Goal: Task Accomplishment & Management: Manage account settings

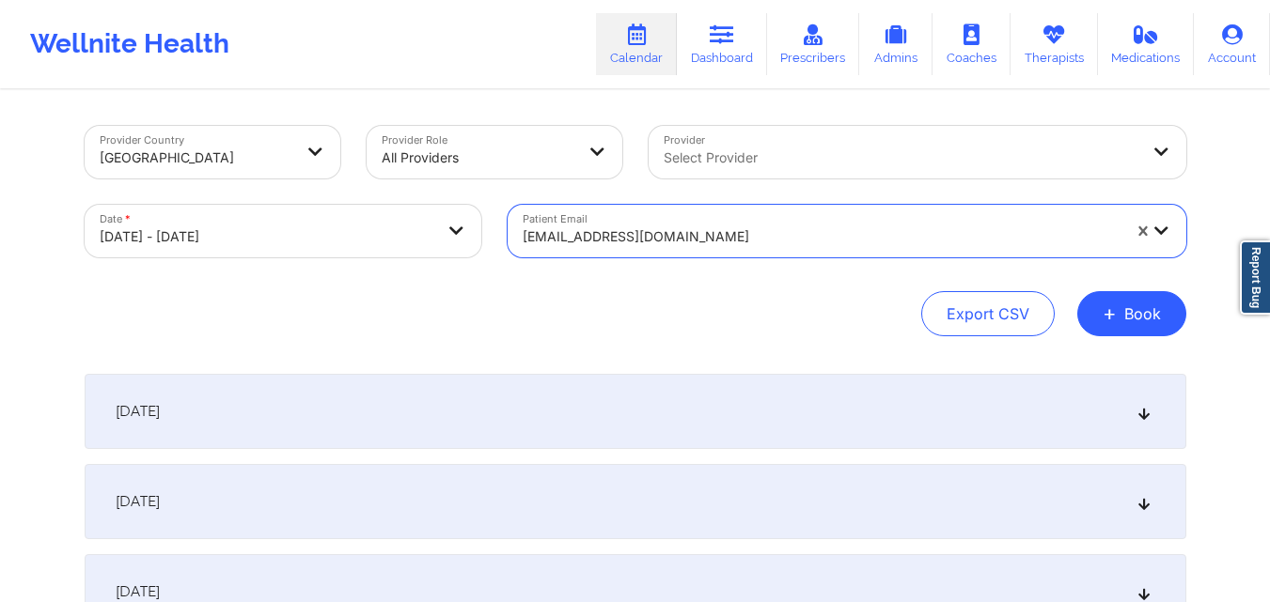
click at [740, 234] on div at bounding box center [821, 237] width 598 height 23
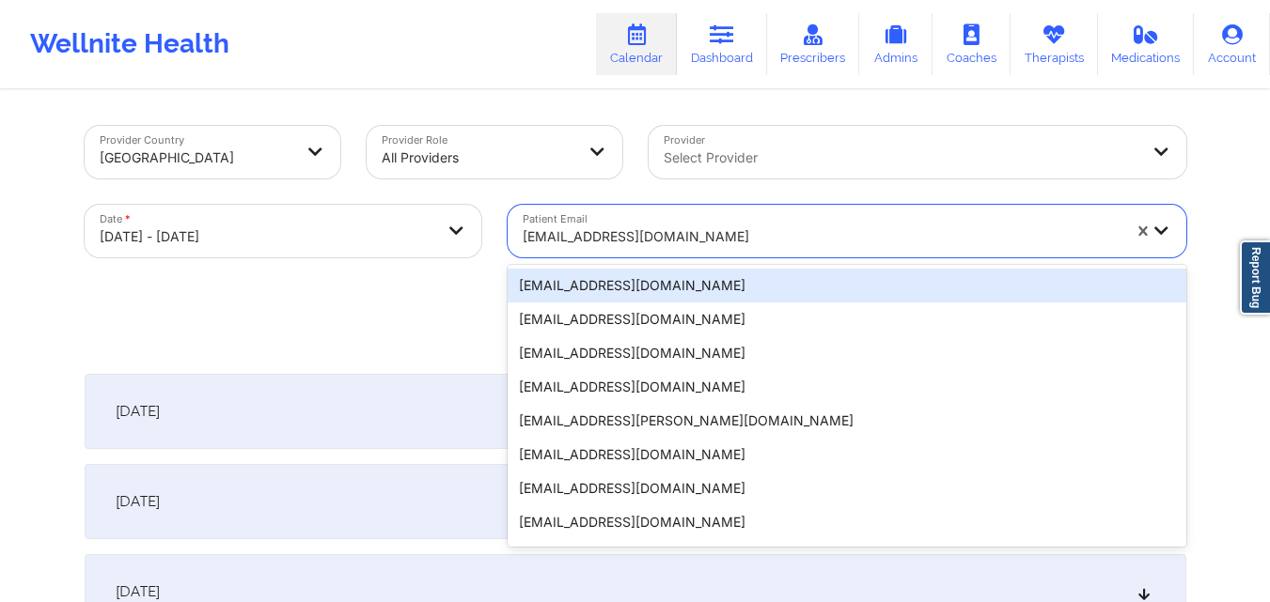
paste input "cdorsett74@gmail.com"
type input "cdorsett74@gmail.com"
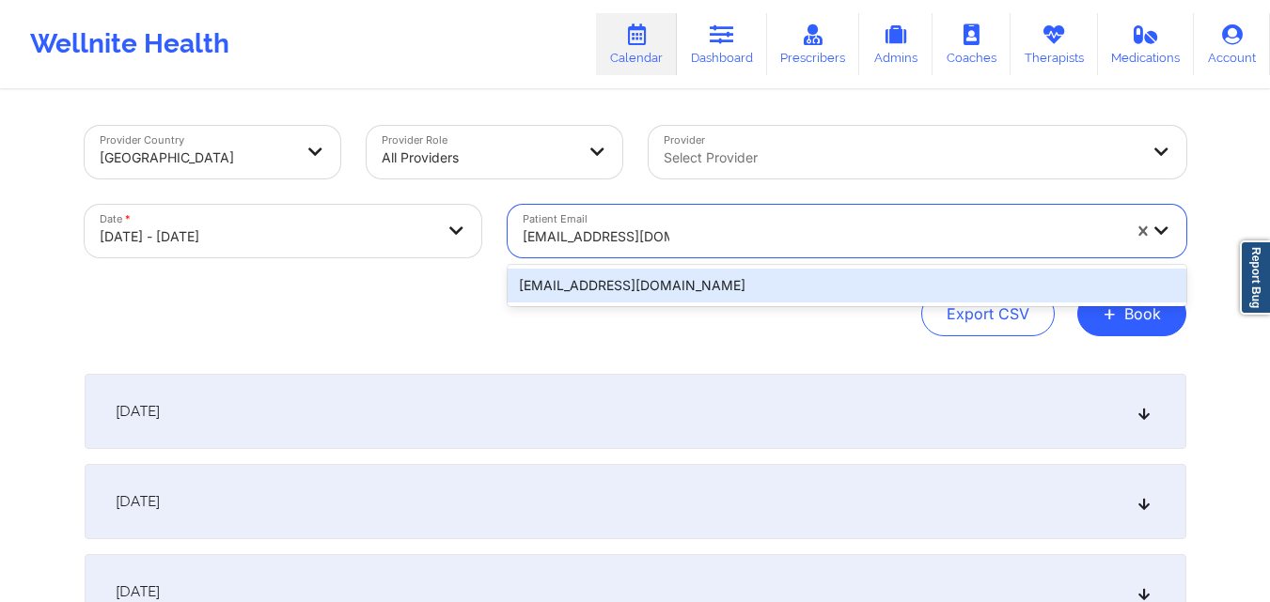
click at [740, 279] on div "cdorsett74@gmail.com" at bounding box center [846, 286] width 678 height 34
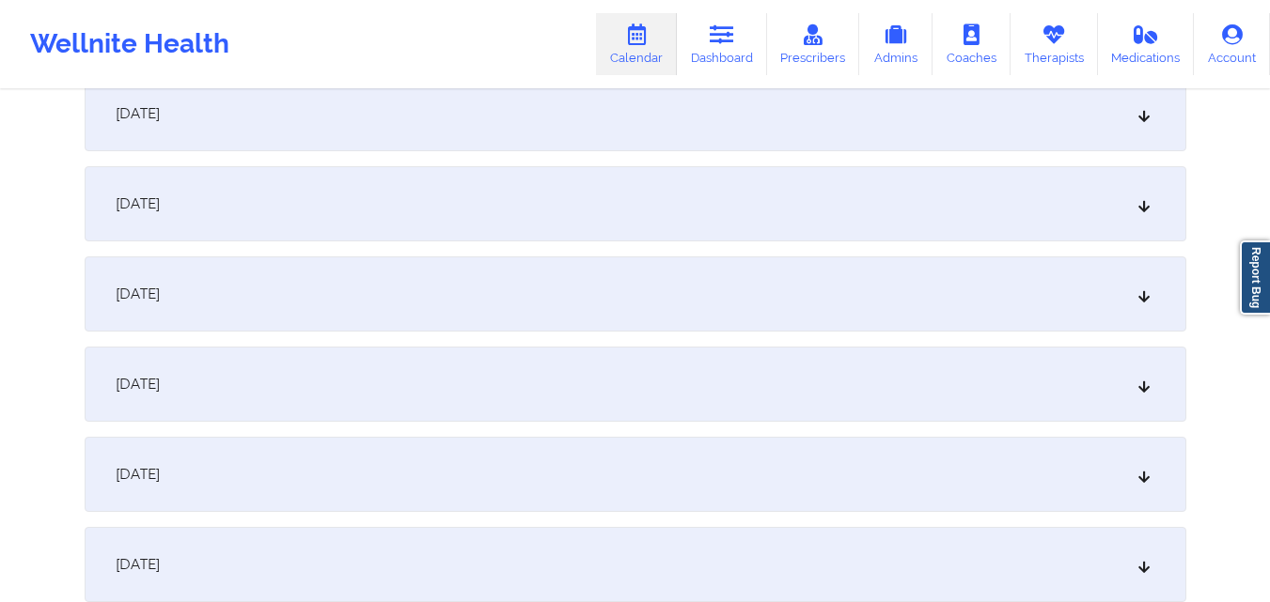
scroll to position [1222, 0]
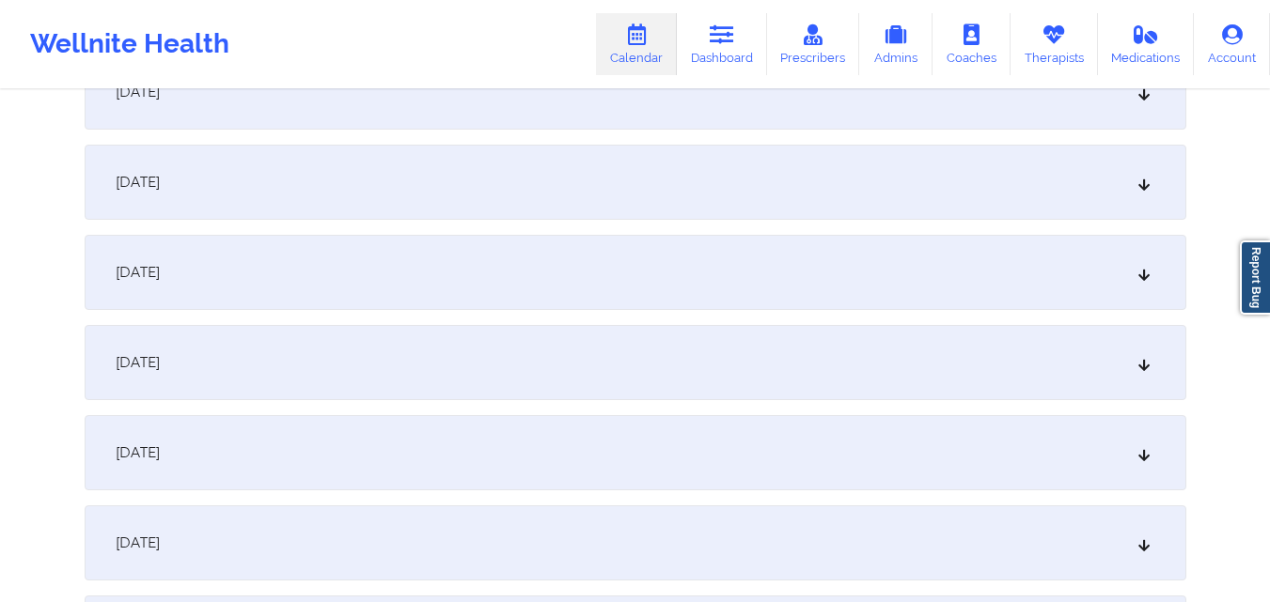
click at [702, 353] on div "October 14, 2025" at bounding box center [635, 362] width 1101 height 75
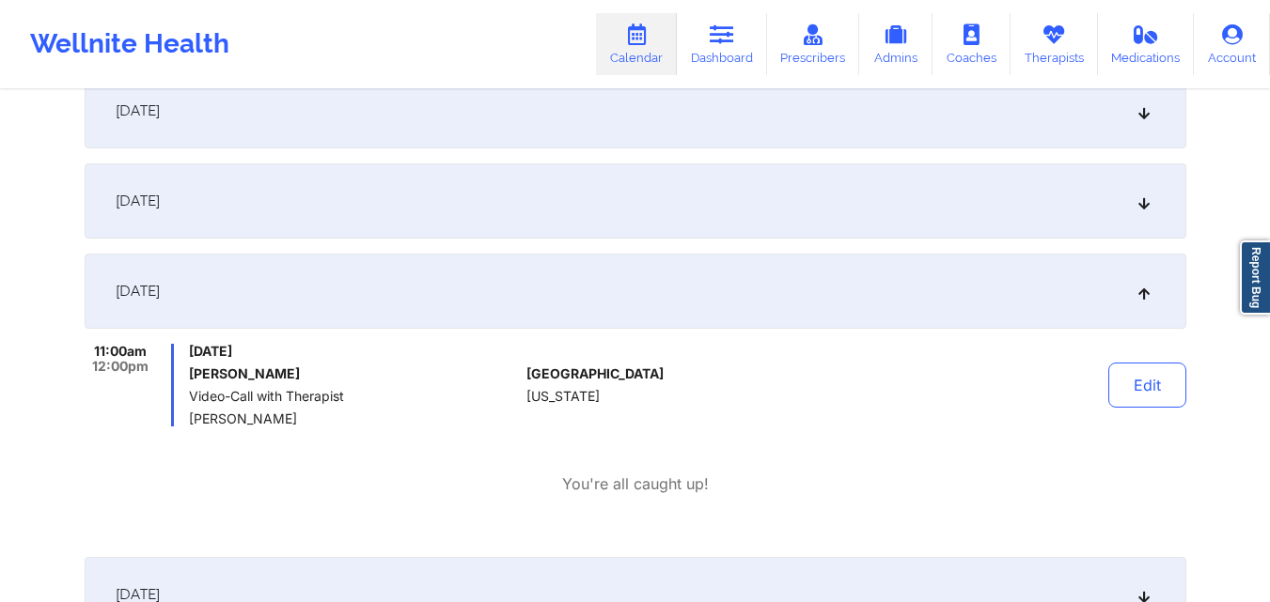
scroll to position [1316, 0]
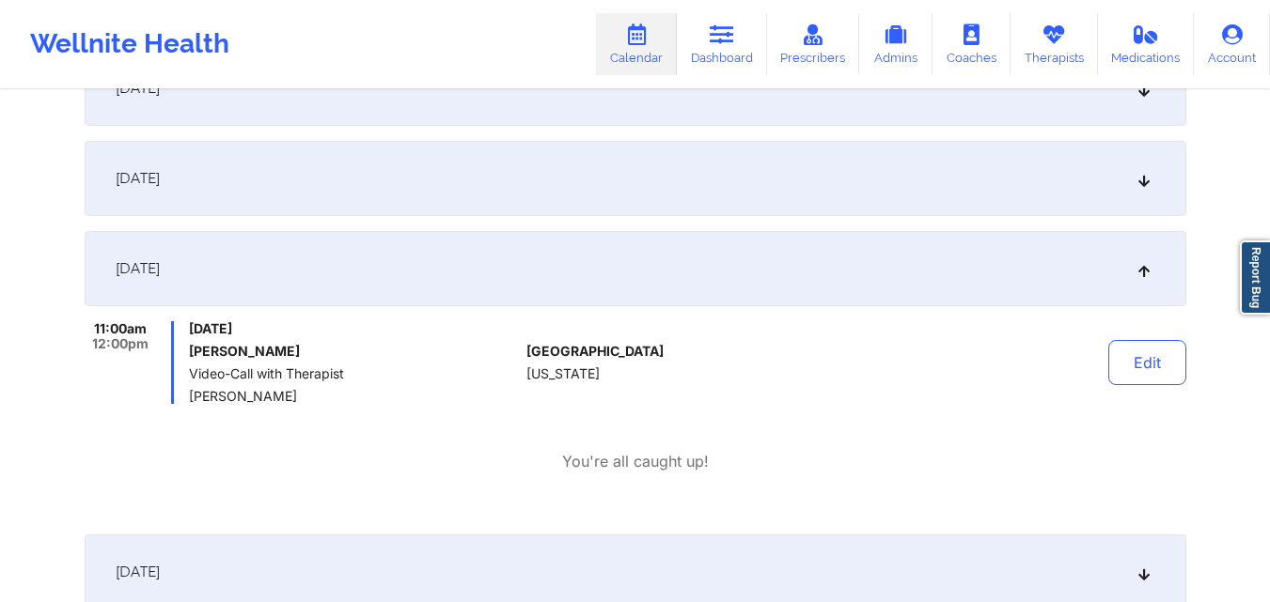
click at [659, 55] on link "Calendar" at bounding box center [636, 44] width 81 height 62
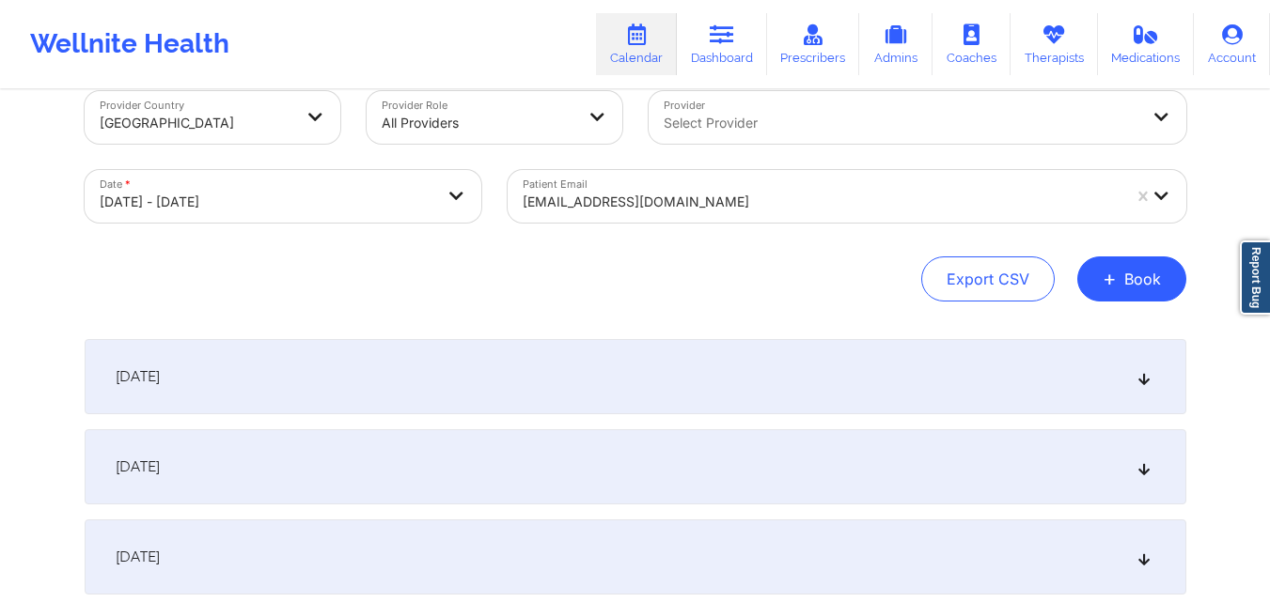
scroll to position [0, 0]
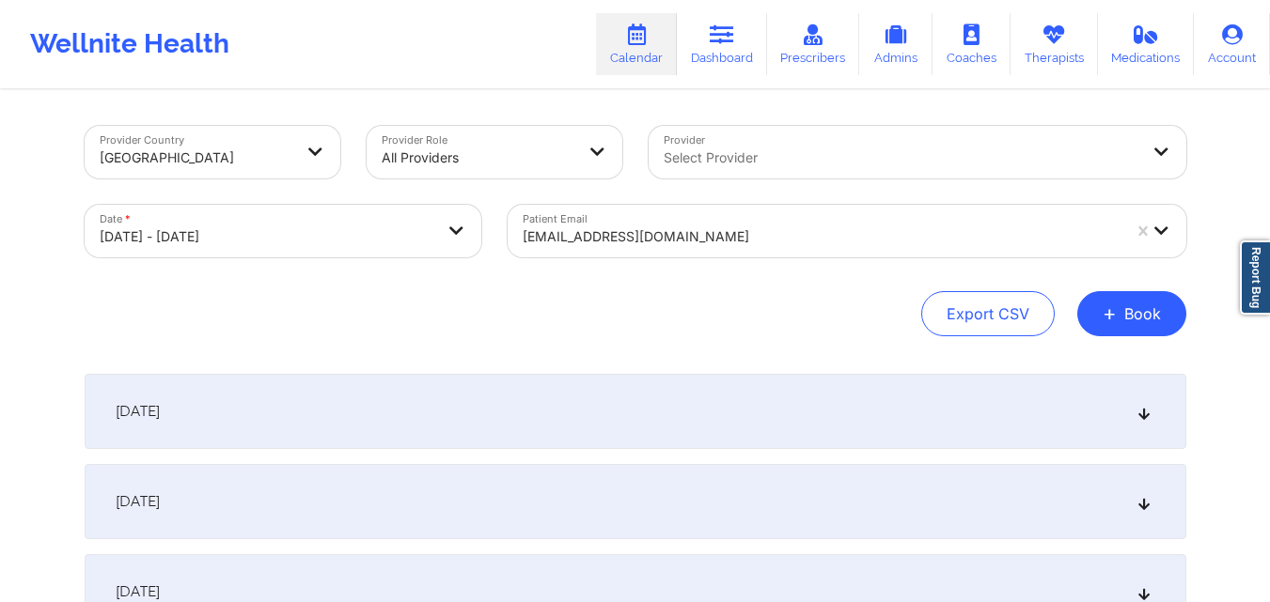
click at [830, 245] on div at bounding box center [821, 237] width 598 height 23
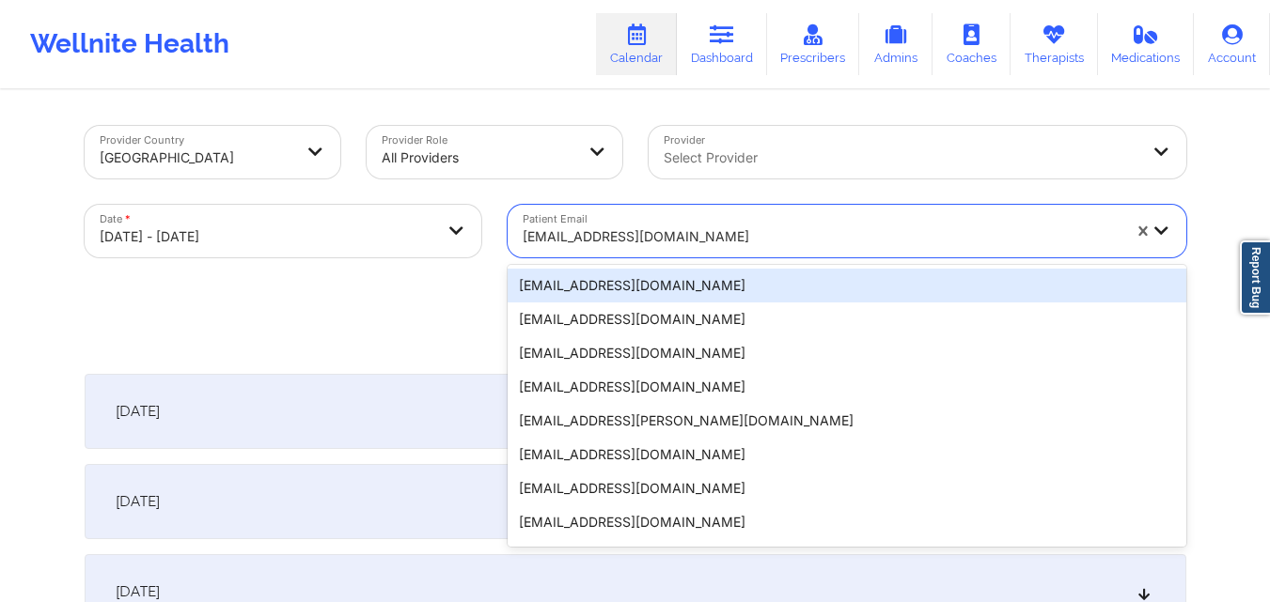
paste input "[EMAIL_ADDRESS][PERSON_NAME][DOMAIN_NAME]"
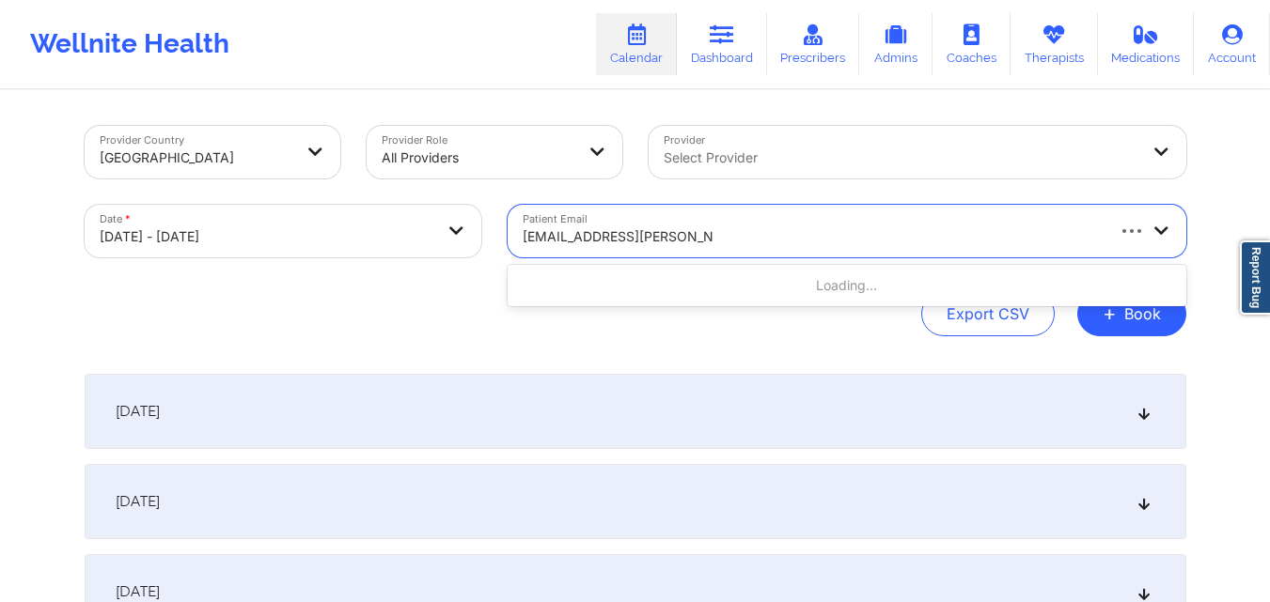
type input "[EMAIL_ADDRESS][PERSON_NAME][DOMAIN_NAME]"
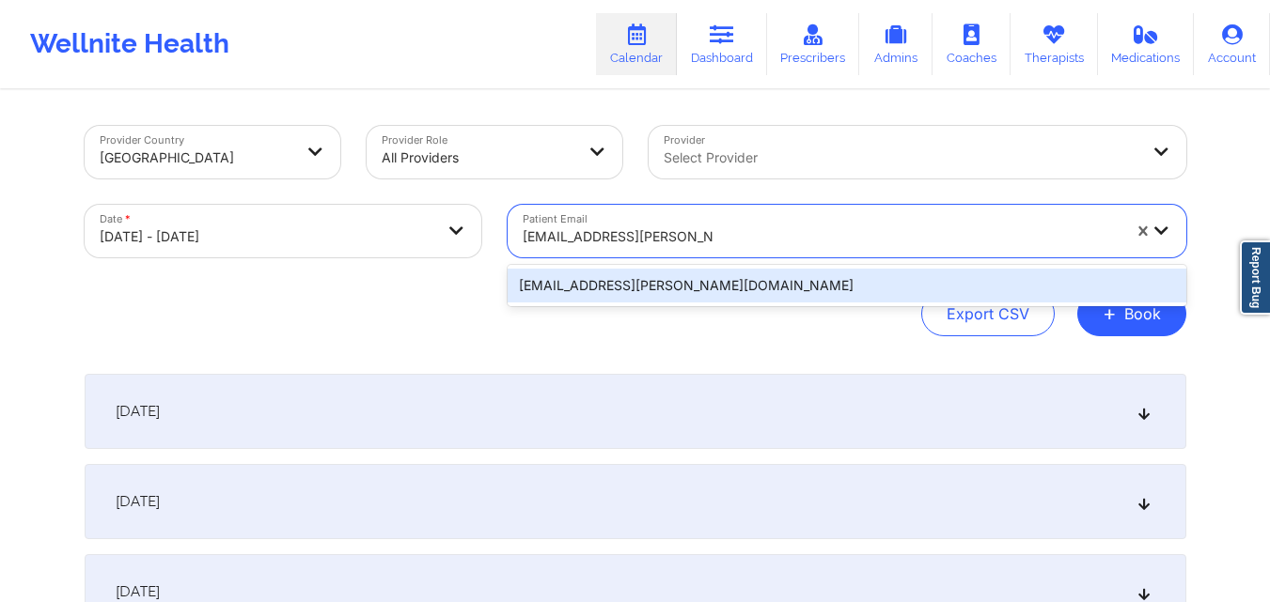
click at [759, 296] on div "[EMAIL_ADDRESS][PERSON_NAME][DOMAIN_NAME]" at bounding box center [846, 286] width 678 height 34
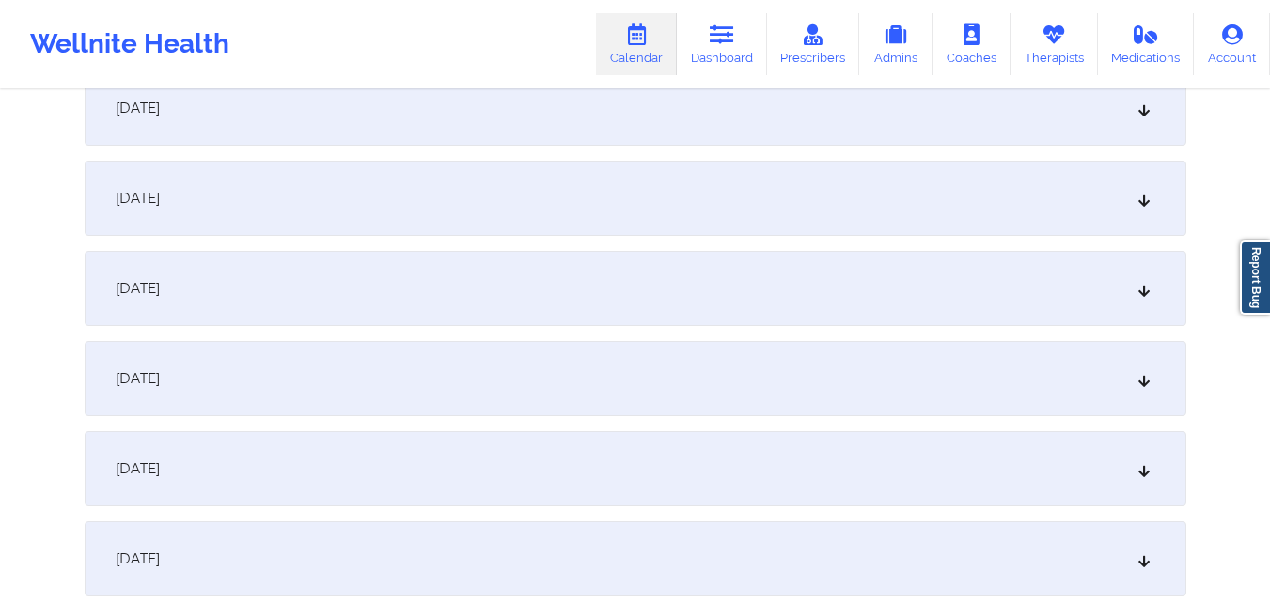
scroll to position [1504, 0]
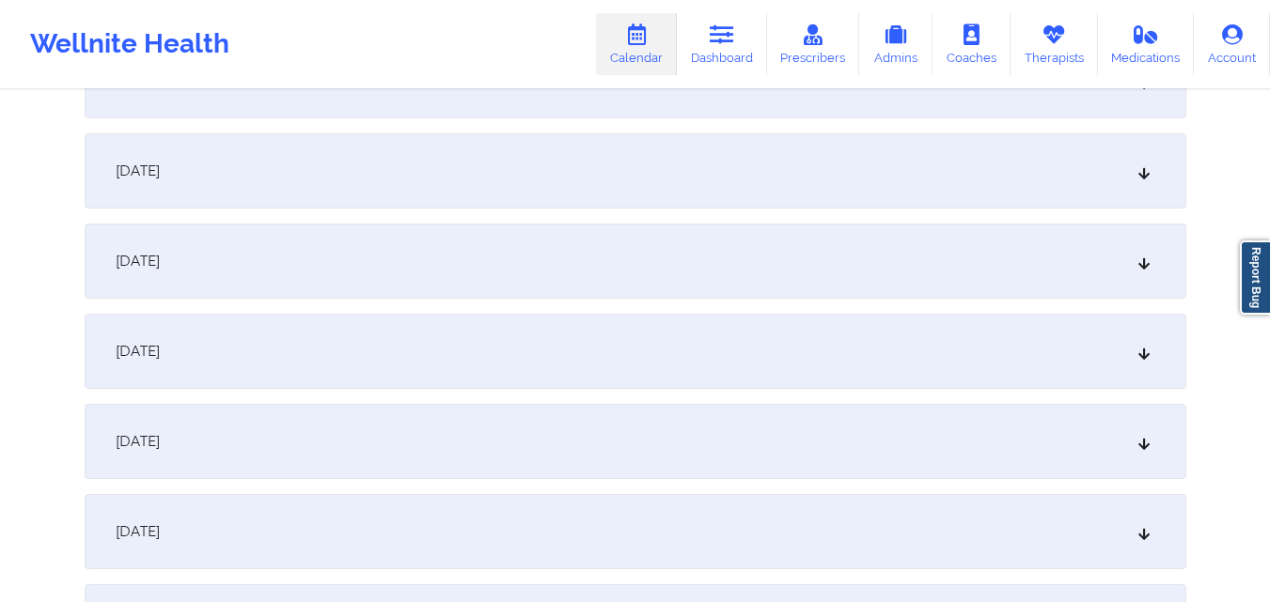
click at [493, 333] on div "October 17, 2025" at bounding box center [635, 351] width 1101 height 75
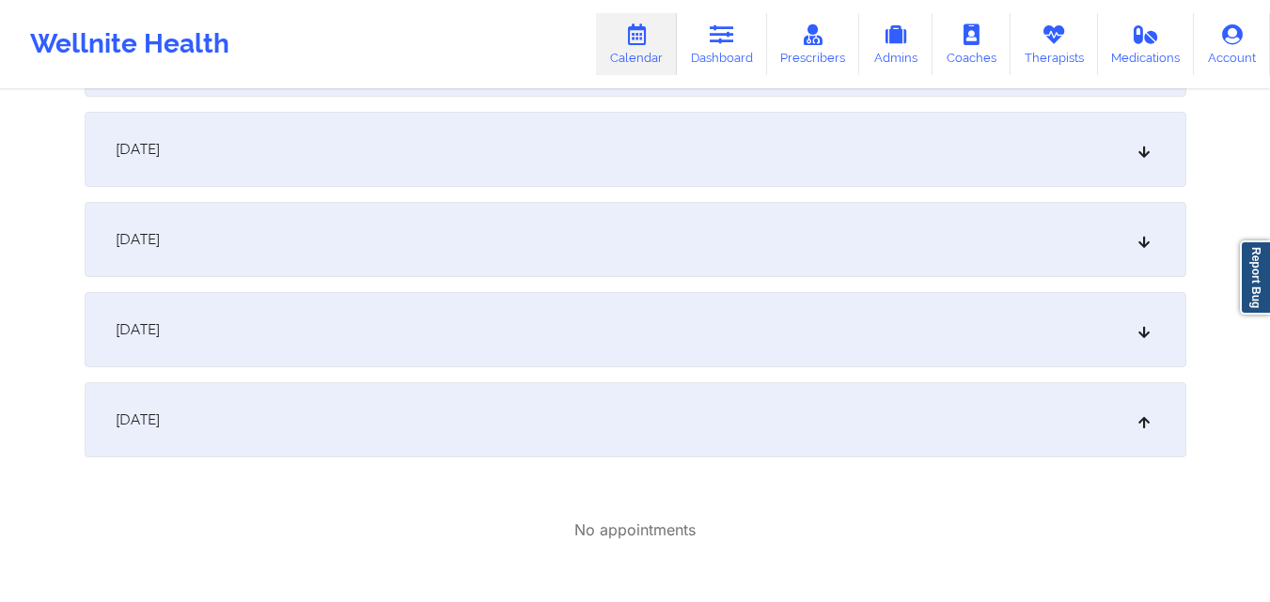
scroll to position [1410, 0]
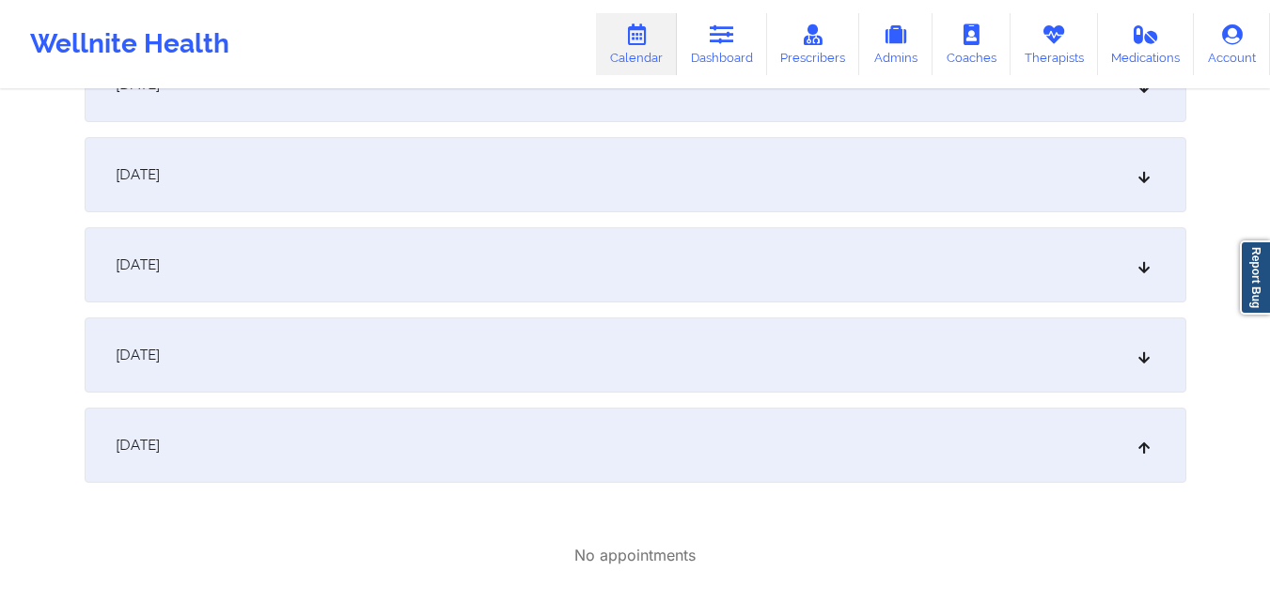
click at [422, 190] on div "October 14, 2025" at bounding box center [635, 174] width 1101 height 75
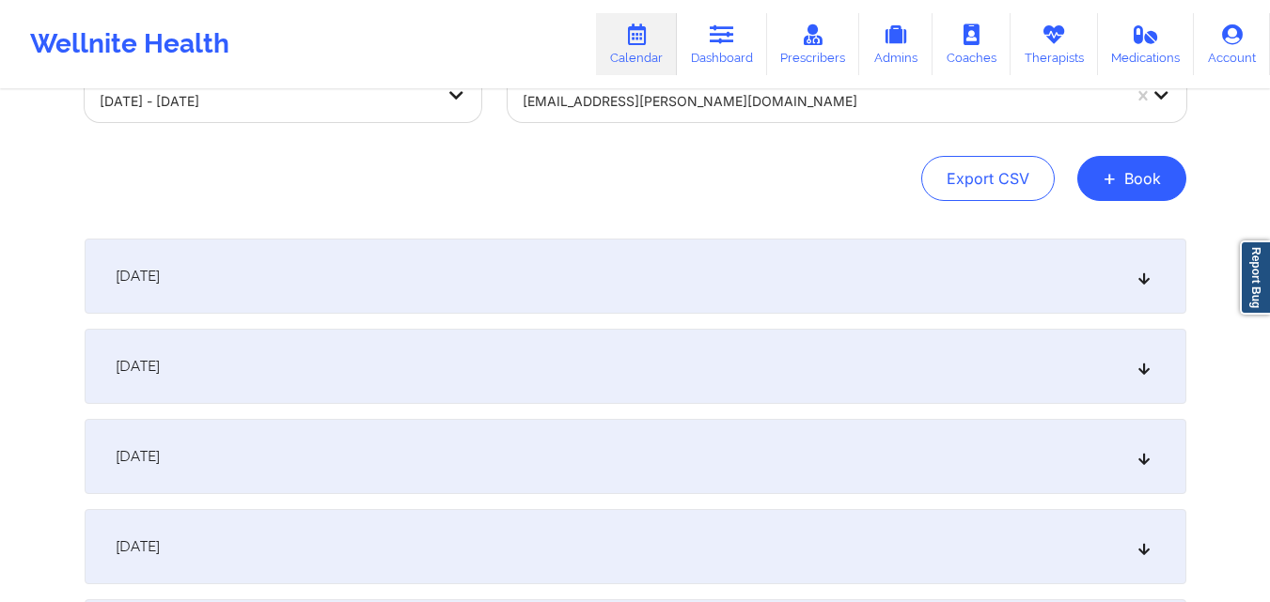
scroll to position [0, 0]
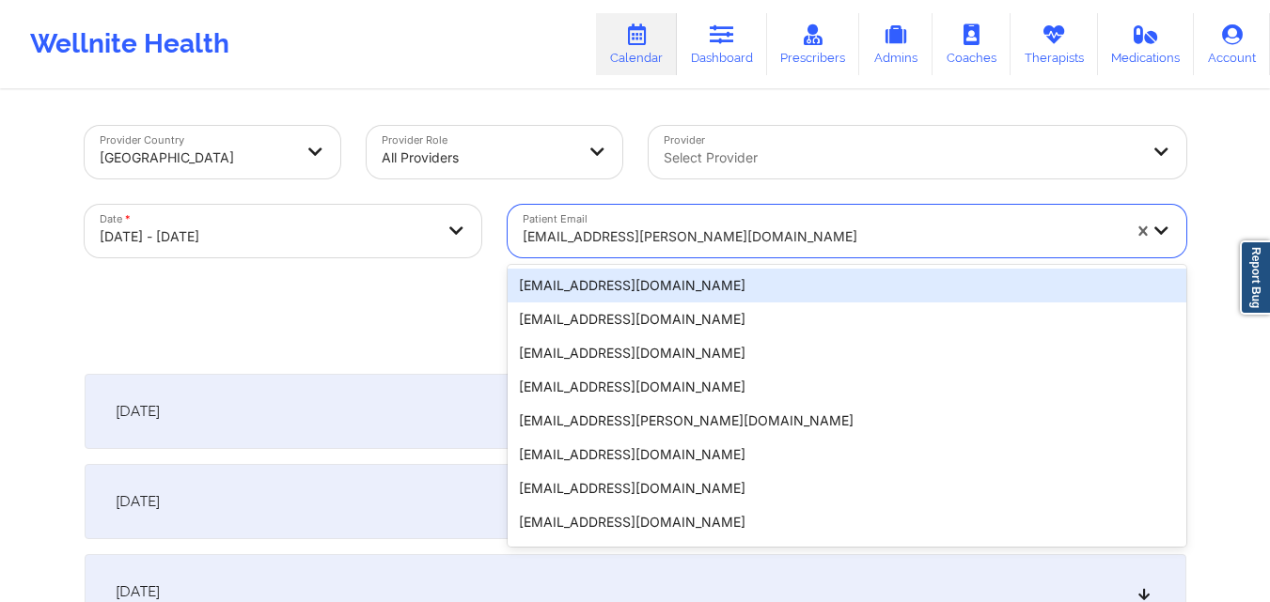
click at [729, 225] on div "[EMAIL_ADDRESS][PERSON_NAME][DOMAIN_NAME]" at bounding box center [821, 236] width 598 height 41
paste input "[EMAIL_ADDRESS][DOMAIN_NAME]"
type input "[EMAIL_ADDRESS][DOMAIN_NAME]"
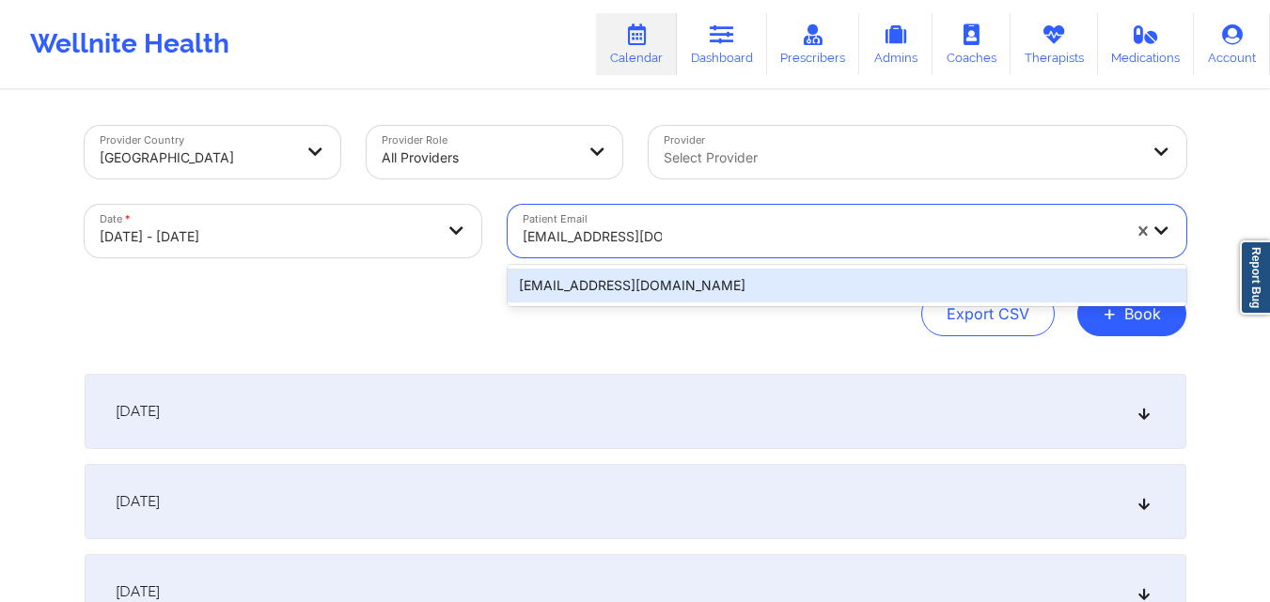
click at [685, 295] on div "[EMAIL_ADDRESS][DOMAIN_NAME]" at bounding box center [846, 286] width 678 height 34
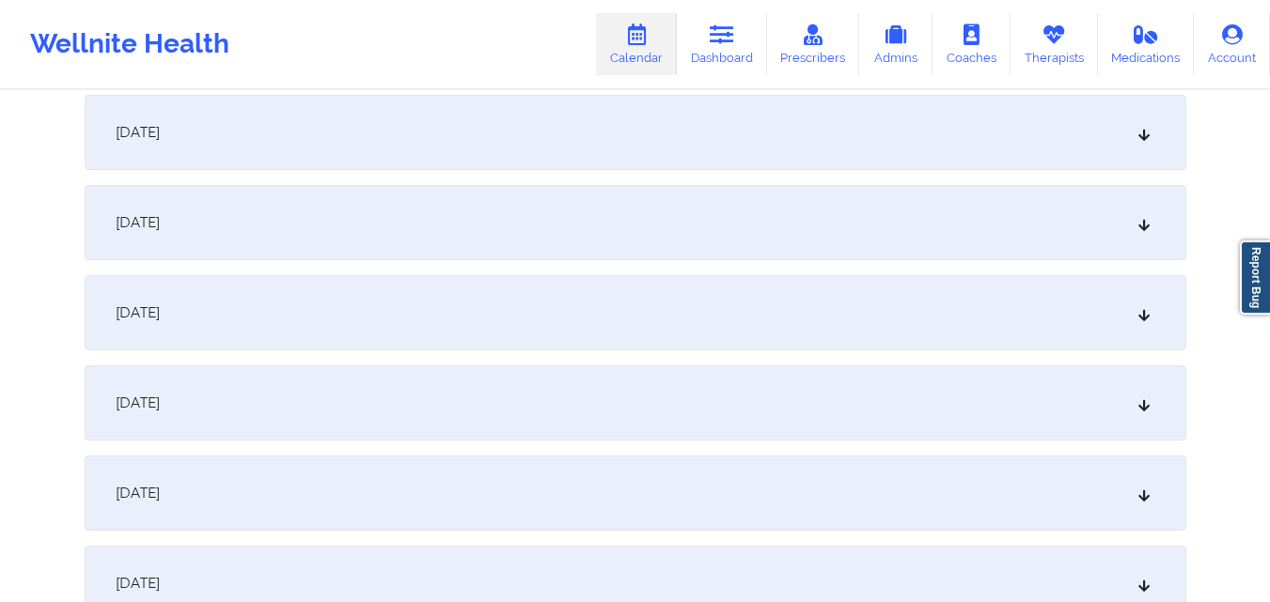
scroll to position [846, 0]
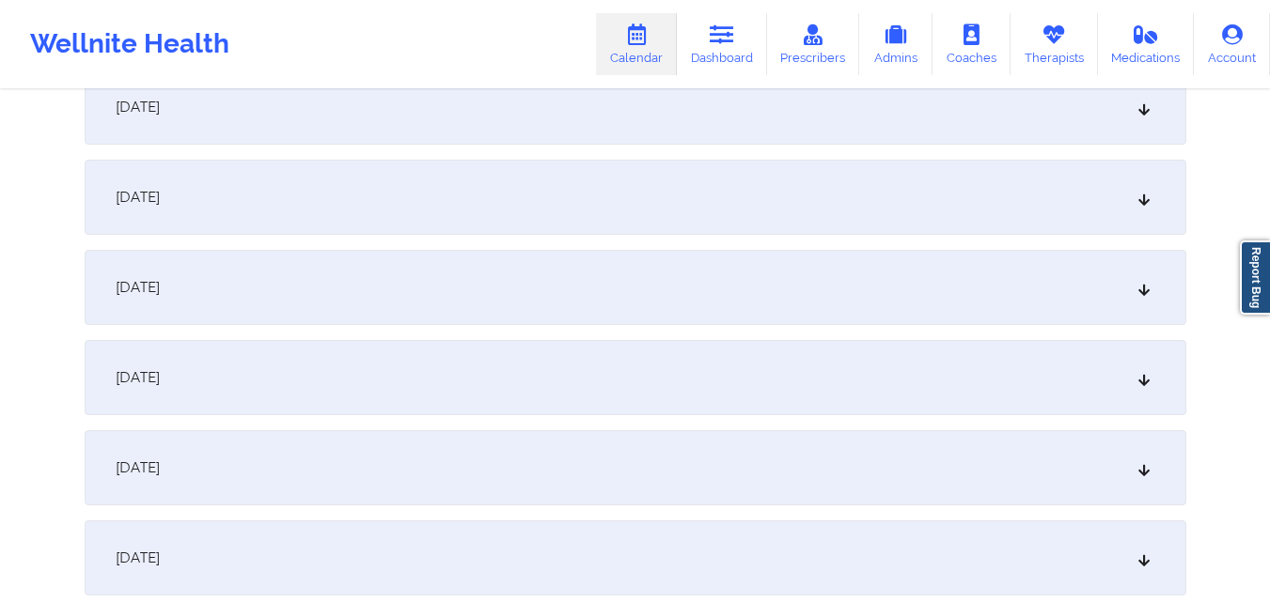
click at [368, 374] on div "October 10, 2025" at bounding box center [635, 377] width 1101 height 75
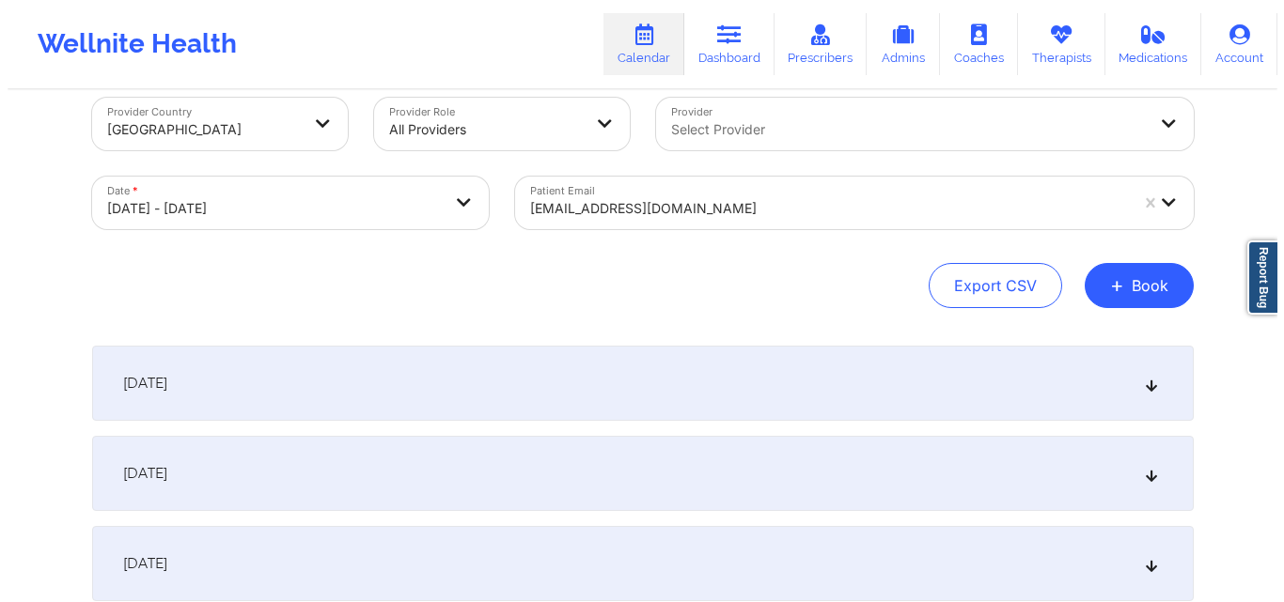
scroll to position [0, 0]
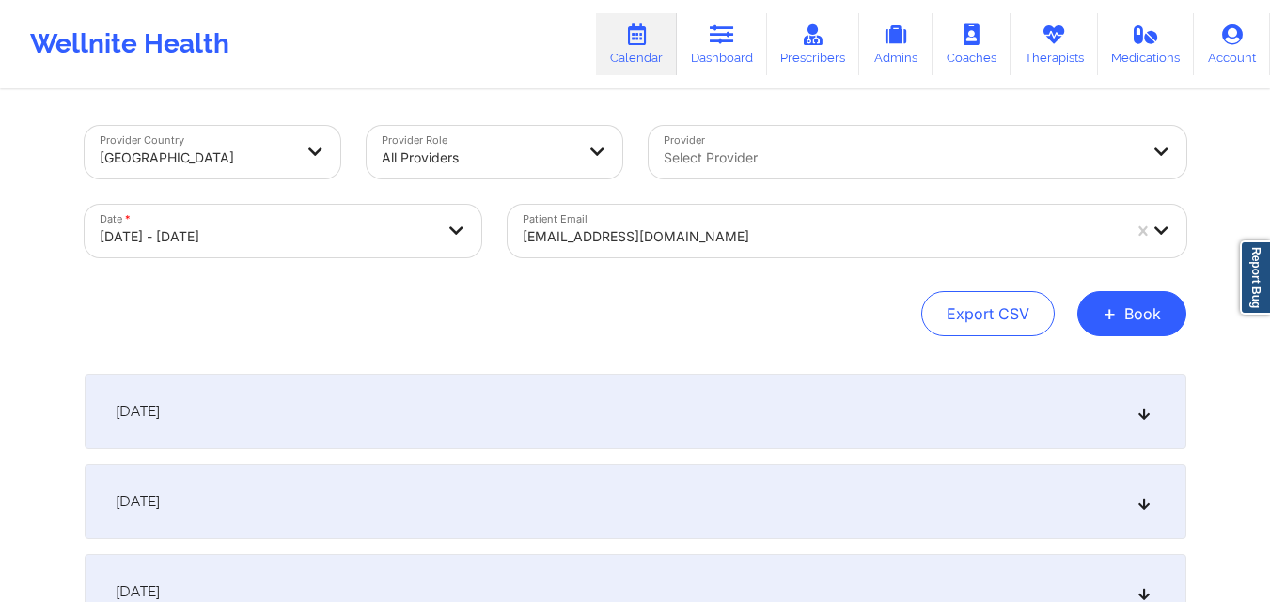
select select "2025-9"
select select "2025-10"
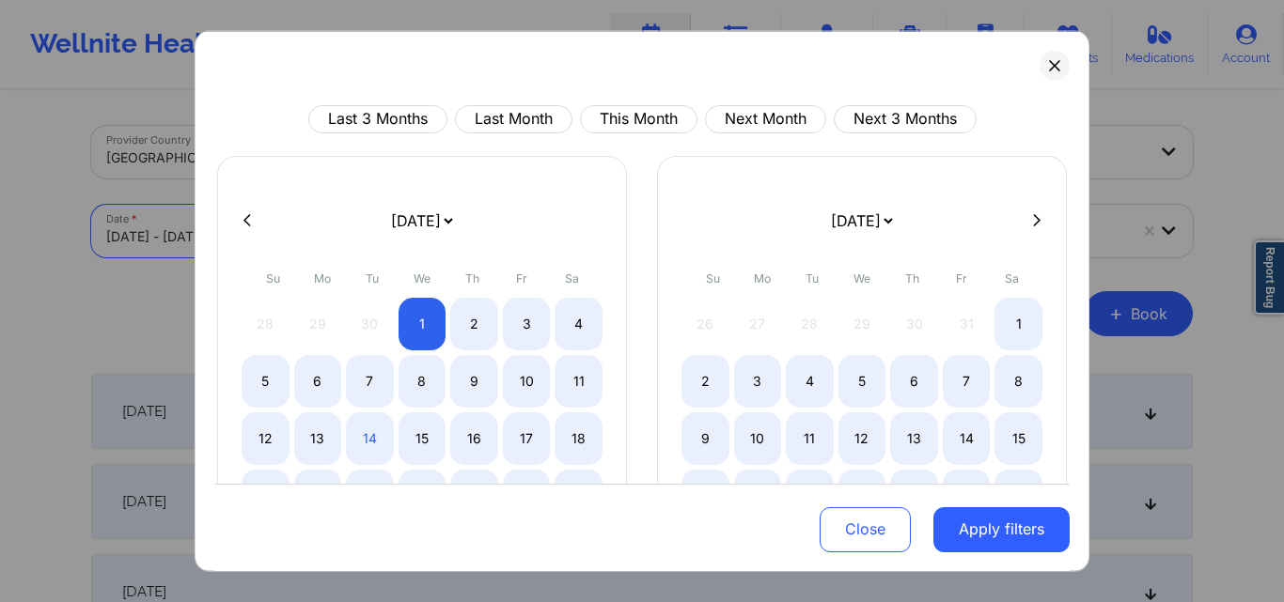
click at [250, 215] on icon at bounding box center [247, 220] width 8 height 12
select select "2025-8"
select select "2025-9"
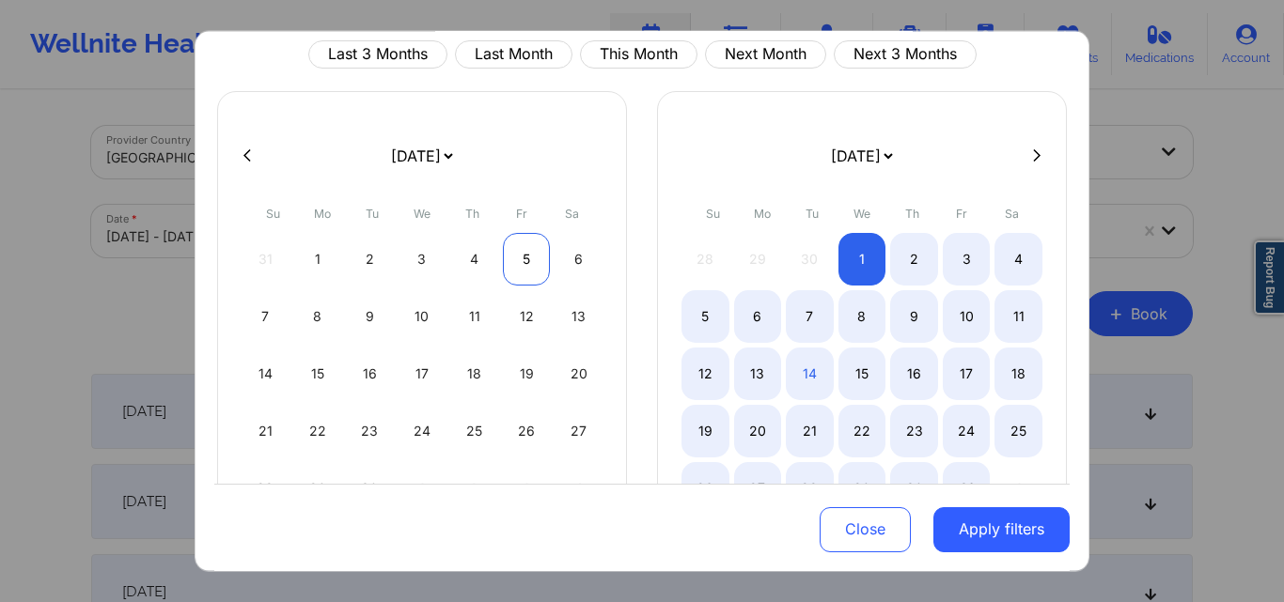
scroll to position [94, 0]
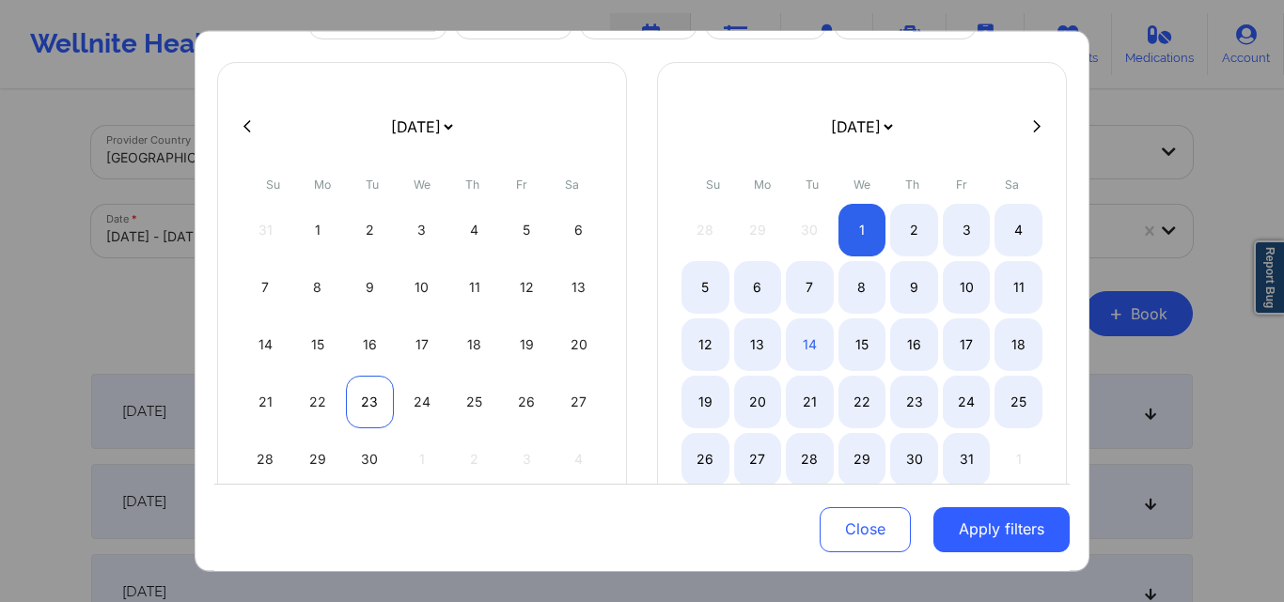
click at [372, 397] on div "23" at bounding box center [370, 401] width 48 height 53
select select "2025-8"
select select "2025-9"
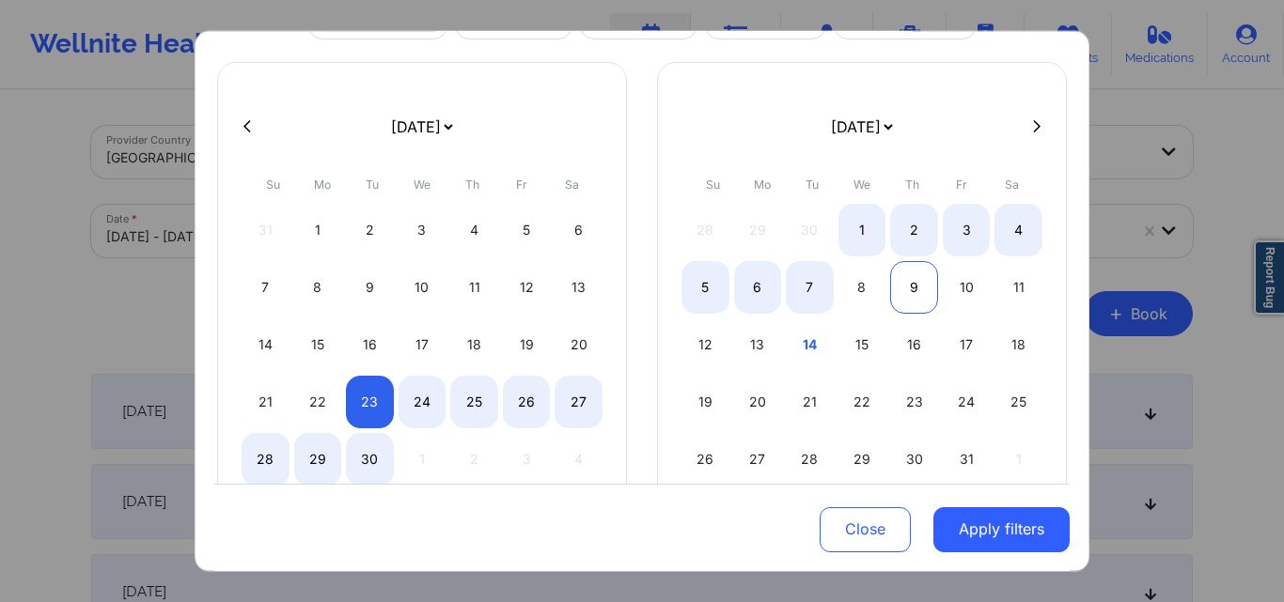
select select "2025-8"
select select "2025-9"
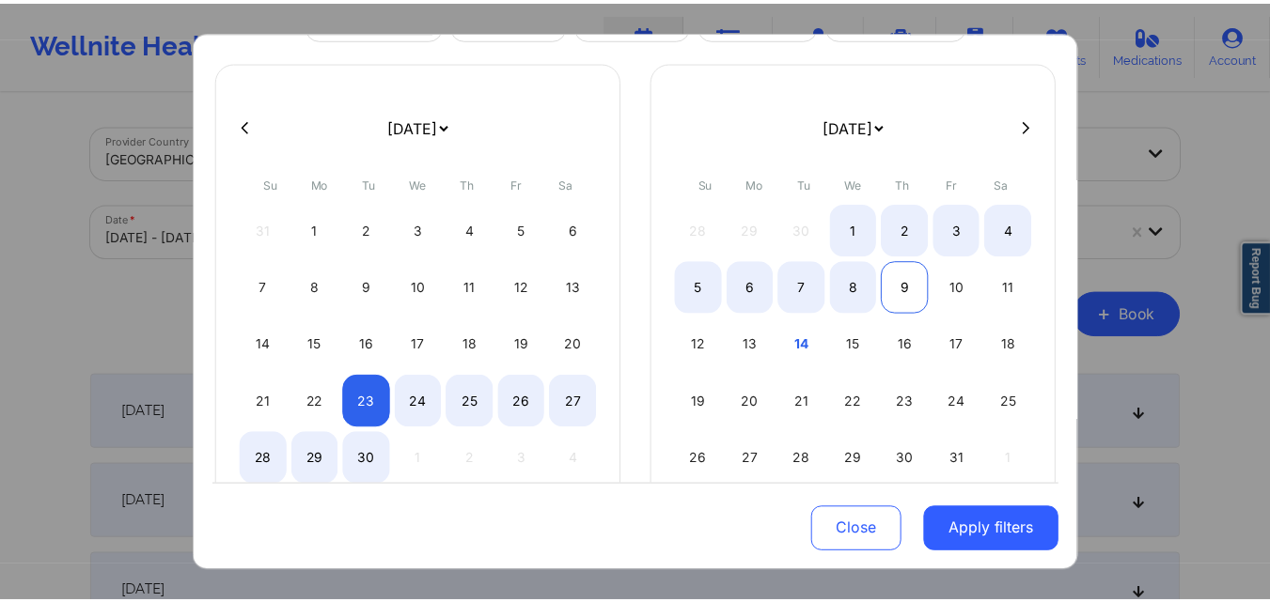
scroll to position [156, 0]
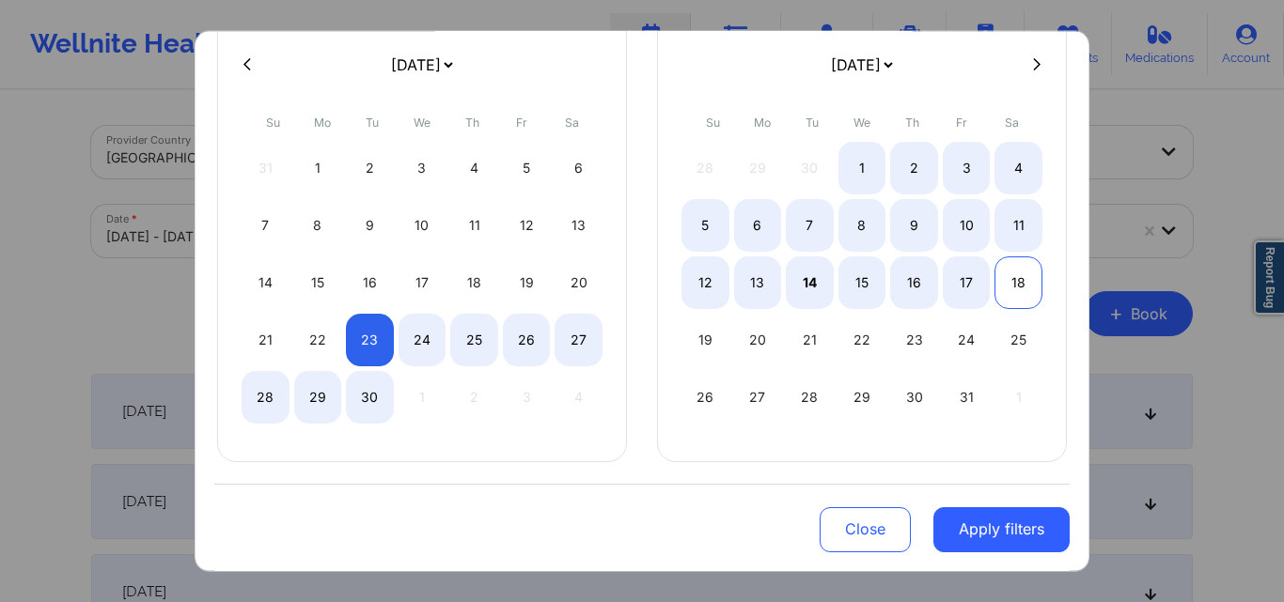
select select "2025-8"
select select "2025-9"
click at [1033, 67] on icon at bounding box center [1037, 64] width 8 height 12
select select "2025-9"
select select "2025-10"
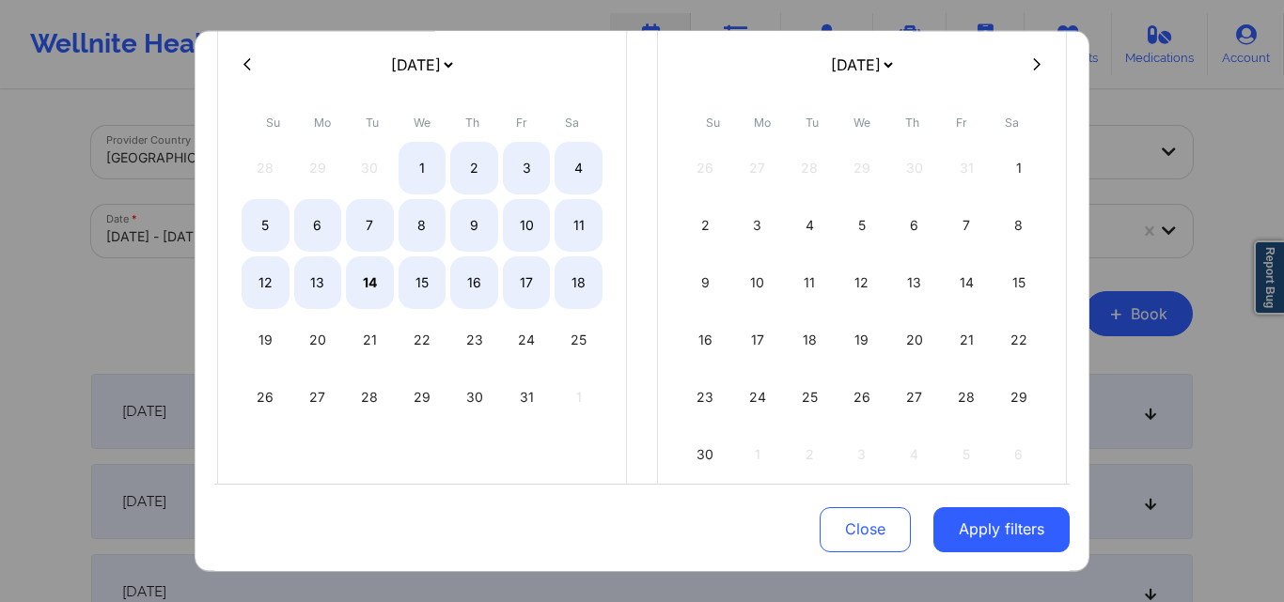
click at [1033, 67] on icon at bounding box center [1037, 64] width 8 height 12
select select "2025-10"
select select "2025-11"
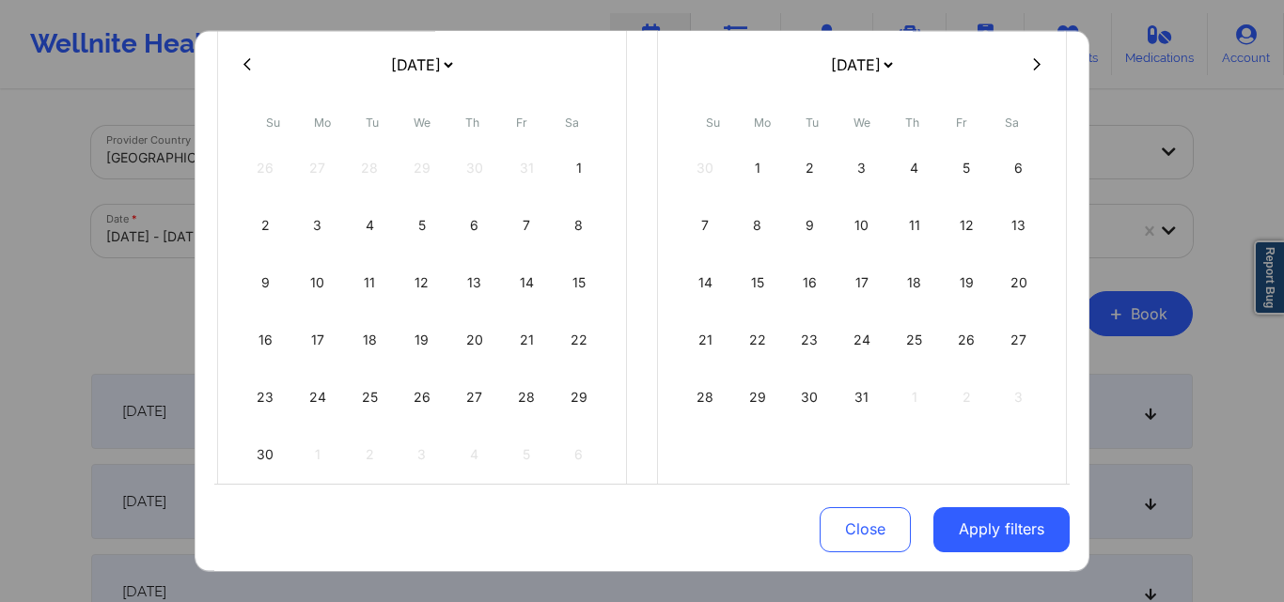
select select "2025-10"
select select "2025-11"
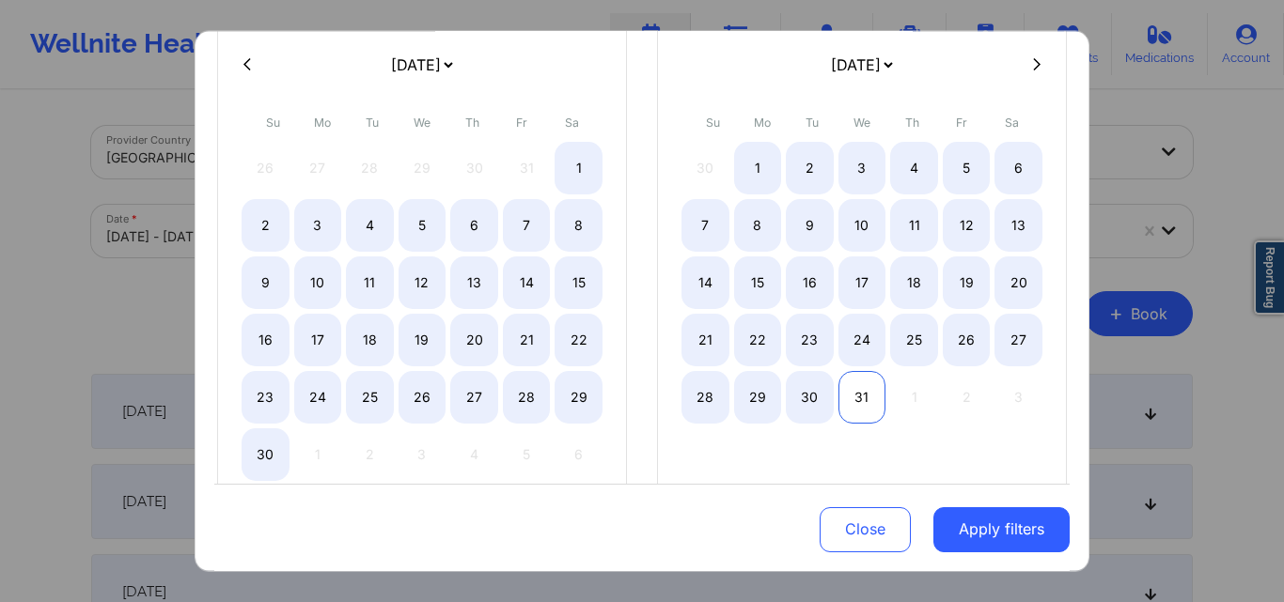
select select "2025-10"
select select "2025-11"
click at [869, 395] on div "31" at bounding box center [862, 396] width 48 height 53
select select "2025-8"
select select "2025-9"
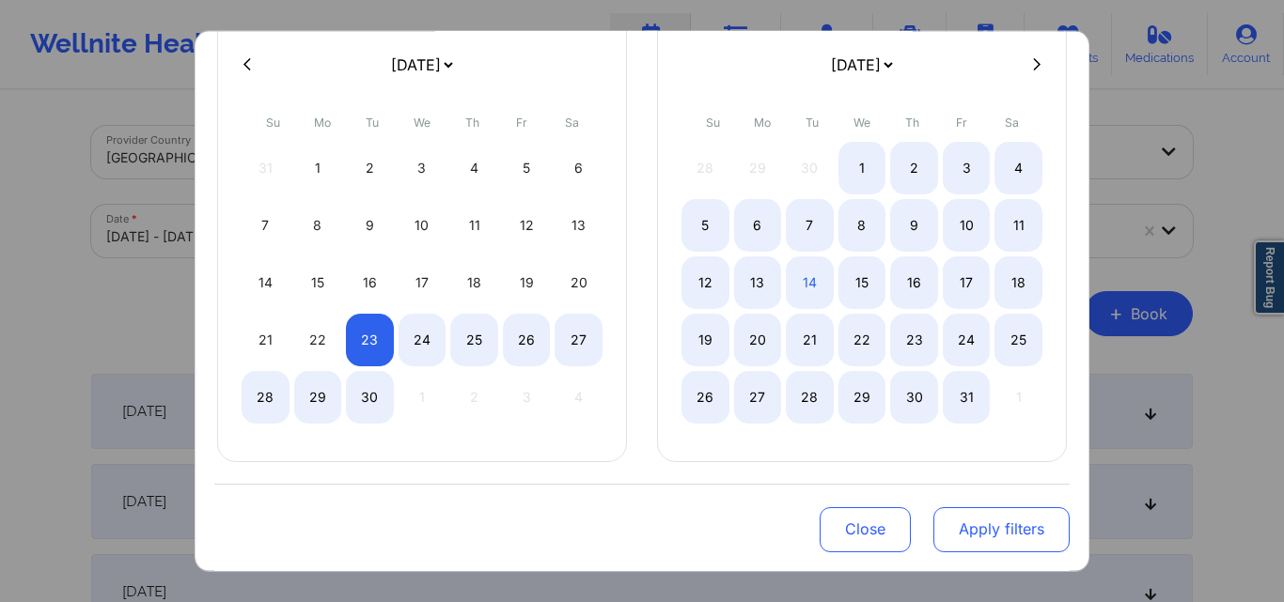
click at [997, 538] on button "Apply filters" at bounding box center [1001, 529] width 136 height 45
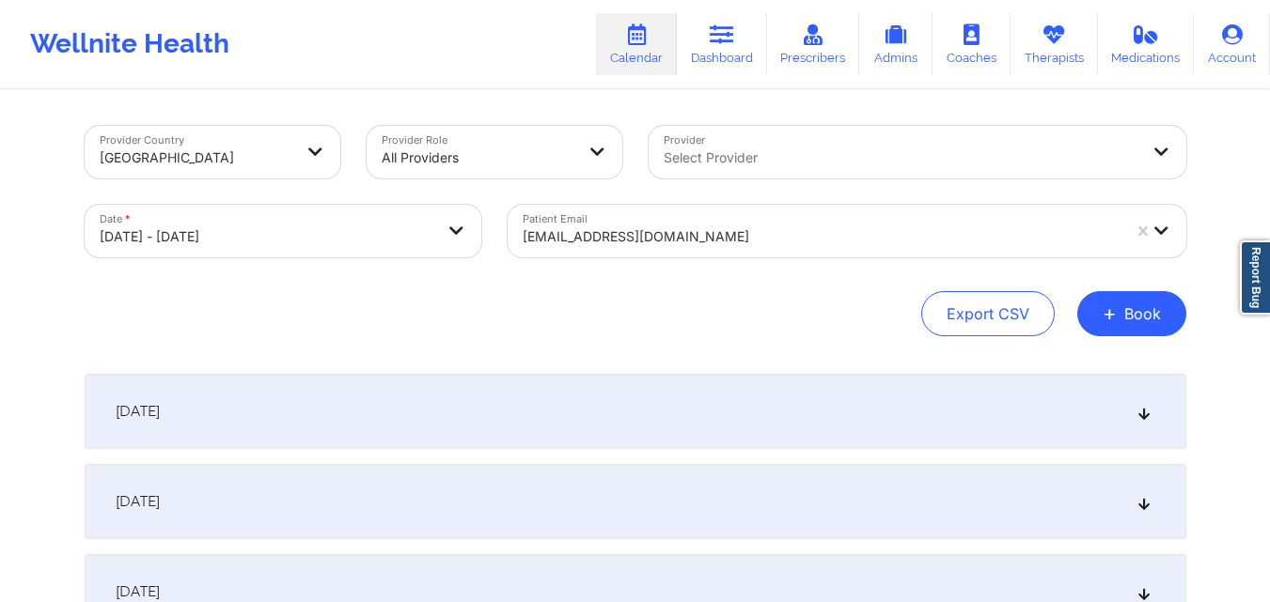
click at [373, 405] on div "September 23, 2025" at bounding box center [635, 411] width 1101 height 75
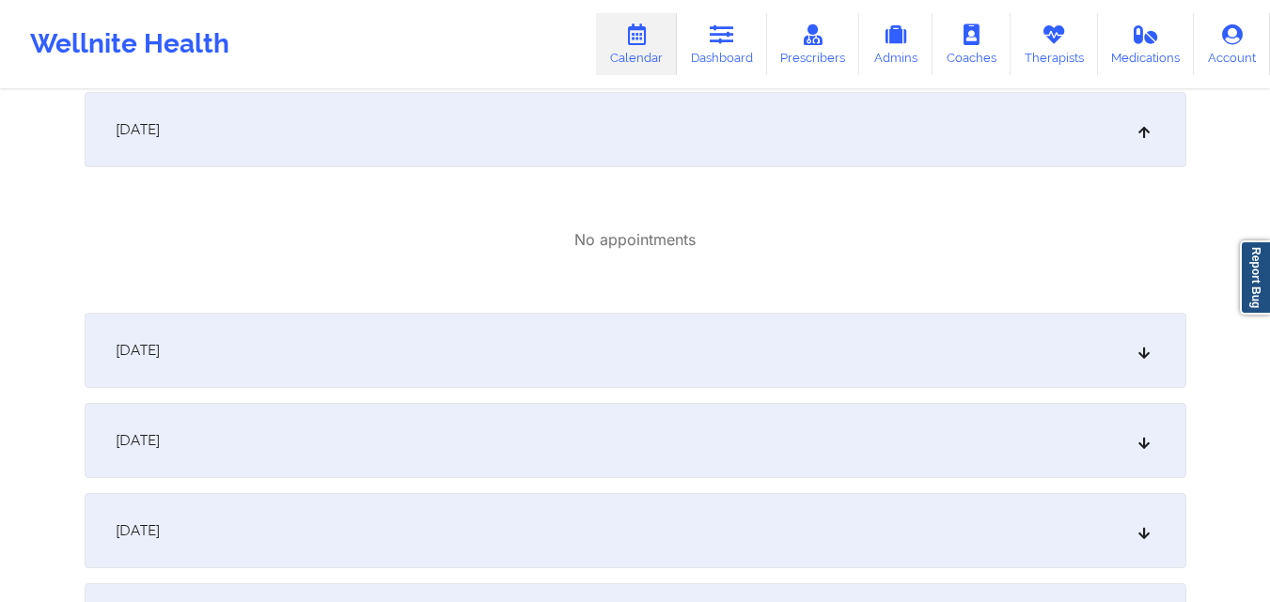
scroll to position [0, 0]
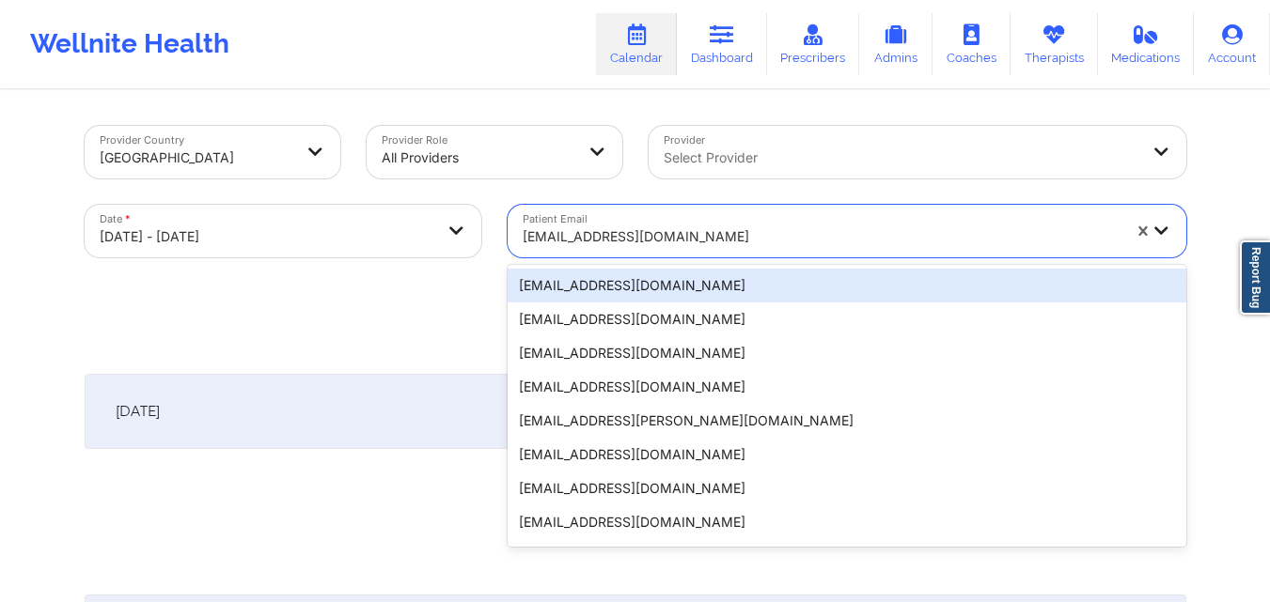
click at [722, 234] on div at bounding box center [821, 237] width 598 height 23
click at [693, 243] on div at bounding box center [821, 237] width 598 height 23
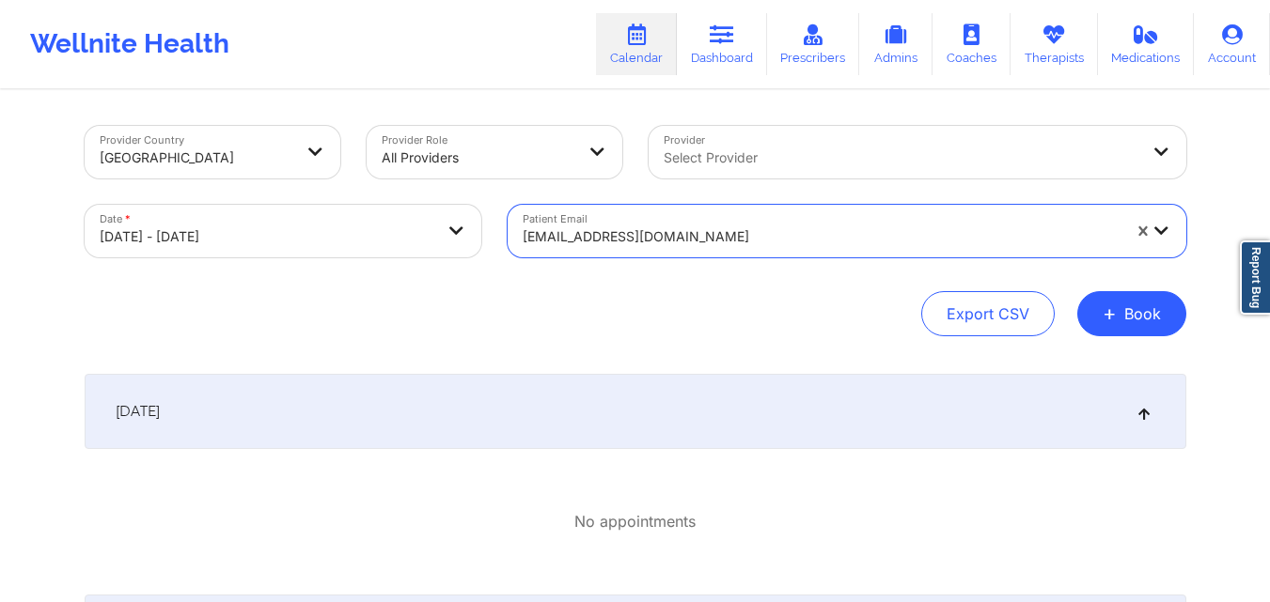
paste input "jfortier118@gmail.com"
type input "jfortier118@gmail.com"
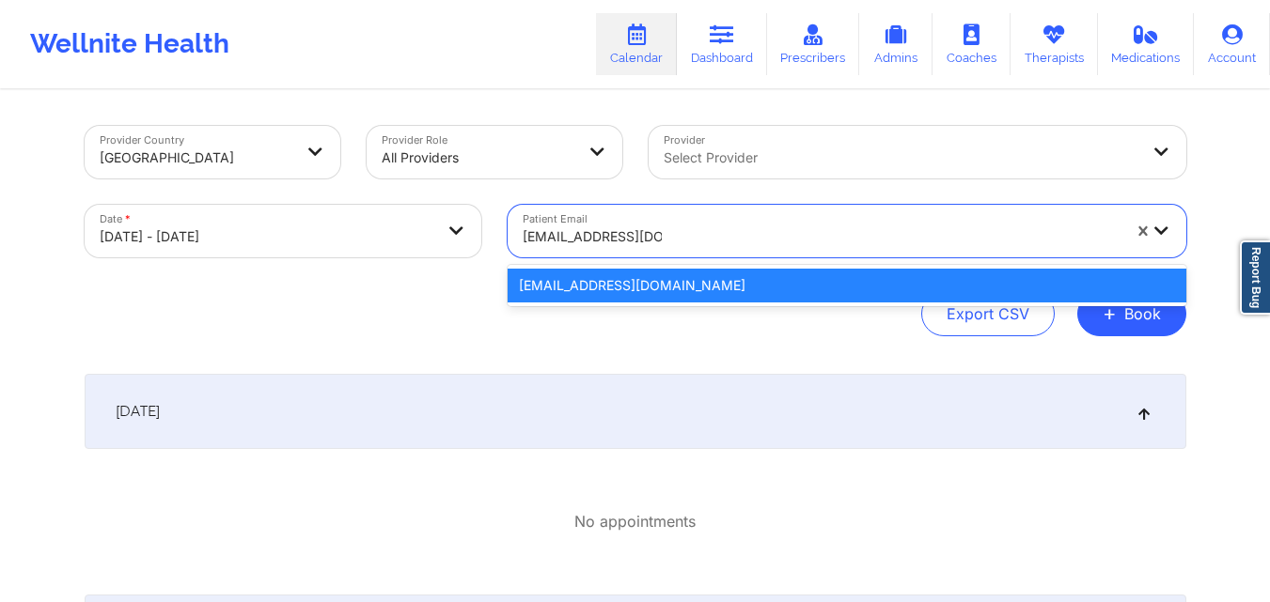
click at [670, 281] on div "jfortier118@gmail.com" at bounding box center [846, 286] width 678 height 34
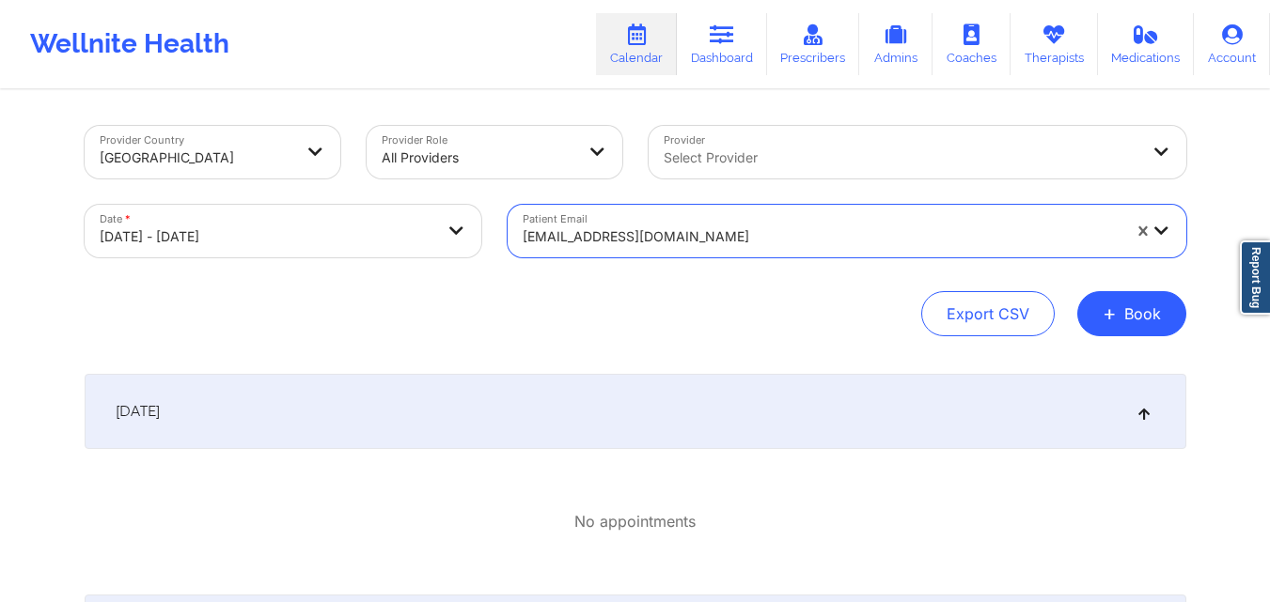
click at [462, 389] on div "September 23, 2025" at bounding box center [635, 411] width 1101 height 75
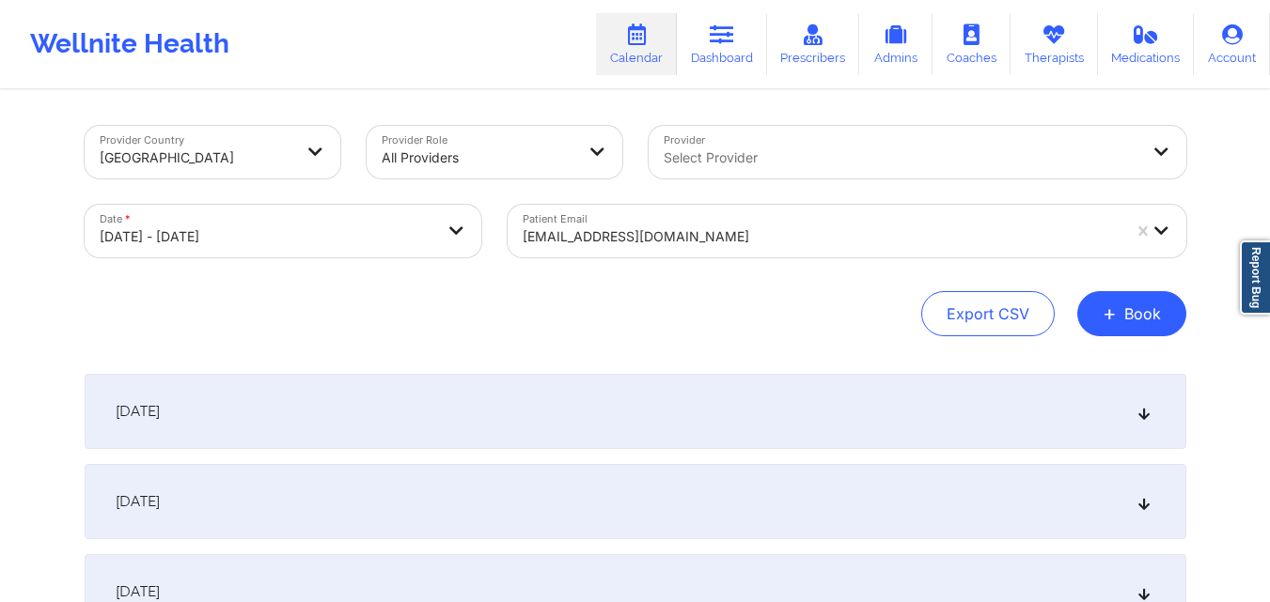
scroll to position [188, 0]
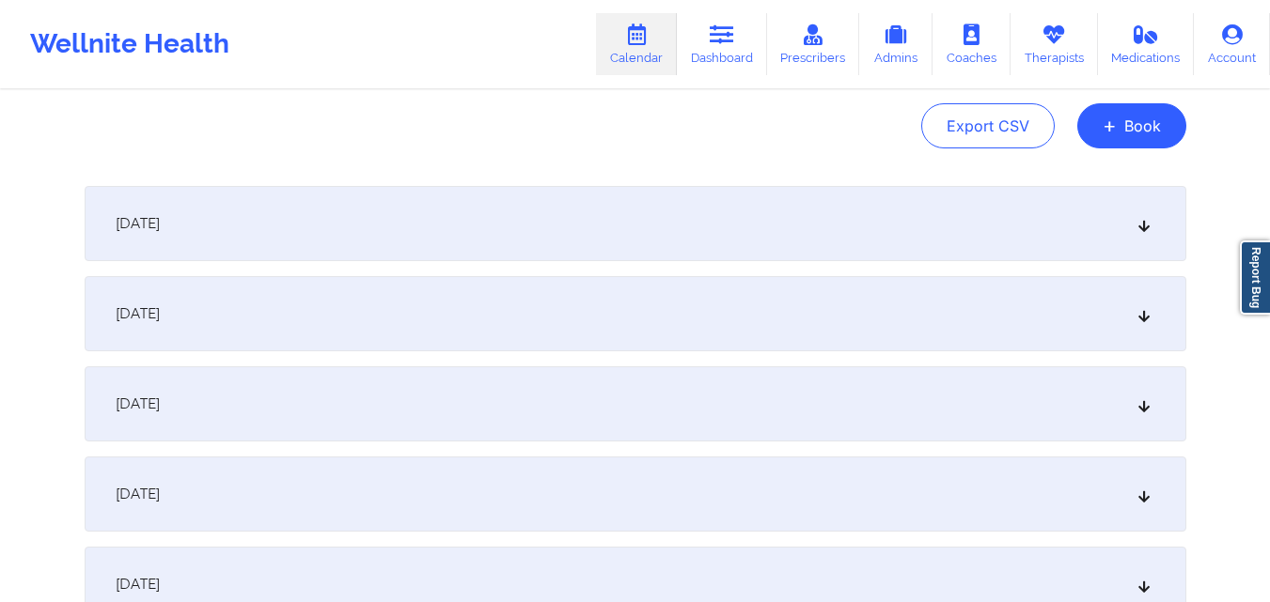
click at [545, 210] on div "September 23, 2025" at bounding box center [635, 223] width 1101 height 75
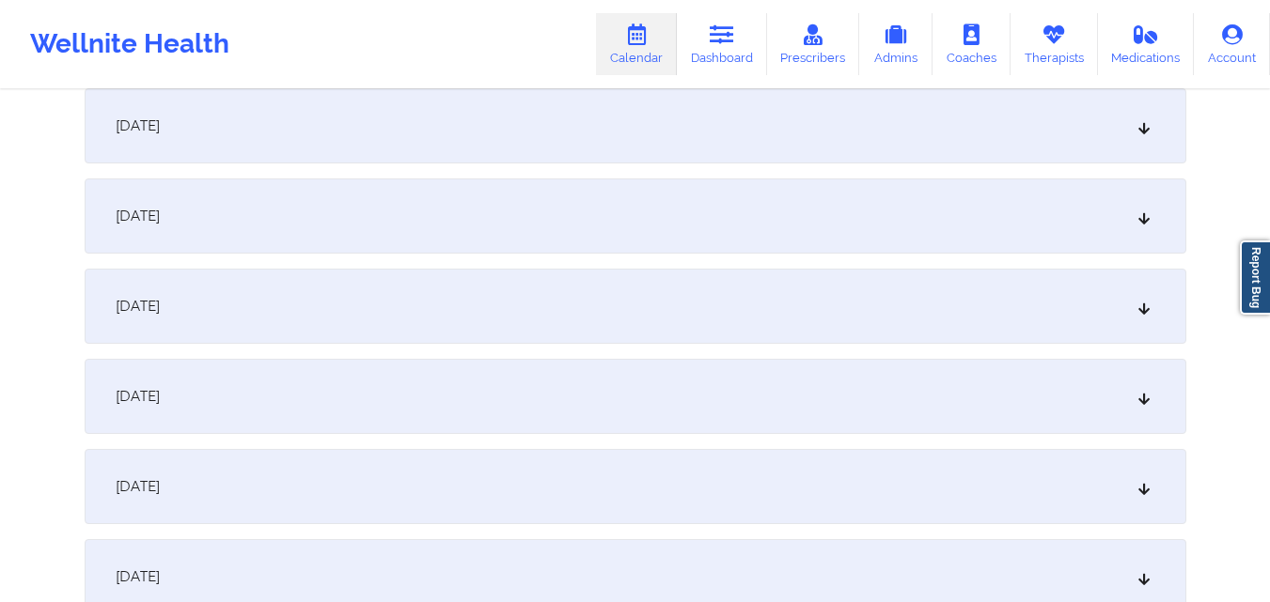
scroll to position [1316, 0]
click at [547, 210] on div "October 4, 2025" at bounding box center [635, 218] width 1101 height 75
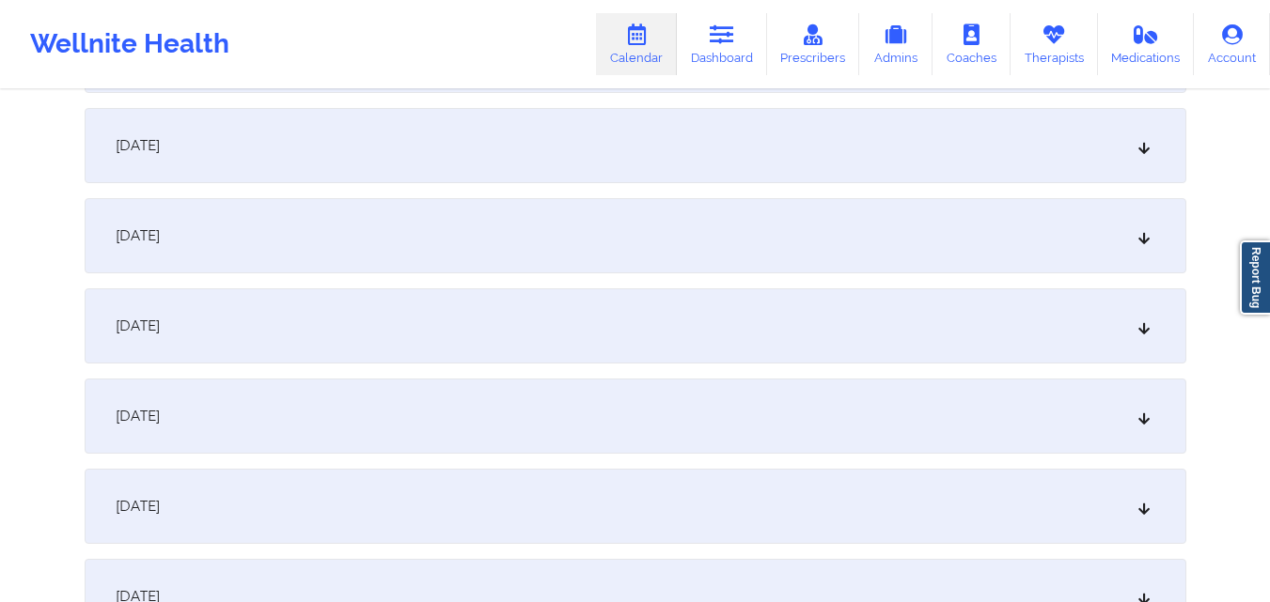
scroll to position [1973, 0]
click at [536, 242] on div "October 10, 2025" at bounding box center [635, 232] width 1101 height 75
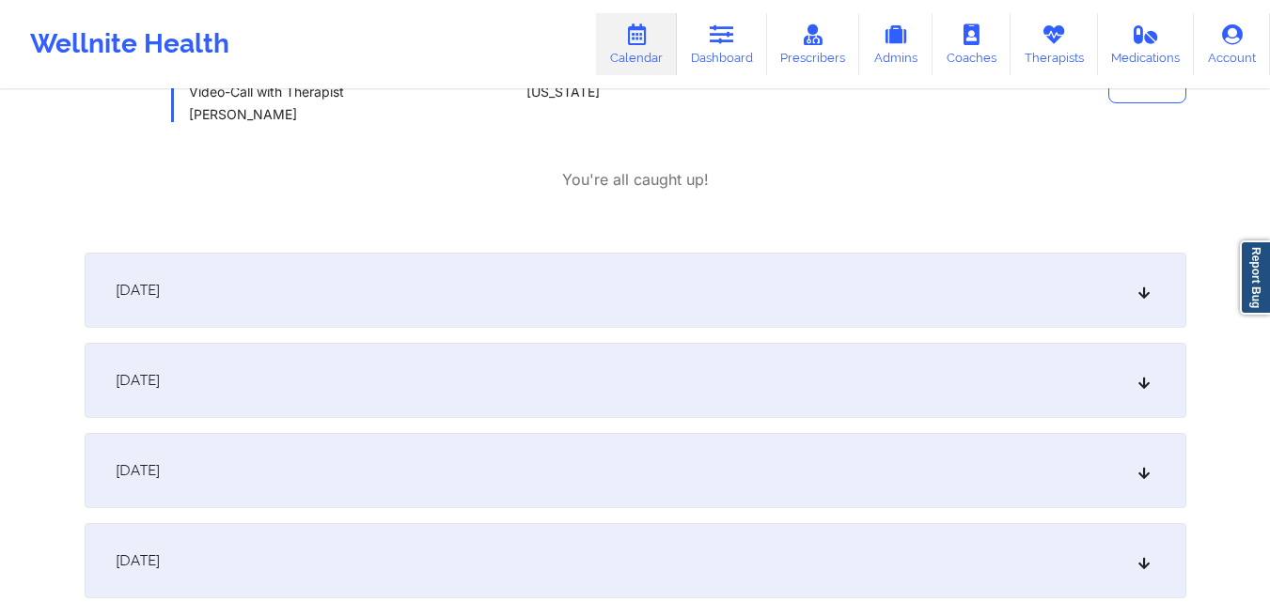
scroll to position [2255, 0]
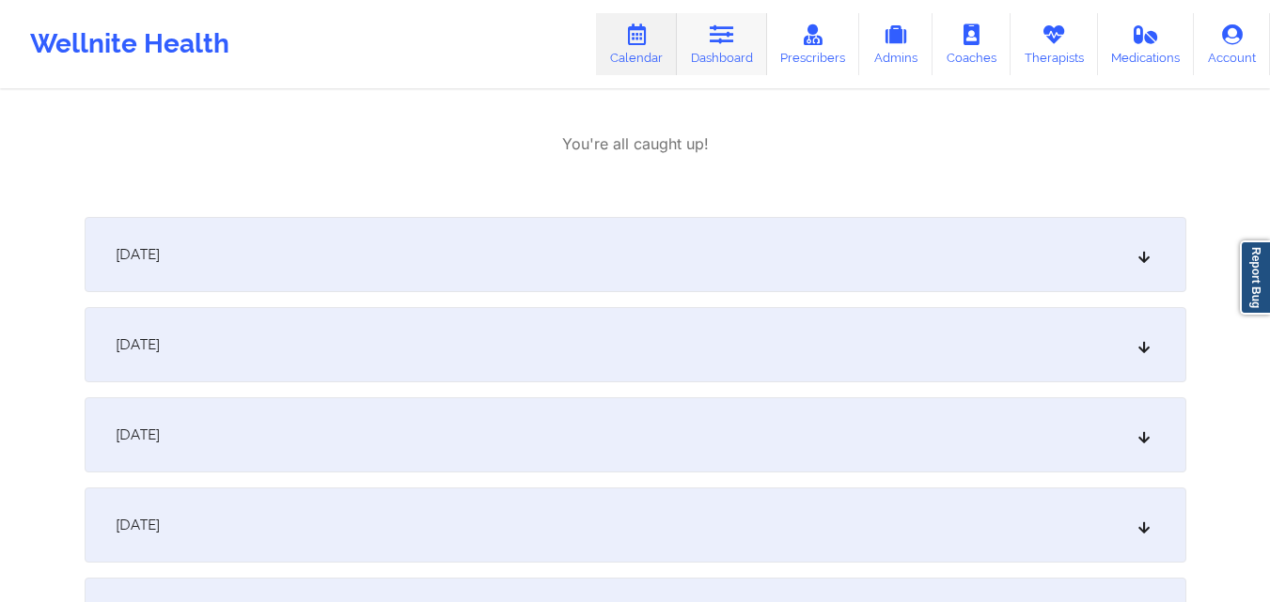
click at [717, 59] on link "Dashboard" at bounding box center [722, 44] width 90 height 62
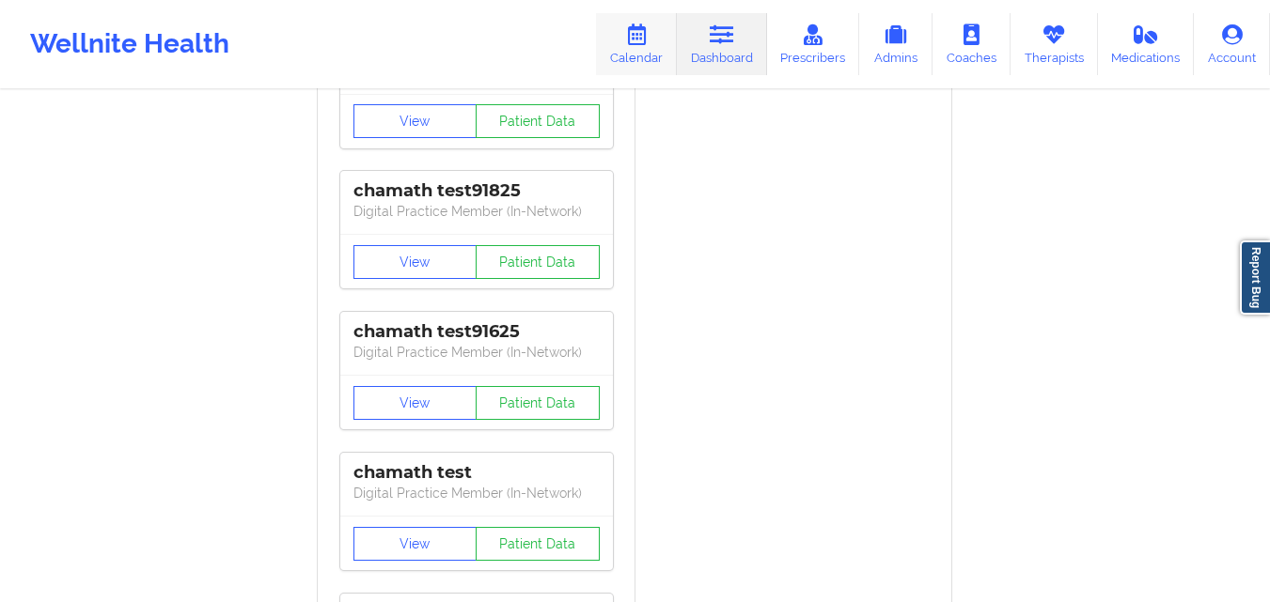
click at [649, 48] on link "Calendar" at bounding box center [636, 44] width 81 height 62
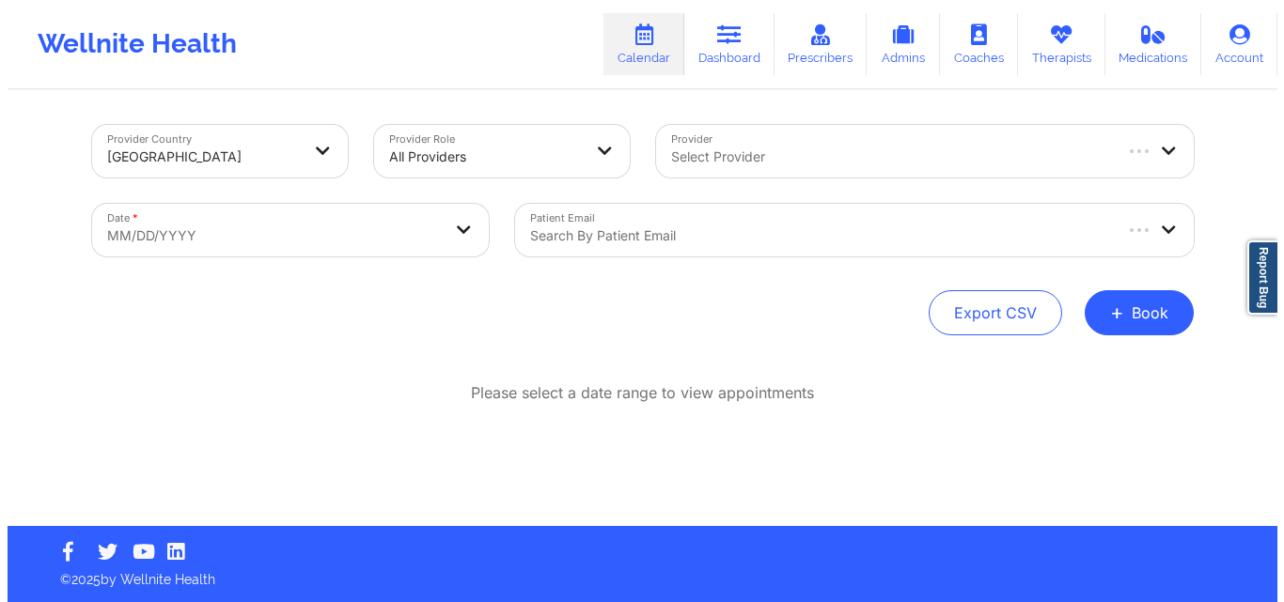
scroll to position [1, 0]
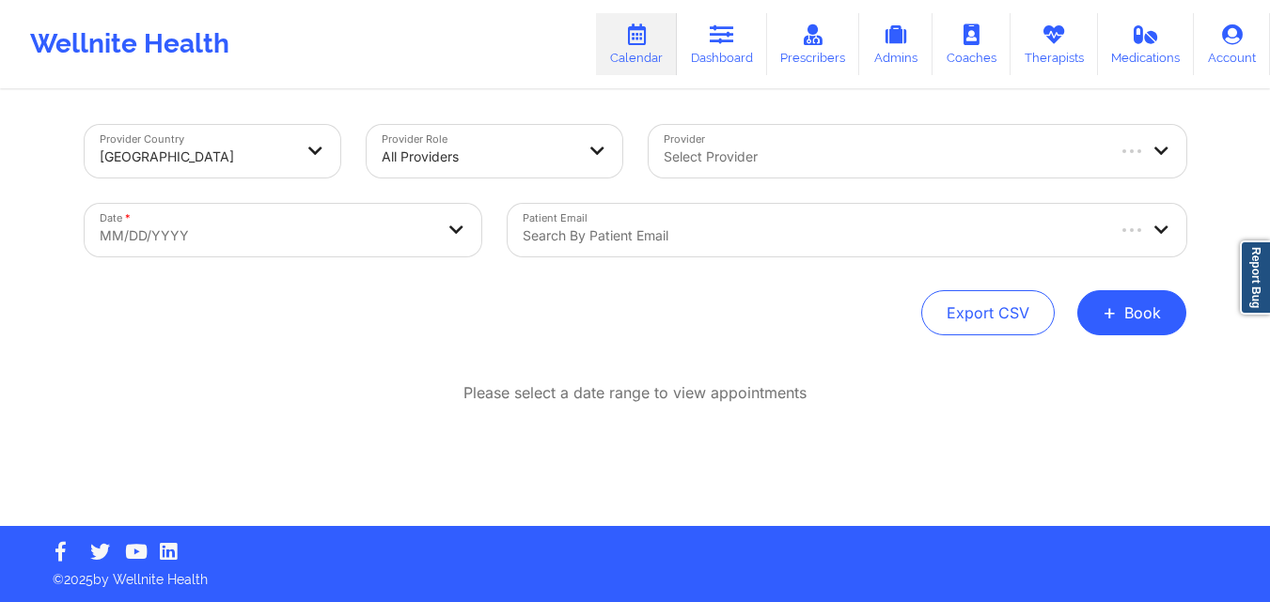
click at [645, 231] on div at bounding box center [811, 236] width 579 height 23
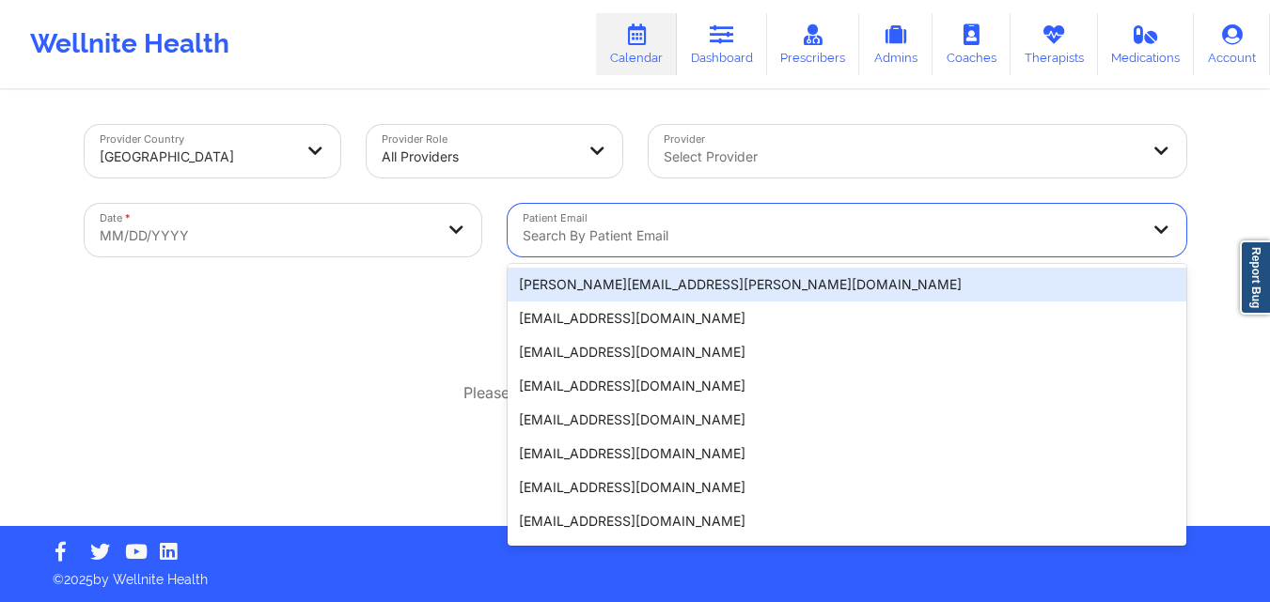
click at [407, 239] on body "Wellnite Health Calendar Dashboard Prescribers Admins Coaches Therapists Medica…" at bounding box center [635, 300] width 1270 height 602
select select "2025-8"
select select "2025-9"
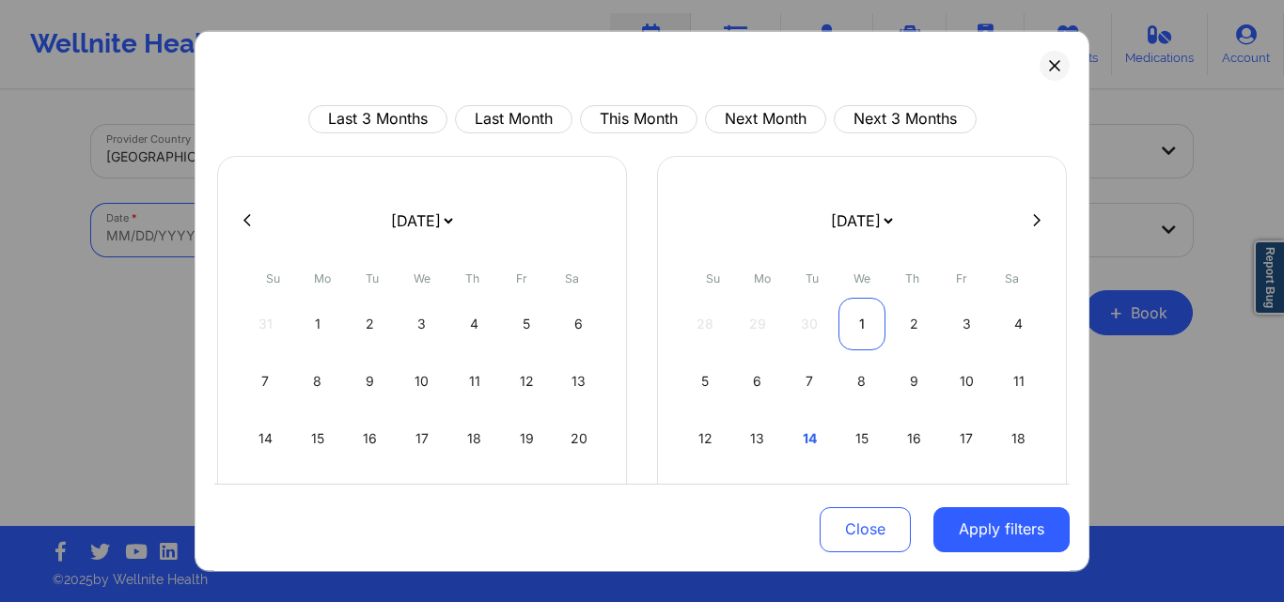
click at [851, 327] on div "1" at bounding box center [862, 323] width 48 height 53
select select "2025-9"
select select "2025-10"
click at [1032, 218] on button at bounding box center [1036, 220] width 19 height 16
select select "2025-10"
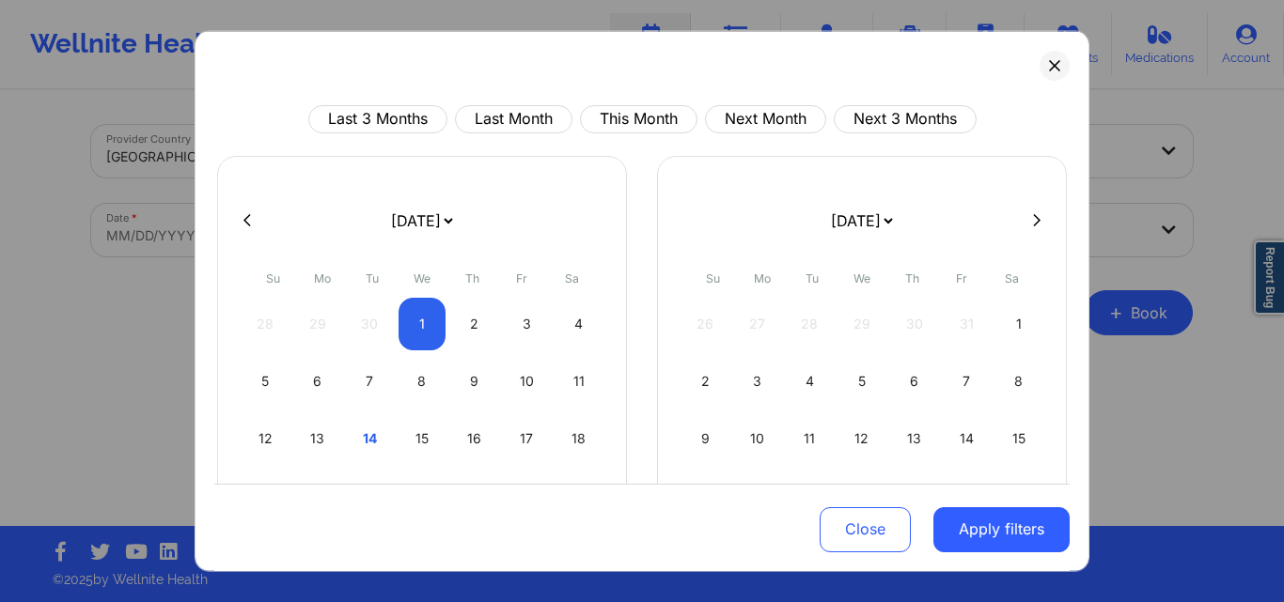
select select "2025-11"
select select "2025-10"
select select "2025-11"
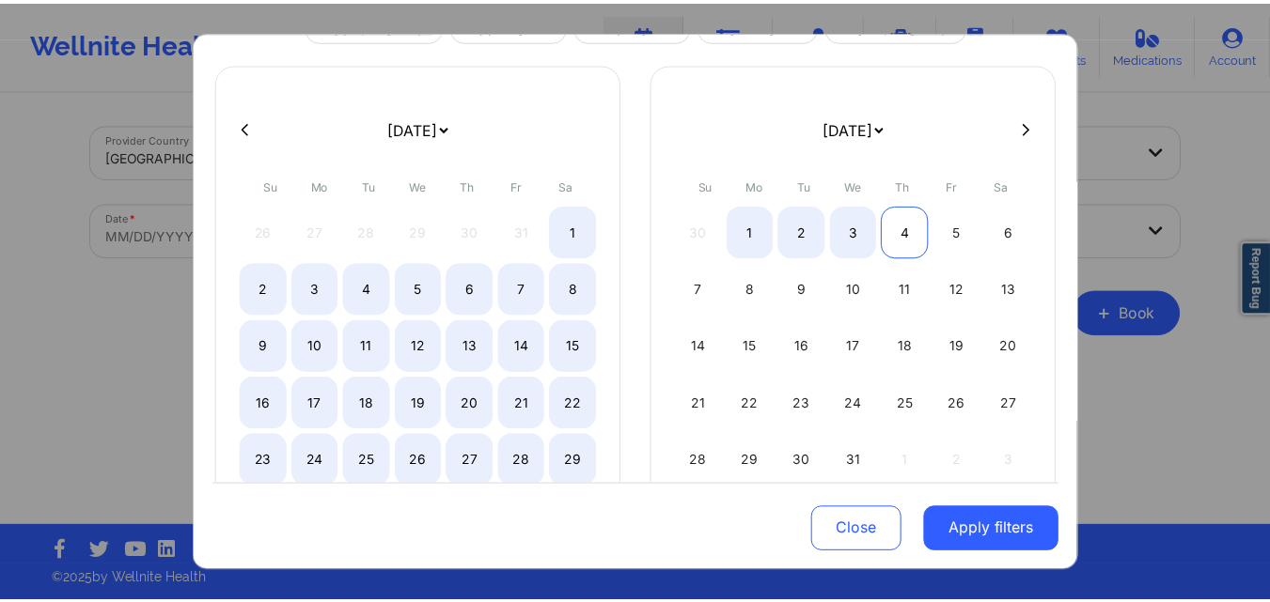
scroll to position [213, 0]
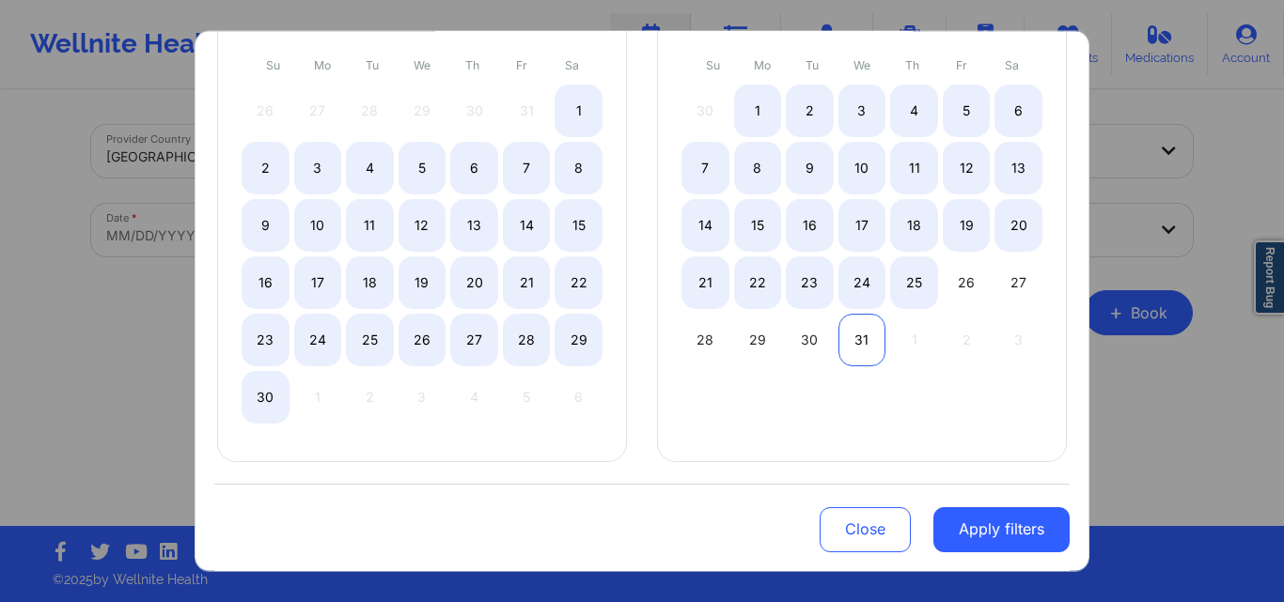
select select "2025-10"
select select "2025-11"
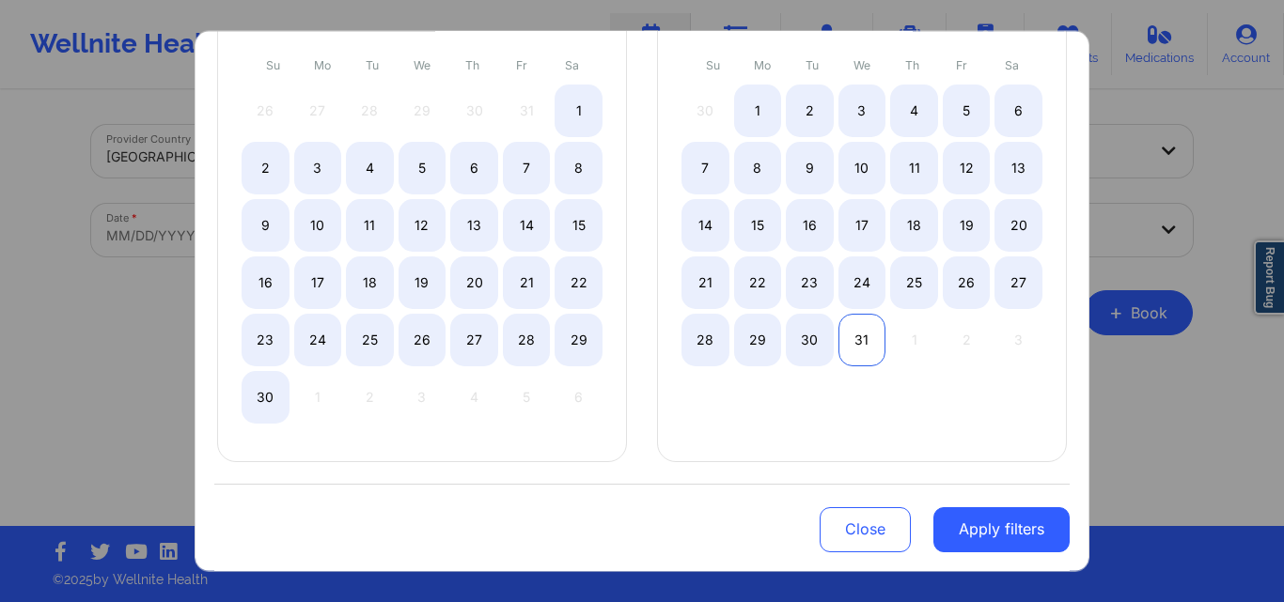
click at [857, 343] on div "31" at bounding box center [862, 339] width 48 height 53
select select "2025-9"
select select "2025-10"
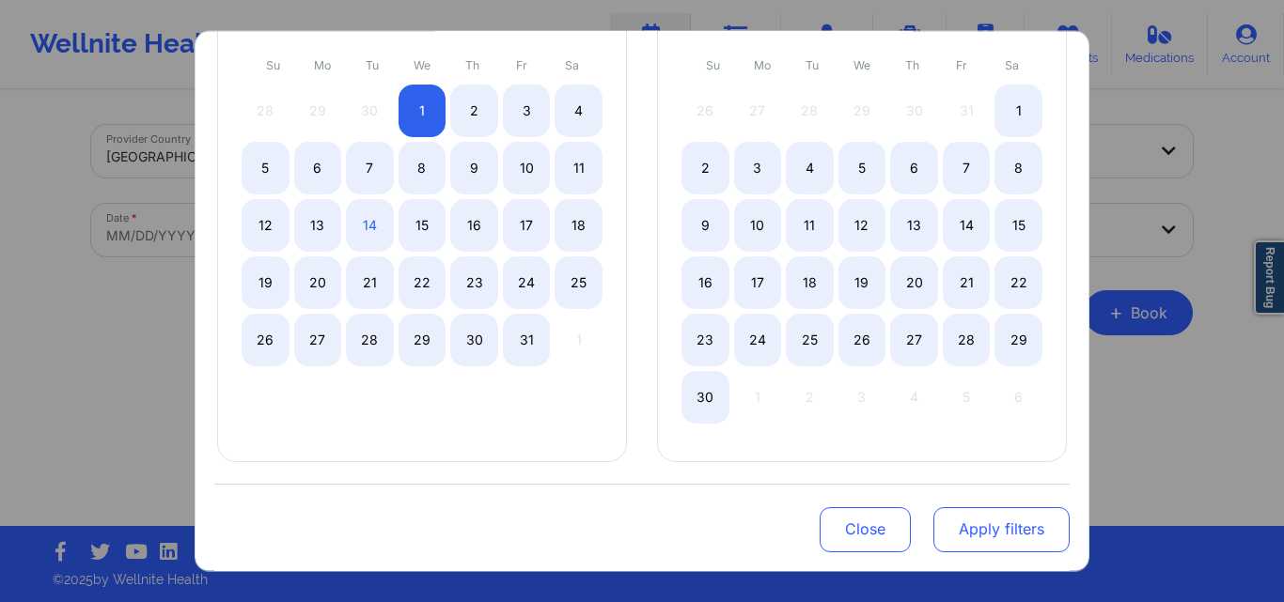
click at [974, 517] on button "Apply filters" at bounding box center [1001, 529] width 136 height 45
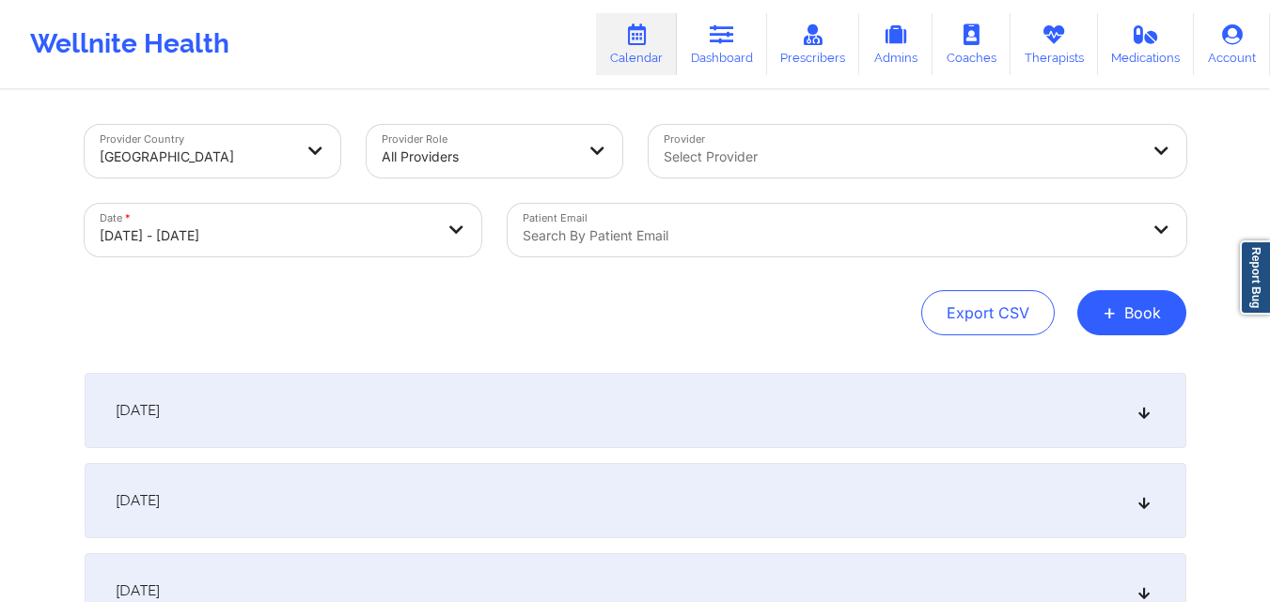
click at [728, 232] on div at bounding box center [830, 236] width 616 height 23
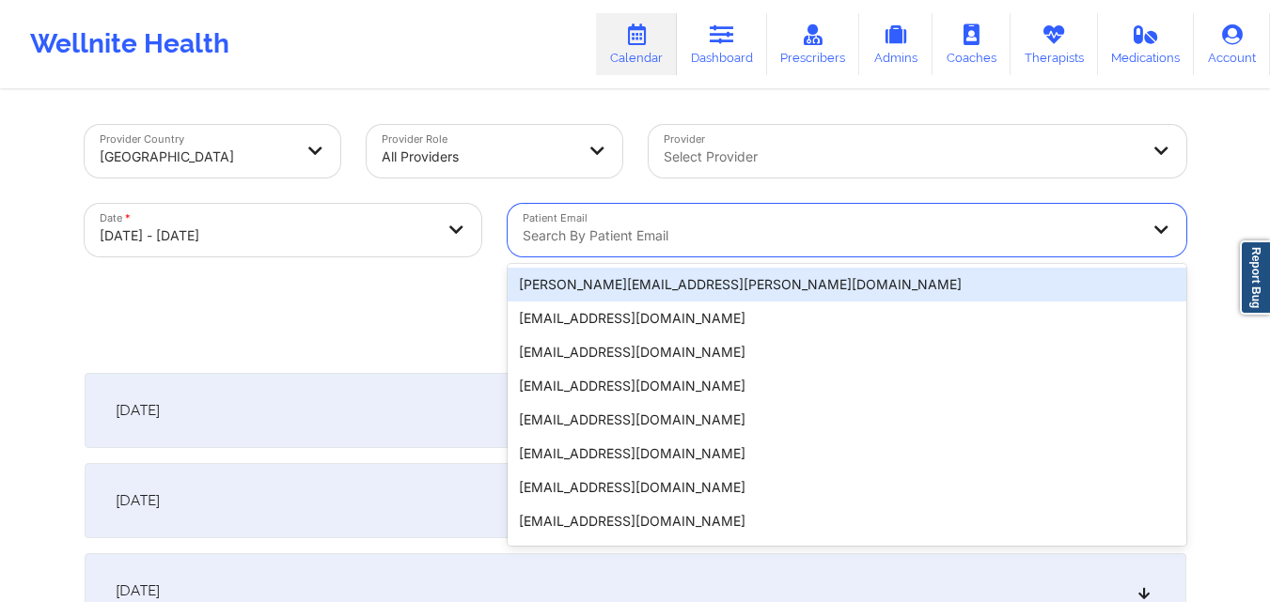
paste input "diplaeleni@gmail.com"
type input "diplaeleni@gmail.com"
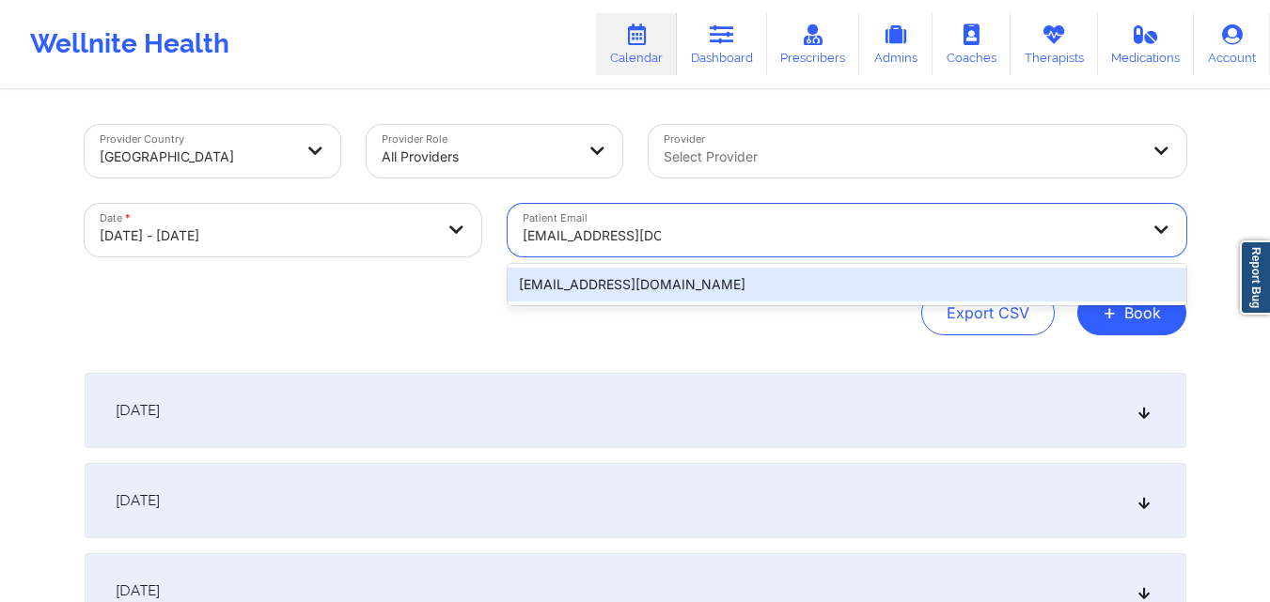
click at [652, 282] on div "diplaeleni@gmail.com" at bounding box center [846, 285] width 678 height 34
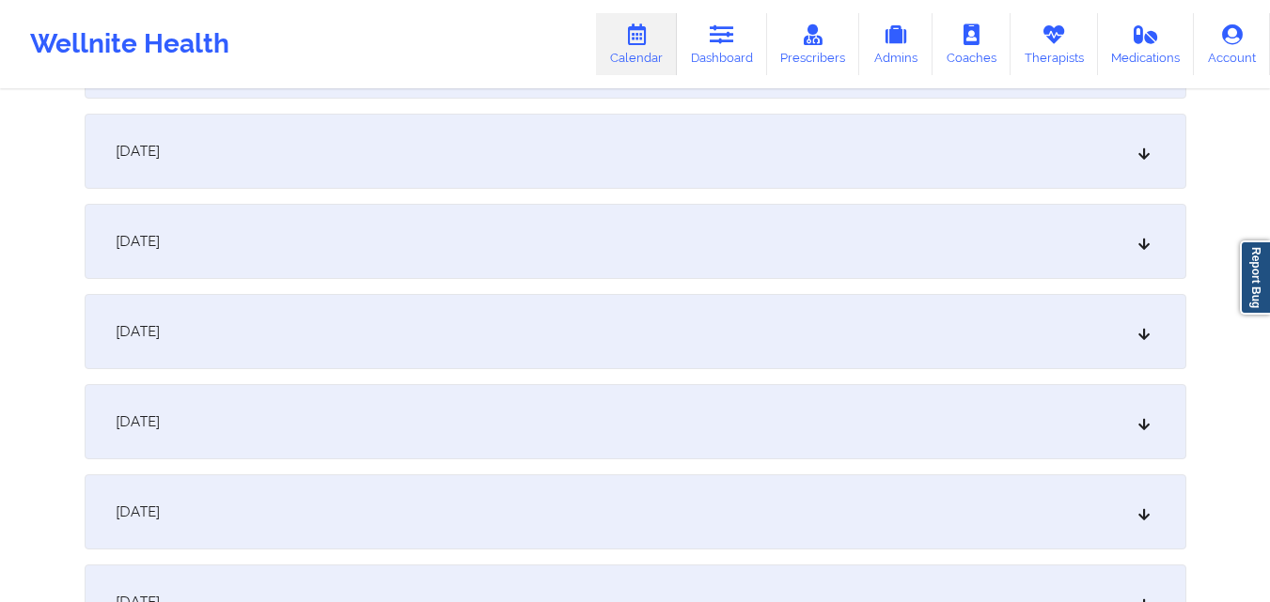
scroll to position [1223, 0]
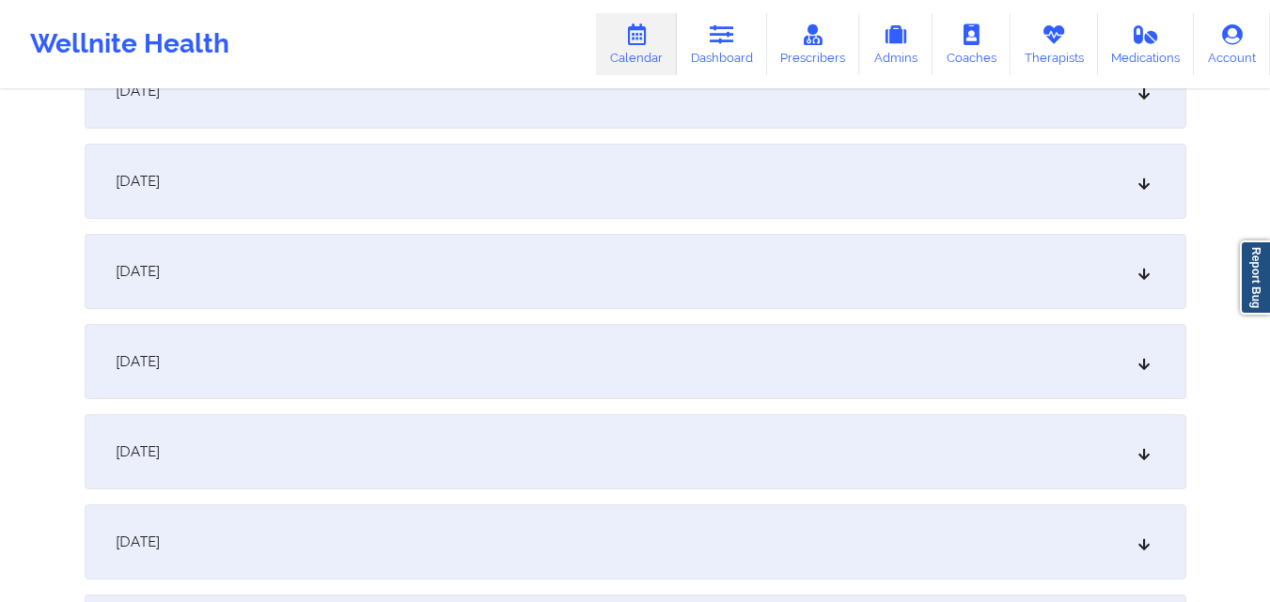
click at [641, 360] on div "October 14, 2025" at bounding box center [635, 361] width 1101 height 75
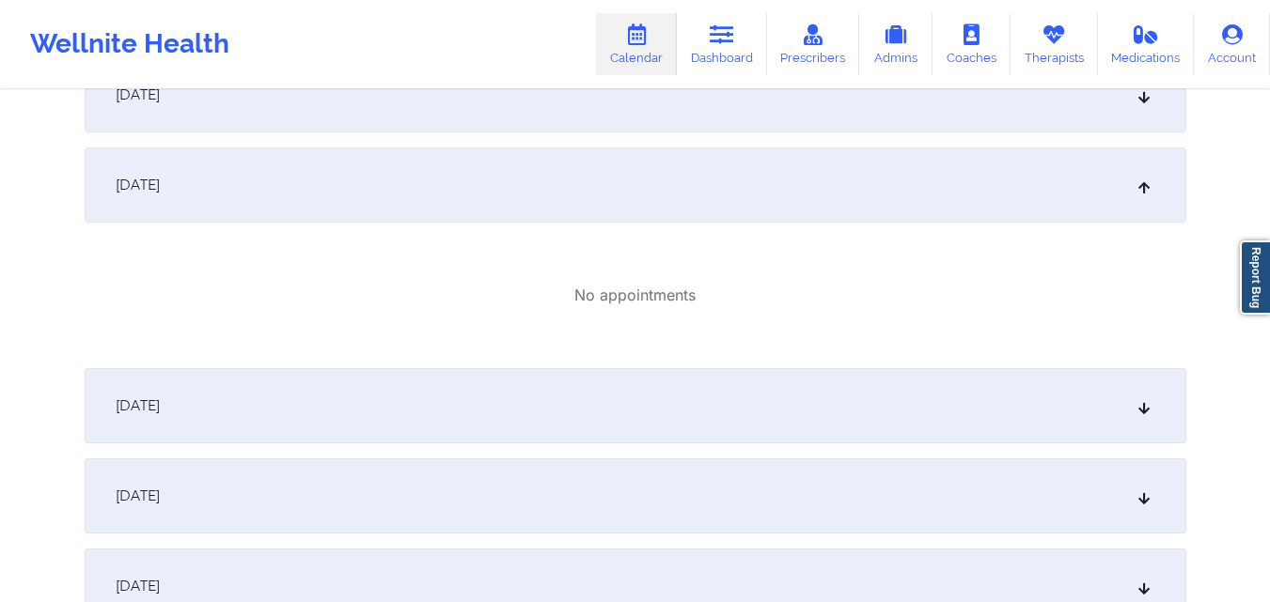
scroll to position [1504, 0]
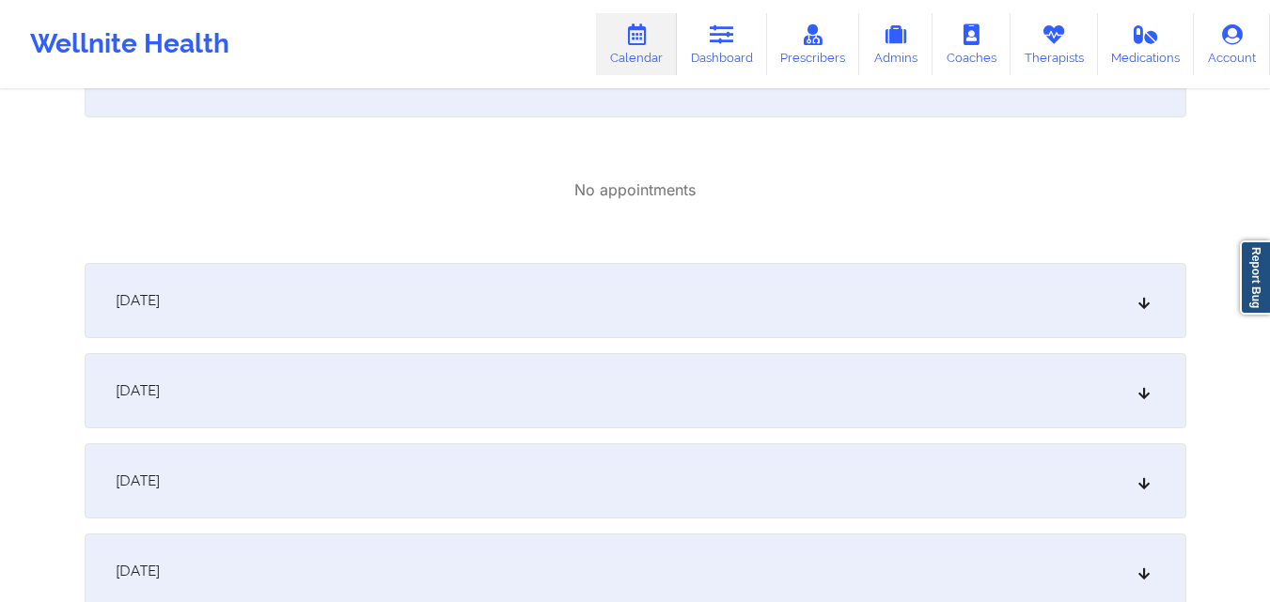
click at [678, 286] on div "October 15, 2025" at bounding box center [635, 300] width 1101 height 75
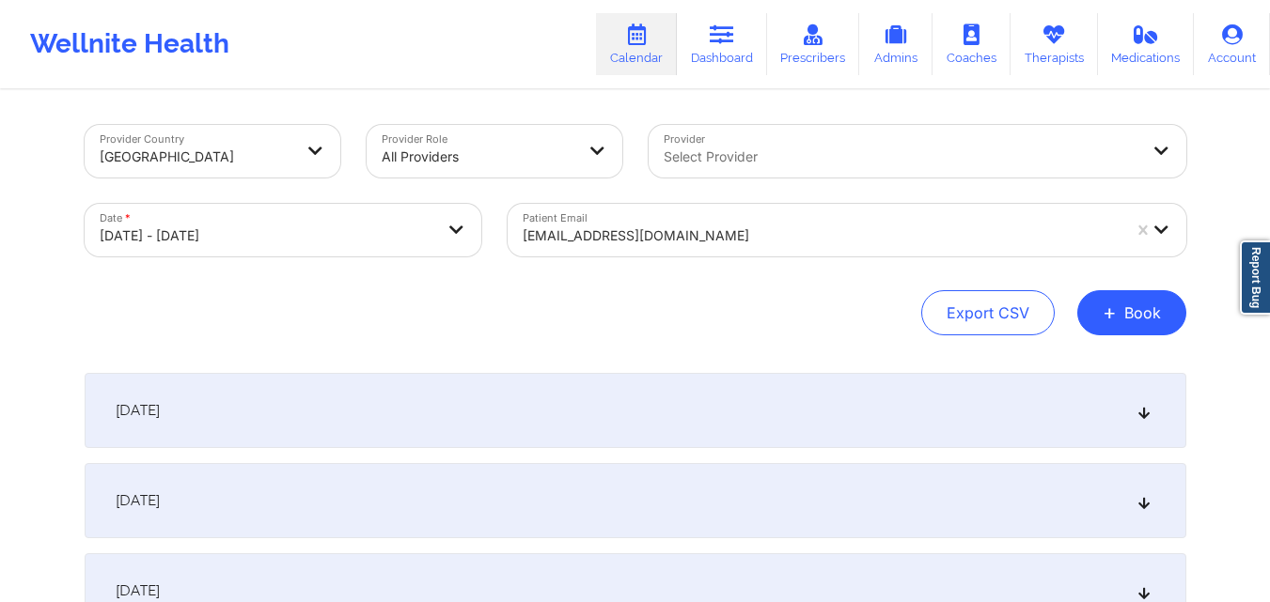
scroll to position [0, 0]
click at [720, 231] on div at bounding box center [821, 237] width 598 height 23
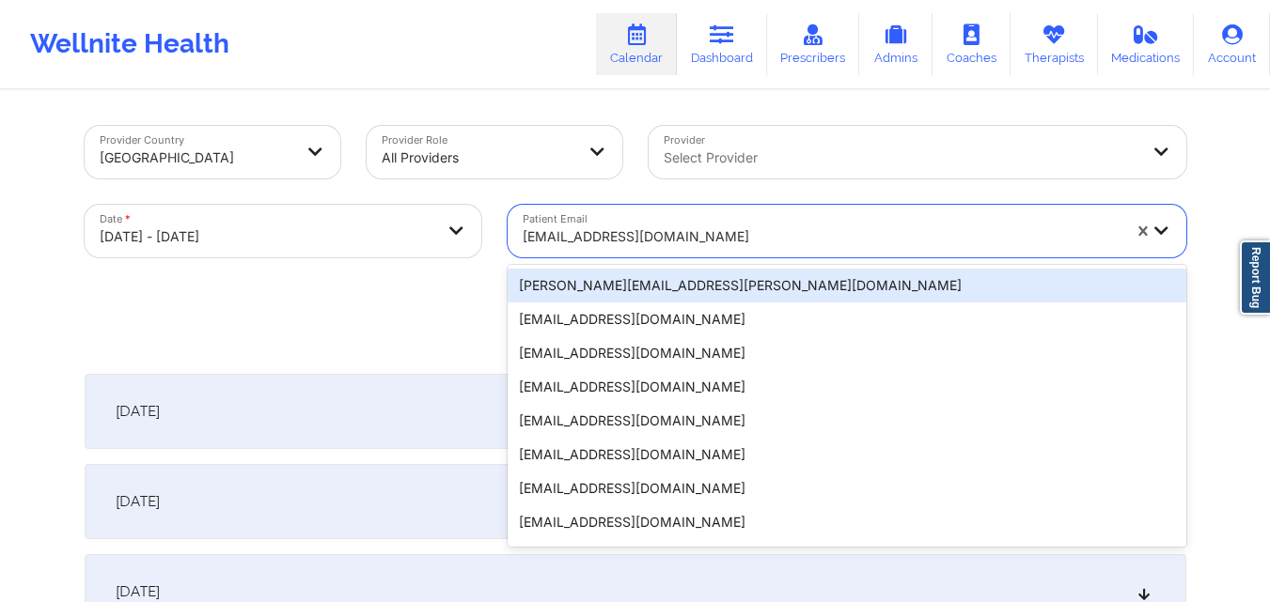
paste input "sb2creative4u@yahoo.com"
type input "sb2creative4u@yahoo.com"
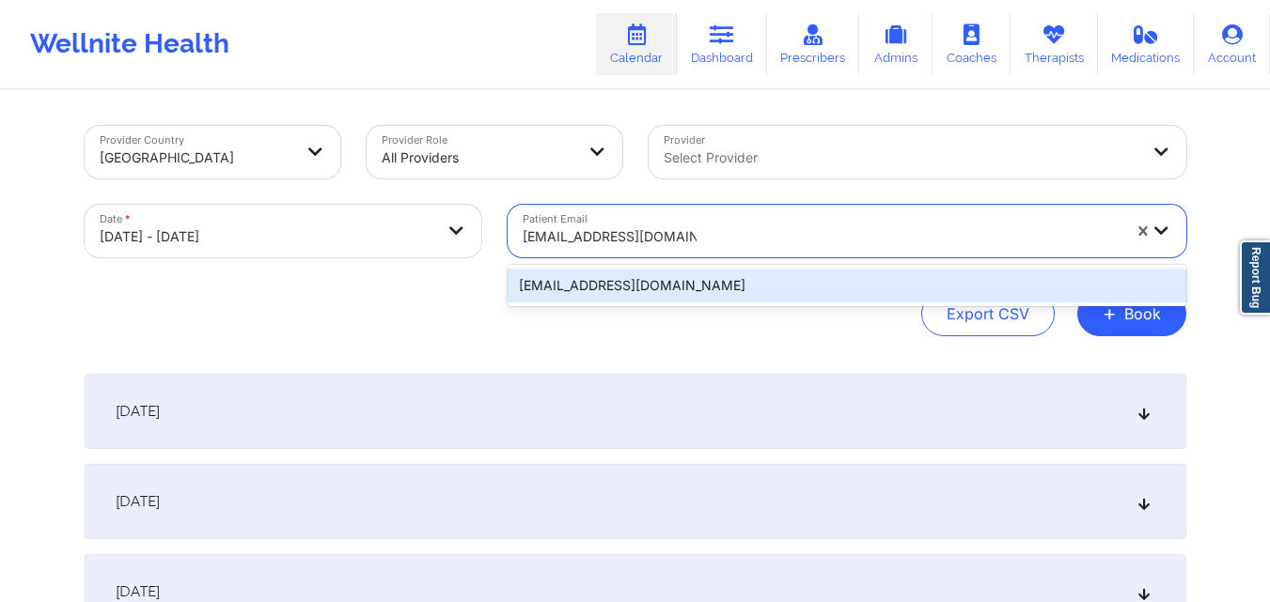
click at [627, 294] on div "sb2creative4u@yahoo.com" at bounding box center [846, 286] width 678 height 34
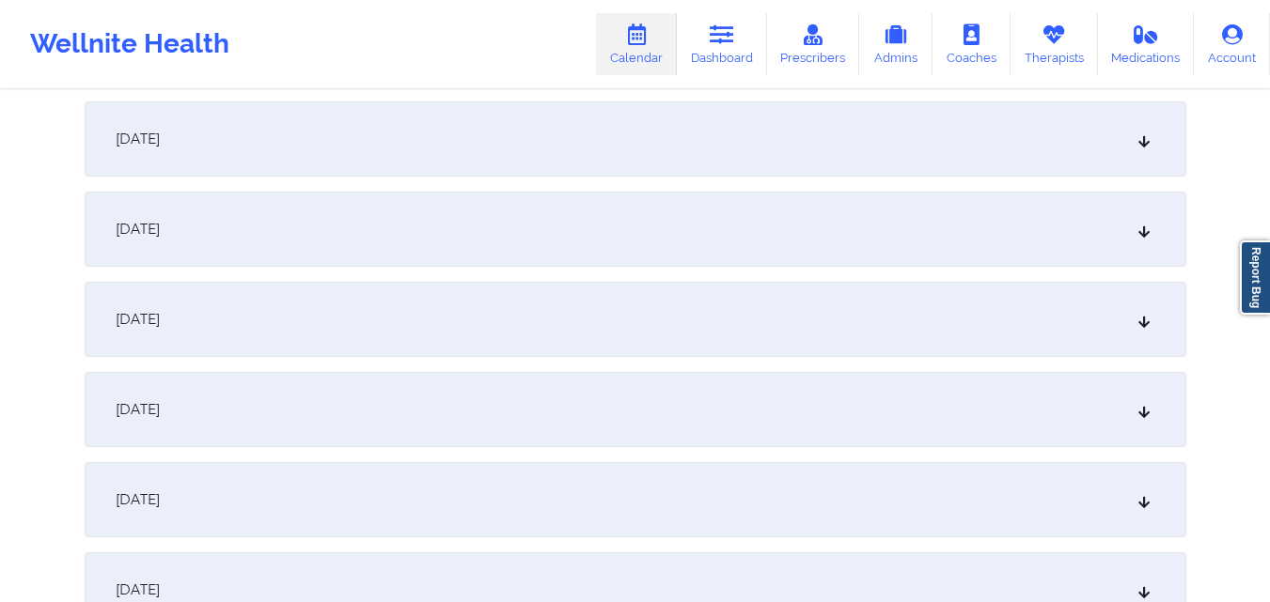
scroll to position [1222, 0]
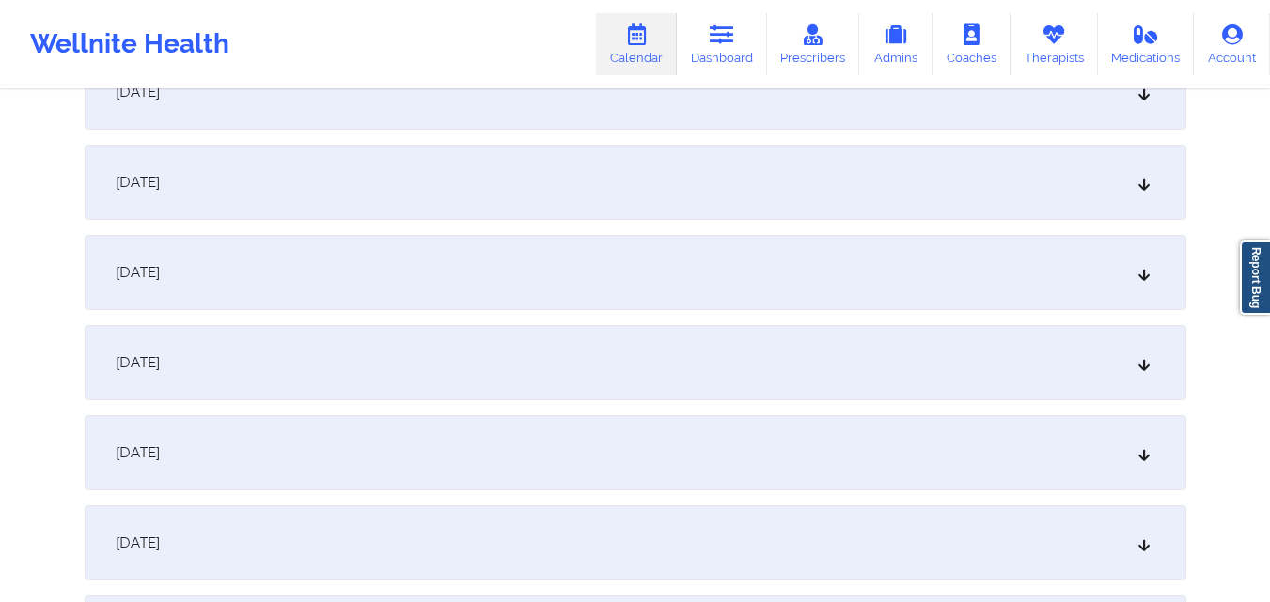
click at [575, 439] on div "October 15, 2025" at bounding box center [635, 452] width 1101 height 75
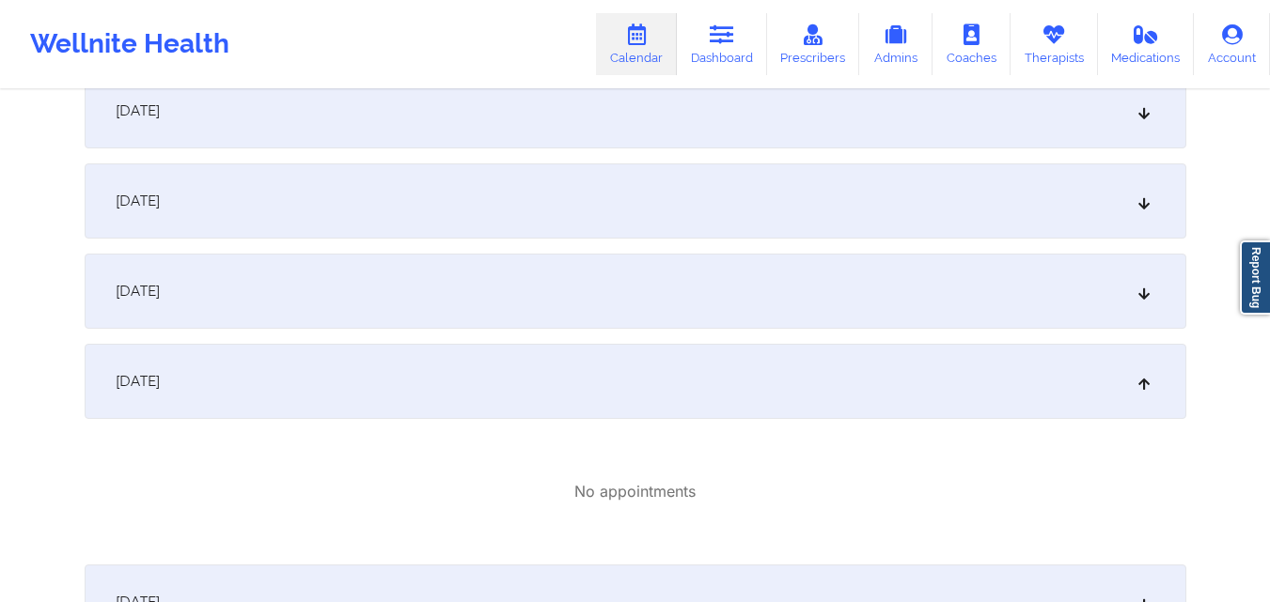
scroll to position [1410, 0]
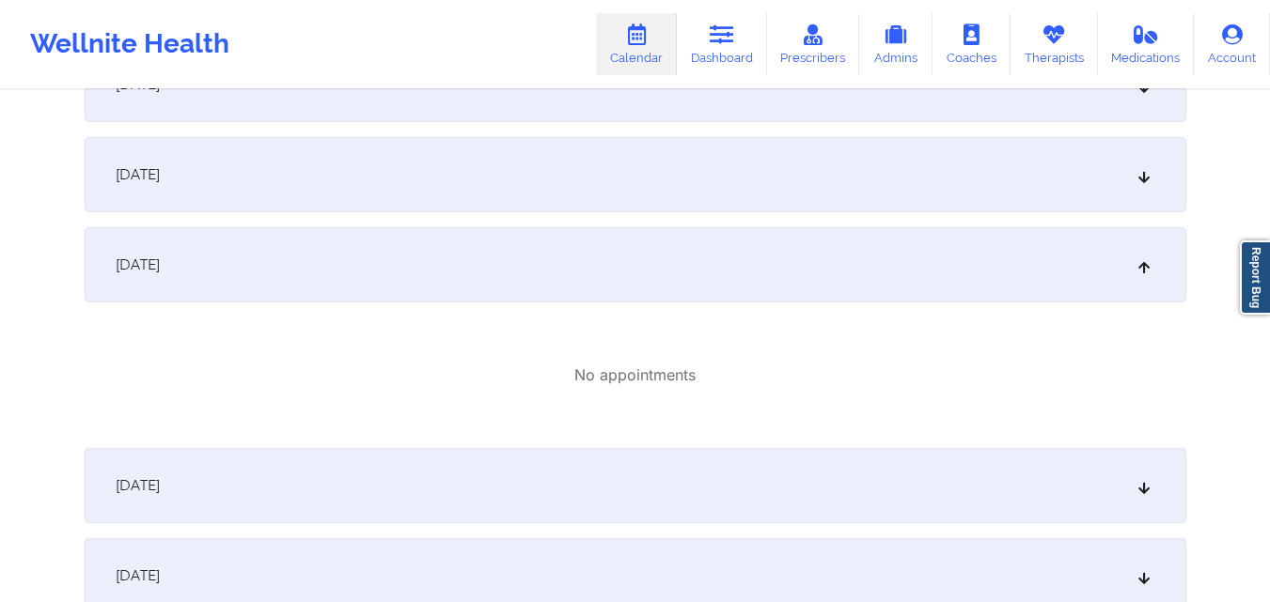
click at [519, 473] on div "October 16, 2025" at bounding box center [635, 485] width 1101 height 75
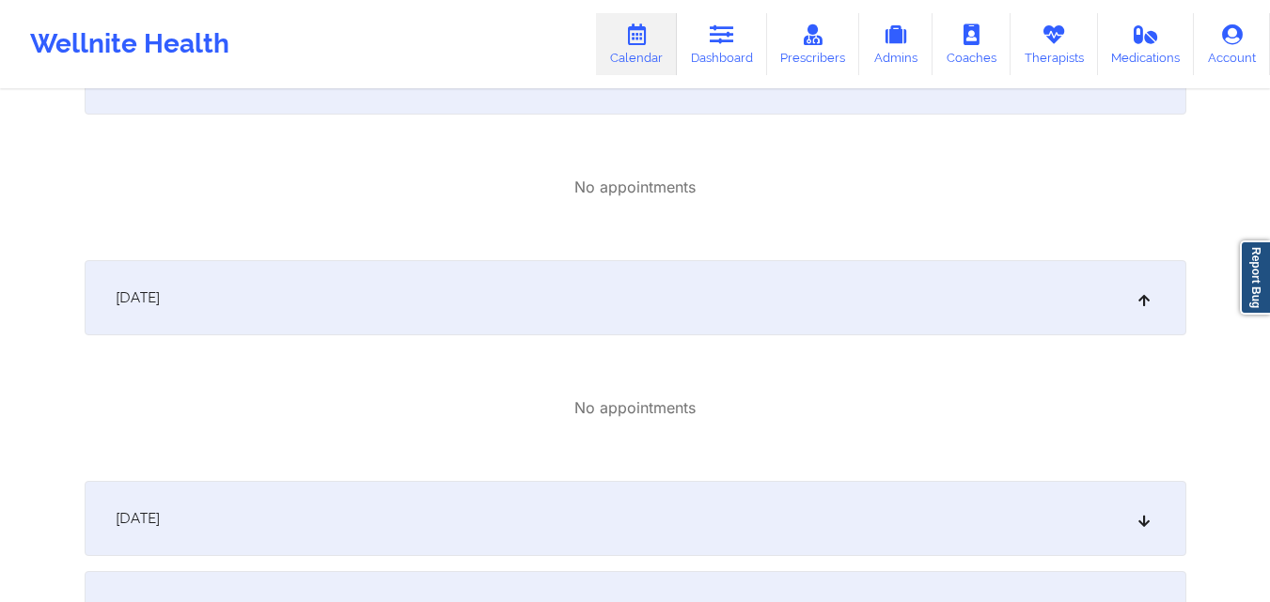
scroll to position [1316, 0]
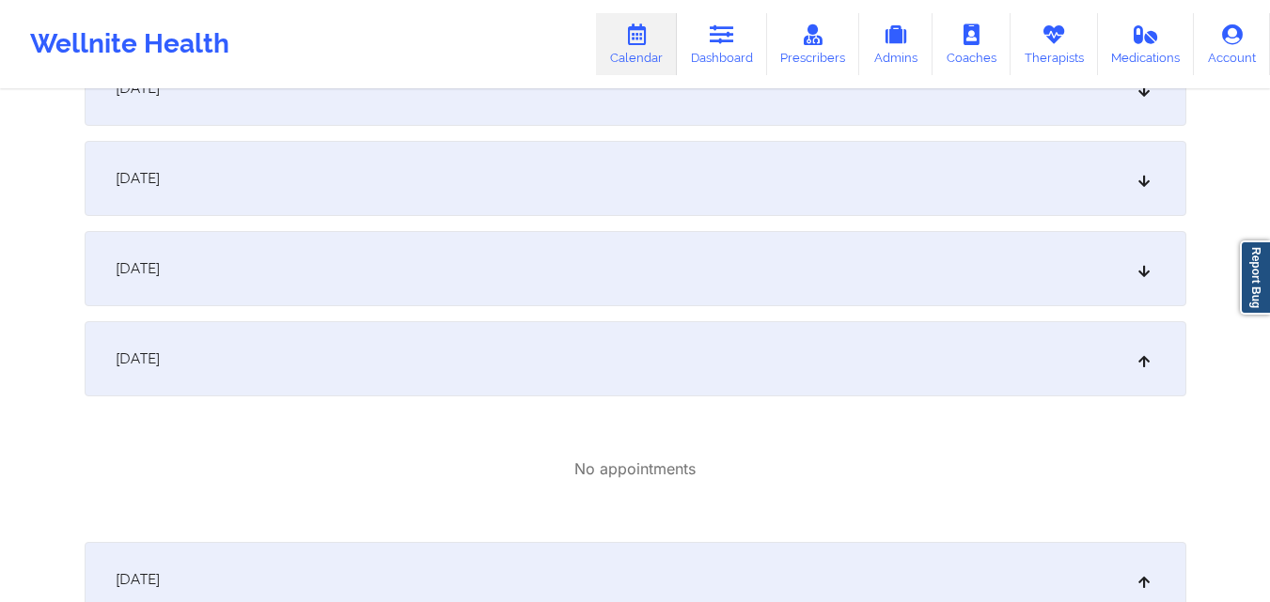
click at [521, 365] on div "[DATE]" at bounding box center [635, 358] width 1101 height 75
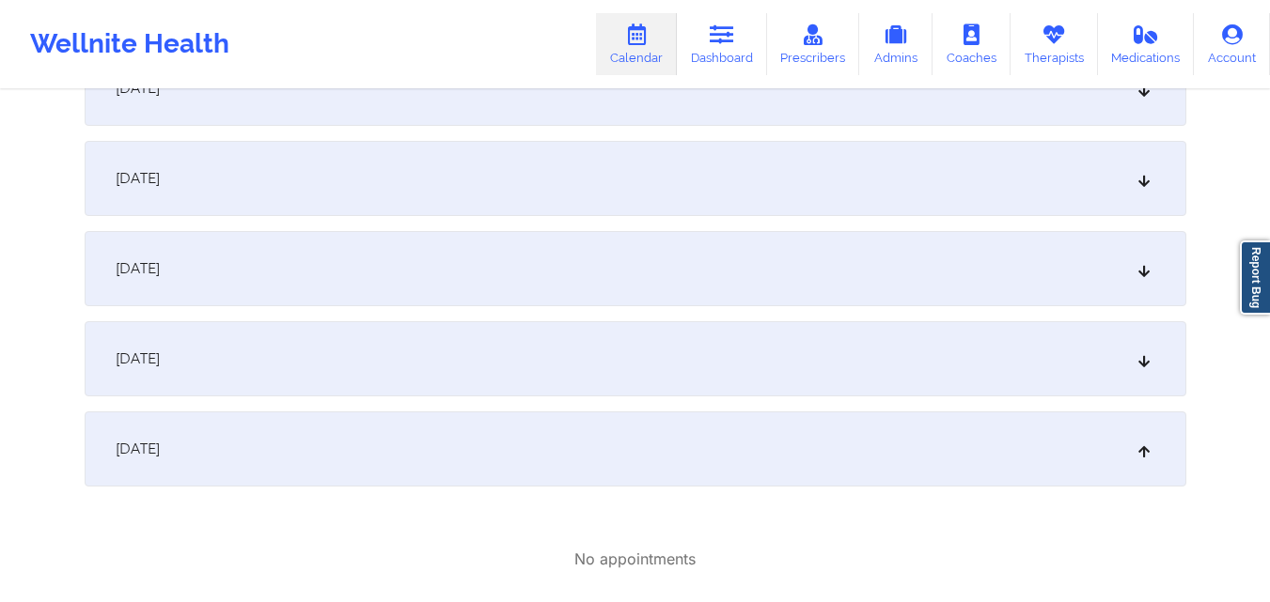
drag, startPoint x: 519, startPoint y: 363, endPoint x: 514, endPoint y: 353, distance: 10.5
click at [518, 363] on div "[DATE]" at bounding box center [635, 358] width 1101 height 75
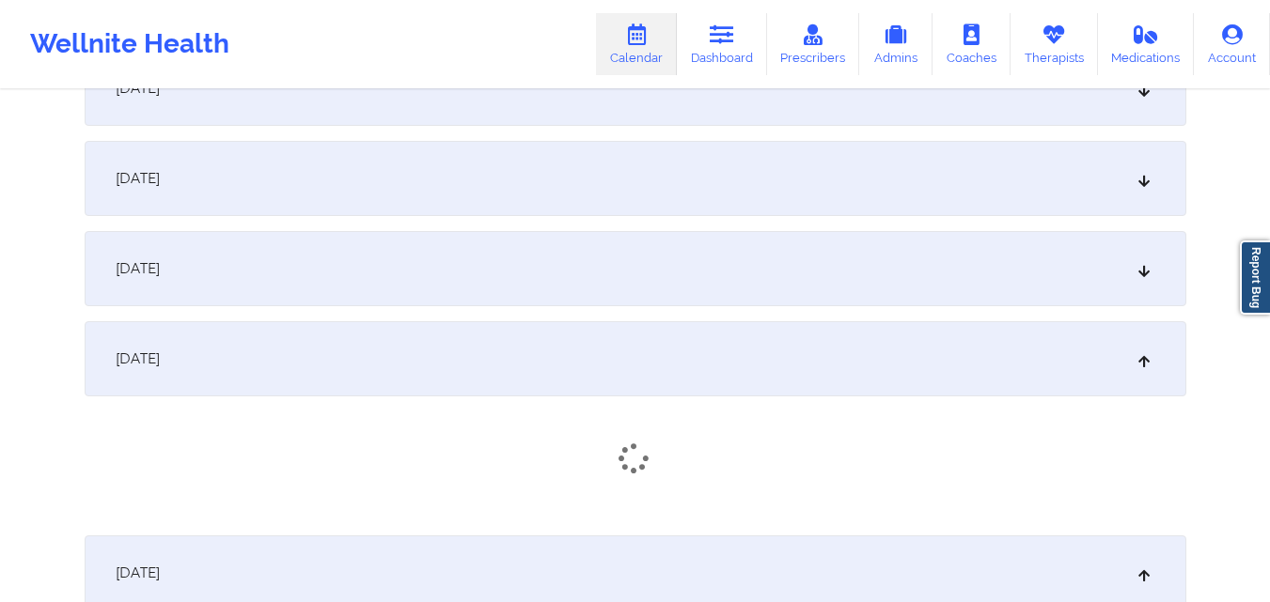
click at [494, 290] on div "[DATE]" at bounding box center [635, 268] width 1101 height 75
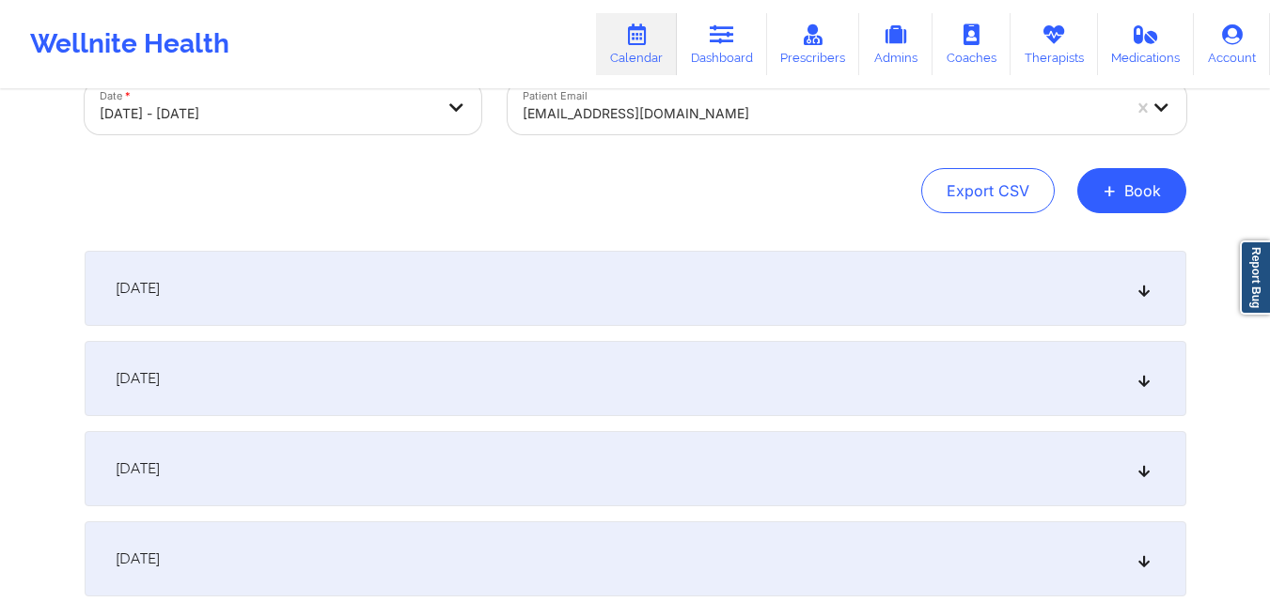
scroll to position [0, 0]
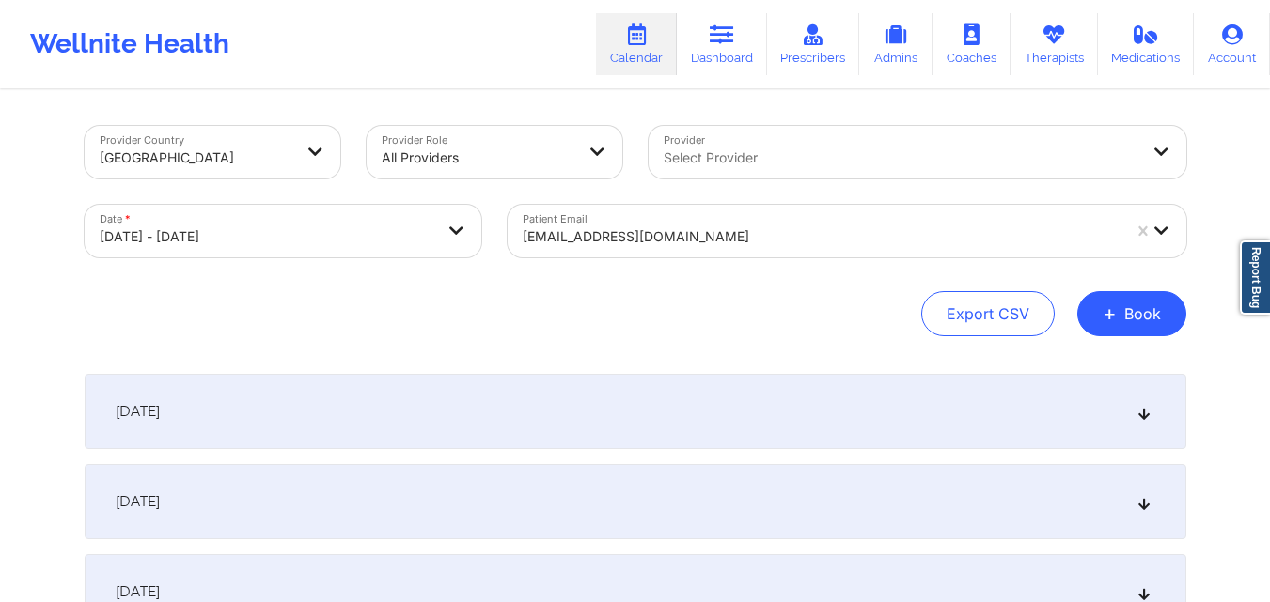
click at [734, 242] on div at bounding box center [821, 237] width 598 height 23
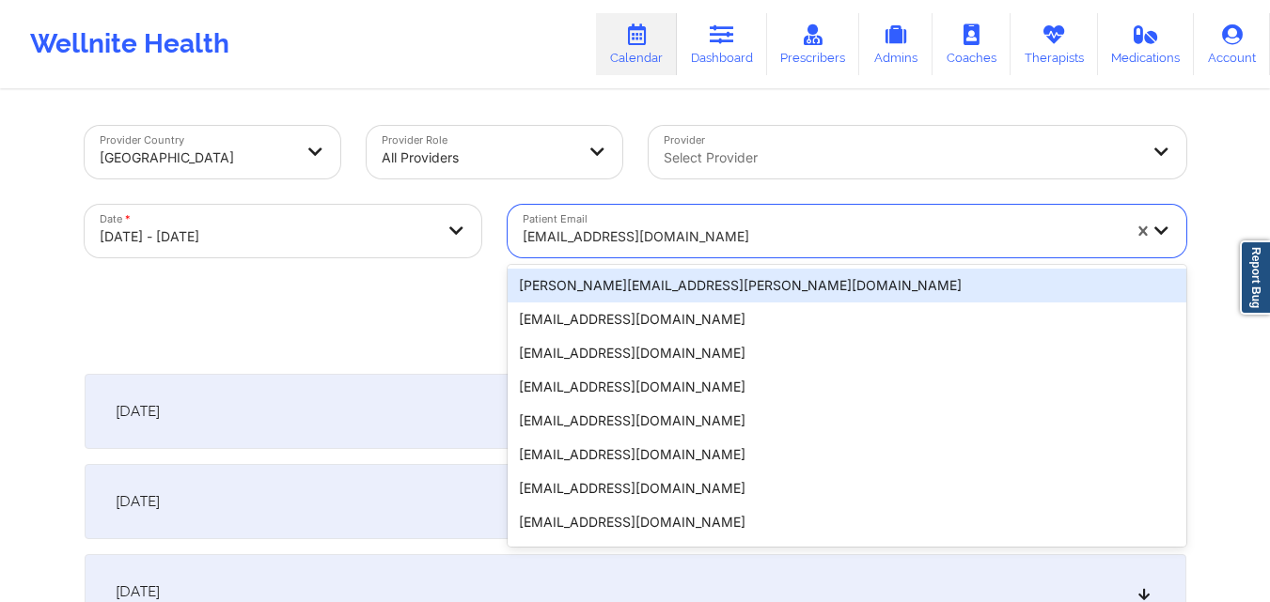
paste input "diplaeleni@gmail.com"
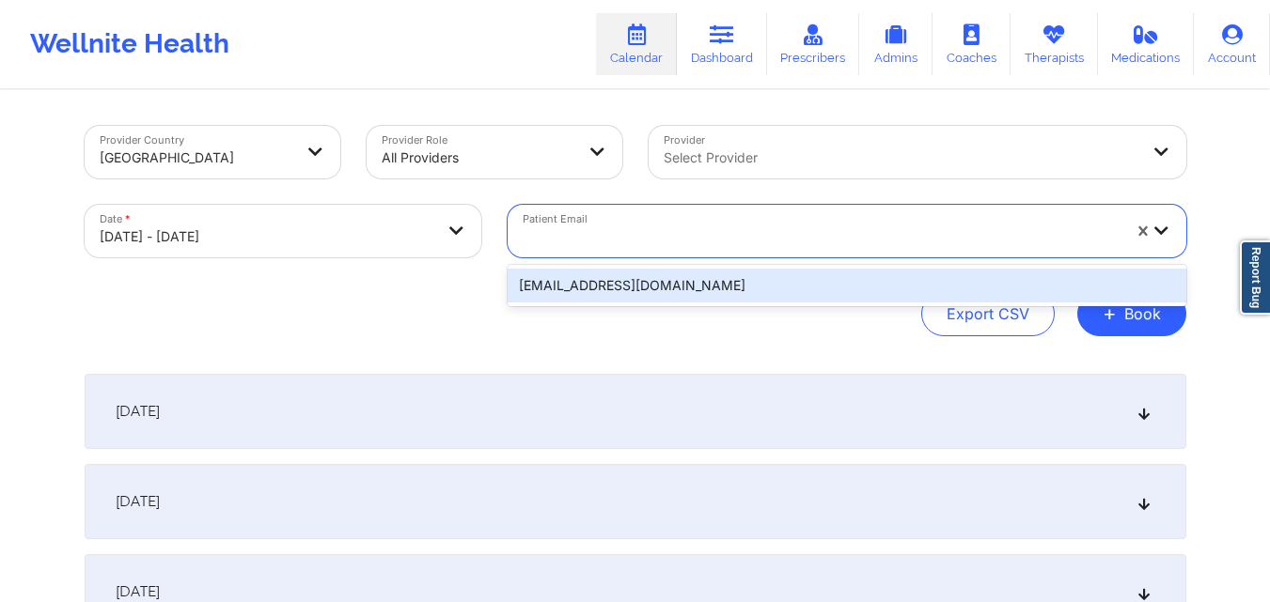
type input "diplaeleni@gmail.com"
click at [600, 285] on div "diplaeleni@gmail.com" at bounding box center [846, 286] width 678 height 34
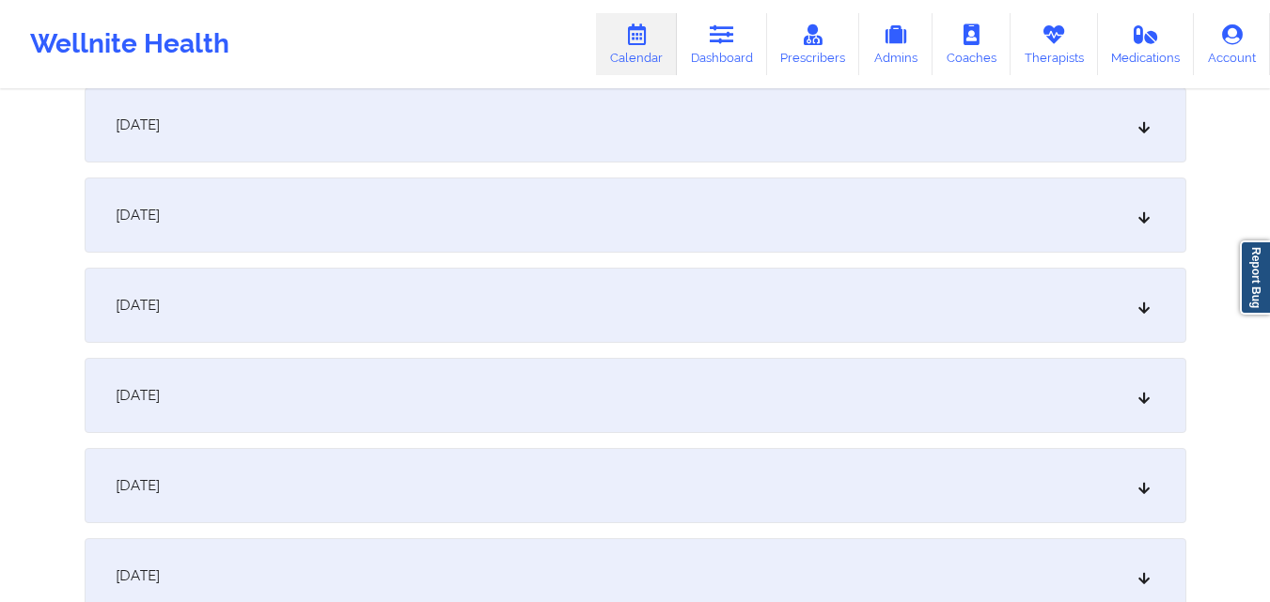
scroll to position [1410, 0]
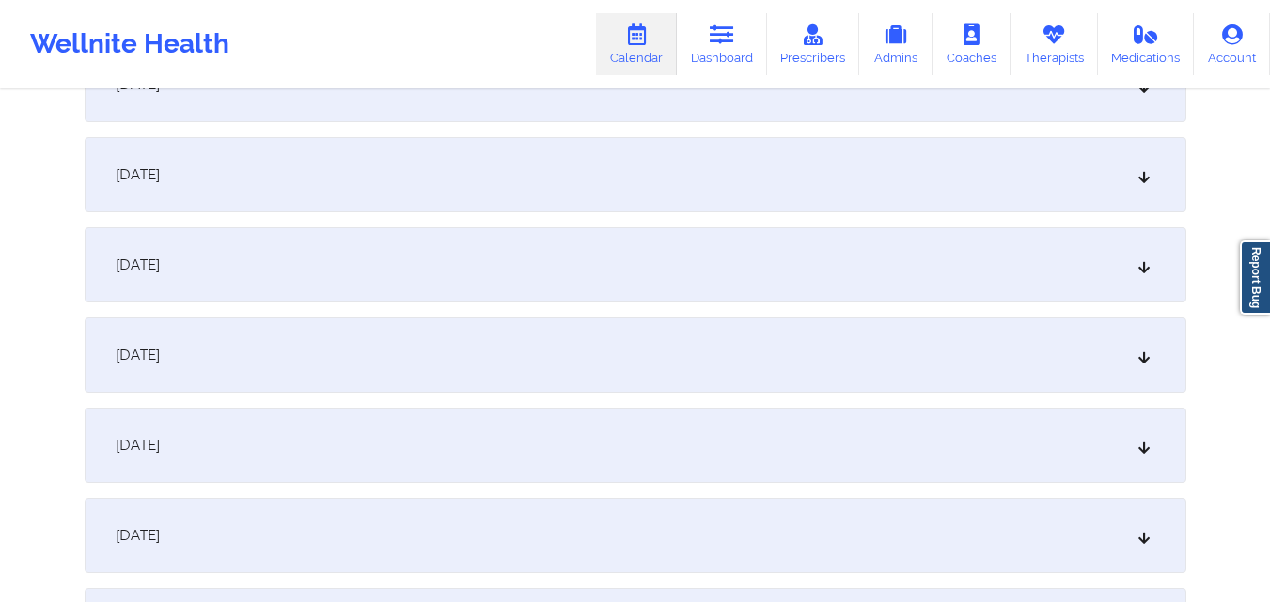
click at [607, 277] on div "[DATE]" at bounding box center [635, 264] width 1101 height 75
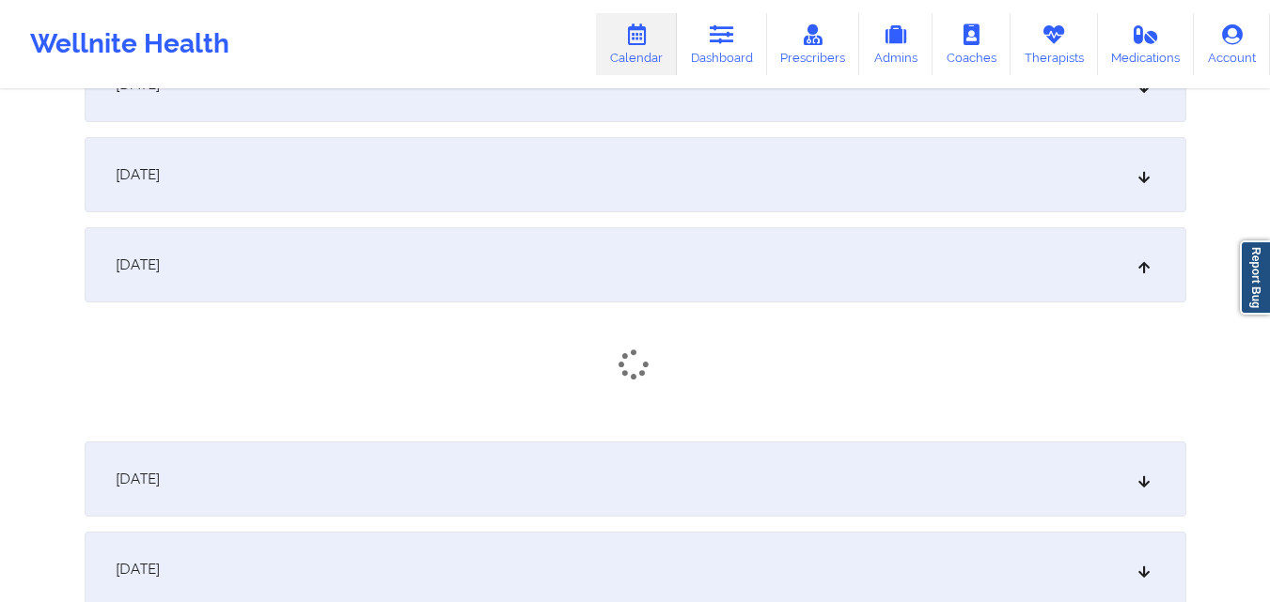
click at [656, 275] on div "[DATE]" at bounding box center [635, 264] width 1101 height 75
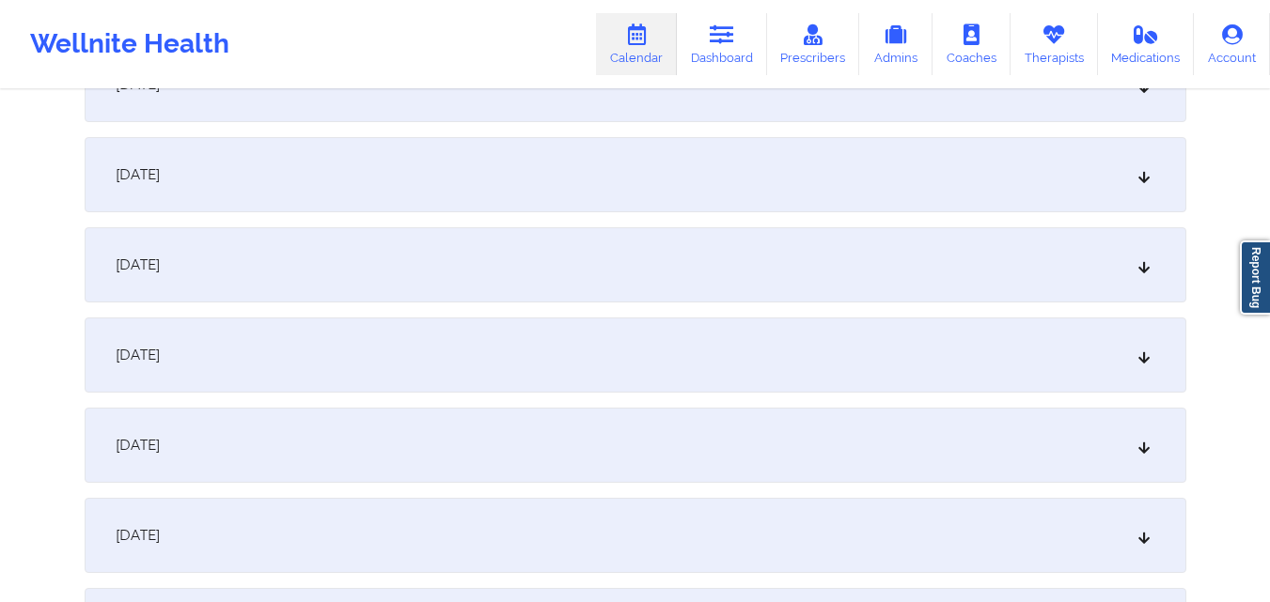
click at [656, 275] on div "[DATE]" at bounding box center [635, 264] width 1101 height 75
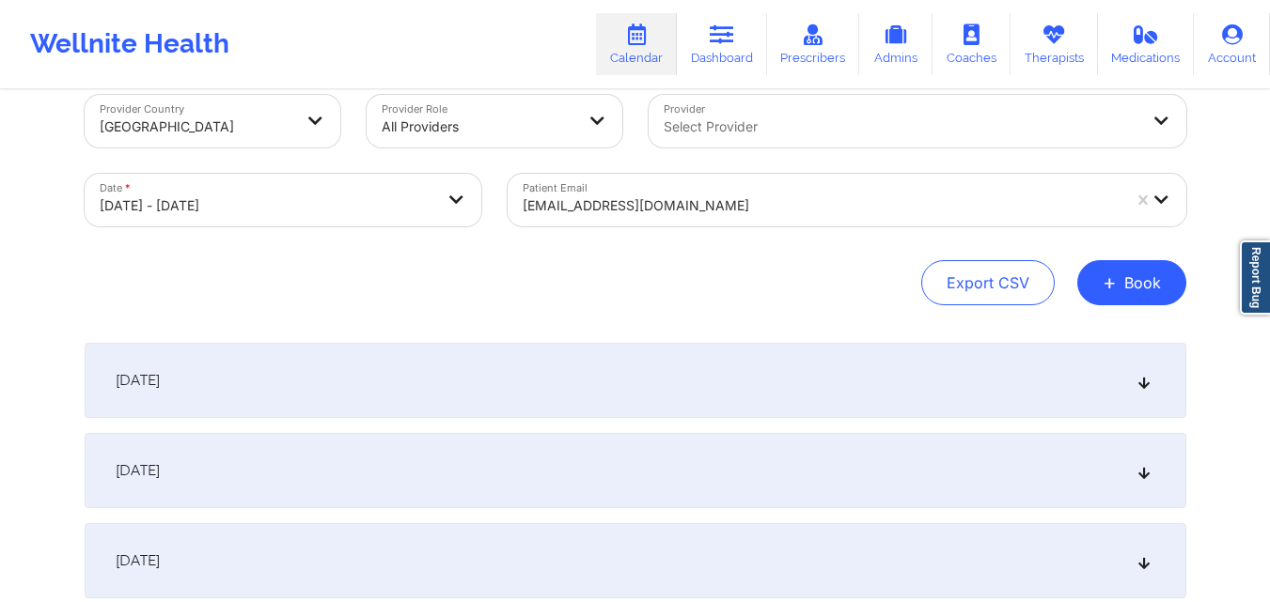
scroll to position [0, 0]
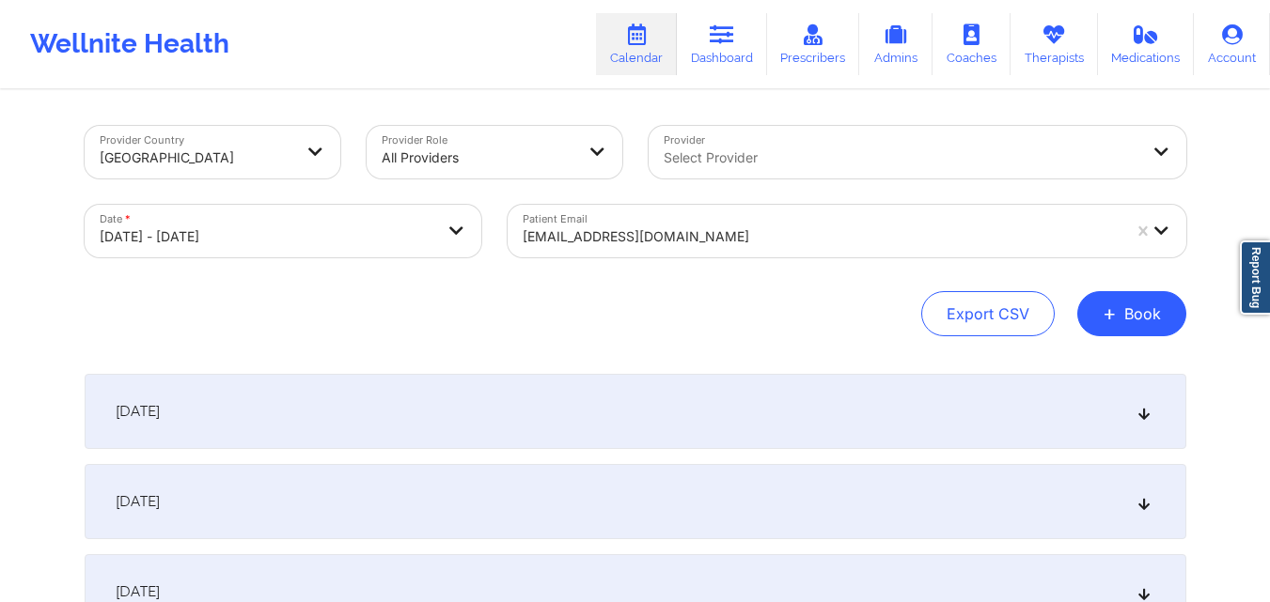
click at [686, 226] on div at bounding box center [821, 237] width 598 height 23
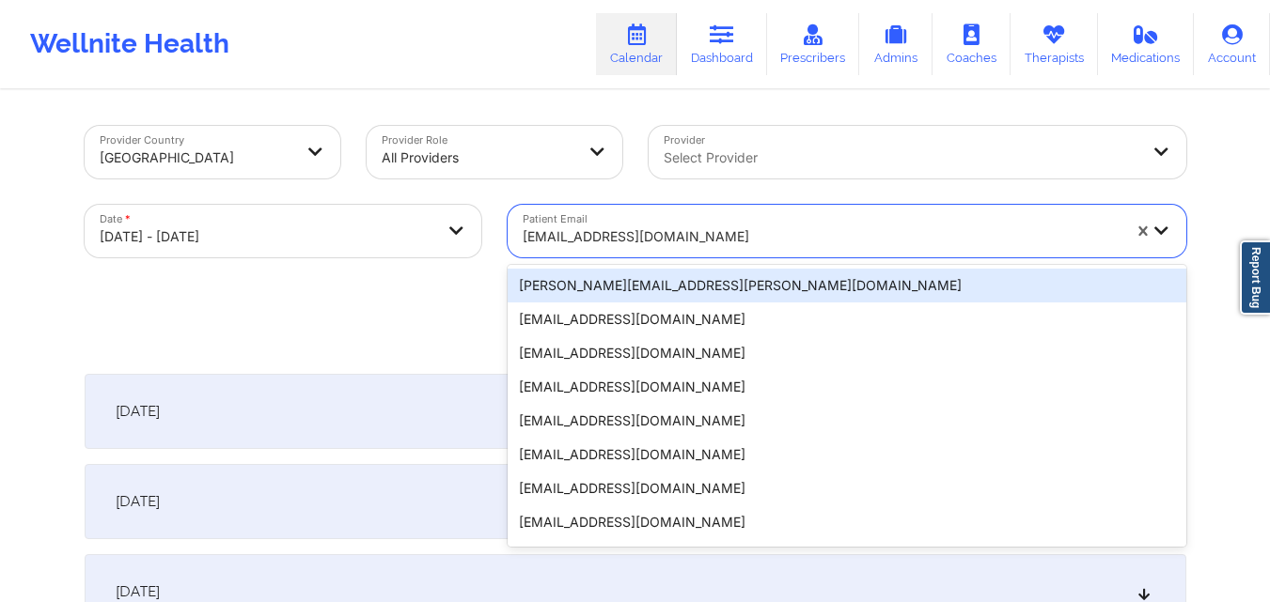
click at [686, 226] on div at bounding box center [821, 237] width 598 height 23
click at [687, 226] on div at bounding box center [821, 237] width 598 height 23
paste input "diplaeleni@gmail.com"
type input "diplaeleni@gmail.com"
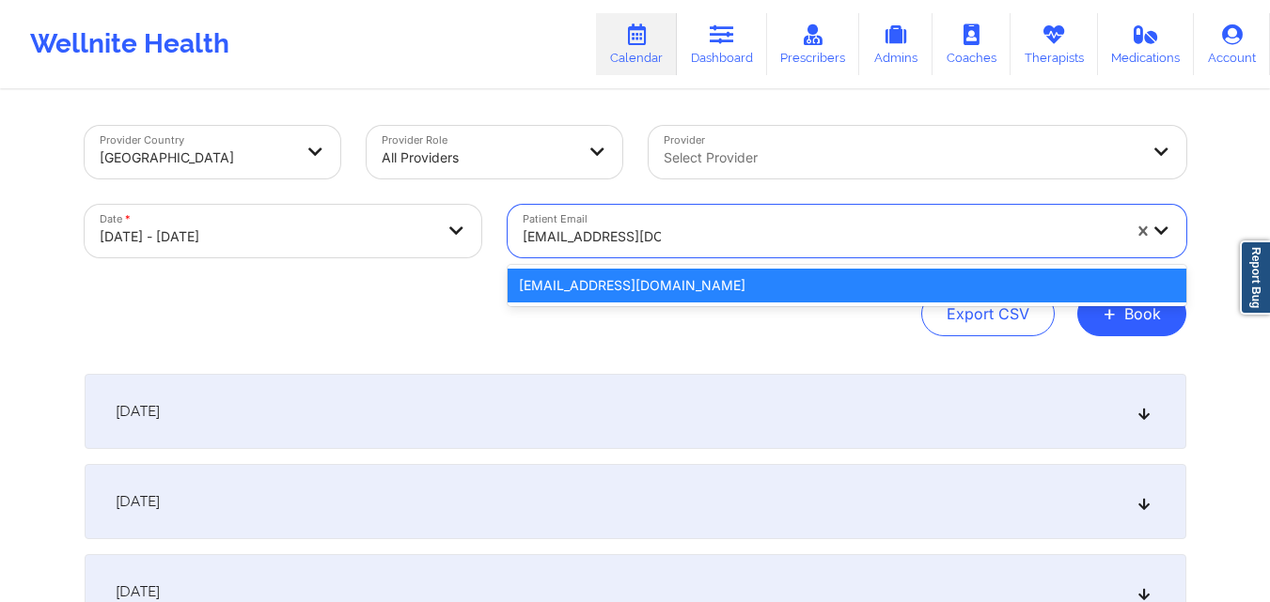
click at [671, 271] on div "diplaeleni@gmail.com" at bounding box center [846, 286] width 678 height 34
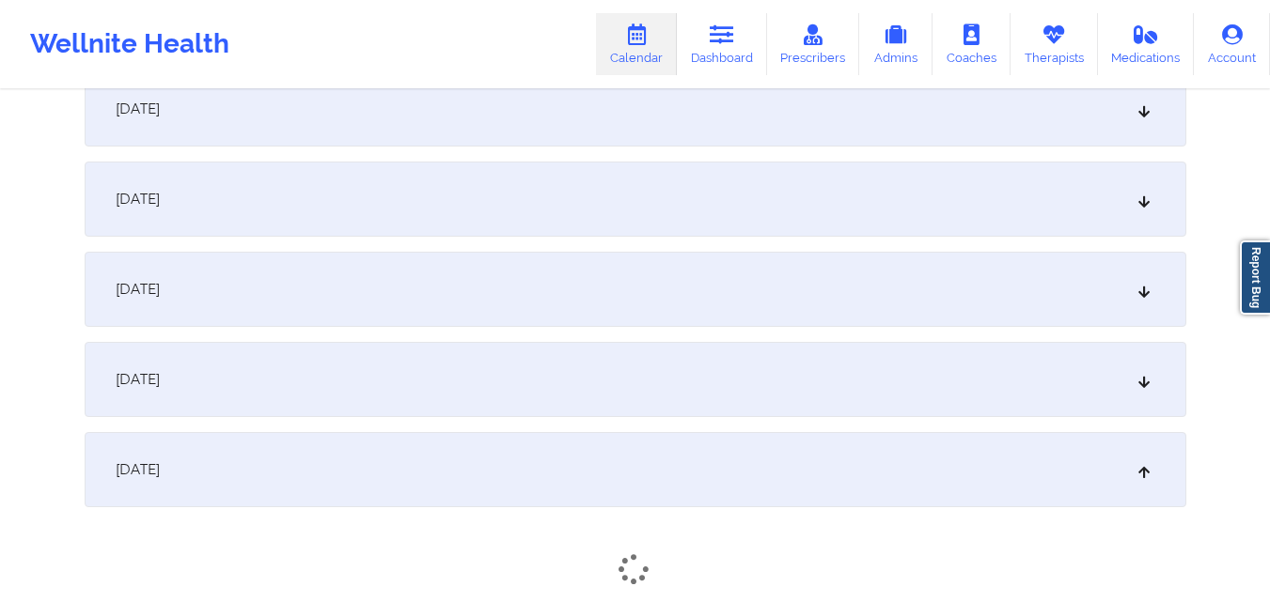
scroll to position [1316, 0]
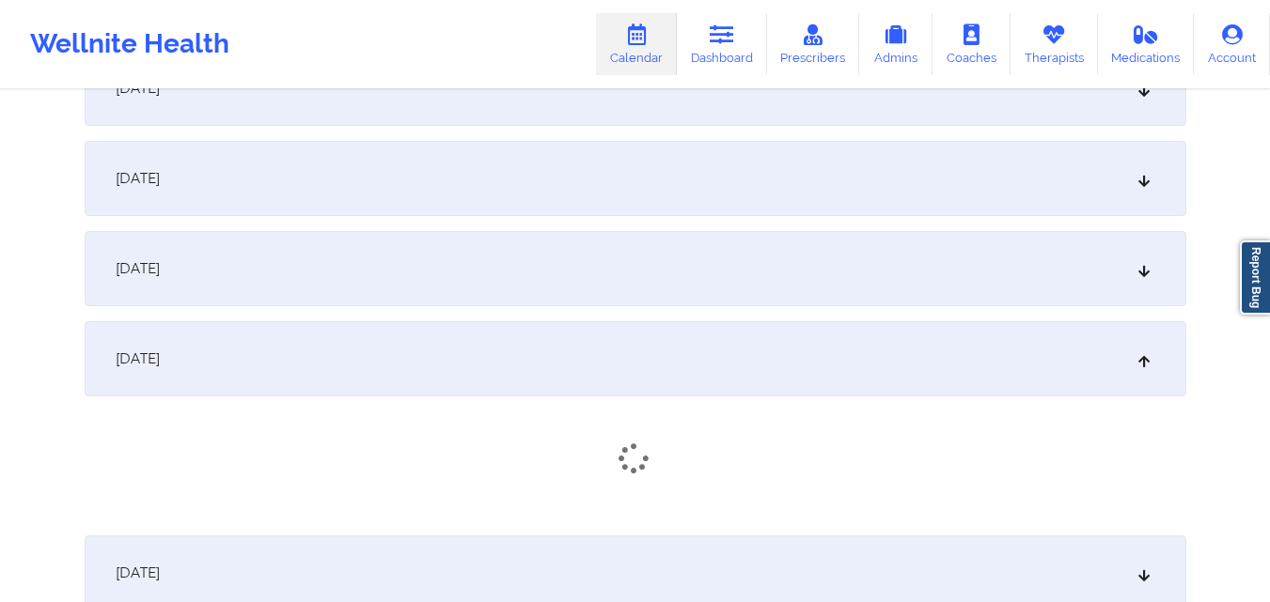
click at [647, 354] on div "[DATE]" at bounding box center [635, 358] width 1101 height 75
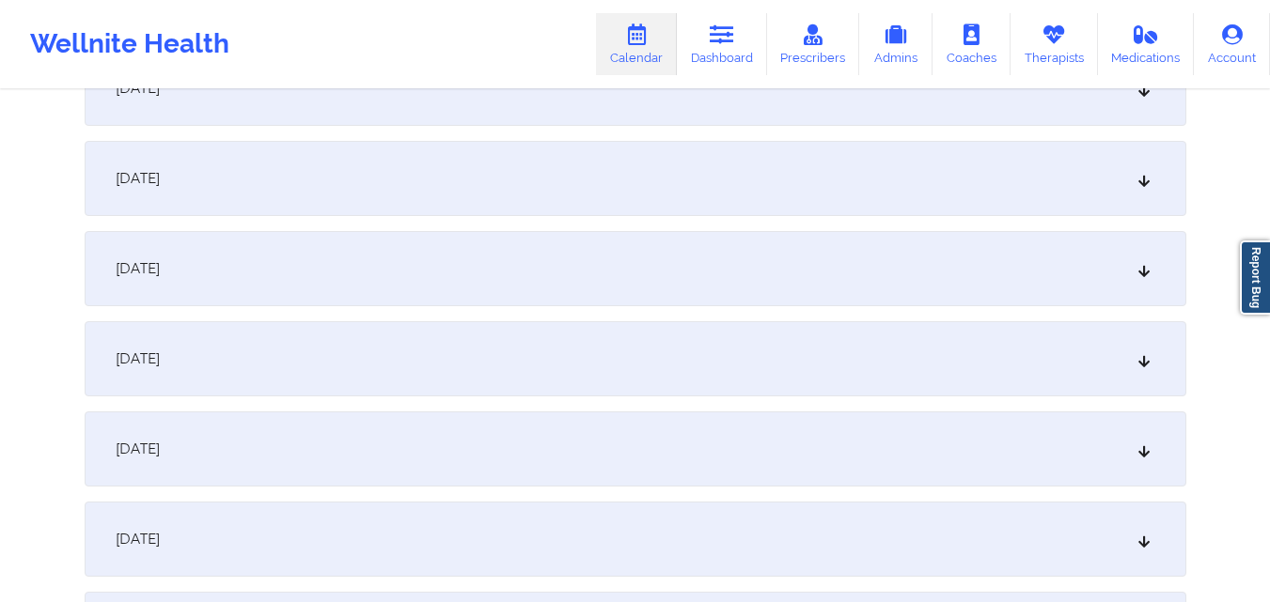
click at [647, 354] on div "[DATE]" at bounding box center [635, 358] width 1101 height 75
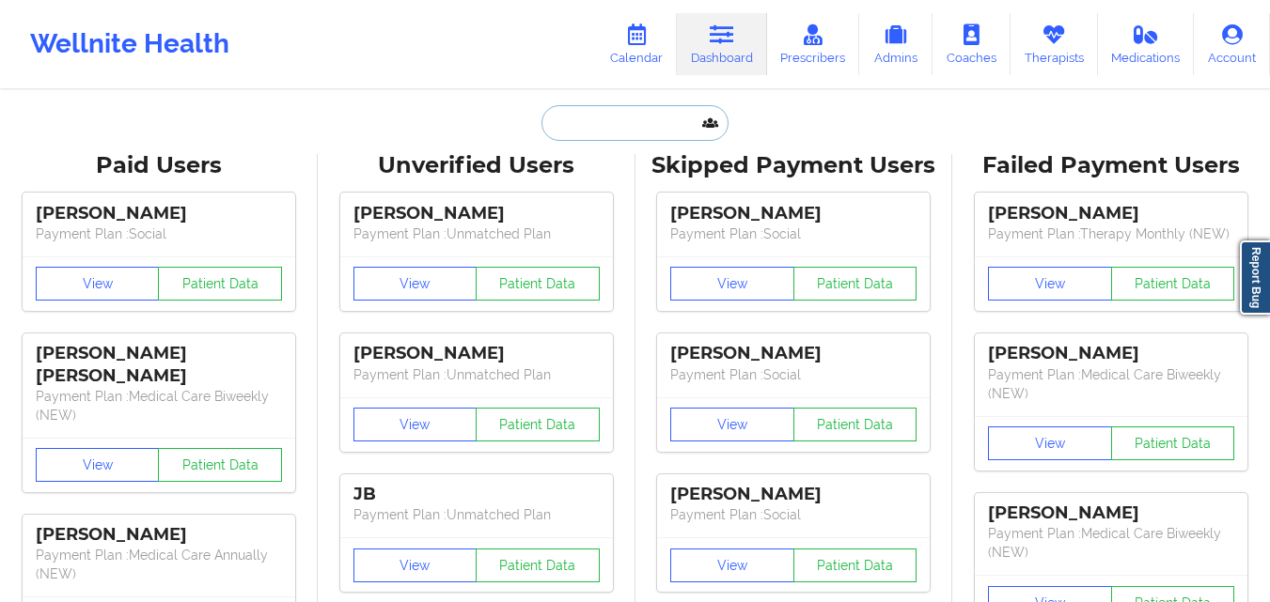
click at [598, 132] on input "text" at bounding box center [634, 123] width 186 height 36
paste input "[PERSON_NAME]"
type input "[PERSON_NAME]"
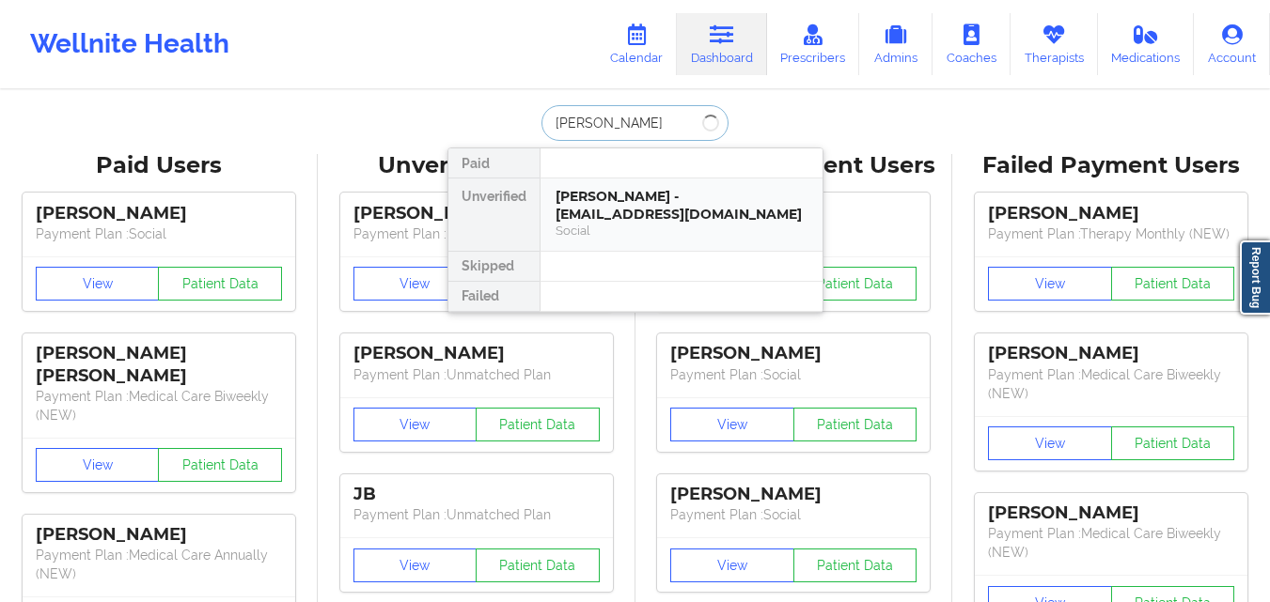
click at [664, 203] on div "[PERSON_NAME] - [EMAIL_ADDRESS][DOMAIN_NAME]" at bounding box center [681, 205] width 252 height 35
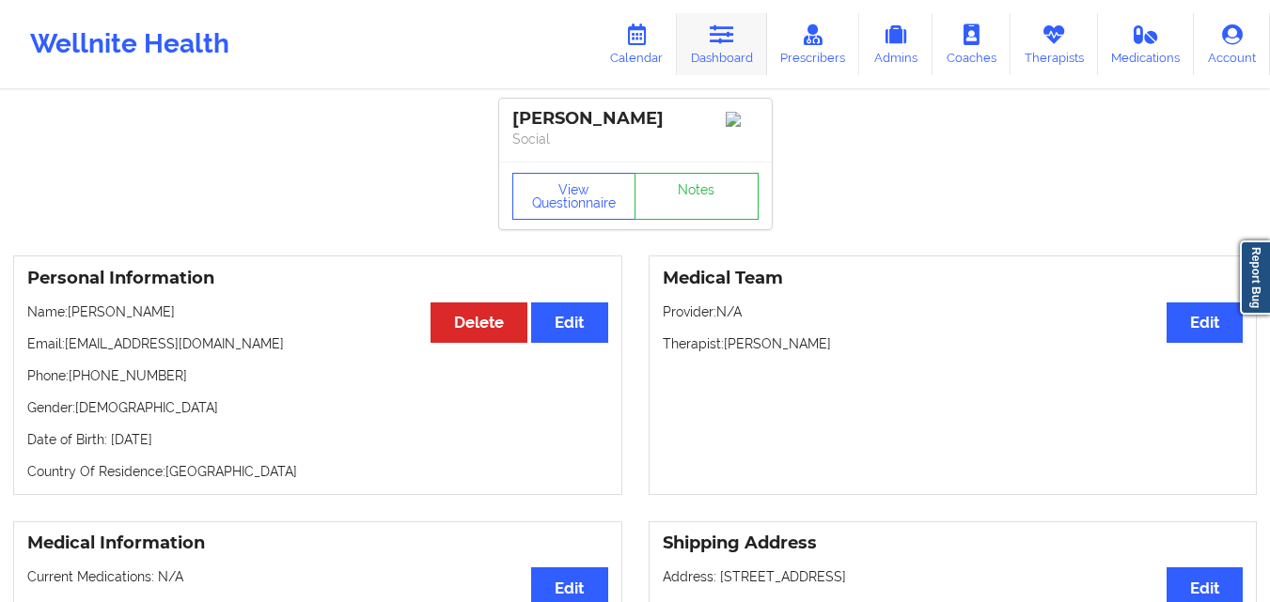
click at [723, 27] on icon at bounding box center [721, 34] width 24 height 21
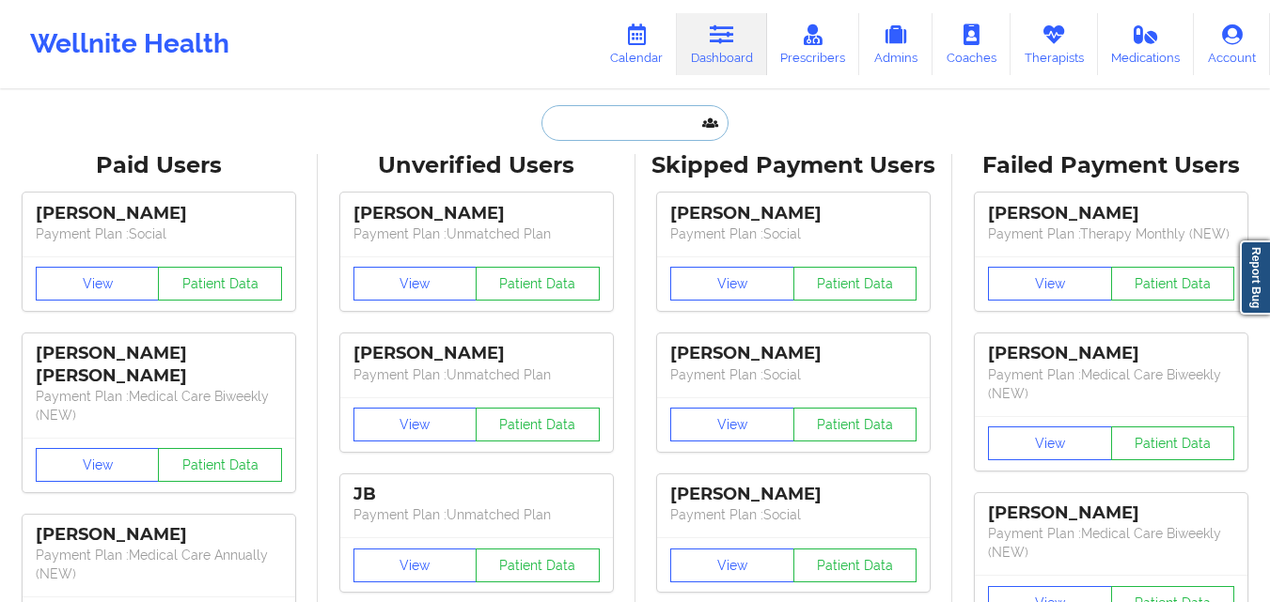
click at [631, 119] on input "text" at bounding box center [634, 123] width 186 height 36
paste input "[PERSON_NAME]"
type input "[PERSON_NAME]"
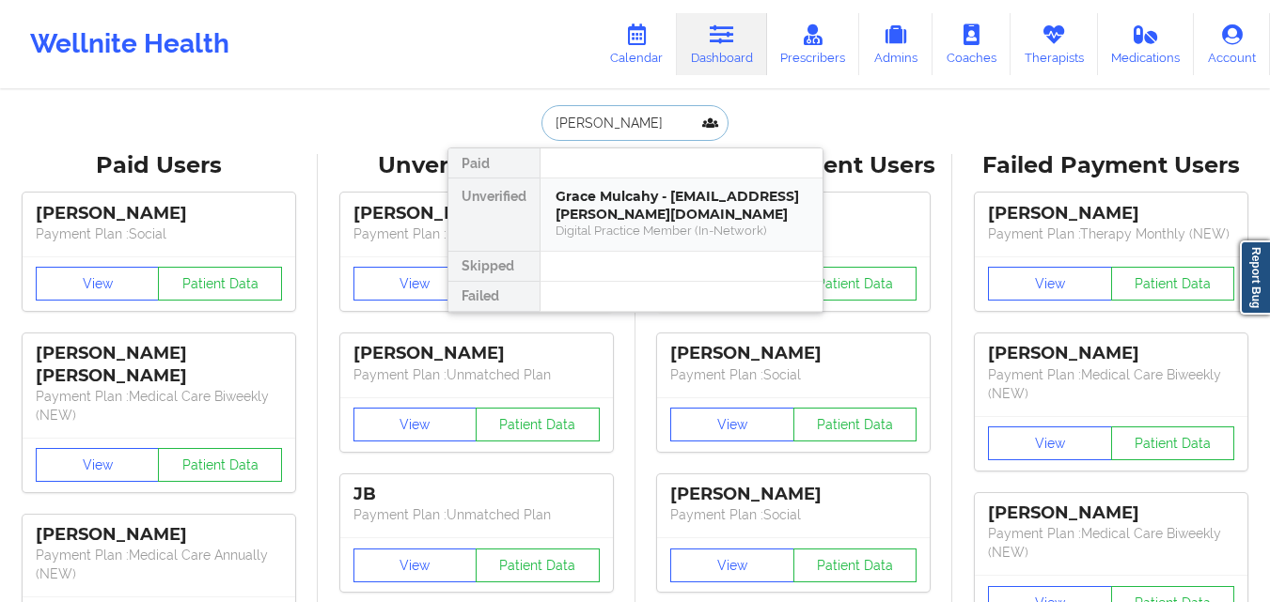
click at [643, 228] on div "Digital Practice Member (In-Network)" at bounding box center [681, 231] width 252 height 16
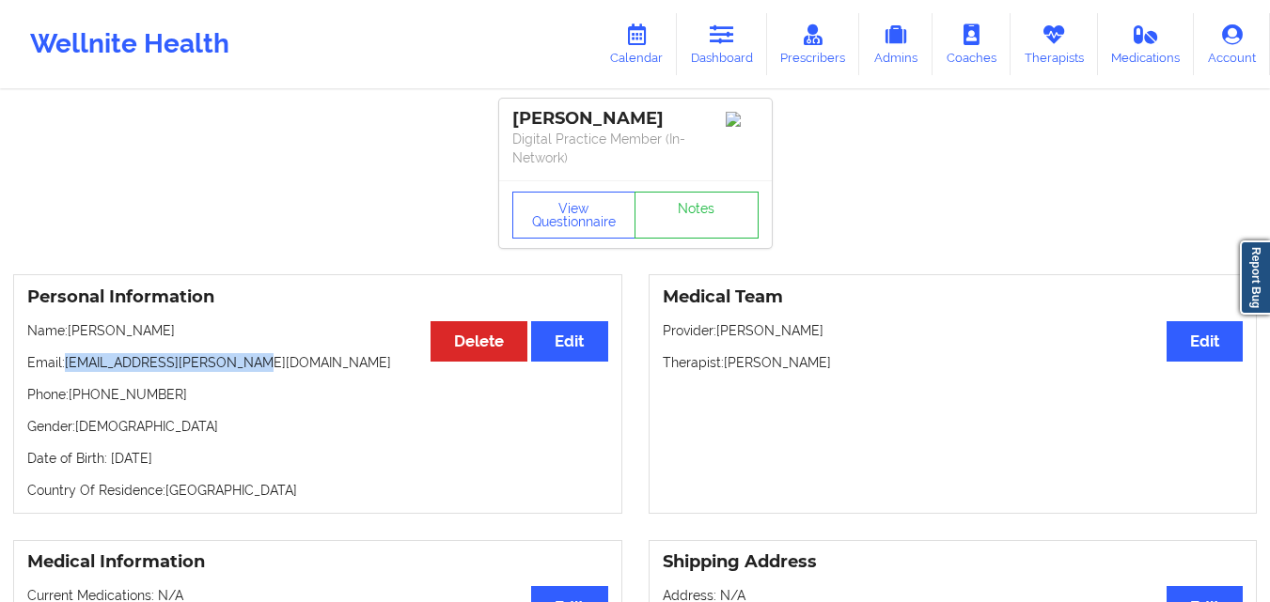
drag, startPoint x: 69, startPoint y: 364, endPoint x: 276, endPoint y: 364, distance: 207.7
click at [276, 364] on p "Email: [EMAIL_ADDRESS][PERSON_NAME][DOMAIN_NAME]" at bounding box center [317, 362] width 581 height 19
copy p "[EMAIL_ADDRESS][PERSON_NAME][DOMAIN_NAME]"
click at [738, 33] on link "Dashboard" at bounding box center [722, 44] width 90 height 62
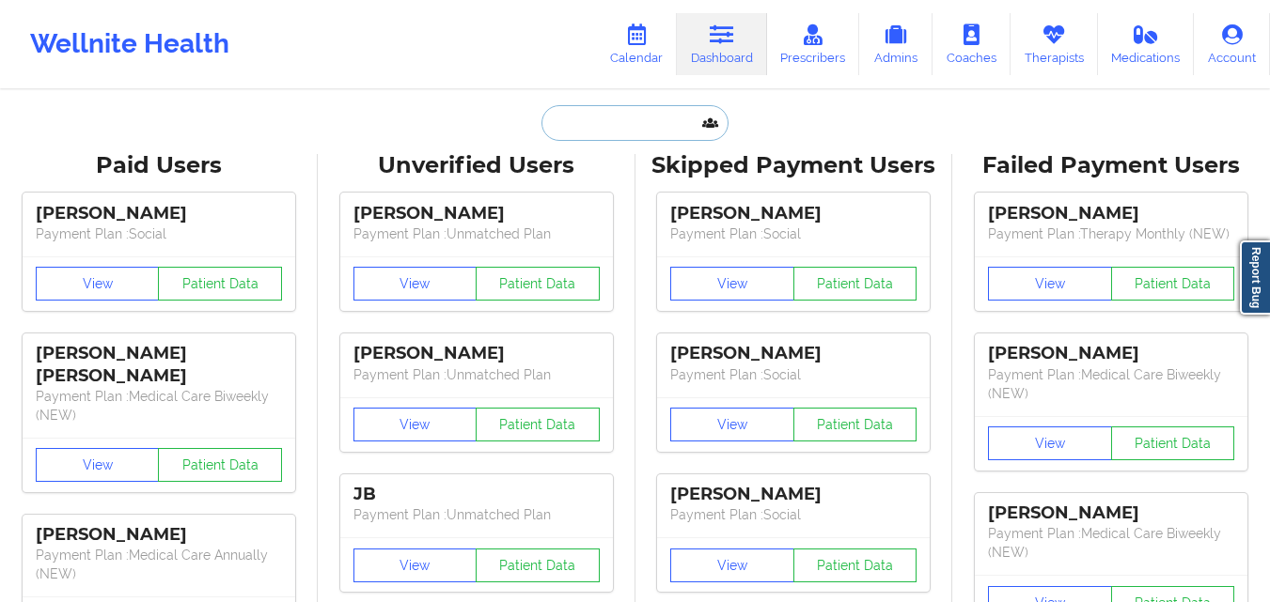
click at [591, 135] on input "text" at bounding box center [634, 123] width 186 height 36
paste input "Jeffrey Fortier"
type input "Jeffrey Fortier"
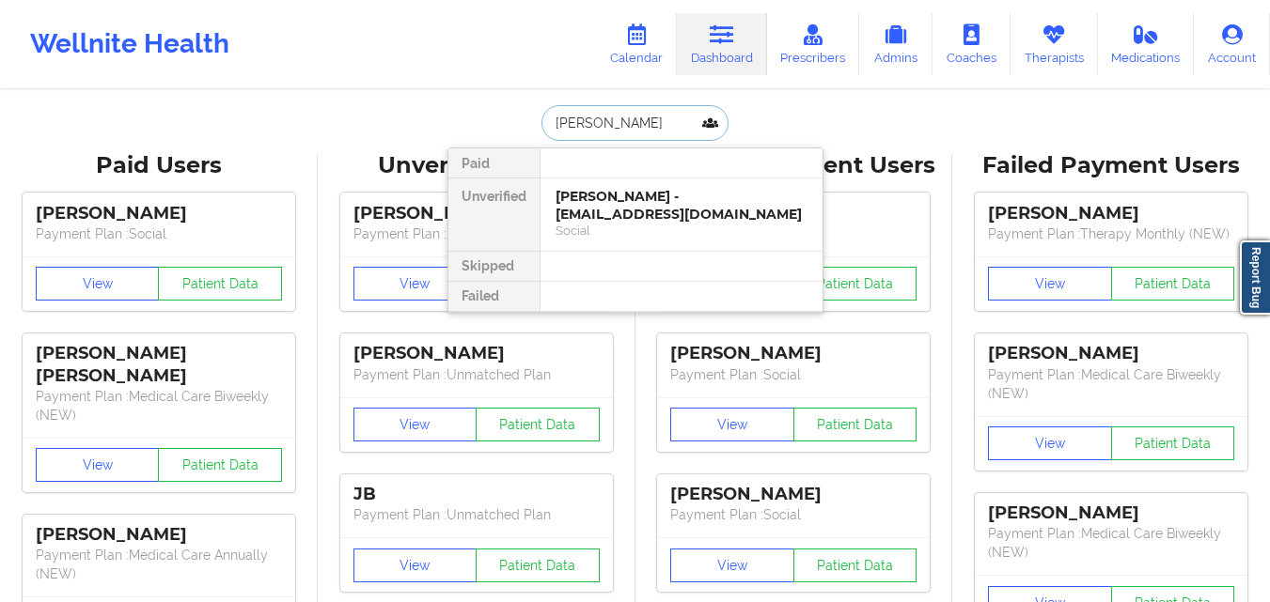
click at [648, 229] on div "Social" at bounding box center [681, 231] width 252 height 16
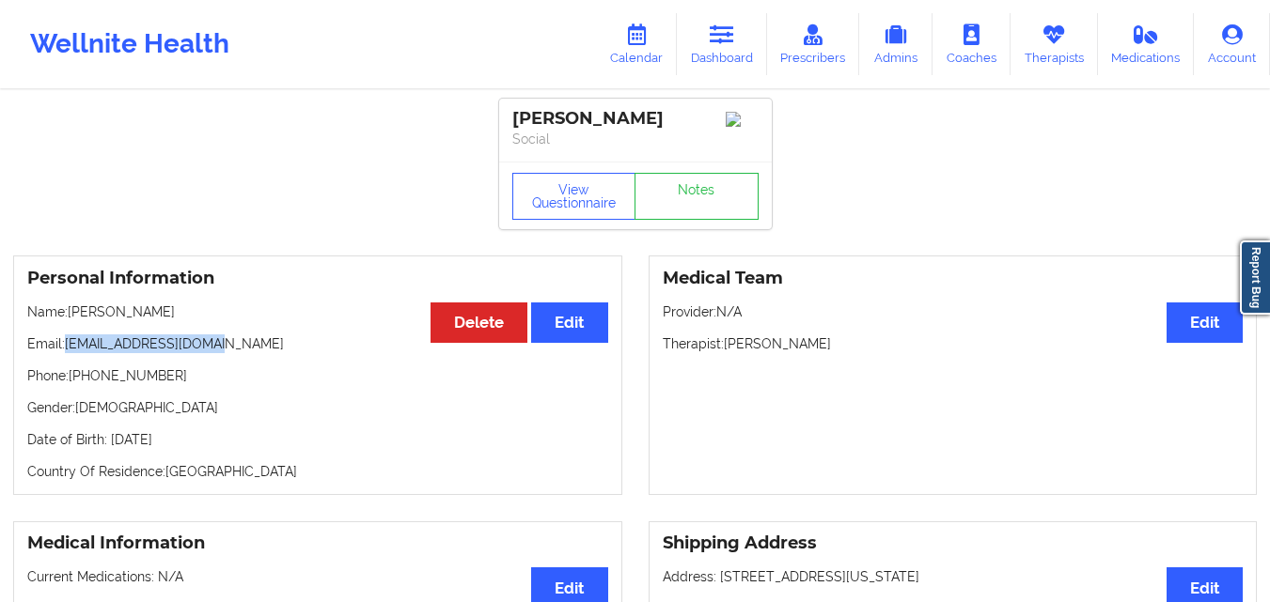
drag, startPoint x: 67, startPoint y: 351, endPoint x: 211, endPoint y: 351, distance: 144.7
click at [211, 351] on p "Email: jfortier118@gmail.com" at bounding box center [317, 344] width 581 height 19
copy p "jfortier118@gmail.com"
click at [745, 43] on link "Dashboard" at bounding box center [722, 44] width 90 height 62
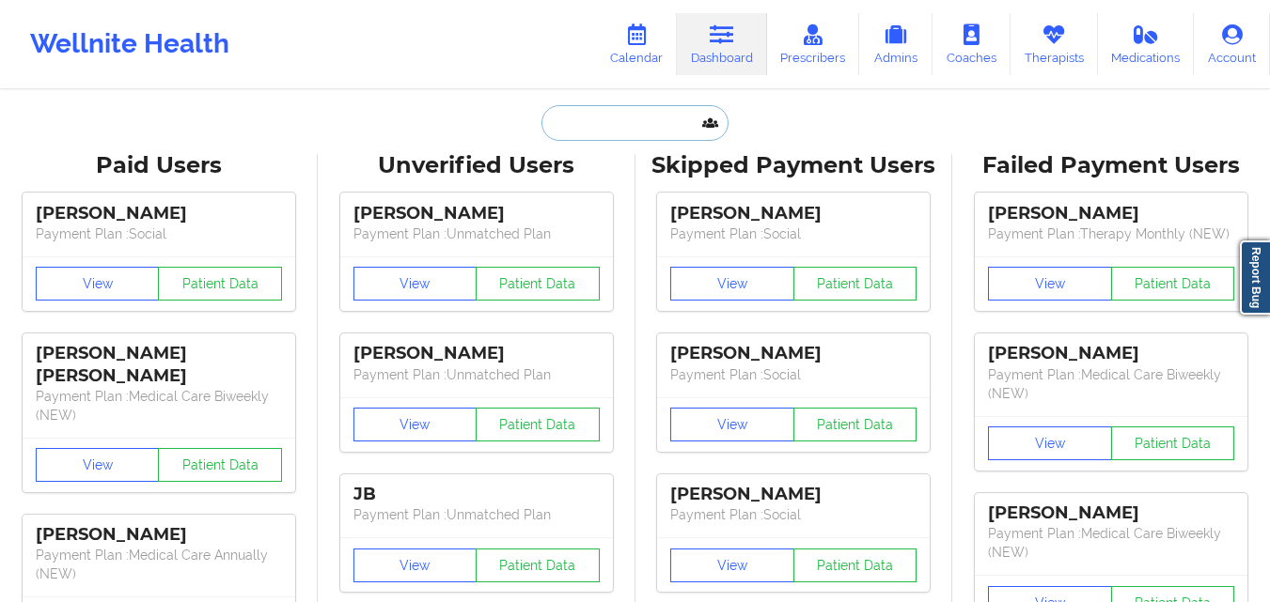
click at [601, 132] on input "text" at bounding box center [634, 123] width 186 height 36
paste input "Eleni Diplas"
type input "Eleni Diplas"
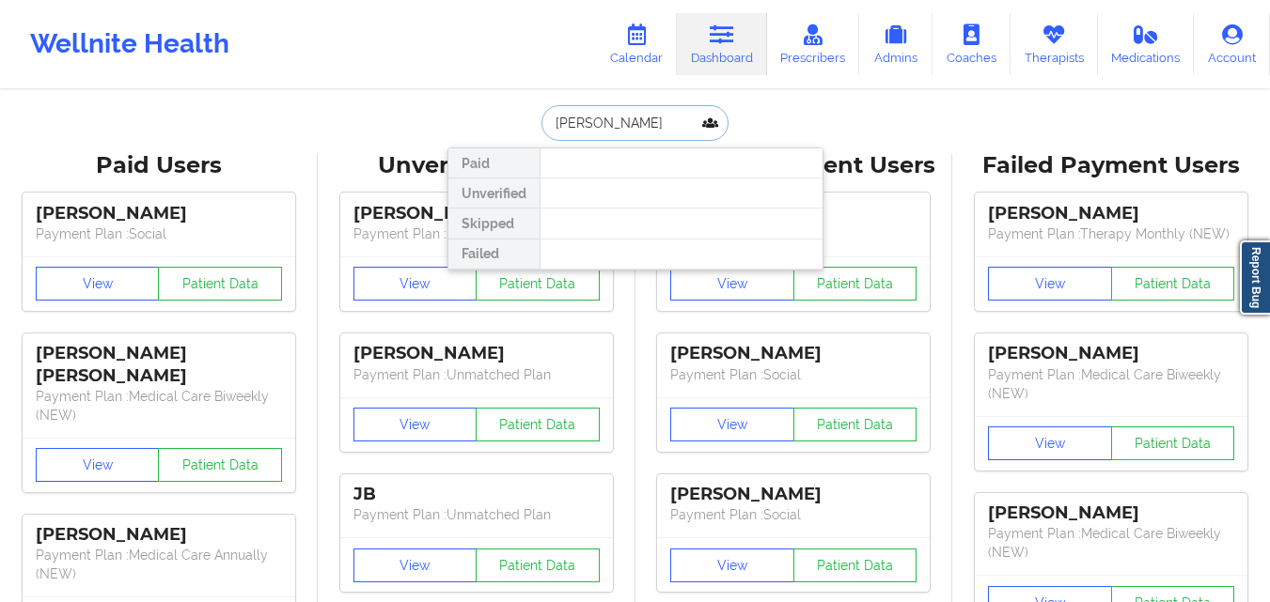
click at [642, 122] on input "Eleni Diplas" at bounding box center [634, 123] width 186 height 36
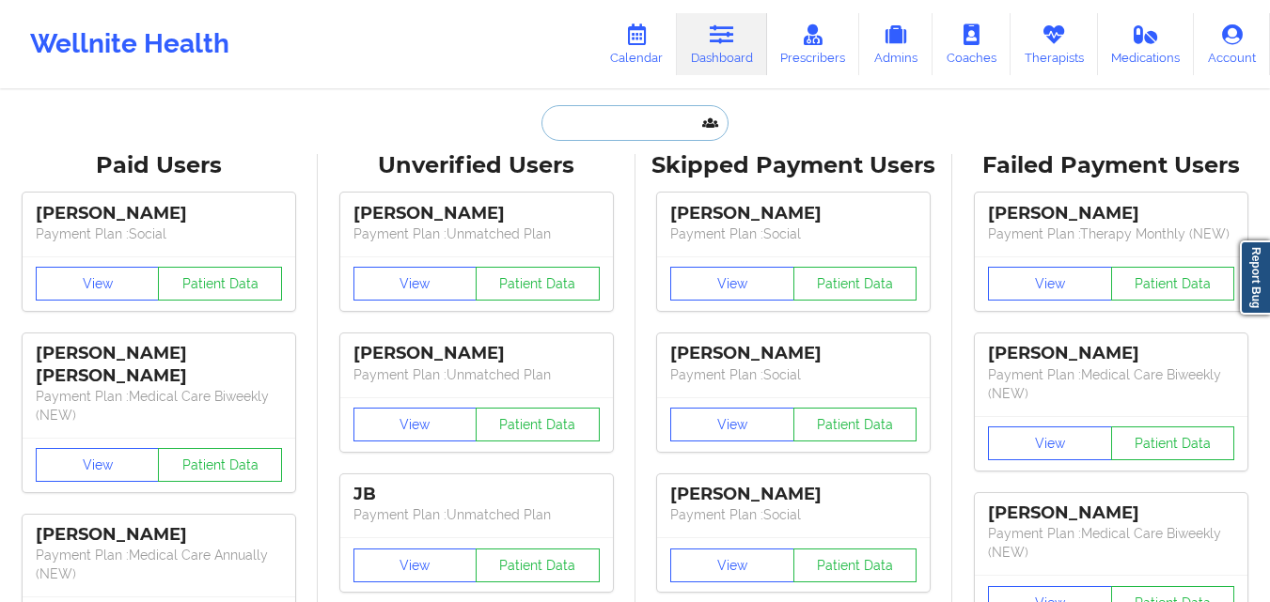
paste input "[EMAIL_ADDRESS][DOMAIN_NAME]"
type input "[EMAIL_ADDRESS][DOMAIN_NAME]"
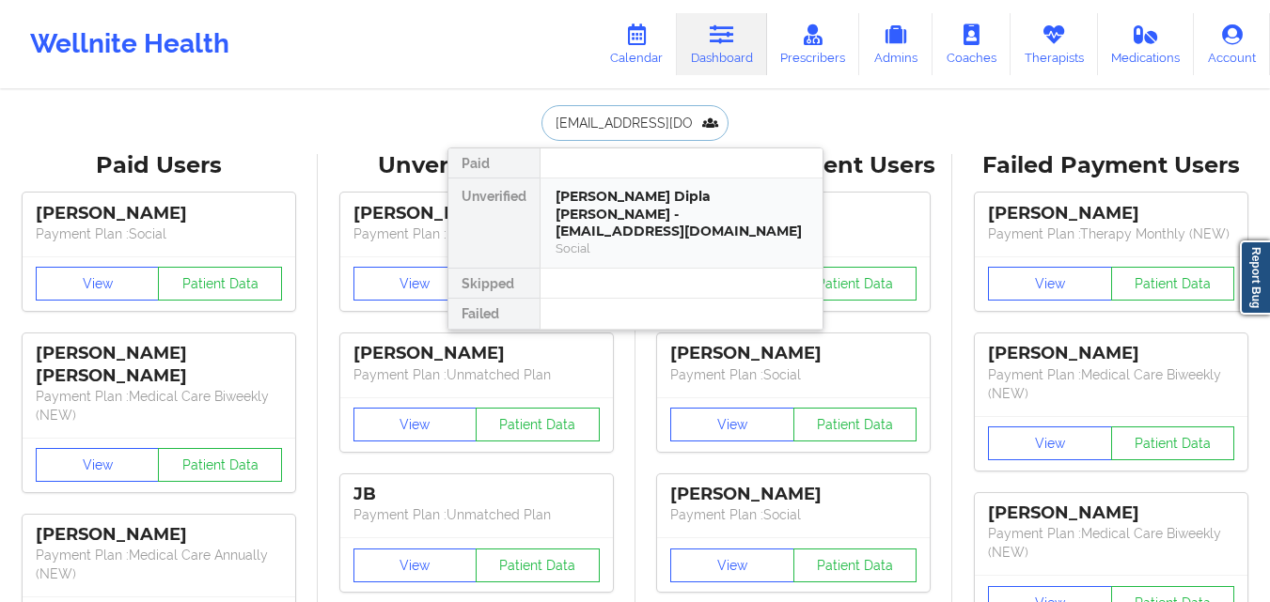
click at [632, 190] on div "[PERSON_NAME] Dipla [PERSON_NAME] - [EMAIL_ADDRESS][DOMAIN_NAME]" at bounding box center [681, 214] width 252 height 53
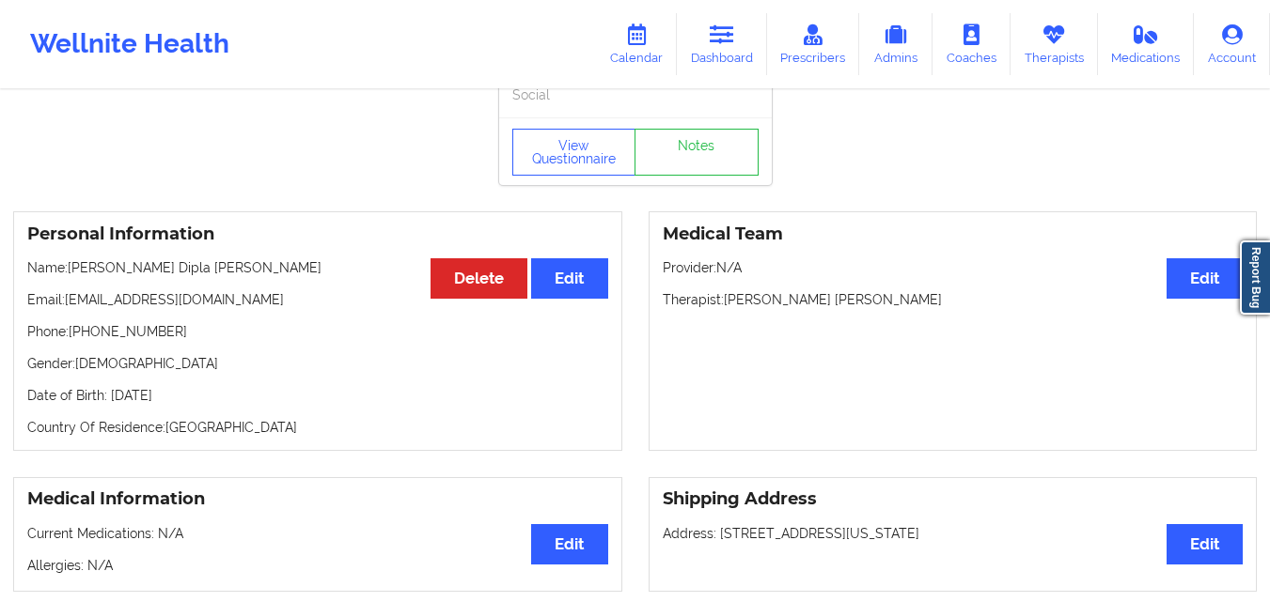
scroll to position [94, 0]
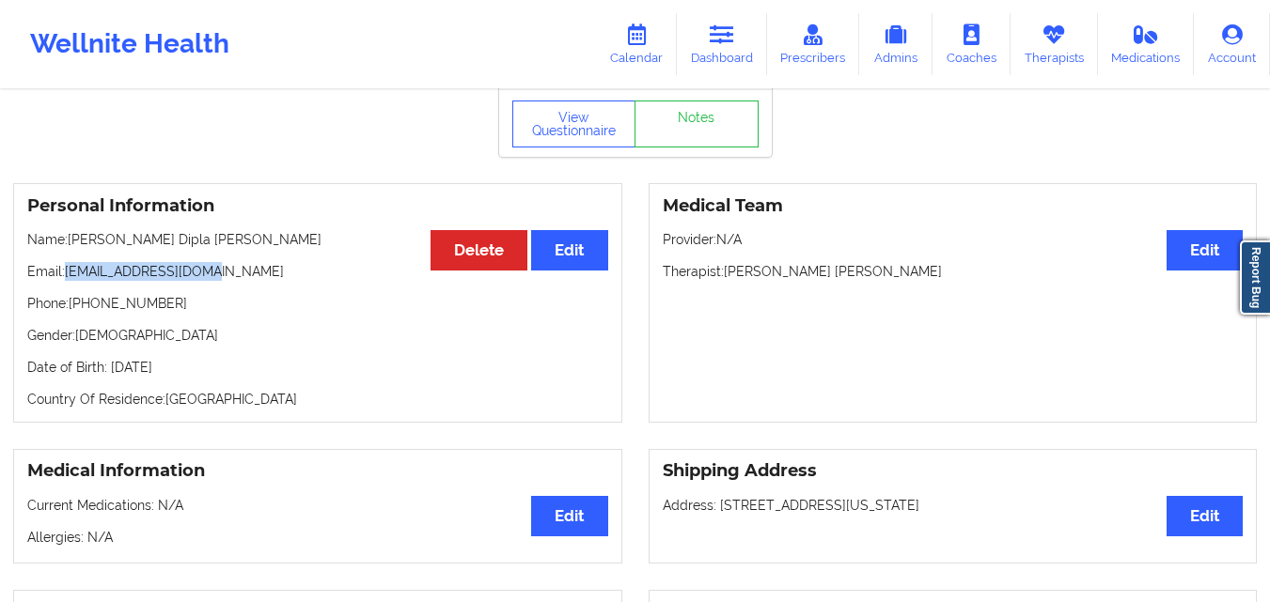
drag, startPoint x: 69, startPoint y: 259, endPoint x: 226, endPoint y: 259, distance: 156.9
click at [226, 262] on p "Email: diplaeleni@gmail.com" at bounding box center [317, 271] width 581 height 19
copy p "diplaeleni@gmail.com"
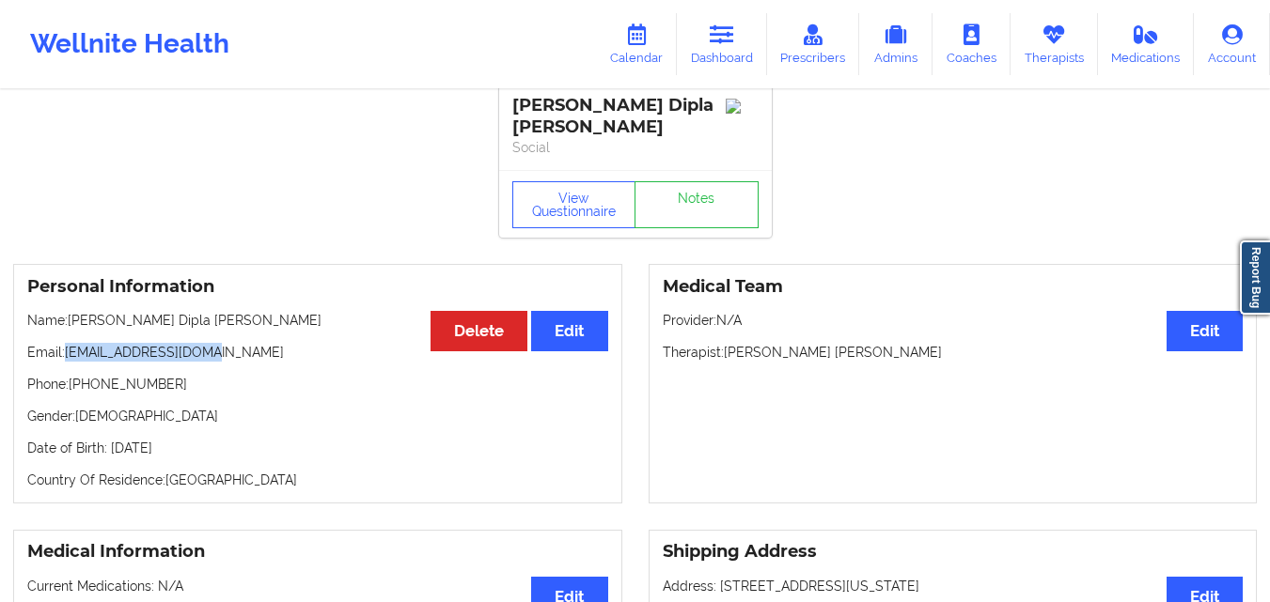
scroll to position [0, 0]
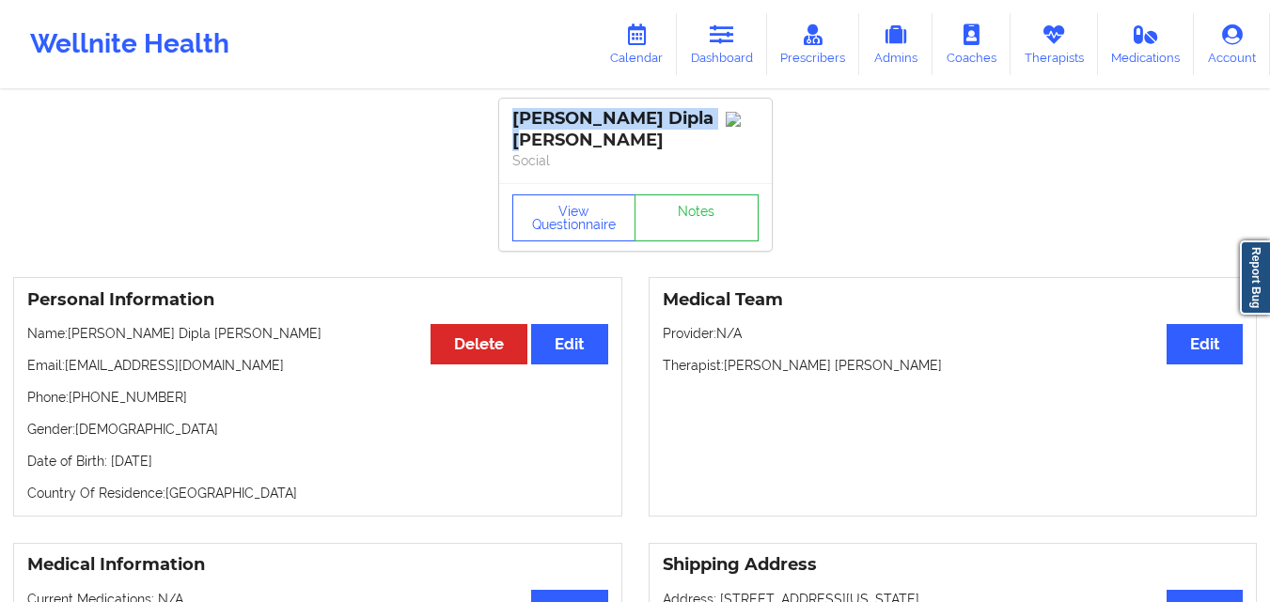
drag, startPoint x: 516, startPoint y: 116, endPoint x: 708, endPoint y: 116, distance: 191.7
click at [708, 116] on div "Eleni Dipla Hernandez" at bounding box center [635, 129] width 246 height 43
copy div "Eleni Dipla Hernandez"
drag, startPoint x: 67, startPoint y: 350, endPoint x: 268, endPoint y: 351, distance: 201.1
click at [268, 356] on p "Email: diplaeleni@gmail.com" at bounding box center [317, 365] width 581 height 19
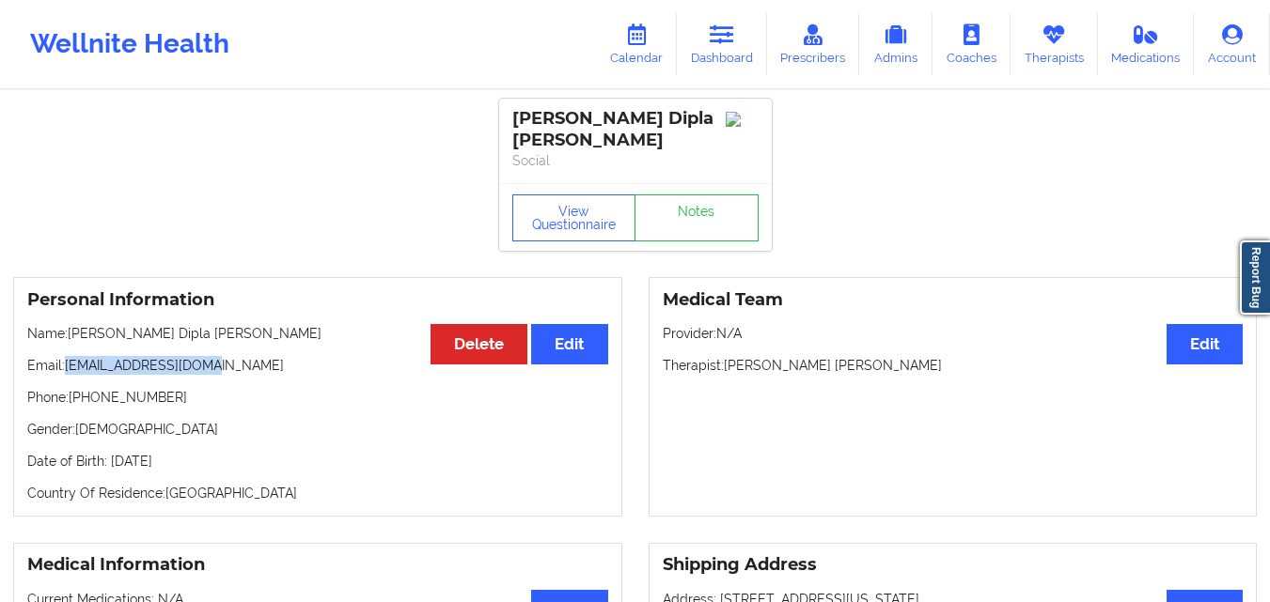
copy p "diplaeleni@gmail.com"
drag, startPoint x: 511, startPoint y: 115, endPoint x: 711, endPoint y: 125, distance: 200.4
click at [711, 125] on div "Eleni Dipla Hernandez" at bounding box center [635, 129] width 246 height 43
copy div "Eleni Dipla Hernandez"
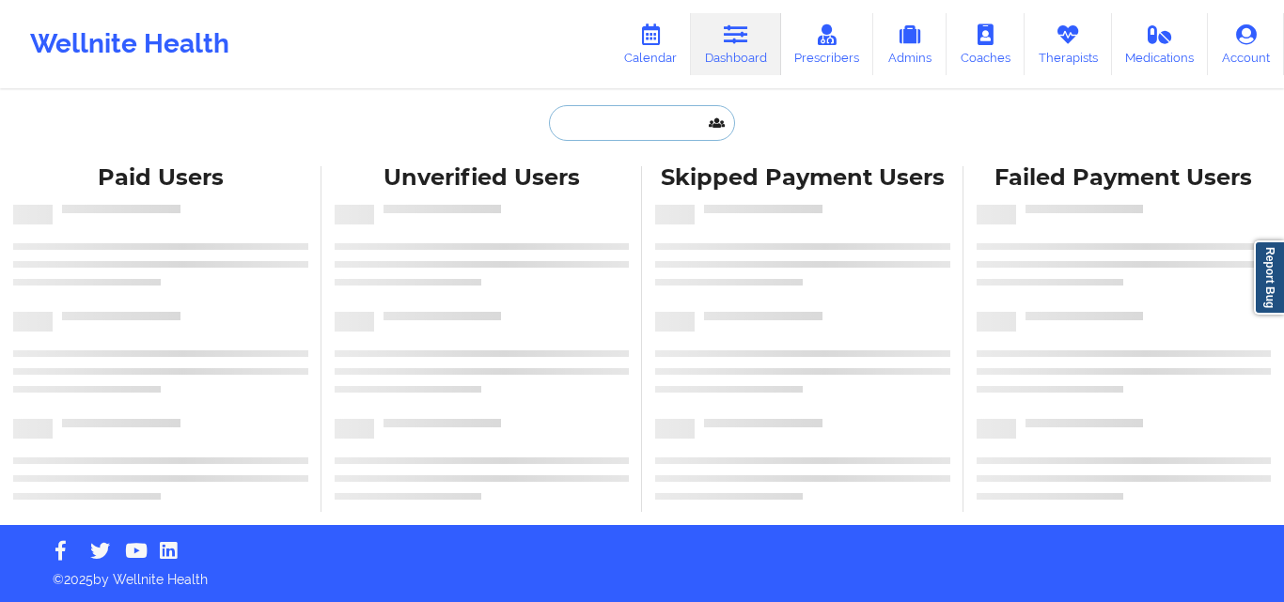
click at [662, 119] on input "text" at bounding box center [642, 123] width 186 height 36
type input "s"
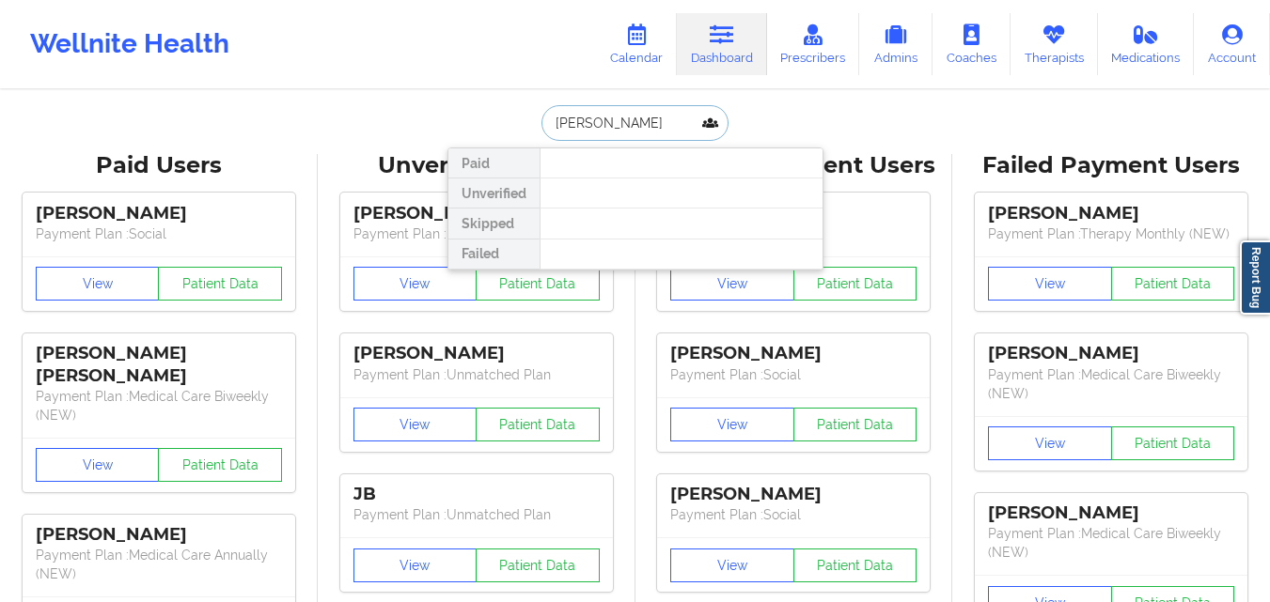
paste input "Bousquet"
type input "Susan Bousquet"
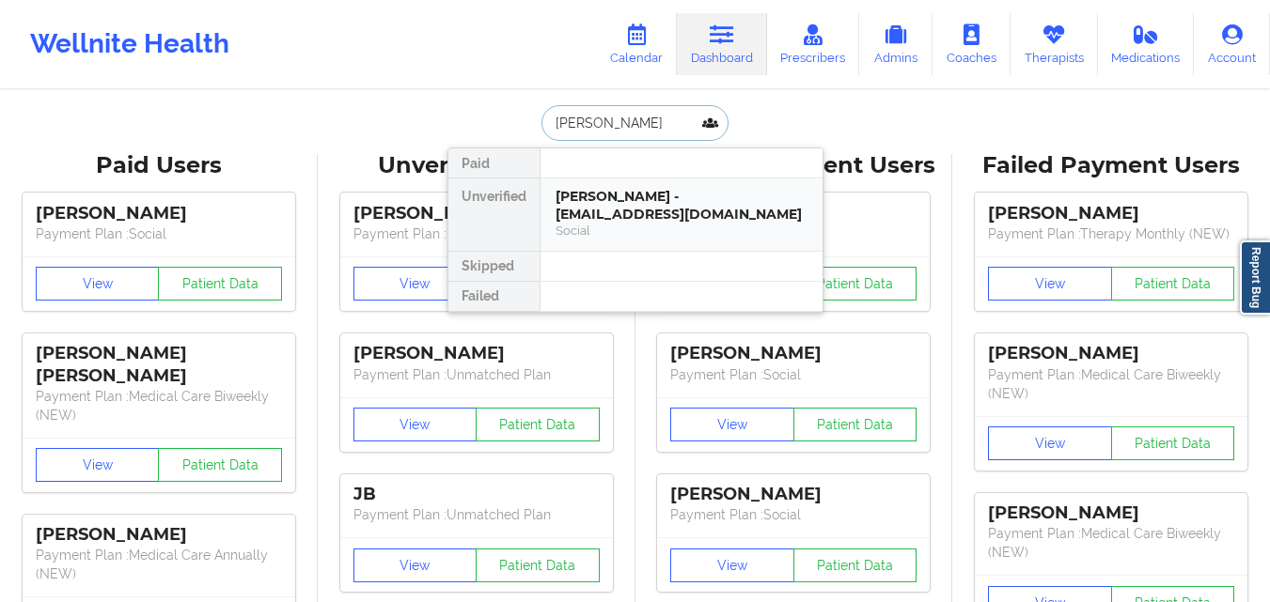
click at [644, 217] on div "Susan Bousquet - sb2creative4u@yahoo.com" at bounding box center [681, 205] width 252 height 35
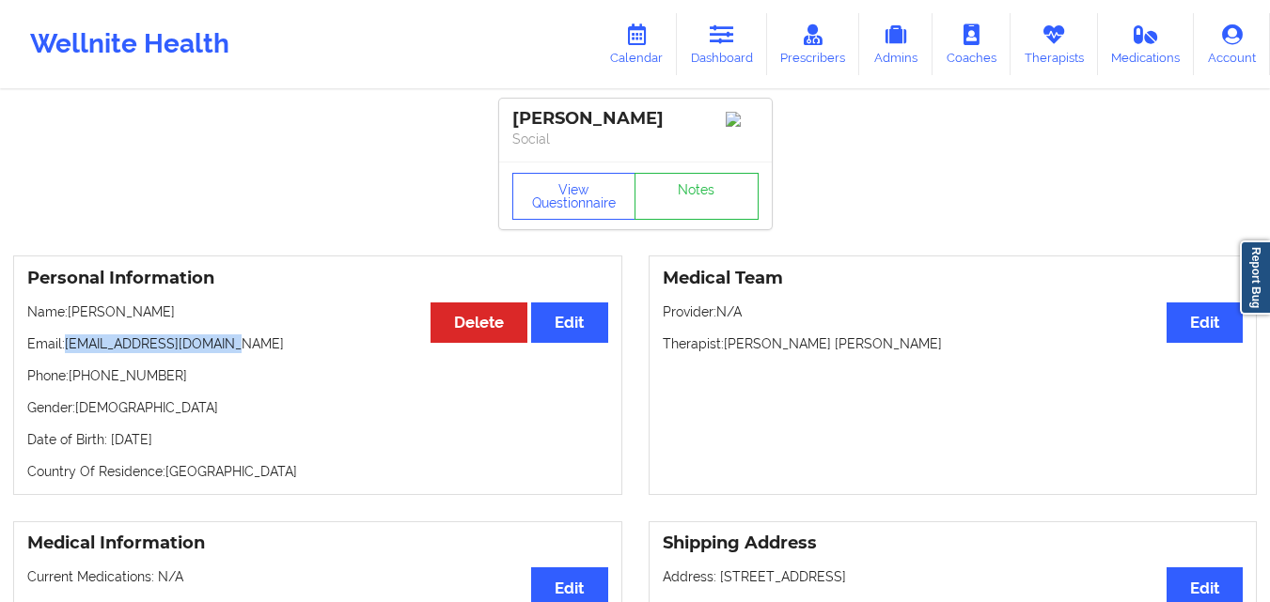
drag, startPoint x: 68, startPoint y: 348, endPoint x: 290, endPoint y: 348, distance: 222.7
click at [290, 348] on p "Email: sb2creative4u@yahoo.com" at bounding box center [317, 344] width 581 height 19
copy p "sb2creative4u@yahoo.com"
click at [1066, 56] on link "Therapists" at bounding box center [1053, 44] width 87 height 62
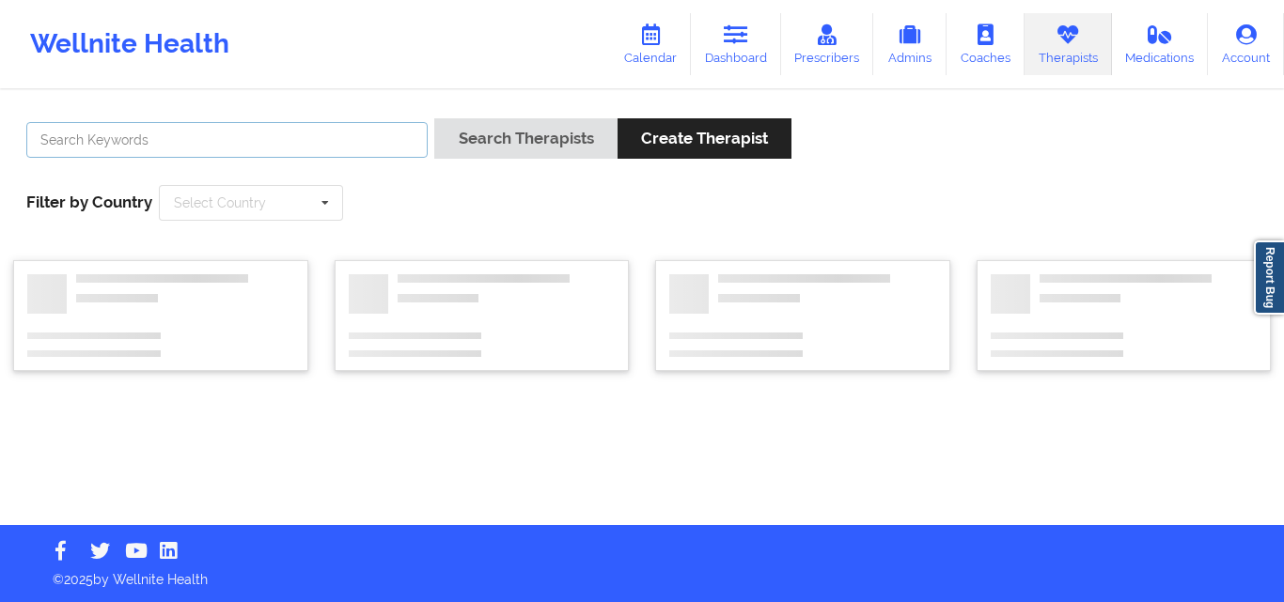
click at [360, 131] on input "text" at bounding box center [226, 140] width 401 height 36
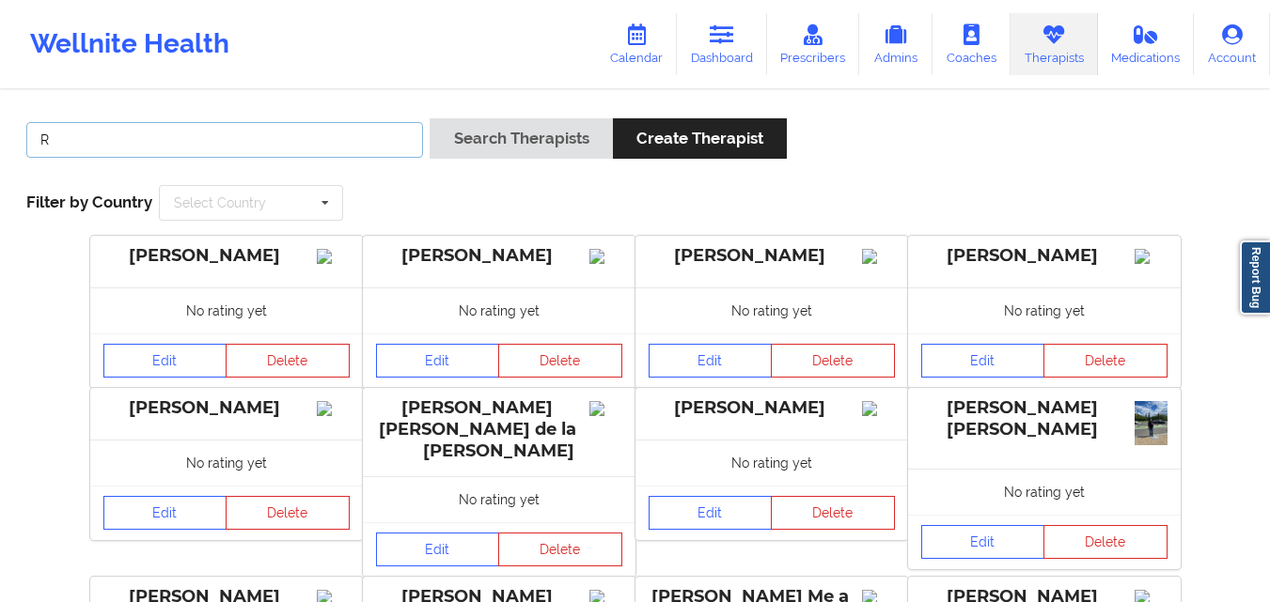
type input "[PERSON_NAME] [PERSON_NAME]"
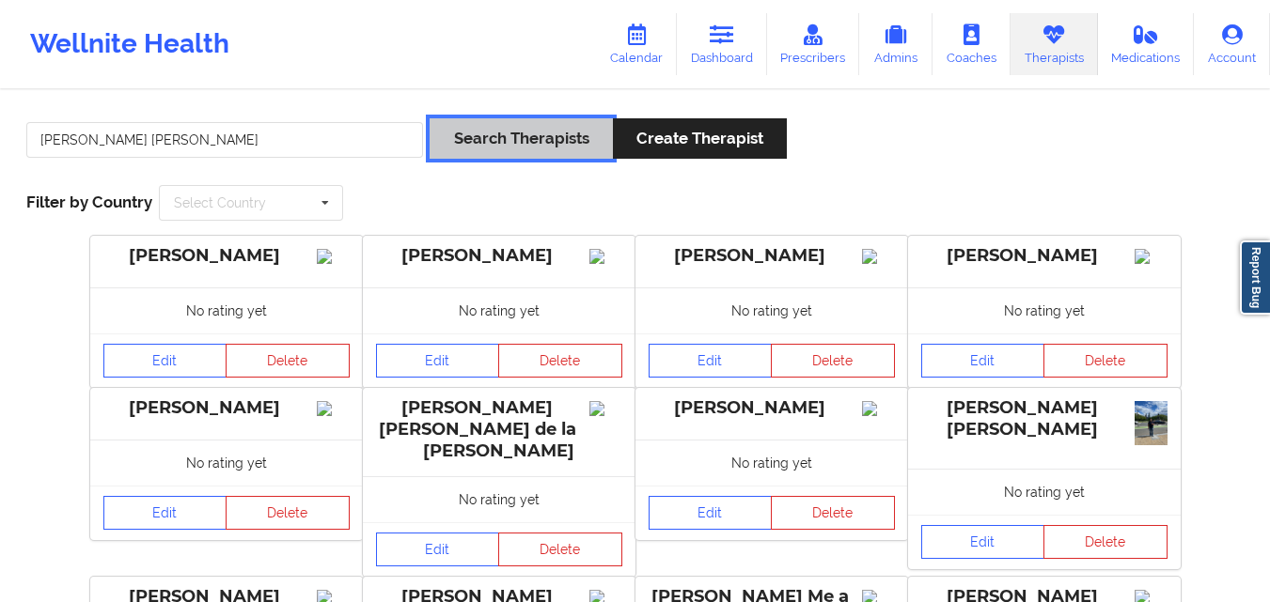
click at [519, 149] on button "Search Therapists" at bounding box center [520, 138] width 182 height 40
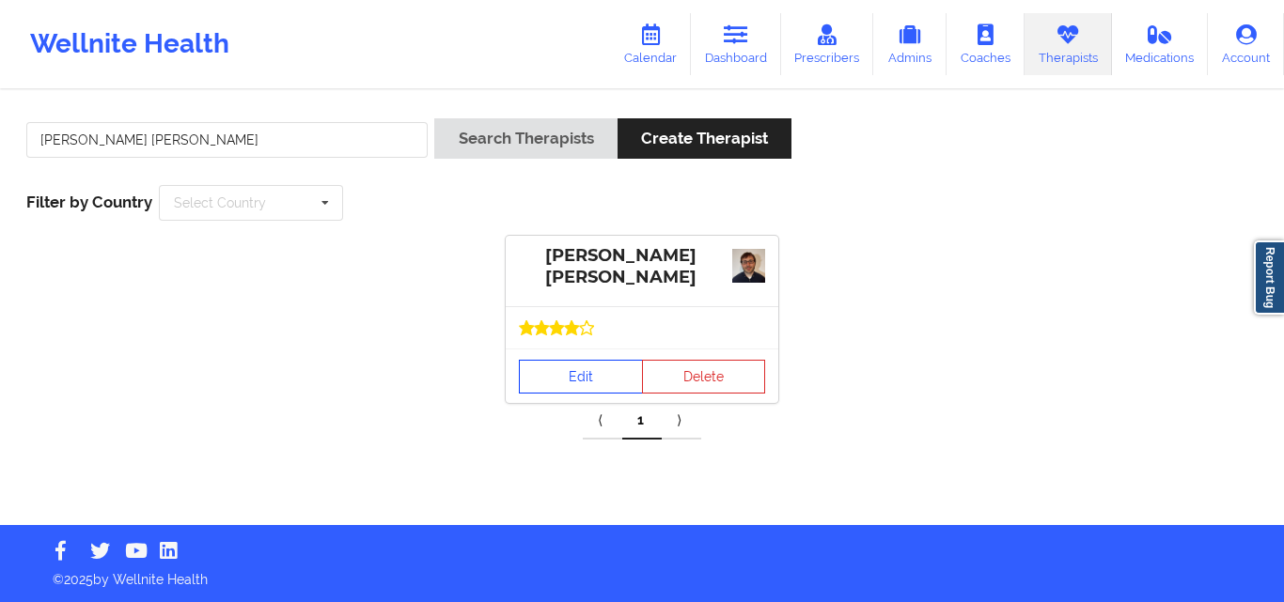
click at [575, 364] on link "Edit" at bounding box center [581, 377] width 124 height 34
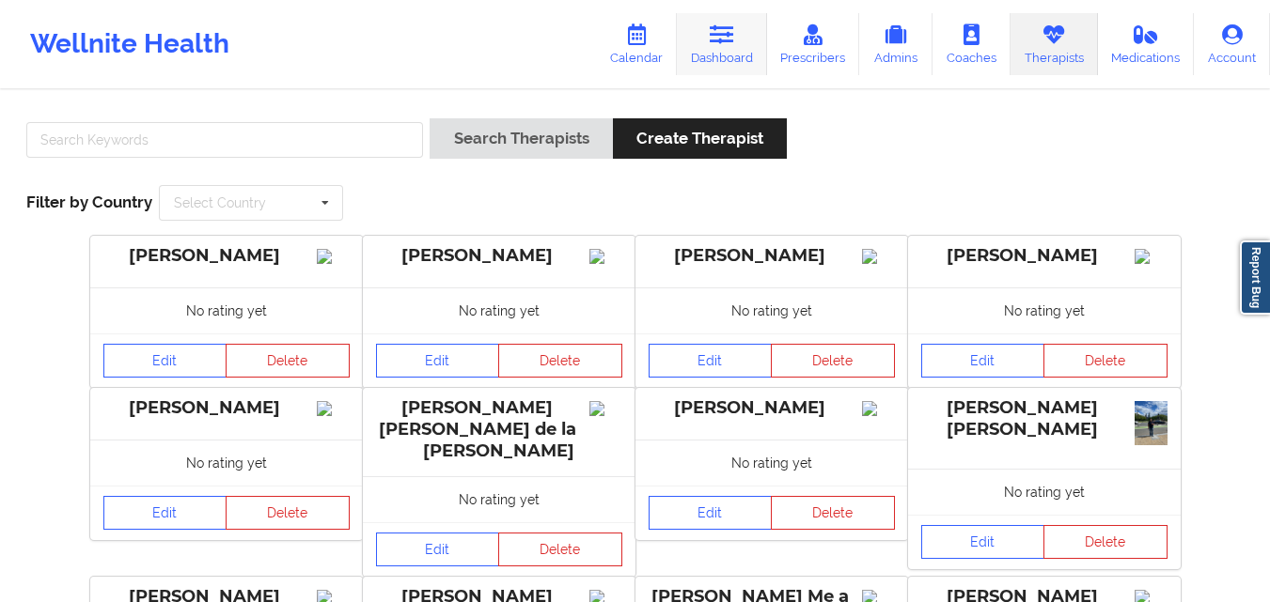
click at [721, 54] on link "Dashboard" at bounding box center [722, 44] width 90 height 62
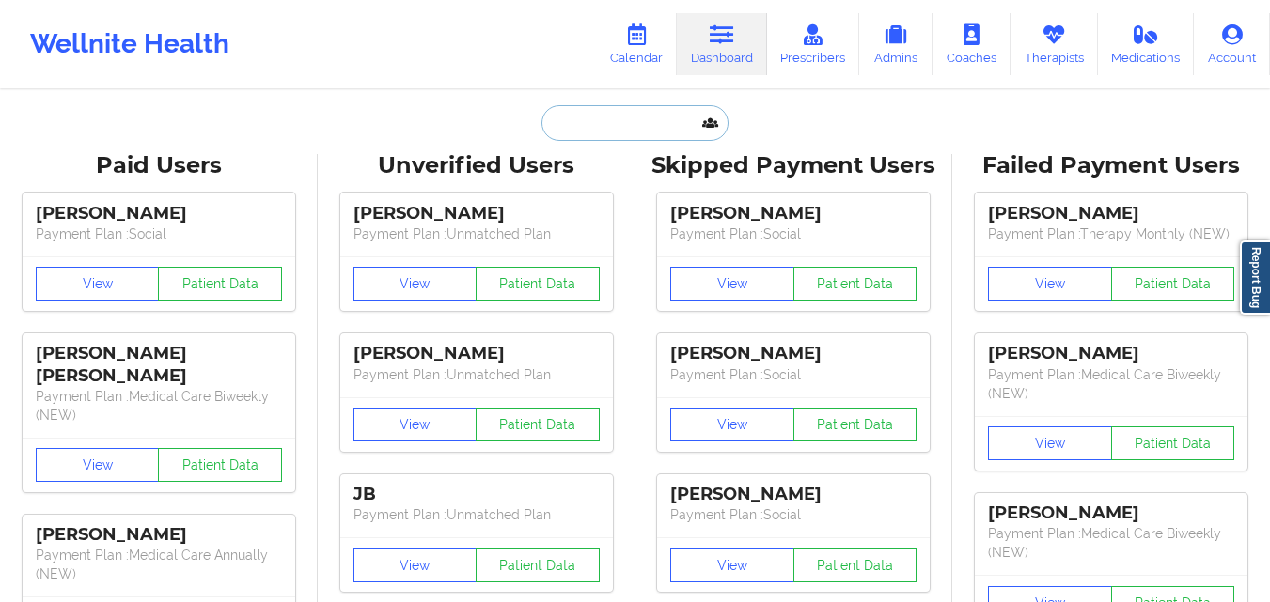
click at [607, 122] on input "text" at bounding box center [634, 123] width 186 height 36
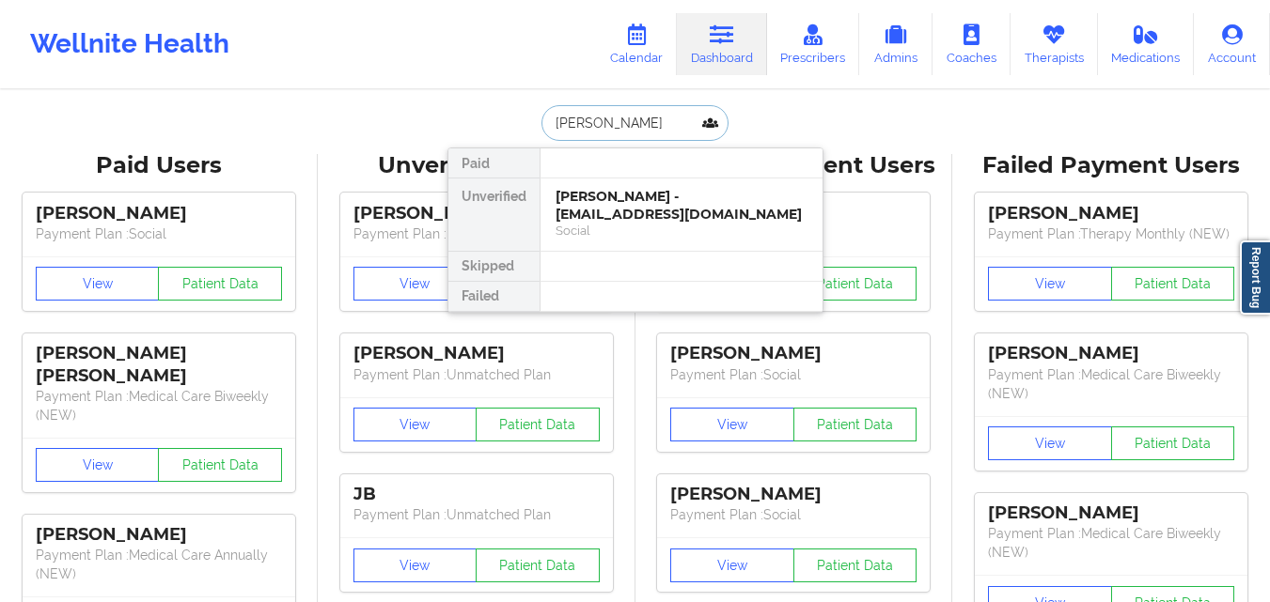
type input "Susan Bousquet"
click at [657, 226] on div "Social" at bounding box center [681, 231] width 252 height 16
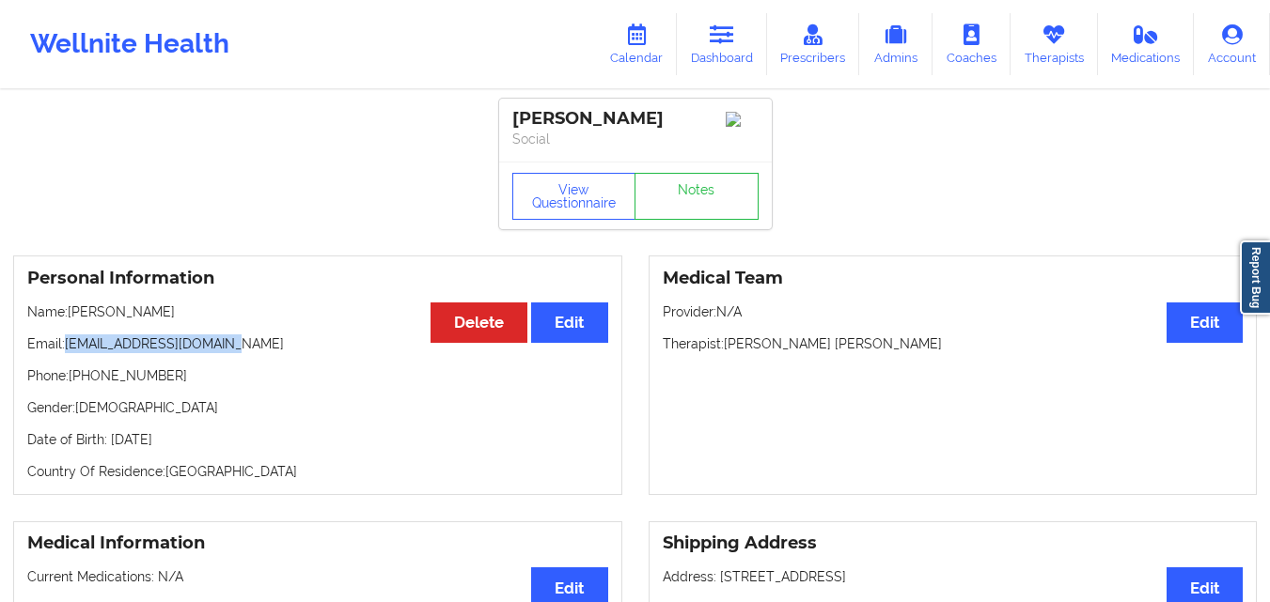
drag, startPoint x: 69, startPoint y: 353, endPoint x: 304, endPoint y: 353, distance: 234.9
click at [304, 353] on p "Email: sb2creative4u@yahoo.com" at bounding box center [317, 344] width 581 height 19
copy p "sb2creative4u@yahoo.com"
drag, startPoint x: 70, startPoint y: 319, endPoint x: 281, endPoint y: 319, distance: 210.5
click at [281, 319] on p "Name: Susan Bousquet" at bounding box center [317, 312] width 581 height 19
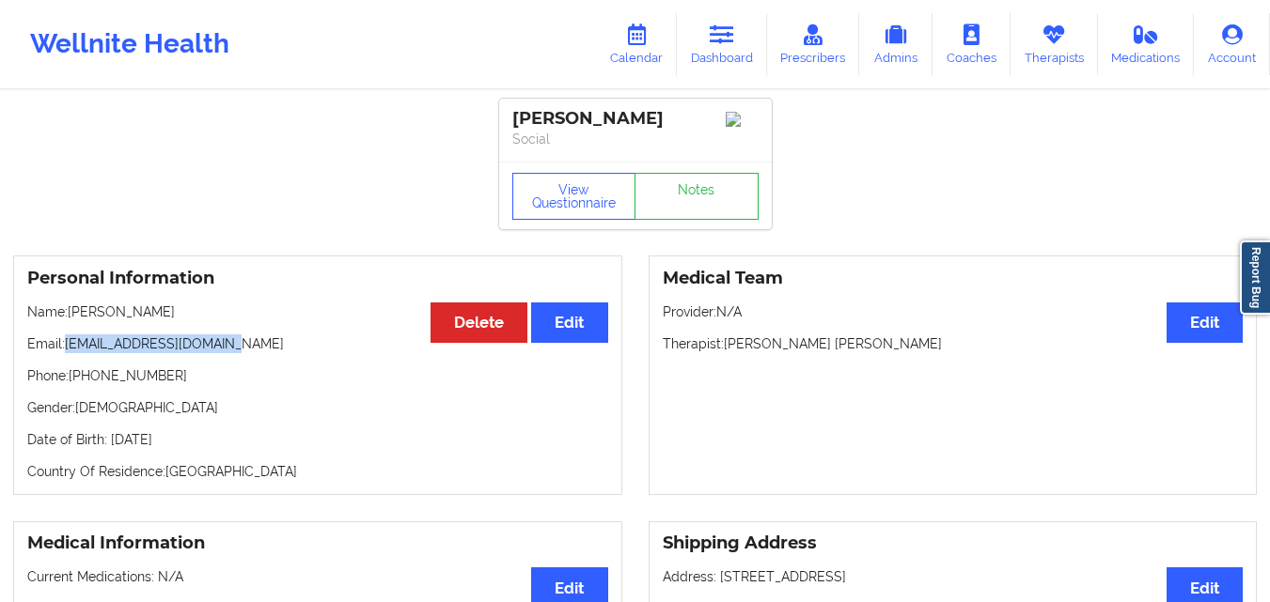
copy p "Susan Bousquet"
drag, startPoint x: 72, startPoint y: 379, endPoint x: 240, endPoint y: 384, distance: 167.4
click at [240, 384] on p "Phone: +1347-789-0992" at bounding box center [317, 375] width 581 height 19
copy p "+1347-789-0992"
drag, startPoint x: 510, startPoint y: 113, endPoint x: 657, endPoint y: 113, distance: 146.6
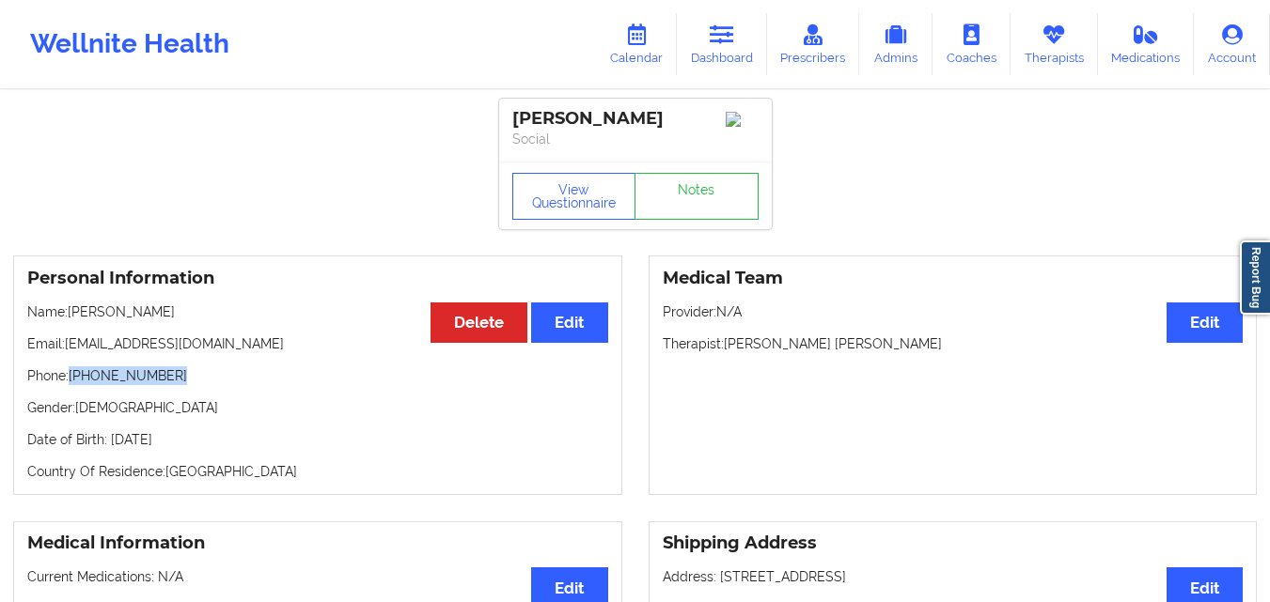
click at [657, 113] on div "Susan Bousquet Social" at bounding box center [635, 130] width 273 height 63
copy div "Susan Bousquet"
drag, startPoint x: 319, startPoint y: 70, endPoint x: 568, endPoint y: 23, distance: 253.2
click at [319, 70] on div "Wellnite Health Calendar Dashboard Prescribers Admins Coaches Therapists Medica…" at bounding box center [635, 44] width 1270 height 75
drag, startPoint x: 70, startPoint y: 351, endPoint x: 253, endPoint y: 352, distance: 182.3
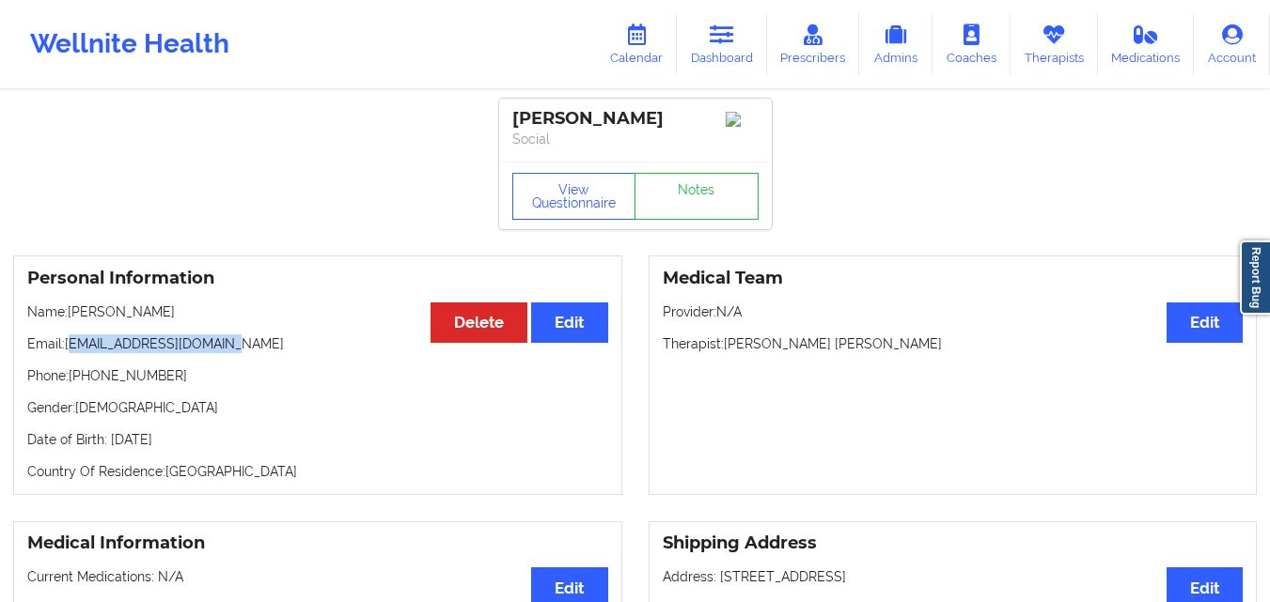
click at [253, 352] on p "Email: sb2creative4u@yahoo.com" at bounding box center [317, 344] width 581 height 19
drag, startPoint x: 69, startPoint y: 348, endPoint x: 257, endPoint y: 351, distance: 188.0
click at [257, 351] on p "Email: sb2creative4u@yahoo.com" at bounding box center [317, 344] width 581 height 19
copy p "sb2creative4u@yahoo.com"
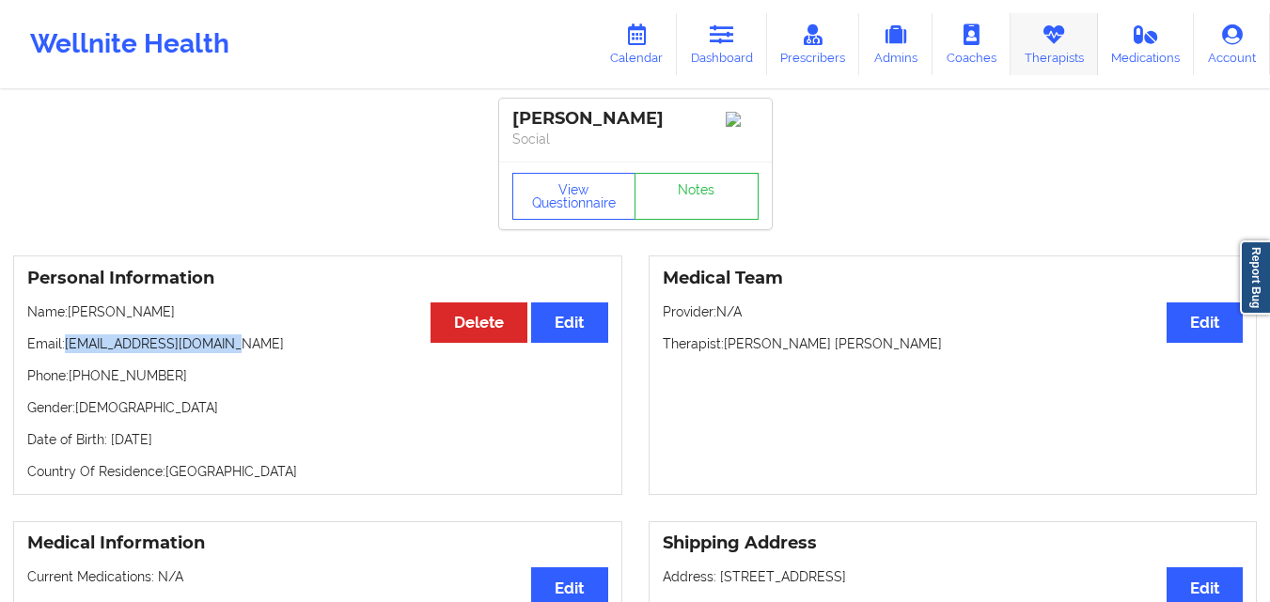
click at [1083, 61] on link "Therapists" at bounding box center [1053, 44] width 87 height 62
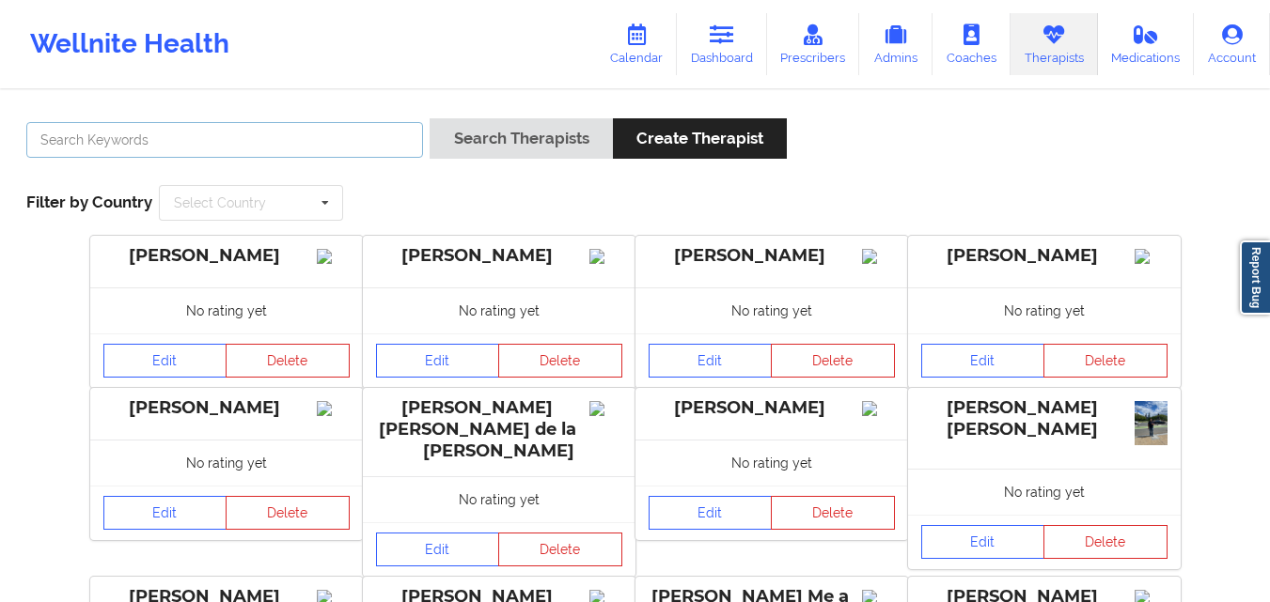
drag, startPoint x: 217, startPoint y: 138, endPoint x: 293, endPoint y: 148, distance: 76.7
click at [217, 138] on input "text" at bounding box center [224, 140] width 397 height 36
paste input "Shannon Pfeifle"
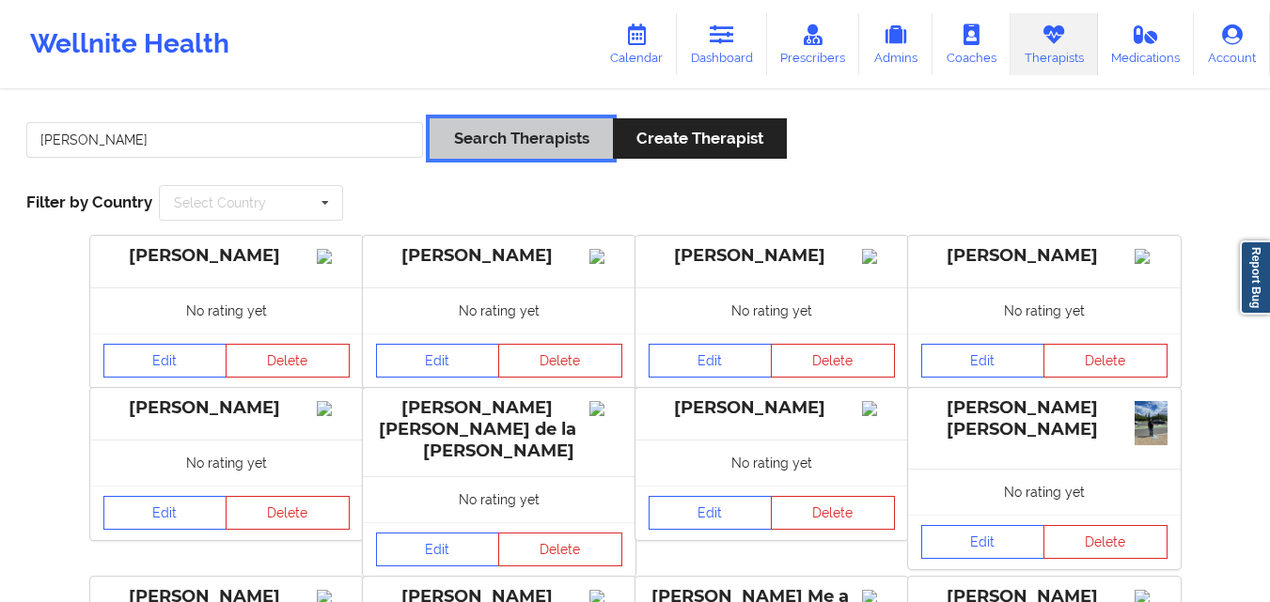
click at [506, 141] on button "Search Therapists" at bounding box center [520, 138] width 182 height 40
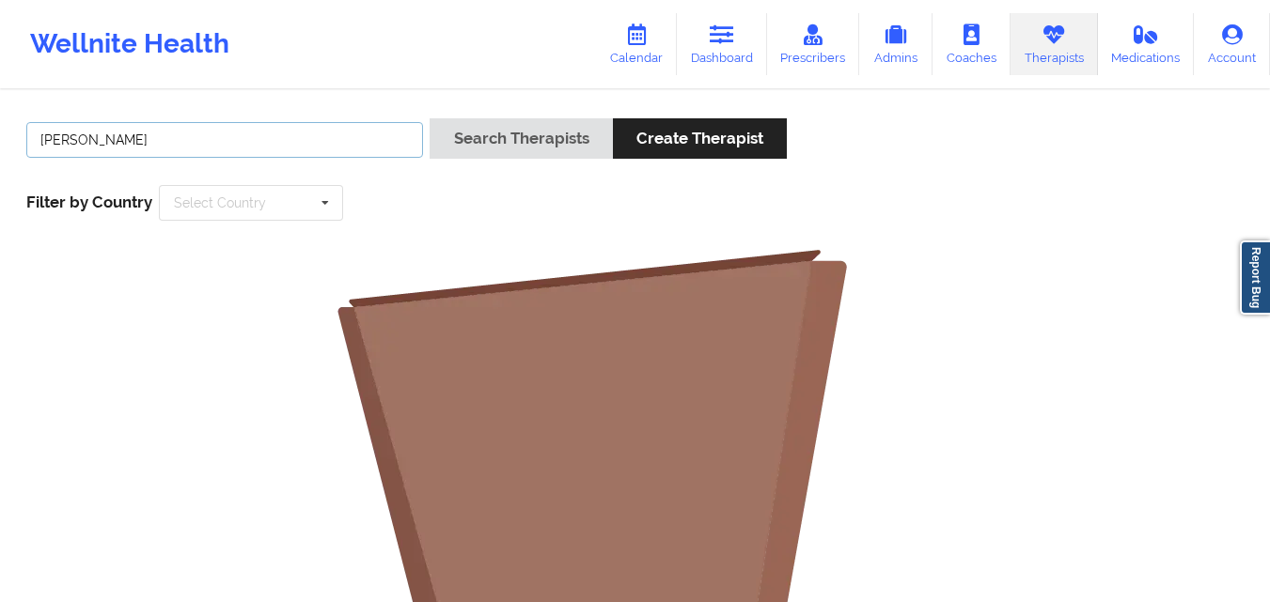
click at [194, 132] on input "Shannon Pfeifle" at bounding box center [224, 140] width 397 height 36
paste input "shannonpfeifle@msn.com"
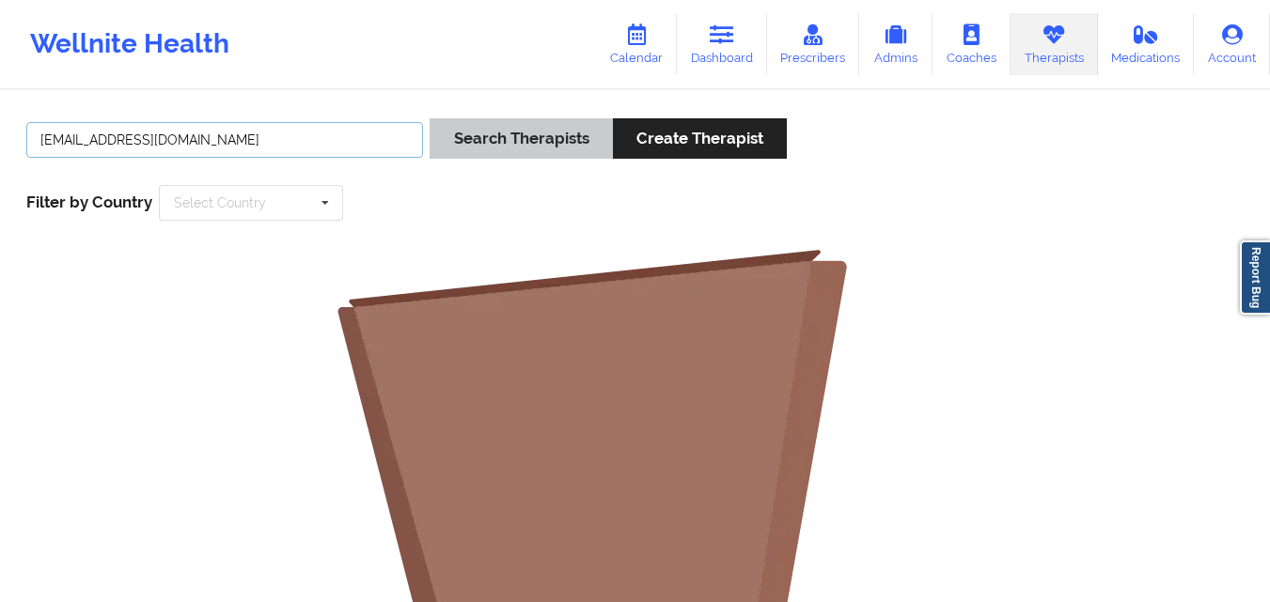
type input "shannonpfeifle@msn.com"
click at [539, 156] on button "Search Therapists" at bounding box center [520, 138] width 182 height 40
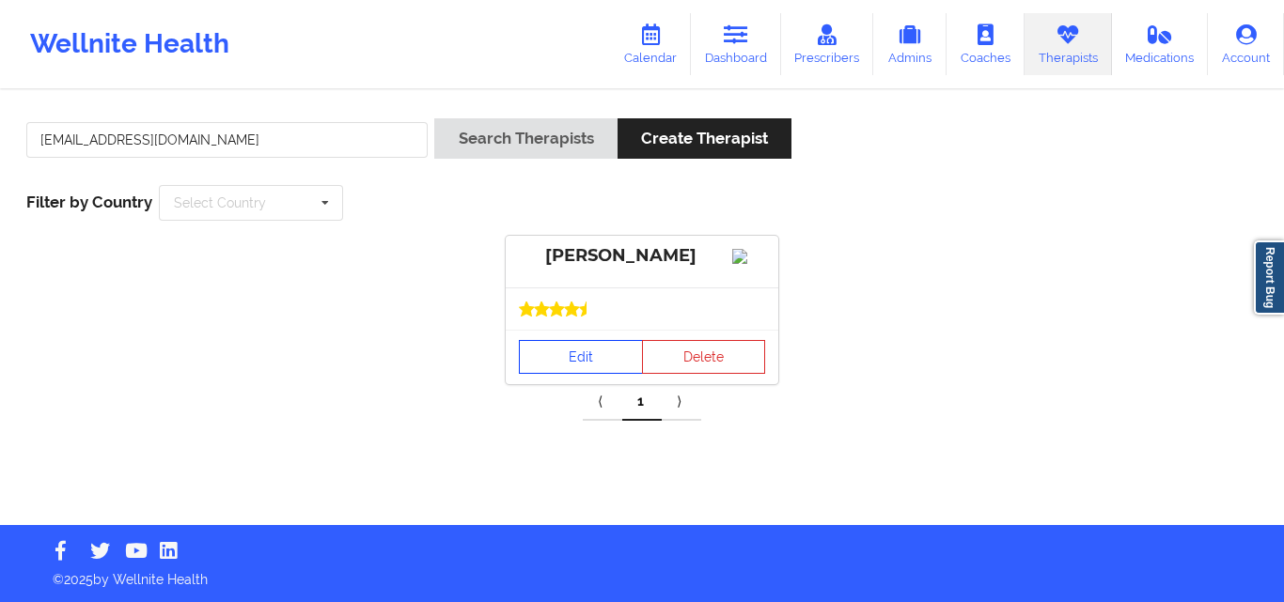
click at [571, 368] on link "Edit" at bounding box center [581, 357] width 124 height 34
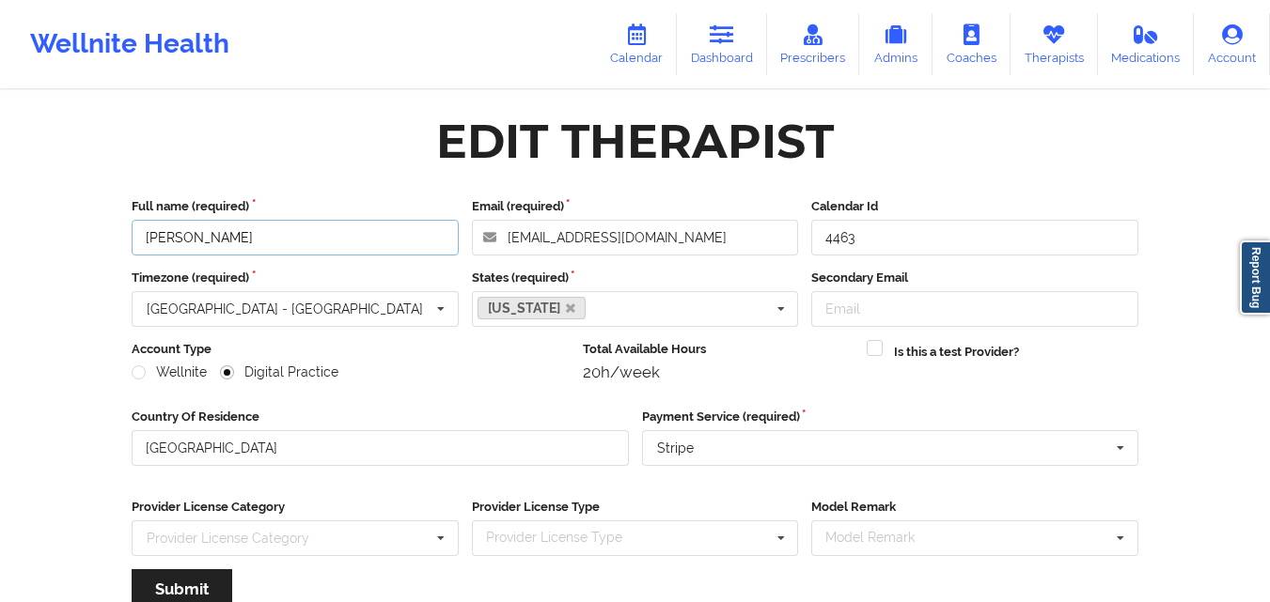
click at [265, 240] on input "Shannon Pfeifle" at bounding box center [295, 238] width 327 height 36
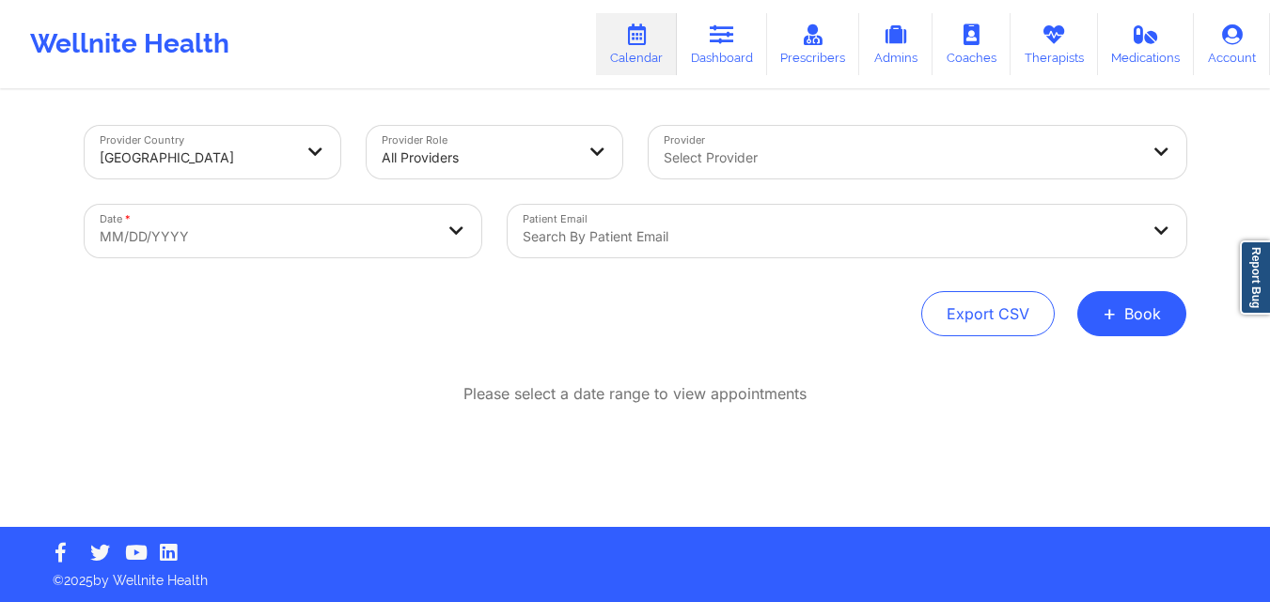
click at [280, 220] on body "Wellnite Health Calendar Dashboard Prescribers Admins Coaches Therapists Medica…" at bounding box center [635, 301] width 1270 height 602
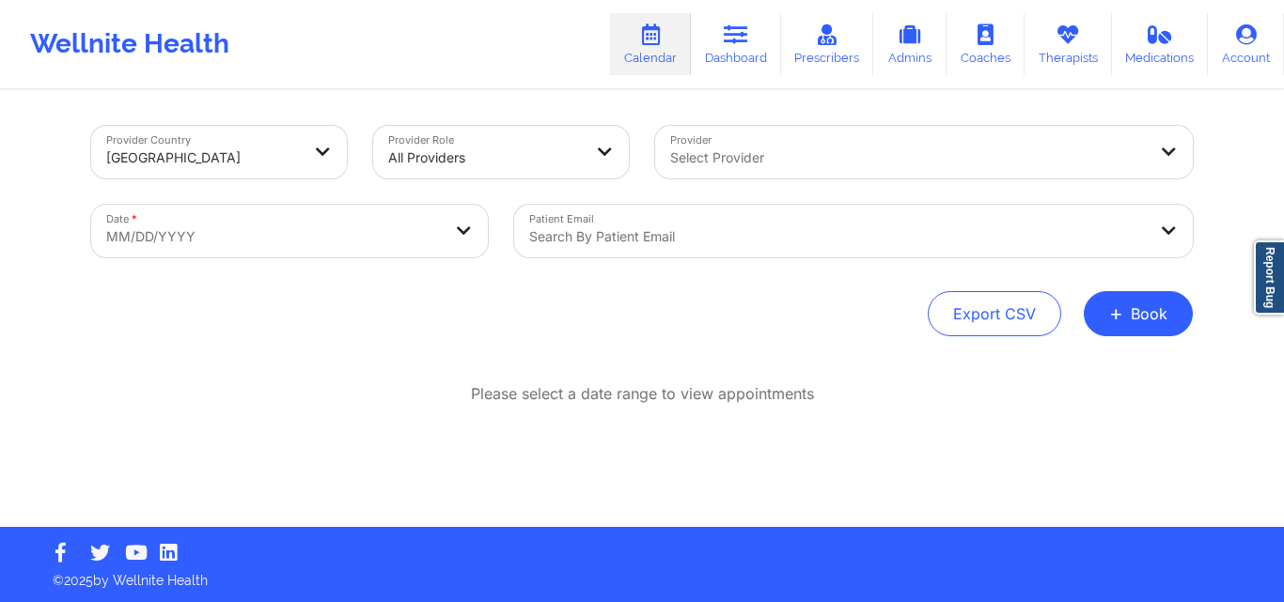
select select "2025-8"
select select "2025-9"
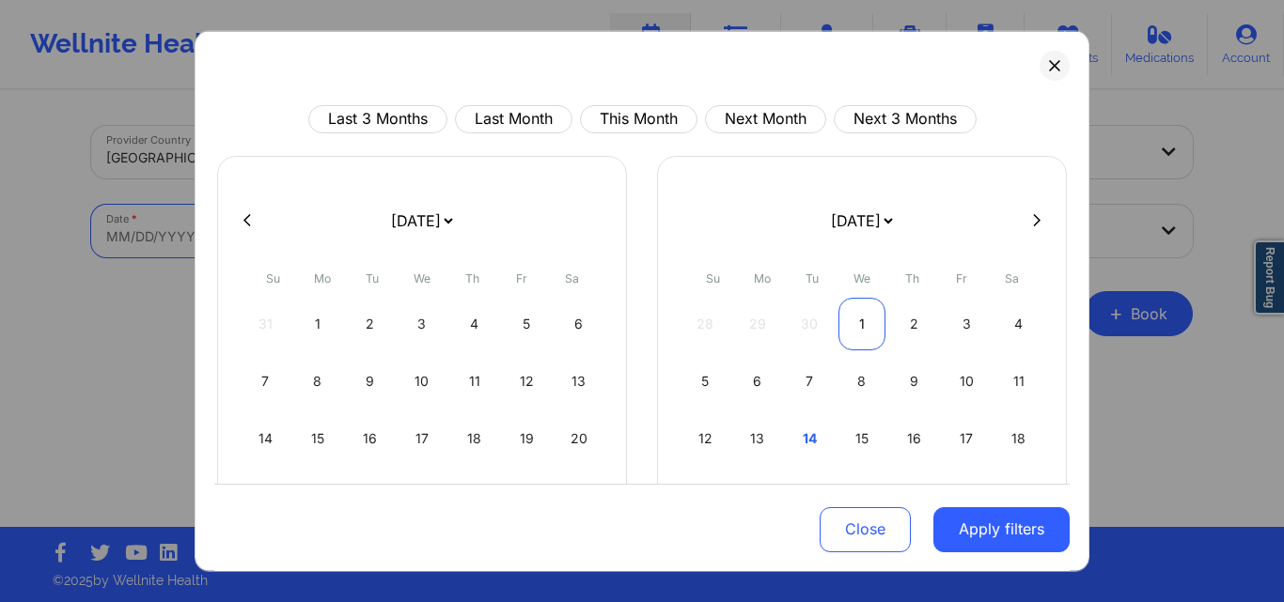
click at [866, 327] on div "1" at bounding box center [862, 323] width 48 height 53
select select "2025-9"
select select "2025-10"
click at [1033, 220] on icon at bounding box center [1037, 220] width 8 height 12
select select "2025-10"
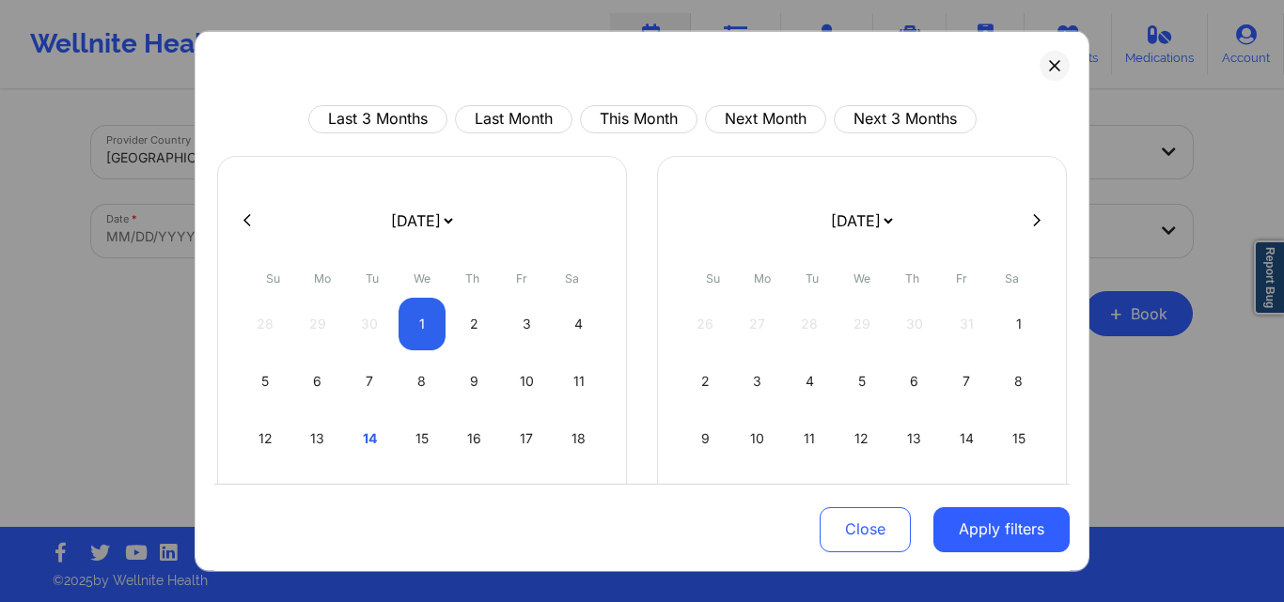
select select "2025-11"
select select "2025-10"
select select "2025-11"
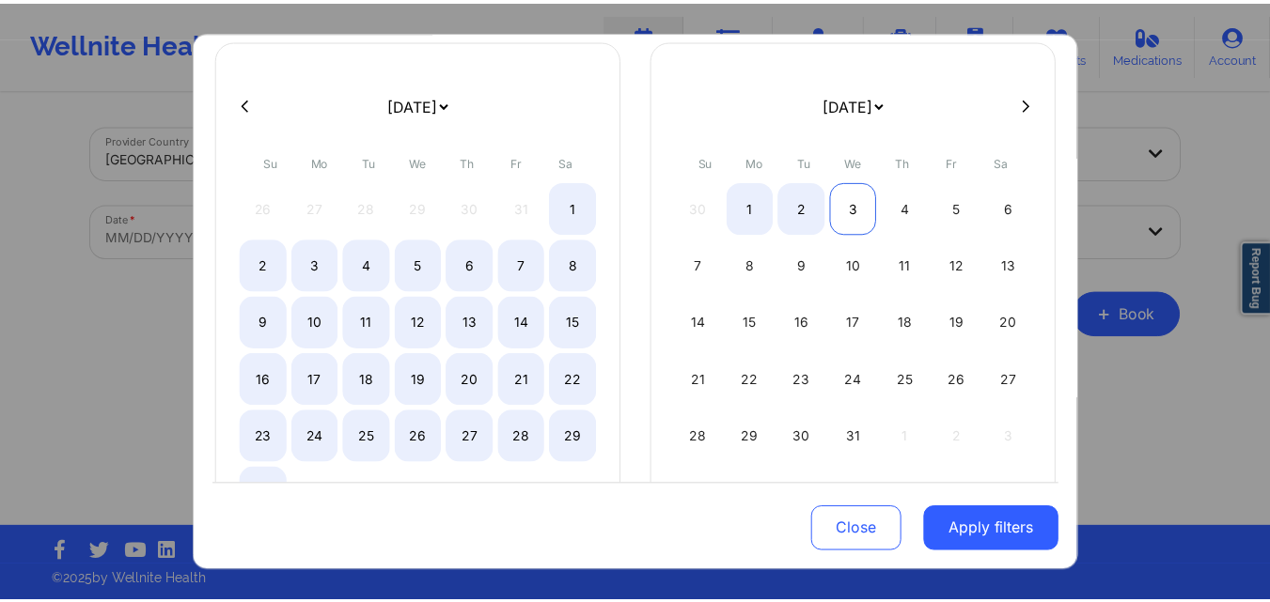
scroll to position [213, 0]
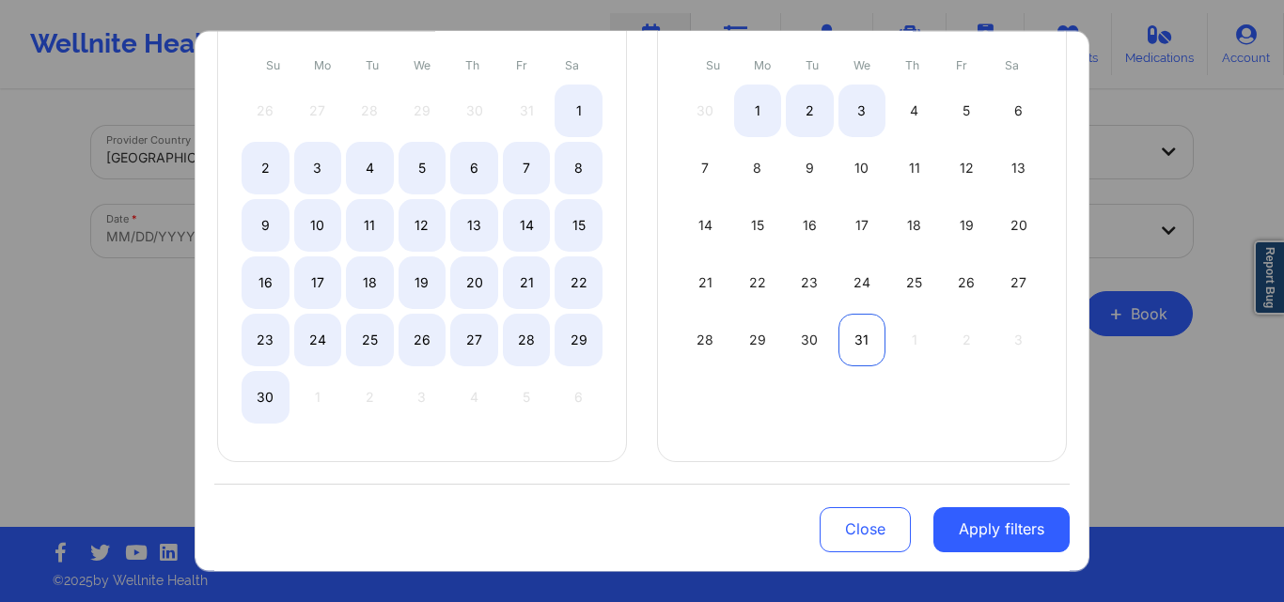
select select "2025-10"
select select "2025-11"
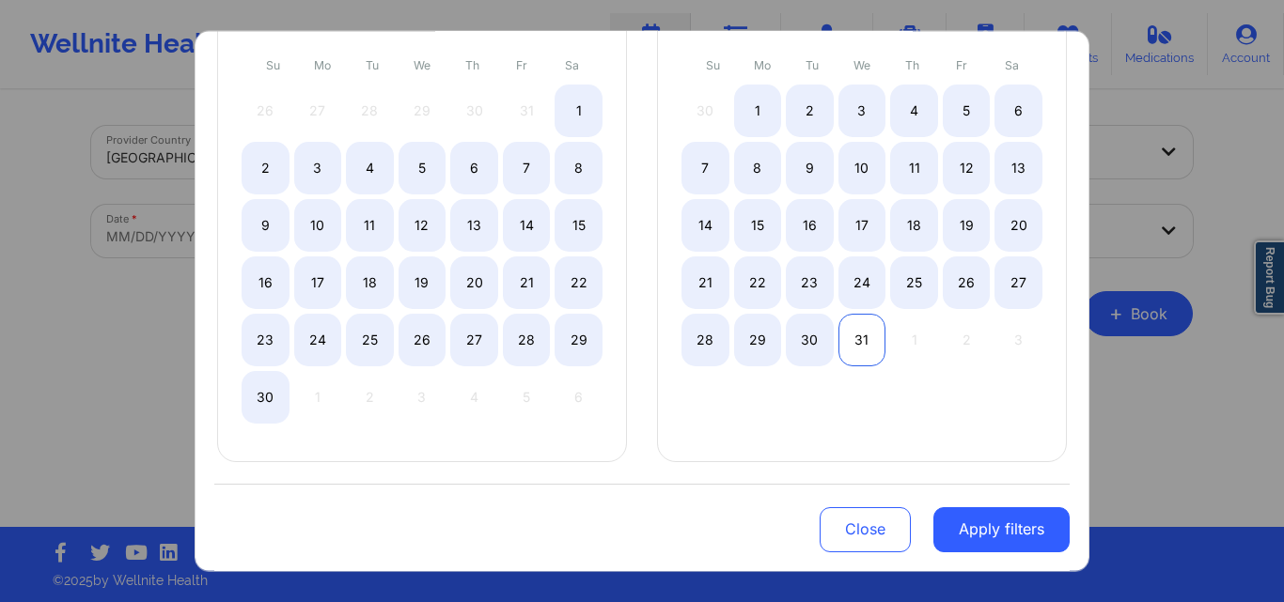
click at [854, 342] on div "31" at bounding box center [862, 339] width 48 height 53
select select "2025-9"
select select "2025-10"
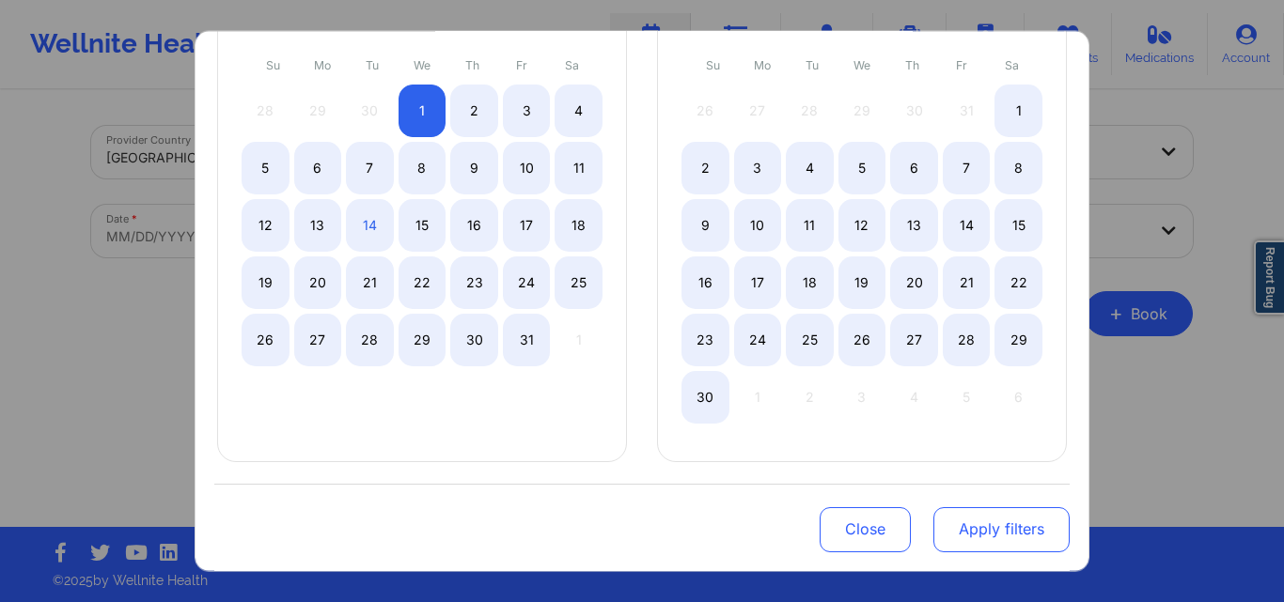
click at [978, 522] on button "Apply filters" at bounding box center [1001, 529] width 136 height 45
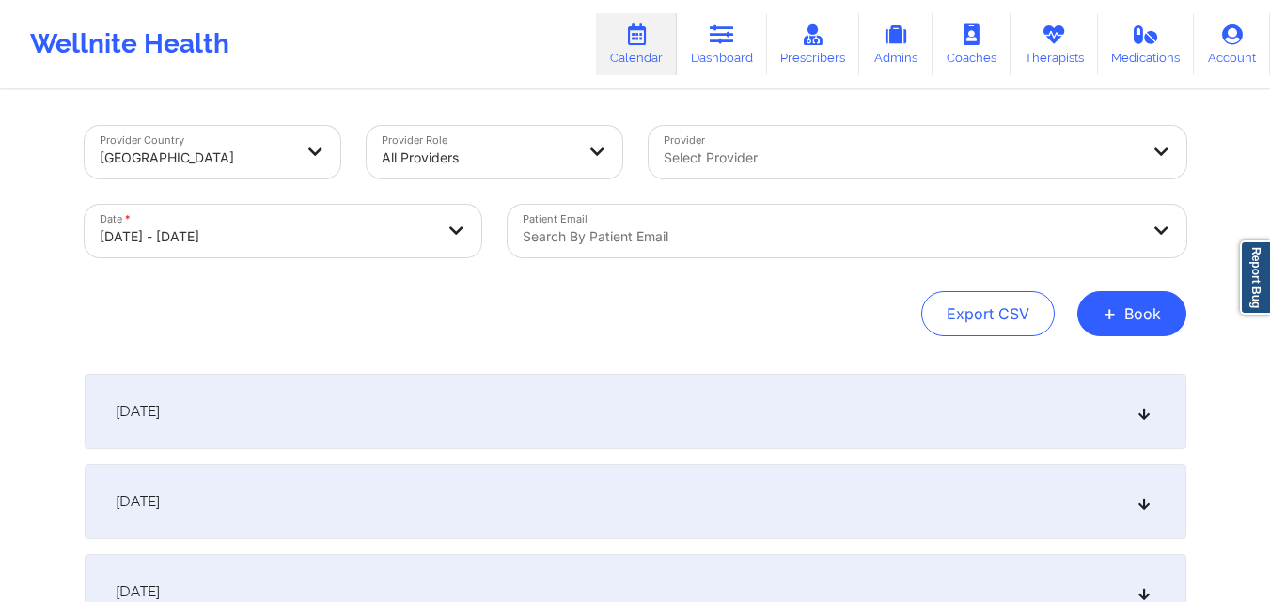
click at [639, 244] on div at bounding box center [830, 237] width 616 height 23
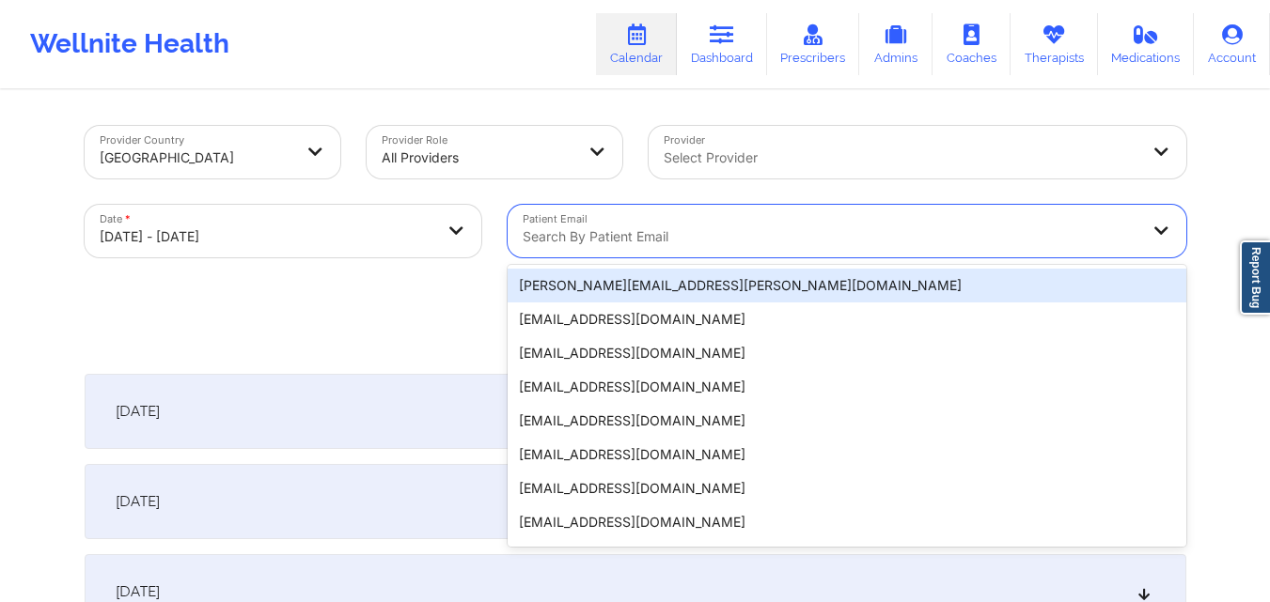
paste input "[EMAIL_ADDRESS][DOMAIN_NAME]"
type input "[EMAIL_ADDRESS][DOMAIN_NAME]"
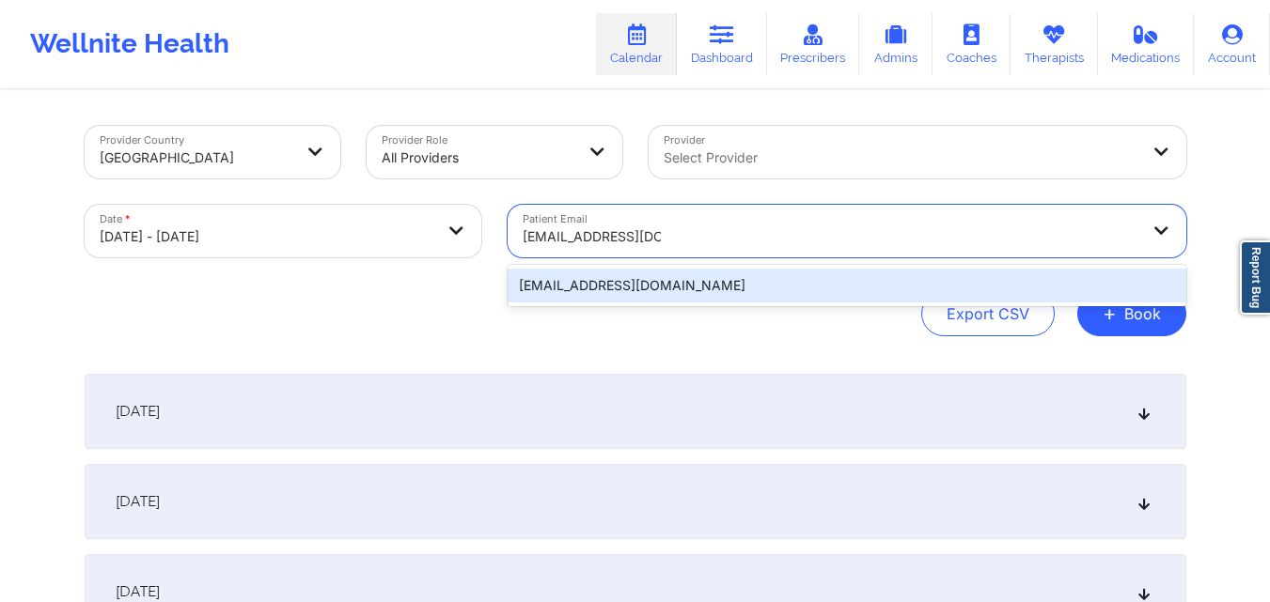
click at [668, 286] on div "[EMAIL_ADDRESS][DOMAIN_NAME]" at bounding box center [846, 286] width 678 height 34
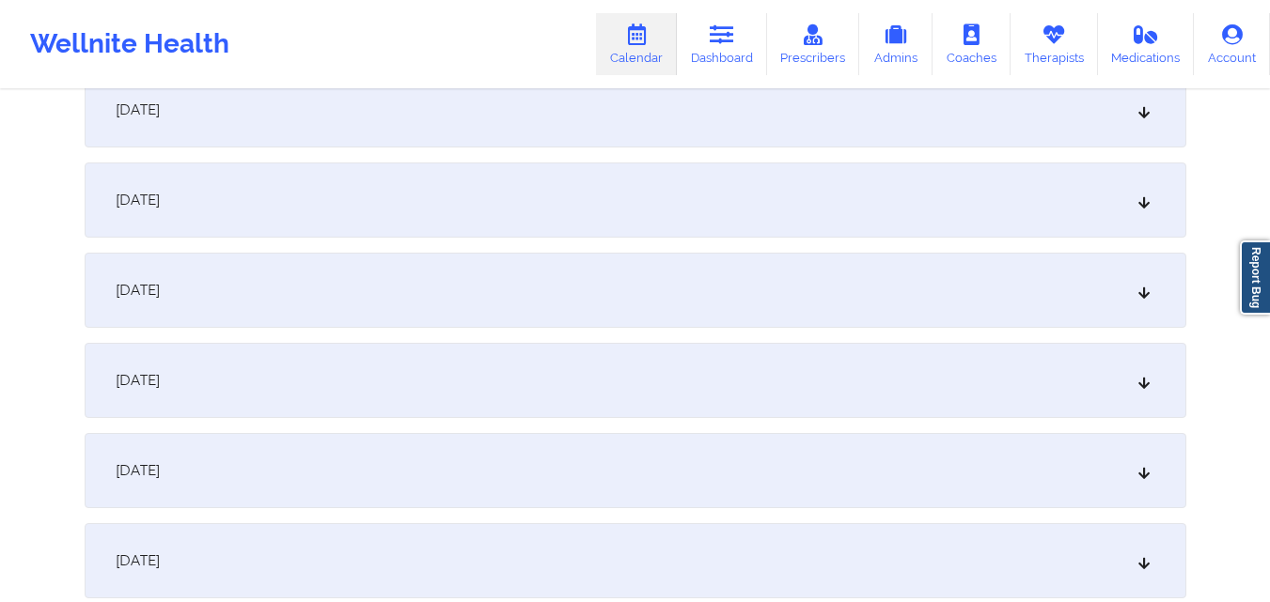
scroll to position [1316, 0]
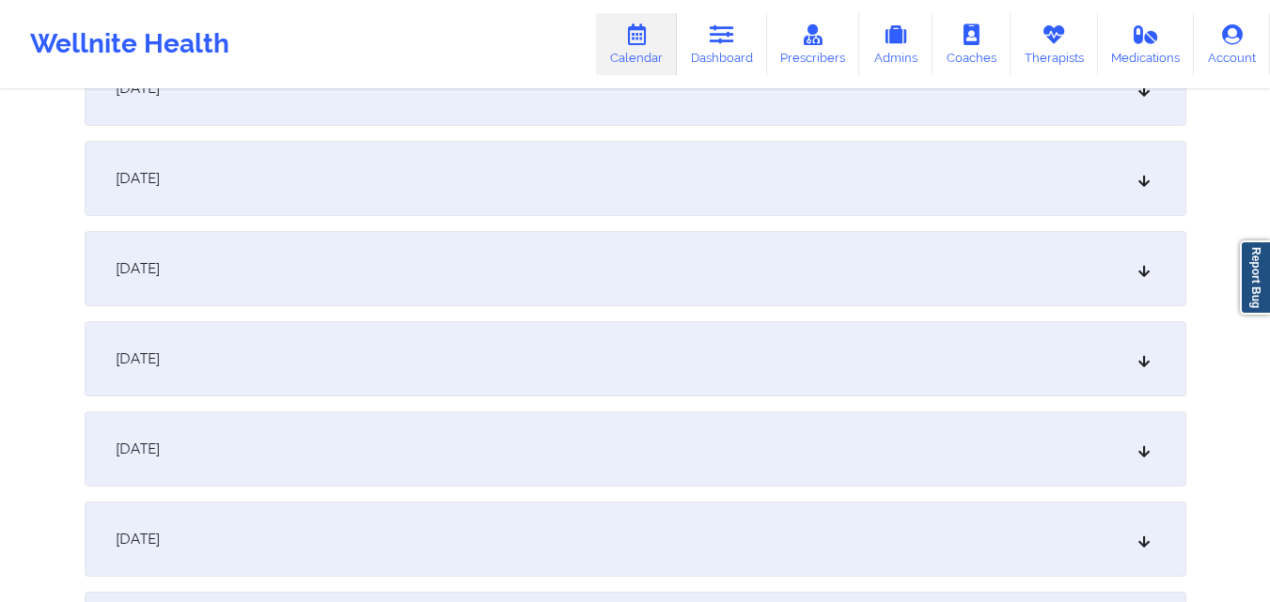
click at [579, 337] on div "October 15, 2025" at bounding box center [635, 358] width 1101 height 75
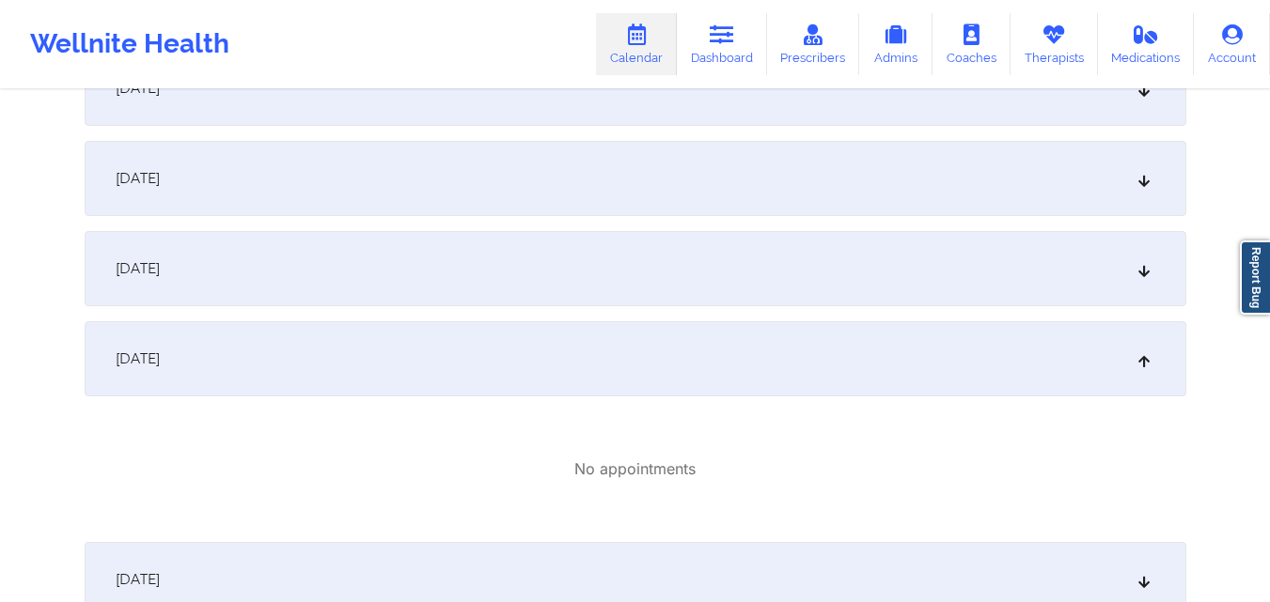
click at [725, 338] on div "October 15, 2025" at bounding box center [635, 358] width 1101 height 75
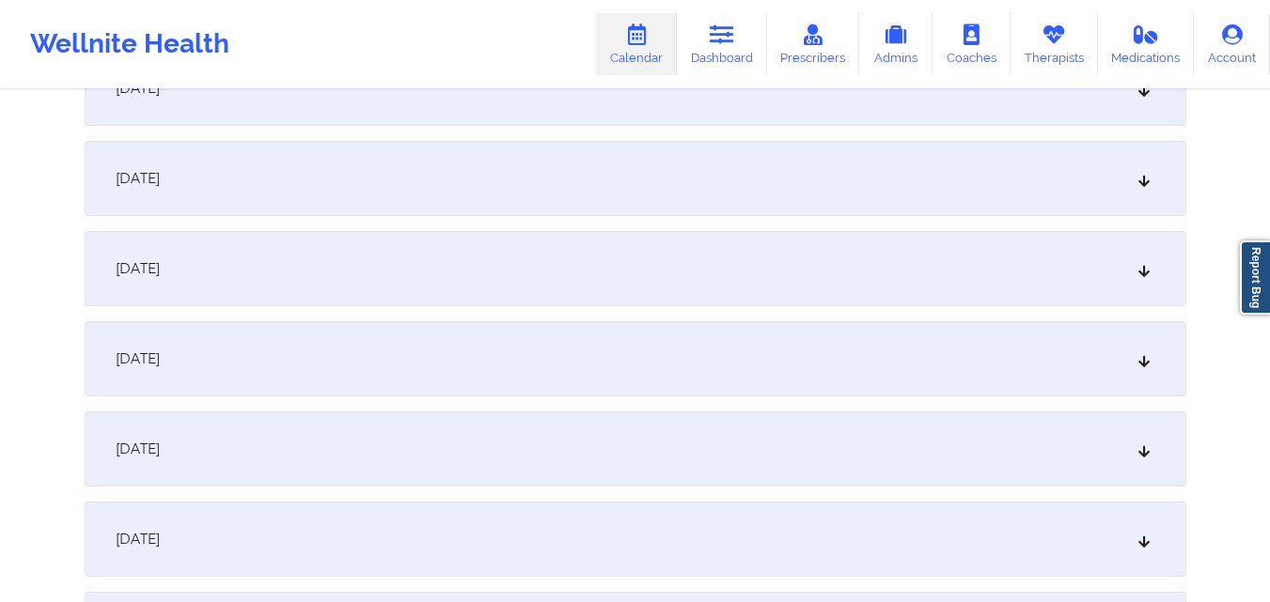
click at [725, 338] on div "October 15, 2025" at bounding box center [635, 358] width 1101 height 75
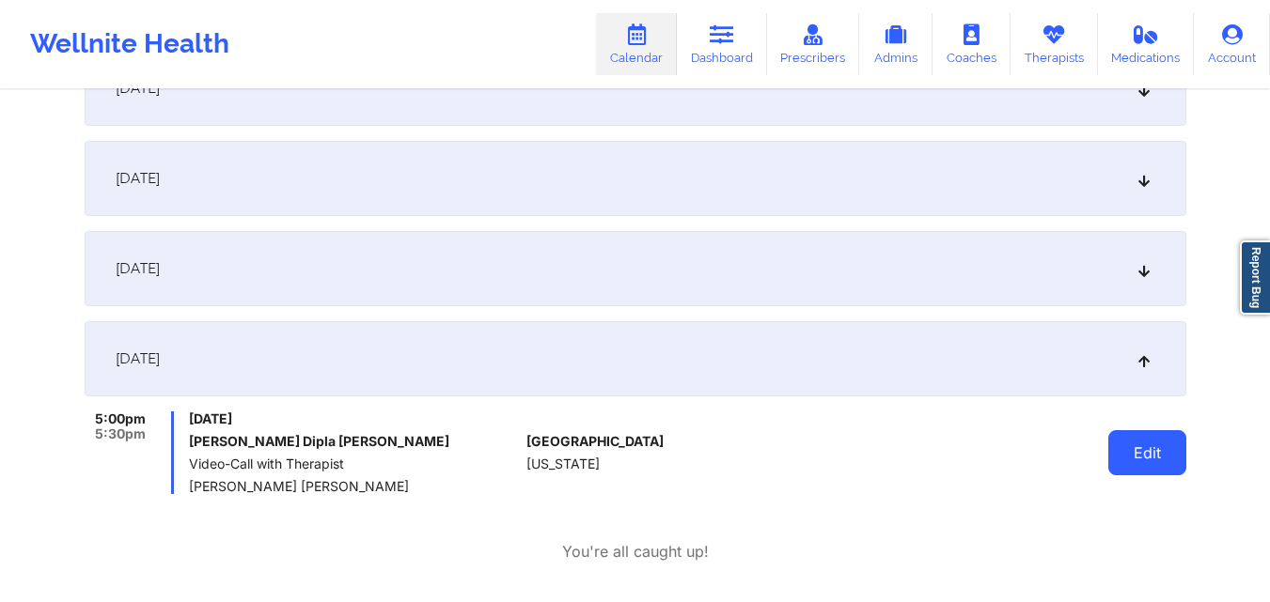
click at [1114, 452] on button "Edit" at bounding box center [1147, 452] width 78 height 45
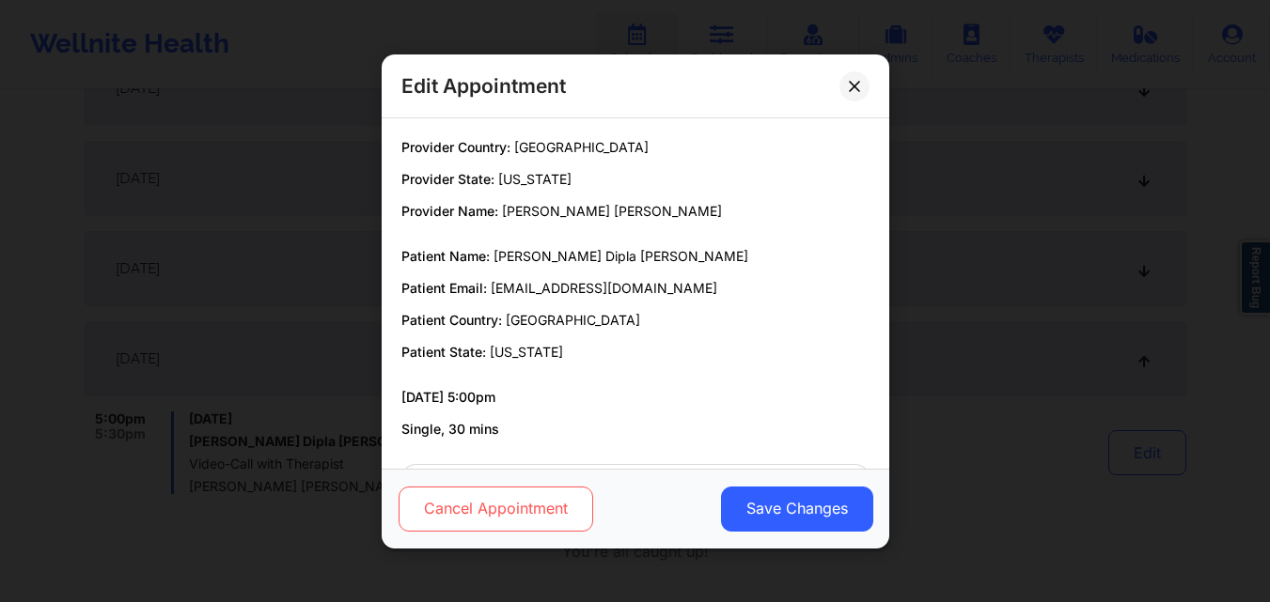
click at [538, 516] on button "Cancel Appointment" at bounding box center [494, 508] width 195 height 45
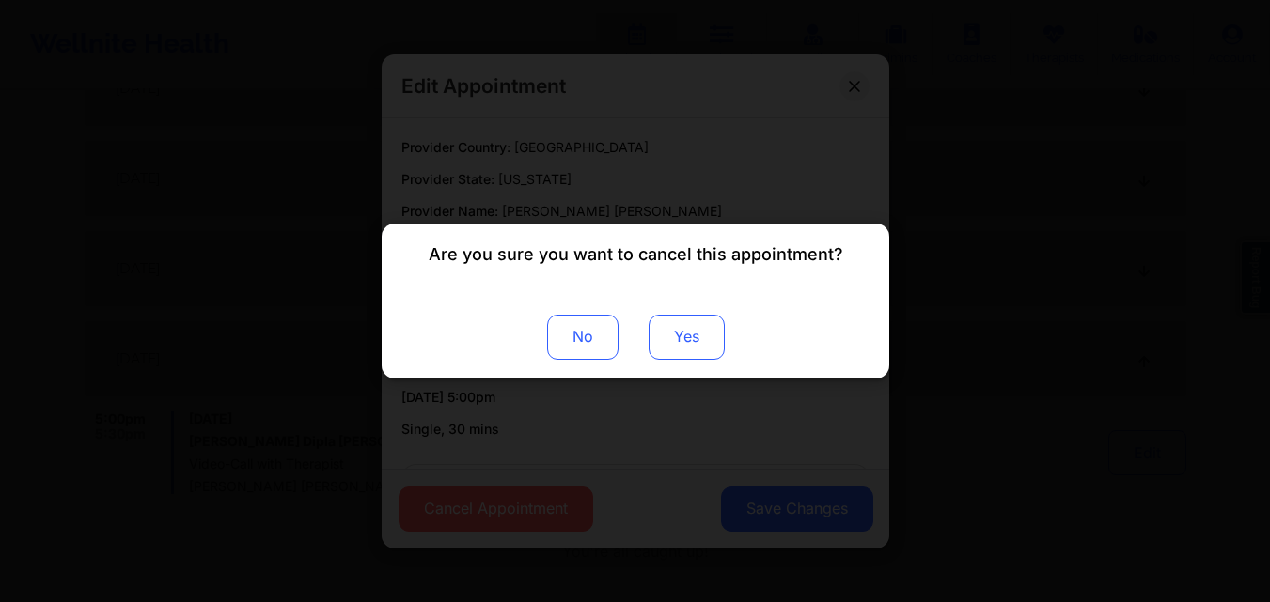
click at [678, 355] on button "Yes" at bounding box center [685, 337] width 76 height 45
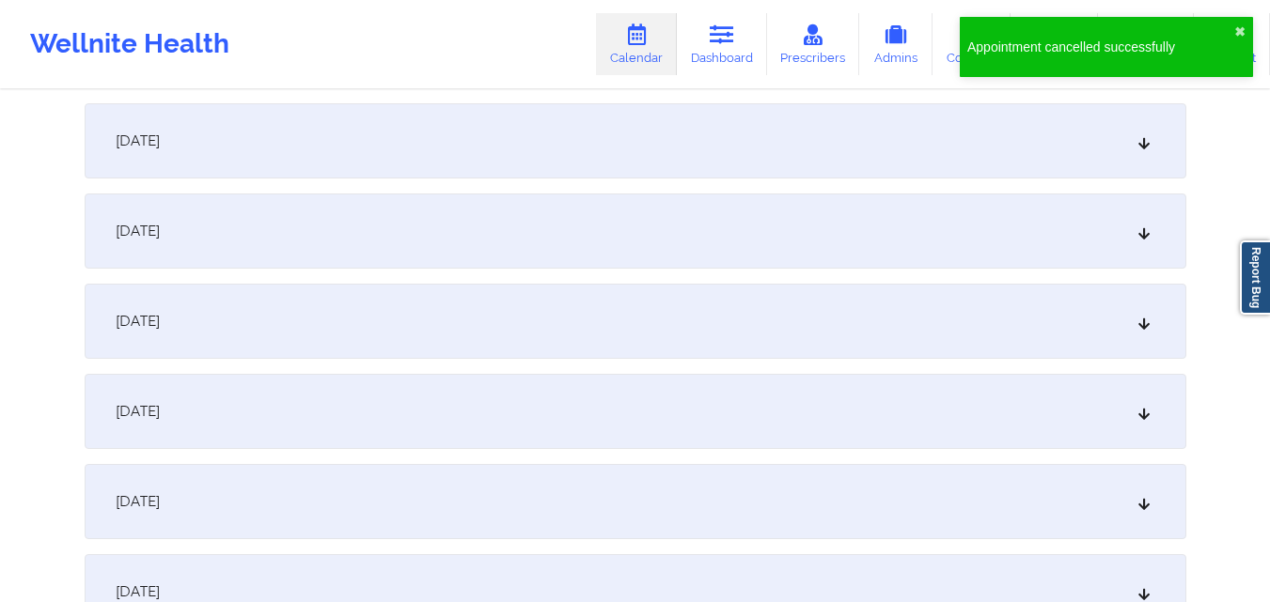
scroll to position [2349, 0]
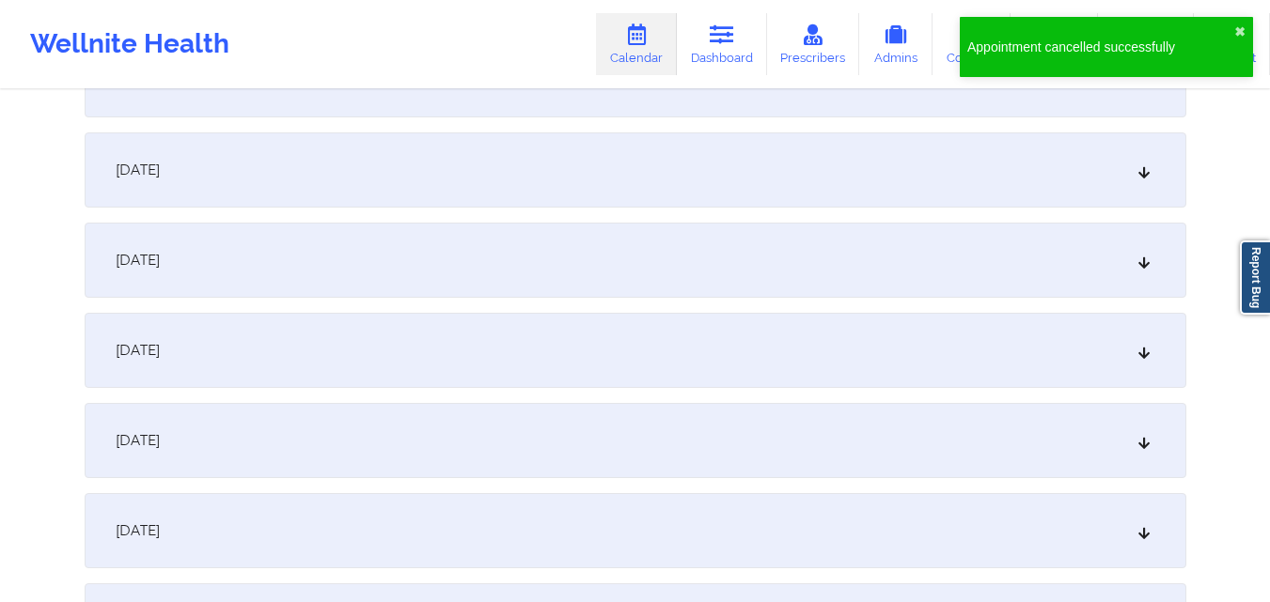
click at [792, 173] on div "October 22, 2025" at bounding box center [635, 169] width 1101 height 75
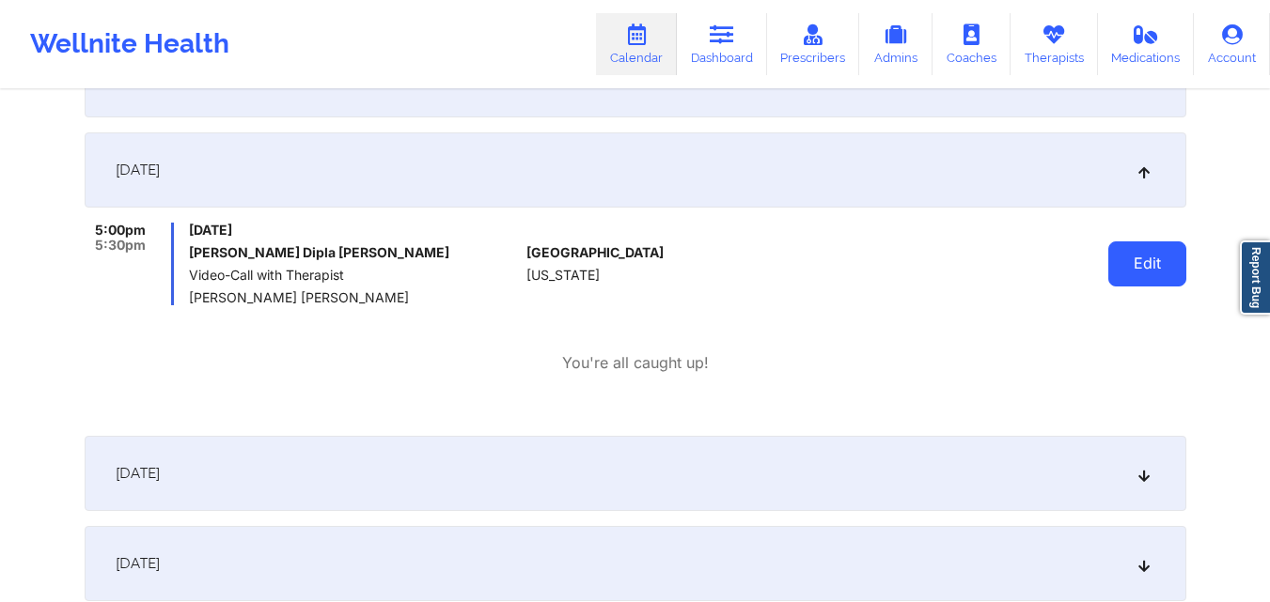
click at [1127, 267] on button "Edit" at bounding box center [1147, 264] width 78 height 45
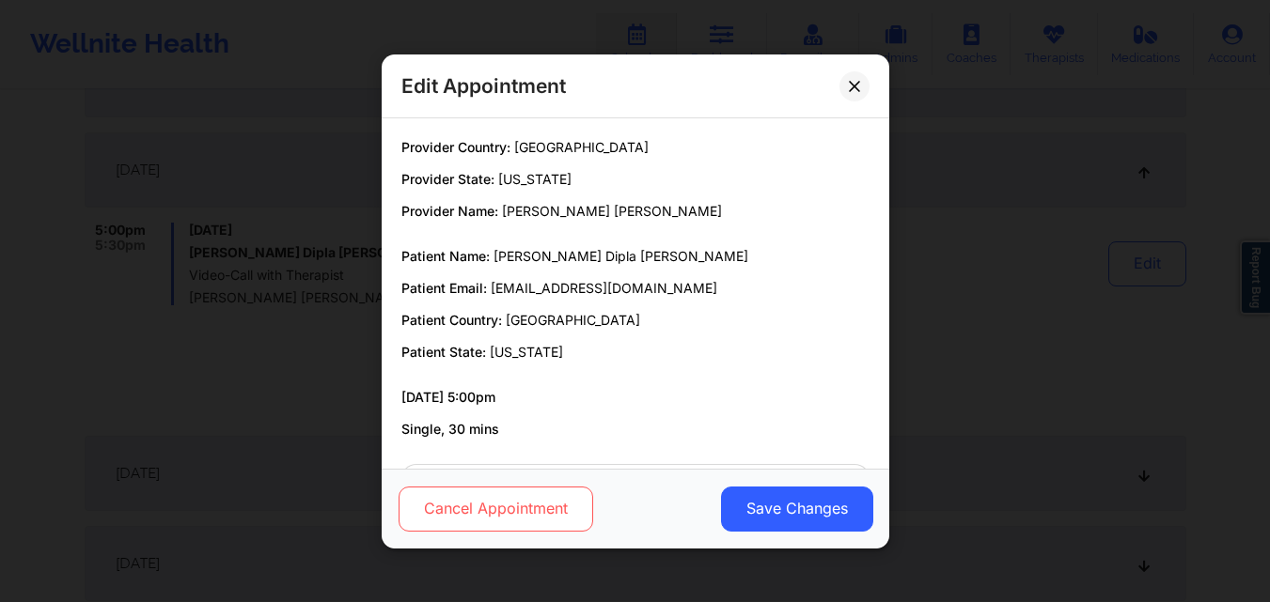
click at [522, 496] on button "Cancel Appointment" at bounding box center [494, 508] width 195 height 45
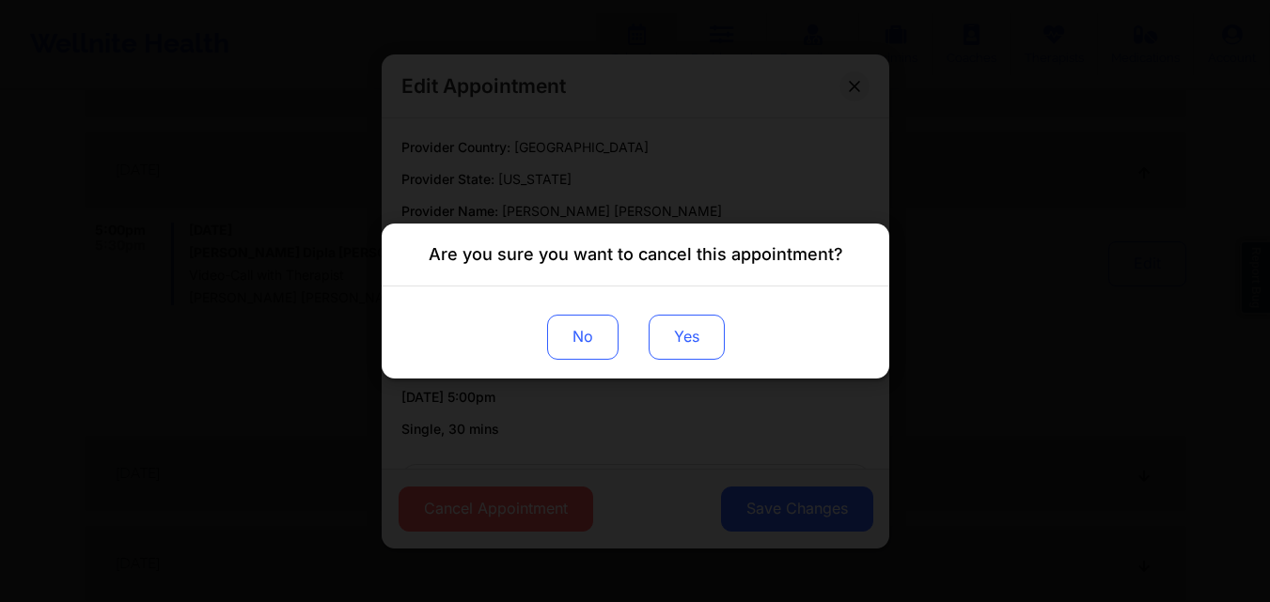
click at [690, 338] on button "Yes" at bounding box center [685, 337] width 76 height 45
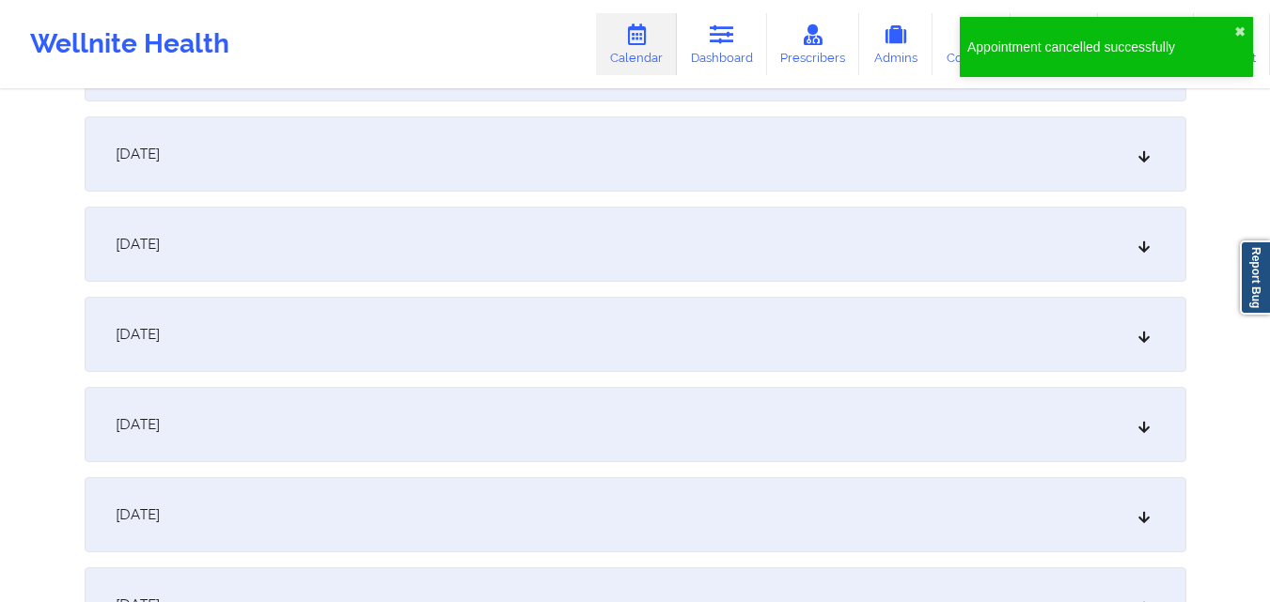
scroll to position [2913, 0]
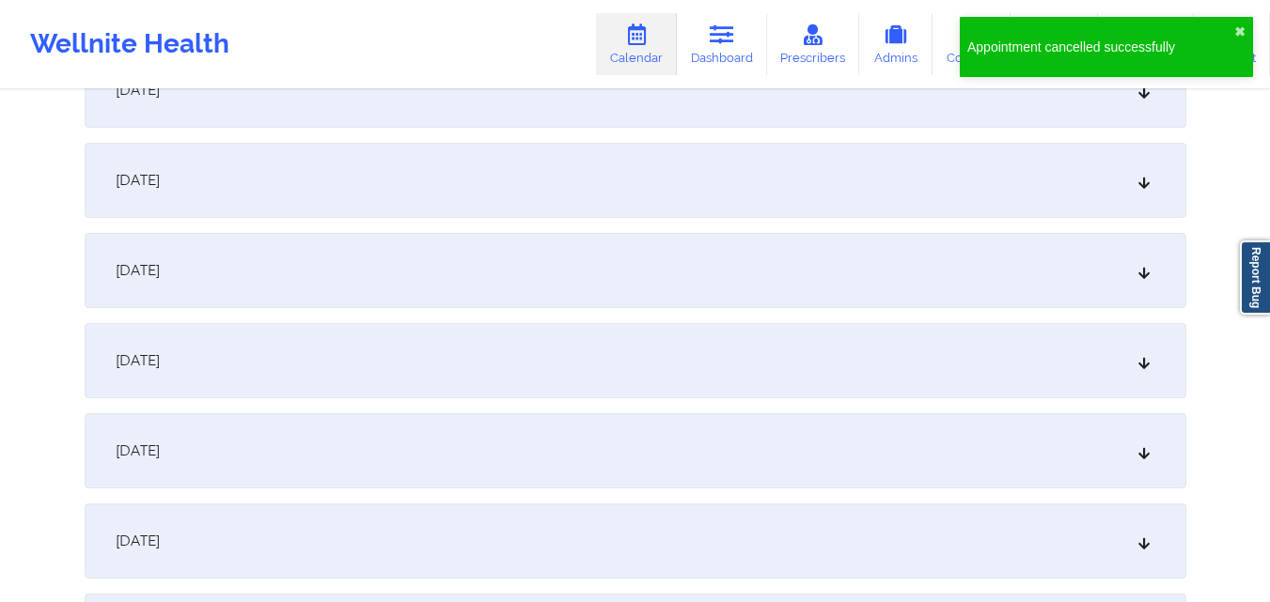
click at [1011, 459] on div "October 29, 2025" at bounding box center [635, 450] width 1101 height 75
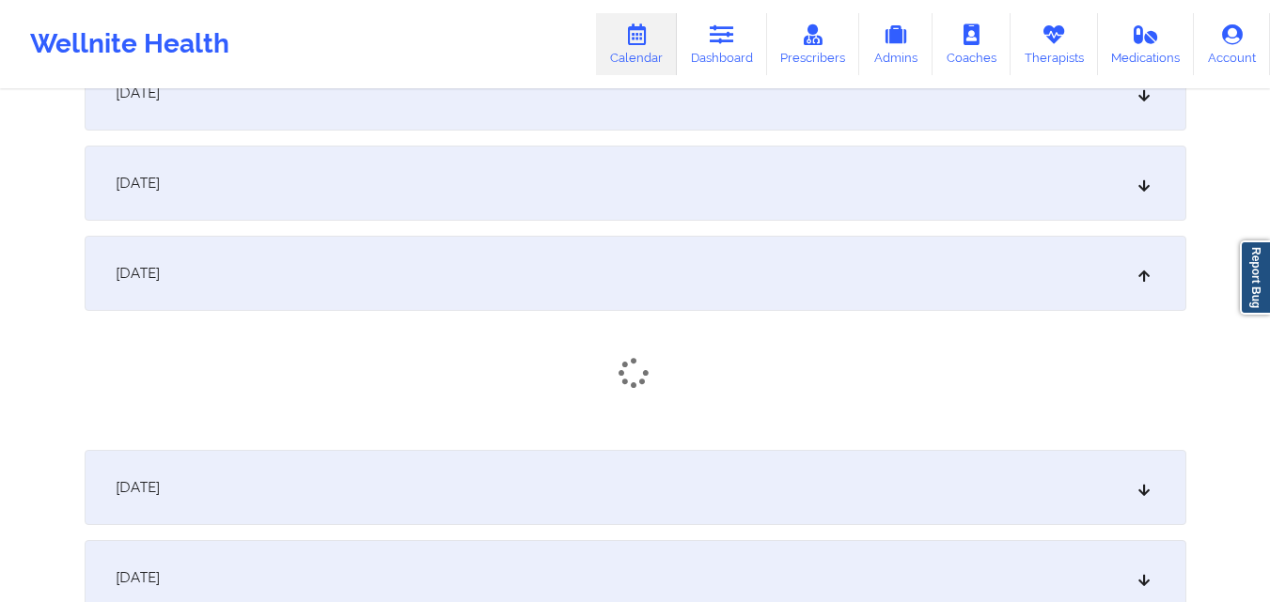
scroll to position [3101, 0]
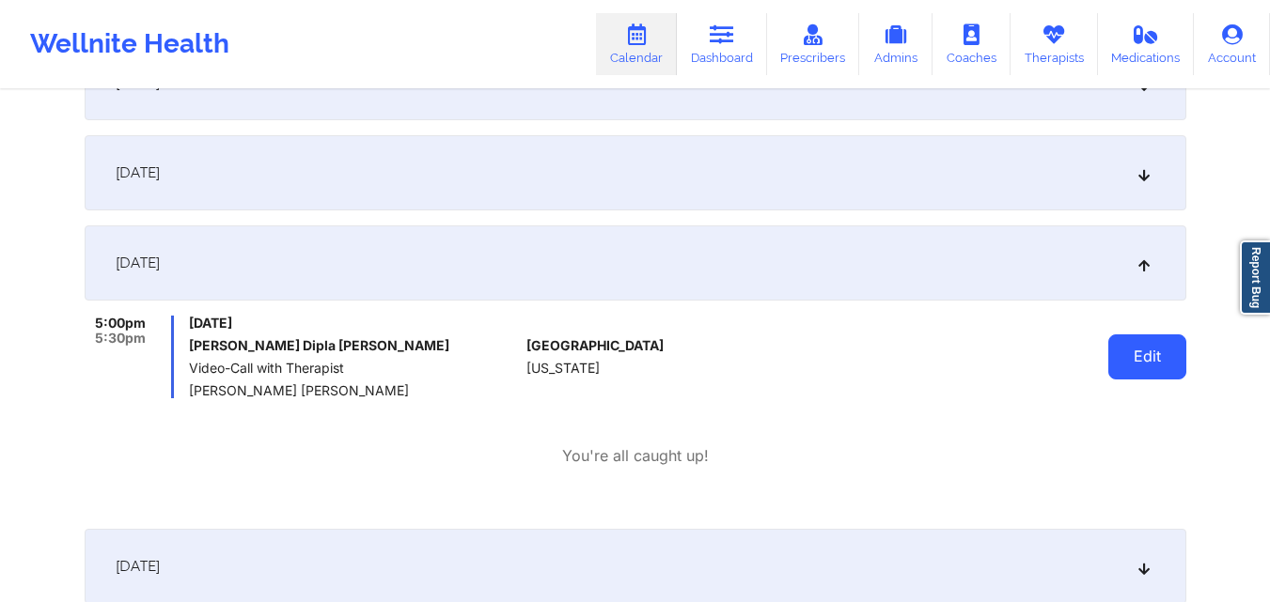
click at [1143, 359] on button "Edit" at bounding box center [1147, 357] width 78 height 45
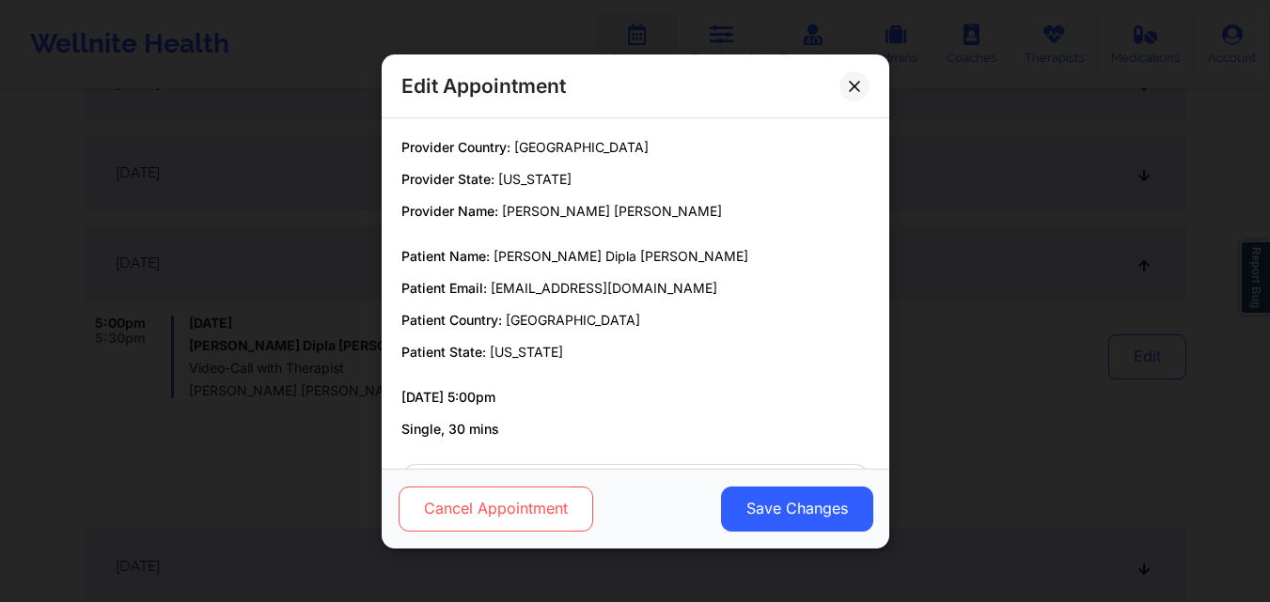
click at [553, 522] on button "Cancel Appointment" at bounding box center [494, 508] width 195 height 45
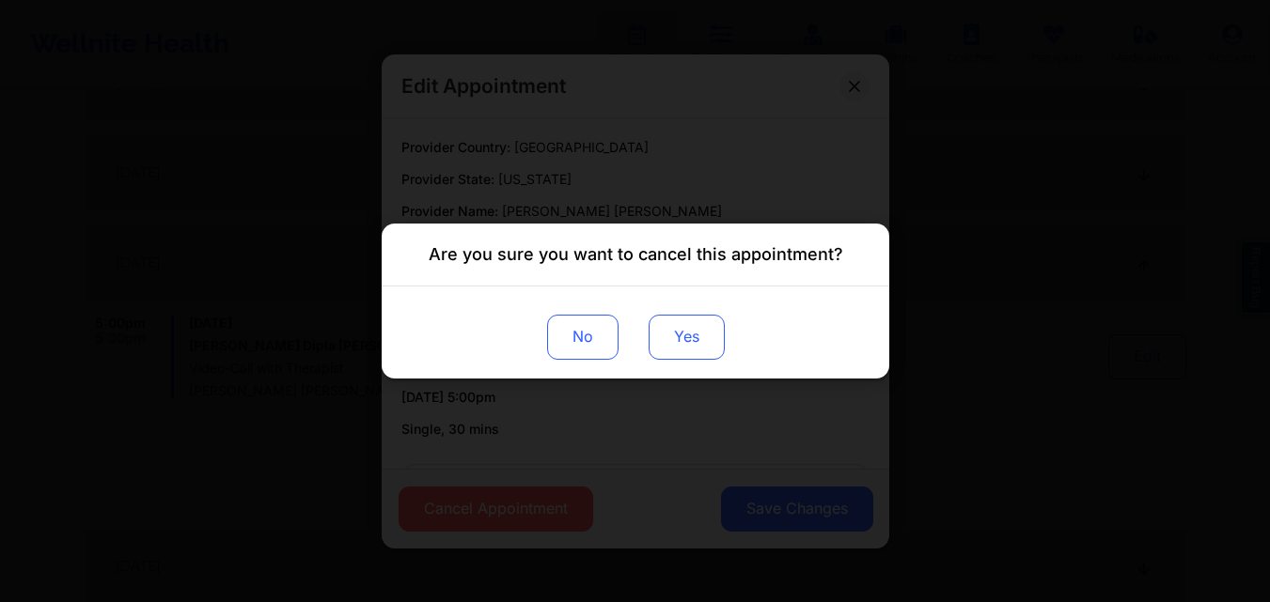
click at [720, 345] on button "Yes" at bounding box center [685, 337] width 76 height 45
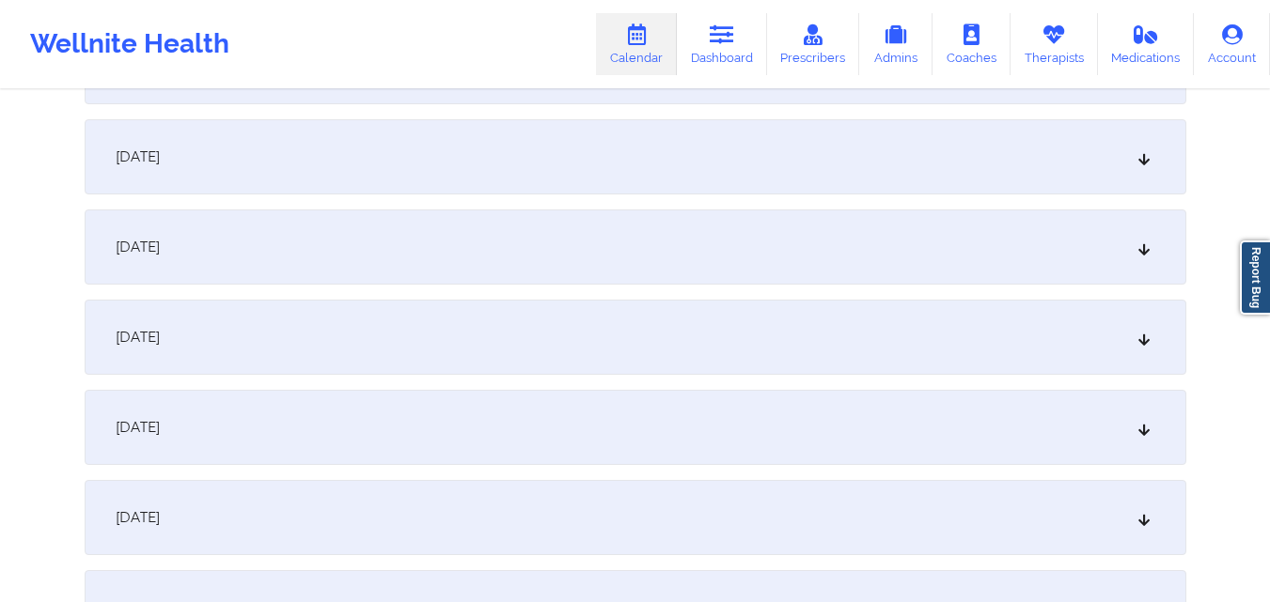
scroll to position [3853, 0]
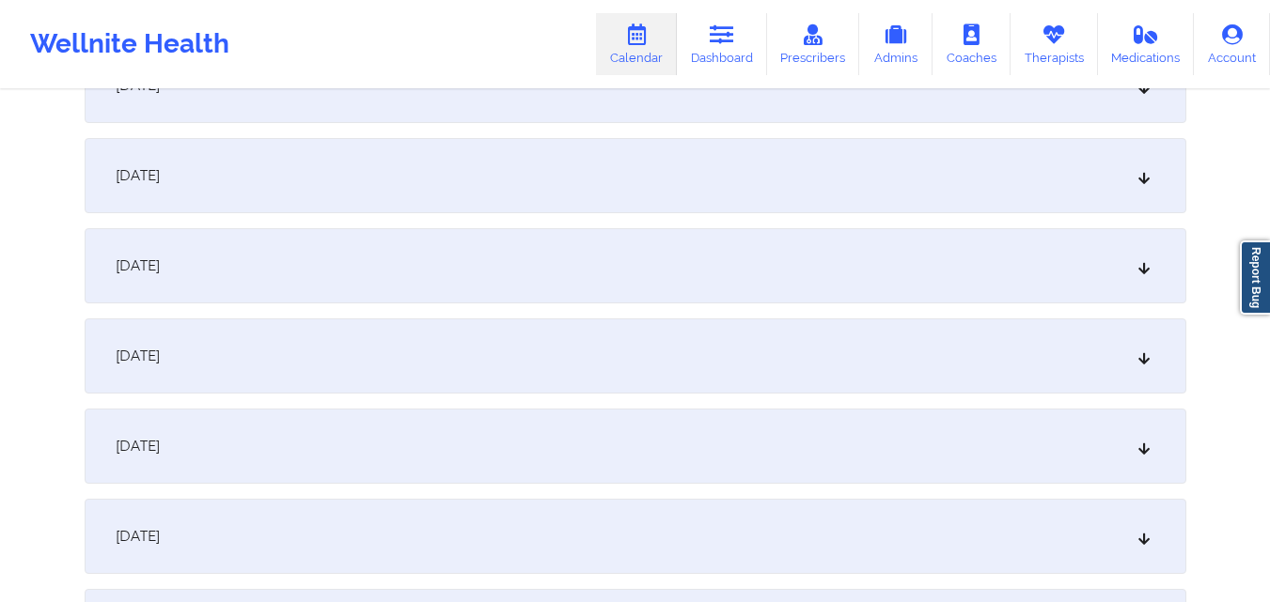
click at [648, 351] on div "November 5, 2025" at bounding box center [635, 356] width 1101 height 75
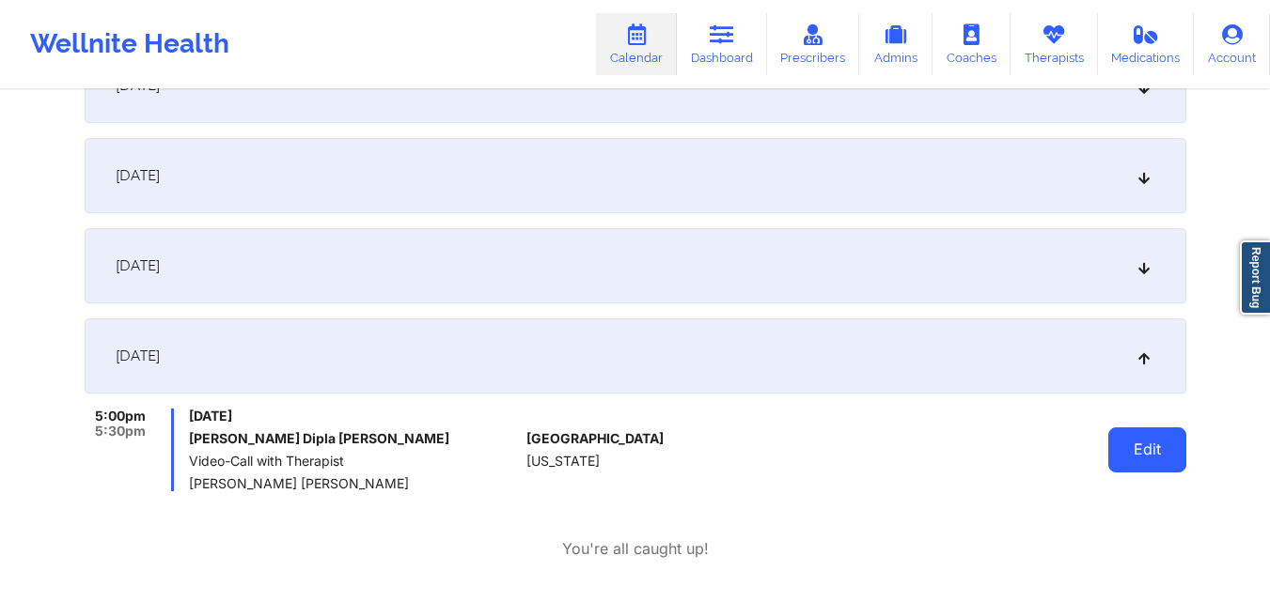
click at [1154, 452] on button "Edit" at bounding box center [1147, 450] width 78 height 45
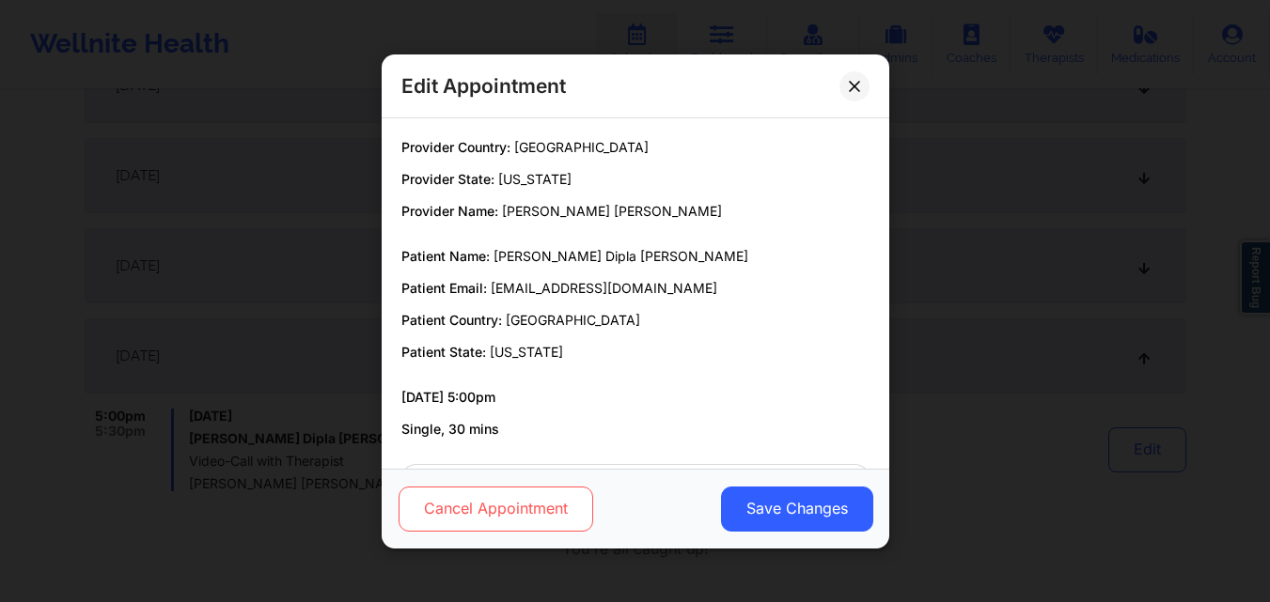
click at [522, 517] on button "Cancel Appointment" at bounding box center [494, 508] width 195 height 45
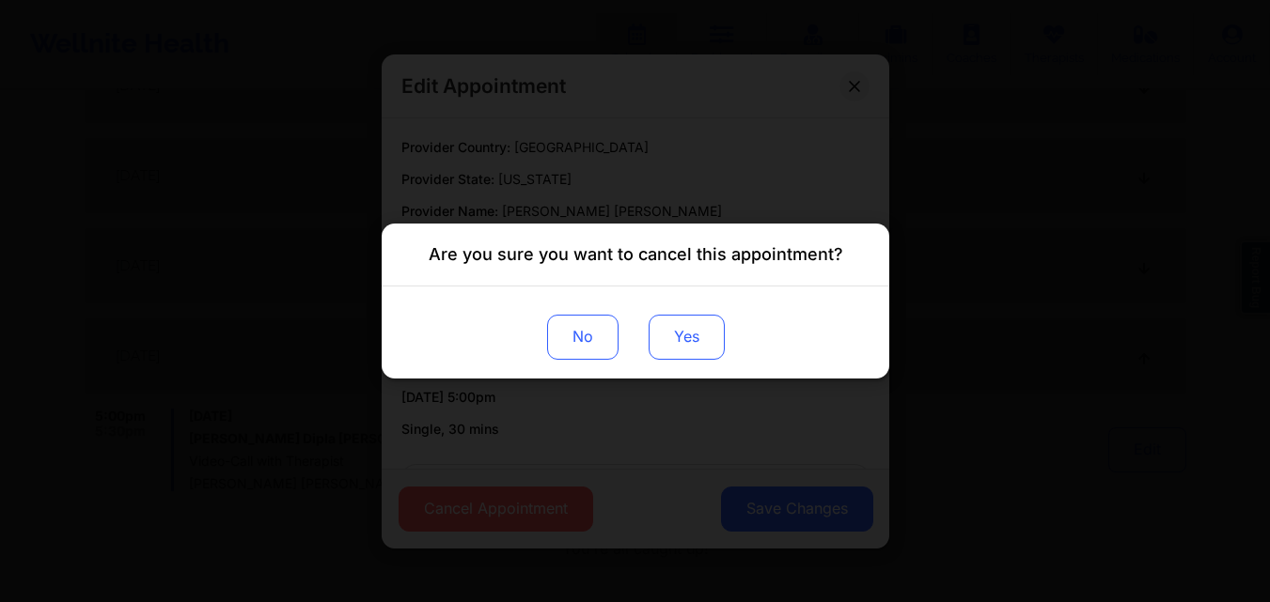
click at [707, 336] on button "Yes" at bounding box center [685, 337] width 76 height 45
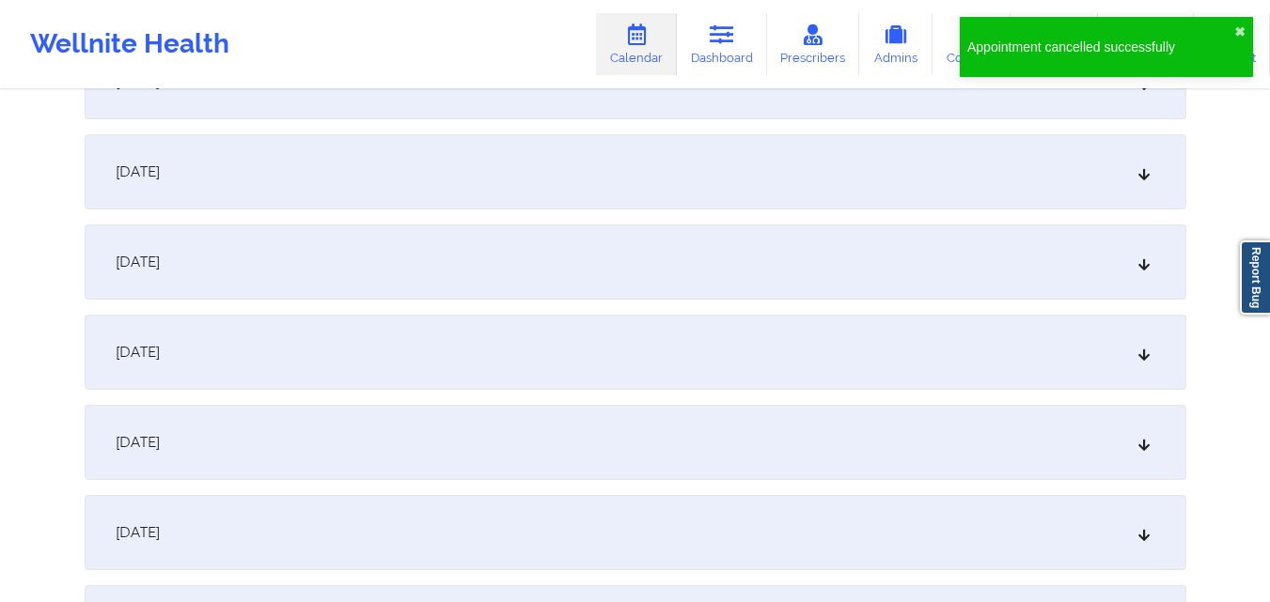
scroll to position [4792, 0]
click at [1049, 245] on div "November 12, 2025" at bounding box center [635, 260] width 1101 height 75
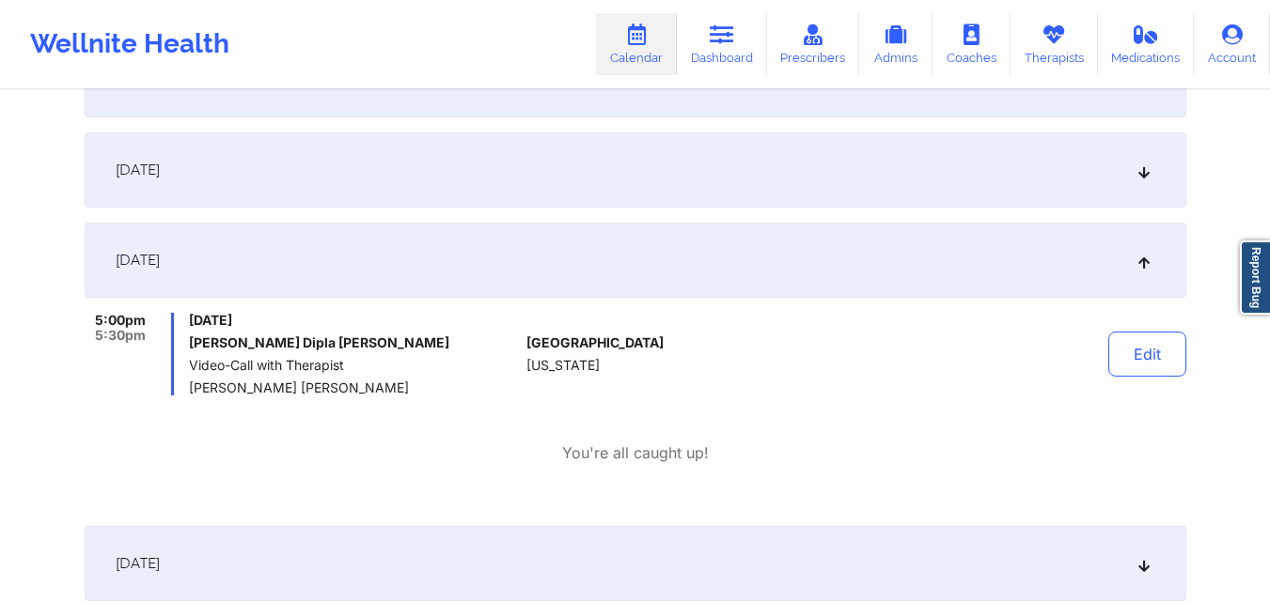
click at [1126, 362] on button "Edit" at bounding box center [1147, 354] width 78 height 45
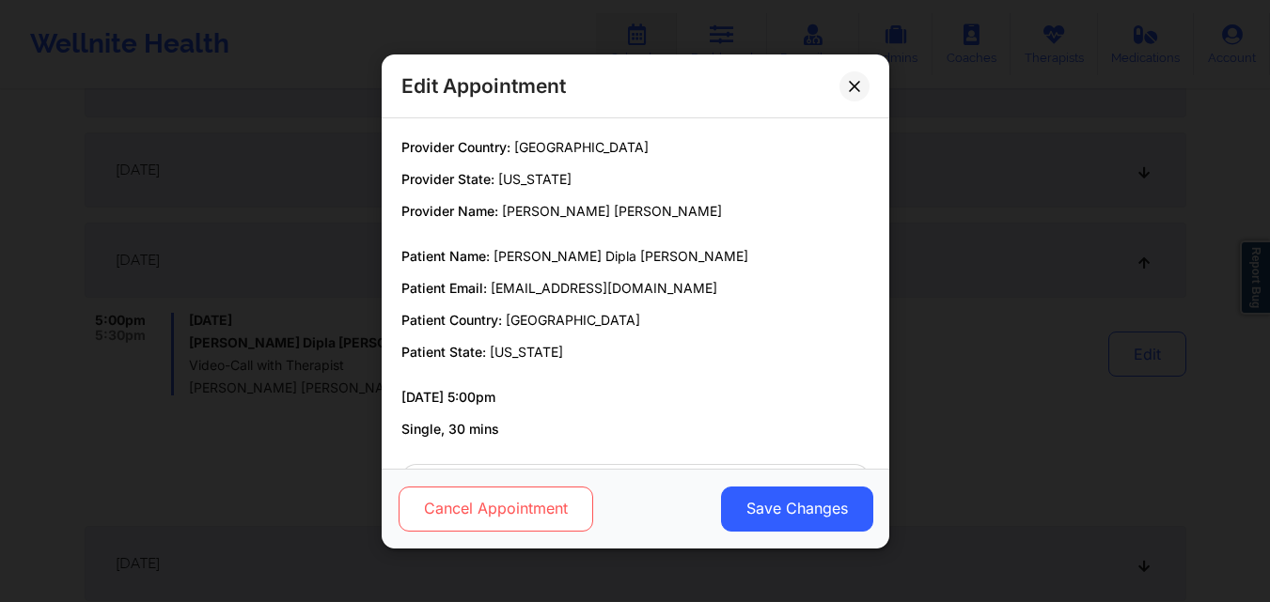
click at [499, 528] on button "Cancel Appointment" at bounding box center [494, 508] width 195 height 45
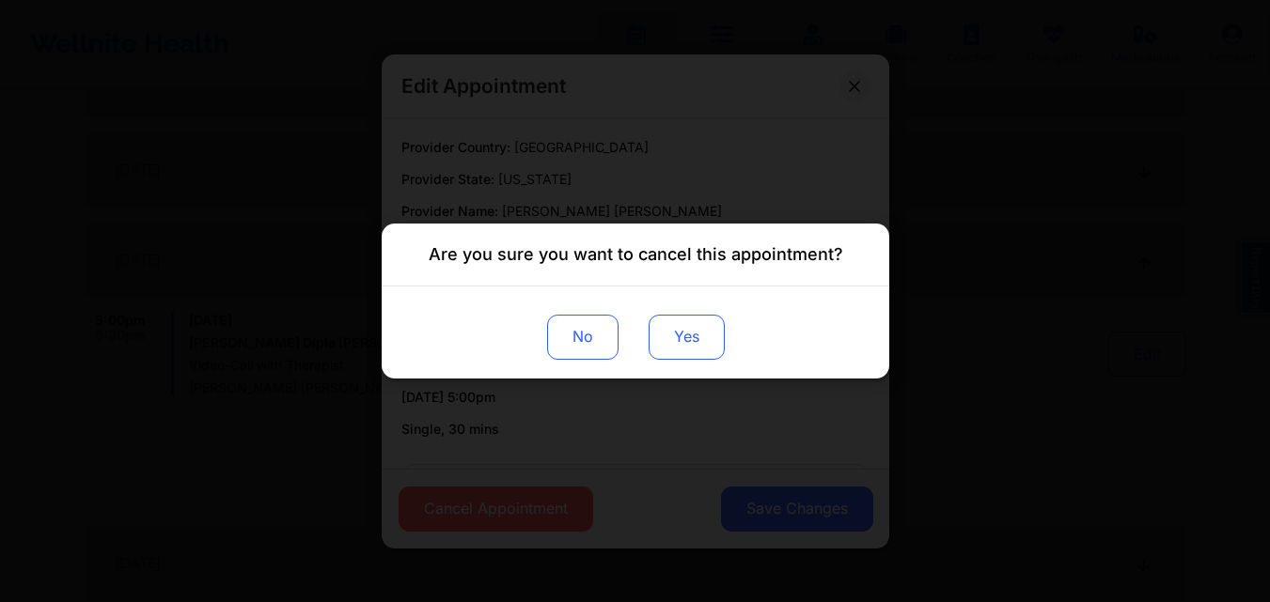
click at [703, 327] on button "Yes" at bounding box center [685, 337] width 76 height 45
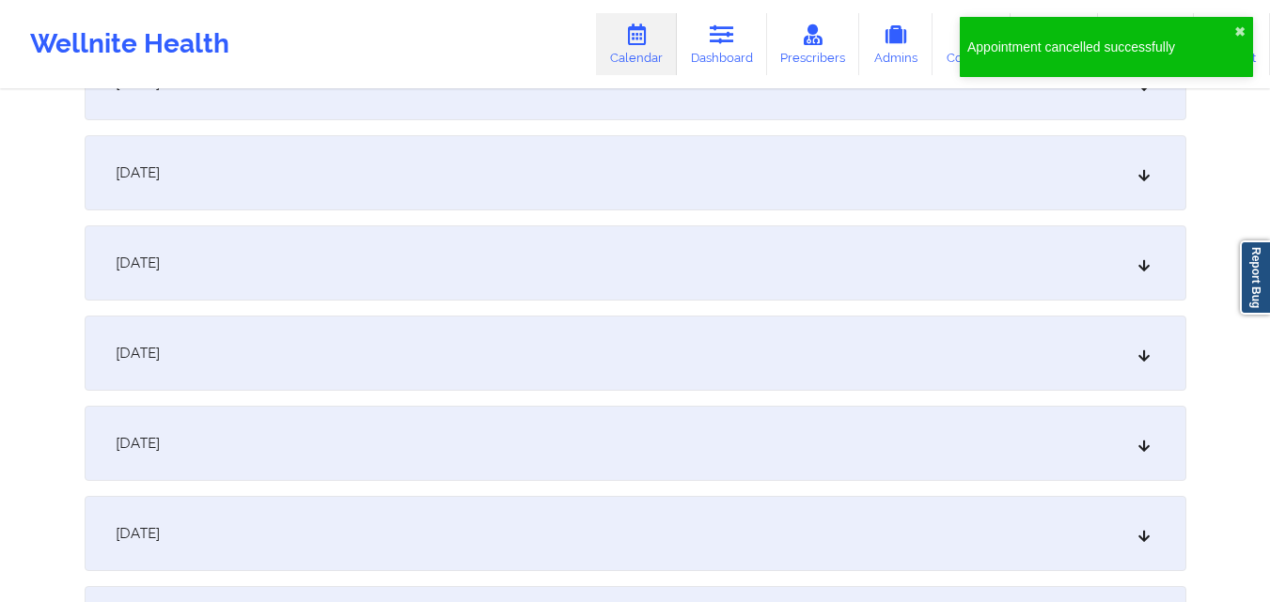
scroll to position [5732, 0]
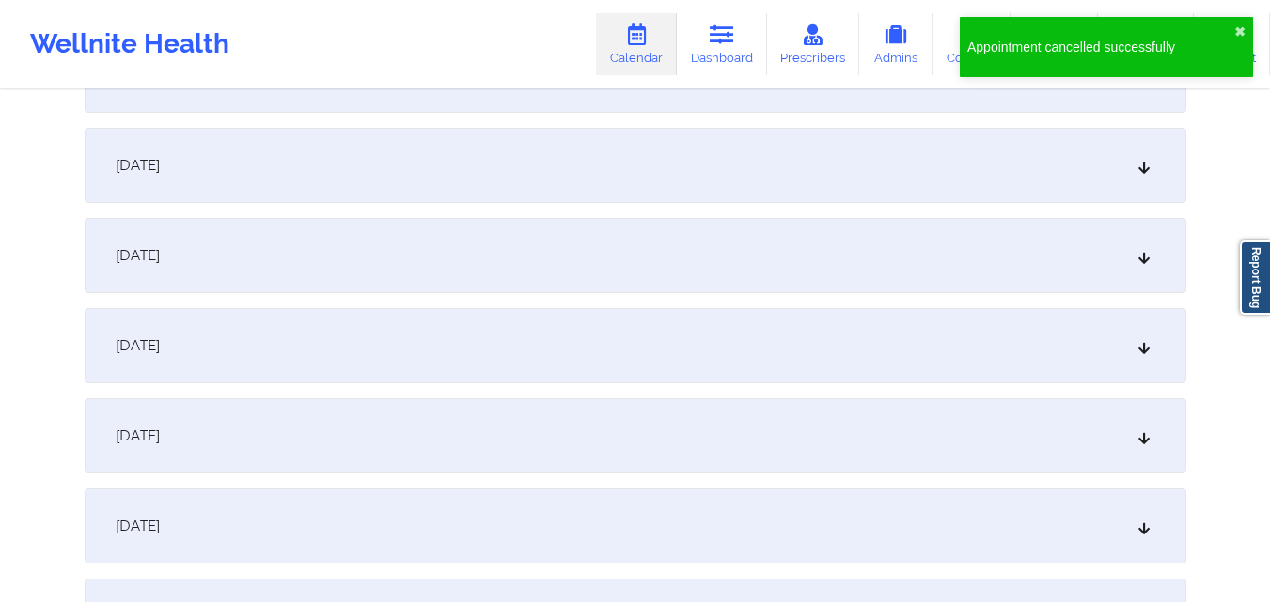
click at [1004, 185] on div "November 19, 2025" at bounding box center [635, 165] width 1101 height 75
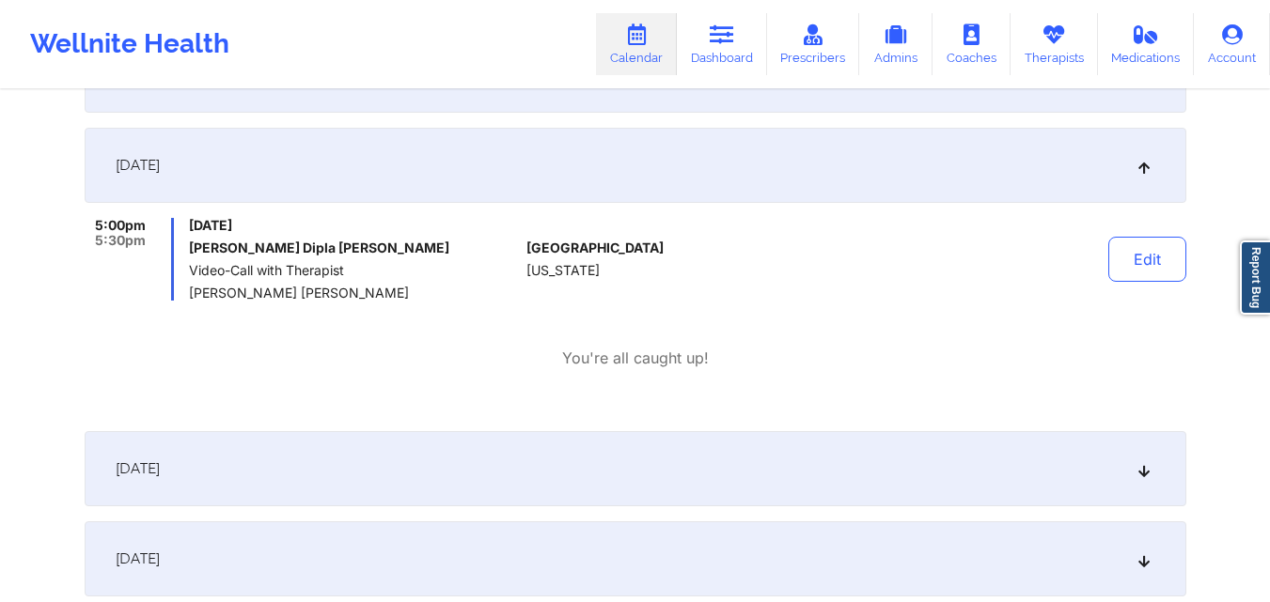
click at [1130, 253] on button "Edit" at bounding box center [1147, 259] width 78 height 45
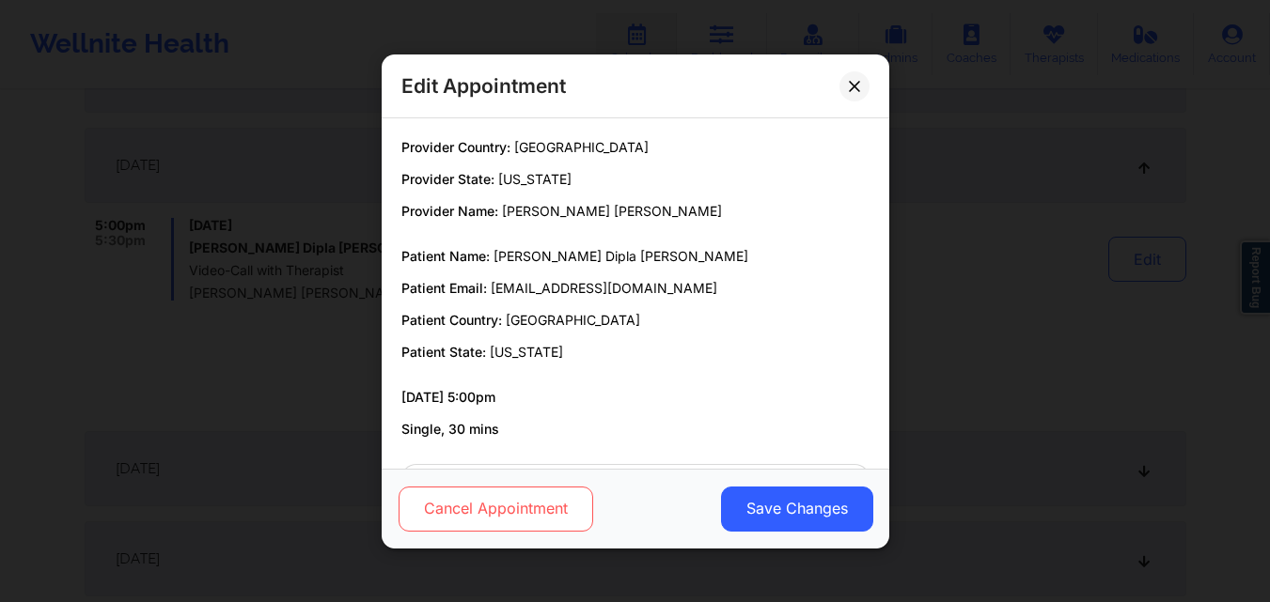
click at [494, 509] on button "Cancel Appointment" at bounding box center [494, 508] width 195 height 45
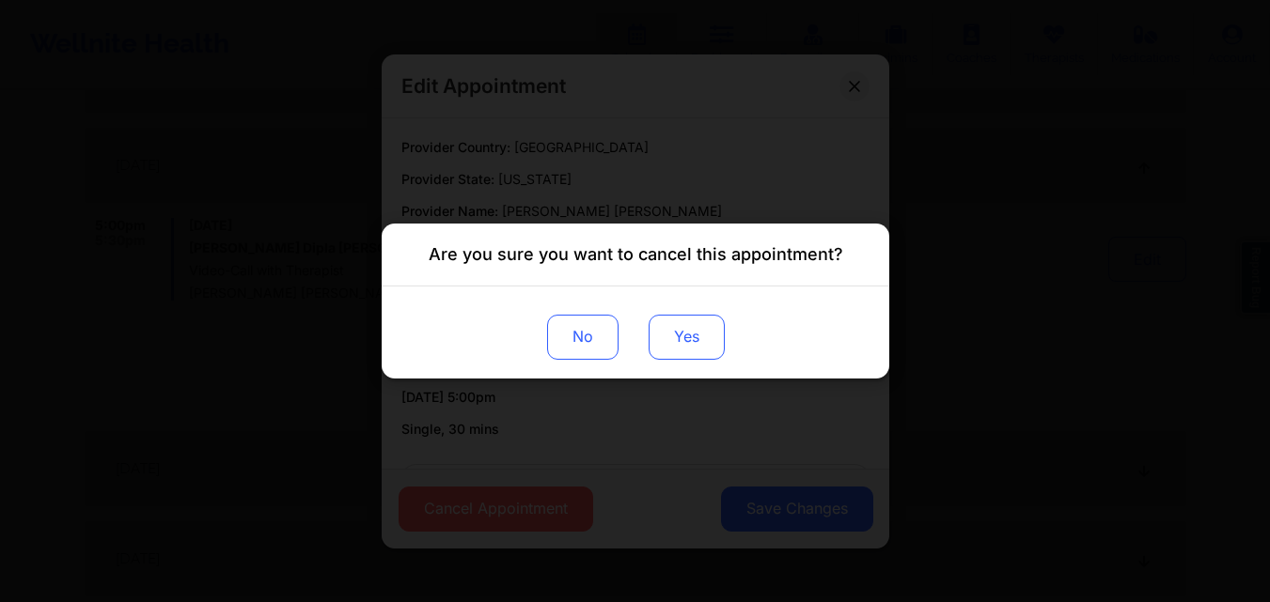
click at [686, 340] on button "Yes" at bounding box center [685, 337] width 76 height 45
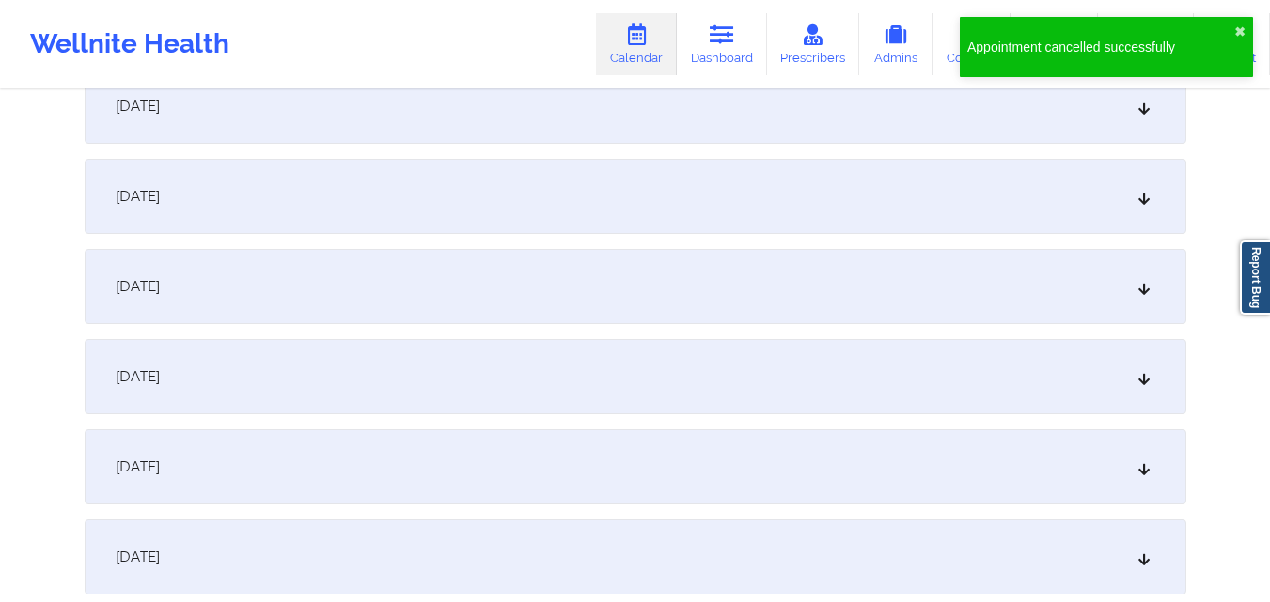
scroll to position [6484, 0]
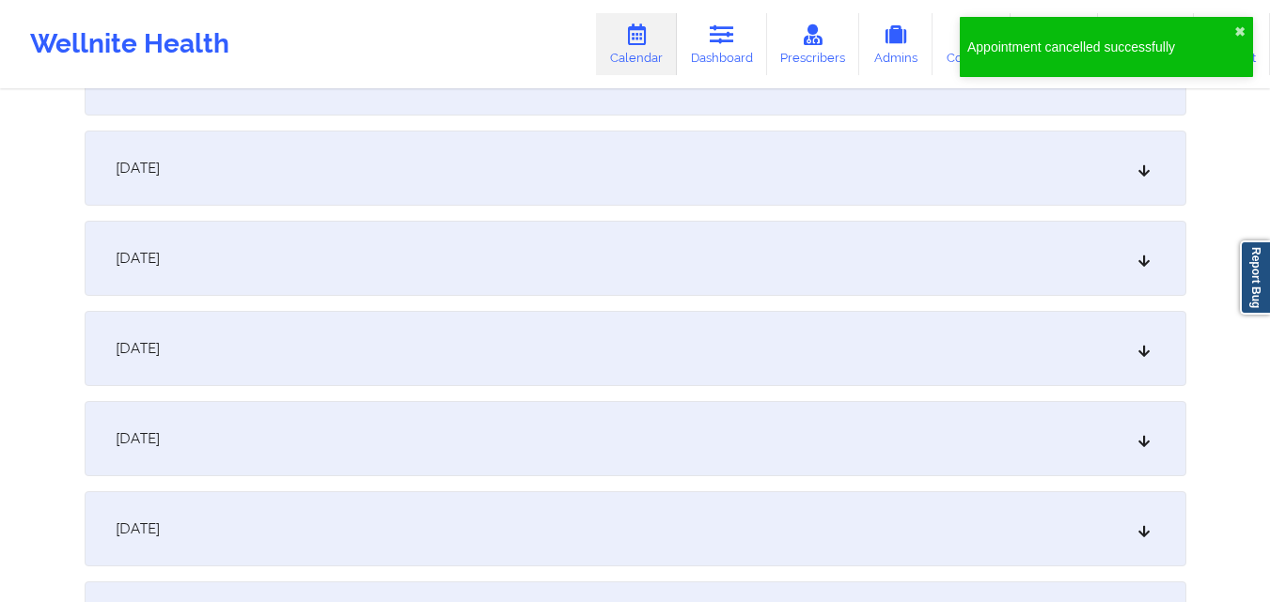
click at [1109, 273] on div "November 26, 2025" at bounding box center [635, 258] width 1101 height 75
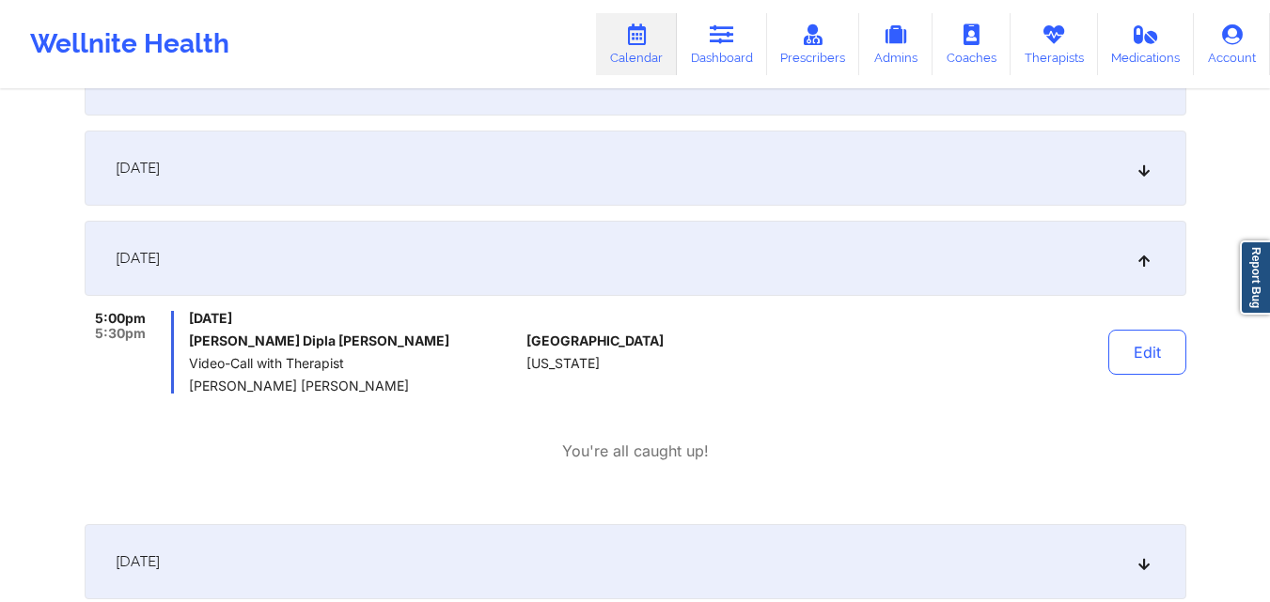
click at [1142, 361] on button "Edit" at bounding box center [1147, 352] width 78 height 45
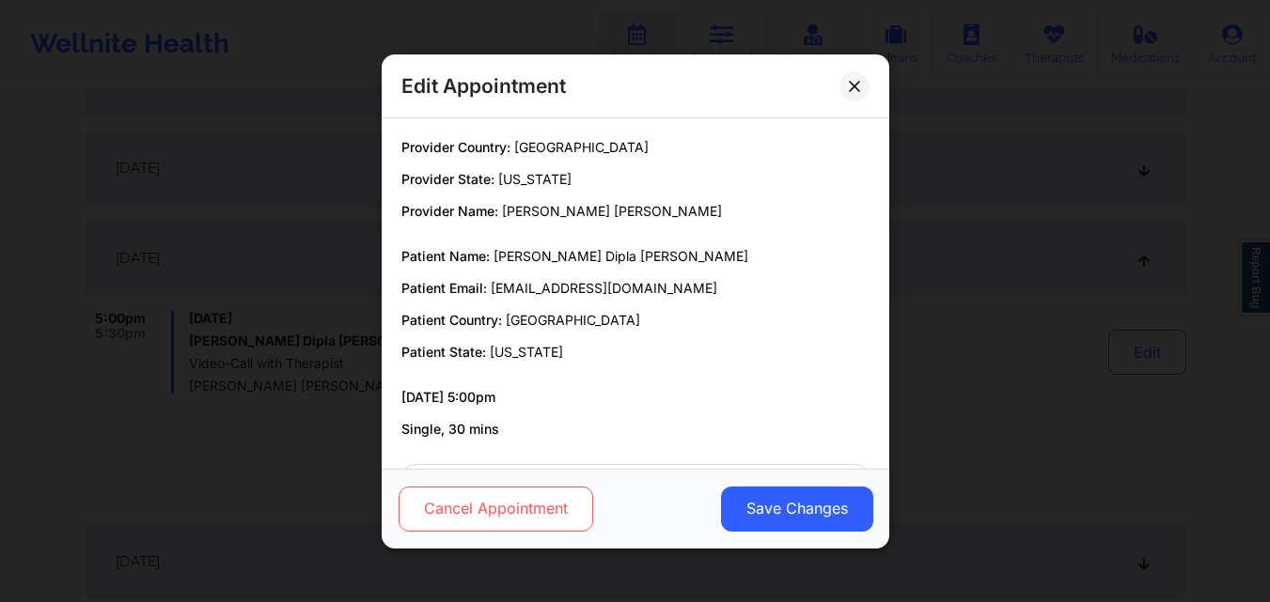
click at [521, 511] on button "Cancel Appointment" at bounding box center [494, 508] width 195 height 45
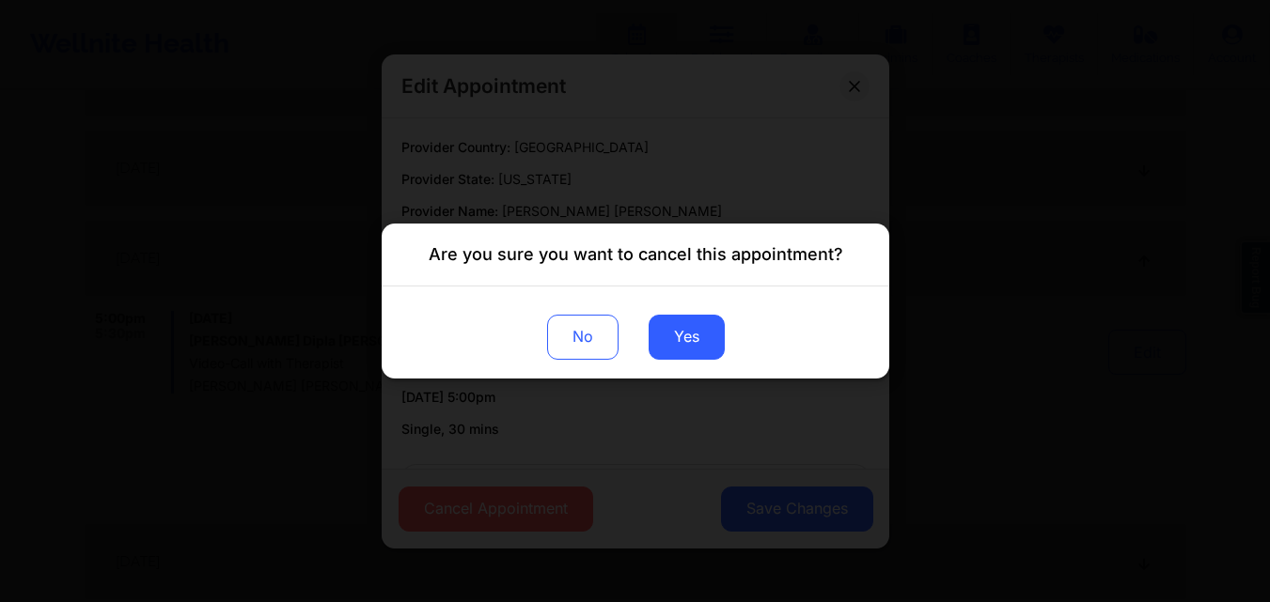
drag, startPoint x: 716, startPoint y: 329, endPoint x: 786, endPoint y: 319, distance: 70.3
click at [717, 329] on button "Yes" at bounding box center [685, 337] width 76 height 45
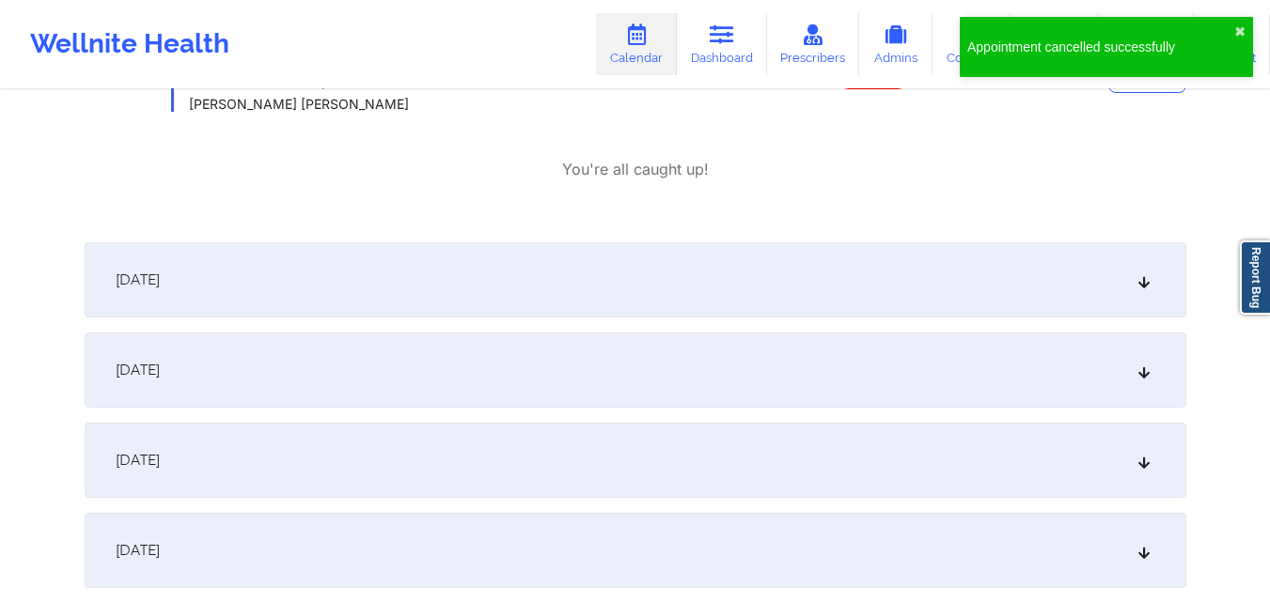
scroll to position [7142, 0]
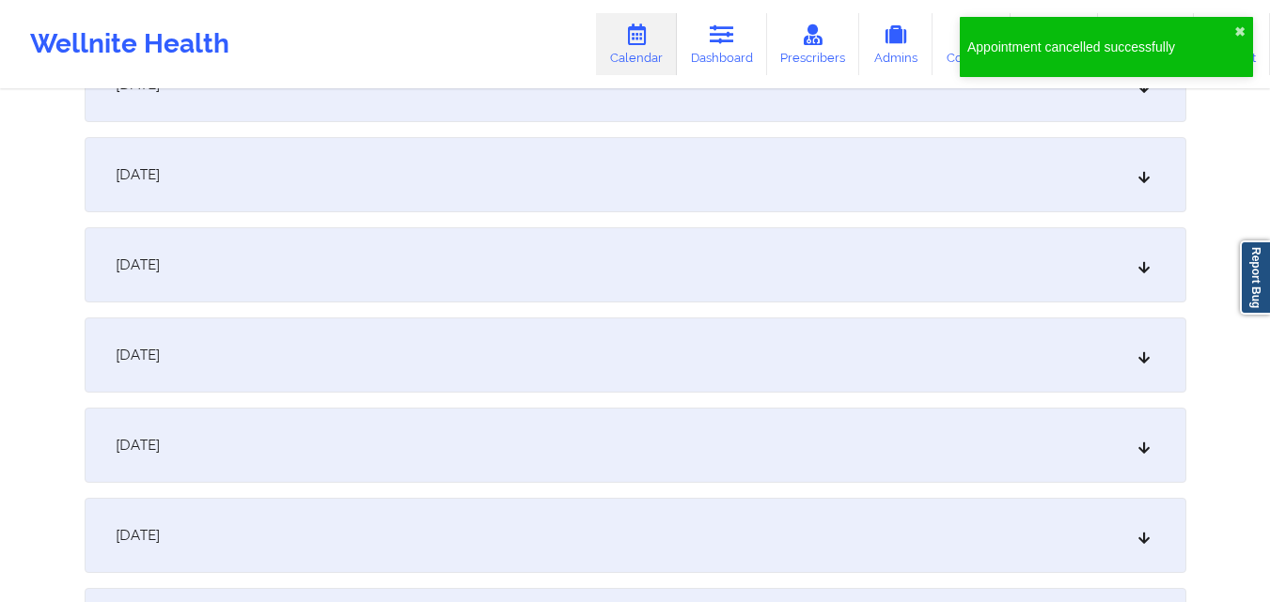
click at [1006, 437] on div "December 3, 2025" at bounding box center [635, 445] width 1101 height 75
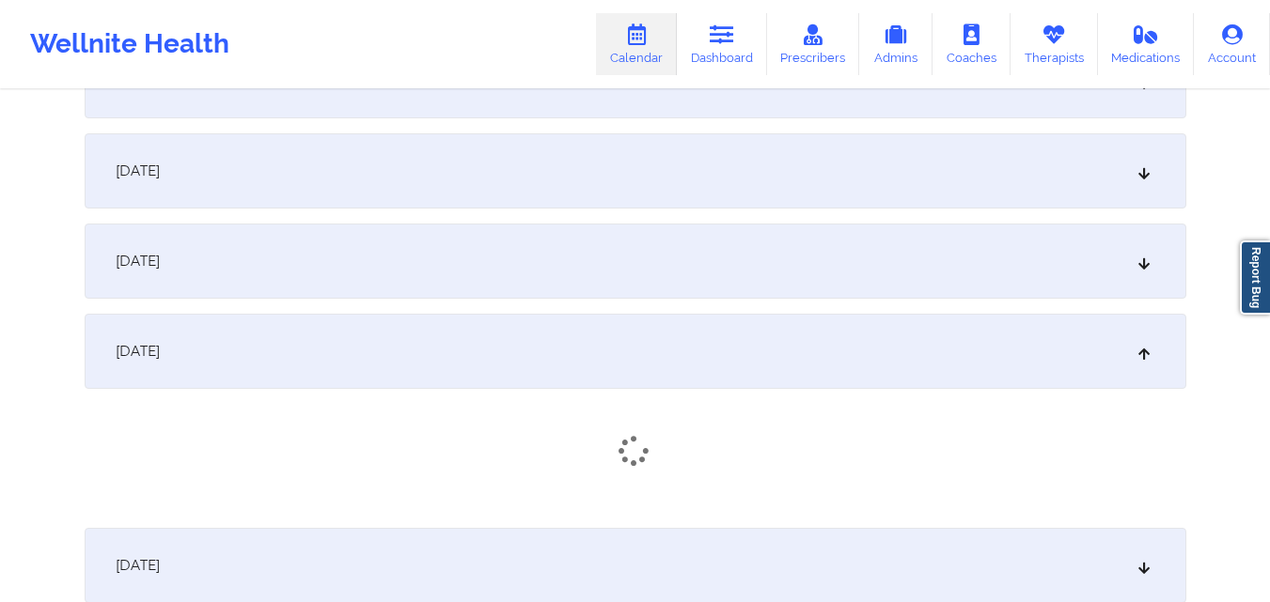
scroll to position [7330, 0]
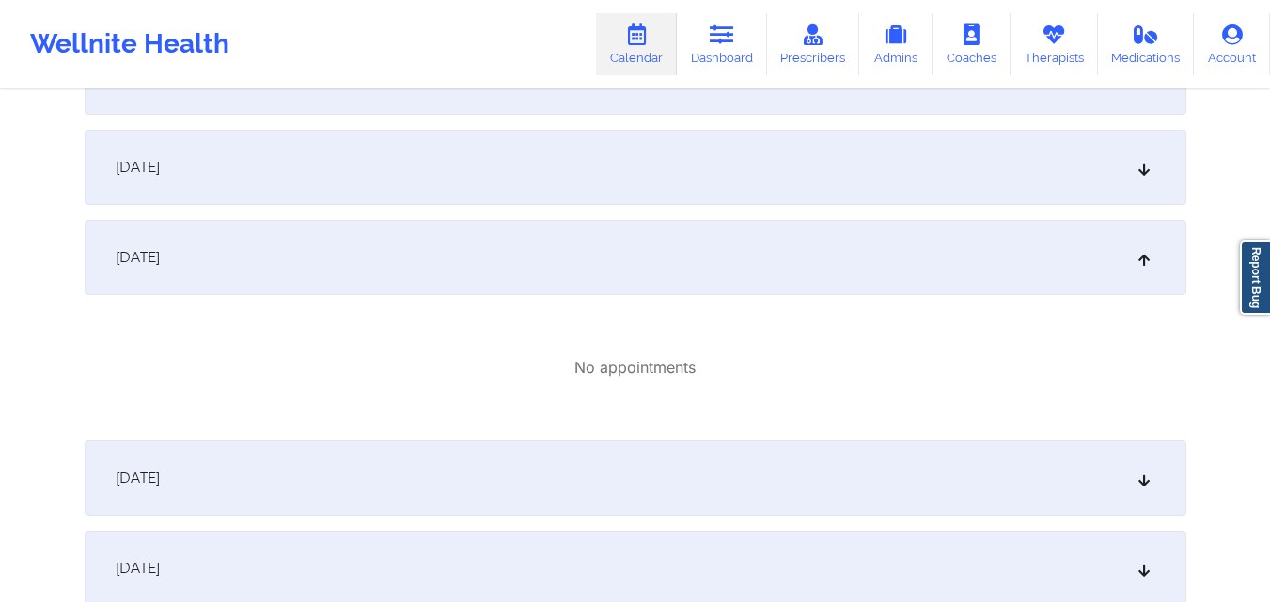
click at [1017, 166] on div "December 2, 2025" at bounding box center [635, 167] width 1101 height 75
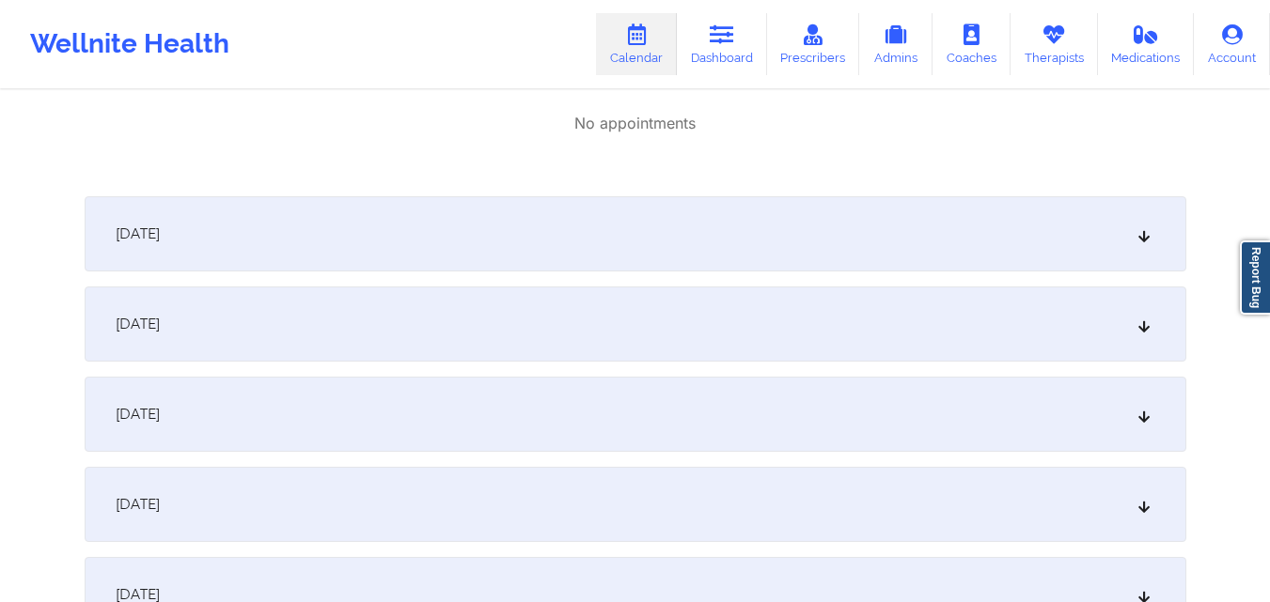
scroll to position [7706, 0]
click at [903, 225] on div "December 4, 2025" at bounding box center [635, 232] width 1101 height 75
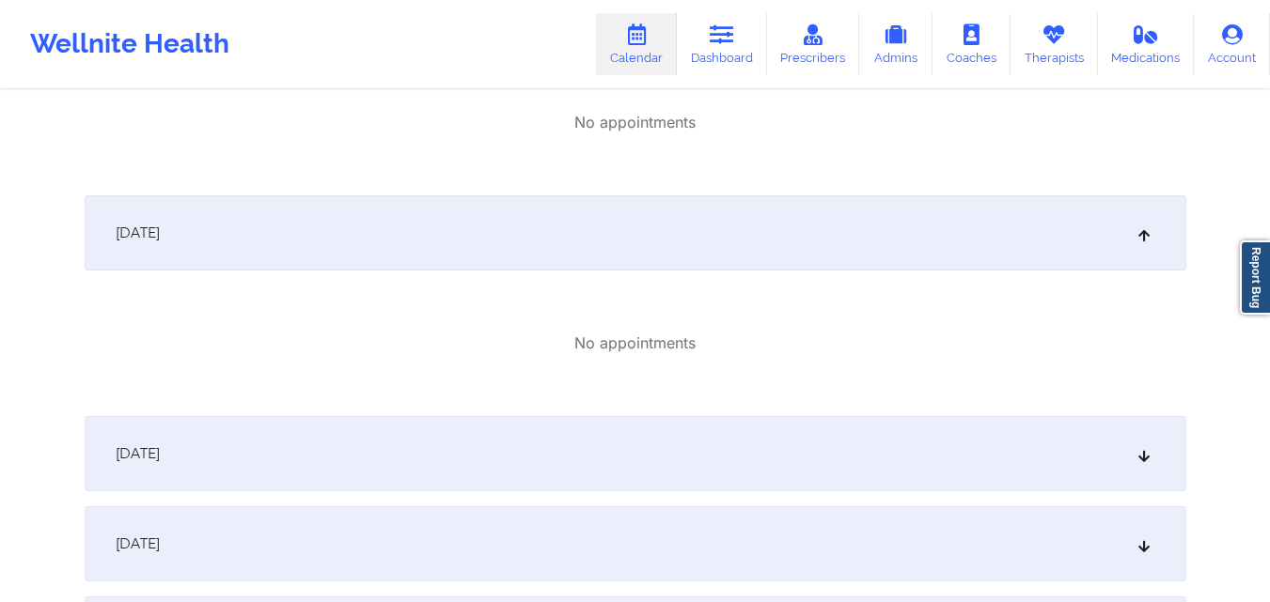
click at [928, 443] on div "December 5, 2025" at bounding box center [635, 453] width 1101 height 75
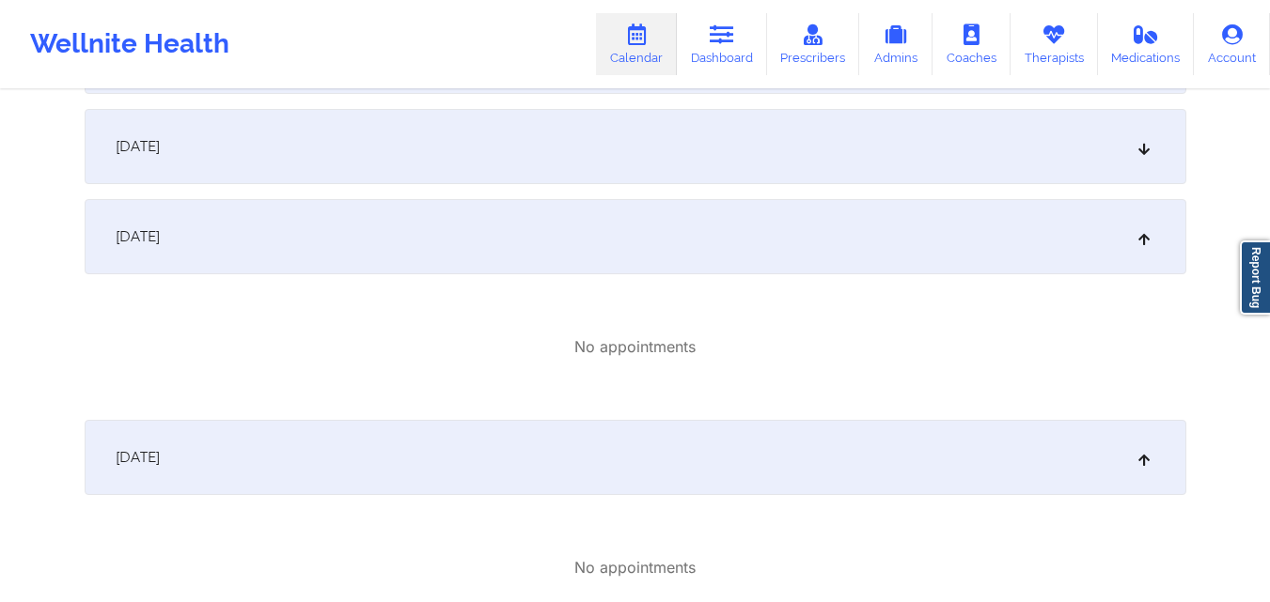
scroll to position [7236, 0]
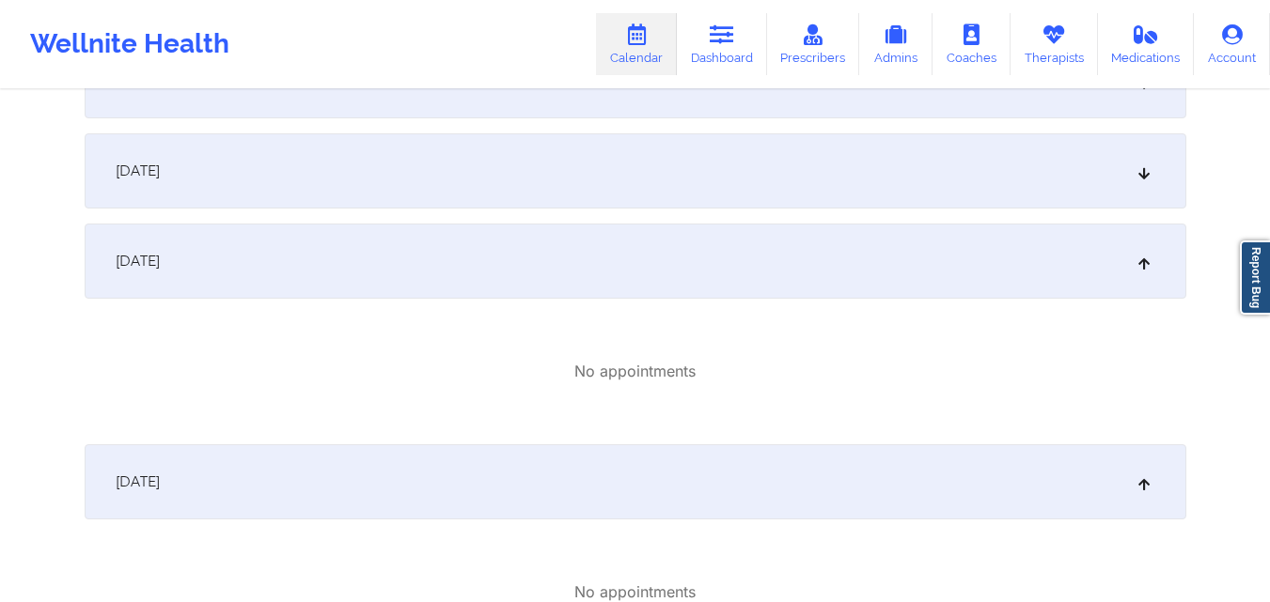
click at [932, 193] on div "December 1, 2025" at bounding box center [635, 170] width 1101 height 75
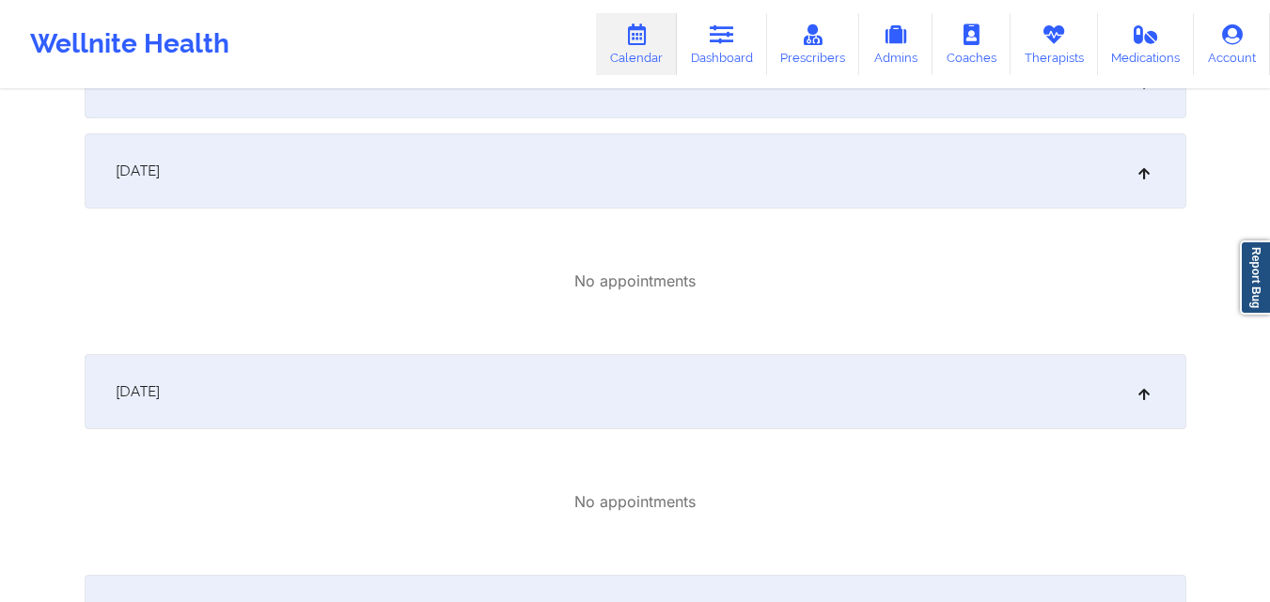
scroll to position [7048, 0]
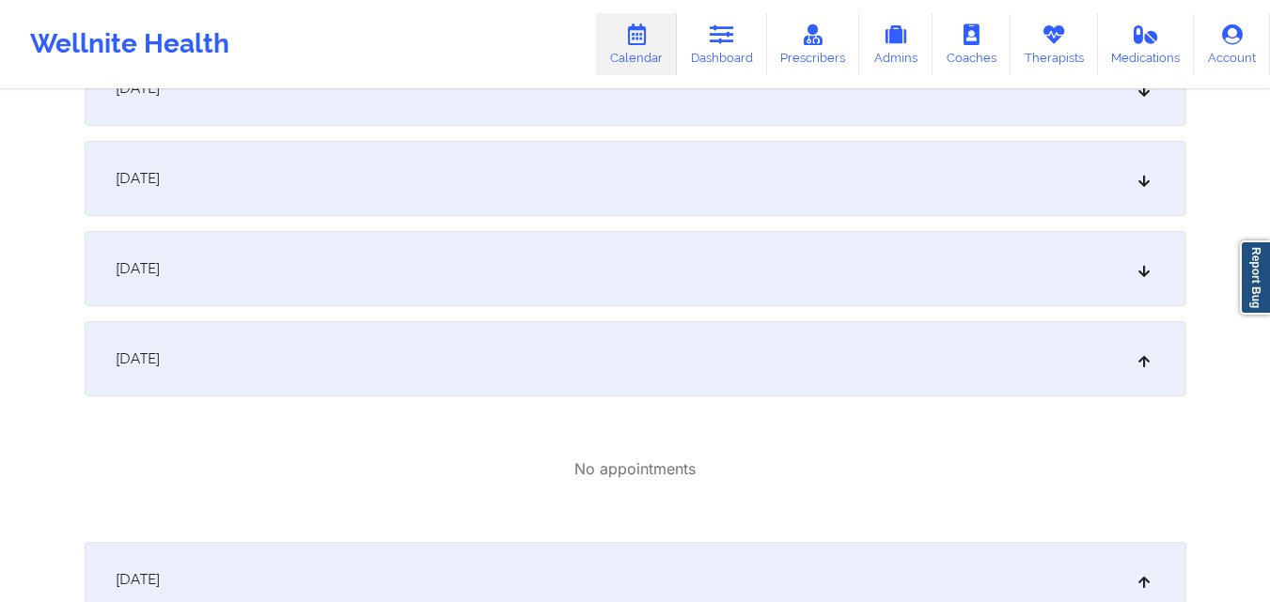
click at [787, 460] on div "No appointments" at bounding box center [635, 470] width 1101 height 22
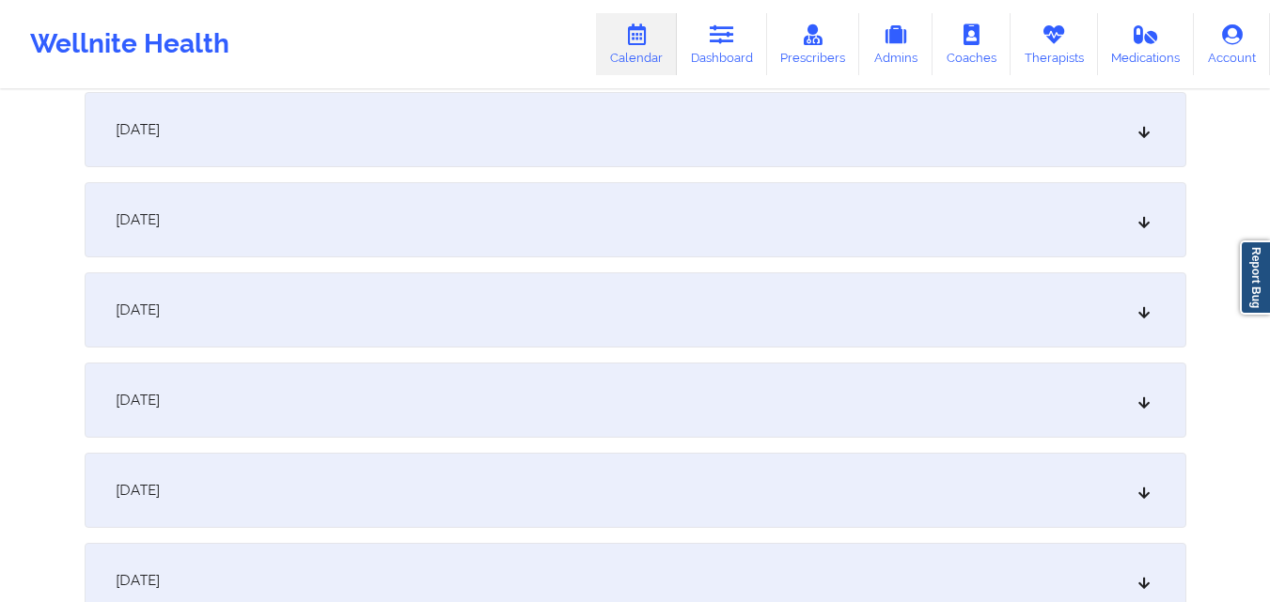
scroll to position [0, 0]
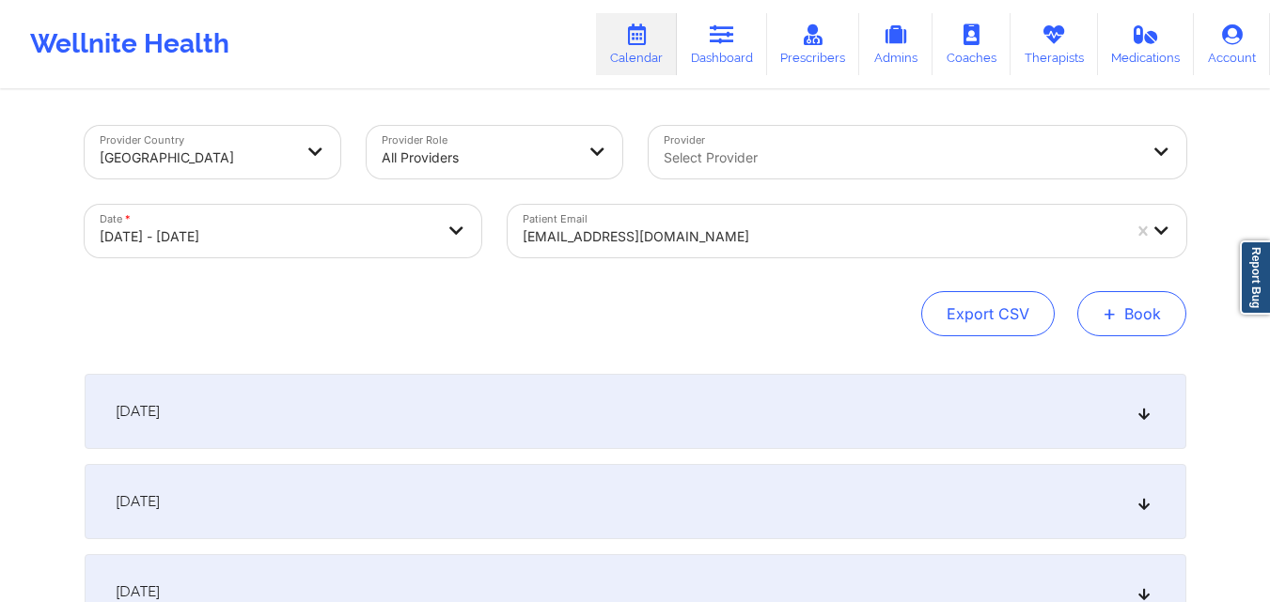
click at [1129, 330] on button "+ Book" at bounding box center [1131, 313] width 109 height 45
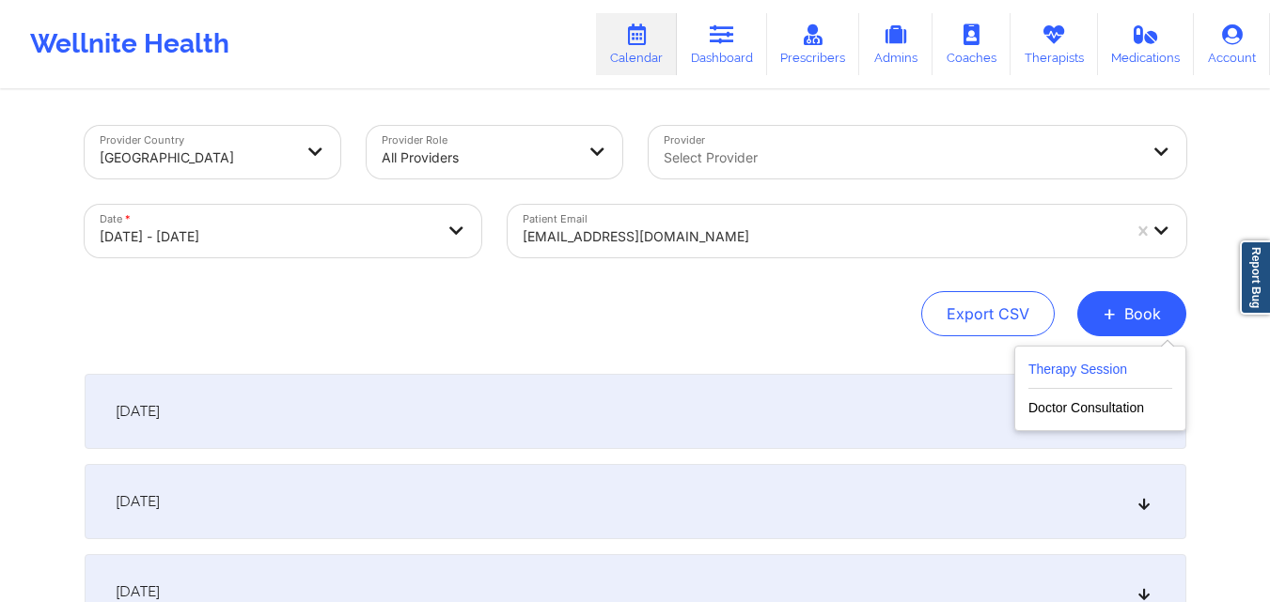
click at [1088, 372] on button "Therapy Session" at bounding box center [1100, 373] width 144 height 31
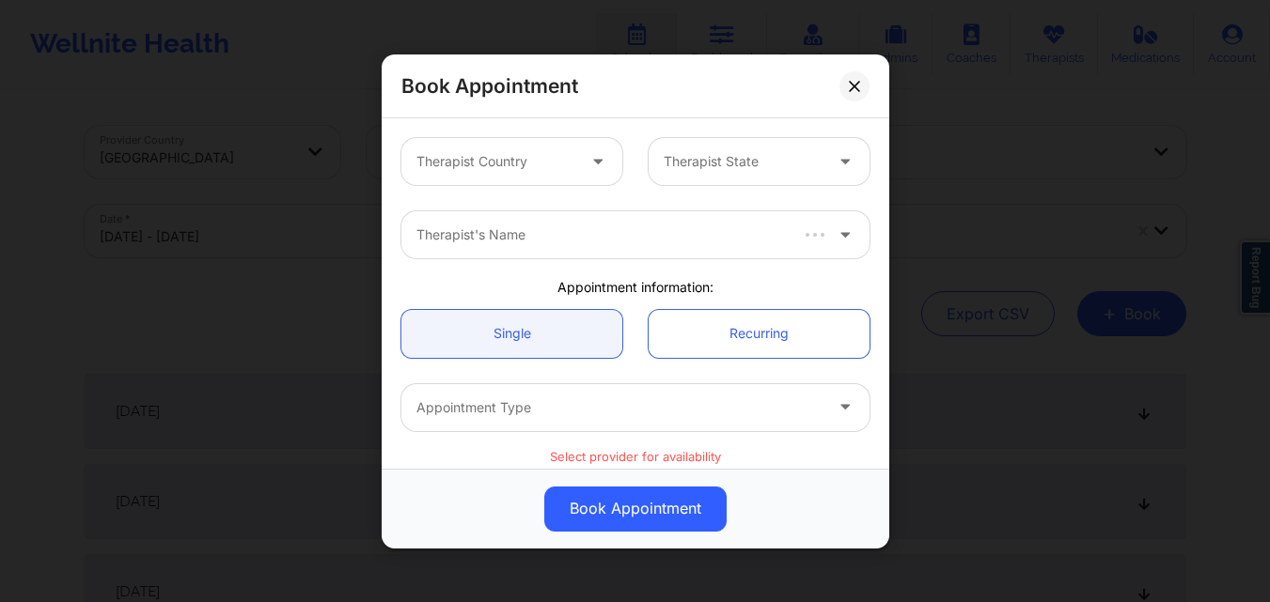
click at [466, 164] on div at bounding box center [495, 161] width 159 height 23
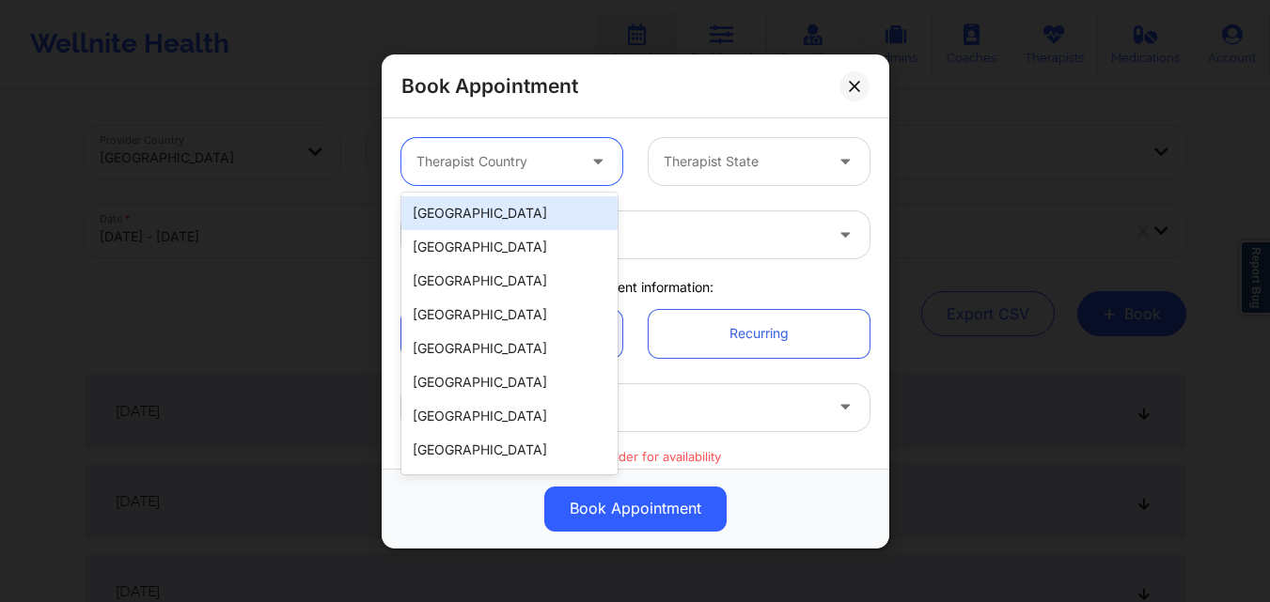
click at [487, 210] on div "[GEOGRAPHIC_DATA]" at bounding box center [509, 213] width 216 height 34
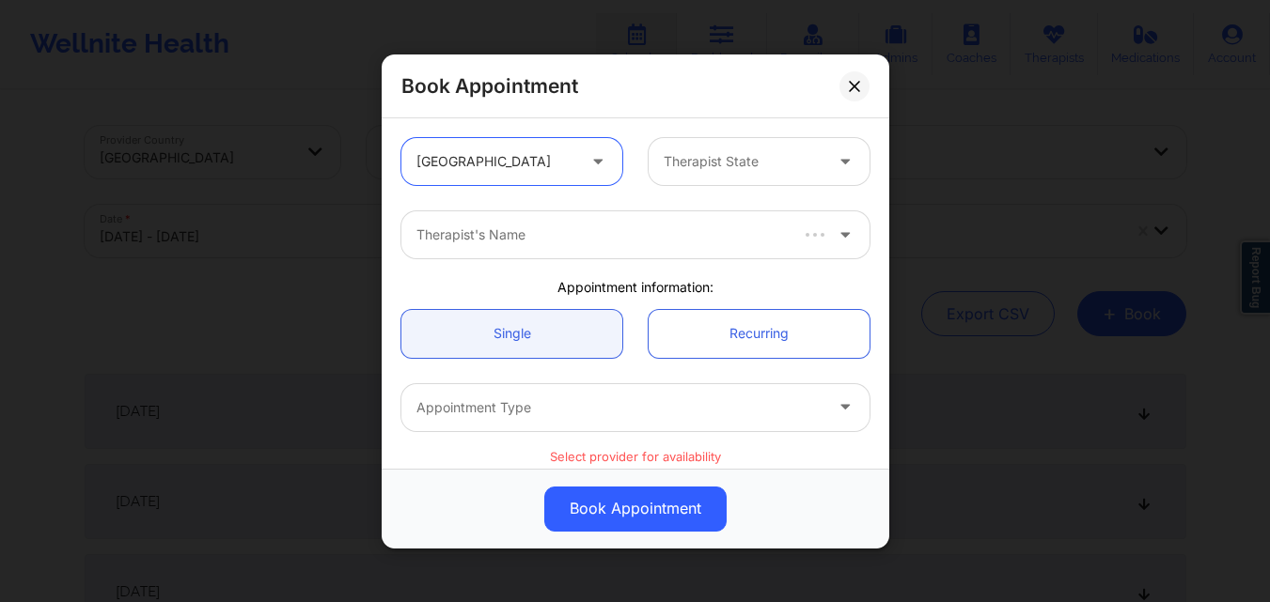
click at [782, 164] on div at bounding box center [742, 161] width 159 height 23
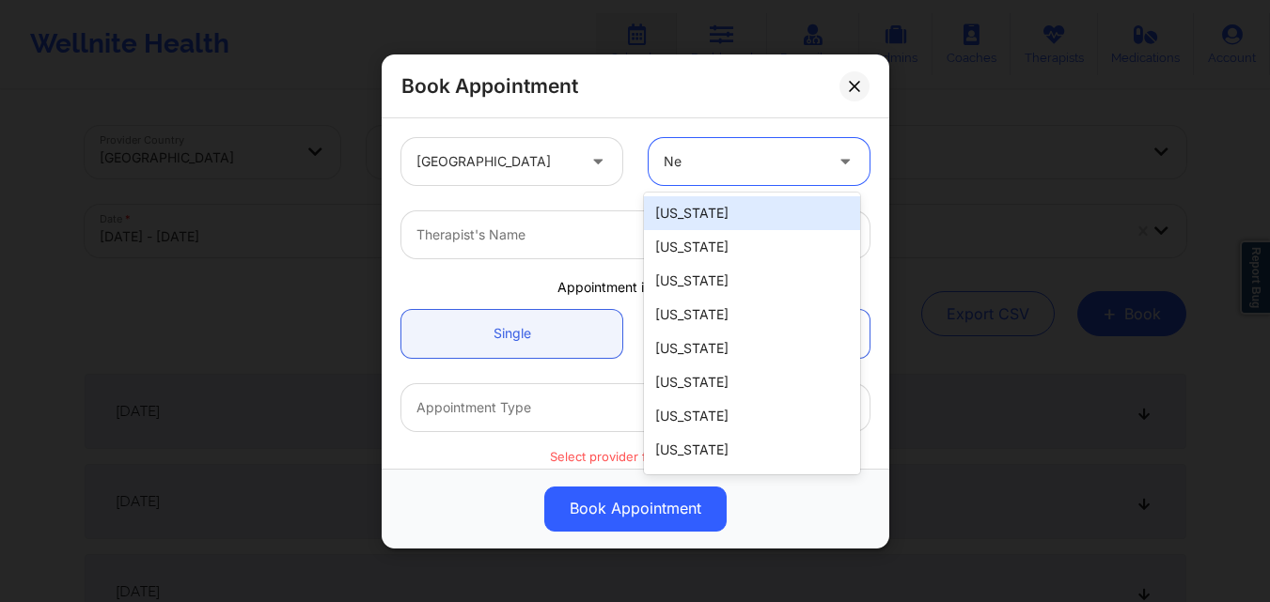
type input "New"
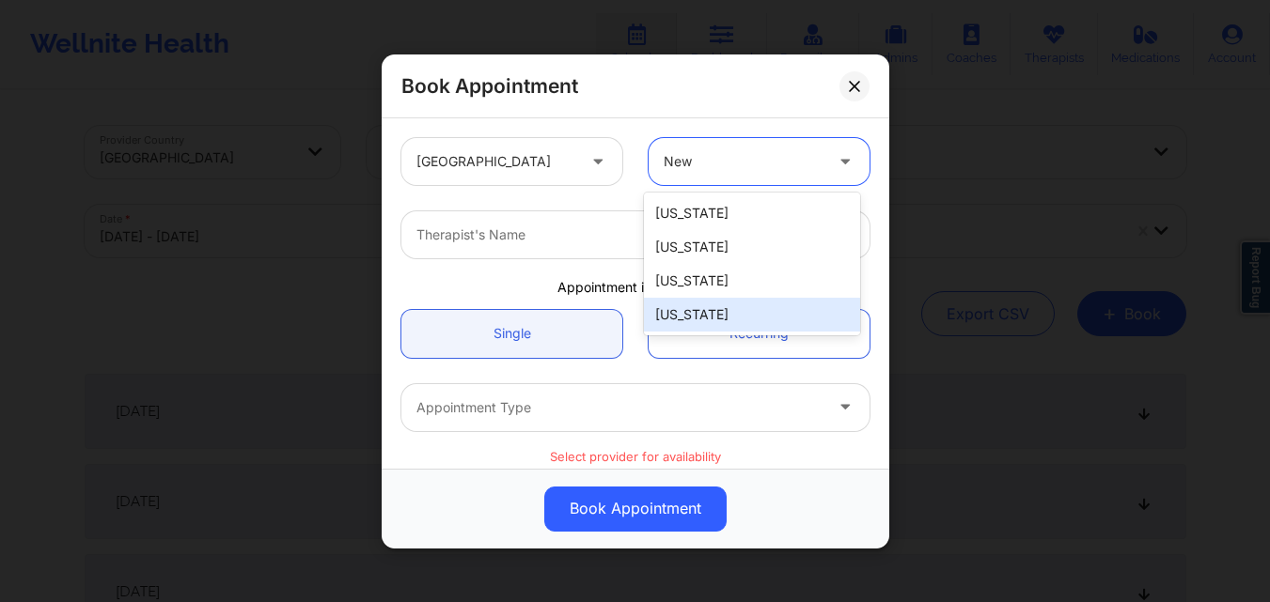
click at [702, 310] on div "[US_STATE]" at bounding box center [752, 315] width 216 height 34
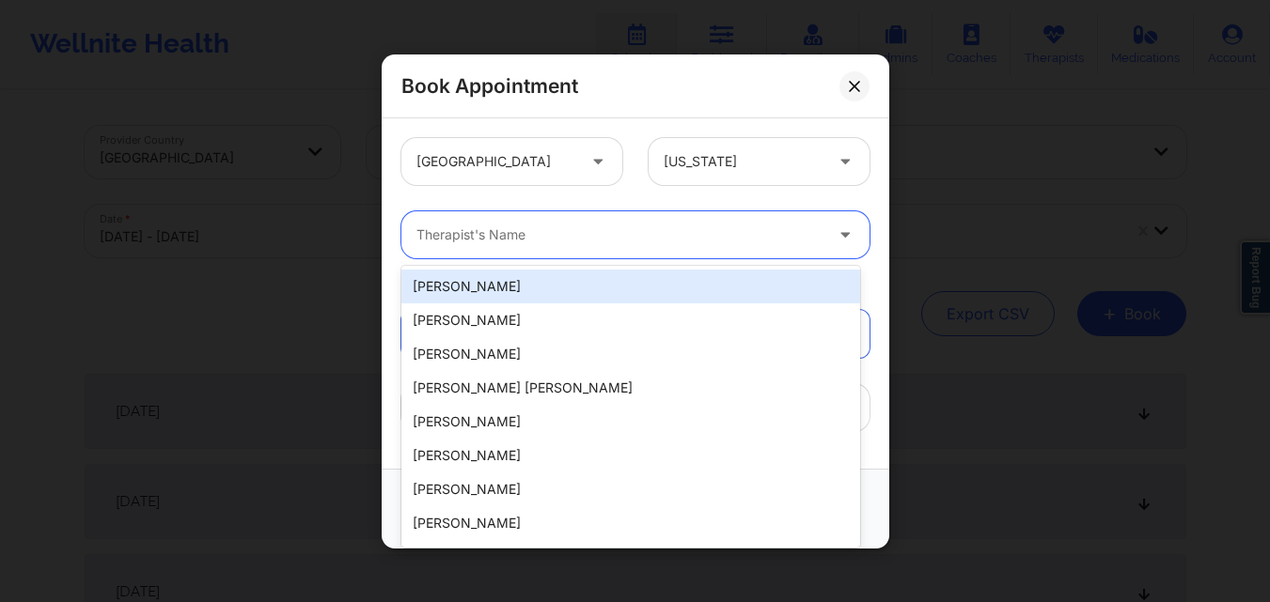
click at [527, 237] on div at bounding box center [619, 235] width 406 height 23
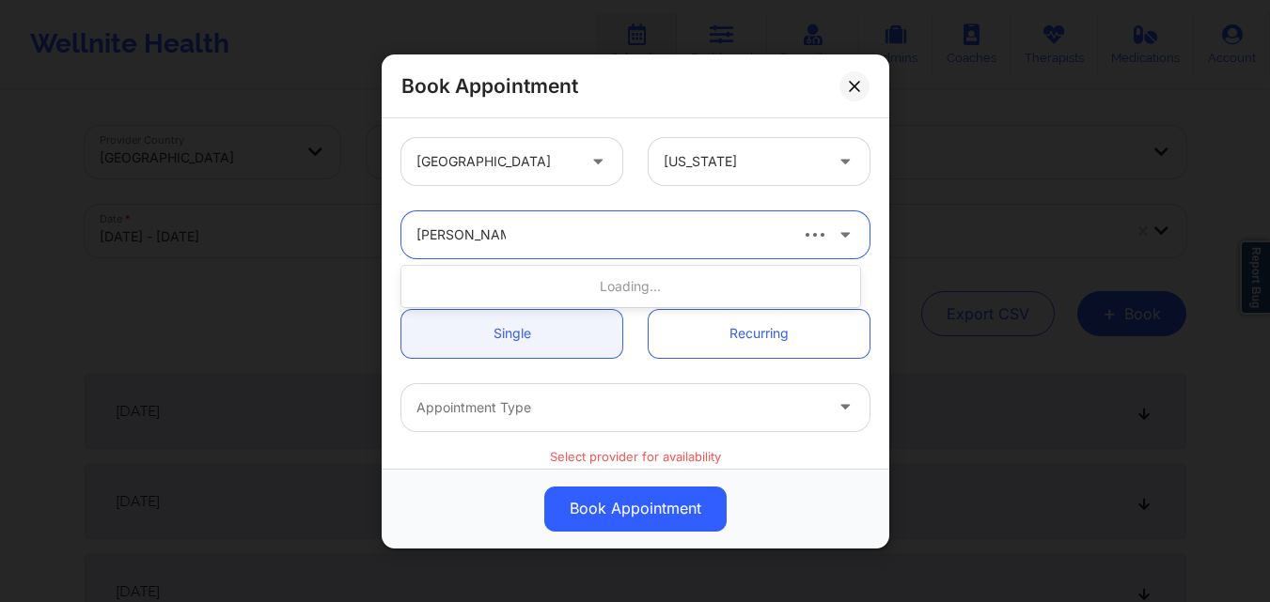
type input "Richard Ryan K"
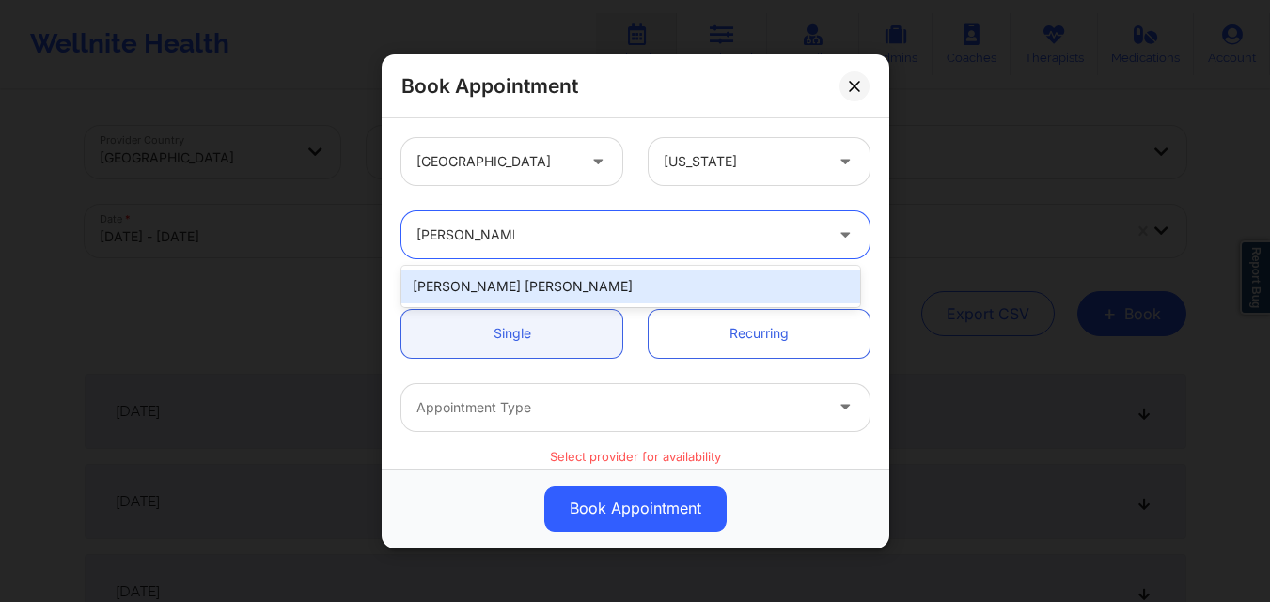
click at [553, 285] on div "[PERSON_NAME] [PERSON_NAME]" at bounding box center [630, 287] width 459 height 34
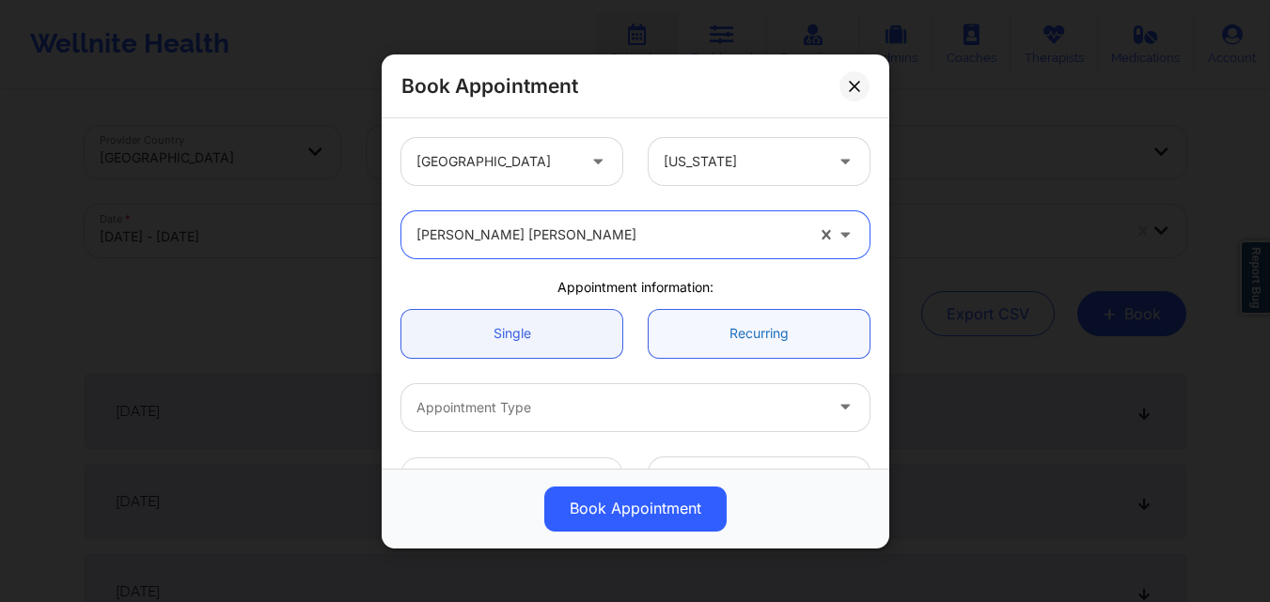
click at [762, 320] on link "Recurring" at bounding box center [758, 333] width 221 height 48
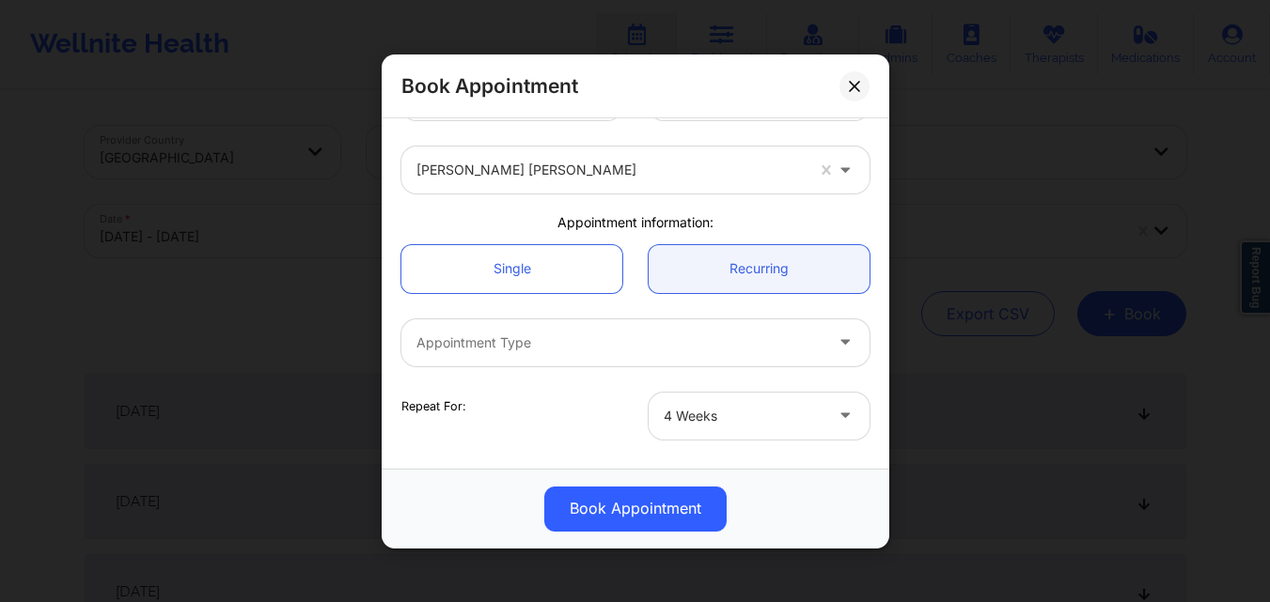
scroll to position [94, 0]
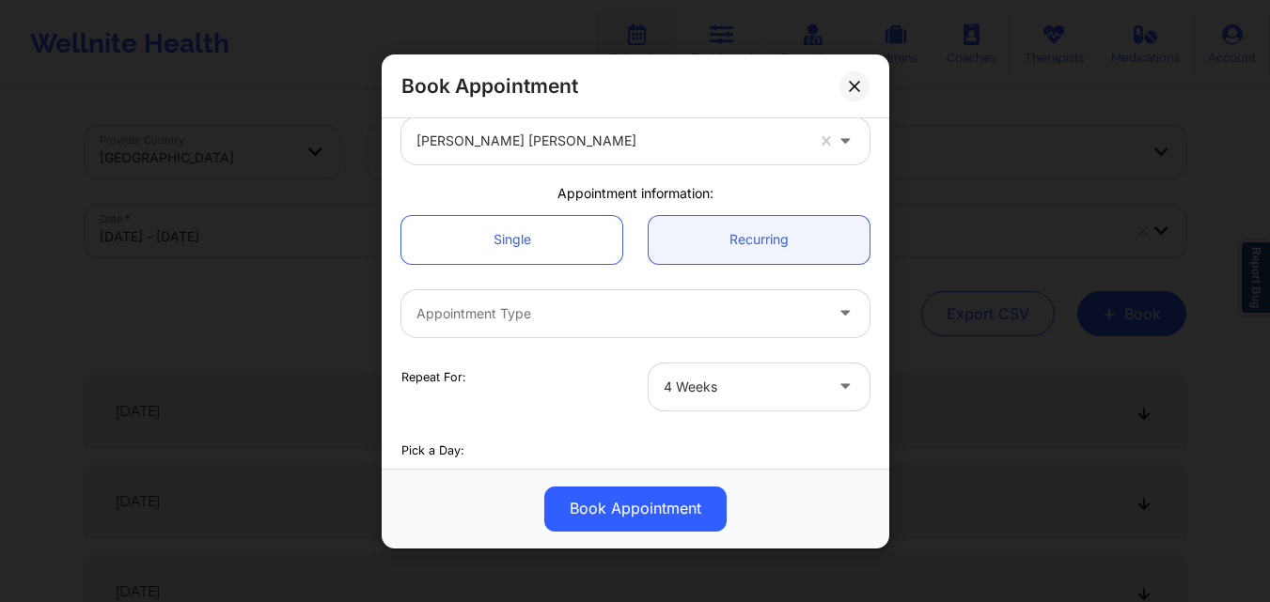
click at [609, 321] on div at bounding box center [619, 313] width 406 height 23
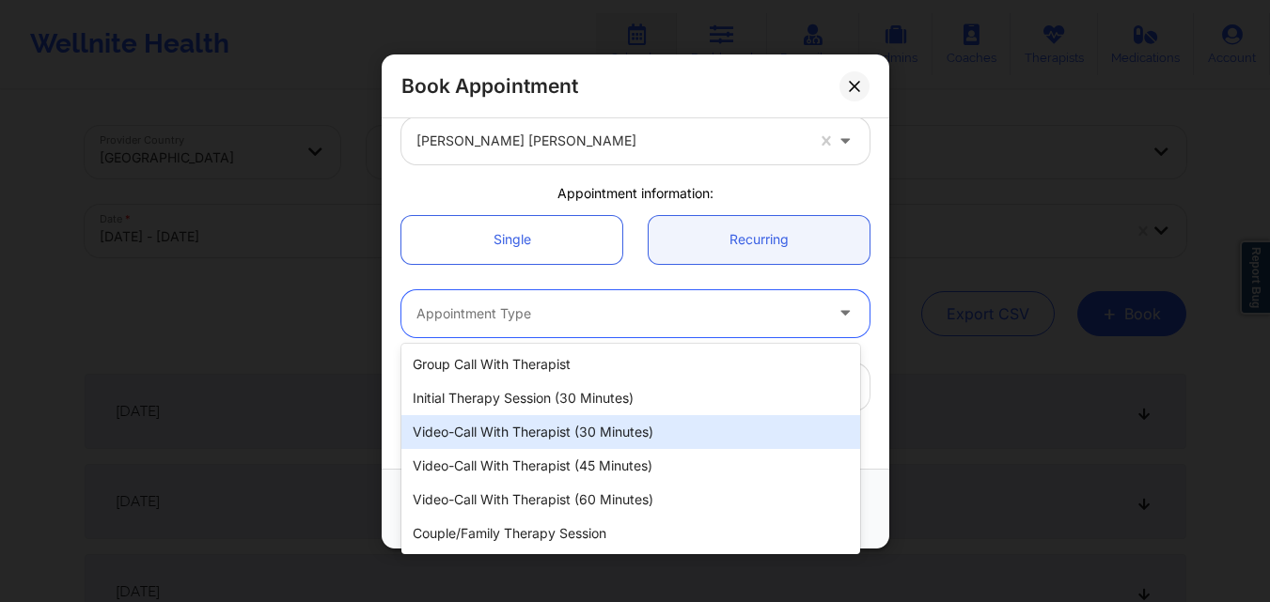
click at [573, 421] on div "Video-Call with Therapist (30 minutes)" at bounding box center [630, 432] width 459 height 34
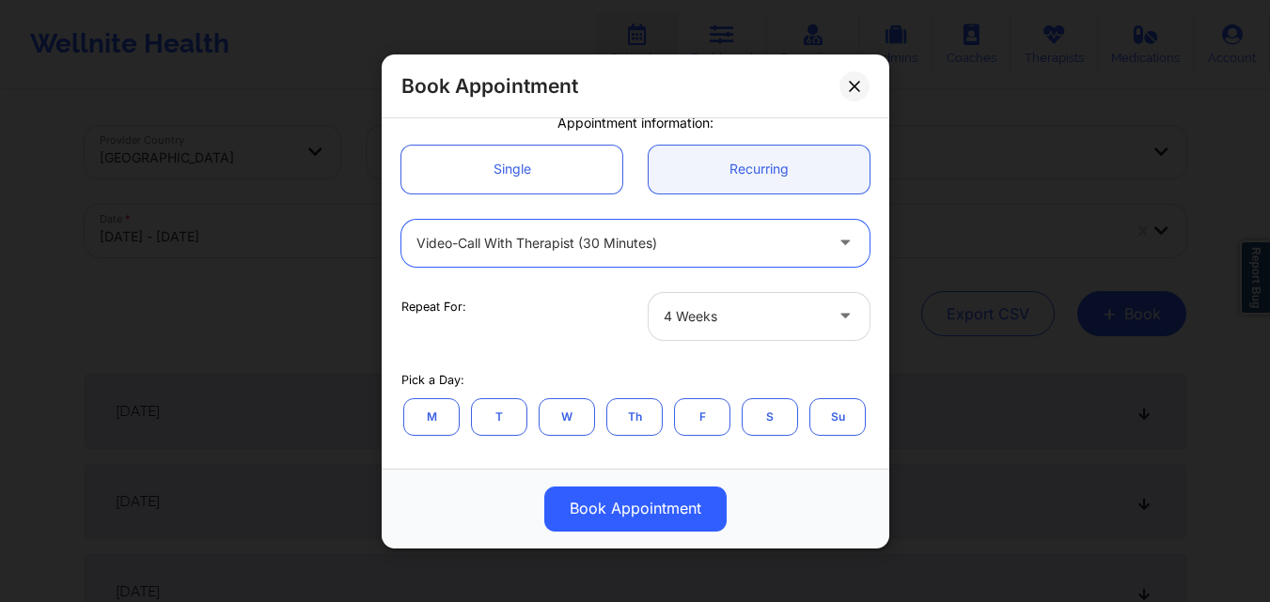
scroll to position [282, 0]
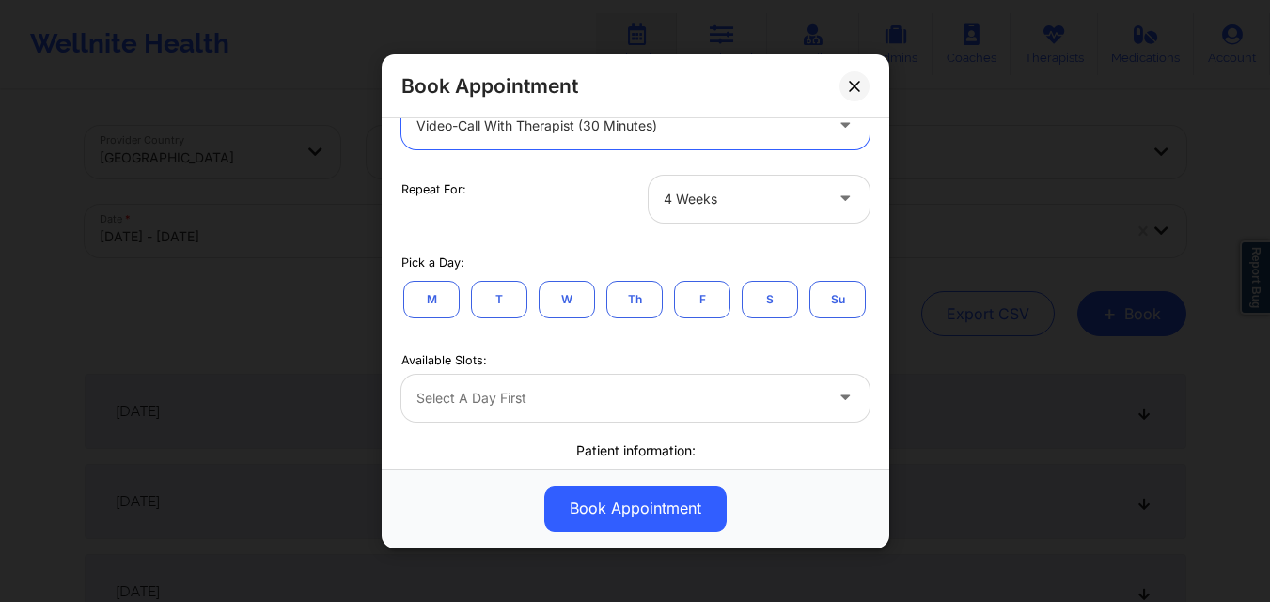
click at [777, 206] on div at bounding box center [742, 198] width 159 height 23
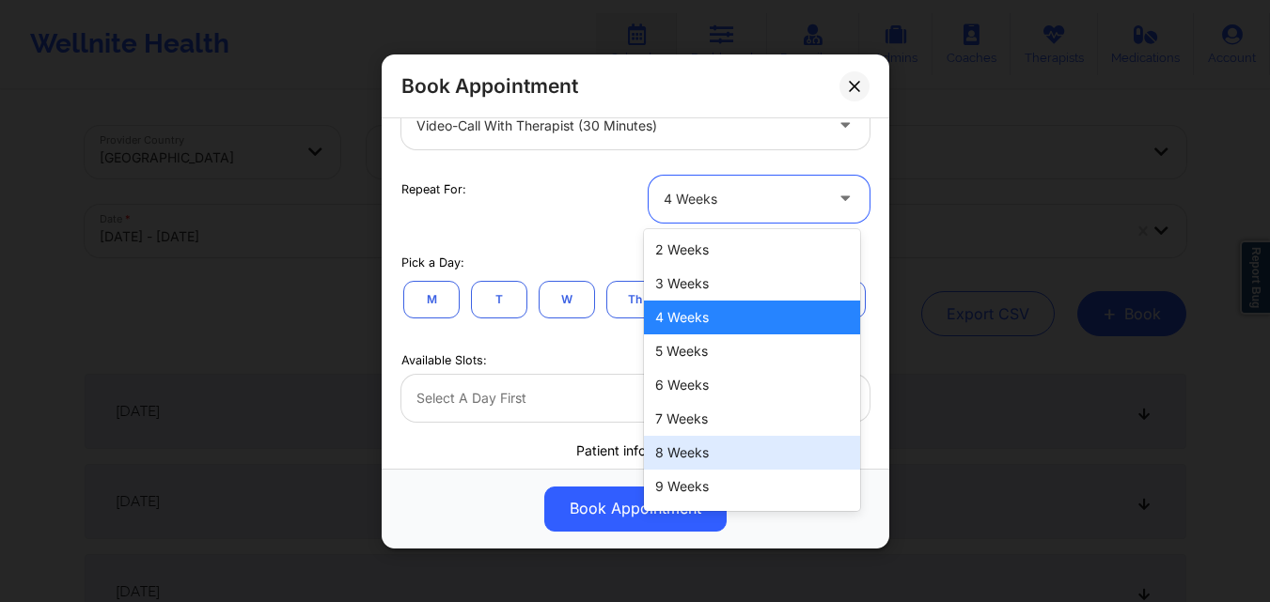
click at [725, 447] on div "8 Weeks" at bounding box center [752, 453] width 216 height 34
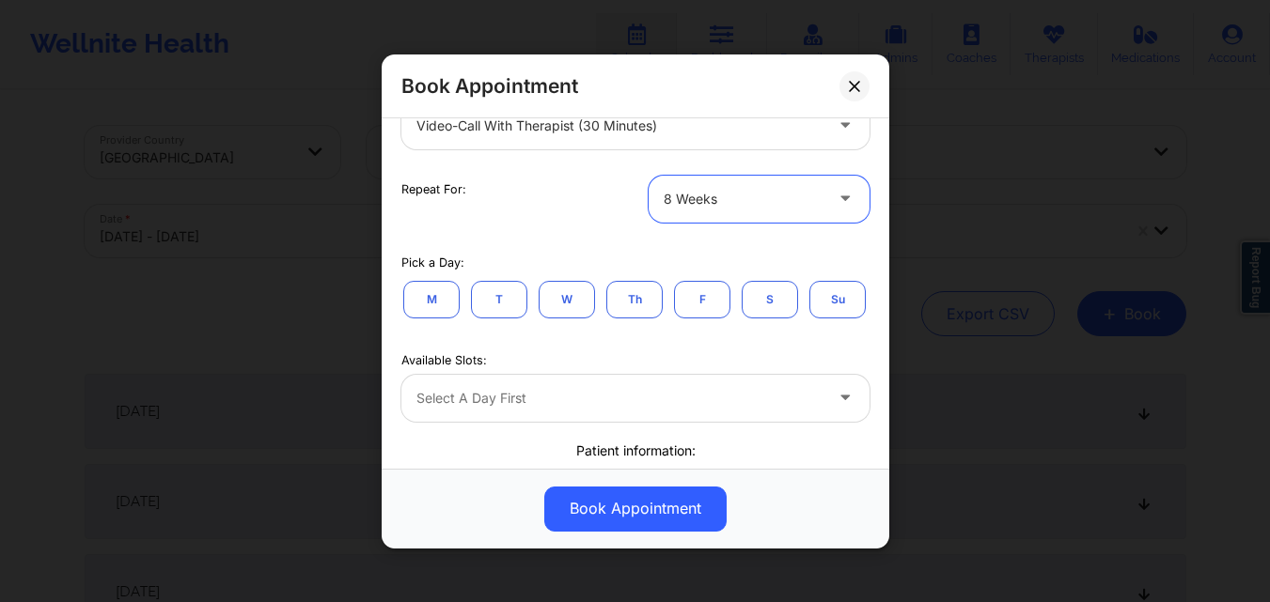
click at [566, 303] on button "W" at bounding box center [566, 299] width 56 height 38
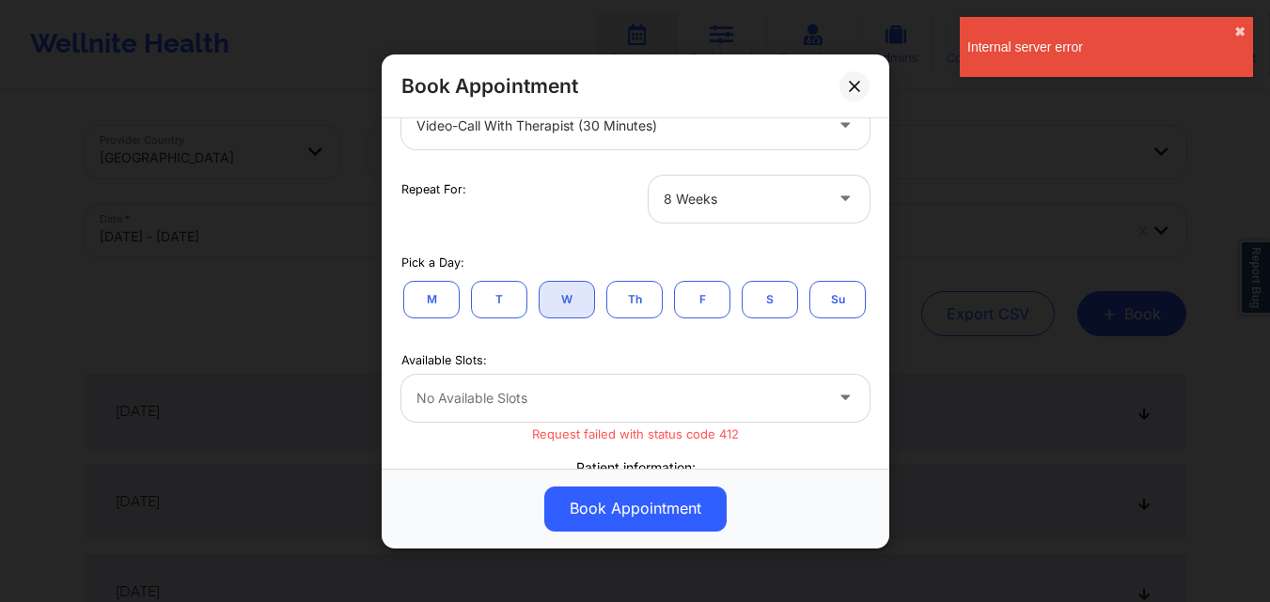
scroll to position [376, 0]
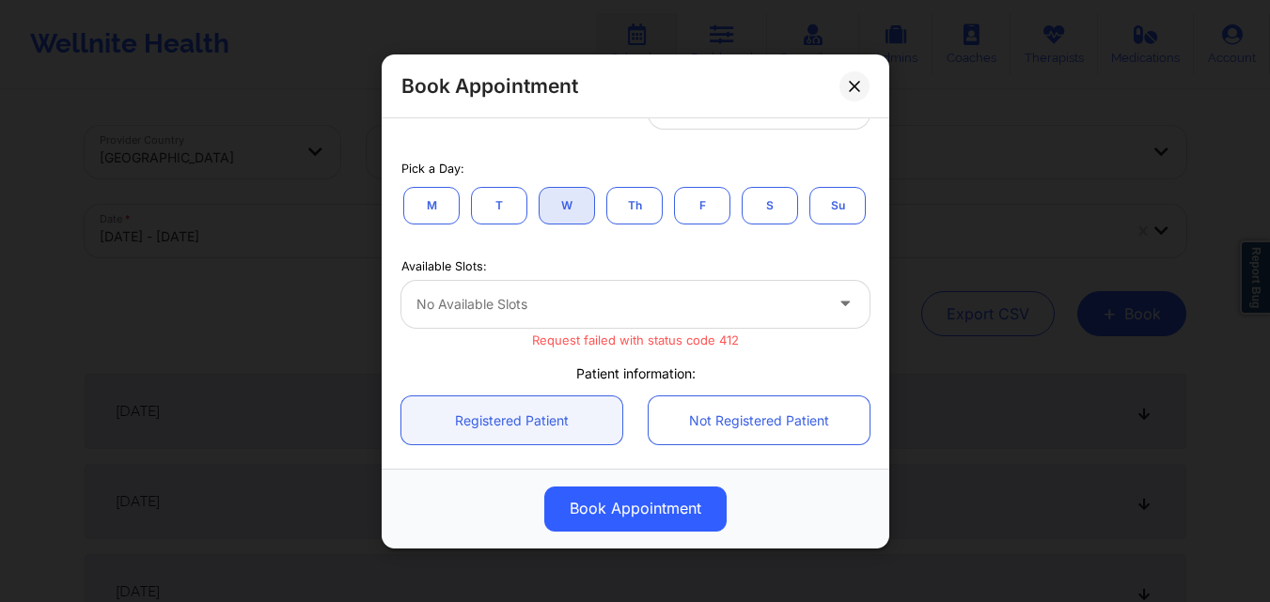
click at [558, 209] on button "W" at bounding box center [566, 205] width 56 height 38
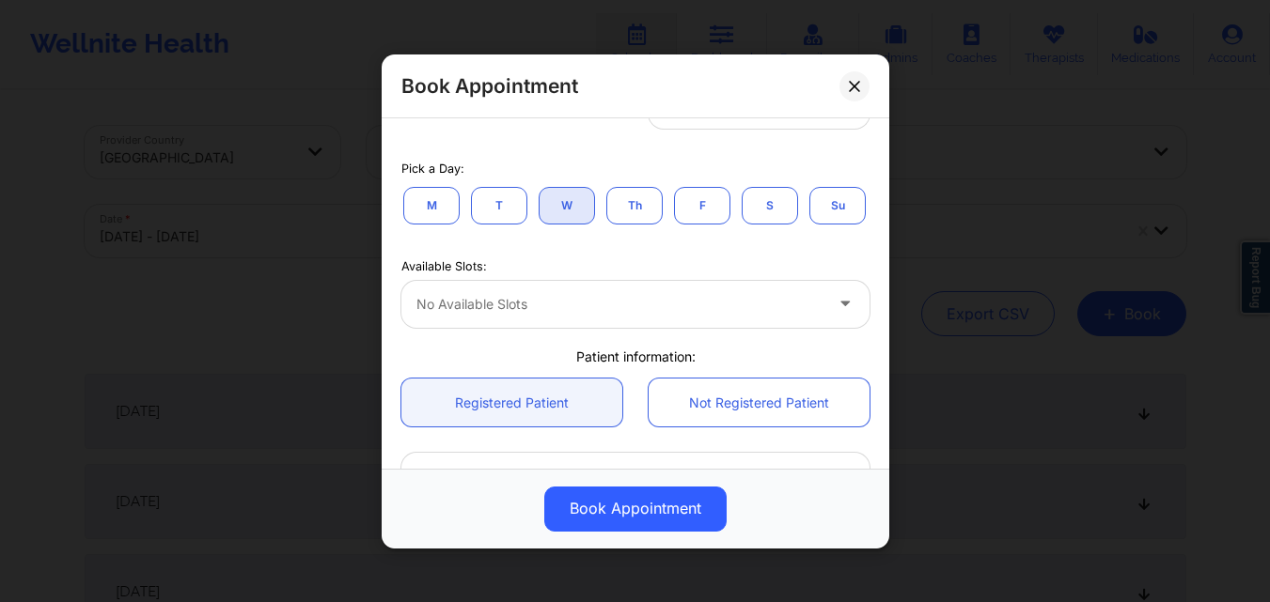
click at [630, 316] on div at bounding box center [619, 304] width 406 height 23
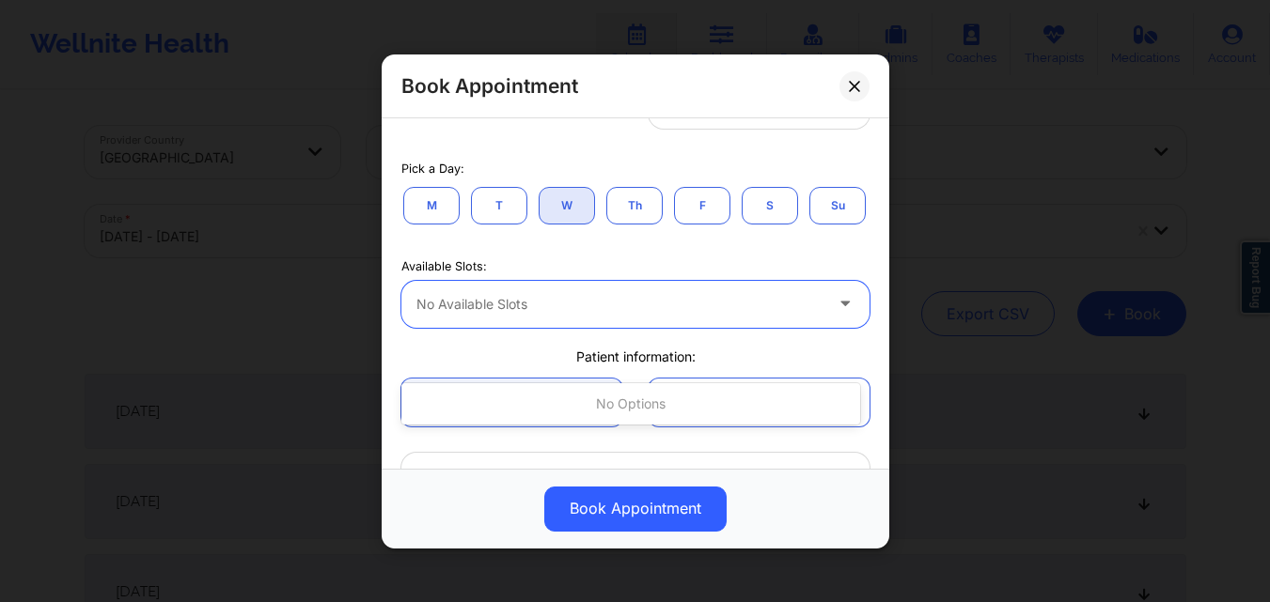
click at [630, 316] on div at bounding box center [619, 304] width 406 height 23
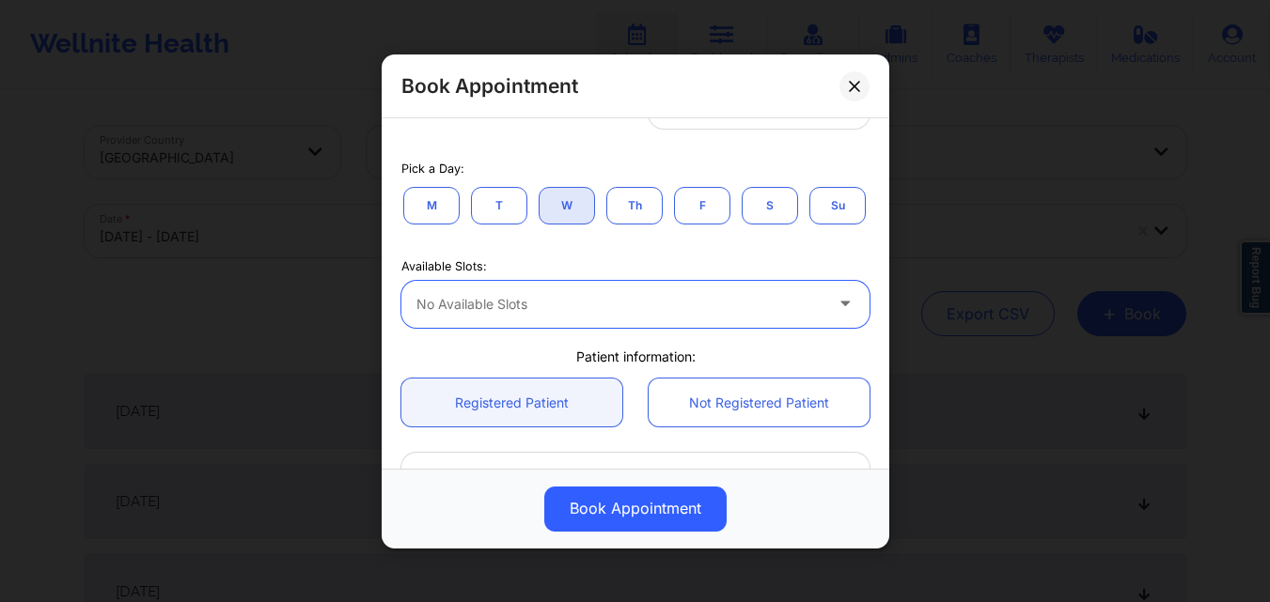
click at [630, 316] on div at bounding box center [619, 304] width 406 height 23
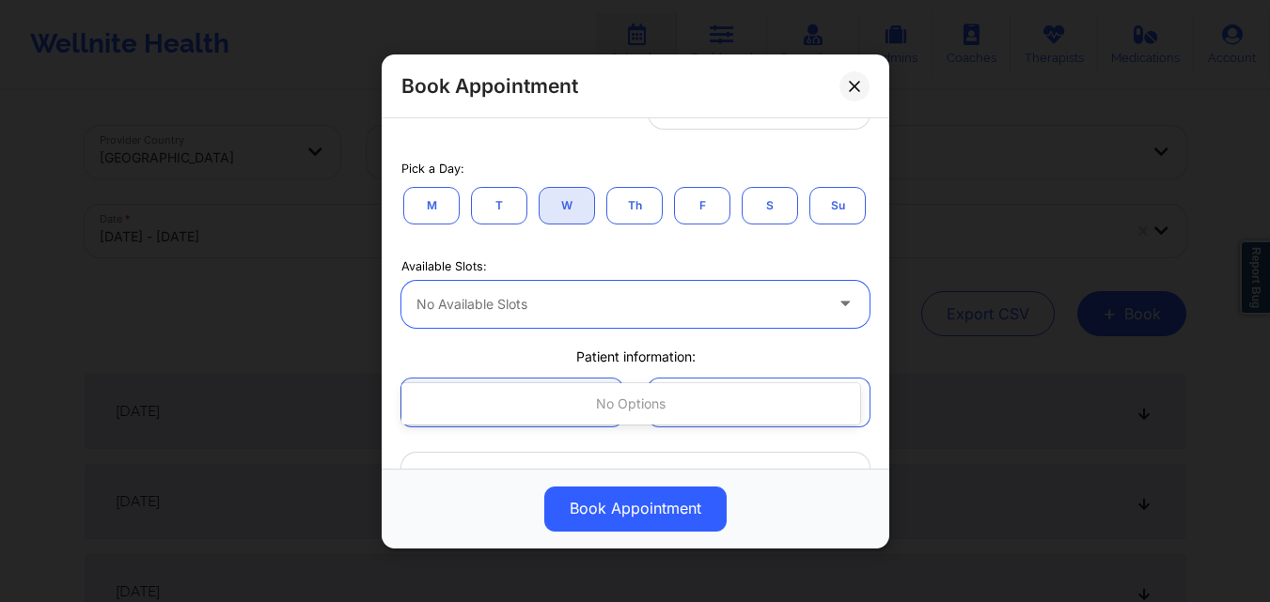
click at [630, 316] on div at bounding box center [619, 304] width 406 height 23
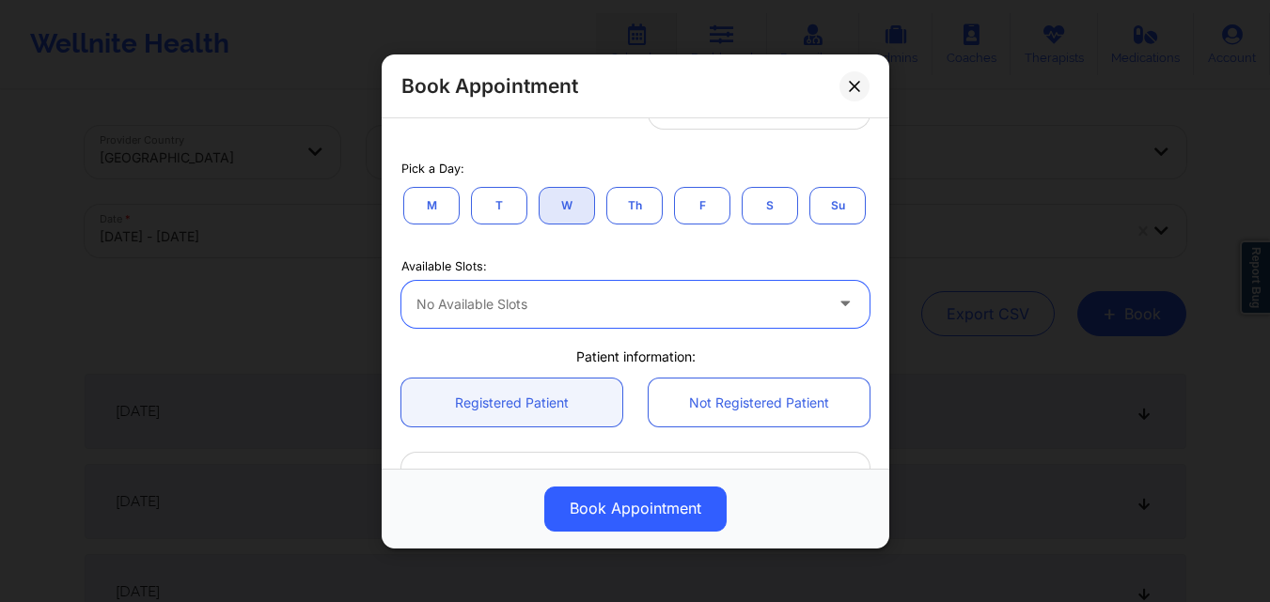
click at [512, 201] on button "T" at bounding box center [499, 205] width 56 height 38
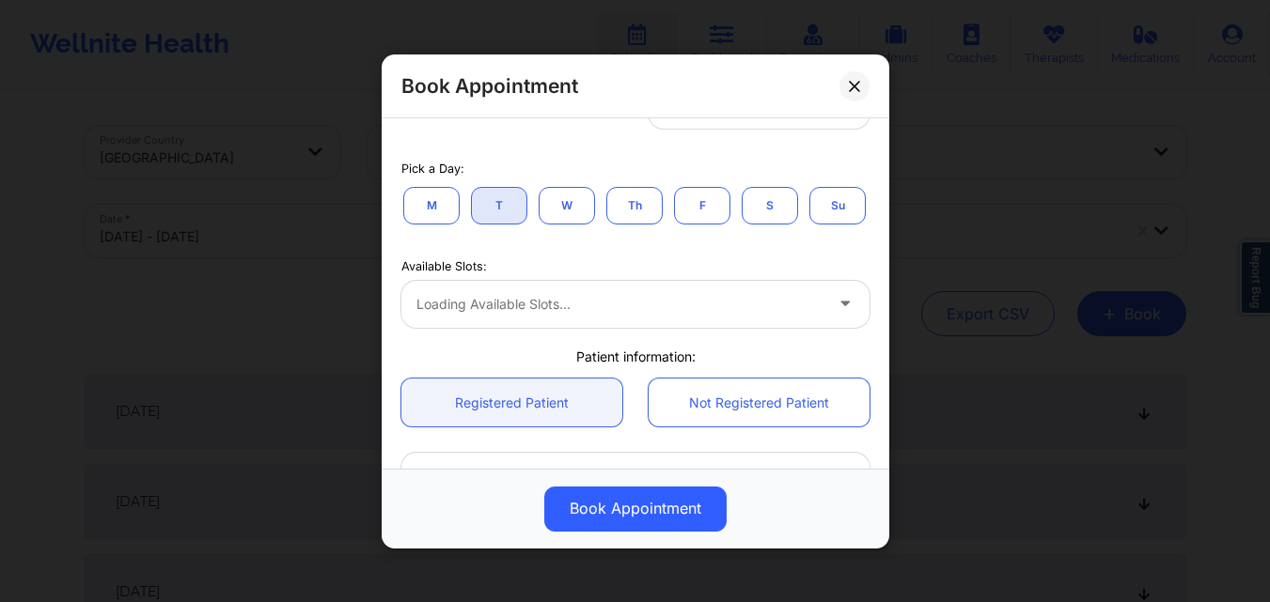
click at [557, 203] on button "W" at bounding box center [566, 205] width 56 height 38
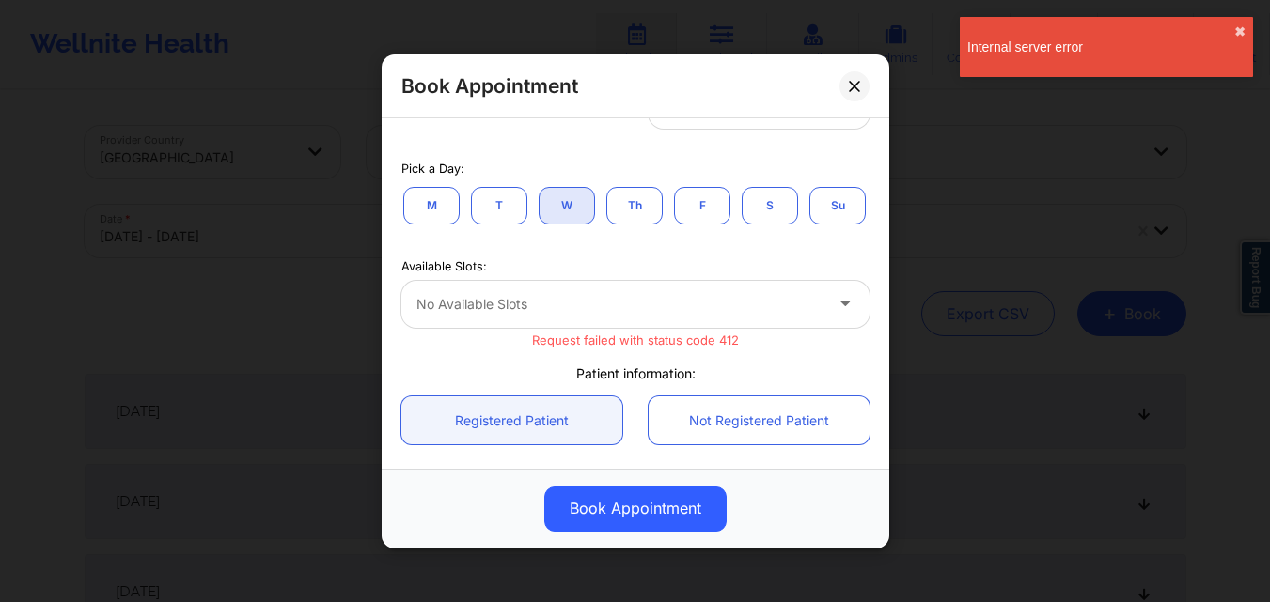
click at [517, 209] on button "T" at bounding box center [499, 205] width 56 height 38
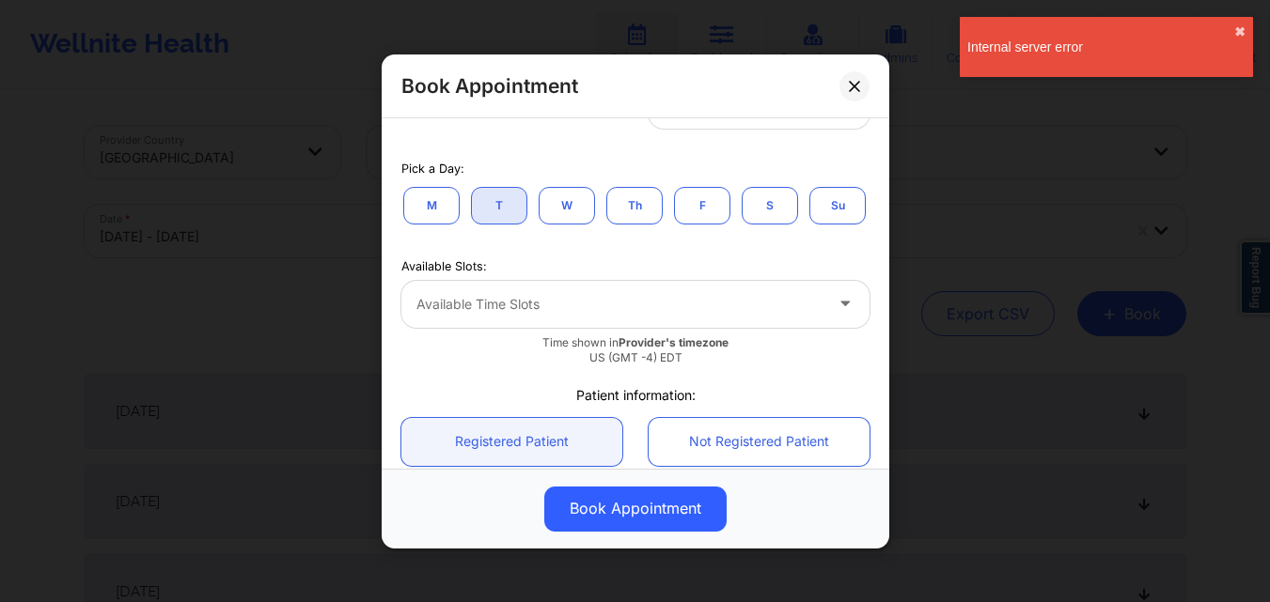
click at [611, 316] on div at bounding box center [619, 304] width 406 height 23
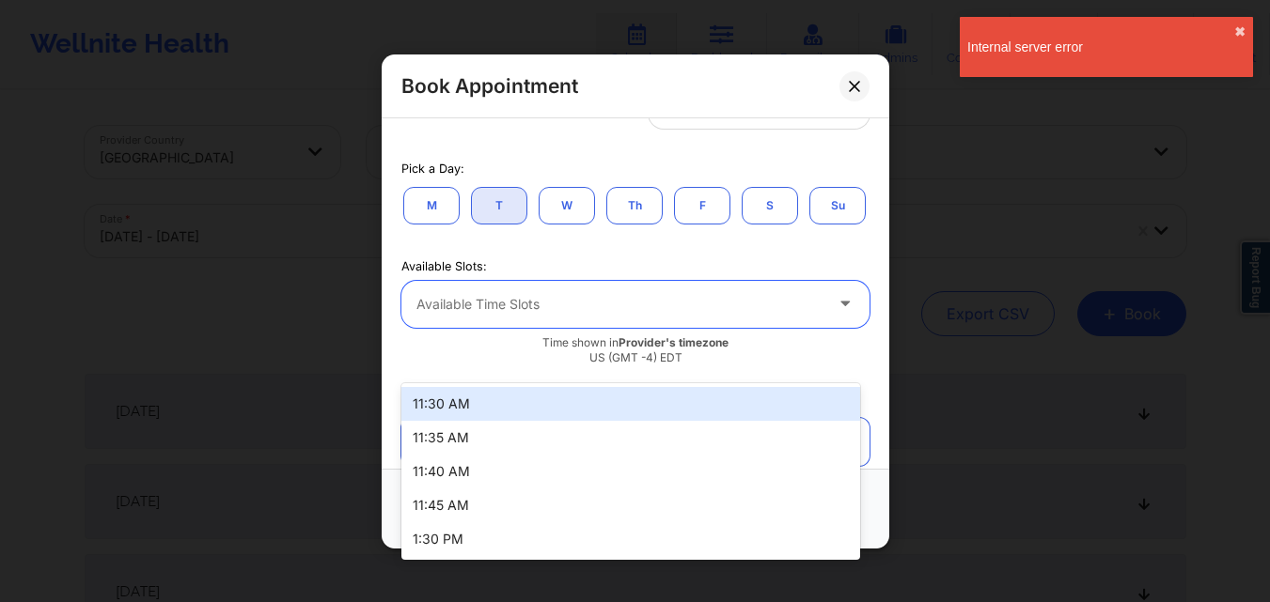
click at [611, 316] on div at bounding box center [619, 304] width 406 height 23
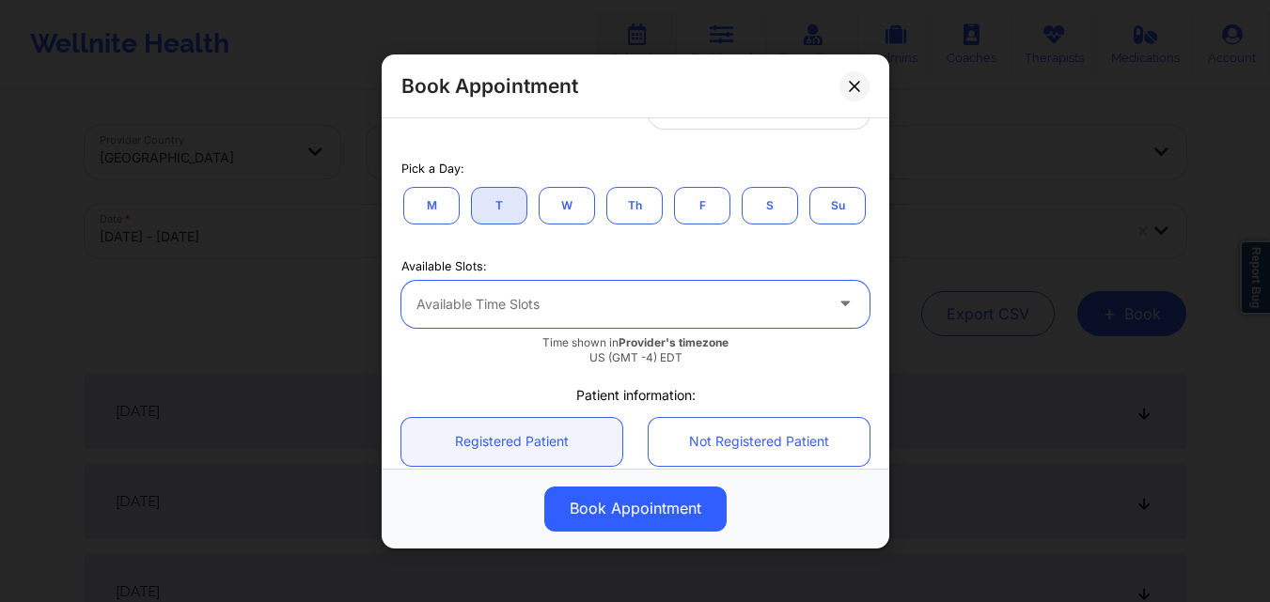
click at [582, 218] on button "W" at bounding box center [566, 205] width 56 height 38
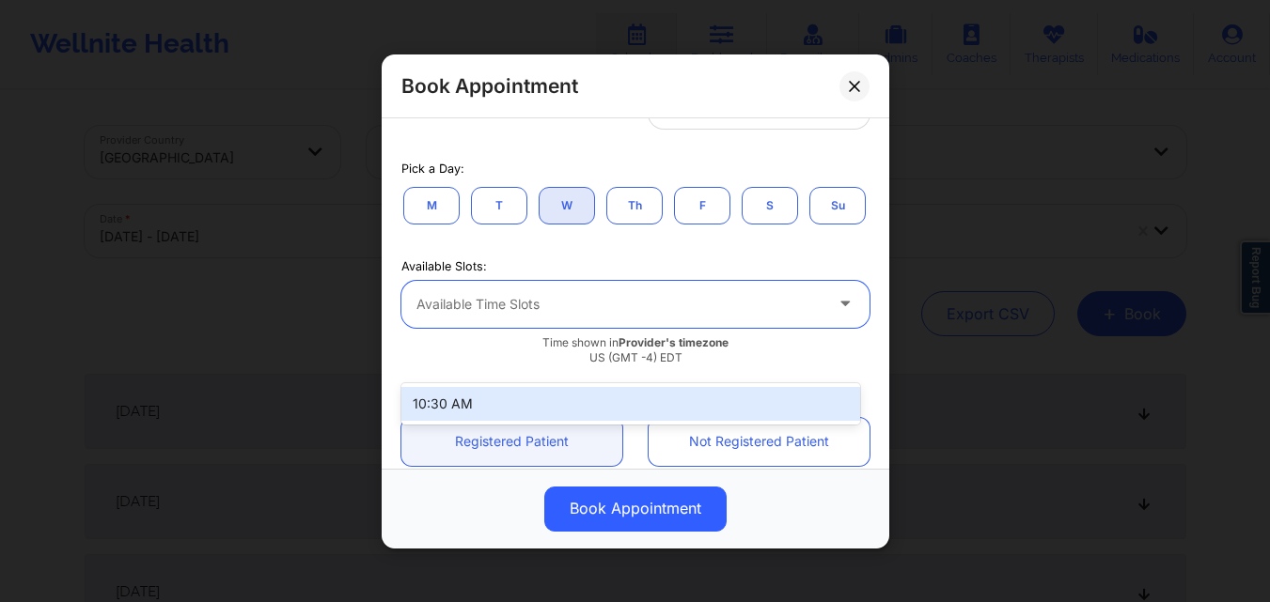
click at [625, 327] on div "Available Time Slots" at bounding box center [612, 303] width 423 height 47
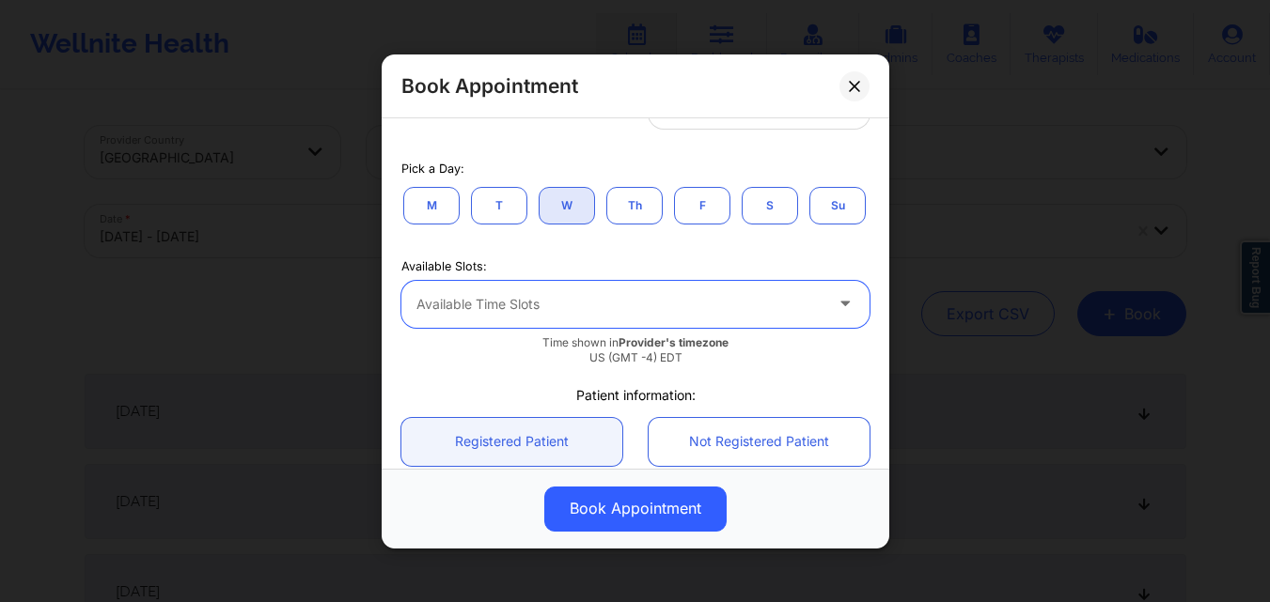
click at [624, 327] on div "Available Time Slots" at bounding box center [612, 303] width 423 height 47
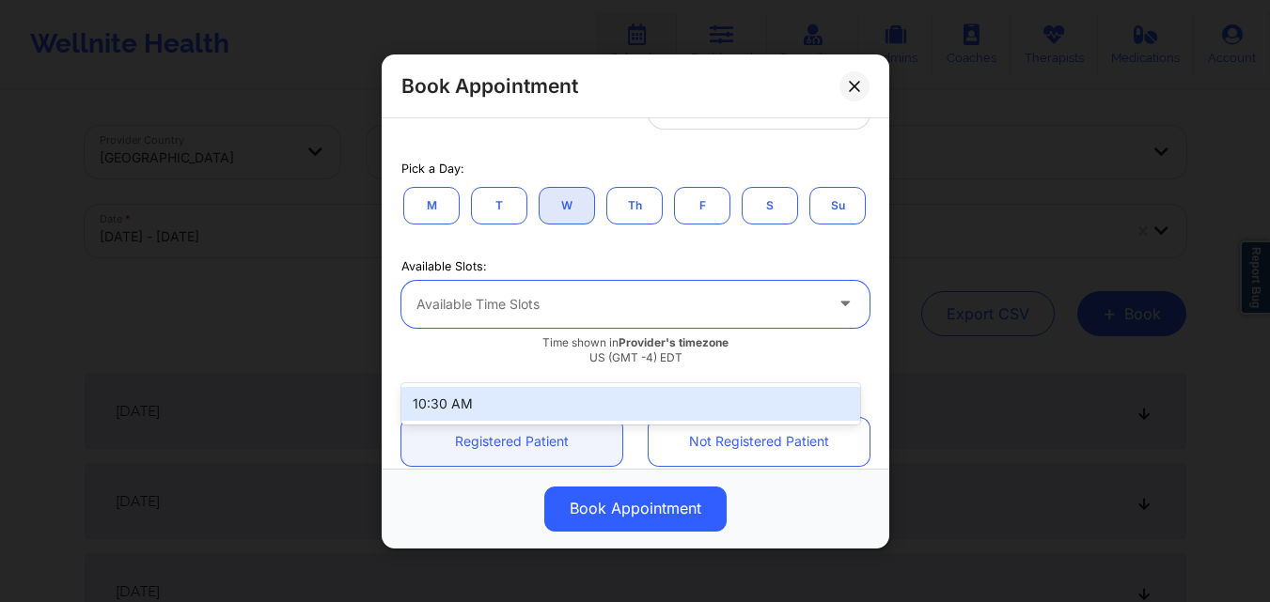
click at [624, 327] on div "Available Time Slots" at bounding box center [612, 303] width 423 height 47
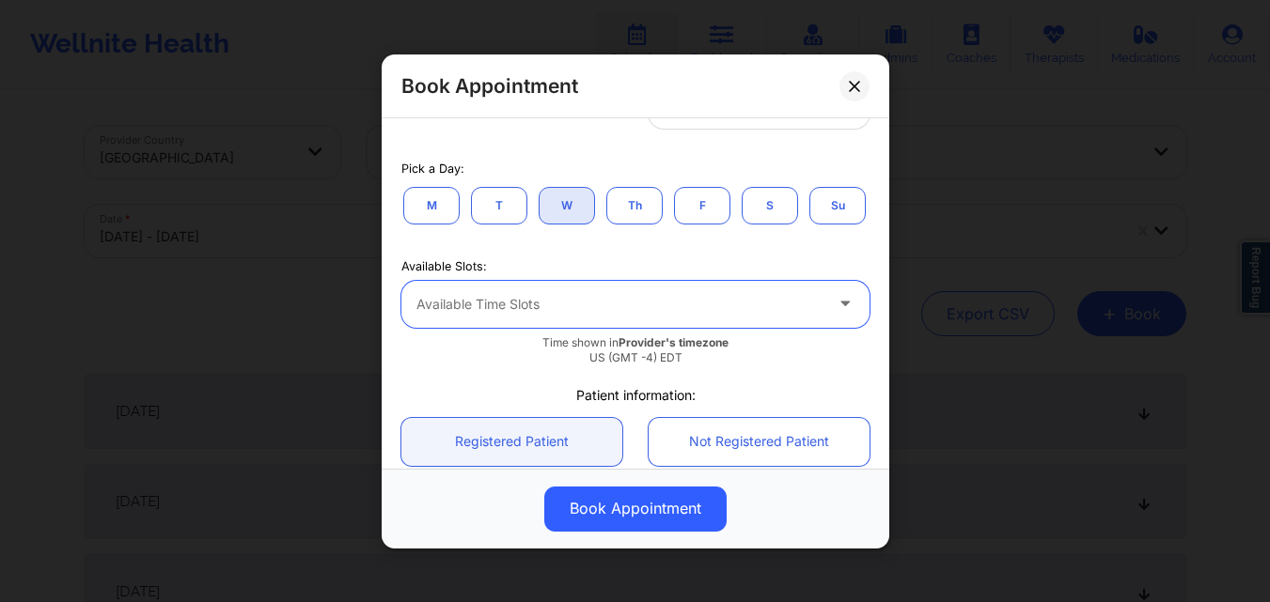
click at [624, 327] on div "Available Time Slots" at bounding box center [612, 303] width 423 height 47
click at [575, 204] on button "W" at bounding box center [566, 205] width 56 height 38
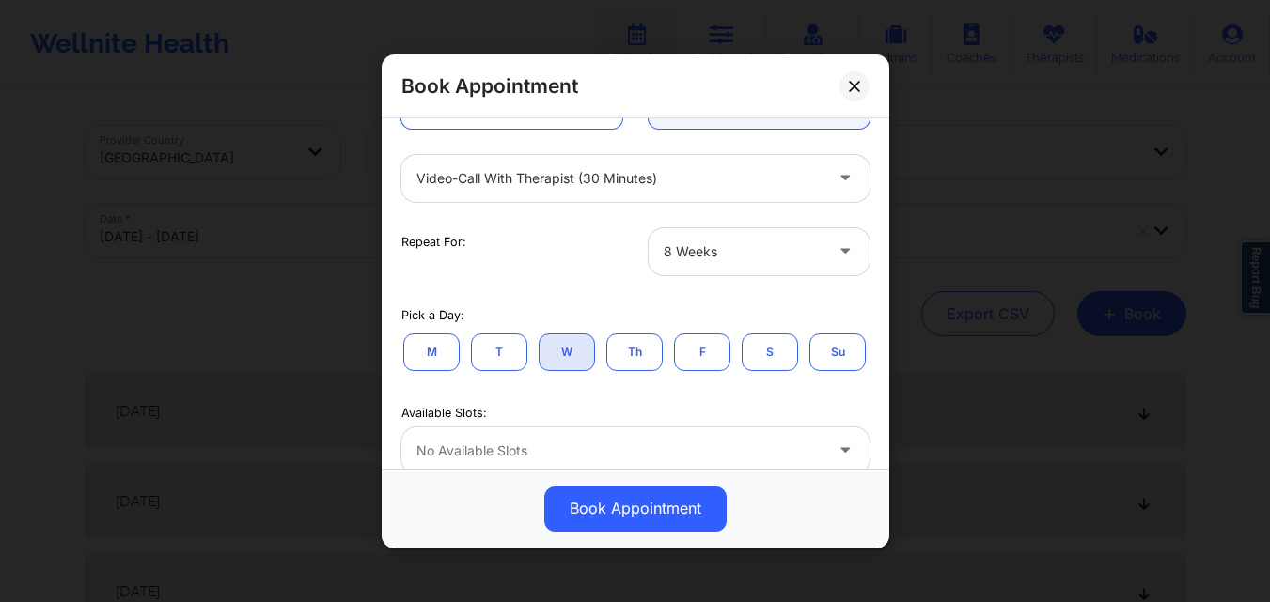
scroll to position [0, 0]
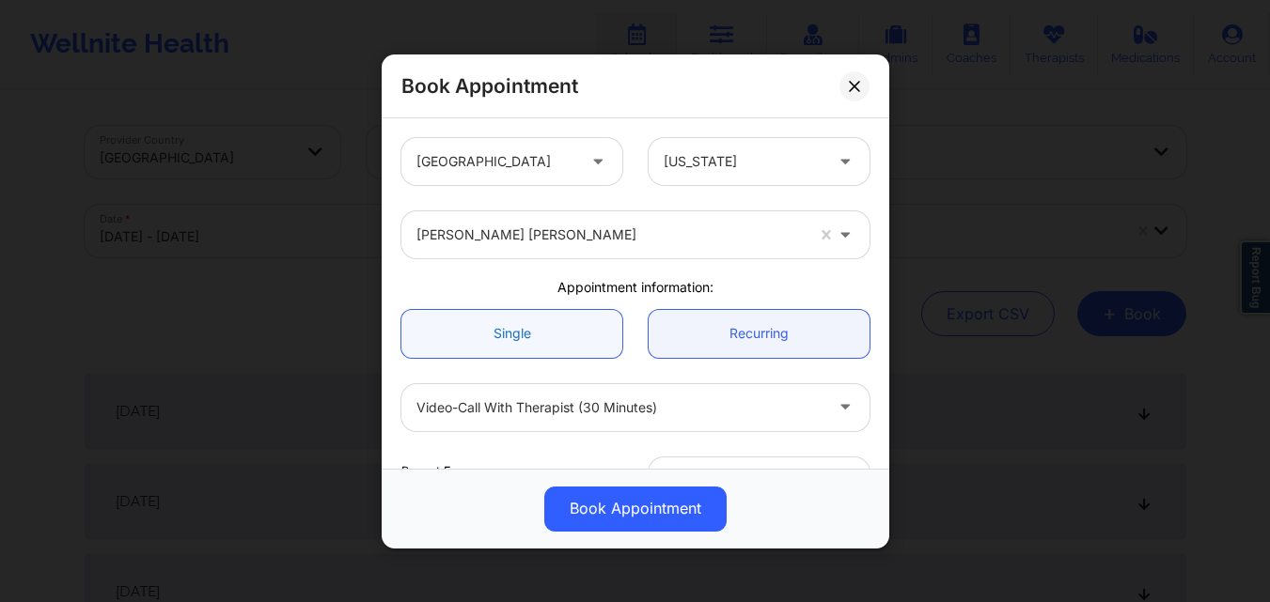
click at [546, 337] on link "Single" at bounding box center [511, 333] width 221 height 48
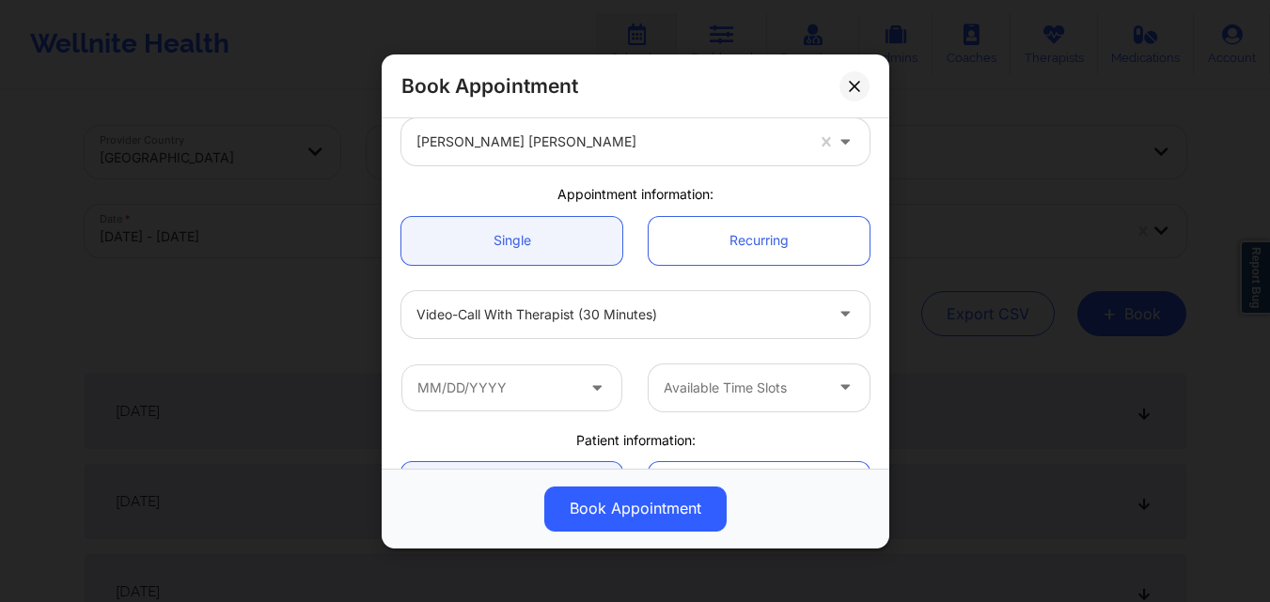
scroll to position [282, 0]
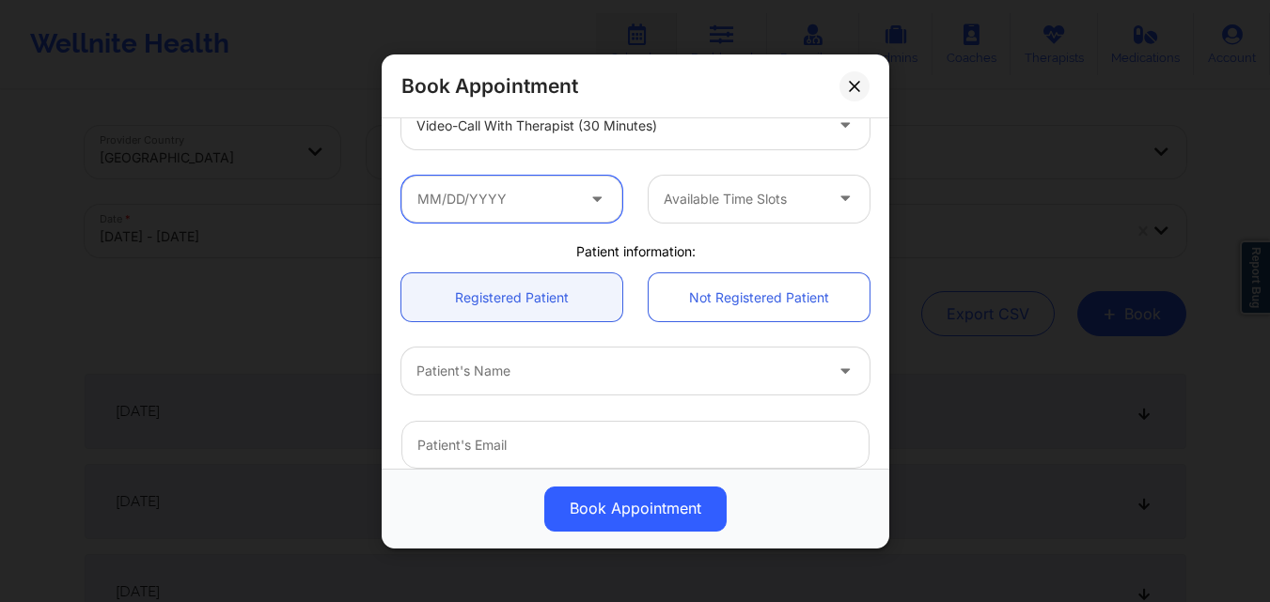
click at [521, 203] on input "text" at bounding box center [511, 198] width 221 height 47
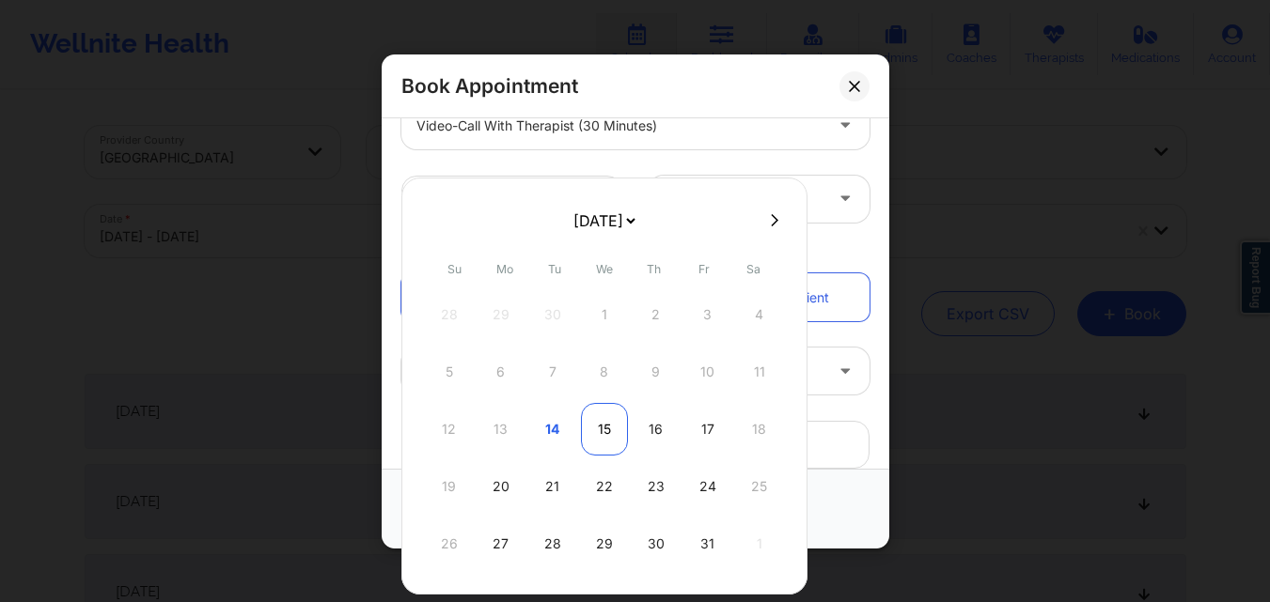
click at [610, 425] on div "15" at bounding box center [604, 429] width 47 height 53
type input "10/15/2025"
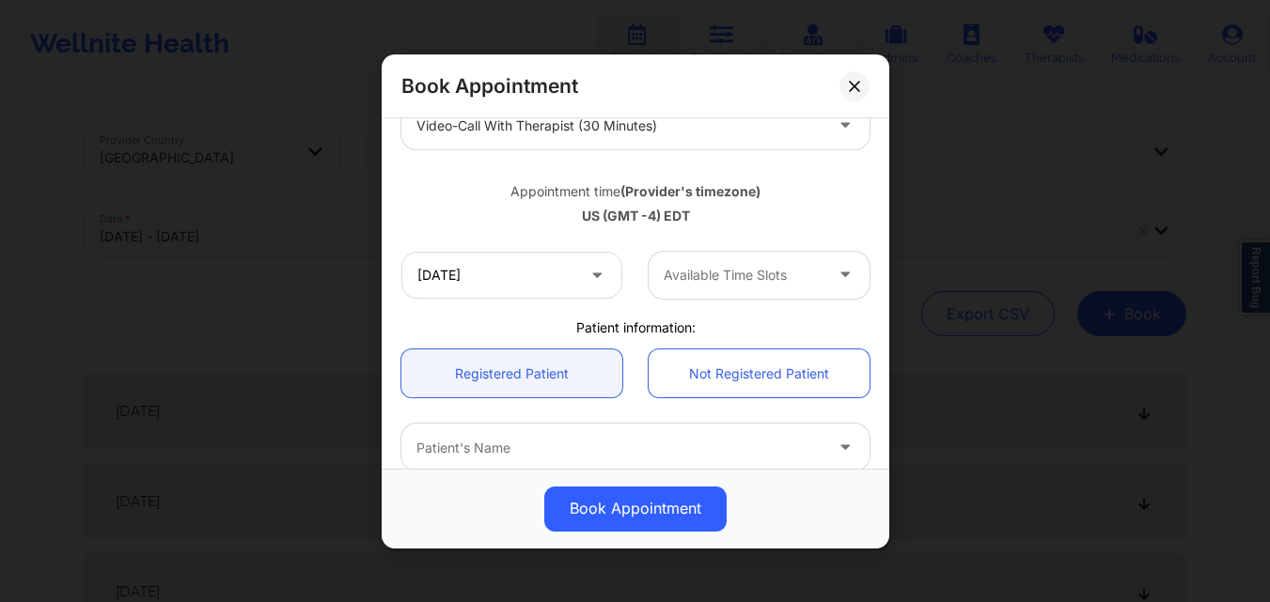
click at [748, 279] on div at bounding box center [742, 275] width 159 height 23
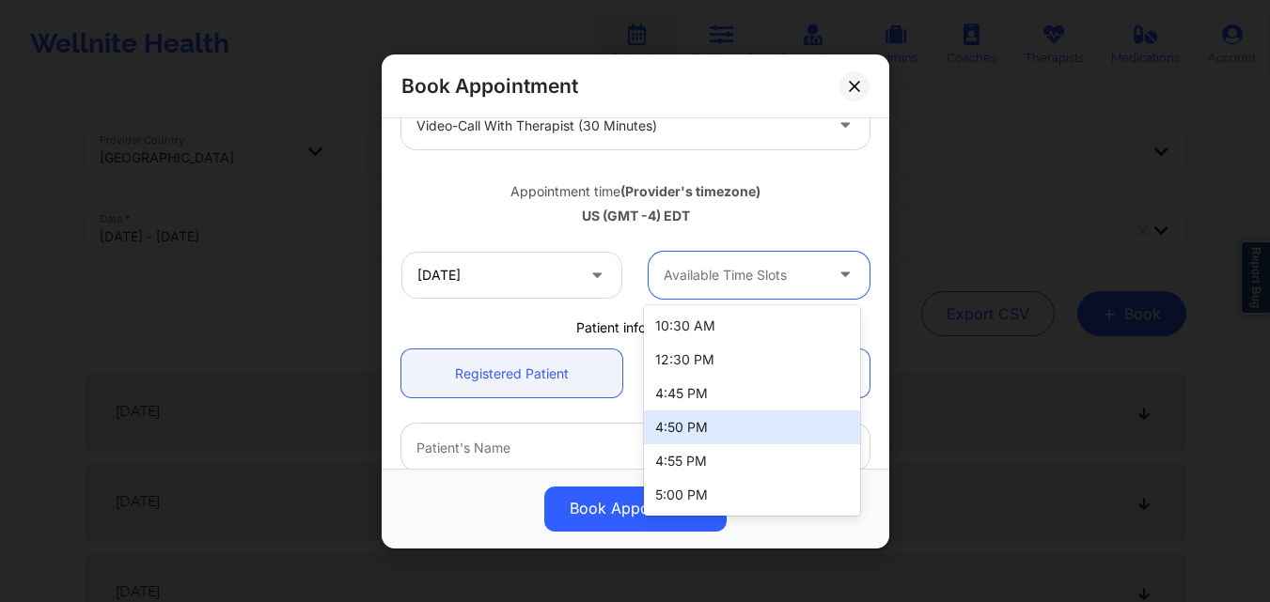
click at [725, 422] on div "4:50 PM" at bounding box center [752, 428] width 216 height 34
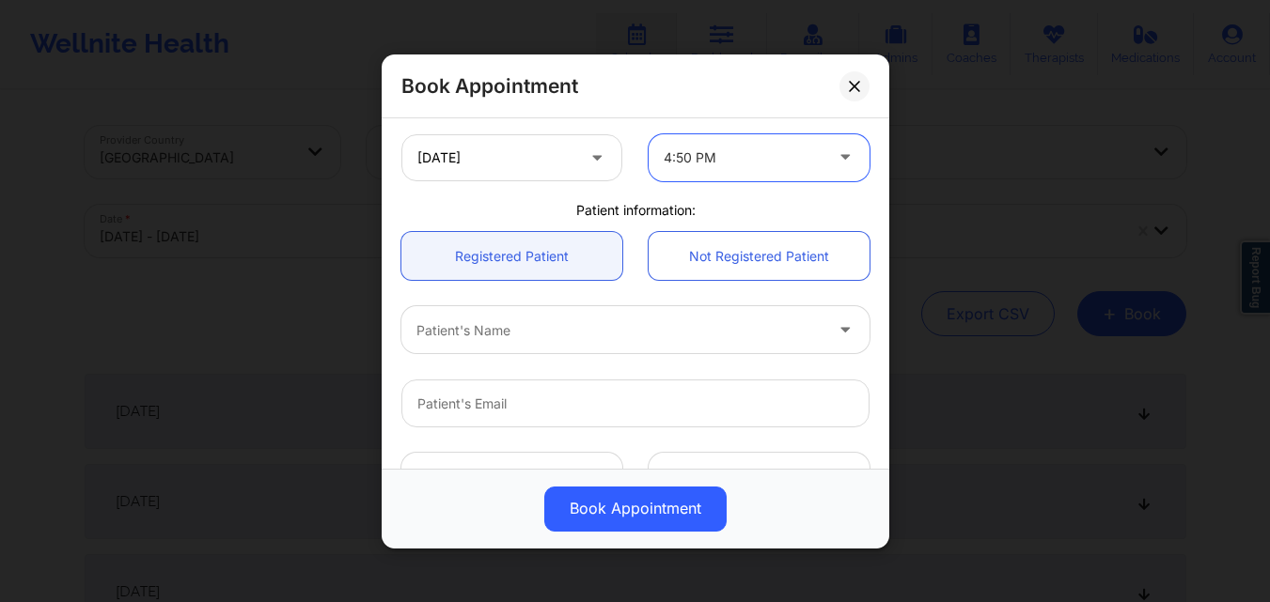
scroll to position [470, 0]
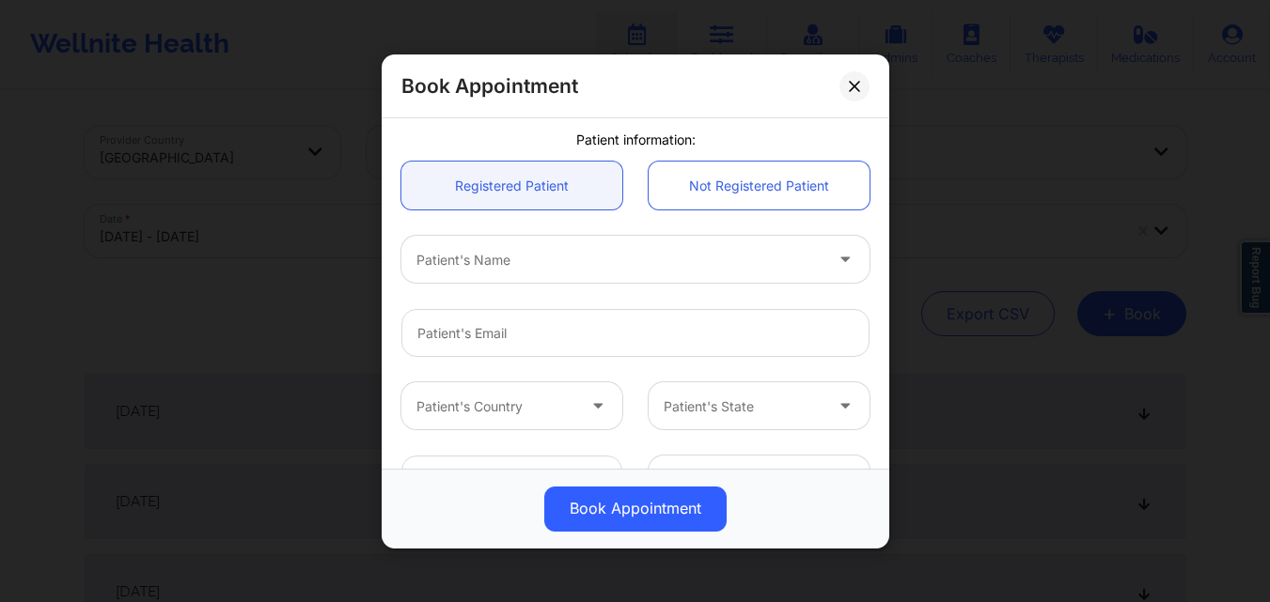
click at [541, 270] on div at bounding box center [619, 259] width 406 height 23
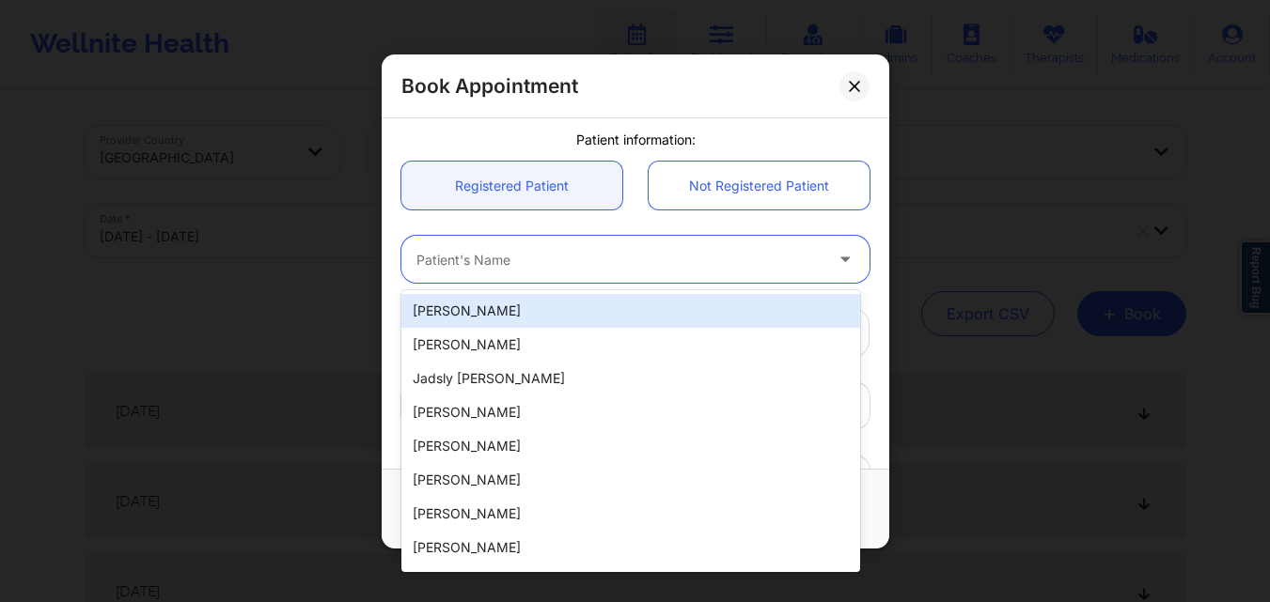
paste input "Eleni Dipla Hernandez"
type input "Eleni Dipla Hernandez"
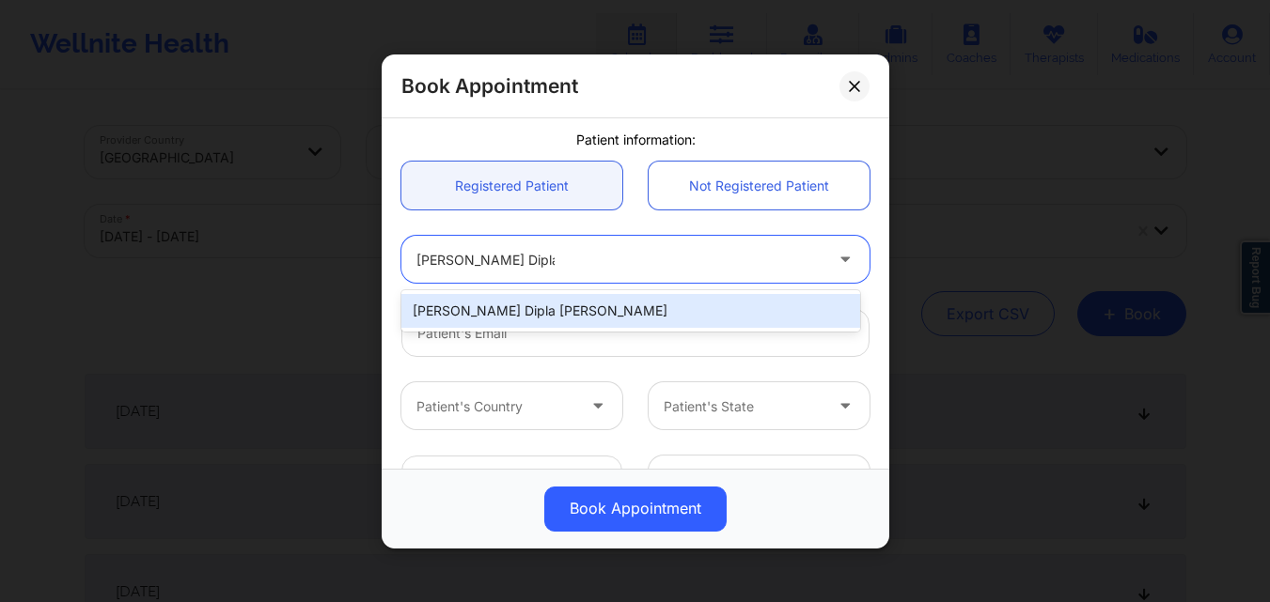
click at [546, 304] on div "Eleni Dipla Hernandez" at bounding box center [630, 311] width 459 height 34
type input "diplaeleni@gmail.com"
type input "+1347-901-8680"
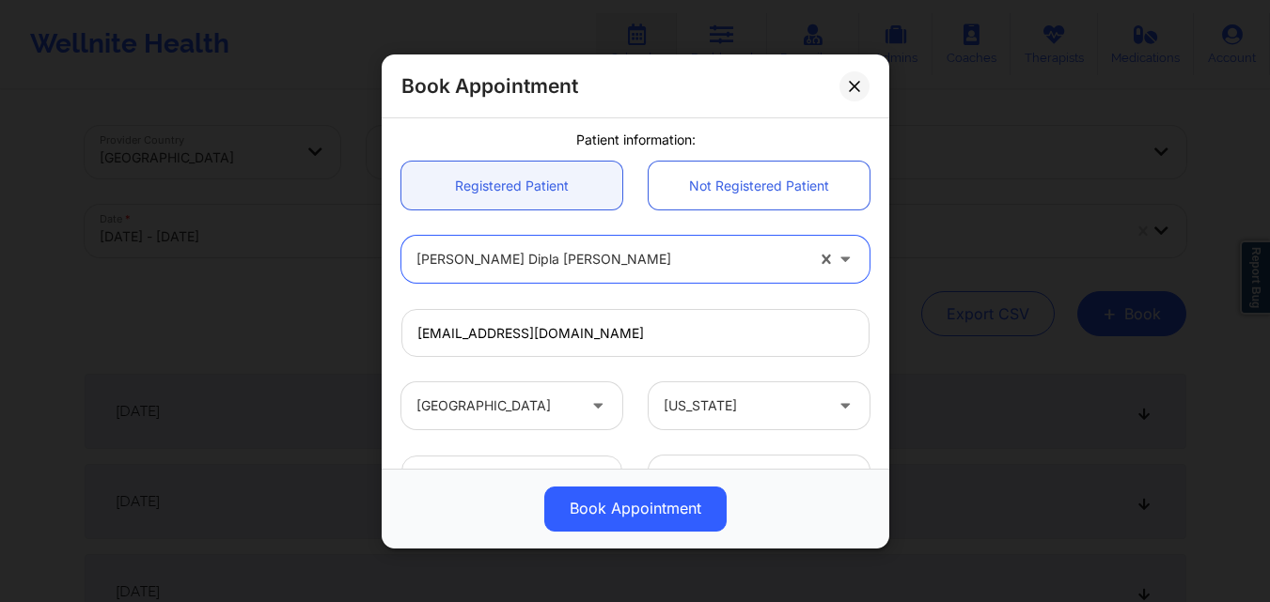
scroll to position [625, 0]
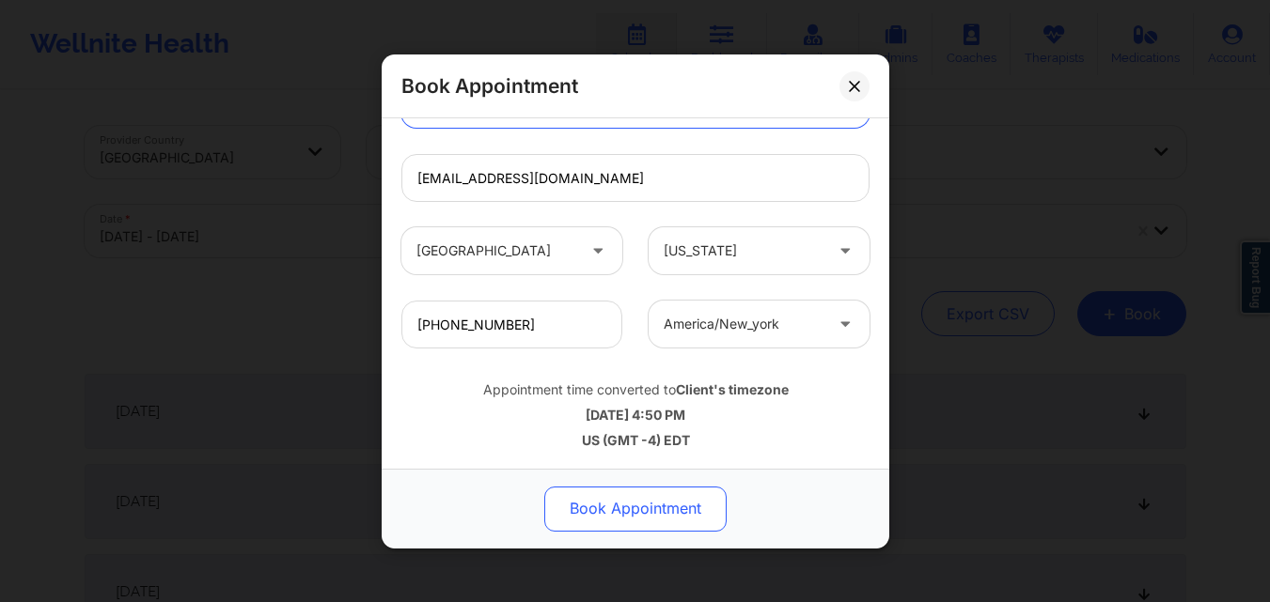
click at [650, 502] on button "Book Appointment" at bounding box center [635, 508] width 182 height 45
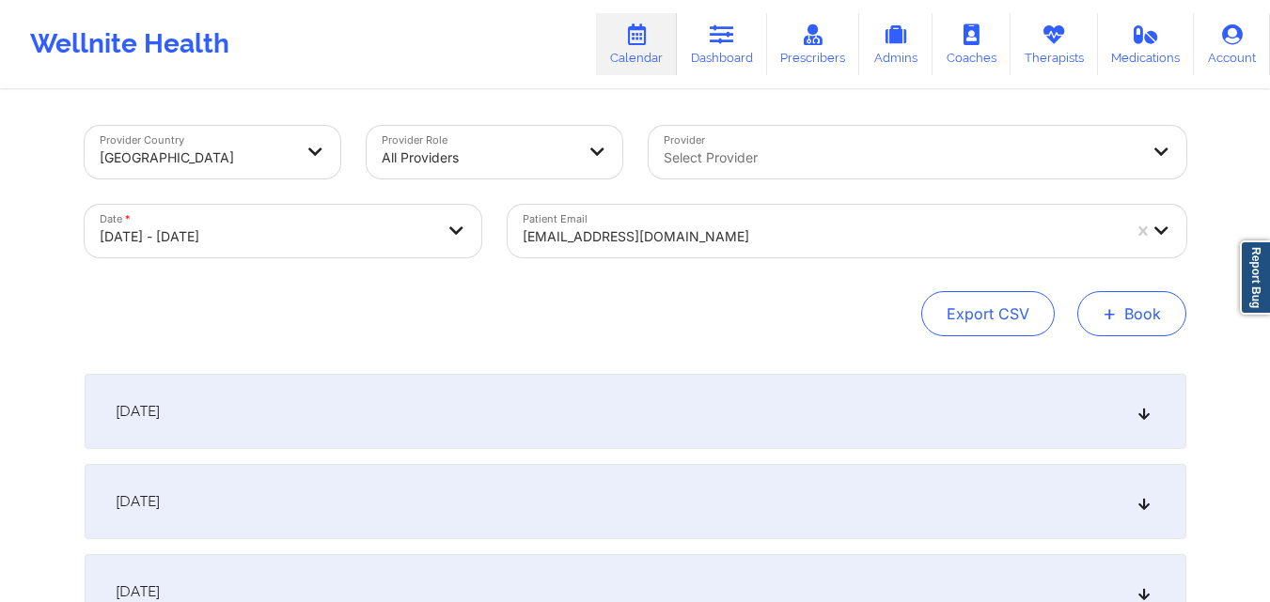
click at [1137, 324] on button "+ Book" at bounding box center [1131, 313] width 109 height 45
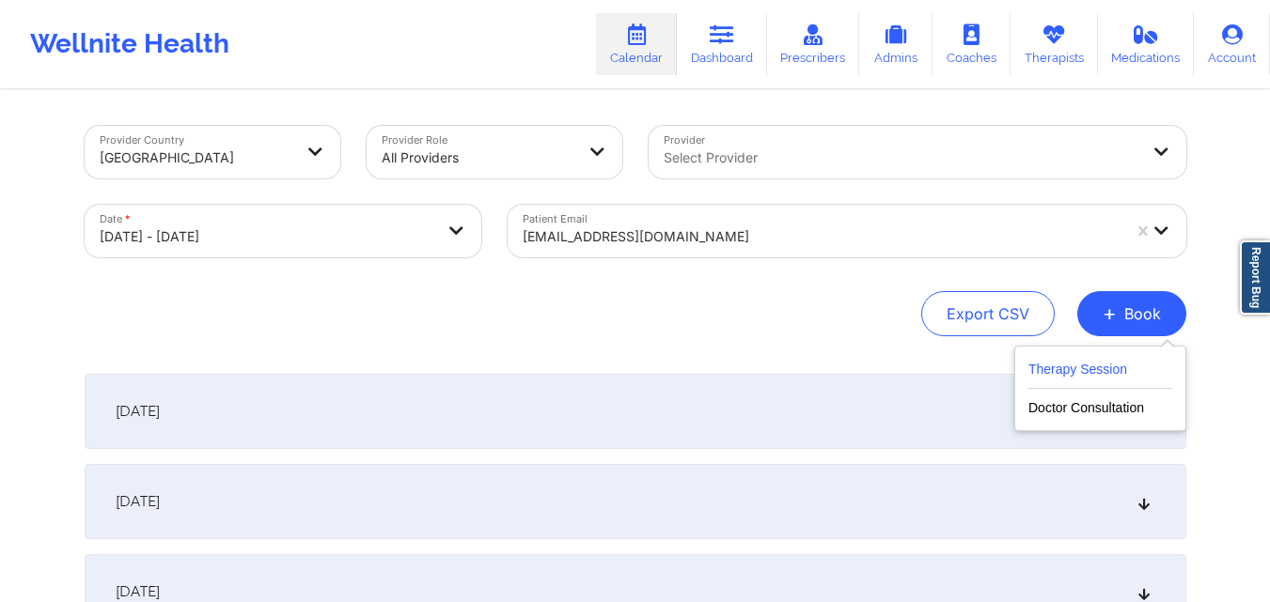
click at [1125, 370] on button "Therapy Session" at bounding box center [1100, 373] width 144 height 31
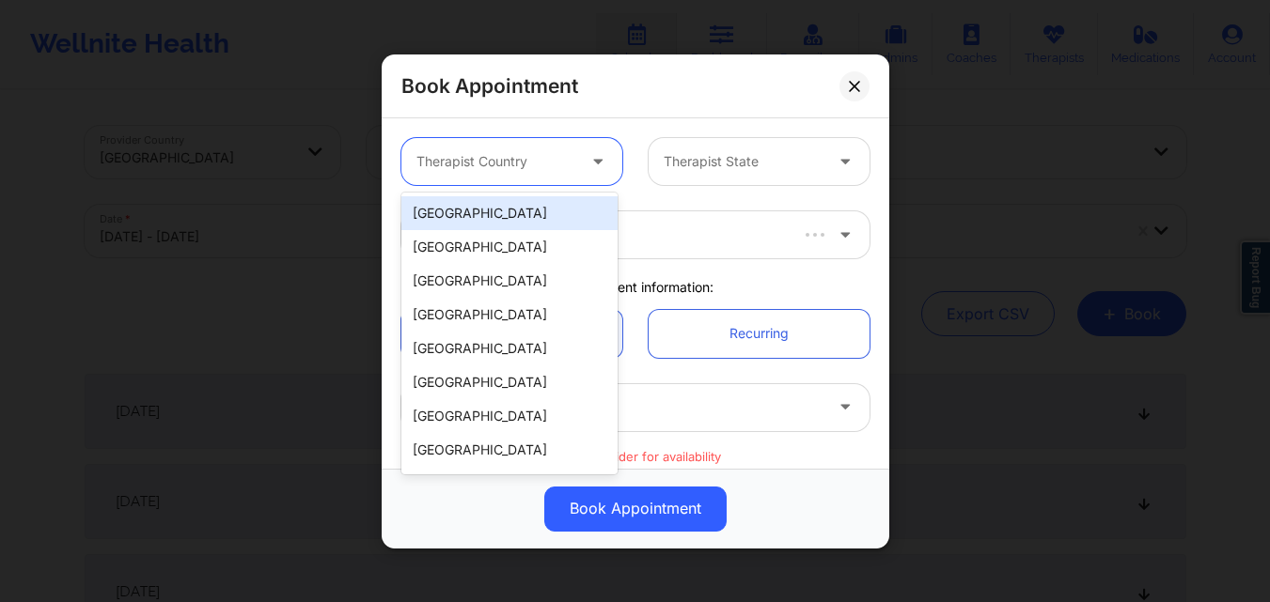
click at [536, 174] on div "Therapist Country" at bounding box center [489, 161] width 176 height 47
click at [518, 209] on div "[GEOGRAPHIC_DATA]" at bounding box center [509, 213] width 216 height 34
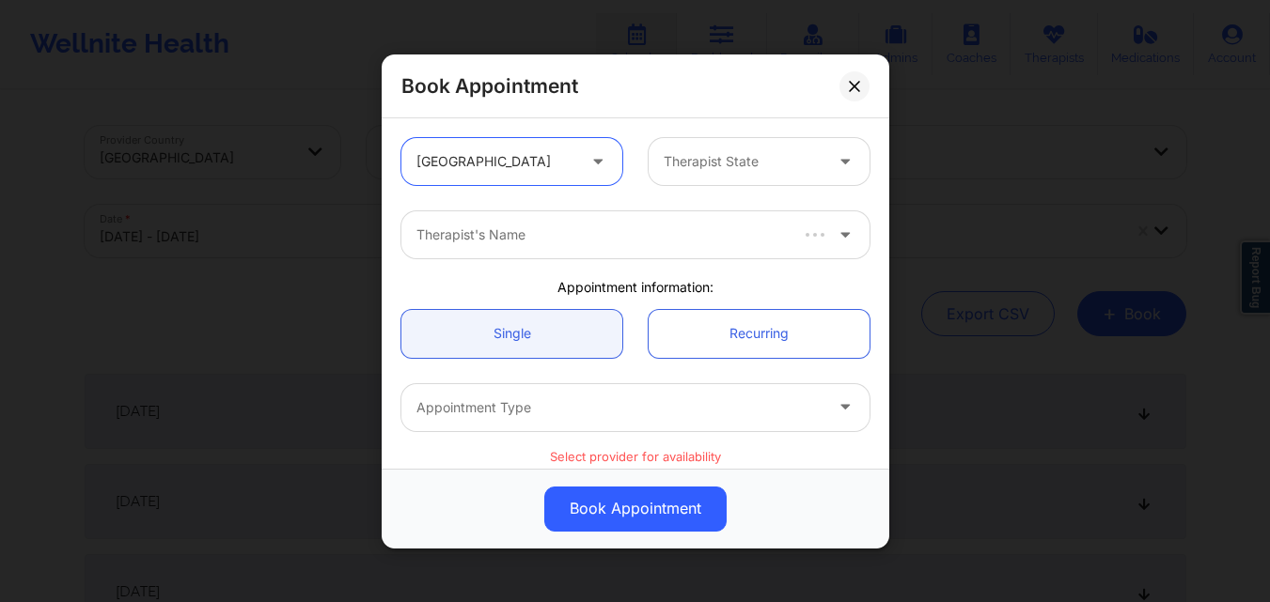
click at [761, 159] on div at bounding box center [742, 161] width 159 height 23
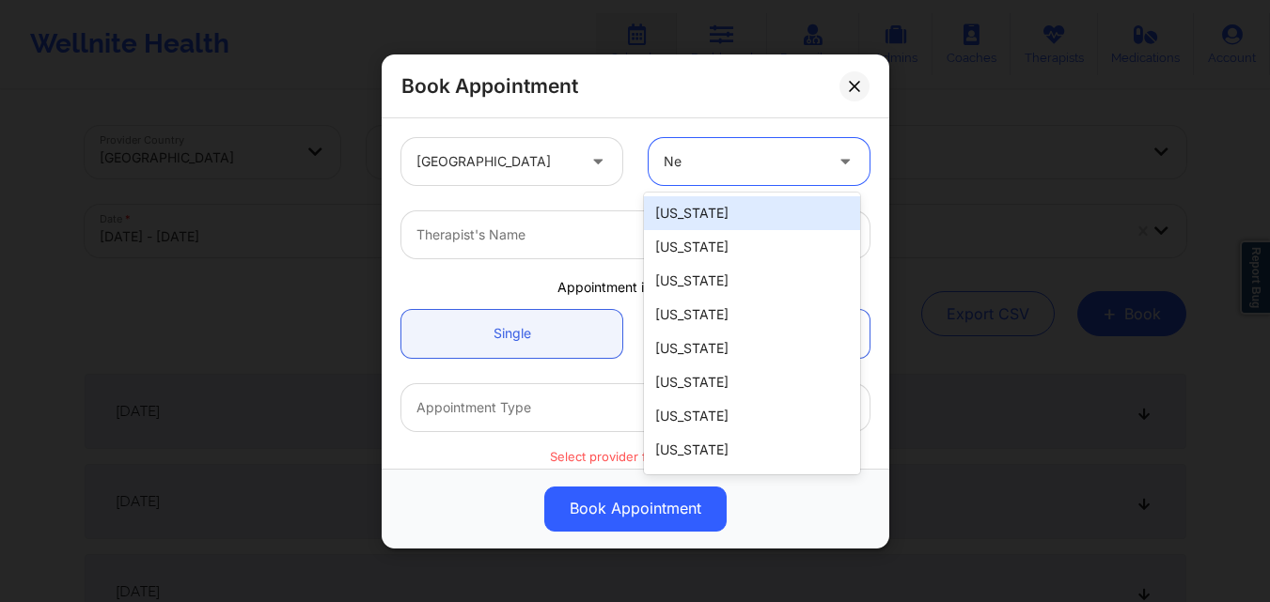
type input "New"
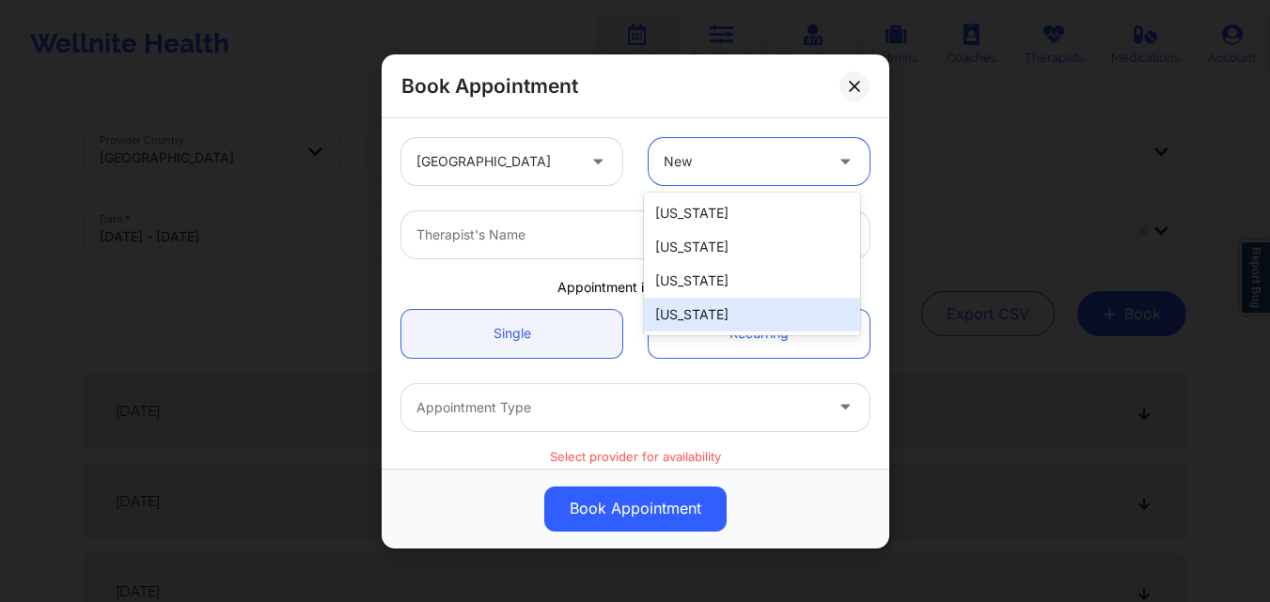
click at [743, 298] on div "[US_STATE]" at bounding box center [752, 315] width 216 height 34
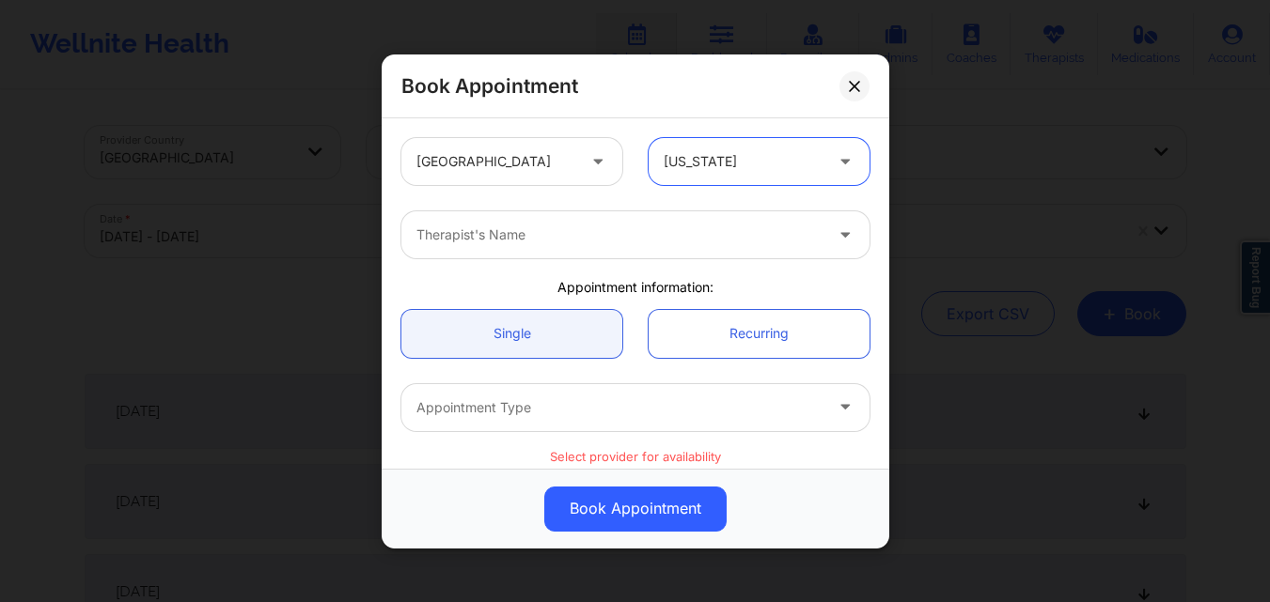
click at [583, 225] on div at bounding box center [619, 235] width 406 height 23
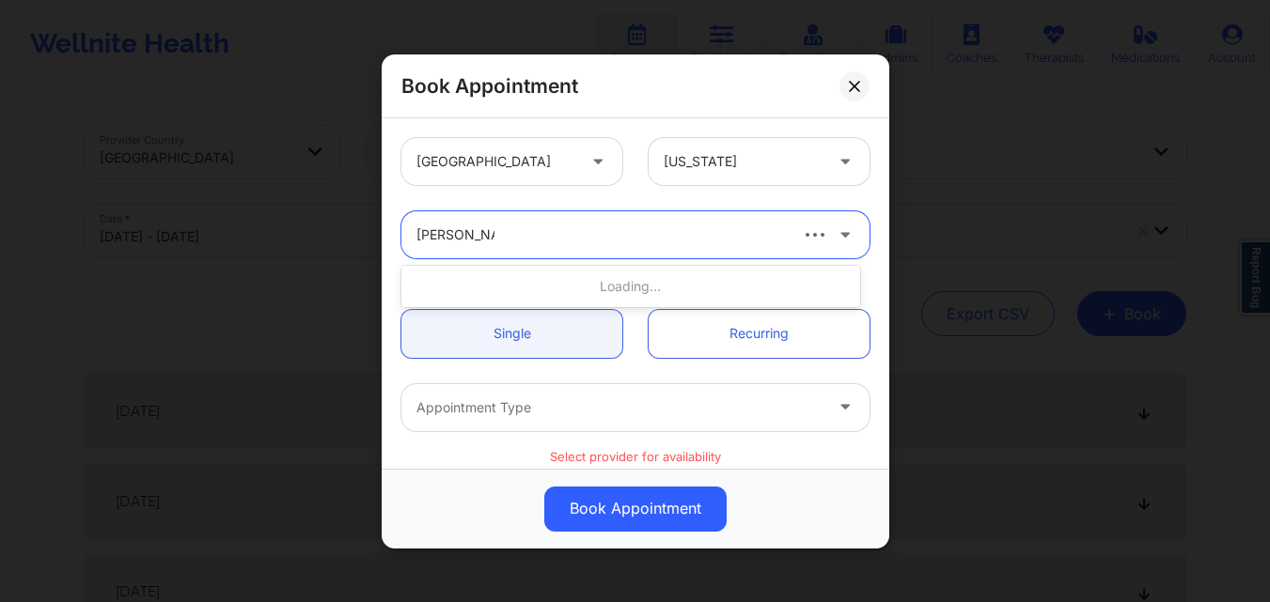
type input "Richard Ryan"
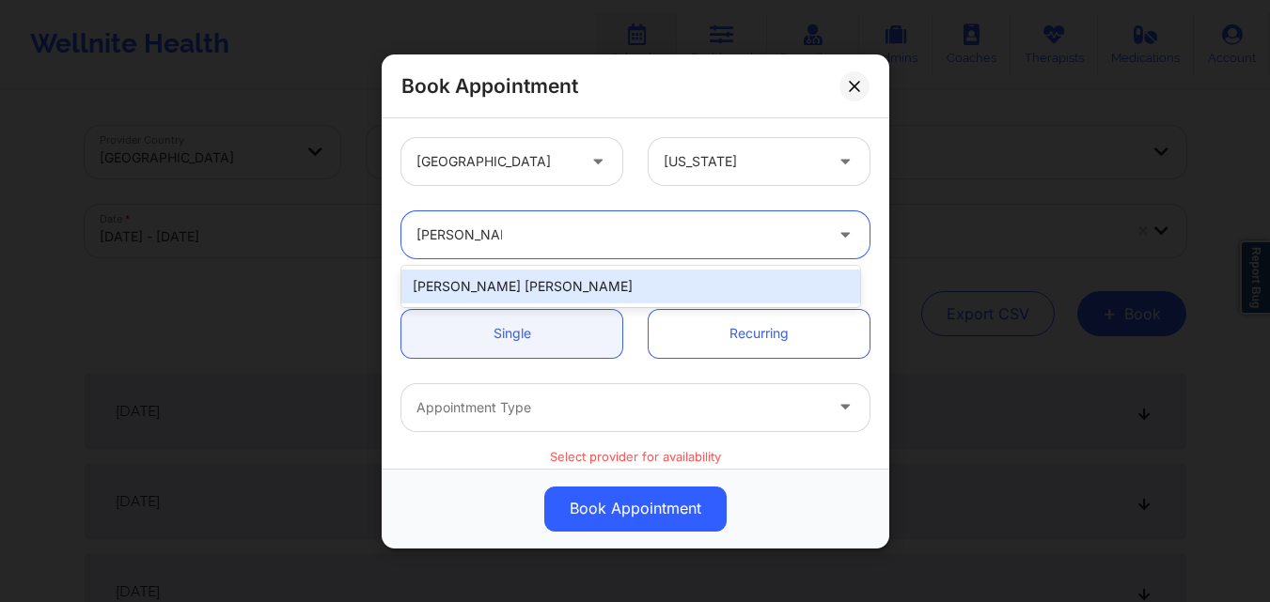
click at [584, 272] on div "Richard Ryan Kenneth Pollino" at bounding box center [630, 287] width 459 height 34
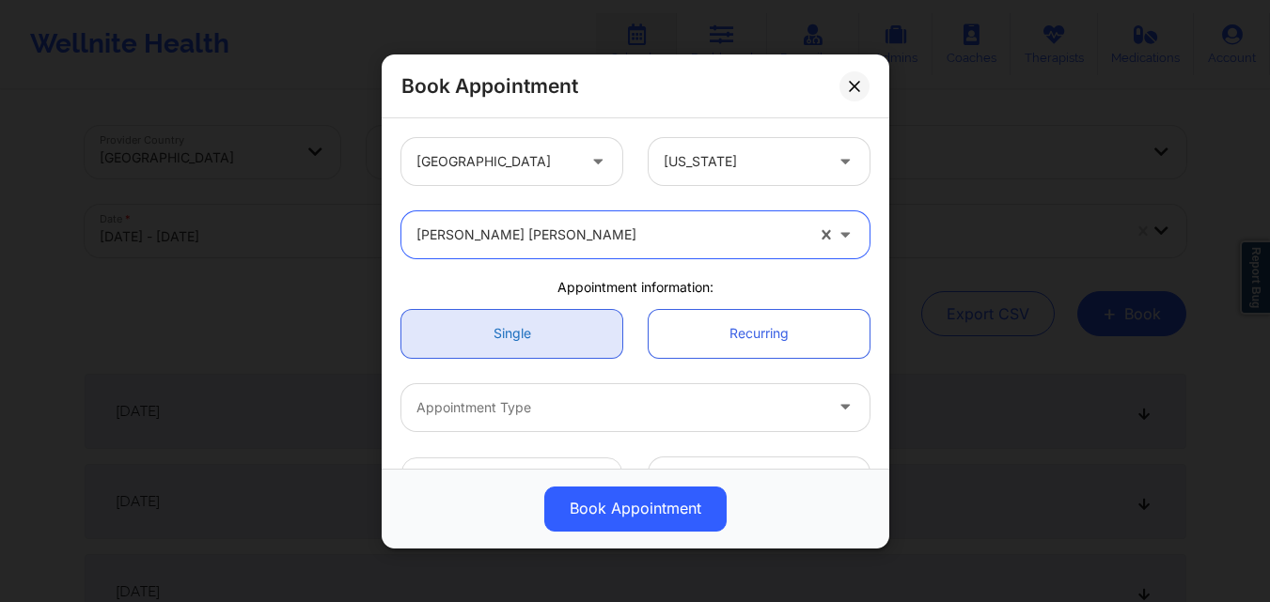
click at [559, 322] on link "Single" at bounding box center [511, 333] width 221 height 48
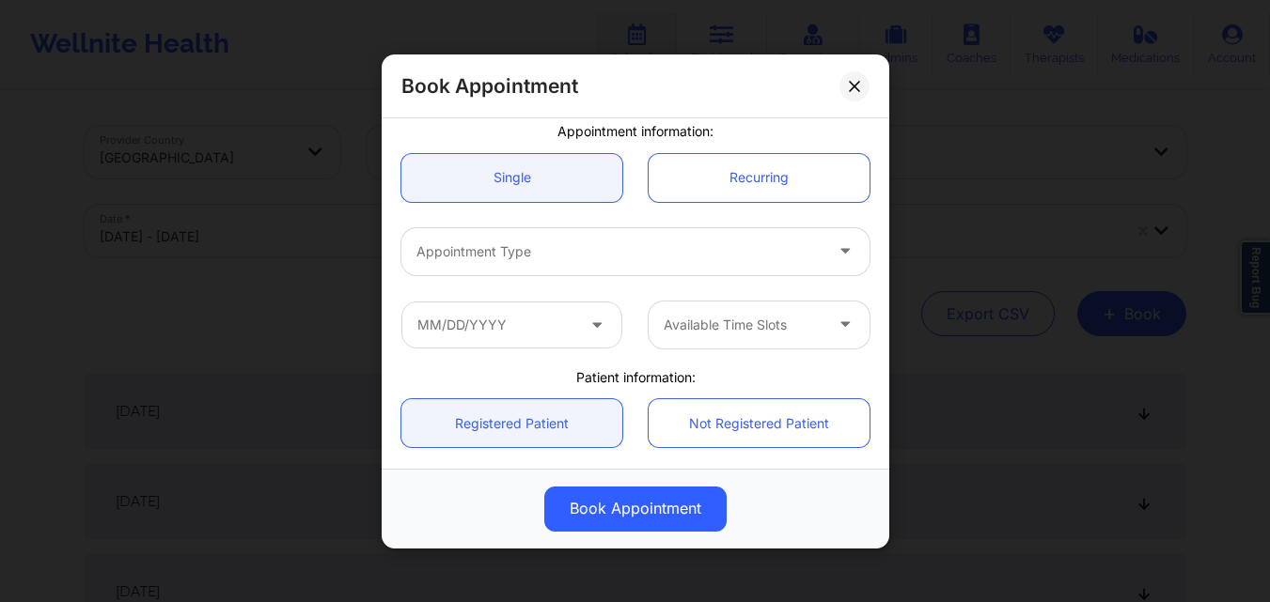
scroll to position [188, 0]
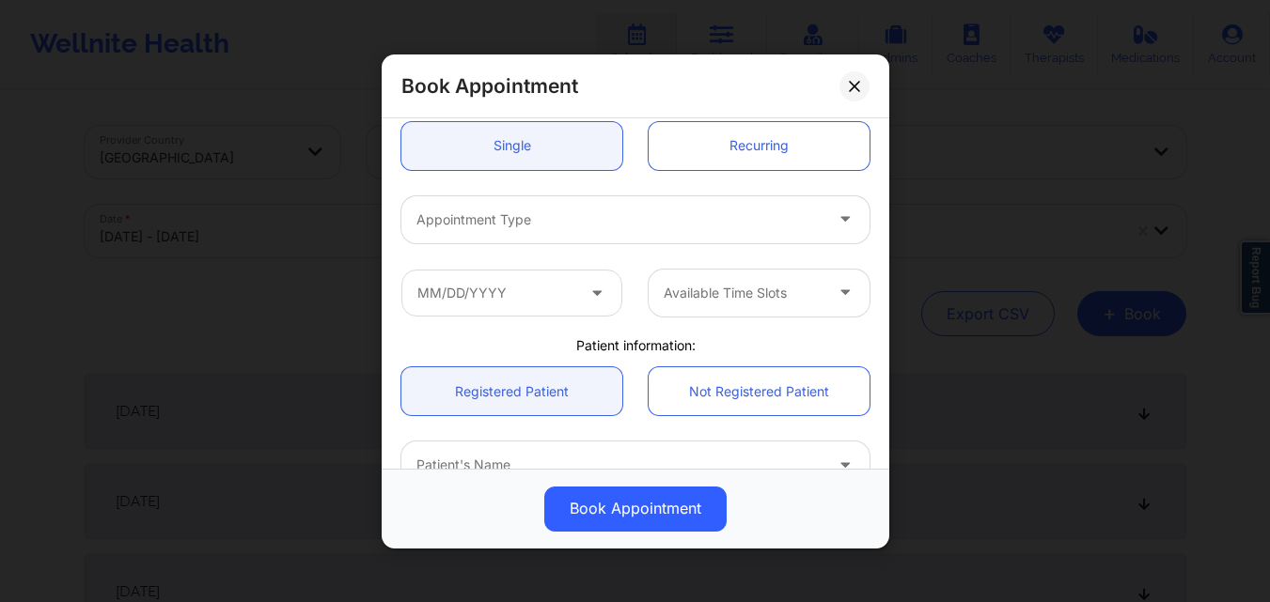
click at [577, 229] on div at bounding box center [619, 219] width 406 height 23
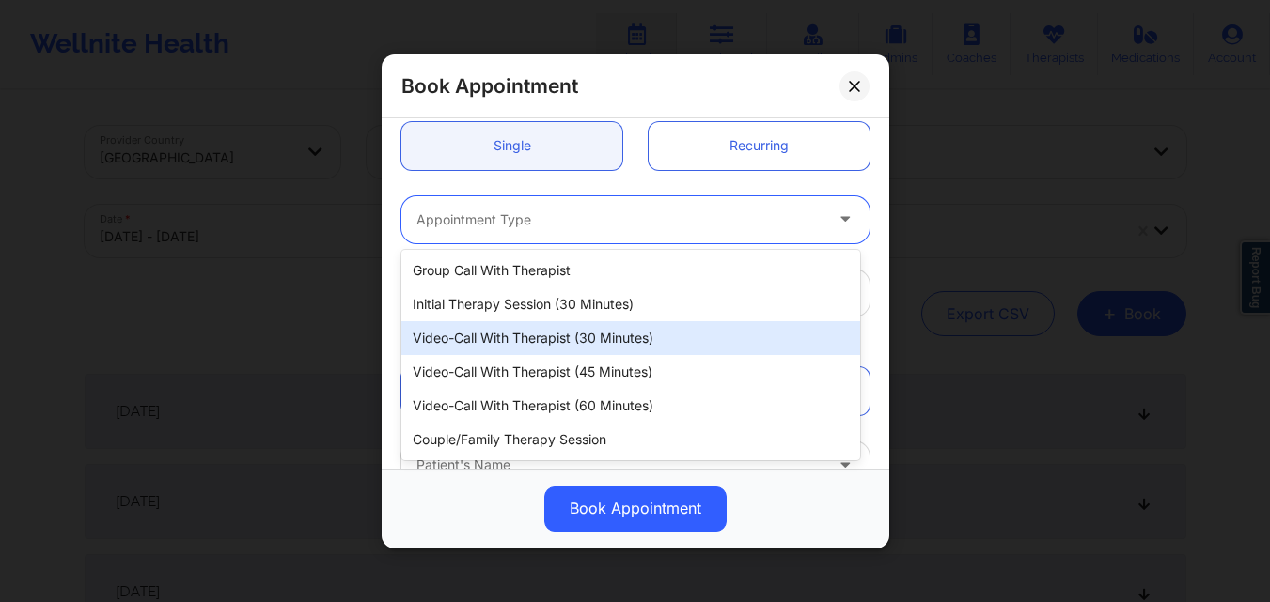
click at [555, 342] on div "Video-Call with Therapist (30 minutes)" at bounding box center [630, 338] width 459 height 34
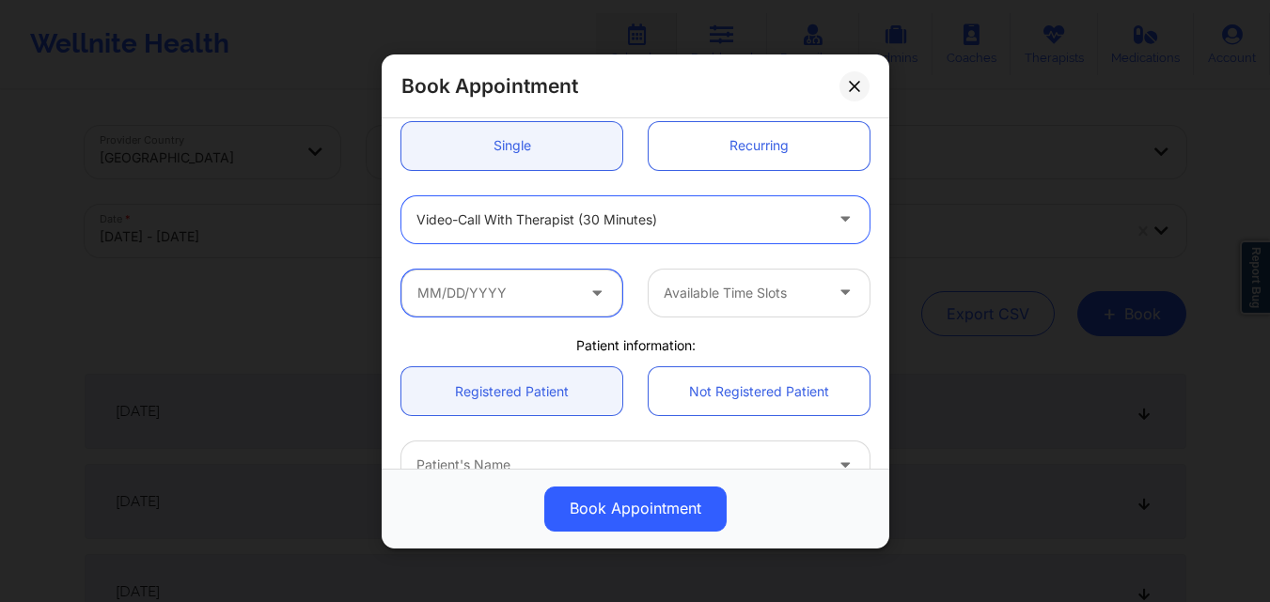
click at [514, 281] on input "text" at bounding box center [511, 292] width 221 height 47
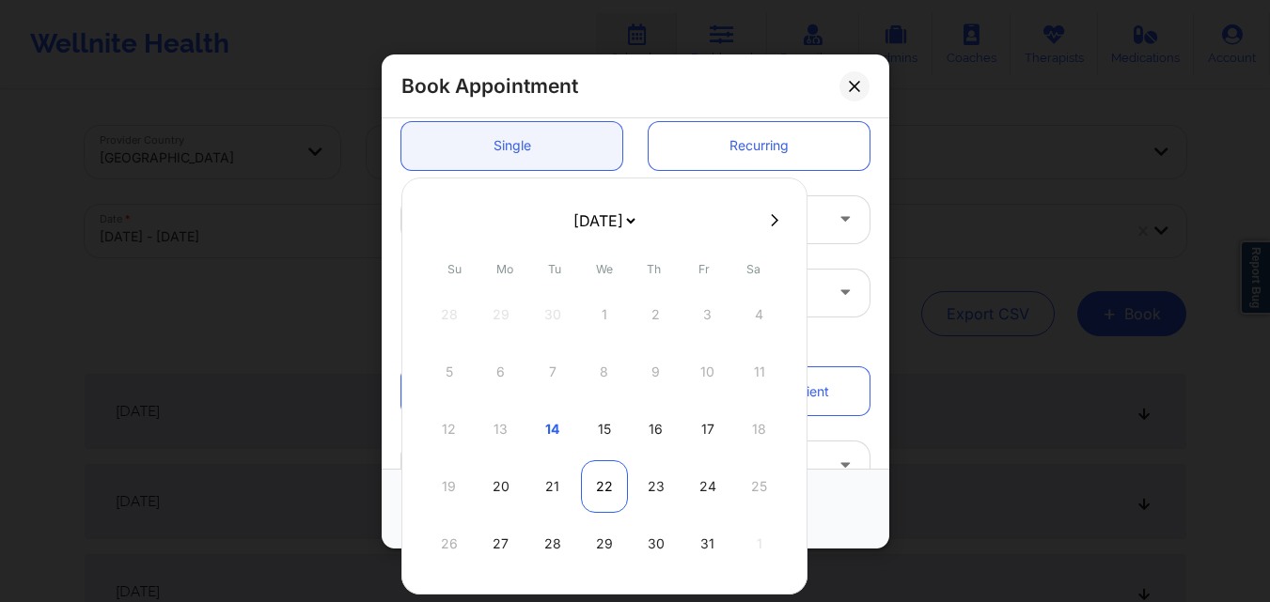
click at [608, 479] on div "22" at bounding box center [604, 486] width 47 height 53
type input "10/22/2025"
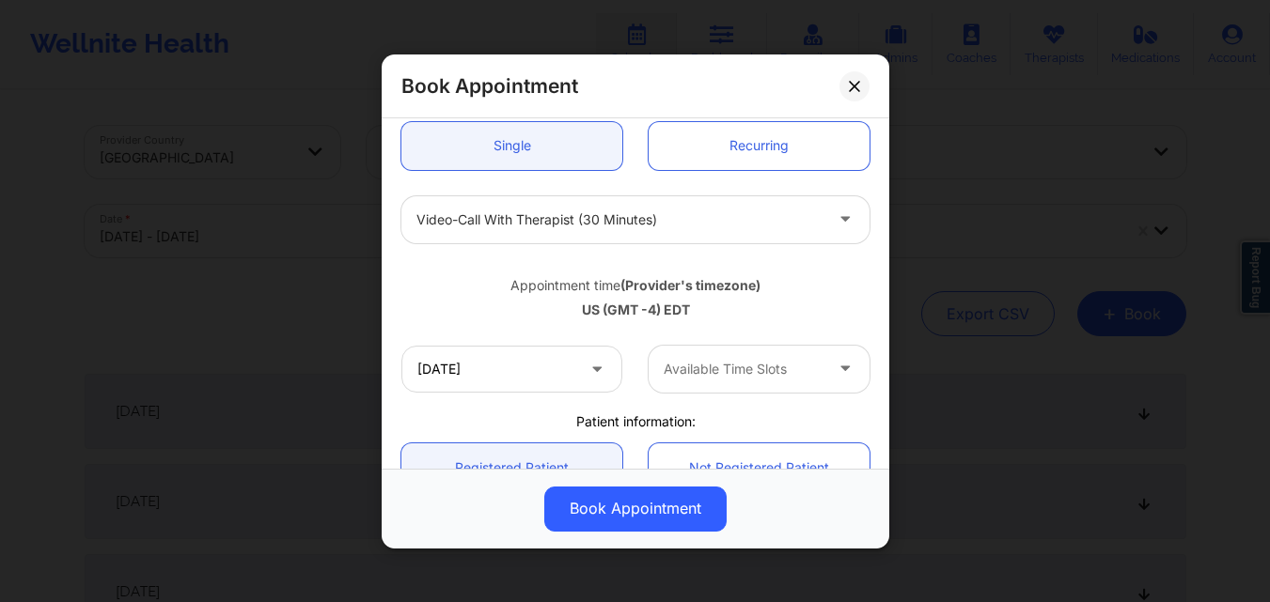
click at [686, 387] on div "Available Time Slots" at bounding box center [736, 368] width 176 height 47
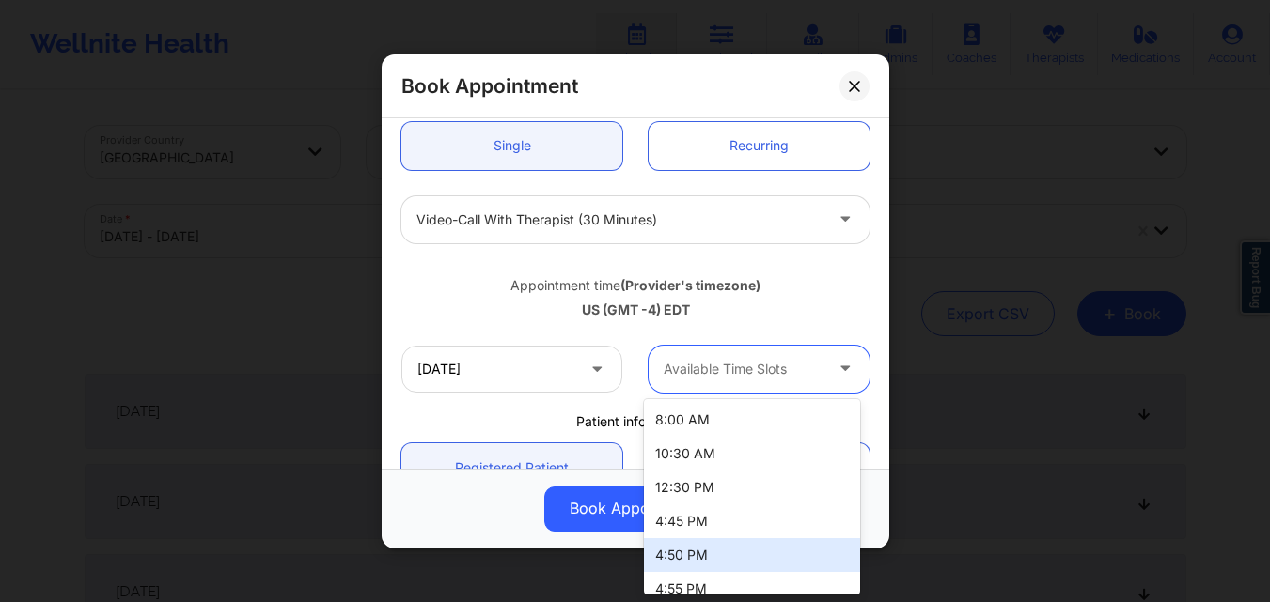
click at [708, 553] on div "4:50 PM" at bounding box center [752, 555] width 216 height 34
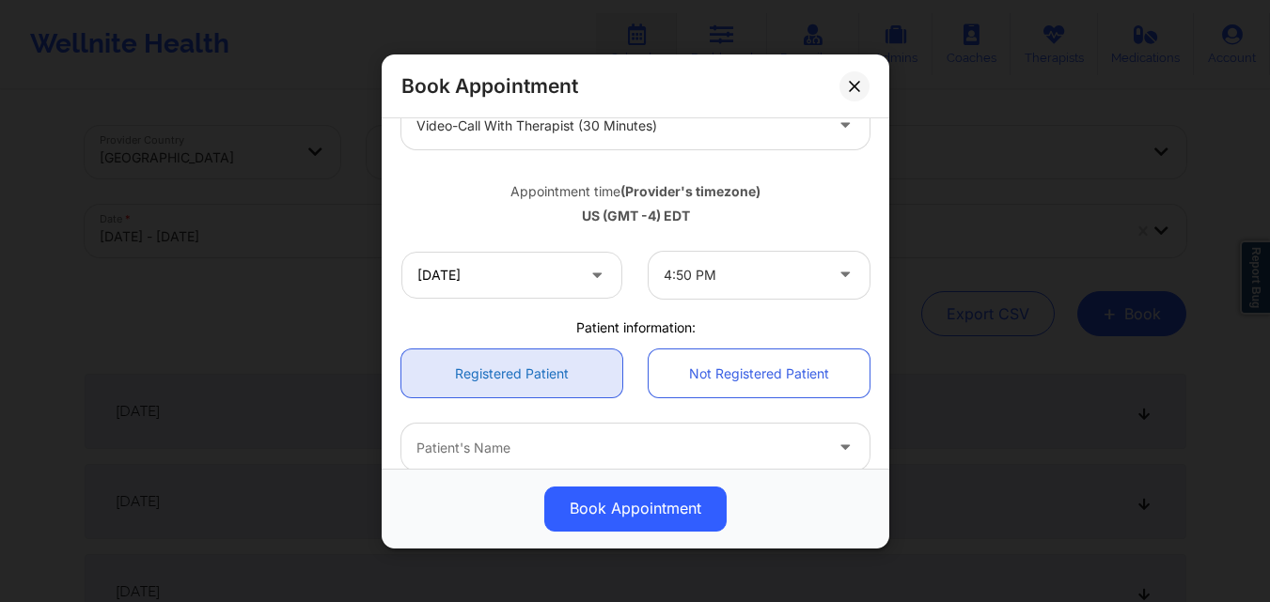
click at [535, 366] on link "Registered Patient" at bounding box center [511, 374] width 221 height 48
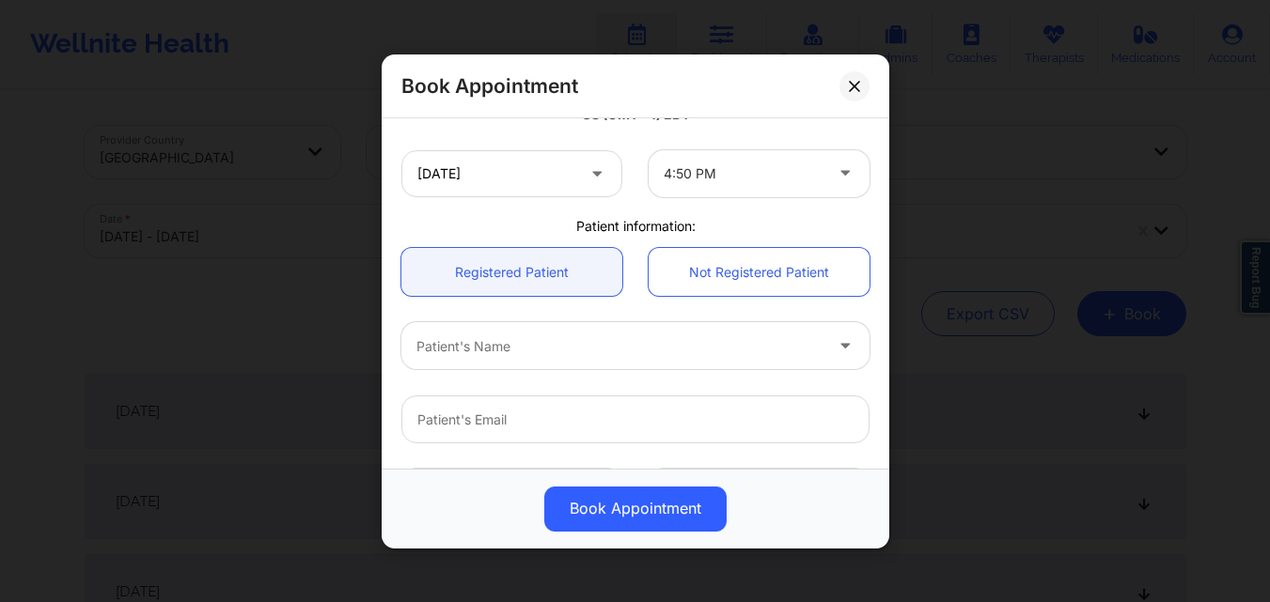
scroll to position [470, 0]
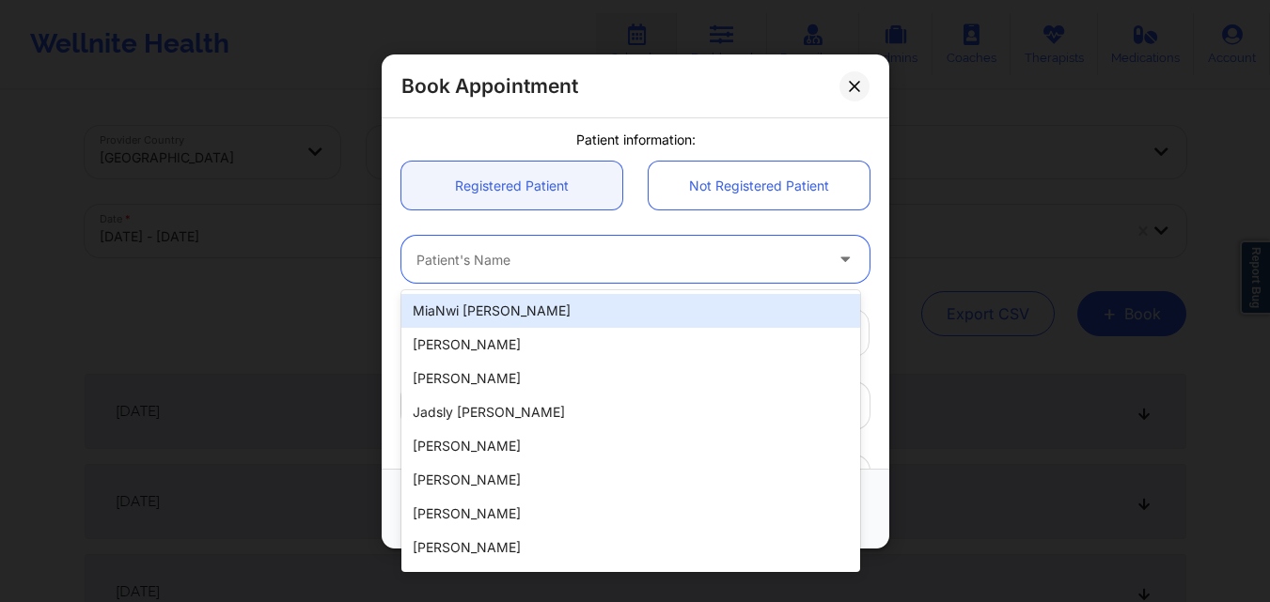
click at [599, 240] on div "Patient's Name" at bounding box center [612, 259] width 423 height 47
paste input "Eleni Dipla Hernandez"
type input "Eleni Dipla Hernandez"
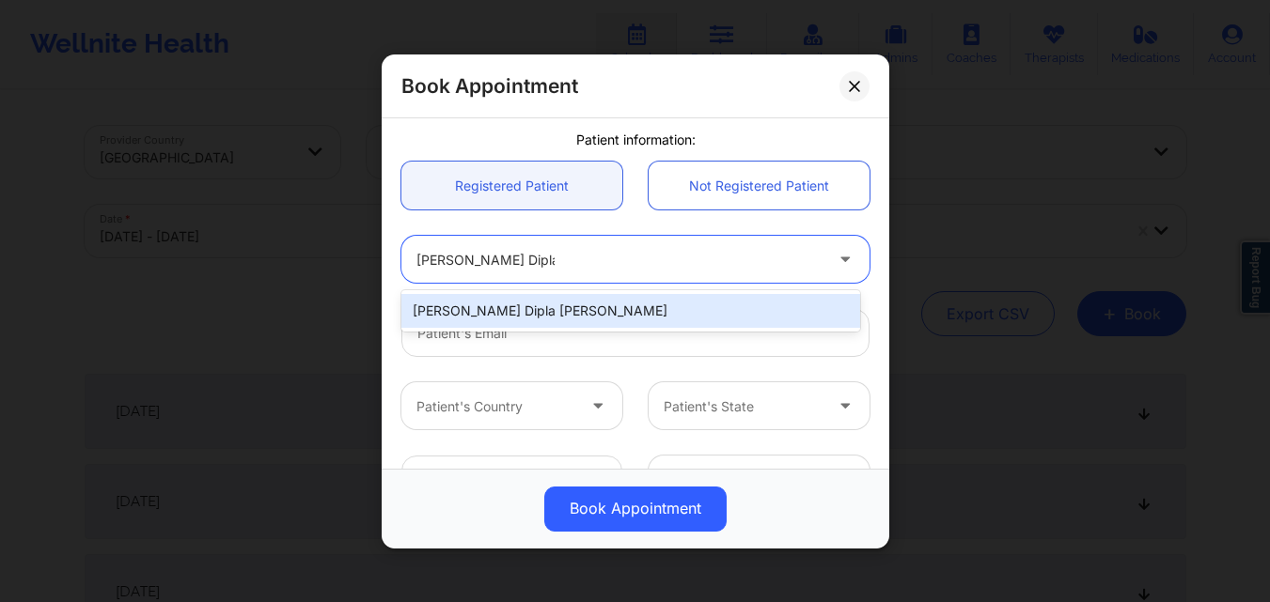
click at [580, 319] on div "Eleni Dipla Hernandez" at bounding box center [630, 311] width 459 height 34
type input "diplaeleni@gmail.com"
type input "+1347-901-8680"
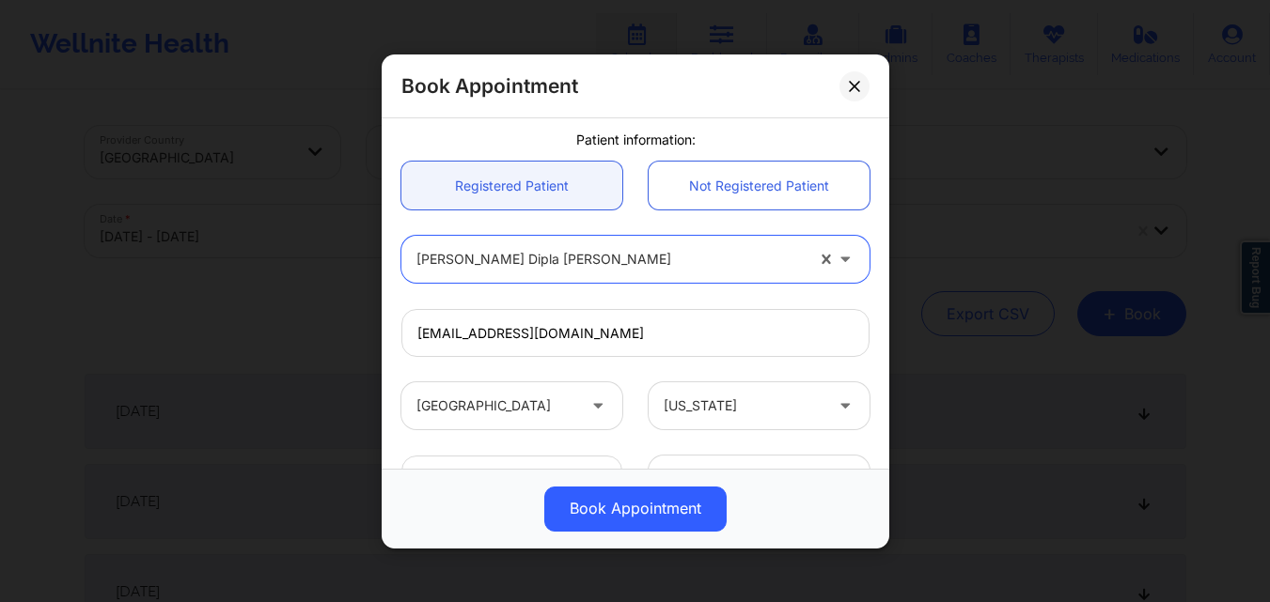
scroll to position [625, 0]
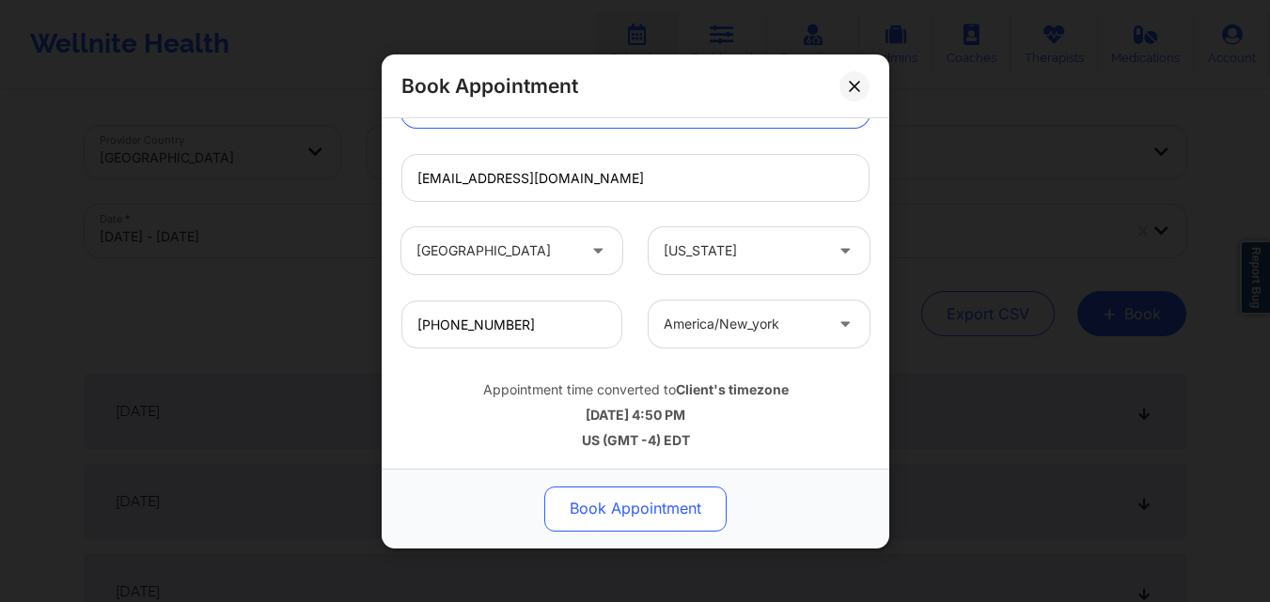
click at [623, 506] on button "Book Appointment" at bounding box center [635, 508] width 182 height 45
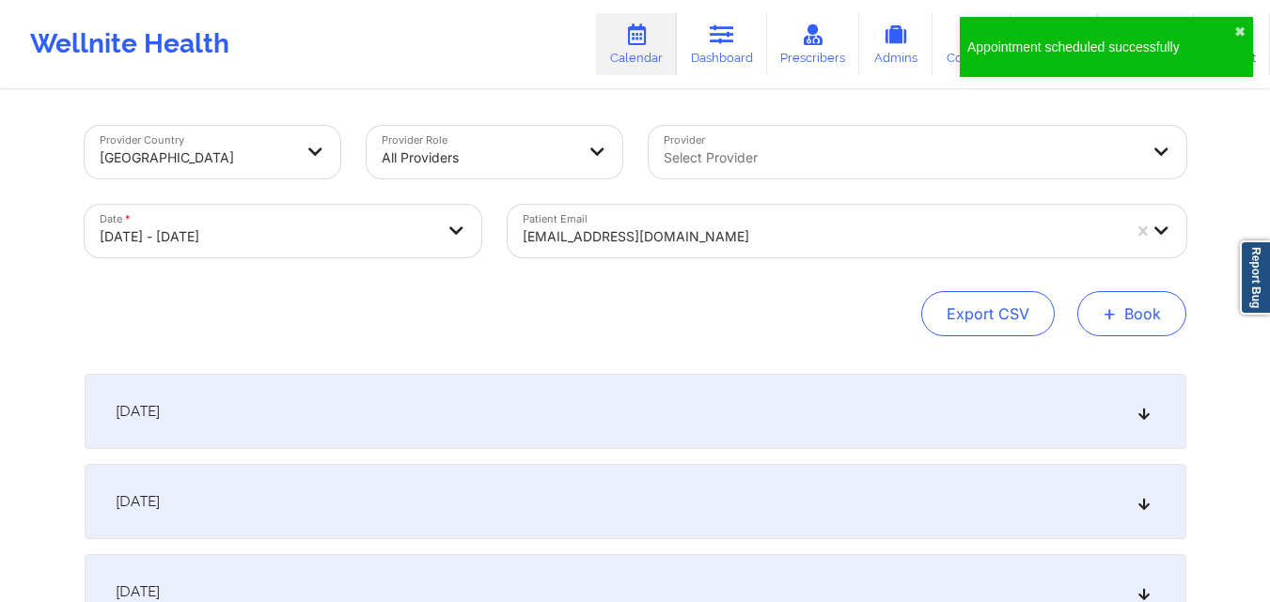
click at [1115, 308] on span "+" at bounding box center [1109, 313] width 14 height 10
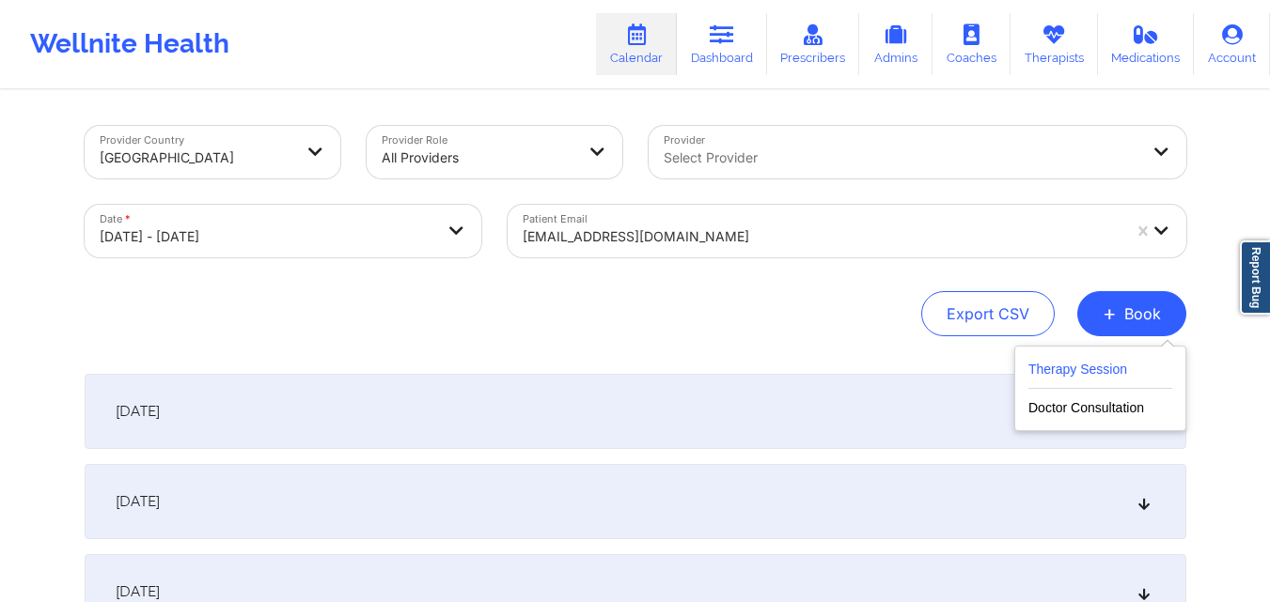
click at [1105, 365] on button "Therapy Session" at bounding box center [1100, 373] width 144 height 31
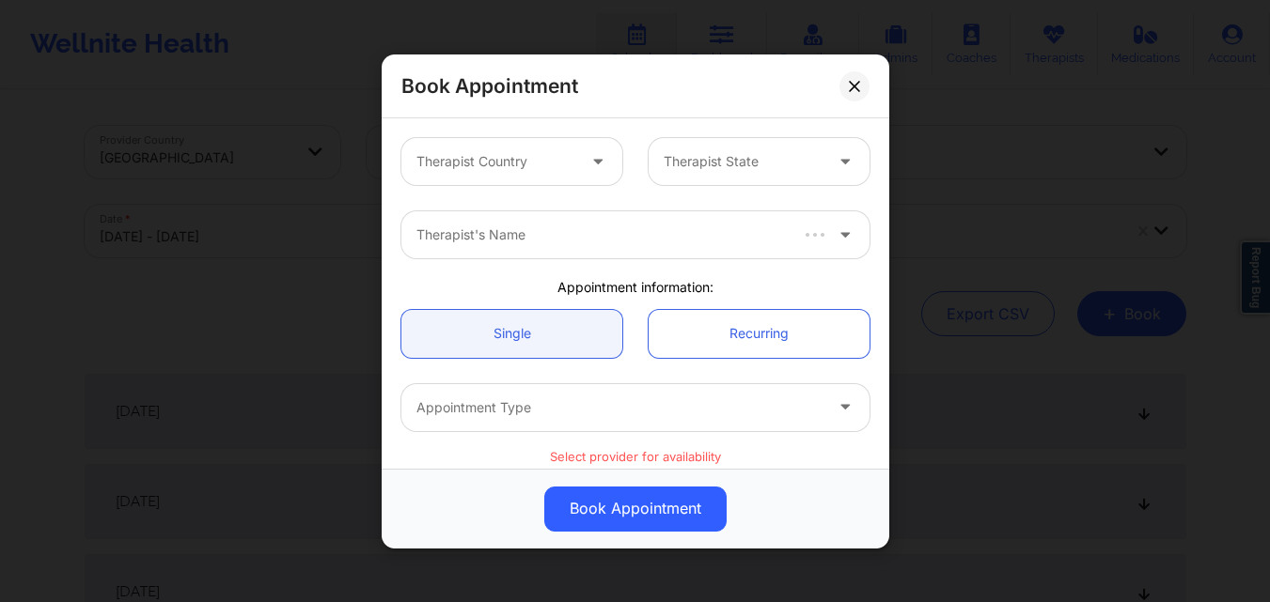
click at [517, 181] on div "Therapist Country" at bounding box center [489, 161] width 176 height 47
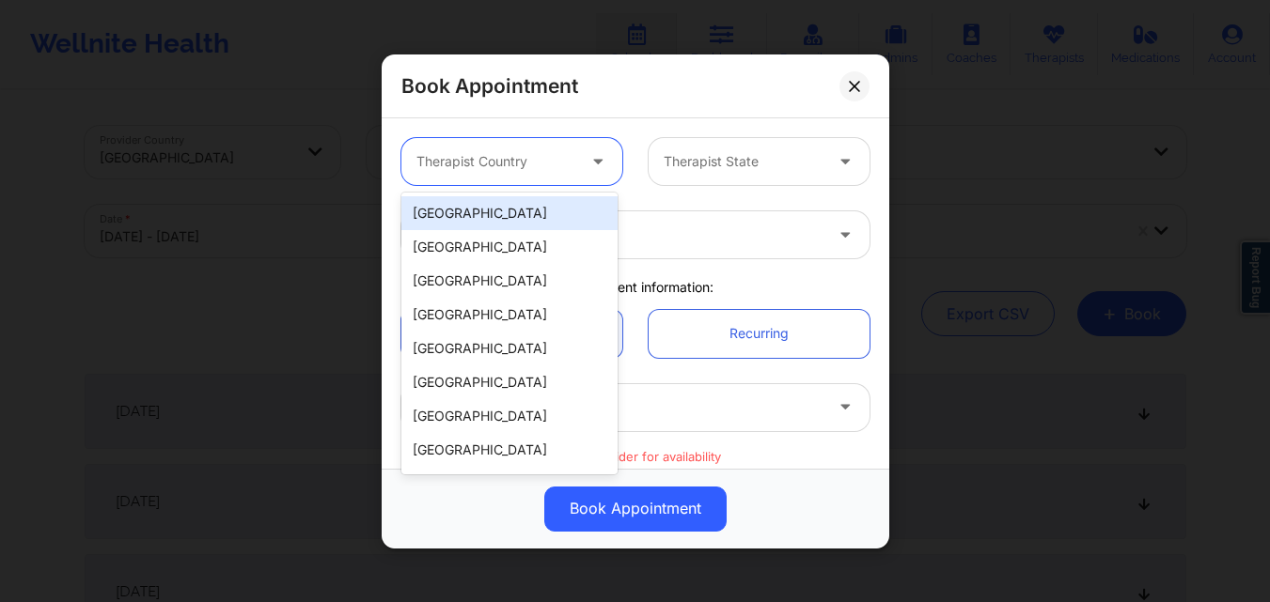
click at [522, 213] on div "[GEOGRAPHIC_DATA]" at bounding box center [509, 213] width 216 height 34
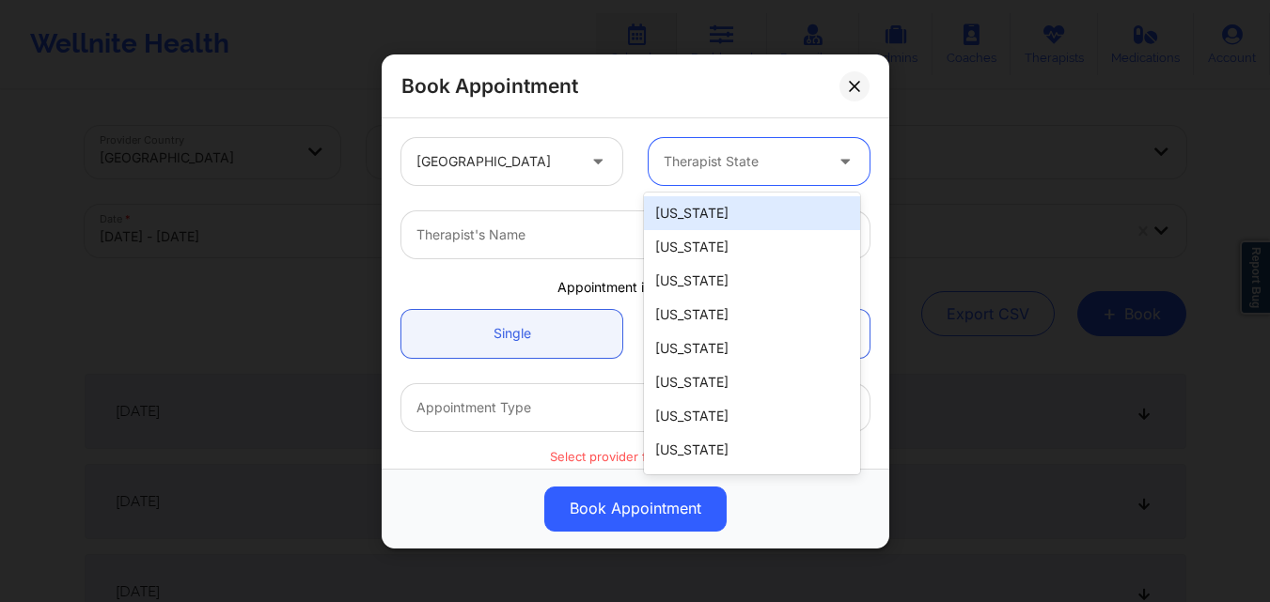
click at [711, 170] on div at bounding box center [742, 161] width 159 height 23
type input "New"
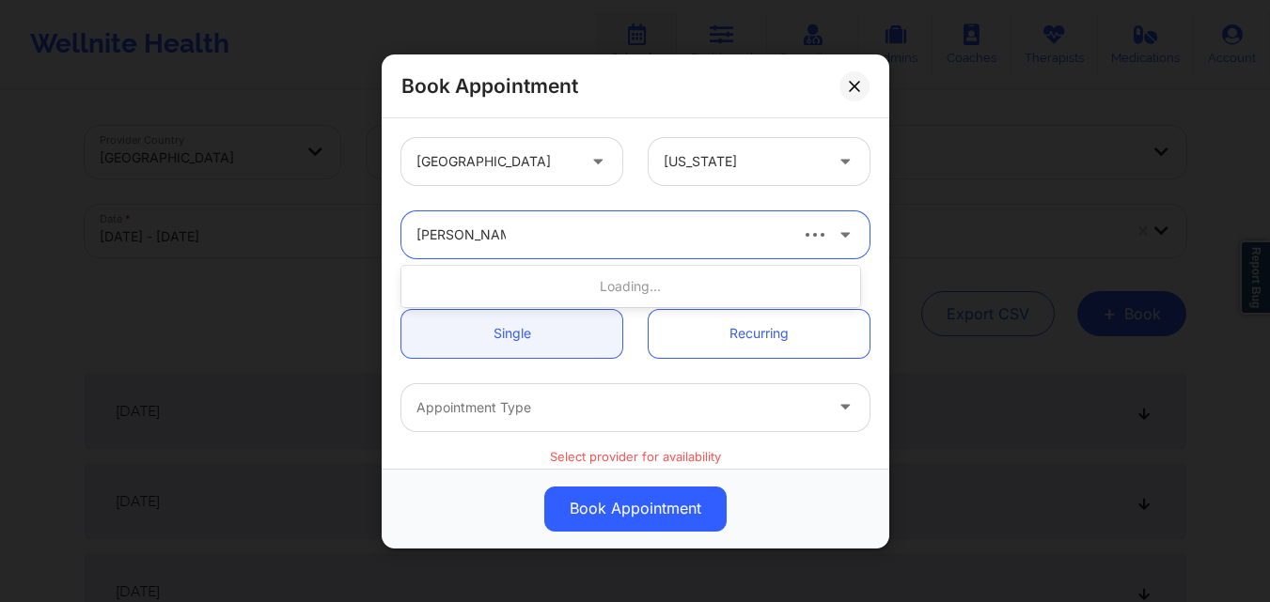
type input "Richard Ryan K"
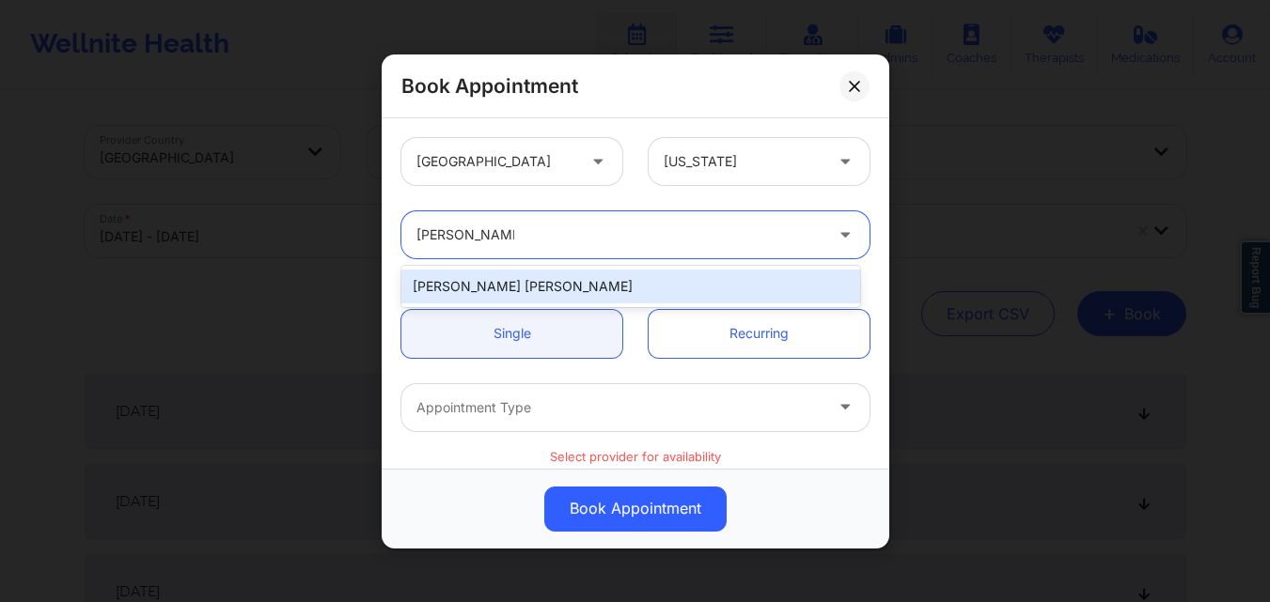
click at [677, 280] on div "[PERSON_NAME] [PERSON_NAME]" at bounding box center [630, 287] width 459 height 34
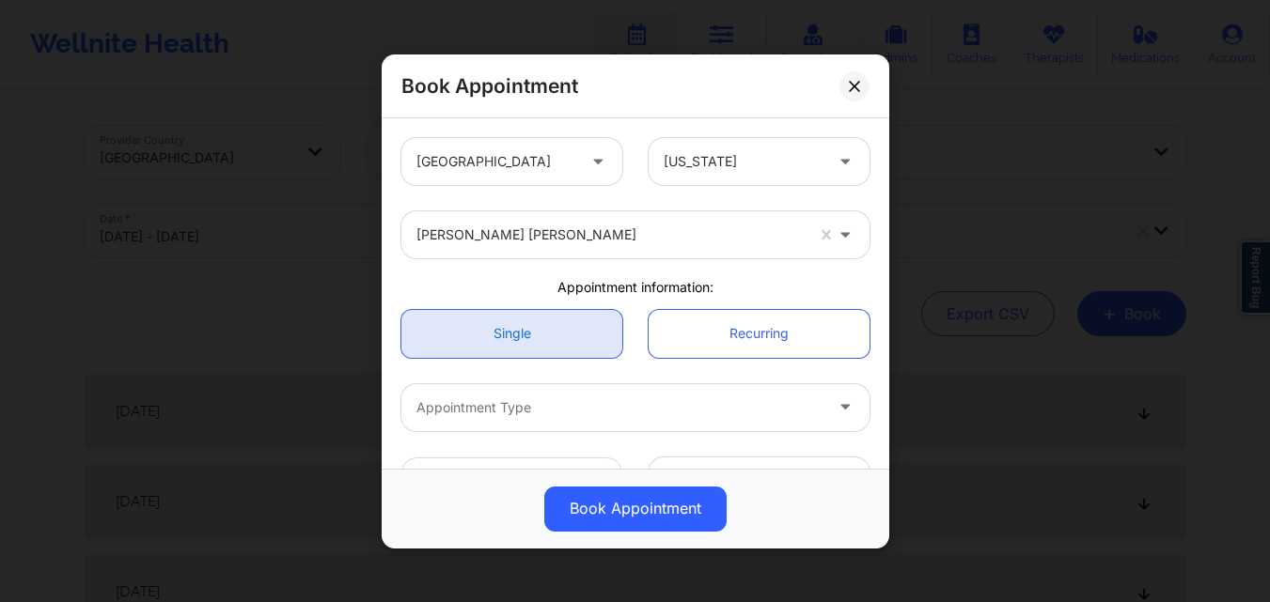
click at [510, 335] on link "Single" at bounding box center [511, 333] width 221 height 48
click at [553, 417] on div at bounding box center [619, 407] width 406 height 23
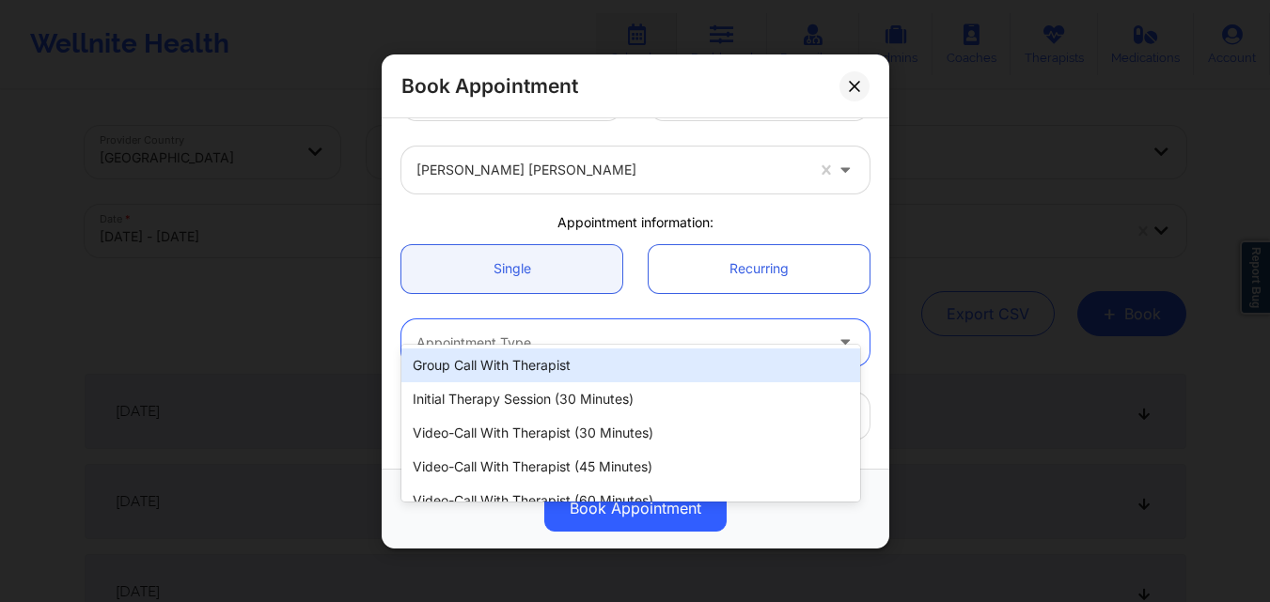
scroll to position [94, 0]
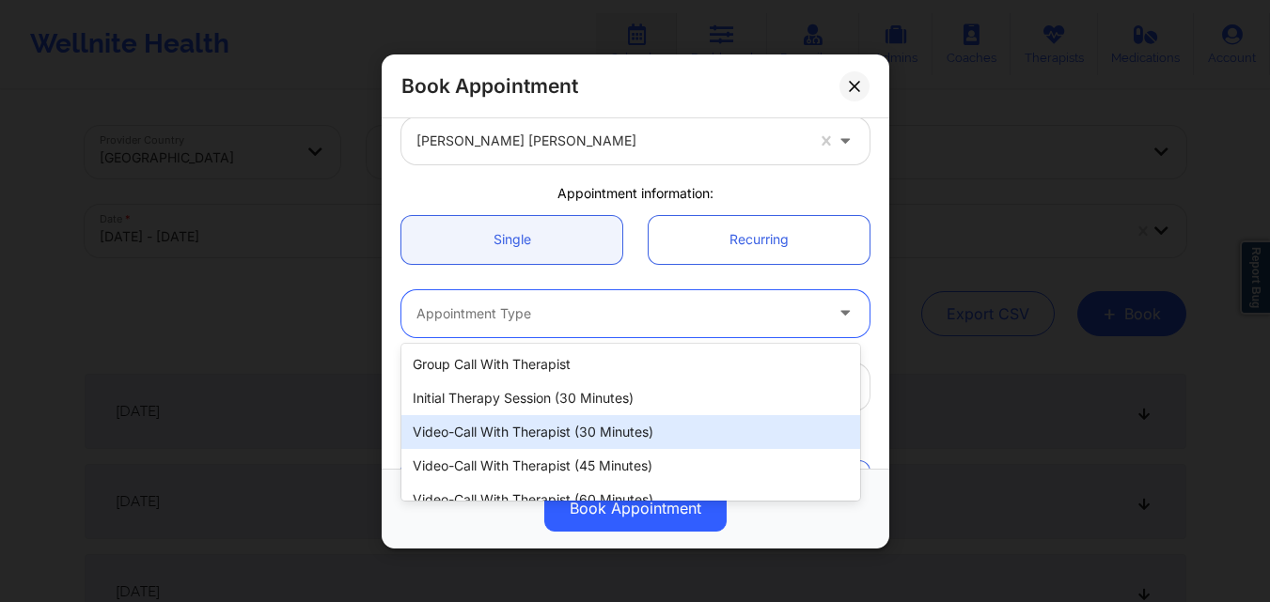
click at [609, 434] on div "Video-Call with Therapist (30 minutes)" at bounding box center [630, 432] width 459 height 34
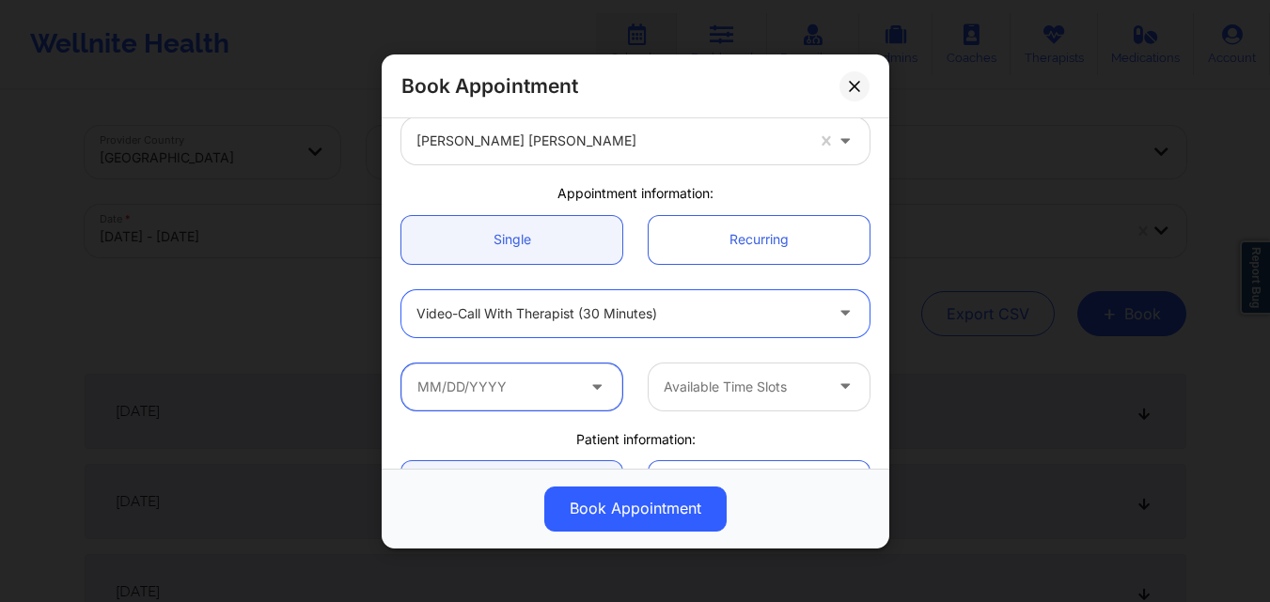
click at [530, 390] on input "text" at bounding box center [511, 386] width 221 height 47
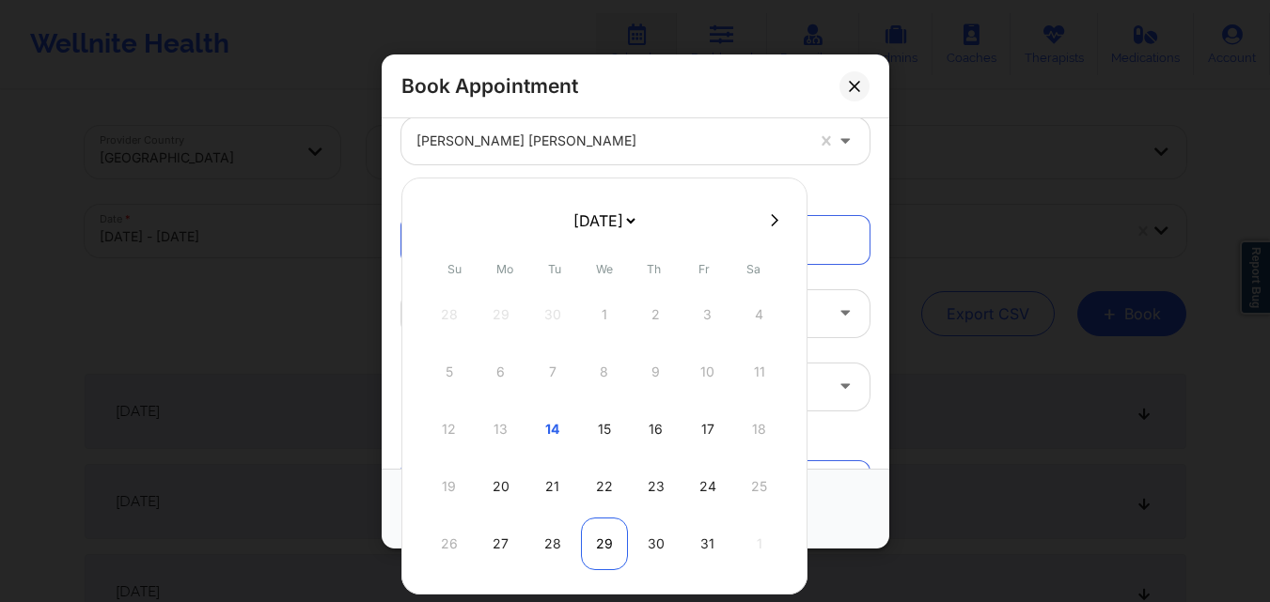
click at [596, 541] on div "29" at bounding box center [604, 544] width 47 height 53
type input "10/29/2025"
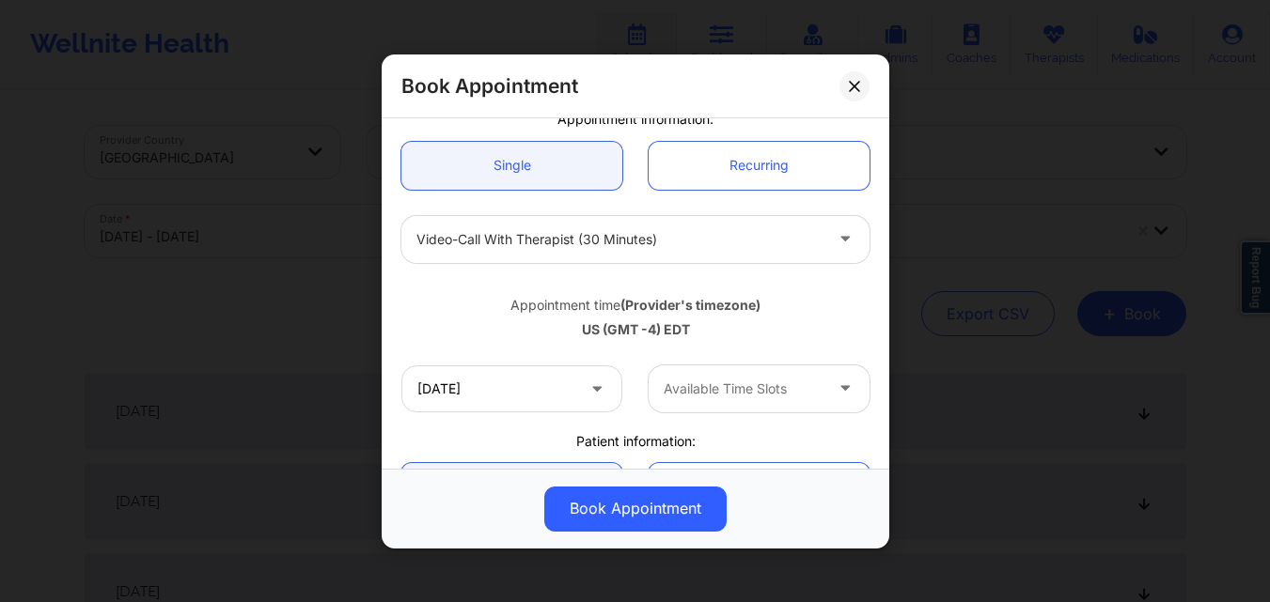
scroll to position [282, 0]
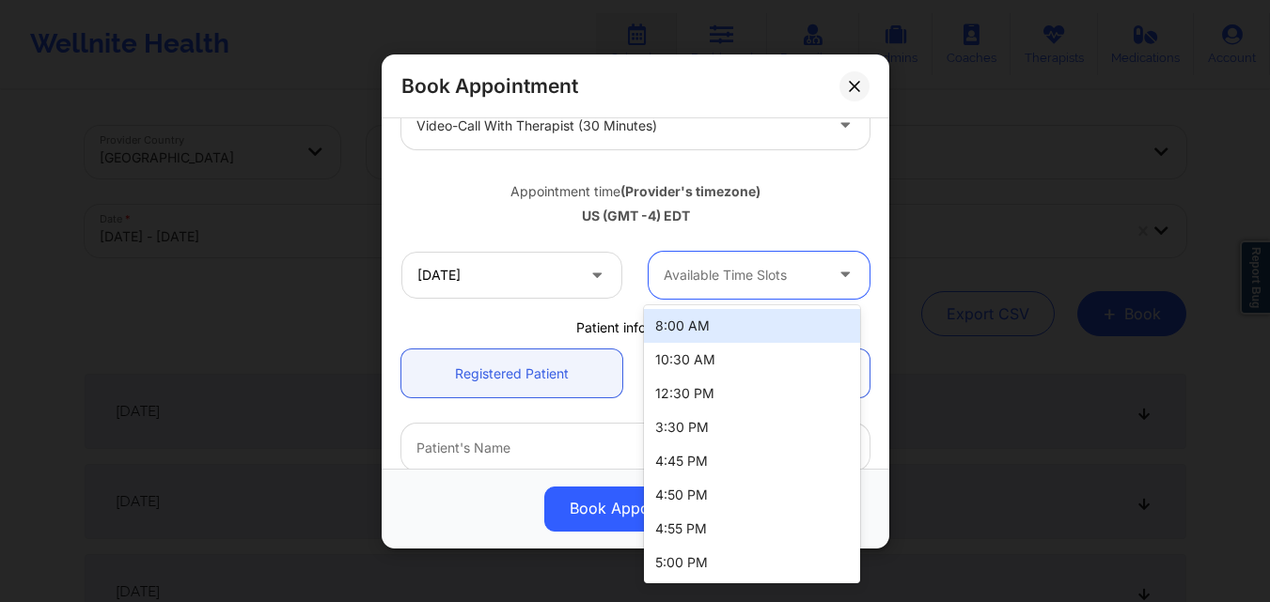
click at [725, 273] on div at bounding box center [742, 275] width 159 height 23
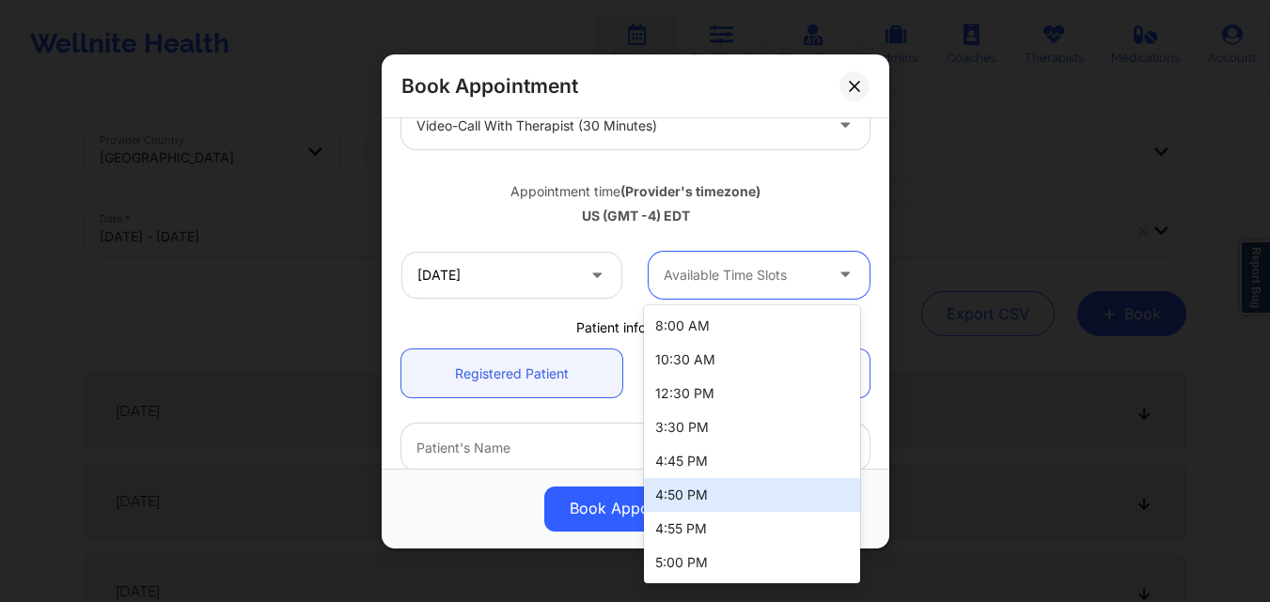
click at [718, 491] on div "4:50 PM" at bounding box center [752, 495] width 216 height 34
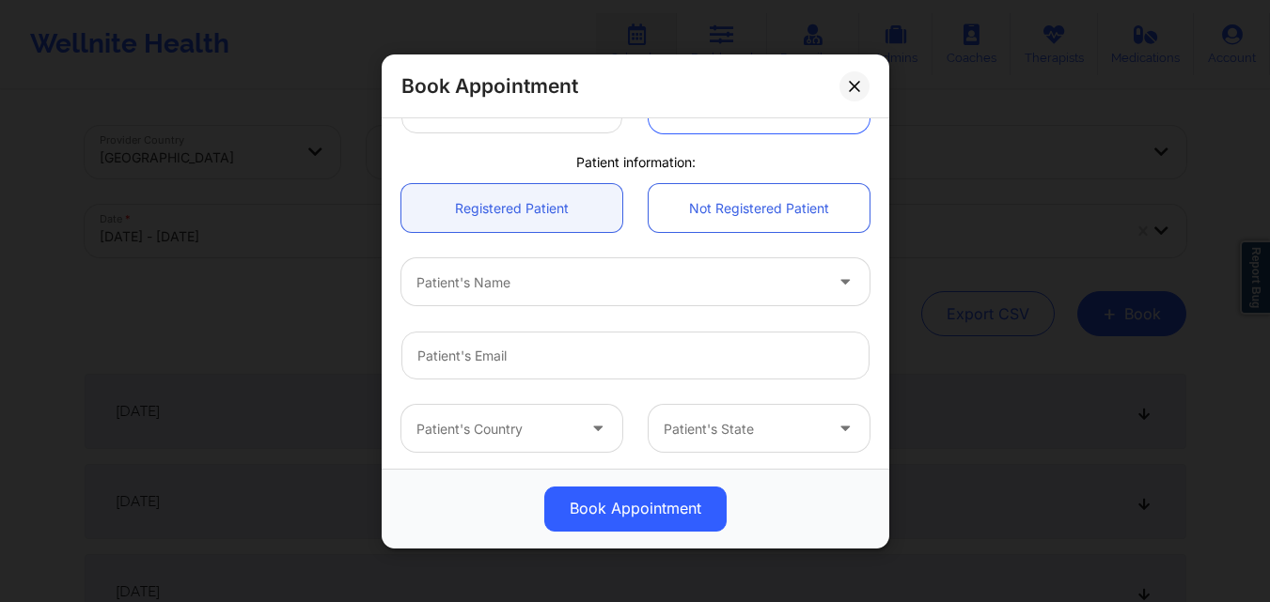
scroll to position [470, 0]
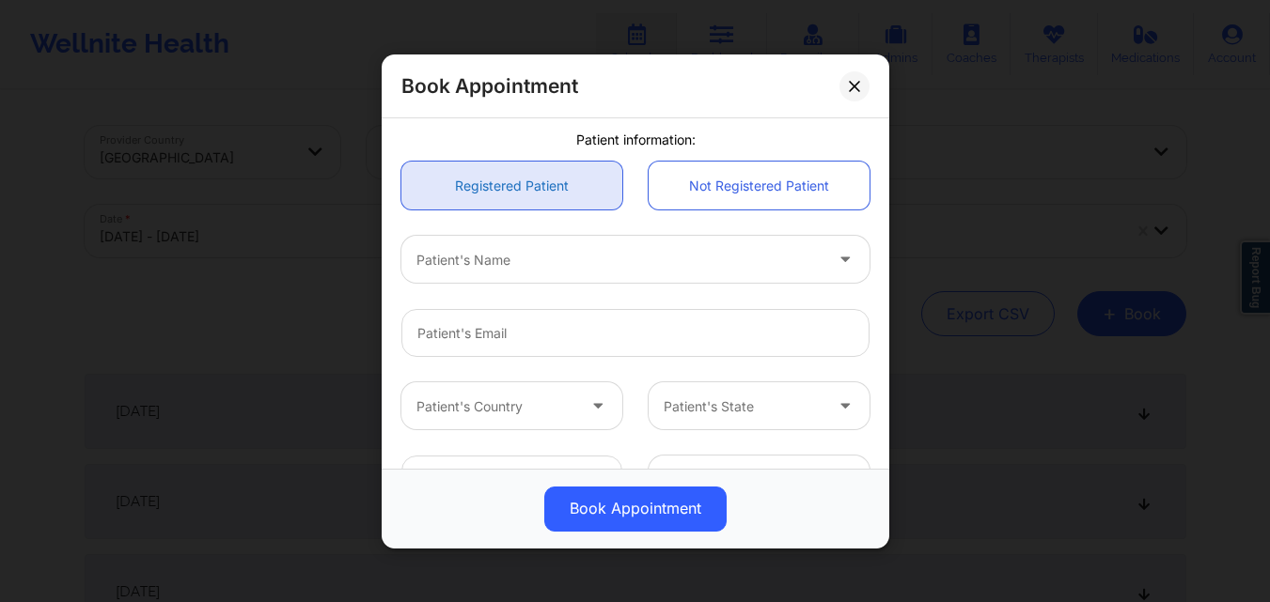
click at [554, 199] on link "Registered Patient" at bounding box center [511, 186] width 221 height 48
click at [553, 258] on div at bounding box center [619, 259] width 406 height 23
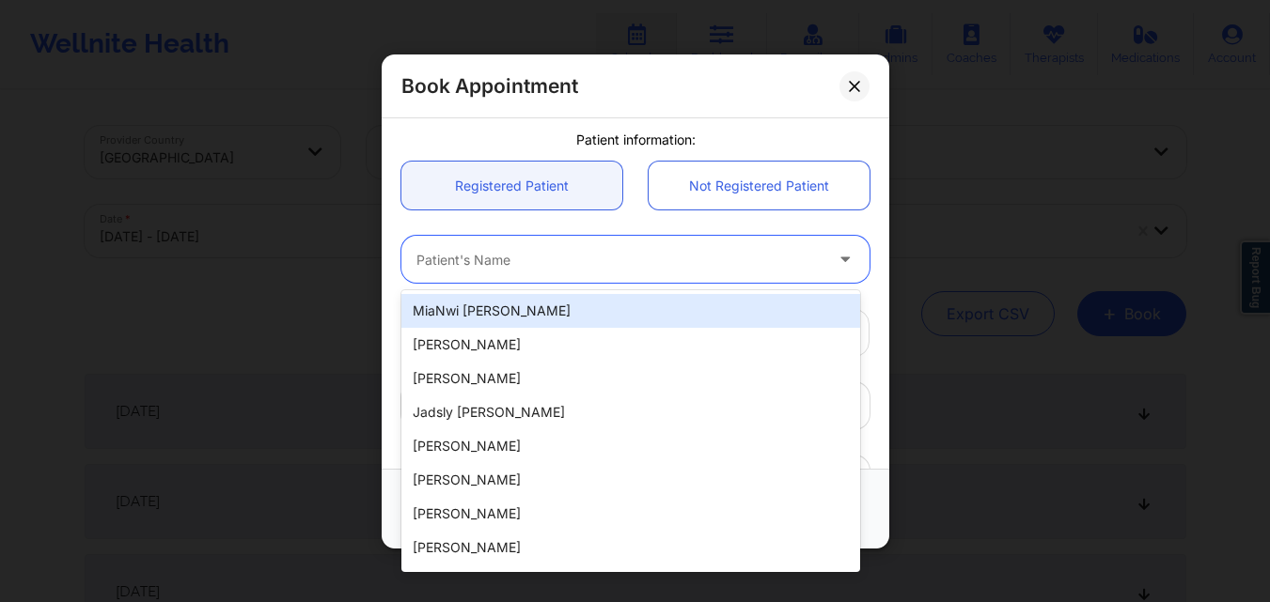
paste input "Eleni Dipla Hernandez"
type input "Eleni Dipla Hernandez"
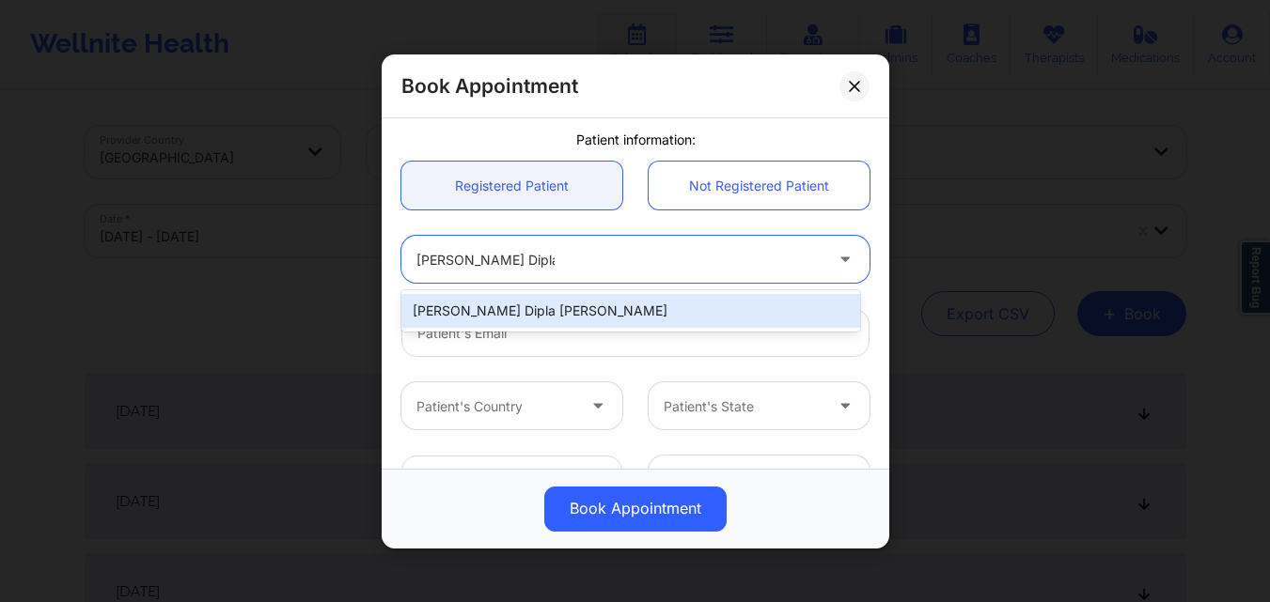
click at [561, 310] on div "Eleni Dipla Hernandez" at bounding box center [630, 311] width 459 height 34
type input "diplaeleni@gmail.com"
type input "+1347-901-8680"
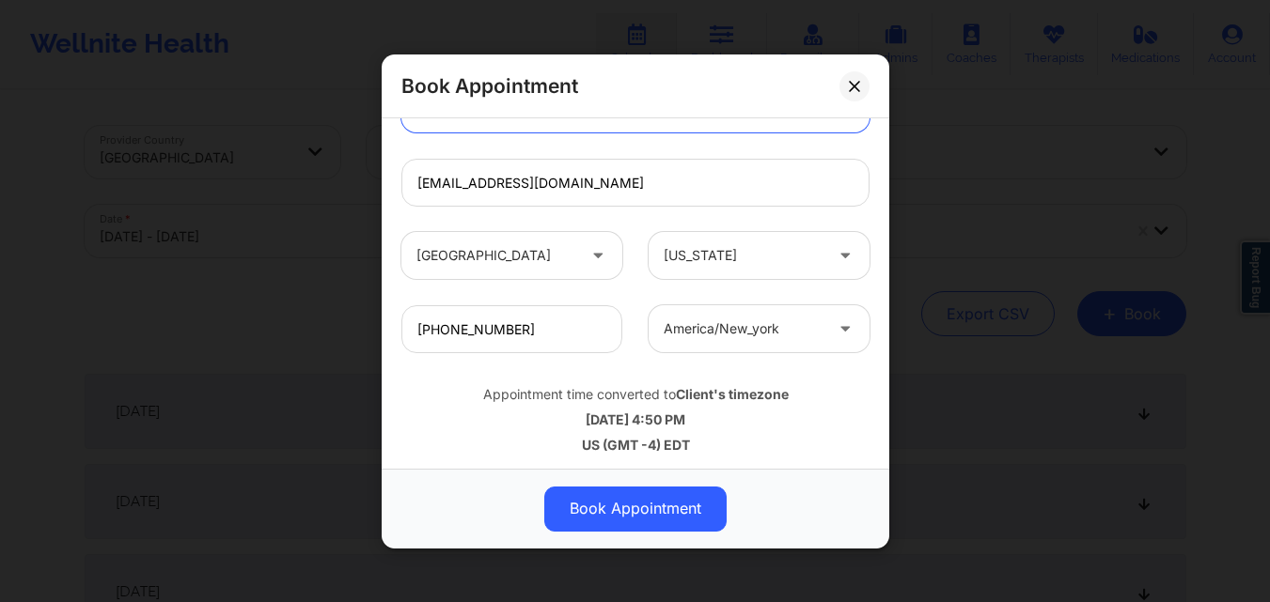
scroll to position [625, 0]
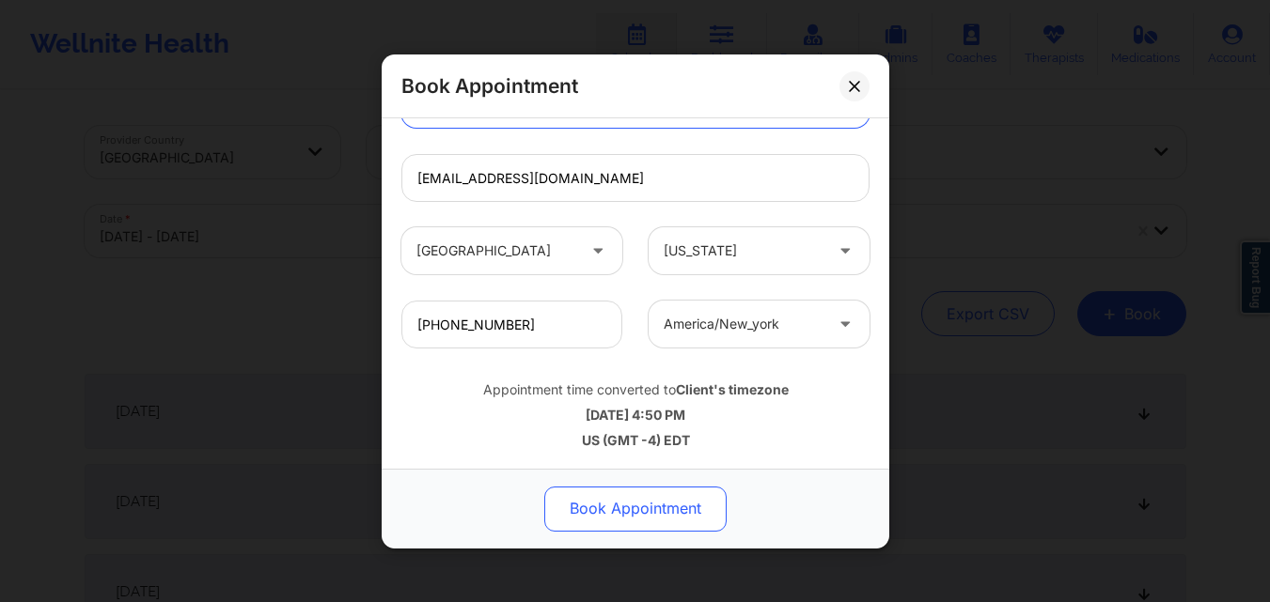
click at [658, 522] on button "Book Appointment" at bounding box center [635, 508] width 182 height 45
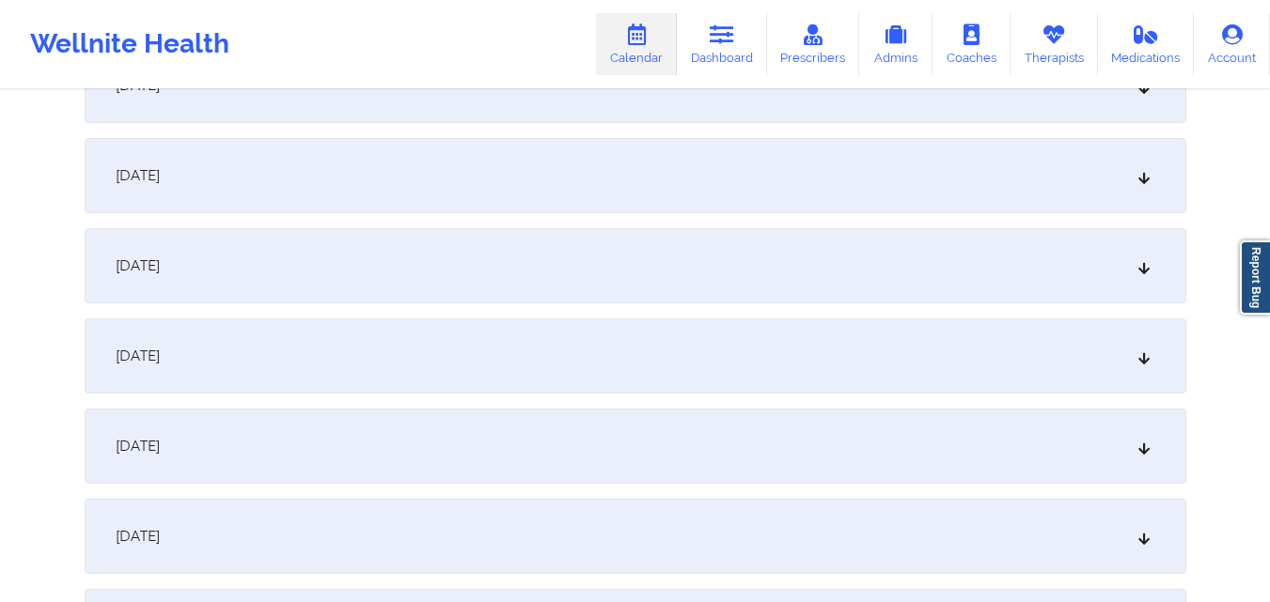
scroll to position [2067, 0]
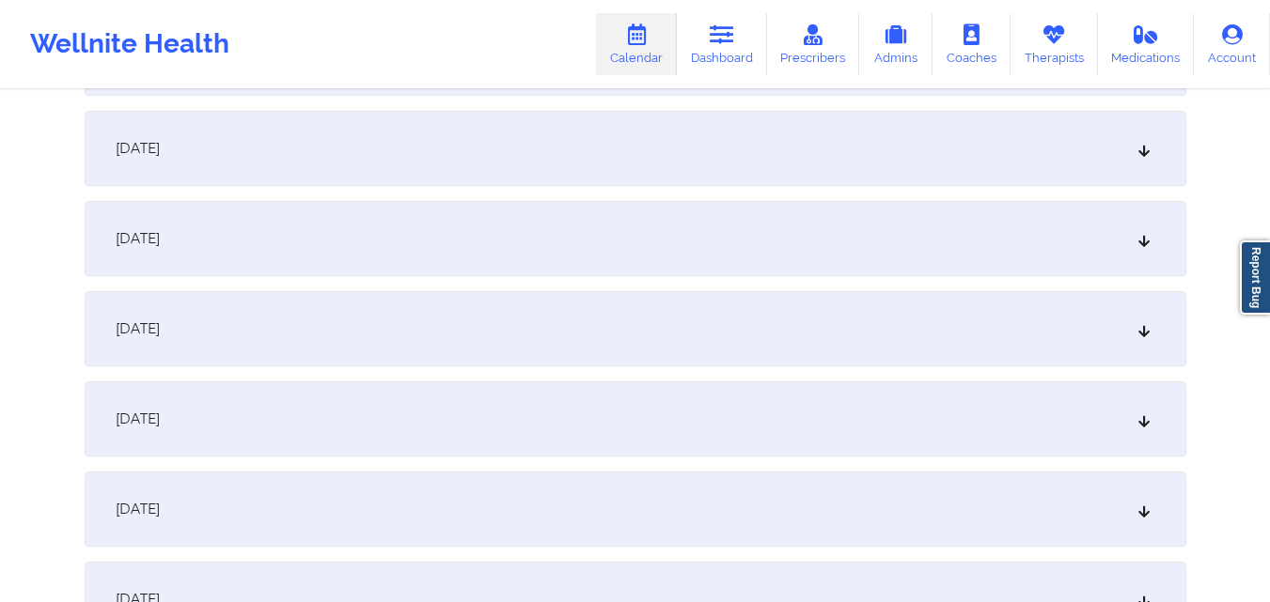
click at [696, 228] on div "[DATE]" at bounding box center [635, 238] width 1101 height 75
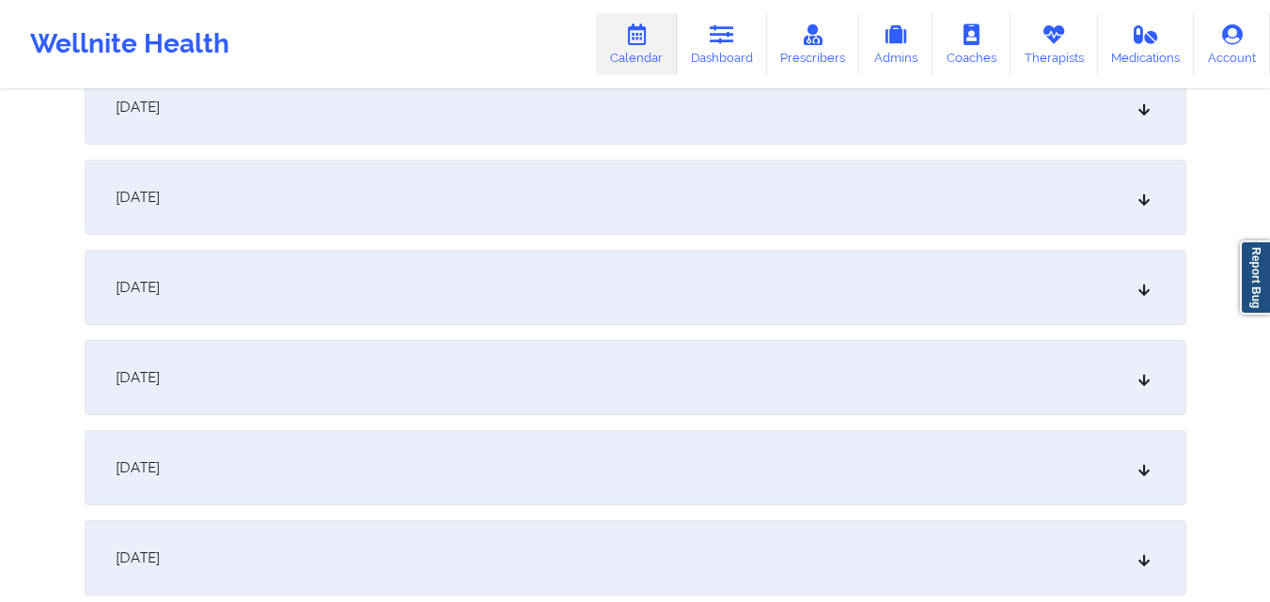
scroll to position [2913, 0]
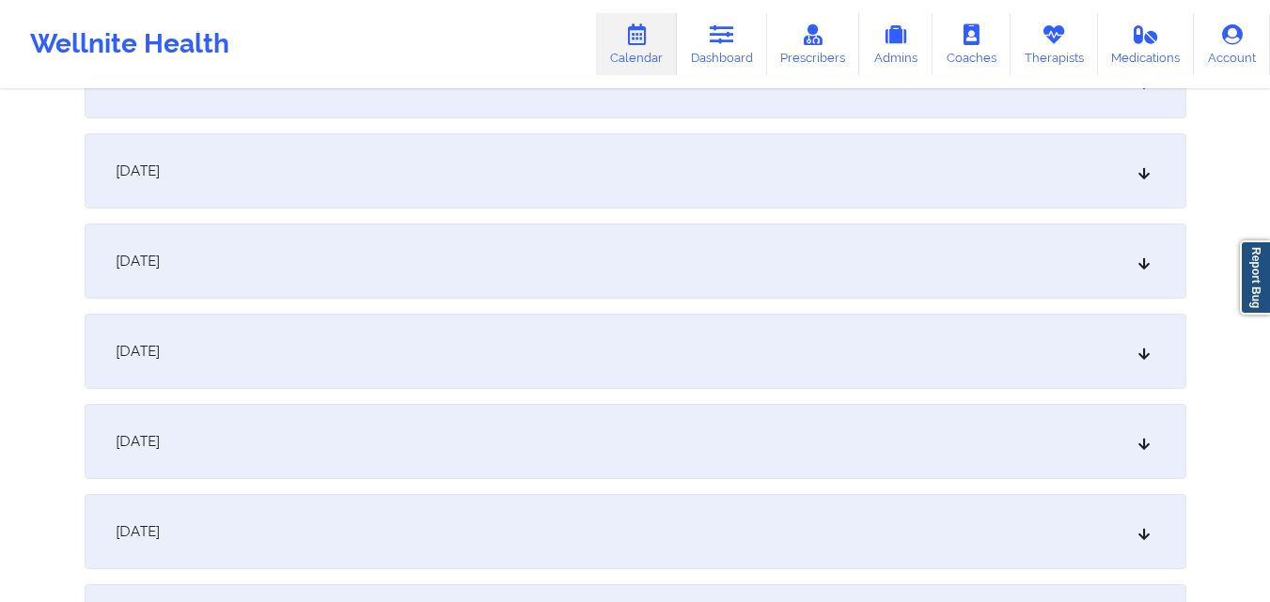
click at [881, 330] on div "[DATE]" at bounding box center [635, 351] width 1101 height 75
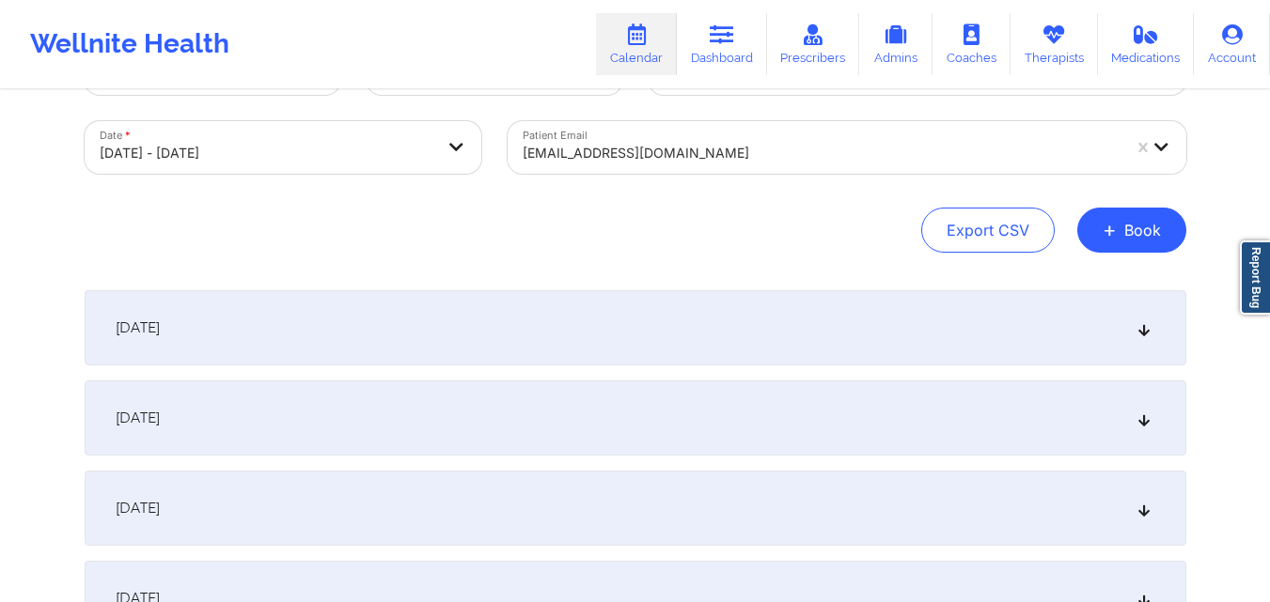
scroll to position [0, 0]
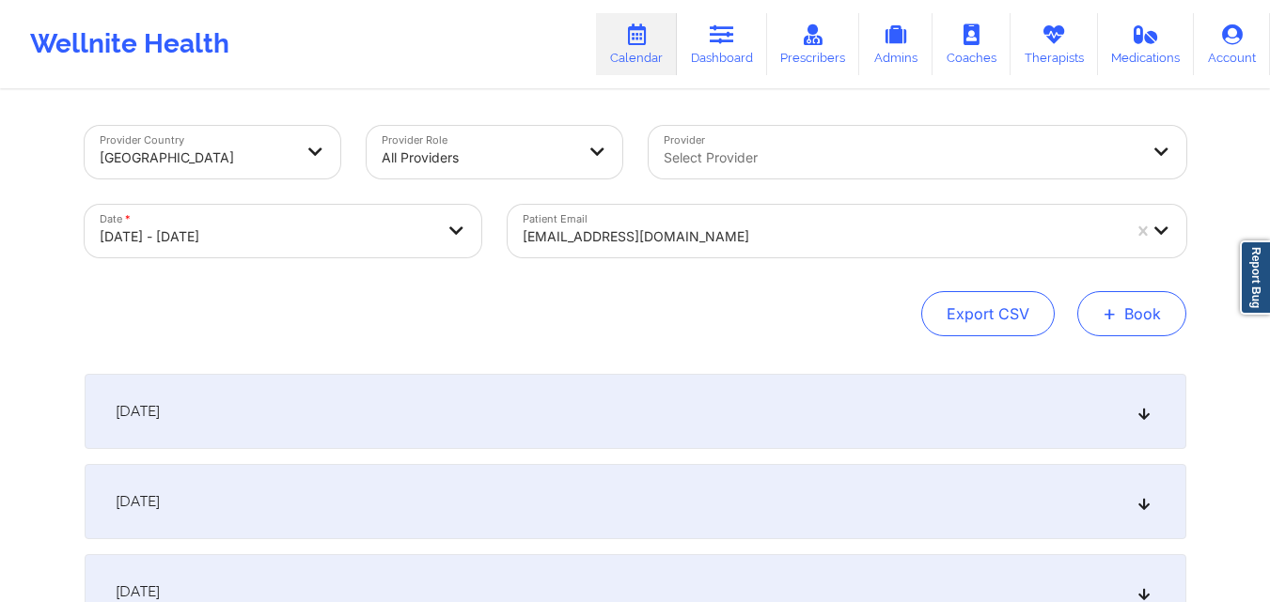
click at [1120, 322] on button "+ Book" at bounding box center [1131, 313] width 109 height 45
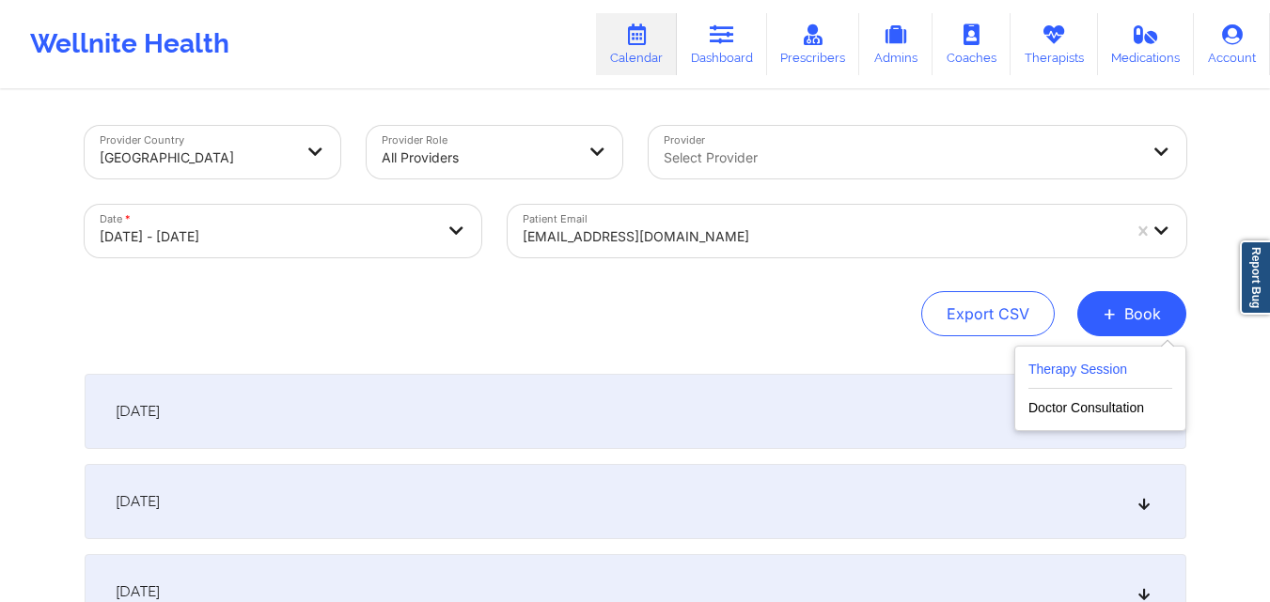
click at [1050, 360] on button "Therapy Session" at bounding box center [1100, 373] width 144 height 31
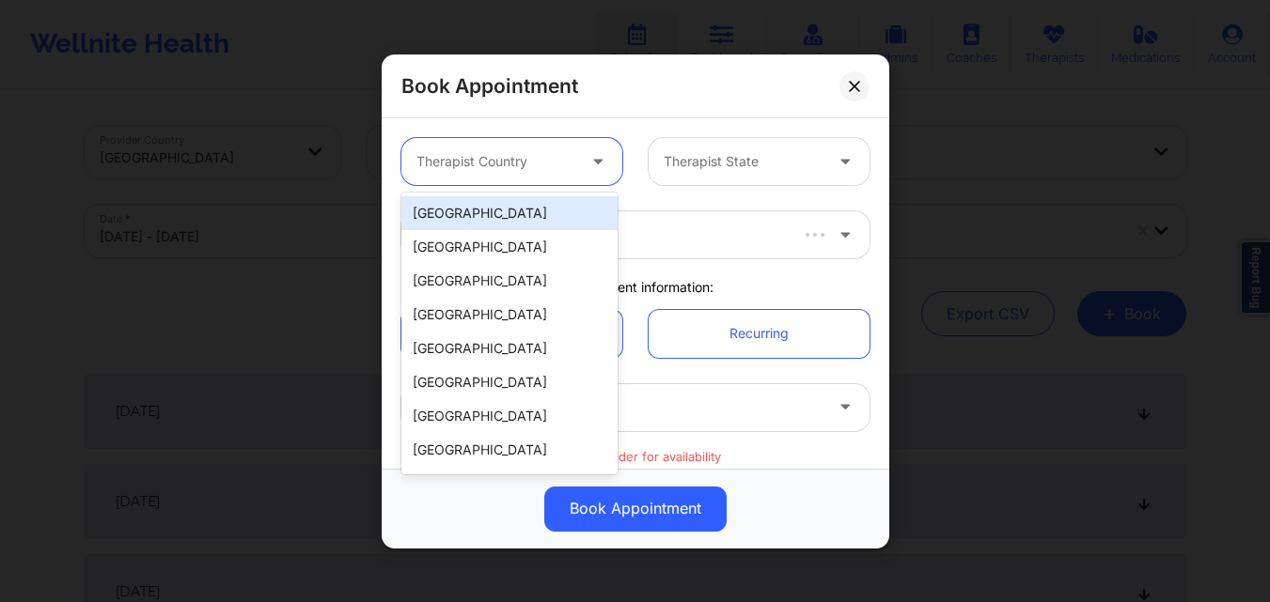
click at [481, 166] on div at bounding box center [495, 161] width 159 height 23
click at [538, 210] on div "[GEOGRAPHIC_DATA]" at bounding box center [509, 213] width 216 height 34
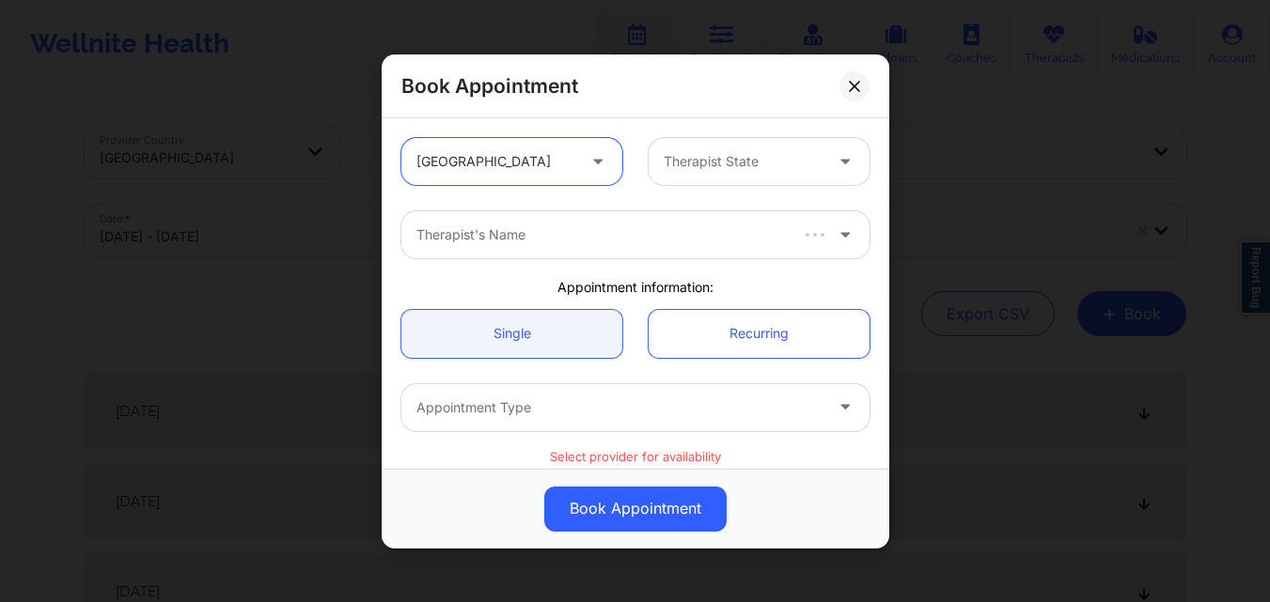
click at [663, 168] on input "text" at bounding box center [665, 161] width 4 height 19
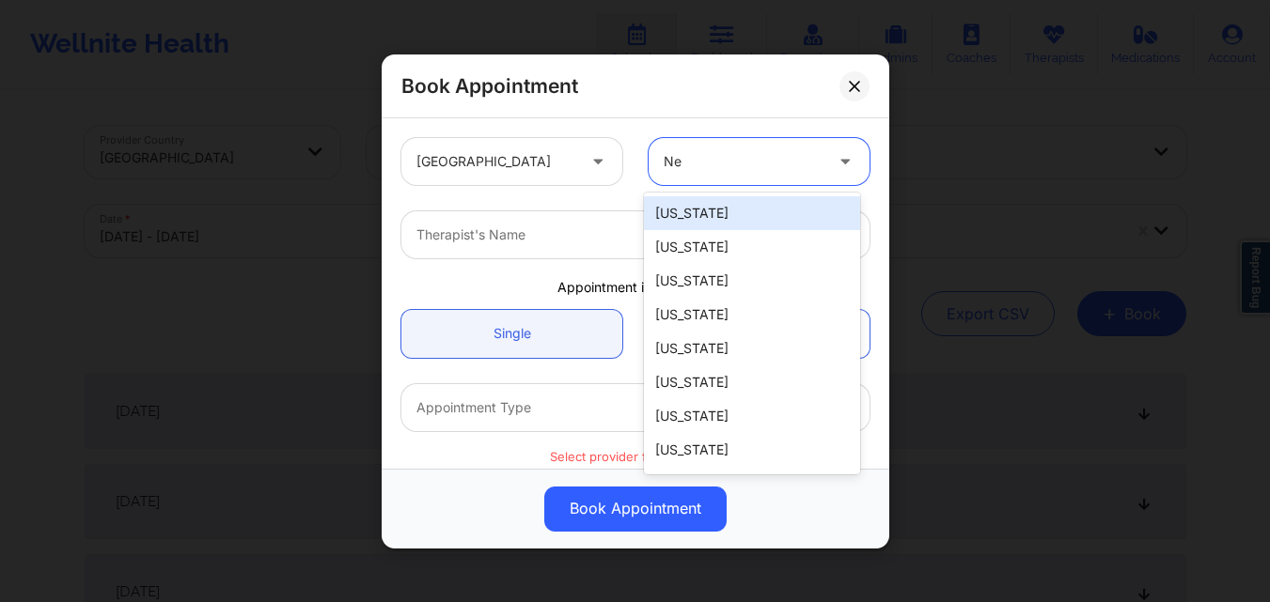
type input "New"
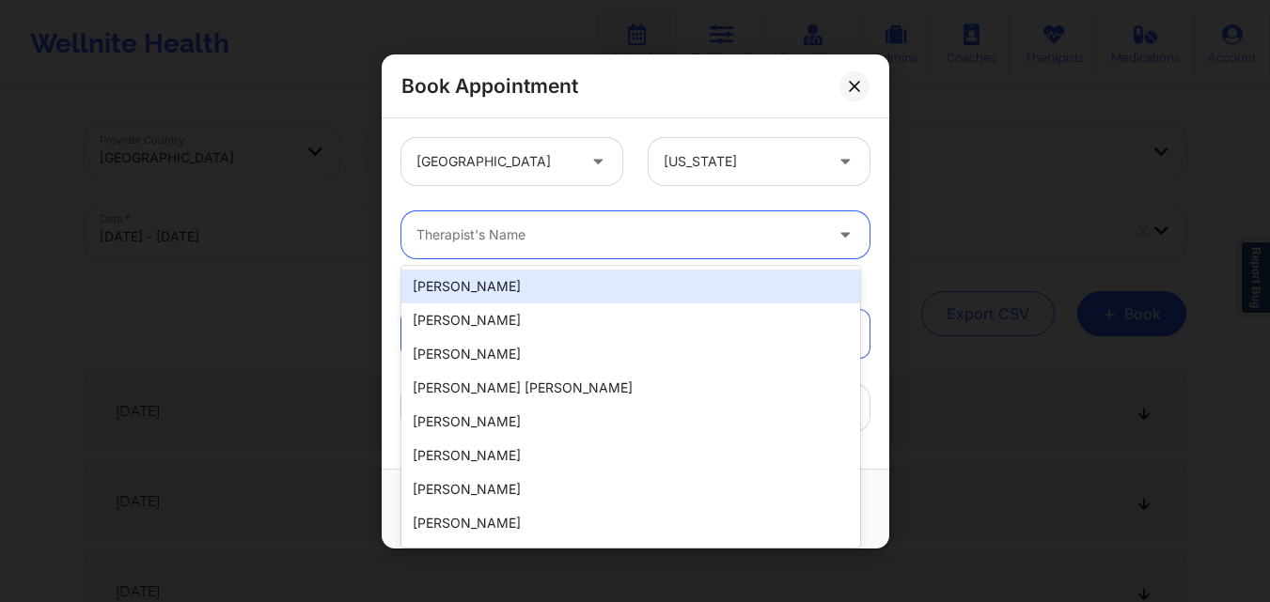
click at [614, 225] on div at bounding box center [619, 235] width 406 height 23
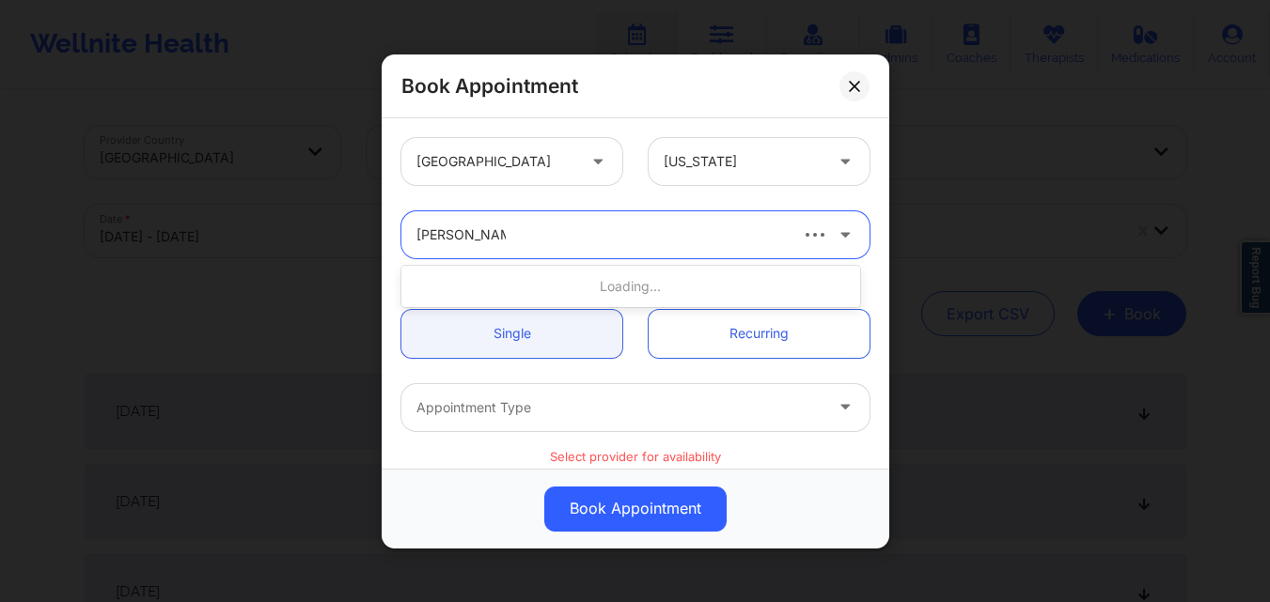
type input "Richard Ryan K"
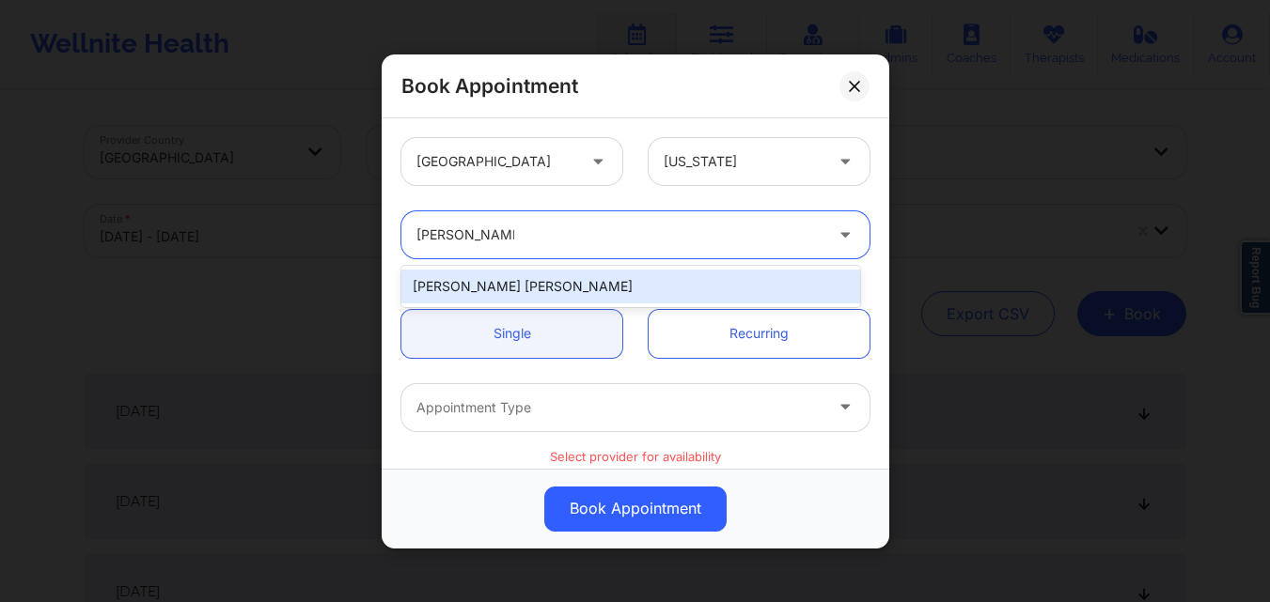
click at [577, 282] on div "[PERSON_NAME] [PERSON_NAME]" at bounding box center [630, 287] width 459 height 34
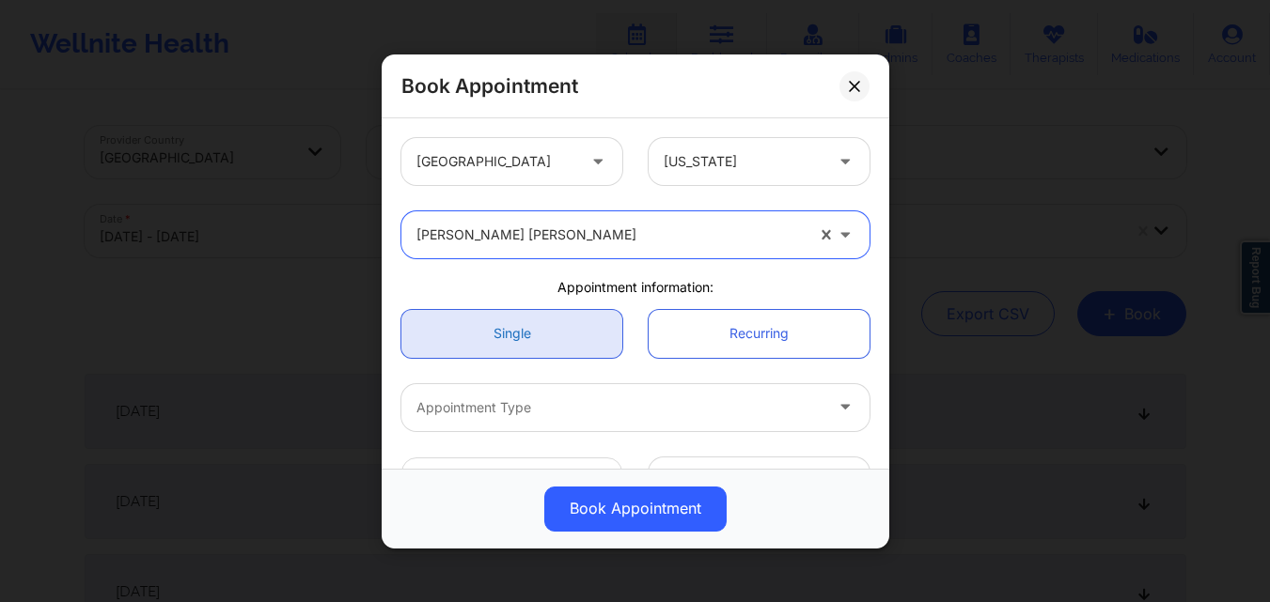
click at [540, 332] on link "Single" at bounding box center [511, 333] width 221 height 48
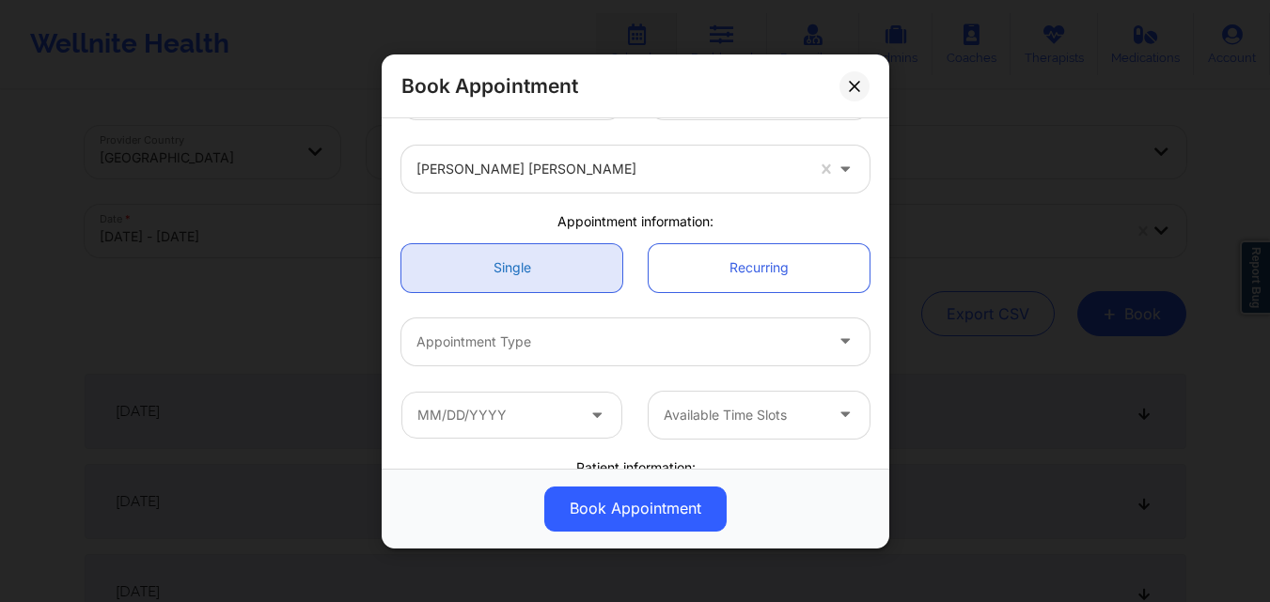
scroll to position [94, 0]
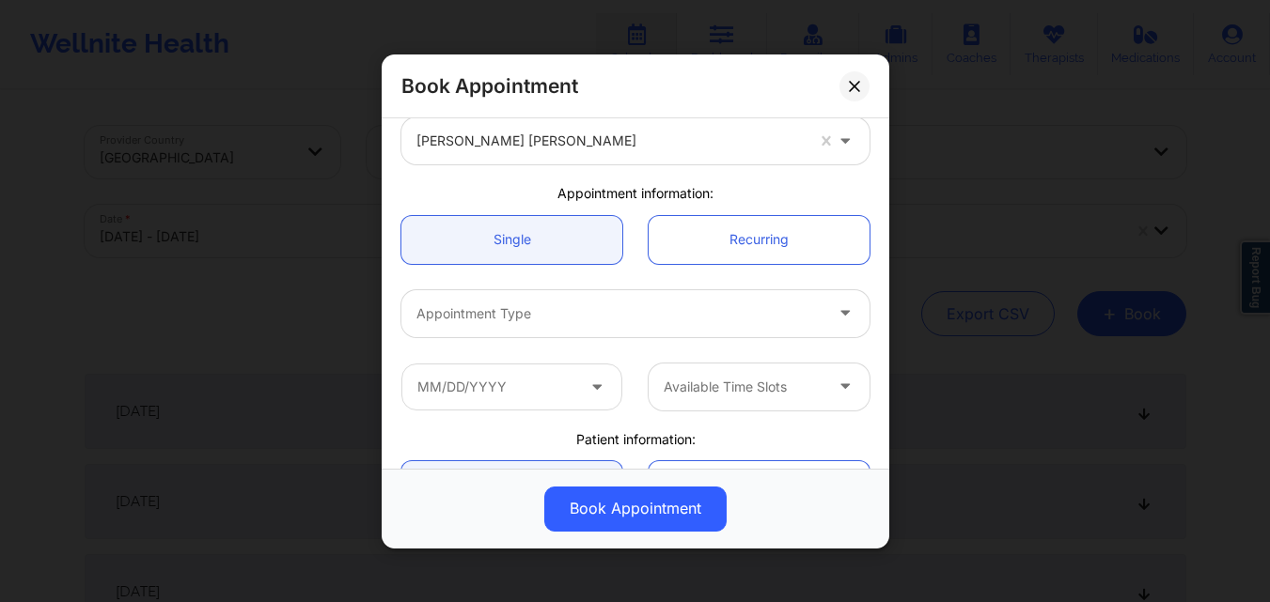
click at [540, 299] on div "Appointment Type" at bounding box center [612, 312] width 423 height 47
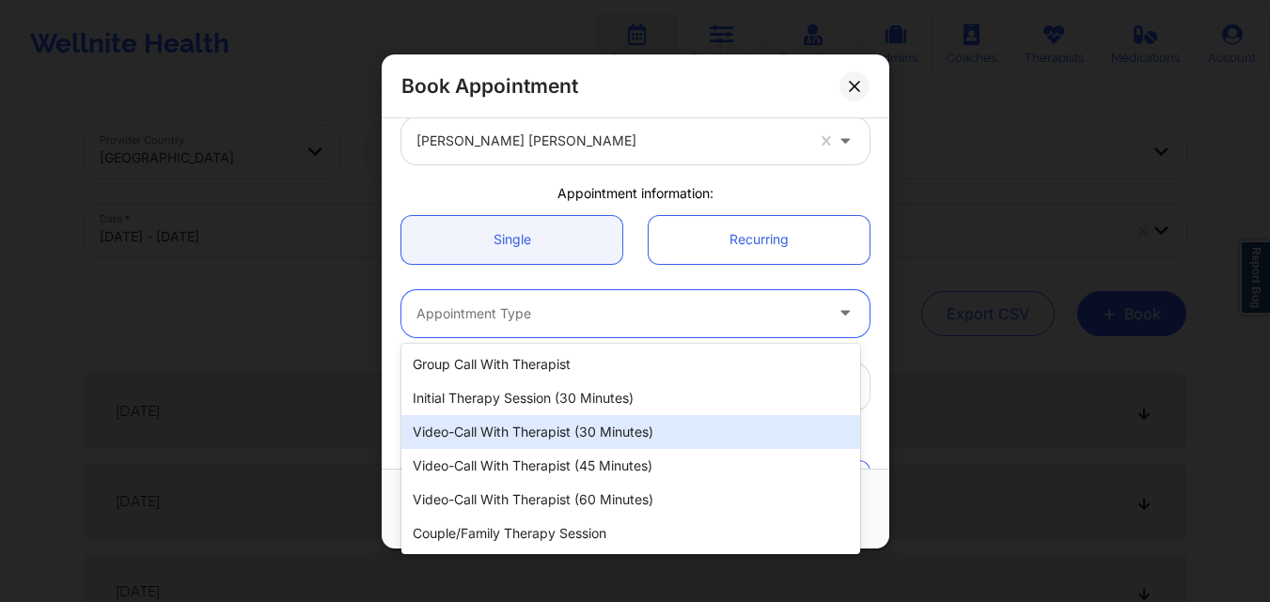
click at [542, 429] on div "Video-Call with Therapist (30 minutes)" at bounding box center [630, 432] width 459 height 34
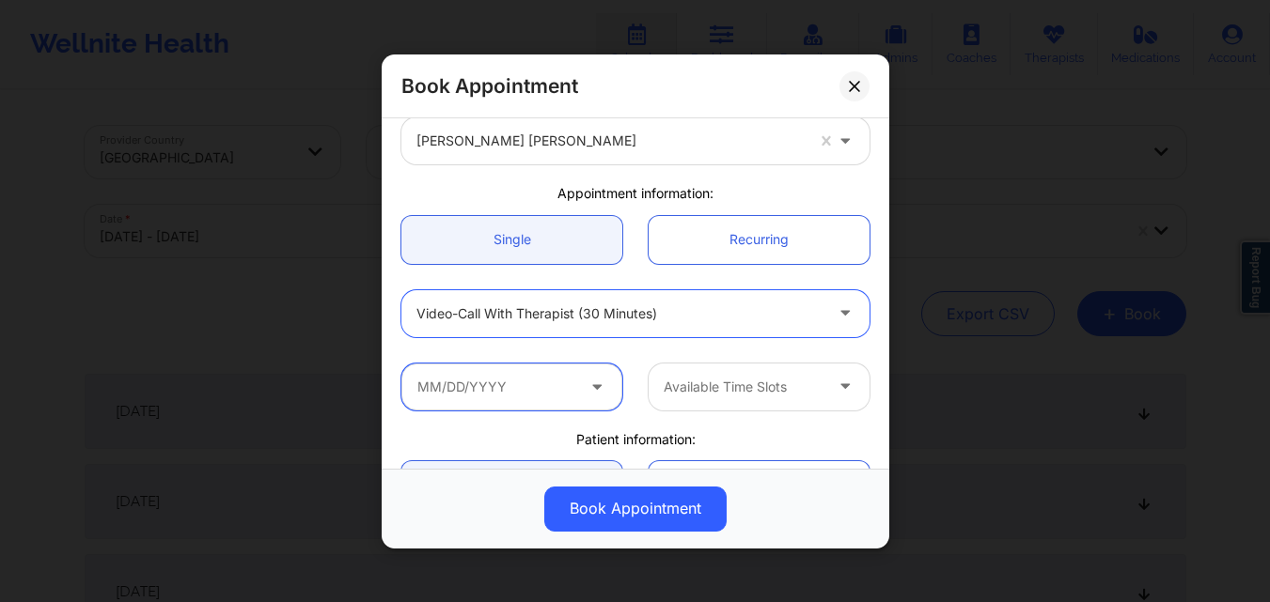
click at [501, 382] on input "text" at bounding box center [511, 386] width 221 height 47
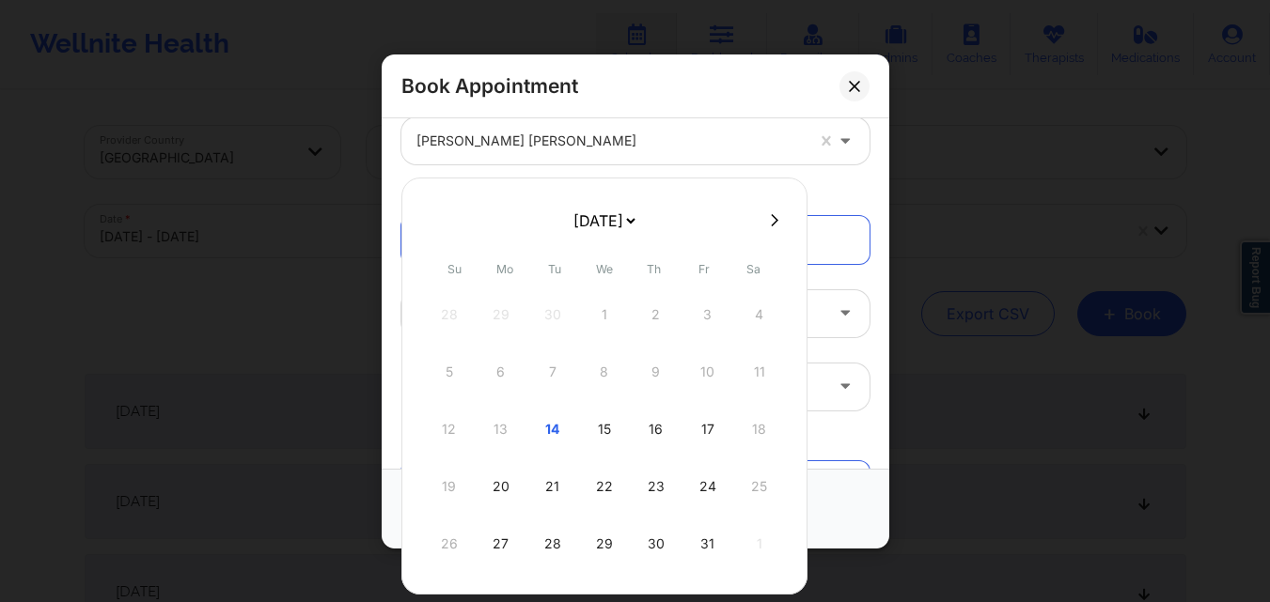
click at [771, 223] on icon at bounding box center [775, 219] width 8 height 12
select select "2025-10"
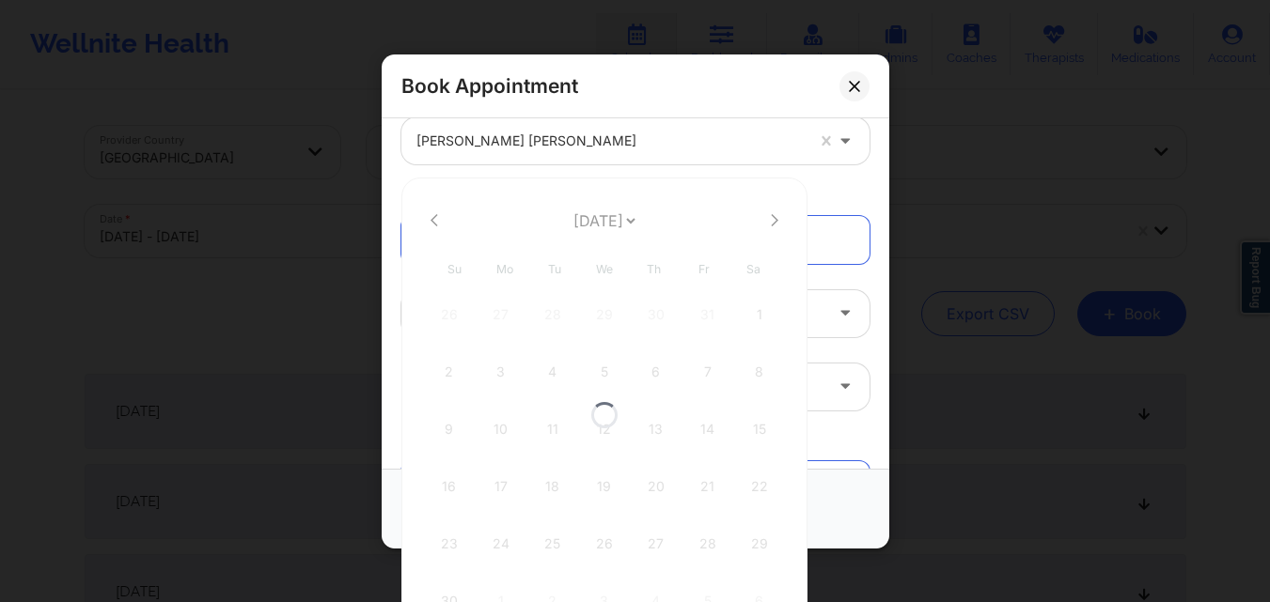
select select "2025-10"
click at [598, 366] on div "5" at bounding box center [604, 372] width 47 height 53
type input "11/05/2025"
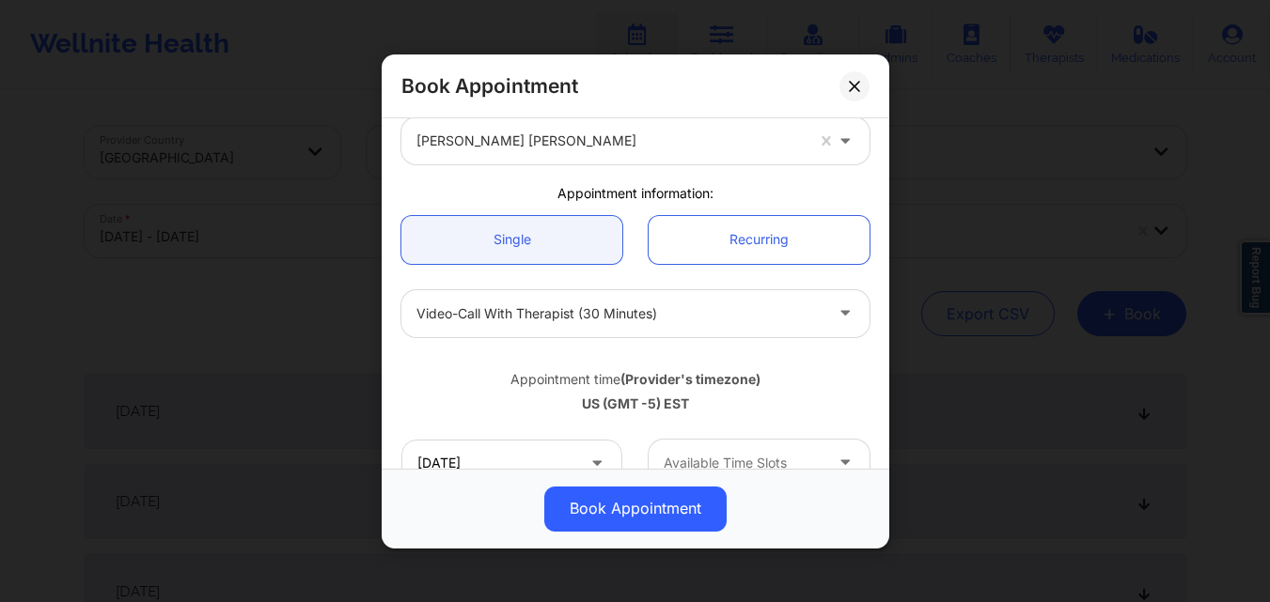
scroll to position [282, 0]
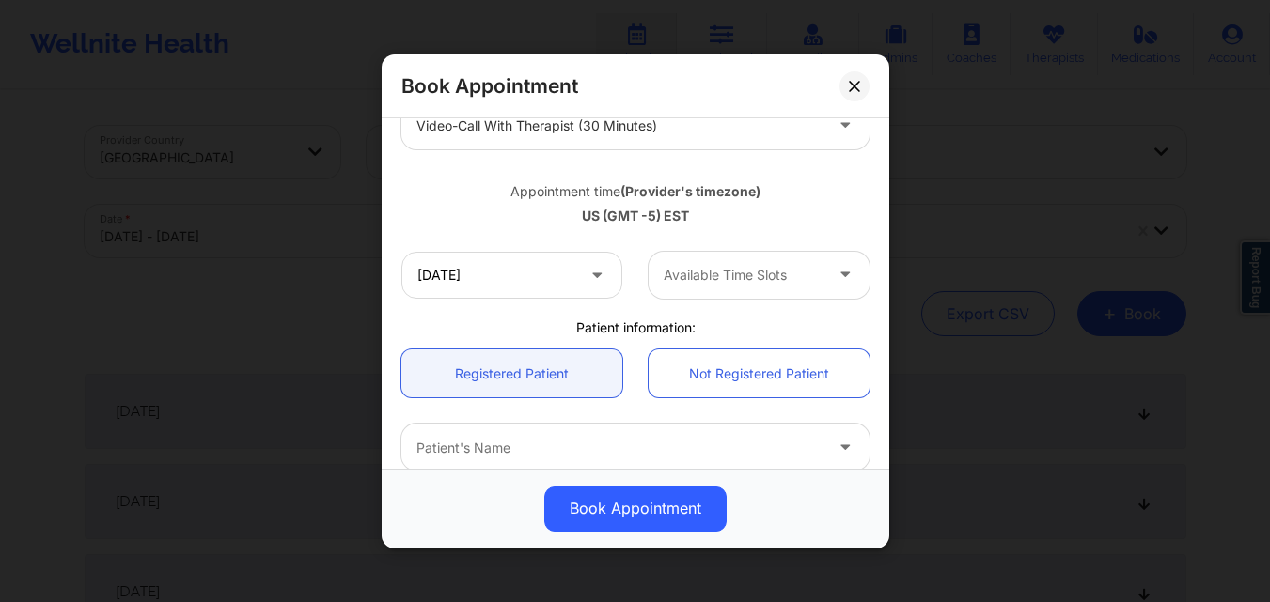
click at [682, 284] on div at bounding box center [742, 275] width 159 height 23
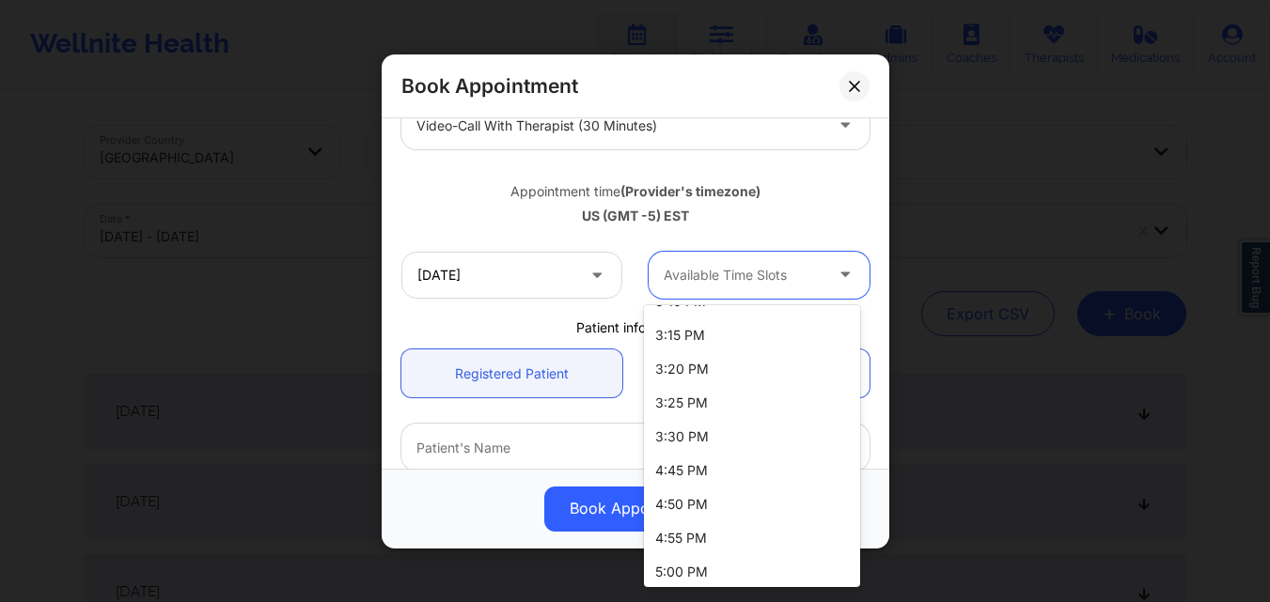
scroll to position [605, 0]
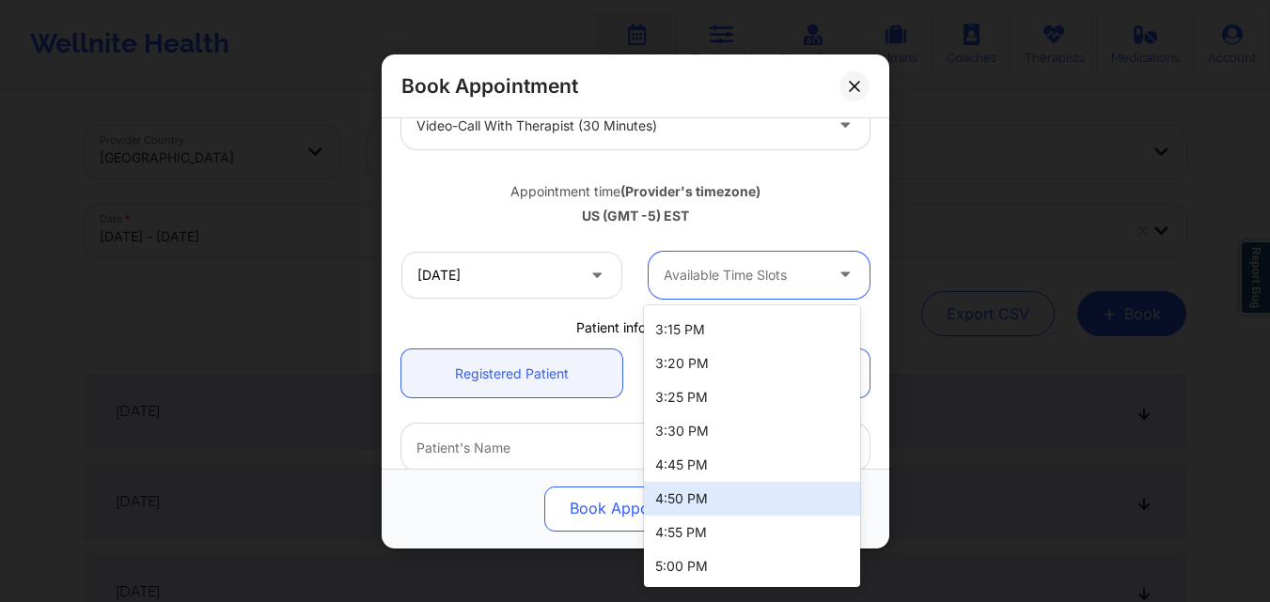
click at [713, 498] on div "4:50 PM" at bounding box center [752, 499] width 216 height 34
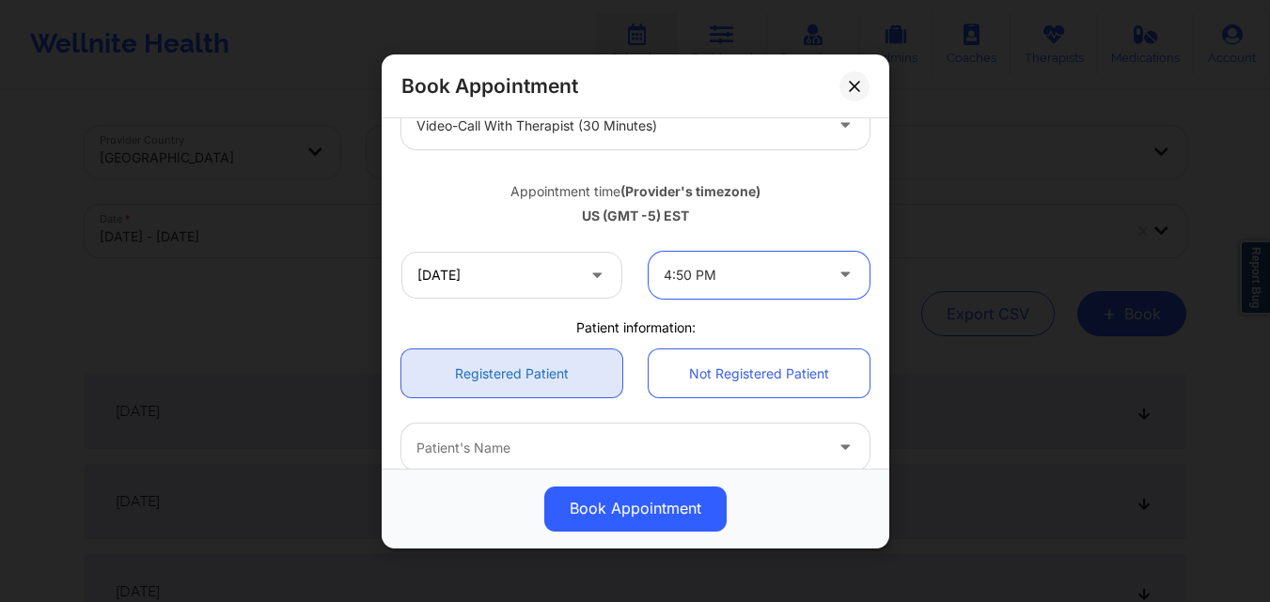
click at [534, 387] on link "Registered Patient" at bounding box center [511, 374] width 221 height 48
click at [534, 444] on div at bounding box center [619, 447] width 406 height 23
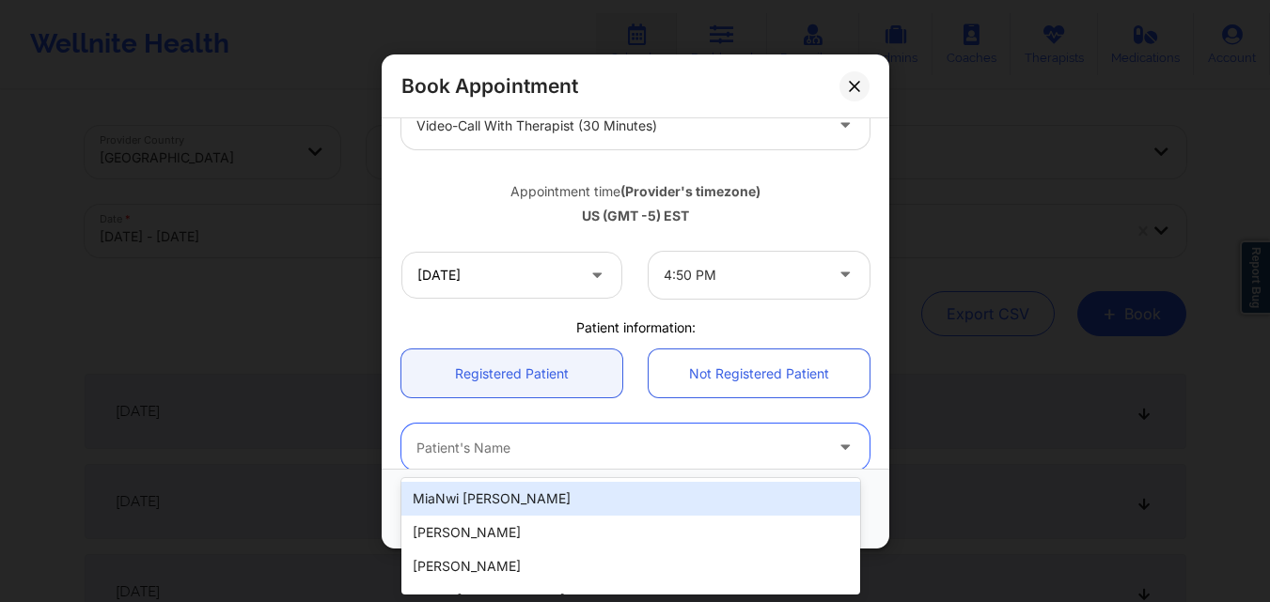
paste input "Eleni Dipla Hernandez"
type input "Eleni Dipla Hernandez"
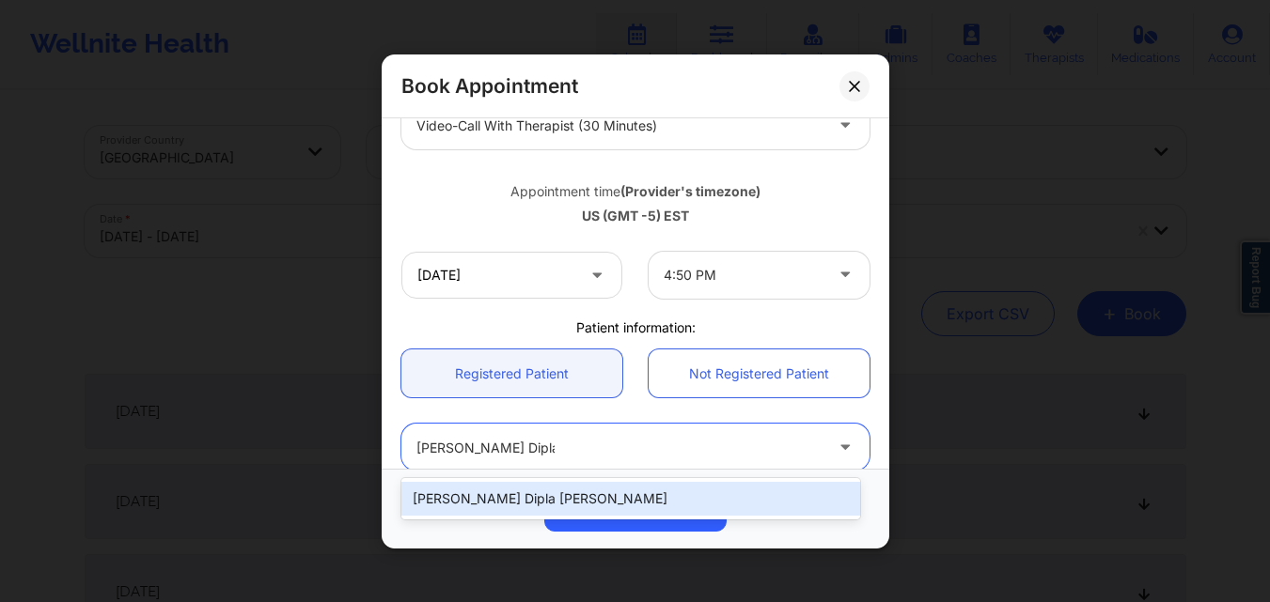
click at [538, 503] on div "Eleni Dipla Hernandez" at bounding box center [630, 499] width 459 height 34
type input "diplaeleni@gmail.com"
type input "+1347-901-8680"
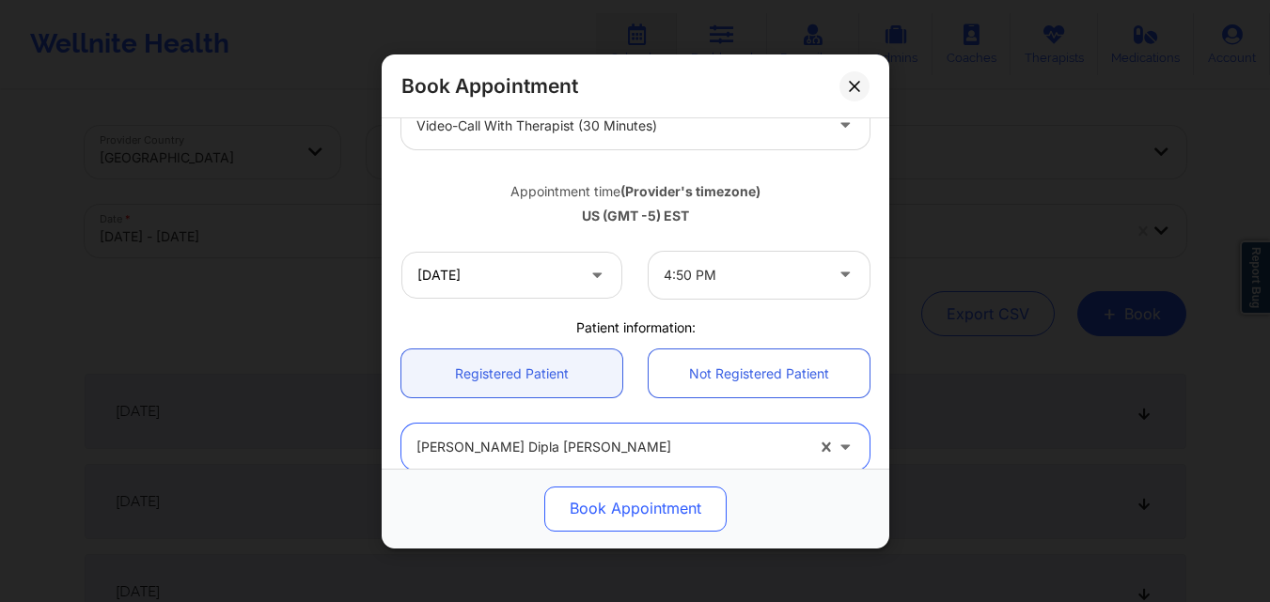
click at [636, 508] on button "Book Appointment" at bounding box center [635, 508] width 182 height 45
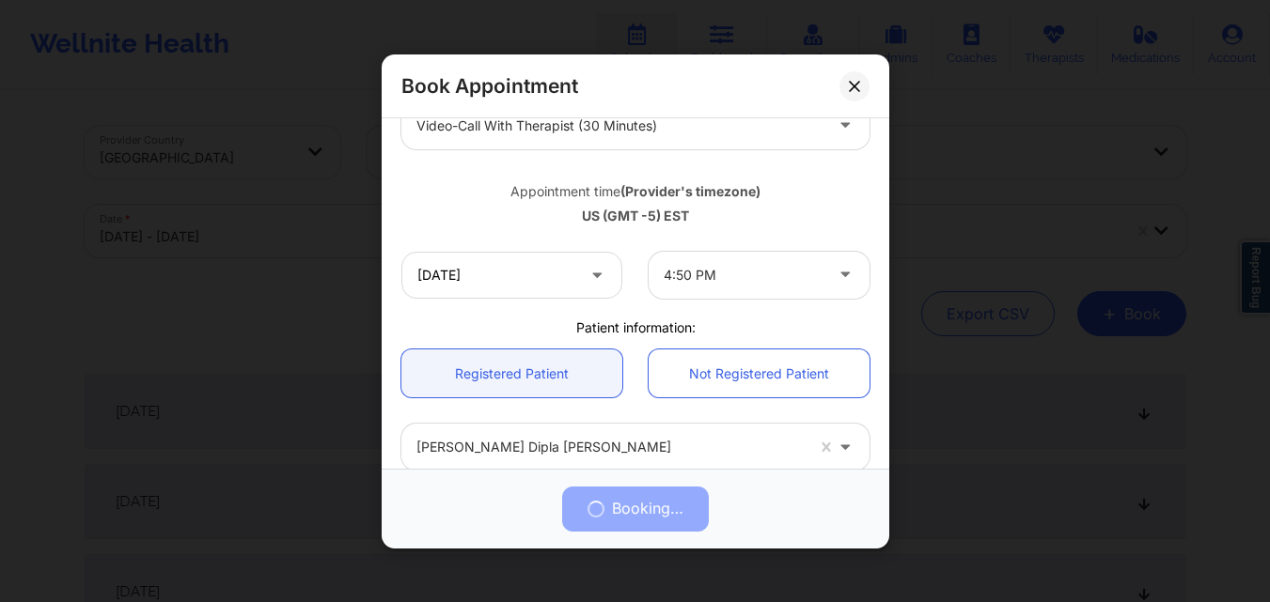
scroll to position [625, 0]
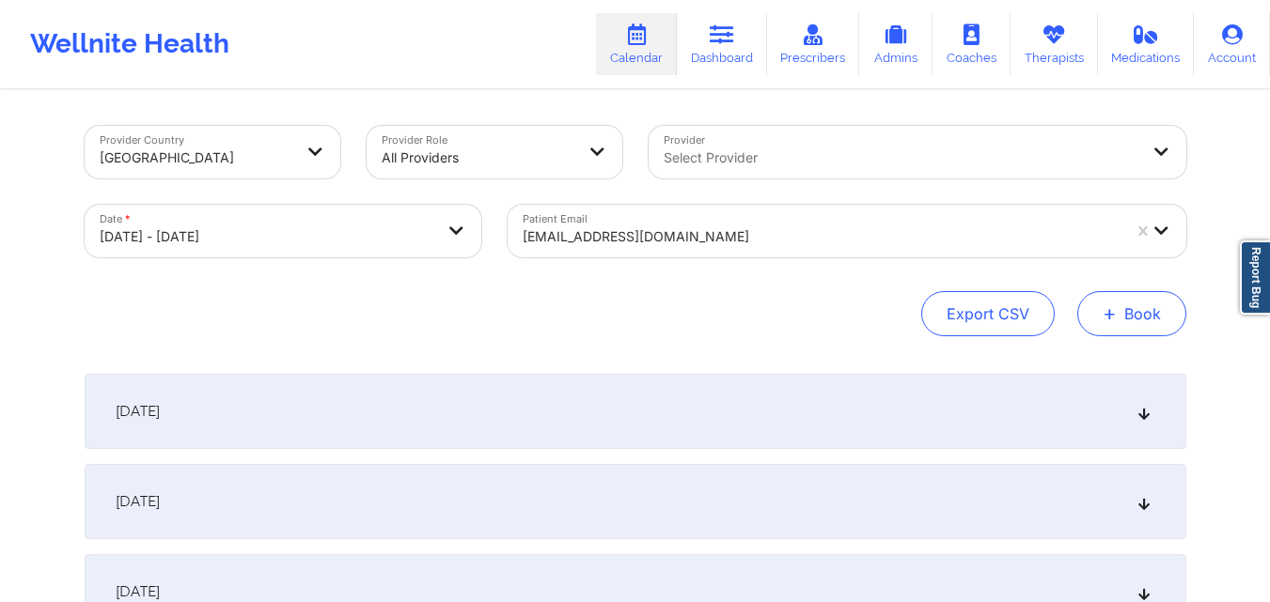
click at [1127, 302] on button "+ Book" at bounding box center [1131, 313] width 109 height 45
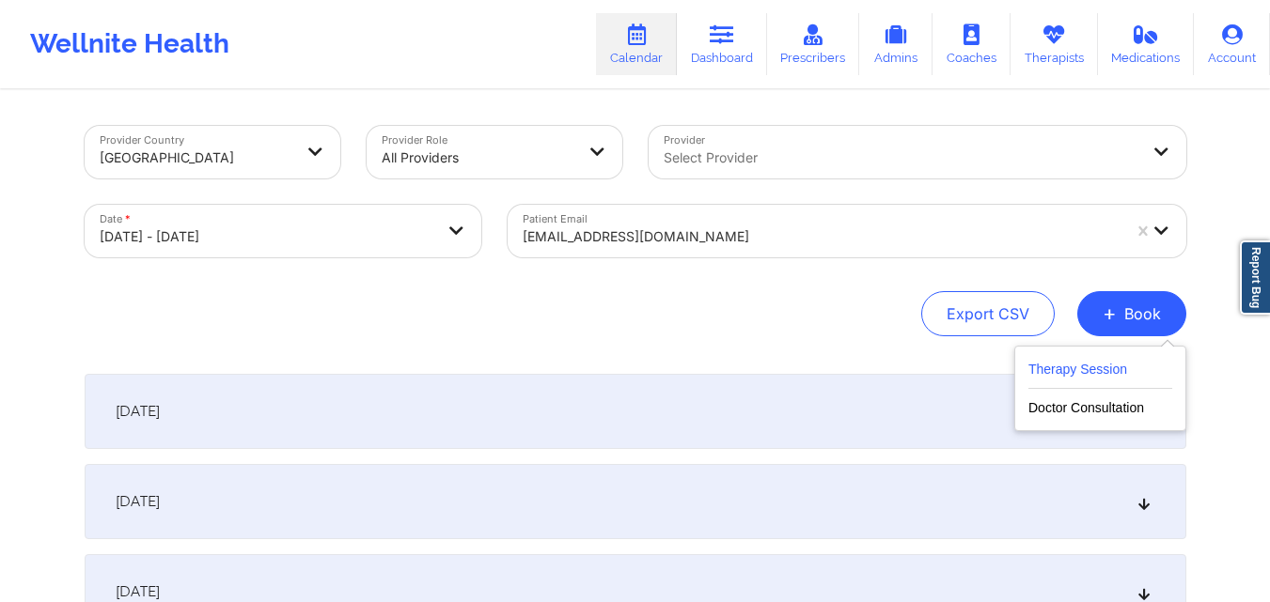
click at [1062, 359] on button "Therapy Session" at bounding box center [1100, 373] width 144 height 31
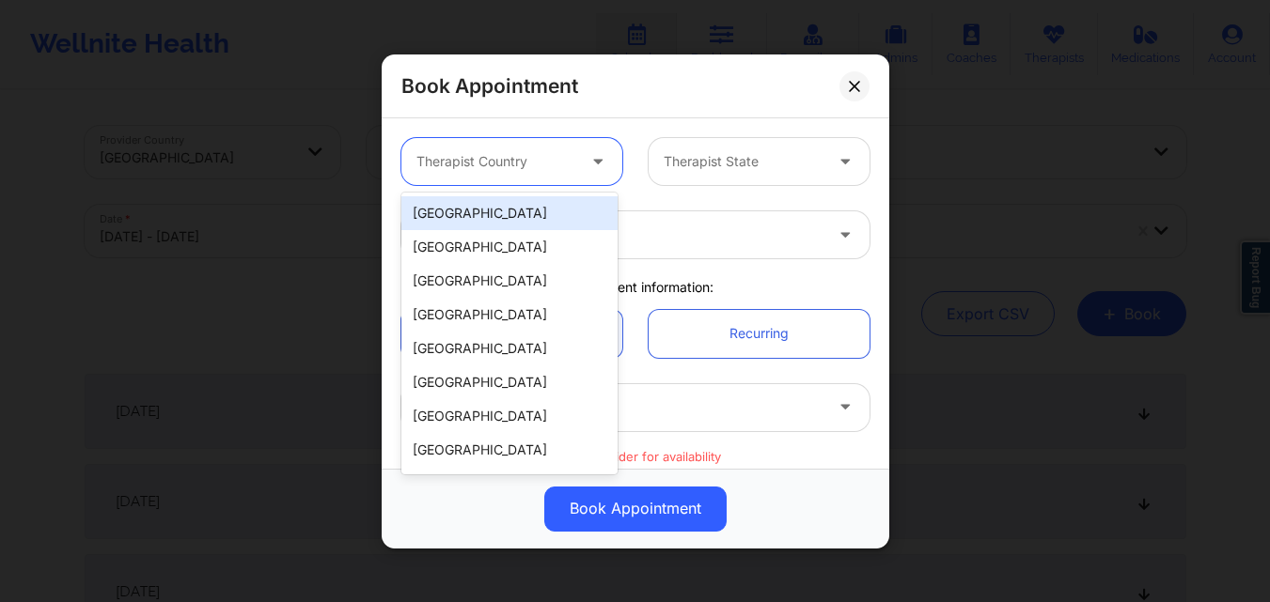
click at [477, 159] on div at bounding box center [495, 161] width 159 height 23
click at [529, 212] on div "[GEOGRAPHIC_DATA]" at bounding box center [509, 213] width 216 height 34
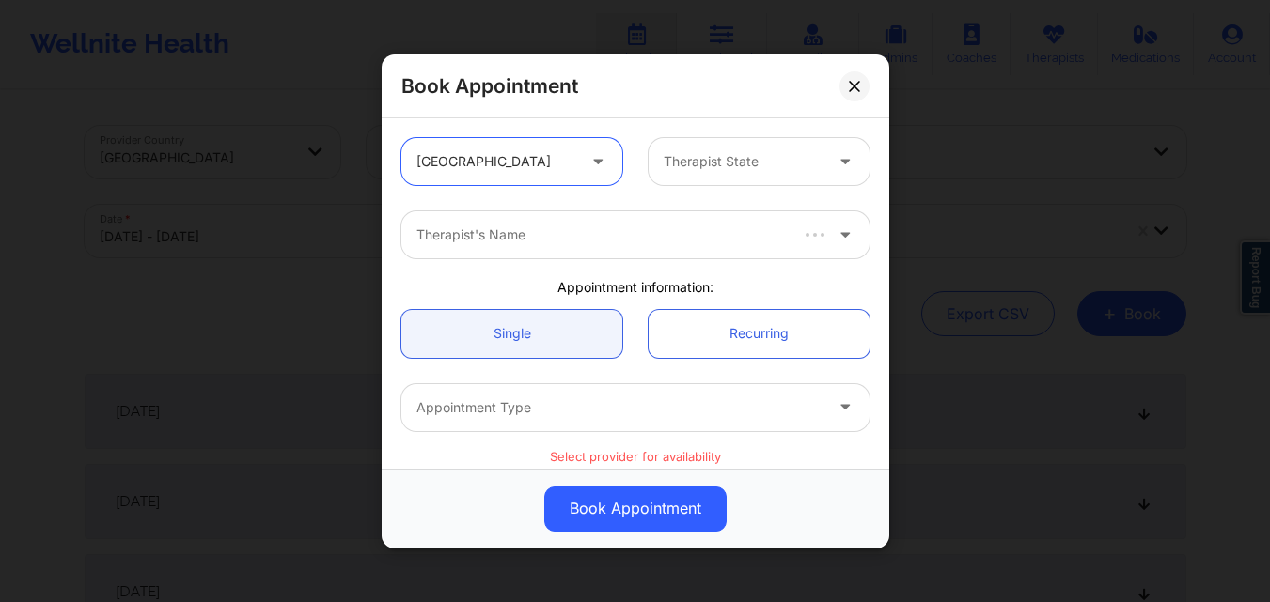
click at [698, 163] on div at bounding box center [742, 161] width 159 height 23
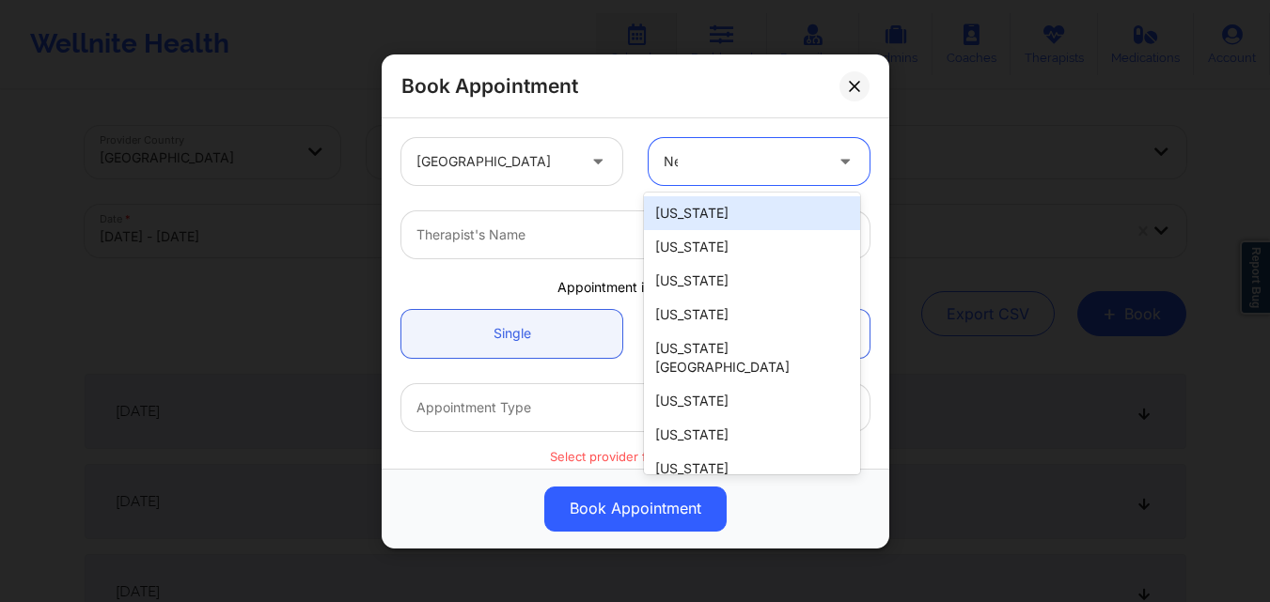
type input "New"
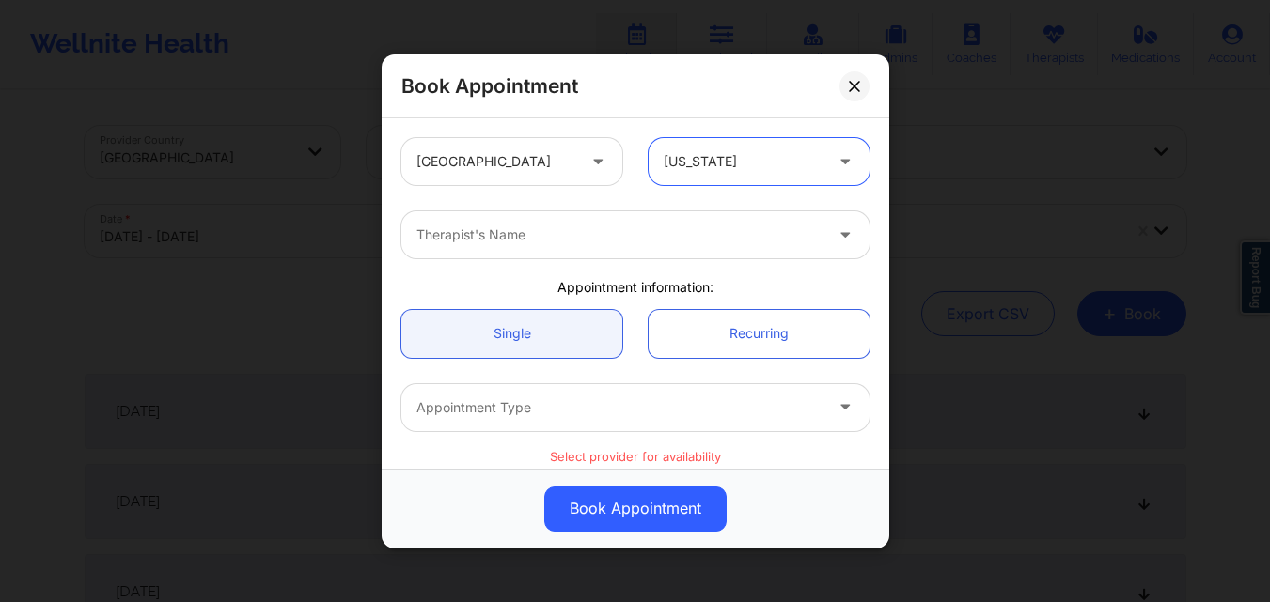
click at [601, 240] on div at bounding box center [619, 235] width 406 height 23
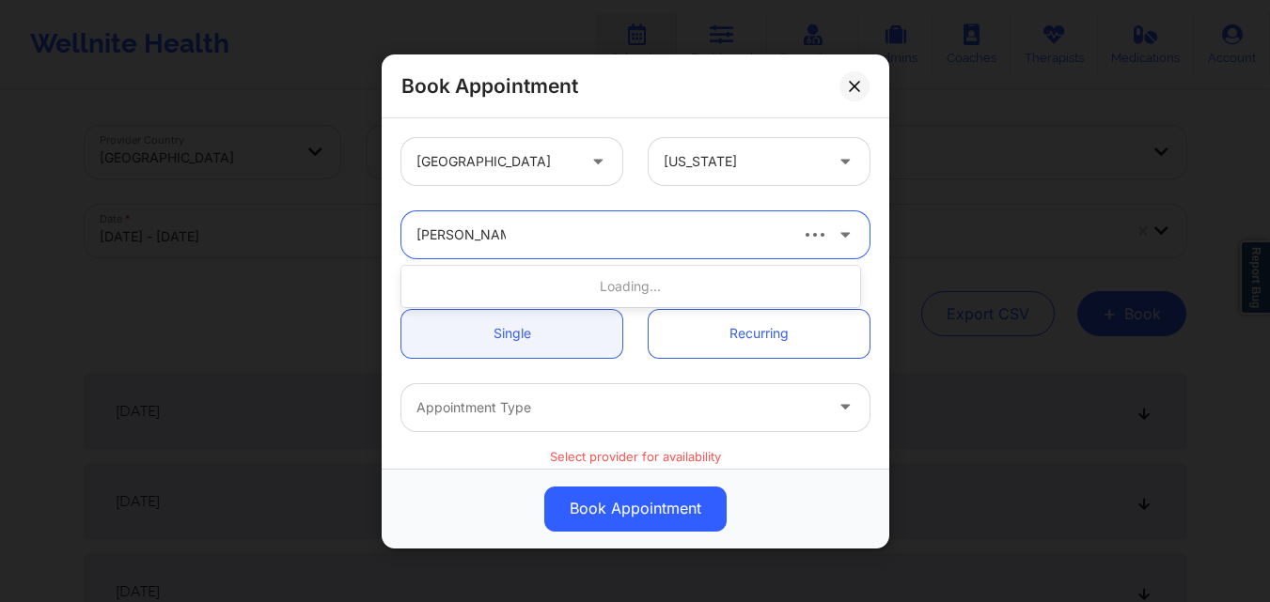
type input "Richard Ryan K"
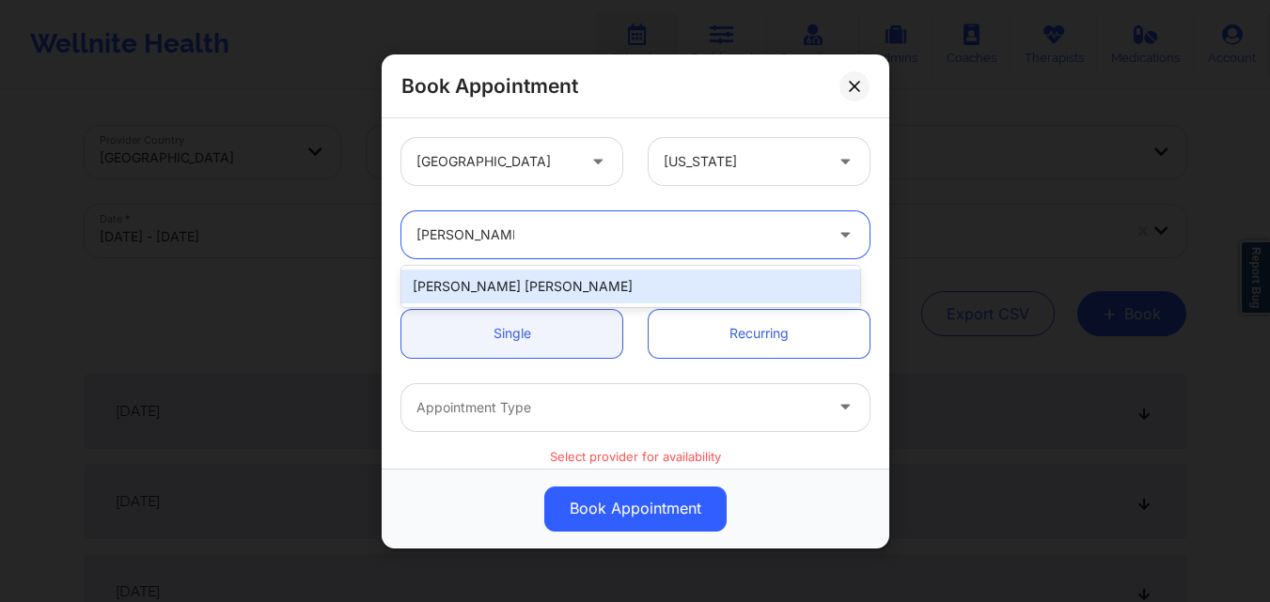
click at [592, 273] on div "[PERSON_NAME] [PERSON_NAME]" at bounding box center [630, 287] width 459 height 34
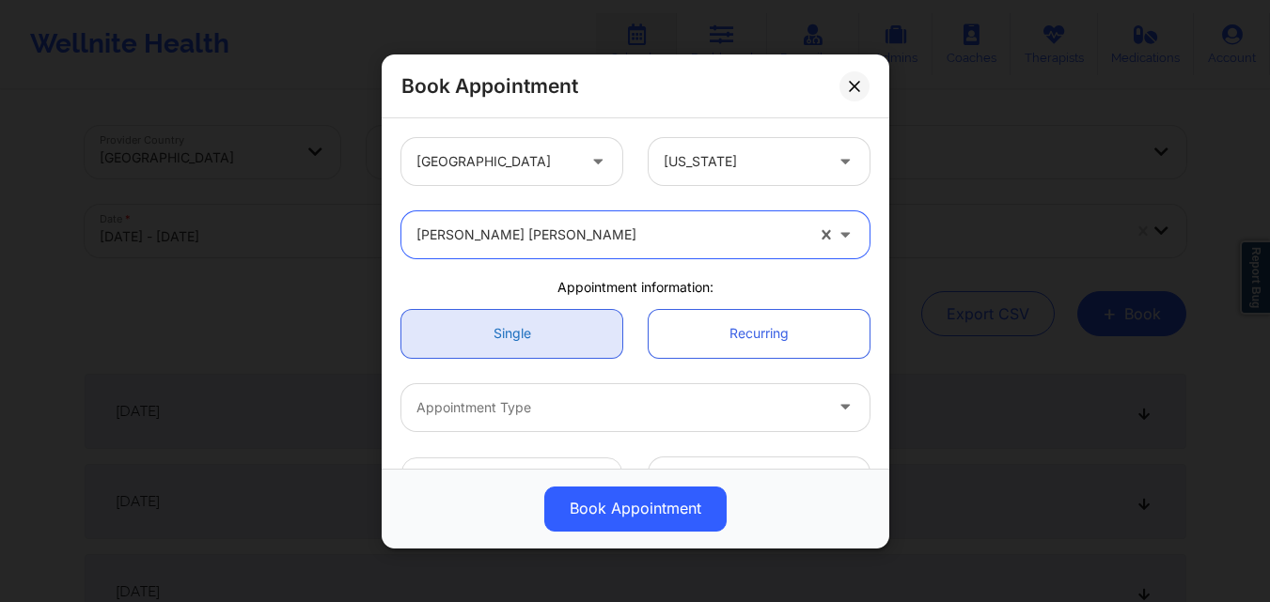
click at [527, 315] on link "Single" at bounding box center [511, 333] width 221 height 48
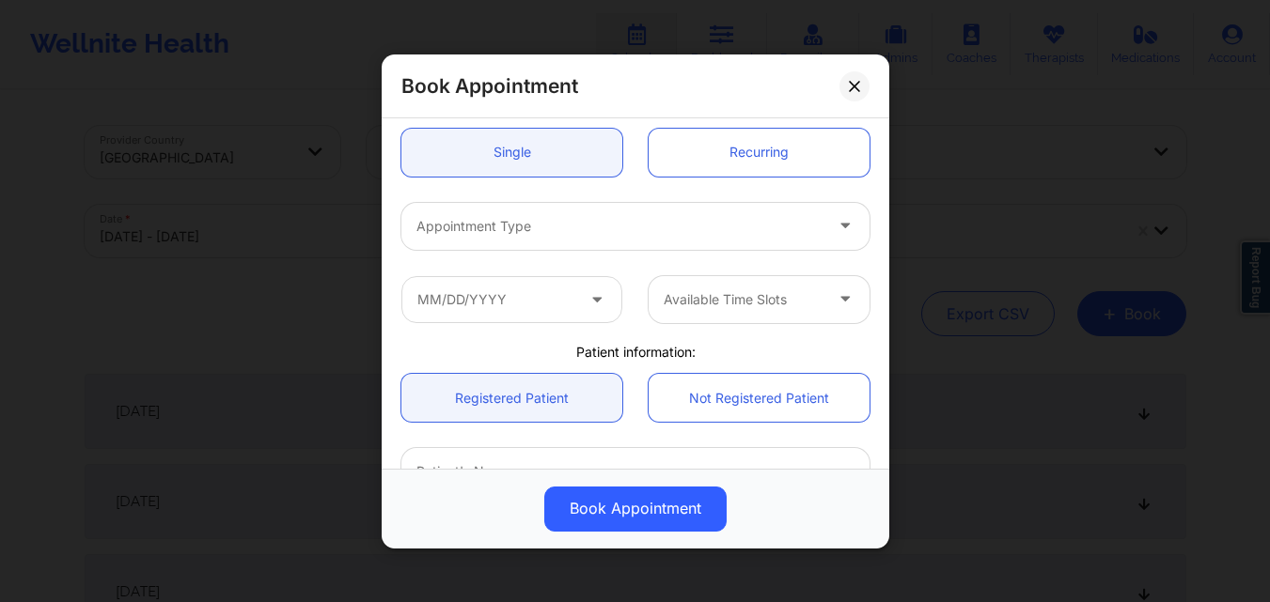
scroll to position [188, 0]
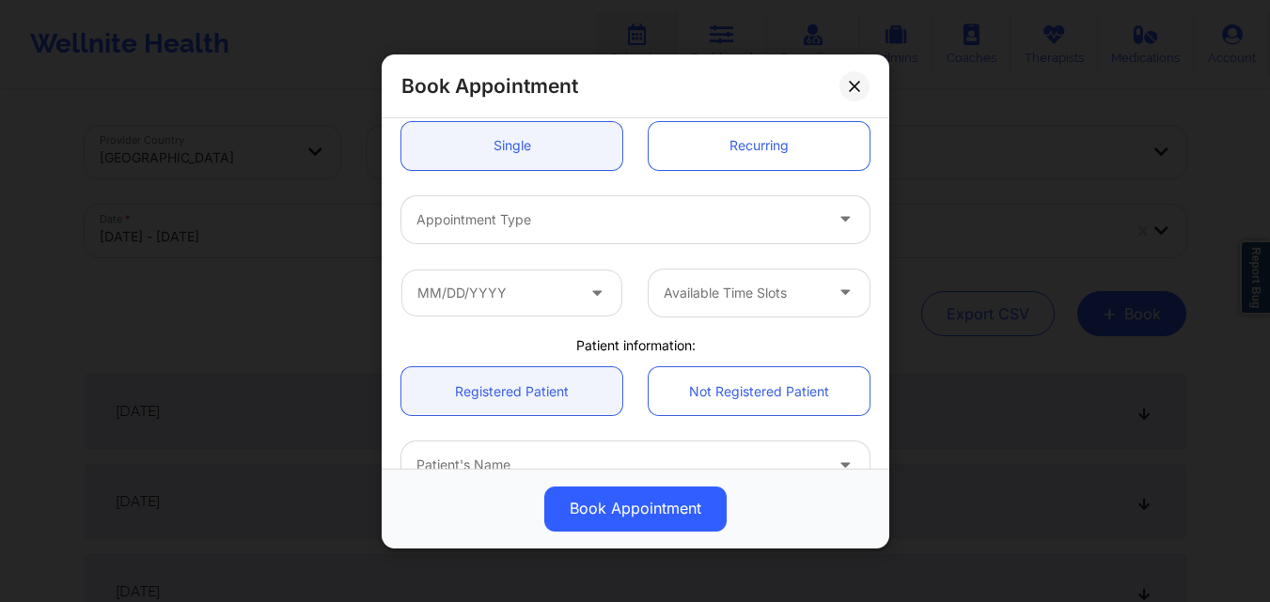
click at [543, 233] on div "Appointment Type" at bounding box center [612, 218] width 423 height 47
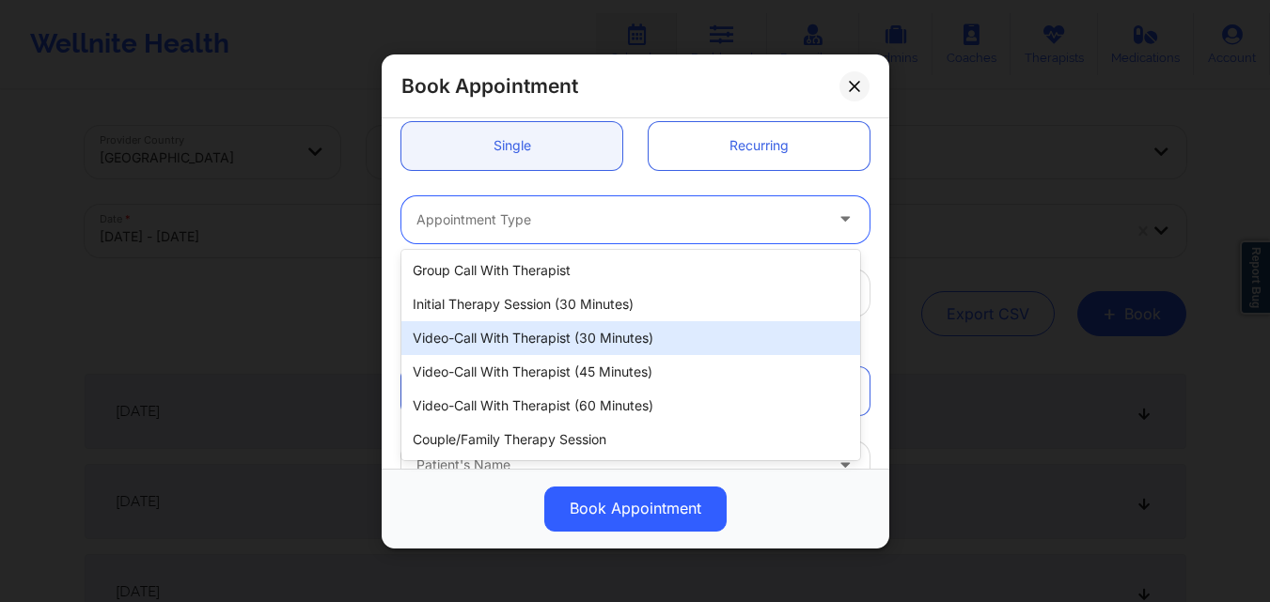
click at [562, 328] on div "Video-Call with Therapist (30 minutes)" at bounding box center [630, 338] width 459 height 34
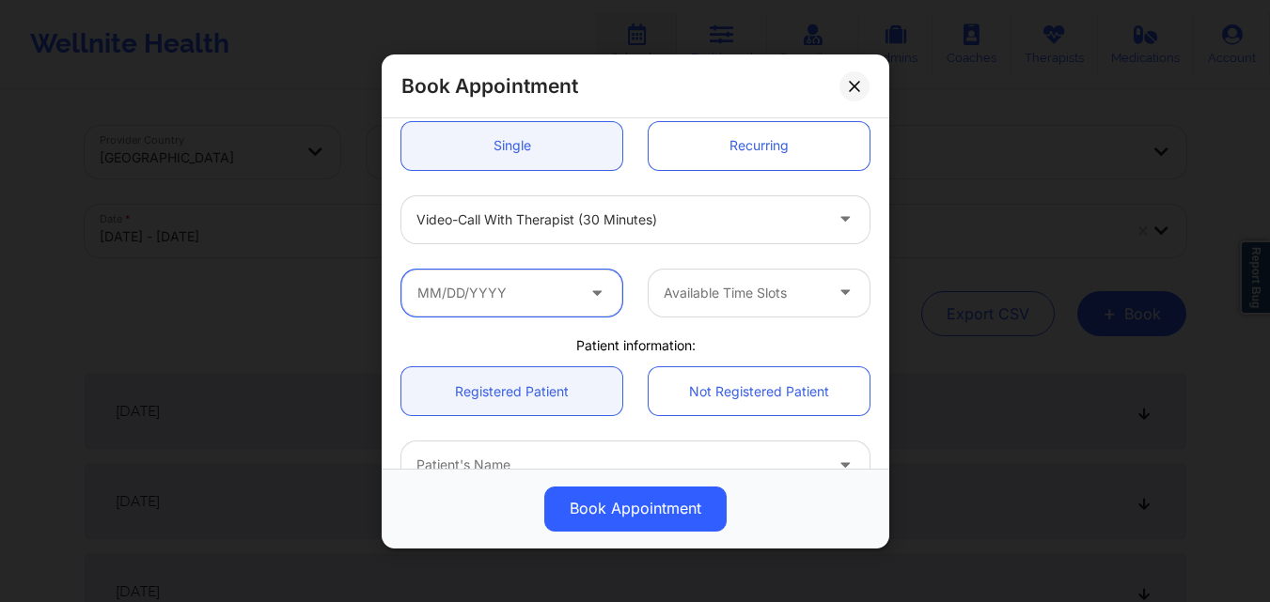
click at [576, 293] on input "text" at bounding box center [511, 292] width 221 height 47
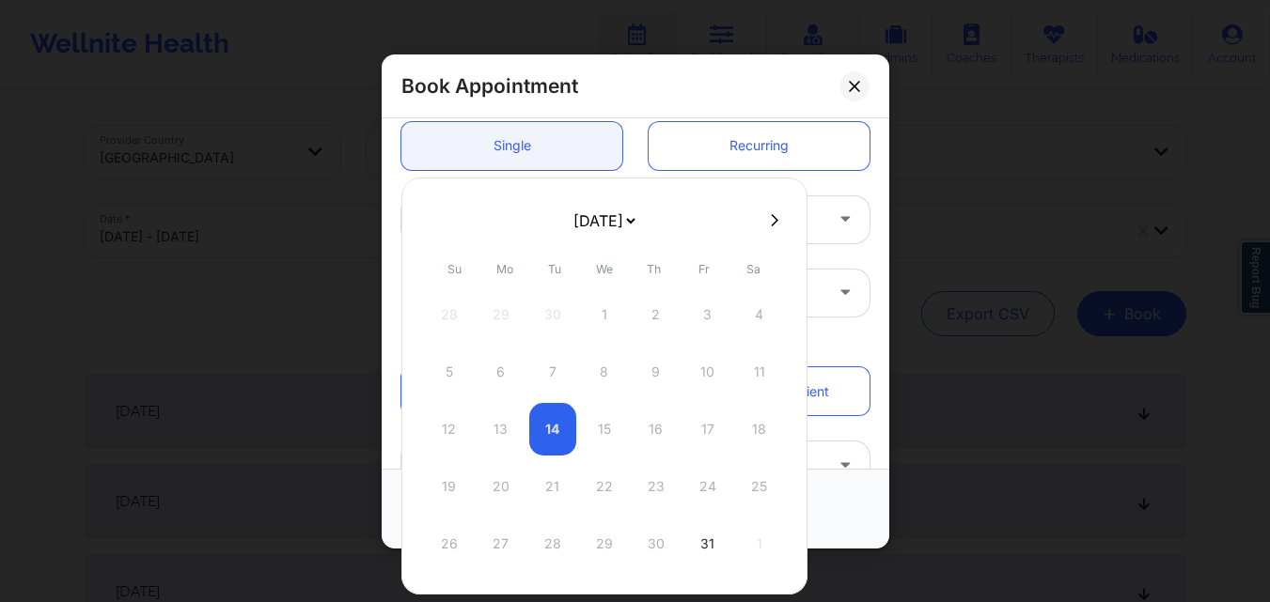
click at [771, 222] on icon at bounding box center [775, 220] width 8 height 14
select select "2025-10"
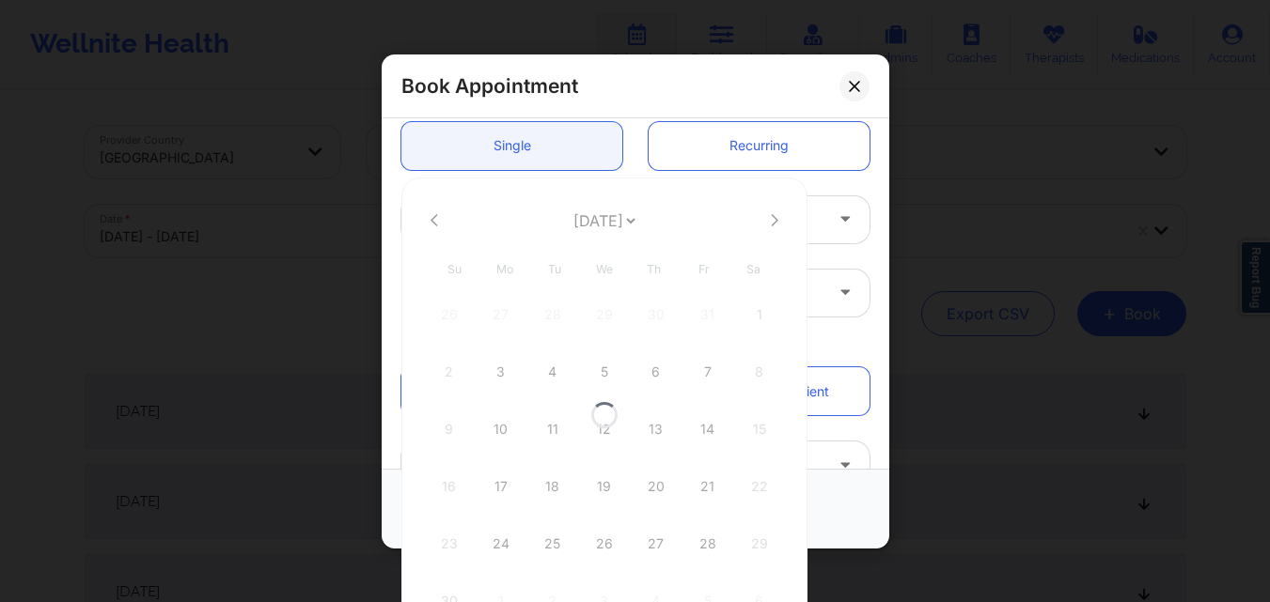
select select "2025-10"
click at [601, 434] on div "12" at bounding box center [604, 429] width 47 height 53
type input "11/12/2025"
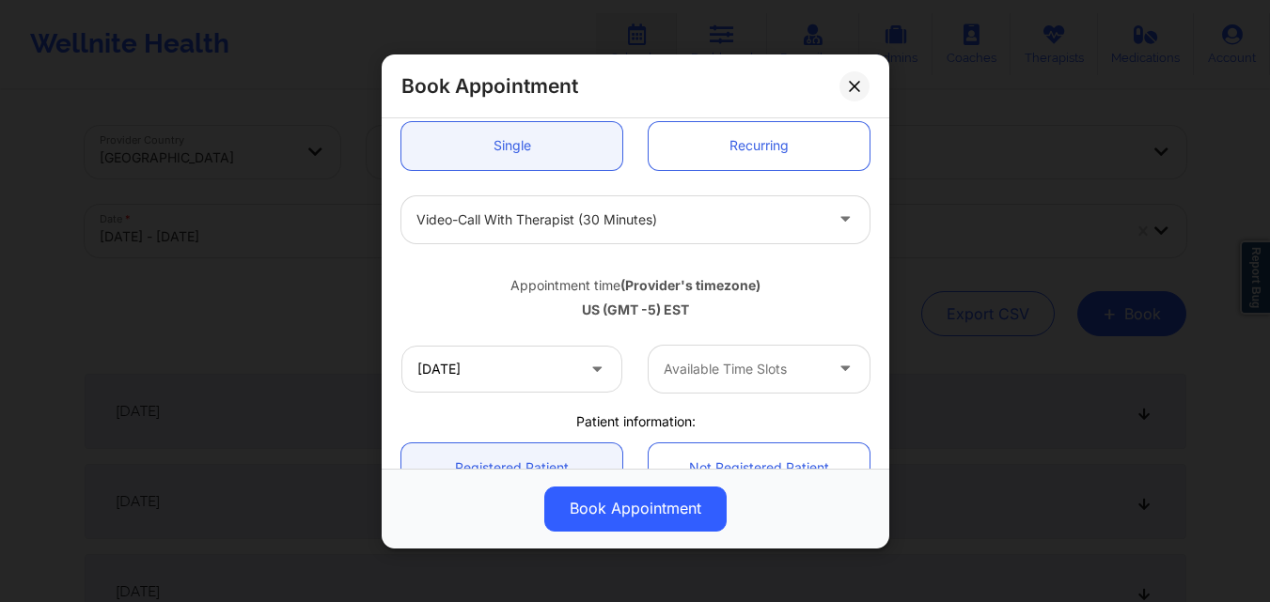
click at [729, 392] on div "Available Time Slots" at bounding box center [736, 368] width 176 height 47
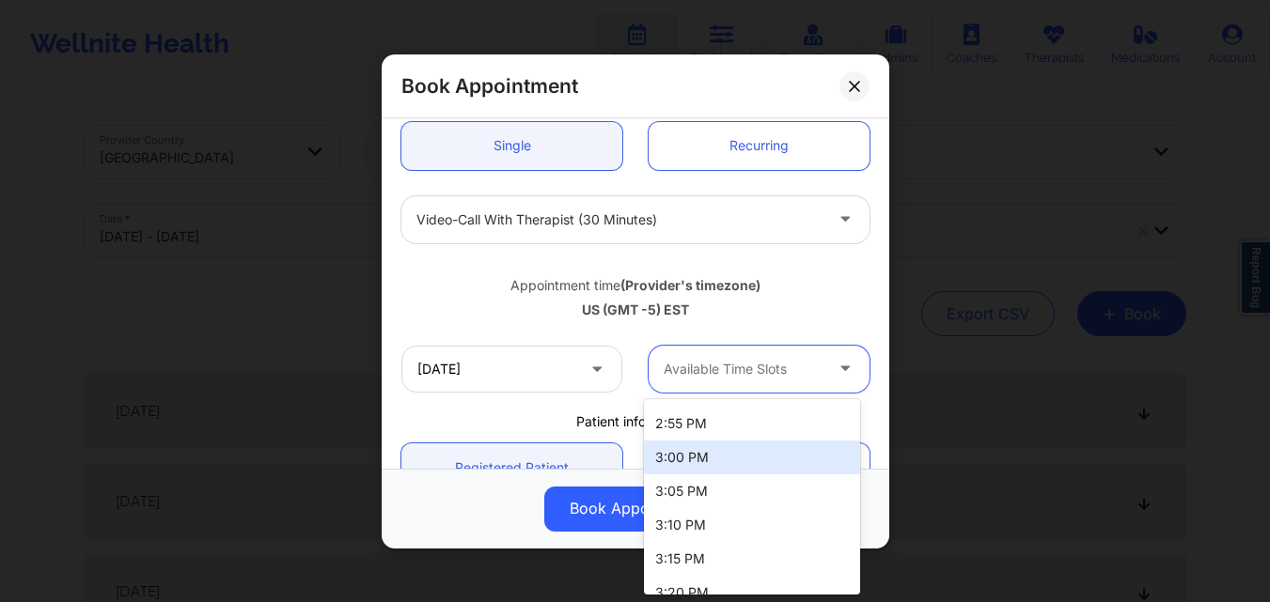
scroll to position [658, 0]
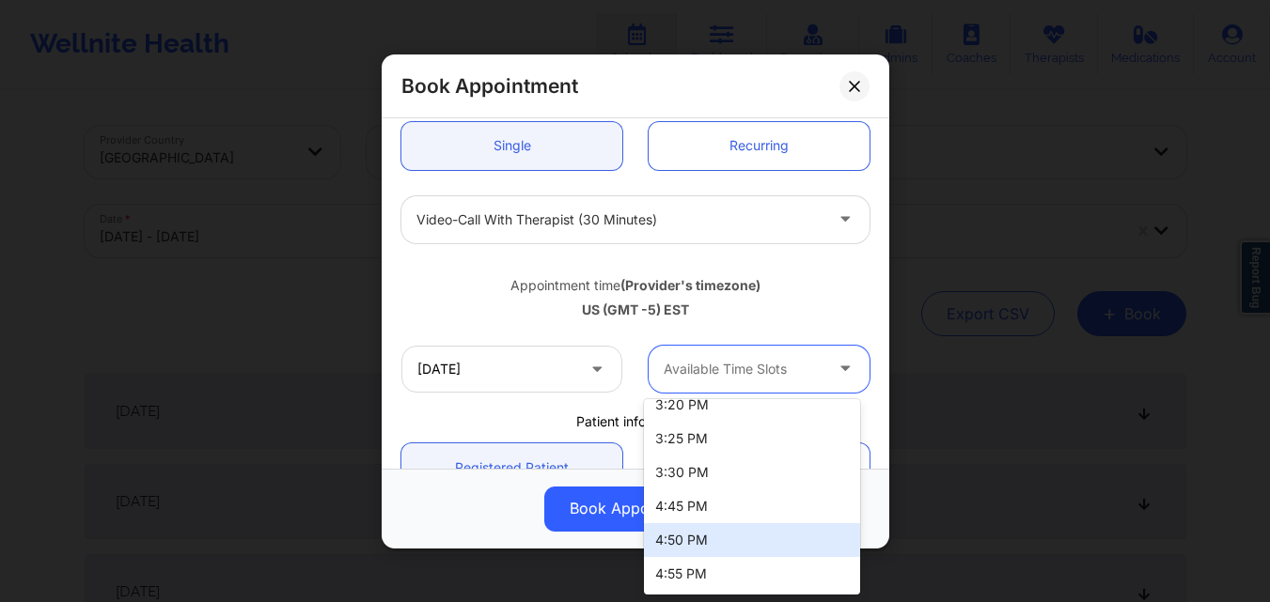
click at [708, 542] on div "4:50 PM" at bounding box center [752, 540] width 216 height 34
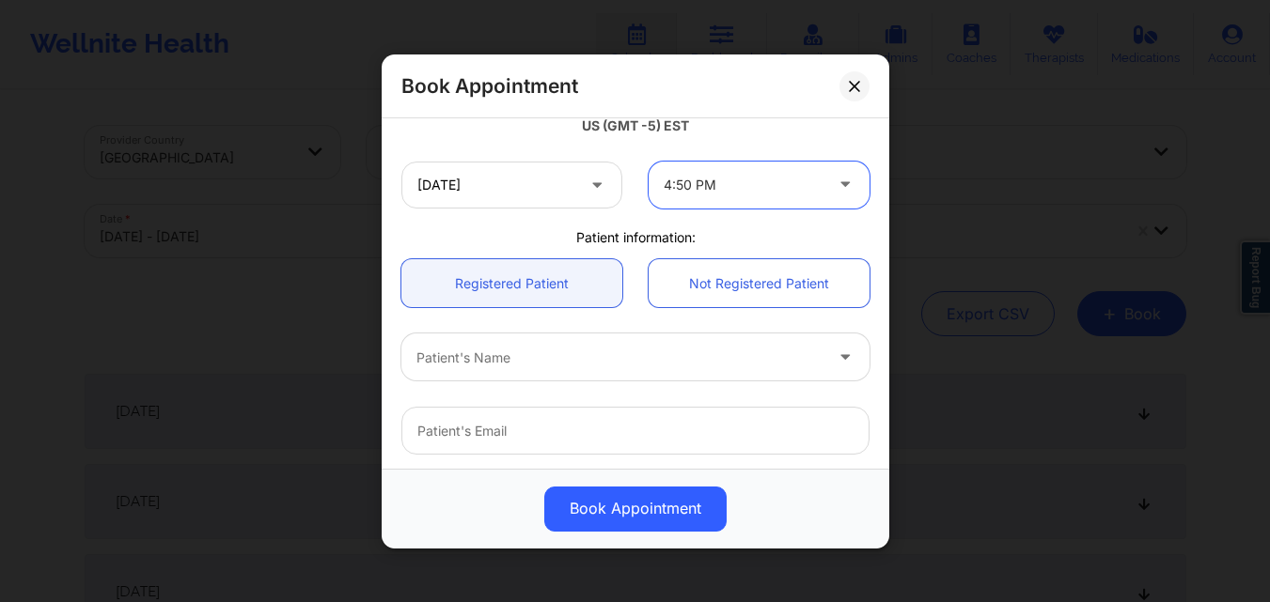
scroll to position [376, 0]
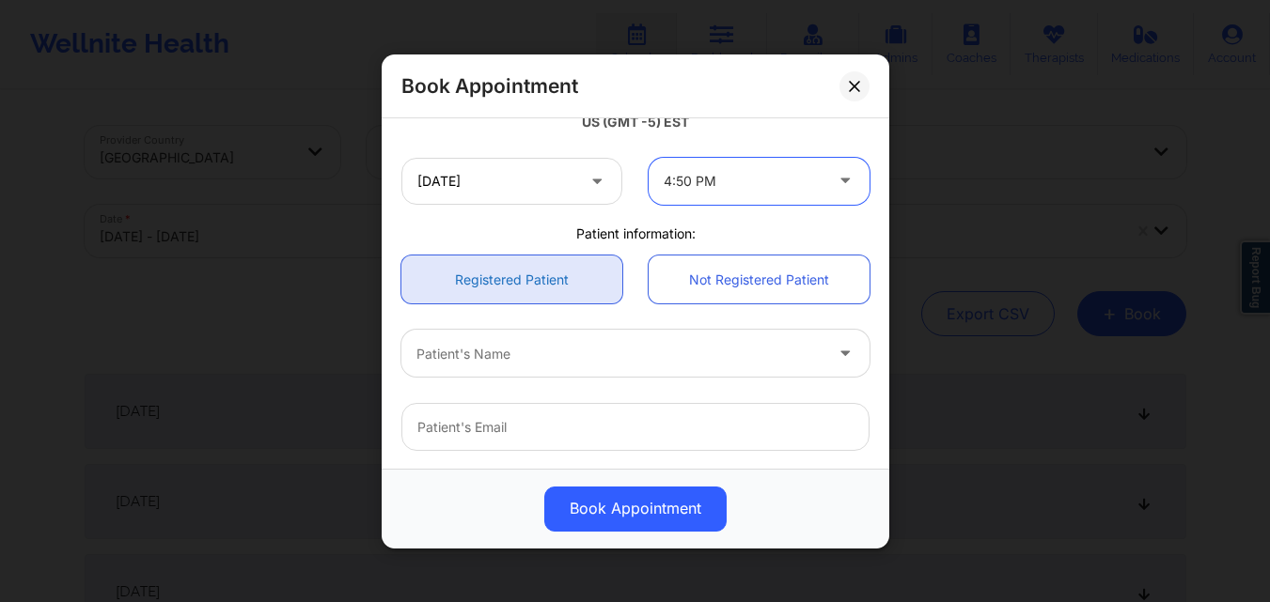
click at [539, 280] on link "Registered Patient" at bounding box center [511, 280] width 221 height 48
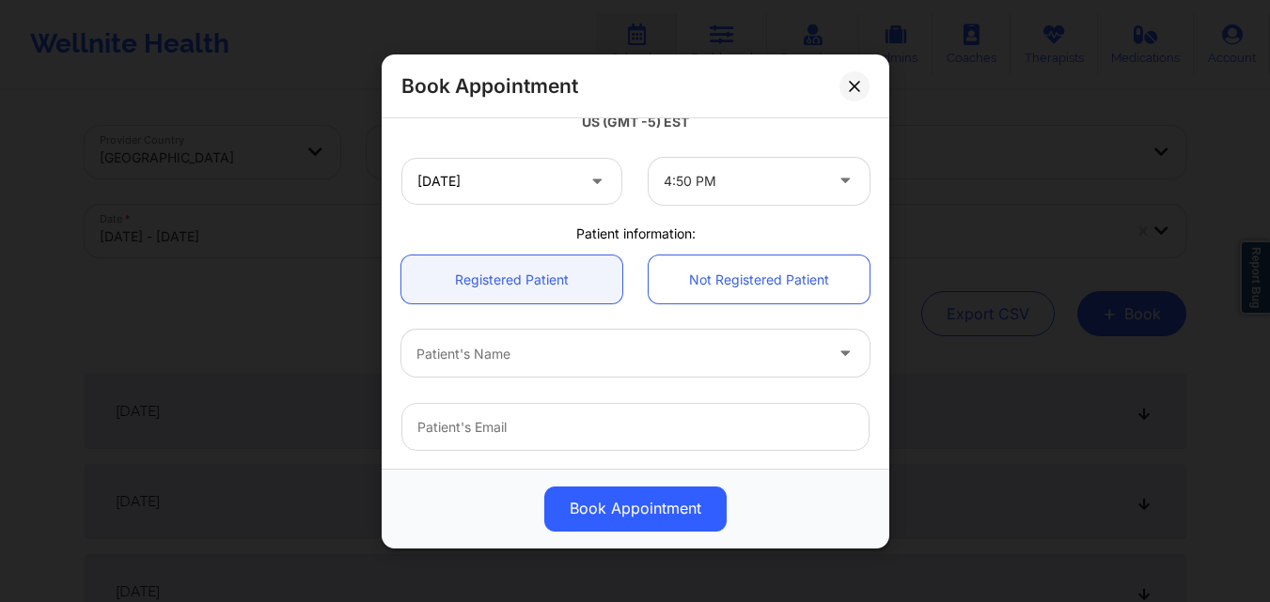
click at [545, 348] on div at bounding box center [619, 353] width 406 height 23
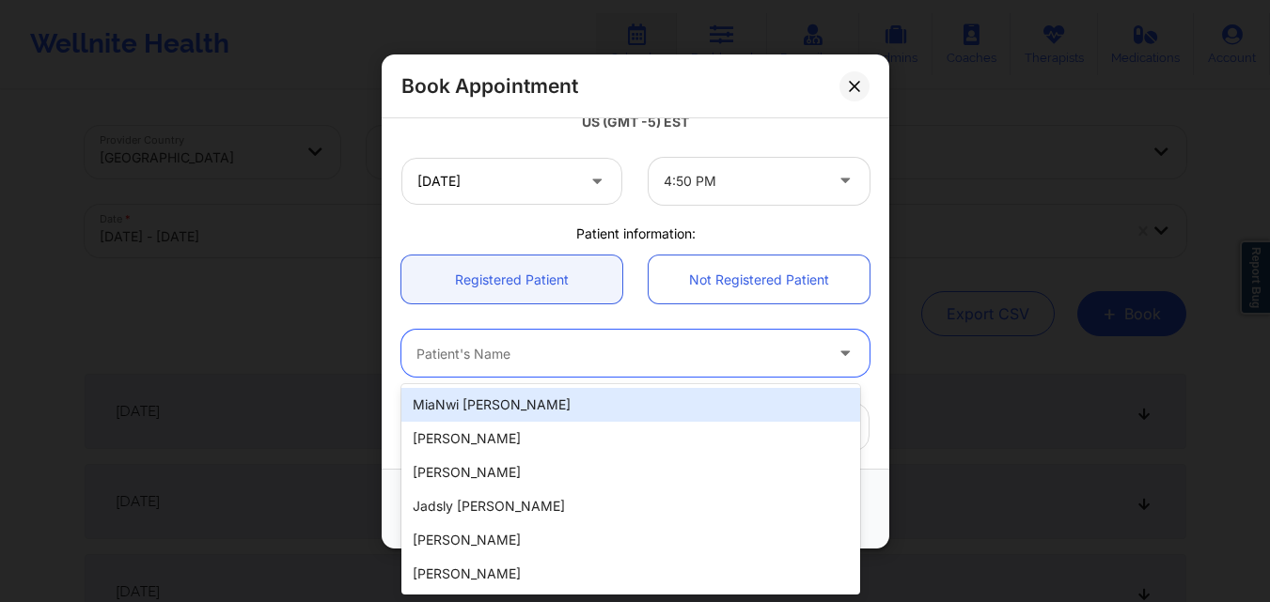
paste input "Eleni Dipla Hernandez"
type input "Eleni Dipla Hernandez"
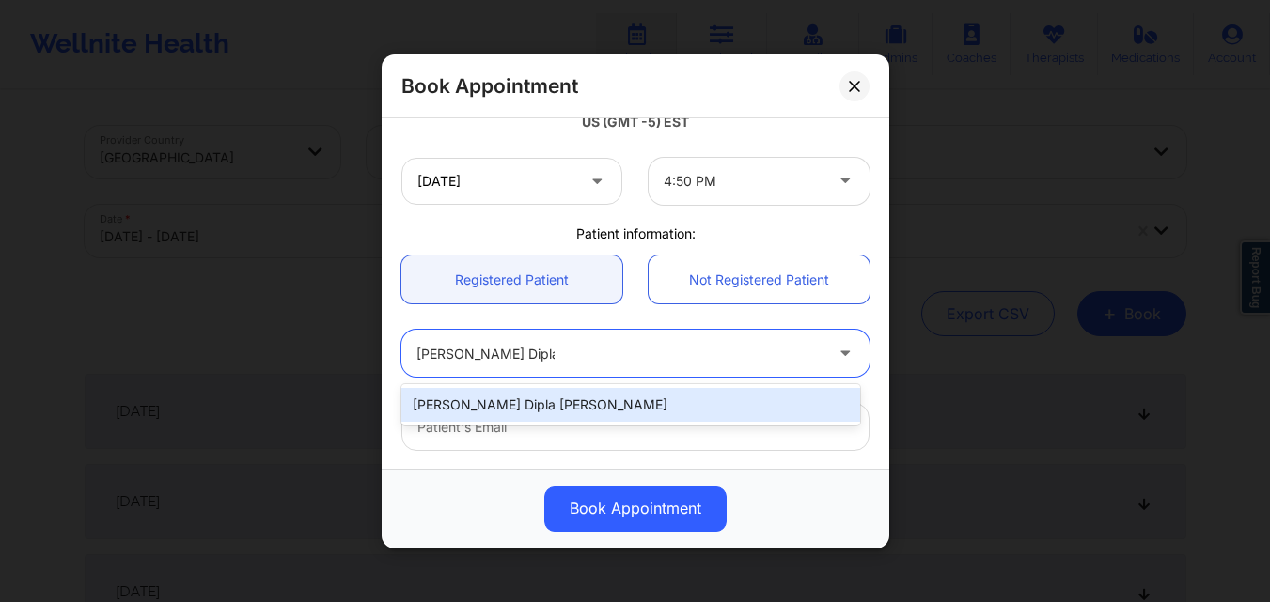
click at [568, 409] on div "Eleni Dipla Hernandez" at bounding box center [630, 405] width 459 height 34
type input "diplaeleni@gmail.com"
type input "+1347-901-8680"
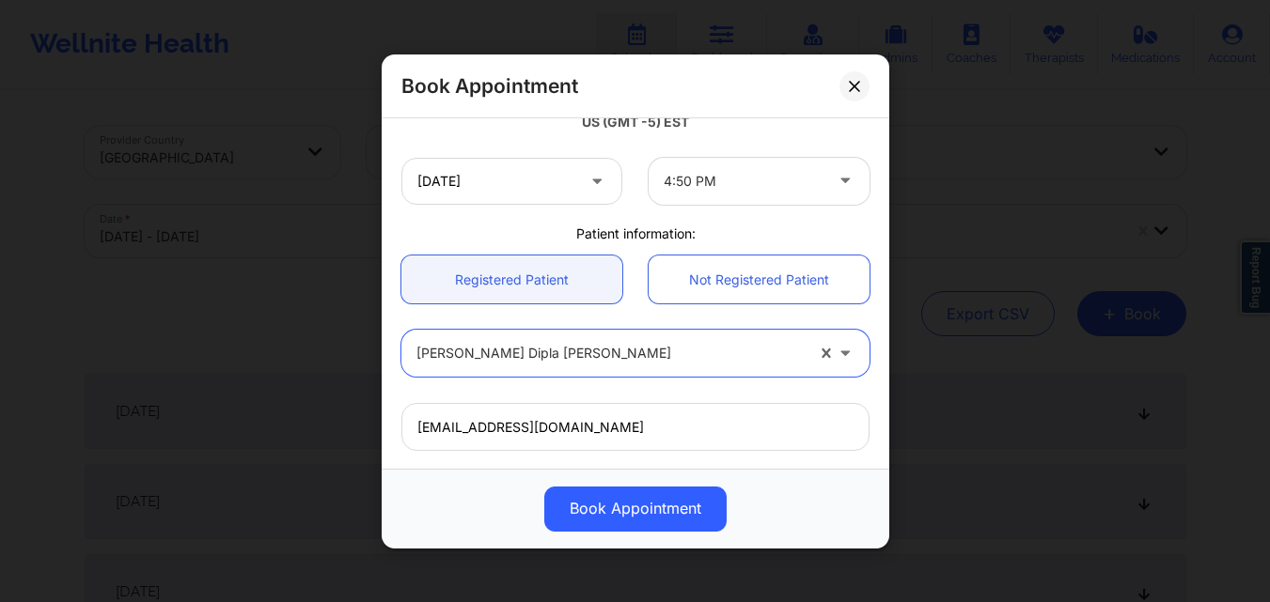
scroll to position [625, 0]
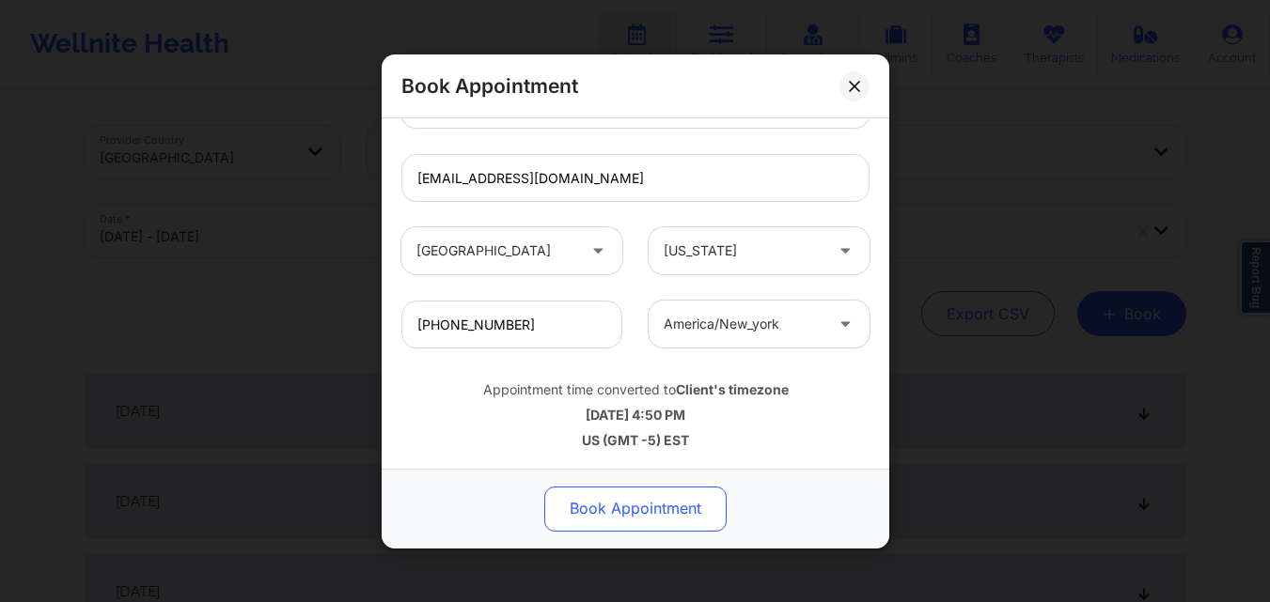
click at [627, 520] on button "Book Appointment" at bounding box center [635, 508] width 182 height 45
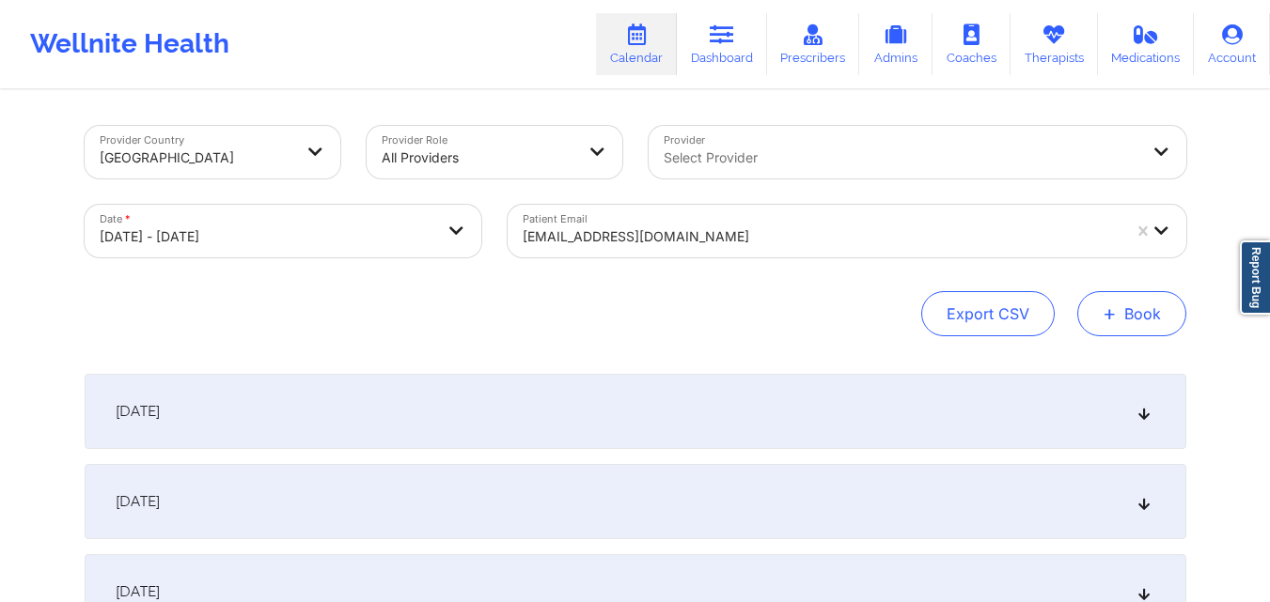
click at [1139, 315] on button "+ Book" at bounding box center [1131, 313] width 109 height 45
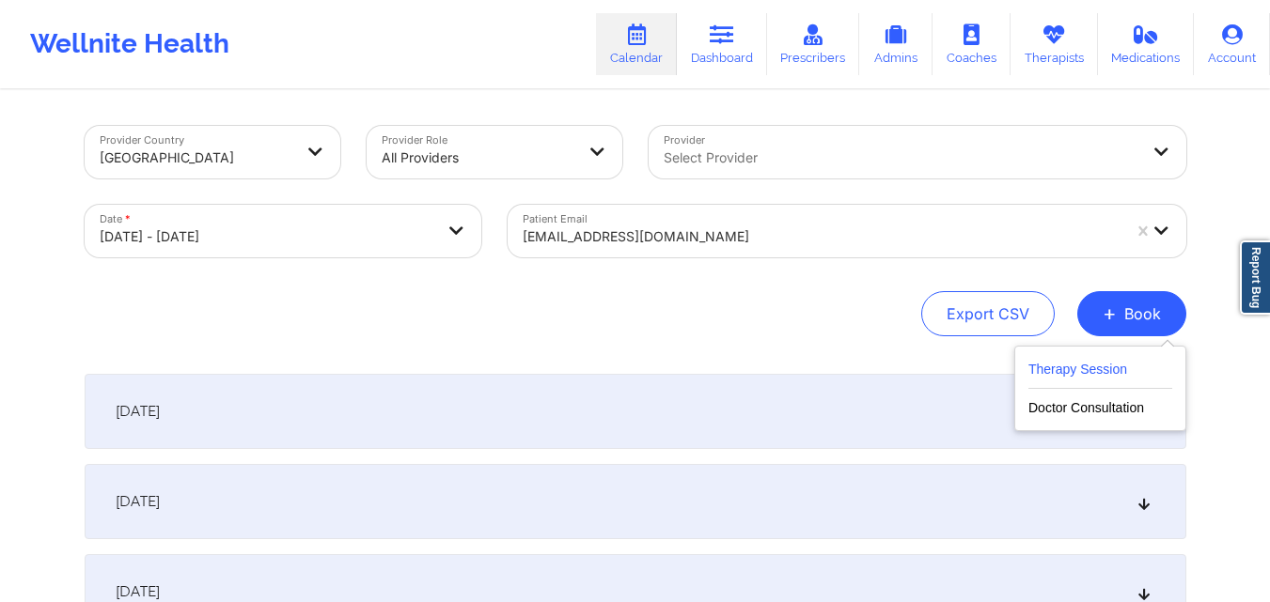
click at [1051, 359] on button "Therapy Session" at bounding box center [1100, 373] width 144 height 31
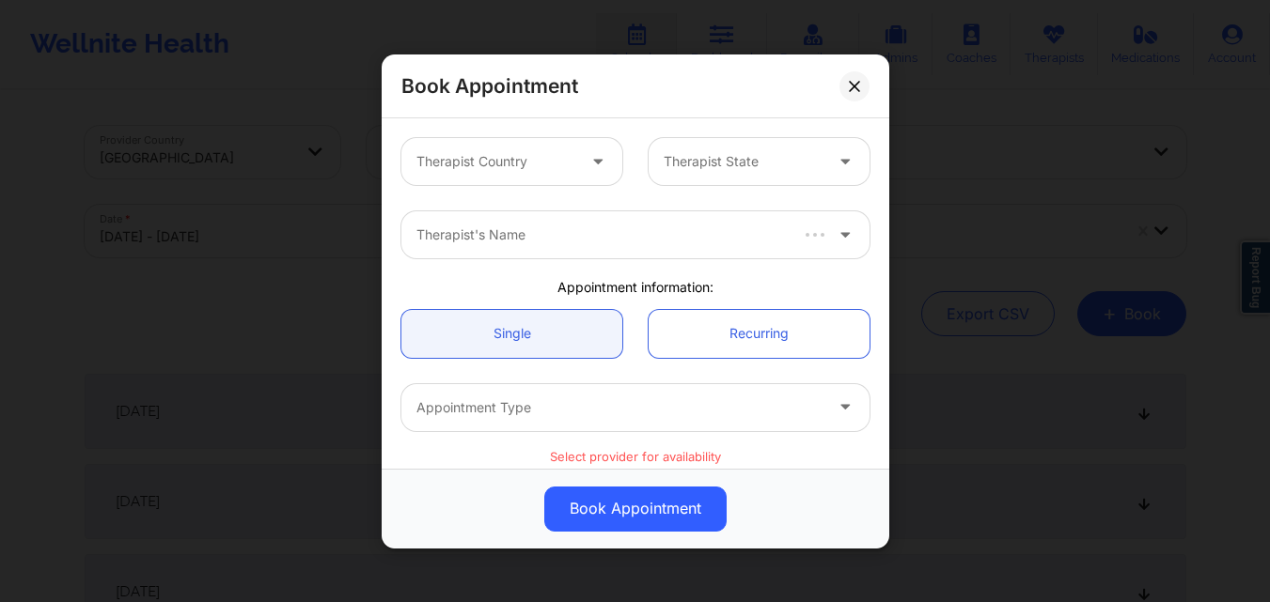
click at [533, 167] on div at bounding box center [495, 161] width 159 height 23
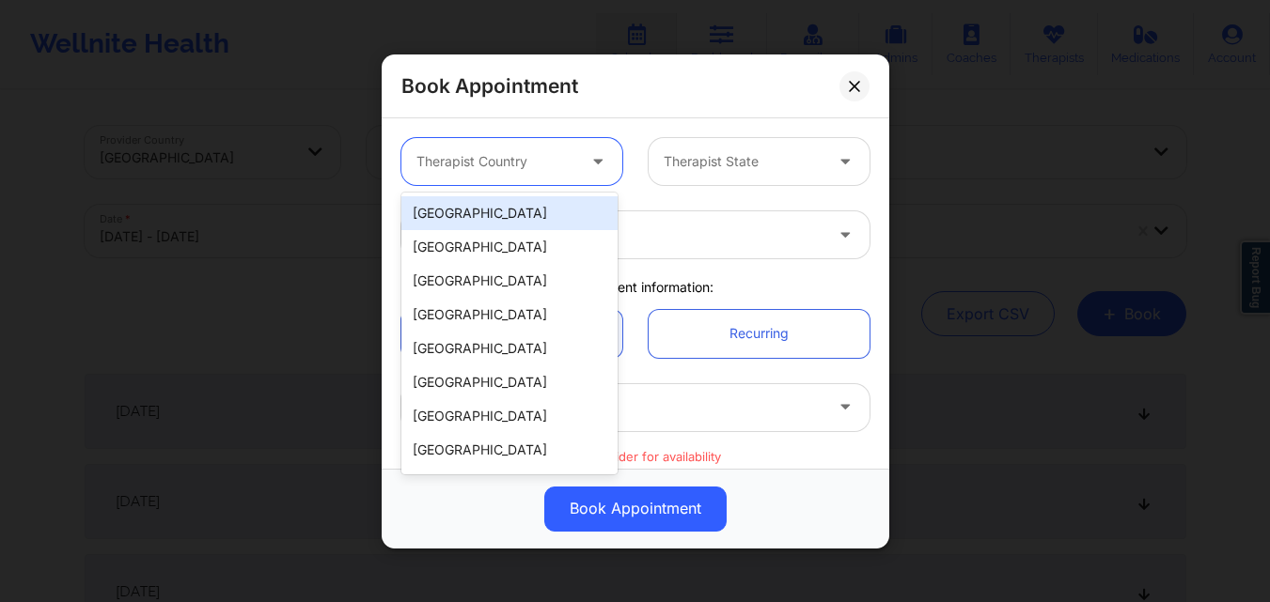
click at [560, 214] on div "[GEOGRAPHIC_DATA]" at bounding box center [509, 213] width 216 height 34
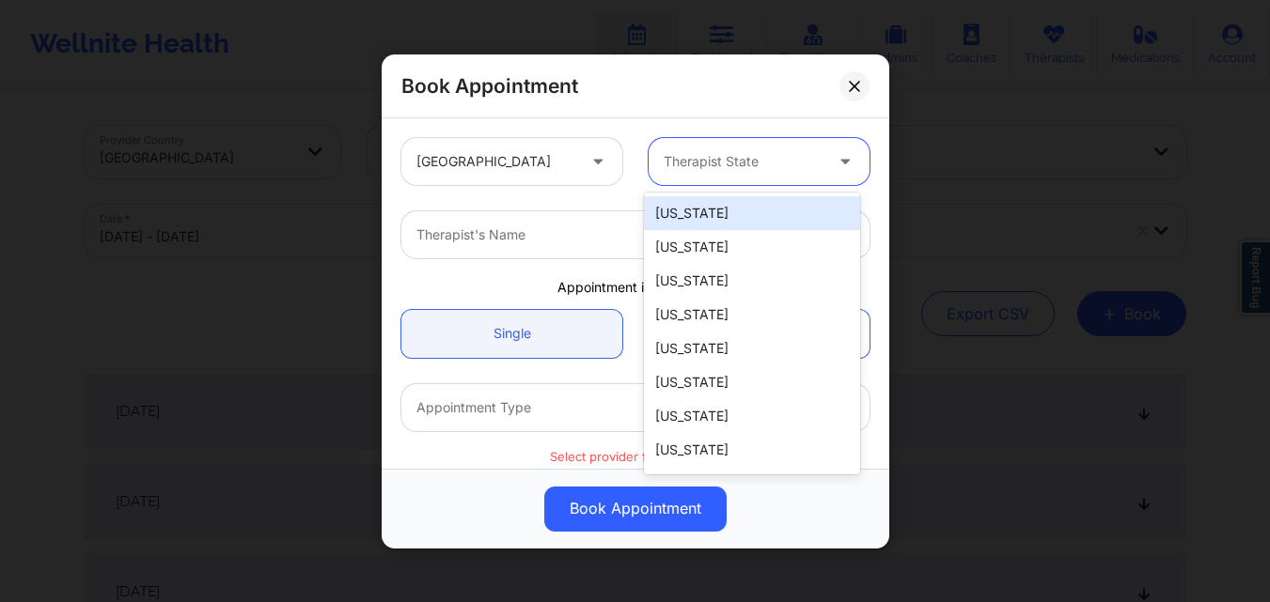
click at [789, 169] on div at bounding box center [742, 161] width 159 height 23
type input "New"
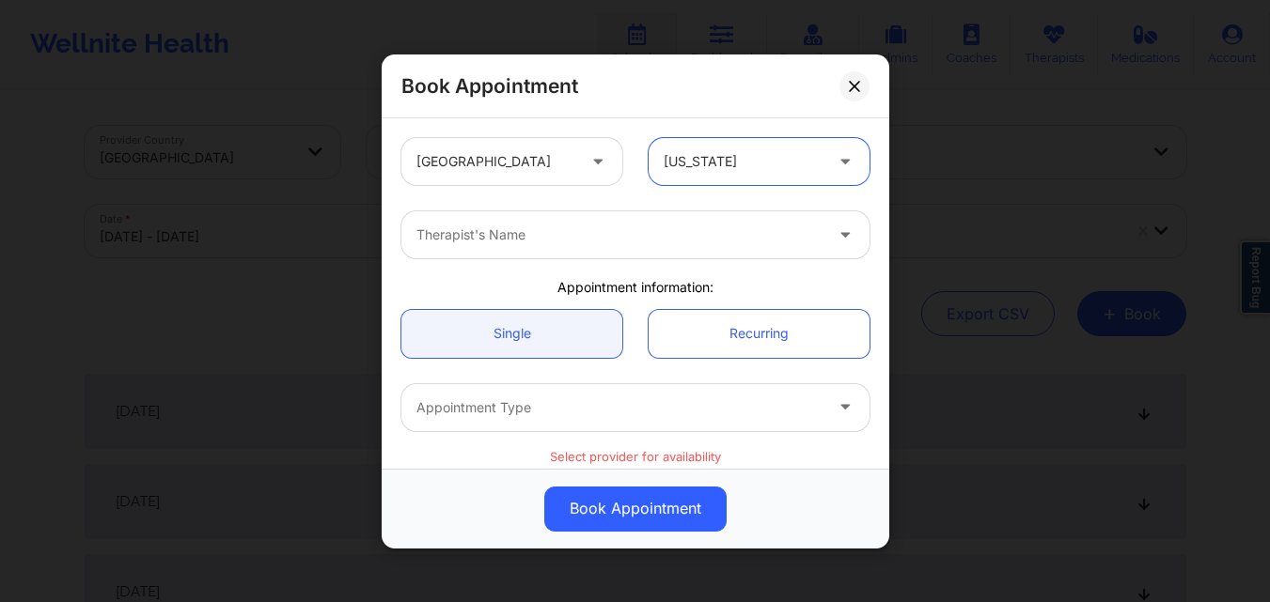
click at [757, 228] on div at bounding box center [619, 235] width 406 height 23
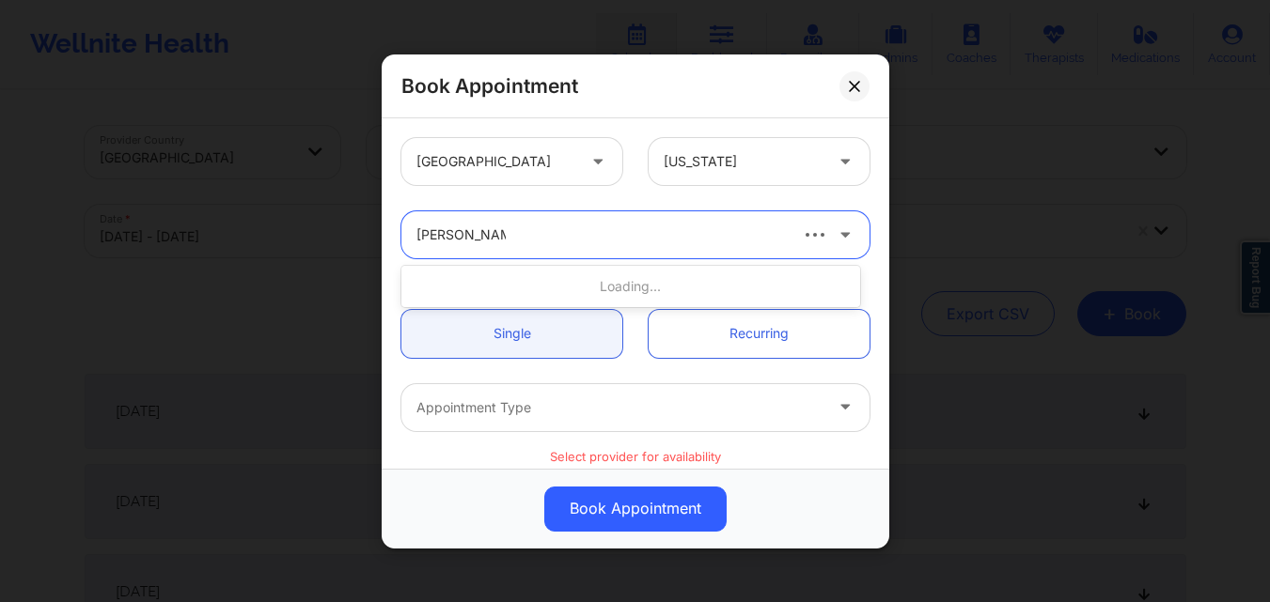
type input "Richard Ryan k"
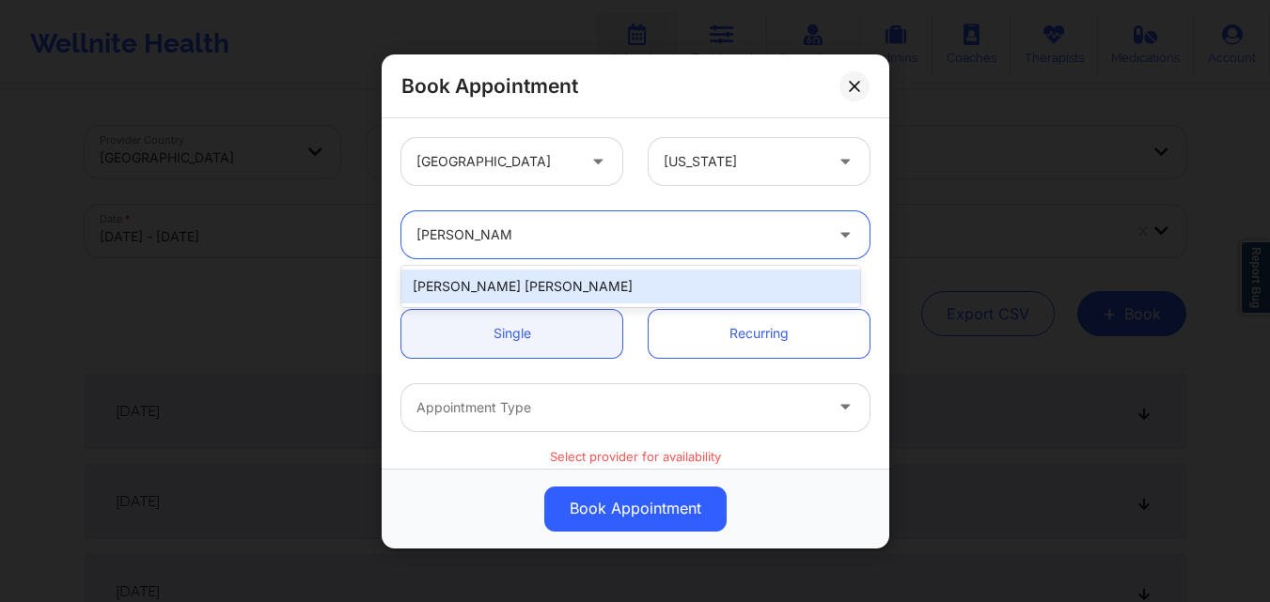
click at [588, 275] on div "[PERSON_NAME] [PERSON_NAME]" at bounding box center [630, 287] width 459 height 34
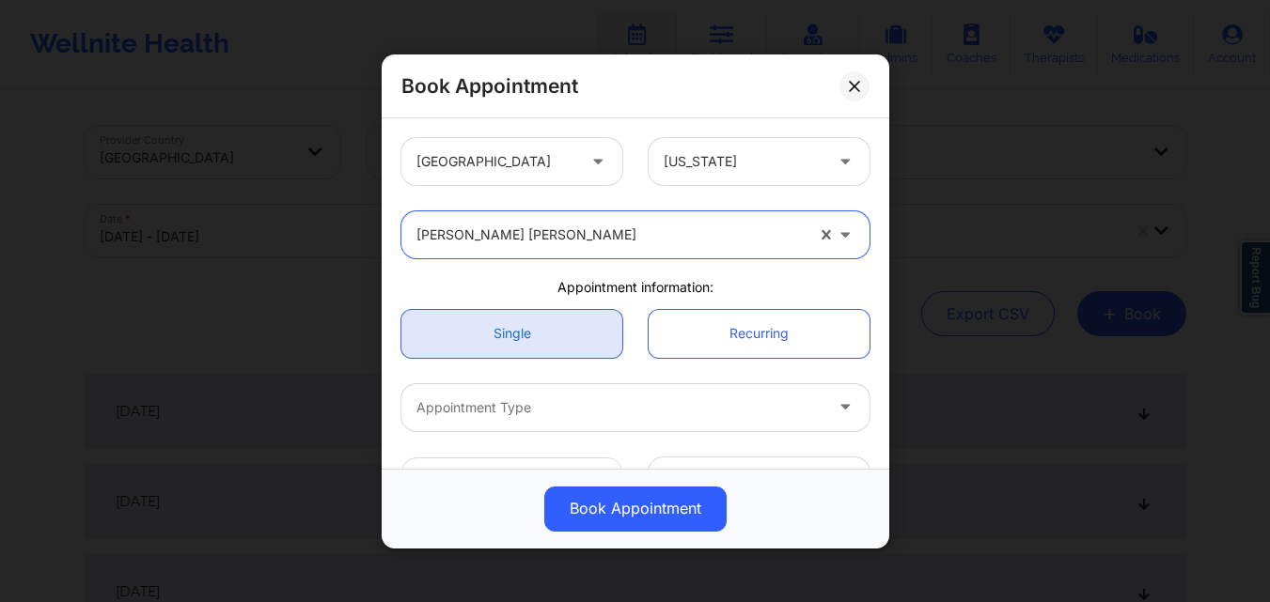
click at [539, 342] on link "Single" at bounding box center [511, 333] width 221 height 48
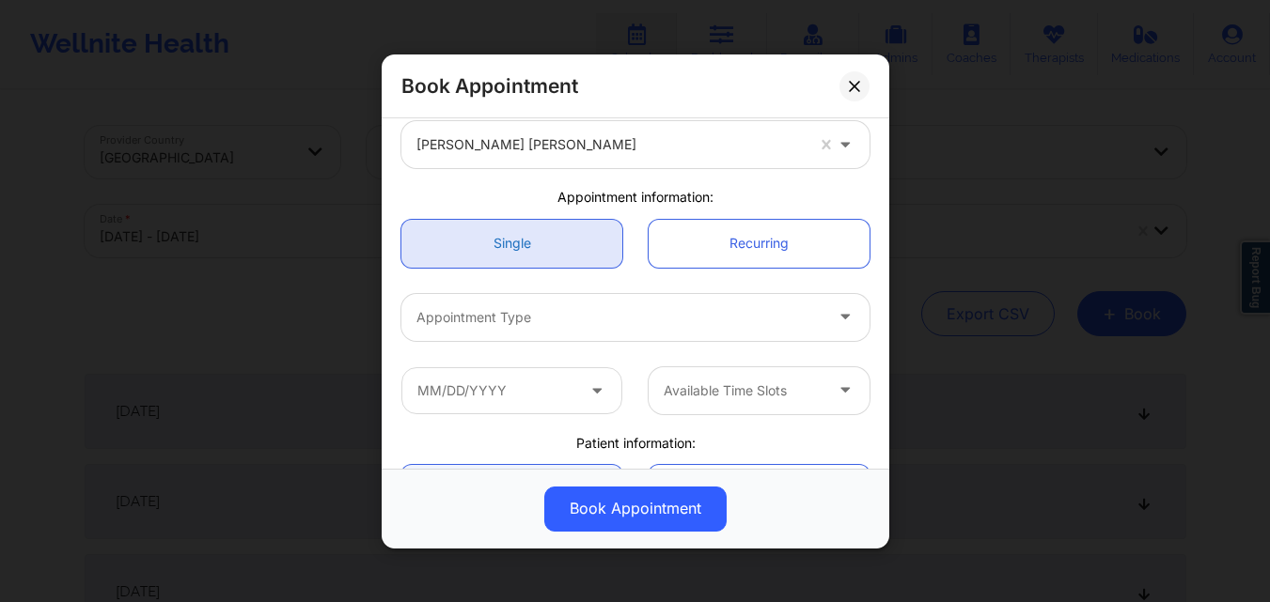
scroll to position [188, 0]
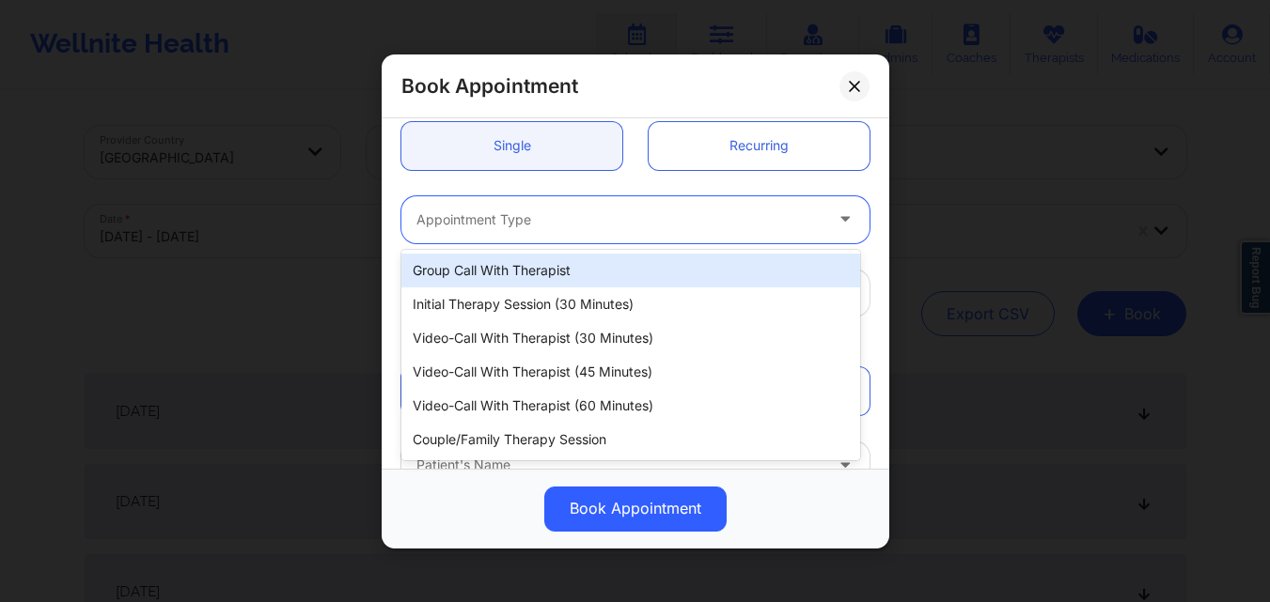
click at [574, 229] on div at bounding box center [619, 219] width 406 height 23
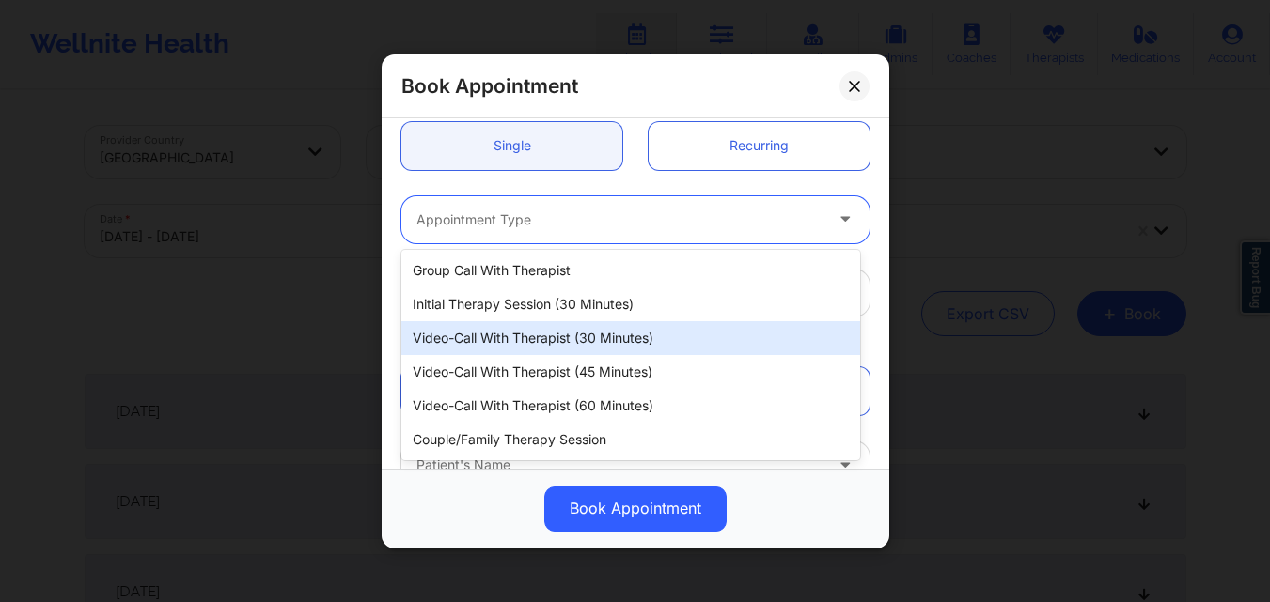
click at [572, 339] on div "Video-Call with Therapist (30 minutes)" at bounding box center [630, 338] width 459 height 34
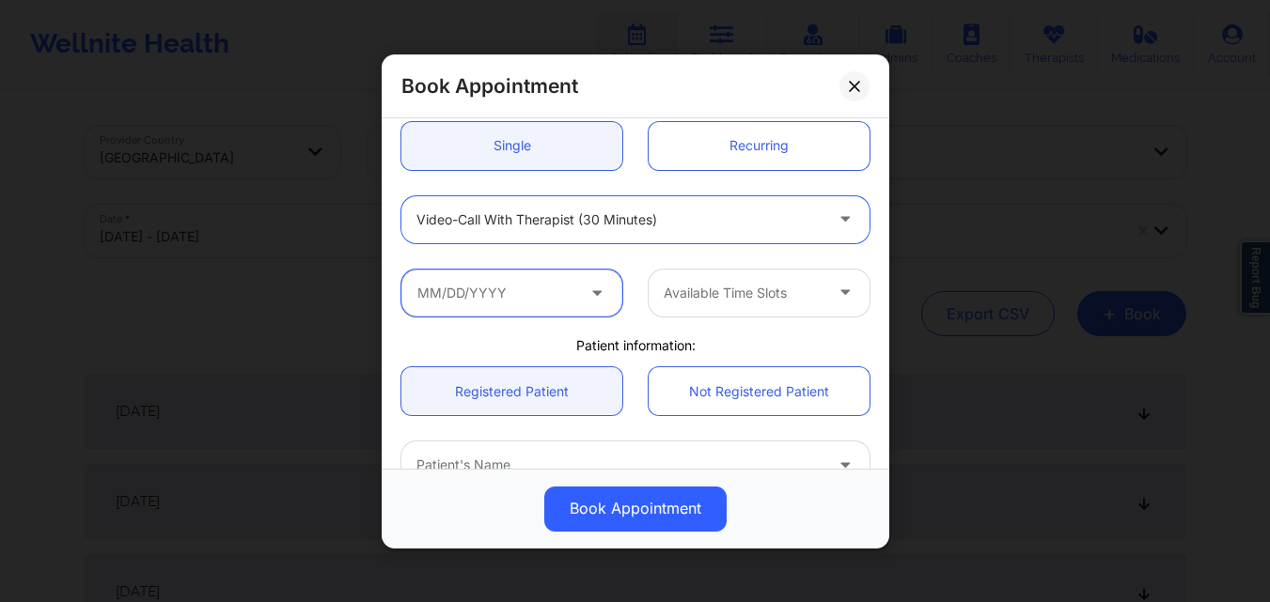
click at [510, 297] on input "text" at bounding box center [511, 292] width 221 height 47
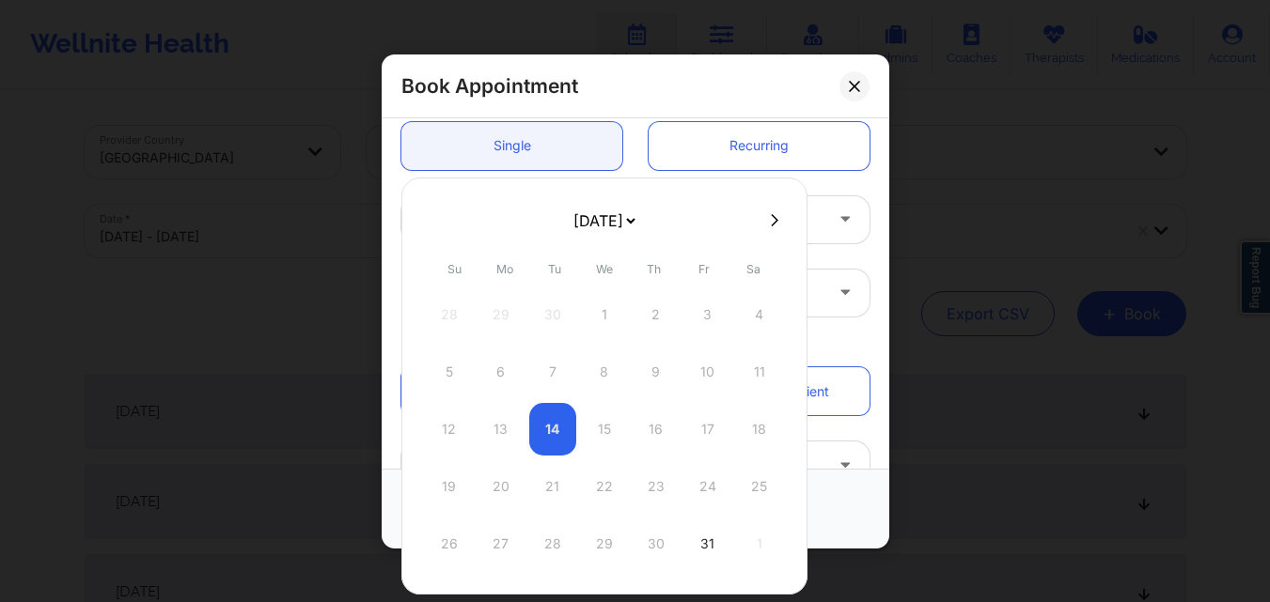
click at [773, 222] on icon at bounding box center [775, 220] width 8 height 14
select select "2025-10"
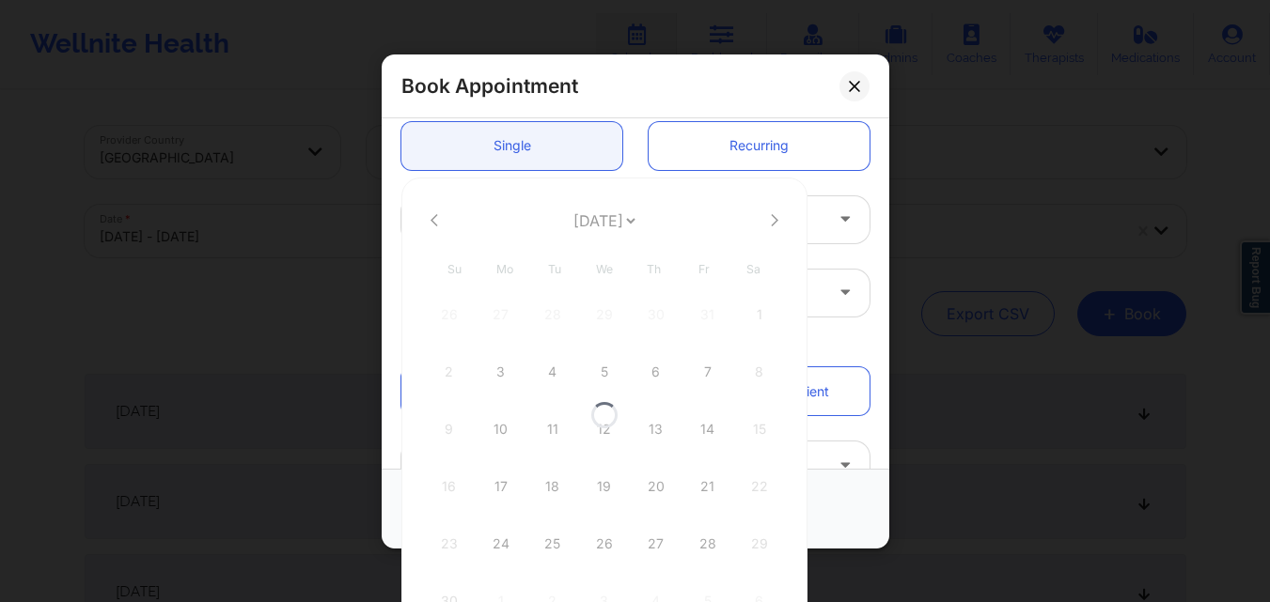
select select "2025-10"
click at [600, 485] on div "19" at bounding box center [604, 486] width 47 height 53
type input "11/19/2025"
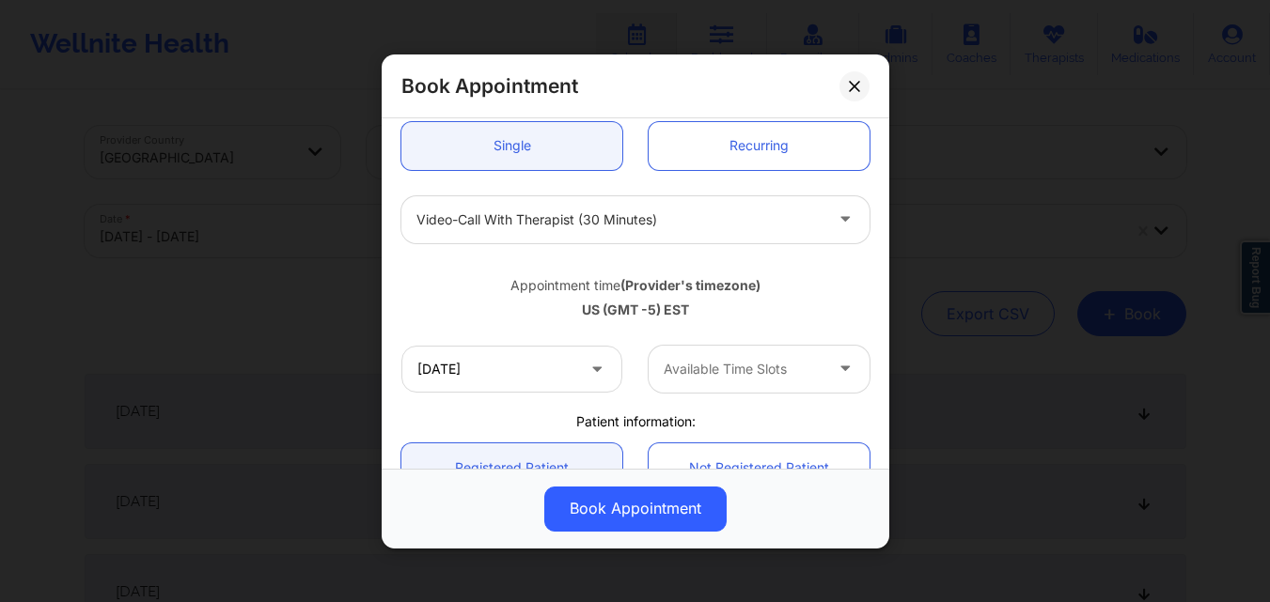
click at [690, 359] on div at bounding box center [742, 369] width 159 height 23
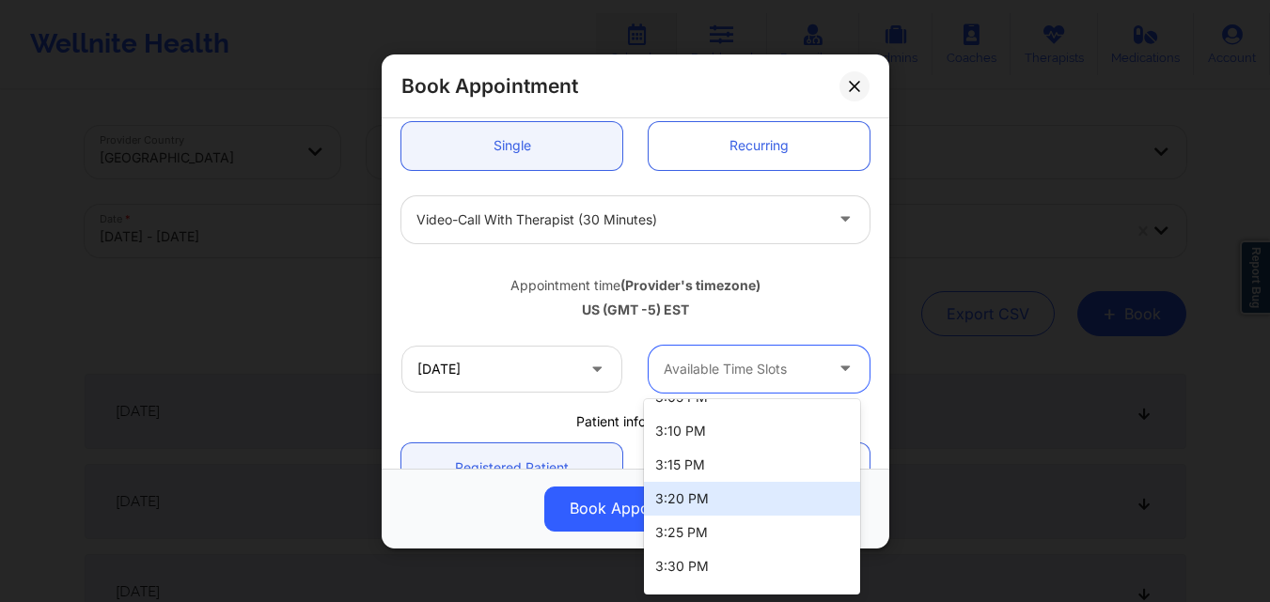
scroll to position [658, 0]
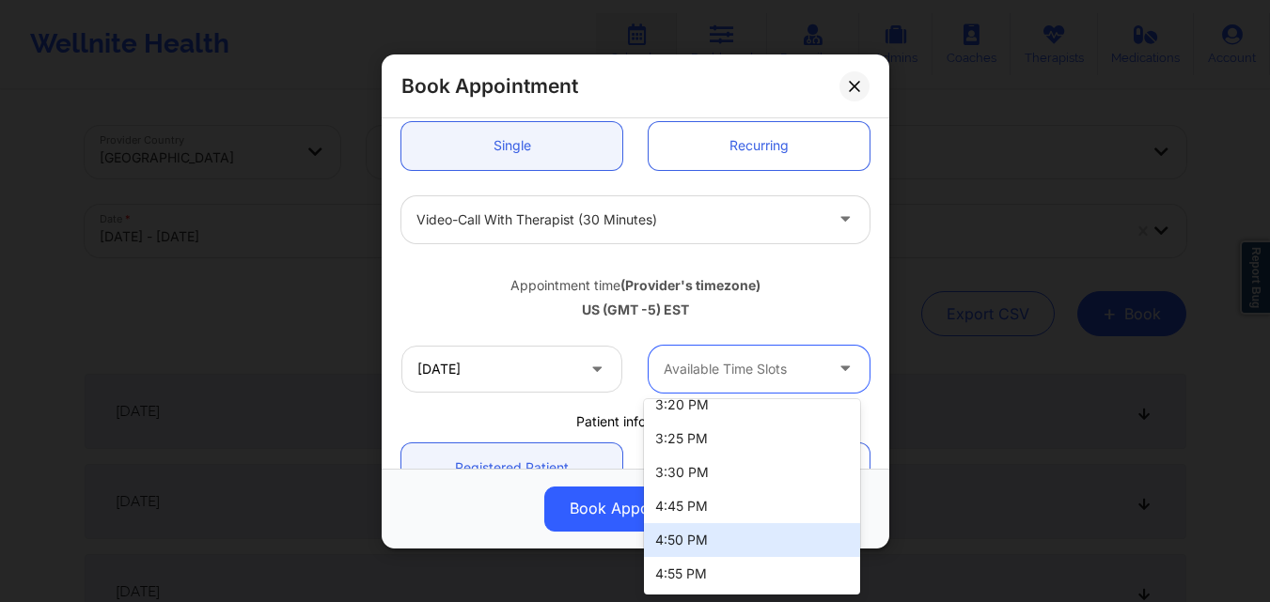
click at [704, 551] on div "4:50 PM" at bounding box center [752, 540] width 216 height 34
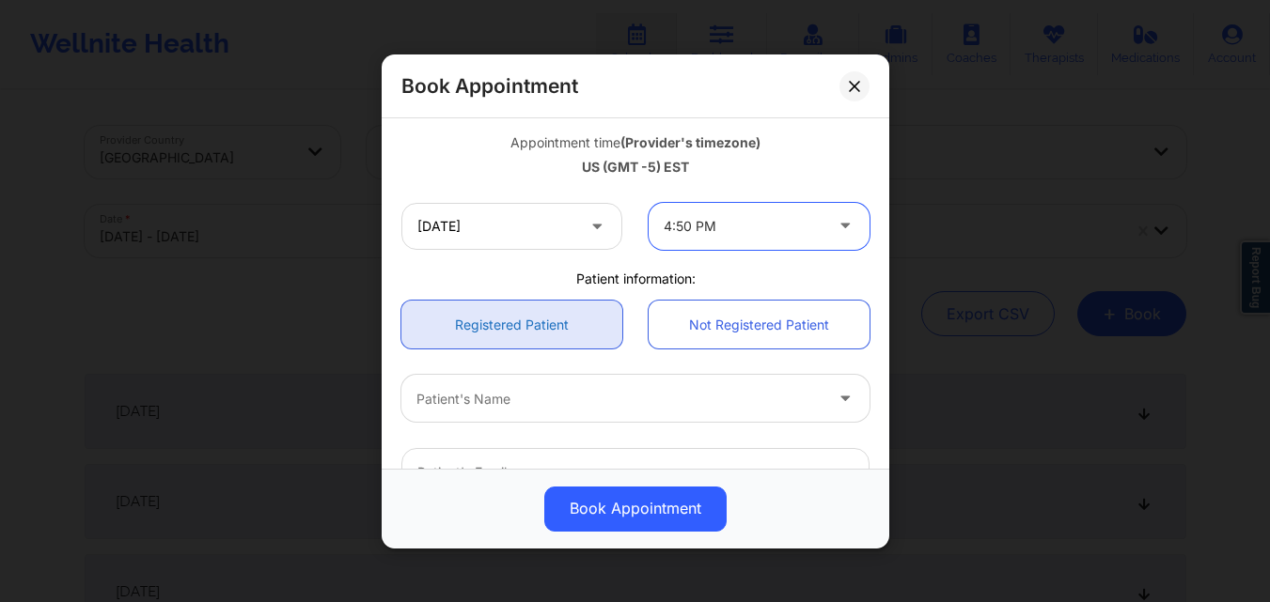
scroll to position [376, 0]
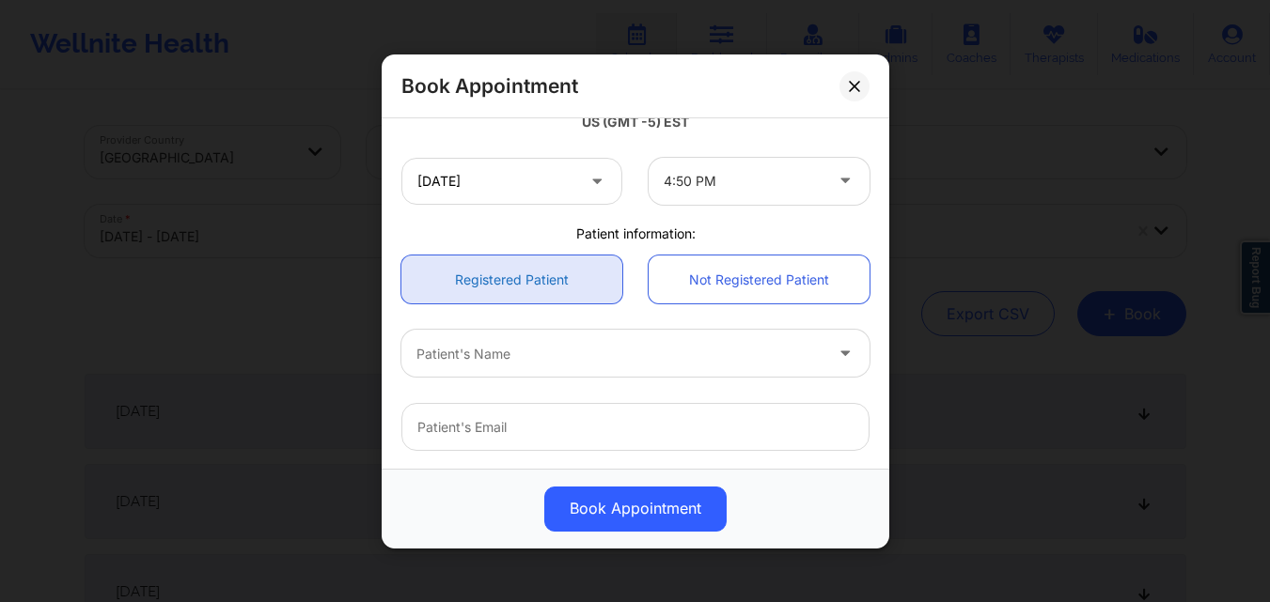
click at [512, 294] on link "Registered Patient" at bounding box center [511, 280] width 221 height 48
click at [544, 347] on div at bounding box center [619, 353] width 406 height 23
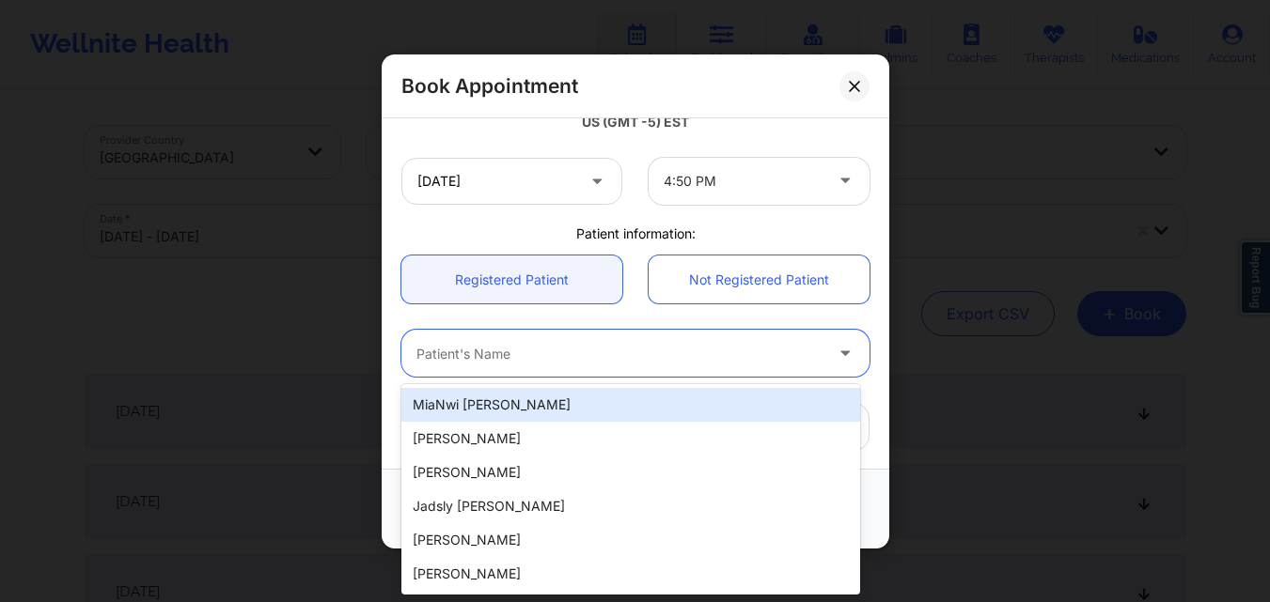
paste input "Eleni Dipla Hernandez"
type input "Eleni Dipla Hernandez"
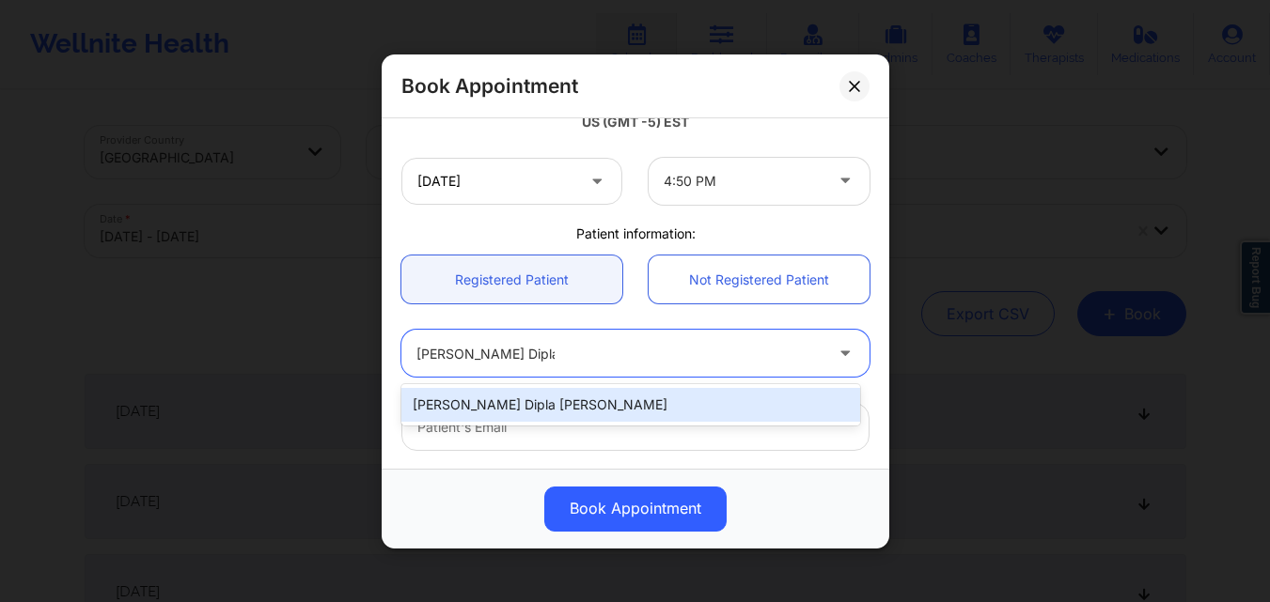
click at [577, 397] on div "Eleni Dipla Hernandez" at bounding box center [630, 405] width 459 height 34
type input "diplaeleni@gmail.com"
type input "+1347-901-8680"
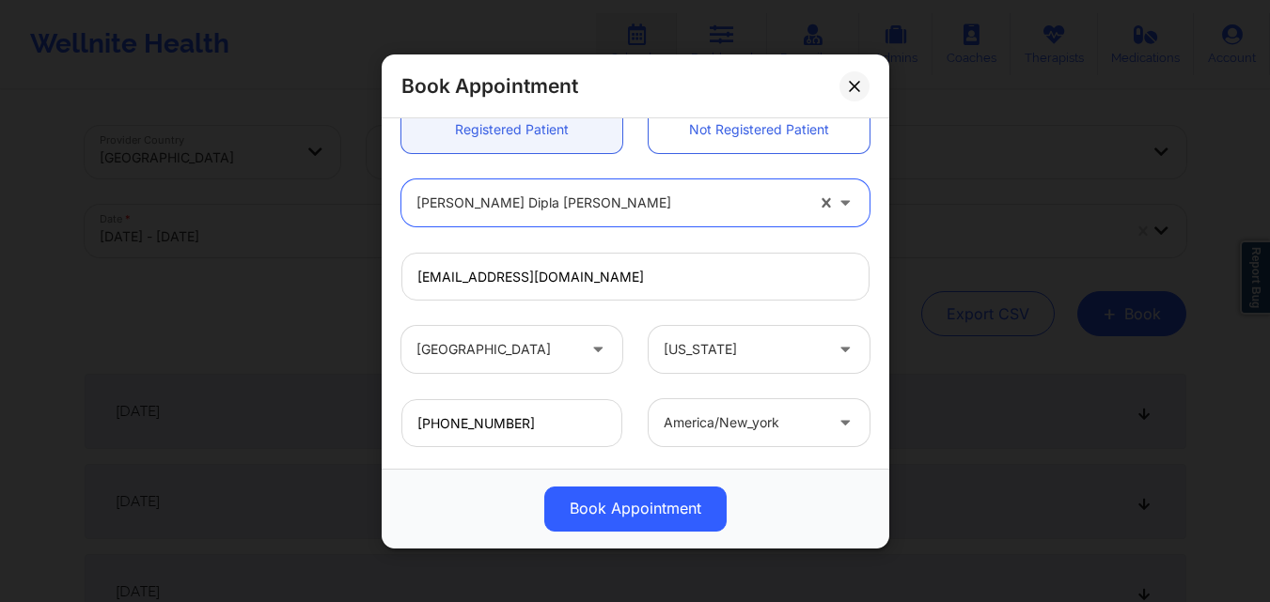
scroll to position [625, 0]
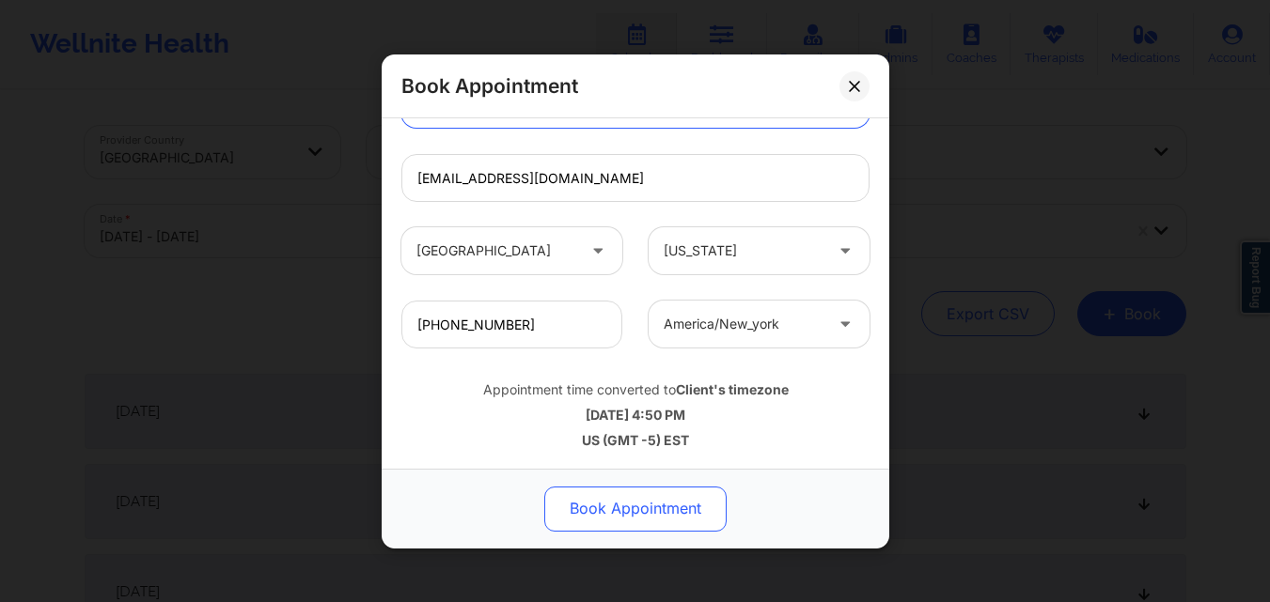
click at [652, 522] on button "Book Appointment" at bounding box center [635, 508] width 182 height 45
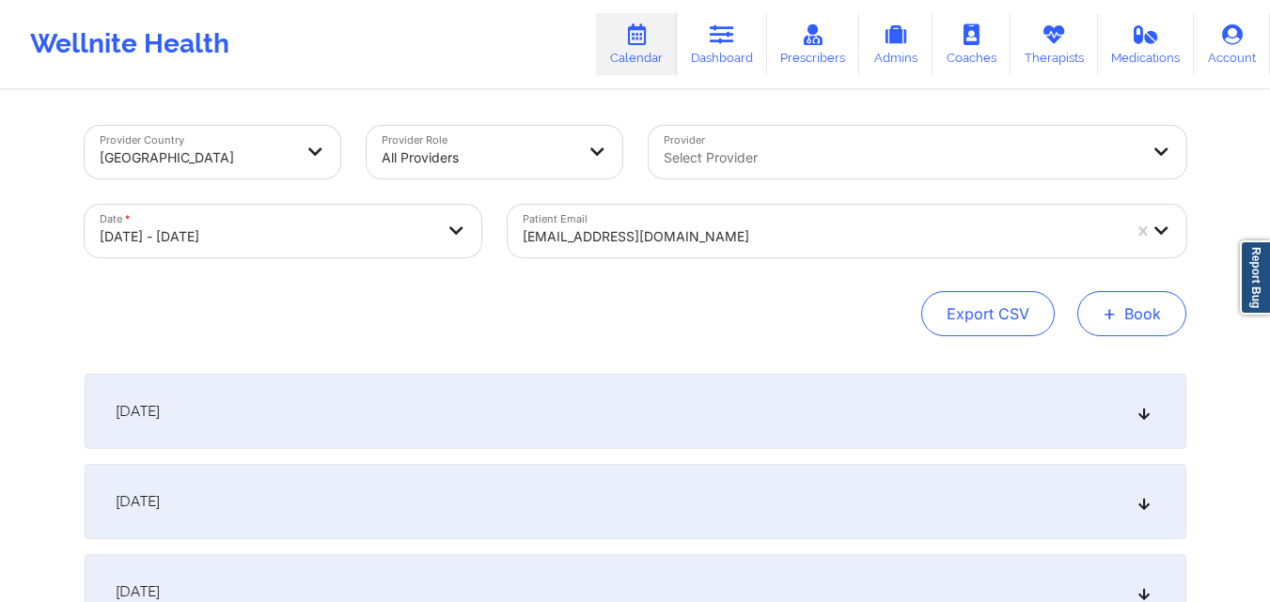
click at [1125, 325] on button "+ Book" at bounding box center [1131, 313] width 109 height 45
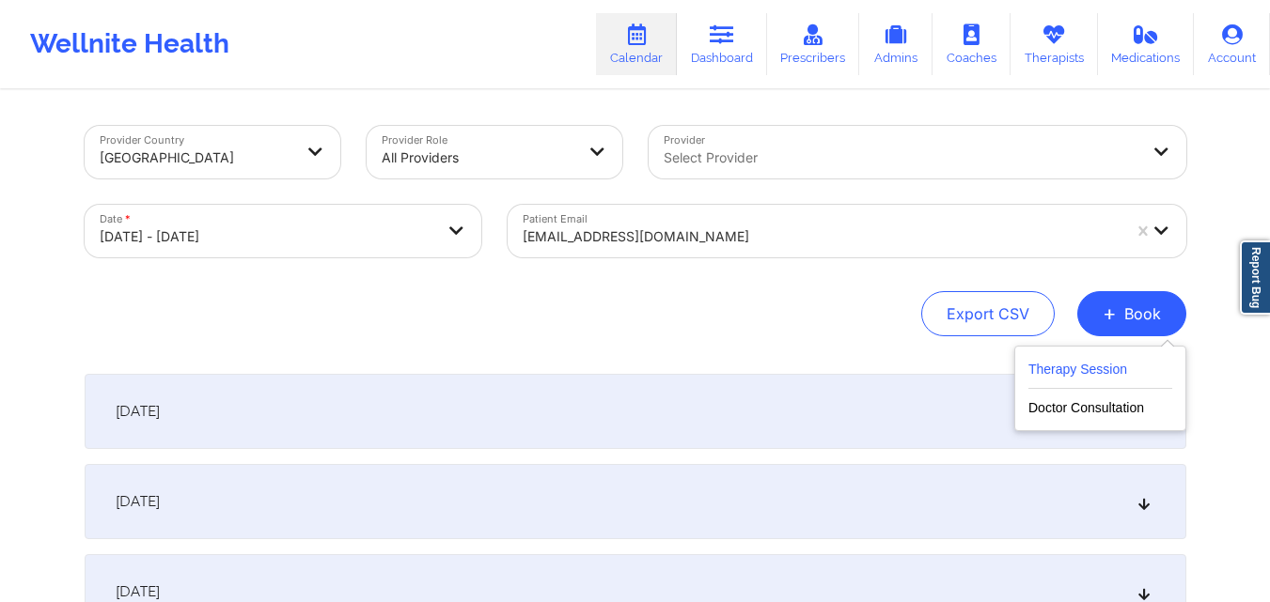
click at [1093, 365] on button "Therapy Session" at bounding box center [1100, 373] width 144 height 31
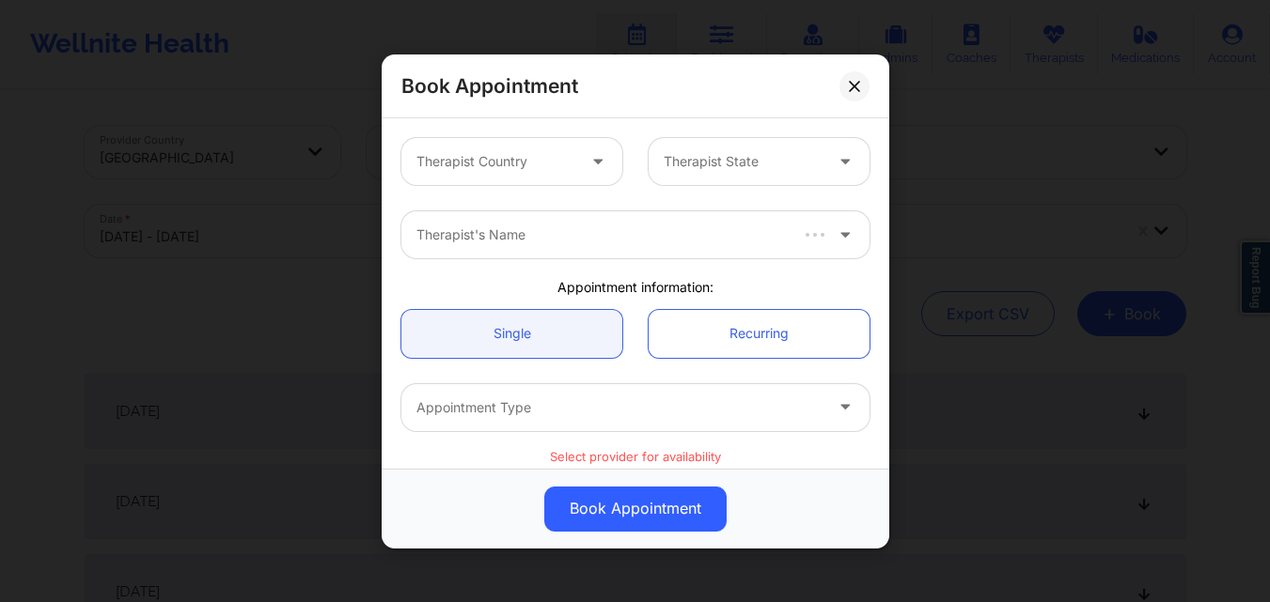
click at [589, 146] on div at bounding box center [599, 161] width 45 height 47
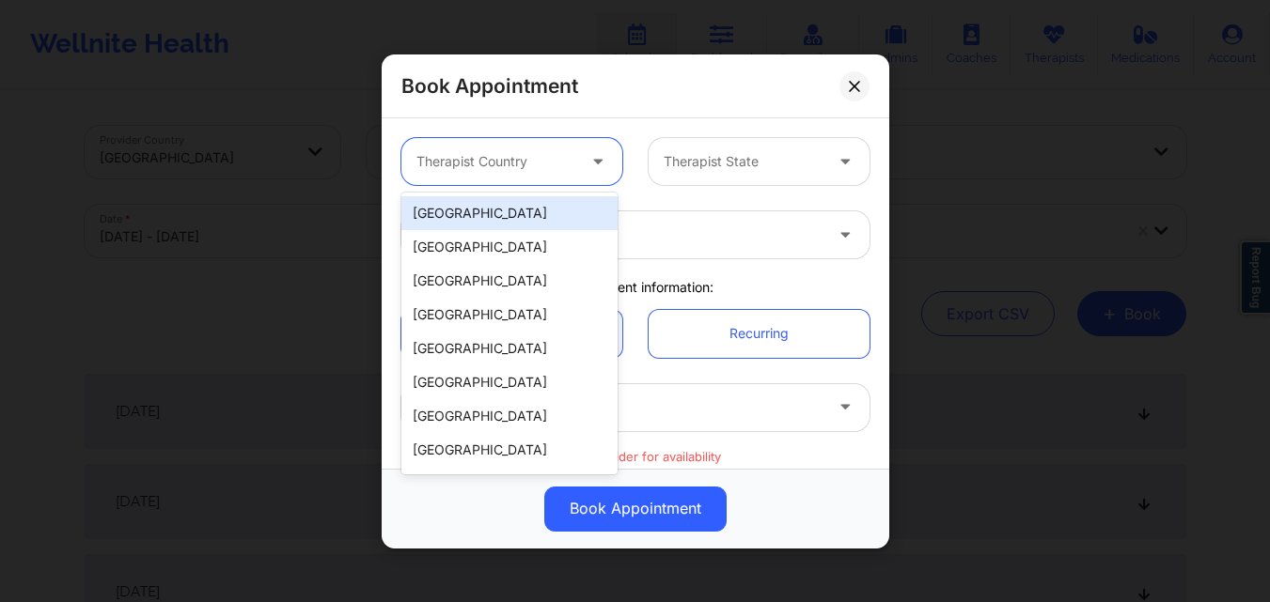
click at [534, 215] on div "[GEOGRAPHIC_DATA]" at bounding box center [509, 213] width 216 height 34
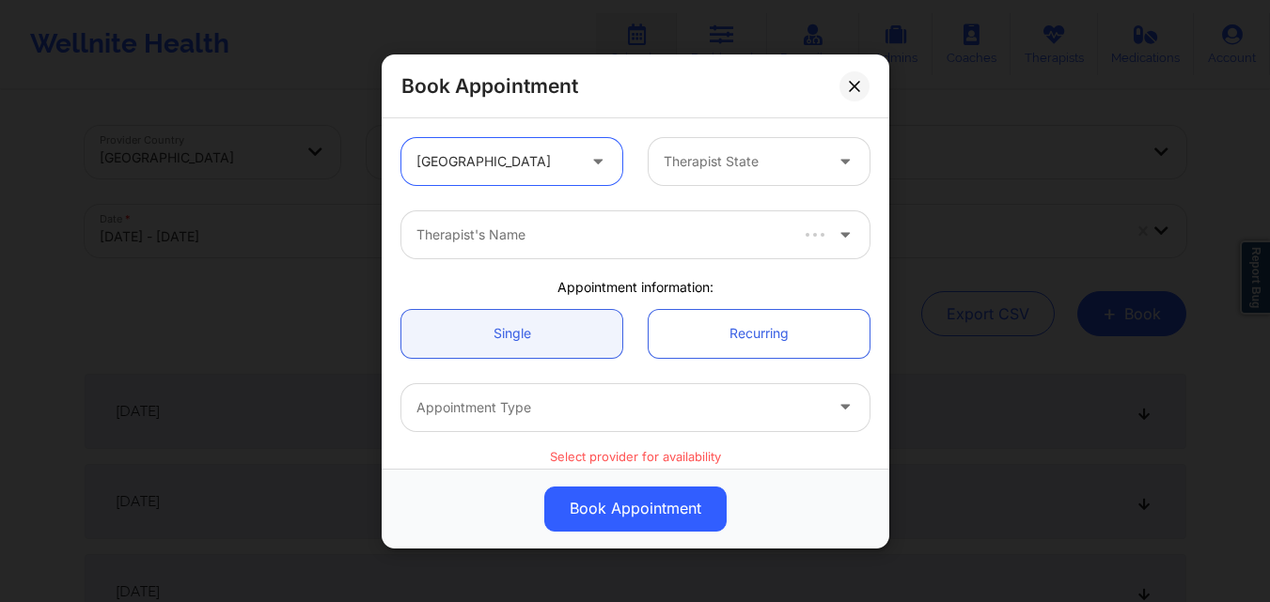
click at [746, 162] on div at bounding box center [742, 161] width 159 height 23
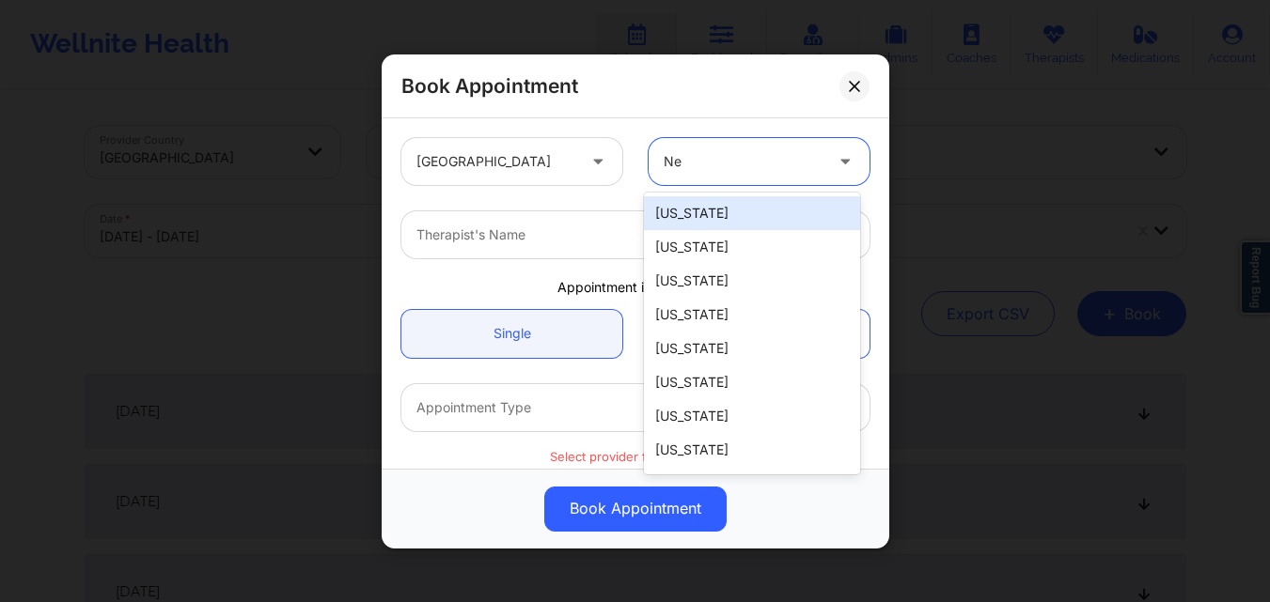
type input "New"
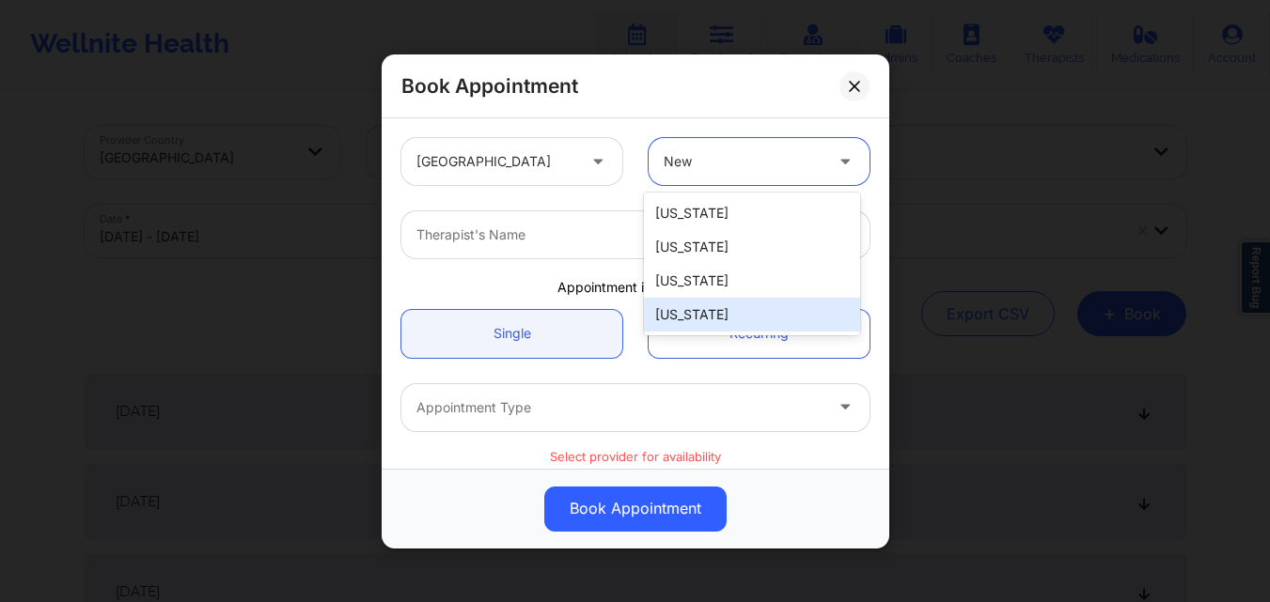
click at [738, 307] on div "[US_STATE]" at bounding box center [752, 315] width 216 height 34
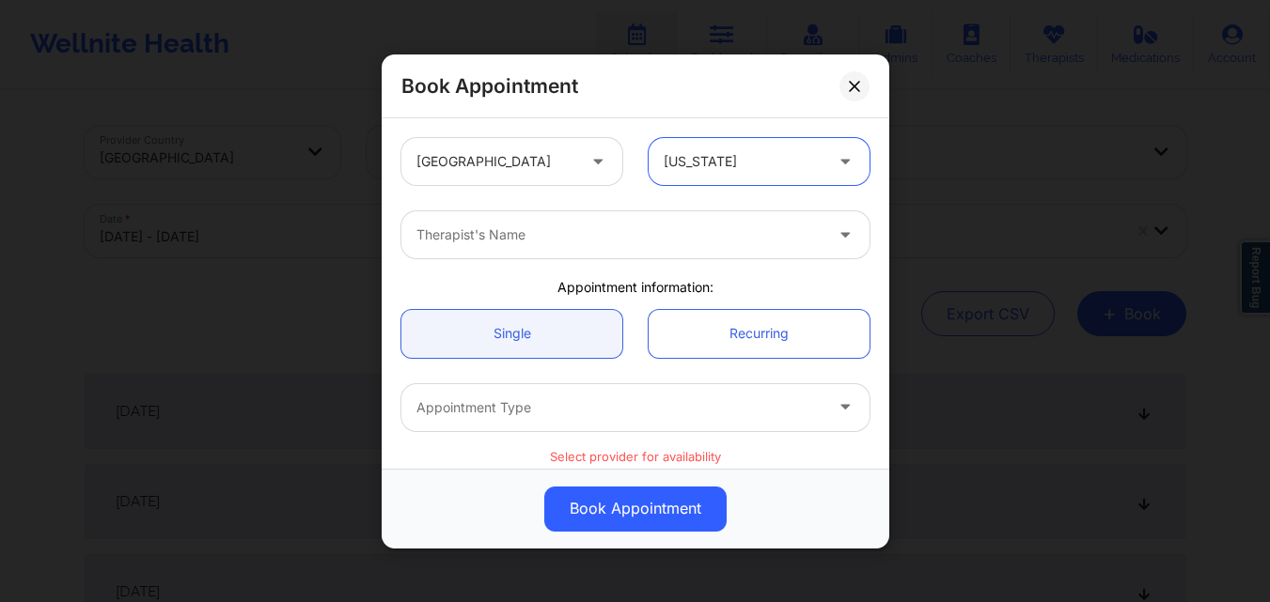
click at [540, 256] on div "Therapist's Name" at bounding box center [612, 234] width 423 height 47
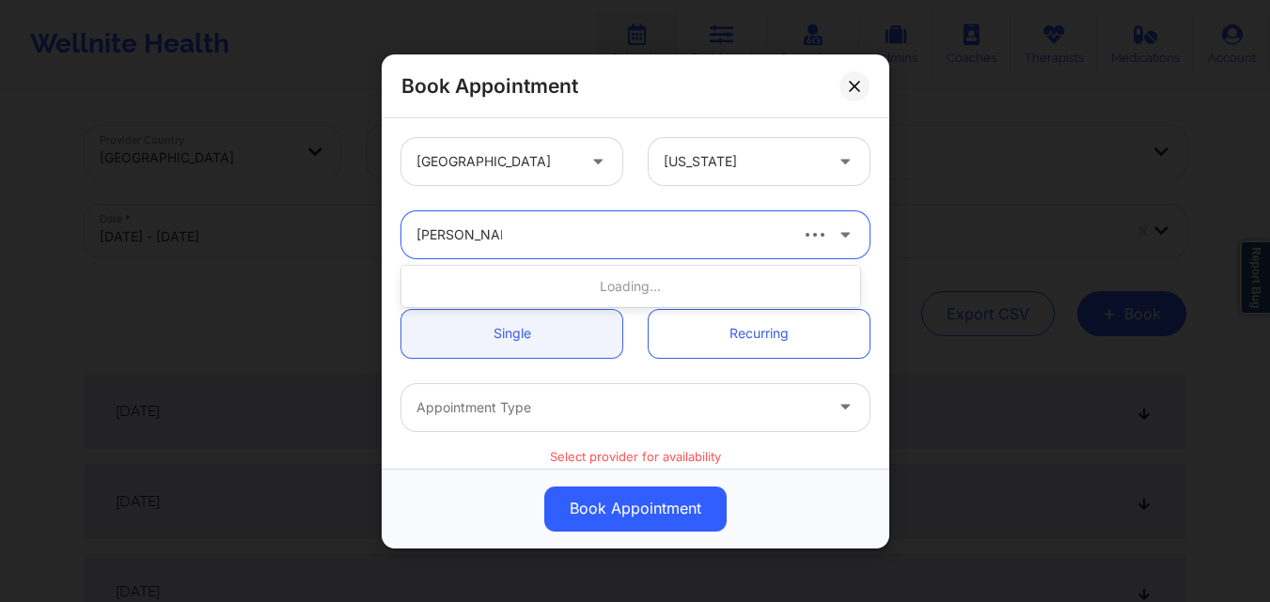
type input "Richard Ryan"
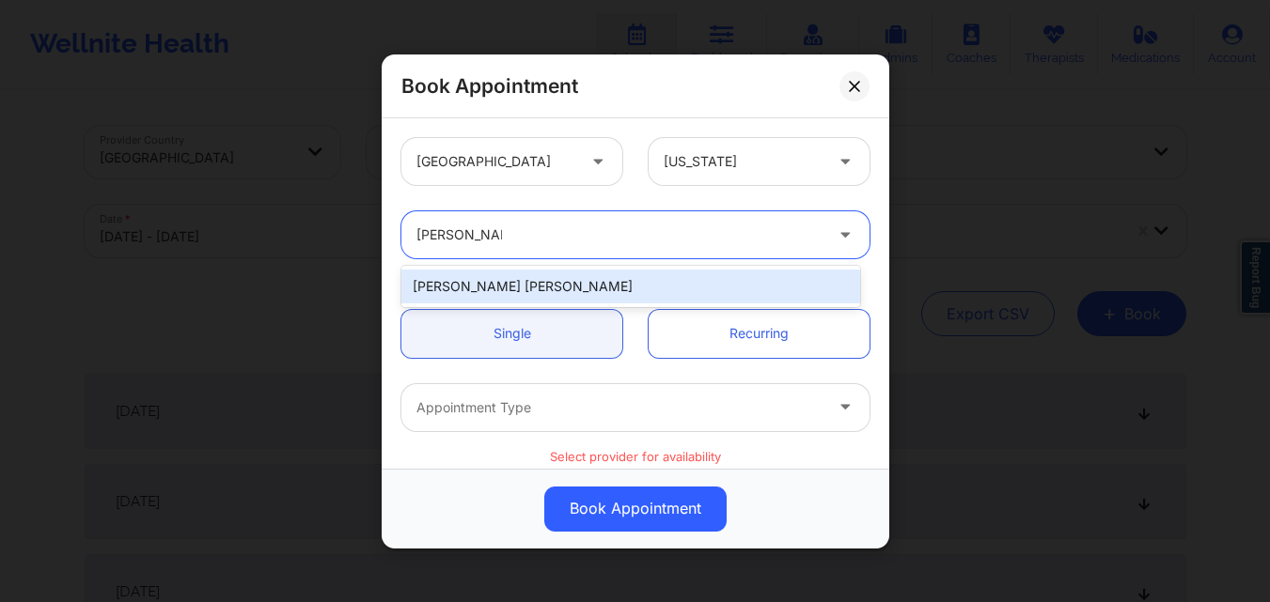
click at [536, 279] on div "[PERSON_NAME] [PERSON_NAME]" at bounding box center [630, 287] width 459 height 34
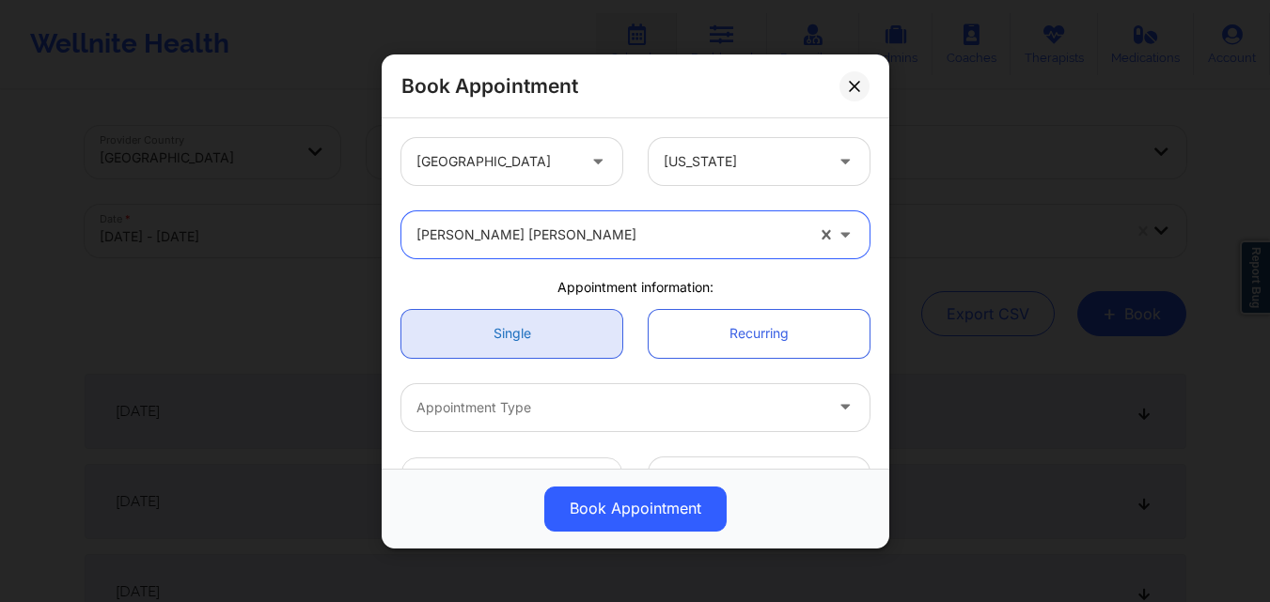
click at [536, 326] on link "Single" at bounding box center [511, 333] width 221 height 48
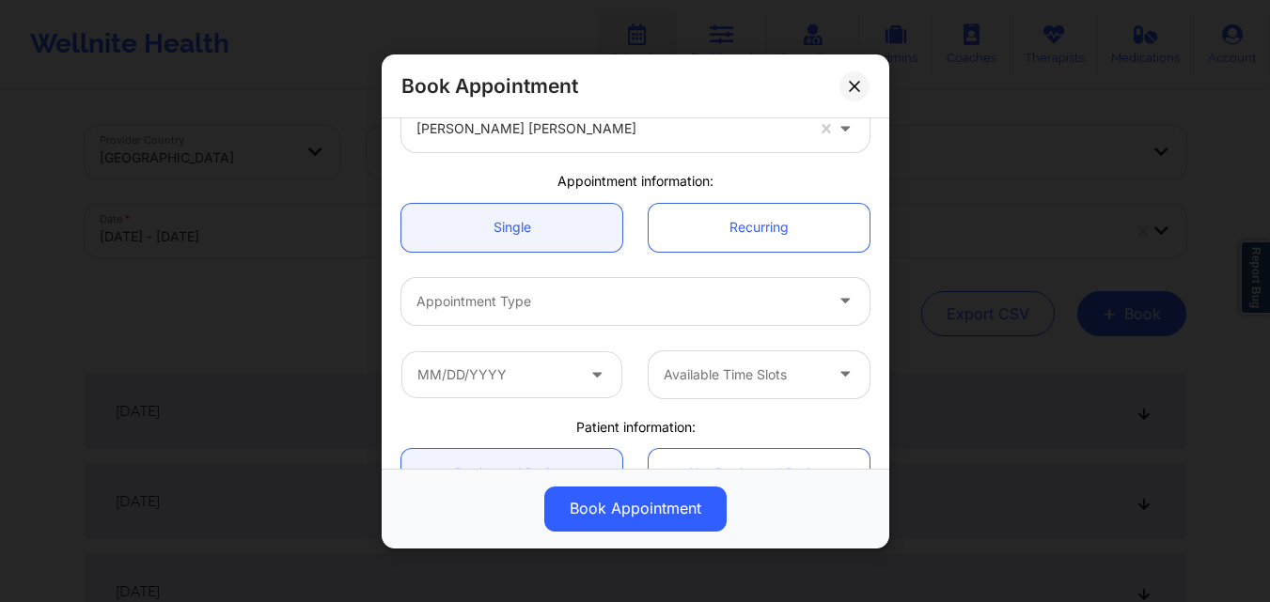
scroll to position [188, 0]
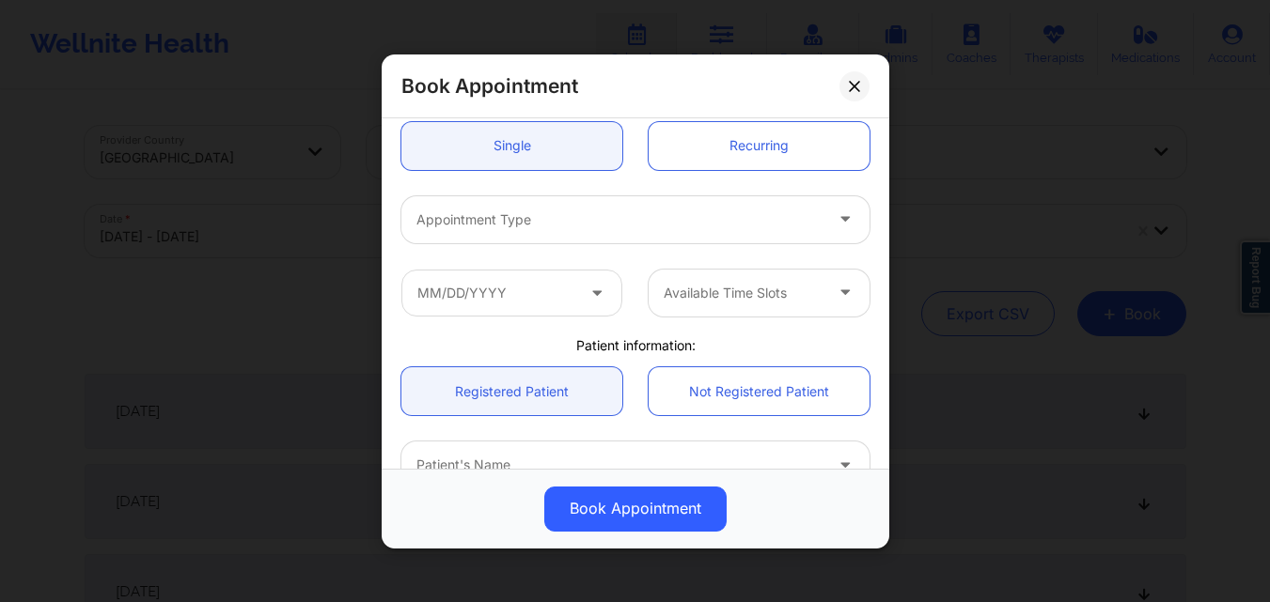
click at [579, 222] on div at bounding box center [619, 219] width 406 height 23
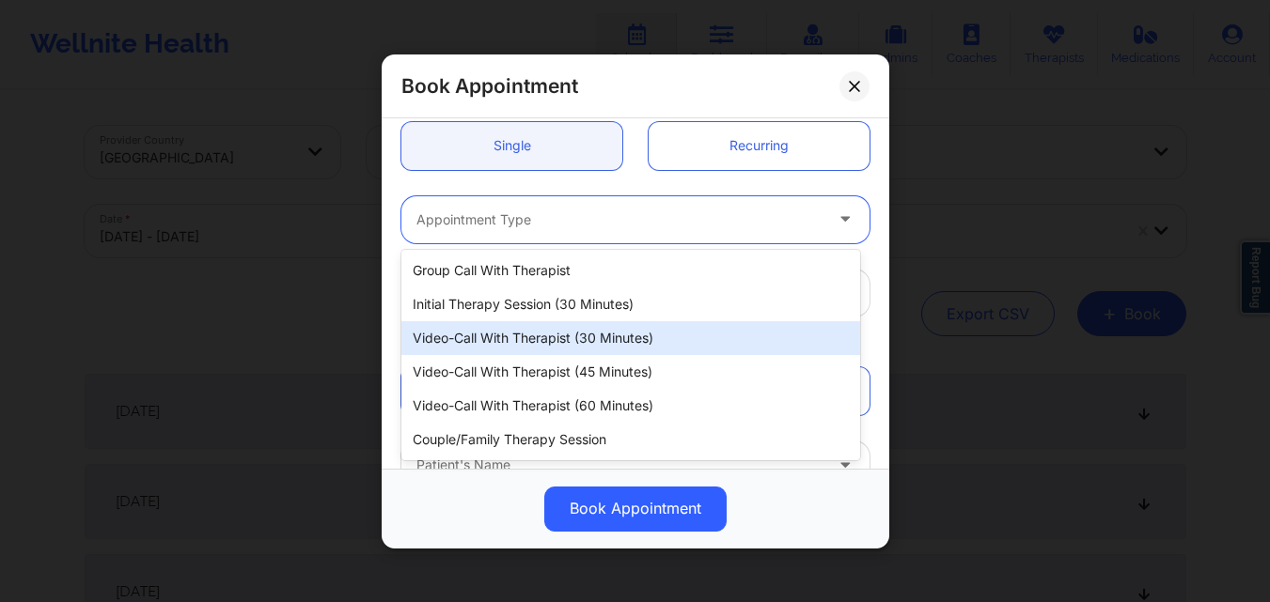
click at [549, 340] on div "Video-Call with Therapist (30 minutes)" at bounding box center [630, 338] width 459 height 34
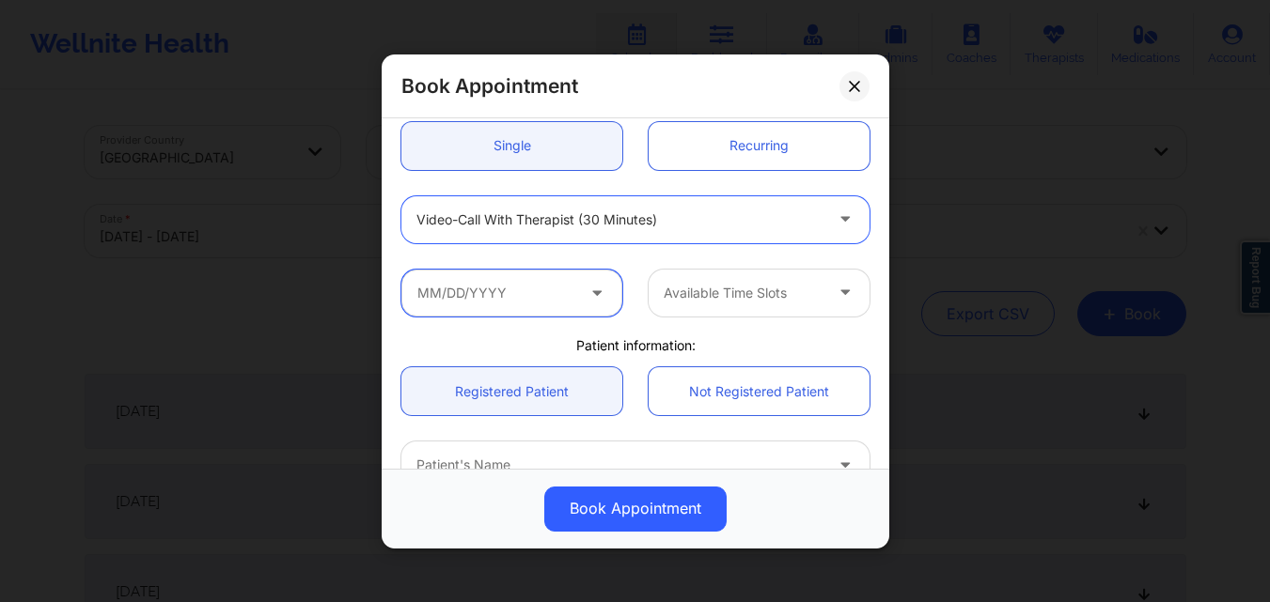
click at [528, 292] on input "text" at bounding box center [511, 292] width 221 height 47
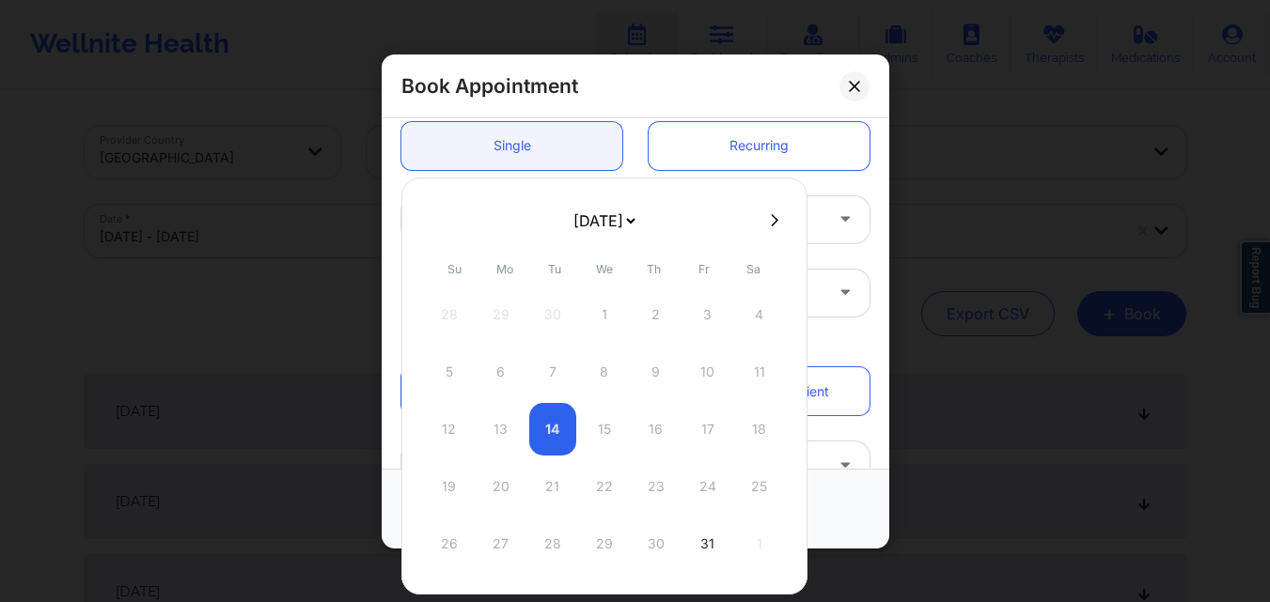
click at [772, 220] on icon at bounding box center [775, 219] width 8 height 12
select select "2025-10"
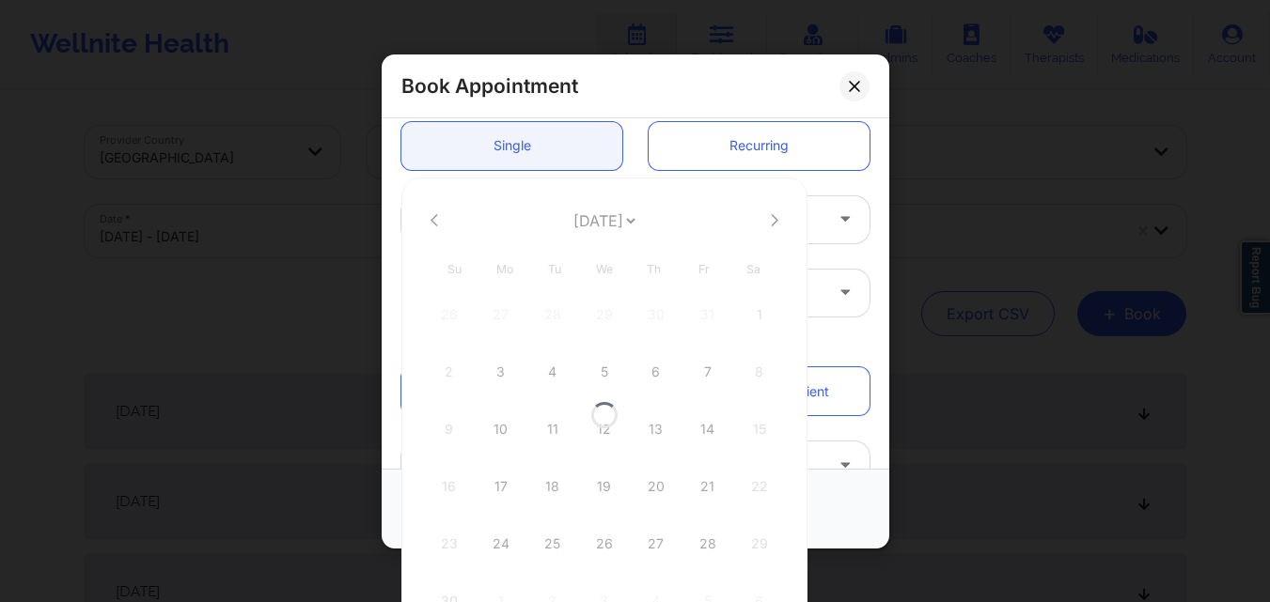
select select "2025-10"
click at [598, 545] on div "26" at bounding box center [604, 544] width 47 height 53
type input "11/26/2025"
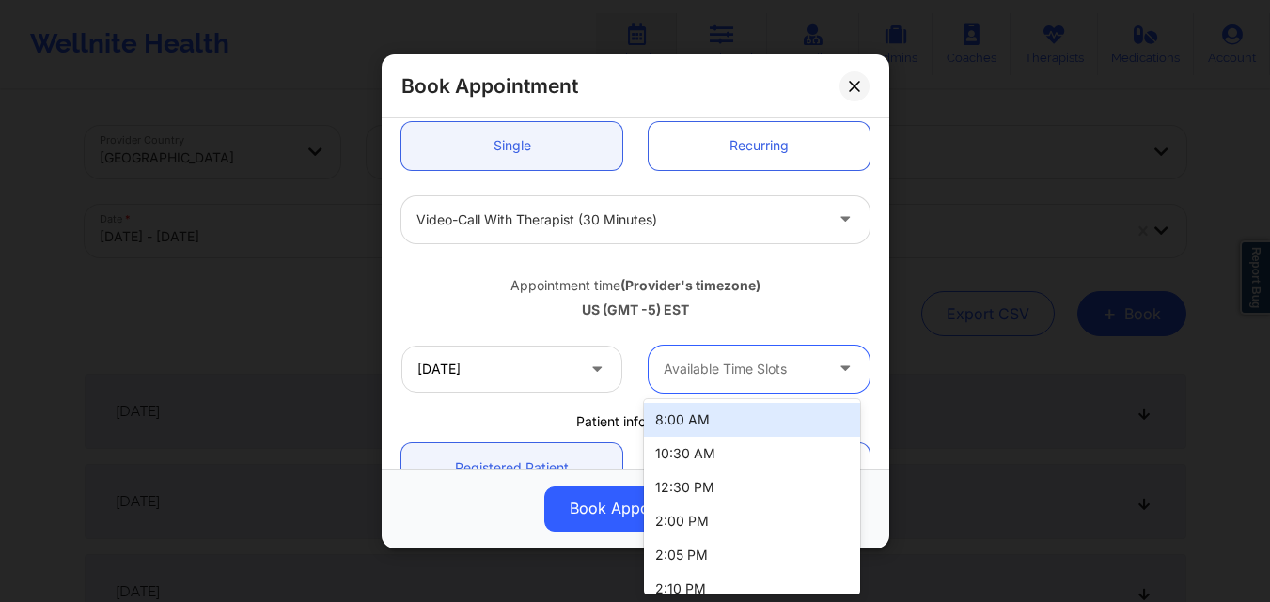
click at [682, 379] on div at bounding box center [742, 369] width 159 height 23
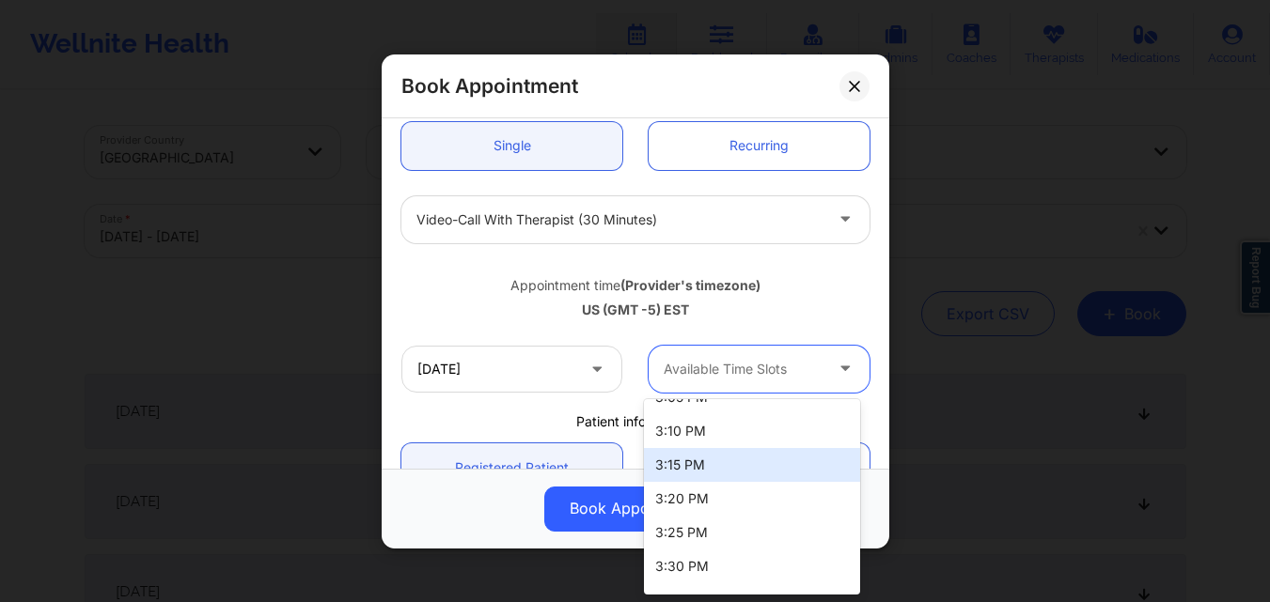
scroll to position [692, 0]
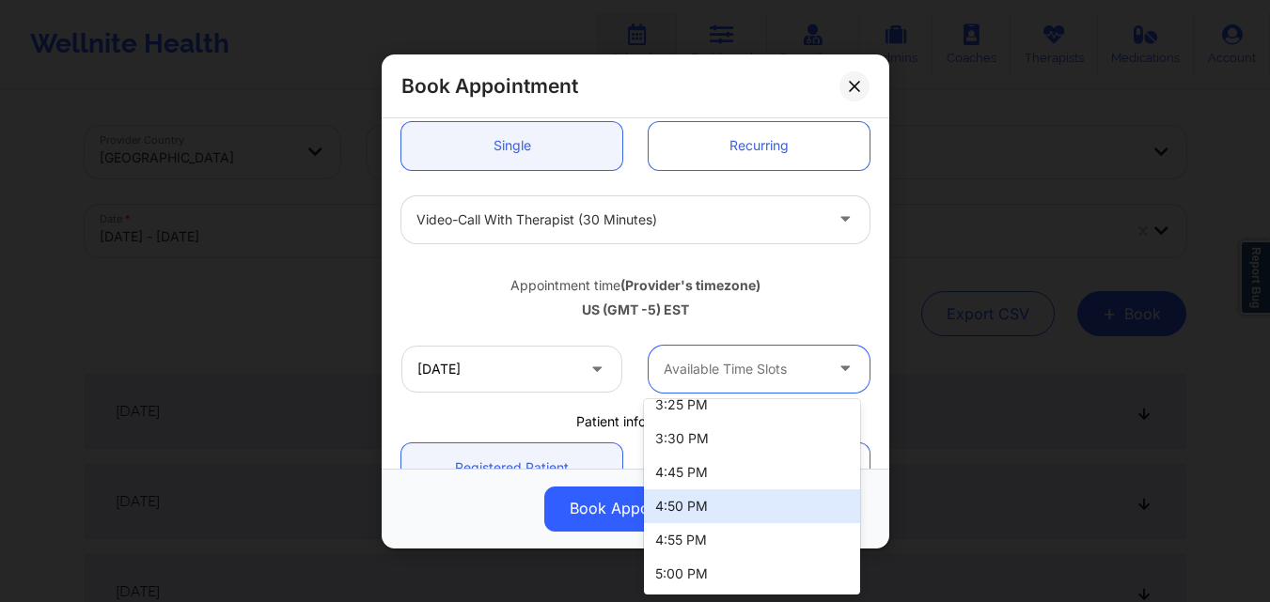
click at [767, 521] on div "4:50 PM" at bounding box center [752, 507] width 216 height 34
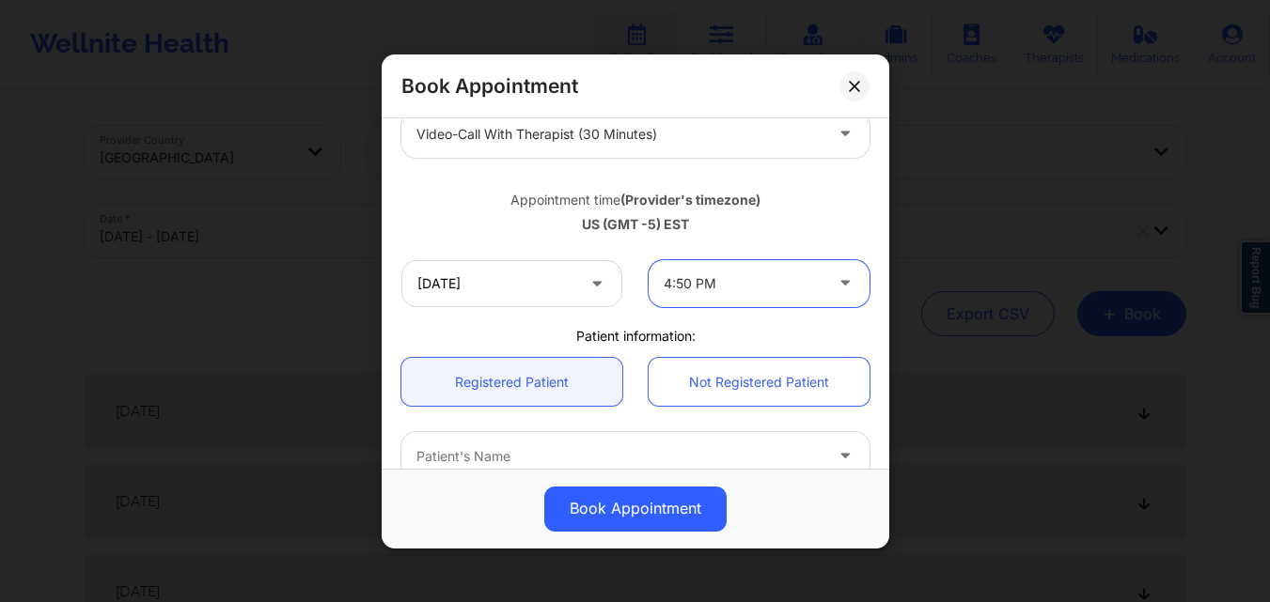
scroll to position [376, 0]
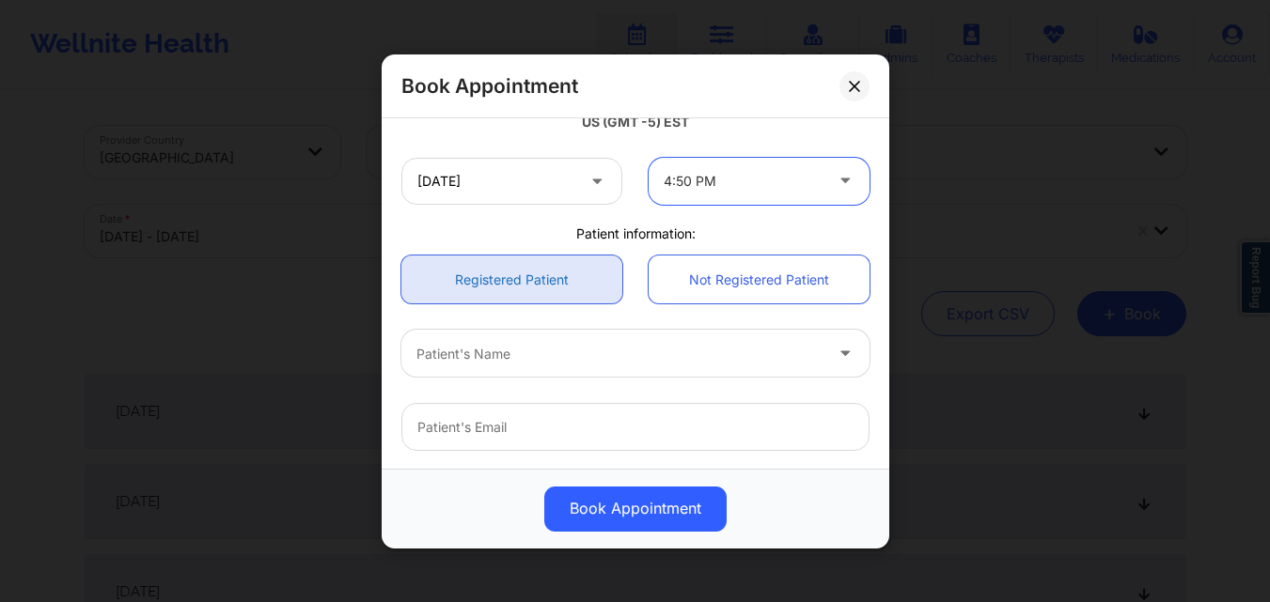
click at [484, 283] on link "Registered Patient" at bounding box center [511, 280] width 221 height 48
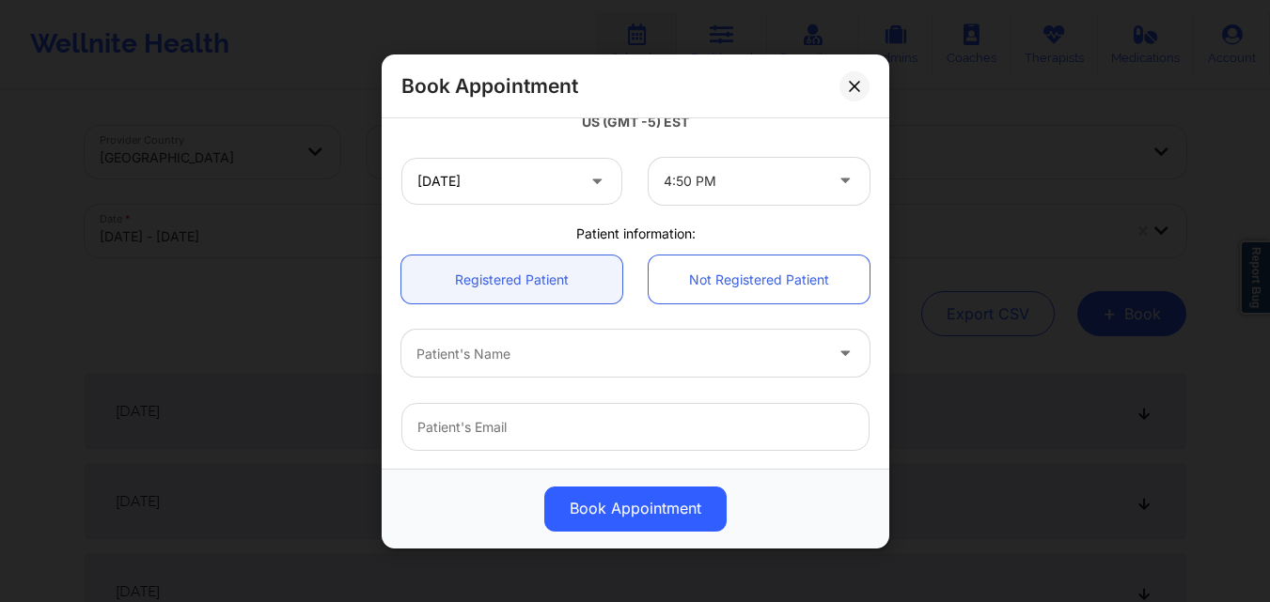
click at [610, 350] on div at bounding box center [619, 353] width 406 height 23
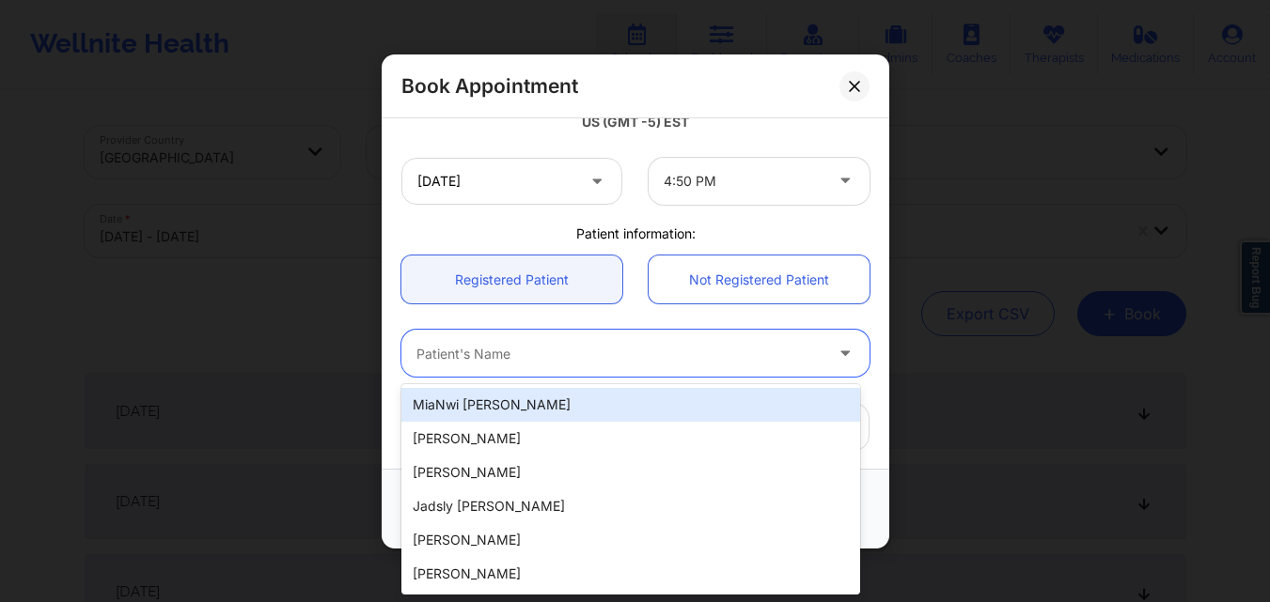
paste input "Eleni Dipla Hernandez"
type input "Eleni Dipla Hernandez"
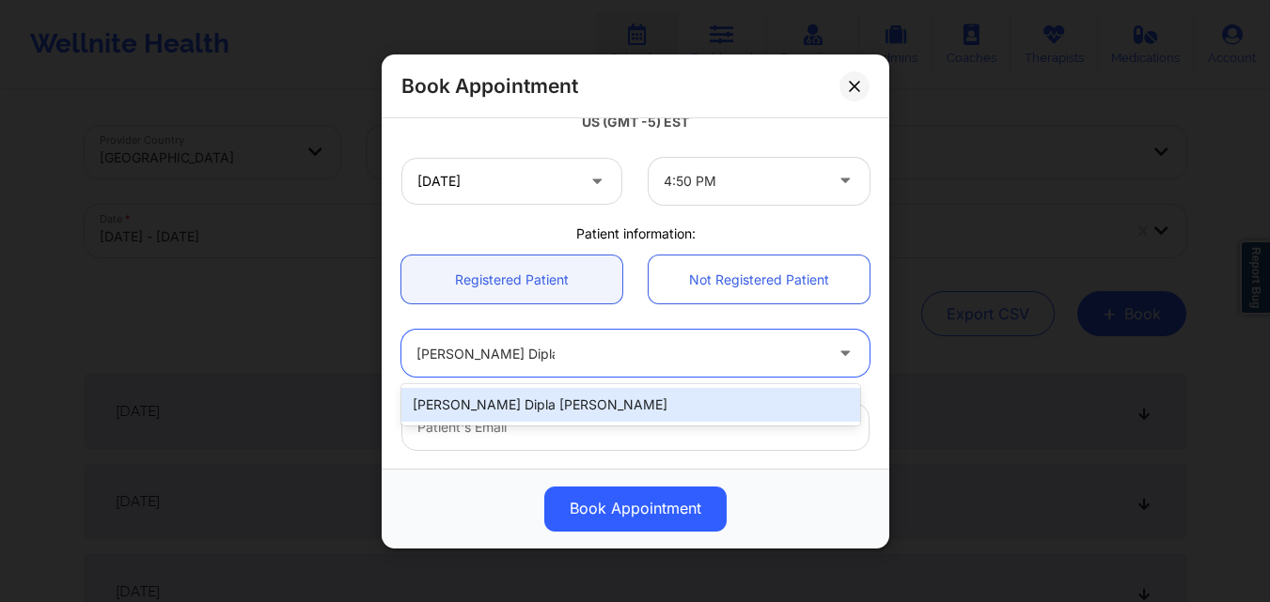
click at [600, 405] on div "Eleni Dipla Hernandez" at bounding box center [630, 405] width 459 height 34
type input "diplaeleni@gmail.com"
type input "+1347-901-8680"
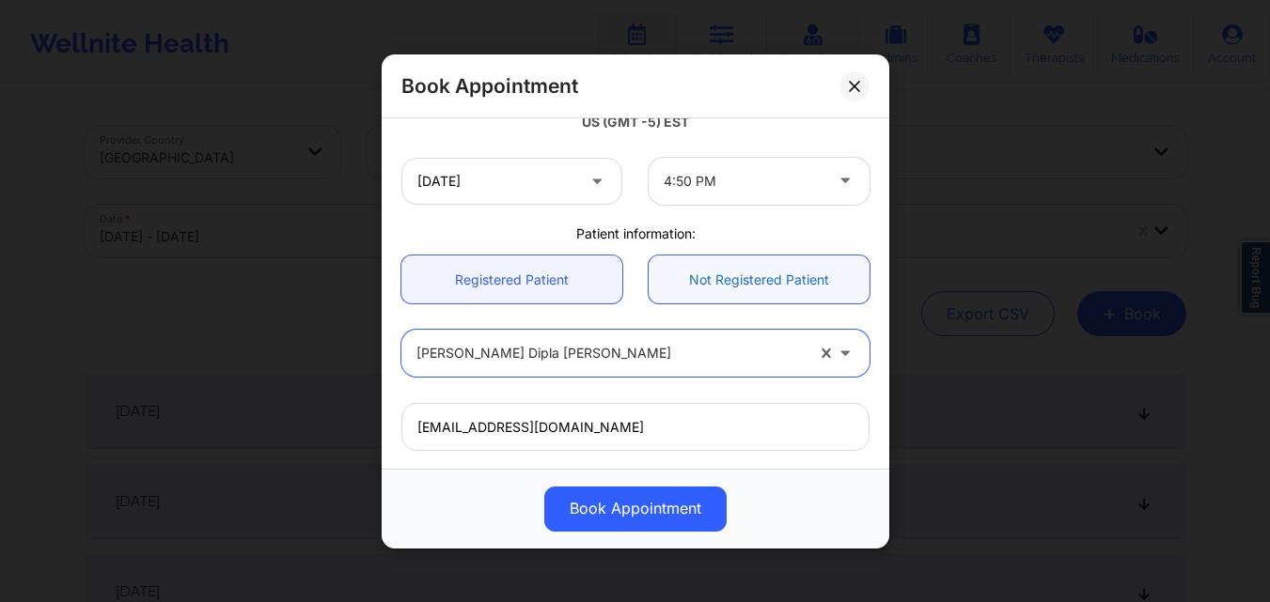
scroll to position [625, 0]
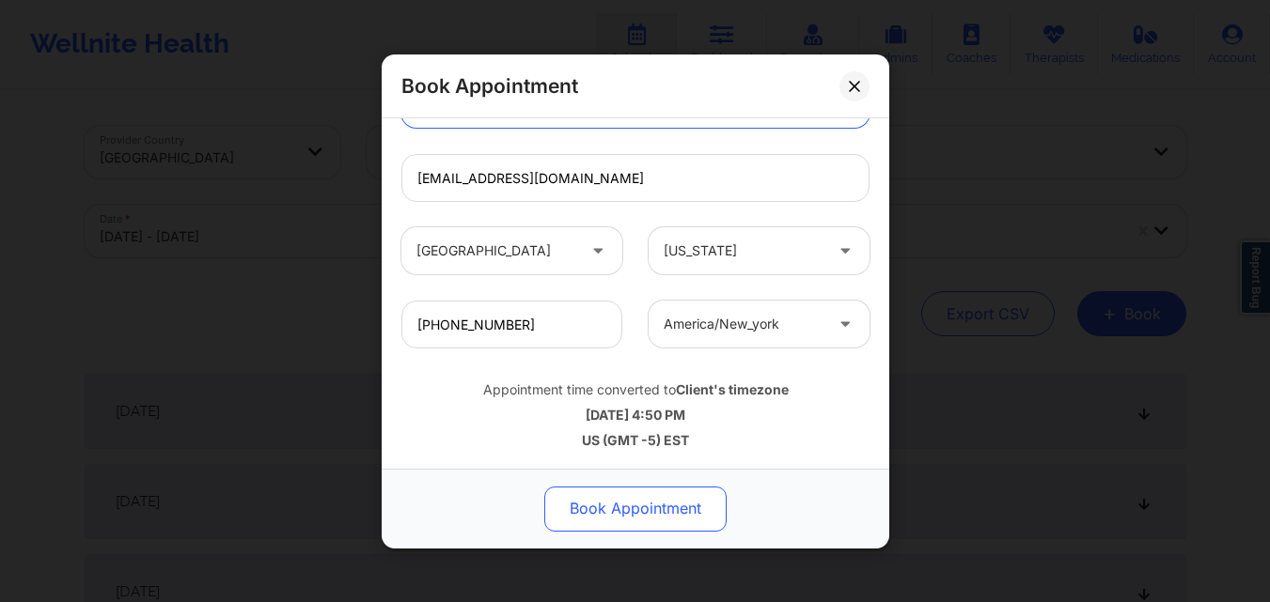
click at [643, 505] on button "Book Appointment" at bounding box center [635, 508] width 182 height 45
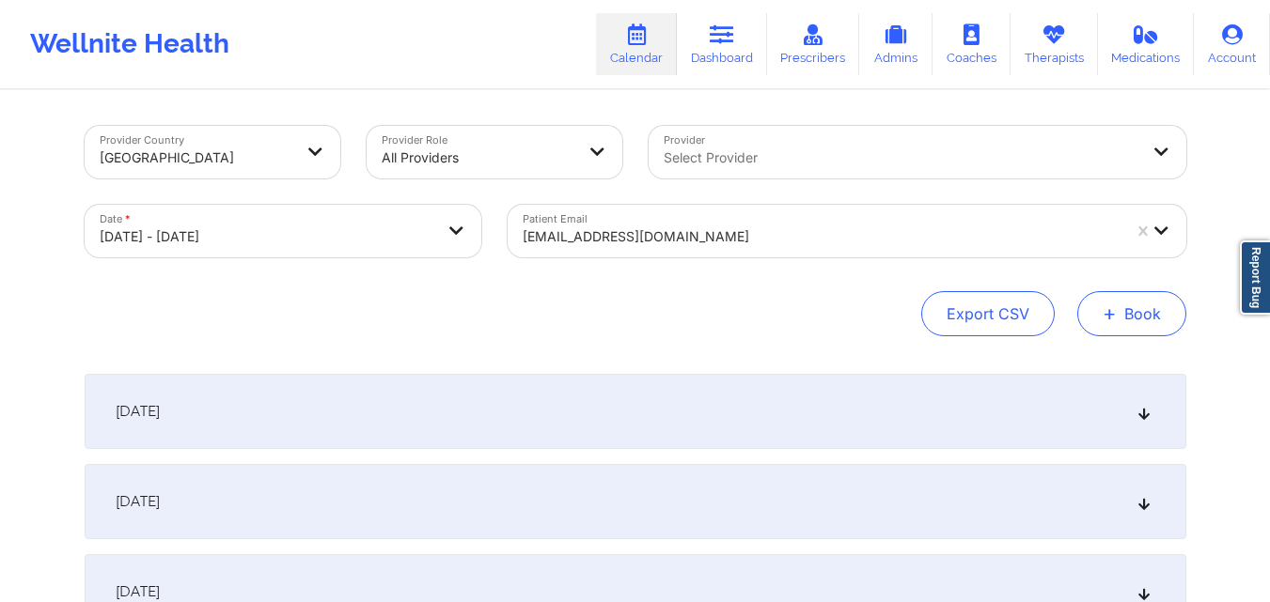
click at [1143, 318] on button "+ Book" at bounding box center [1131, 313] width 109 height 45
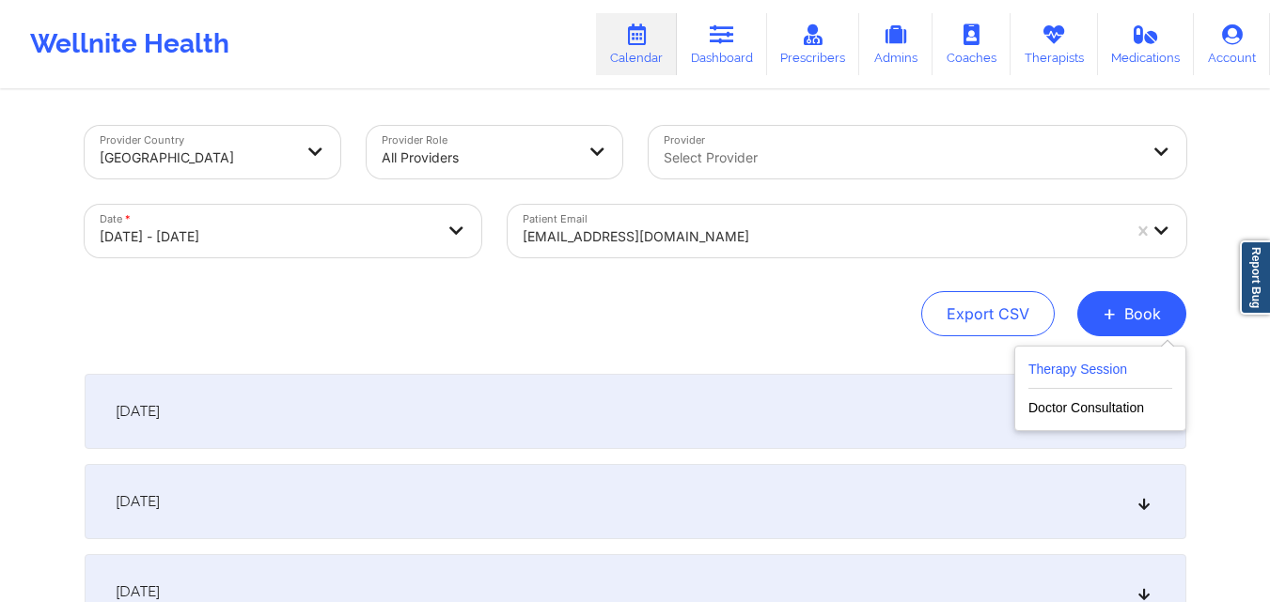
click at [1092, 372] on button "Therapy Session" at bounding box center [1100, 373] width 144 height 31
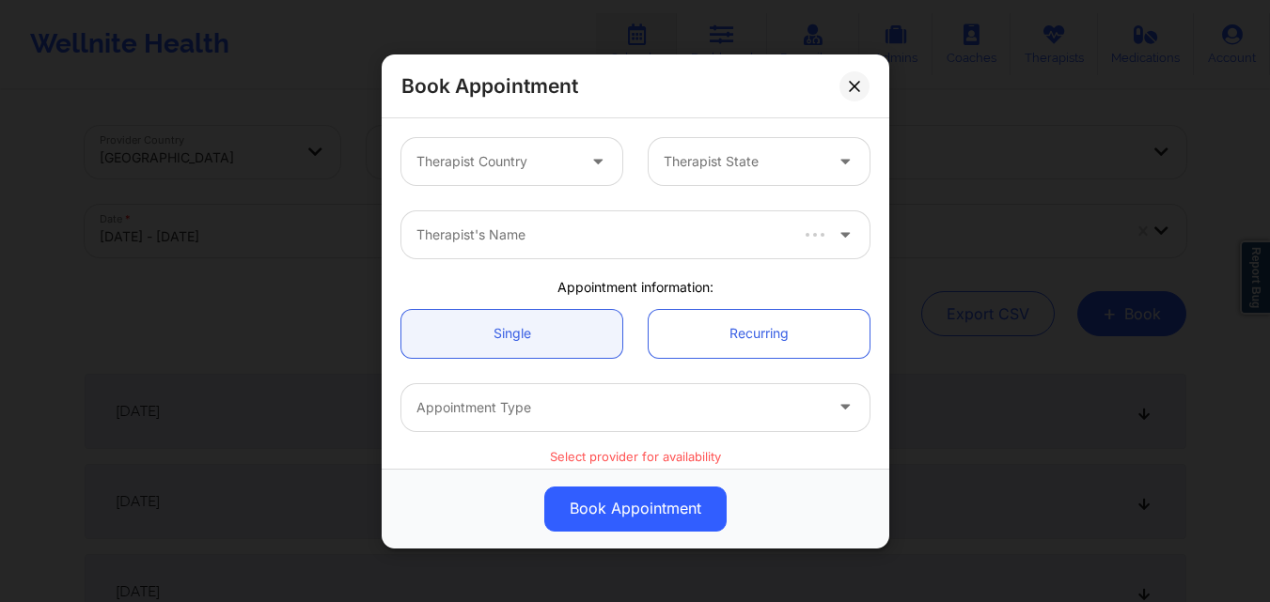
click at [546, 156] on div at bounding box center [495, 161] width 159 height 23
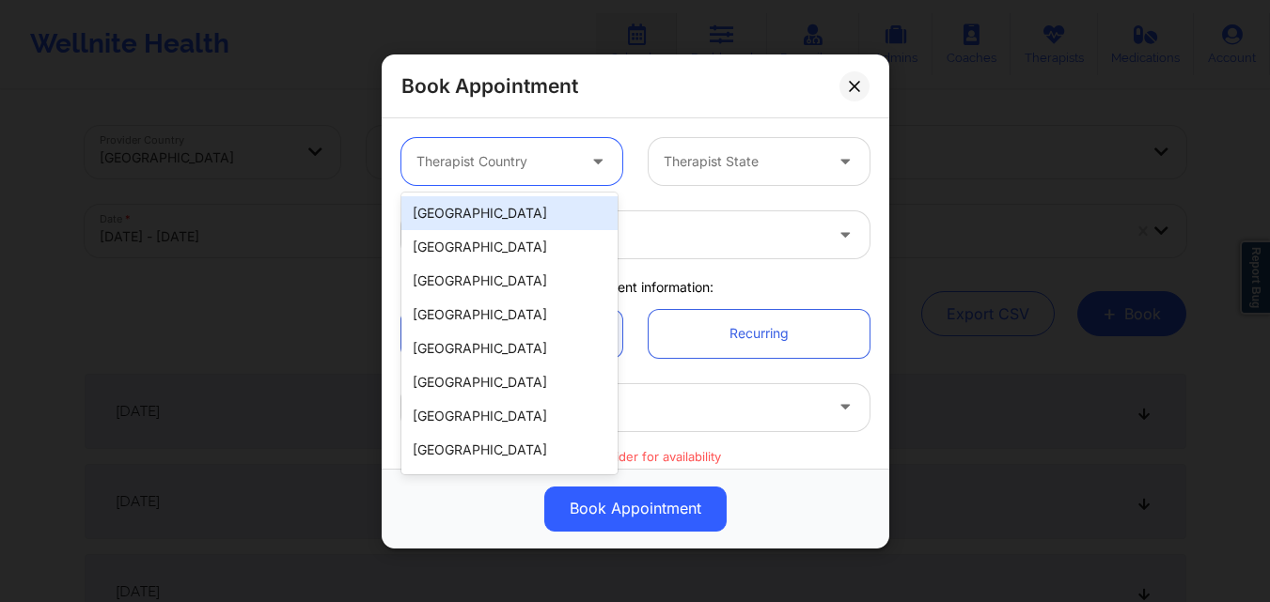
click at [540, 200] on div "[GEOGRAPHIC_DATA]" at bounding box center [509, 213] width 216 height 34
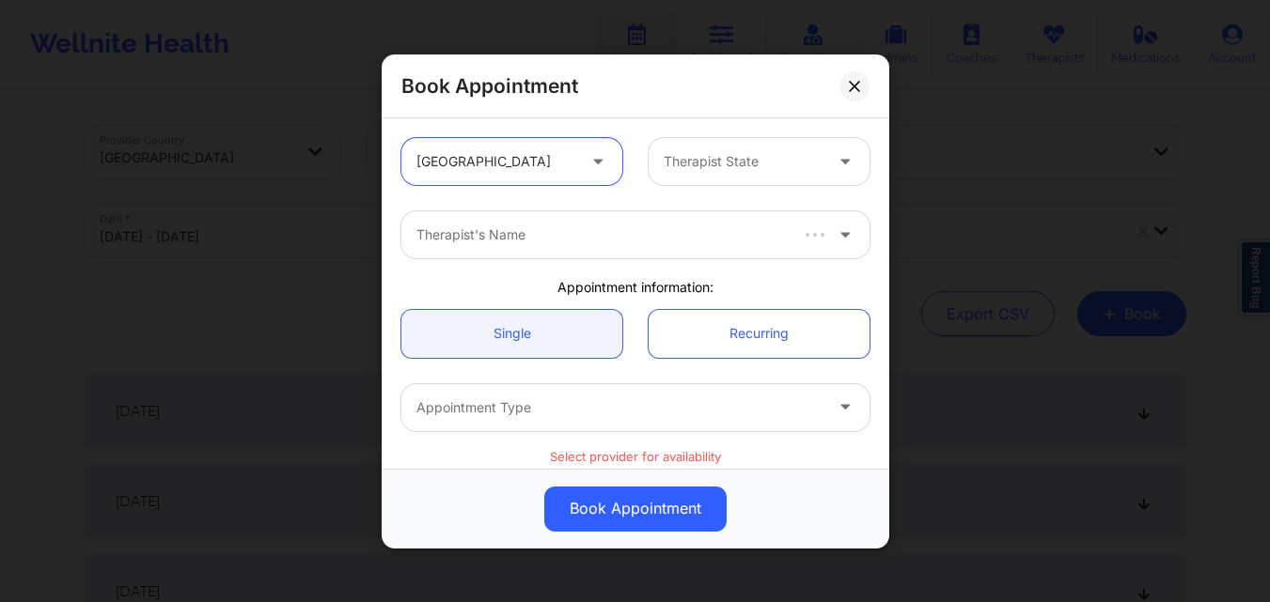
click at [733, 160] on div at bounding box center [742, 161] width 159 height 23
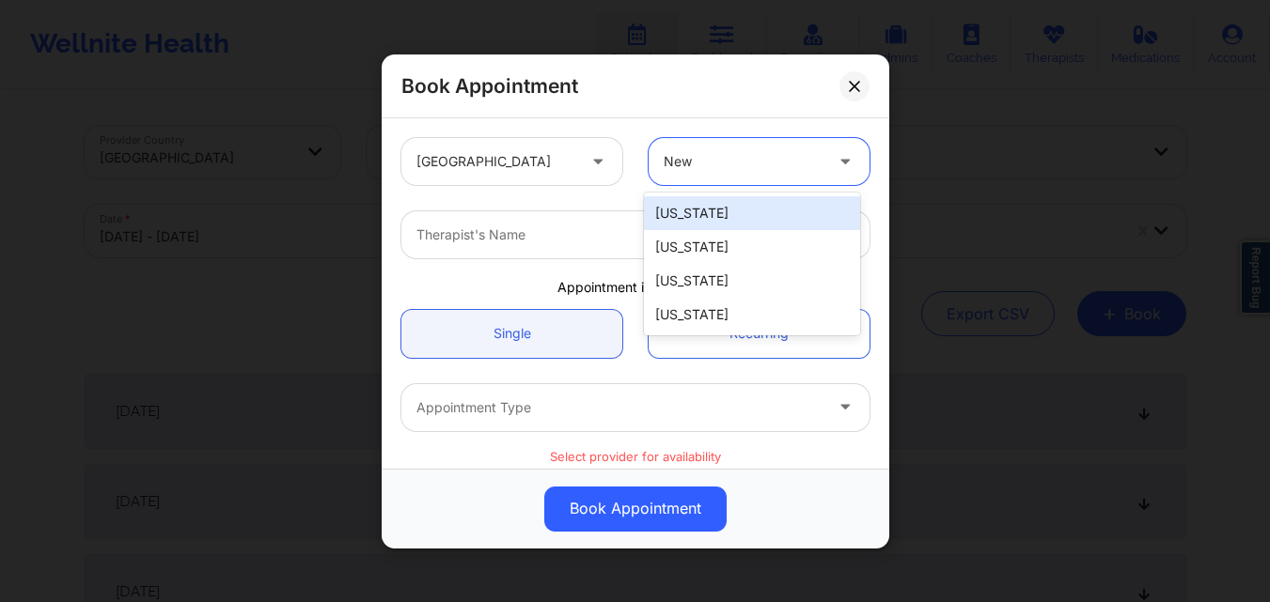
type input "New"
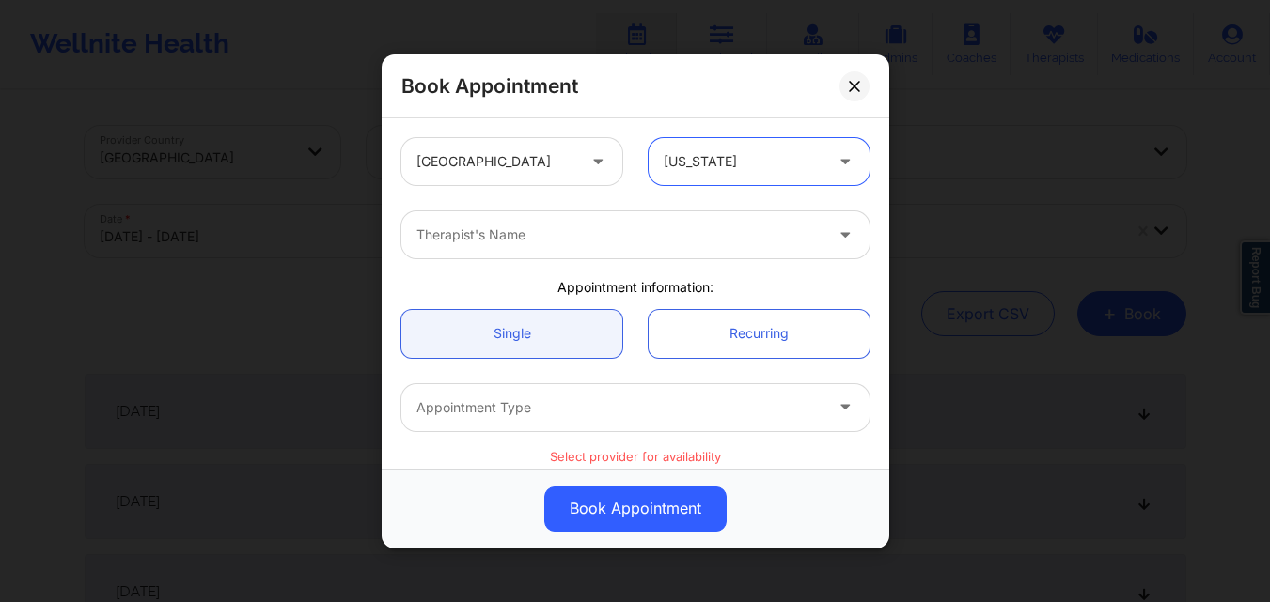
click at [648, 250] on div "Therapist's Name" at bounding box center [612, 234] width 423 height 47
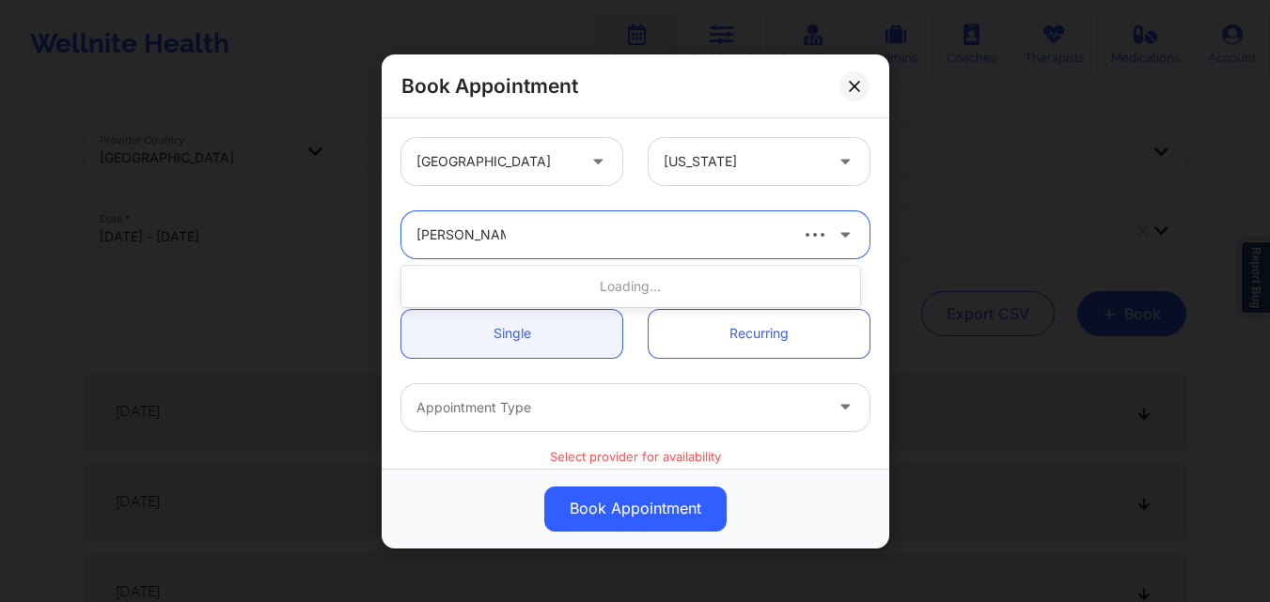
type input "Richard Ryan K"
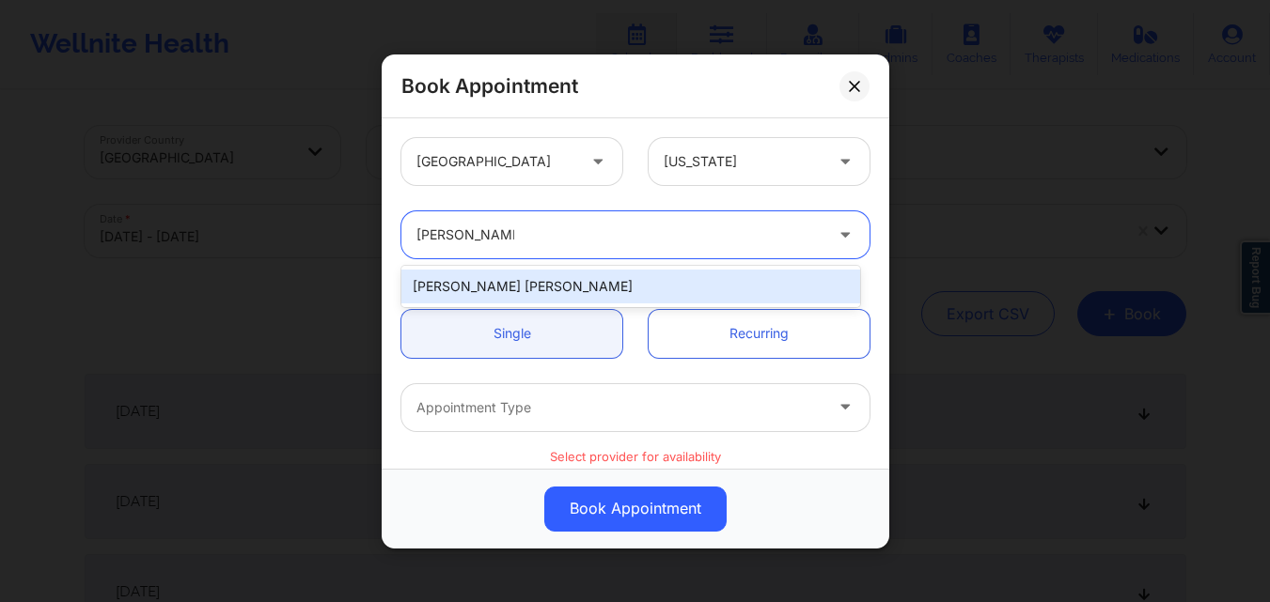
click at [548, 285] on div "[PERSON_NAME] [PERSON_NAME]" at bounding box center [630, 287] width 459 height 34
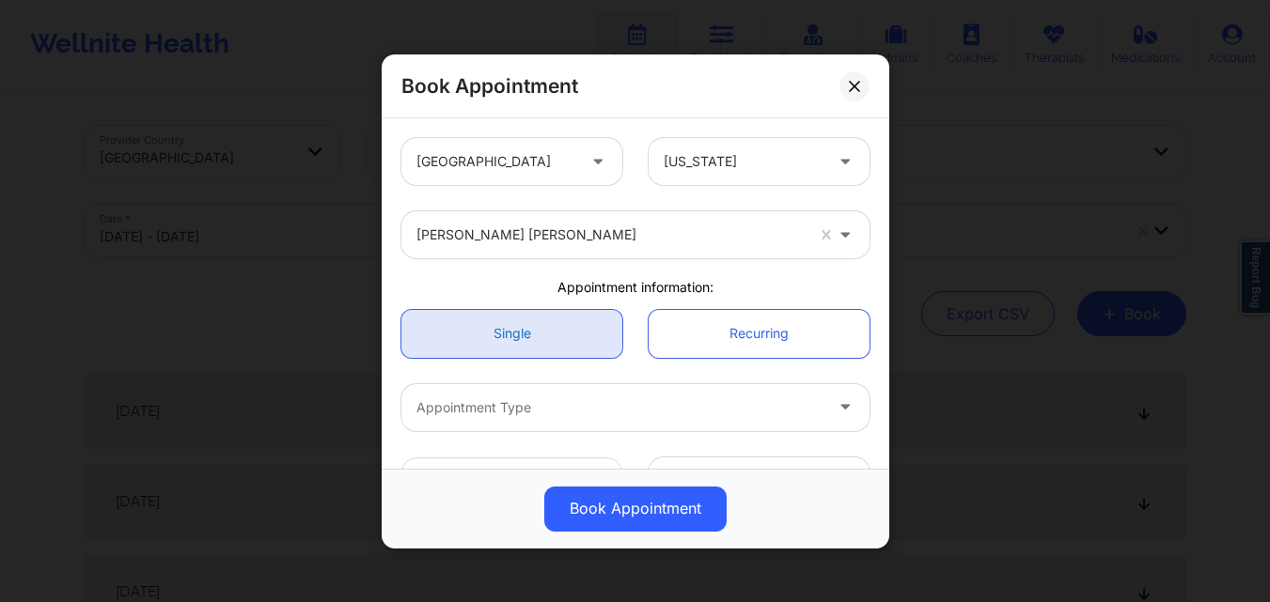
click at [536, 325] on link "Single" at bounding box center [511, 333] width 221 height 48
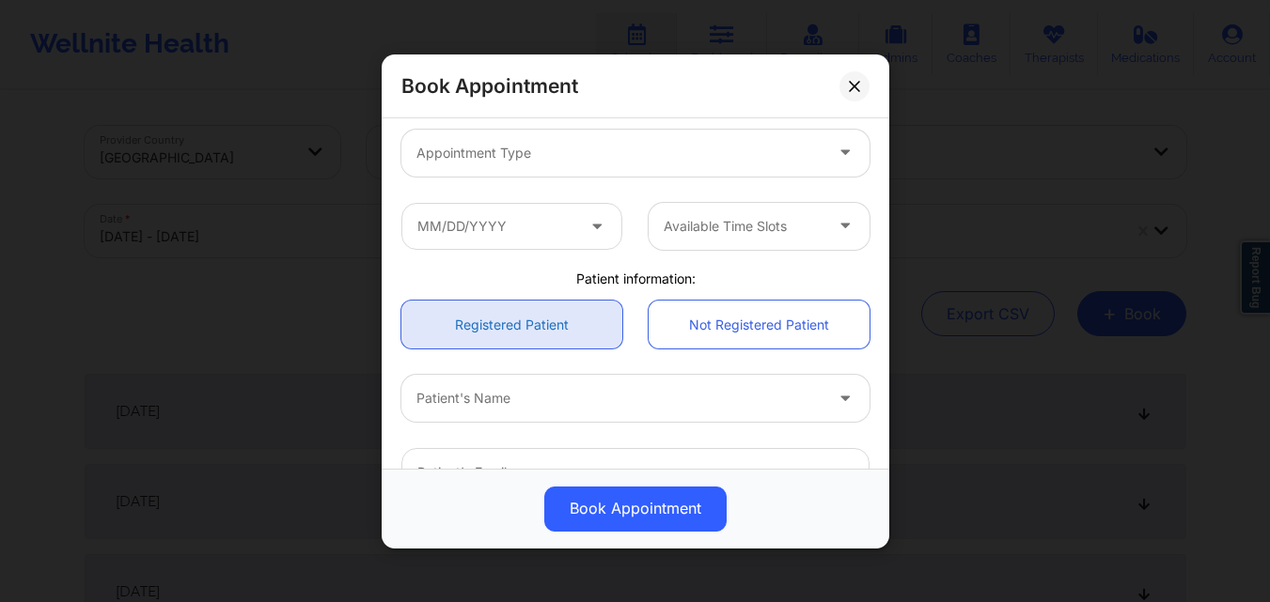
scroll to position [188, 0]
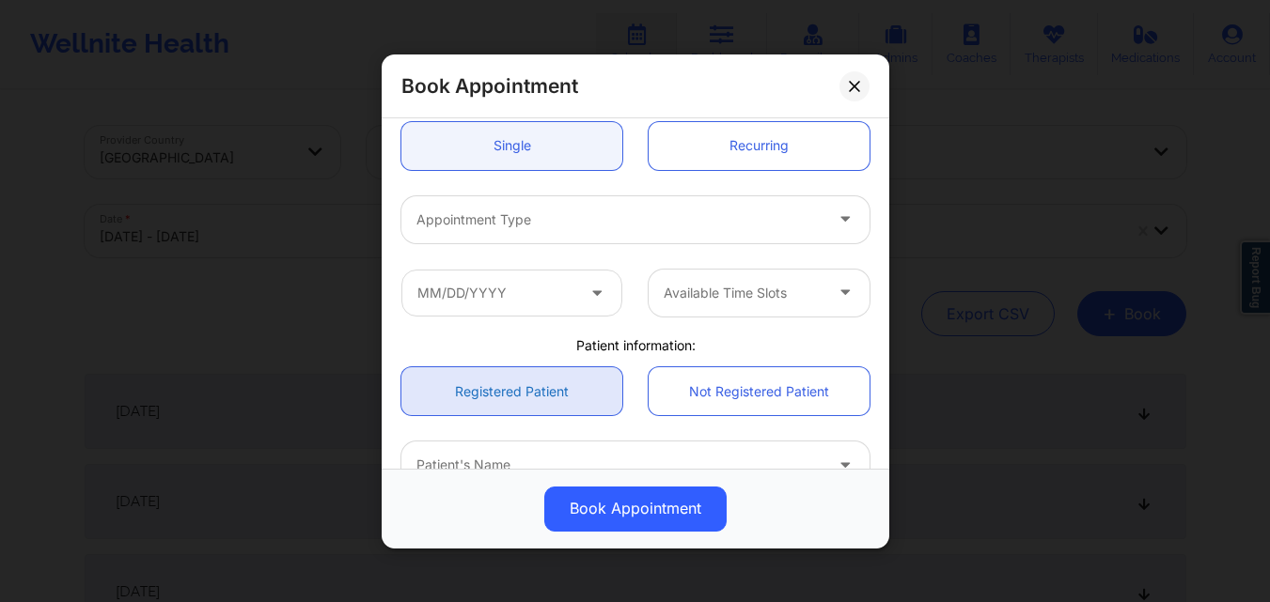
click at [577, 210] on div at bounding box center [619, 219] width 406 height 23
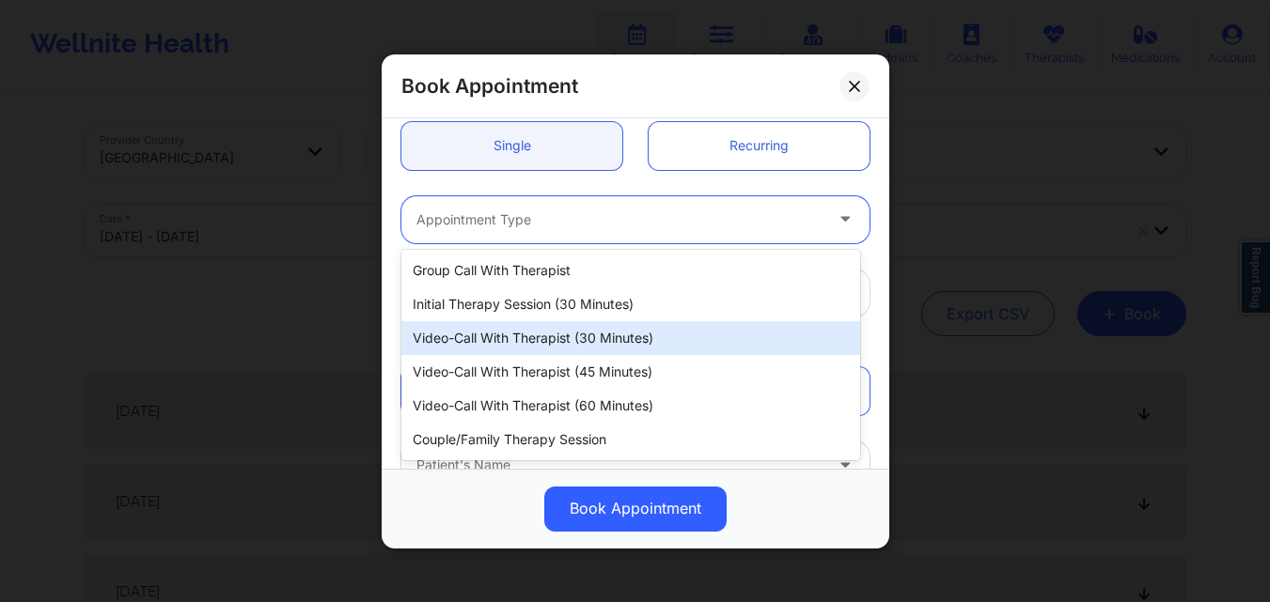
click at [573, 332] on div "Video-Call with Therapist (30 minutes)" at bounding box center [630, 338] width 459 height 34
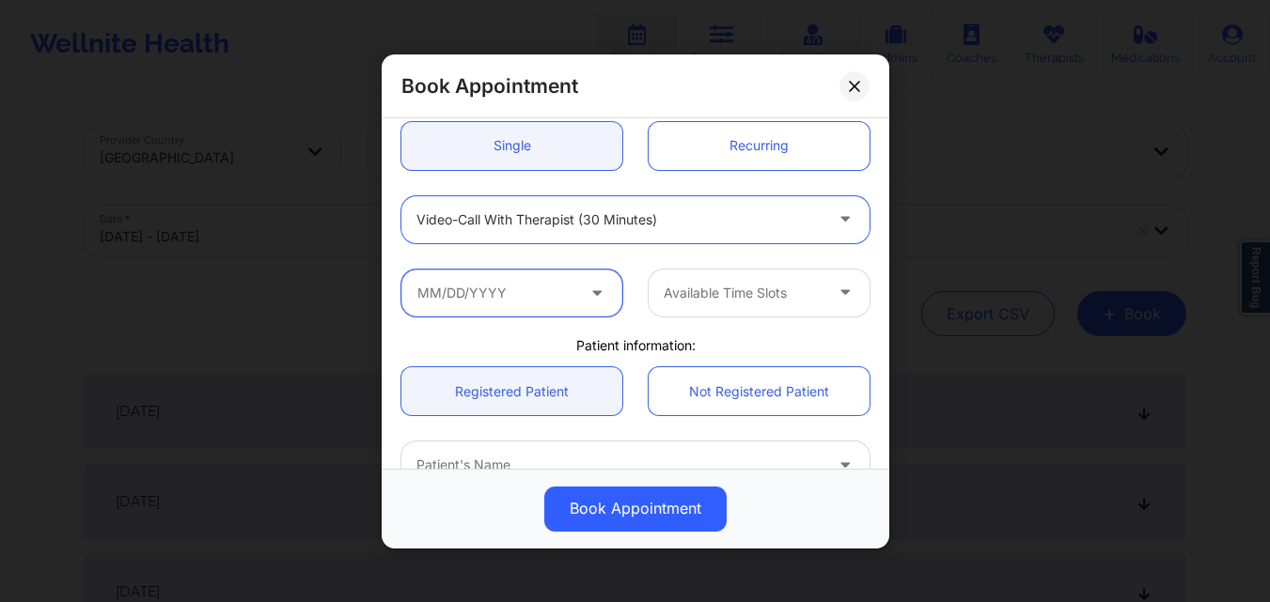
click at [567, 296] on input "text" at bounding box center [511, 292] width 221 height 47
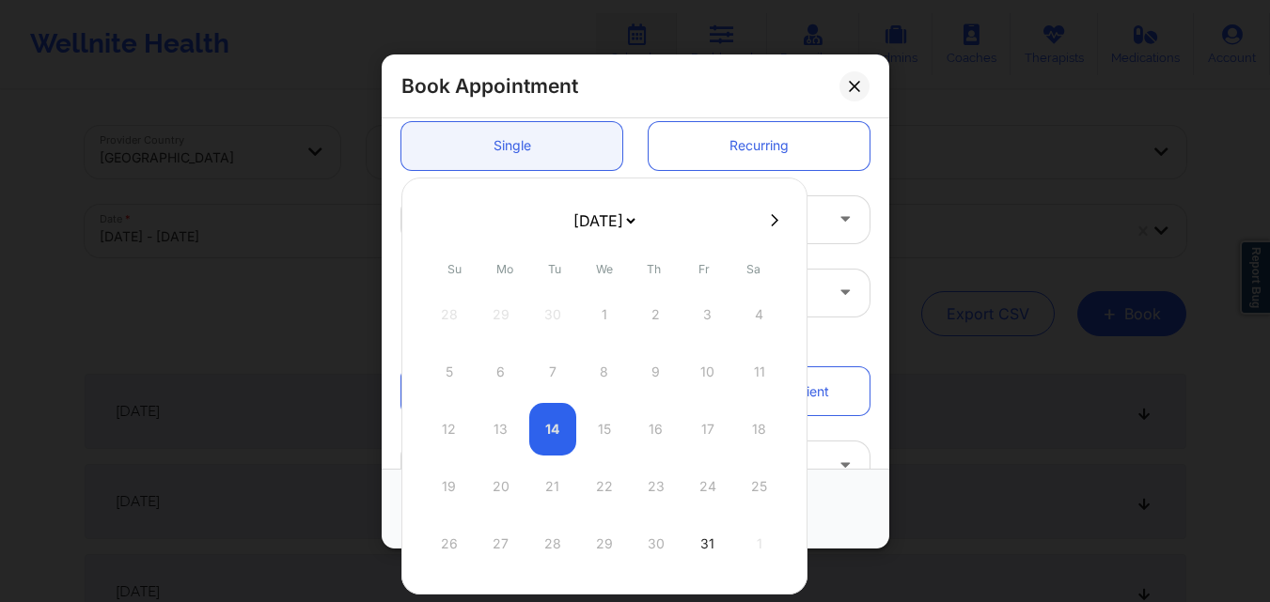
click at [771, 223] on icon at bounding box center [775, 220] width 8 height 14
select select "2025-10"
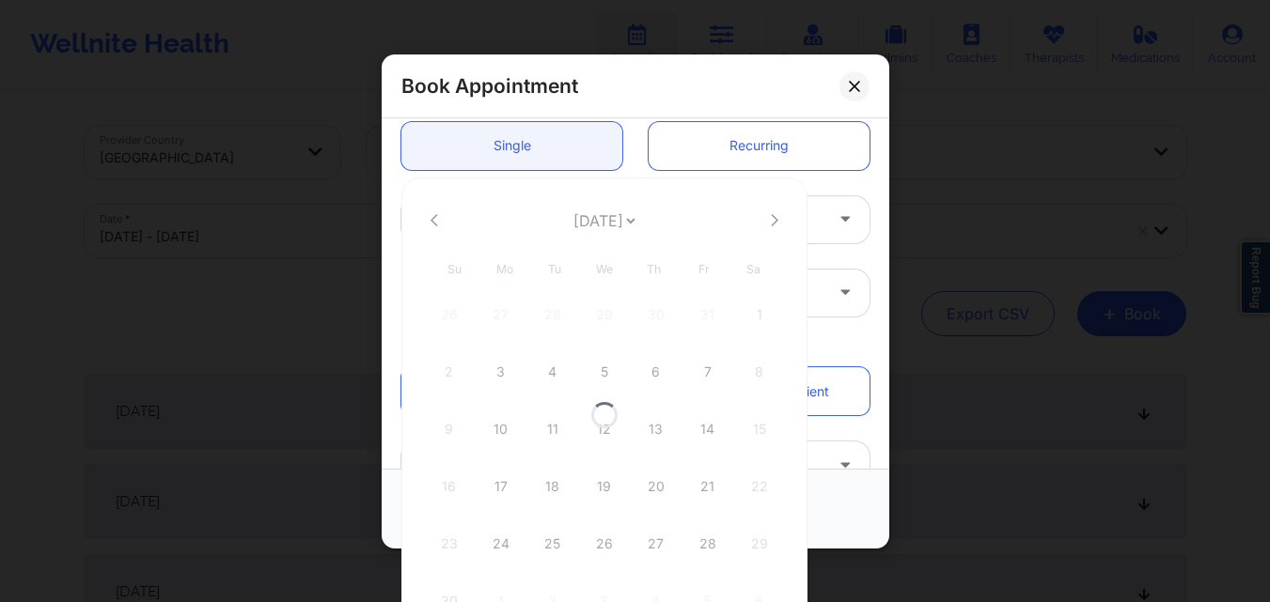
click at [769, 223] on div at bounding box center [604, 415] width 406 height 475
select select "2025-10"
click at [771, 223] on icon at bounding box center [775, 220] width 8 height 14
select select "2025-11"
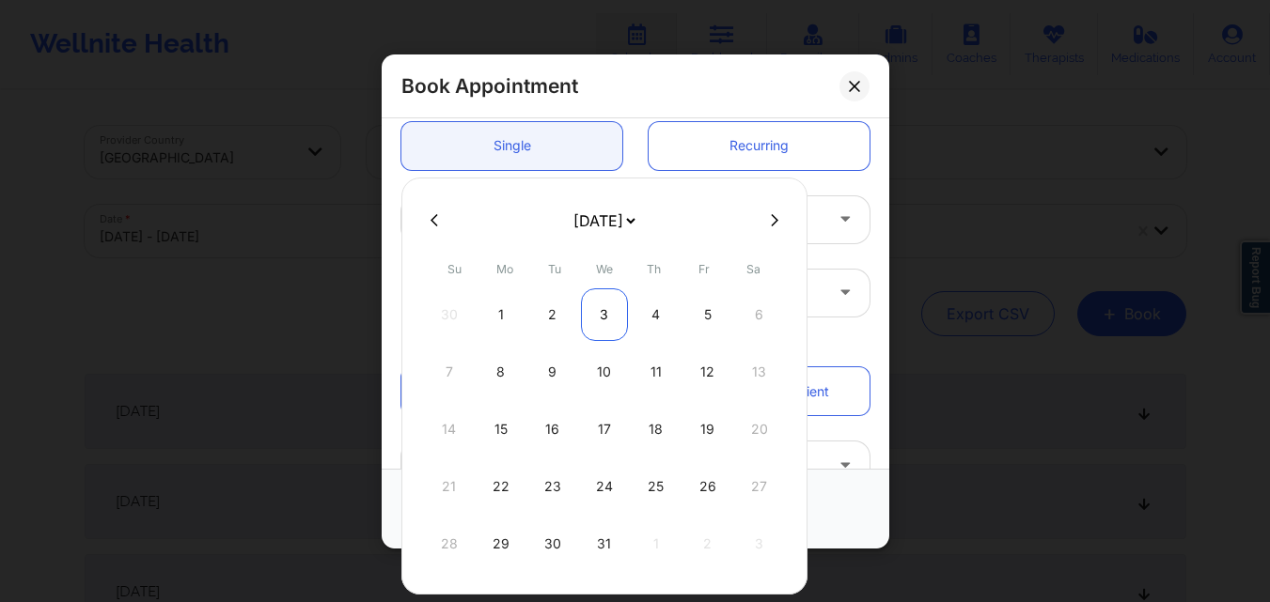
click at [603, 302] on div "3" at bounding box center [604, 314] width 47 height 53
type input "12/03/2025"
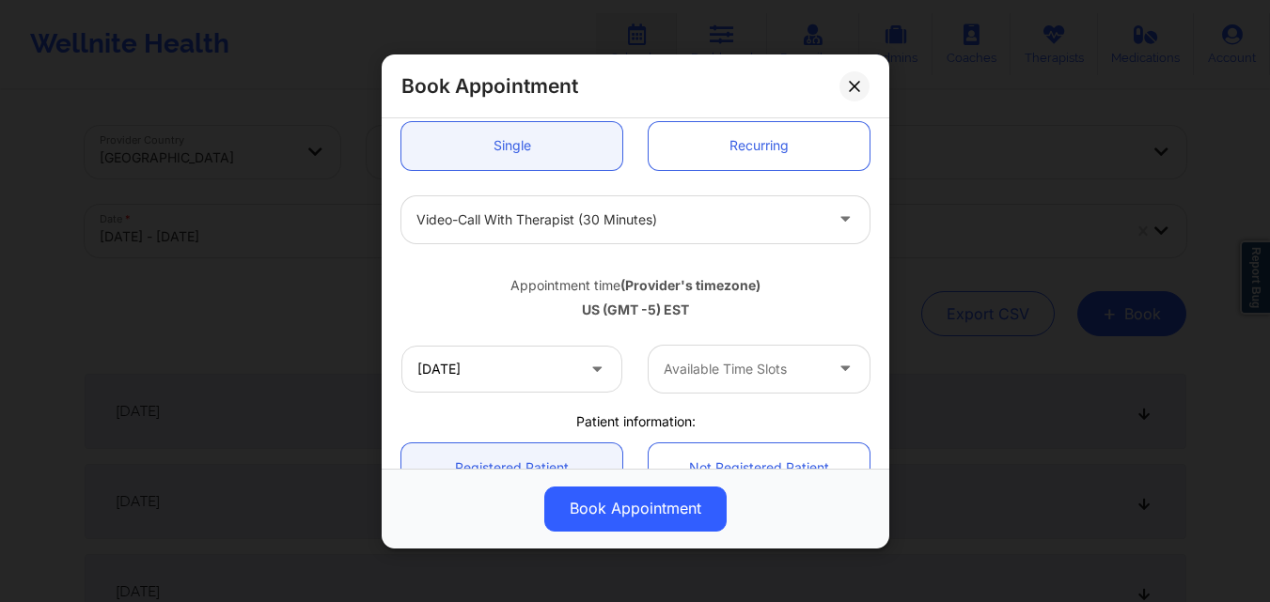
click at [719, 369] on div at bounding box center [742, 369] width 159 height 23
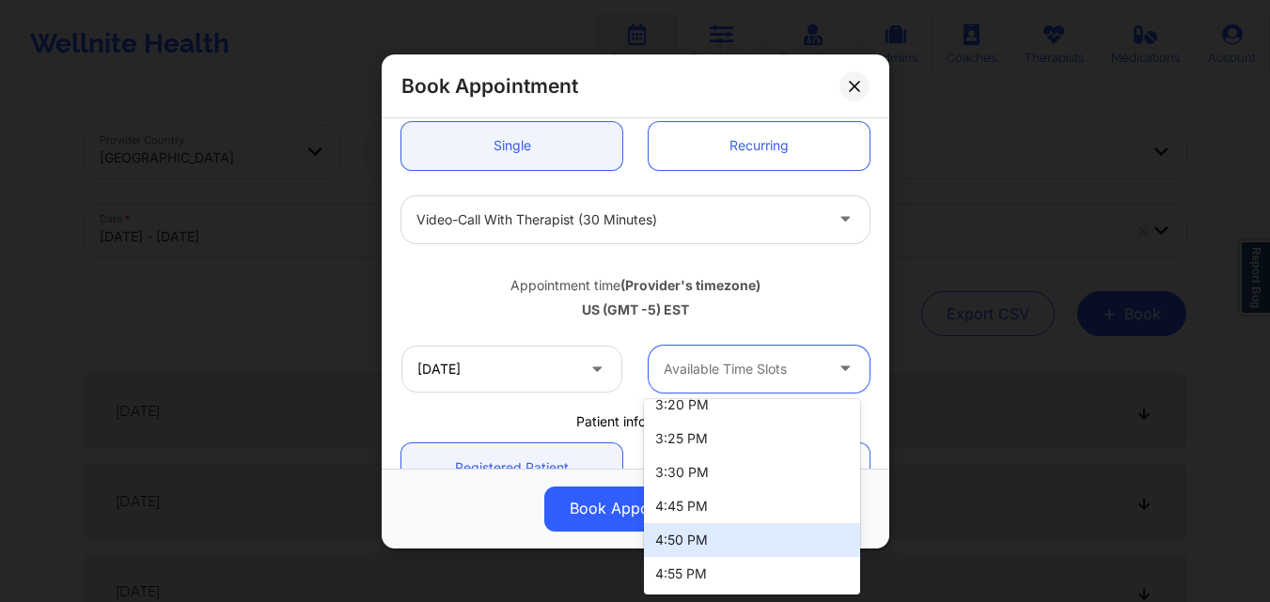
scroll to position [692, 0]
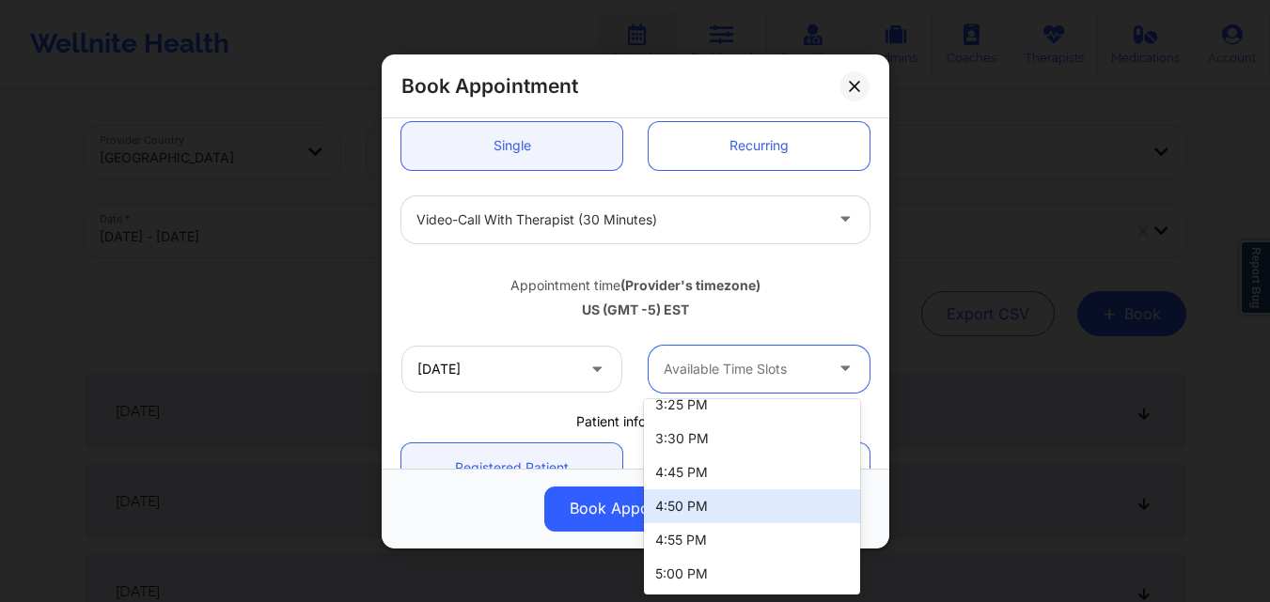
click at [720, 504] on div "4:50 PM" at bounding box center [752, 507] width 216 height 34
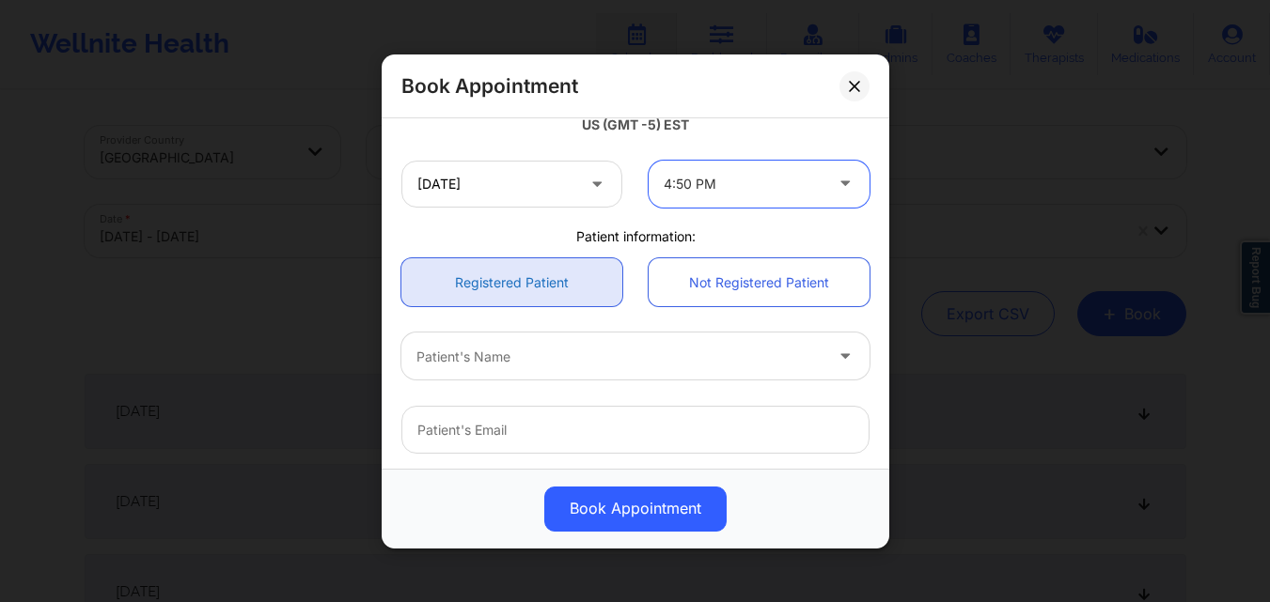
scroll to position [376, 0]
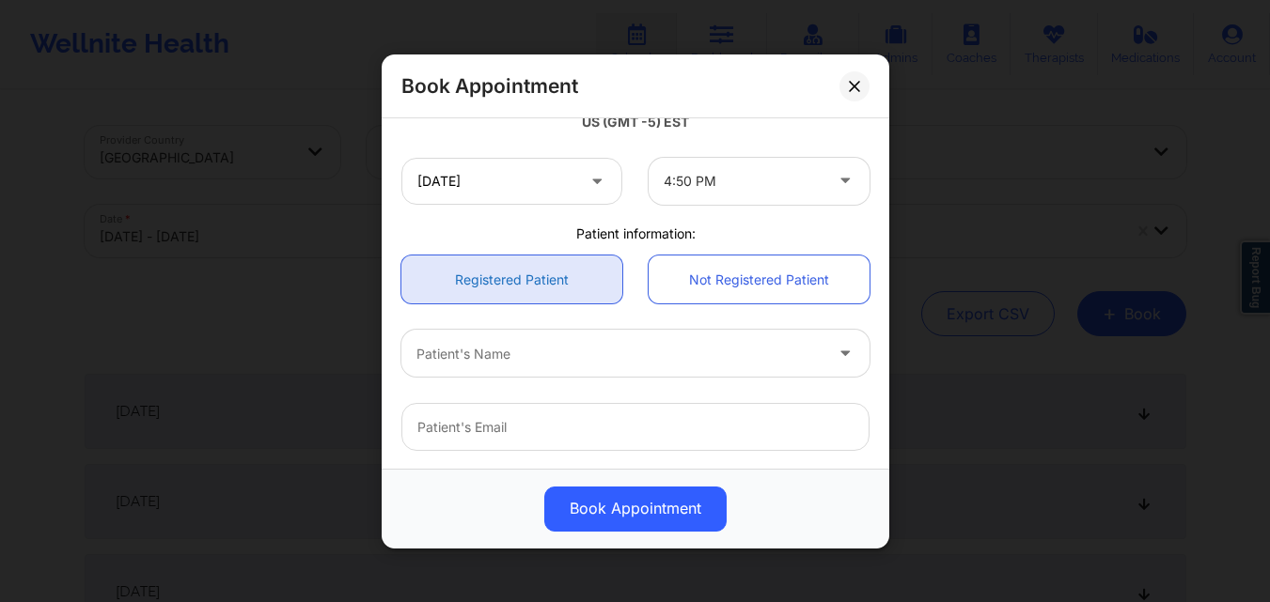
click at [506, 276] on link "Registered Patient" at bounding box center [511, 280] width 221 height 48
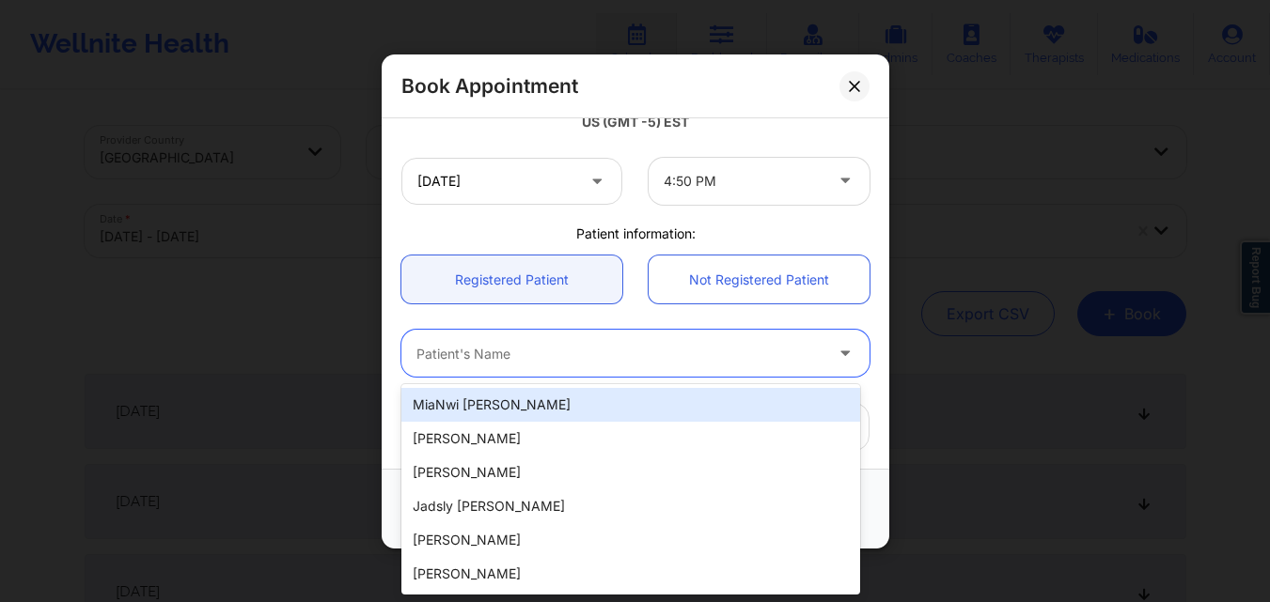
click at [521, 353] on div at bounding box center [619, 353] width 406 height 23
paste input "Eleni Dipla Hernandez"
type input "Eleni Dipla Hernandez"
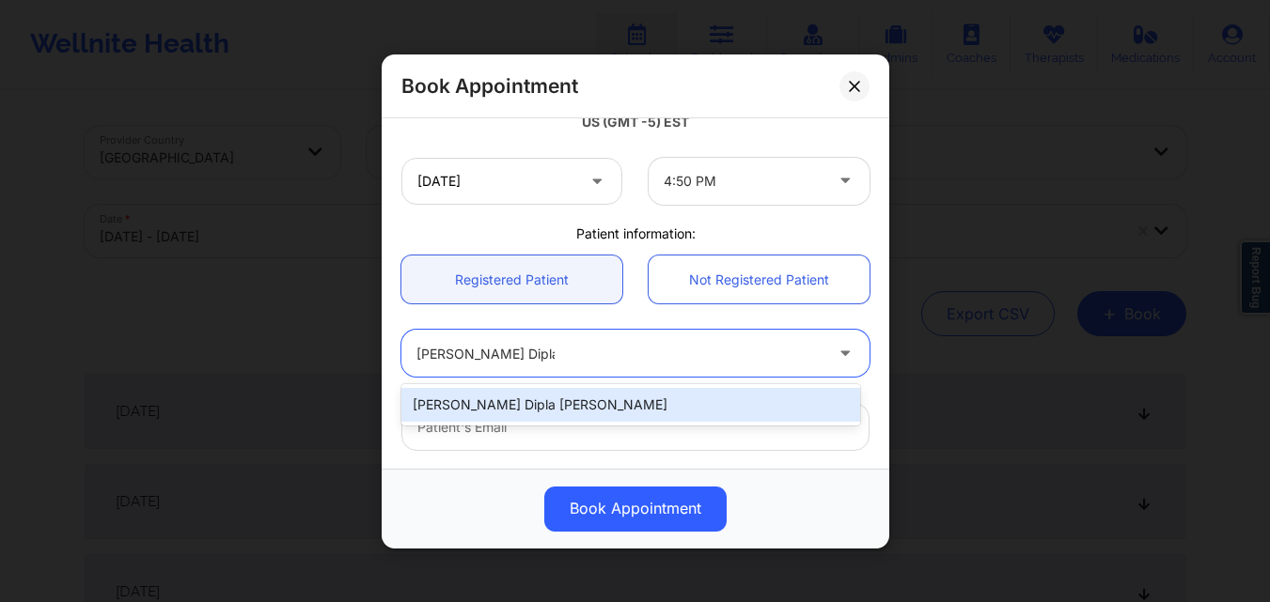
click at [534, 411] on div "Eleni Dipla Hernandez" at bounding box center [630, 405] width 459 height 34
type input "diplaeleni@gmail.com"
type input "+1347-901-8680"
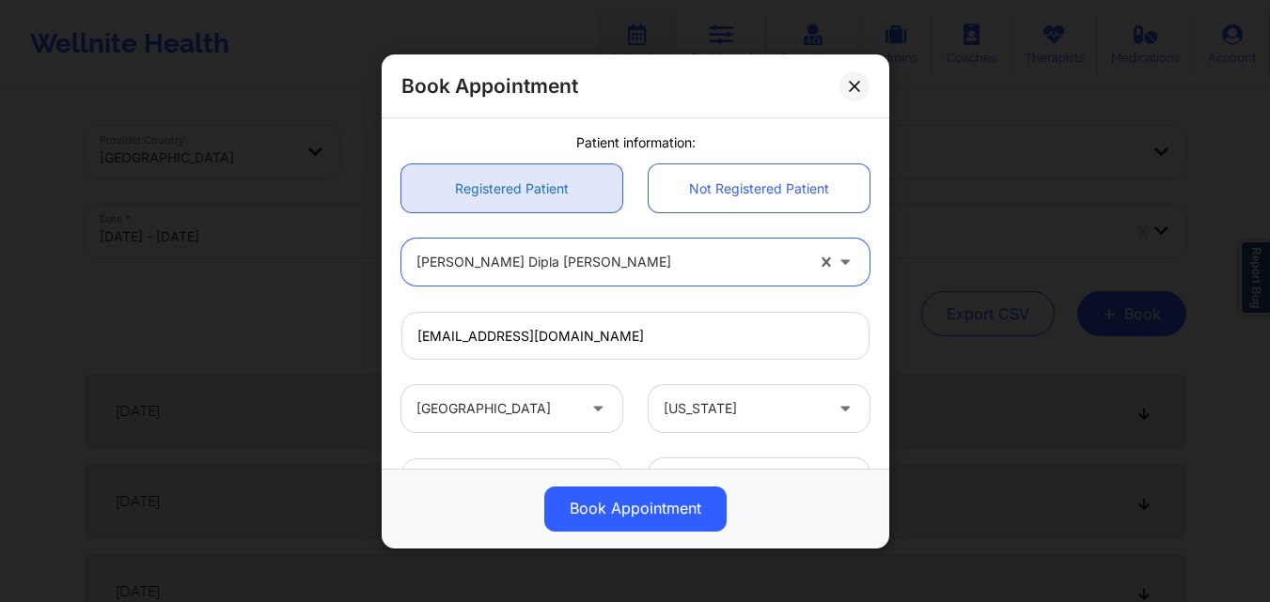
scroll to position [625, 0]
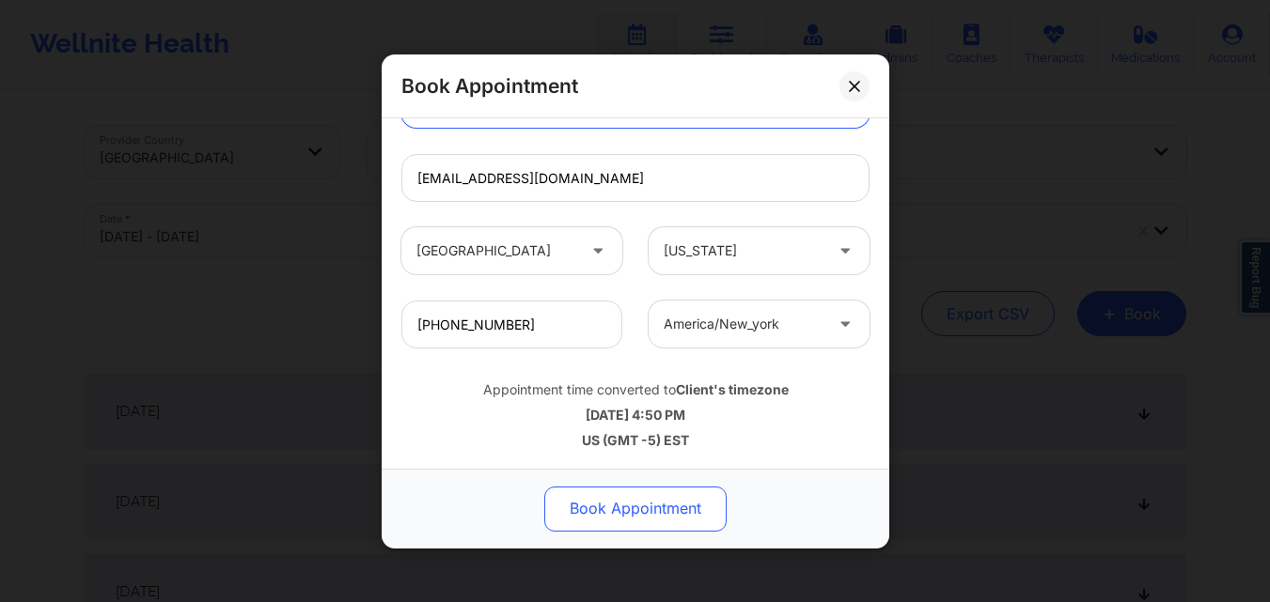
click at [640, 502] on button "Book Appointment" at bounding box center [635, 508] width 182 height 45
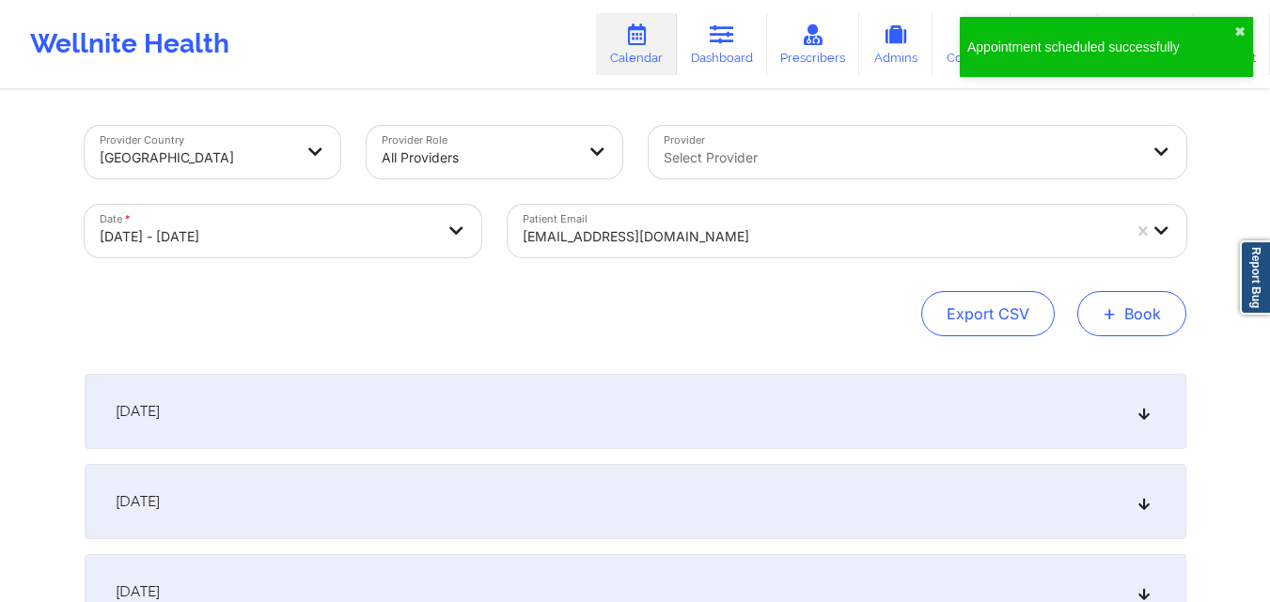
click at [1123, 313] on button "+ Book" at bounding box center [1131, 313] width 109 height 45
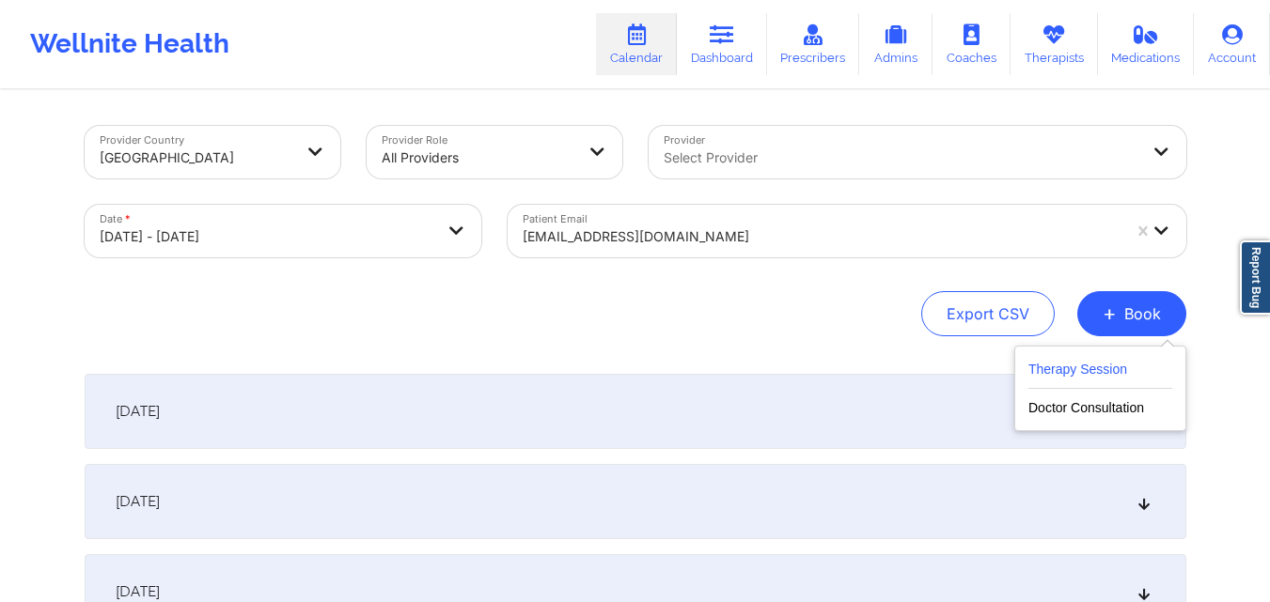
click at [1083, 365] on button "Therapy Session" at bounding box center [1100, 373] width 144 height 31
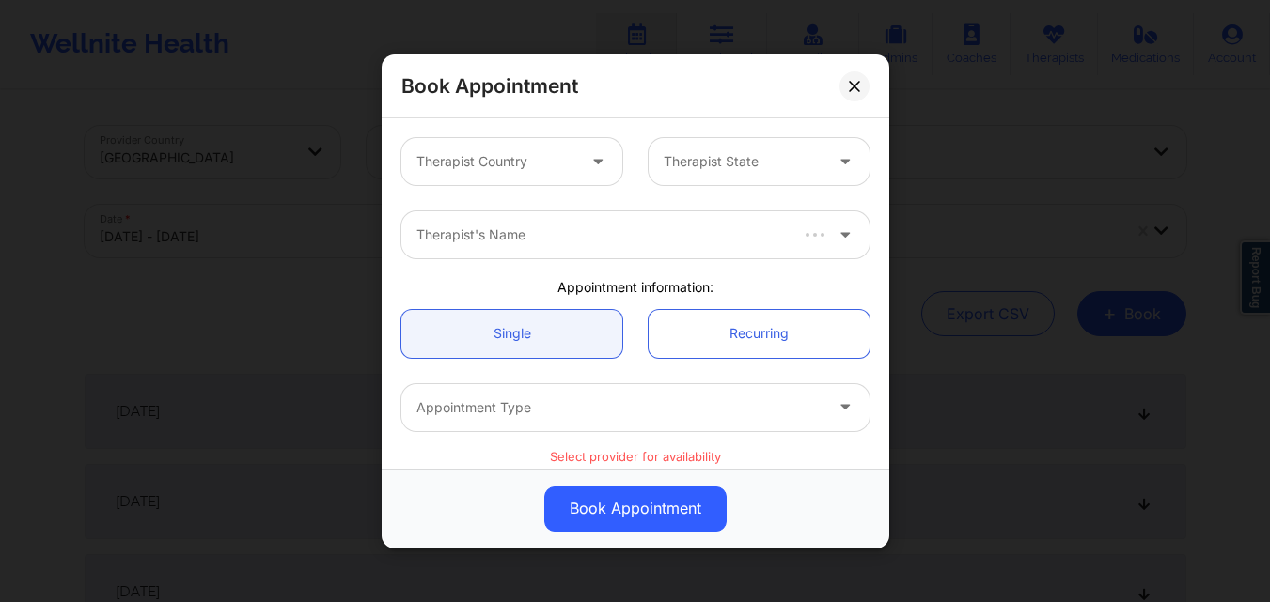
click at [443, 165] on div at bounding box center [495, 161] width 159 height 23
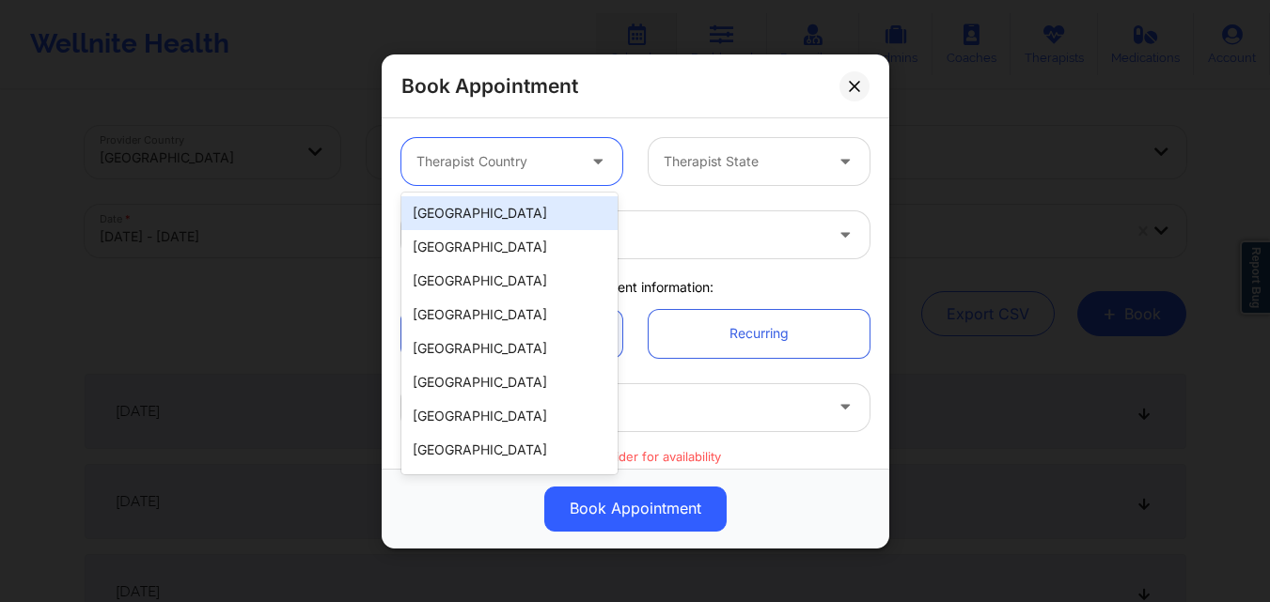
click at [510, 212] on div "[GEOGRAPHIC_DATA]" at bounding box center [509, 213] width 216 height 34
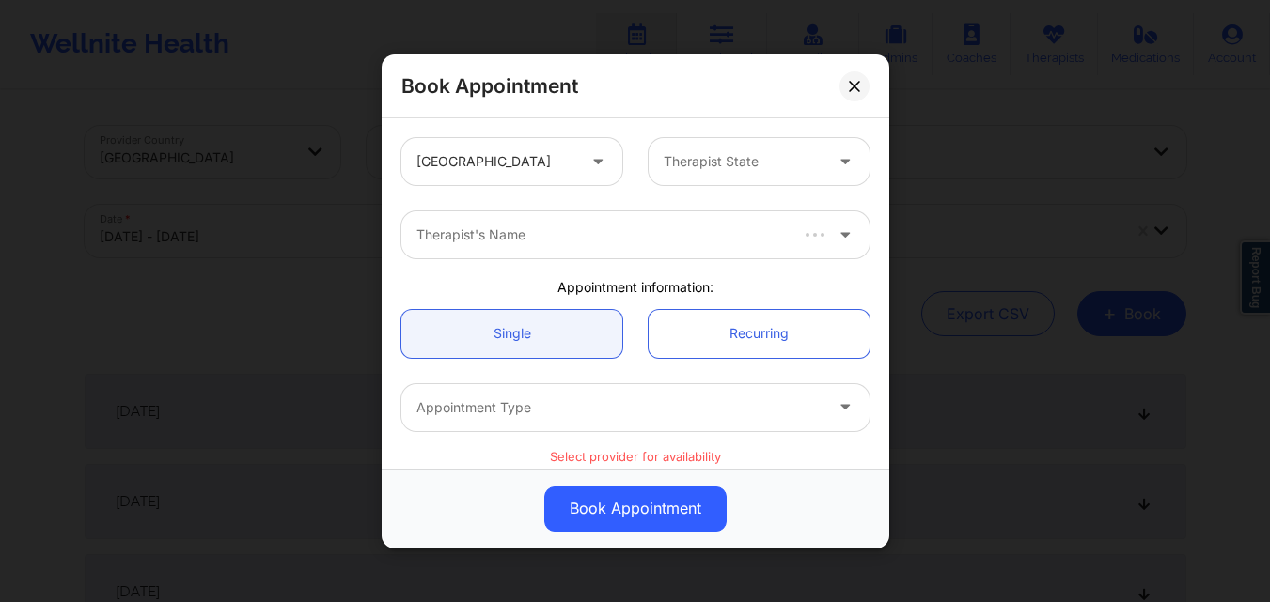
click at [635, 166] on div "Therapist State" at bounding box center [758, 161] width 247 height 47
click at [657, 164] on div "Therapist State" at bounding box center [736, 161] width 176 height 47
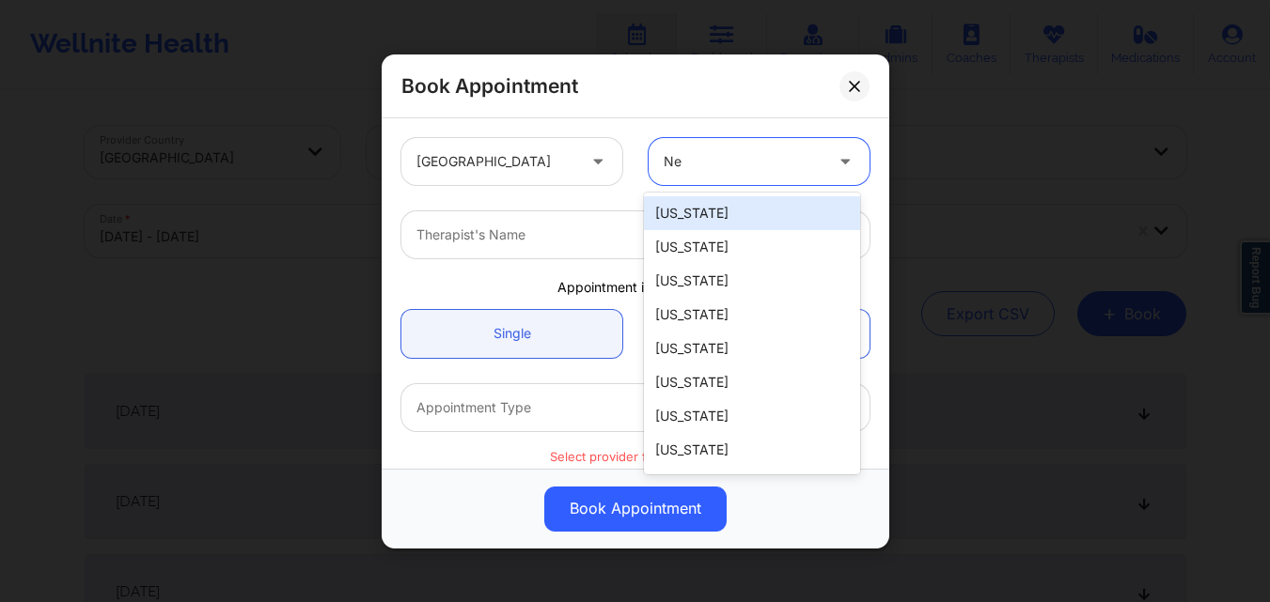
type input "New"
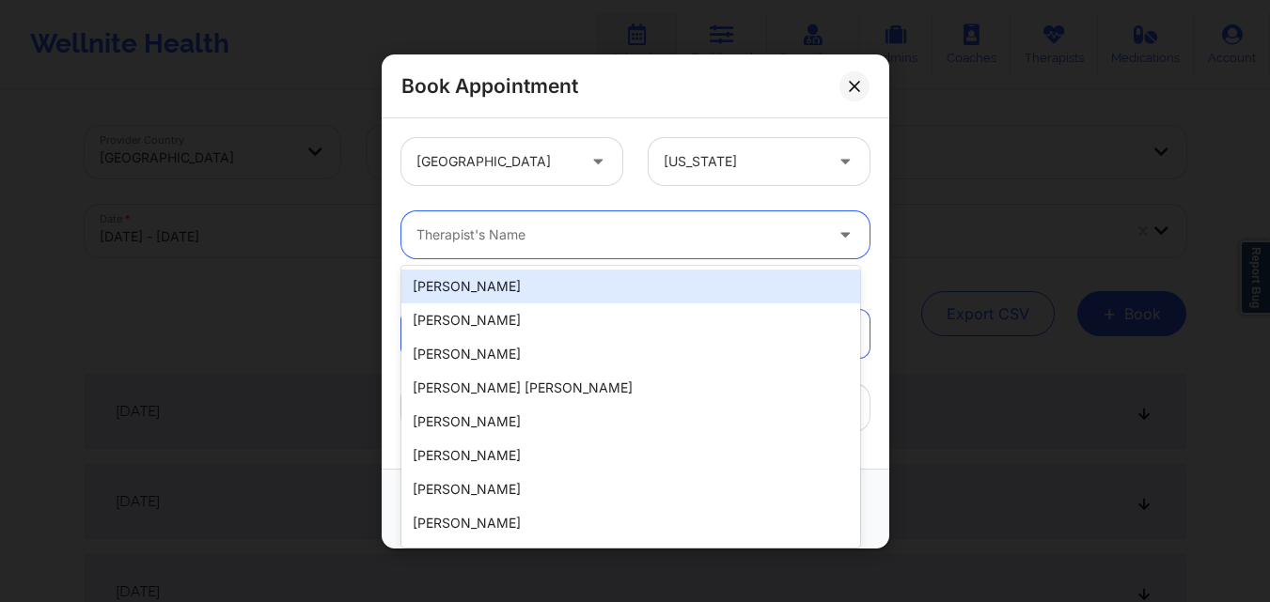
click at [608, 221] on div "Therapist's Name" at bounding box center [612, 234] width 423 height 47
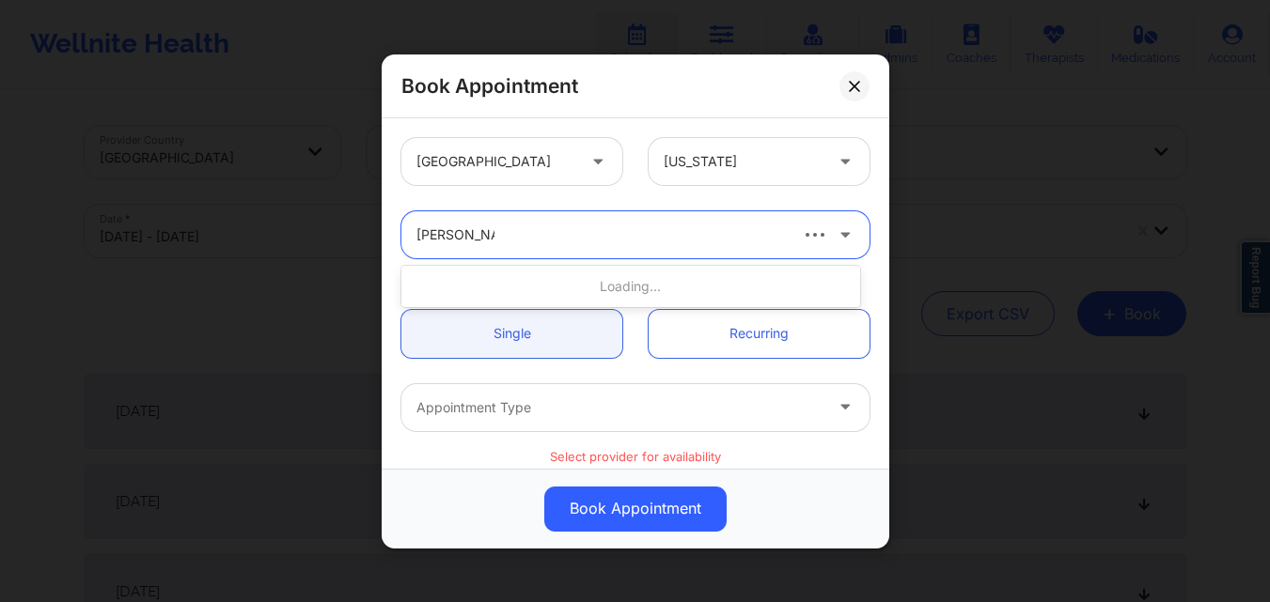
type input "Richard Ryan"
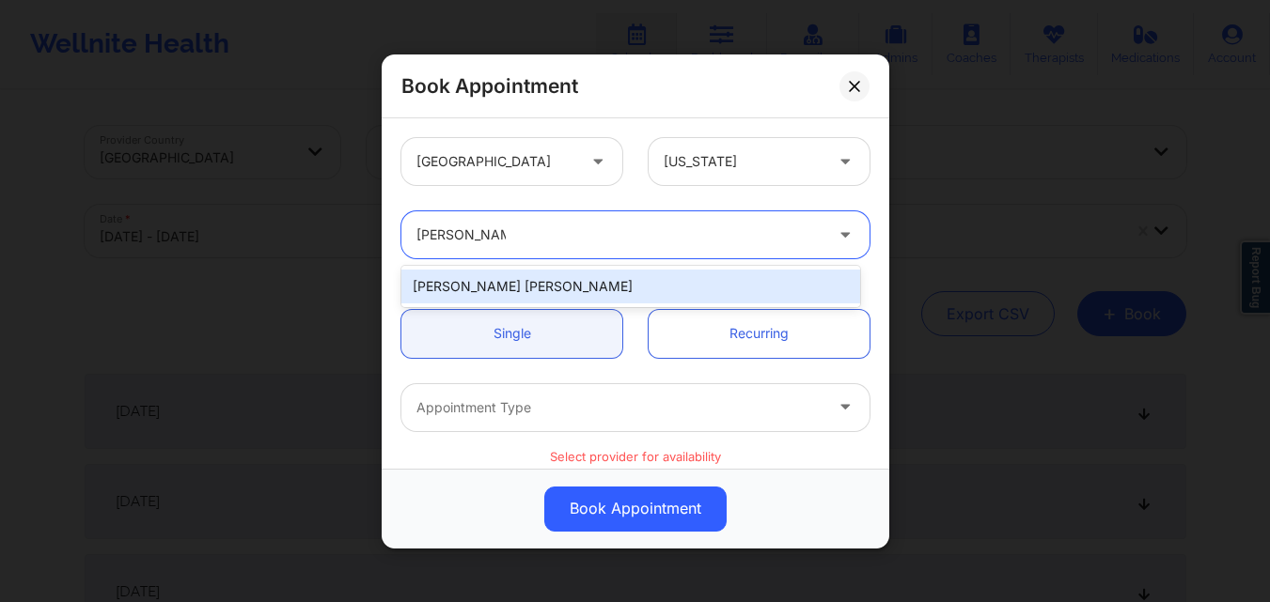
click at [540, 278] on div "[PERSON_NAME] [PERSON_NAME]" at bounding box center [630, 287] width 459 height 34
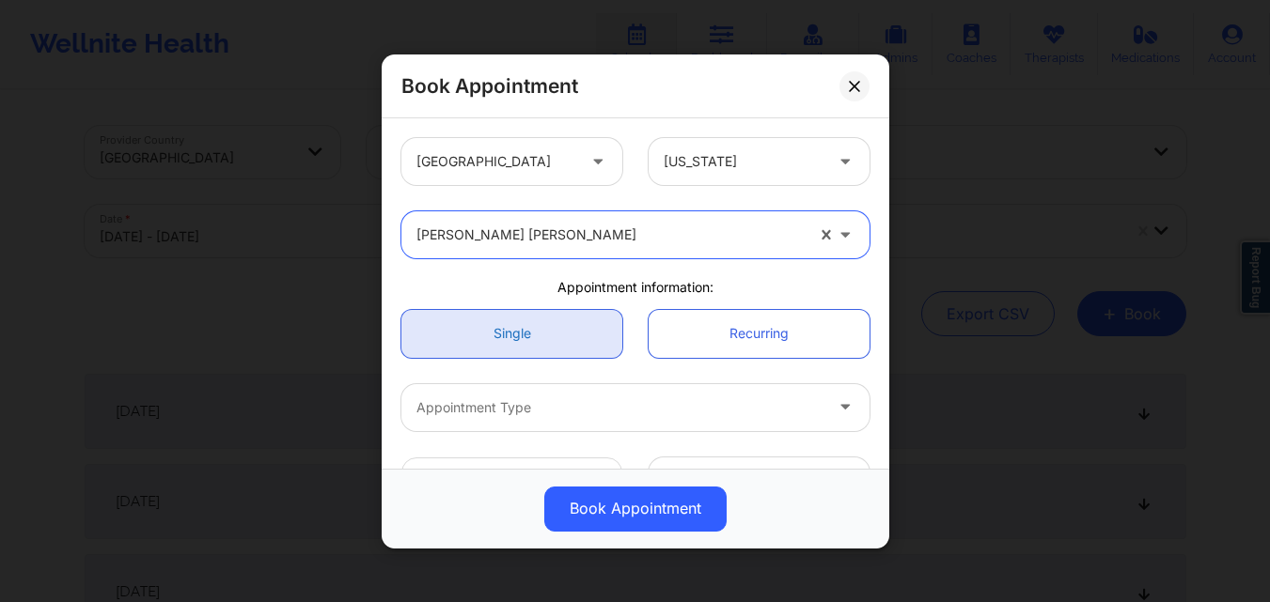
click at [540, 324] on link "Single" at bounding box center [511, 333] width 221 height 48
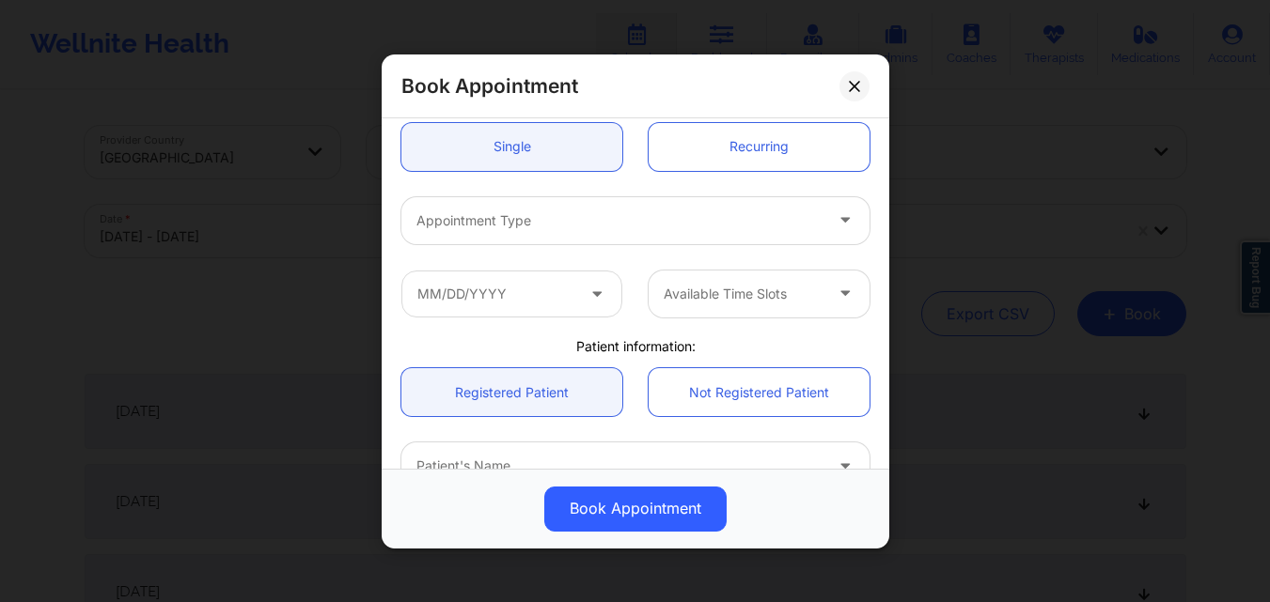
scroll to position [188, 0]
click at [576, 238] on div "Appointment Type" at bounding box center [612, 218] width 423 height 47
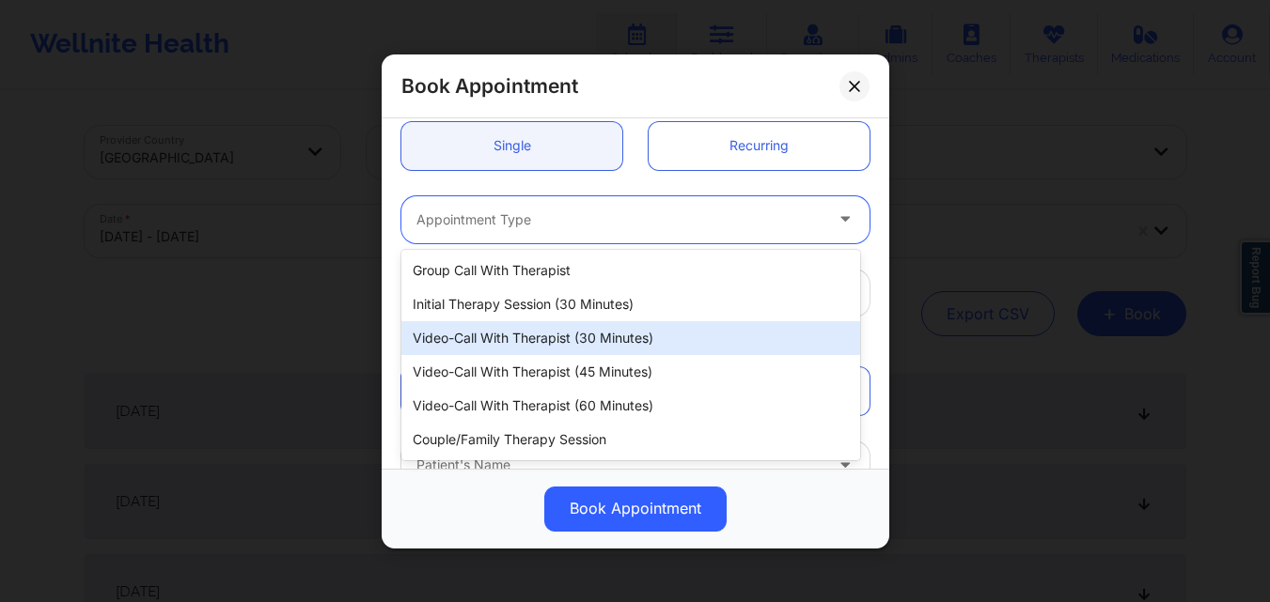
click at [575, 328] on div "Video-Call with Therapist (30 minutes)" at bounding box center [630, 338] width 459 height 34
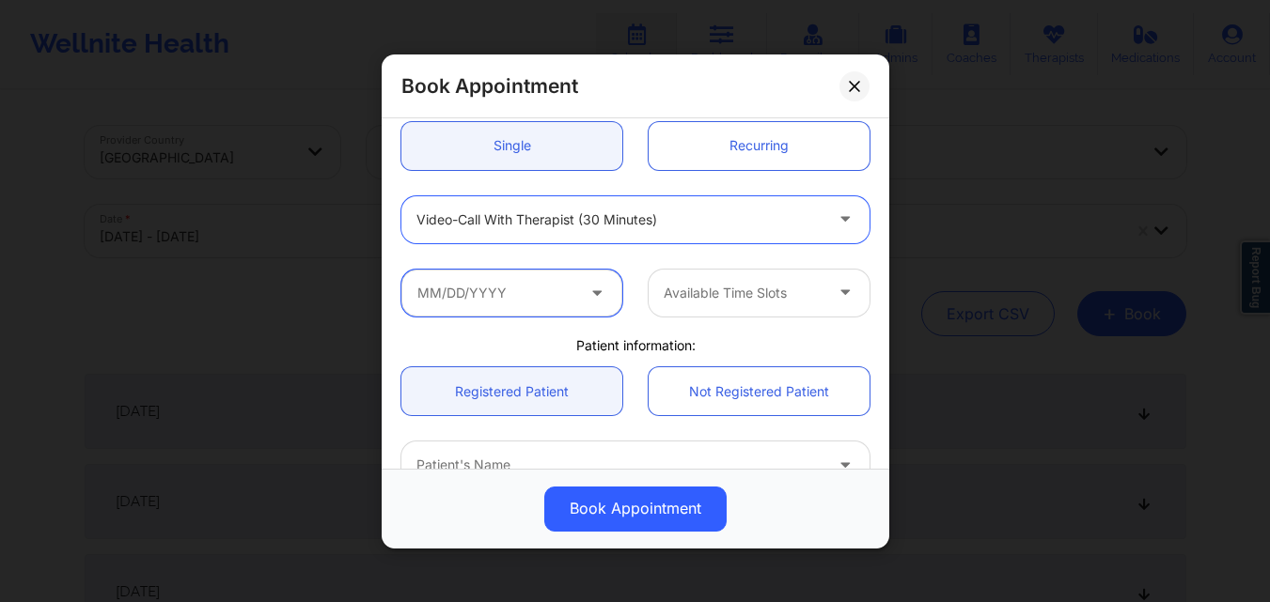
click at [519, 297] on input "text" at bounding box center [511, 292] width 221 height 47
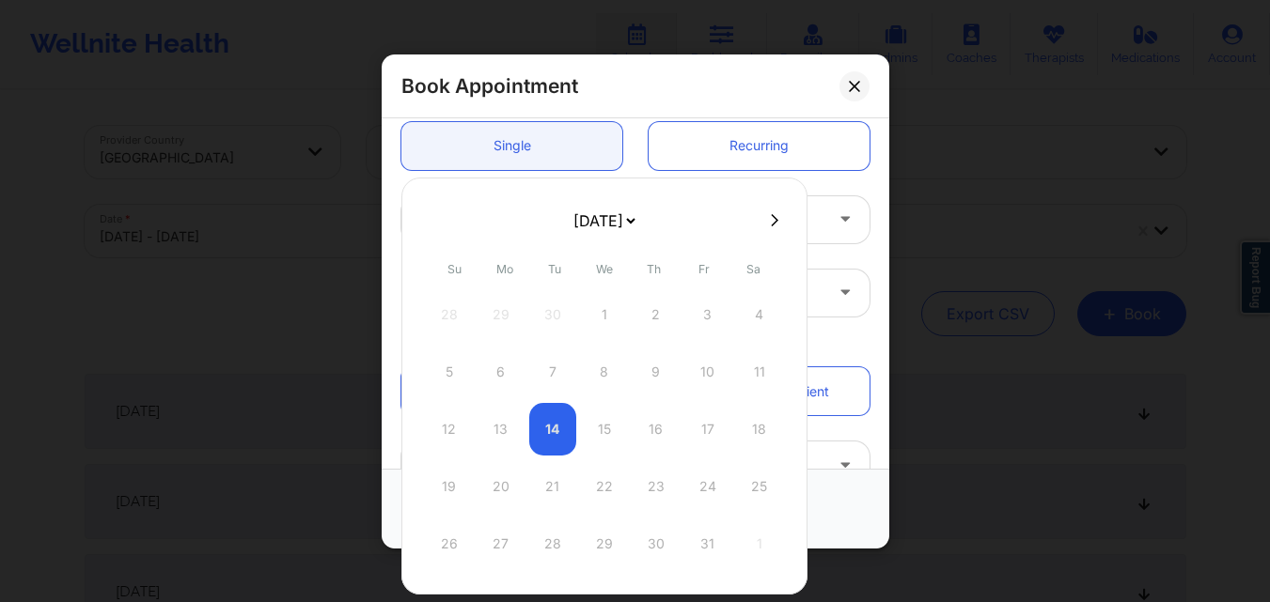
click at [775, 220] on button at bounding box center [774, 220] width 19 height 16
select select "2025-10"
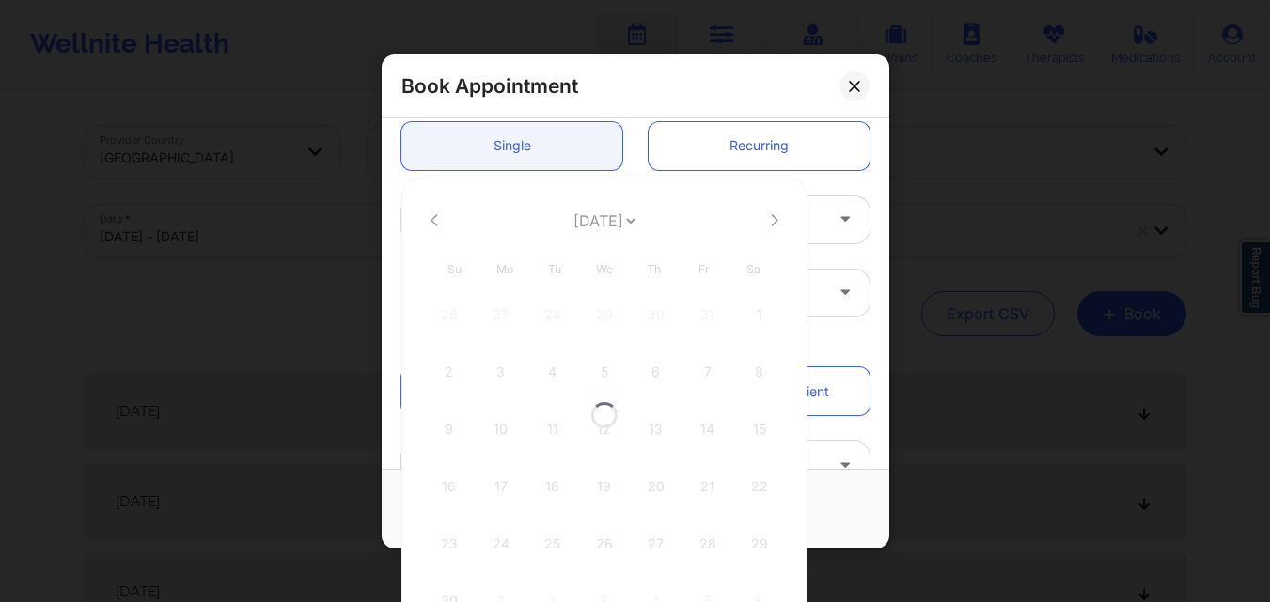
select select "2025-10"
click at [771, 218] on icon at bounding box center [775, 220] width 8 height 14
select select "2025-11"
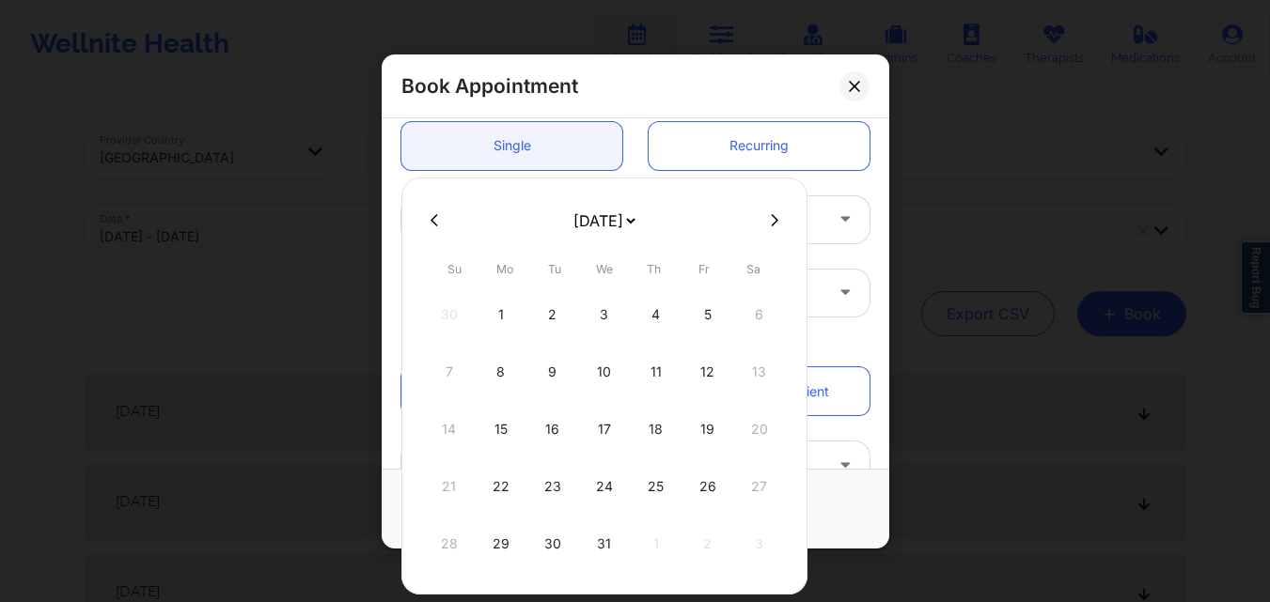
click at [602, 373] on div "10" at bounding box center [604, 372] width 47 height 53
type input "12/10/2025"
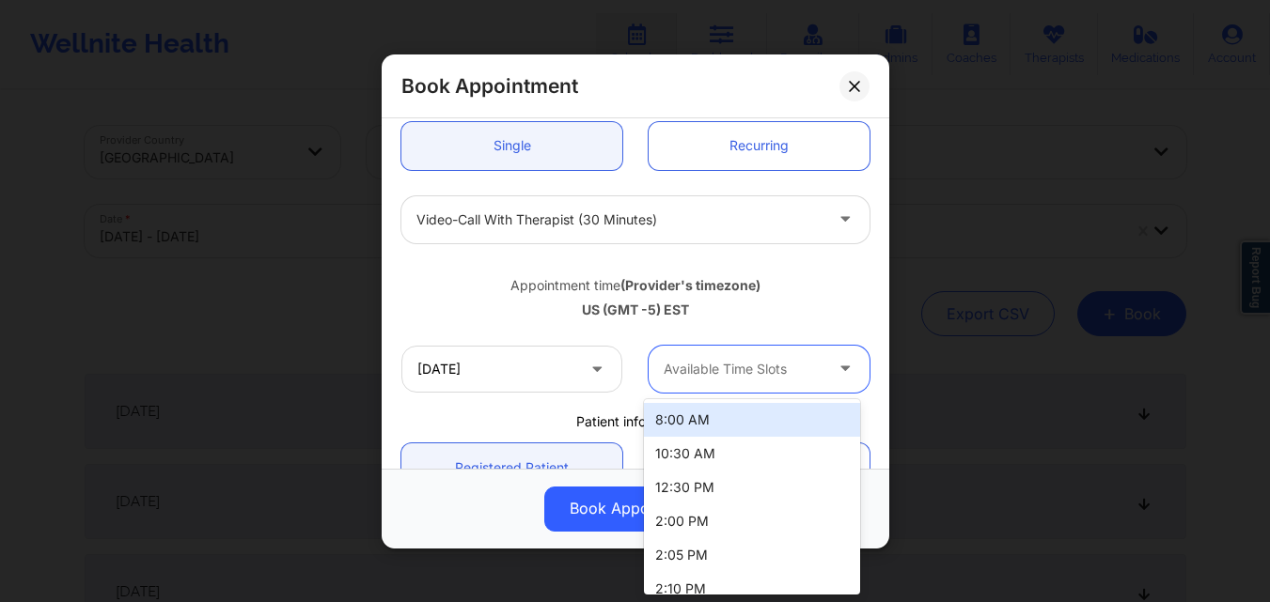
click at [731, 376] on div at bounding box center [742, 369] width 159 height 23
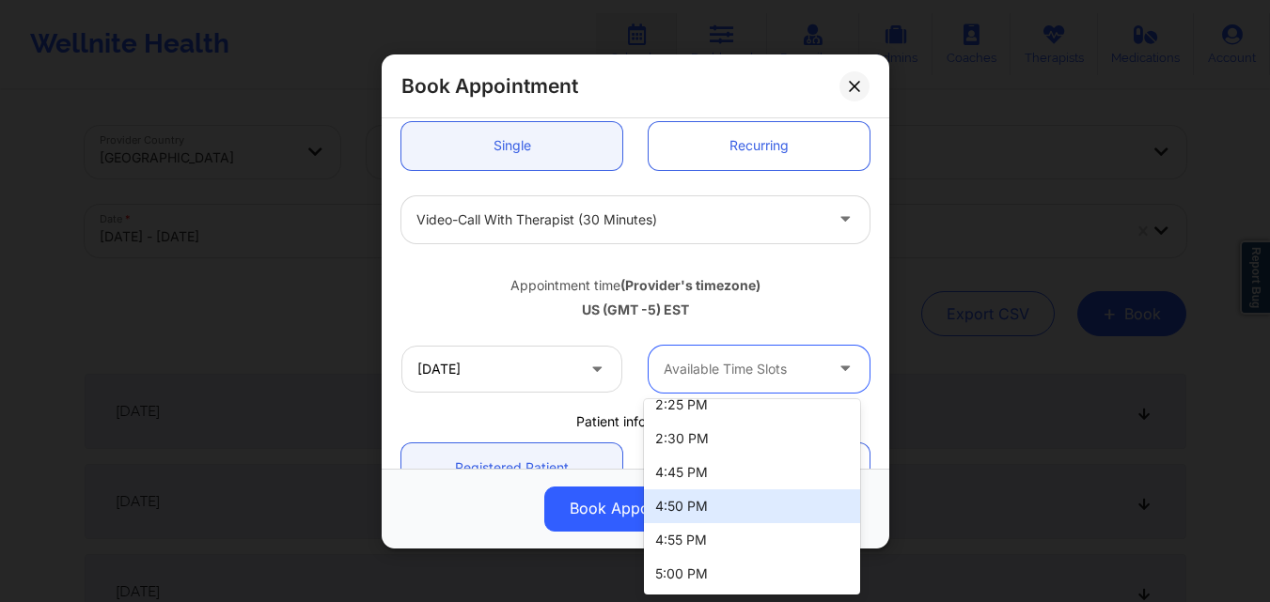
click at [744, 500] on div "4:50 PM" at bounding box center [752, 507] width 216 height 34
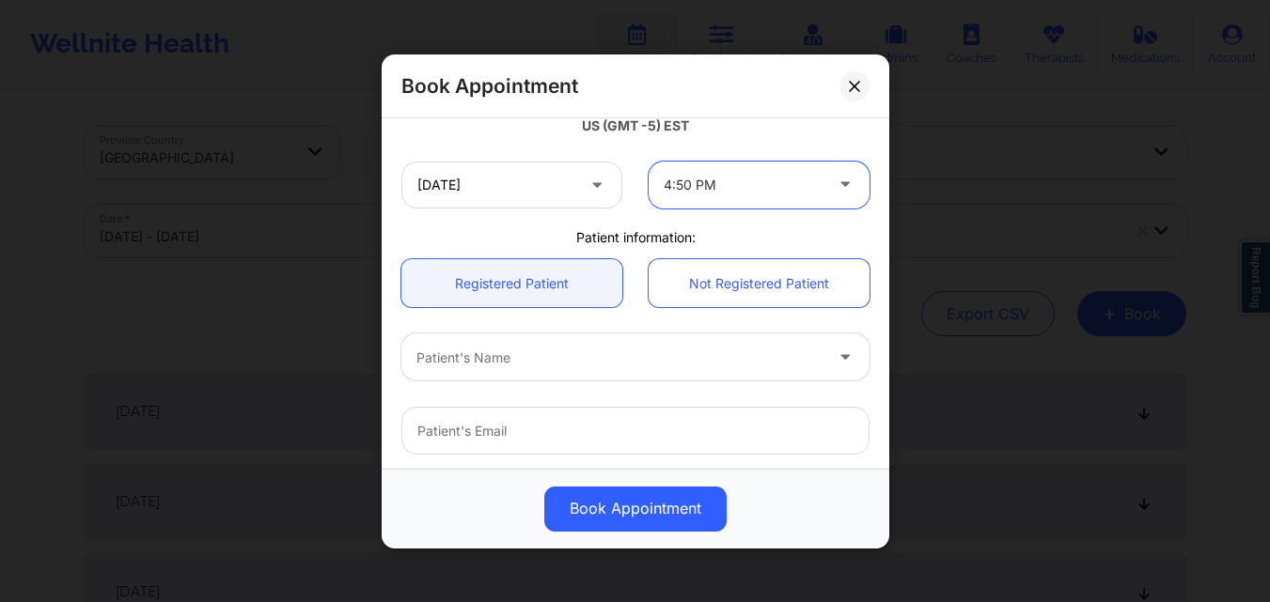
scroll to position [376, 0]
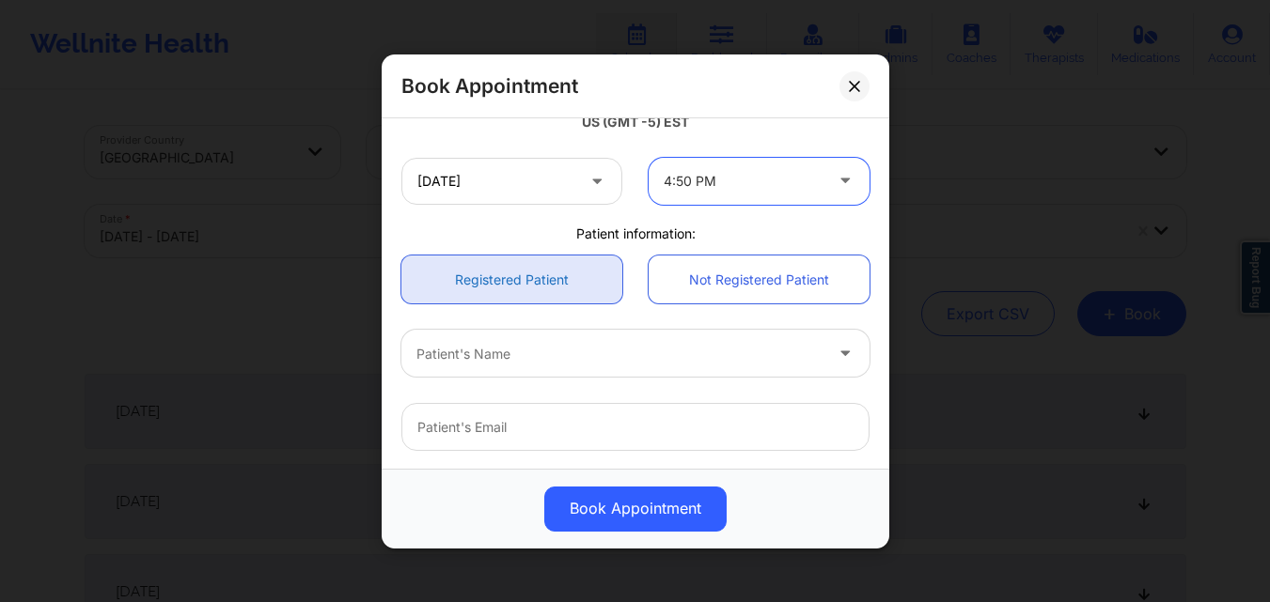
click at [528, 287] on link "Registered Patient" at bounding box center [511, 280] width 221 height 48
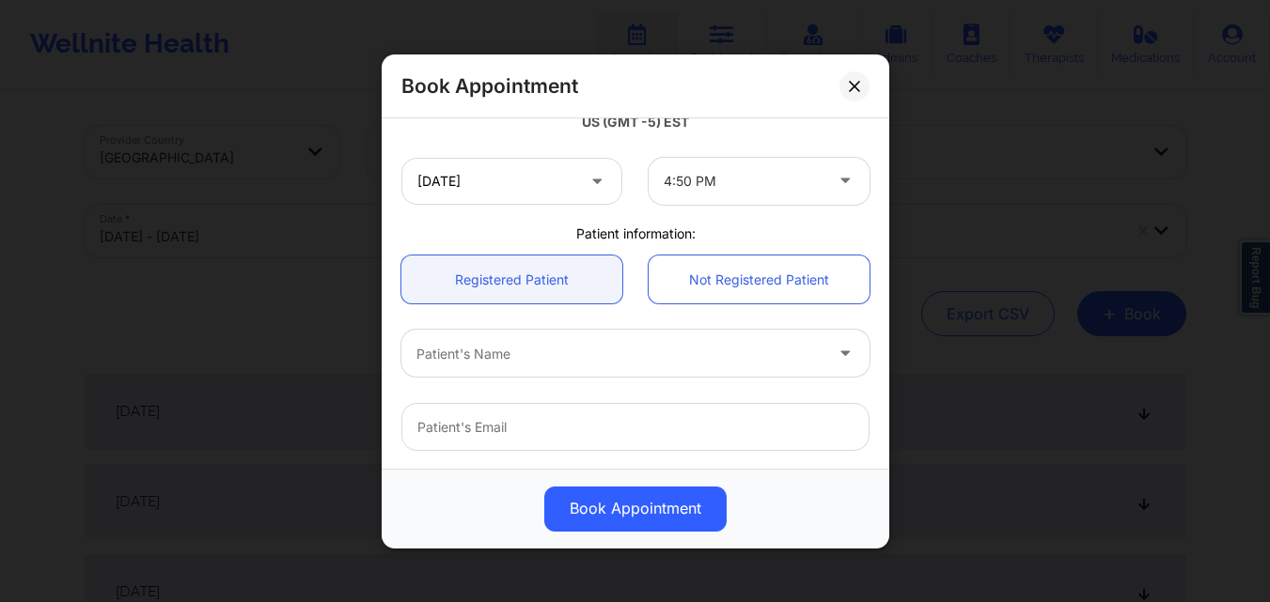
click at [551, 352] on div at bounding box center [619, 353] width 406 height 23
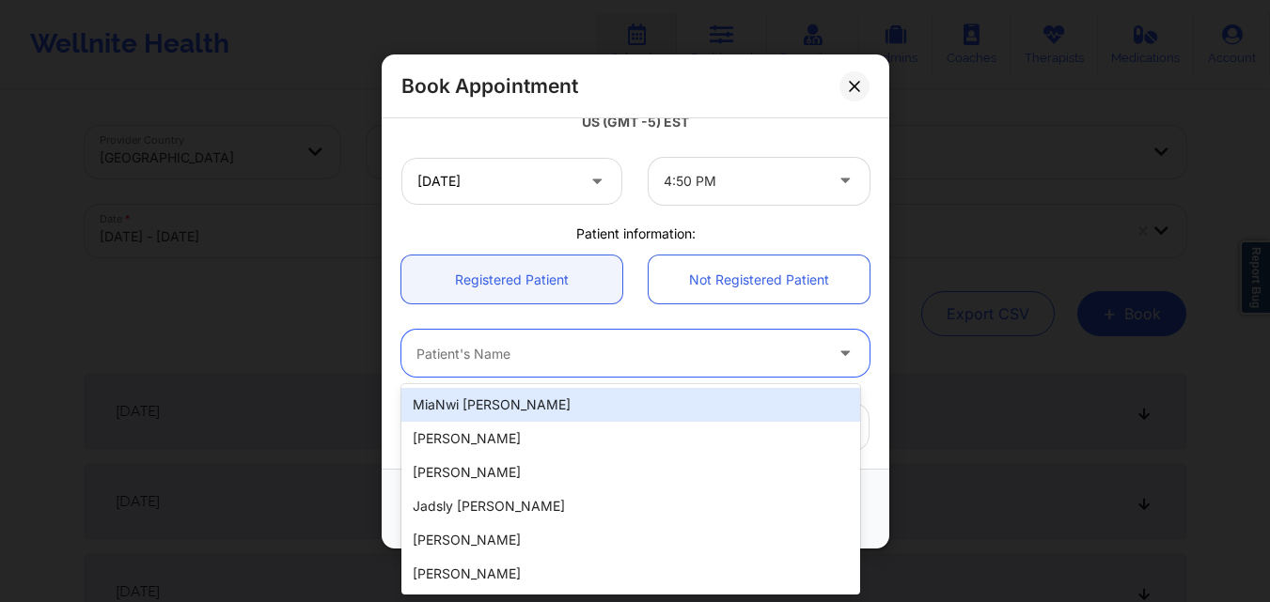
paste input "Eleni Dipla Hernandez"
type input "Eleni Dipla Hernandez"
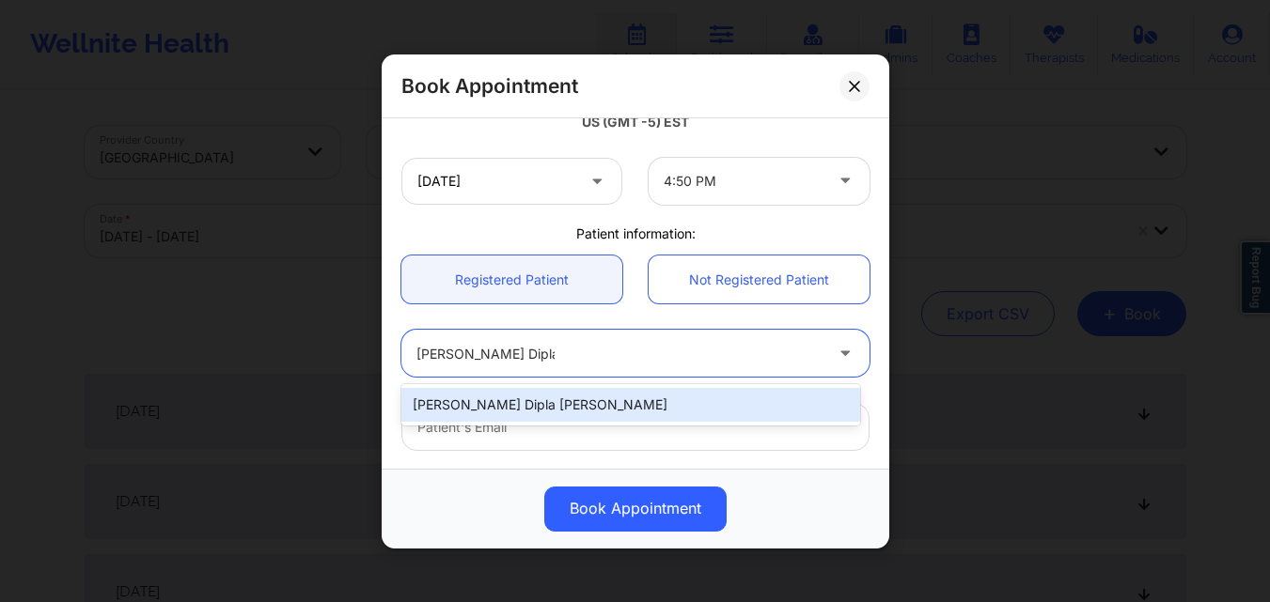
click at [612, 418] on div "Eleni Dipla Hernandez" at bounding box center [630, 405] width 459 height 34
type input "diplaeleni@gmail.com"
type input "+1347-901-8680"
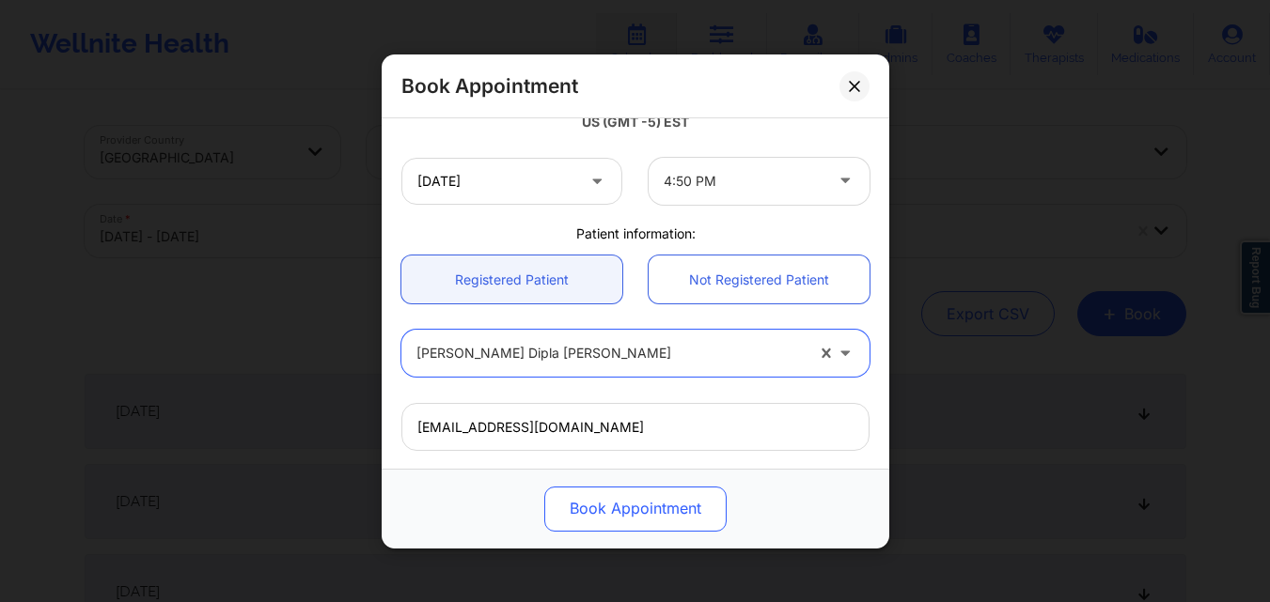
click at [656, 529] on button "Book Appointment" at bounding box center [635, 508] width 182 height 45
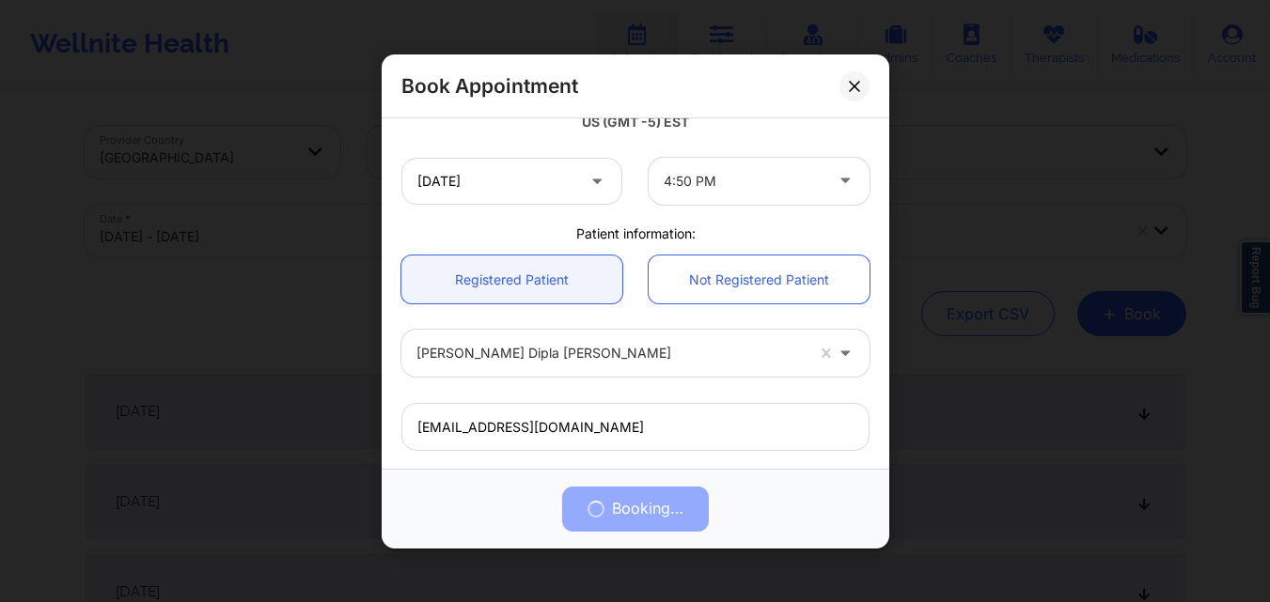
click at [656, 519] on div "Booking…" at bounding box center [635, 508] width 481 height 45
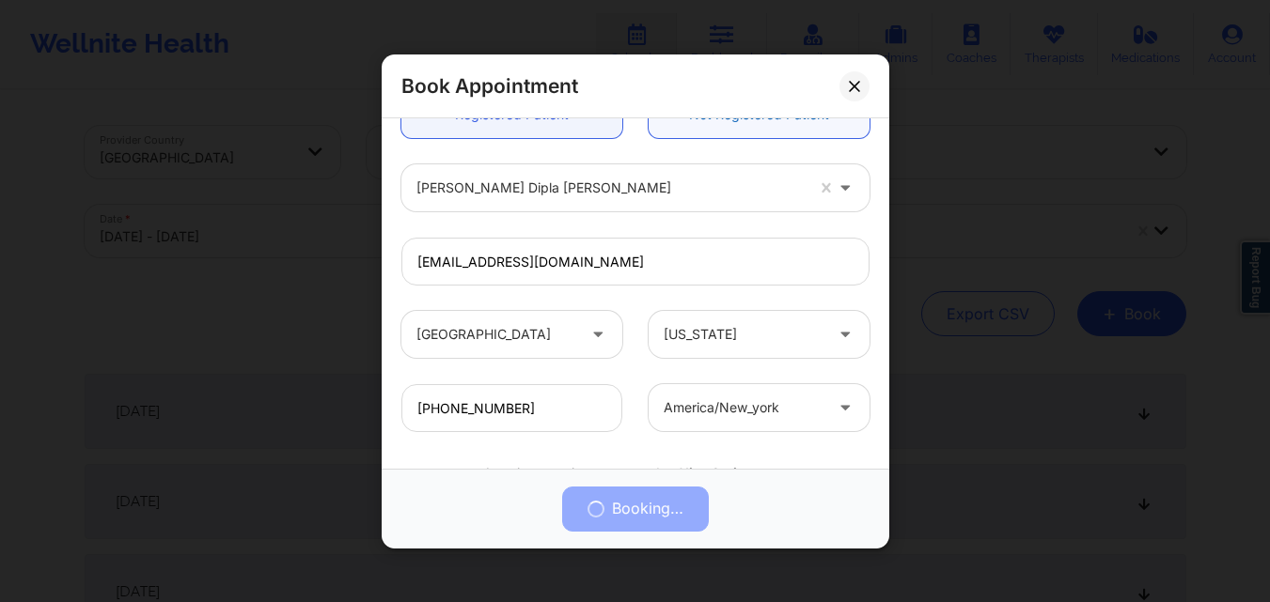
scroll to position [625, 0]
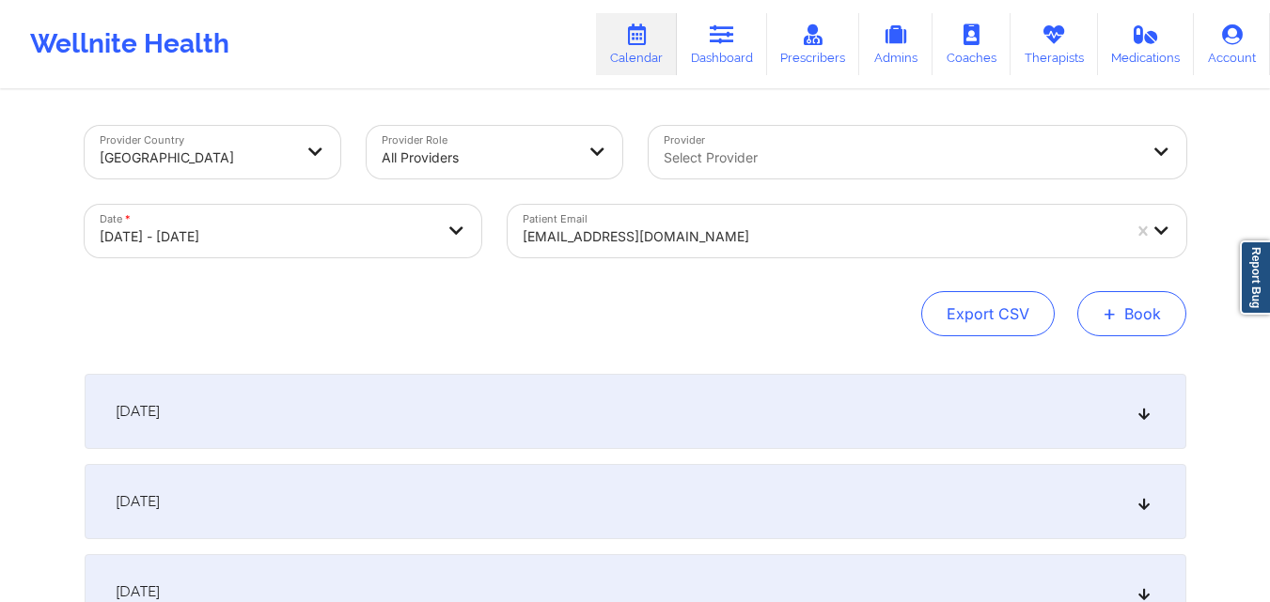
click at [1147, 309] on button "+ Book" at bounding box center [1131, 313] width 109 height 45
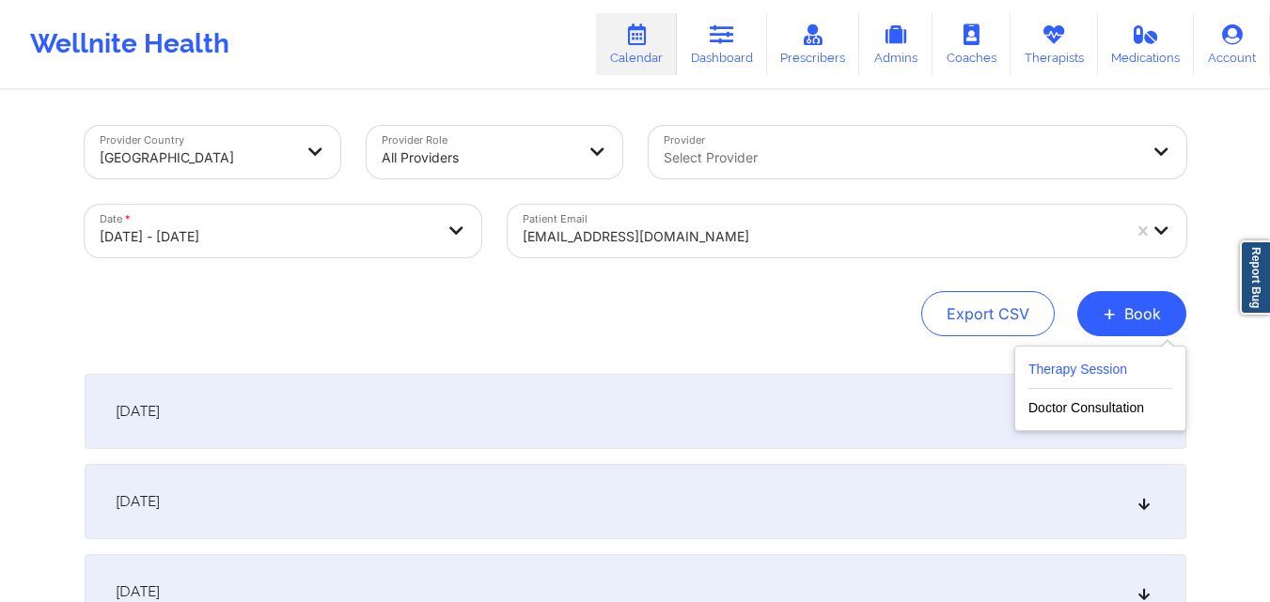
click at [1108, 376] on button "Therapy Session" at bounding box center [1100, 373] width 144 height 31
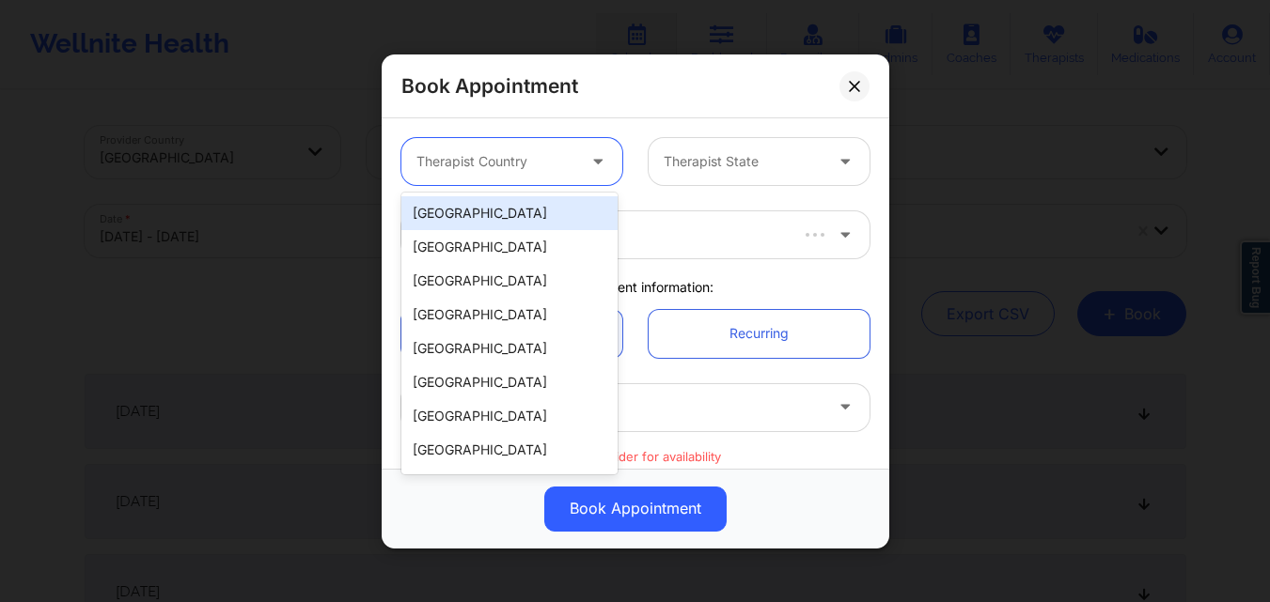
click at [538, 177] on div "Therapist Country" at bounding box center [489, 161] width 176 height 47
click at [540, 207] on div "[GEOGRAPHIC_DATA]" at bounding box center [509, 213] width 216 height 34
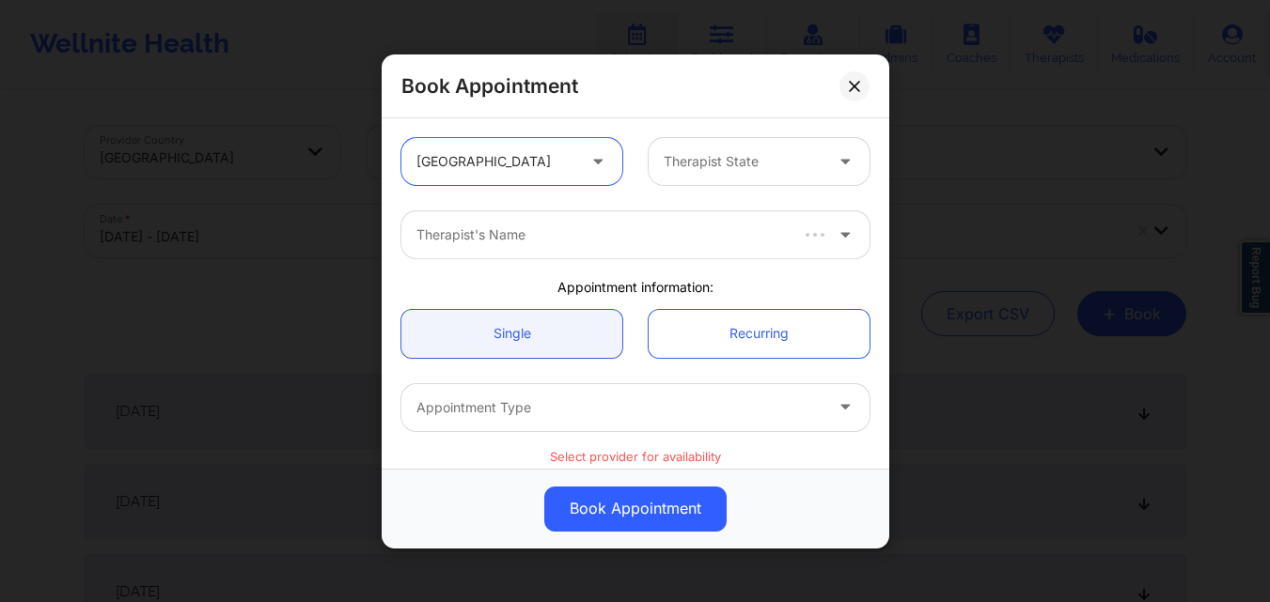
click at [691, 159] on div at bounding box center [742, 161] width 159 height 23
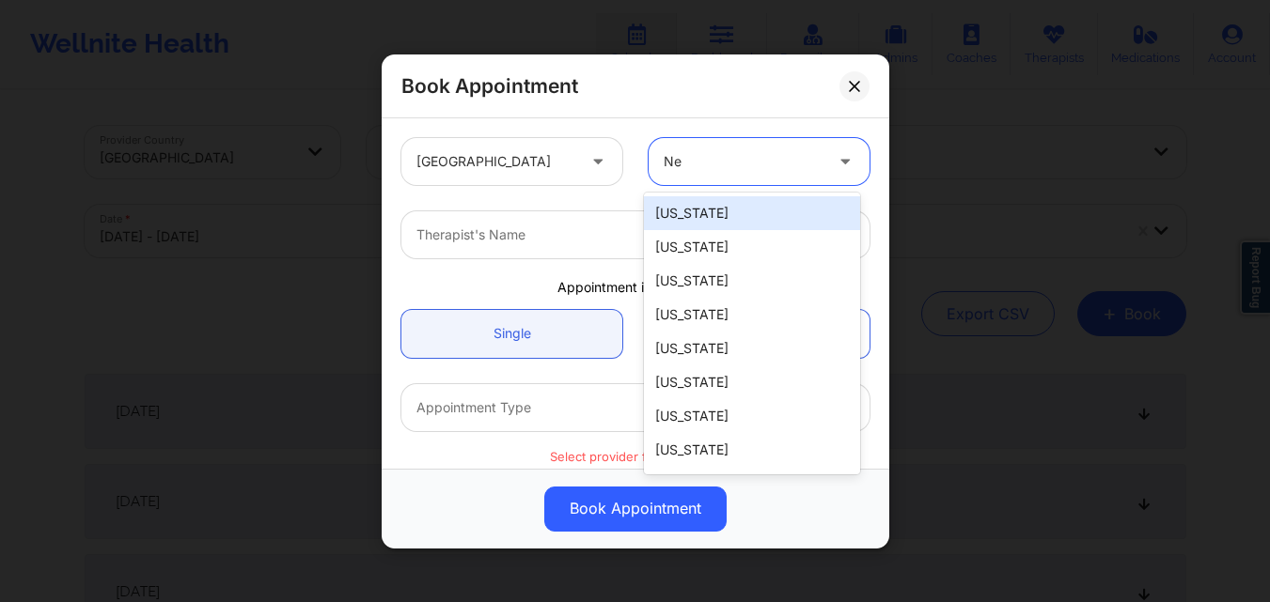
type input "New"
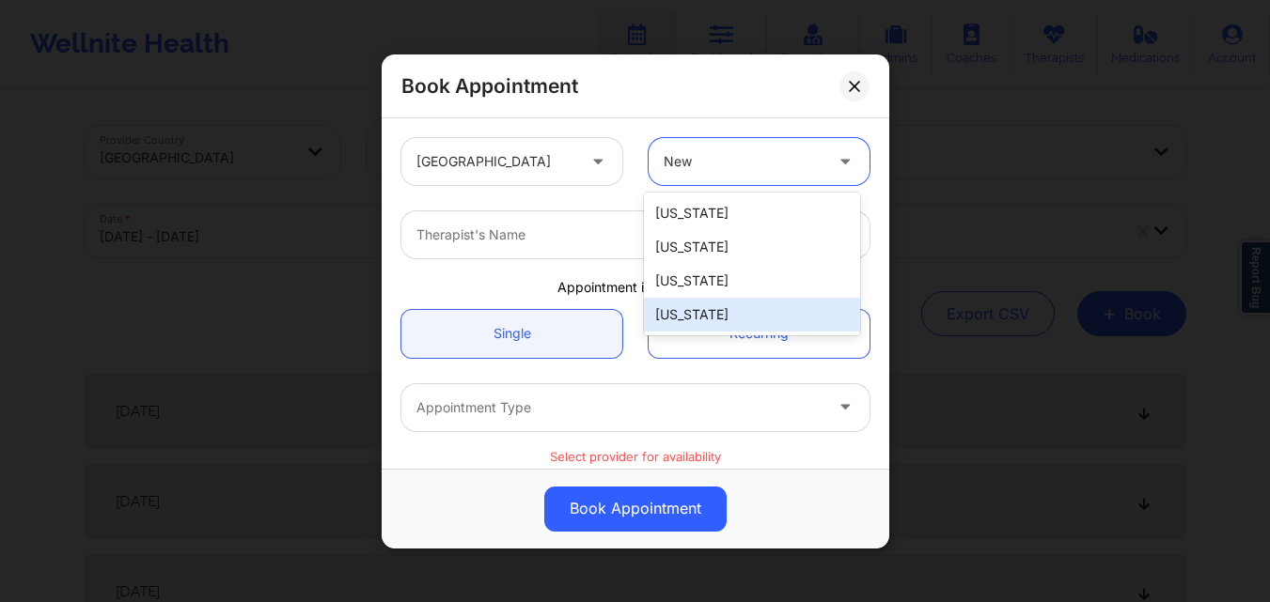
click at [742, 317] on div "[US_STATE]" at bounding box center [752, 315] width 216 height 34
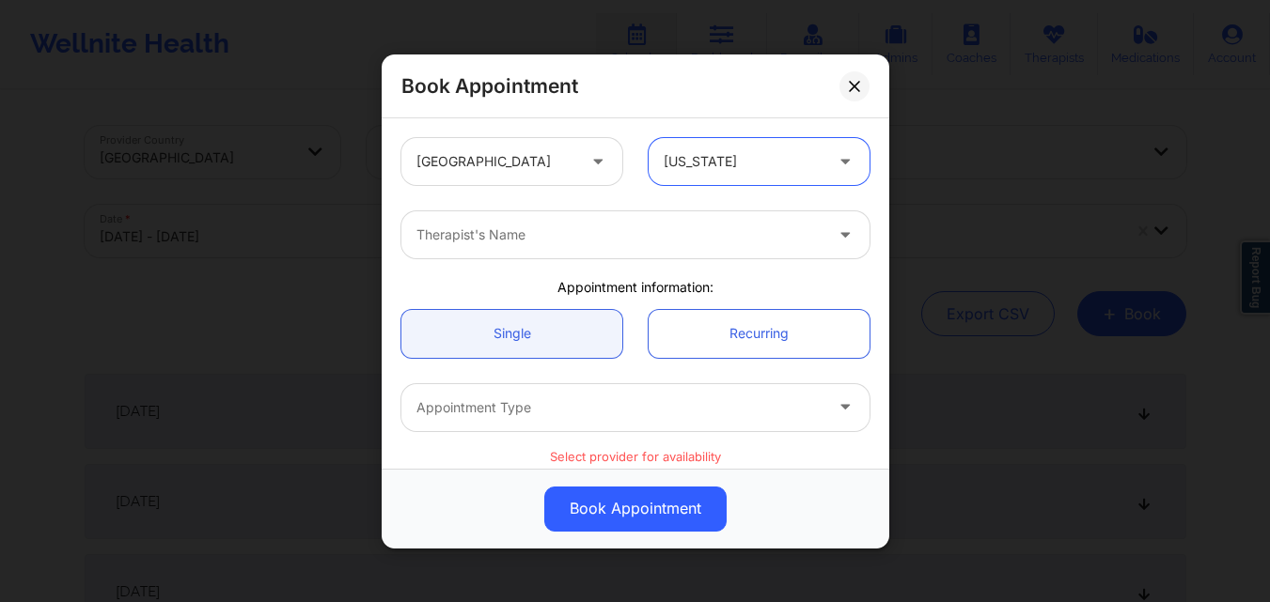
click at [578, 228] on div at bounding box center [619, 235] width 406 height 23
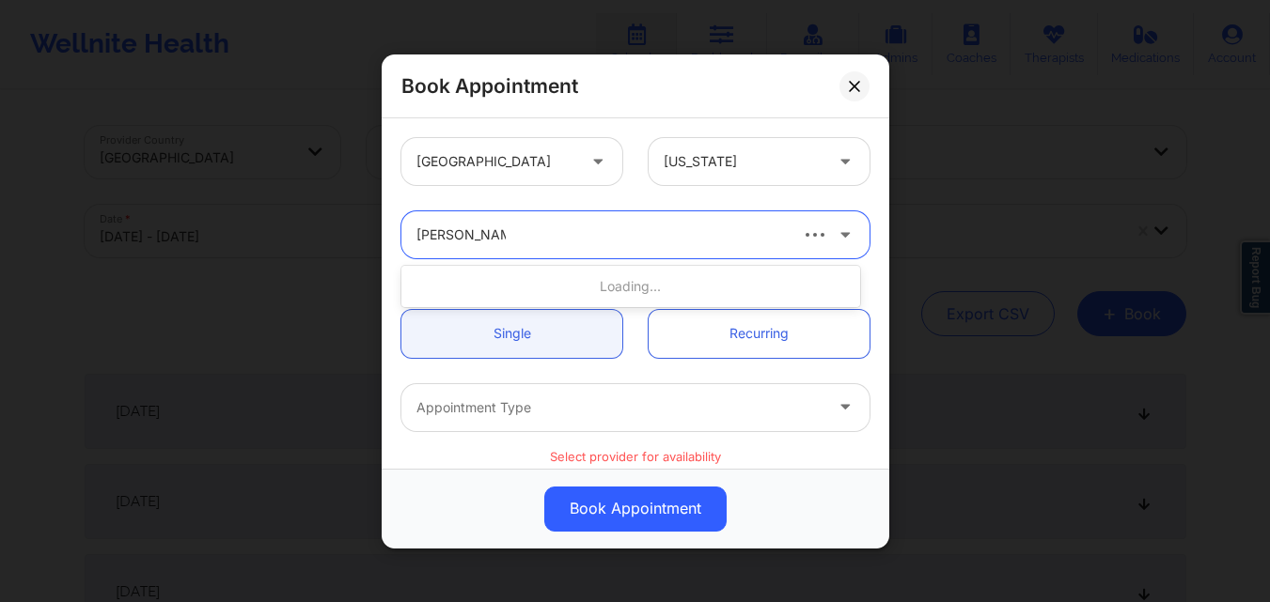
type input "Richard Ryan Ke"
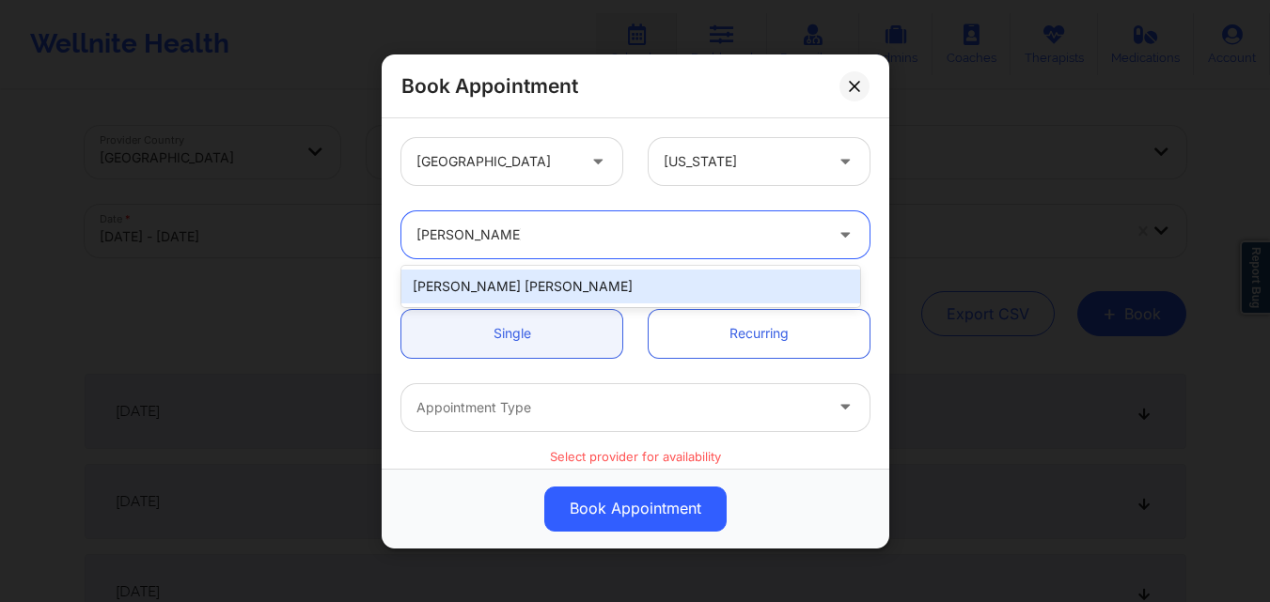
click at [521, 296] on div "[PERSON_NAME] [PERSON_NAME]" at bounding box center [630, 287] width 459 height 34
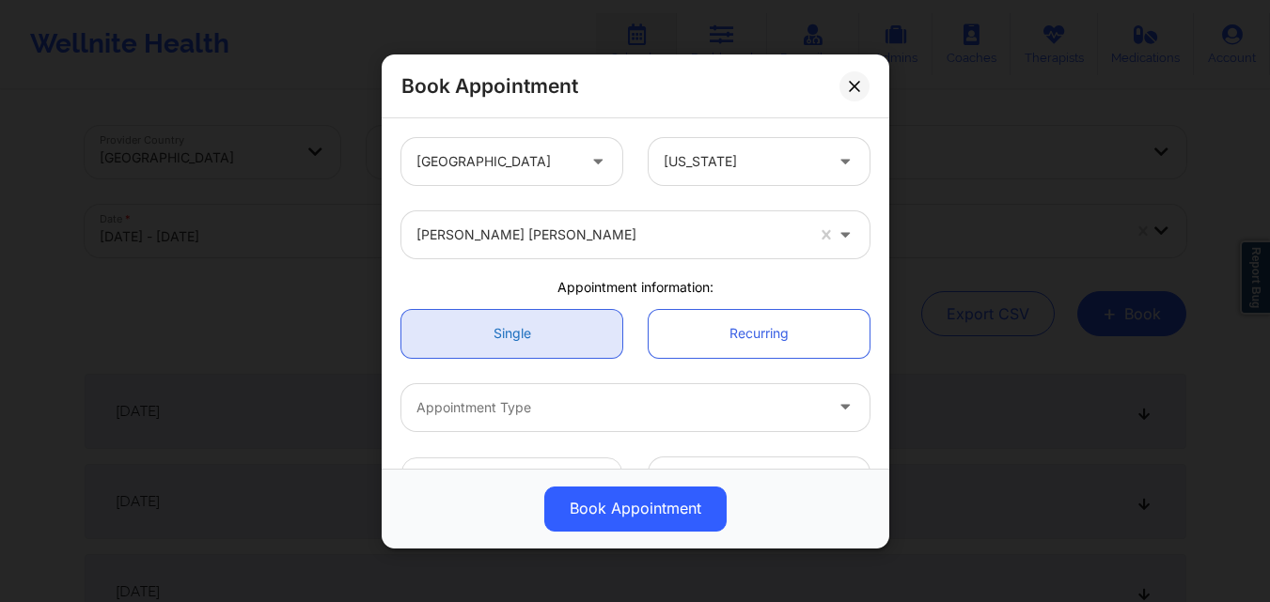
click at [536, 345] on link "Single" at bounding box center [511, 333] width 221 height 48
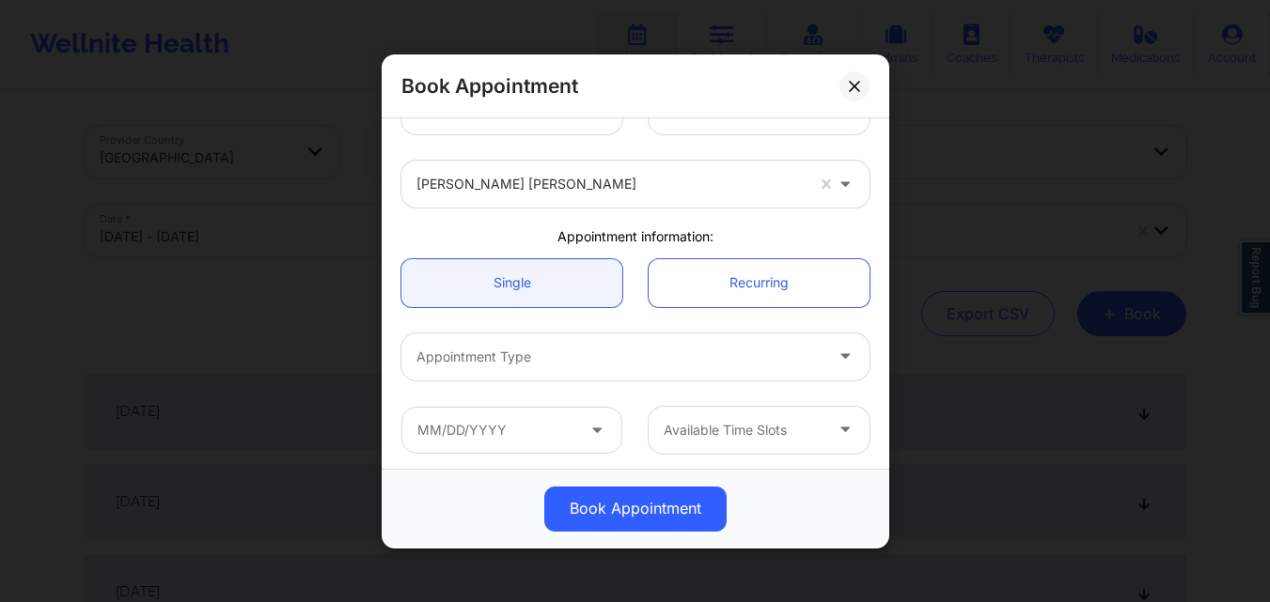
scroll to position [94, 0]
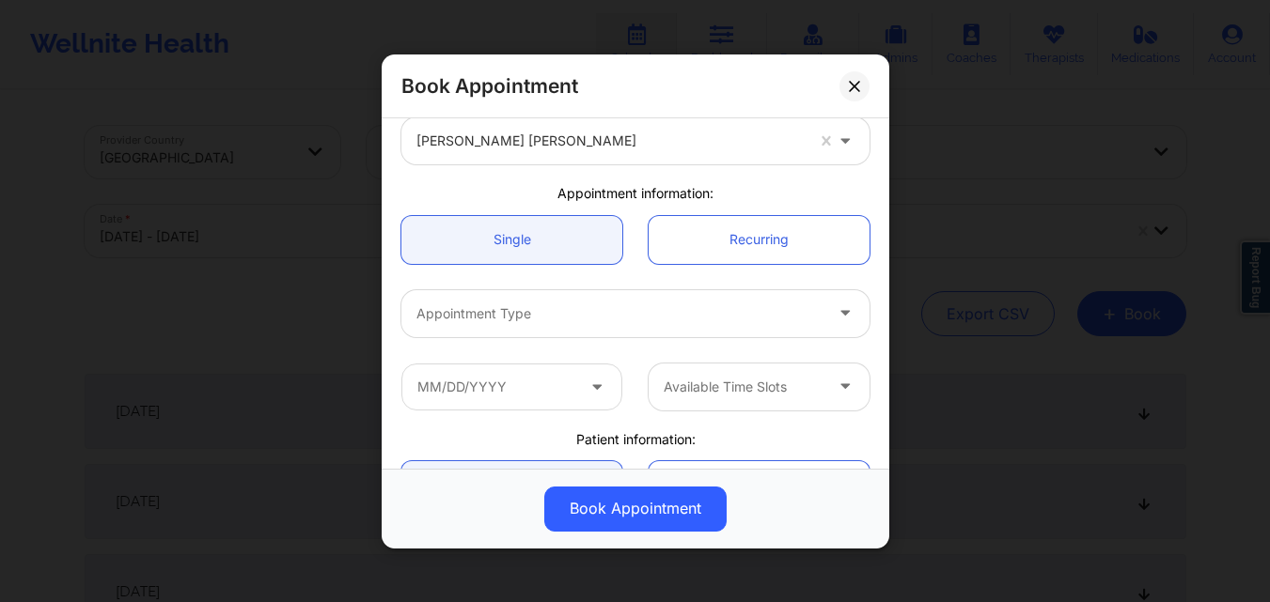
click at [589, 304] on div at bounding box center [619, 313] width 406 height 23
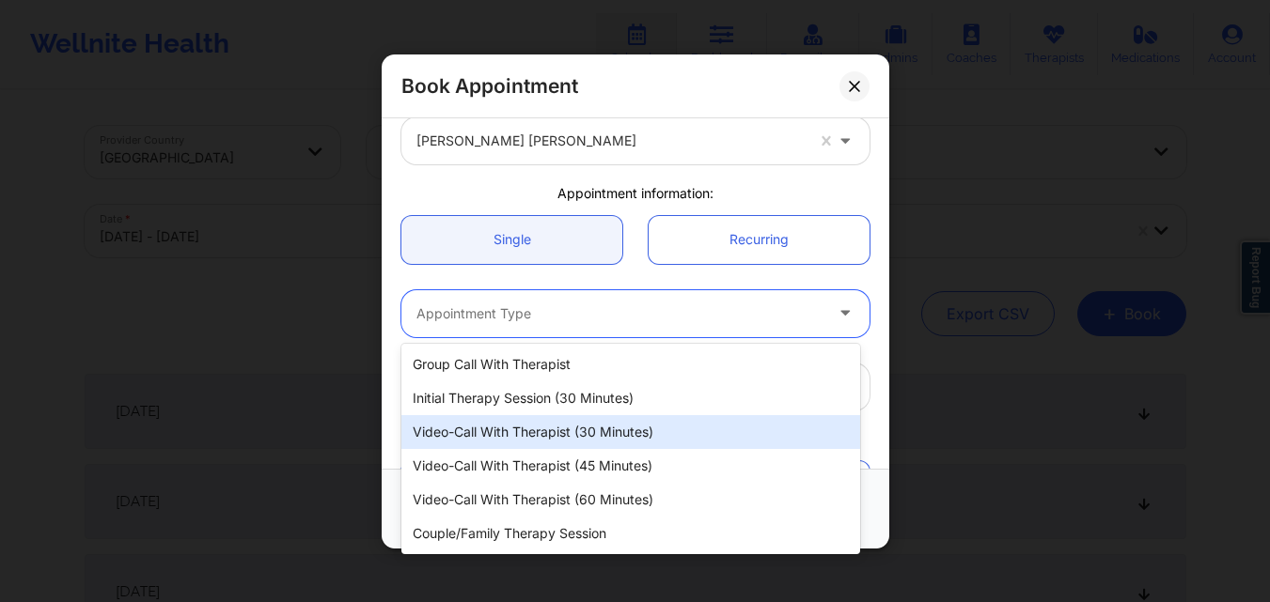
click at [608, 438] on div "Video-Call with Therapist (30 minutes)" at bounding box center [630, 432] width 459 height 34
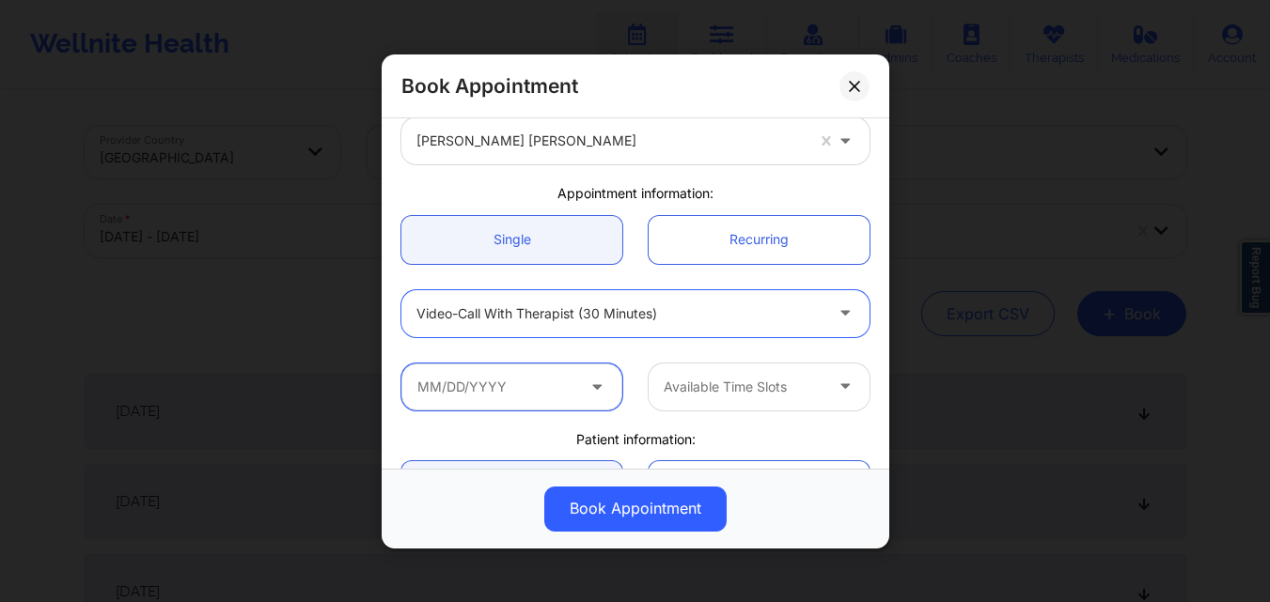
click at [529, 378] on input "text" at bounding box center [511, 386] width 221 height 47
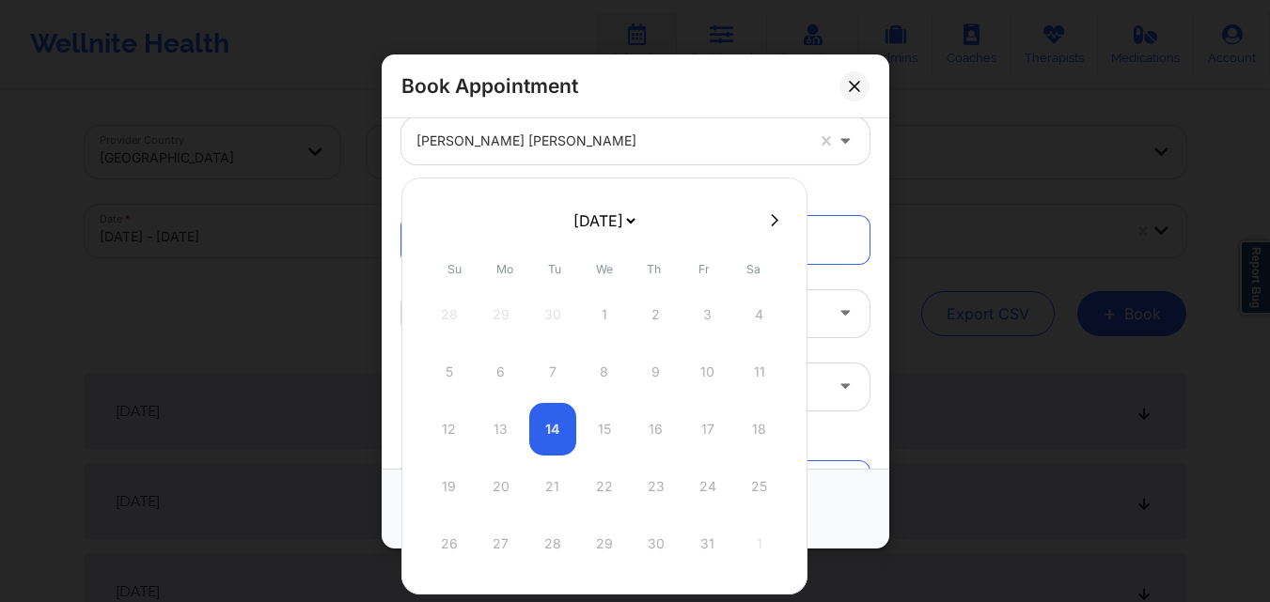
click at [776, 214] on button at bounding box center [774, 220] width 19 height 16
select select "2025-10"
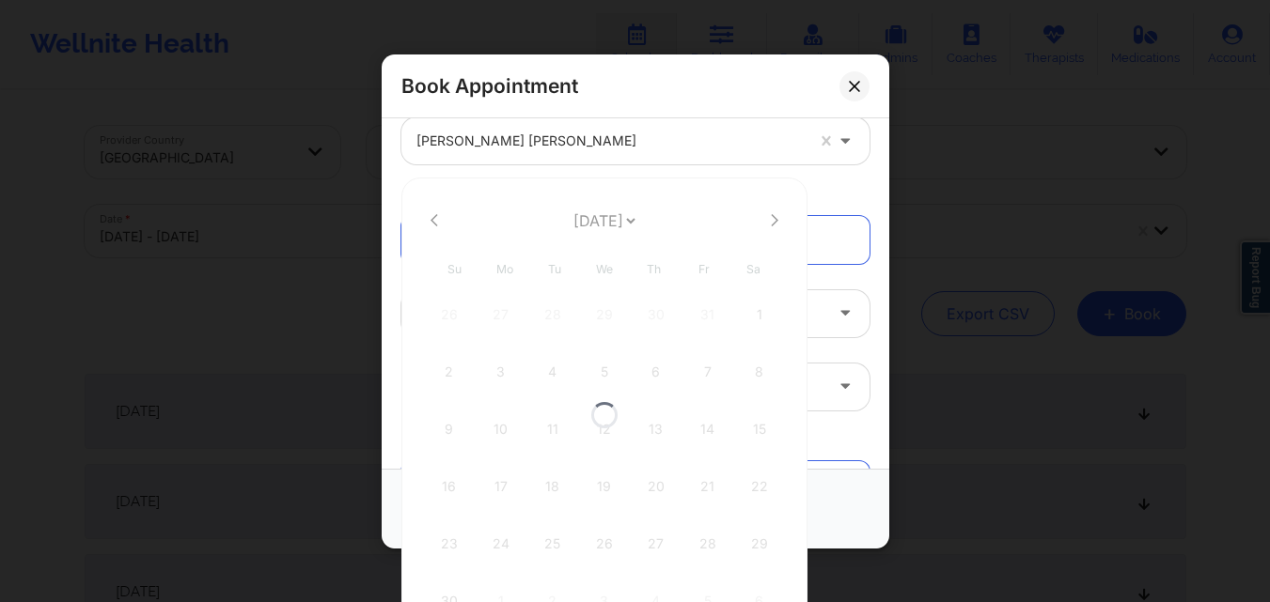
select select "2025-10"
click at [771, 217] on icon at bounding box center [775, 220] width 8 height 14
select select "2025-11"
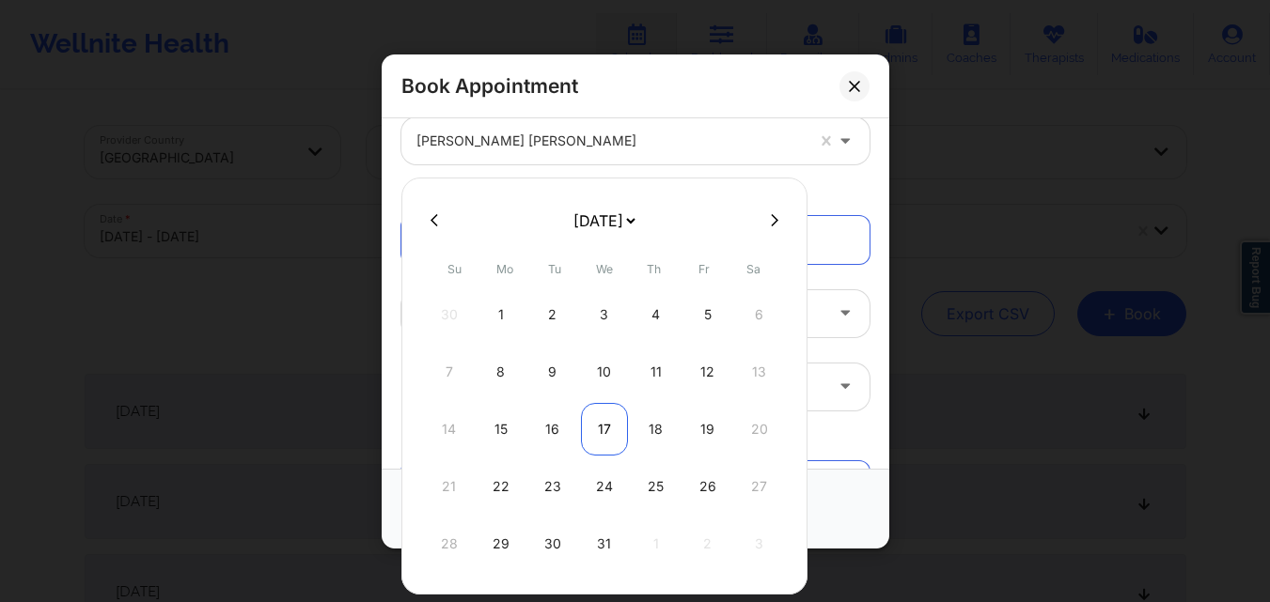
click at [595, 413] on div "17" at bounding box center [604, 429] width 47 height 53
type input "12/17/2025"
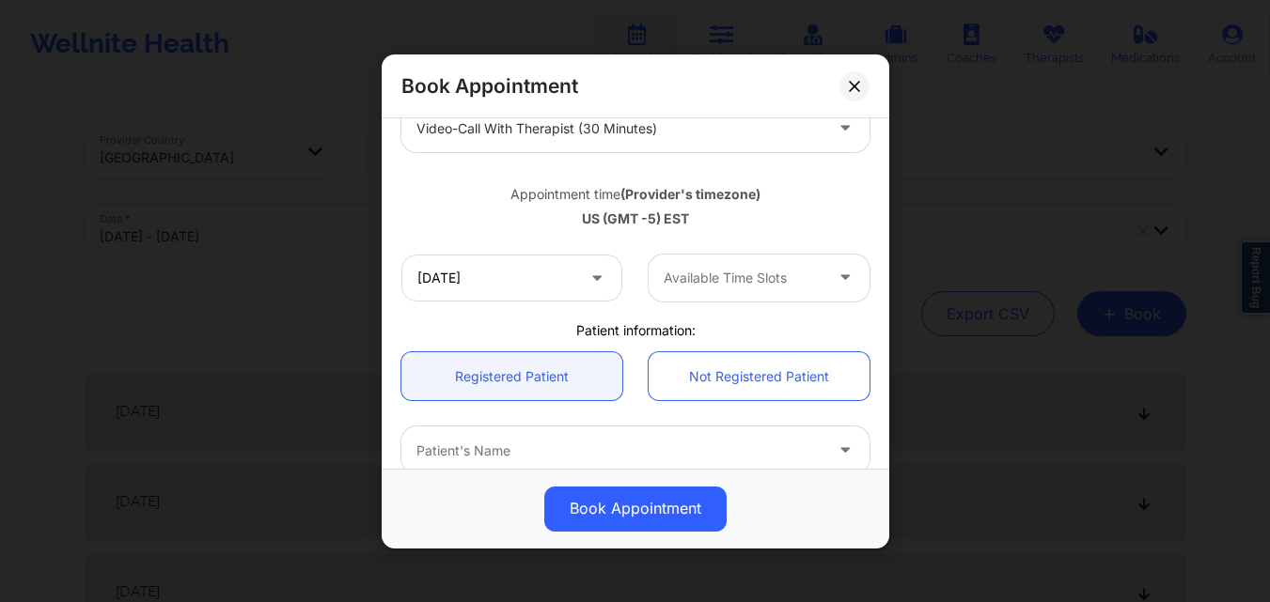
scroll to position [282, 0]
click at [765, 286] on div at bounding box center [742, 275] width 159 height 23
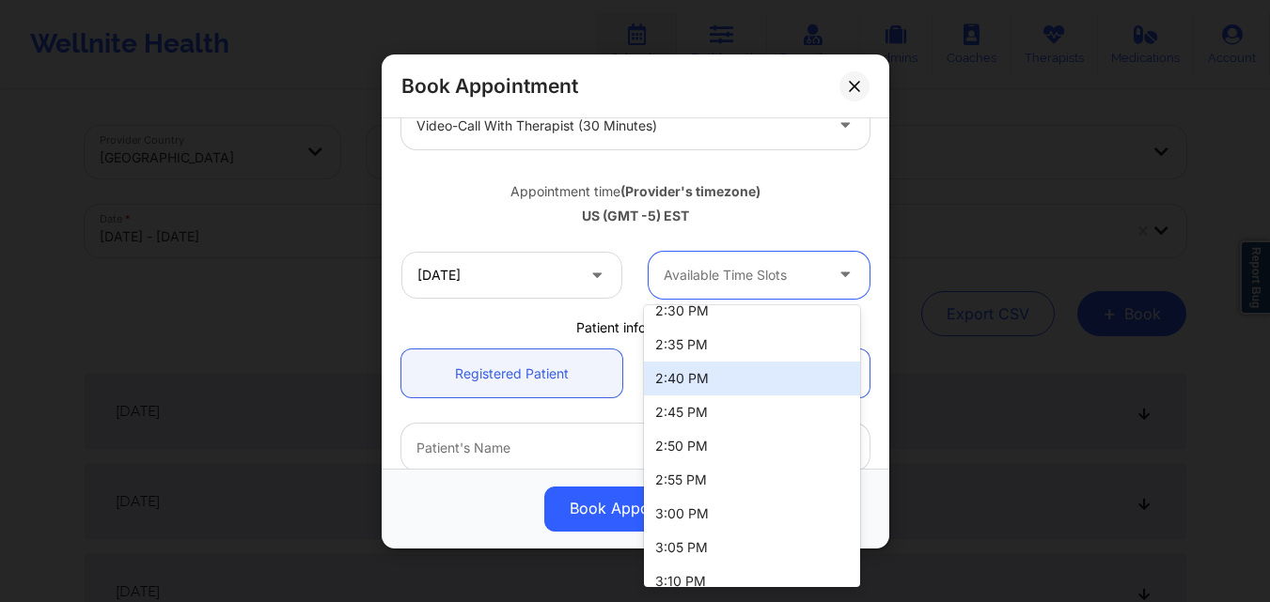
scroll to position [1789, 0]
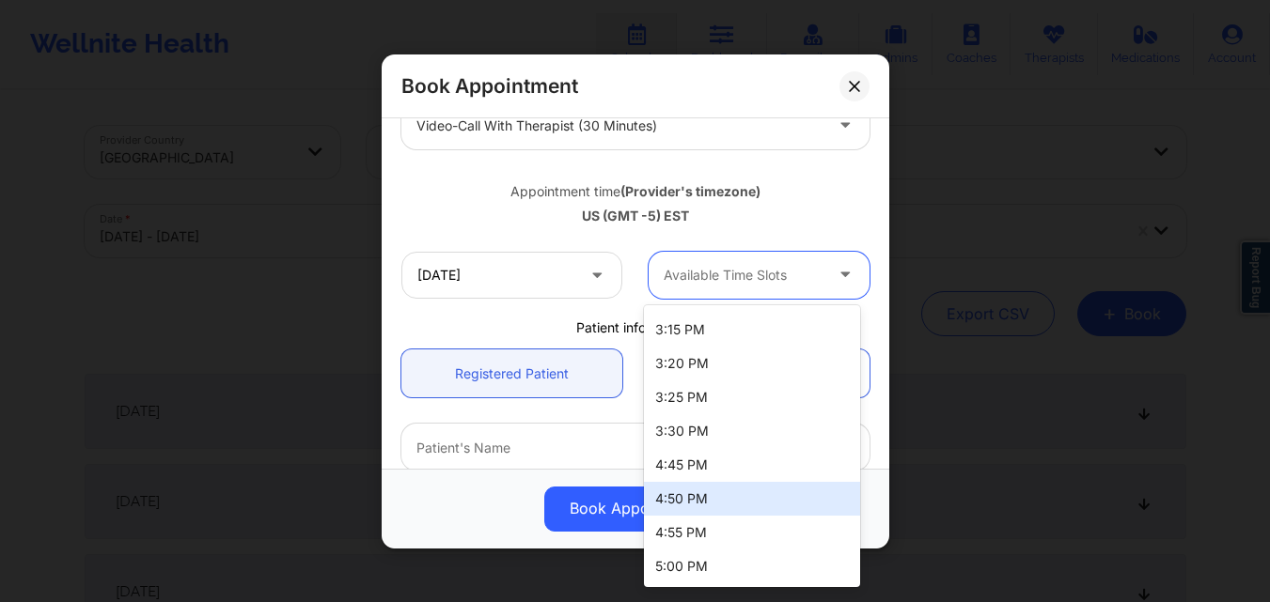
click at [734, 490] on div "4:50 PM" at bounding box center [752, 499] width 216 height 34
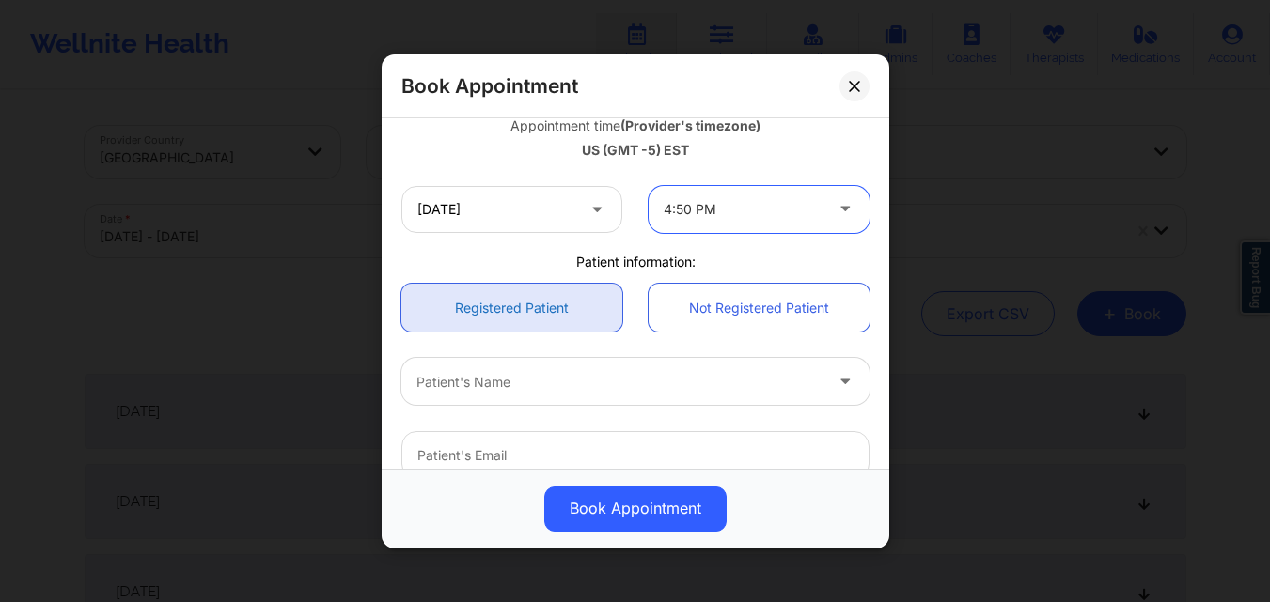
scroll to position [376, 0]
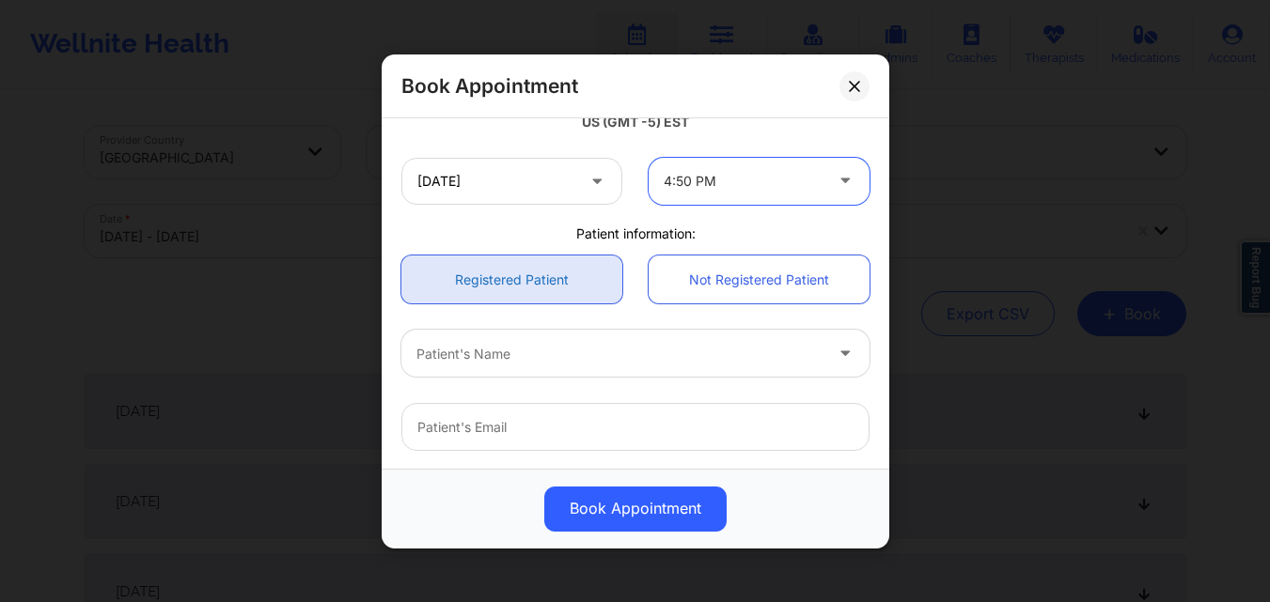
click at [543, 283] on link "Registered Patient" at bounding box center [511, 280] width 221 height 48
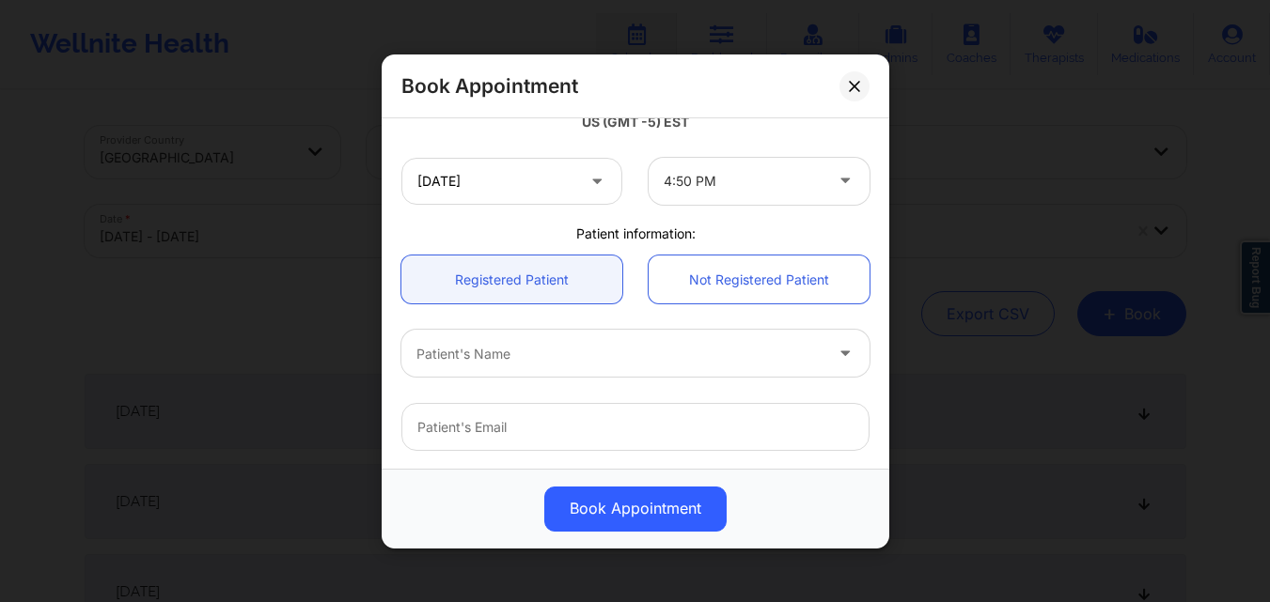
click at [576, 336] on div "Patient's Name" at bounding box center [612, 353] width 423 height 47
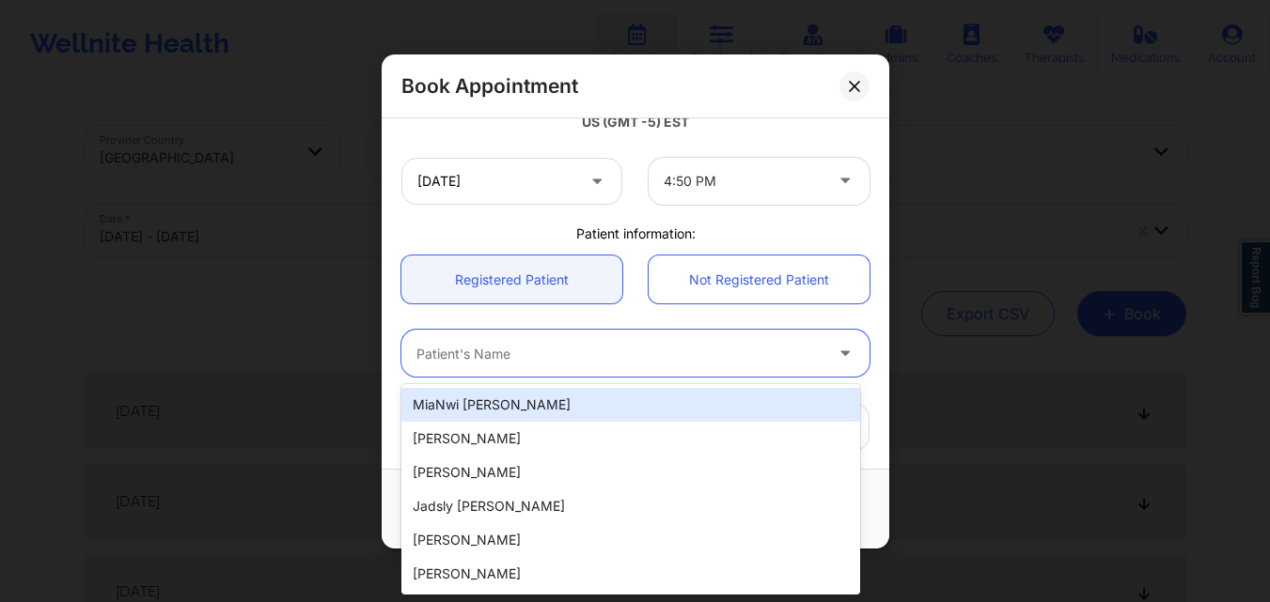
paste input "Eleni Dipla Hernandez"
type input "Eleni Dipla Hernandez"
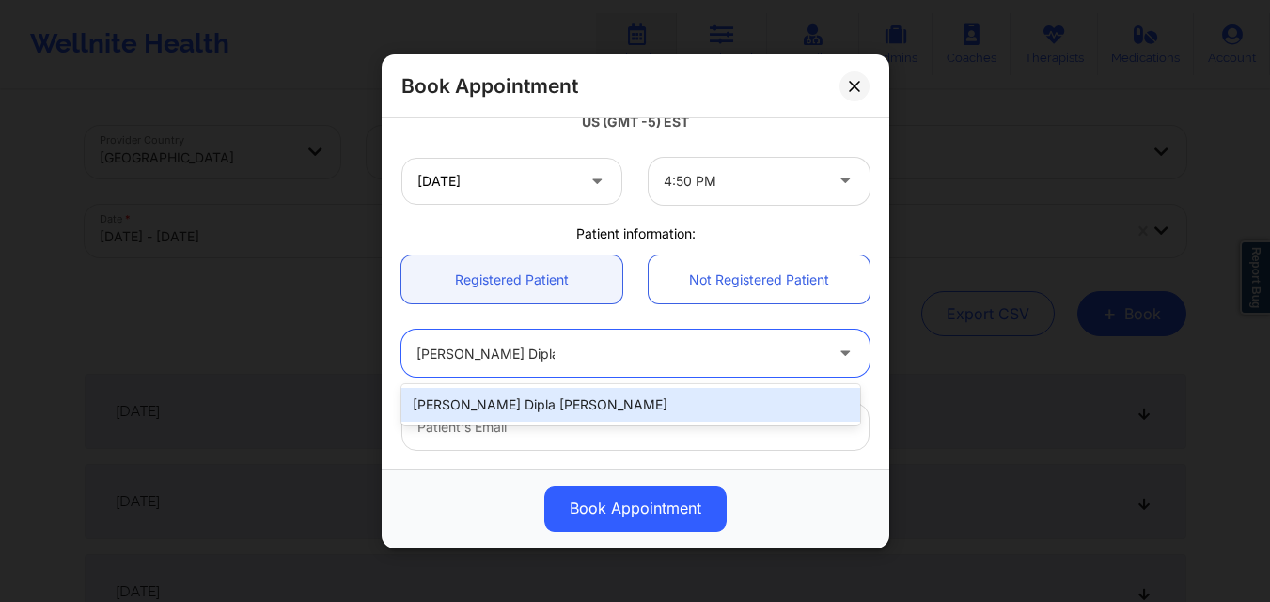
click at [610, 420] on div "Eleni Dipla Hernandez" at bounding box center [630, 405] width 459 height 34
type input "diplaeleni@gmail.com"
type input "+1347-901-8680"
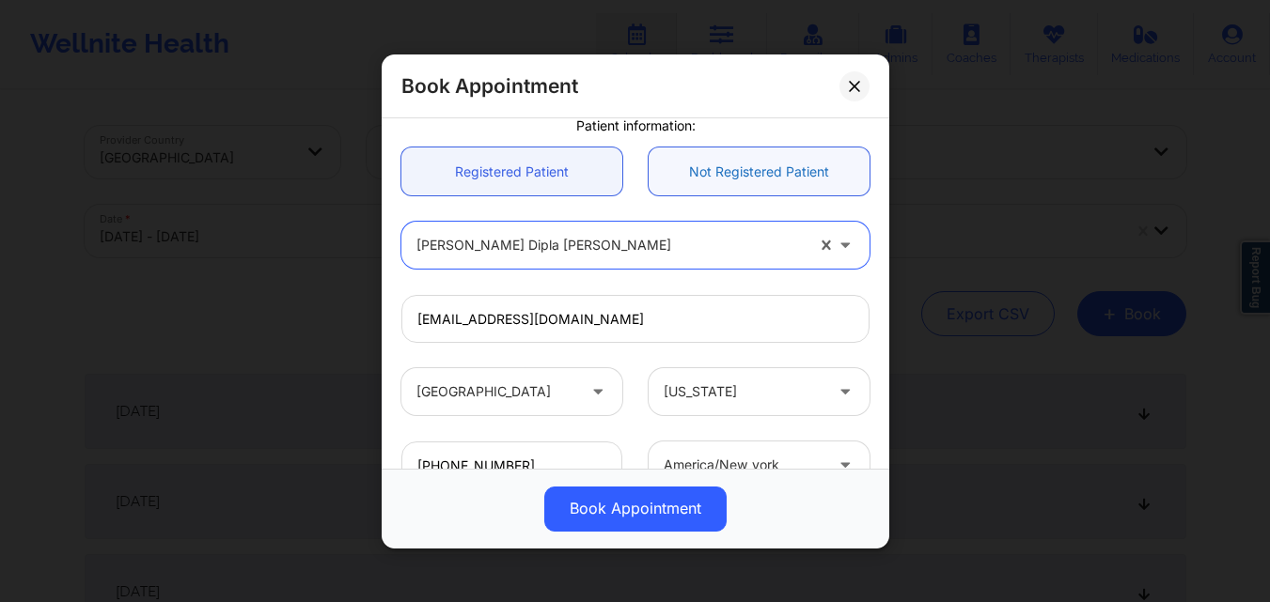
scroll to position [625, 0]
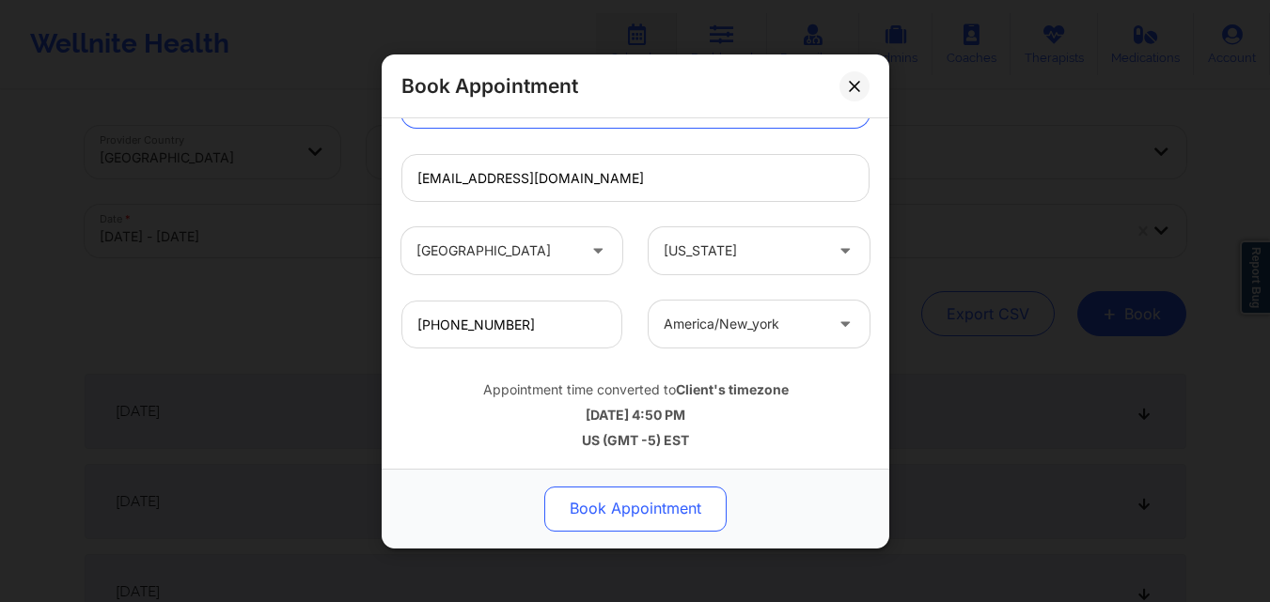
click at [635, 500] on button "Book Appointment" at bounding box center [635, 508] width 182 height 45
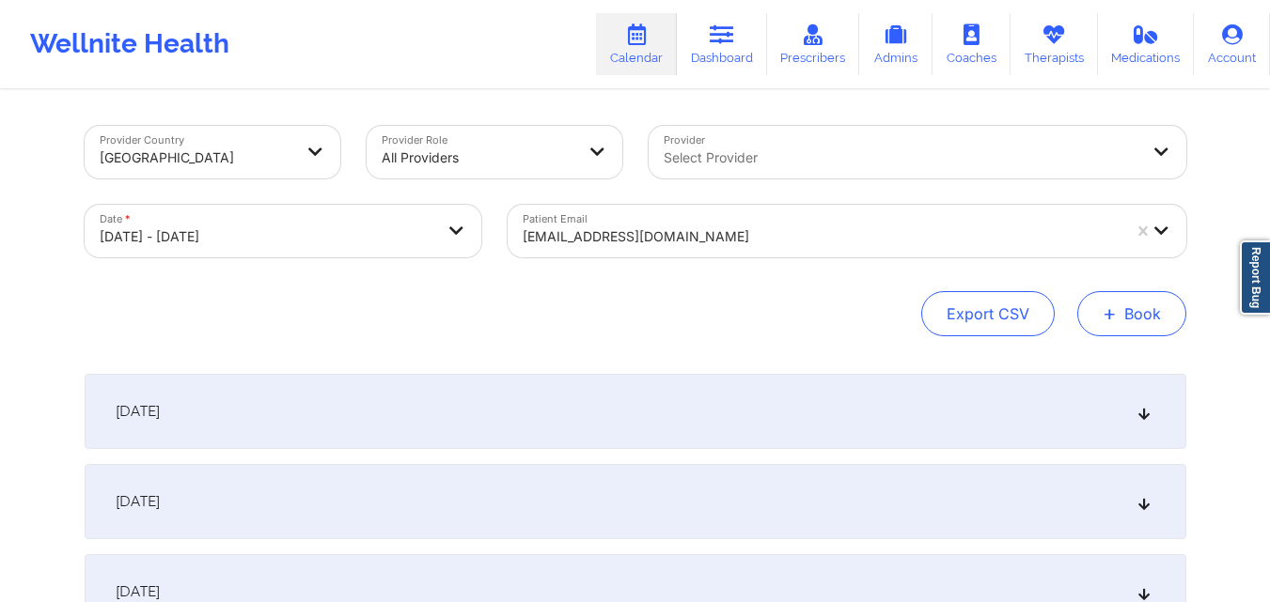
click at [1135, 313] on button "+ Book" at bounding box center [1131, 313] width 109 height 45
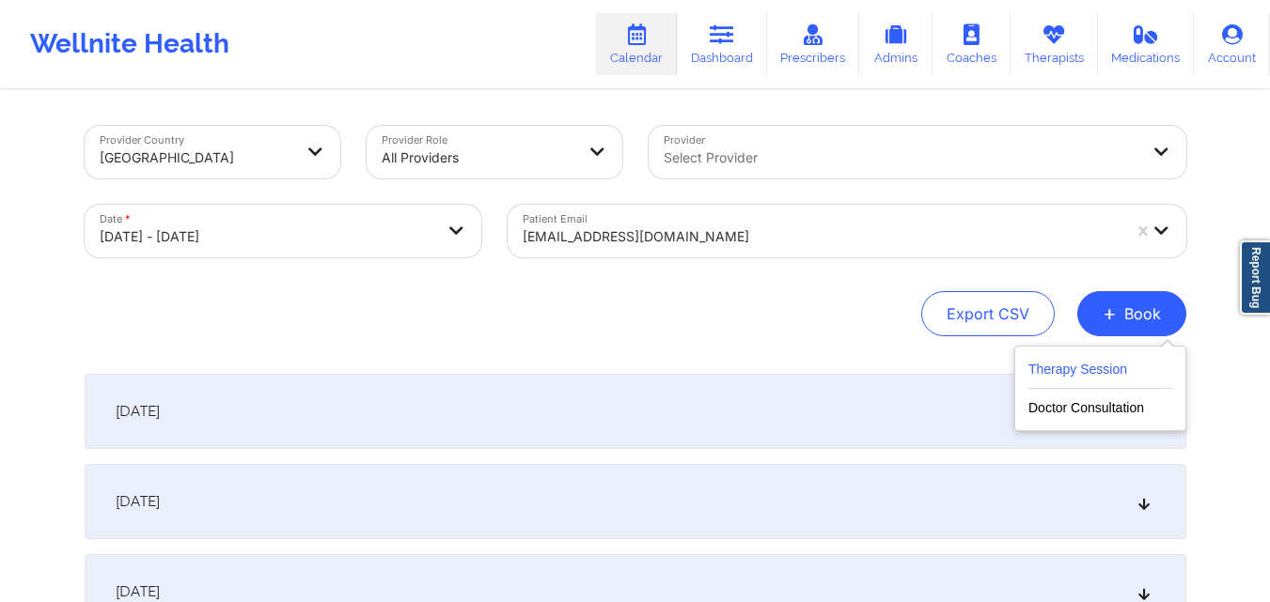
click at [1052, 364] on button "Therapy Session" at bounding box center [1100, 373] width 144 height 31
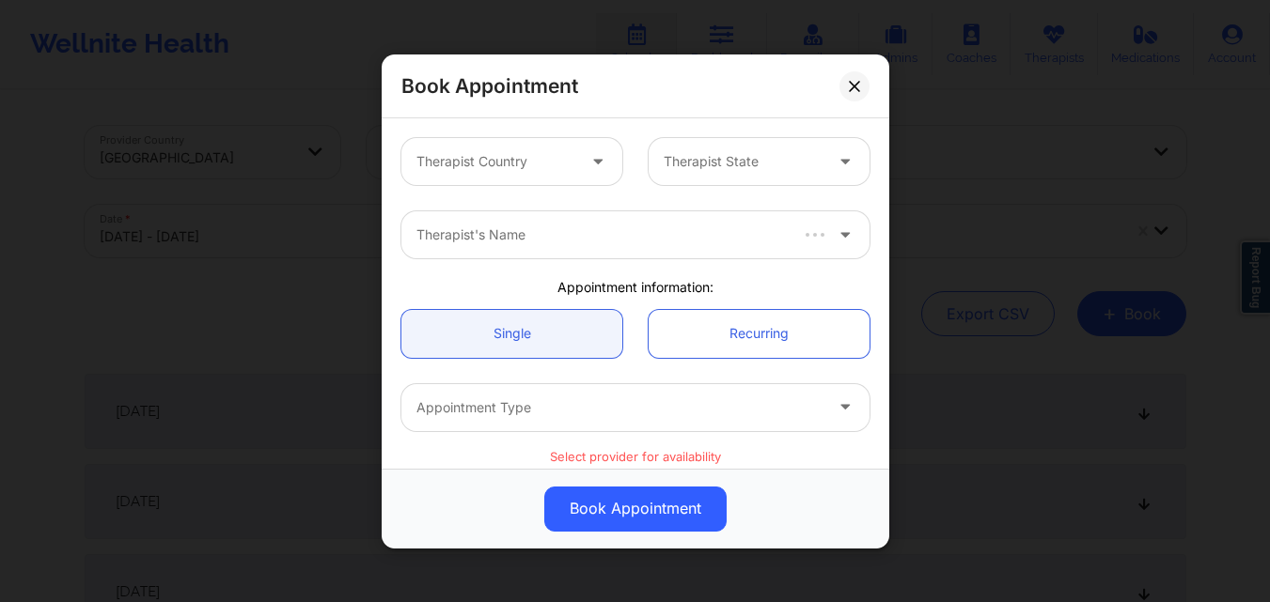
click at [446, 170] on div at bounding box center [495, 161] width 159 height 23
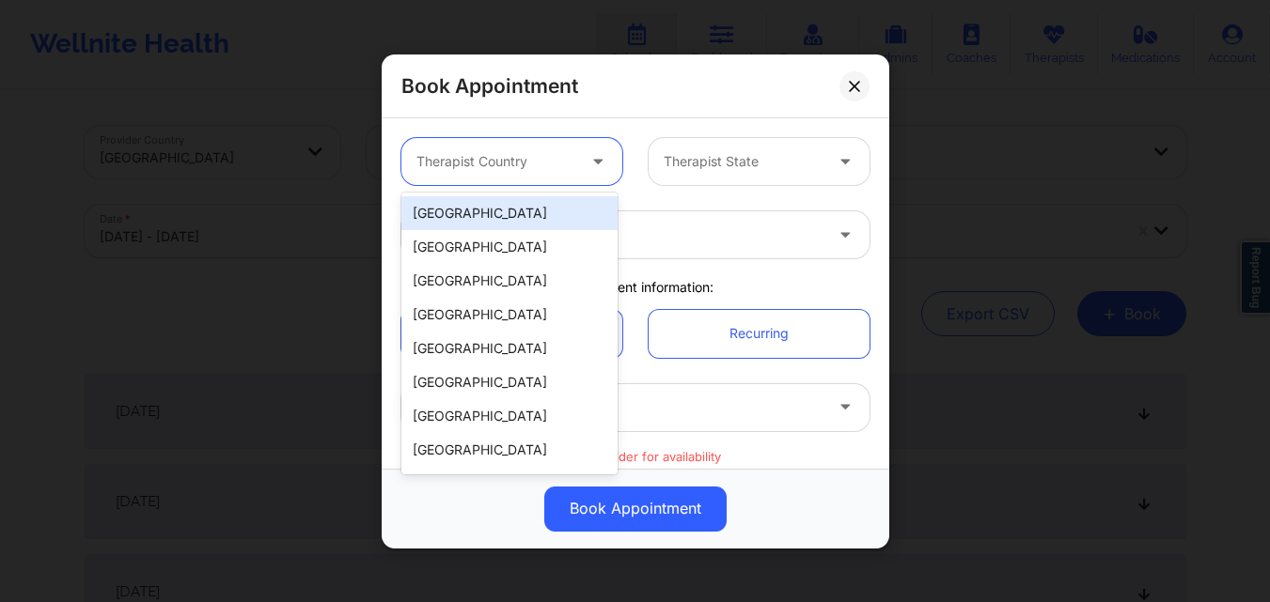
click at [517, 222] on div "[GEOGRAPHIC_DATA]" at bounding box center [509, 213] width 216 height 34
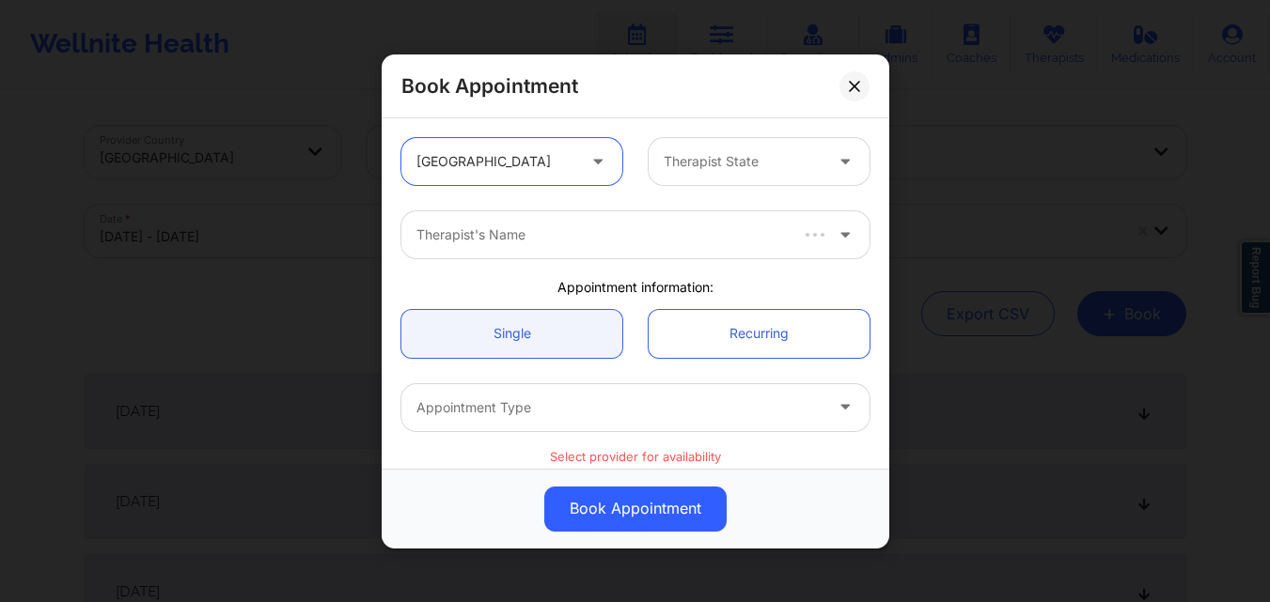
click at [686, 168] on div at bounding box center [742, 161] width 159 height 23
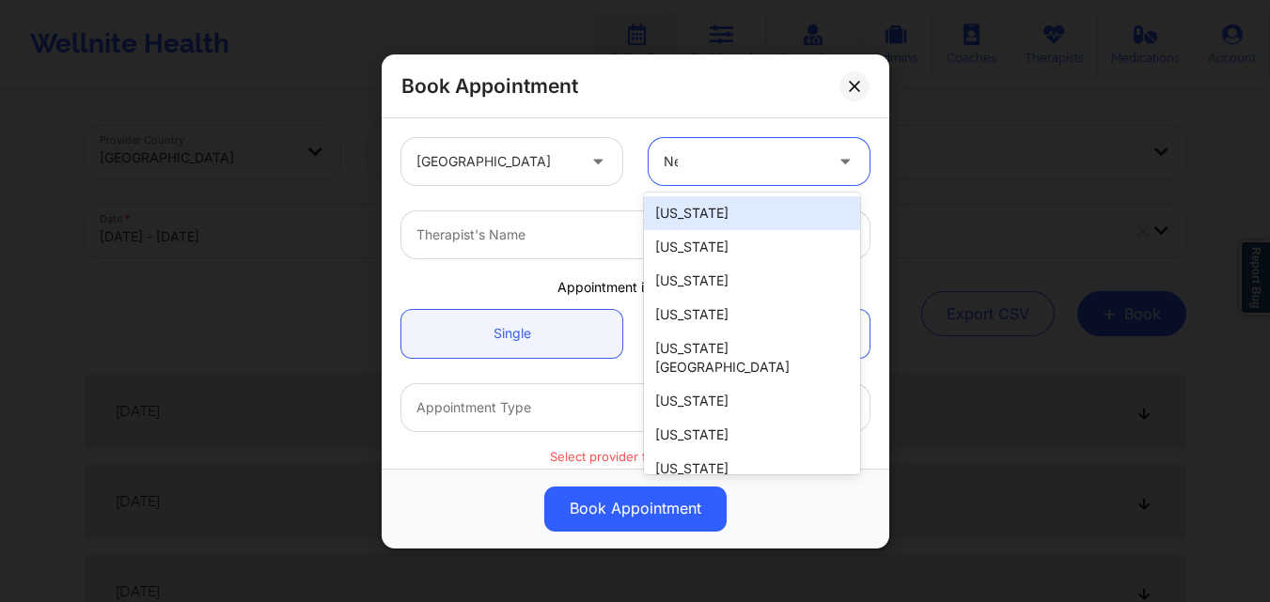
type input "New"
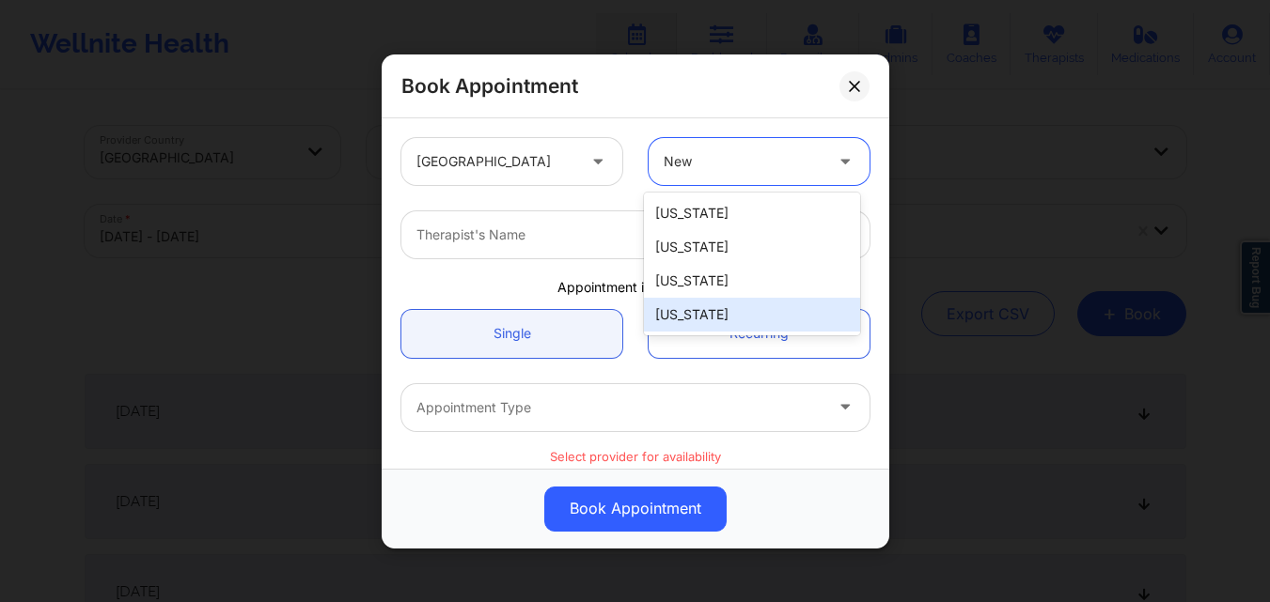
click at [735, 321] on div "[US_STATE]" at bounding box center [752, 315] width 216 height 34
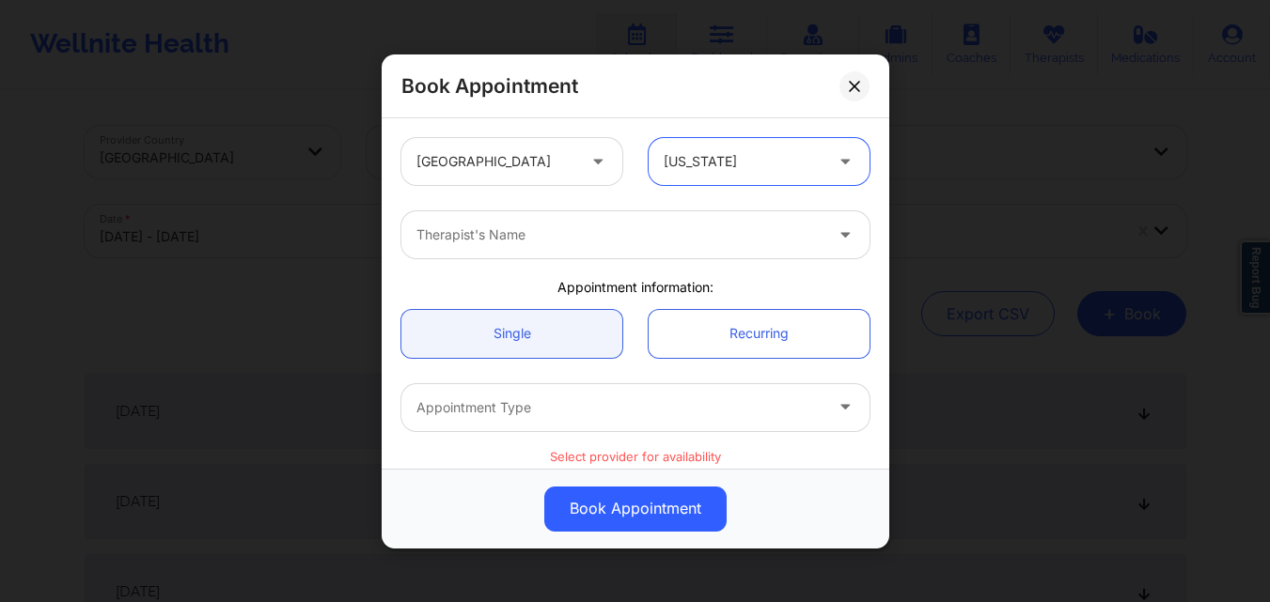
click at [554, 244] on div at bounding box center [619, 235] width 406 height 23
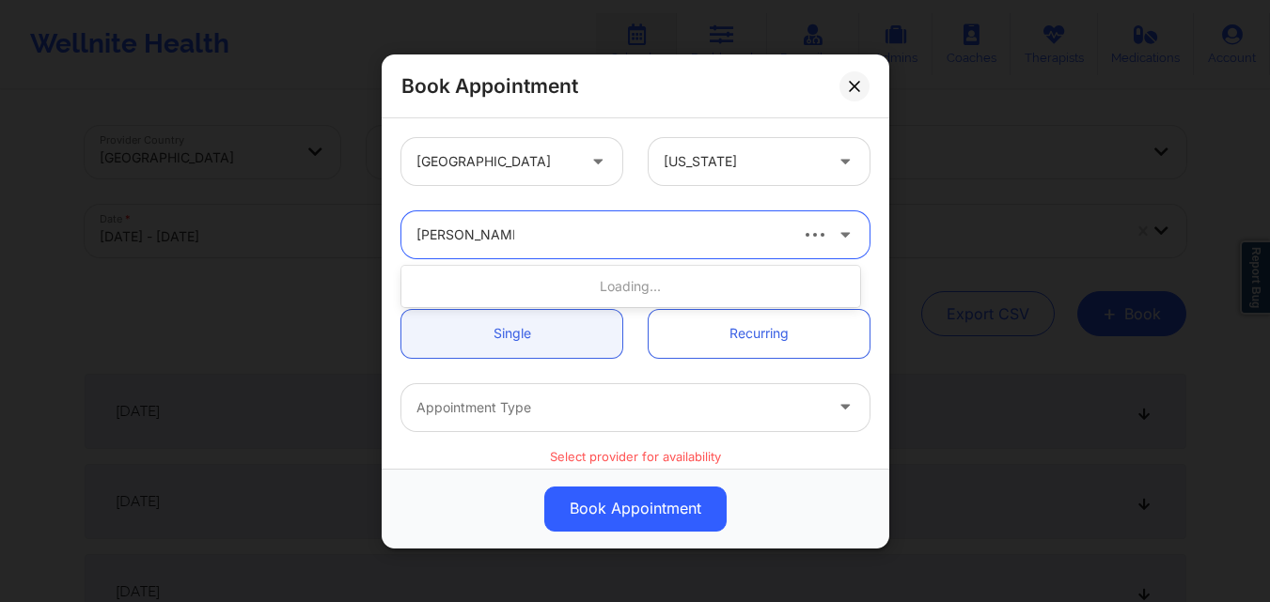
type input "Richard Ryan Ke"
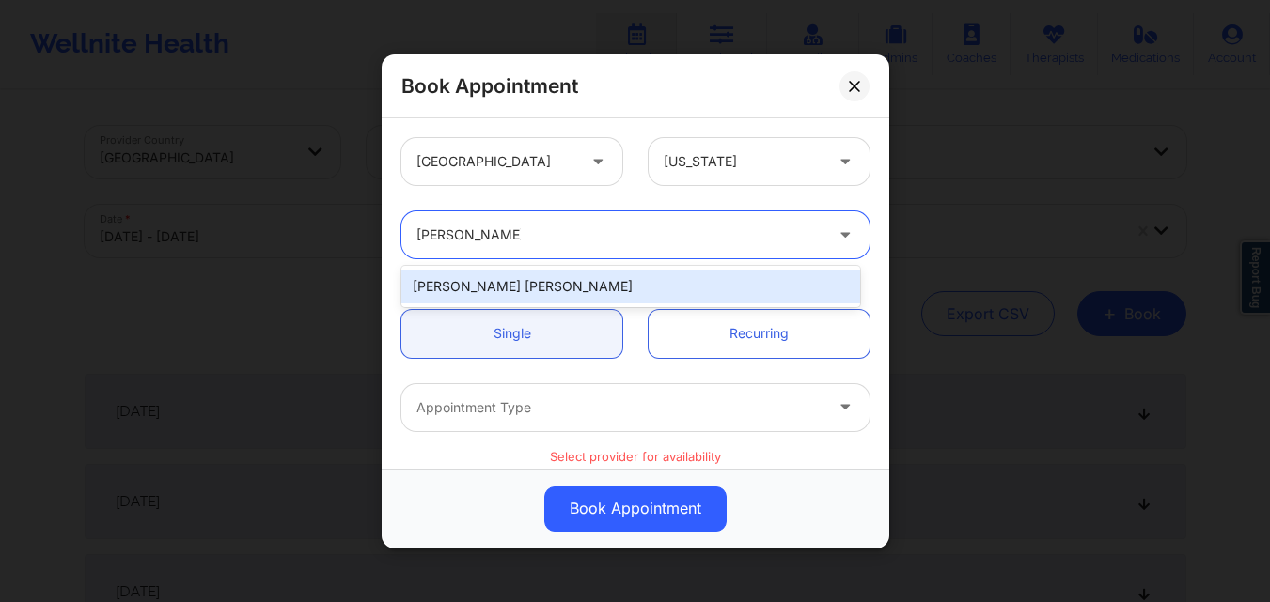
click at [538, 292] on div "[PERSON_NAME] [PERSON_NAME]" at bounding box center [630, 287] width 459 height 34
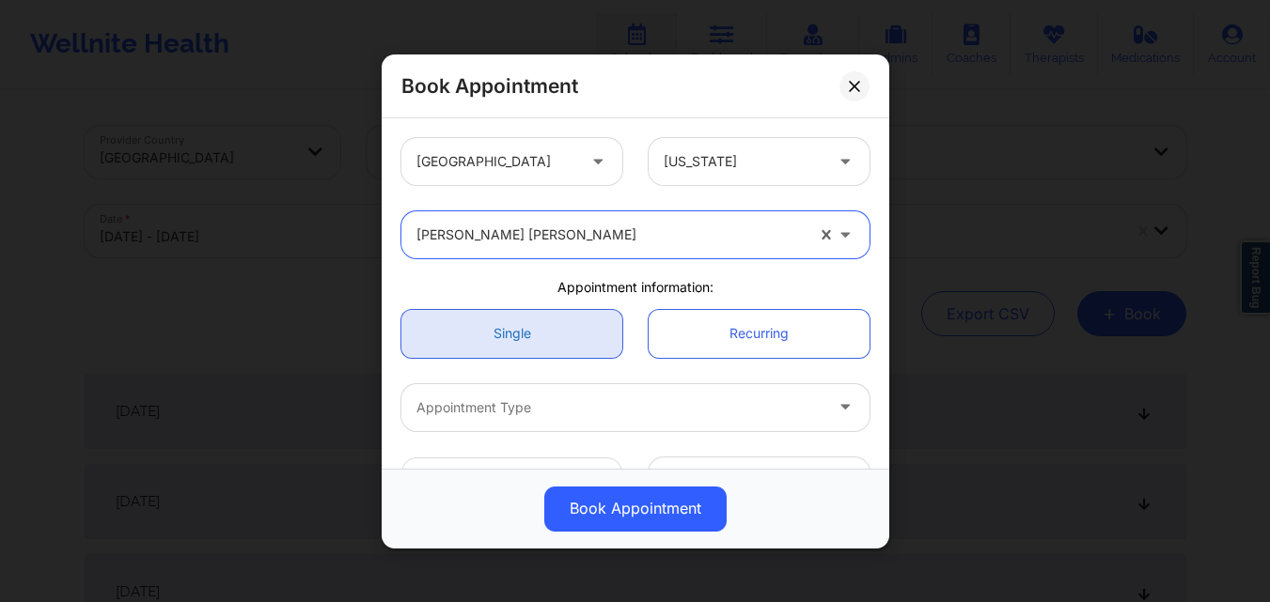
click at [540, 346] on link "Single" at bounding box center [511, 333] width 221 height 48
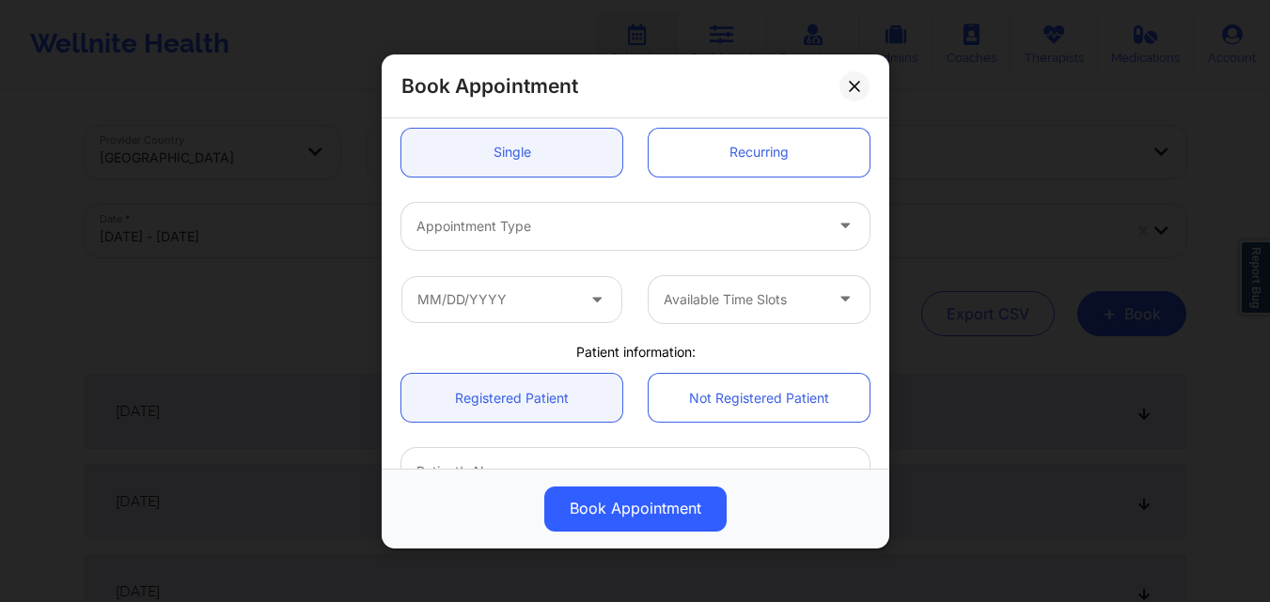
scroll to position [188, 0]
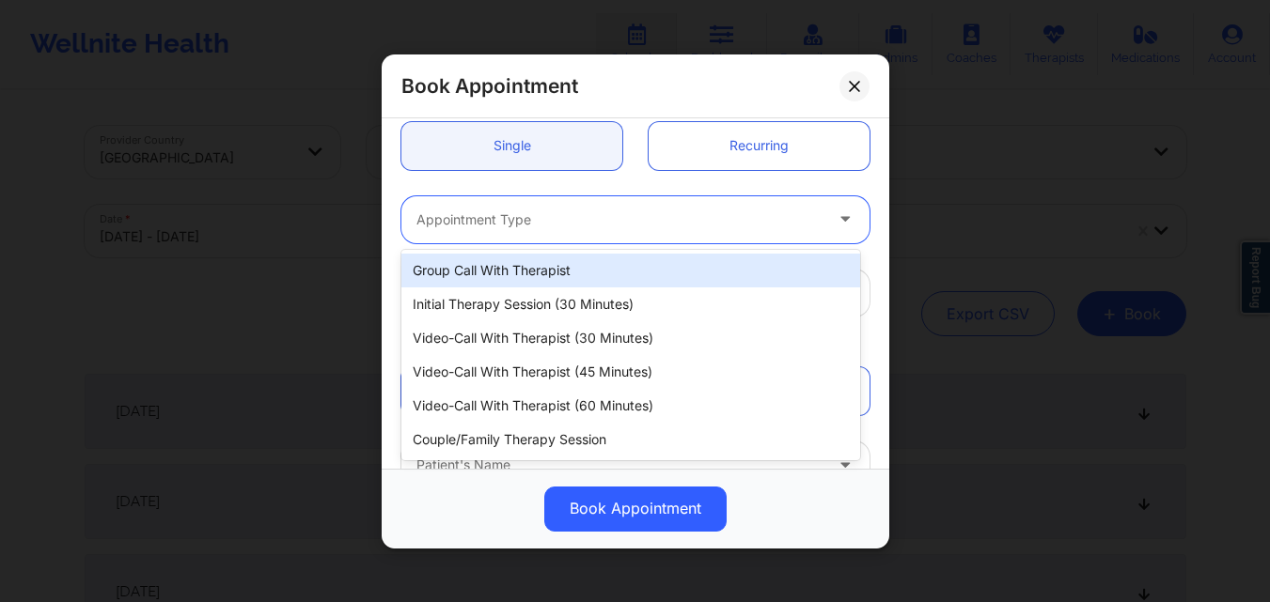
click at [567, 242] on div "Appointment Type" at bounding box center [612, 218] width 423 height 47
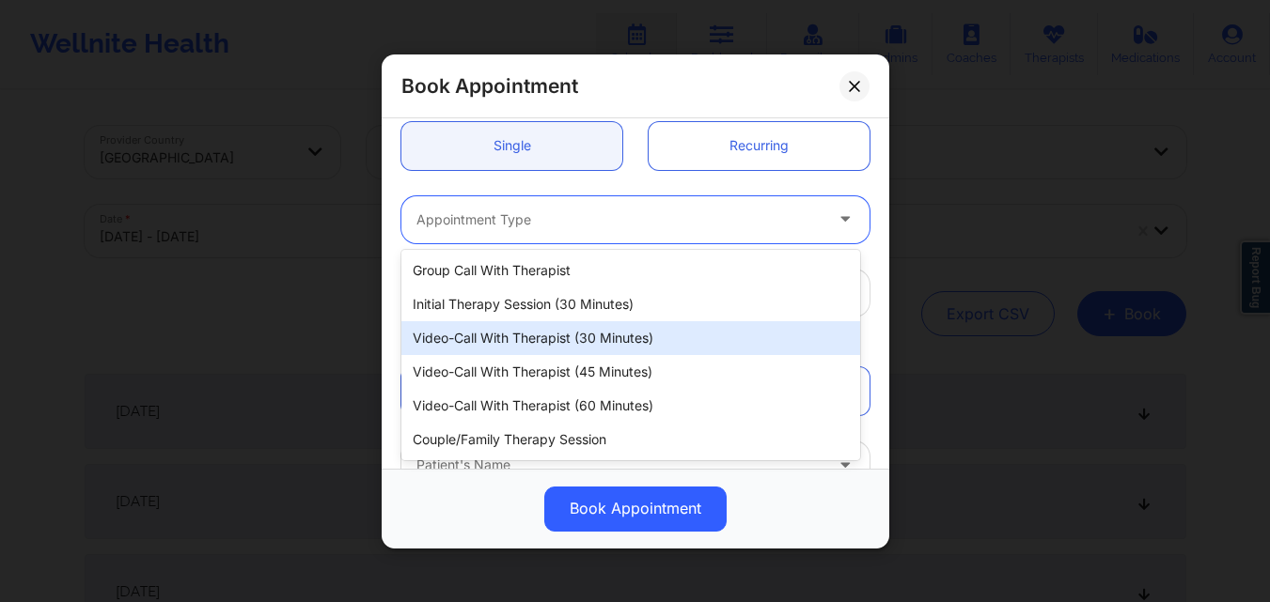
click at [569, 334] on div "Video-Call with Therapist (30 minutes)" at bounding box center [630, 338] width 459 height 34
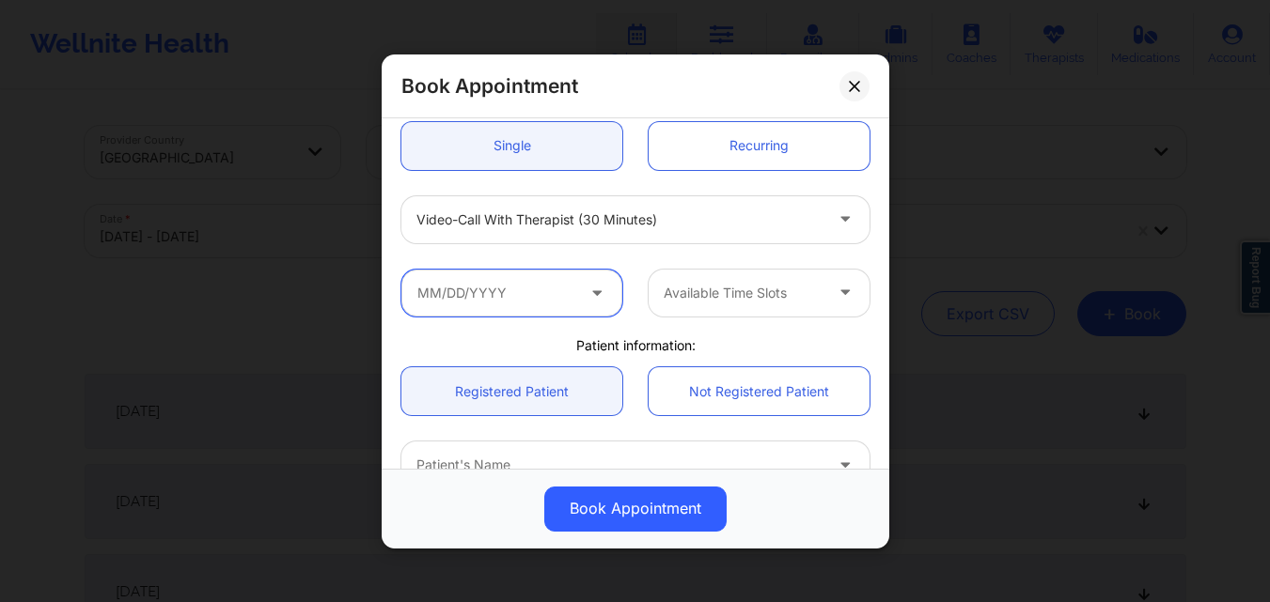
click at [563, 288] on input "text" at bounding box center [511, 292] width 221 height 47
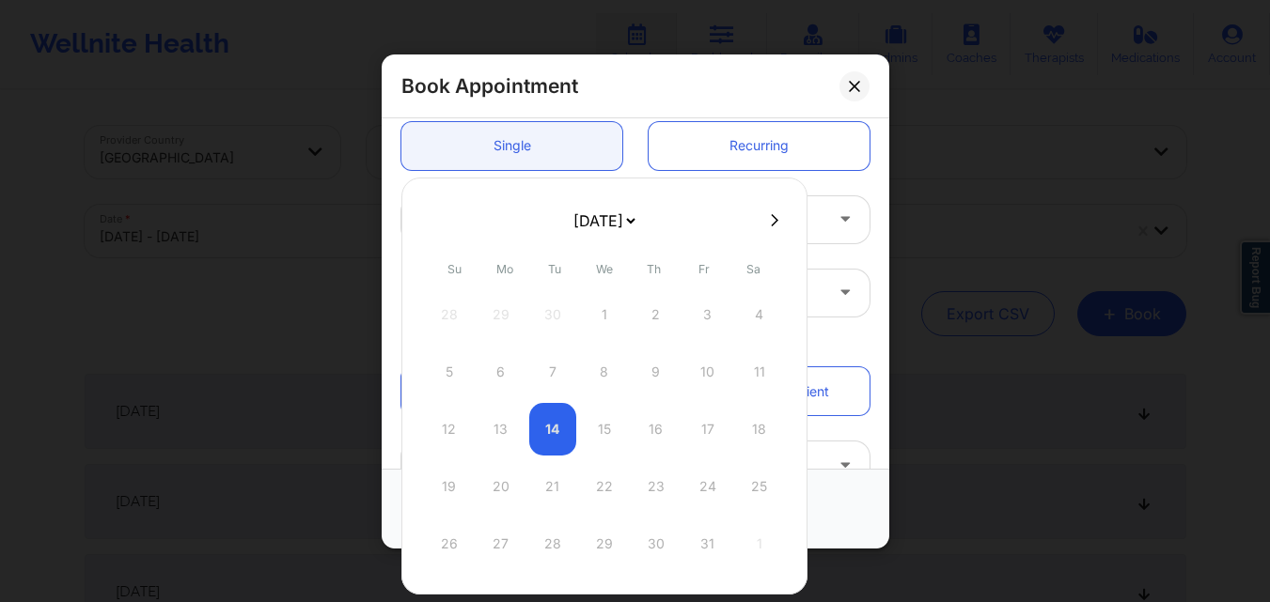
click at [773, 222] on icon at bounding box center [775, 220] width 8 height 14
select select "2025-10"
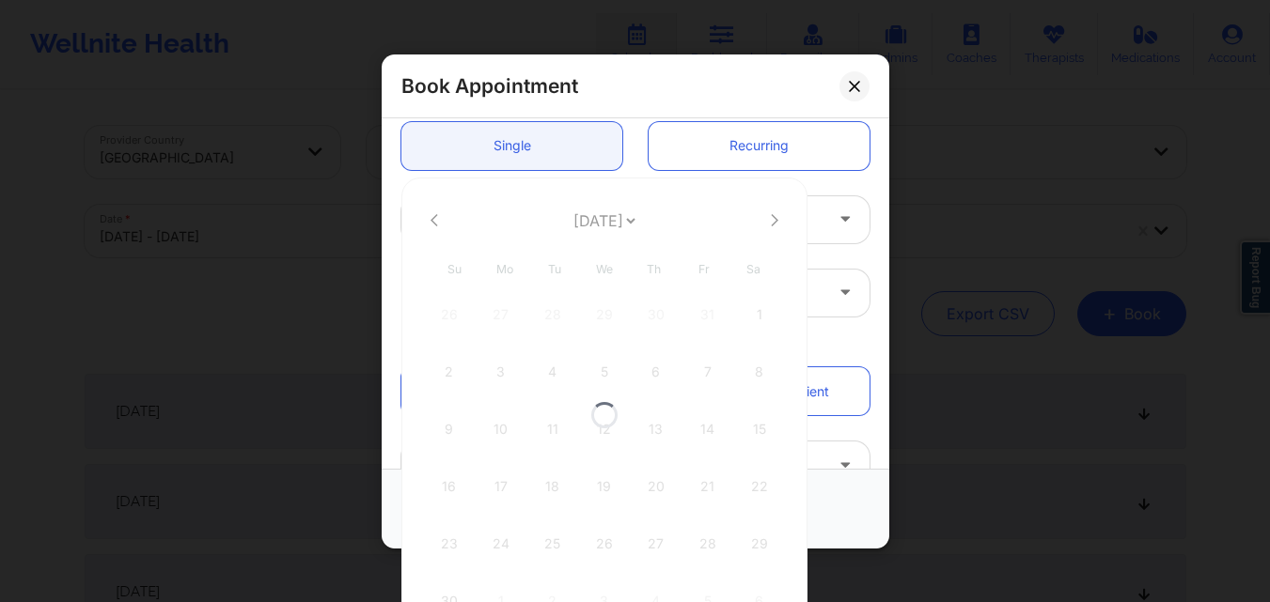
select select "2025-10"
click at [773, 222] on icon at bounding box center [775, 220] width 8 height 14
select select "2025-11"
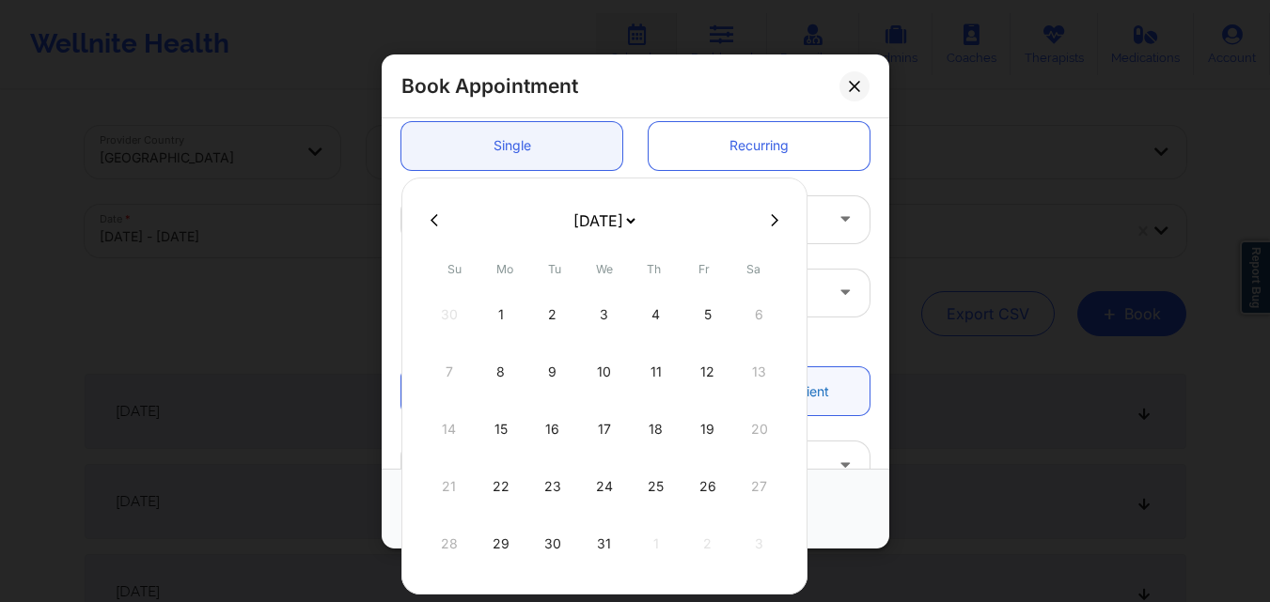
drag, startPoint x: 604, startPoint y: 475, endPoint x: 665, endPoint y: 444, distance: 68.5
click at [605, 475] on div "24" at bounding box center [604, 486] width 47 height 53
type input "12/24/2025"
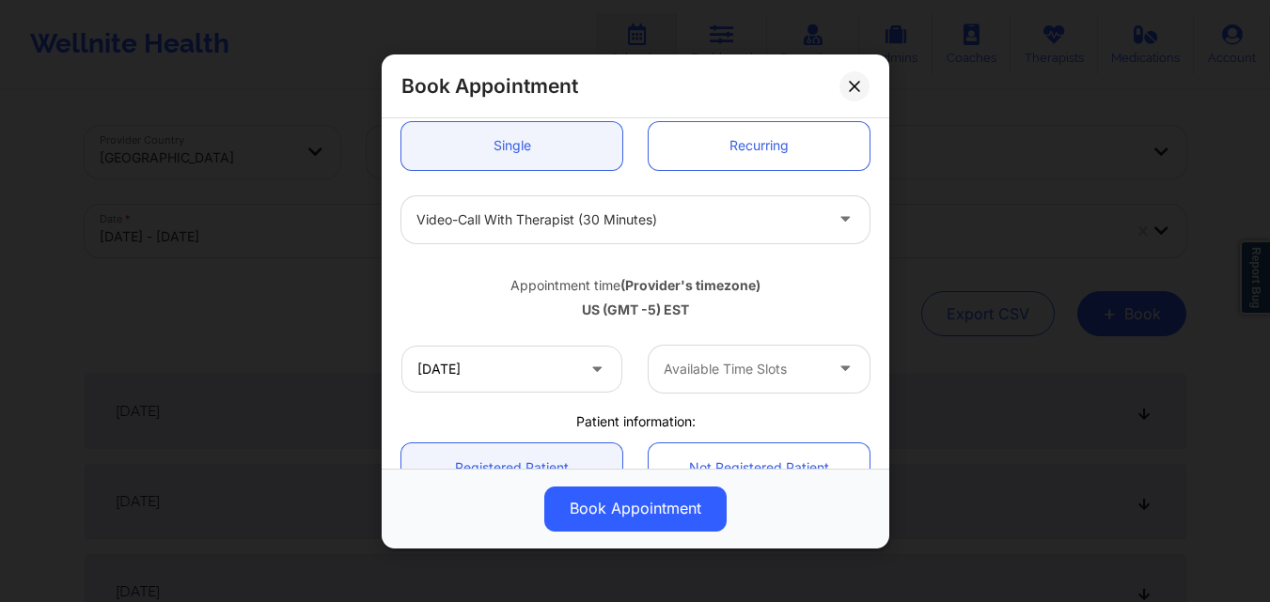
click at [725, 369] on div at bounding box center [742, 369] width 159 height 23
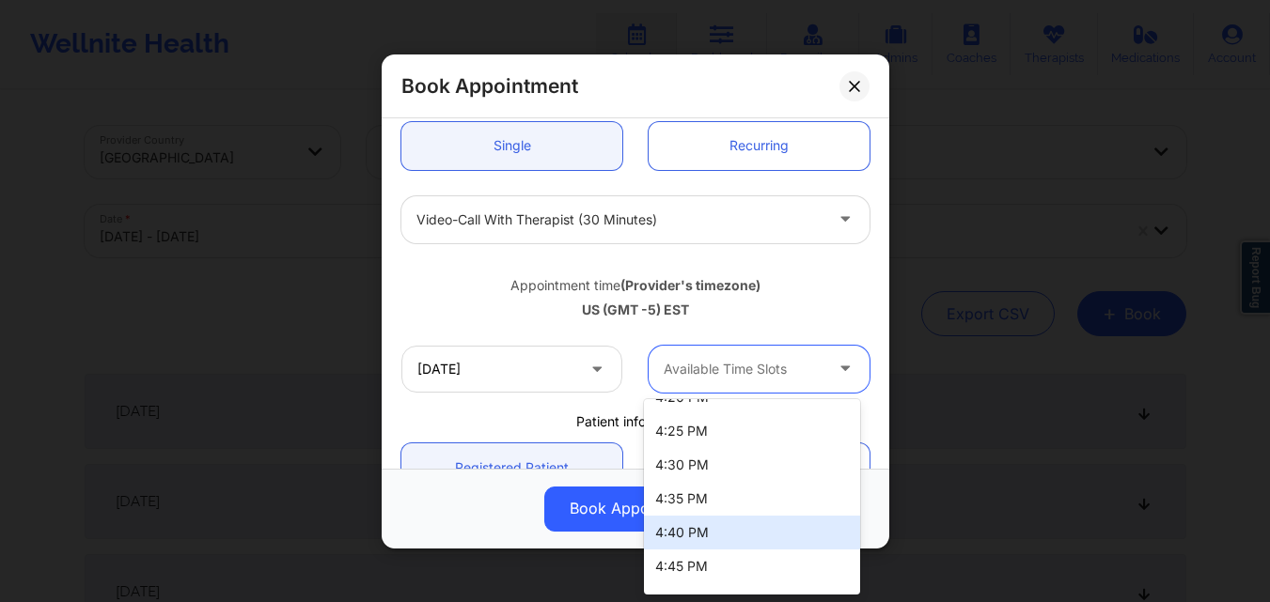
scroll to position [2349, 0]
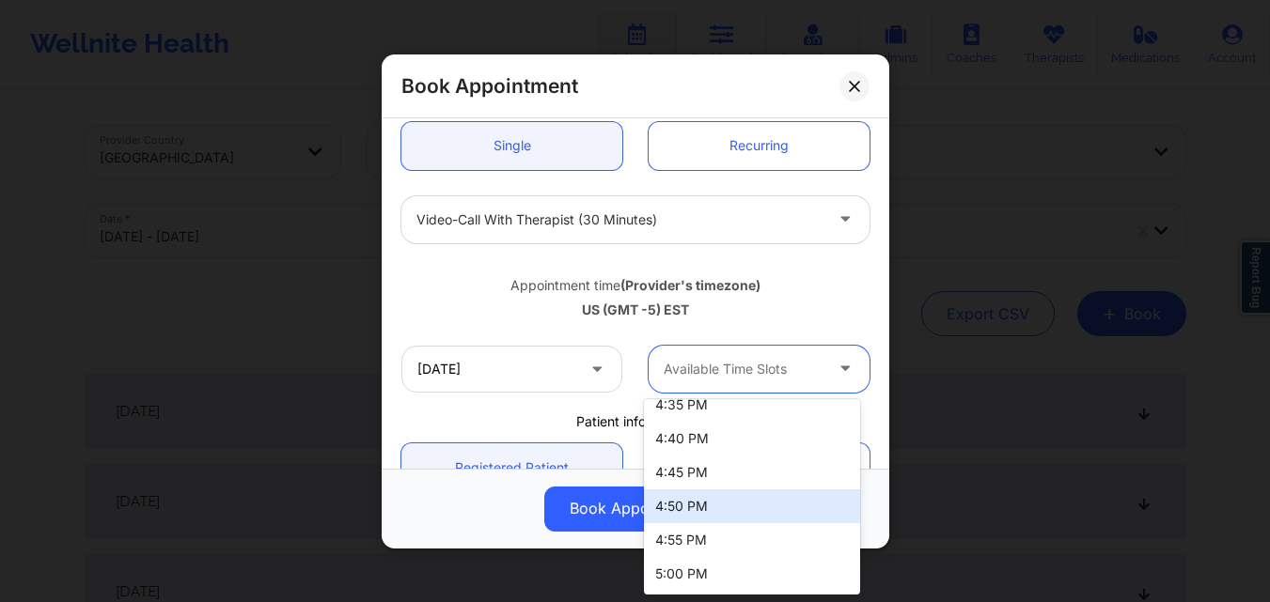
click at [727, 501] on div "4:50 PM" at bounding box center [752, 507] width 216 height 34
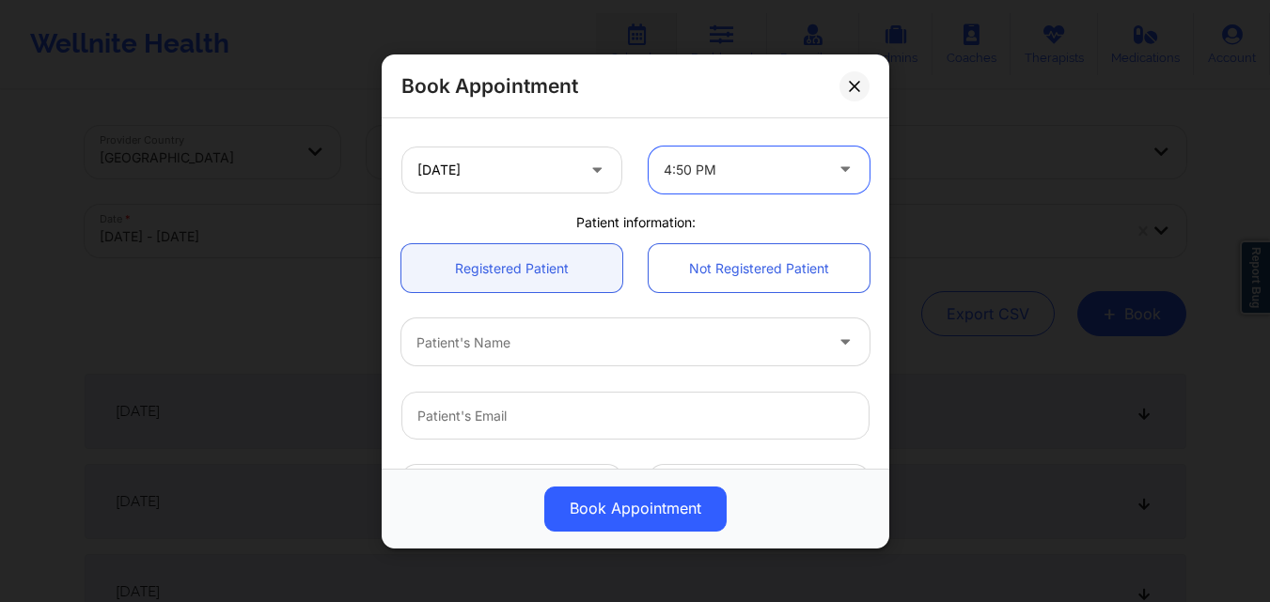
scroll to position [376, 0]
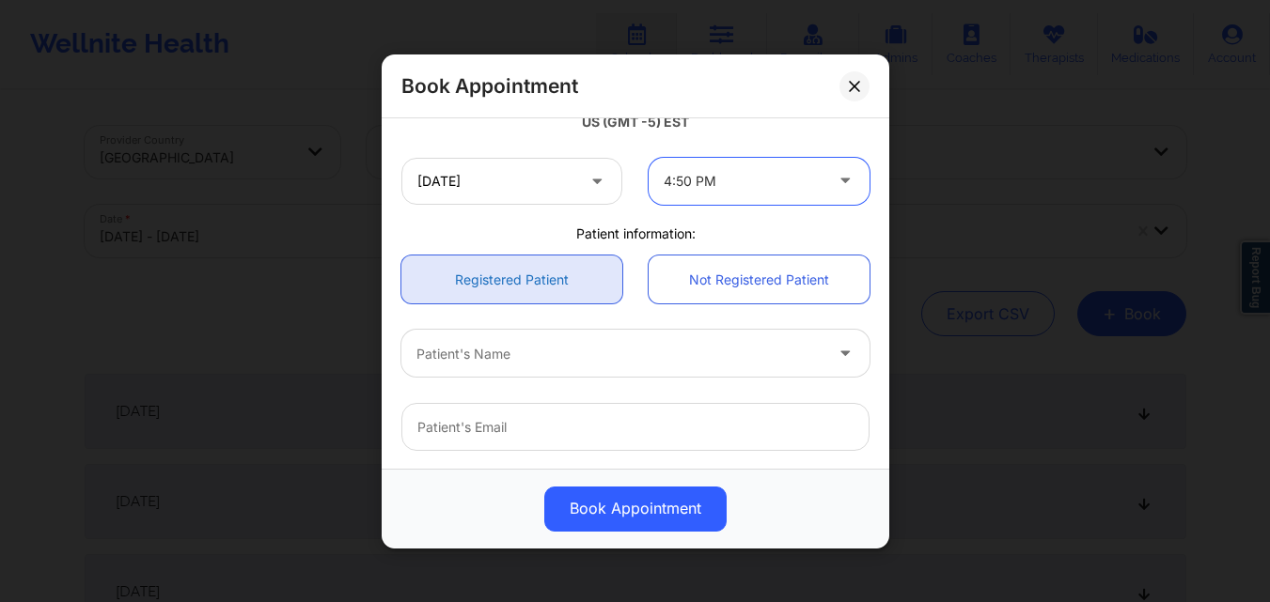
click at [537, 274] on link "Registered Patient" at bounding box center [511, 280] width 221 height 48
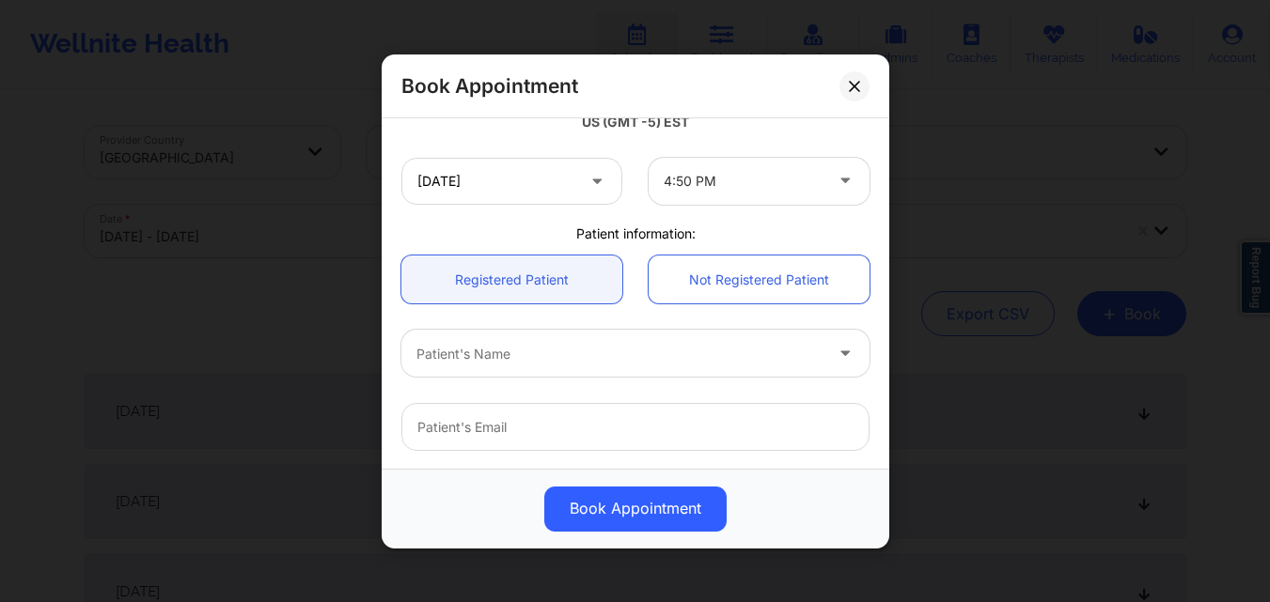
click at [557, 372] on div "Patient's Name" at bounding box center [612, 353] width 423 height 47
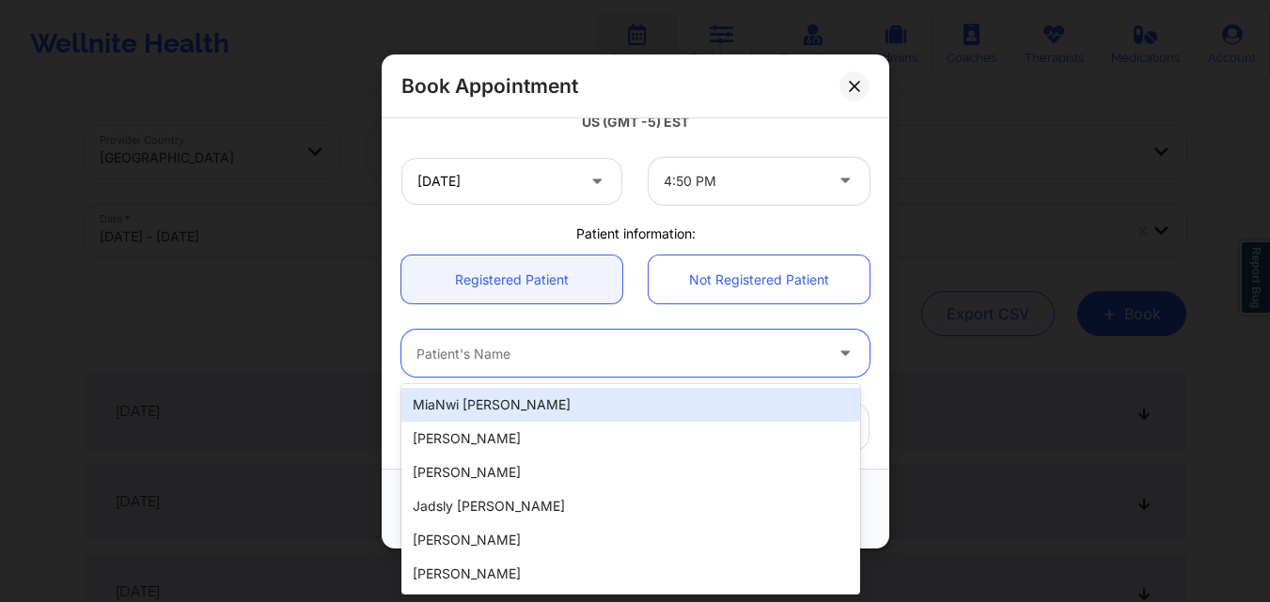
paste input "Eleni Dipla Hernandez"
type input "Eleni Dipla Hernandez"
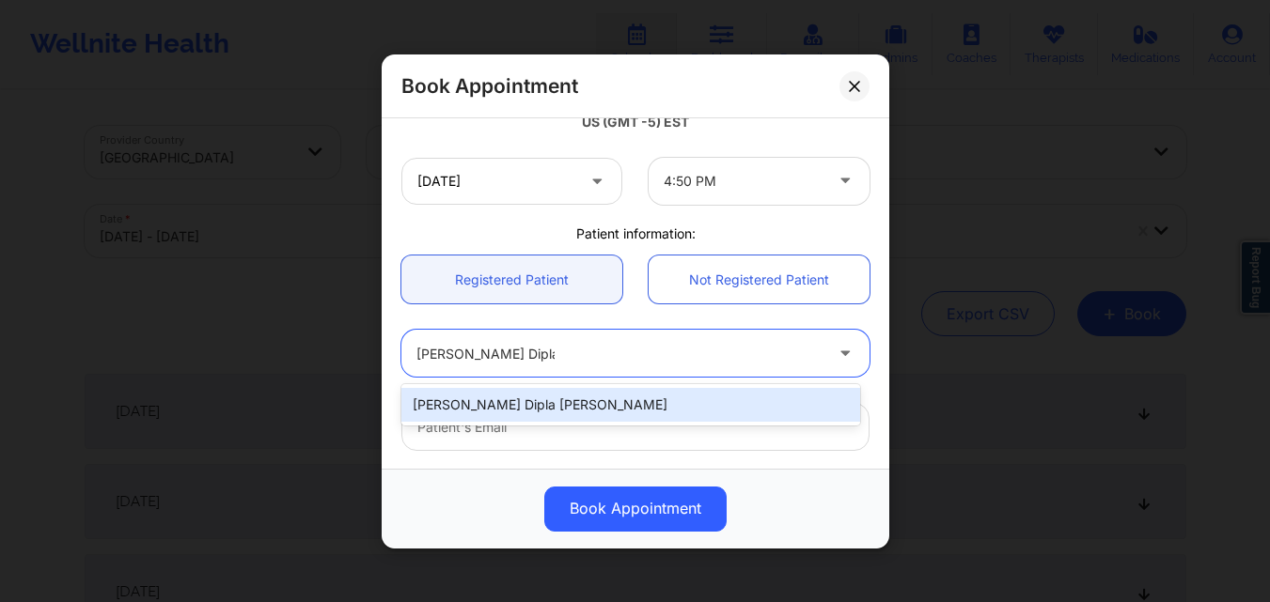
click at [555, 398] on div "Eleni Dipla Hernandez" at bounding box center [630, 405] width 459 height 34
type input "diplaeleni@gmail.com"
type input "+1347-901-8680"
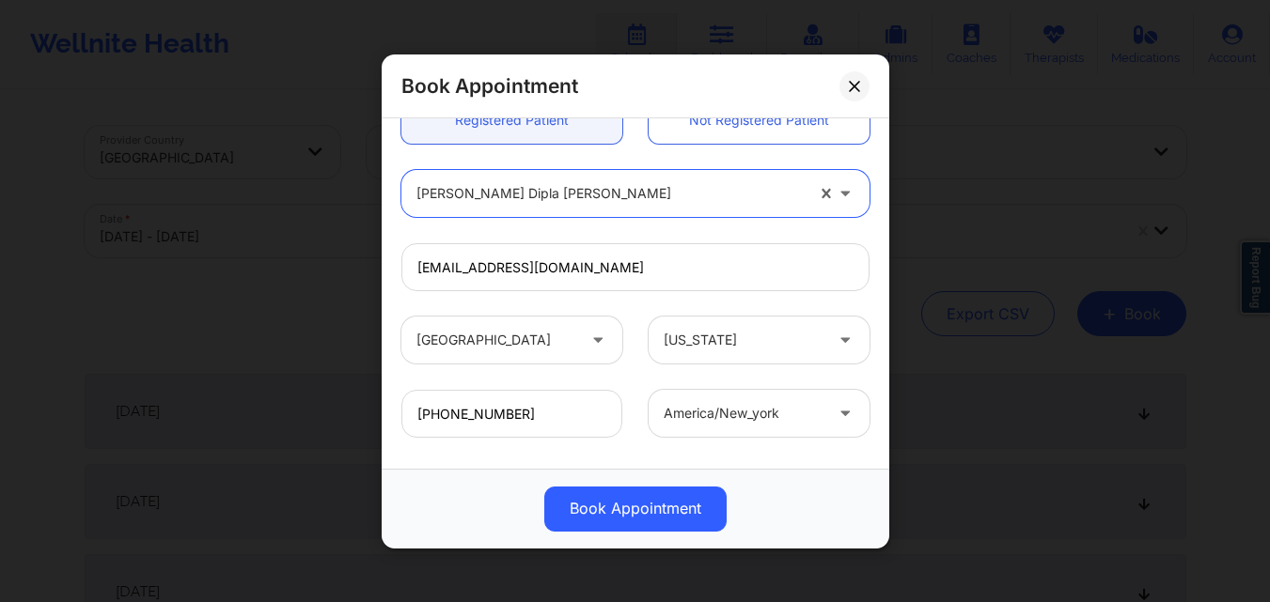
scroll to position [625, 0]
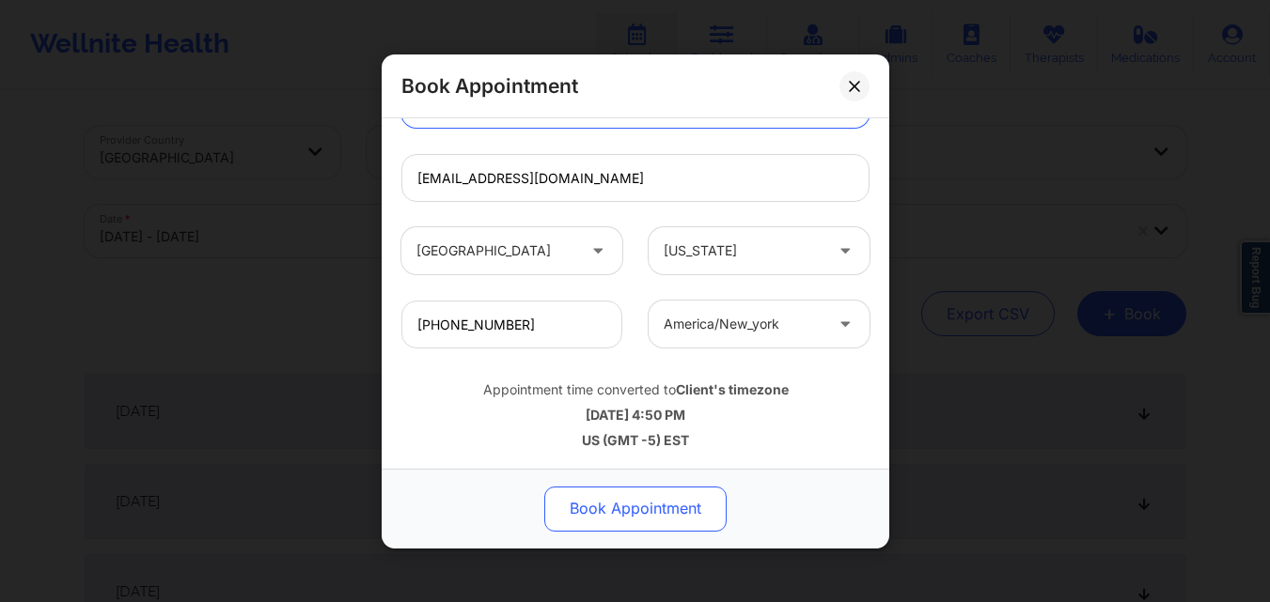
click at [629, 489] on button "Book Appointment" at bounding box center [635, 508] width 182 height 45
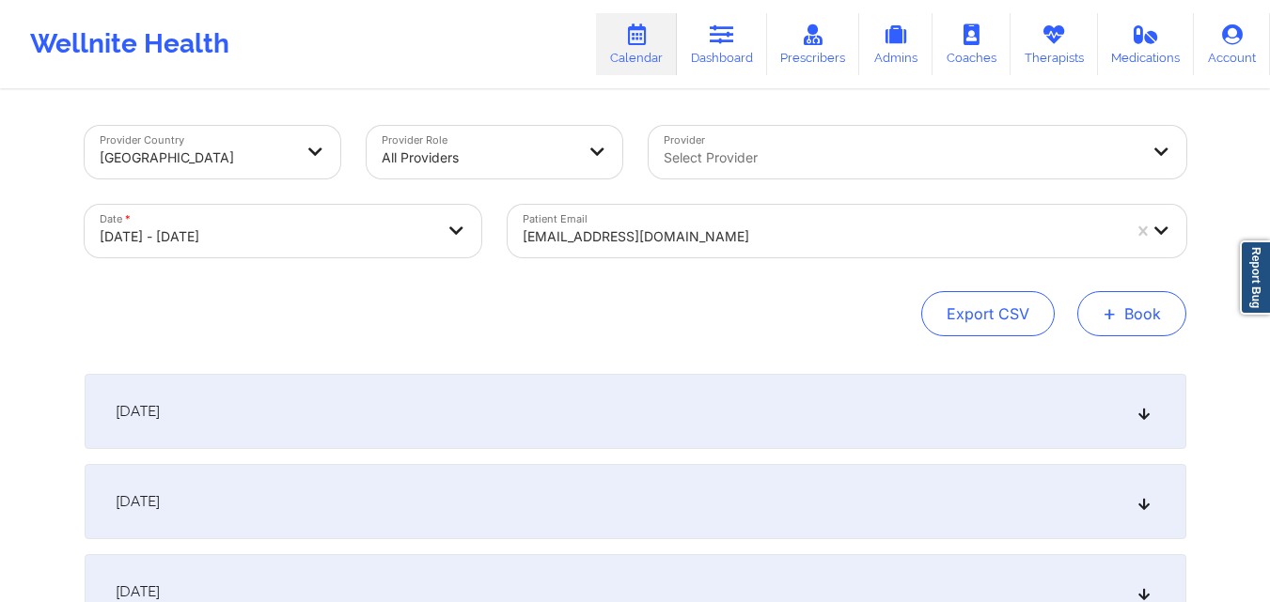
click at [1164, 304] on button "+ Book" at bounding box center [1131, 313] width 109 height 45
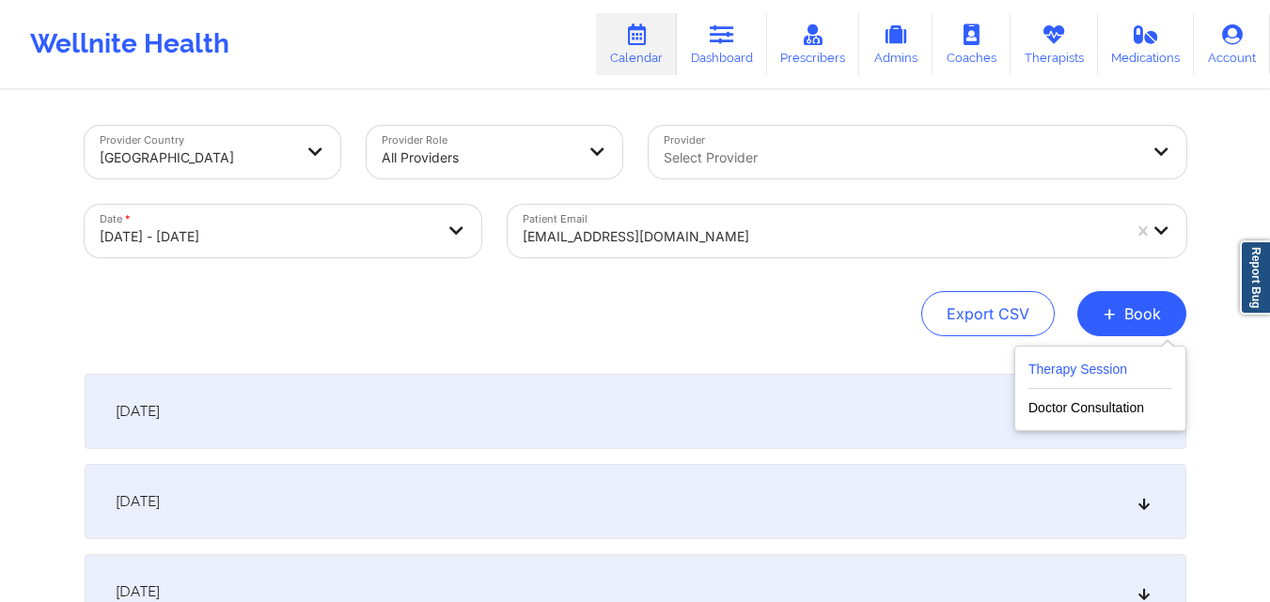
click at [1044, 358] on button "Therapy Session" at bounding box center [1100, 373] width 144 height 31
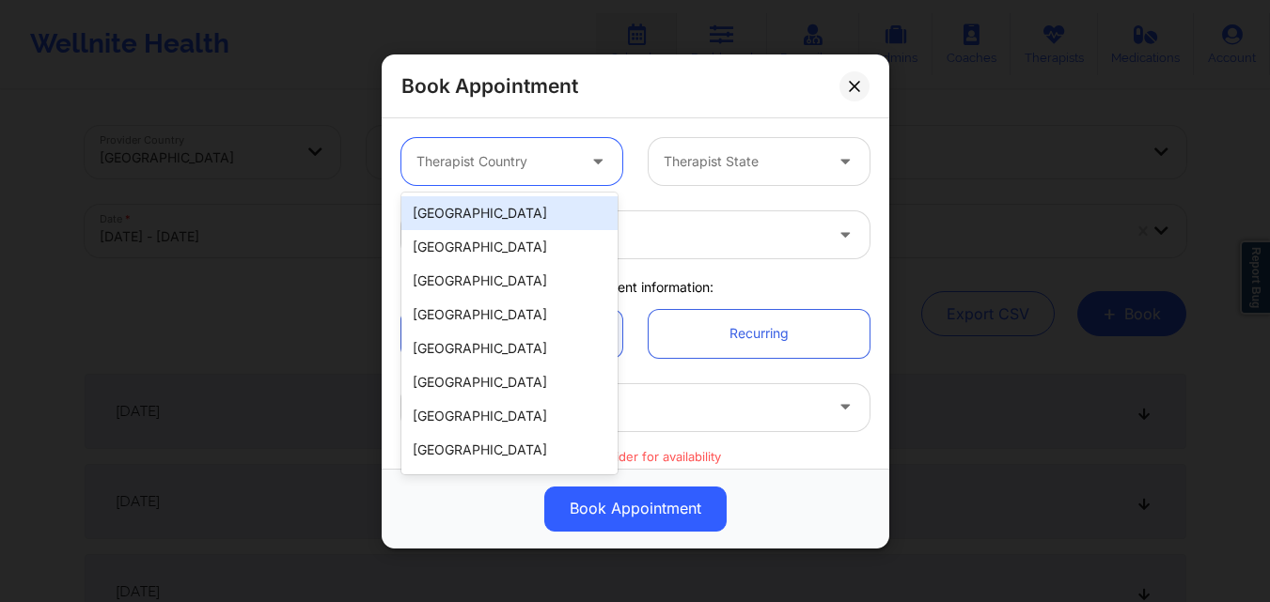
click at [536, 150] on div at bounding box center [495, 161] width 159 height 23
click at [559, 209] on div "[GEOGRAPHIC_DATA]" at bounding box center [509, 213] width 216 height 34
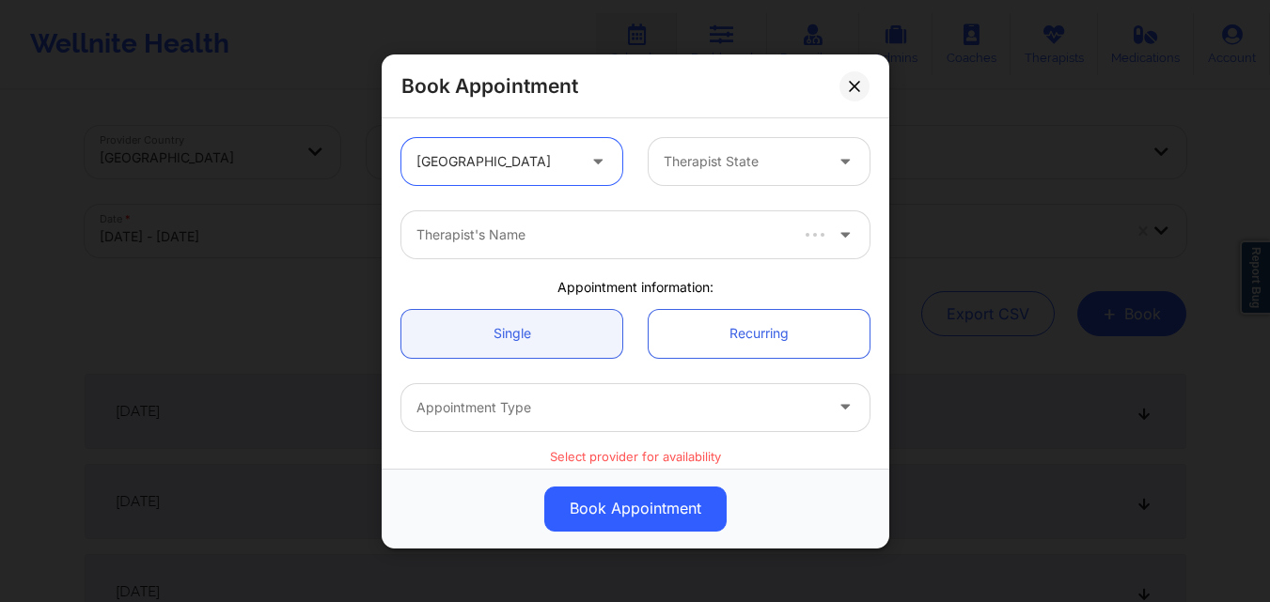
click at [717, 161] on div at bounding box center [742, 161] width 159 height 23
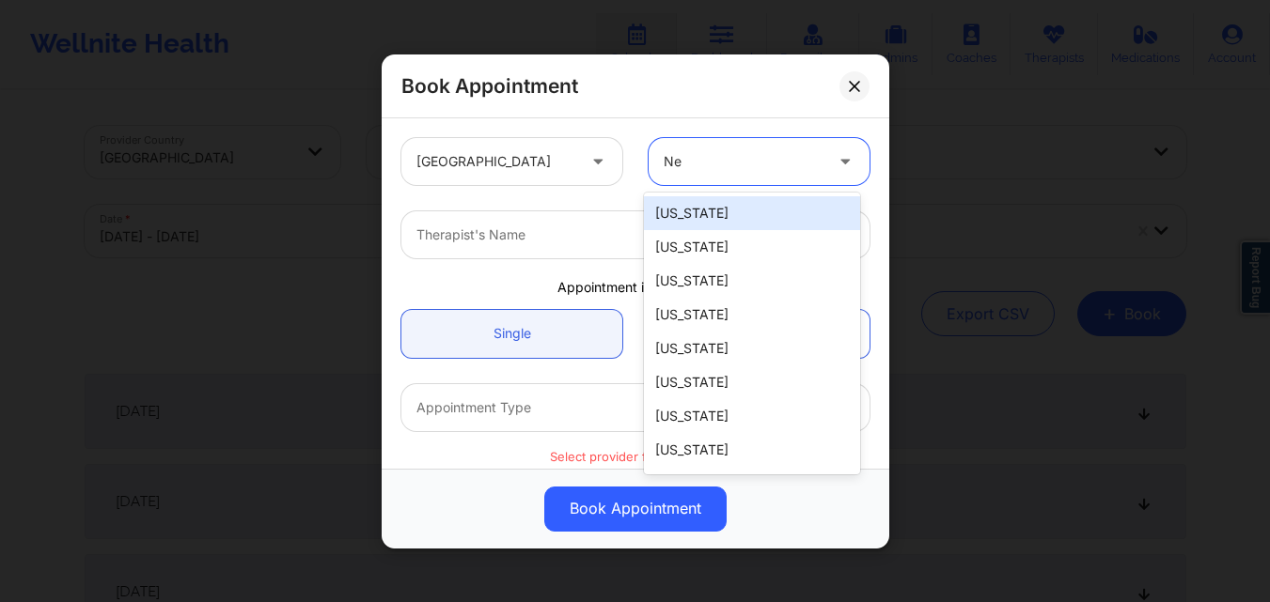
type input "New"
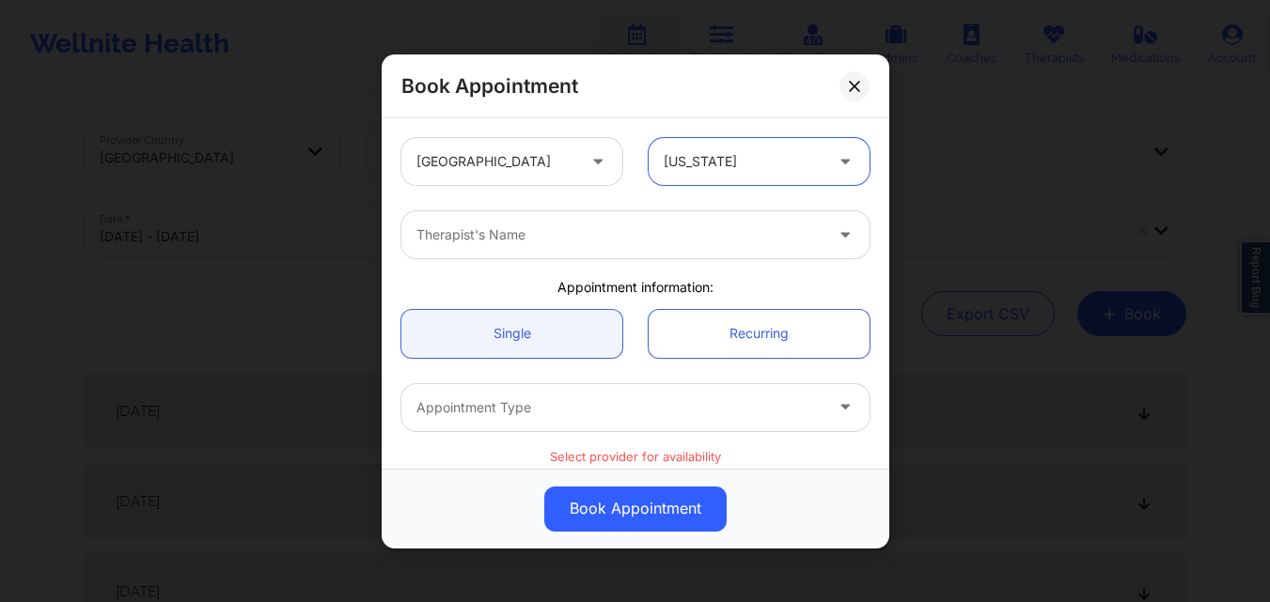
click at [619, 256] on div "Therapist's Name" at bounding box center [612, 234] width 423 height 47
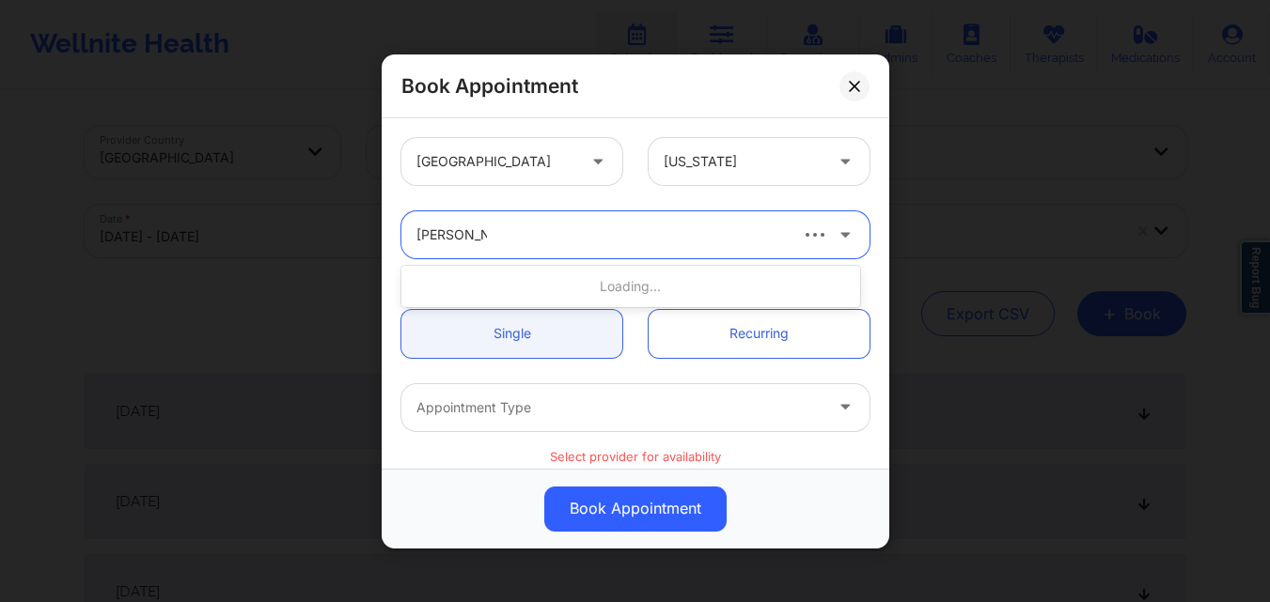
type input "Richard Ryan"
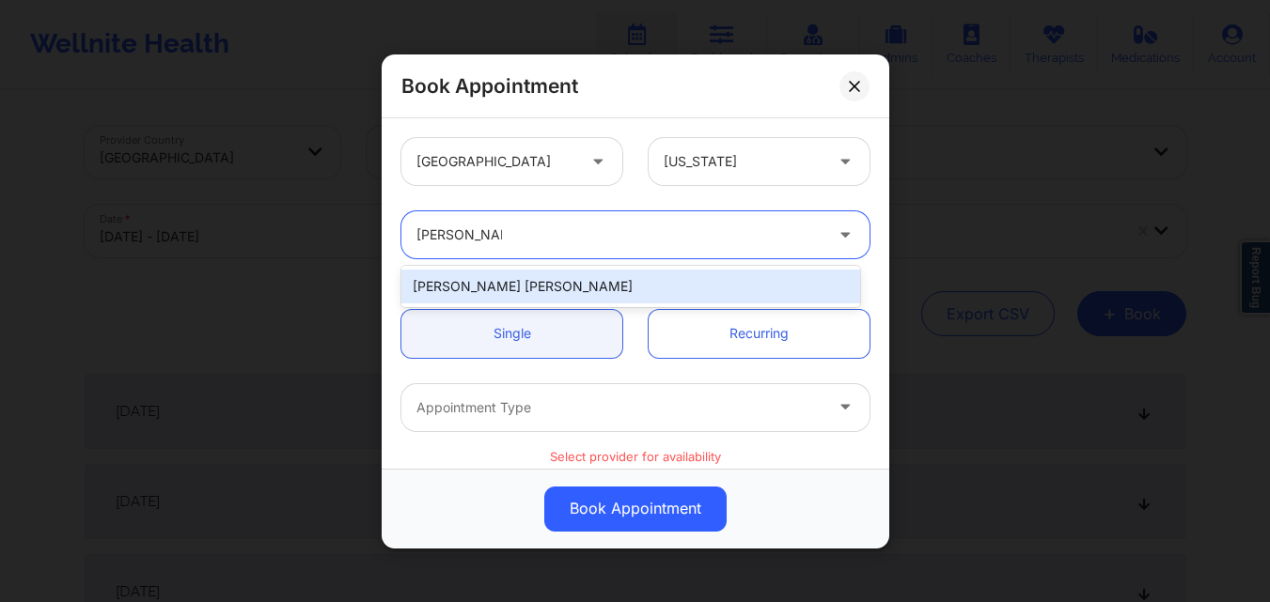
click at [602, 275] on div "[PERSON_NAME] [PERSON_NAME]" at bounding box center [630, 287] width 459 height 34
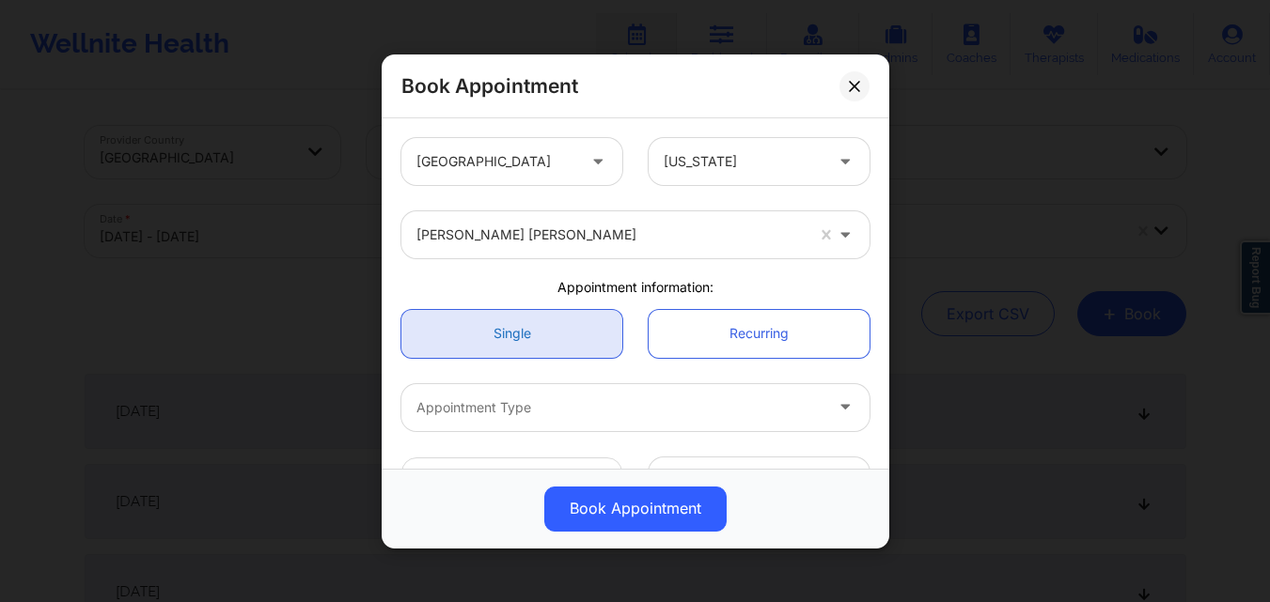
click at [550, 329] on link "Single" at bounding box center [511, 333] width 221 height 48
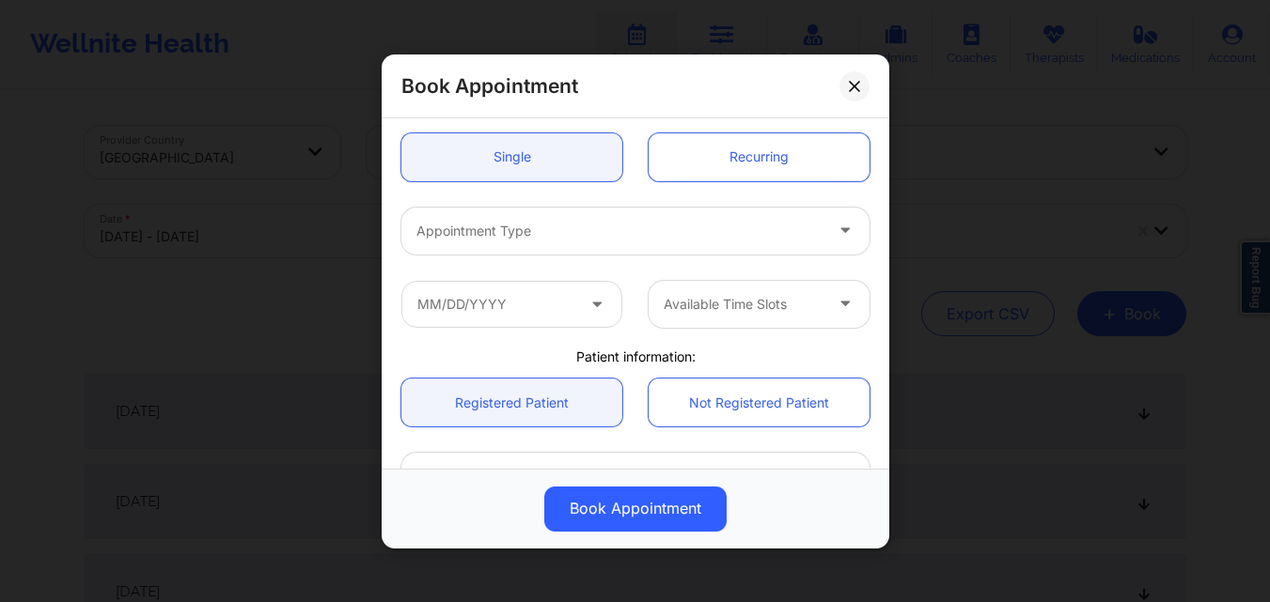
scroll to position [188, 0]
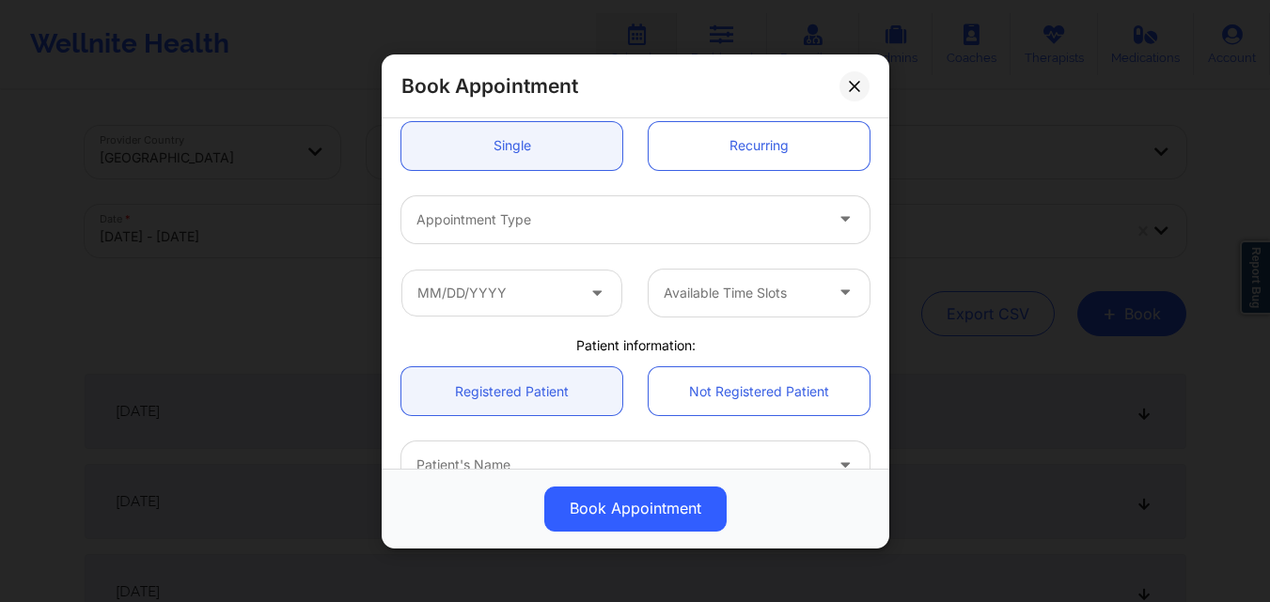
click at [572, 224] on div at bounding box center [619, 219] width 406 height 23
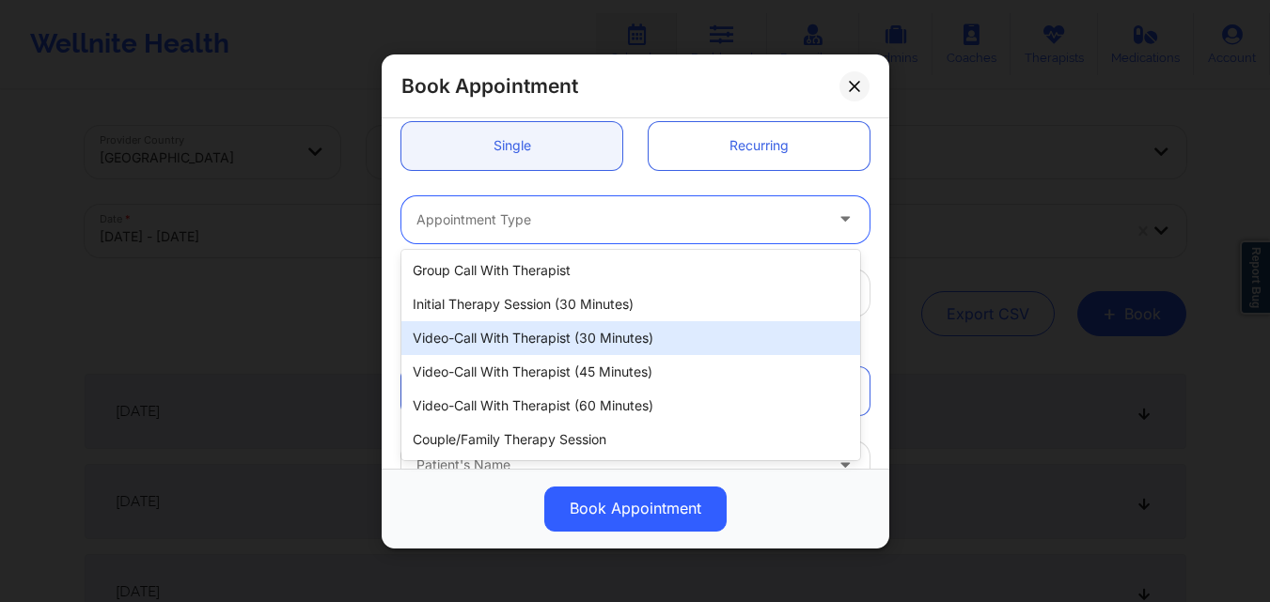
click at [560, 335] on div "Video-Call with Therapist (30 minutes)" at bounding box center [630, 338] width 459 height 34
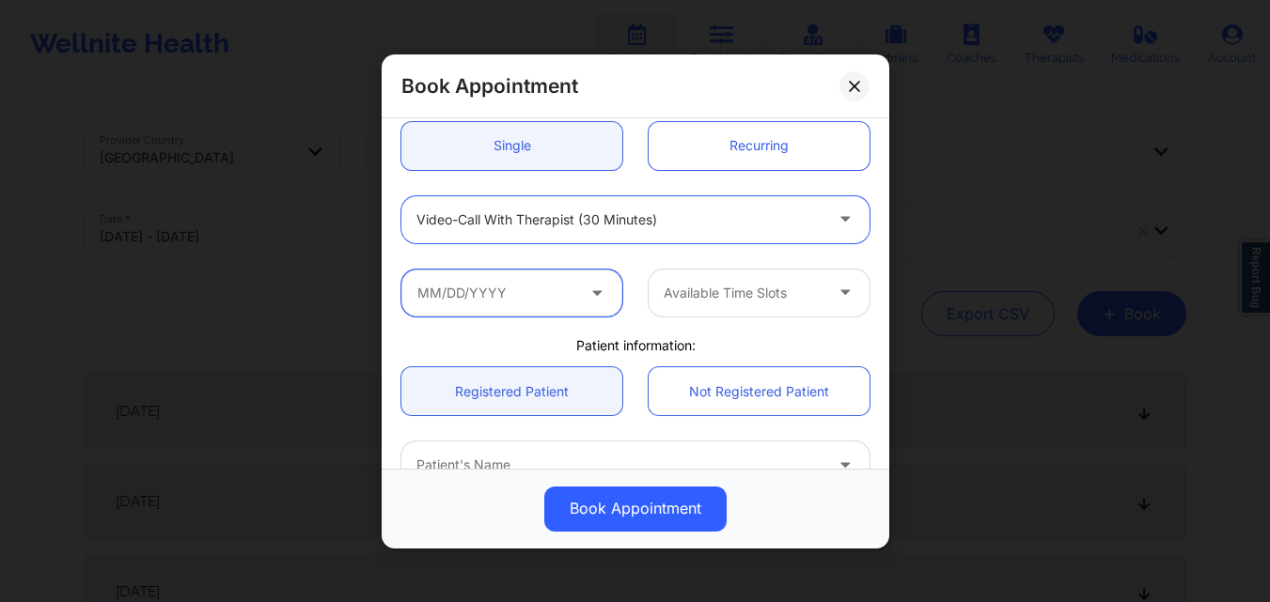
click at [477, 309] on input "text" at bounding box center [511, 292] width 221 height 47
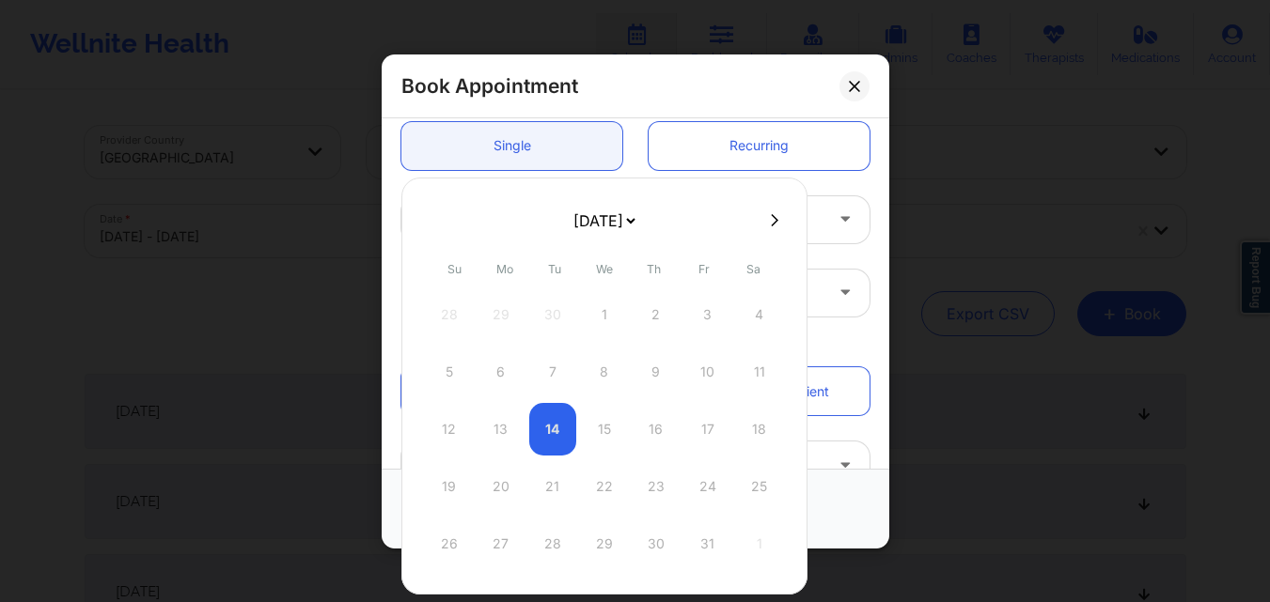
click at [774, 229] on div at bounding box center [604, 220] width 406 height 28
click at [771, 220] on icon at bounding box center [775, 220] width 8 height 14
select select "2025-10"
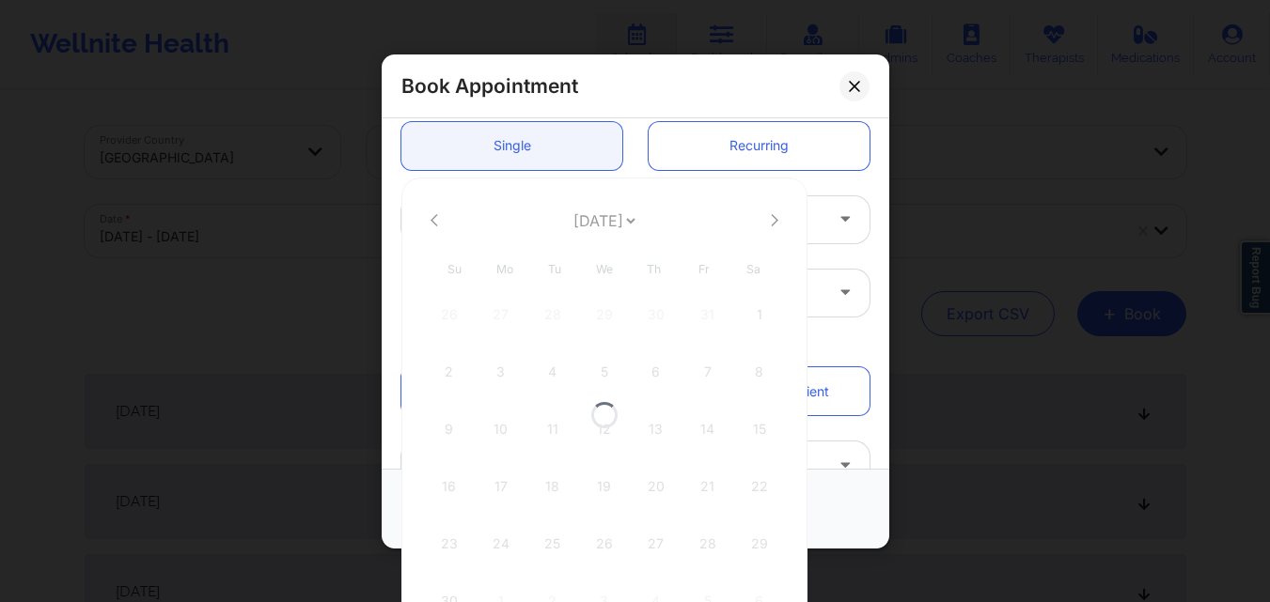
select select "2025-10"
click at [771, 220] on icon at bounding box center [775, 220] width 8 height 14
select select "2025-11"
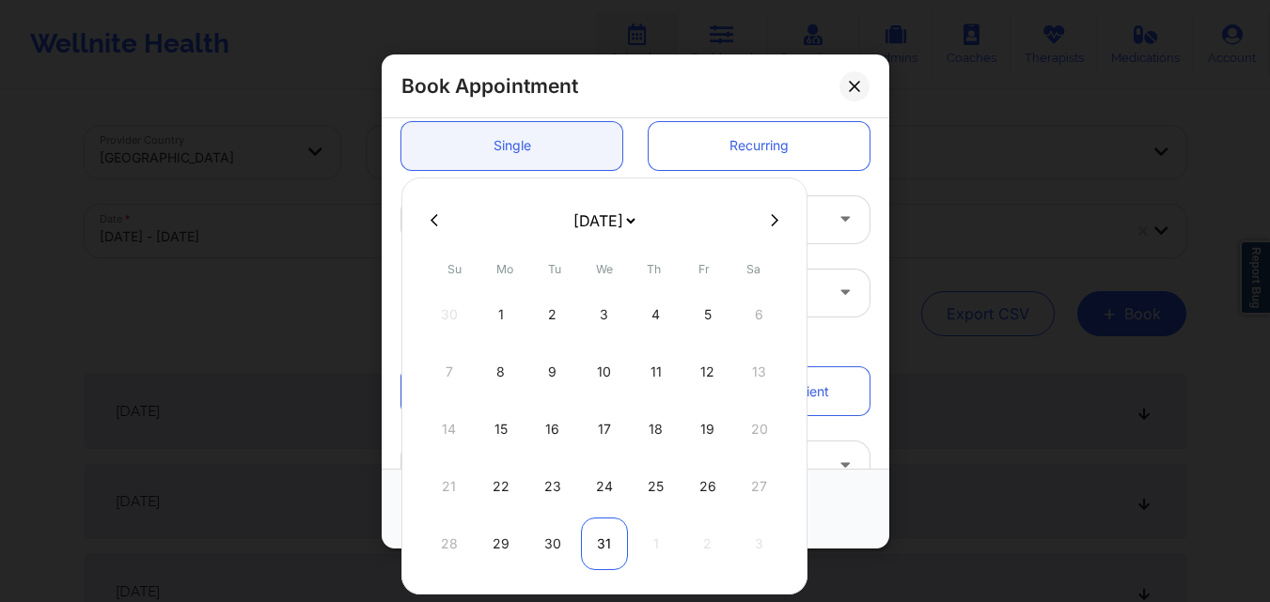
click at [609, 550] on div "31" at bounding box center [604, 544] width 47 height 53
type input "12/31/2025"
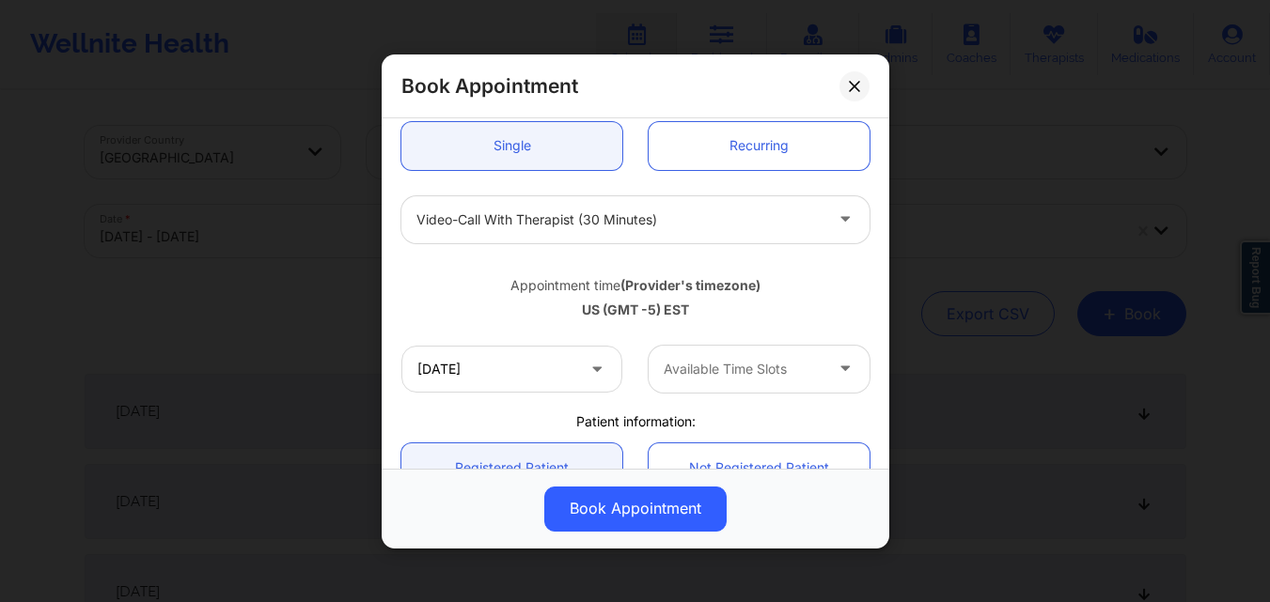
click at [774, 381] on div "Available Time Slots" at bounding box center [736, 368] width 176 height 47
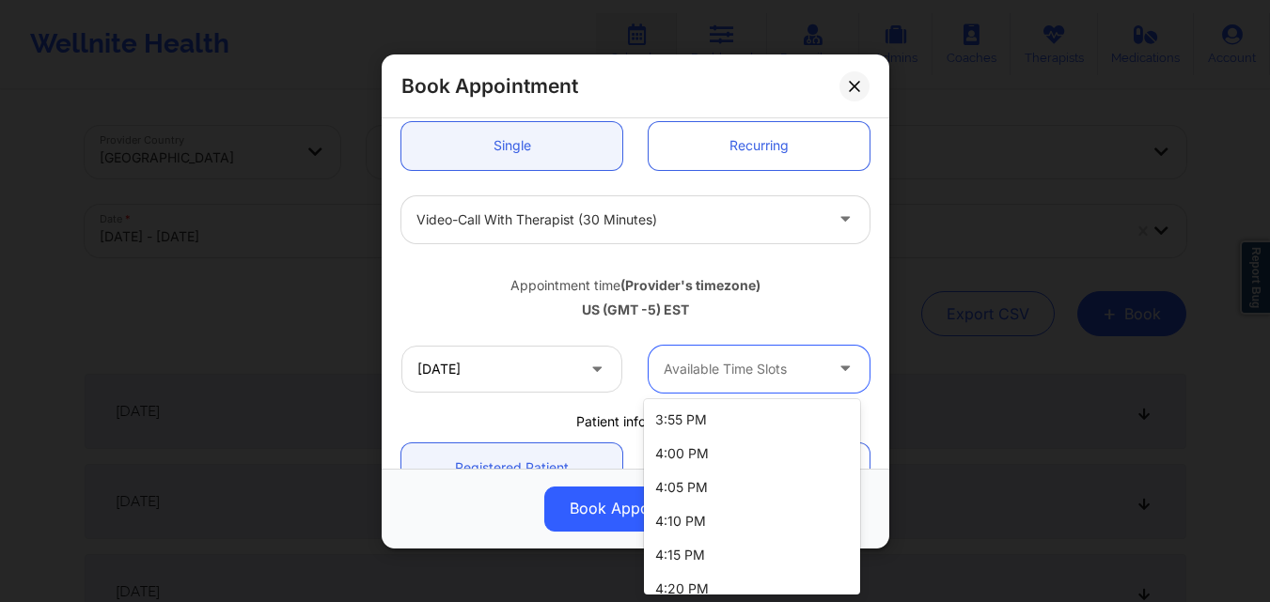
scroll to position [1977, 0]
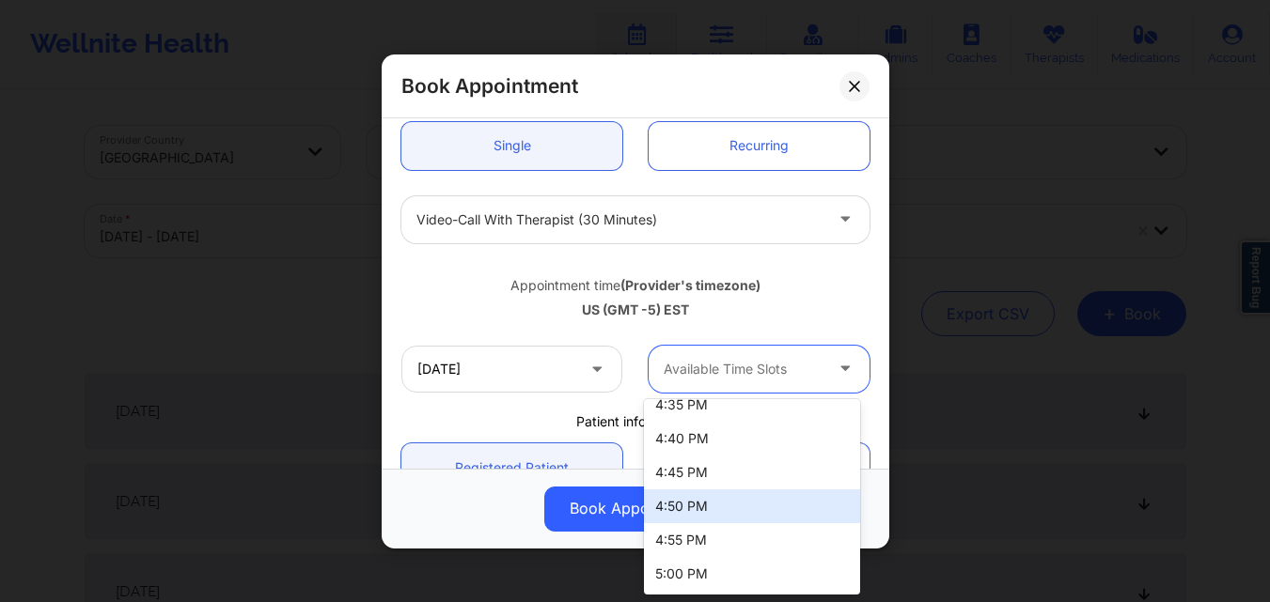
click at [733, 501] on div "4:50 PM" at bounding box center [752, 507] width 216 height 34
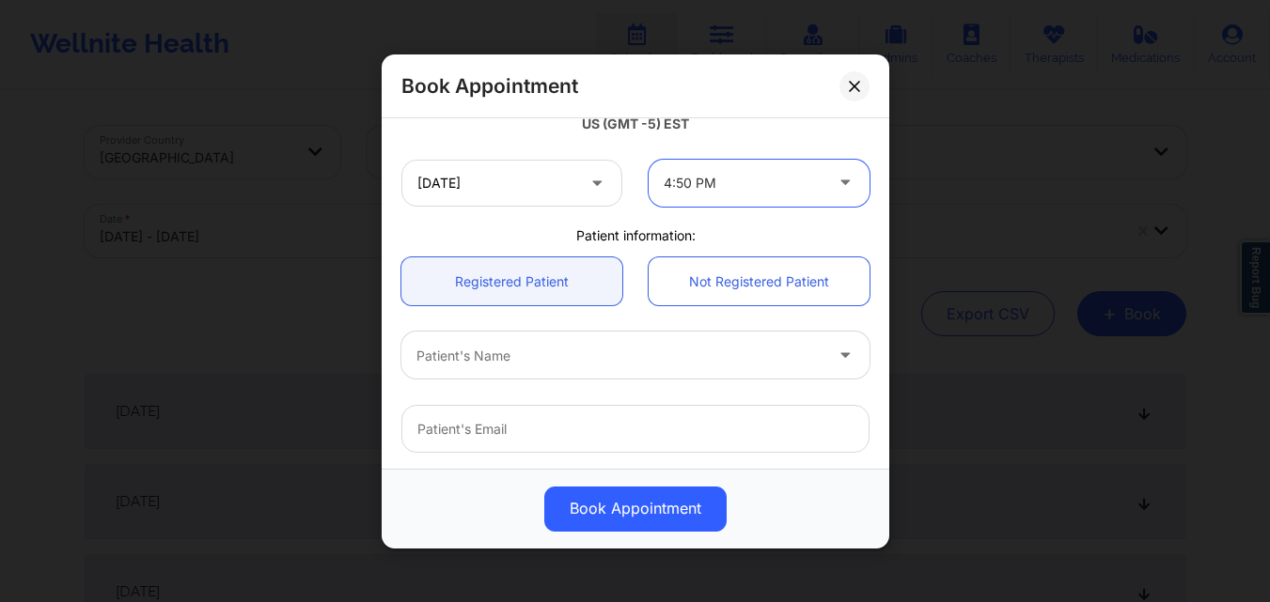
scroll to position [376, 0]
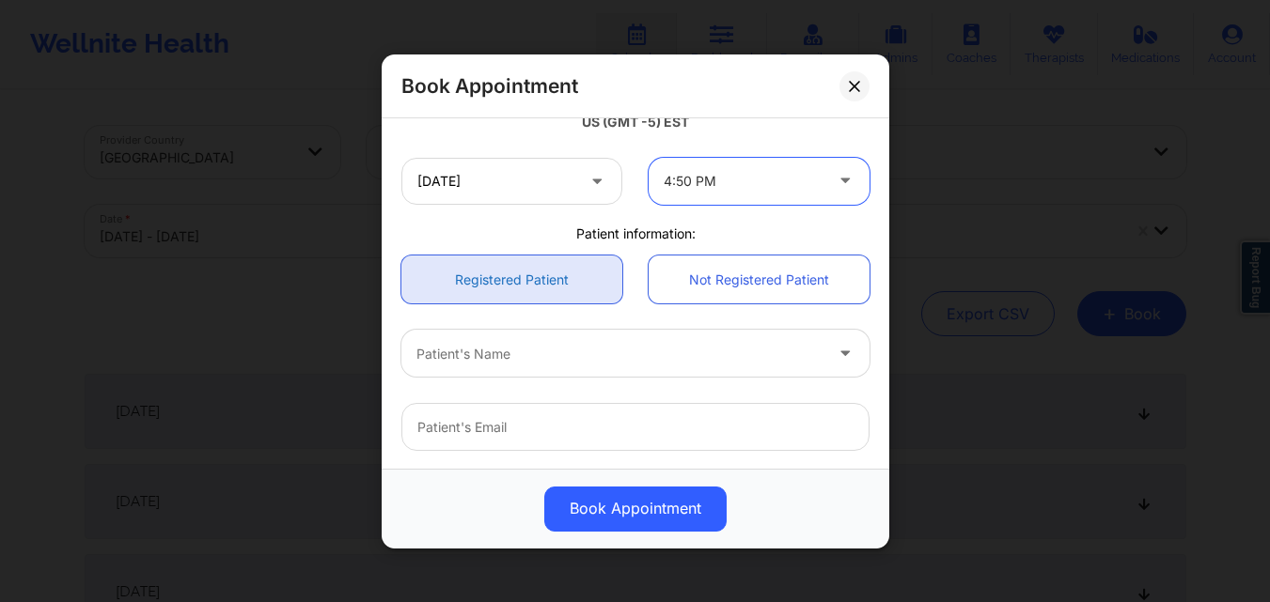
click at [431, 286] on link "Registered Patient" at bounding box center [511, 280] width 221 height 48
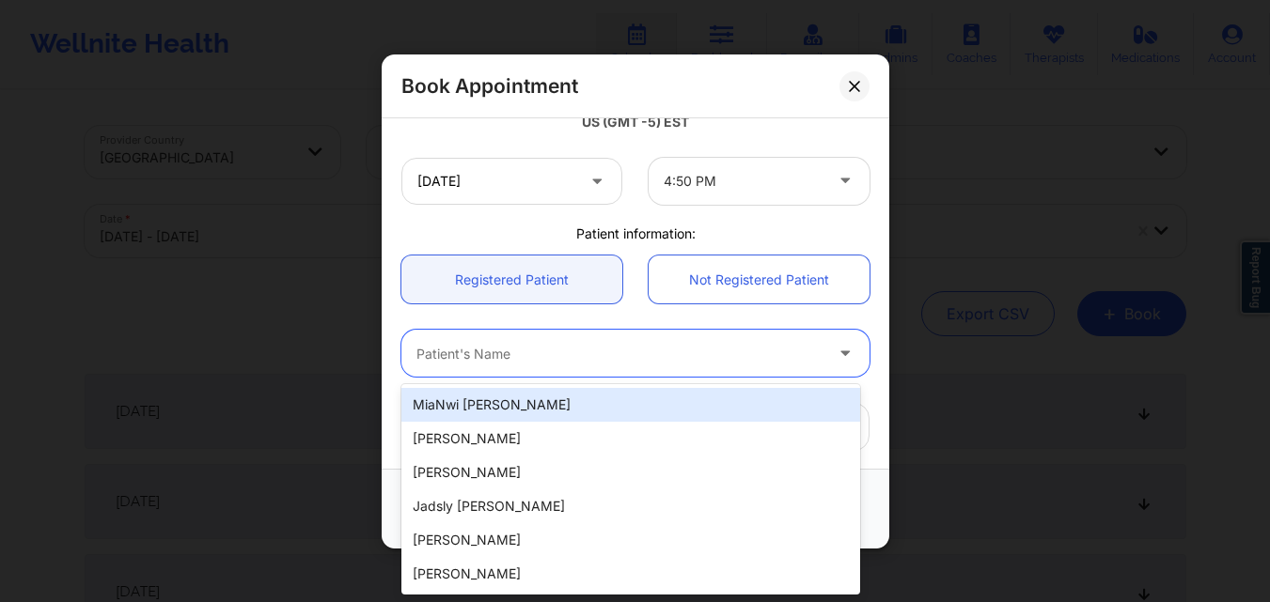
click at [568, 358] on div at bounding box center [619, 353] width 406 height 23
paste input "Eleni Dipla Hernandez"
type input "Eleni Dipla Hernandez"
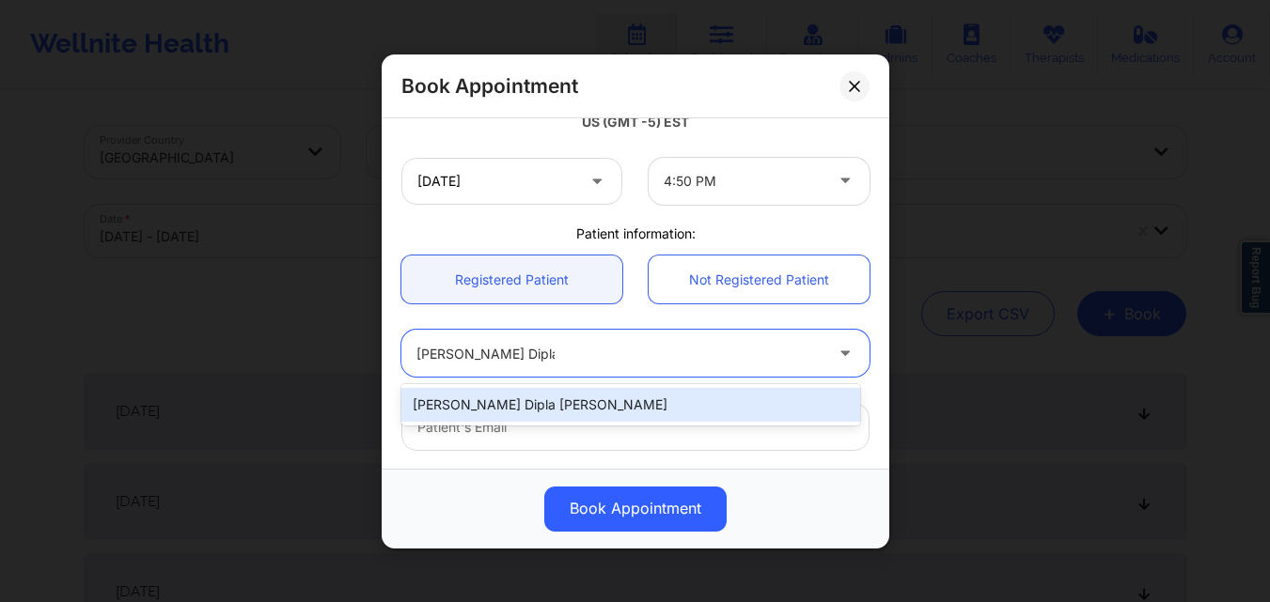
click at [589, 399] on div "Eleni Dipla Hernandez" at bounding box center [630, 405] width 459 height 34
type input "diplaeleni@gmail.com"
type input "+1347-901-8680"
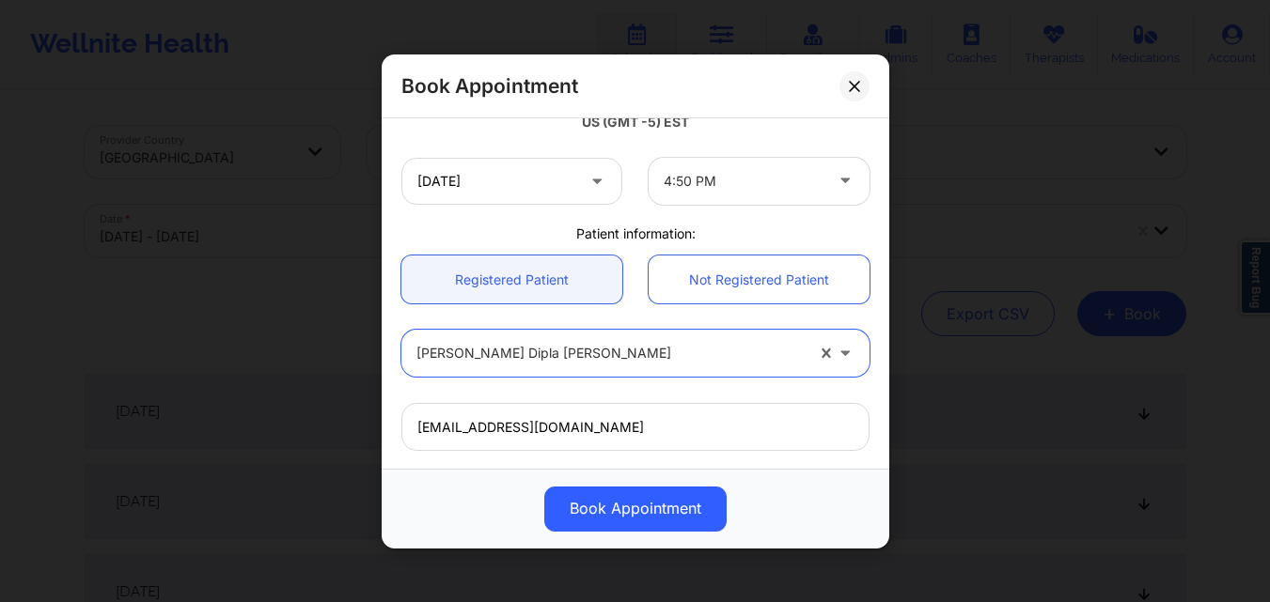
scroll to position [625, 0]
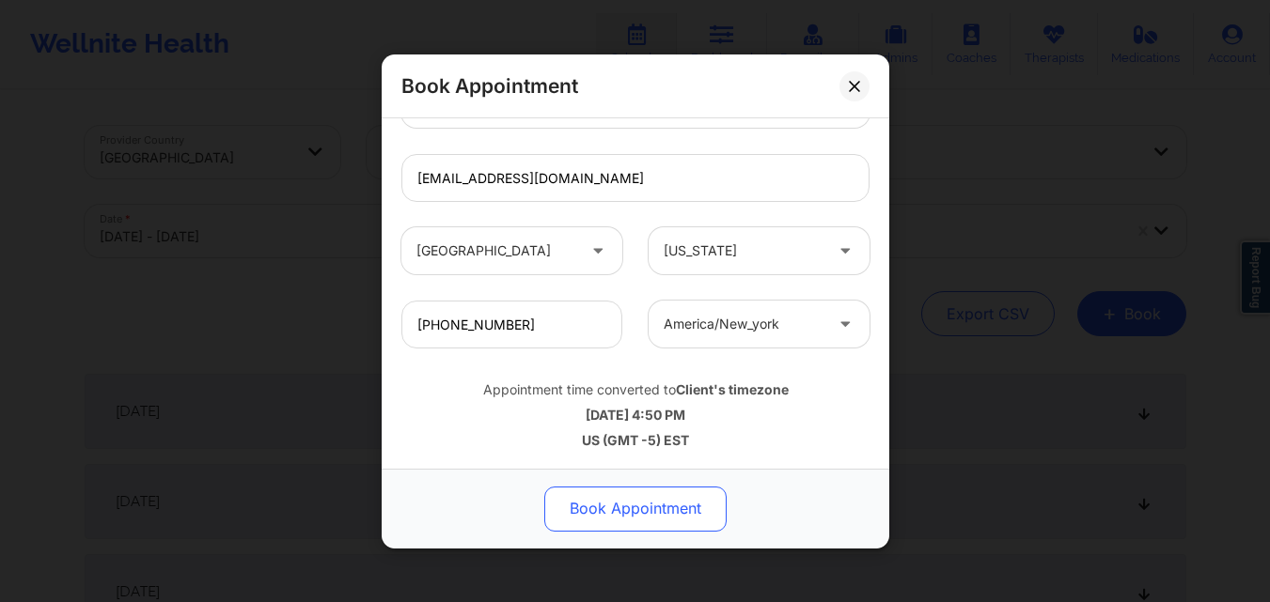
click at [641, 502] on button "Book Appointment" at bounding box center [635, 508] width 182 height 45
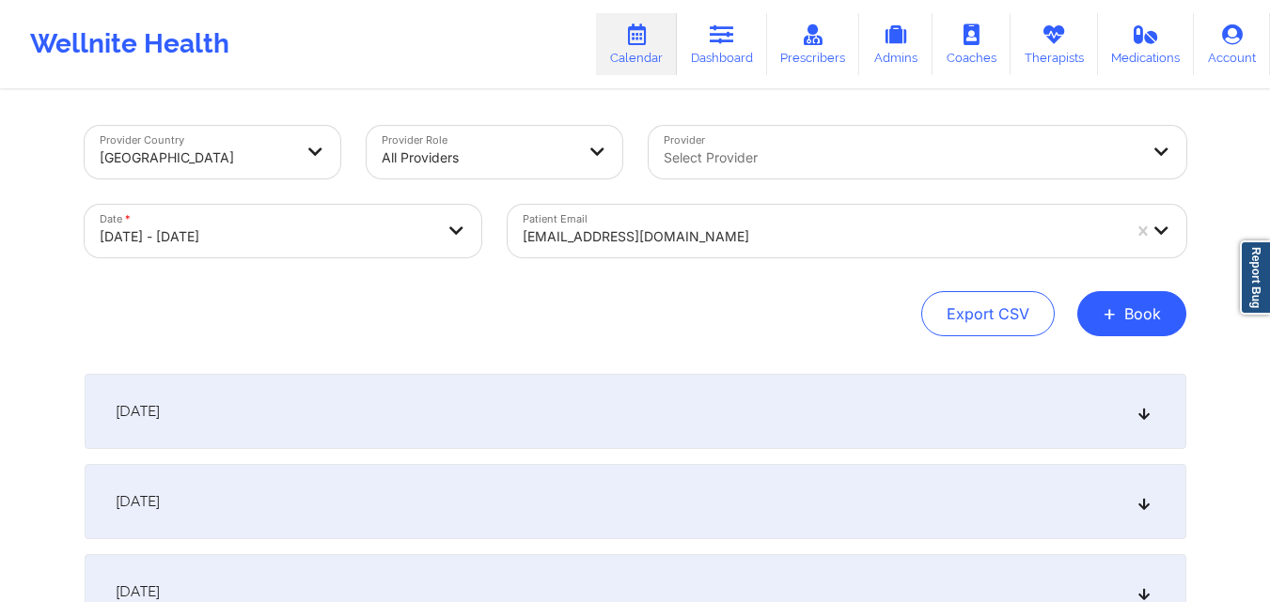
click at [720, 232] on div at bounding box center [821, 237] width 598 height 23
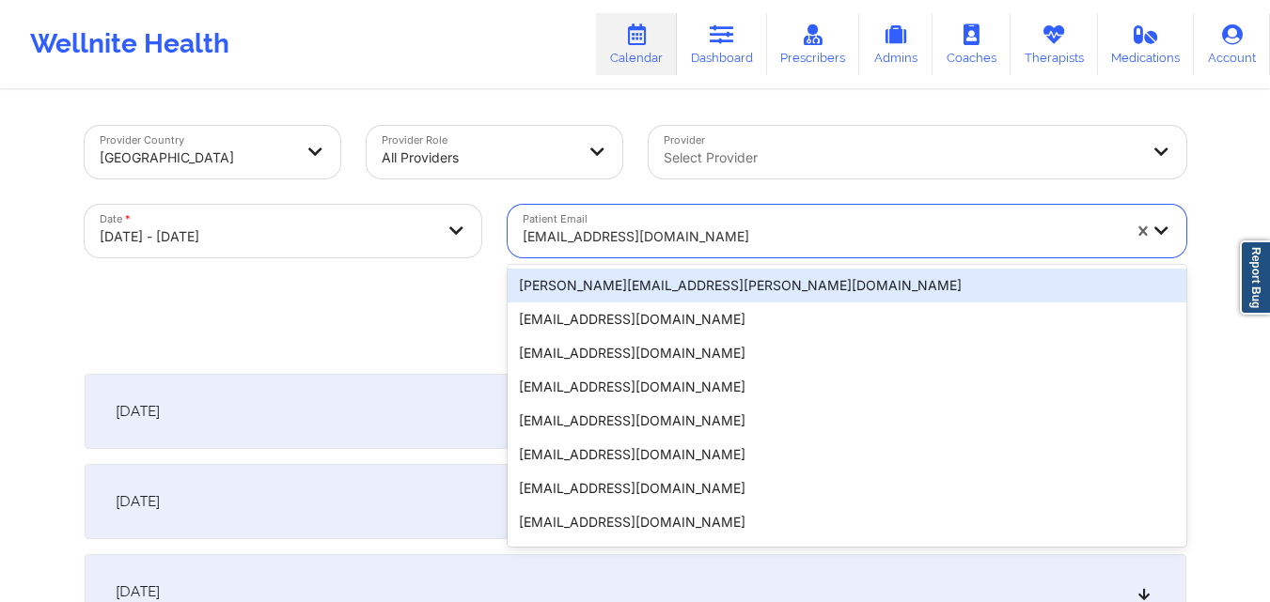
paste input "sb2creative4u@yahoo.com"
type input "sb2creative4u@yahoo.com"
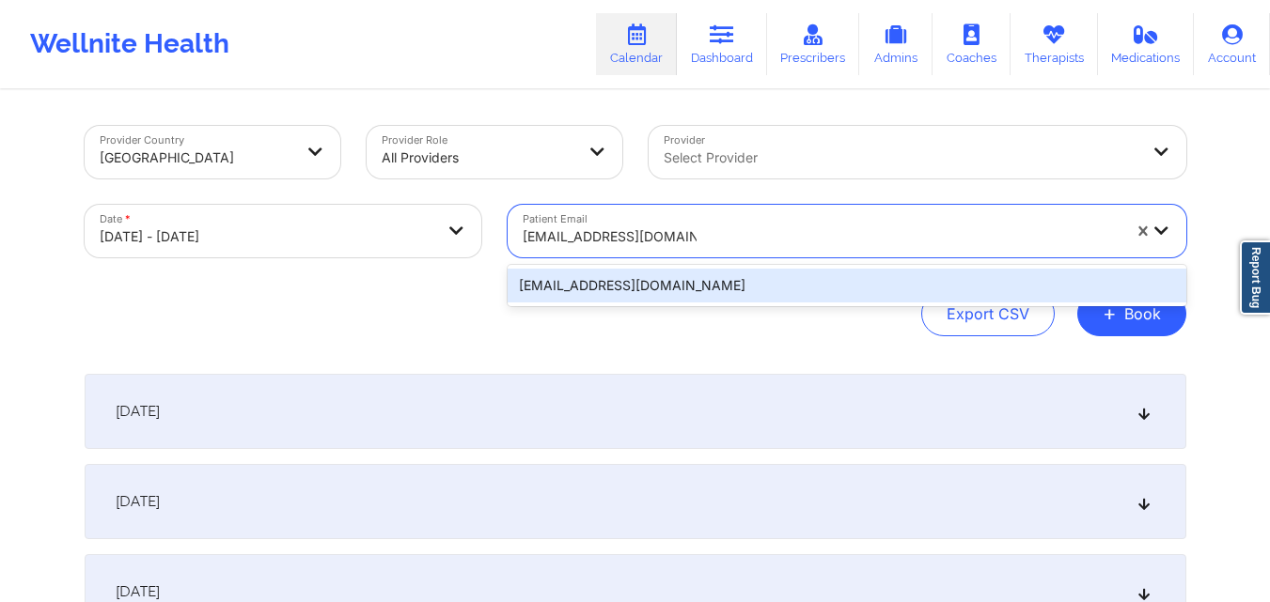
click at [697, 279] on div "sb2creative4u@yahoo.com" at bounding box center [846, 286] width 678 height 34
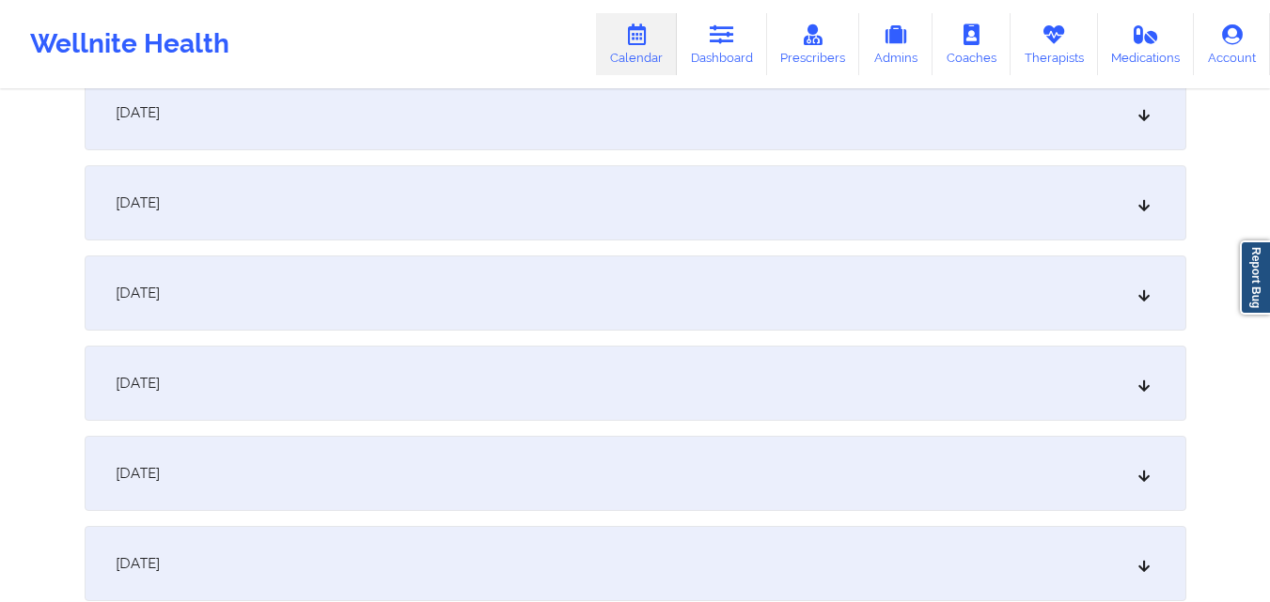
scroll to position [1316, 0]
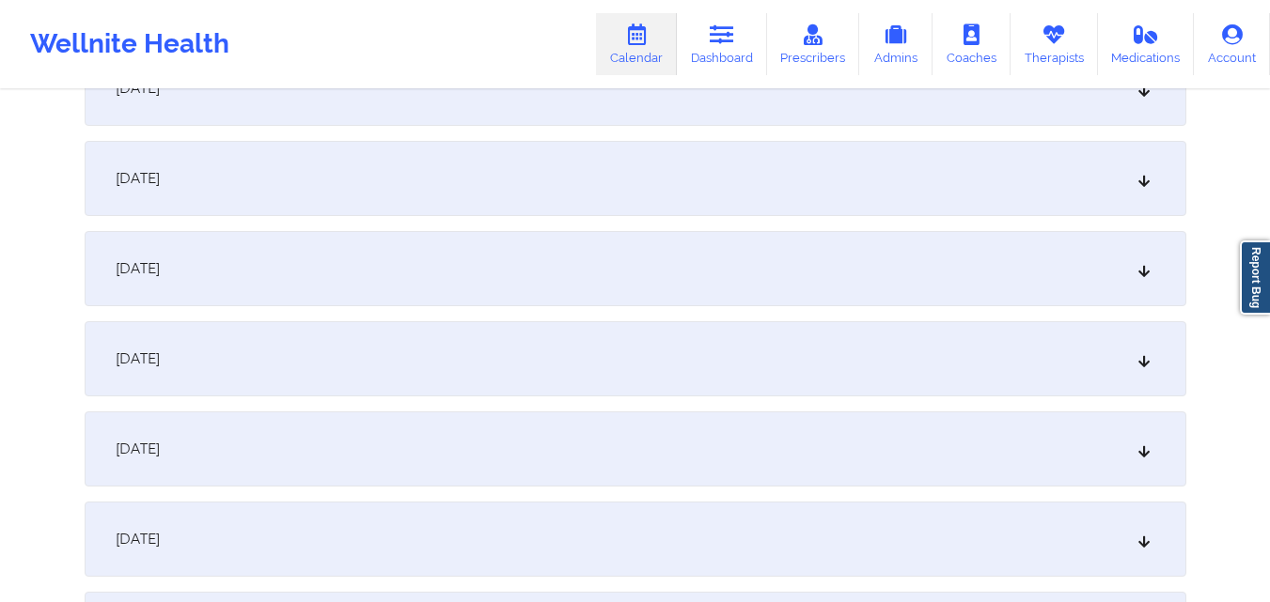
click at [706, 378] on div "[DATE]" at bounding box center [635, 358] width 1101 height 75
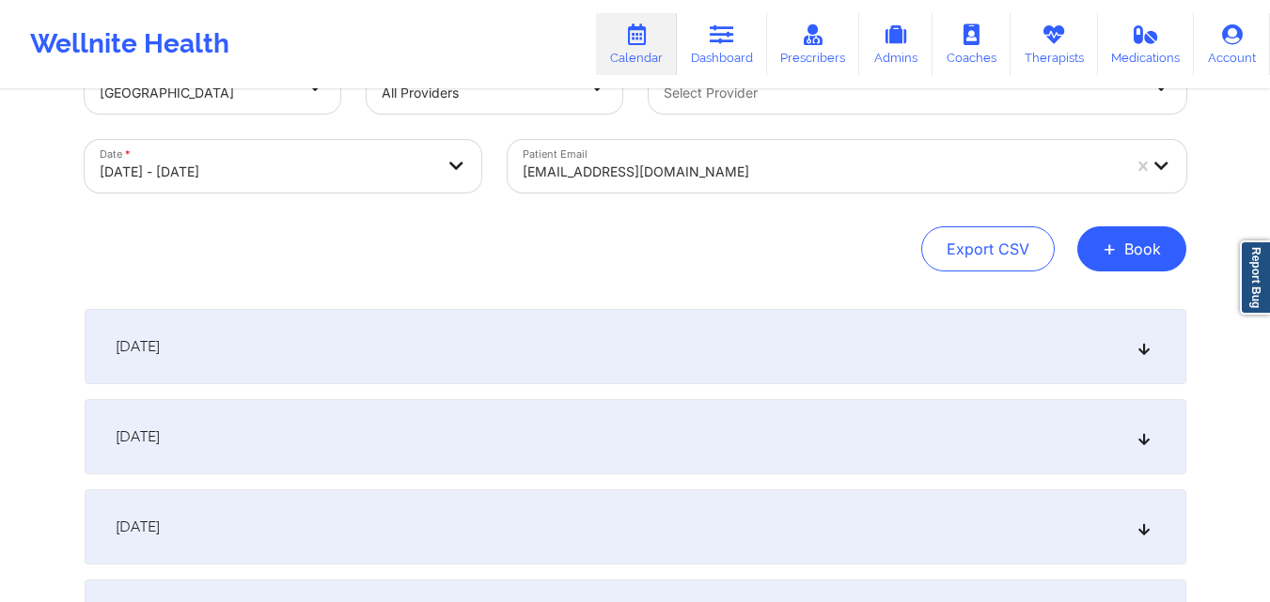
scroll to position [0, 0]
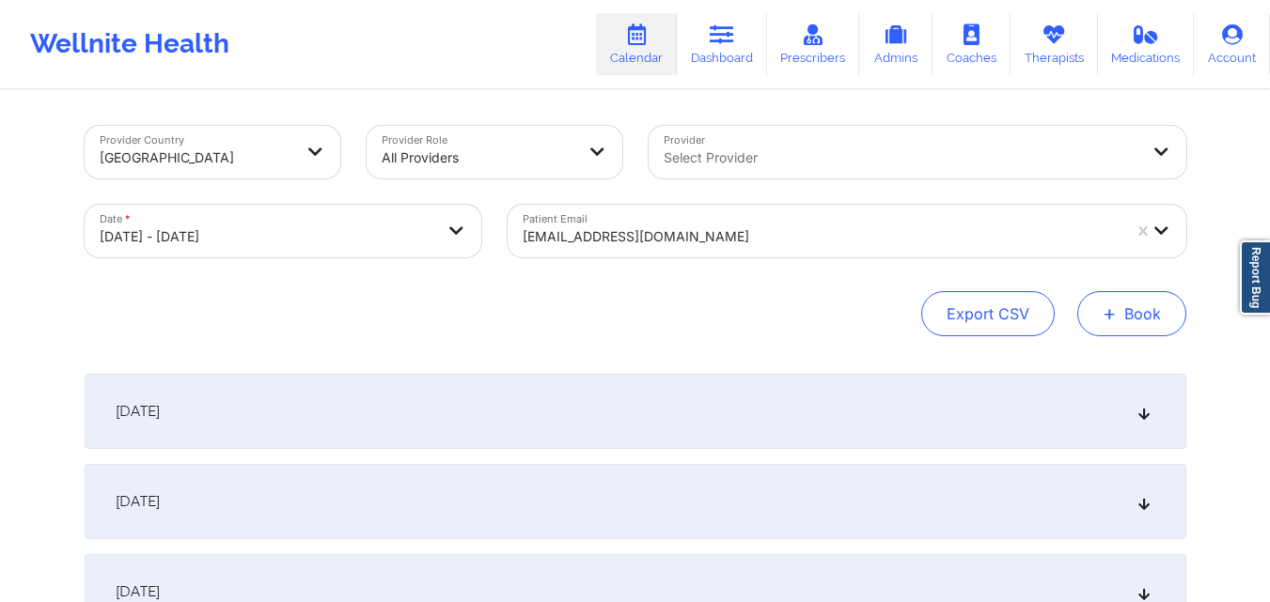
click at [1142, 319] on button "+ Book" at bounding box center [1131, 313] width 109 height 45
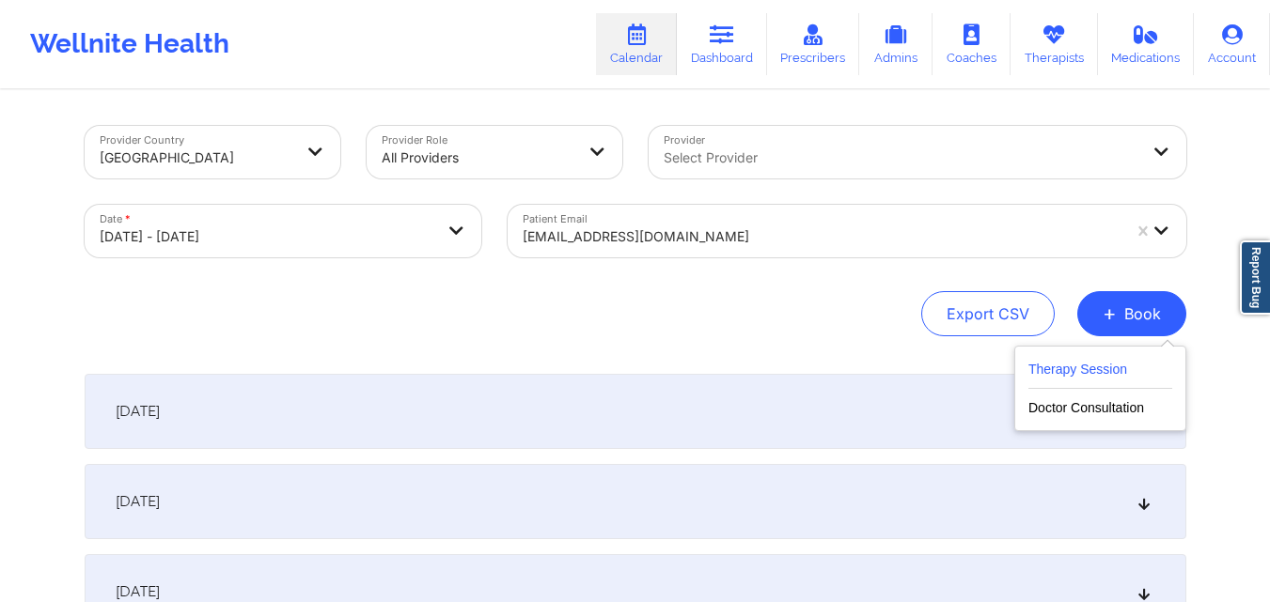
click at [1068, 366] on button "Therapy Session" at bounding box center [1100, 373] width 144 height 31
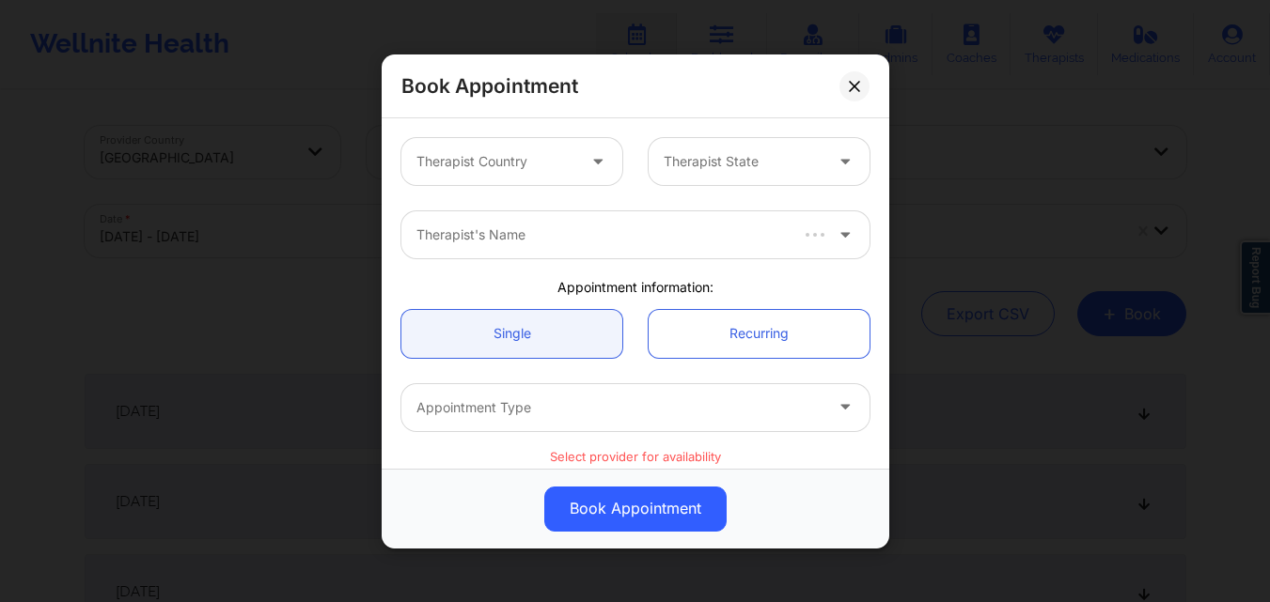
click at [488, 164] on div at bounding box center [495, 161] width 159 height 23
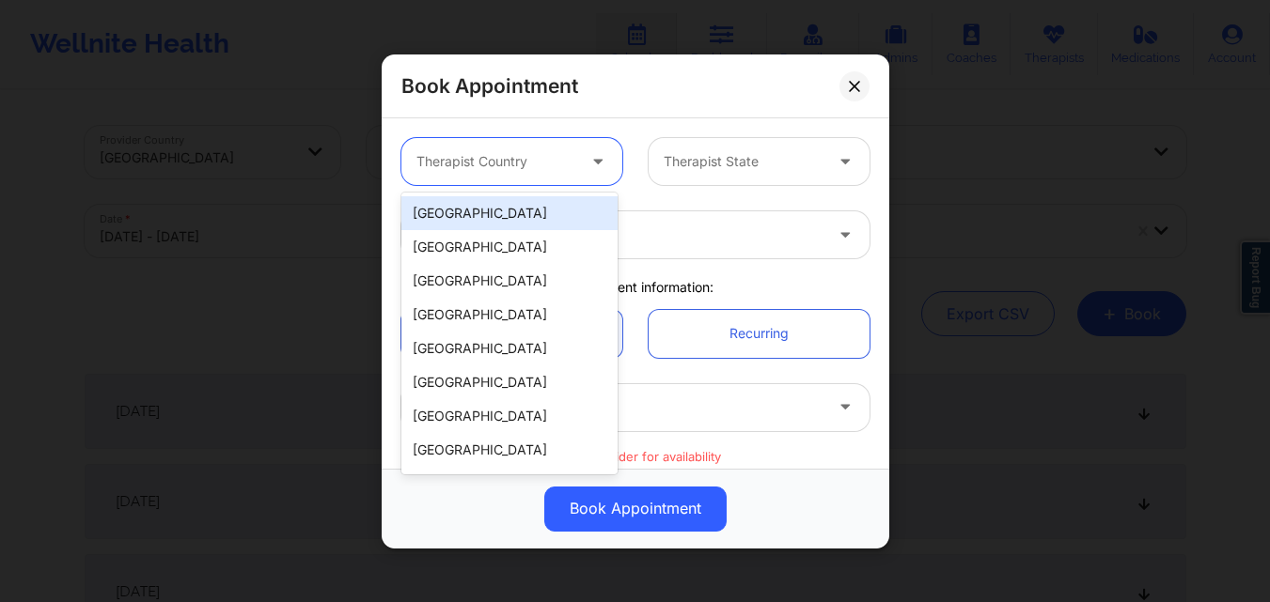
click at [540, 201] on div "[GEOGRAPHIC_DATA]" at bounding box center [509, 213] width 216 height 34
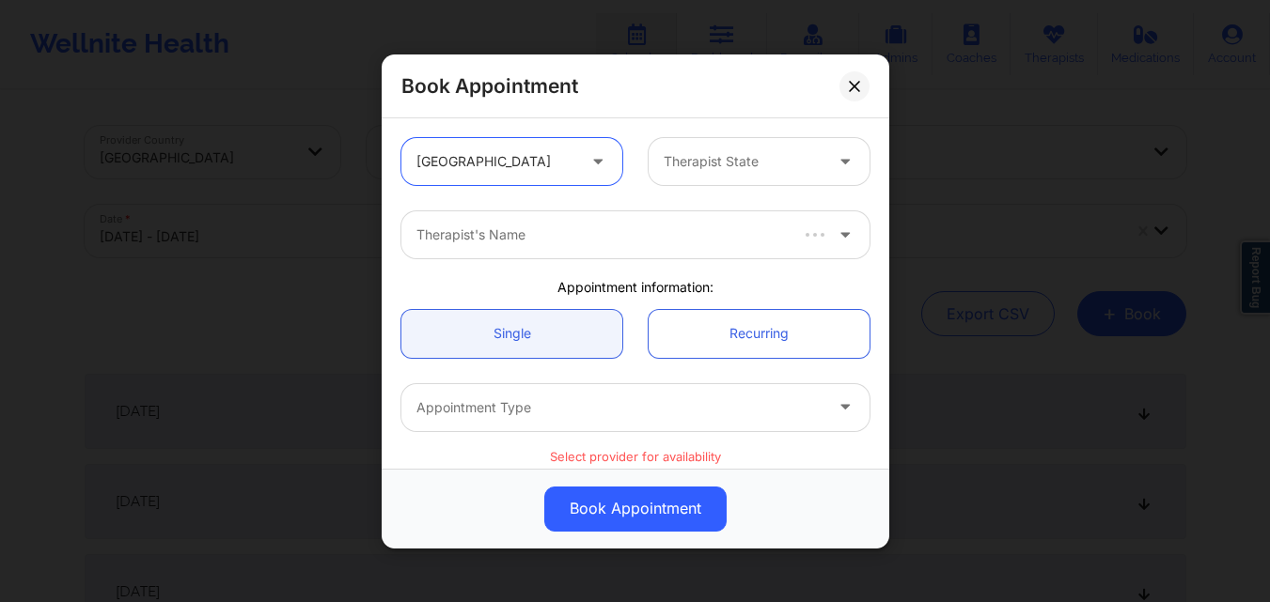
click at [766, 150] on div at bounding box center [742, 161] width 159 height 23
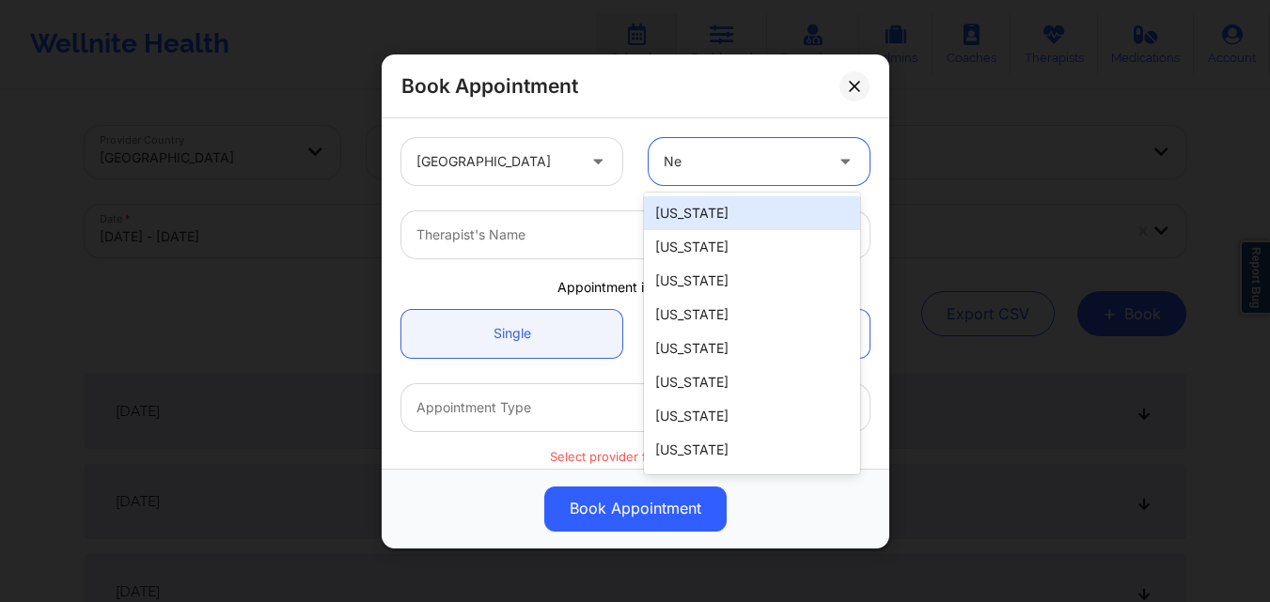
type input "New"
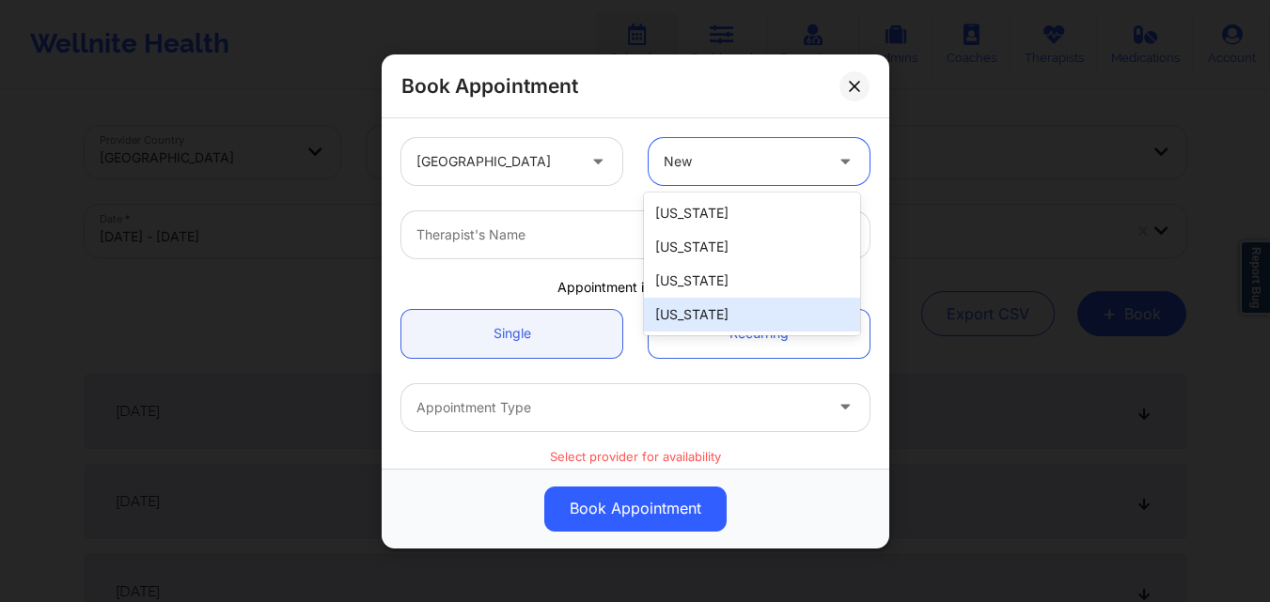
click at [711, 315] on div "[US_STATE]" at bounding box center [752, 315] width 216 height 34
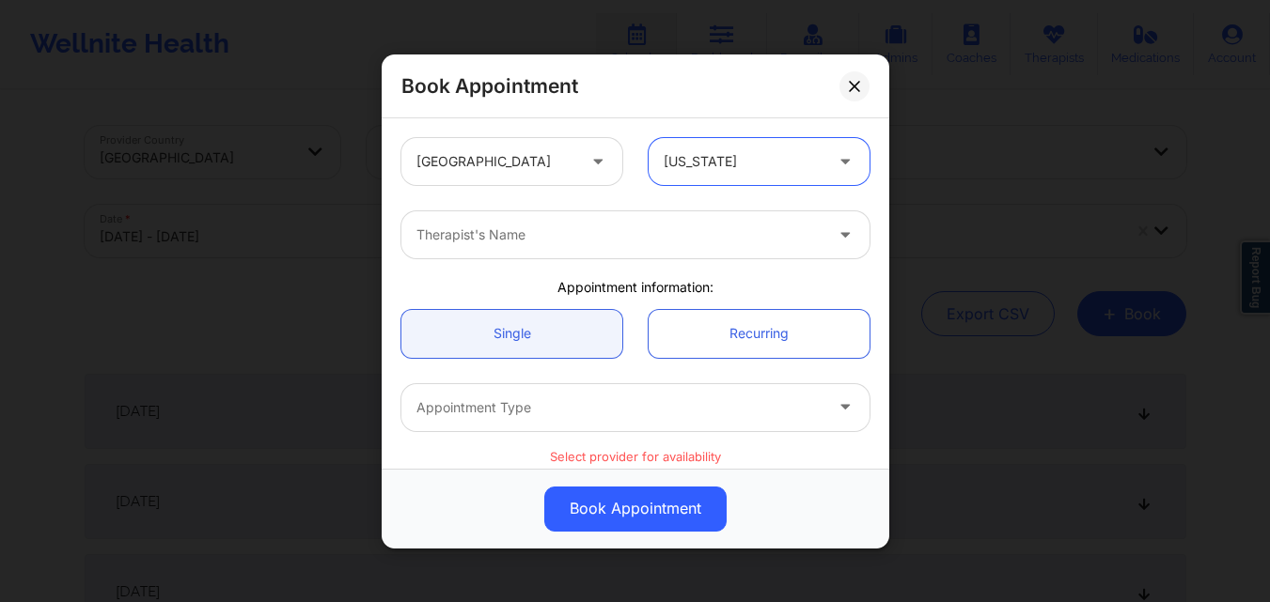
click at [547, 223] on div "Therapist's Name" at bounding box center [612, 234] width 423 height 47
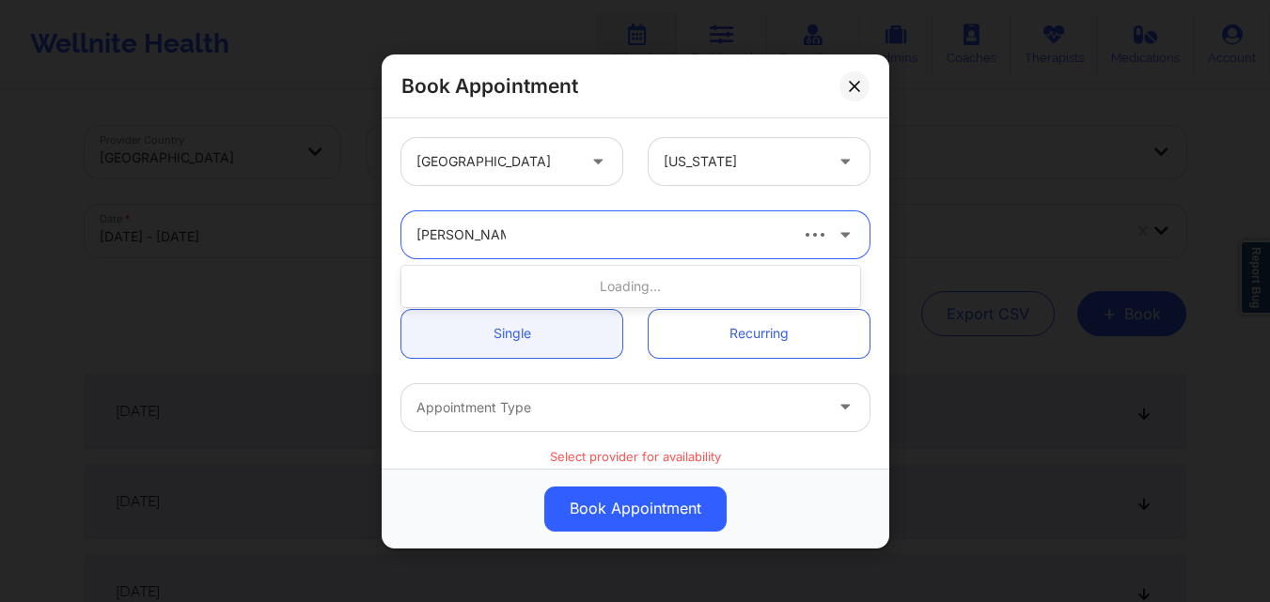
type input "Richard Ryan K"
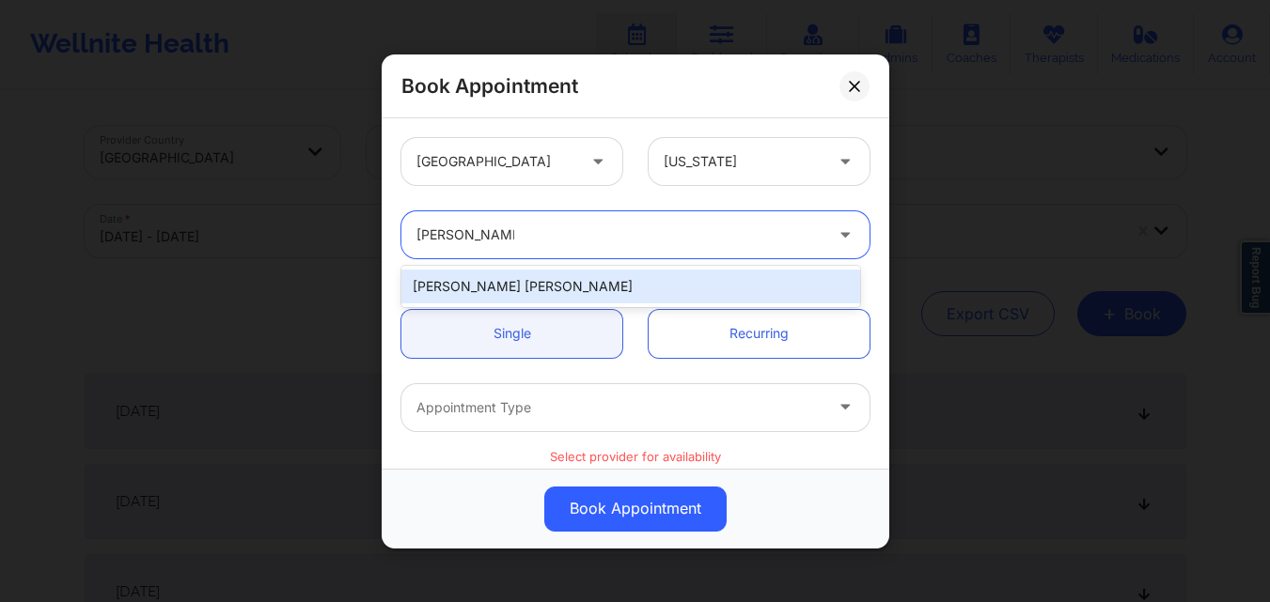
click at [547, 299] on div "[PERSON_NAME] [PERSON_NAME]" at bounding box center [630, 287] width 459 height 34
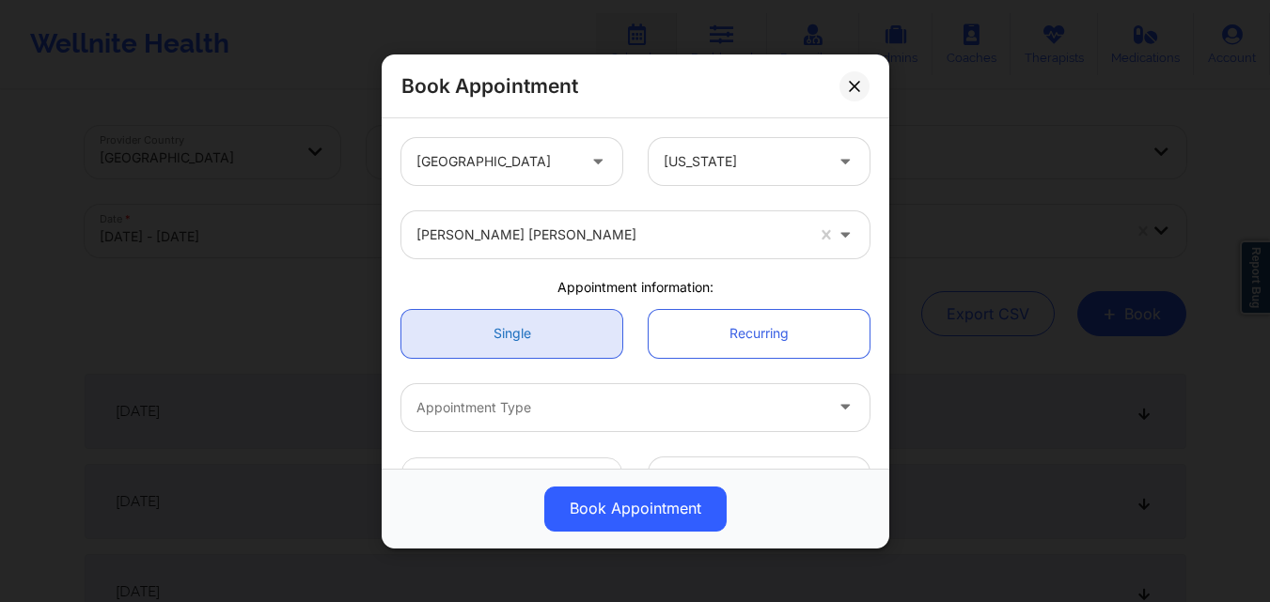
click at [522, 356] on link "Single" at bounding box center [511, 333] width 221 height 48
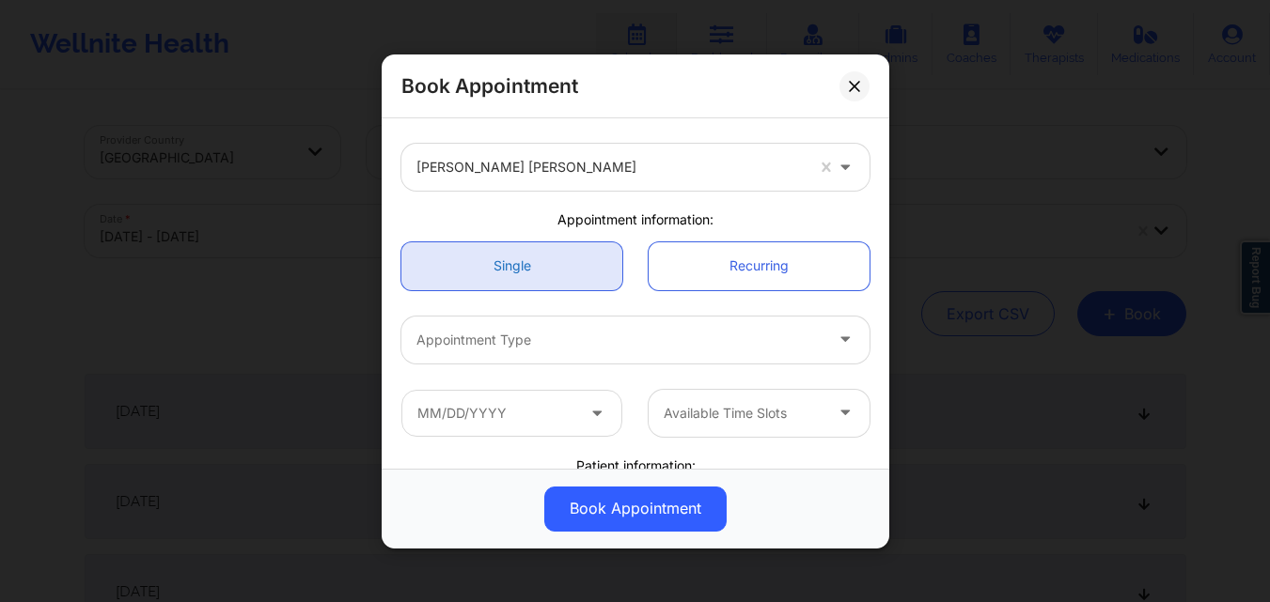
scroll to position [94, 0]
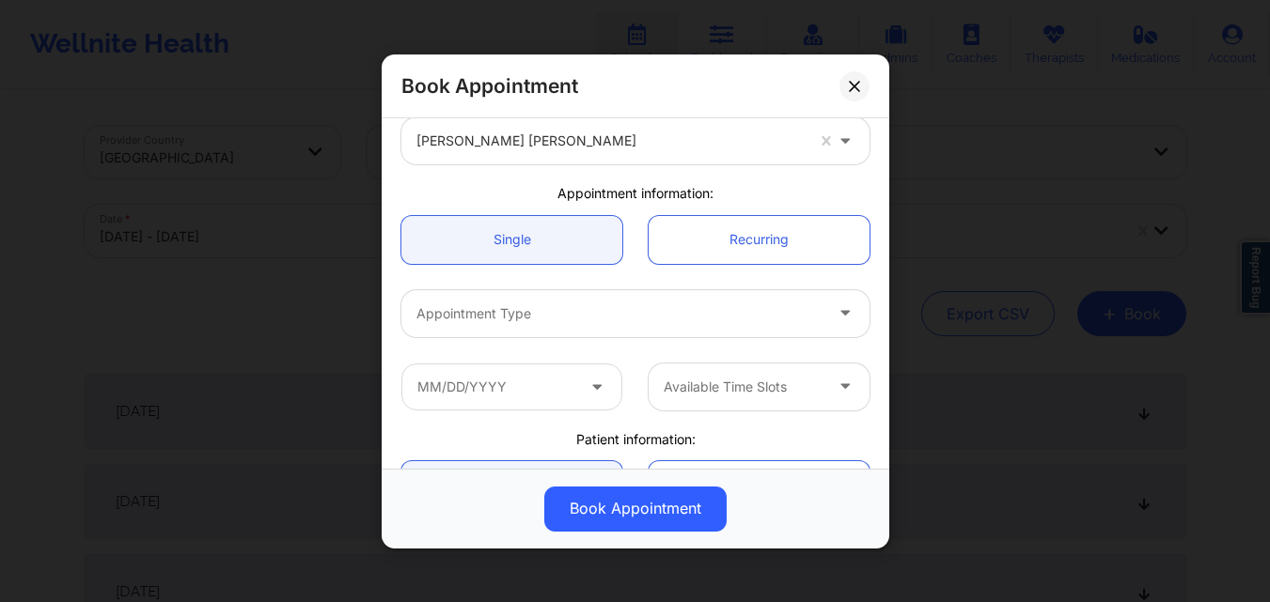
click at [569, 307] on div at bounding box center [619, 313] width 406 height 23
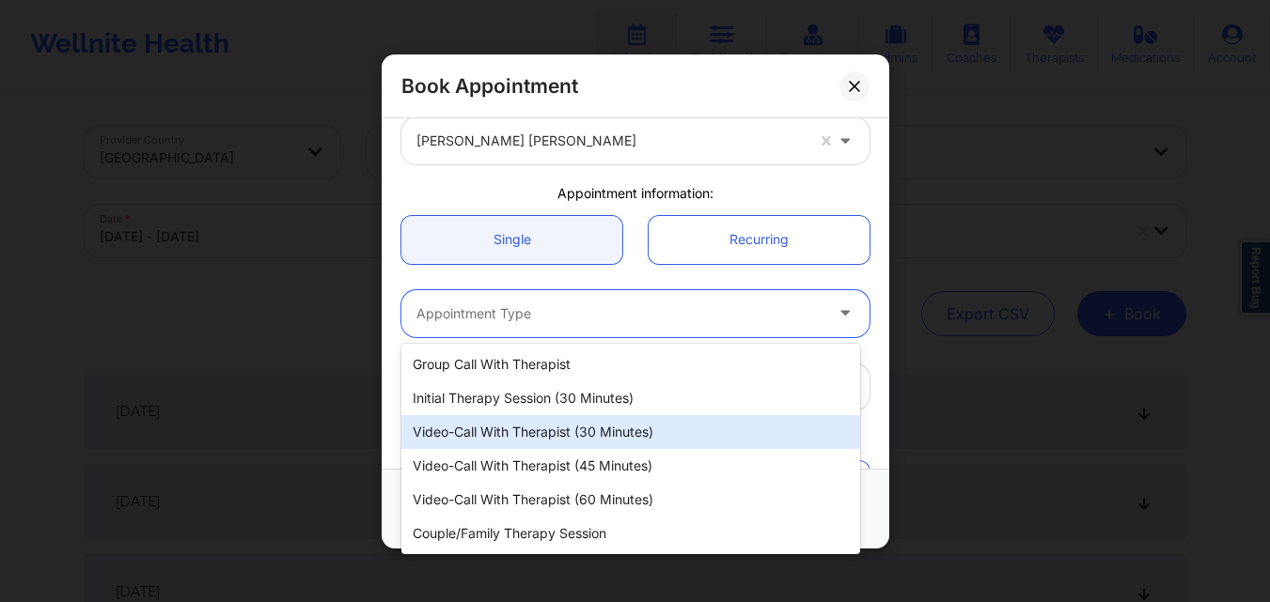
click at [604, 446] on div "Video-Call with Therapist (30 minutes)" at bounding box center [630, 432] width 459 height 34
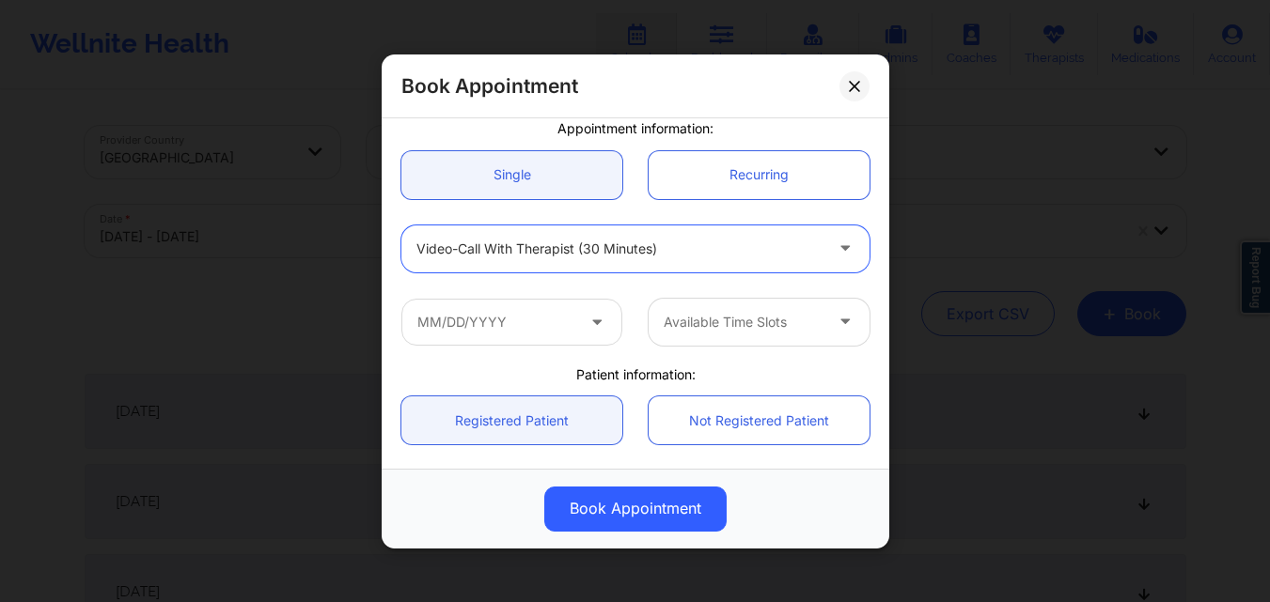
scroll to position [188, 0]
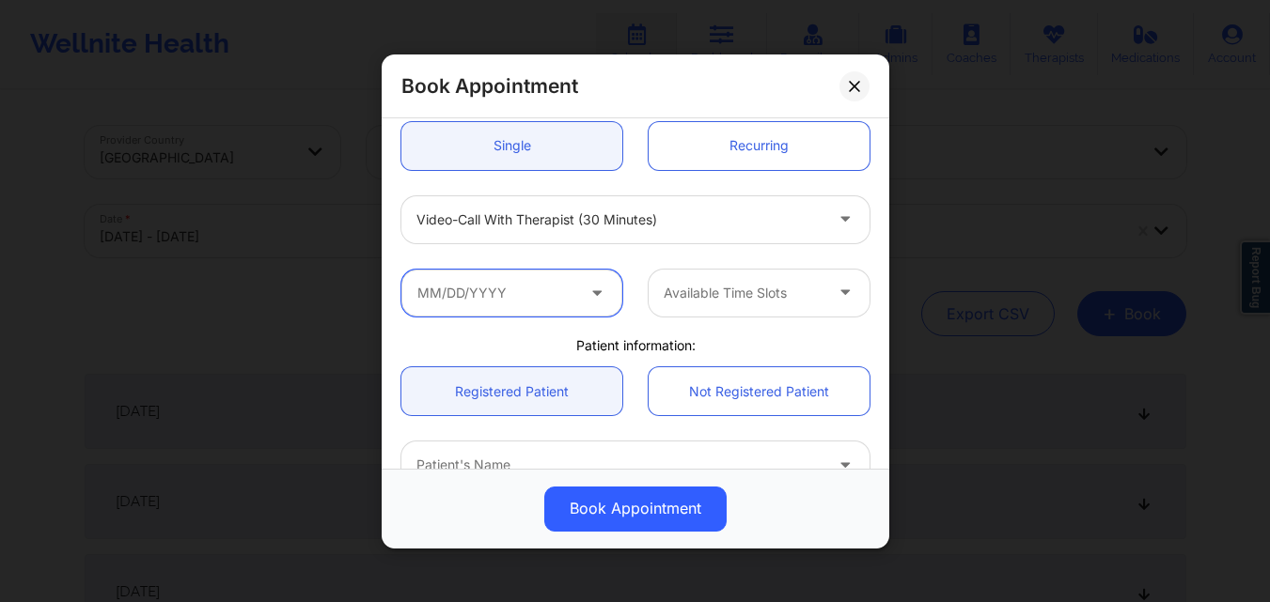
click at [503, 309] on input "text" at bounding box center [511, 292] width 221 height 47
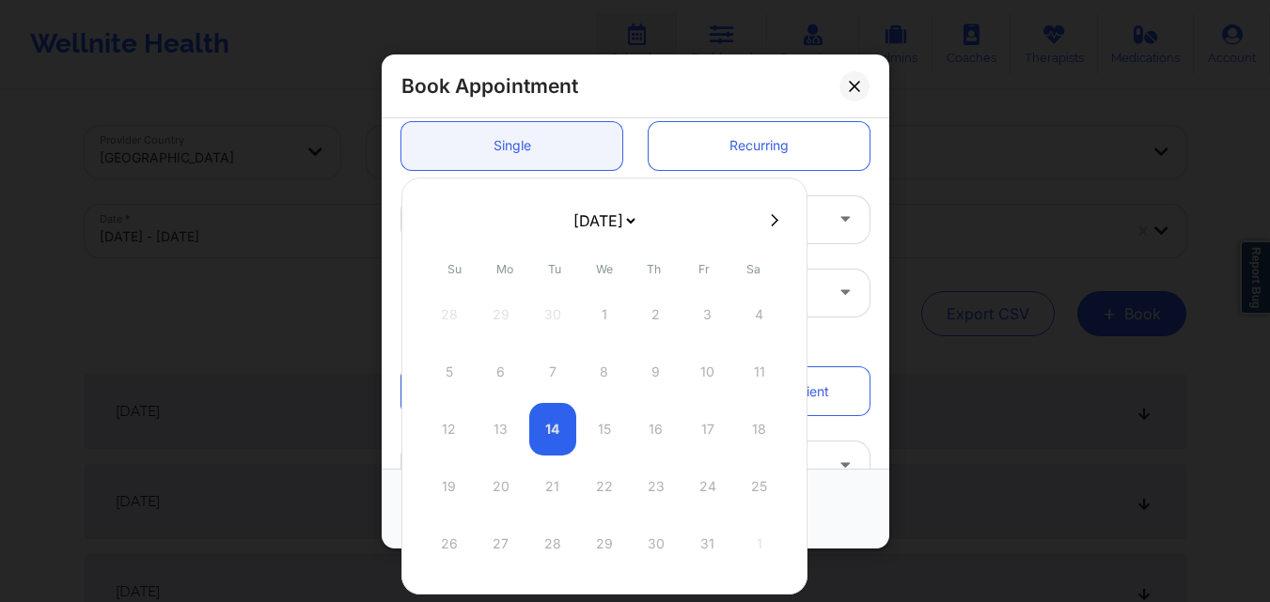
click at [771, 225] on icon at bounding box center [775, 219] width 8 height 12
select select "2025-10"
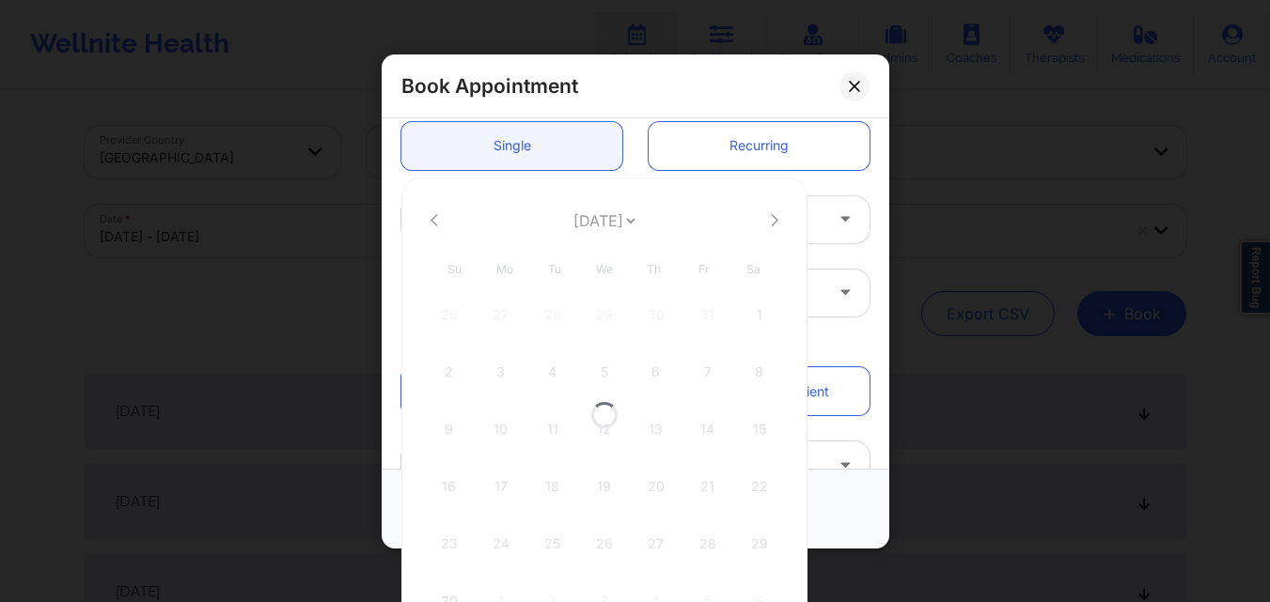
select select "2025-10"
click at [433, 221] on icon at bounding box center [434, 220] width 8 height 14
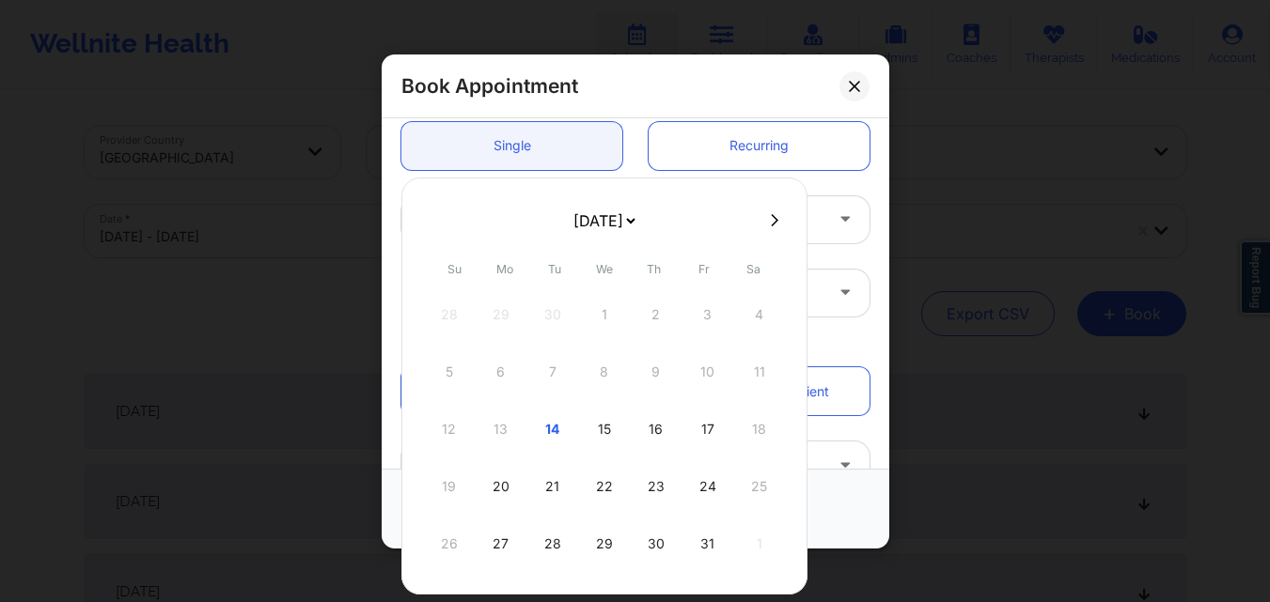
click at [602, 427] on div "15" at bounding box center [604, 429] width 47 height 53
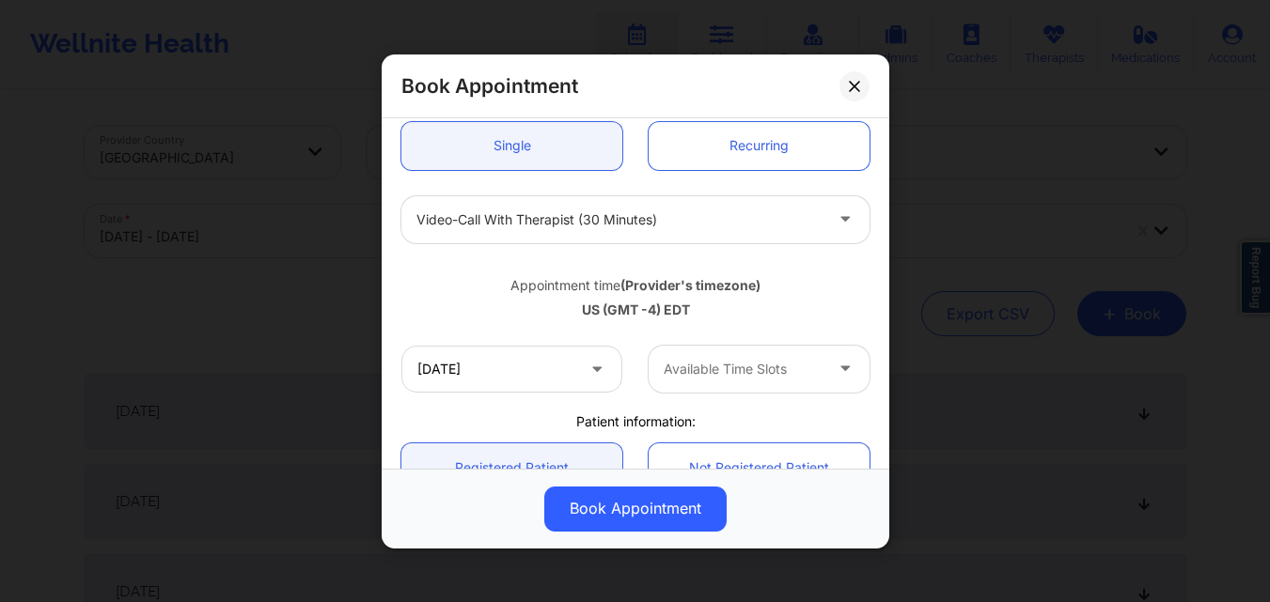
click at [774, 381] on div "Available Time Slots" at bounding box center [736, 368] width 176 height 47
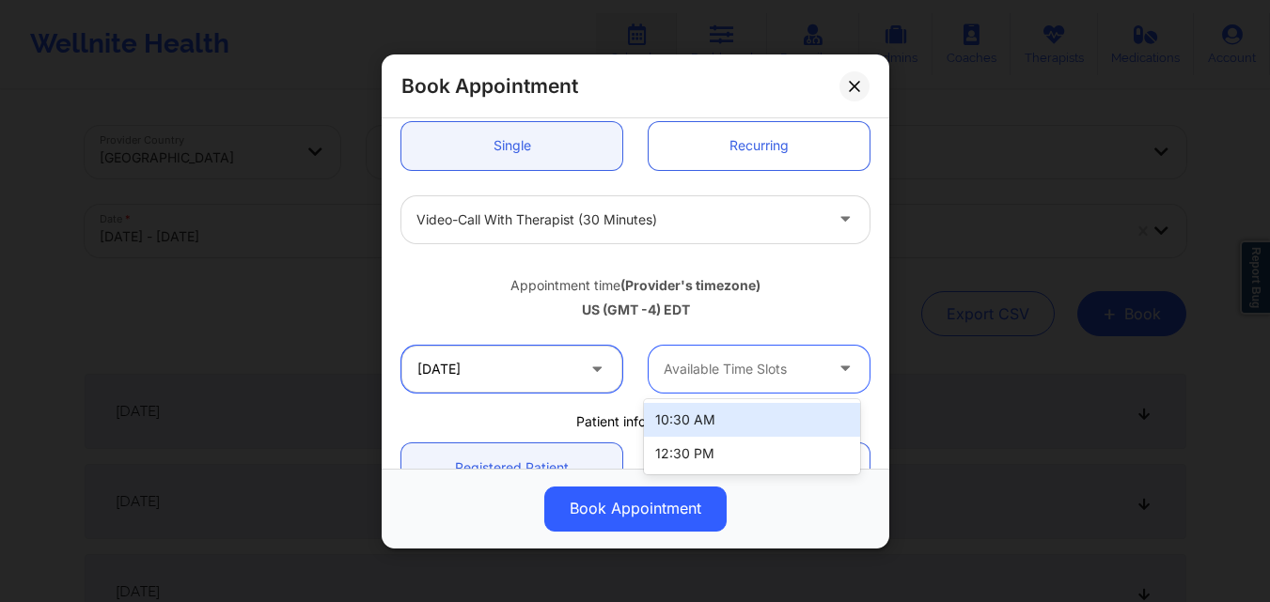
click at [572, 362] on input "10/15/2025" at bounding box center [511, 368] width 221 height 47
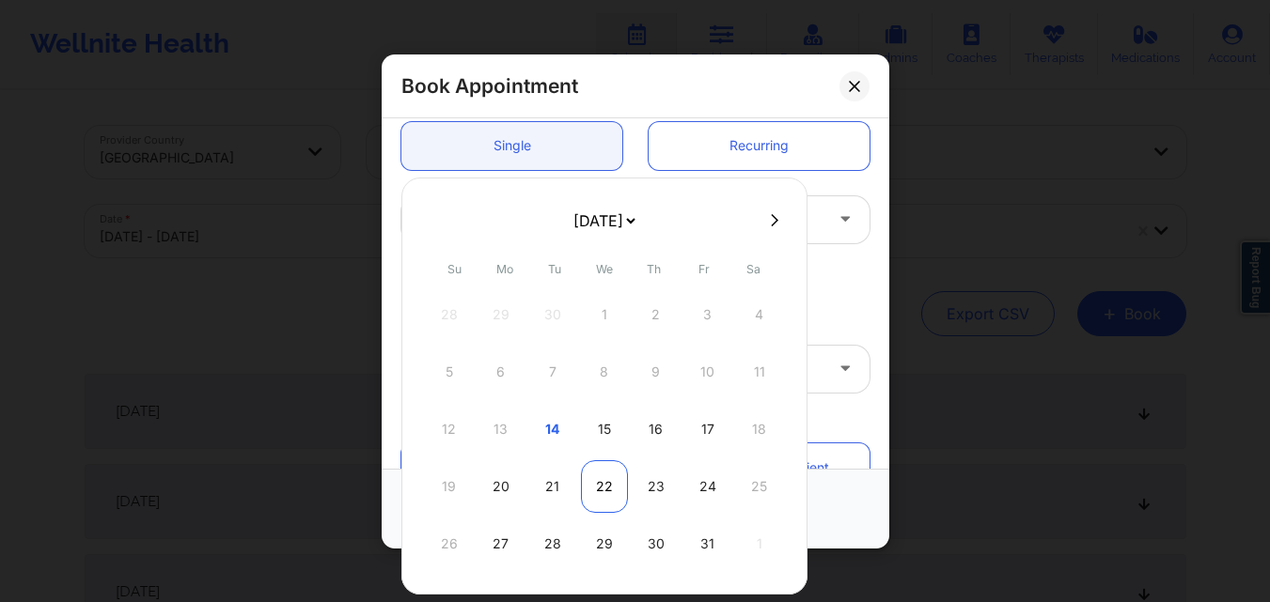
click at [605, 493] on div "22" at bounding box center [604, 486] width 47 height 53
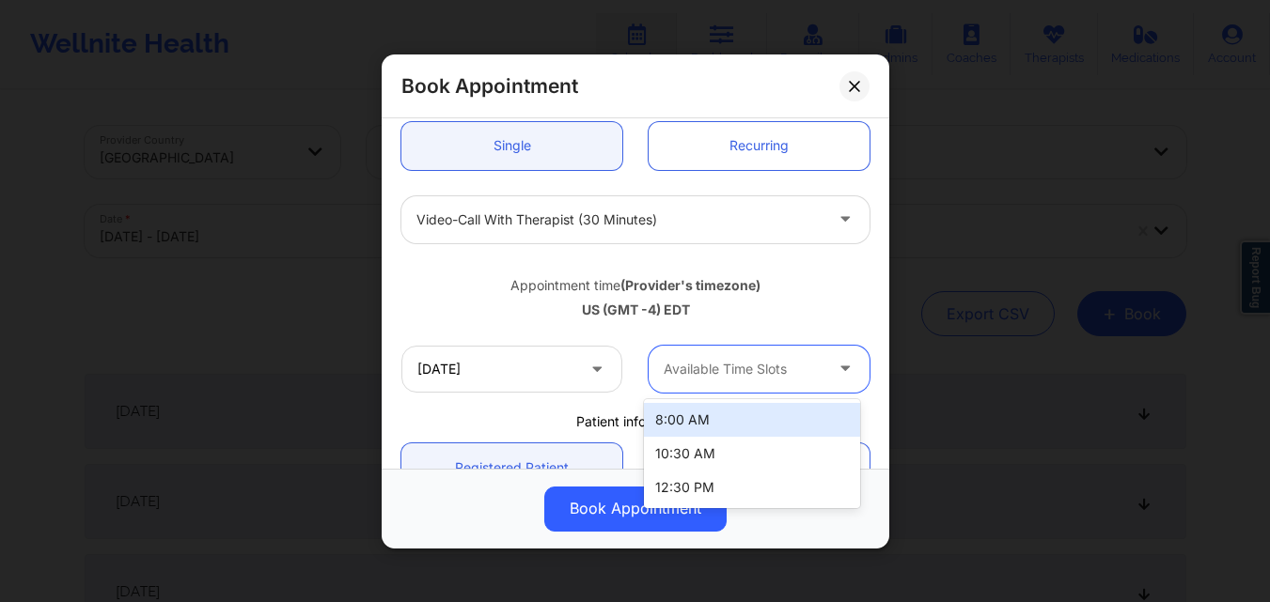
click at [790, 375] on div at bounding box center [742, 369] width 159 height 23
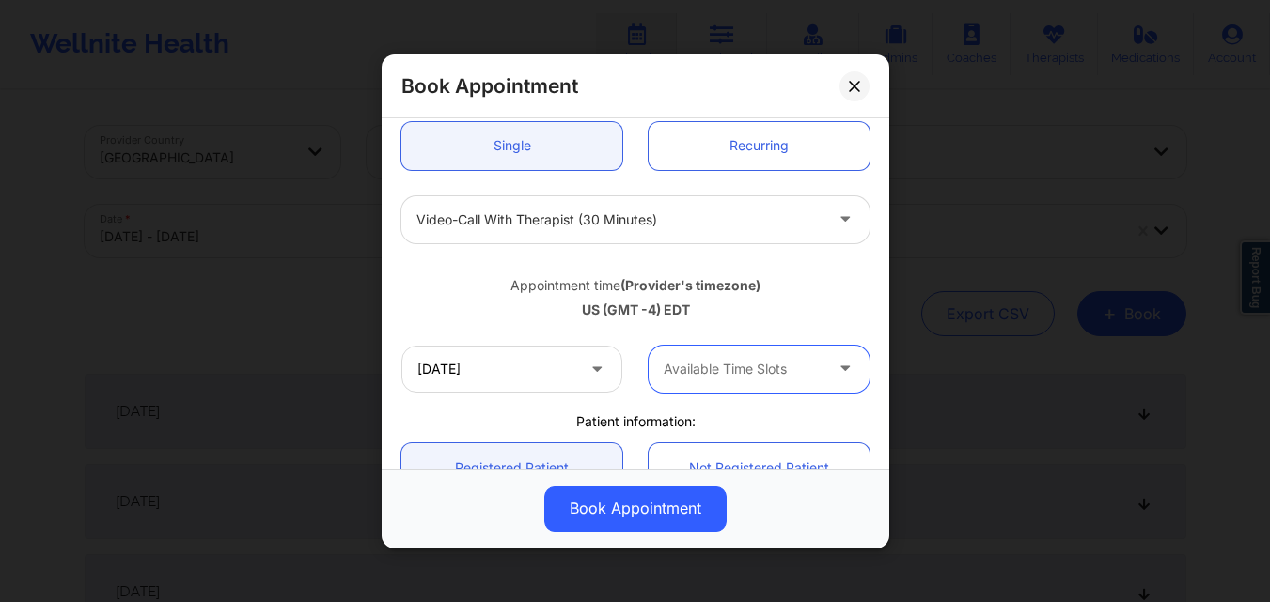
scroll to position [282, 0]
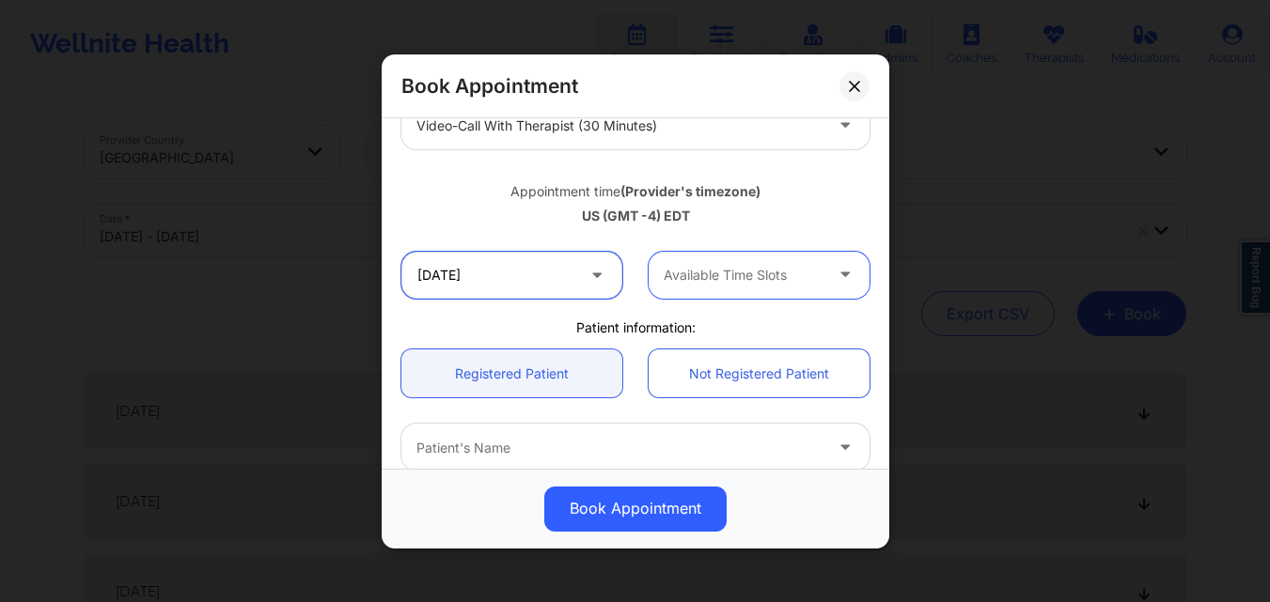
click at [470, 283] on input "10/22/2025" at bounding box center [511, 274] width 221 height 47
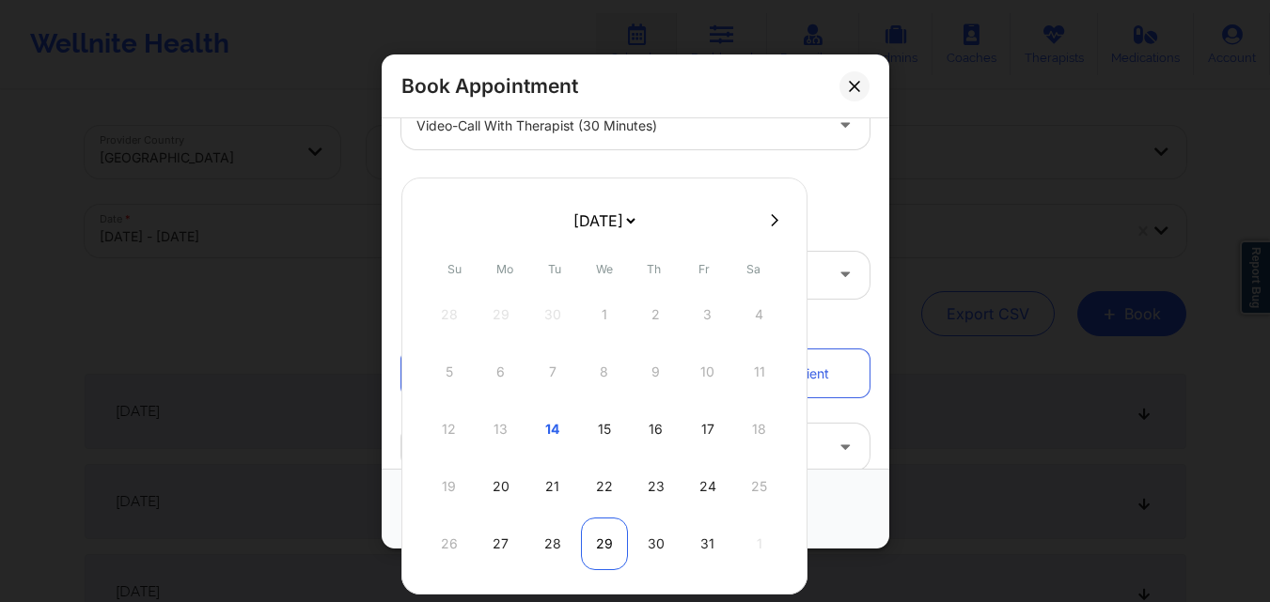
click at [613, 550] on div "29" at bounding box center [604, 544] width 47 height 53
type input "10/29/2025"
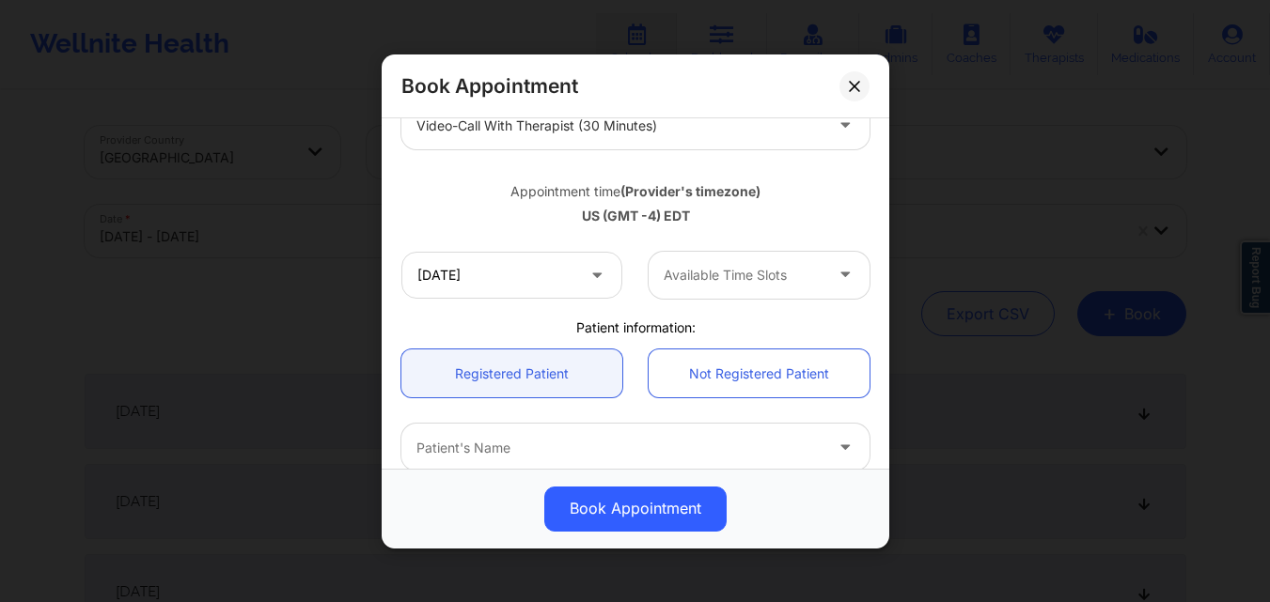
click at [790, 273] on div at bounding box center [742, 275] width 159 height 23
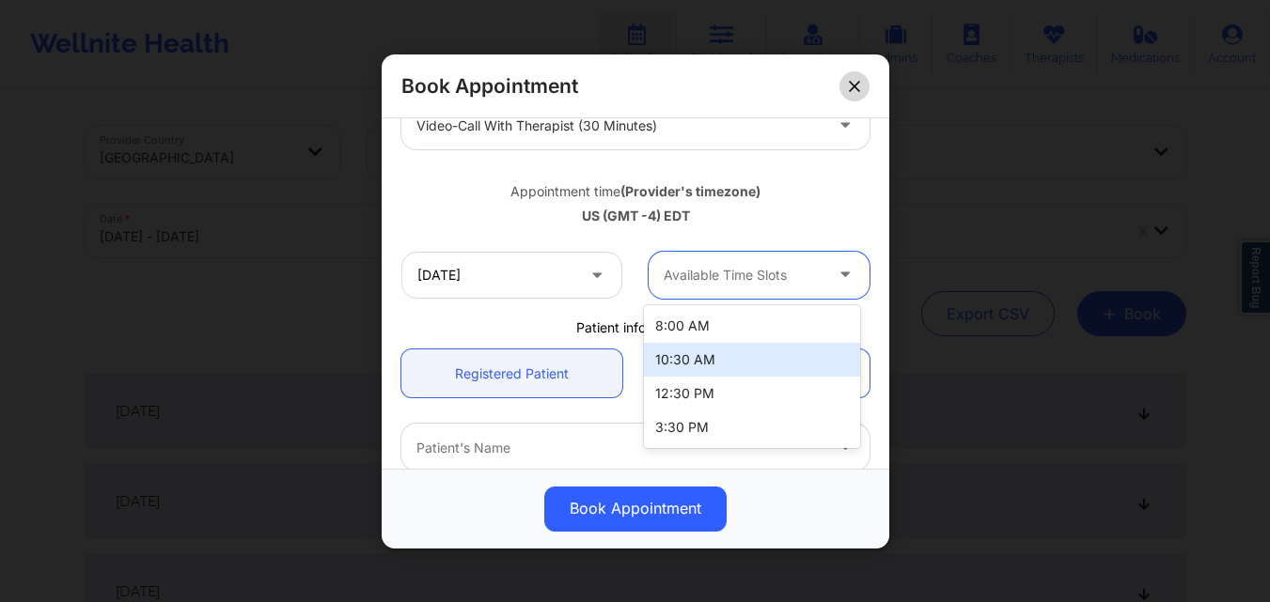
click at [849, 84] on icon at bounding box center [854, 85] width 11 height 11
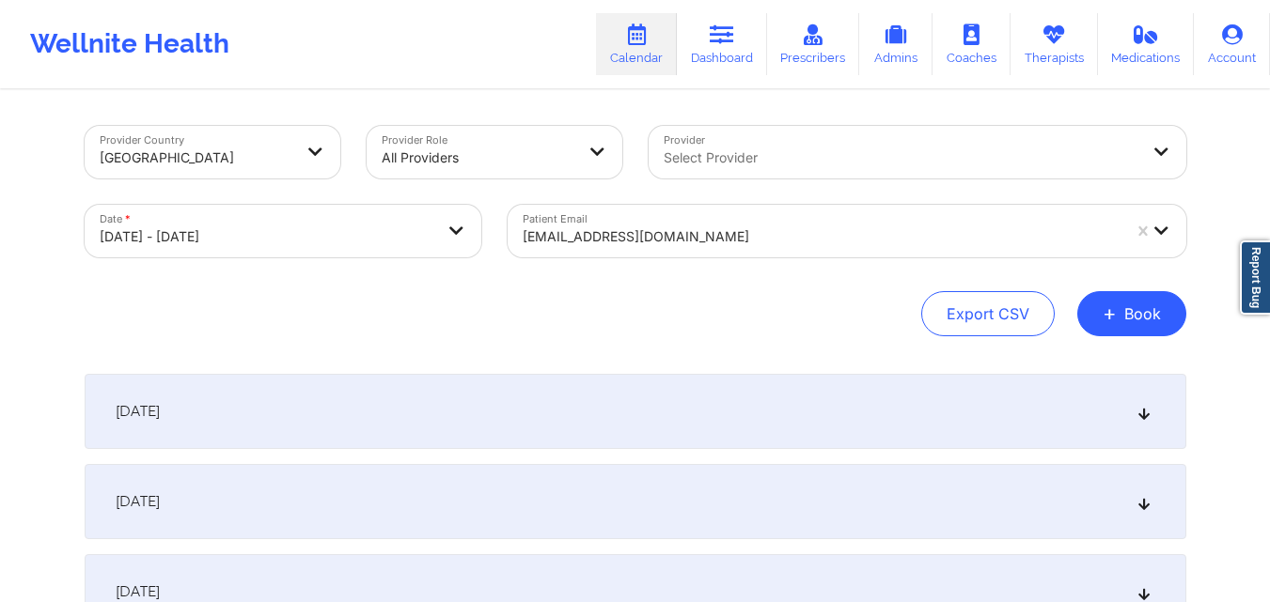
click at [782, 231] on div at bounding box center [821, 237] width 598 height 23
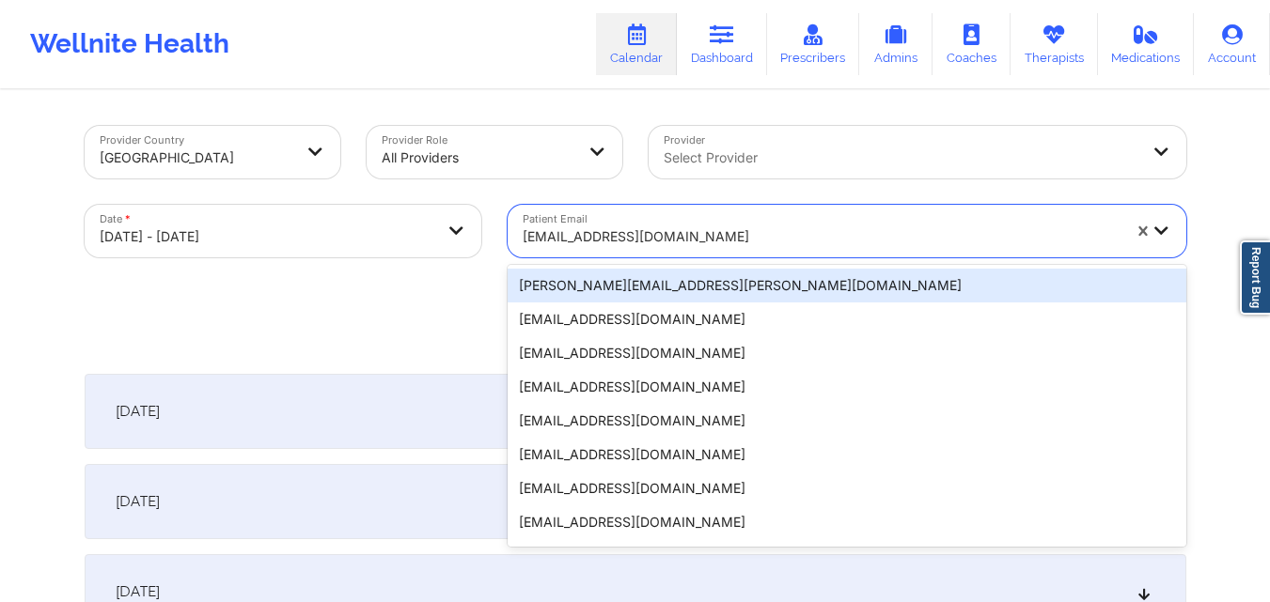
paste input "michaelstrunk944@gmail.com"
type input "michaelstrunk944@gmail.com"
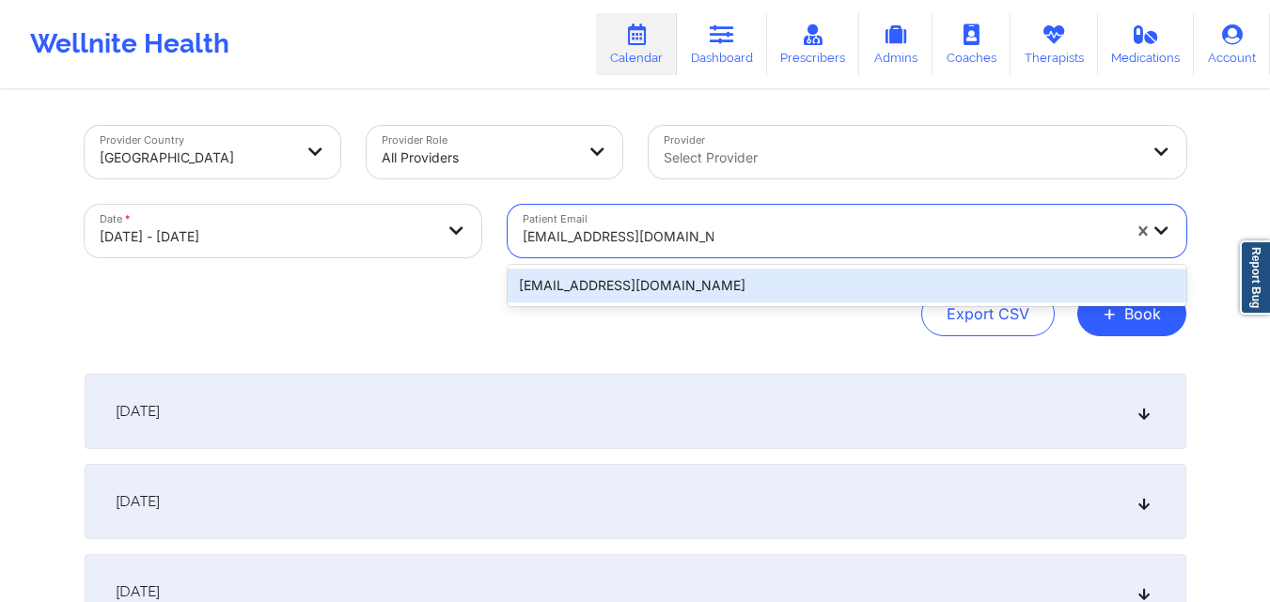
click at [741, 292] on div "michaelstrunk944@gmail.com" at bounding box center [846, 286] width 678 height 34
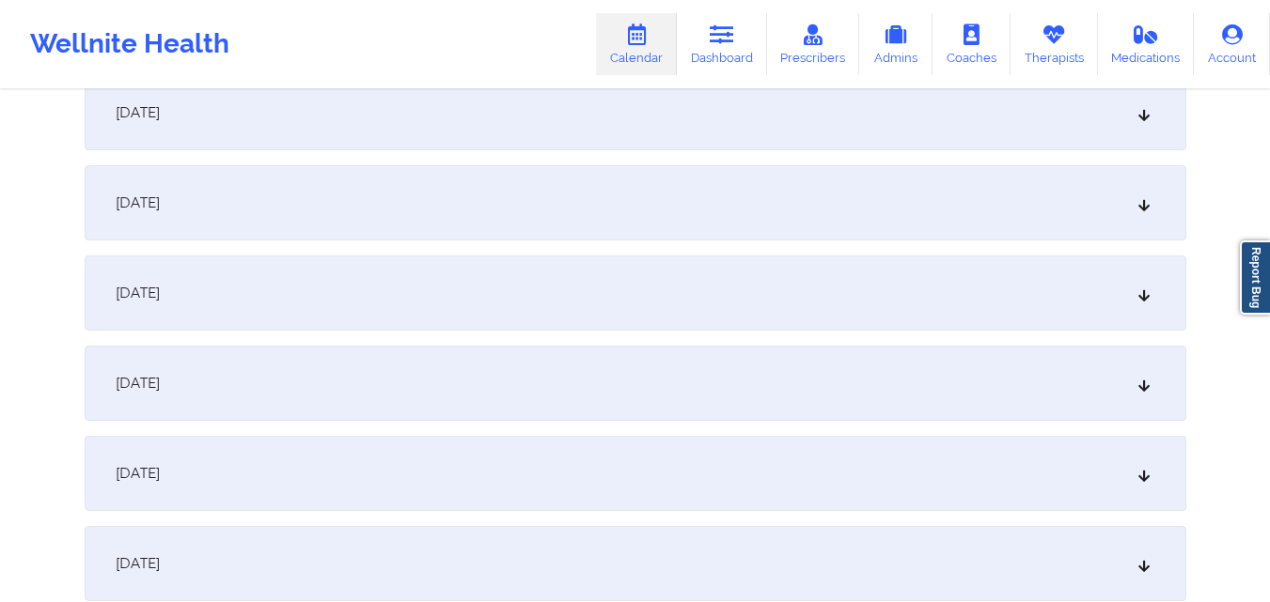
scroll to position [1316, 0]
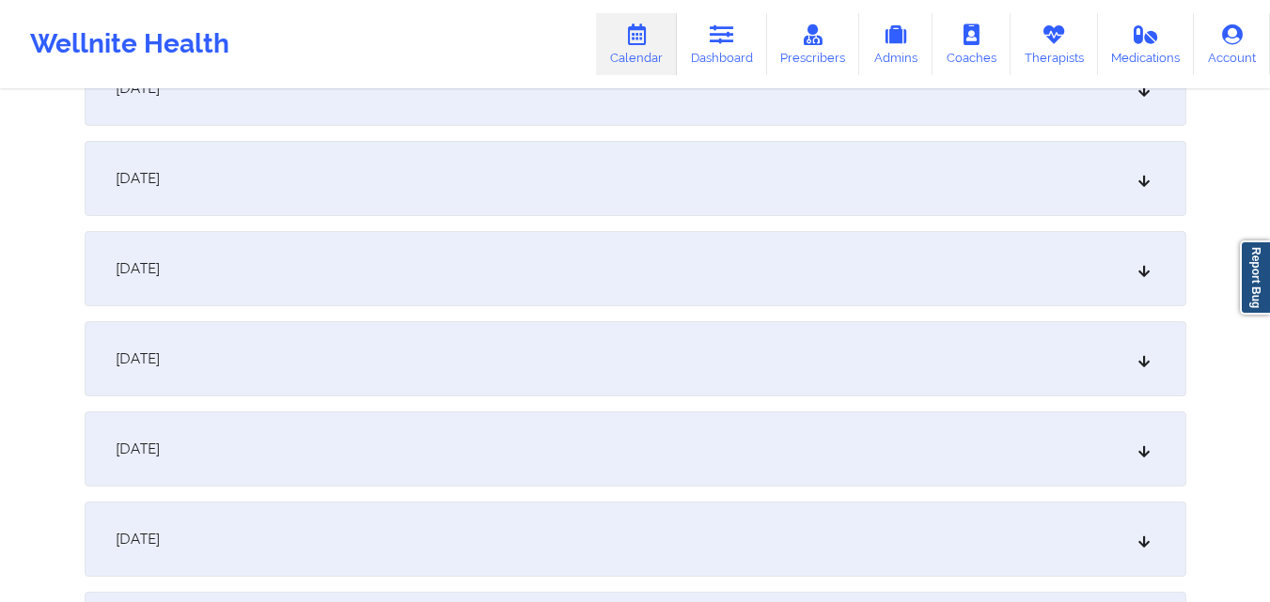
click at [742, 251] on div "[DATE]" at bounding box center [635, 268] width 1101 height 75
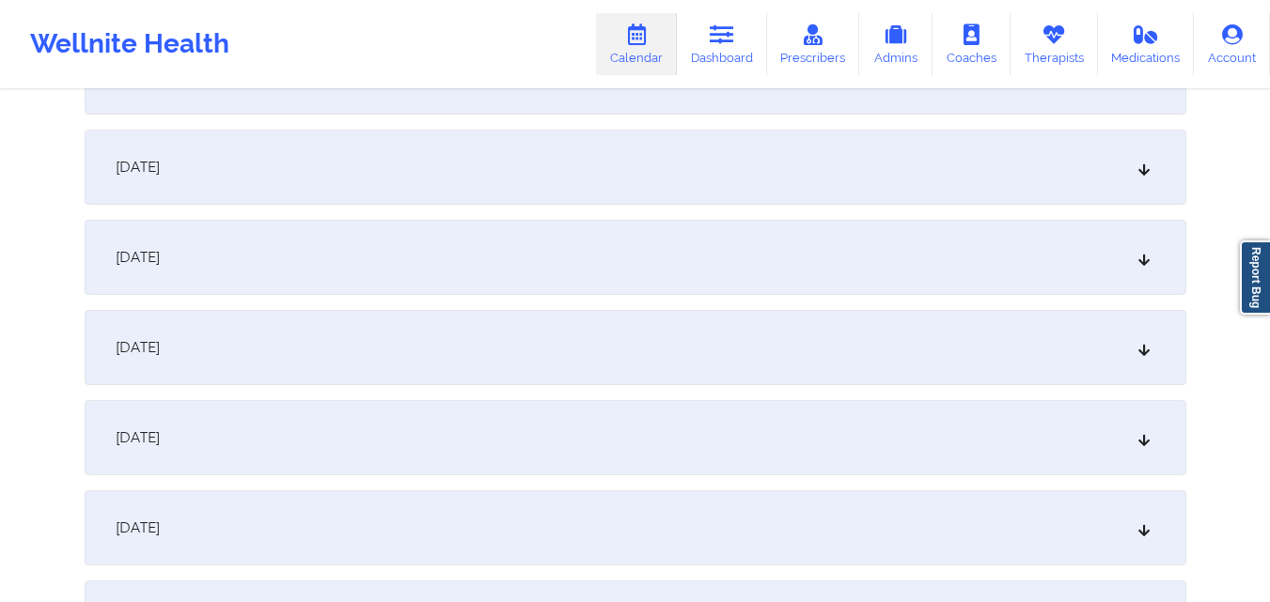
scroll to position [2349, 0]
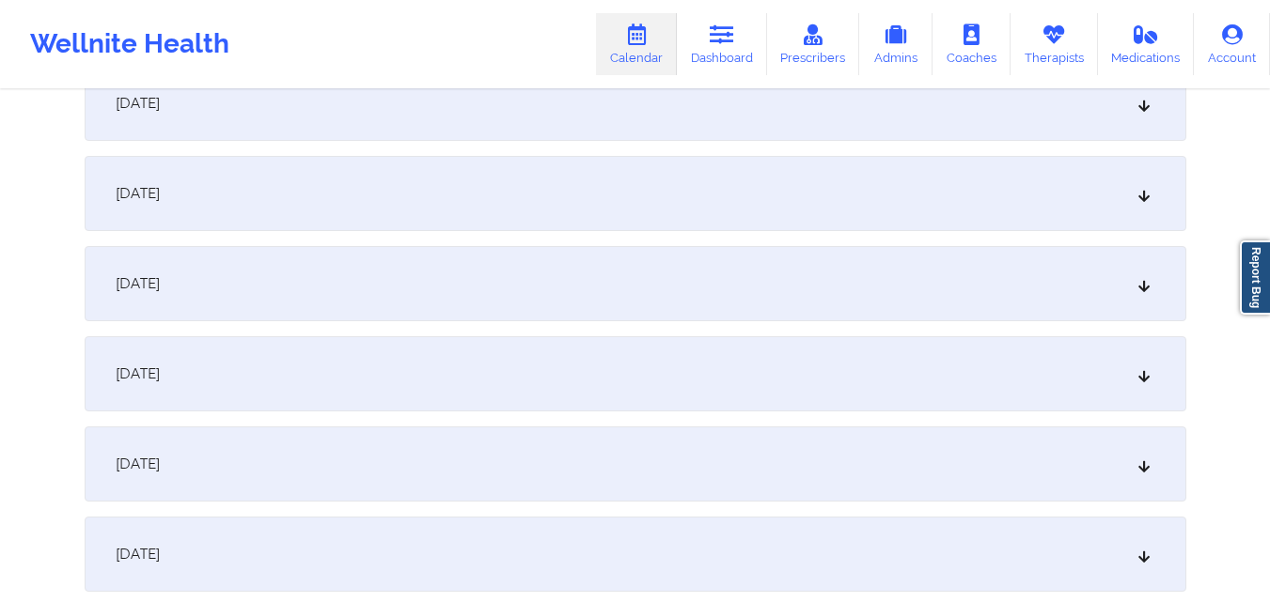
click at [784, 166] on div "[DATE]" at bounding box center [635, 193] width 1101 height 75
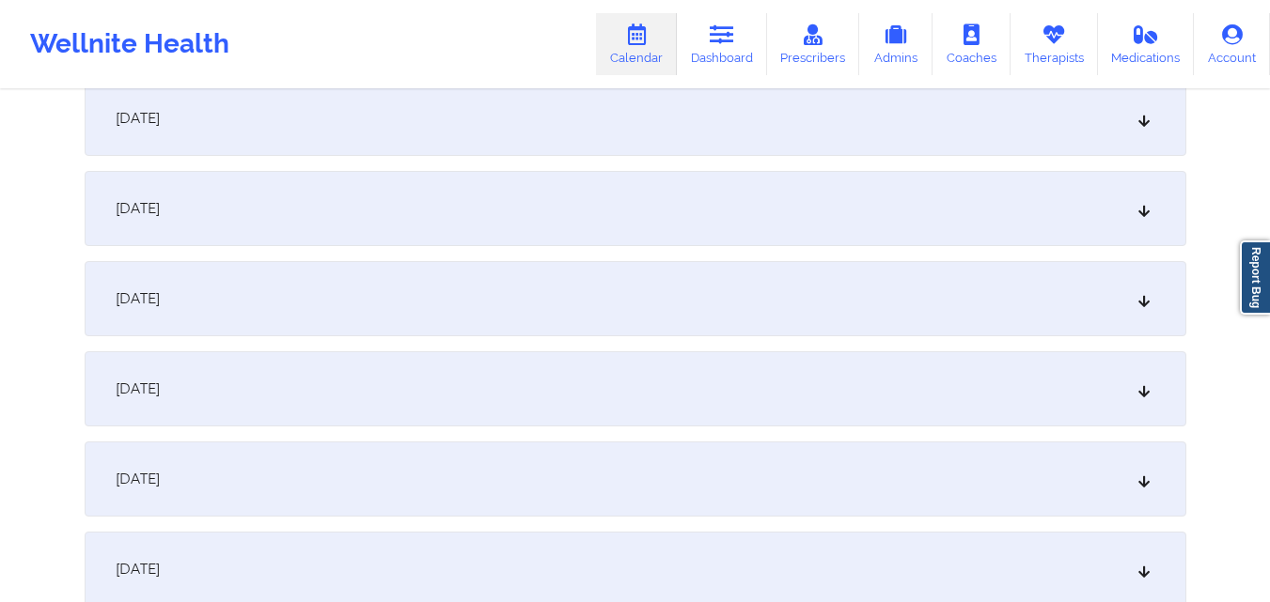
scroll to position [564, 0]
click at [618, 292] on div "[DATE]" at bounding box center [635, 298] width 1101 height 75
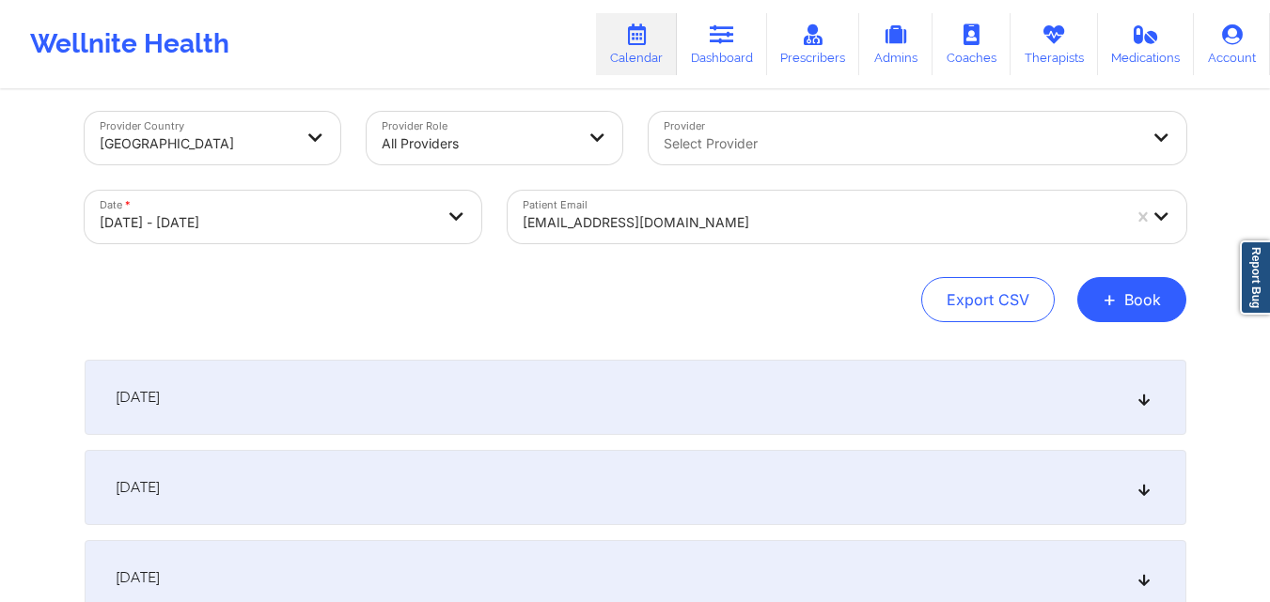
scroll to position [0, 0]
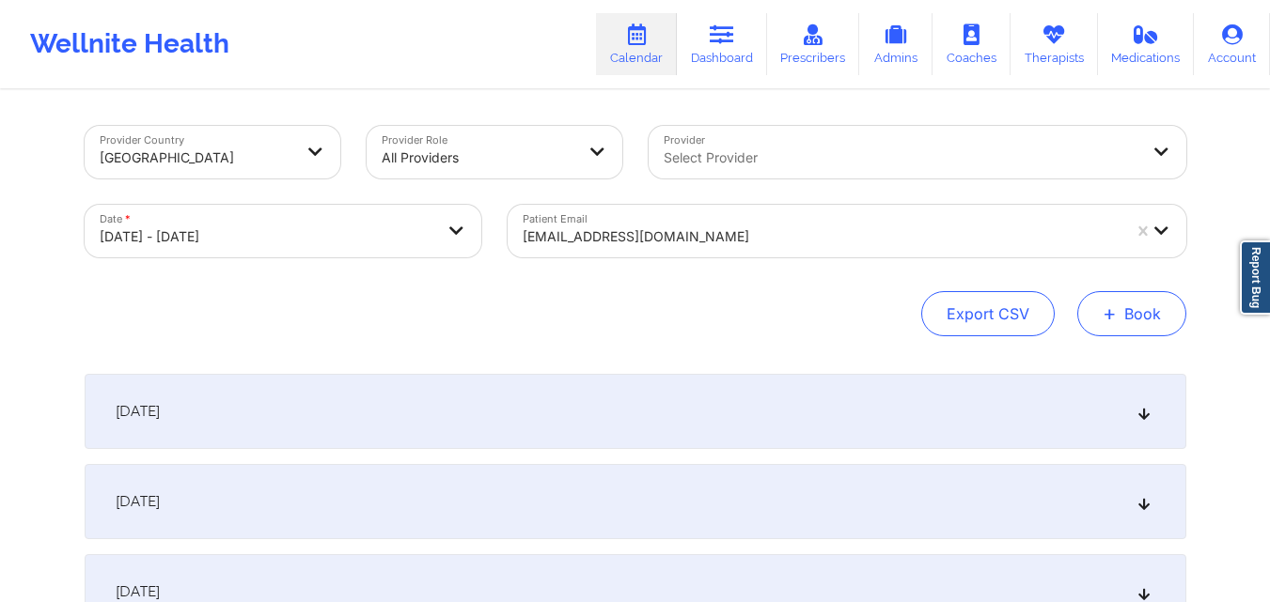
click at [1119, 320] on button "+ Book" at bounding box center [1131, 313] width 109 height 45
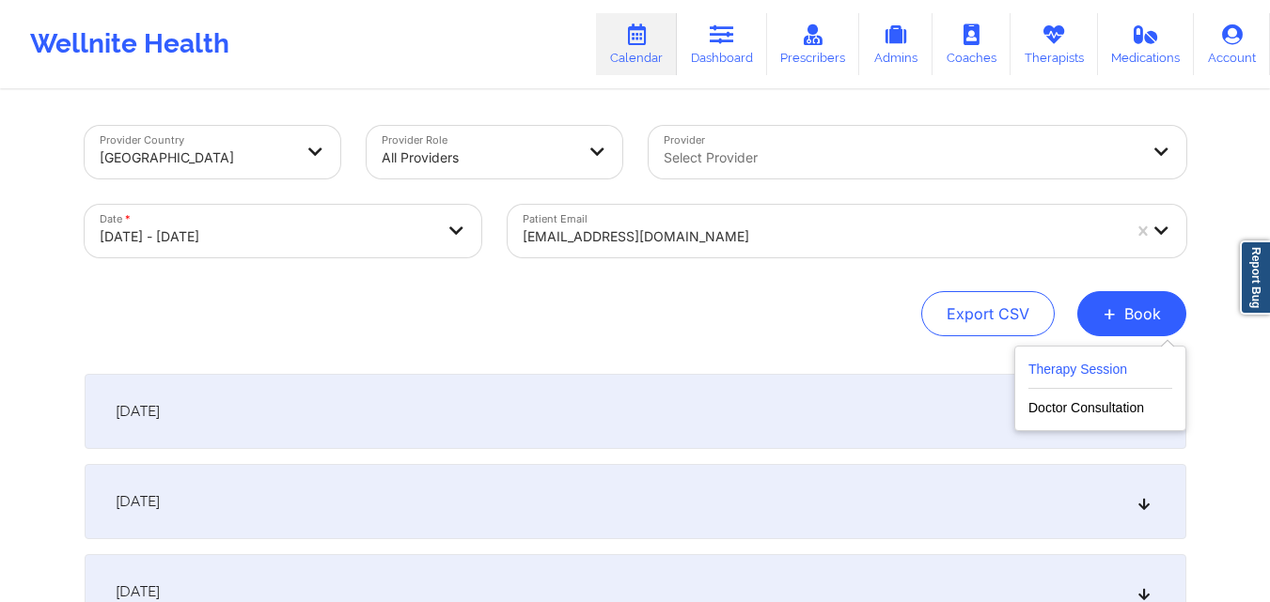
click at [1086, 367] on button "Therapy Session" at bounding box center [1100, 373] width 144 height 31
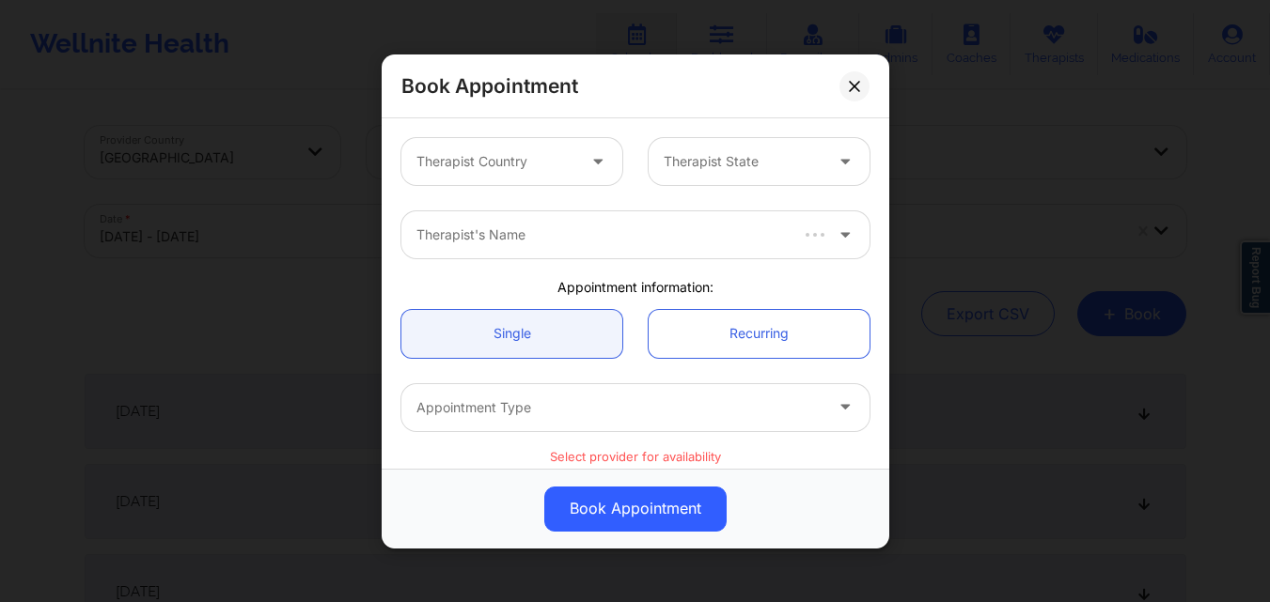
click at [499, 173] on div "Therapist Country" at bounding box center [489, 161] width 176 height 47
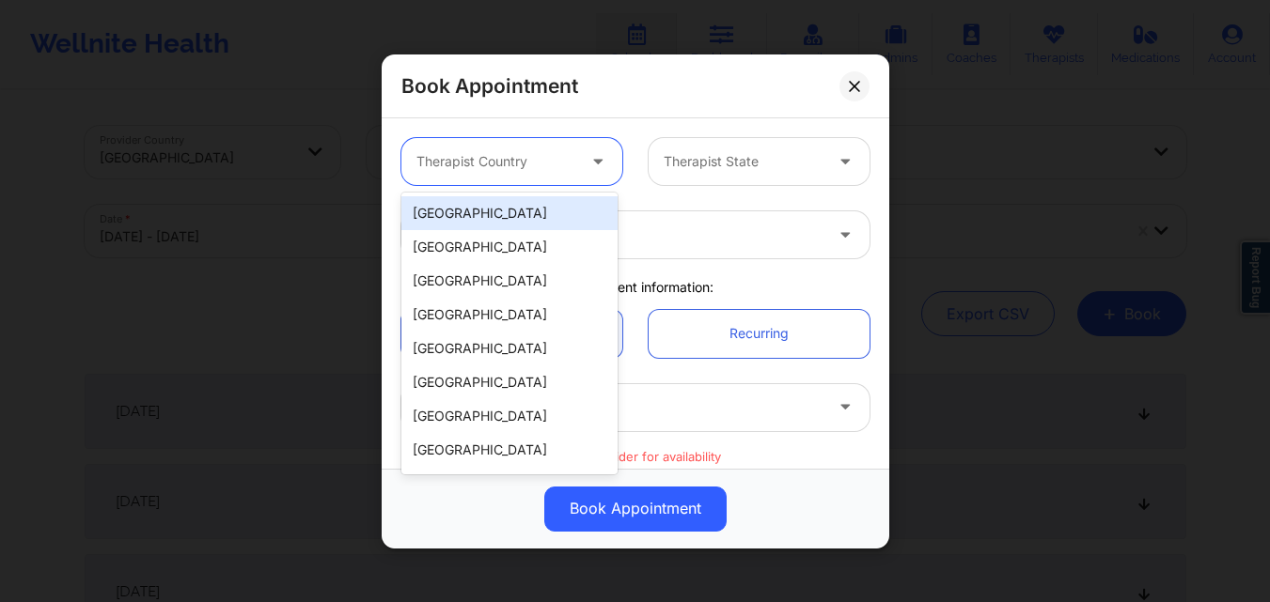
click at [522, 220] on div "[GEOGRAPHIC_DATA]" at bounding box center [509, 213] width 216 height 34
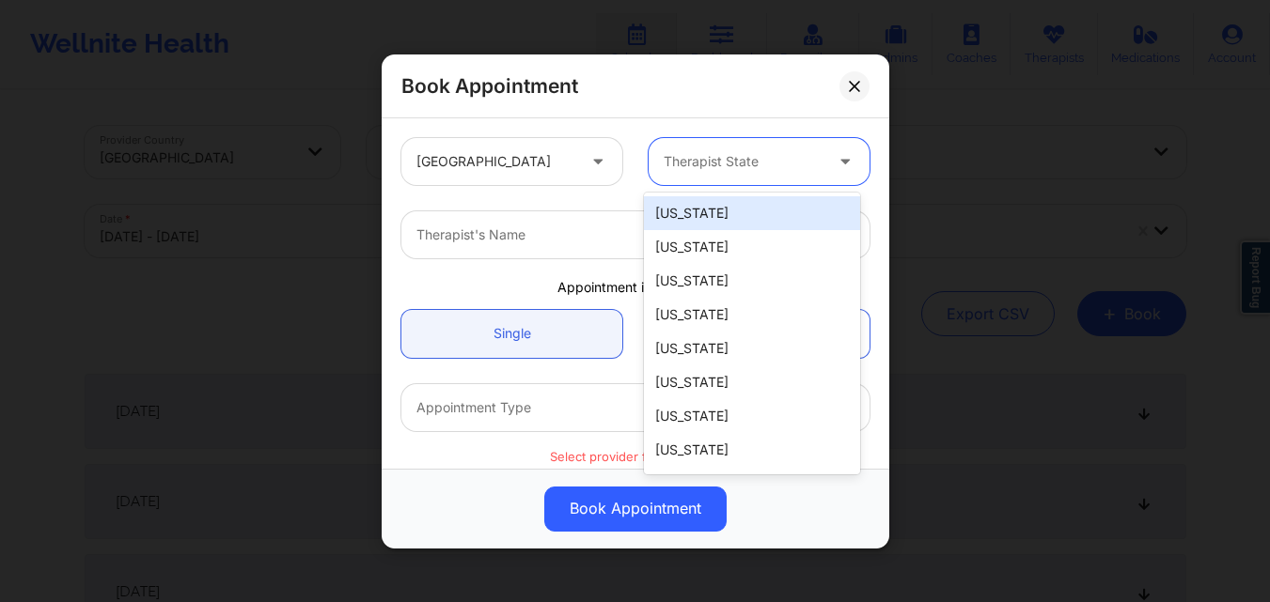
click at [743, 161] on div at bounding box center [742, 161] width 159 height 23
type input "New"
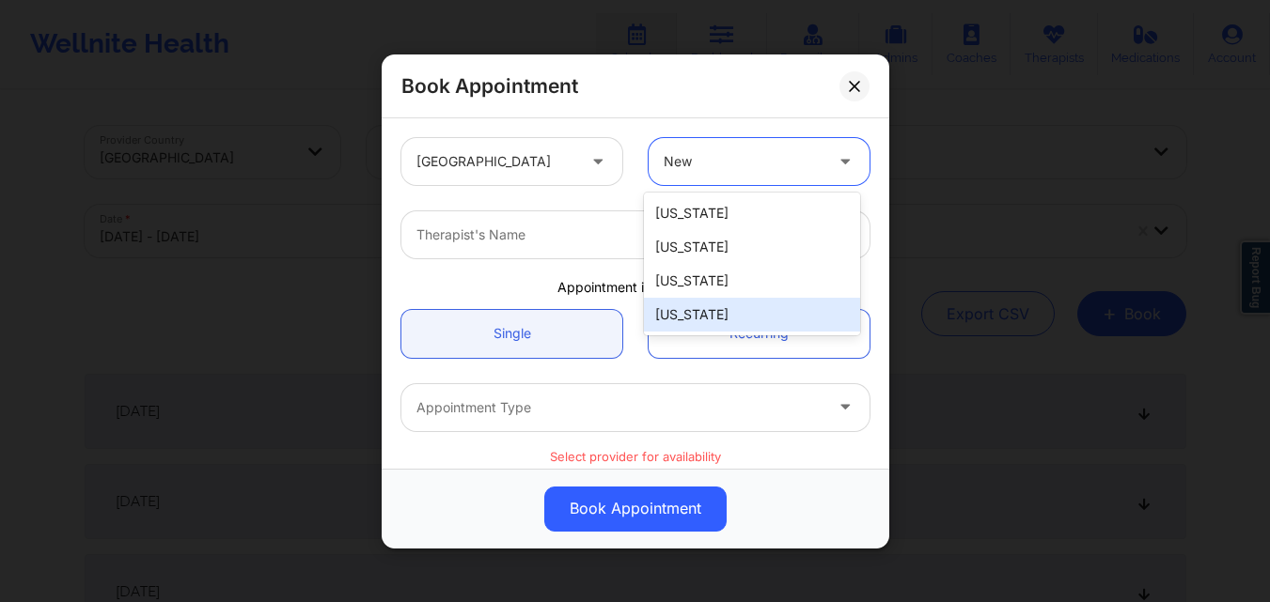
click at [734, 316] on div "[US_STATE]" at bounding box center [752, 315] width 216 height 34
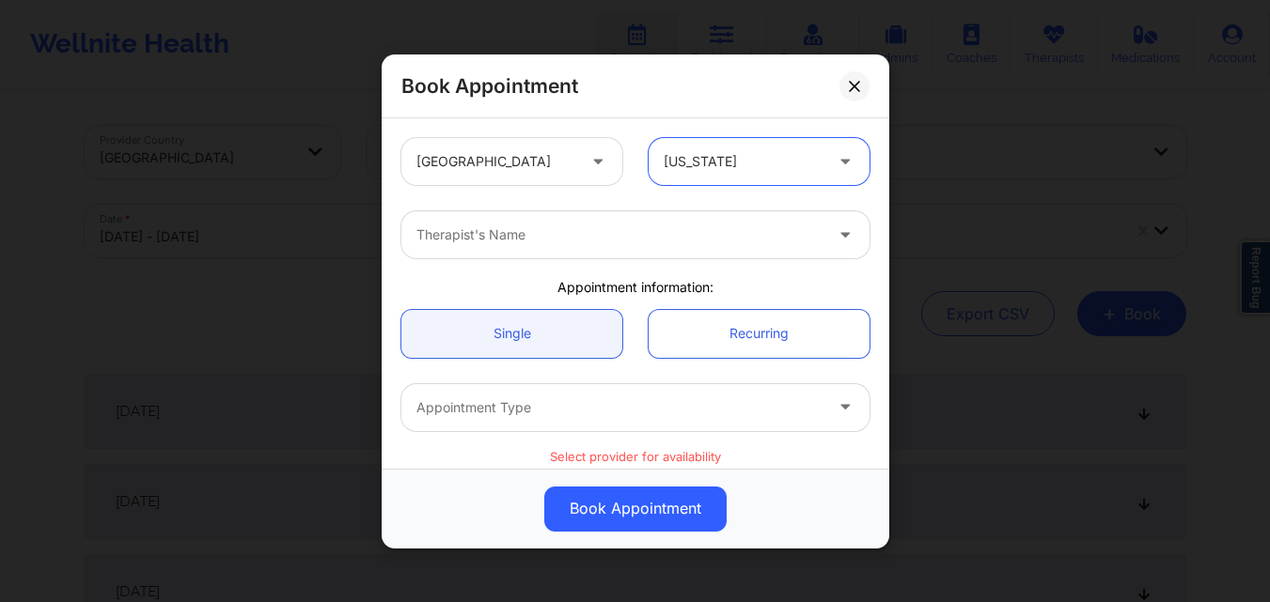
click at [534, 229] on div at bounding box center [619, 235] width 406 height 23
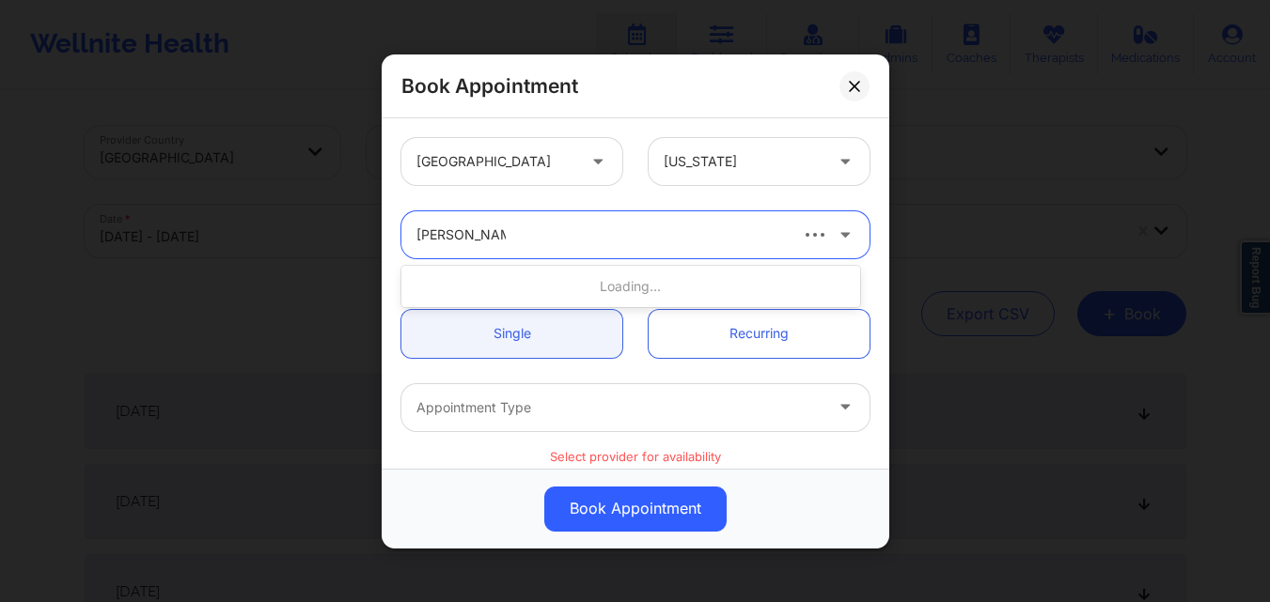
type input "Richard Ryan K"
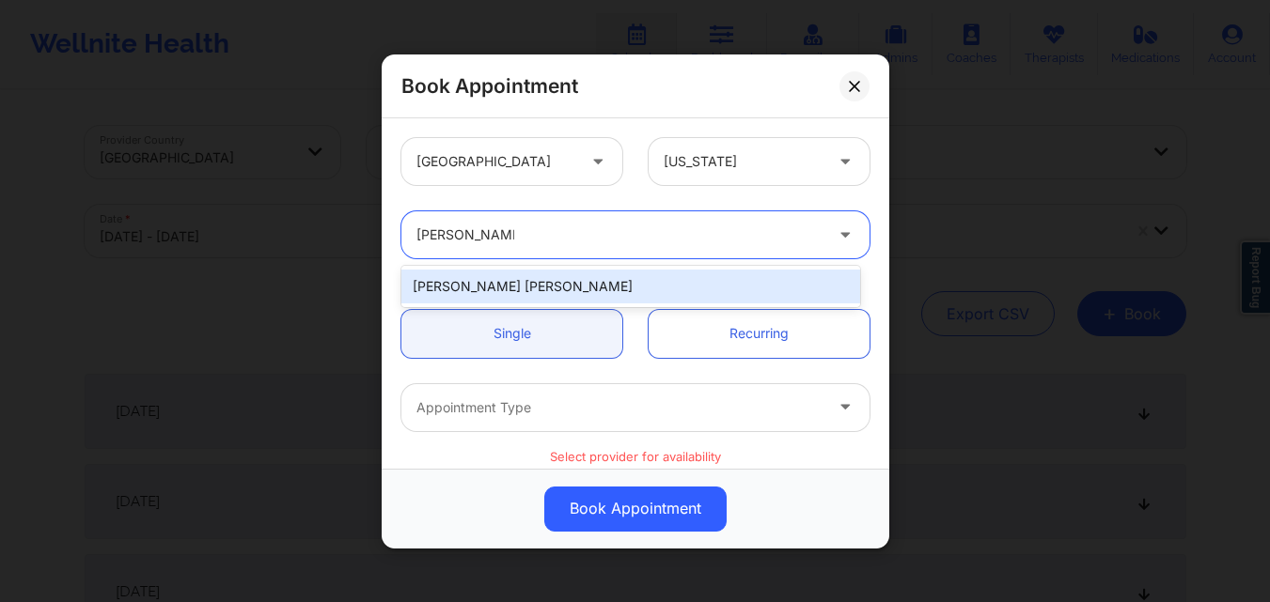
click at [527, 293] on div "[PERSON_NAME] [PERSON_NAME]" at bounding box center [630, 287] width 459 height 34
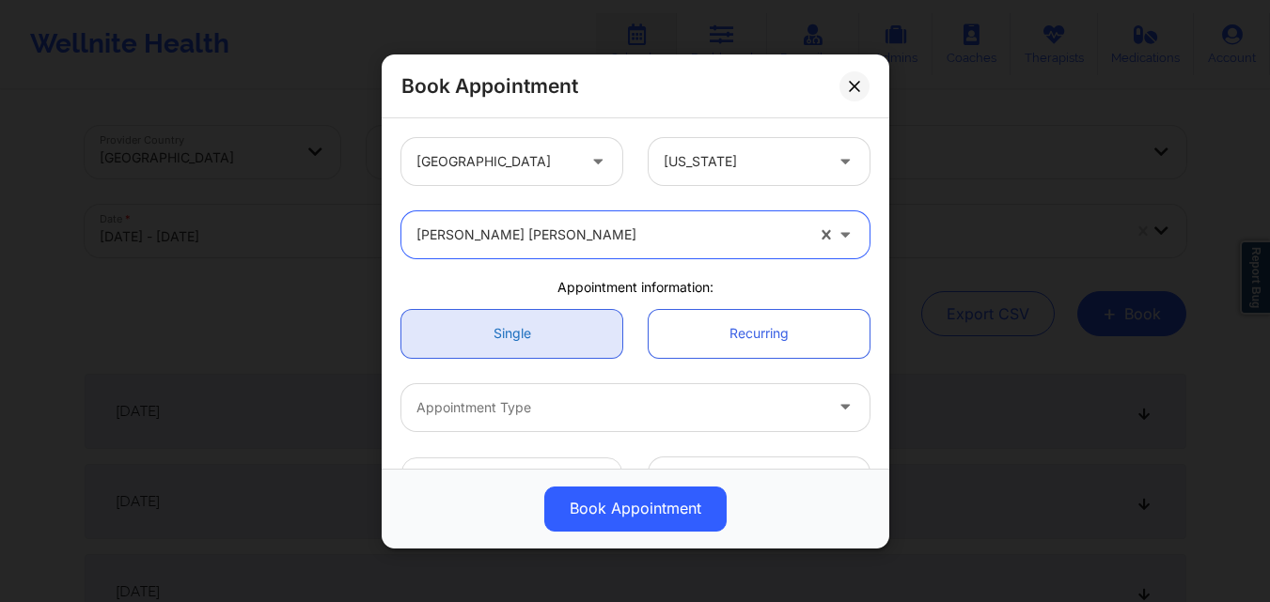
click at [530, 337] on link "Single" at bounding box center [511, 333] width 221 height 48
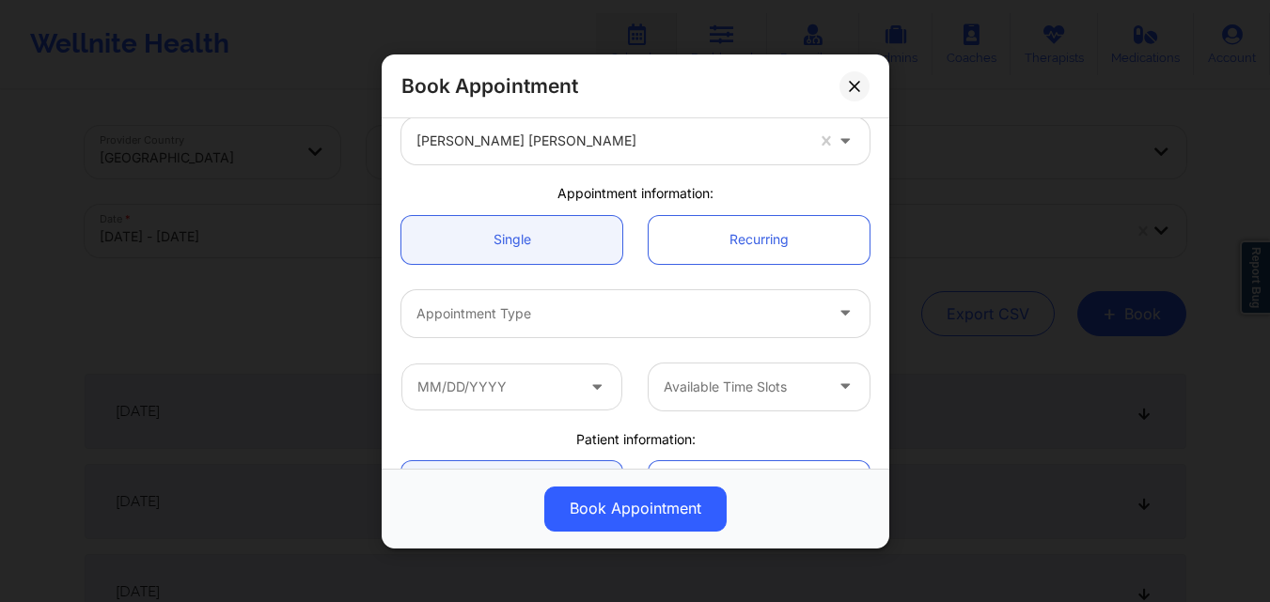
click at [549, 304] on div at bounding box center [619, 313] width 406 height 23
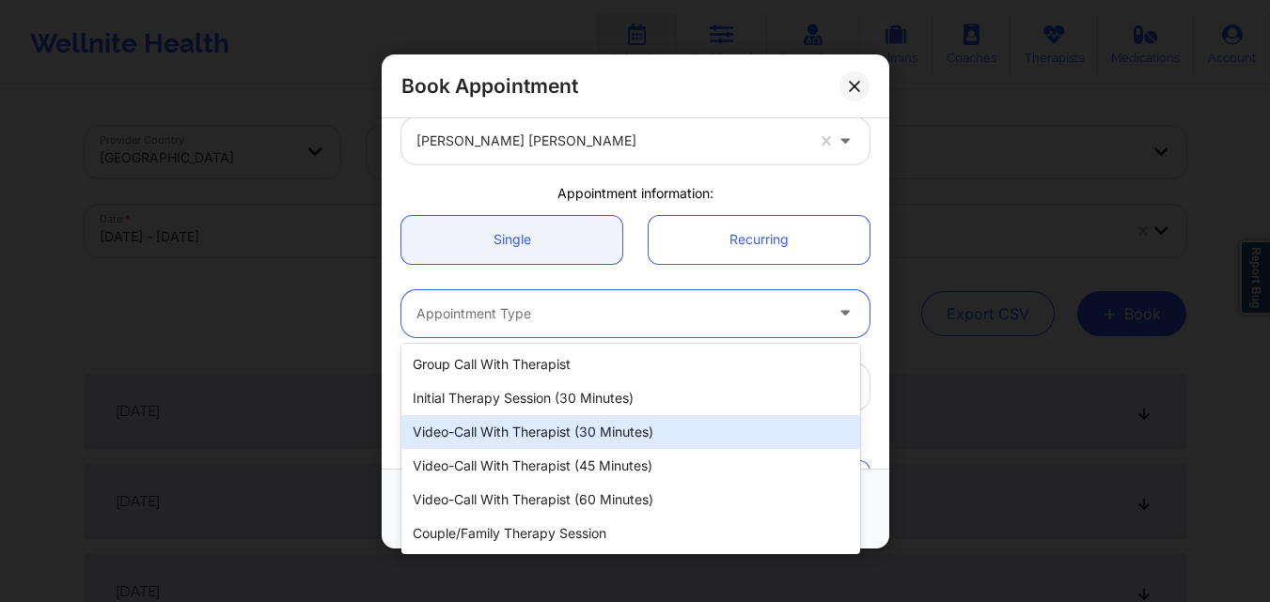
click at [538, 444] on div "Video-Call with Therapist (30 minutes)" at bounding box center [630, 432] width 459 height 34
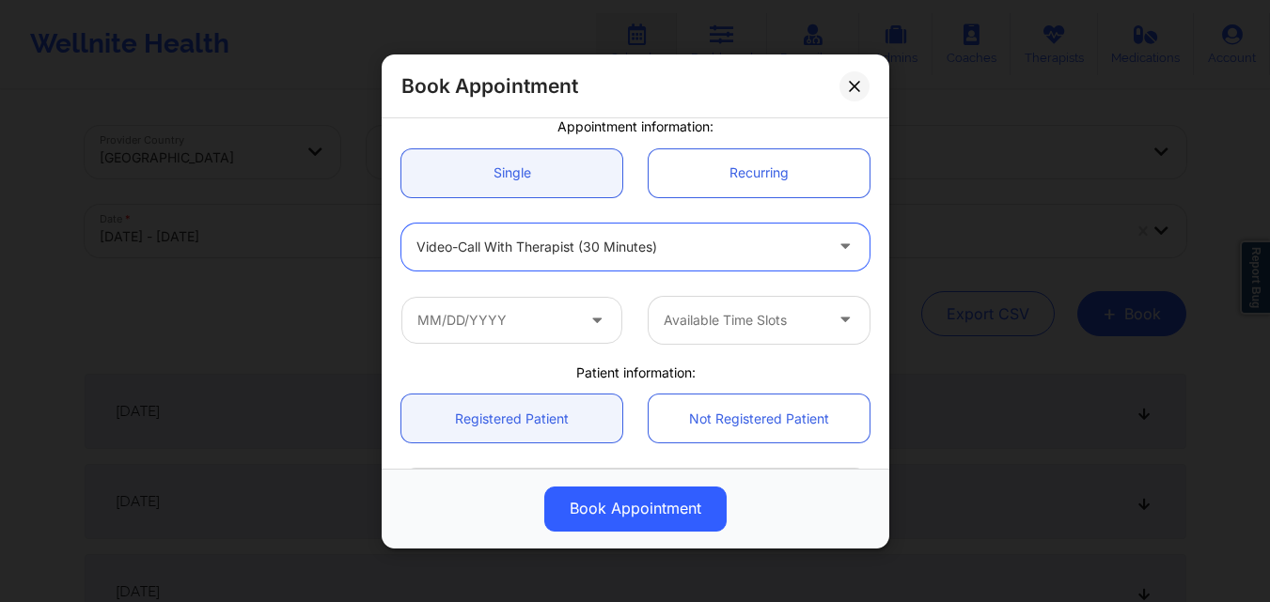
scroll to position [188, 0]
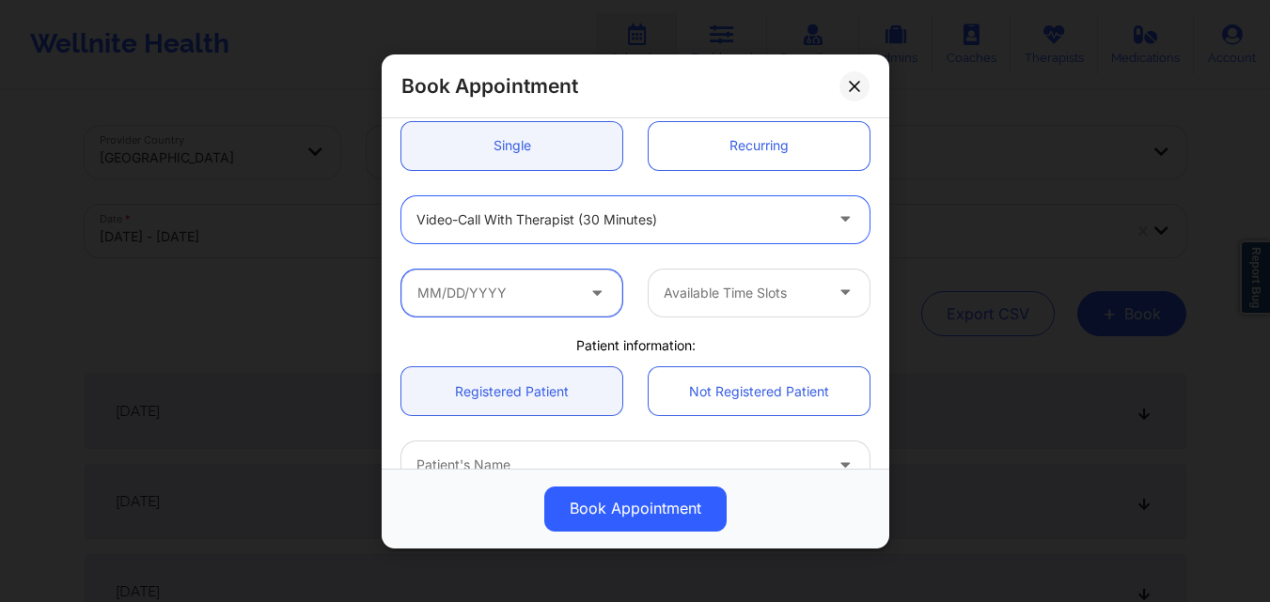
click at [539, 281] on input "text" at bounding box center [511, 292] width 221 height 47
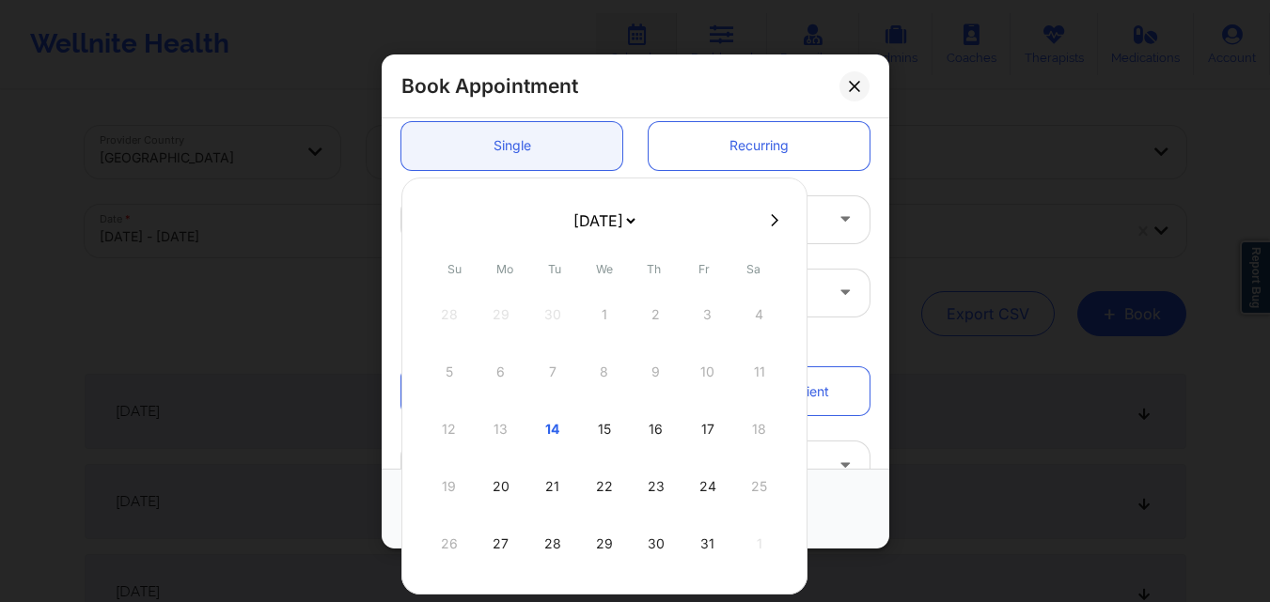
click at [601, 422] on div "15" at bounding box center [604, 429] width 47 height 53
type input "10/15/2025"
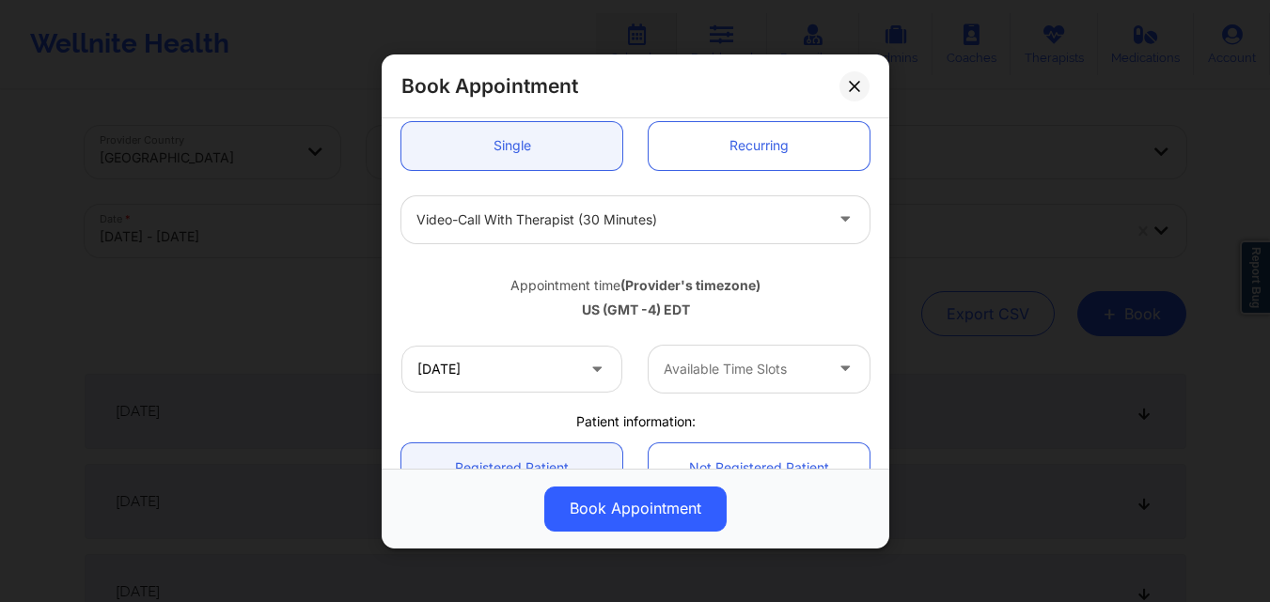
click at [758, 373] on div at bounding box center [742, 369] width 159 height 23
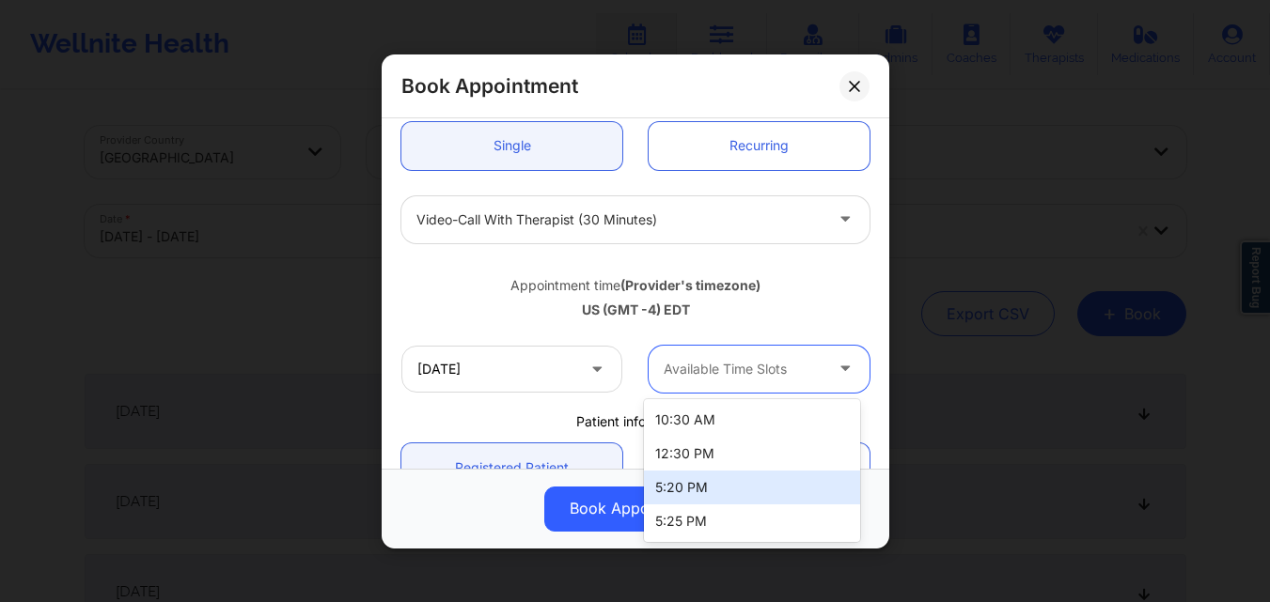
click at [750, 478] on div "5:20 PM" at bounding box center [752, 488] width 216 height 34
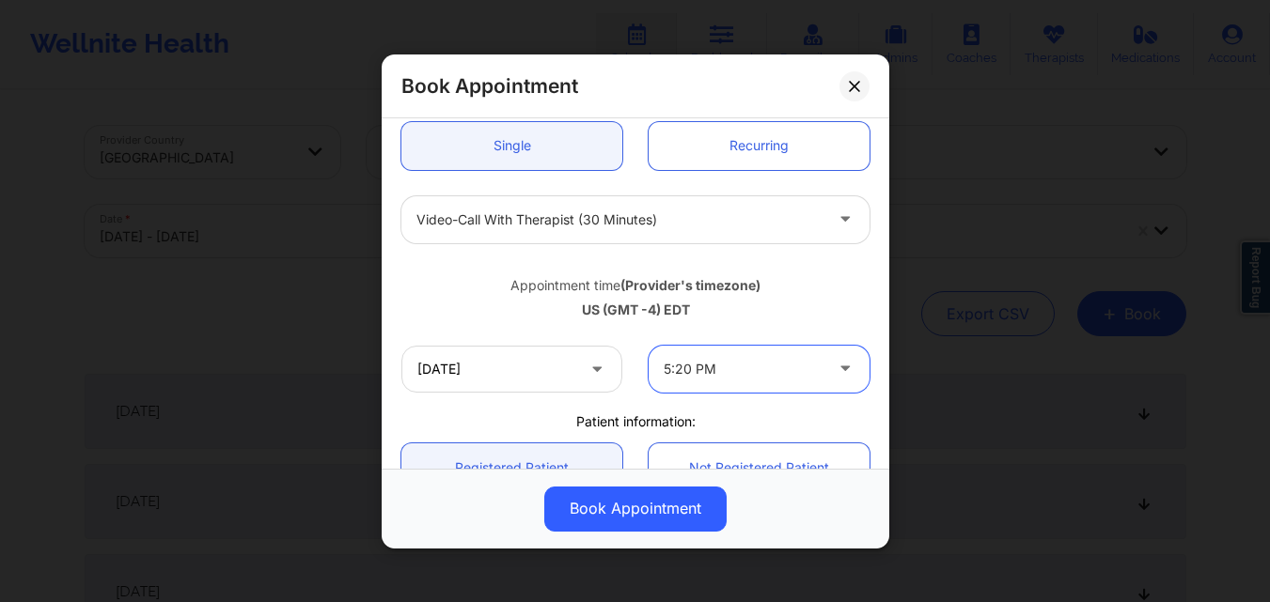
scroll to position [282, 0]
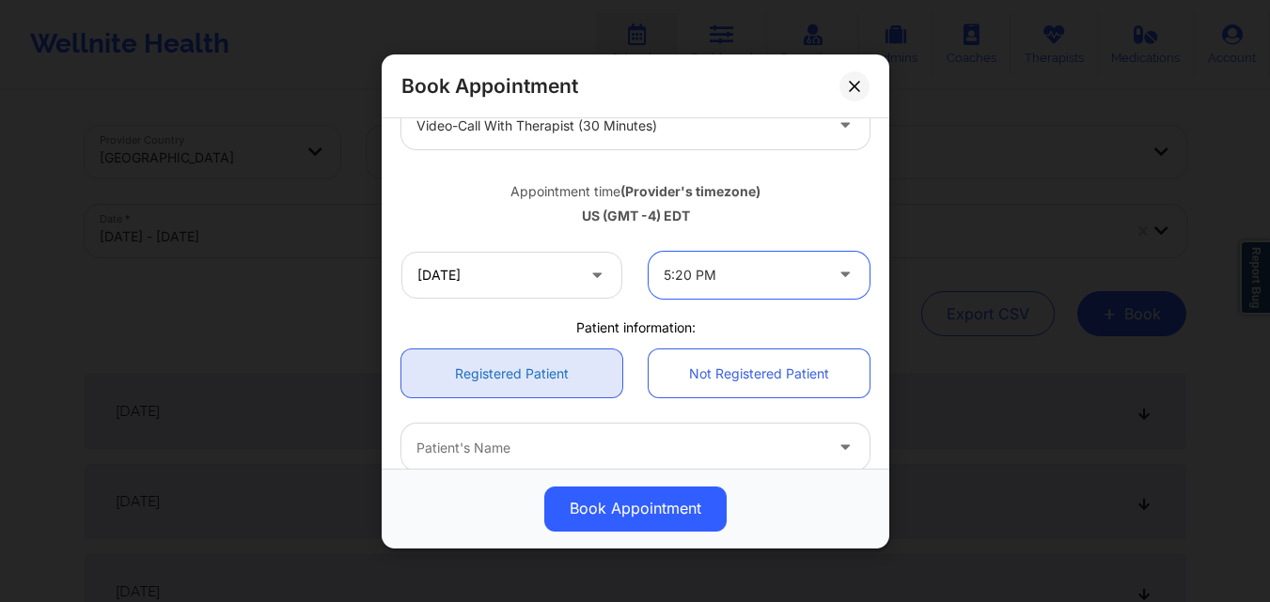
click at [522, 371] on link "Registered Patient" at bounding box center [511, 374] width 221 height 48
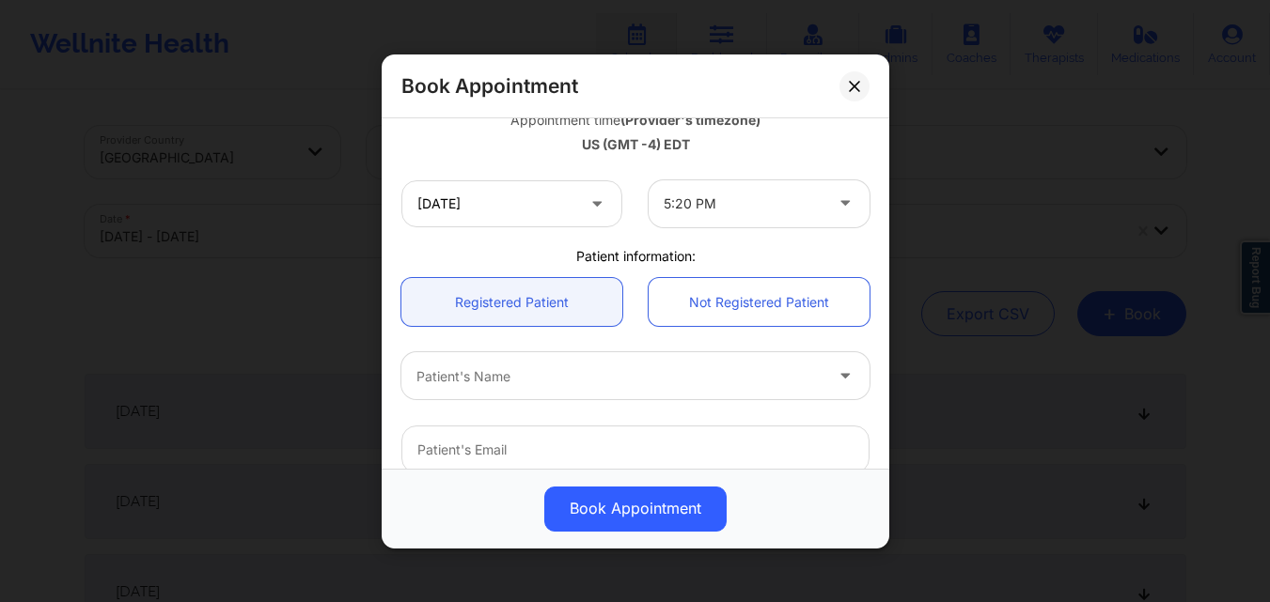
scroll to position [376, 0]
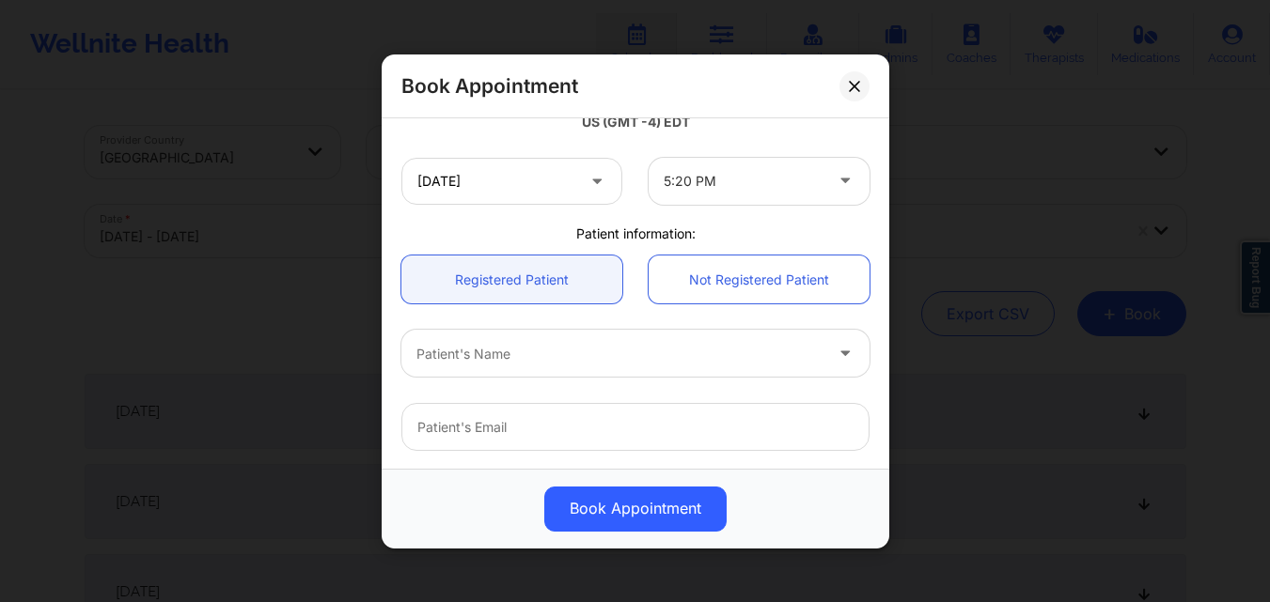
click at [580, 345] on div at bounding box center [619, 353] width 406 height 23
paste input "Susan Bousquet"
type input "Susan Bousquet"
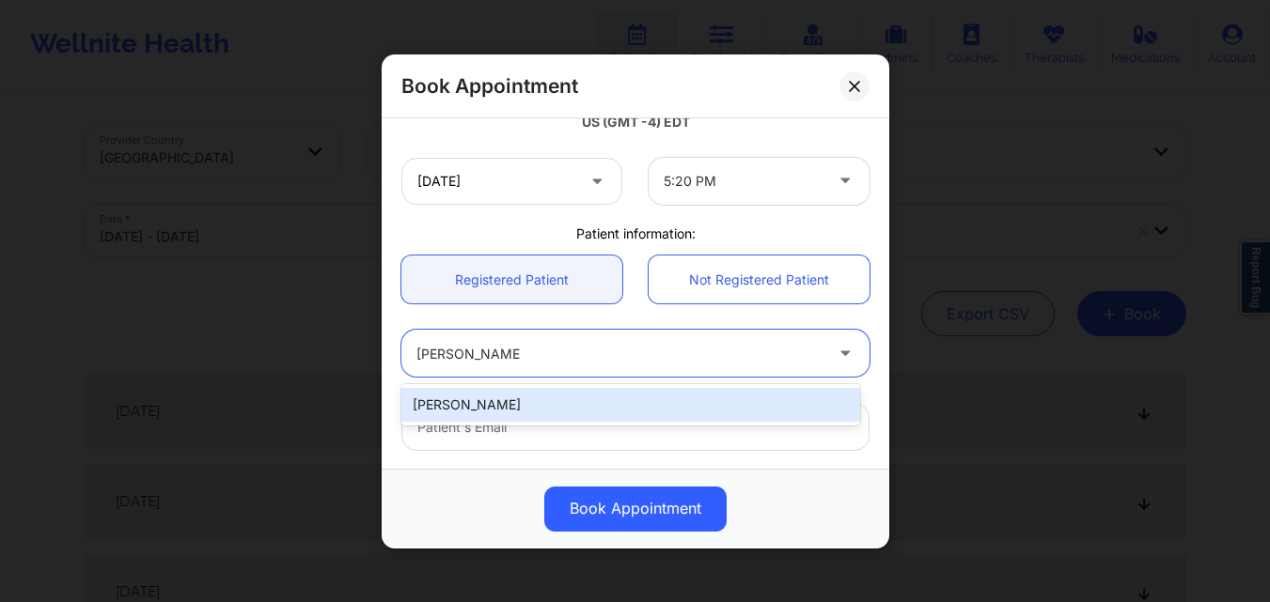
click at [544, 405] on div "Susan Bousquet" at bounding box center [630, 405] width 459 height 34
type input "sb2creative4u@yahoo.com"
type input "+1347-789-0992"
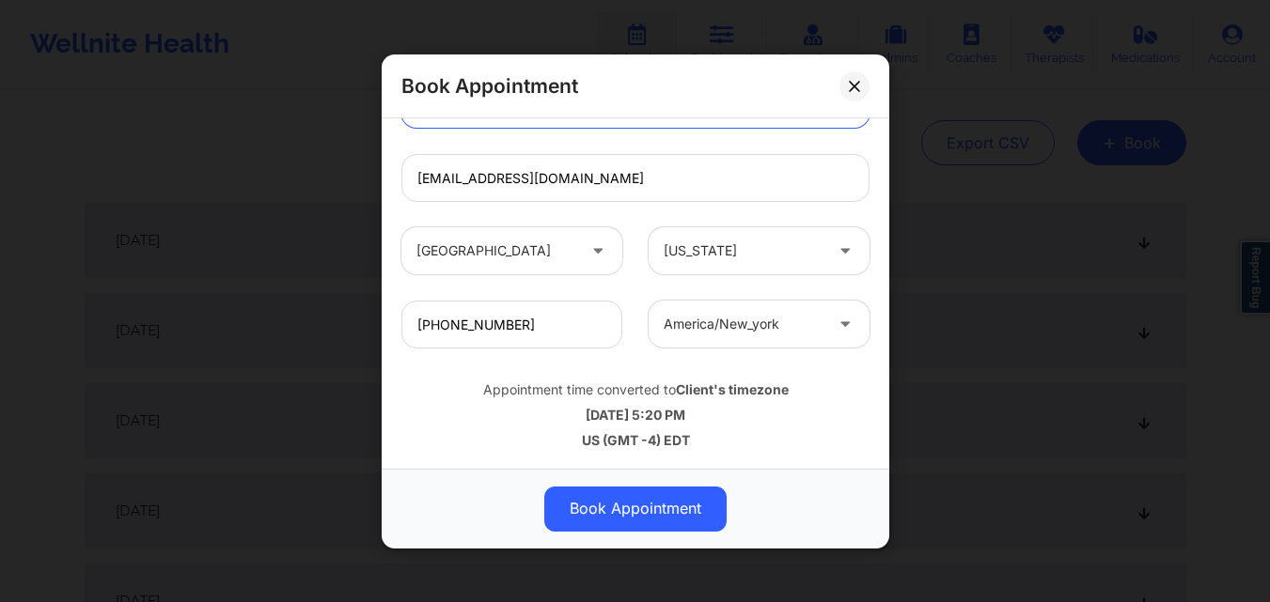
scroll to position [282, 0]
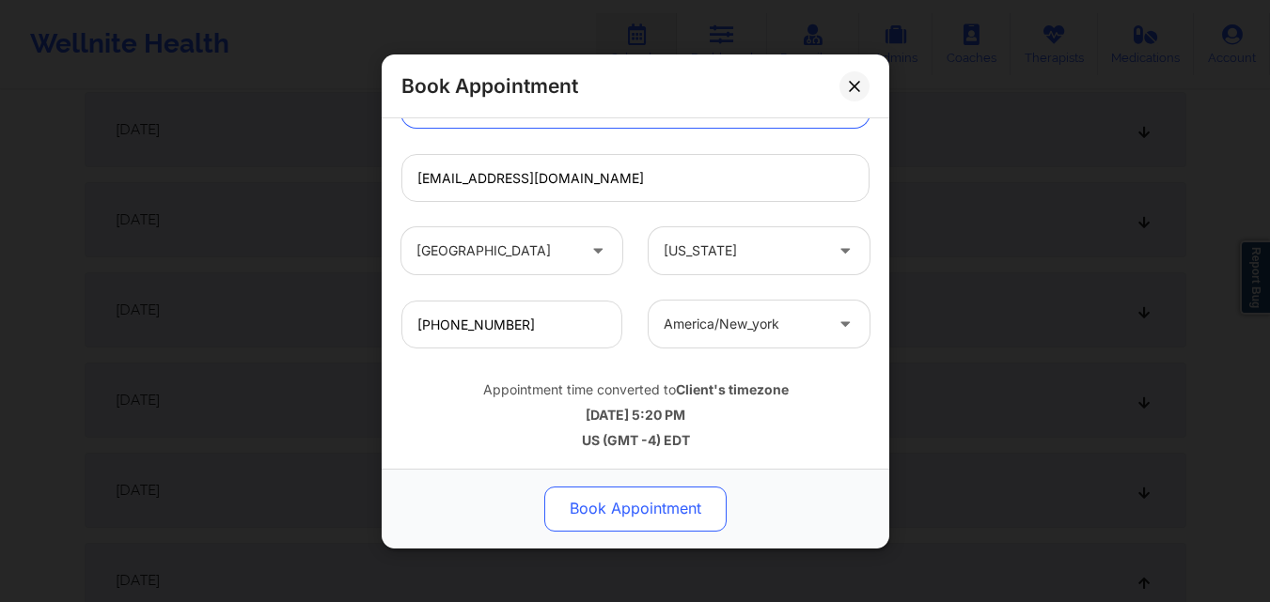
click at [621, 509] on button "Book Appointment" at bounding box center [635, 508] width 182 height 45
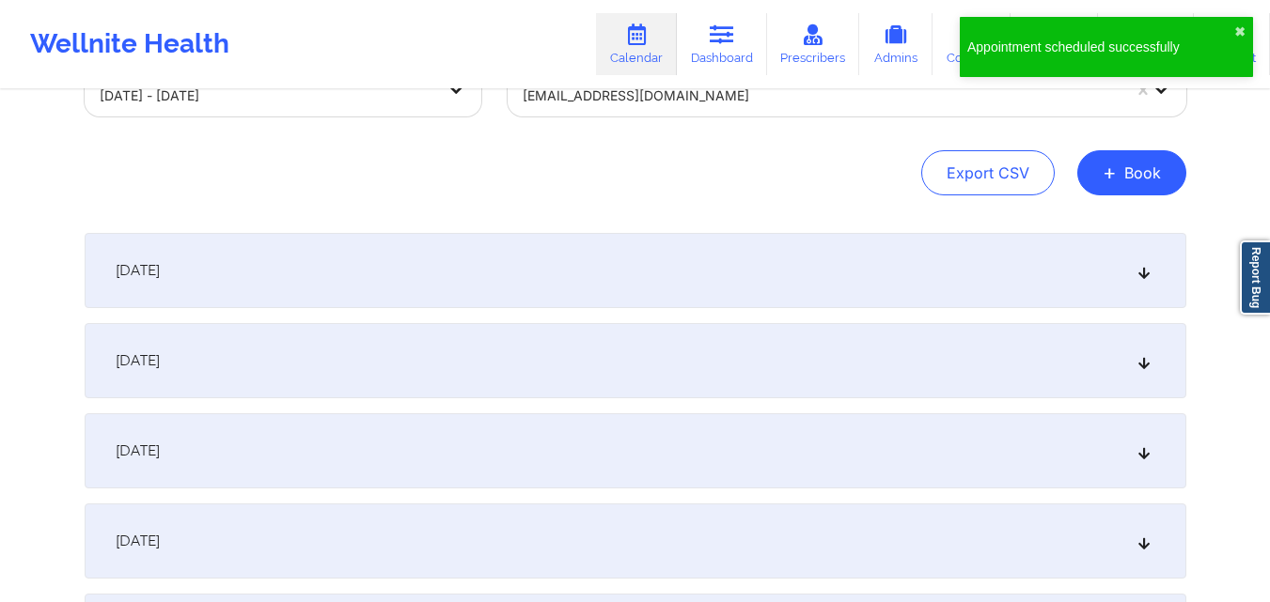
scroll to position [0, 0]
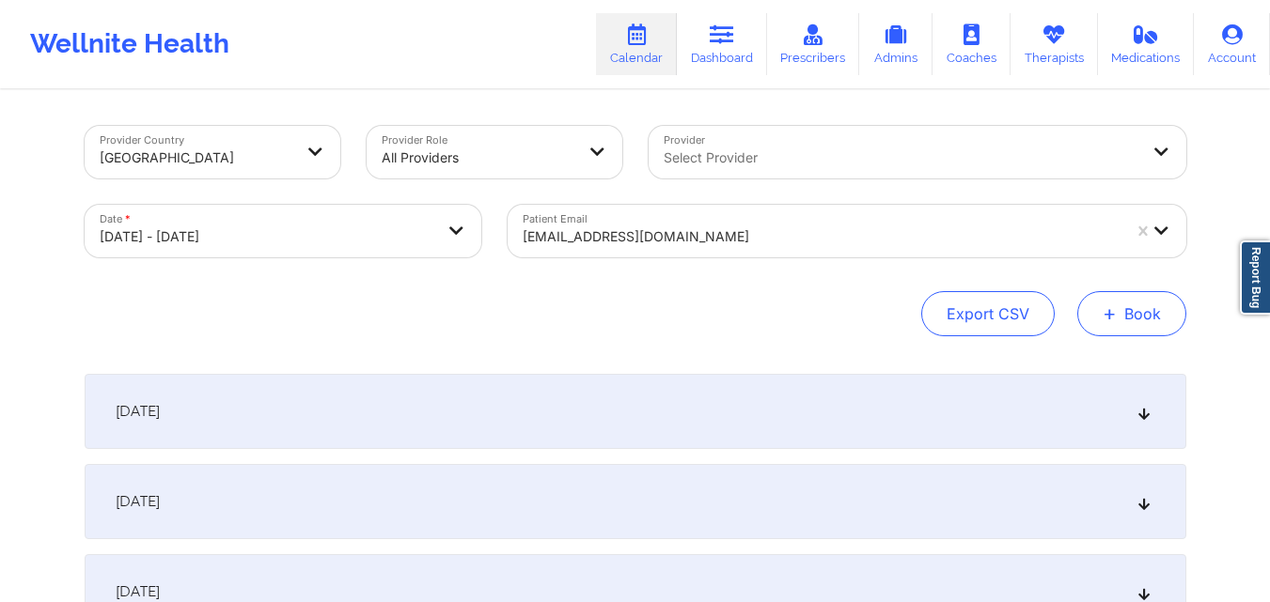
click at [1112, 309] on span "+" at bounding box center [1109, 313] width 14 height 10
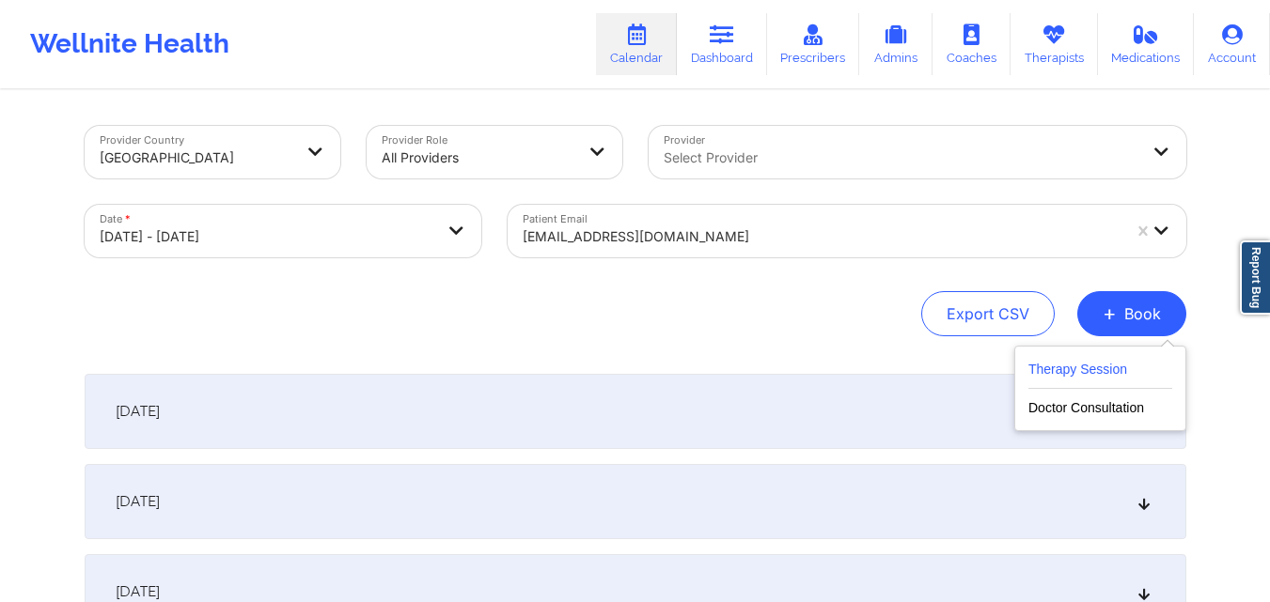
click at [1042, 364] on button "Therapy Session" at bounding box center [1100, 373] width 144 height 31
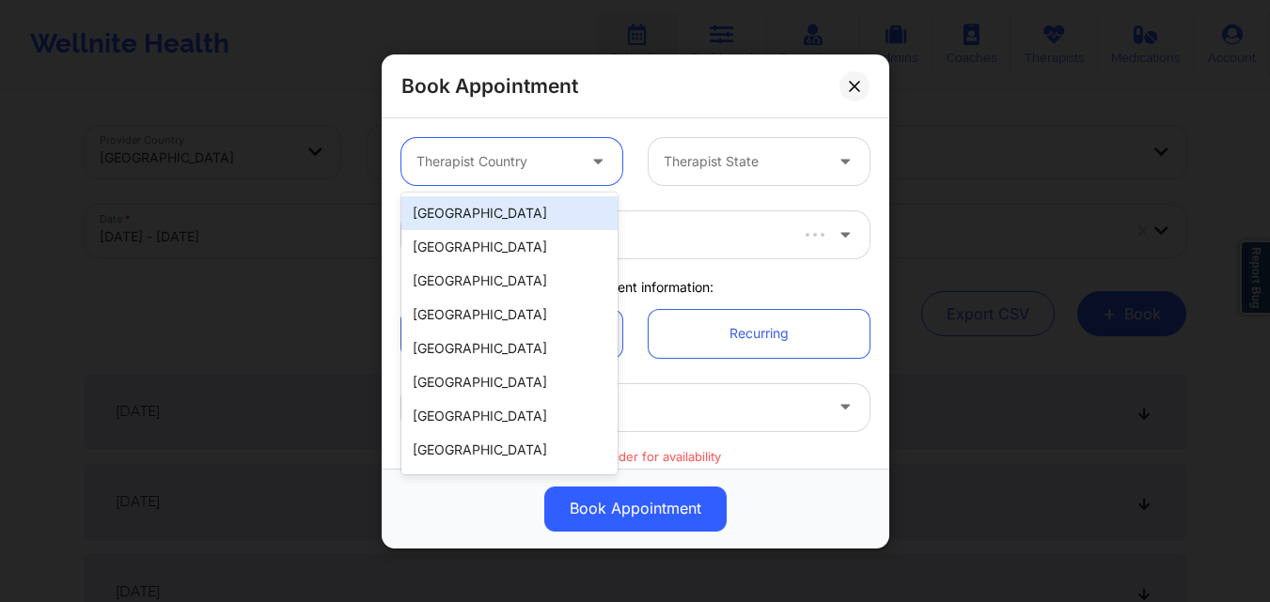
click at [494, 162] on div at bounding box center [495, 161] width 159 height 23
click at [505, 215] on div "[GEOGRAPHIC_DATA]" at bounding box center [509, 213] width 216 height 34
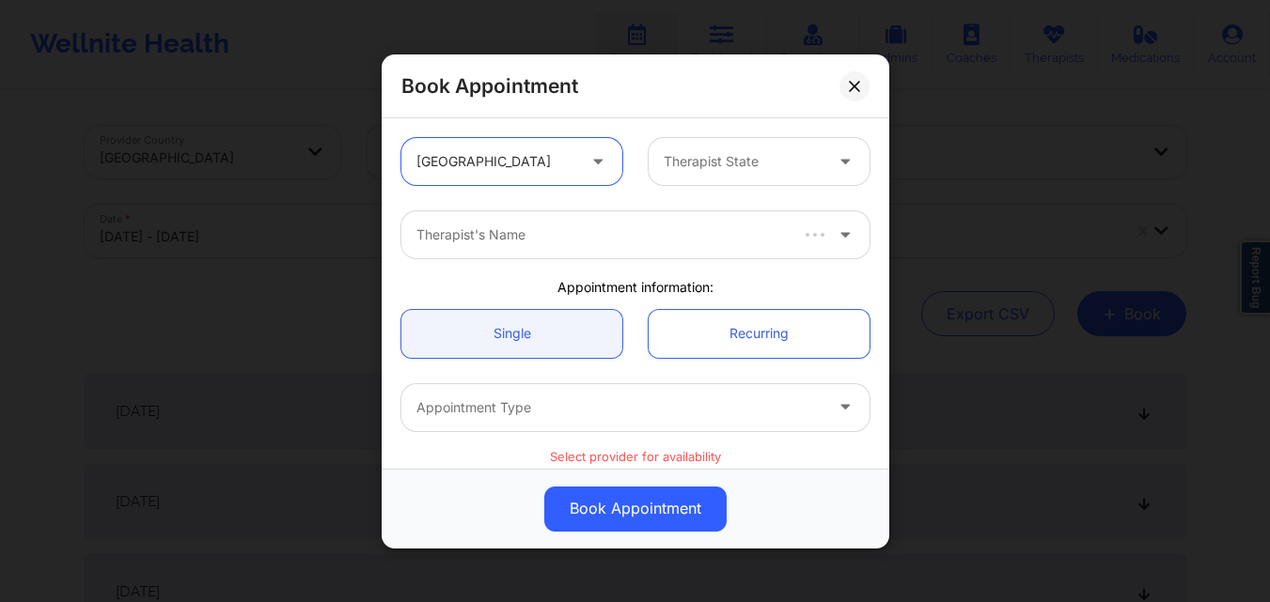
click at [725, 161] on div at bounding box center [742, 161] width 159 height 23
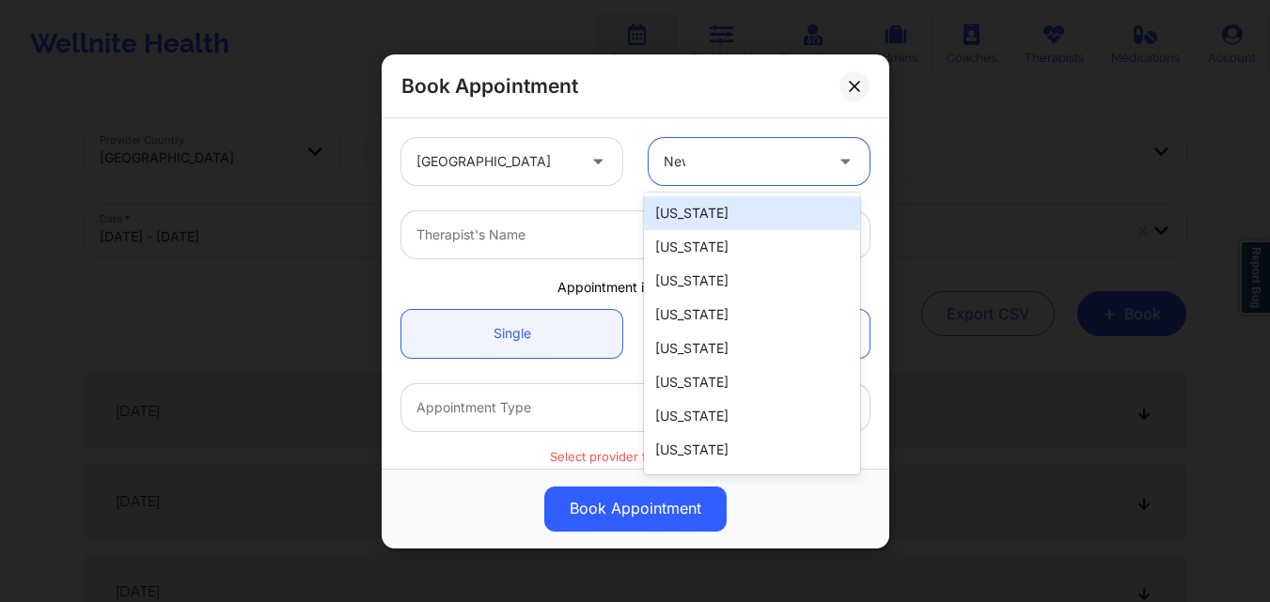
type input "New"
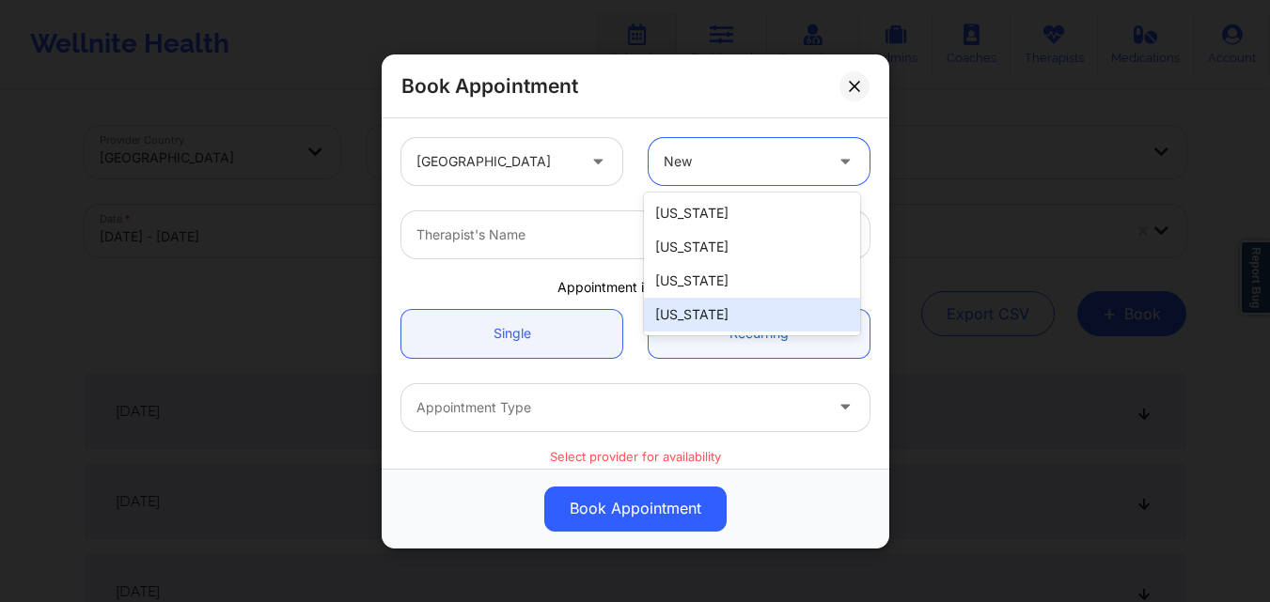
click at [726, 319] on div "[US_STATE]" at bounding box center [752, 315] width 216 height 34
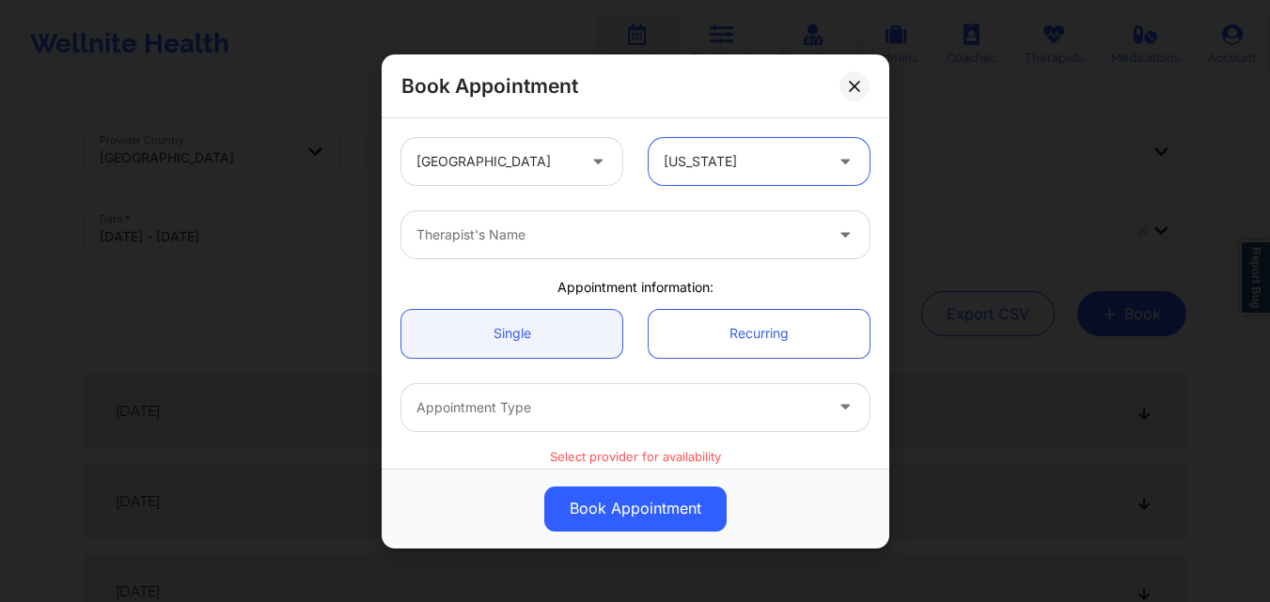
click at [525, 248] on div "Therapist's Name" at bounding box center [612, 234] width 423 height 47
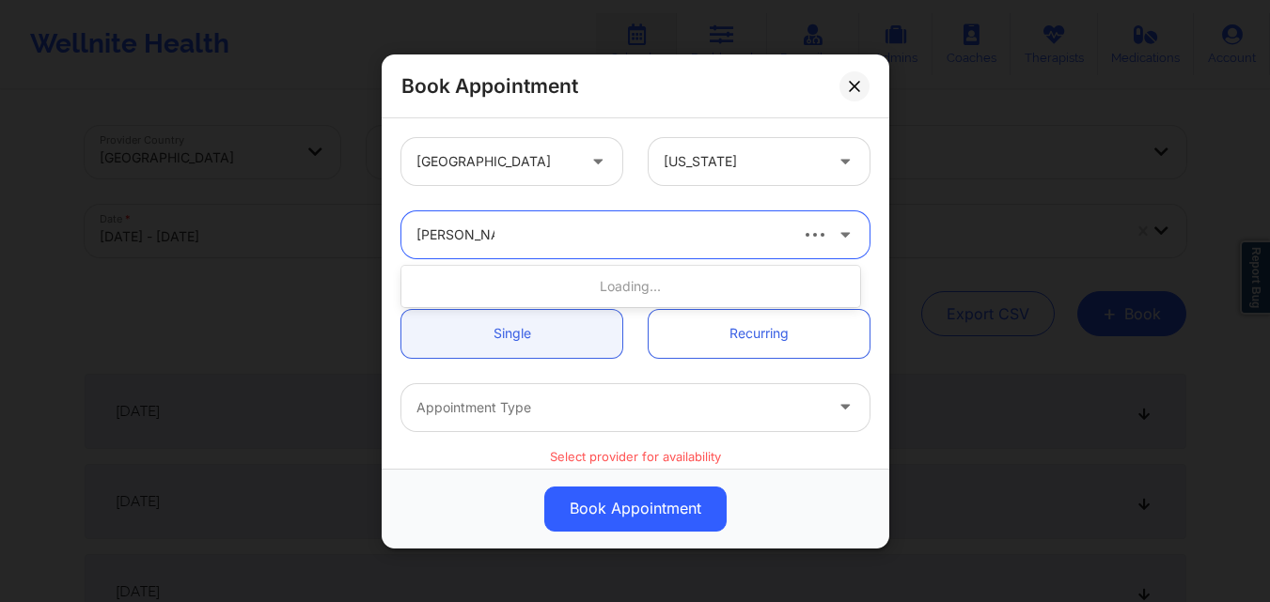
type input "Richard Ryan"
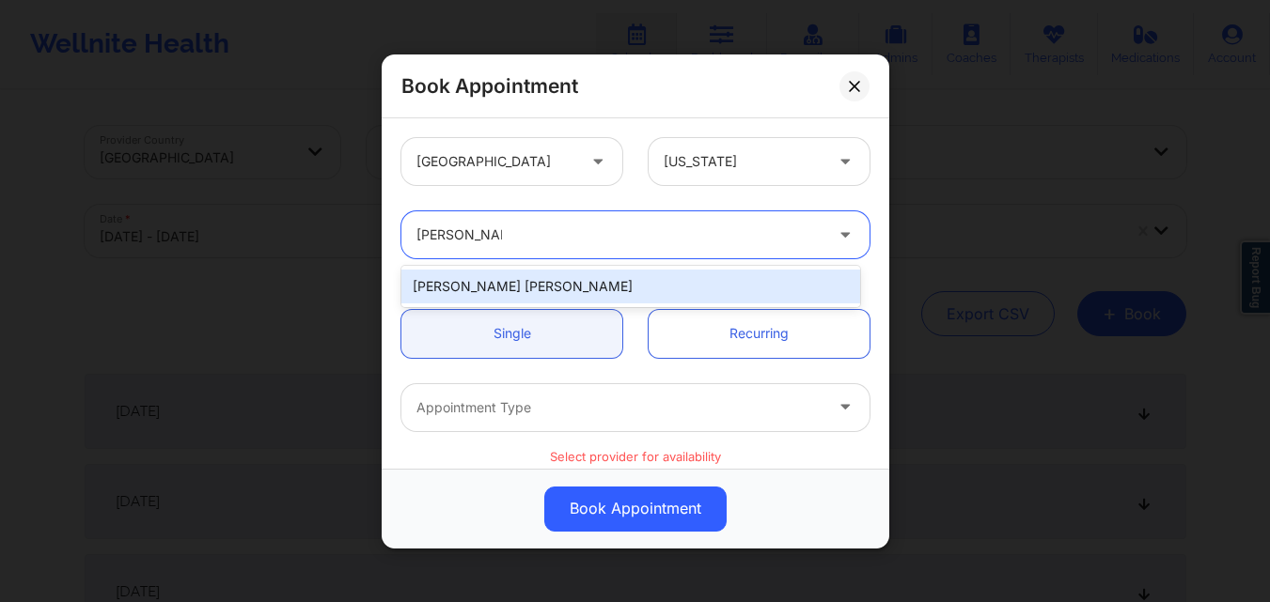
click at [542, 285] on div "[PERSON_NAME] [PERSON_NAME]" at bounding box center [630, 287] width 459 height 34
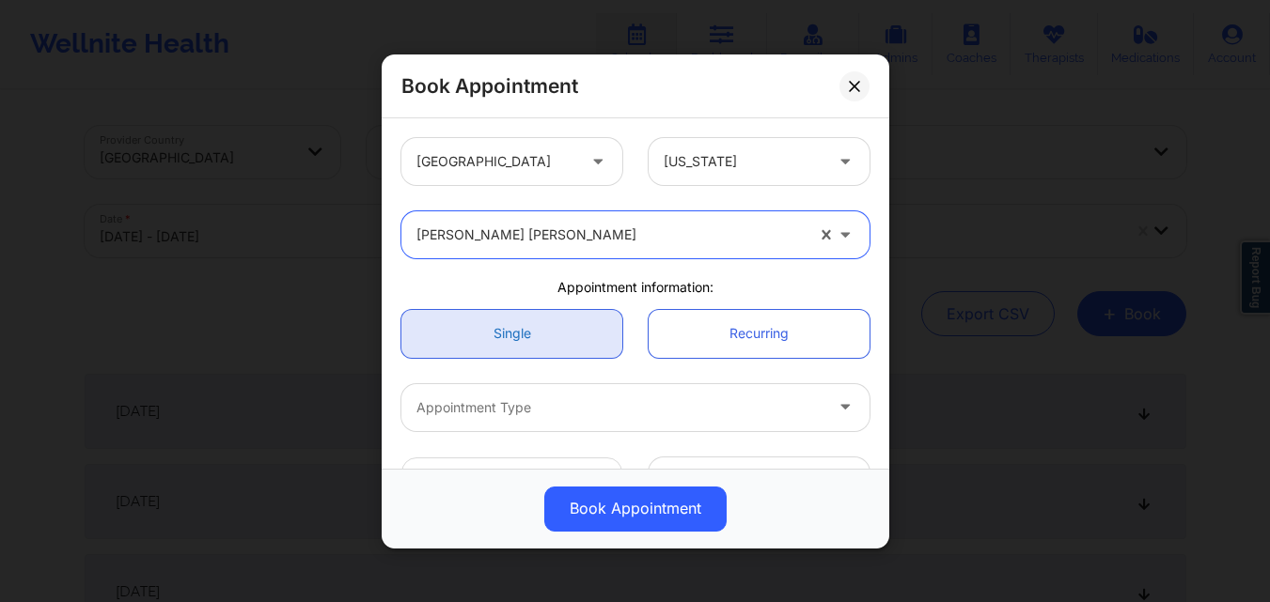
click at [506, 353] on link "Single" at bounding box center [511, 333] width 221 height 48
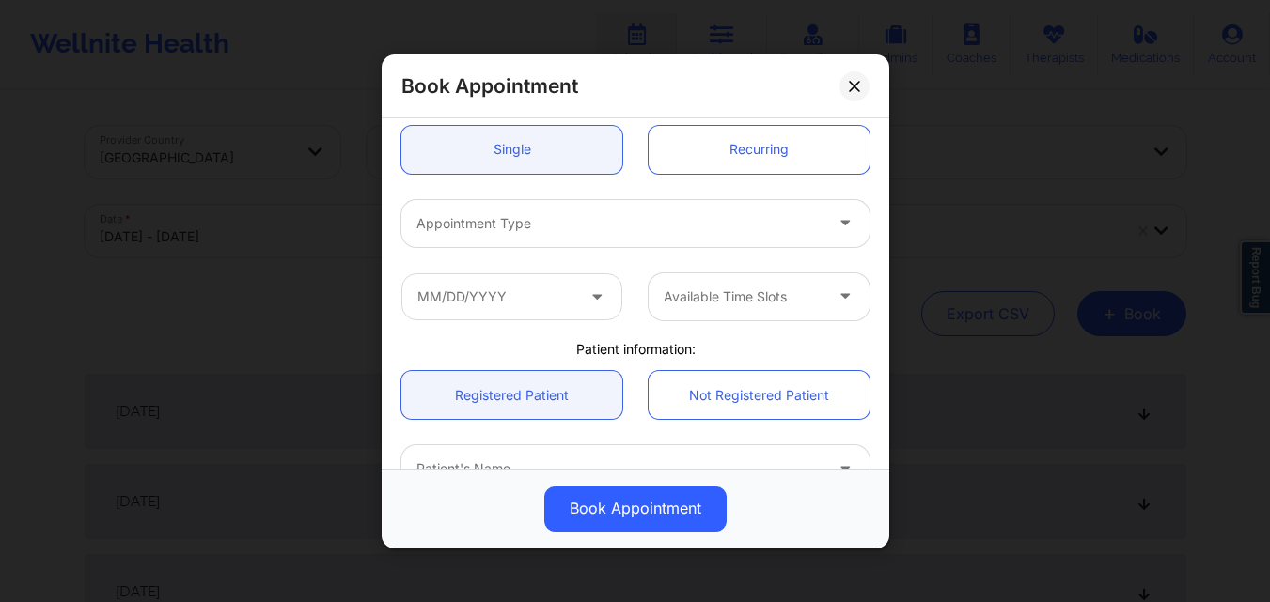
scroll to position [188, 0]
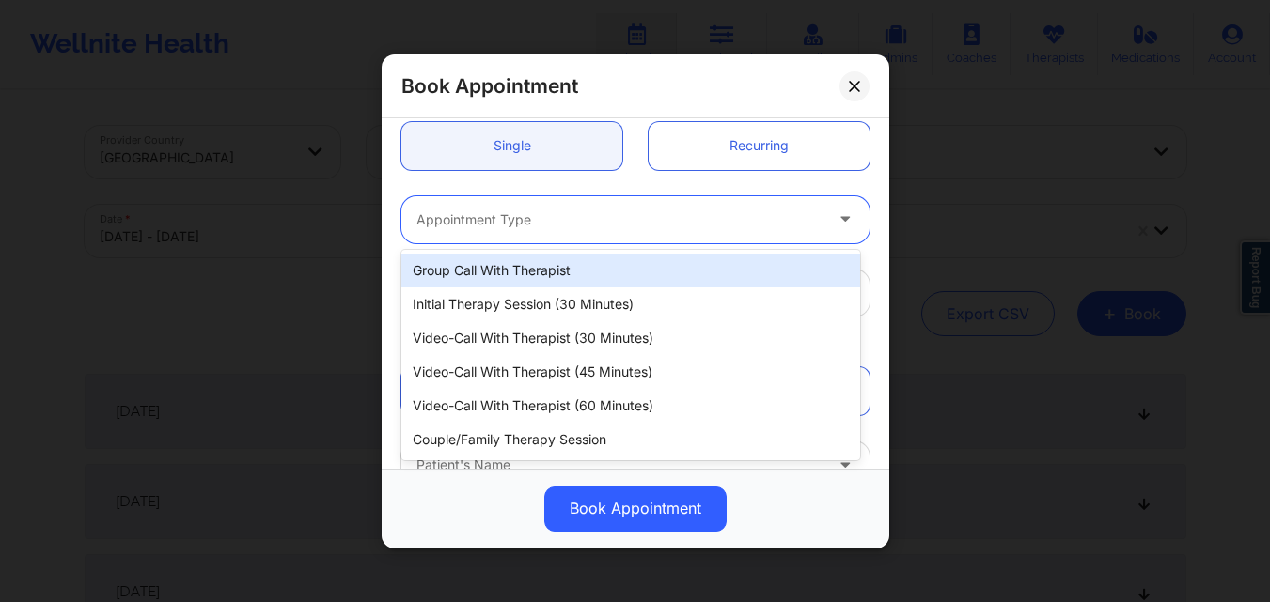
click at [532, 237] on div "Appointment Type" at bounding box center [612, 218] width 423 height 47
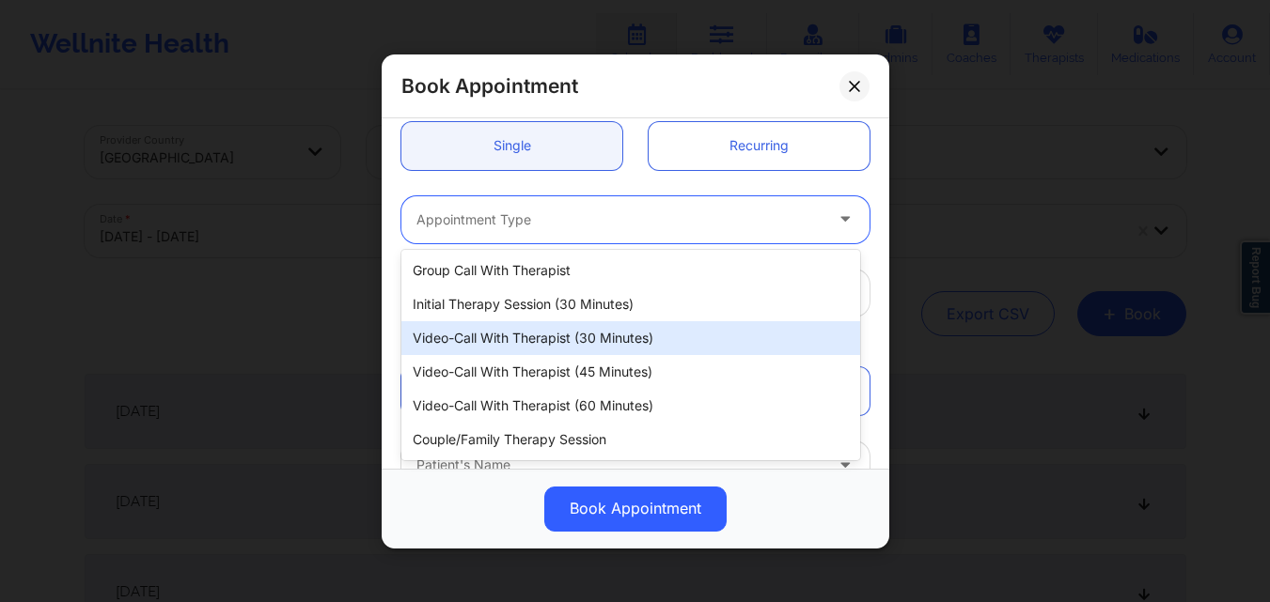
click at [528, 336] on div "Video-Call with Therapist (30 minutes)" at bounding box center [630, 338] width 459 height 34
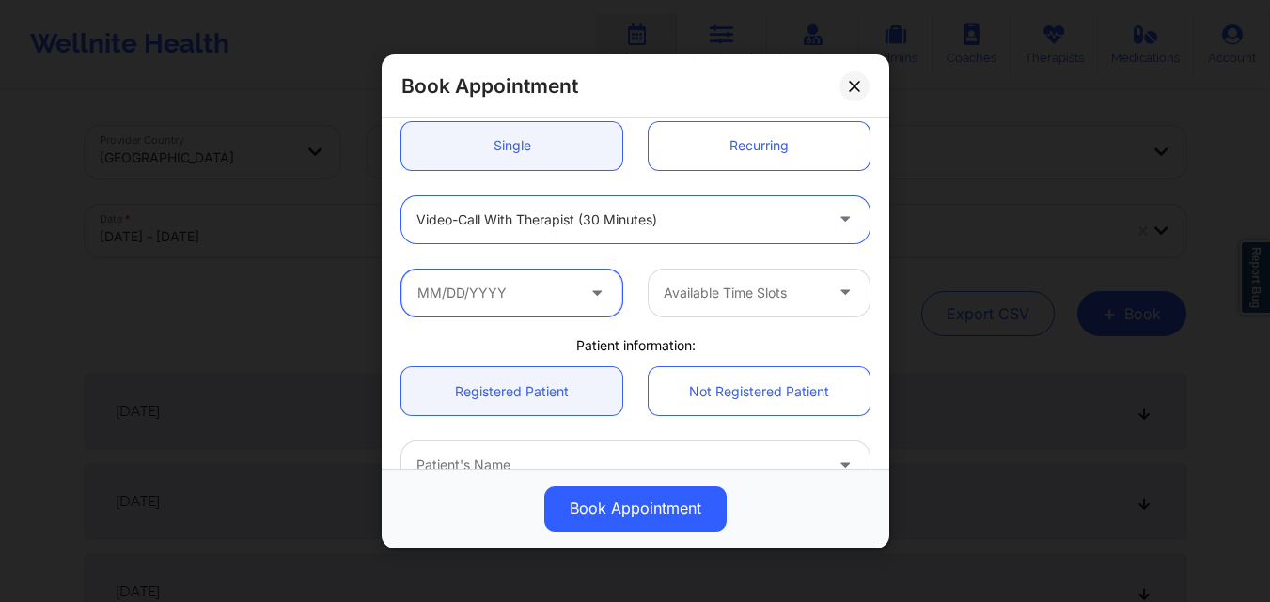
click at [532, 298] on input "text" at bounding box center [511, 292] width 221 height 47
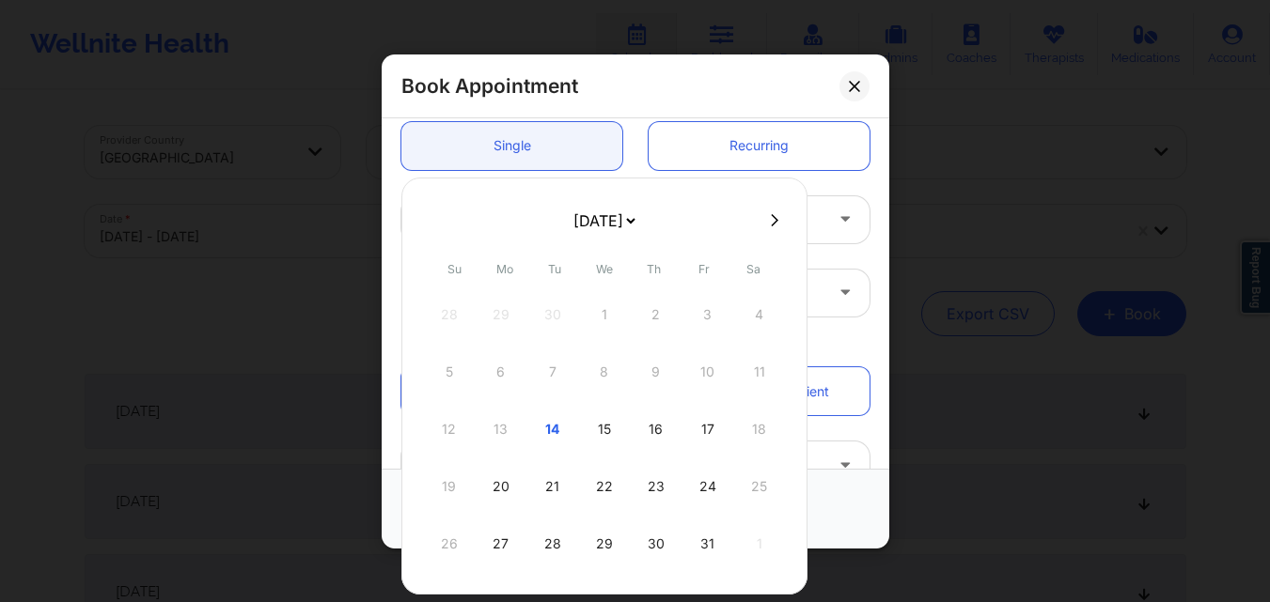
click at [597, 481] on div "22" at bounding box center [604, 486] width 47 height 53
type input "10/22/2025"
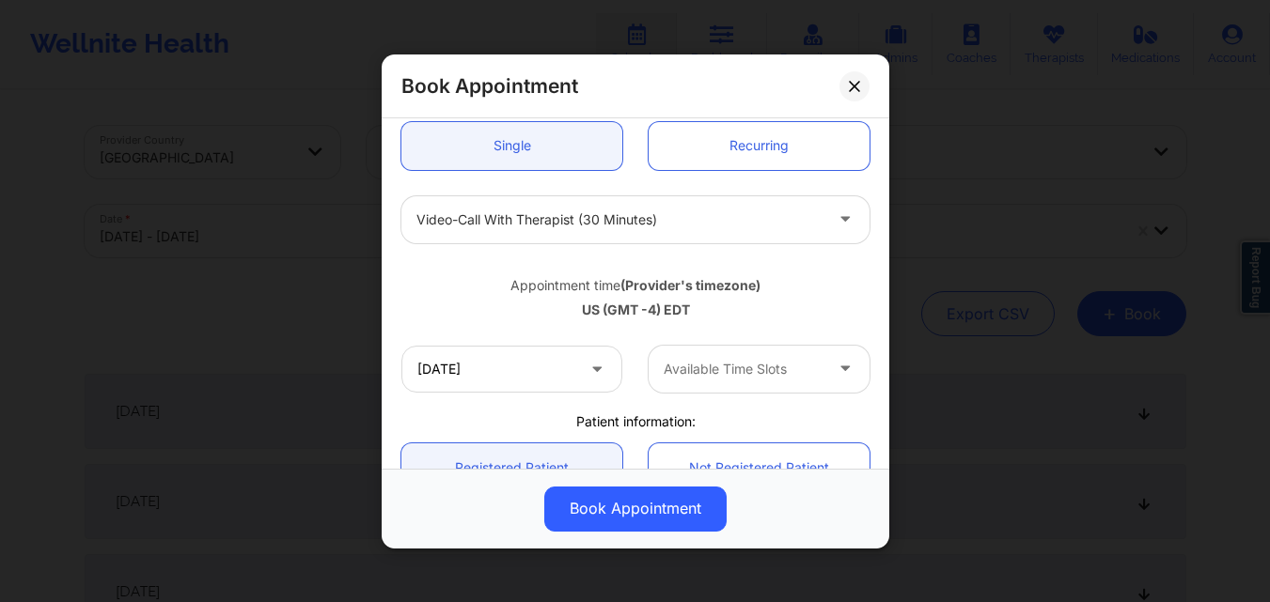
click at [758, 366] on div at bounding box center [742, 369] width 159 height 23
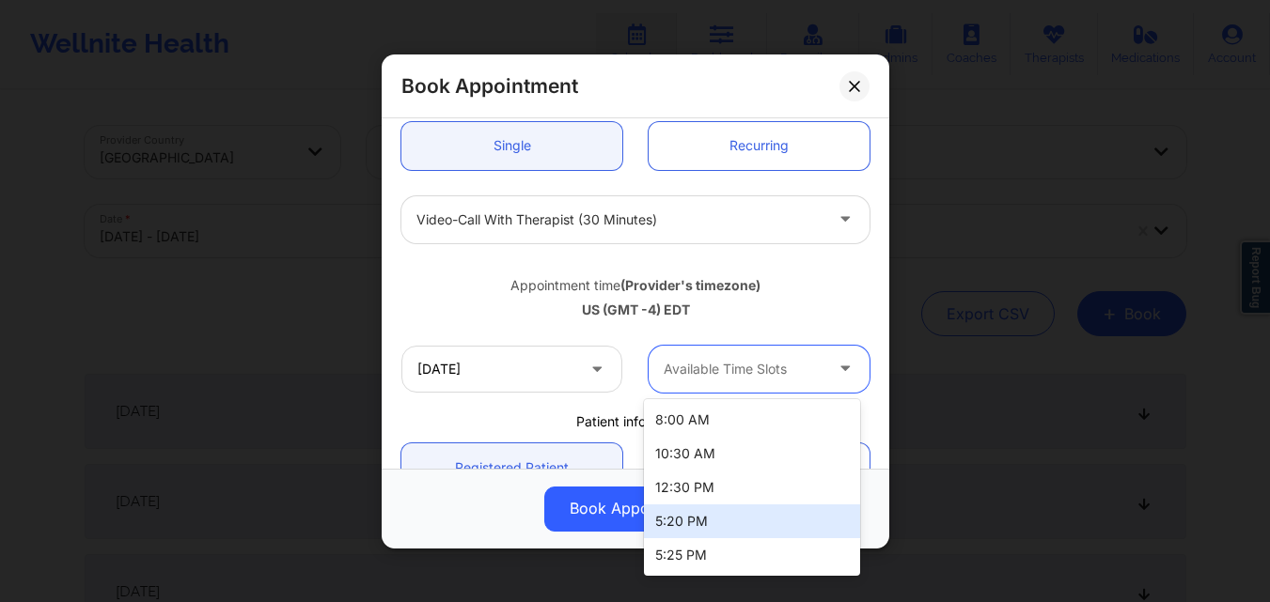
click at [755, 520] on div "5:20 PM" at bounding box center [752, 522] width 216 height 34
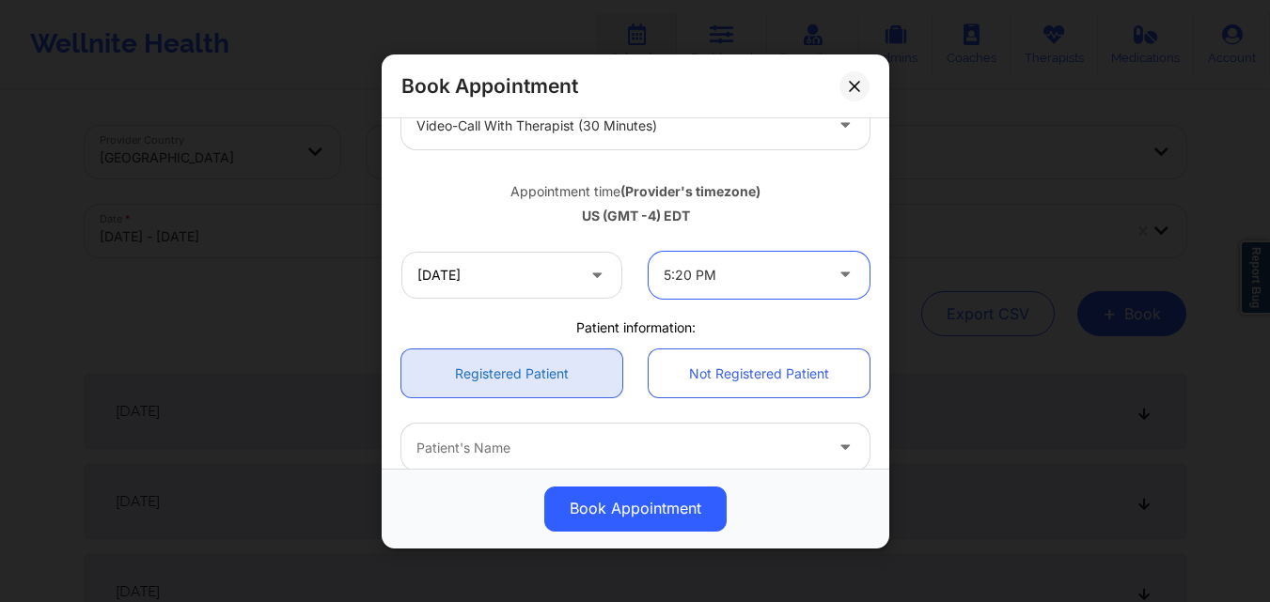
click at [488, 368] on link "Registered Patient" at bounding box center [511, 374] width 221 height 48
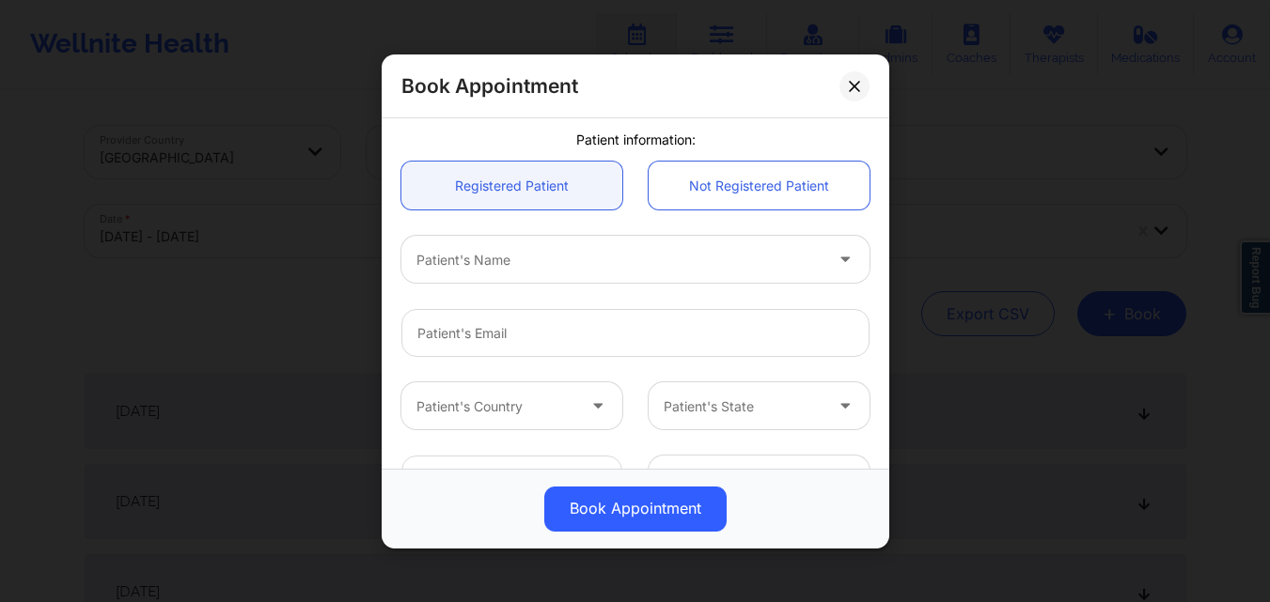
click at [565, 263] on div at bounding box center [619, 259] width 406 height 23
click at [450, 257] on input "Susun Bos" at bounding box center [450, 259] width 68 height 19
type input "Susan Bos"
click at [518, 257] on div at bounding box center [619, 259] width 406 height 23
type input "Susan Bousquet"
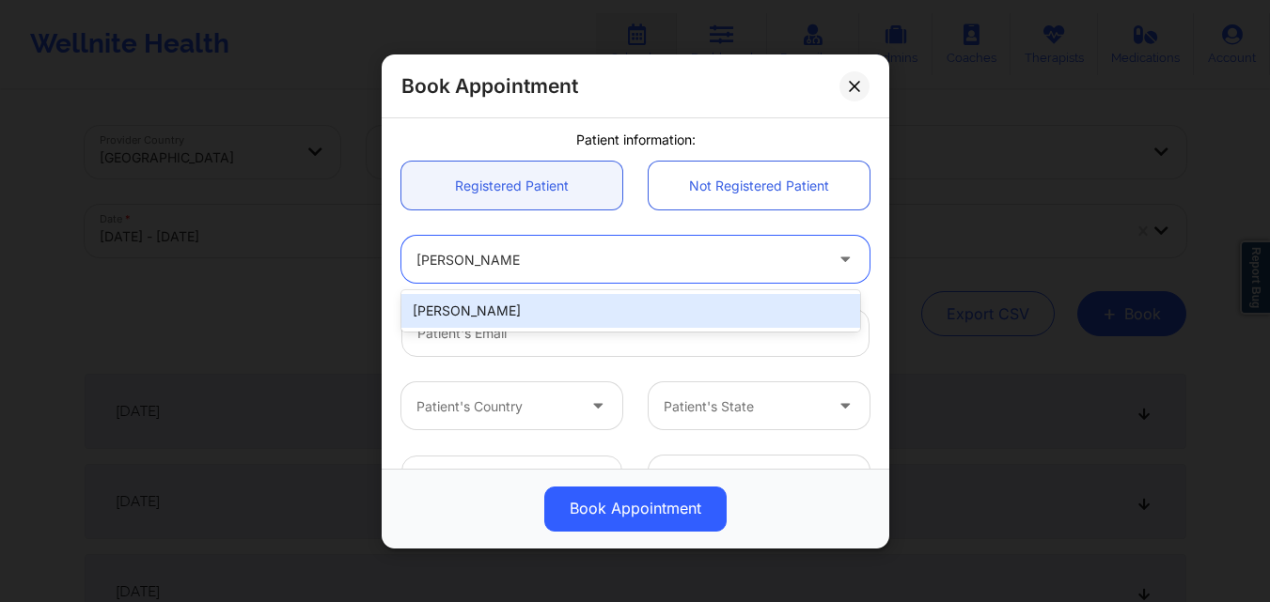
click at [514, 316] on div "Susan Bousquet" at bounding box center [630, 311] width 459 height 34
type input "sb2creative4u@yahoo.com"
type input "+1347-789-0992"
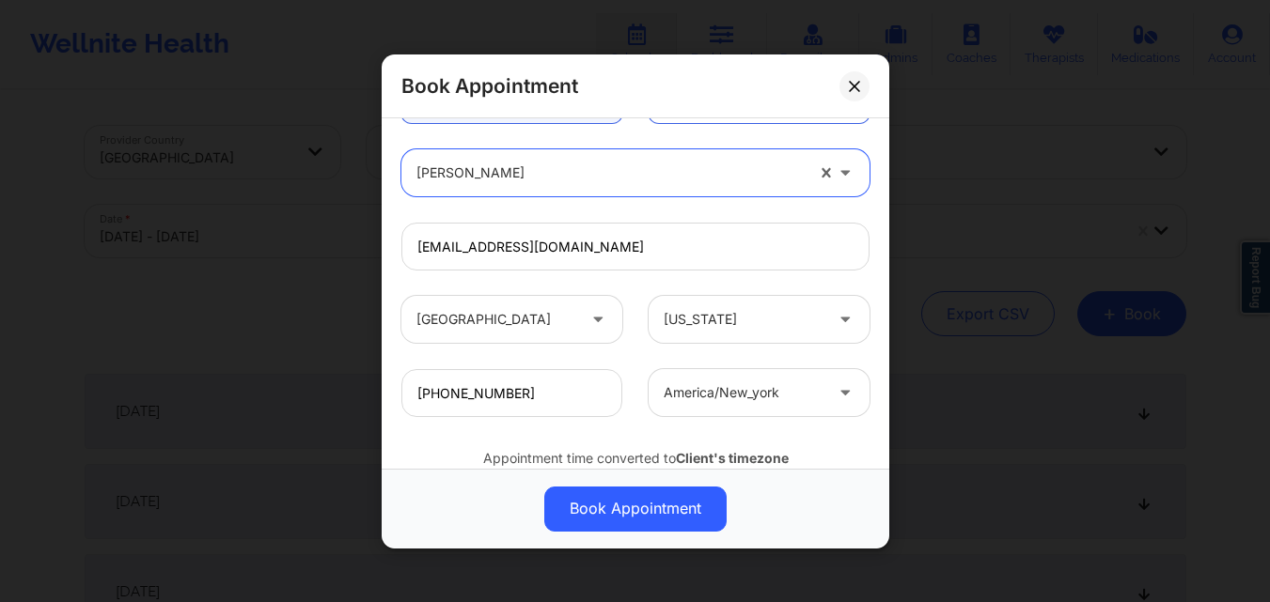
scroll to position [625, 0]
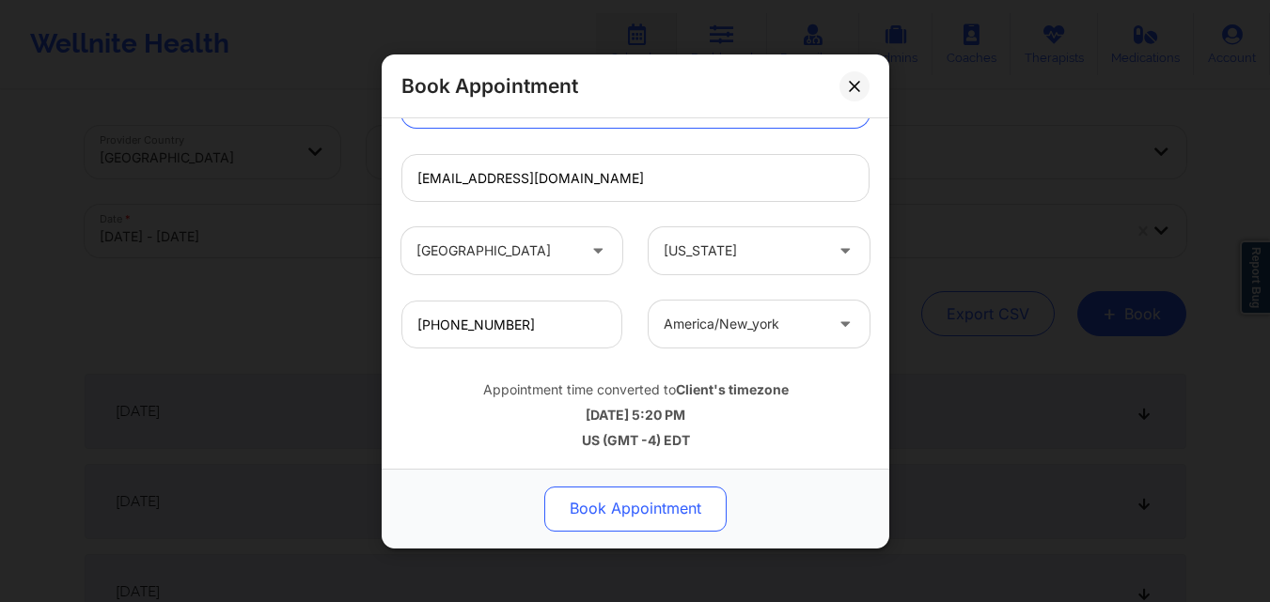
click at [647, 498] on button "Book Appointment" at bounding box center [635, 508] width 182 height 45
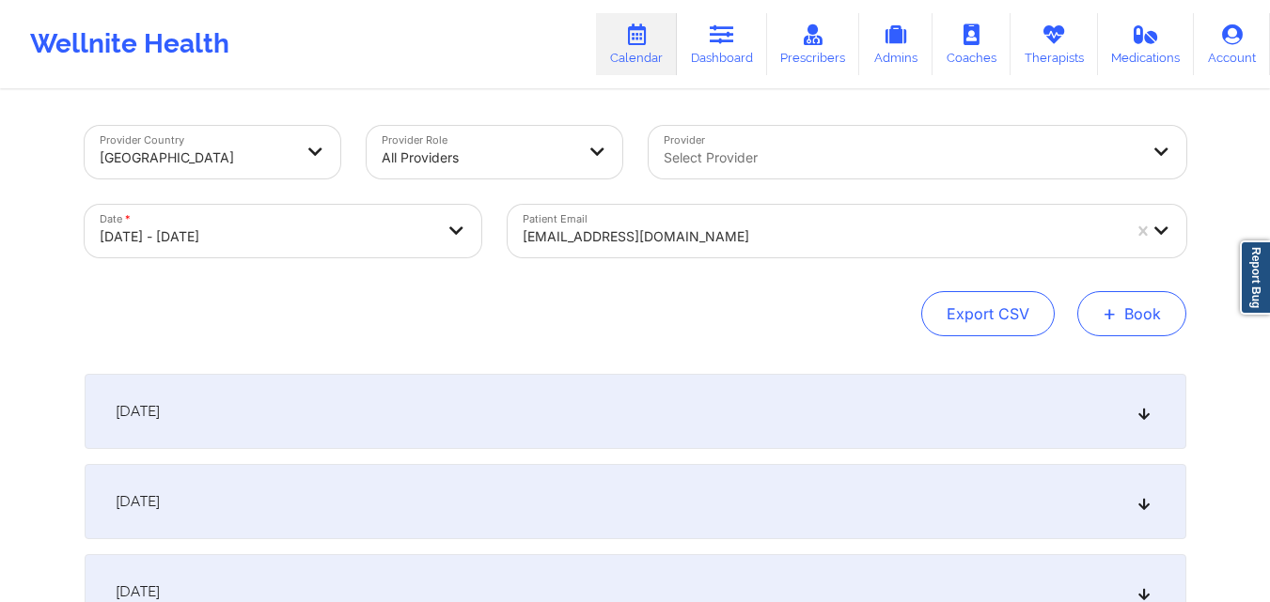
click at [1157, 318] on button "+ Book" at bounding box center [1131, 313] width 109 height 45
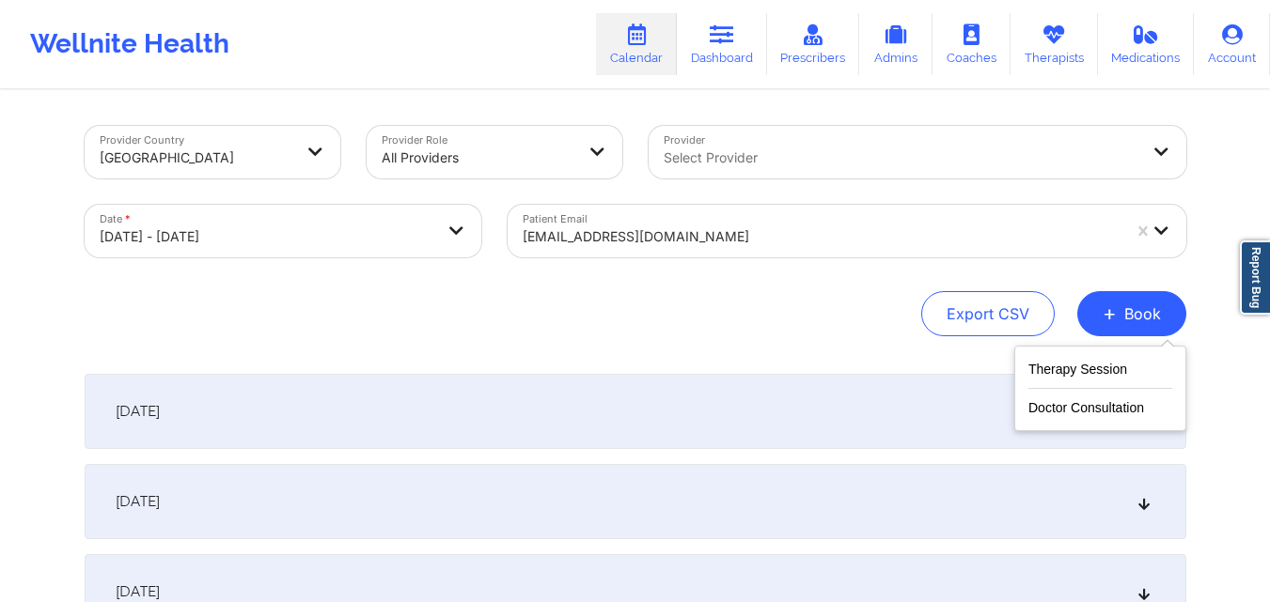
click at [1103, 356] on div "Therapy Session Doctor Consultation" at bounding box center [1100, 389] width 172 height 86
click at [1102, 361] on button "Therapy Session" at bounding box center [1100, 373] width 144 height 31
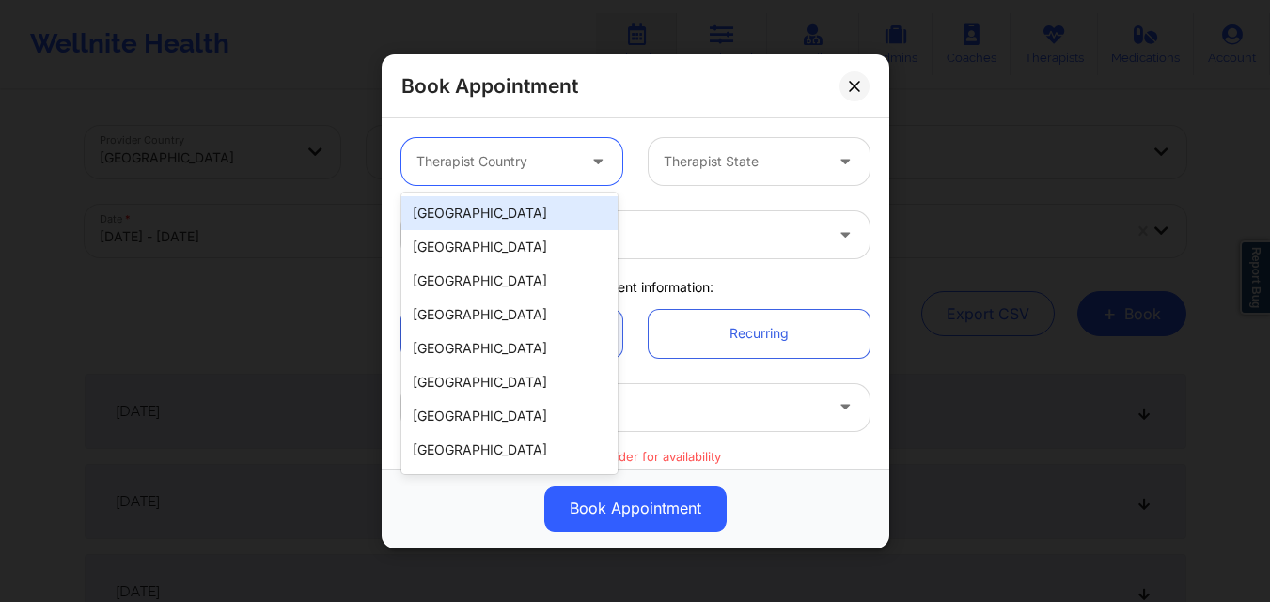
click at [510, 158] on div at bounding box center [495, 161] width 159 height 23
click at [496, 212] on div "[GEOGRAPHIC_DATA]" at bounding box center [509, 213] width 216 height 34
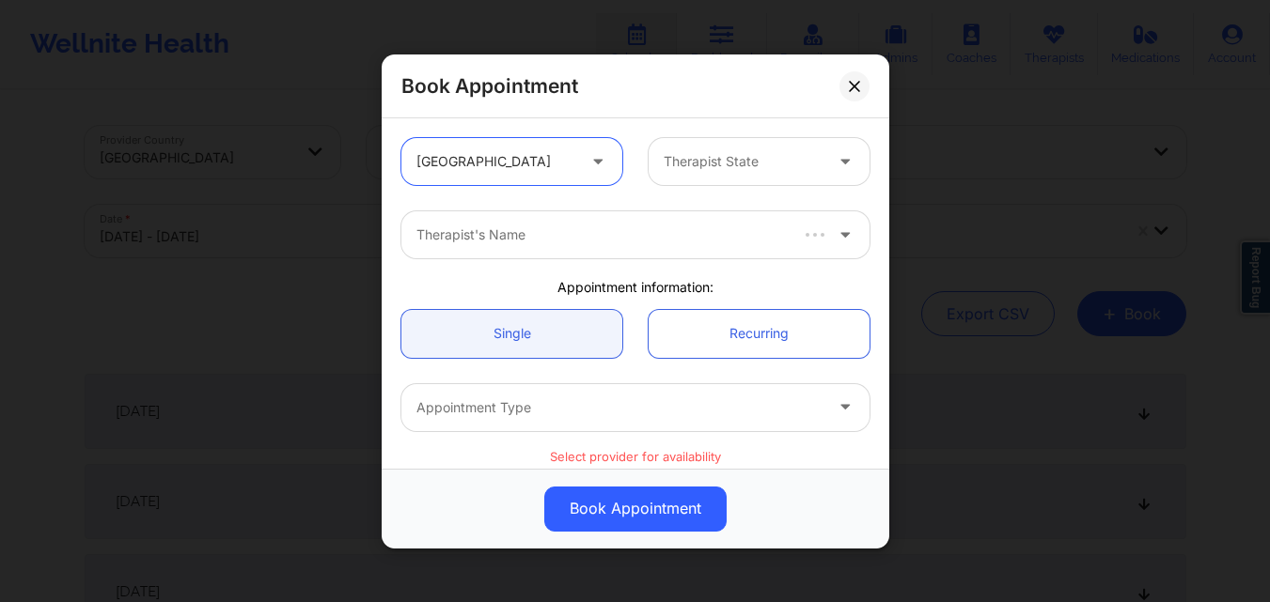
click at [697, 146] on div "Therapist State" at bounding box center [736, 161] width 176 height 47
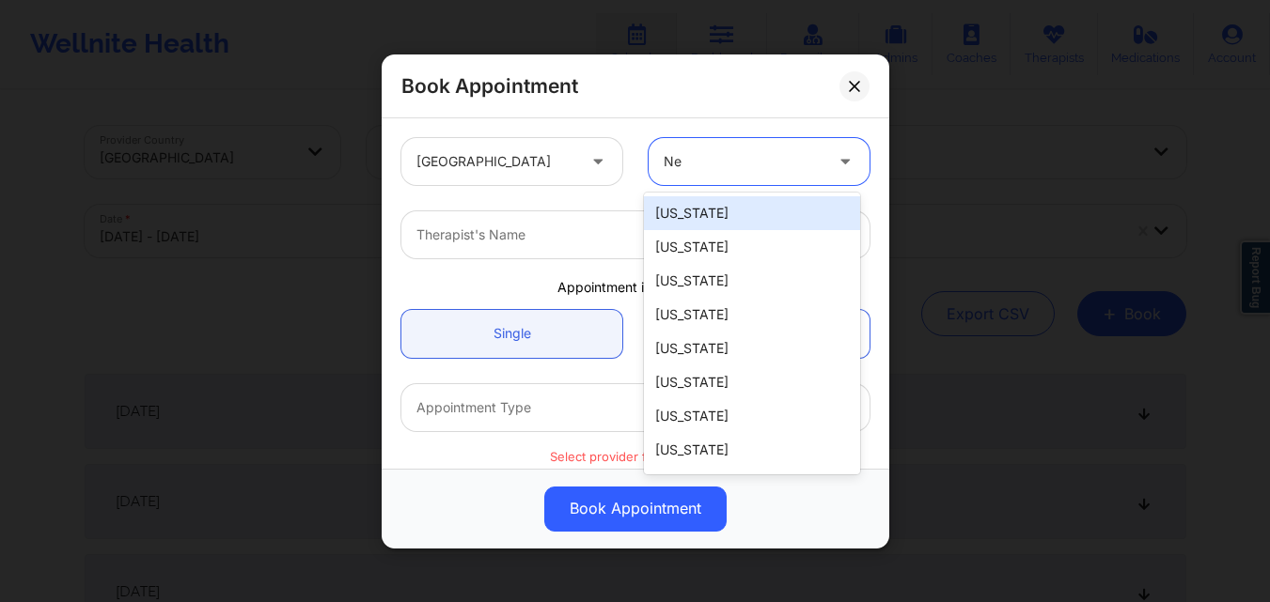
type input "New"
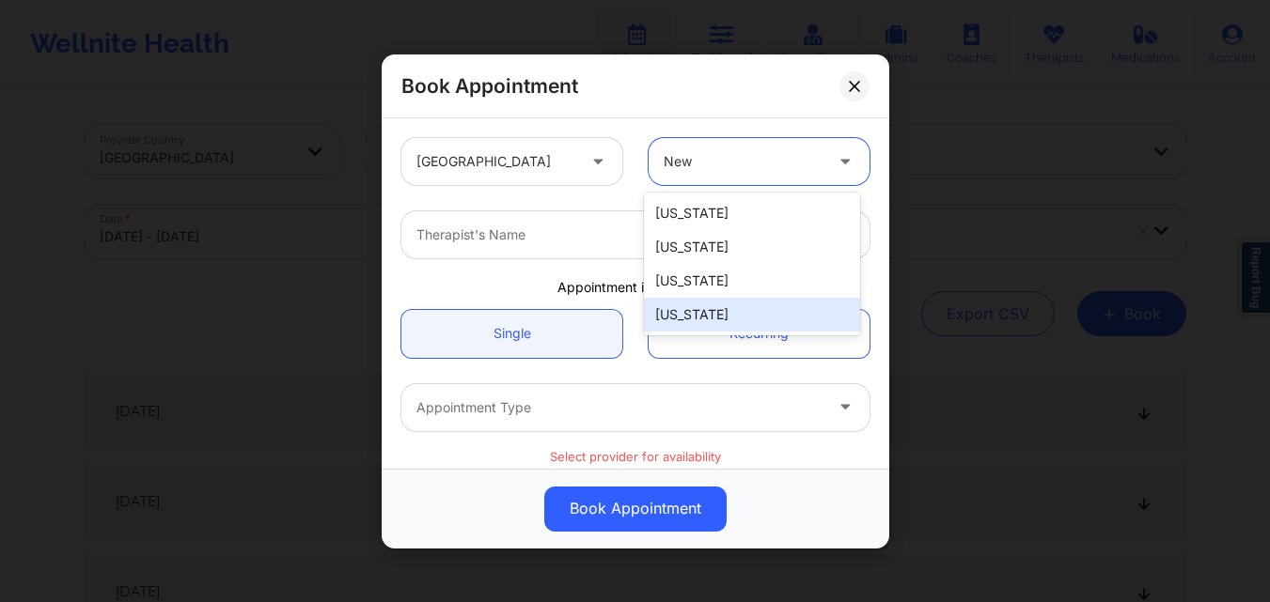
click at [690, 315] on div "[US_STATE]" at bounding box center [752, 315] width 216 height 34
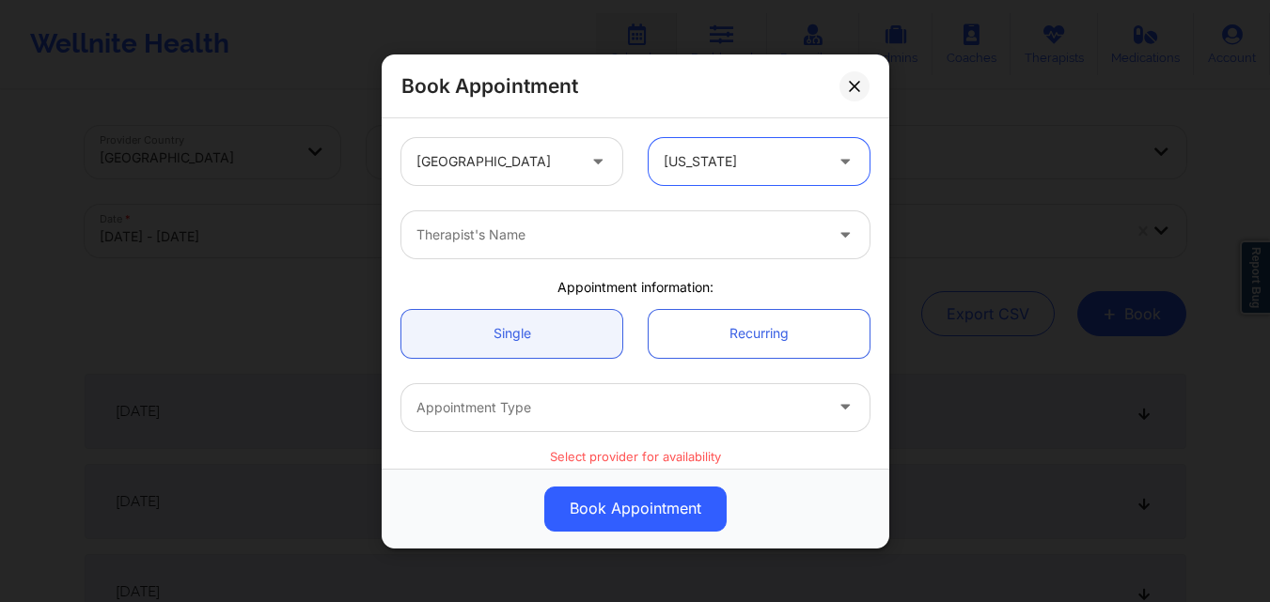
click at [611, 226] on div at bounding box center [619, 235] width 406 height 23
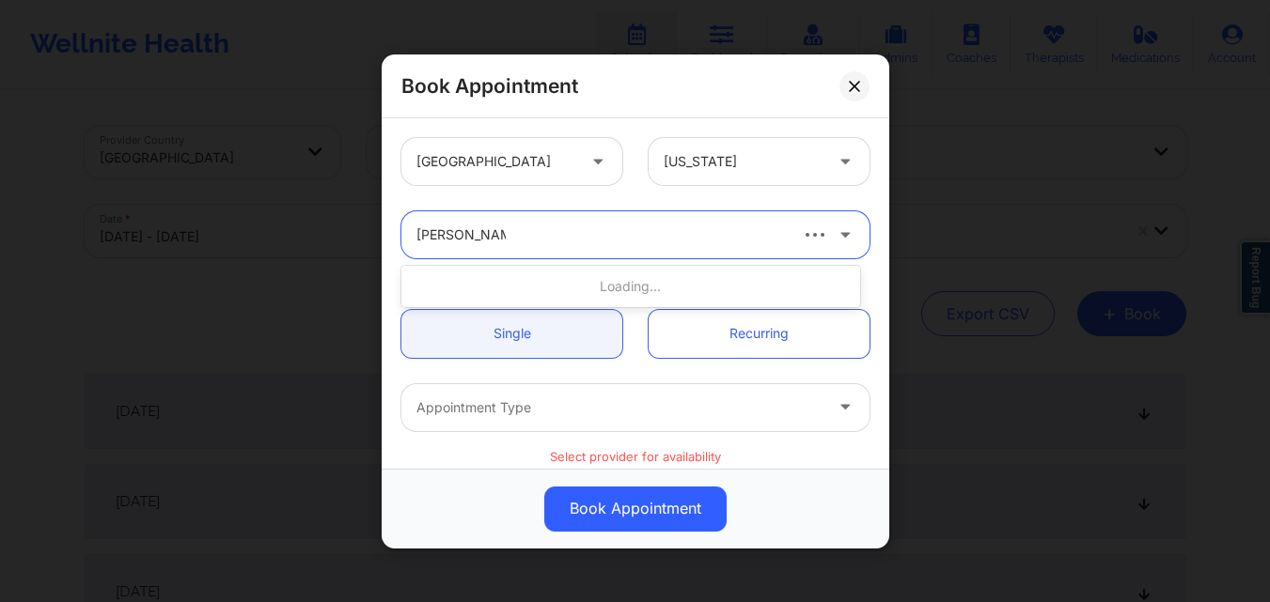
type input "Richard Ryan K"
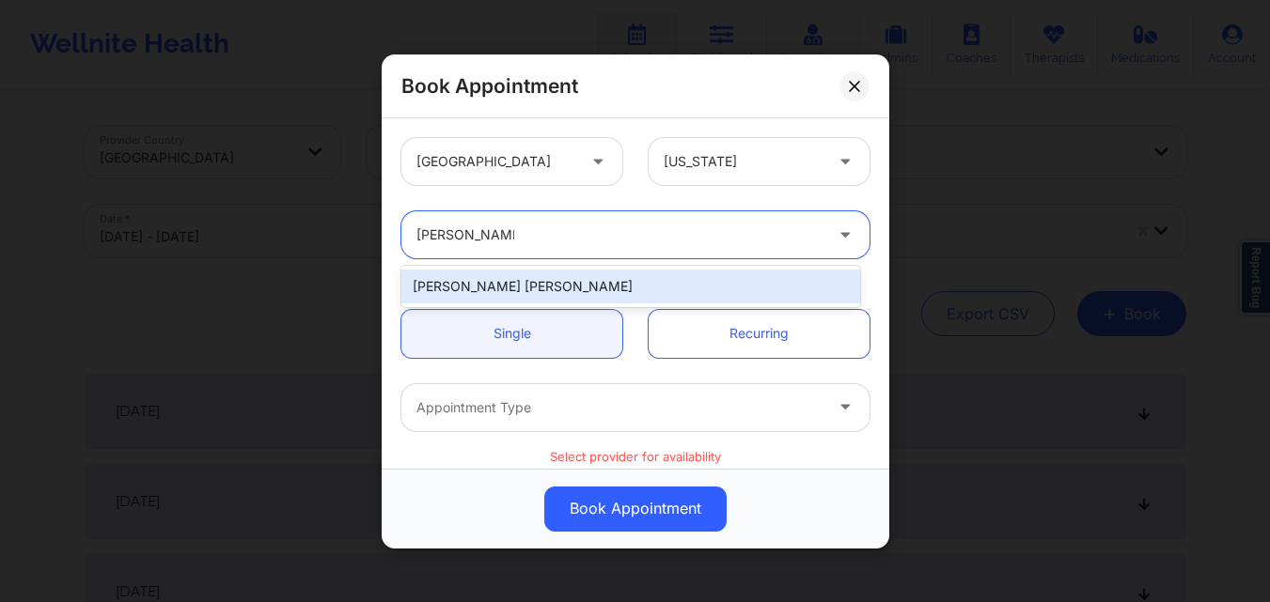
click at [584, 288] on div "[PERSON_NAME] [PERSON_NAME]" at bounding box center [630, 287] width 459 height 34
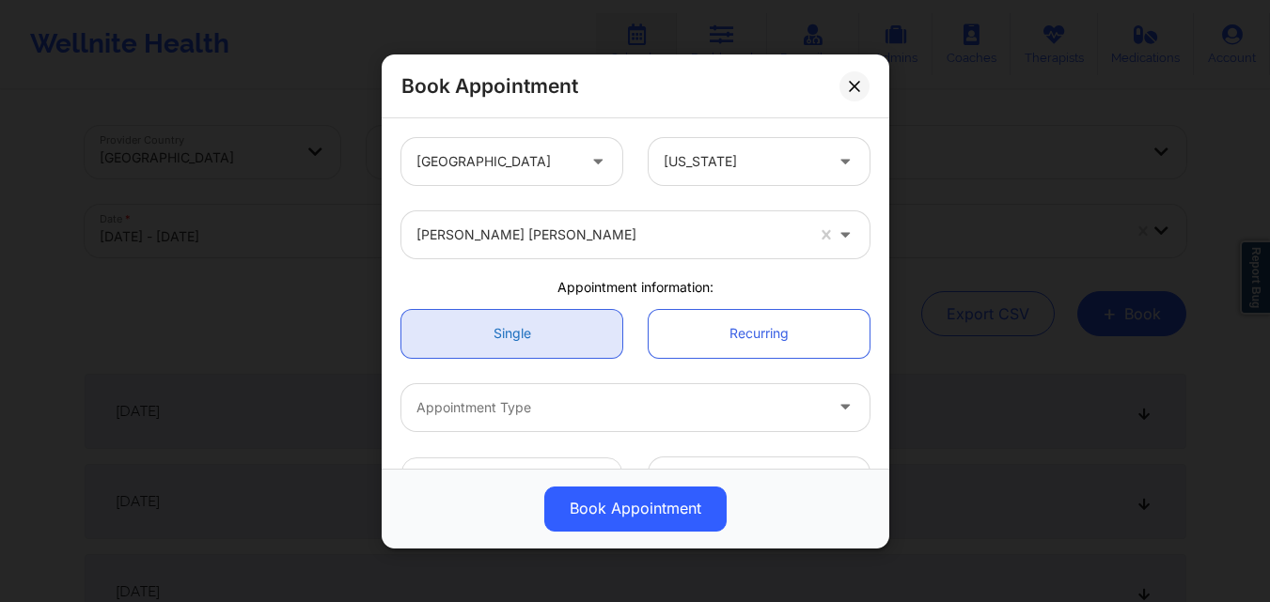
click at [528, 336] on link "Single" at bounding box center [511, 333] width 221 height 48
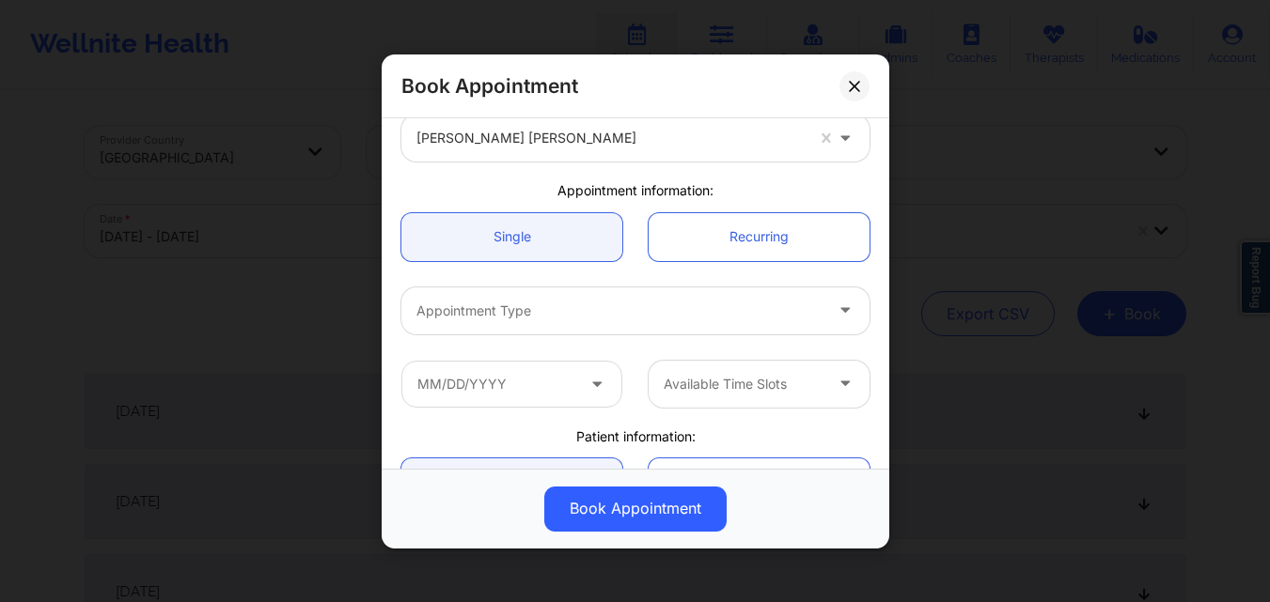
scroll to position [188, 0]
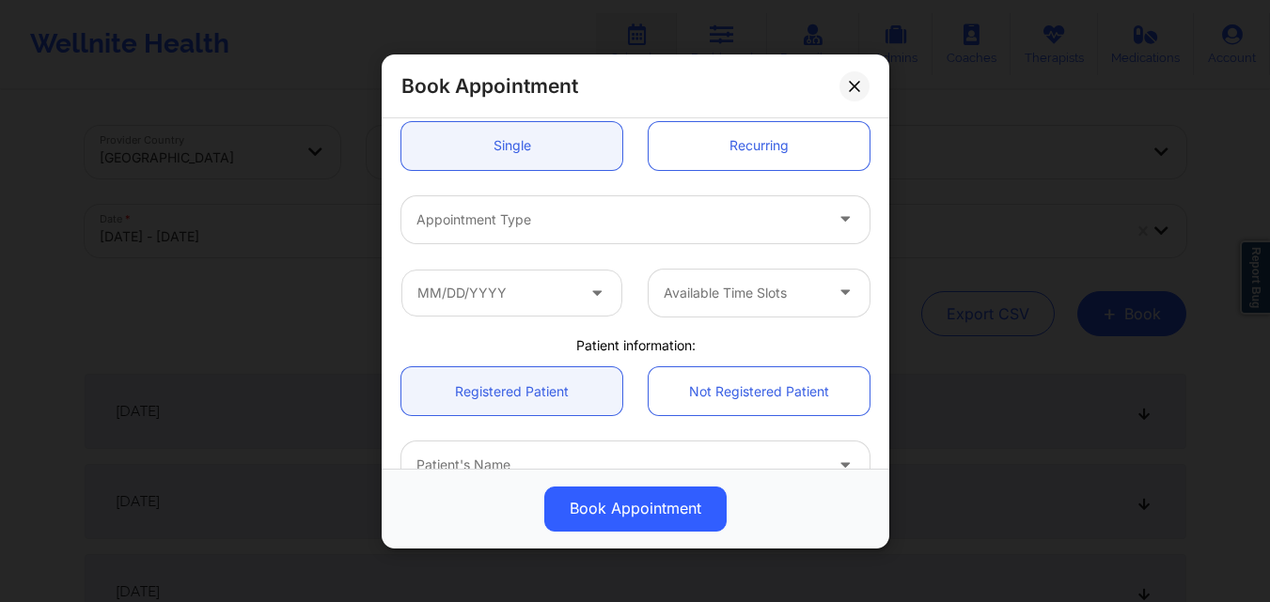
click at [548, 215] on div at bounding box center [619, 219] width 406 height 23
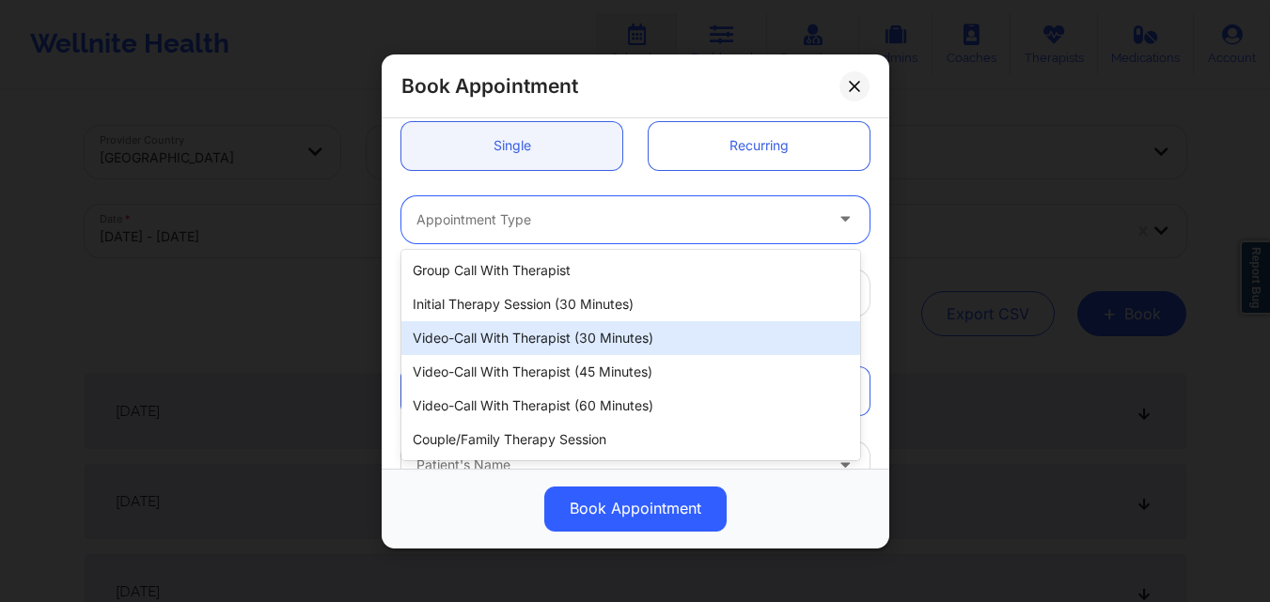
click at [517, 350] on div "Video-Call with Therapist (30 minutes)" at bounding box center [630, 338] width 459 height 34
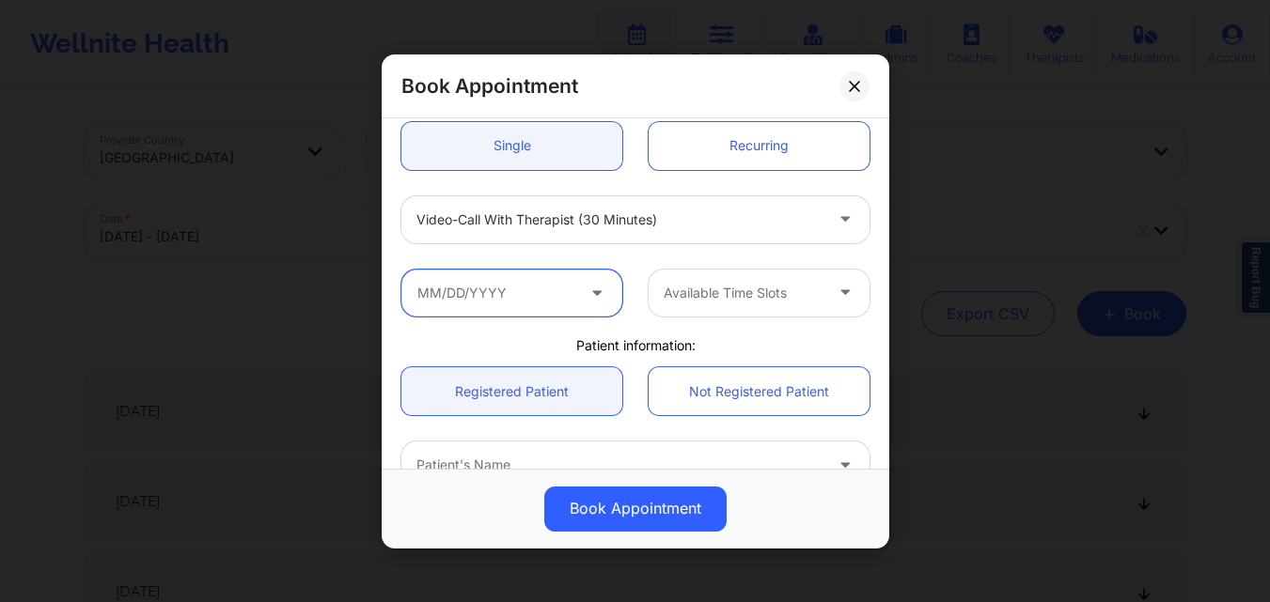
click at [515, 289] on input "text" at bounding box center [511, 292] width 221 height 47
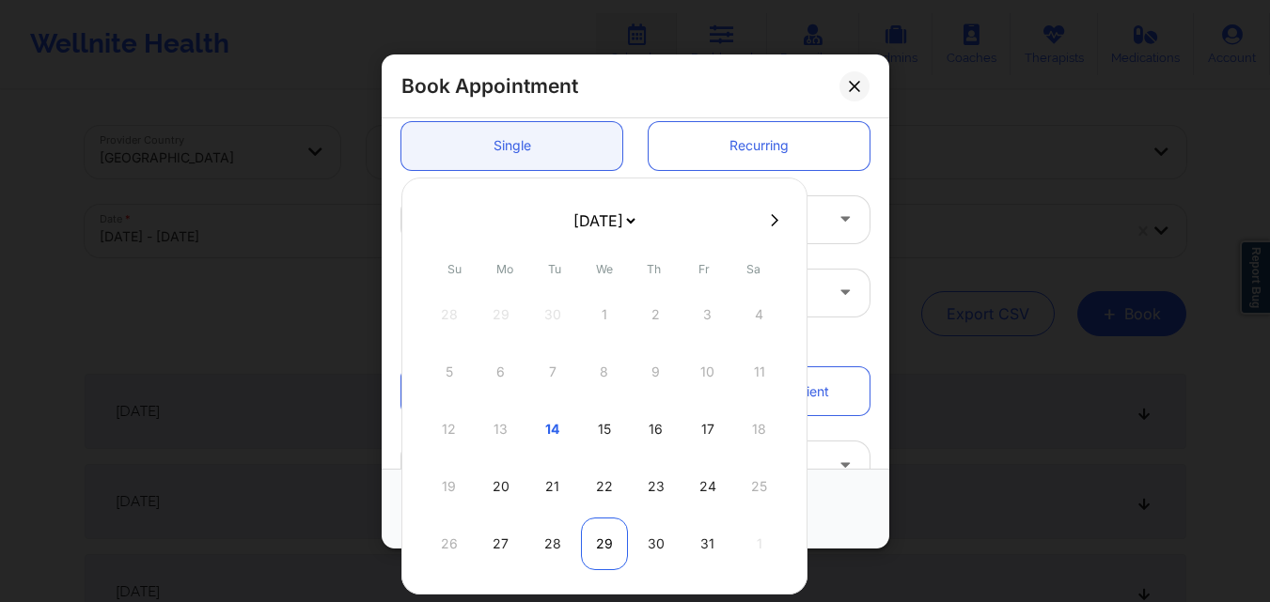
click at [596, 547] on div "29" at bounding box center [604, 544] width 47 height 53
type input "10/29/2025"
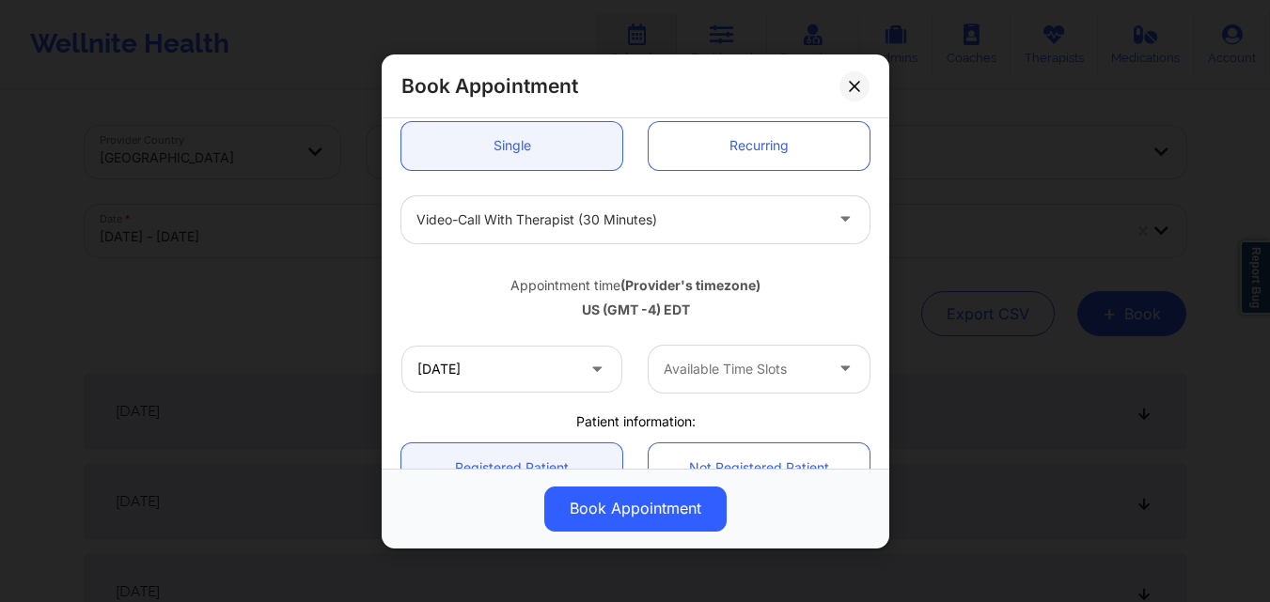
click at [724, 363] on div at bounding box center [742, 369] width 159 height 23
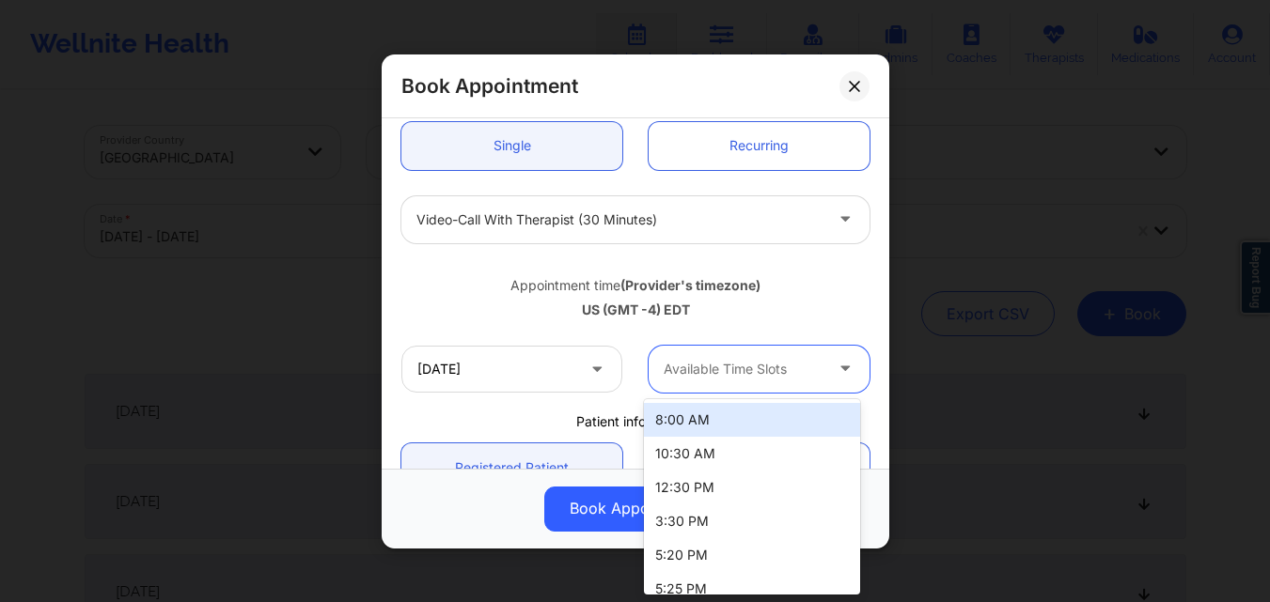
scroll to position [15, 0]
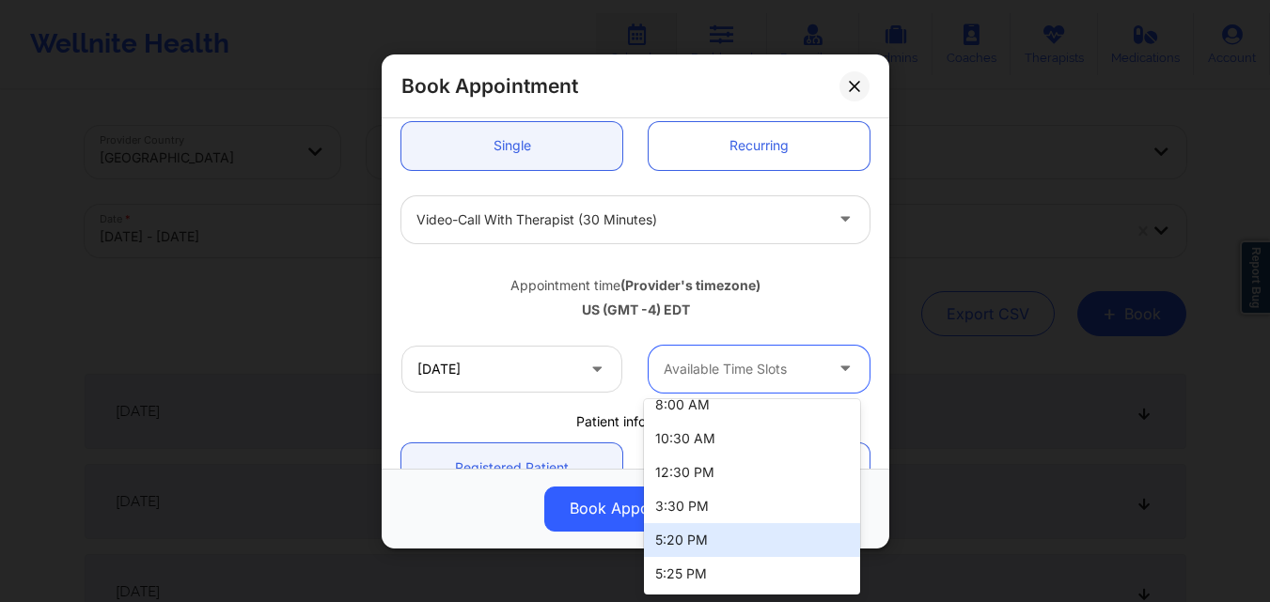
click at [723, 537] on div "5:20 PM" at bounding box center [752, 540] width 216 height 34
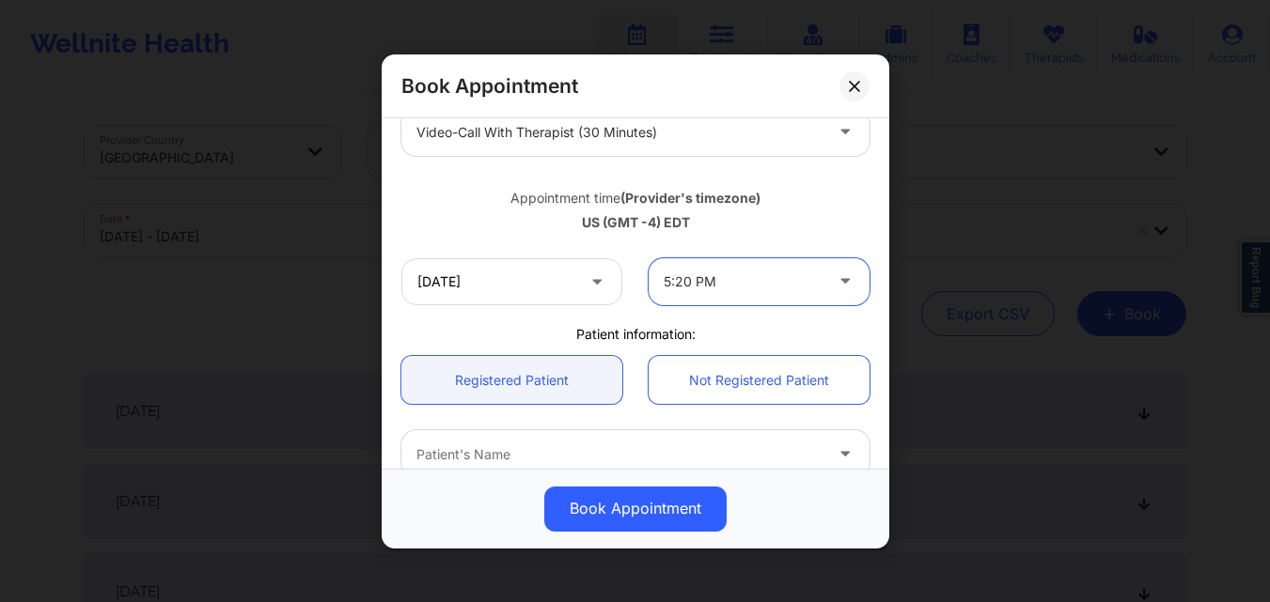
scroll to position [376, 0]
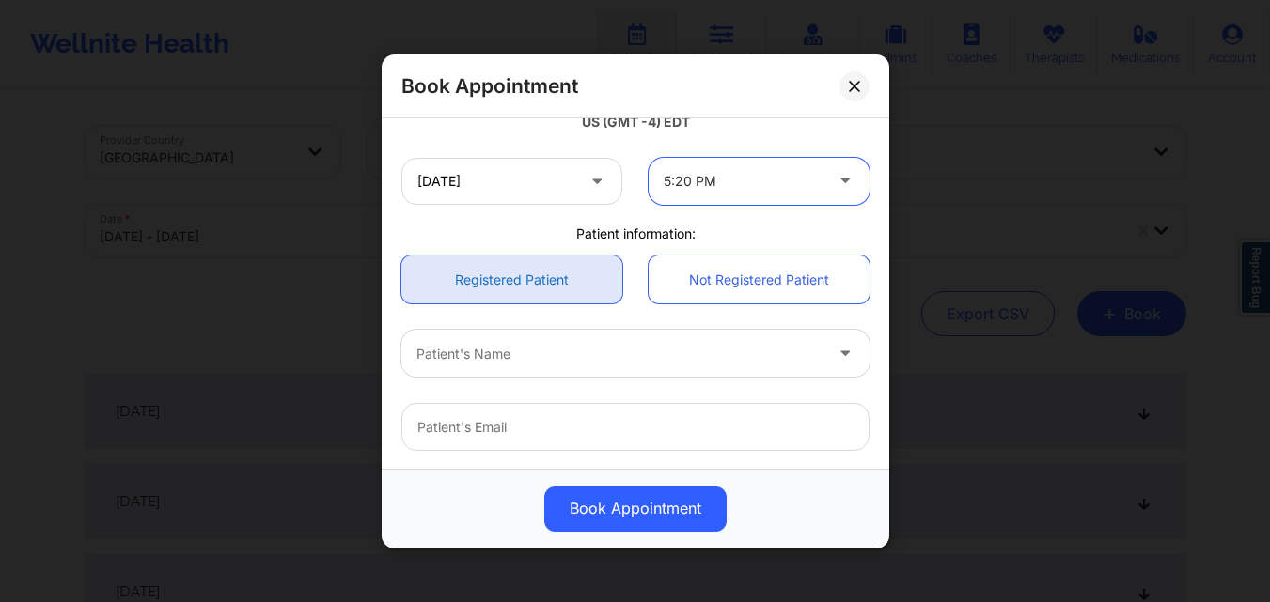
click at [519, 256] on link "Registered Patient" at bounding box center [511, 280] width 221 height 48
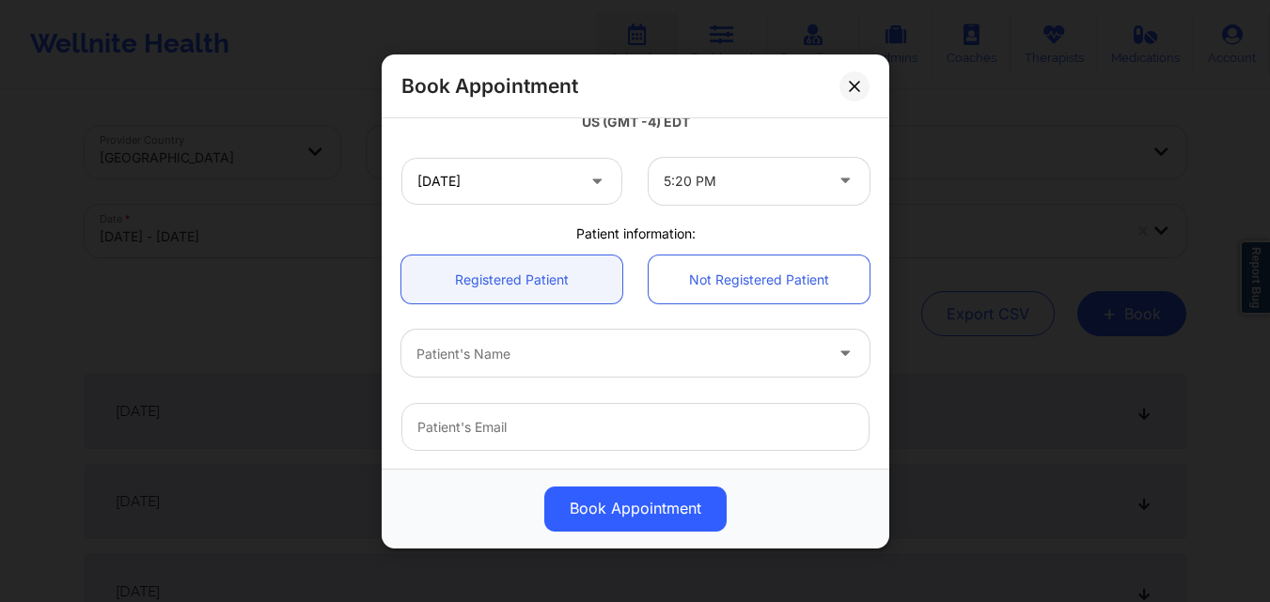
click at [536, 368] on div "Patient's Name" at bounding box center [612, 353] width 423 height 47
type input "Susan Bousque"
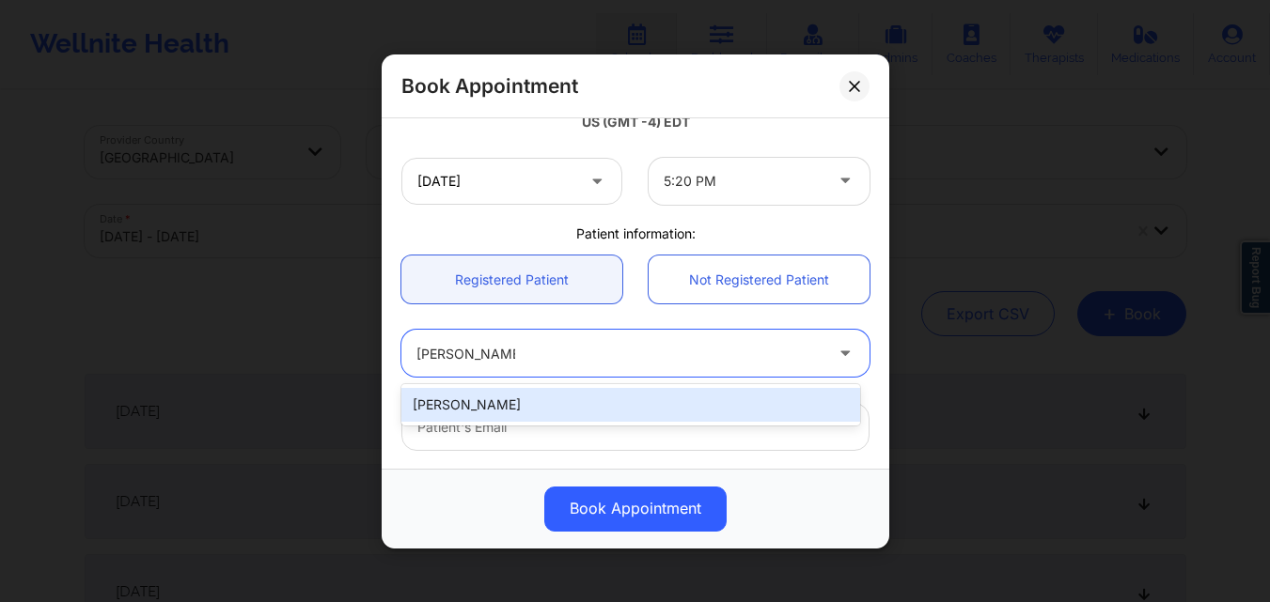
click at [513, 406] on div "Susan Bousquet" at bounding box center [630, 405] width 459 height 34
type input "sb2creative4u@yahoo.com"
type input "+1347-789-0992"
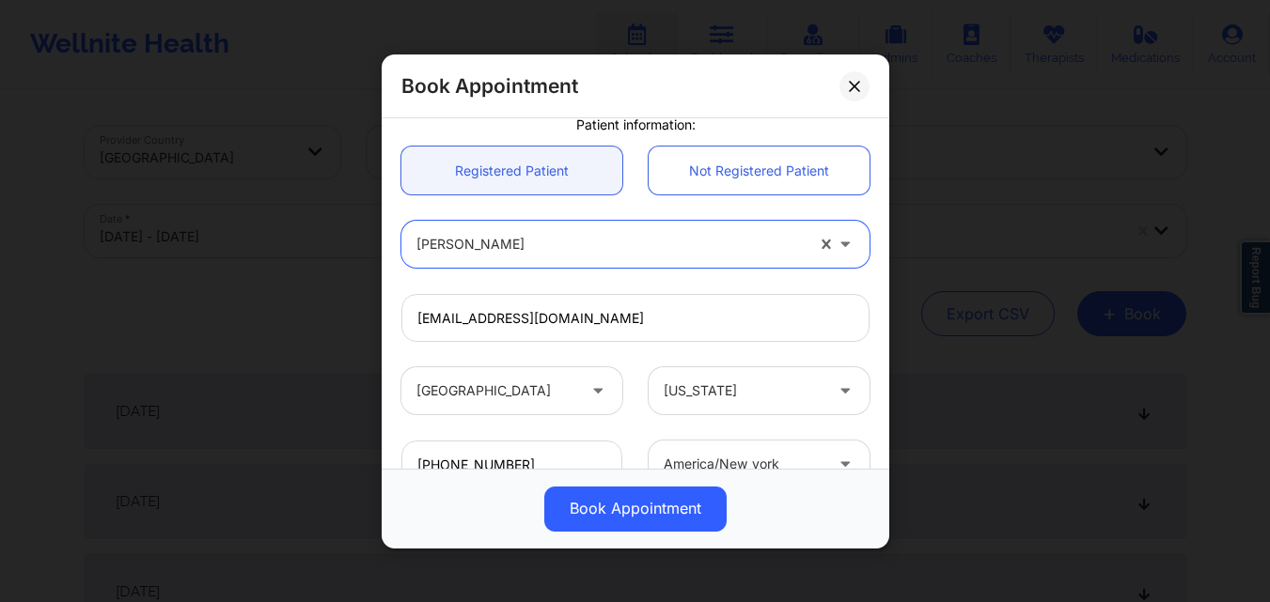
scroll to position [625, 0]
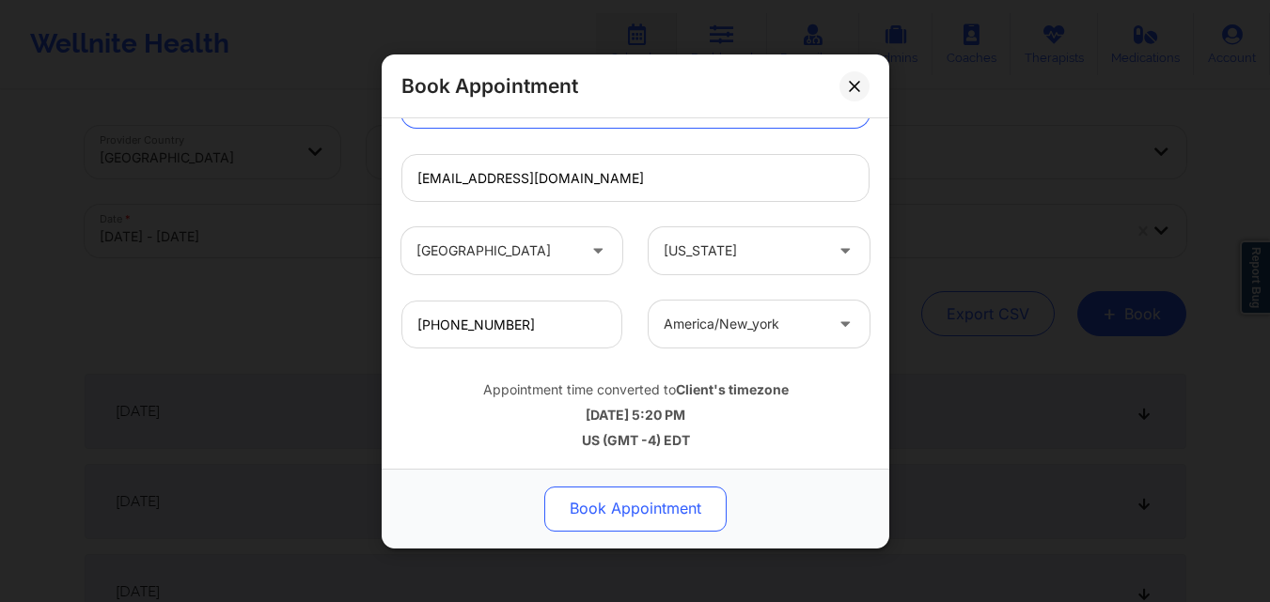
click at [645, 506] on button "Book Appointment" at bounding box center [635, 508] width 182 height 45
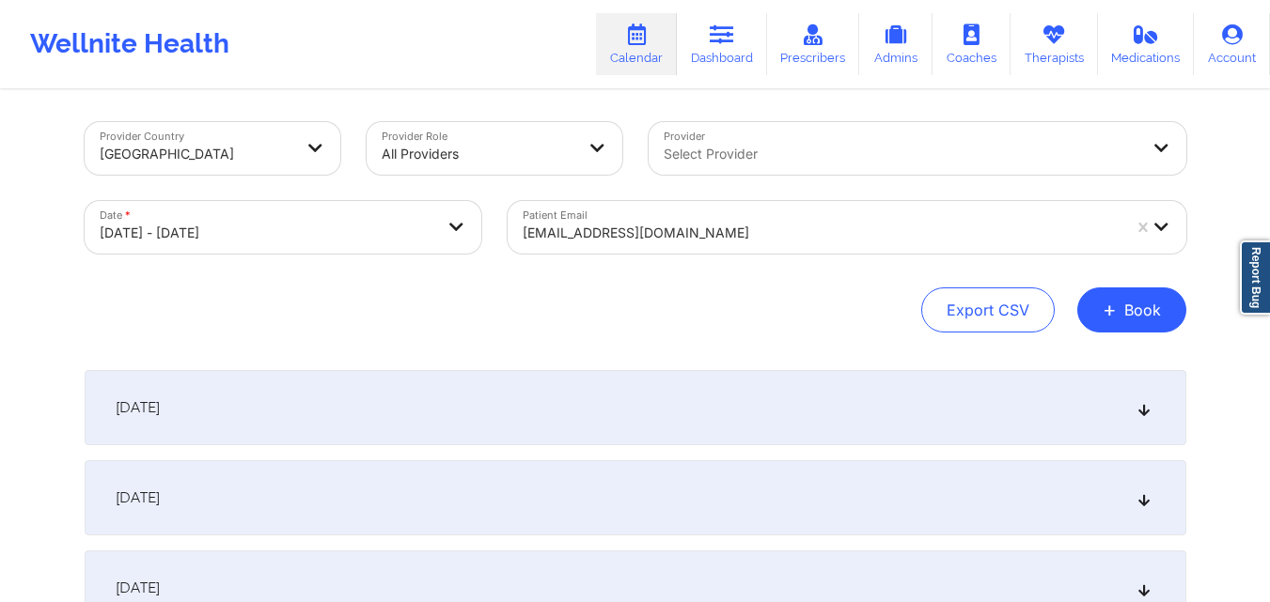
scroll to position [0, 0]
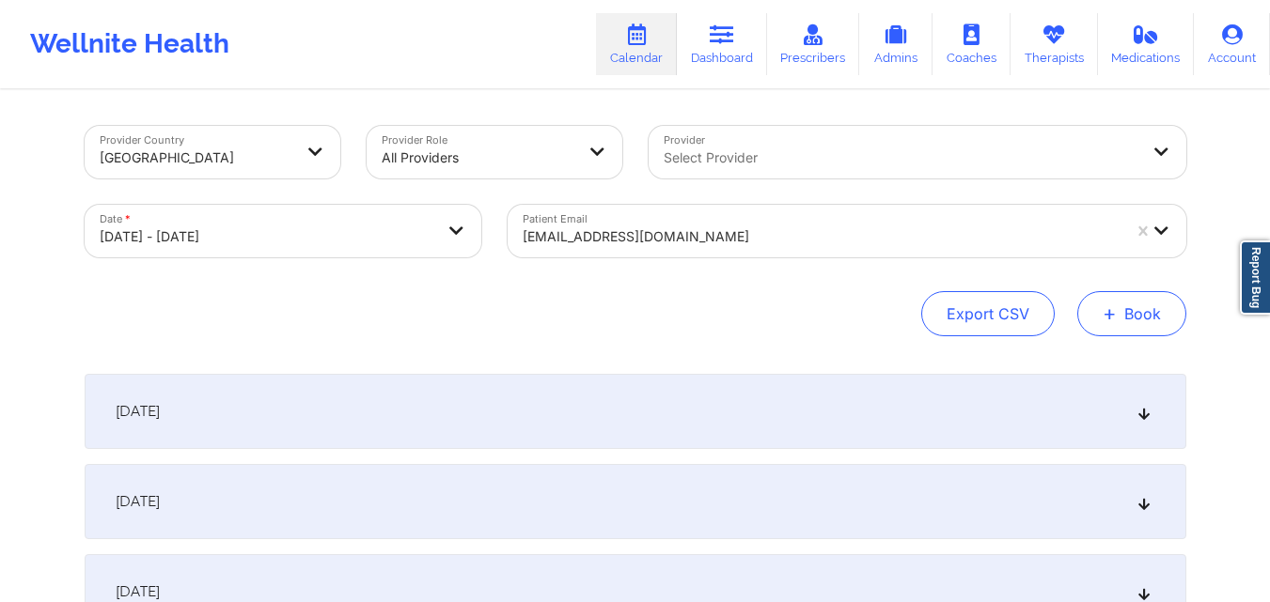
click at [1156, 298] on button "+ Book" at bounding box center [1131, 313] width 109 height 45
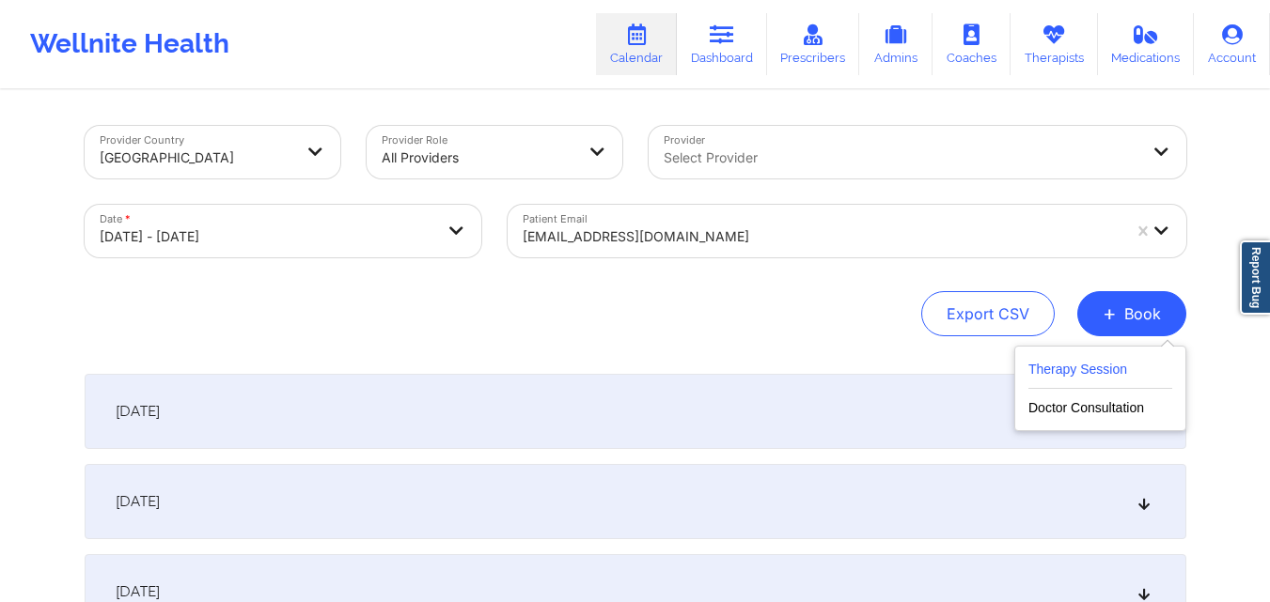
click at [1043, 367] on button "Therapy Session" at bounding box center [1100, 373] width 144 height 31
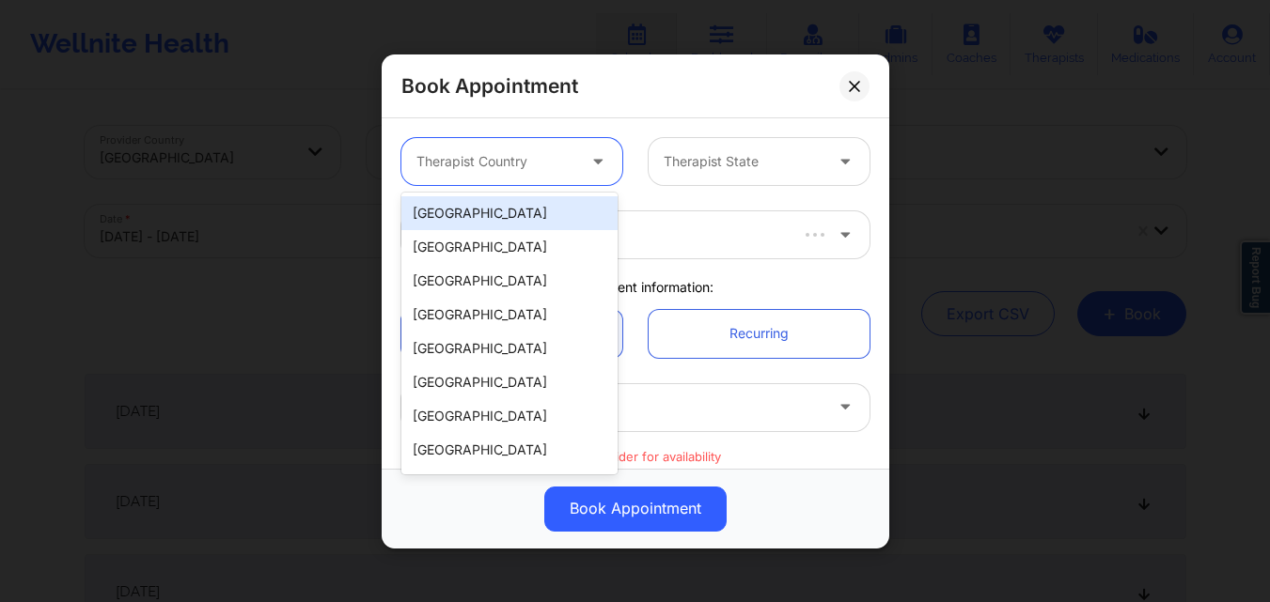
click at [457, 172] on div at bounding box center [495, 161] width 159 height 23
click at [479, 210] on div "[GEOGRAPHIC_DATA]" at bounding box center [509, 213] width 216 height 34
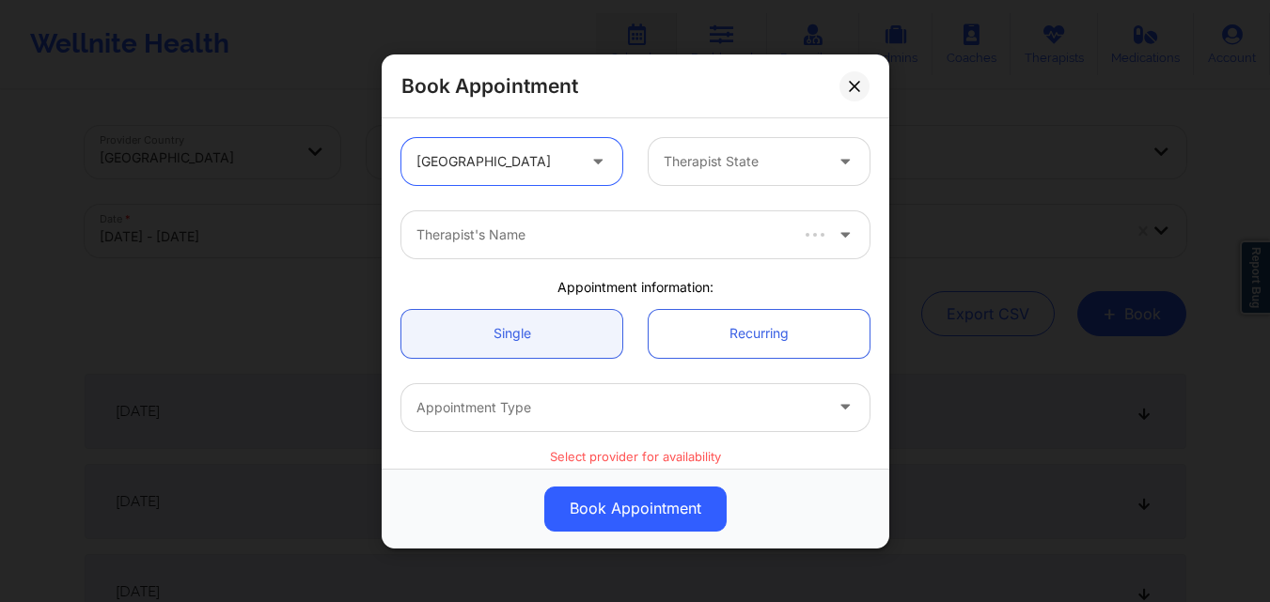
click at [766, 140] on div "Therapist State" at bounding box center [736, 161] width 176 height 47
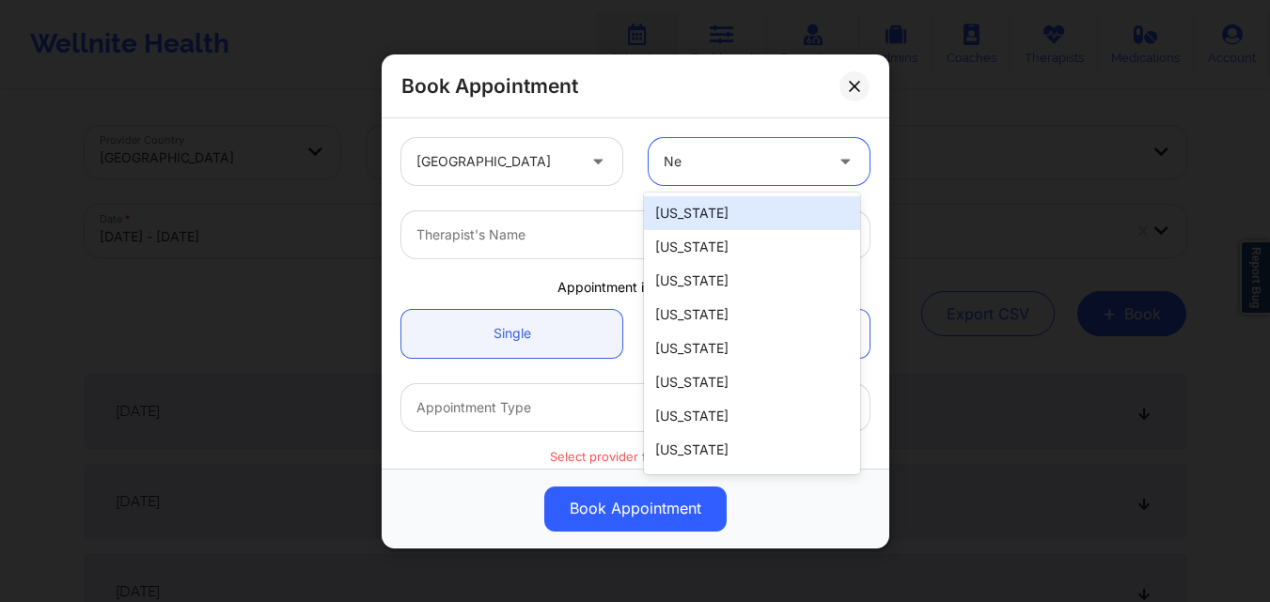
type input "New"
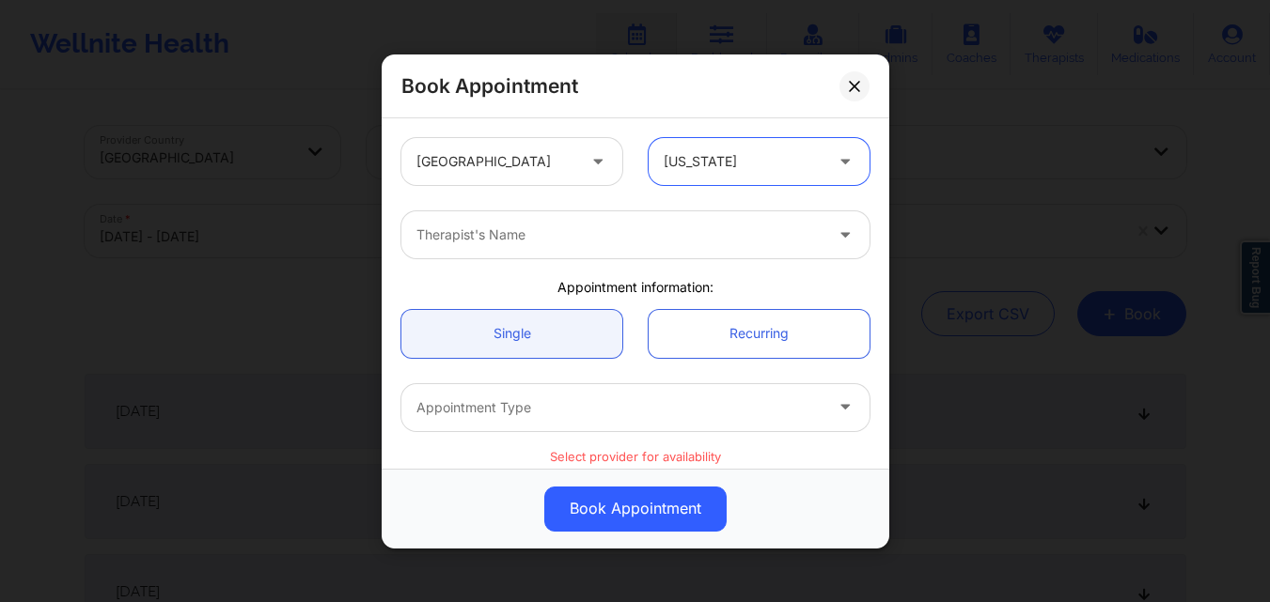
click at [652, 241] on div at bounding box center [619, 235] width 406 height 23
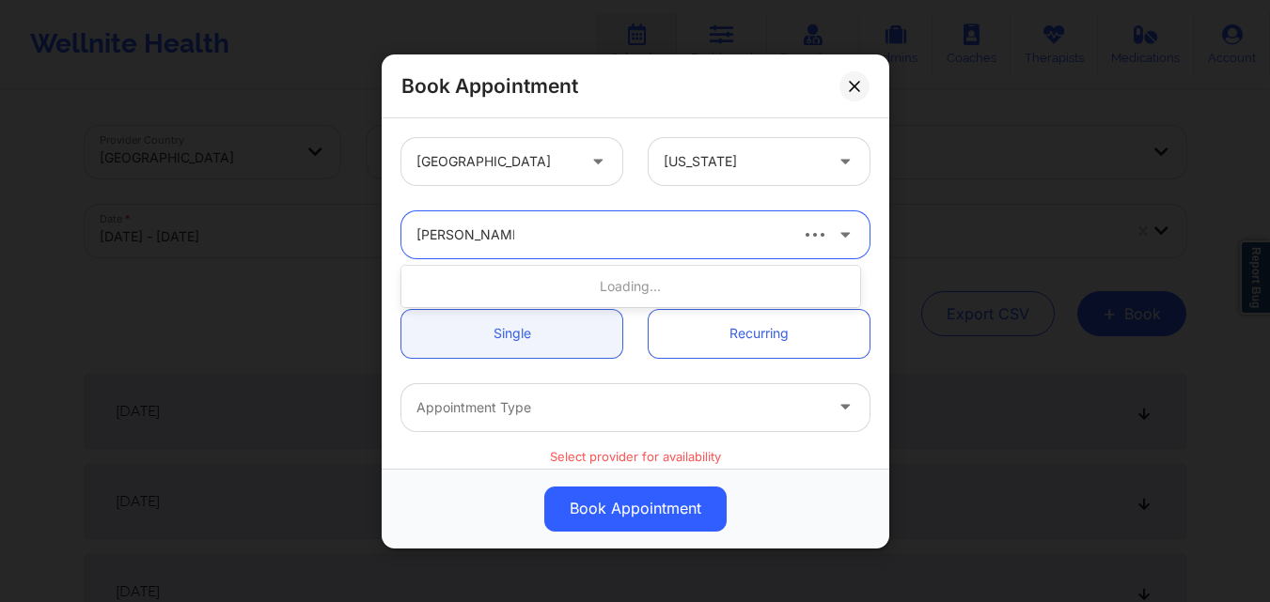
type input "Richard Ryan Ke"
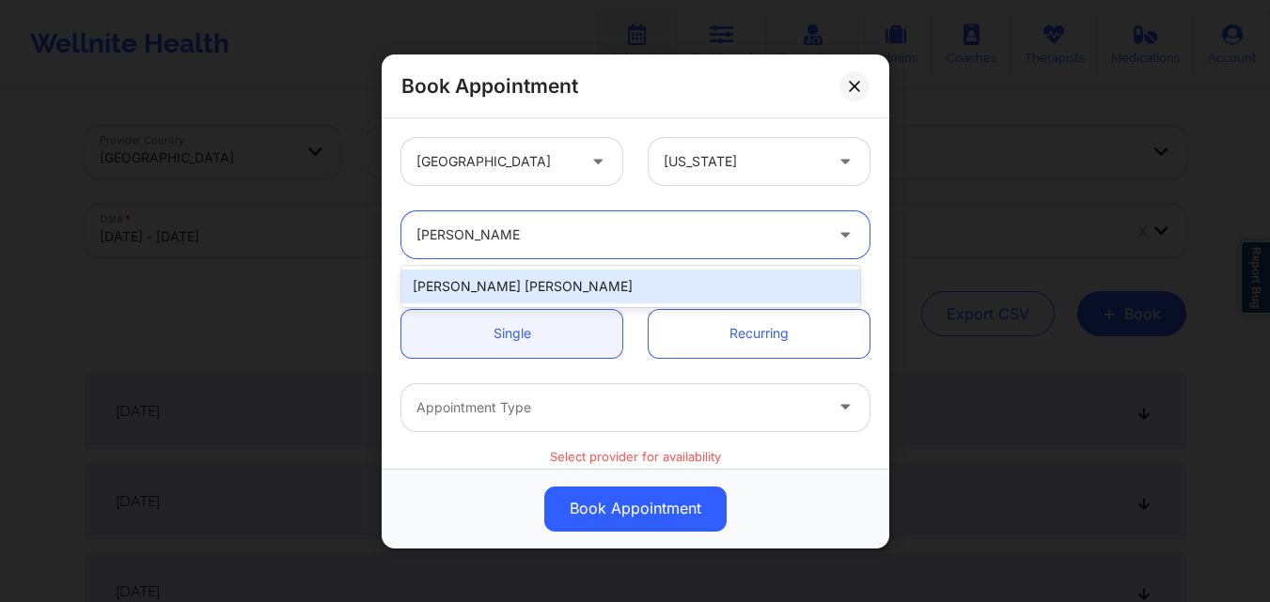
click at [631, 273] on div "[PERSON_NAME] [PERSON_NAME]" at bounding box center [630, 287] width 459 height 34
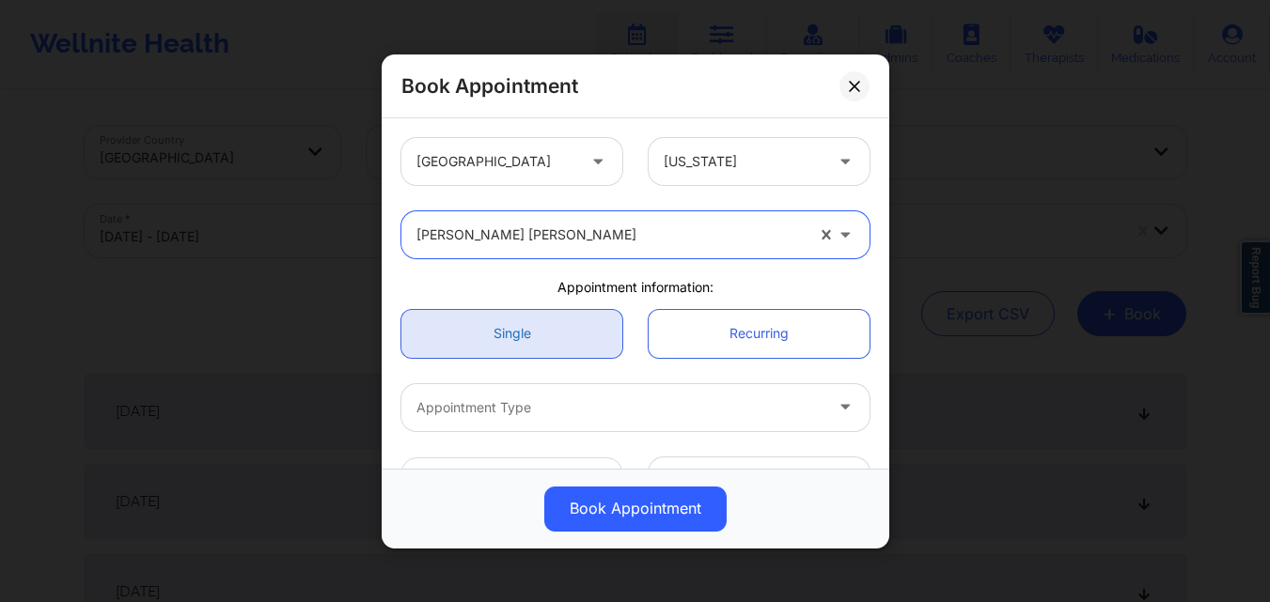
click at [537, 329] on link "Single" at bounding box center [511, 333] width 221 height 48
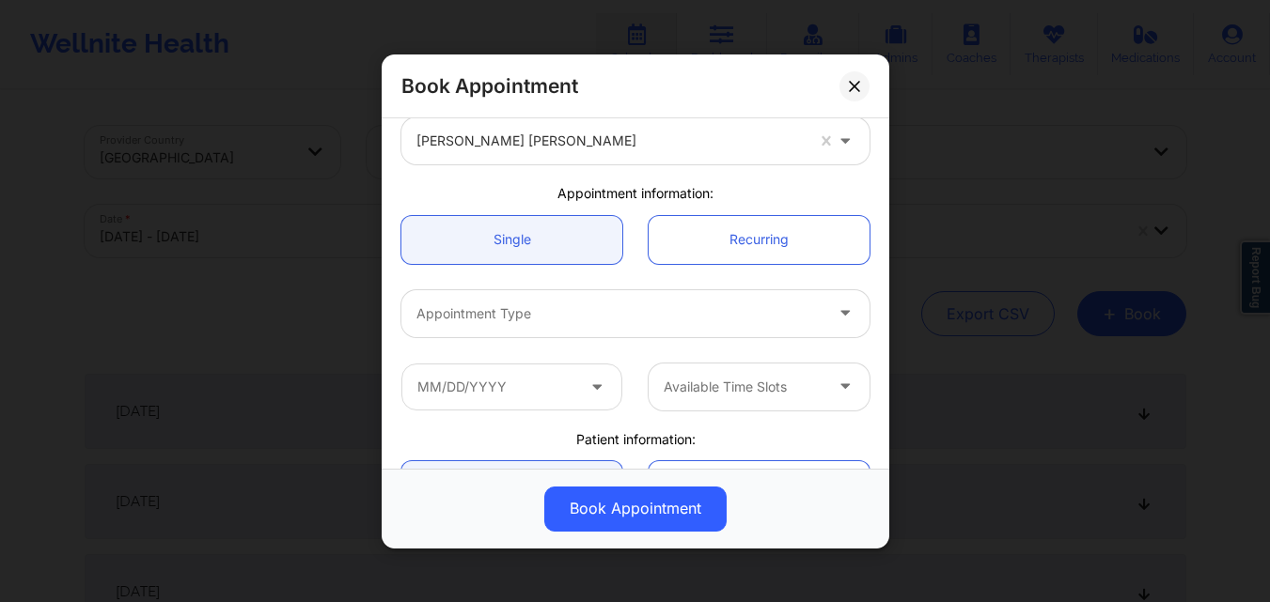
click at [548, 319] on div at bounding box center [619, 313] width 406 height 23
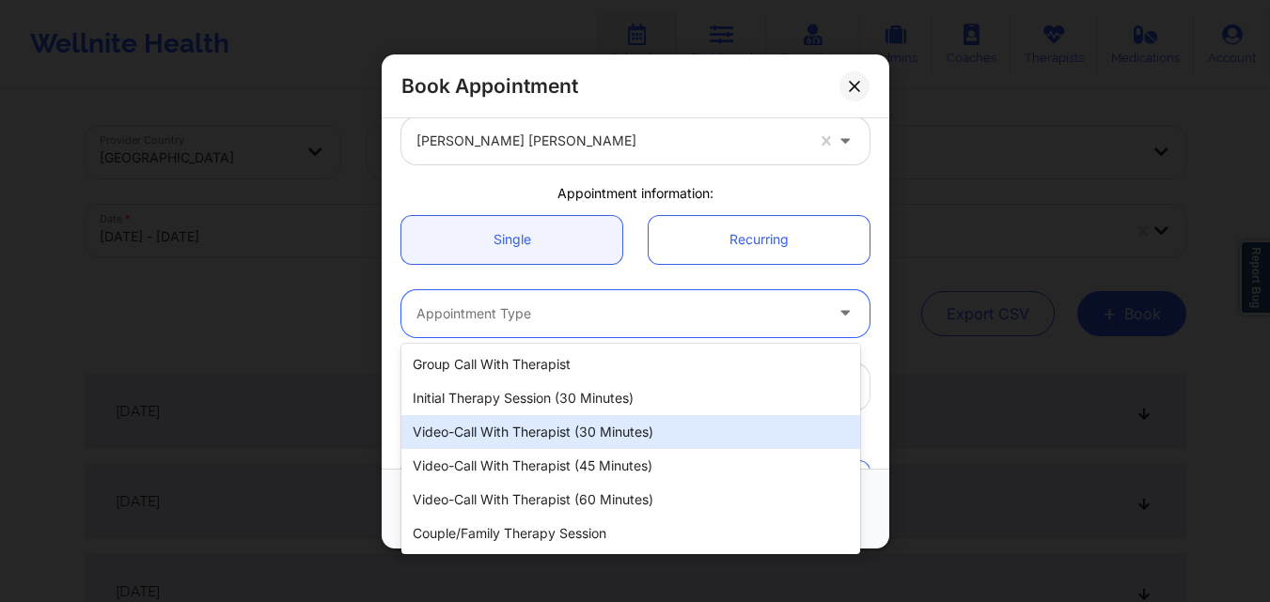
click at [533, 426] on div "Video-Call with Therapist (30 minutes)" at bounding box center [630, 432] width 459 height 34
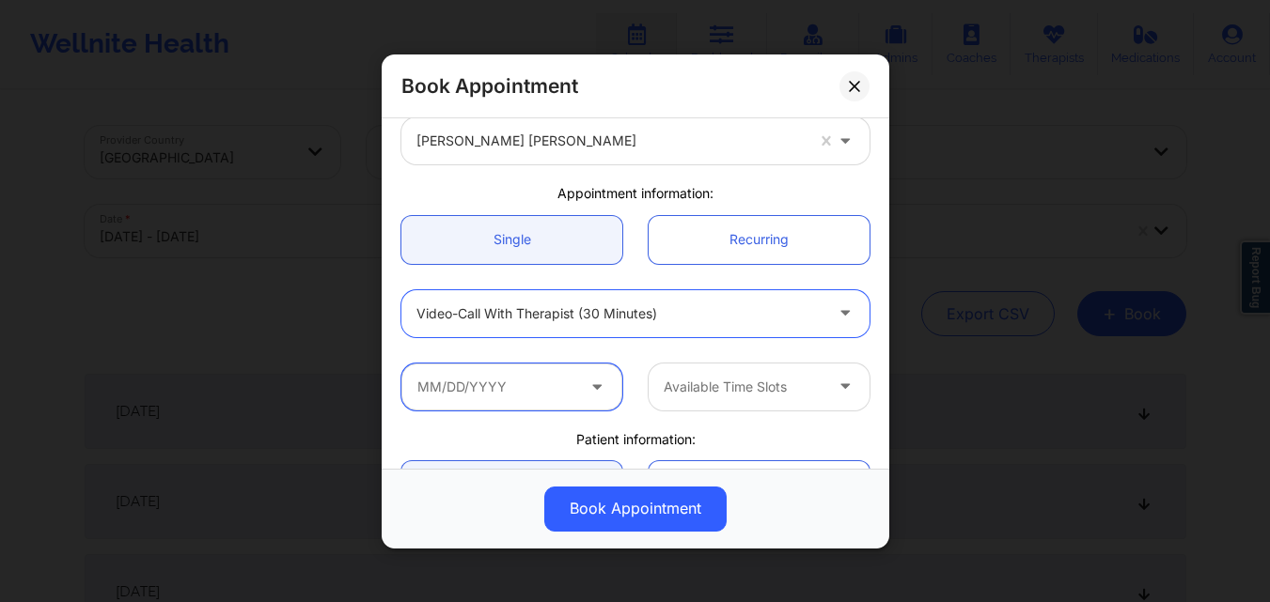
click at [528, 379] on input "text" at bounding box center [511, 386] width 221 height 47
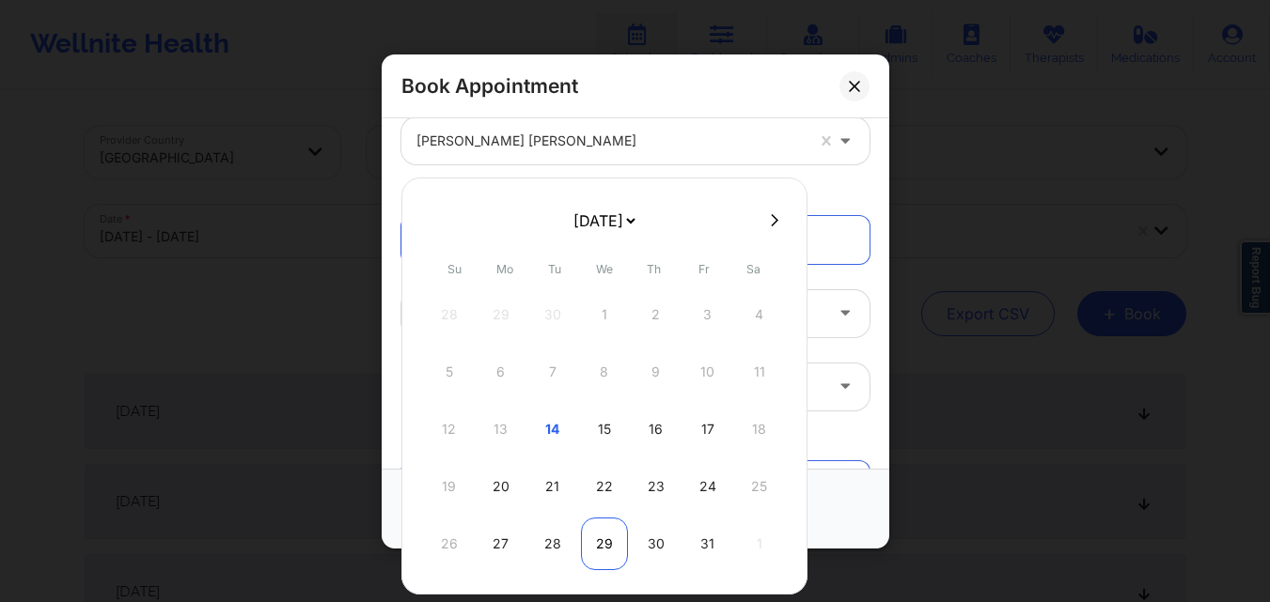
click at [602, 550] on div "29" at bounding box center [604, 544] width 47 height 53
type input "10/29/2025"
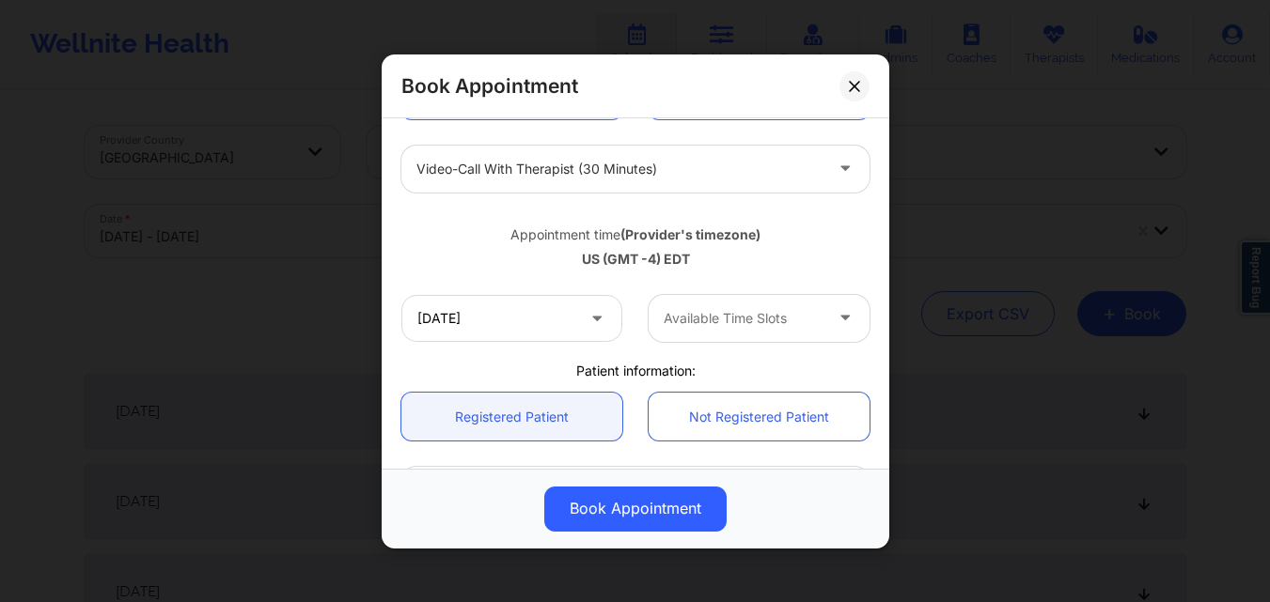
scroll to position [282, 0]
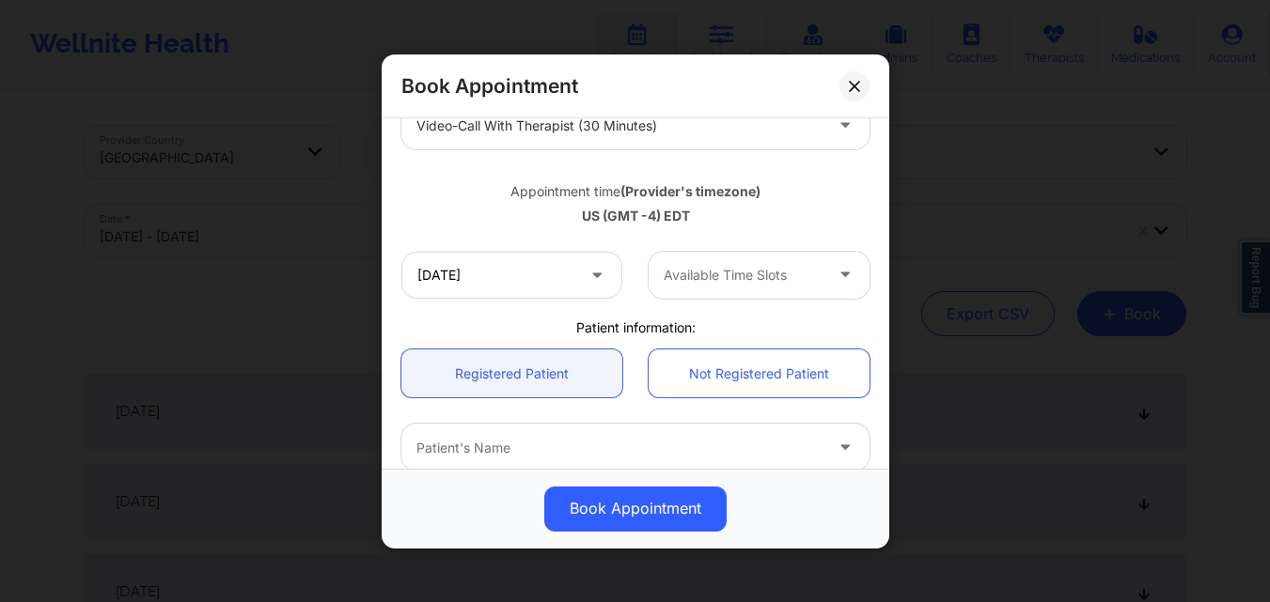
click at [793, 256] on div "Available Time Slots" at bounding box center [736, 274] width 176 height 47
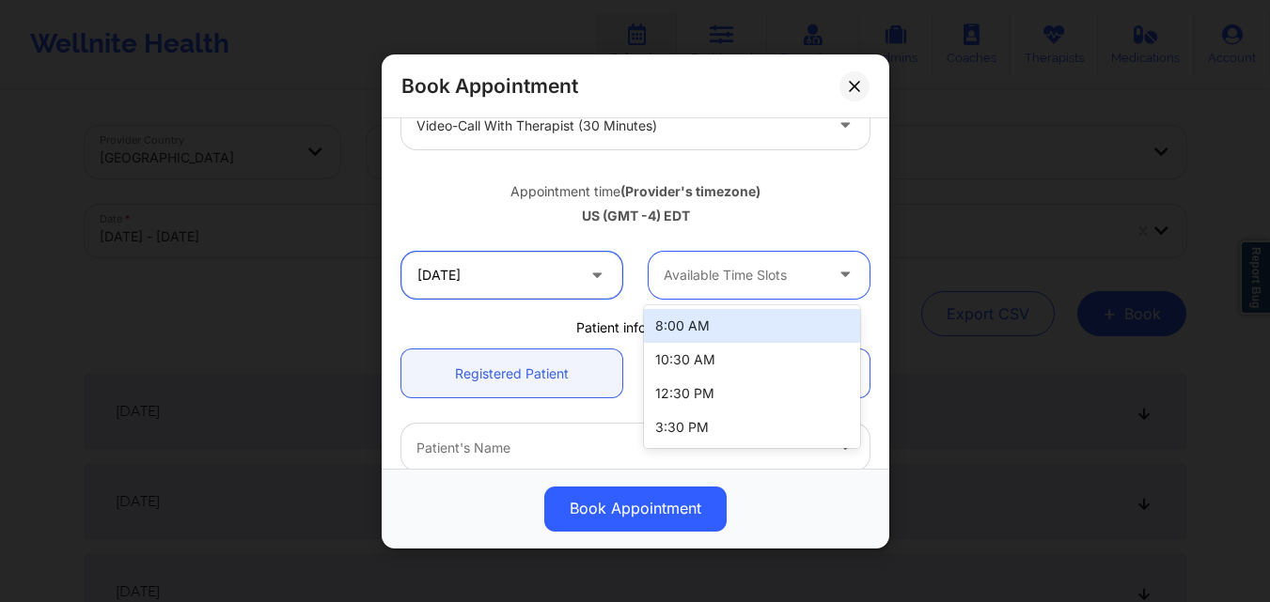
click at [538, 290] on input "10/29/2025" at bounding box center [511, 274] width 221 height 47
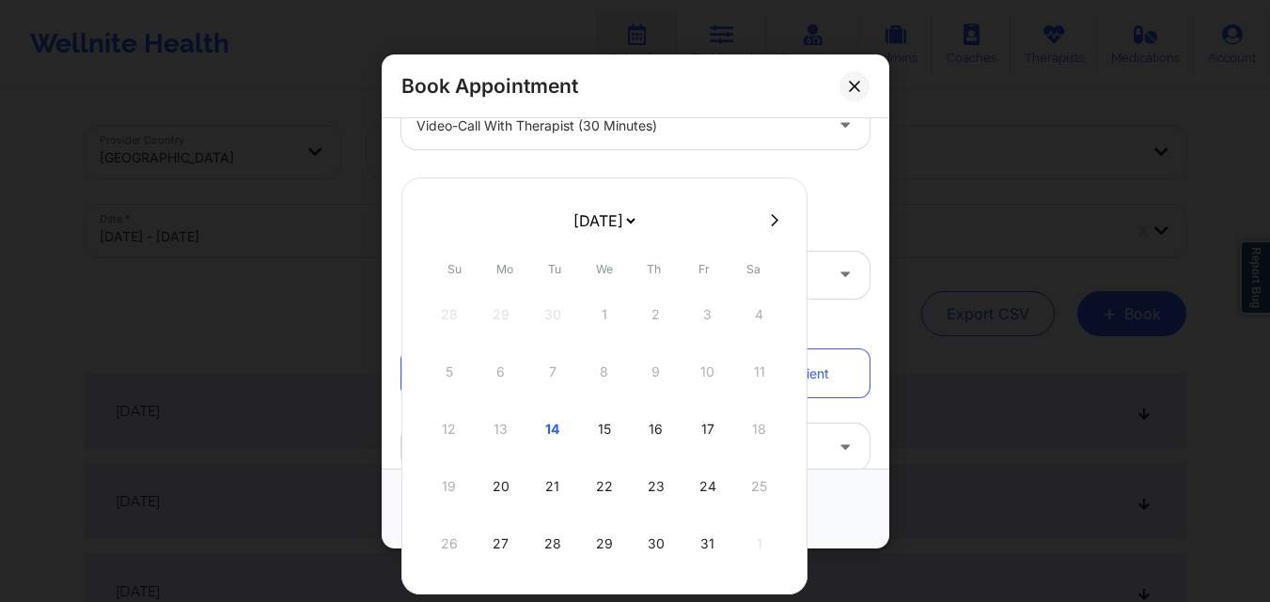
click at [773, 221] on icon at bounding box center [775, 220] width 8 height 14
select select "2025-10"
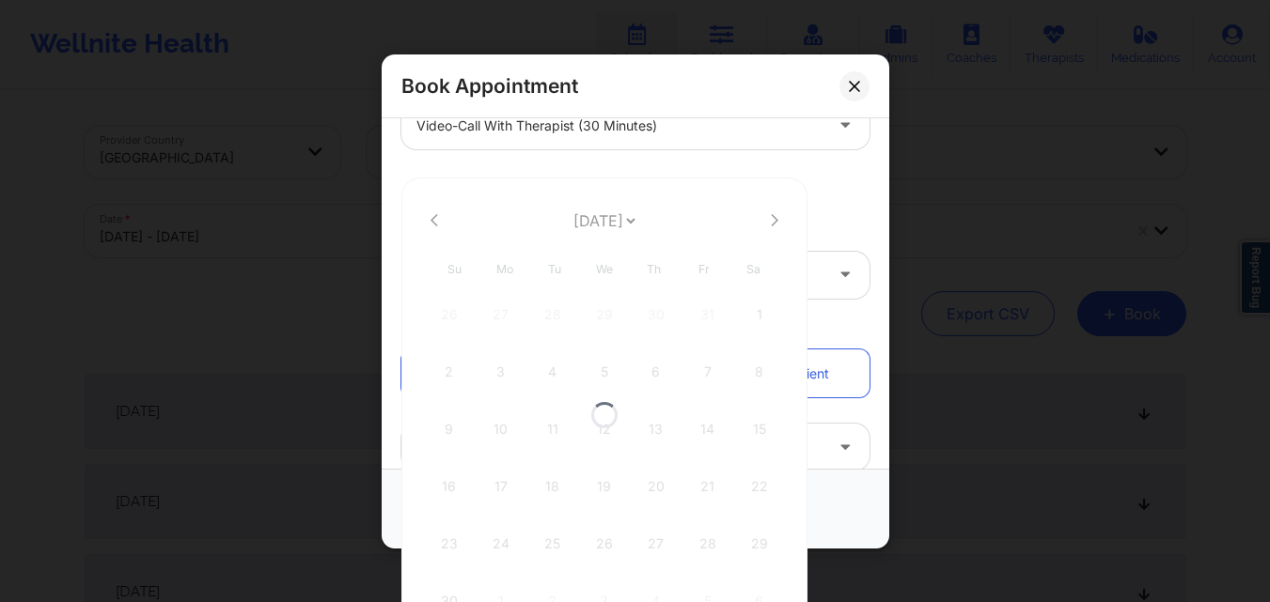
select select "2025-10"
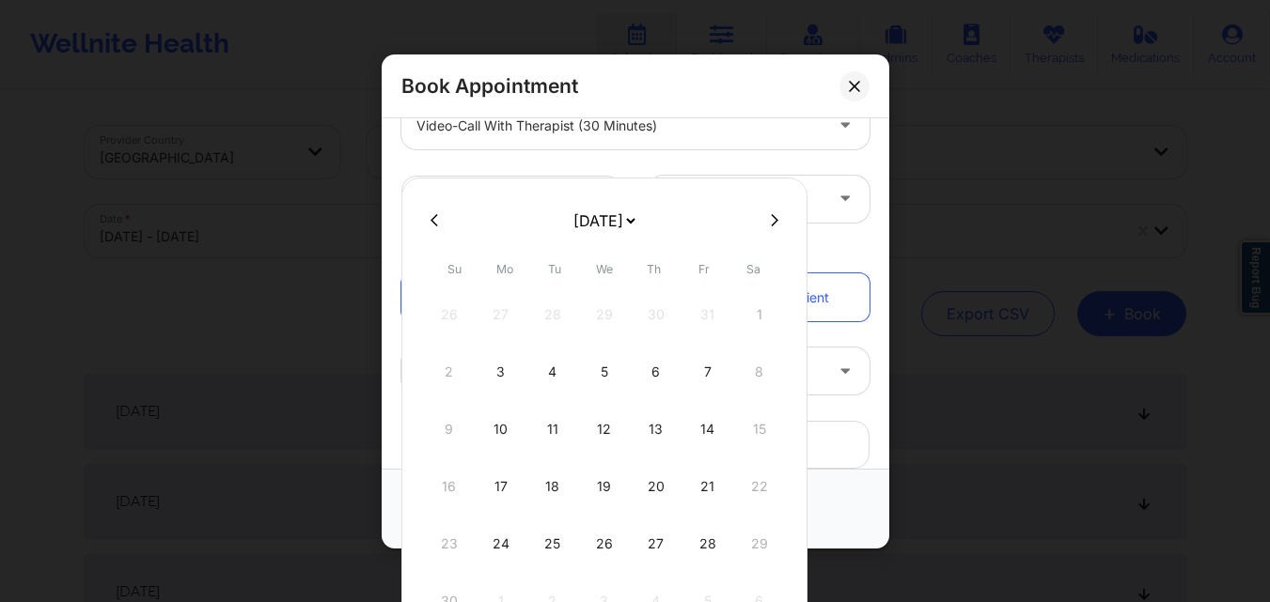
click at [601, 374] on div "5" at bounding box center [604, 372] width 47 height 53
type input "11/05/2025"
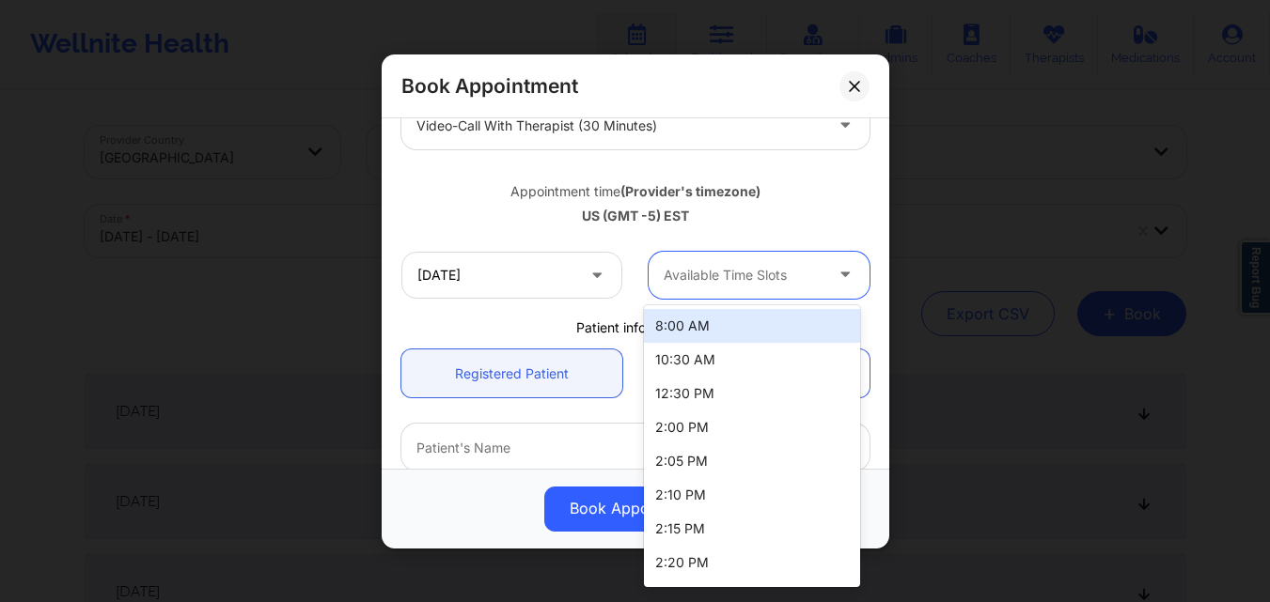
click at [781, 286] on div at bounding box center [742, 275] width 159 height 23
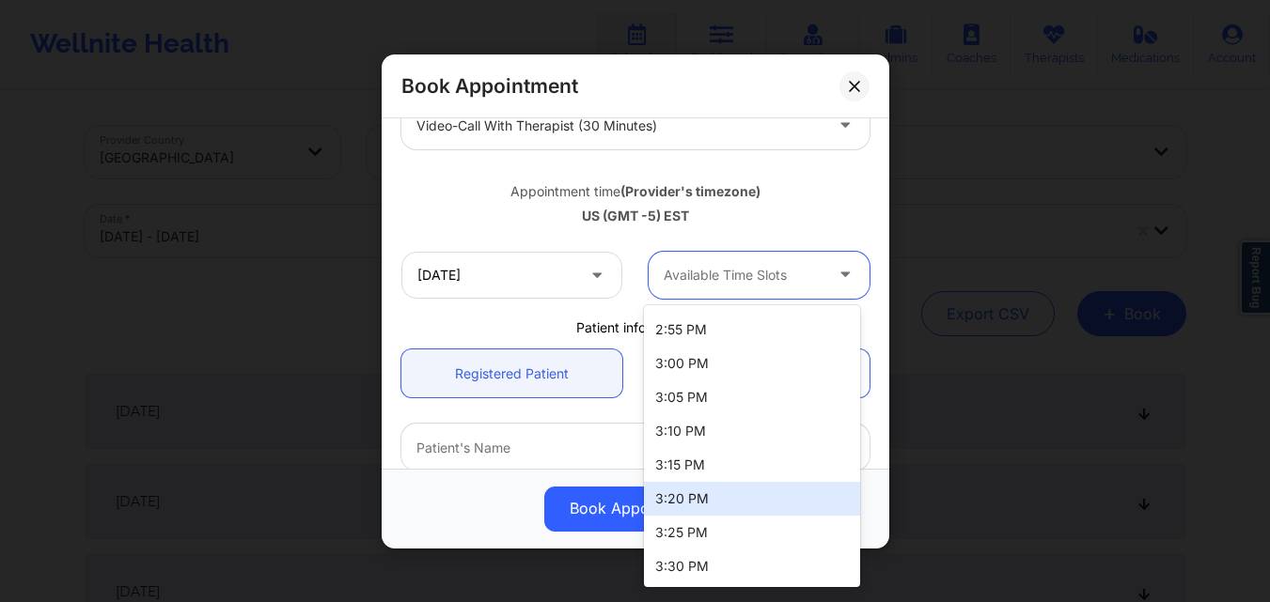
scroll to position [538, 0]
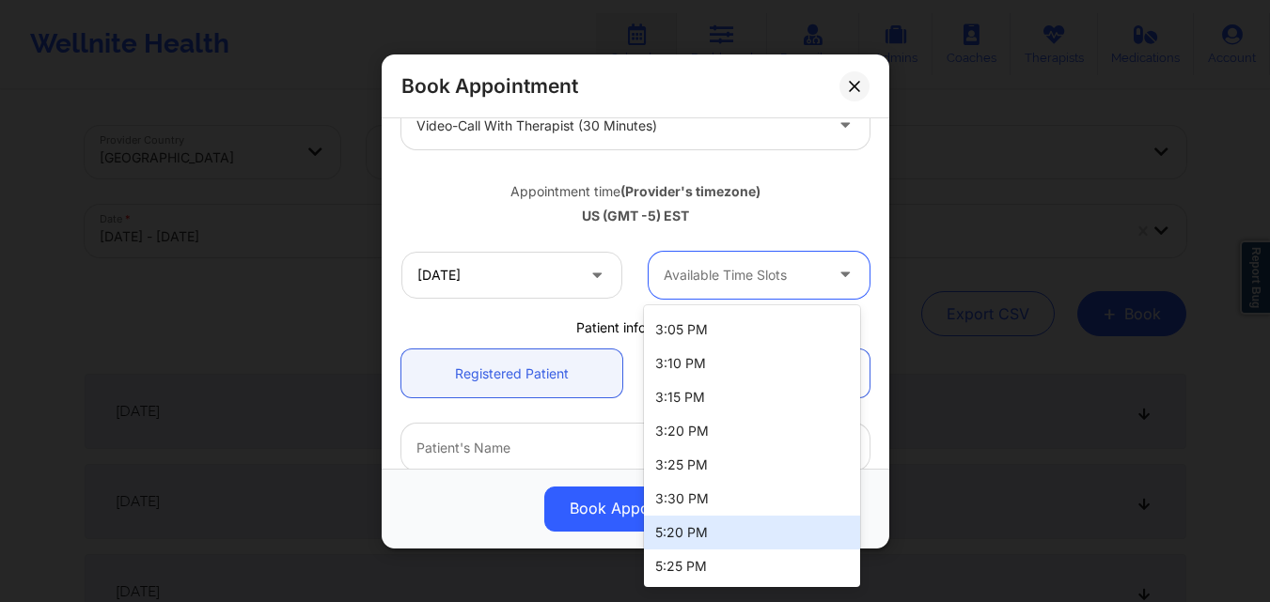
click at [726, 530] on div "5:20 PM" at bounding box center [752, 533] width 216 height 34
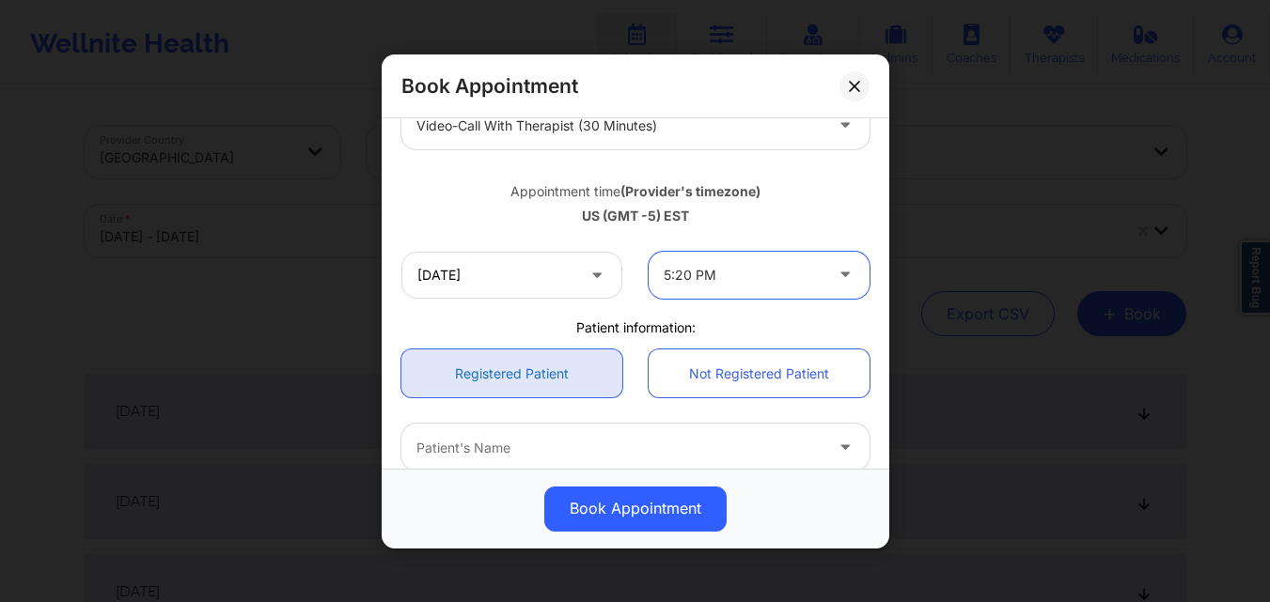
click at [517, 364] on link "Registered Patient" at bounding box center [511, 374] width 221 height 48
click at [560, 447] on div at bounding box center [619, 447] width 406 height 23
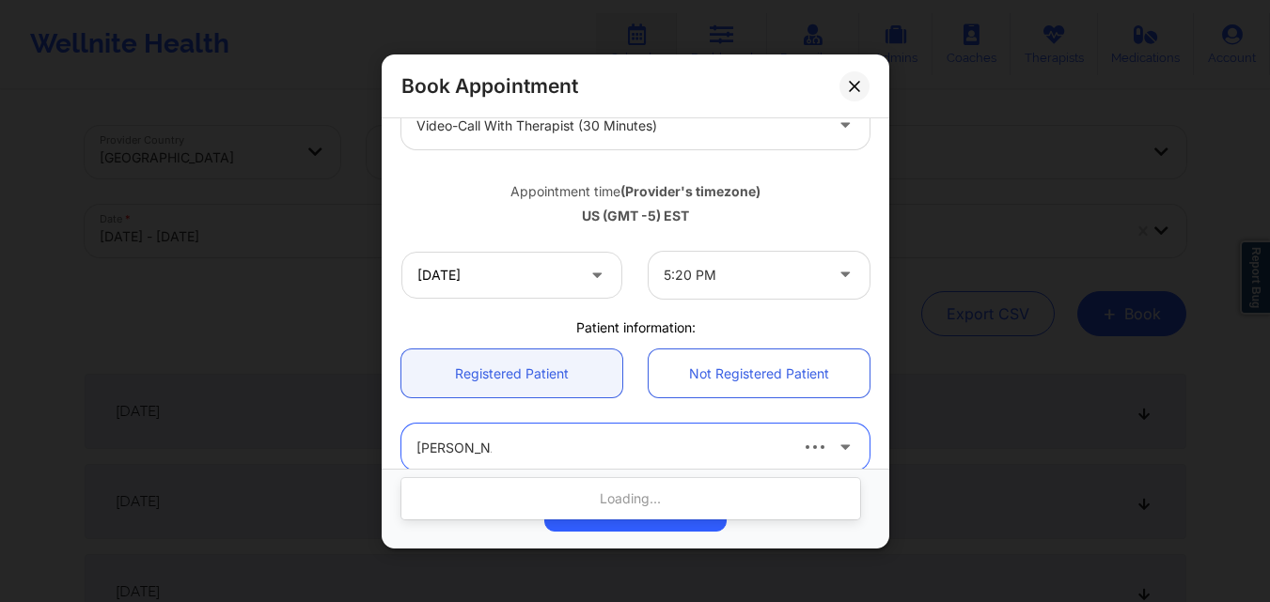
type input "Susan Bousqu"
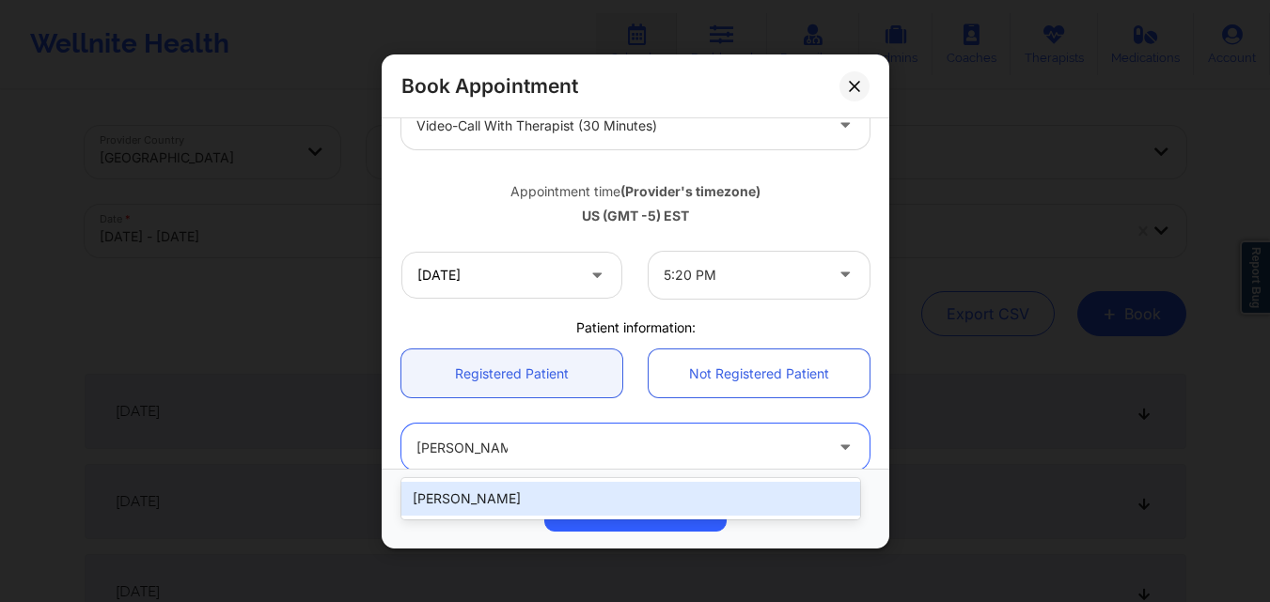
click at [525, 496] on div "Susan Bousquet" at bounding box center [630, 499] width 459 height 34
type input "sb2creative4u@yahoo.com"
type input "+1347-789-0992"
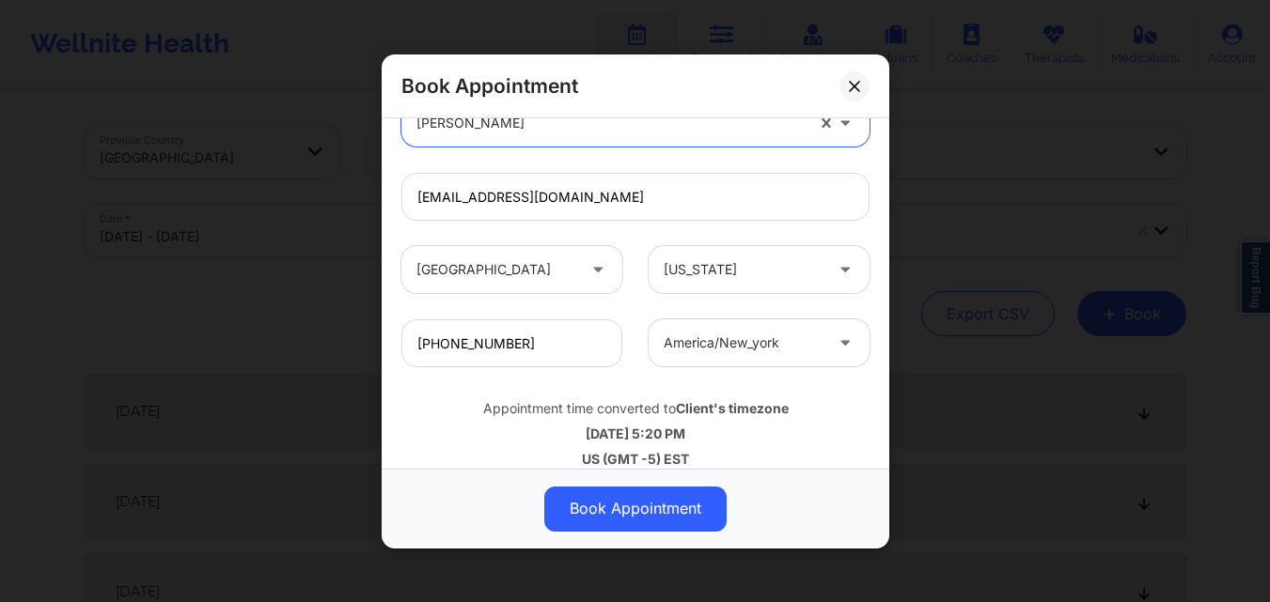
scroll to position [625, 0]
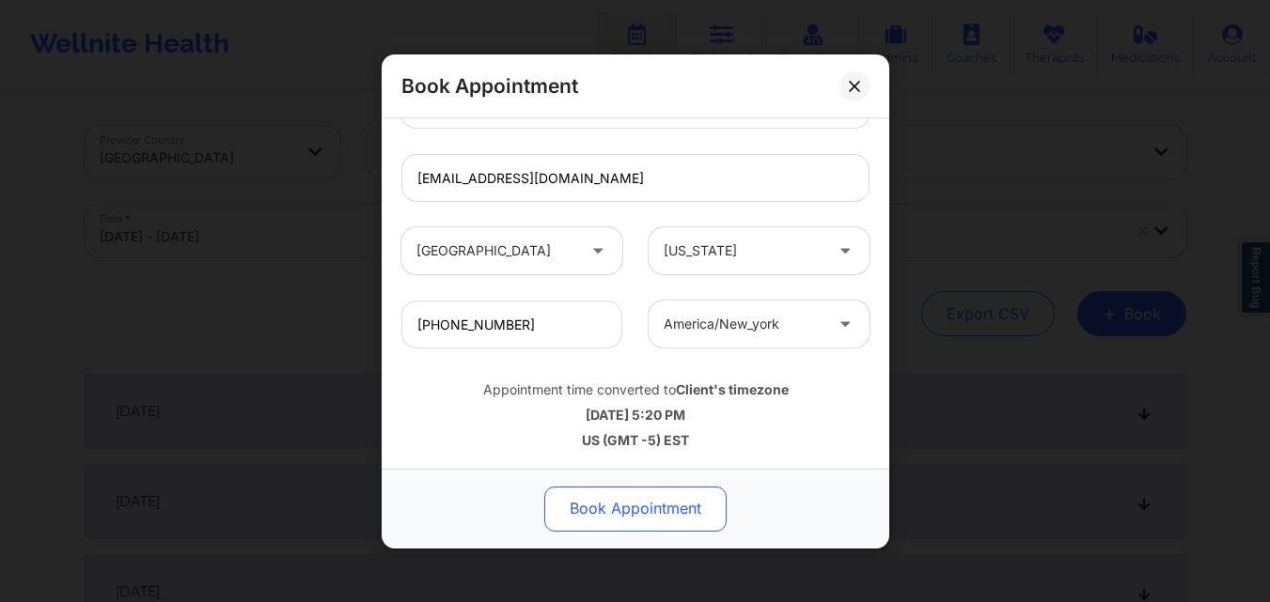
click at [631, 501] on button "Book Appointment" at bounding box center [635, 508] width 182 height 45
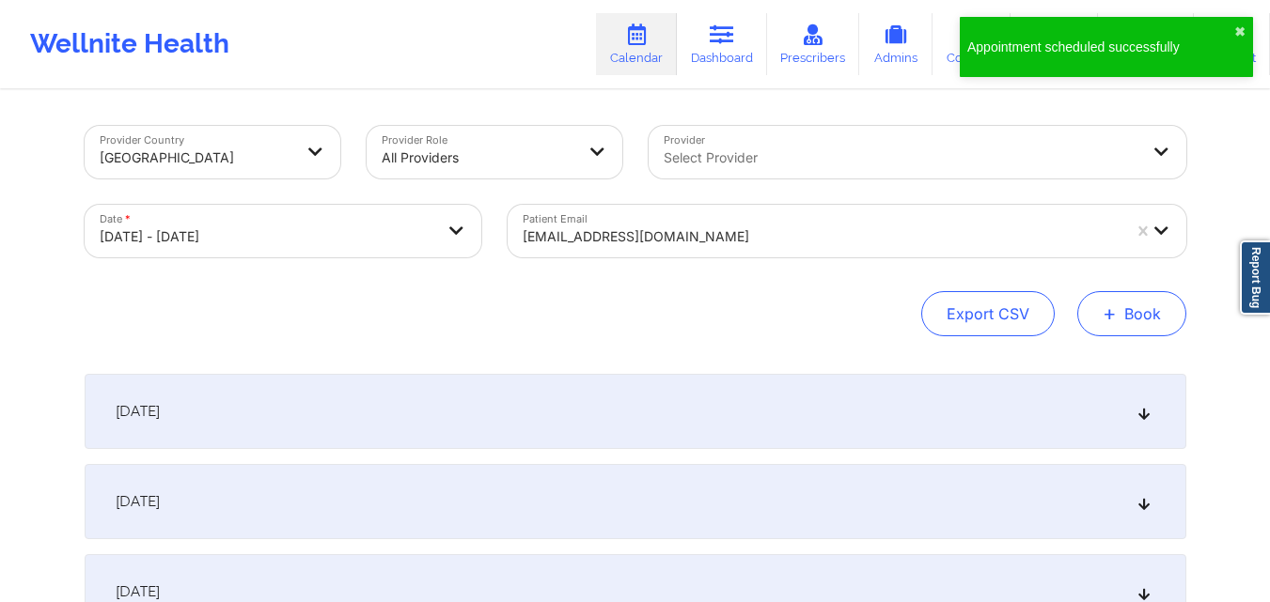
click at [1124, 302] on button "+ Book" at bounding box center [1131, 313] width 109 height 45
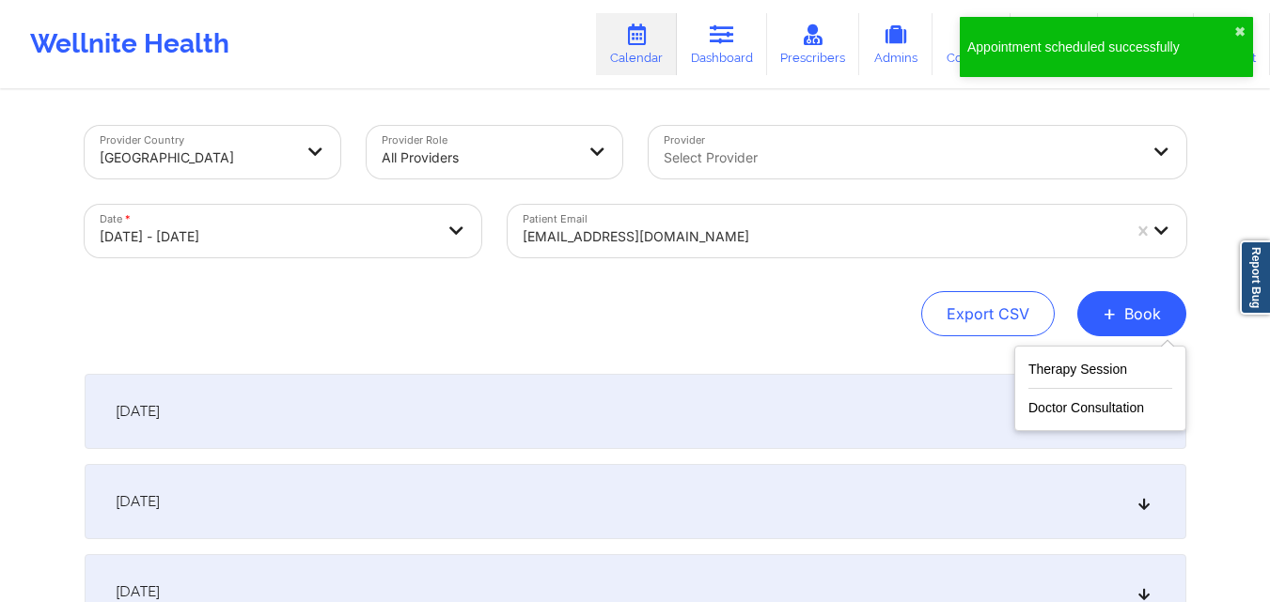
click at [1091, 352] on div "Therapy Session Doctor Consultation" at bounding box center [1100, 389] width 172 height 86
click at [1091, 373] on button "Therapy Session" at bounding box center [1100, 373] width 144 height 31
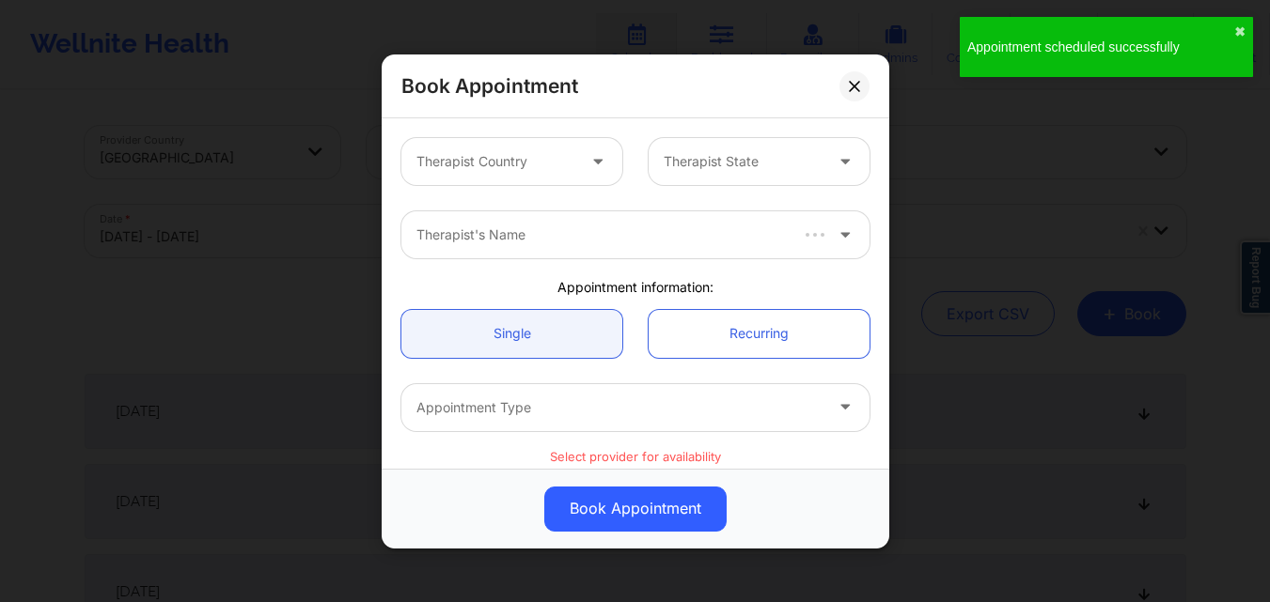
click at [478, 151] on div at bounding box center [495, 161] width 159 height 23
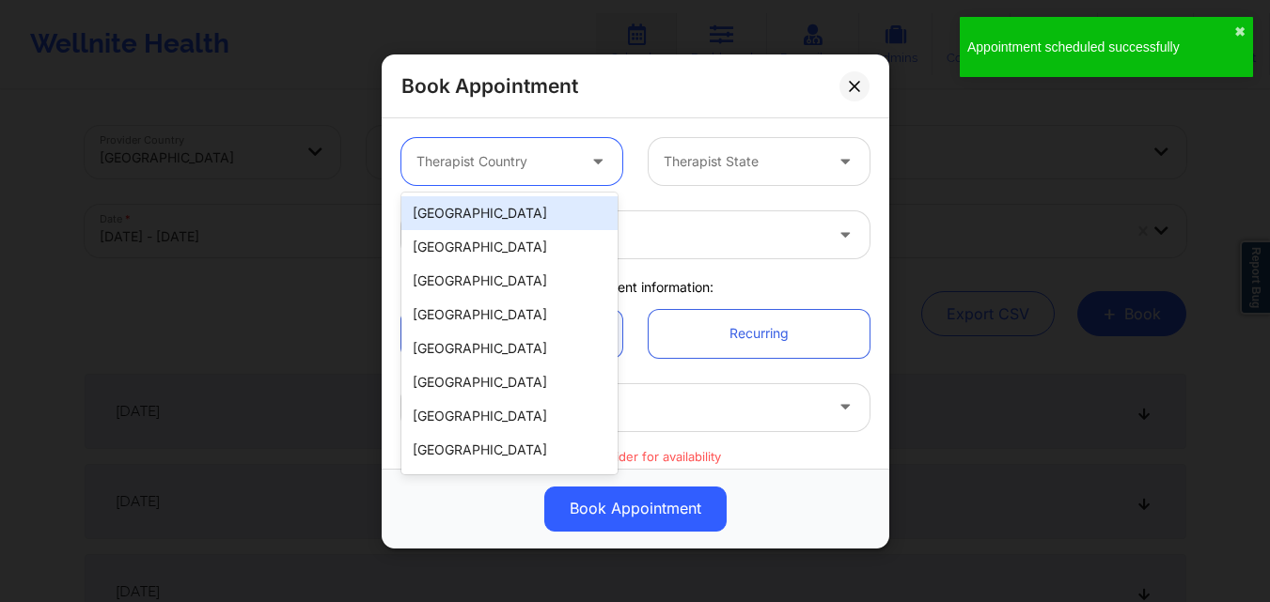
click at [501, 211] on div "[GEOGRAPHIC_DATA]" at bounding box center [509, 213] width 216 height 34
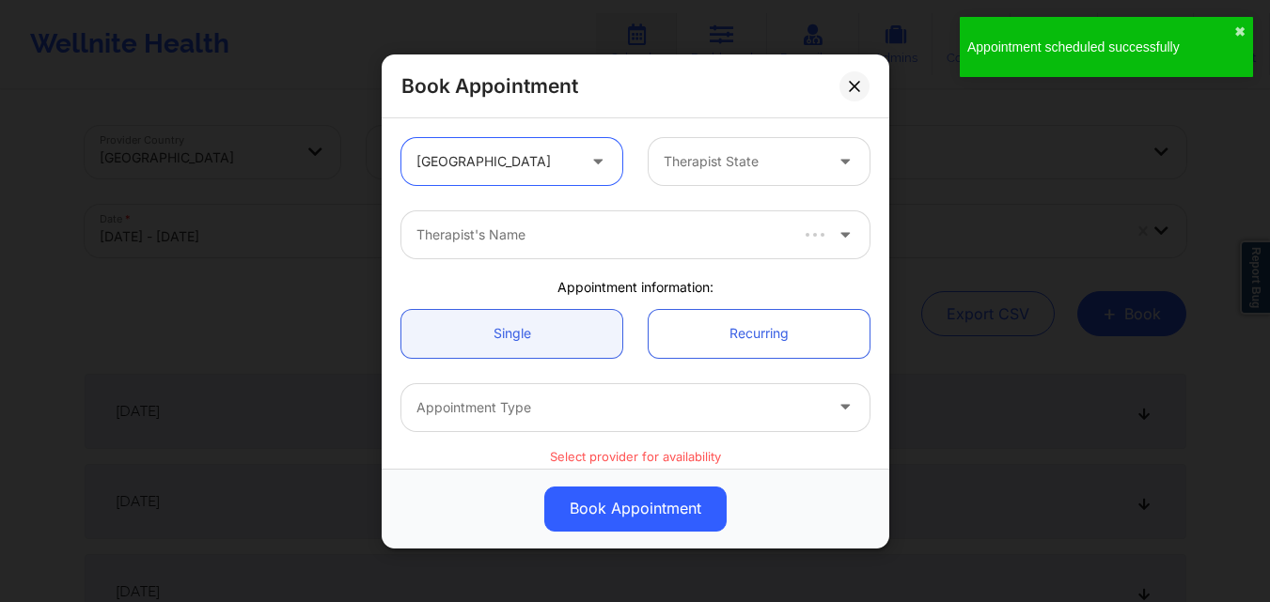
click at [746, 166] on div at bounding box center [742, 161] width 159 height 23
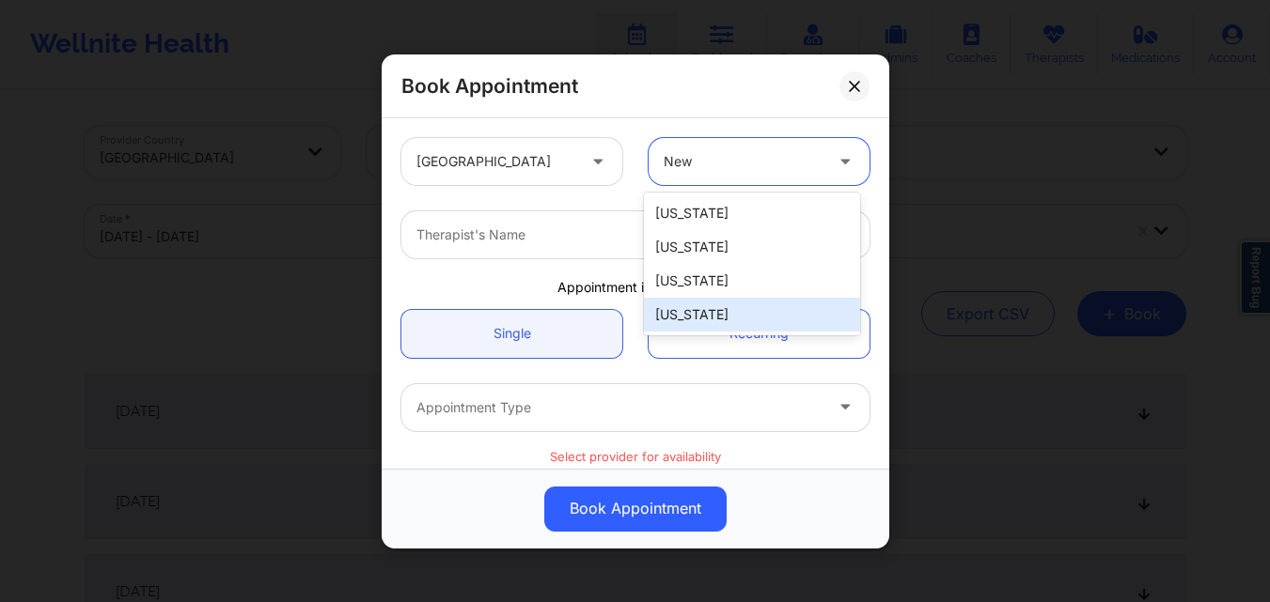
click at [722, 318] on div "[US_STATE]" at bounding box center [752, 315] width 216 height 34
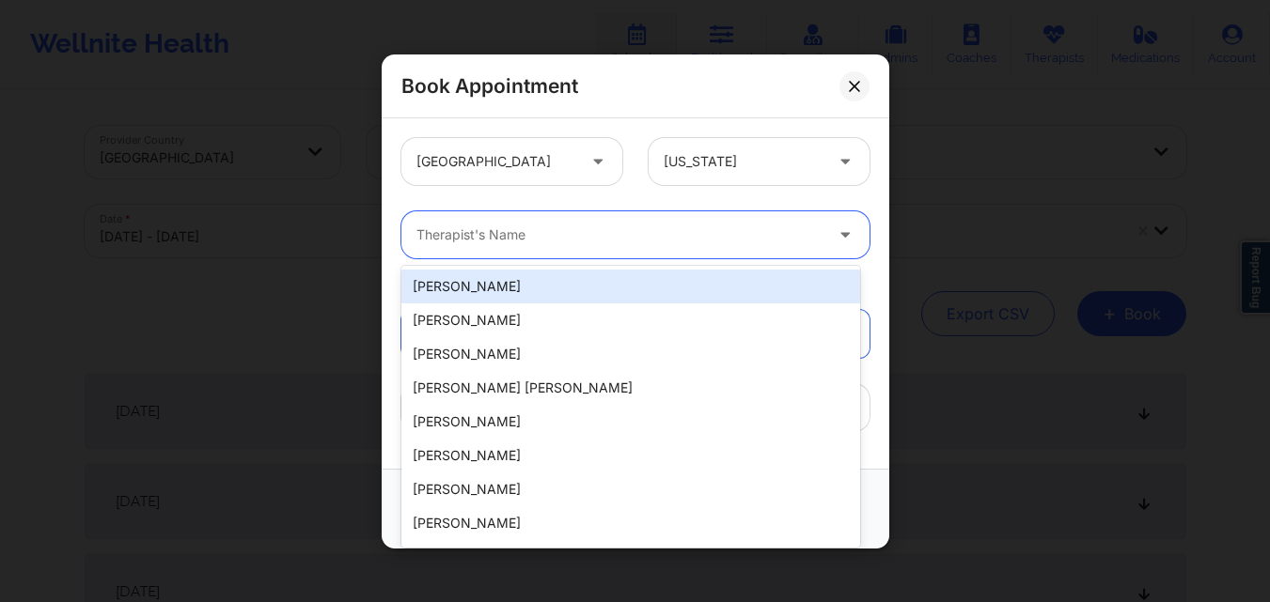
click at [549, 237] on div at bounding box center [619, 235] width 406 height 23
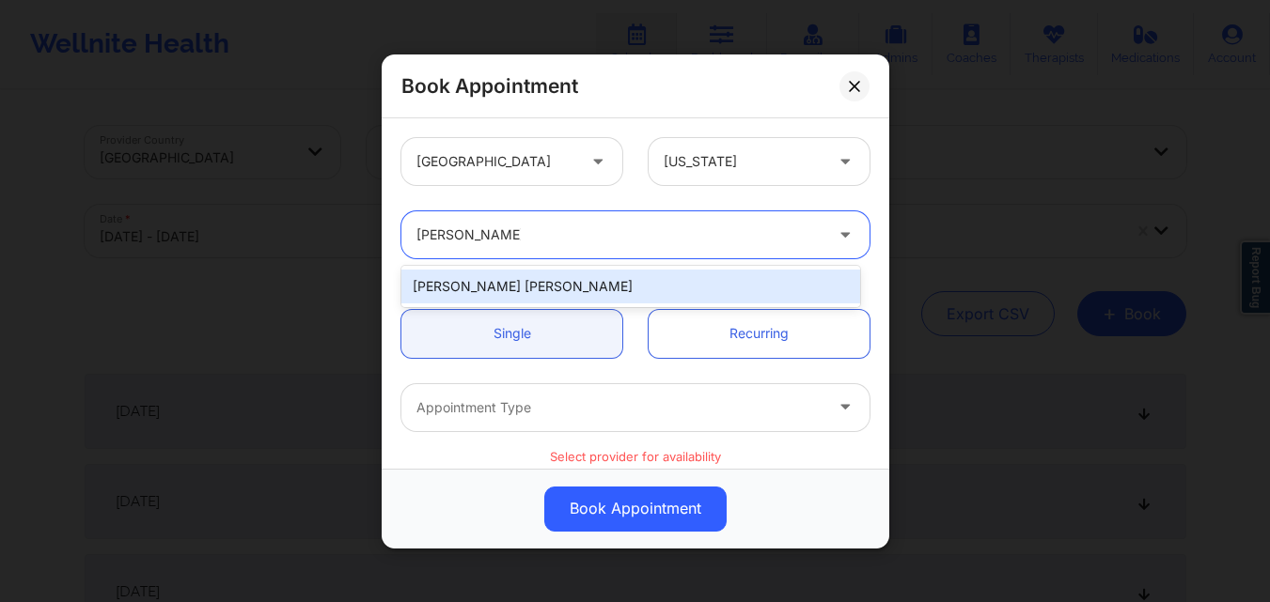
click at [537, 303] on div "[PERSON_NAME] [PERSON_NAME]" at bounding box center [630, 287] width 459 height 34
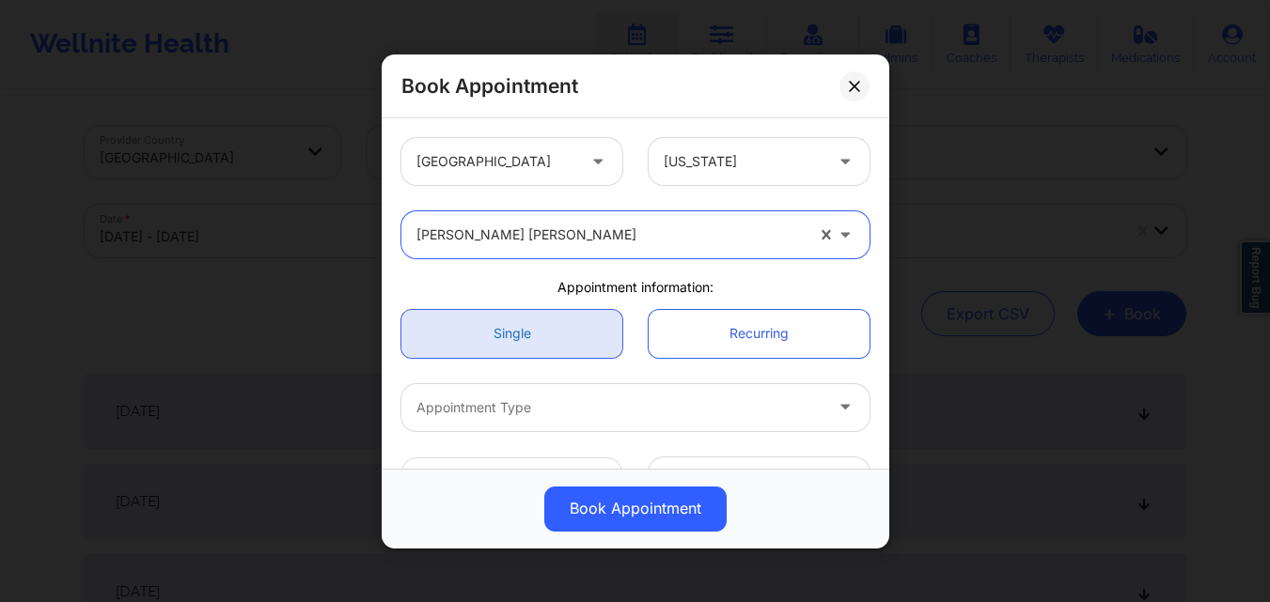
click at [535, 351] on link "Single" at bounding box center [511, 333] width 221 height 48
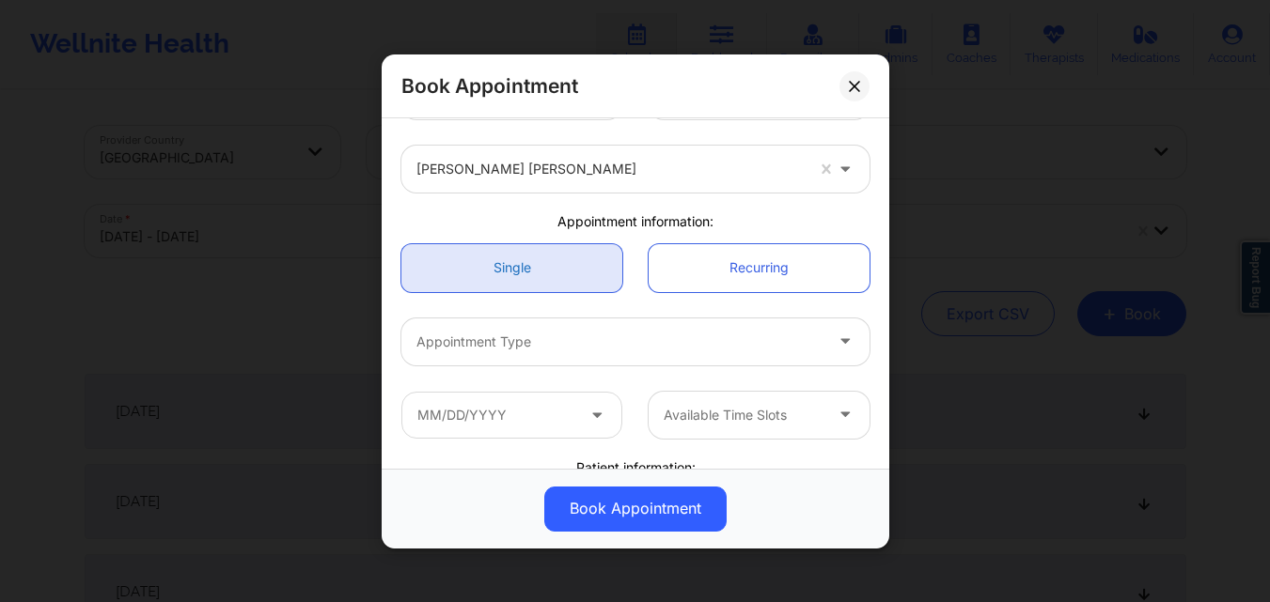
scroll to position [94, 0]
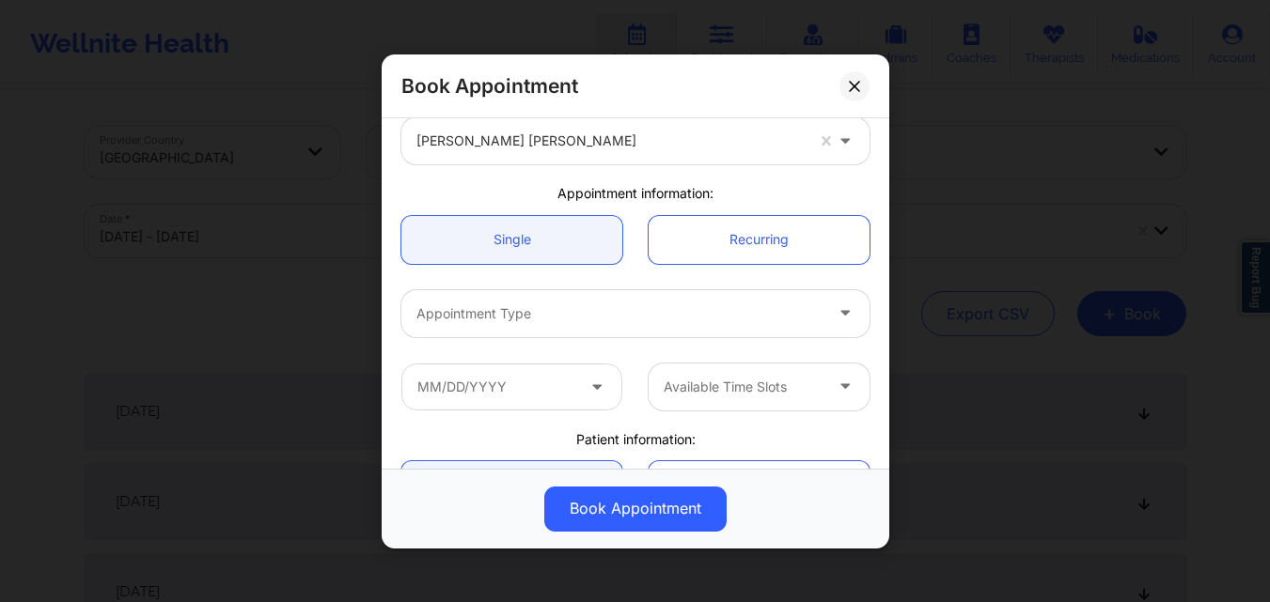
click at [582, 326] on div "Appointment Type" at bounding box center [612, 312] width 423 height 47
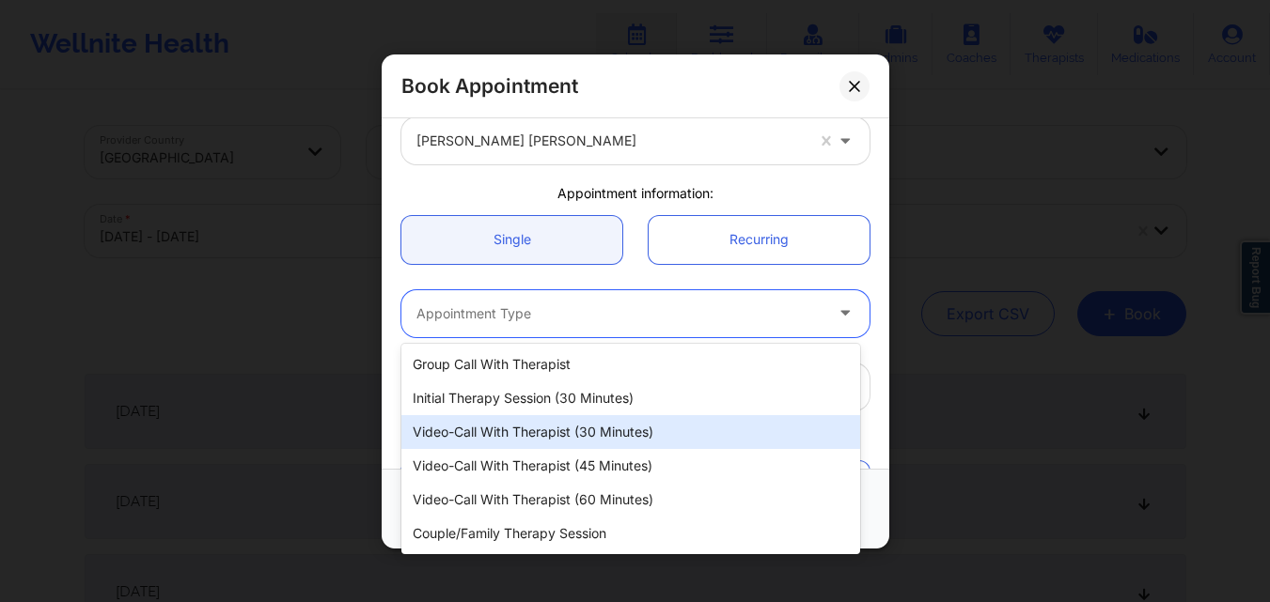
click at [570, 428] on div "Video-Call with Therapist (30 minutes)" at bounding box center [630, 432] width 459 height 34
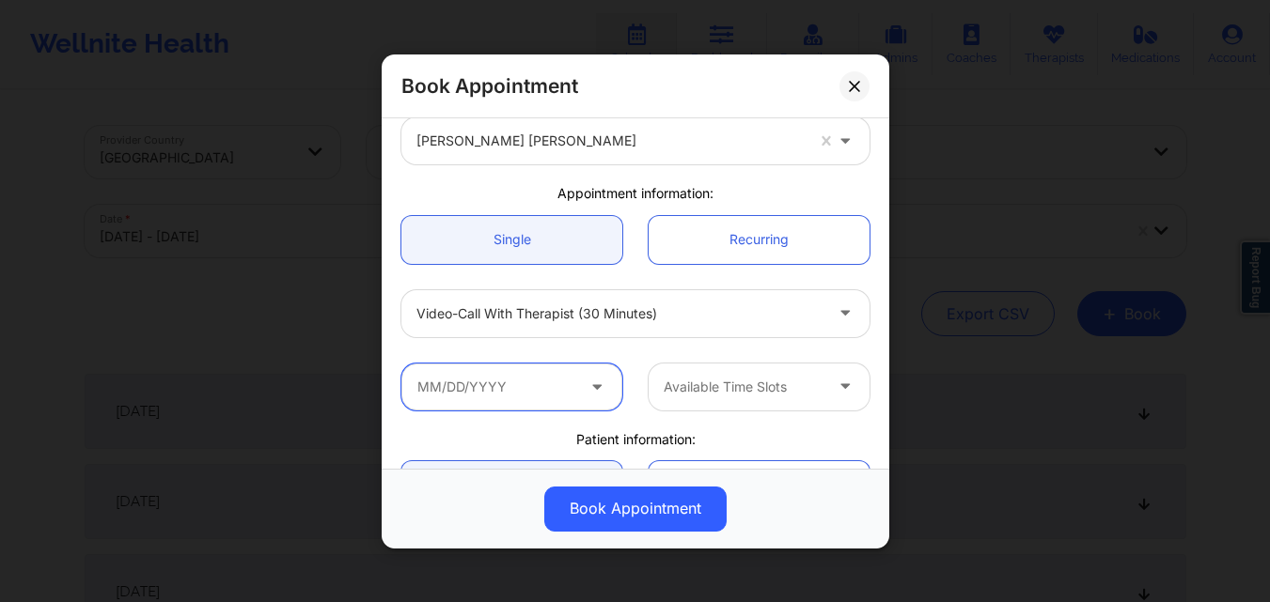
click at [561, 390] on input "text" at bounding box center [511, 386] width 221 height 47
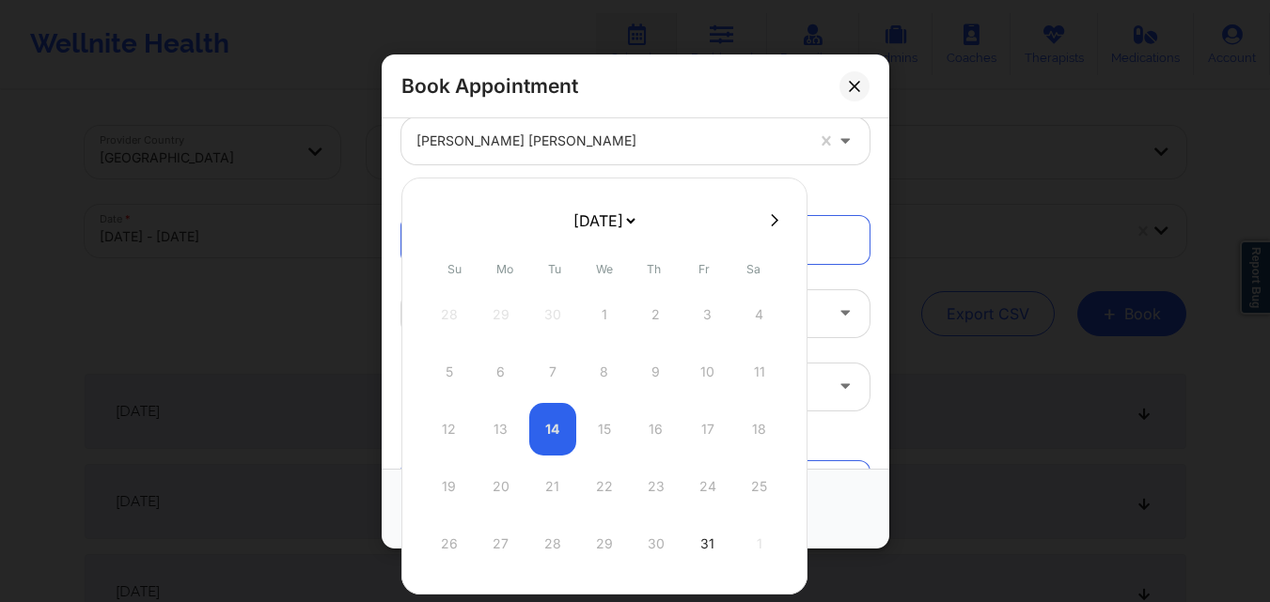
click at [771, 216] on icon at bounding box center [775, 220] width 8 height 14
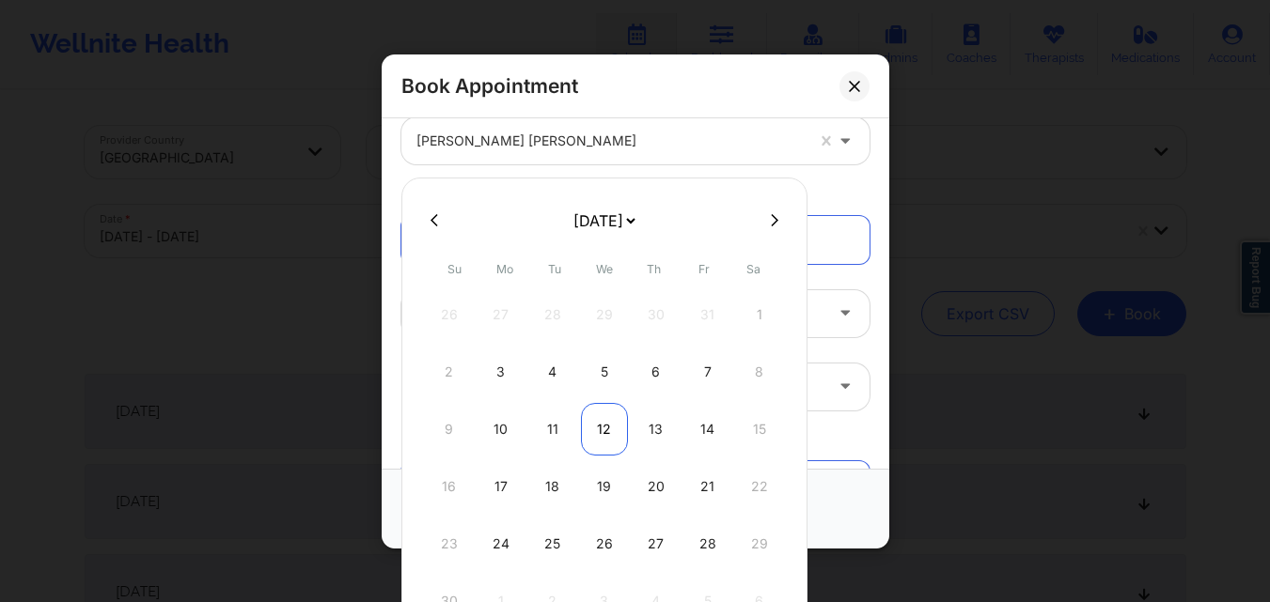
click at [600, 430] on div "12" at bounding box center [604, 429] width 47 height 53
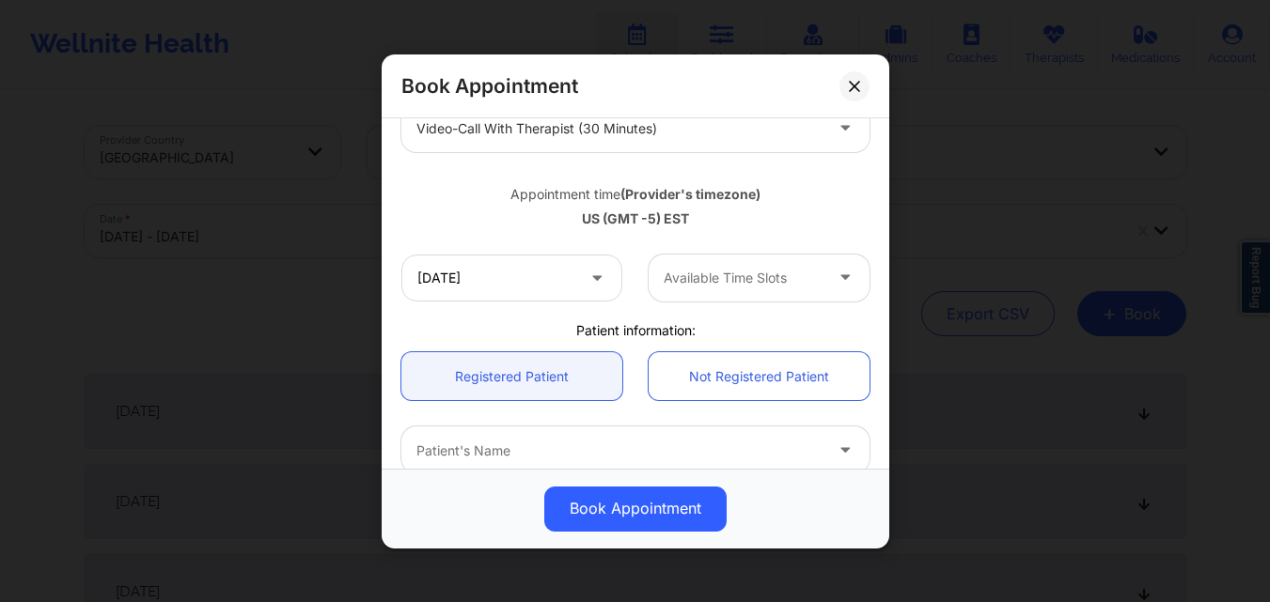
scroll to position [282, 0]
click at [762, 294] on div "Available Time Slots" at bounding box center [736, 274] width 176 height 47
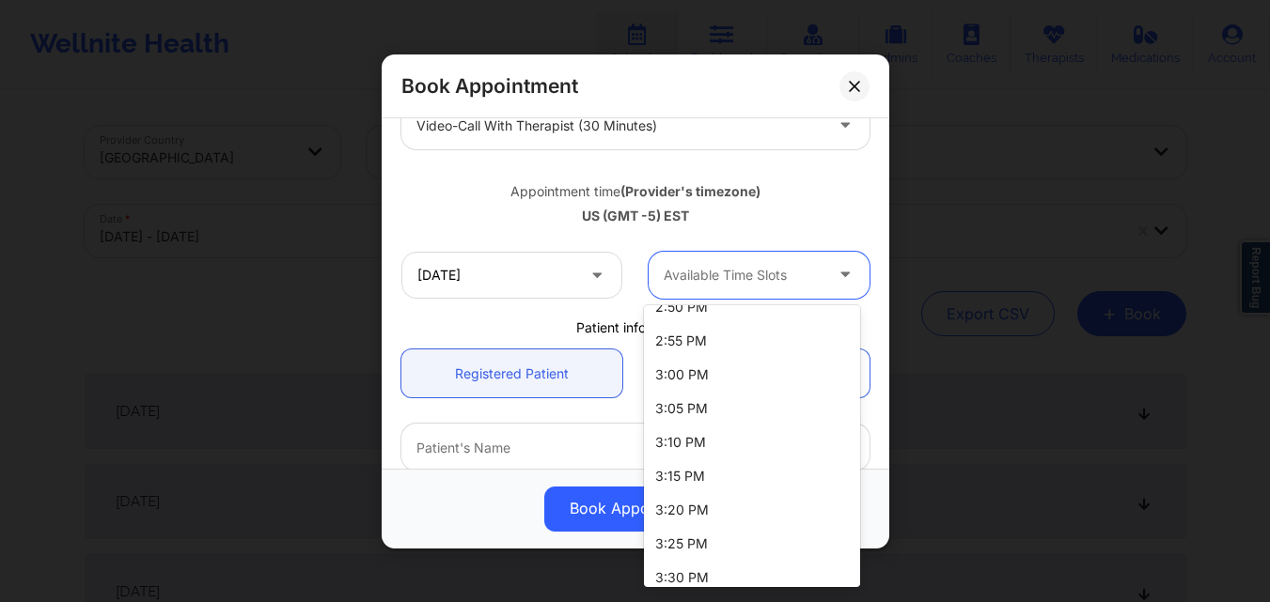
scroll to position [538, 0]
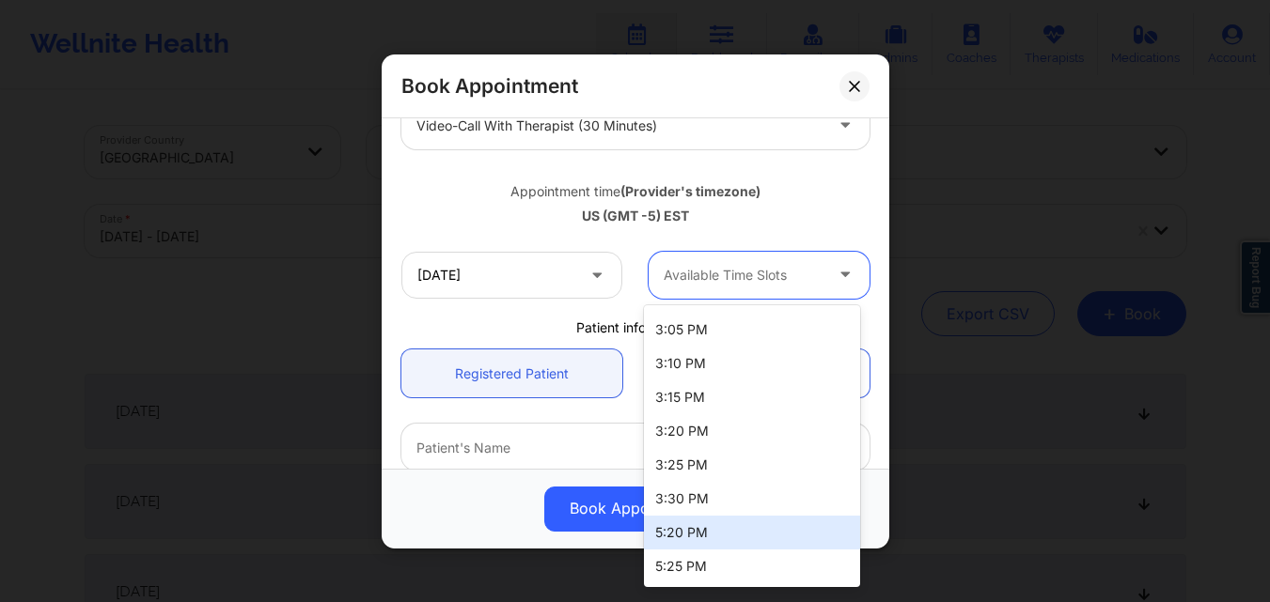
click at [732, 518] on div "5:20 PM" at bounding box center [752, 533] width 216 height 34
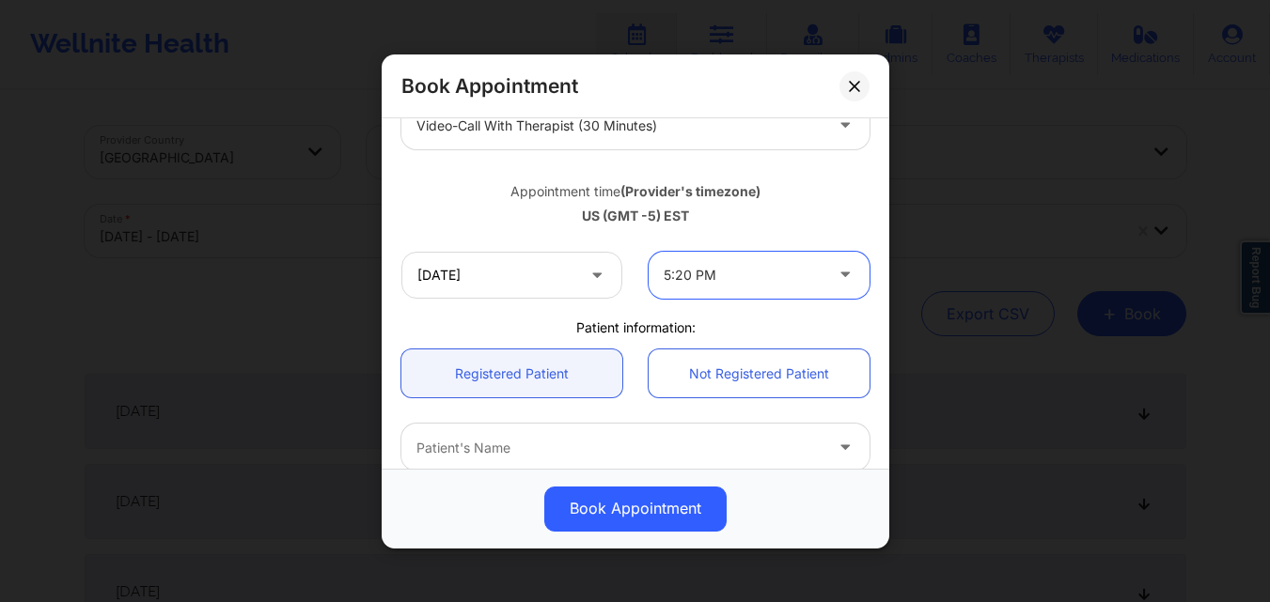
click at [553, 453] on div at bounding box center [619, 447] width 406 height 23
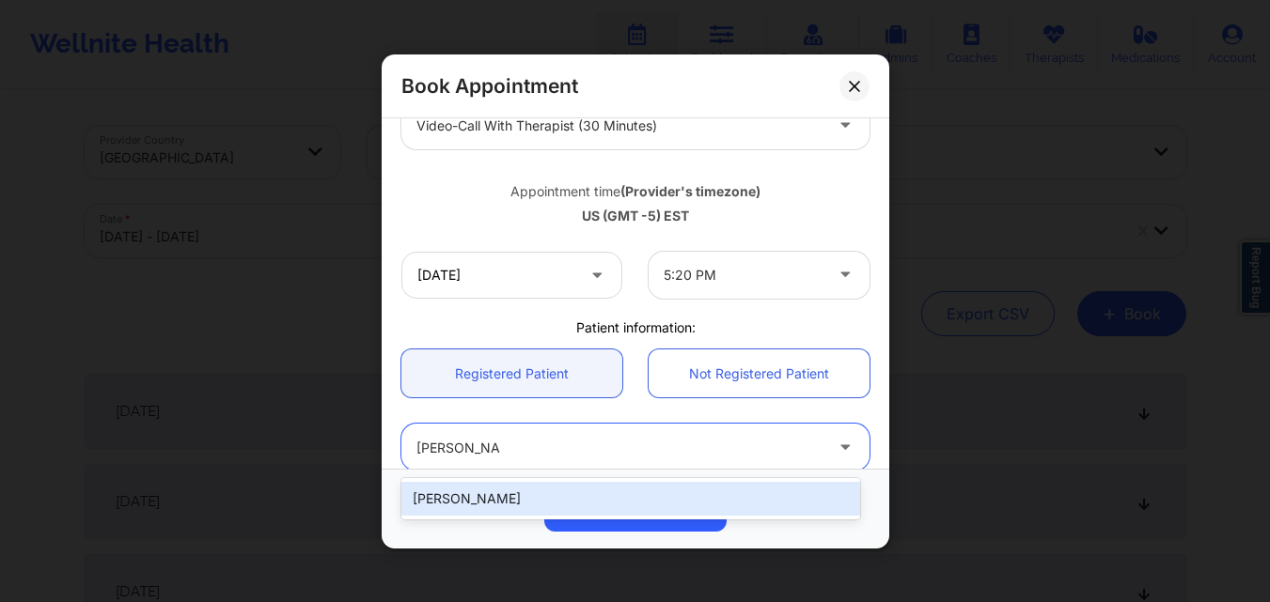
click at [522, 509] on div "Susan Bousquet" at bounding box center [630, 499] width 459 height 34
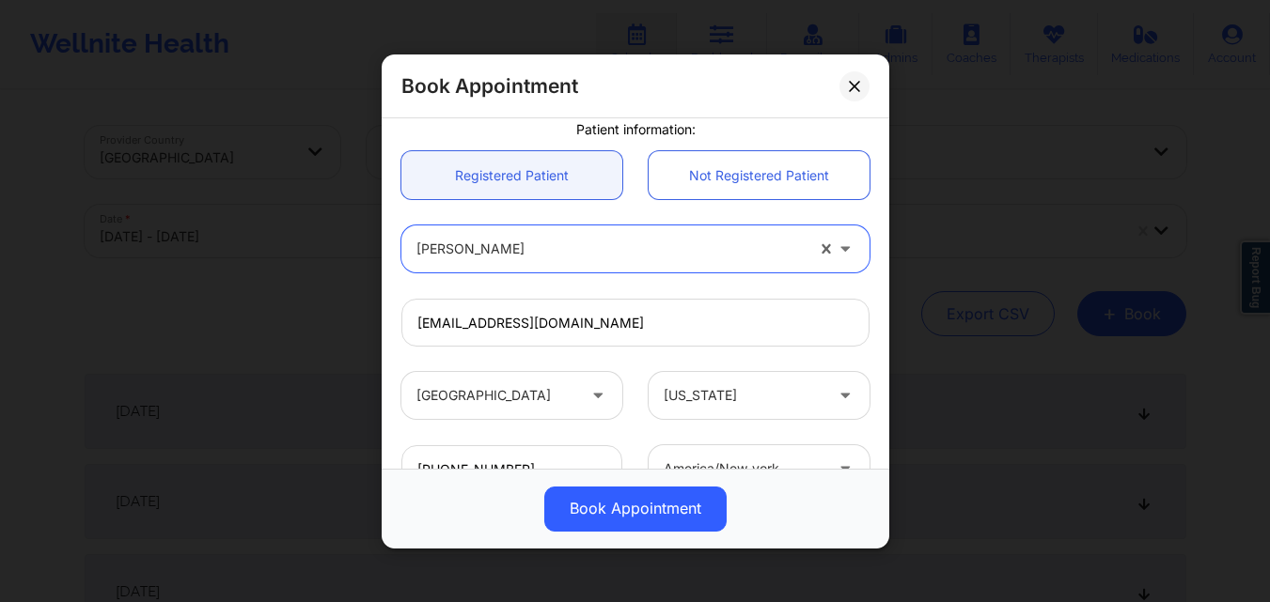
scroll to position [625, 0]
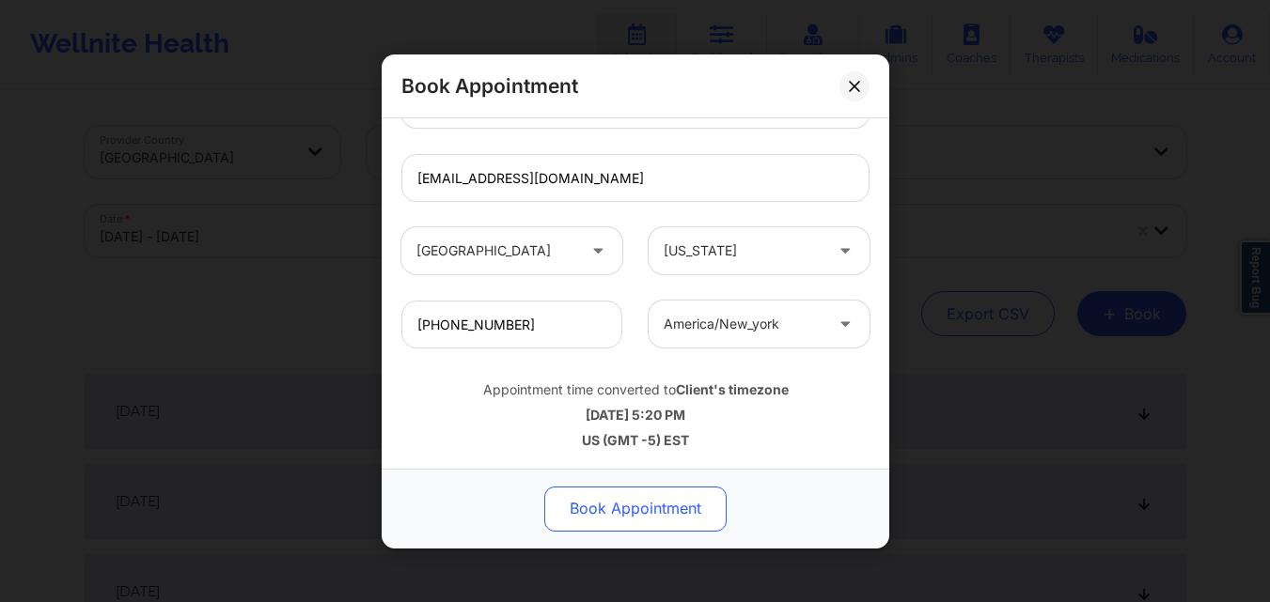
click at [619, 499] on button "Book Appointment" at bounding box center [635, 508] width 182 height 45
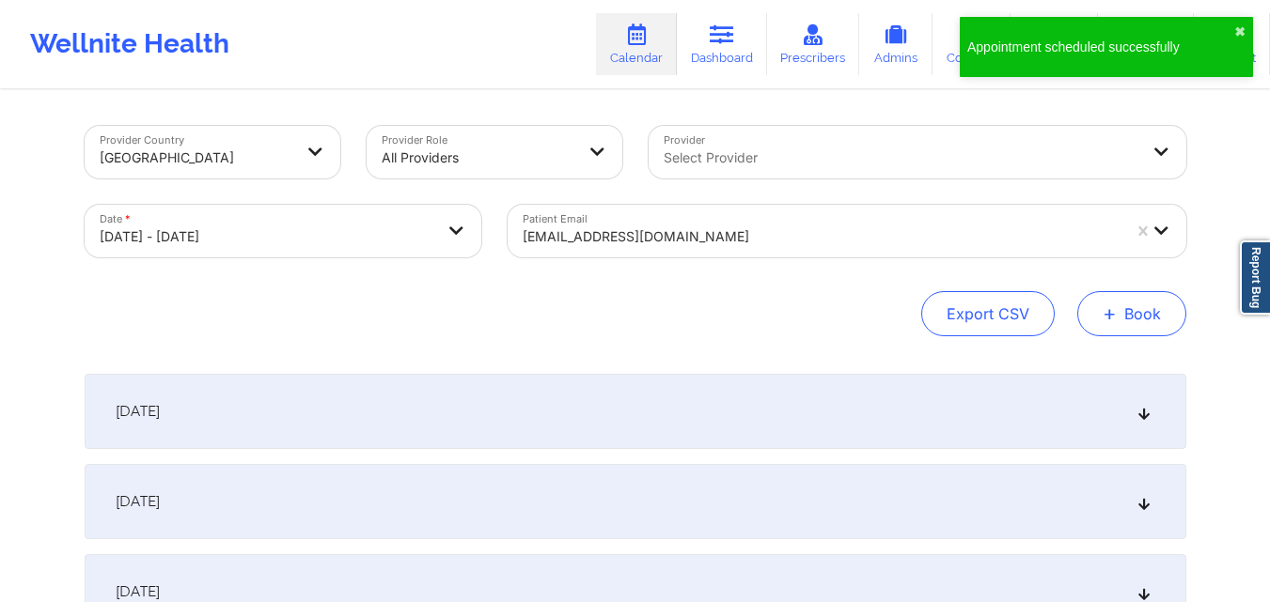
click at [1157, 312] on button "+ Book" at bounding box center [1131, 313] width 109 height 45
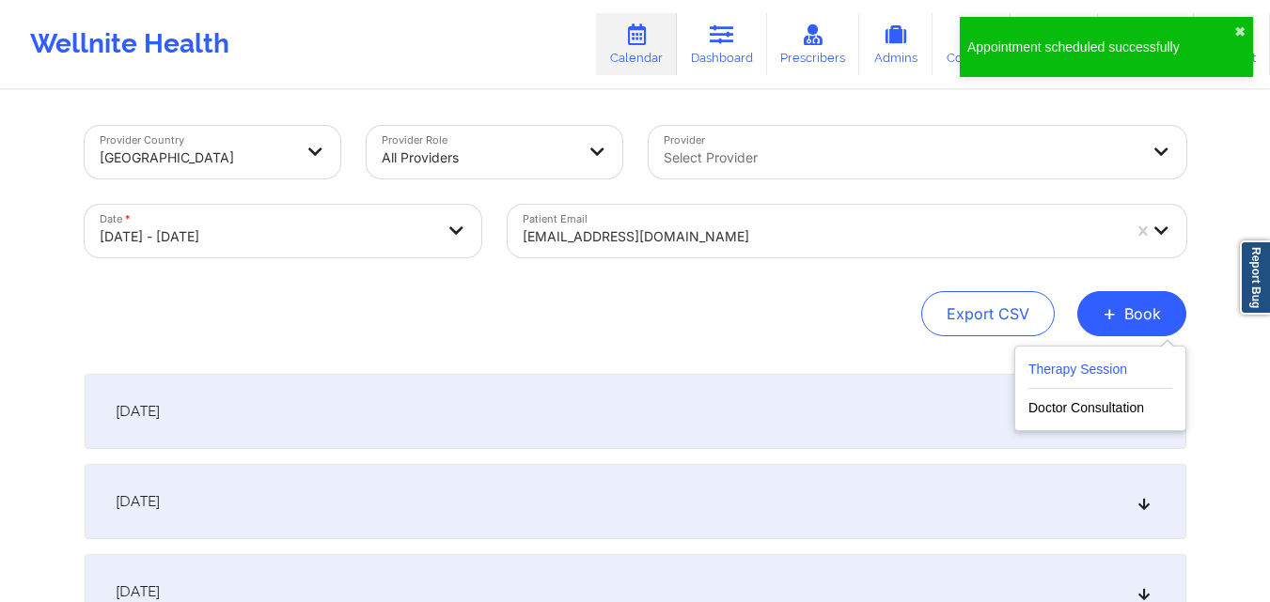
click at [1088, 386] on button "Therapy Session" at bounding box center [1100, 373] width 144 height 31
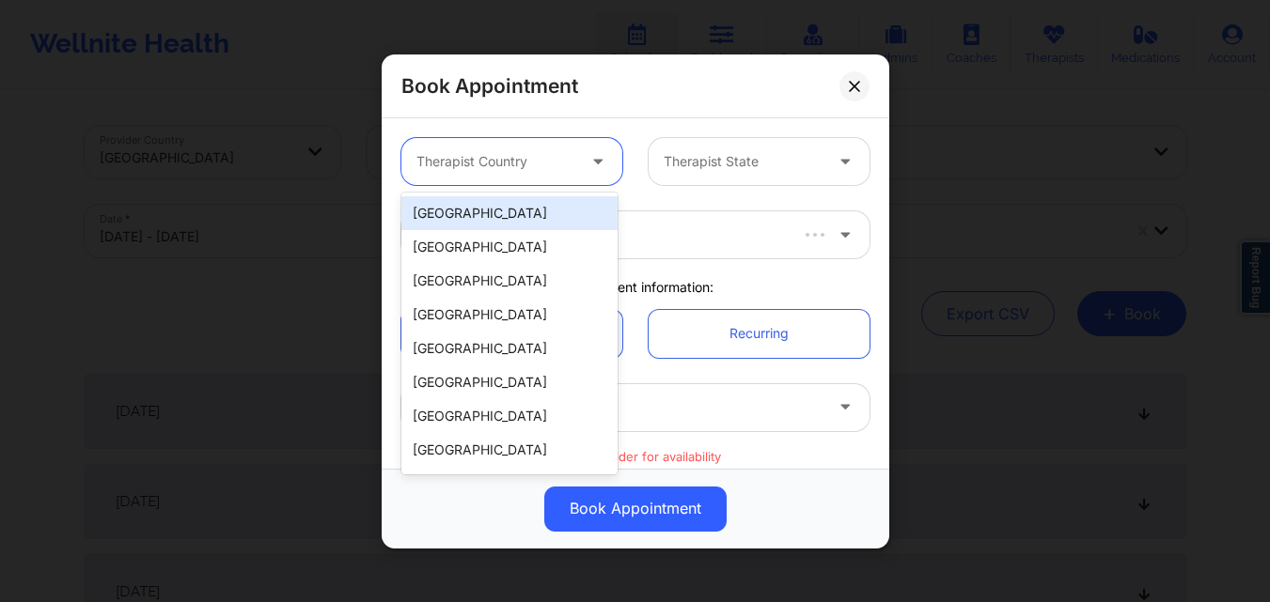
click at [491, 164] on div at bounding box center [495, 161] width 159 height 23
click at [502, 212] on div "[GEOGRAPHIC_DATA]" at bounding box center [509, 213] width 216 height 34
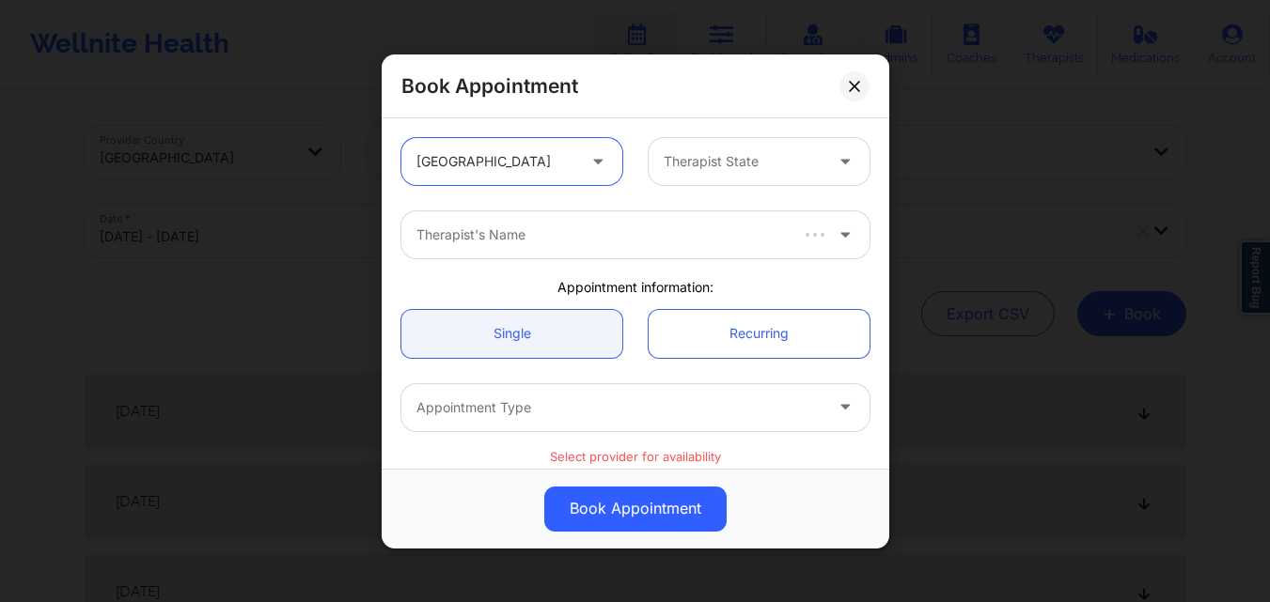
click at [706, 164] on div at bounding box center [742, 161] width 159 height 23
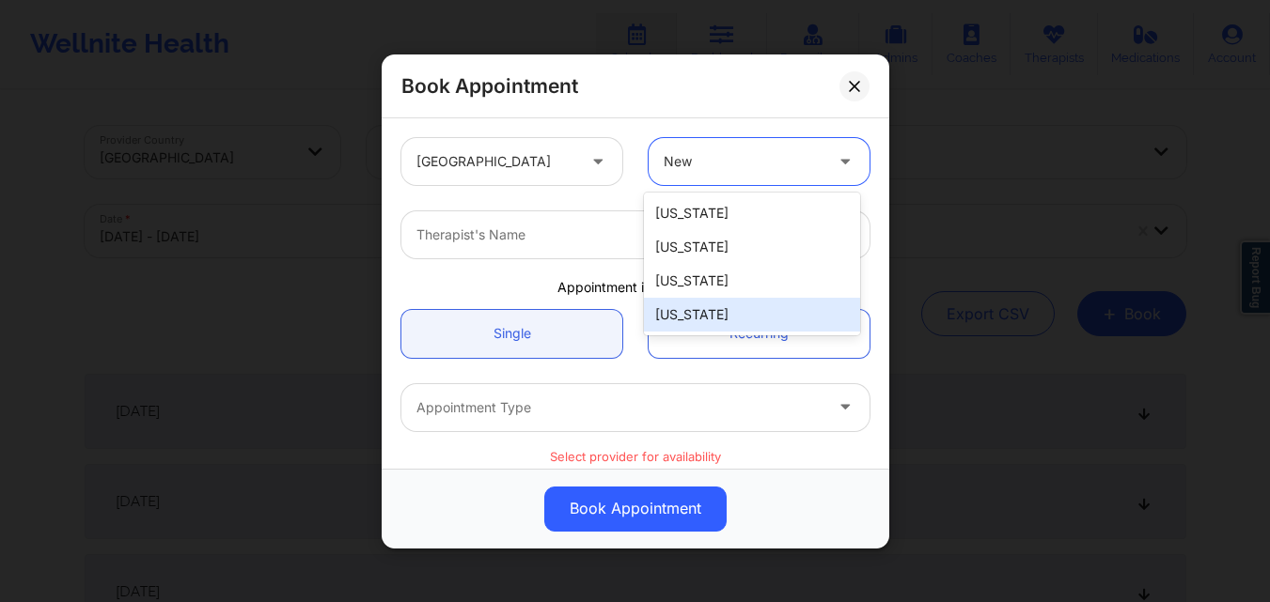
click at [733, 307] on div "[US_STATE]" at bounding box center [752, 315] width 216 height 34
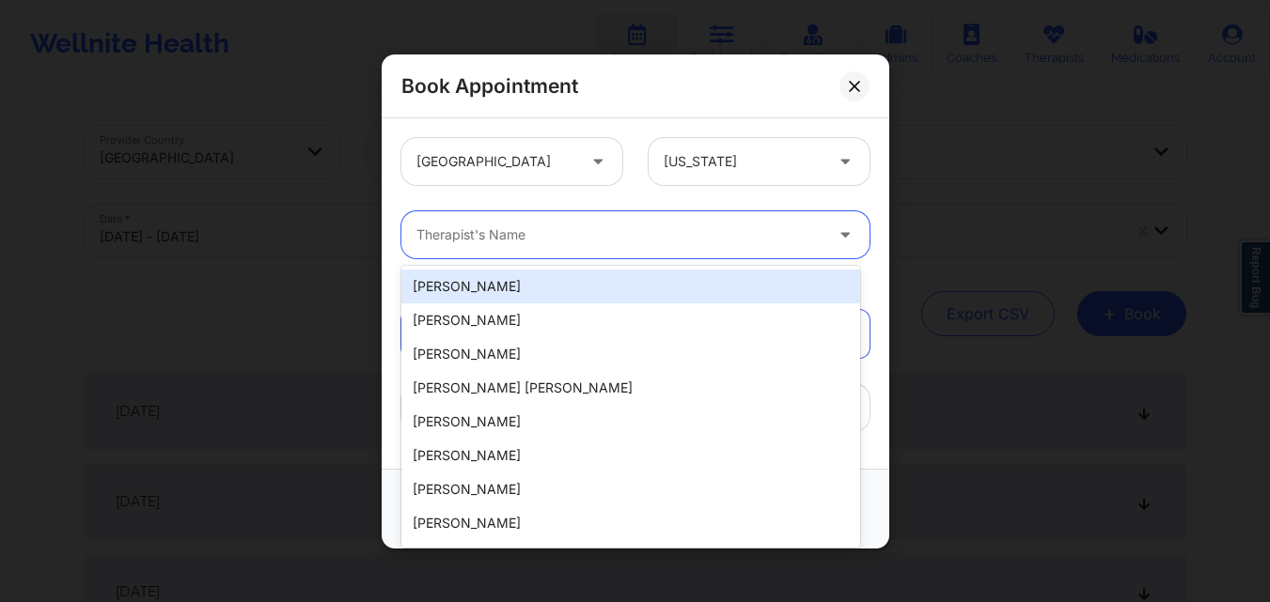
click at [642, 236] on div at bounding box center [619, 235] width 406 height 23
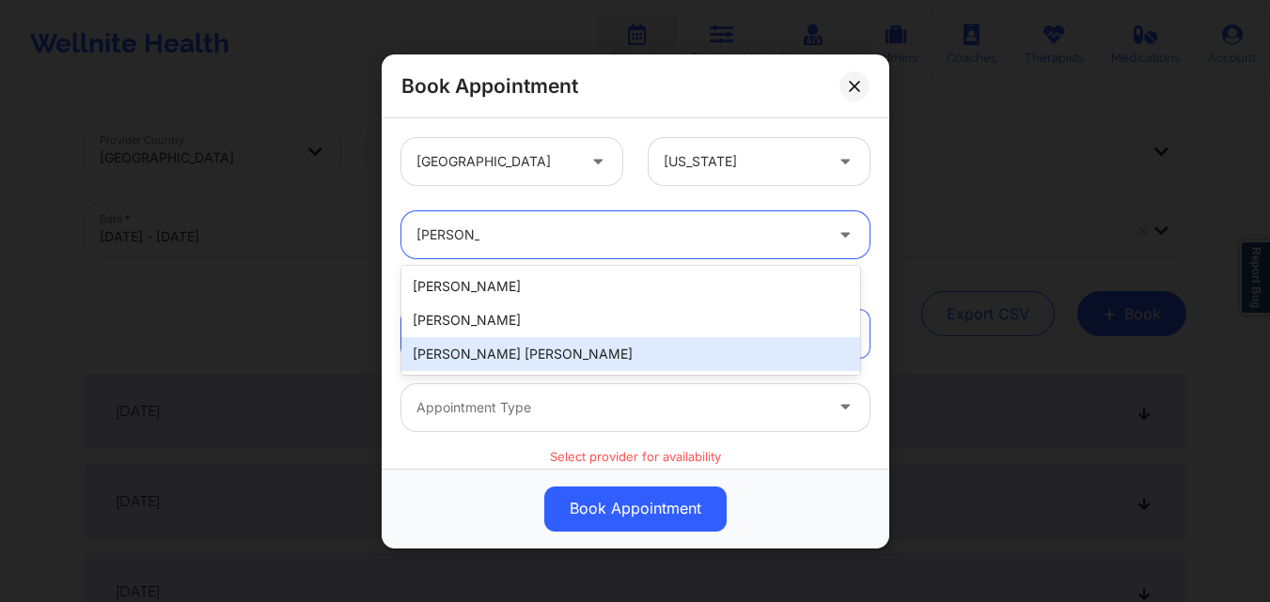
click at [564, 348] on div "[PERSON_NAME] [PERSON_NAME]" at bounding box center [630, 354] width 459 height 34
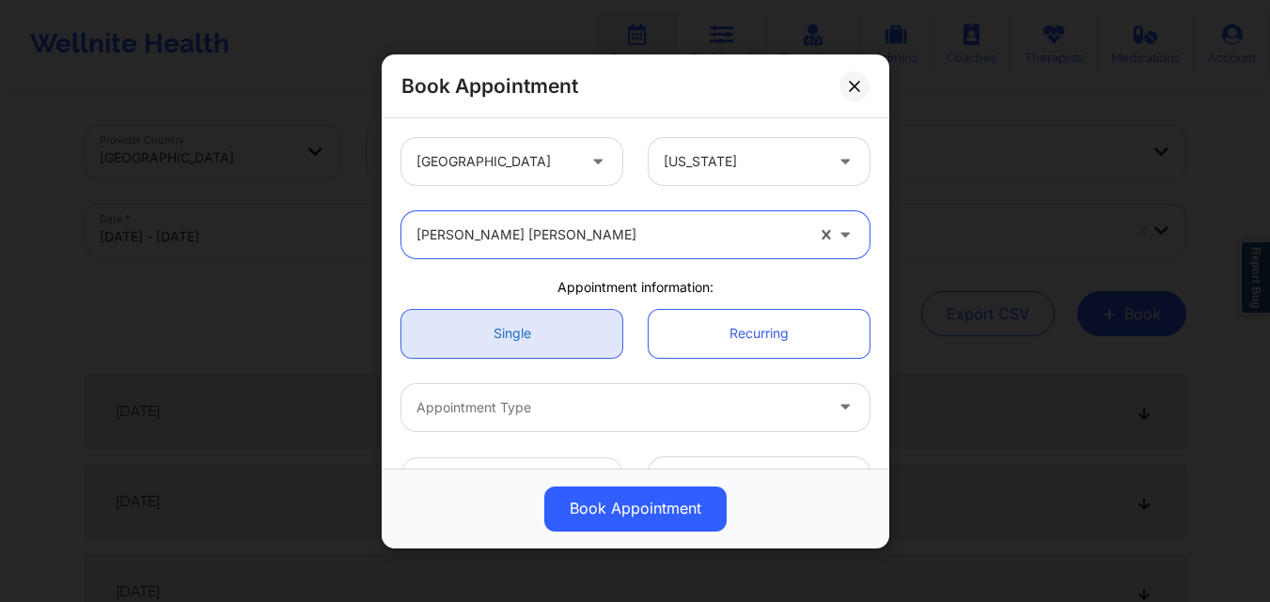
click at [506, 343] on link "Single" at bounding box center [511, 333] width 221 height 48
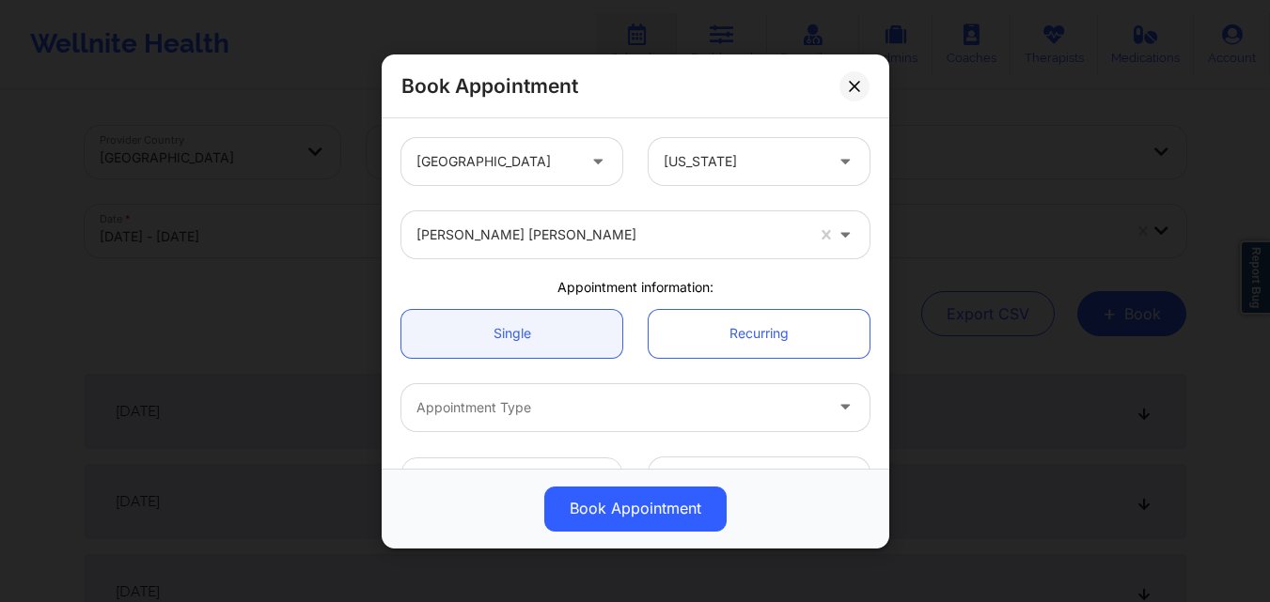
click at [519, 400] on div at bounding box center [619, 407] width 406 height 23
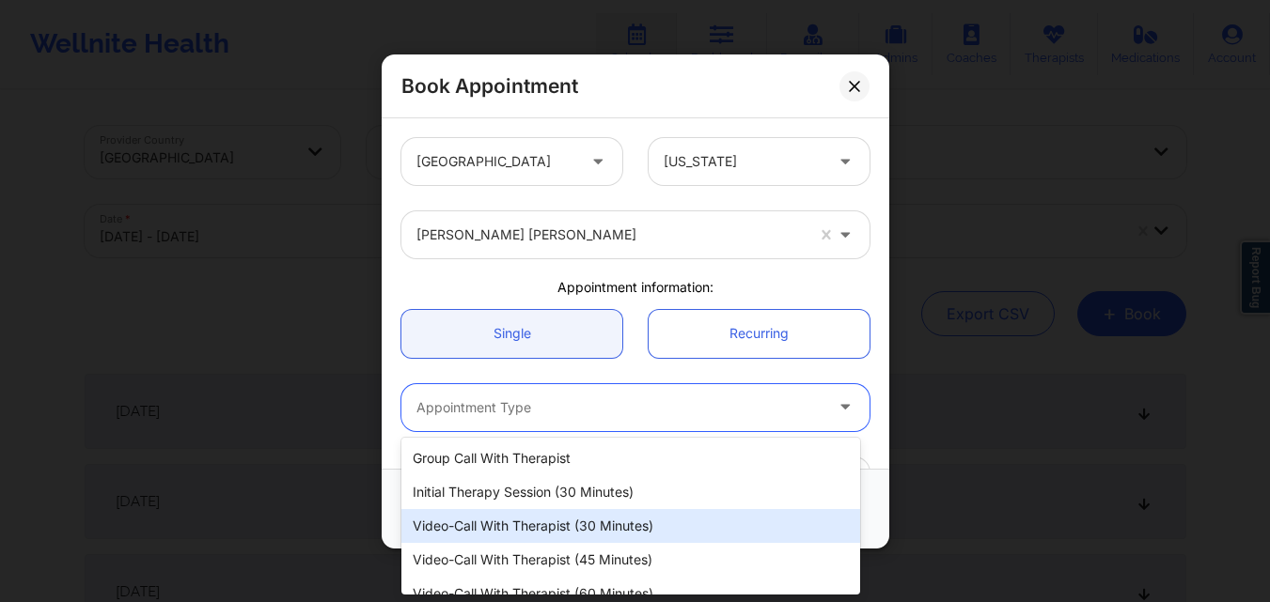
click at [582, 522] on div "Video-Call with Therapist (30 minutes)" at bounding box center [630, 526] width 459 height 34
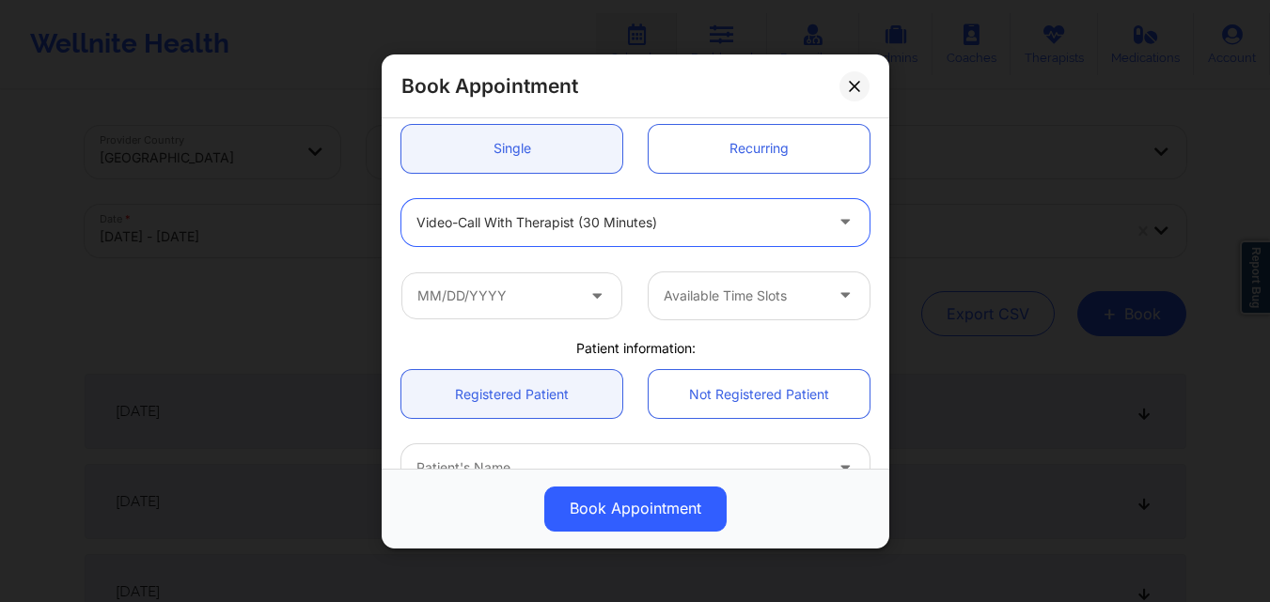
scroll to position [188, 0]
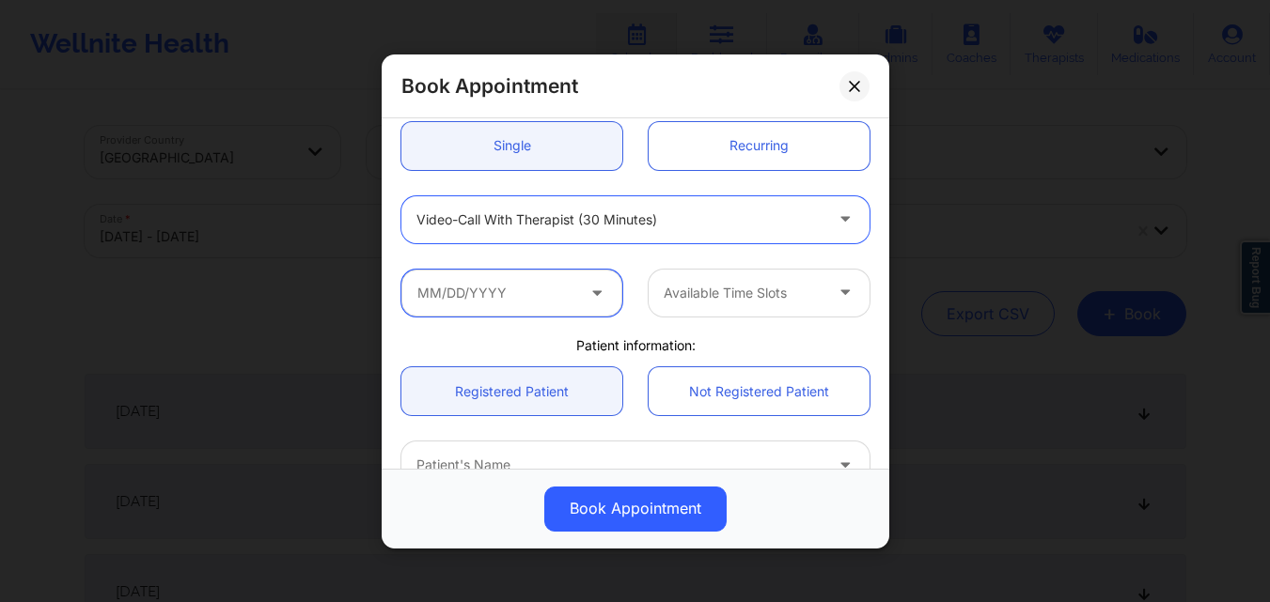
click at [517, 290] on input "text" at bounding box center [511, 292] width 221 height 47
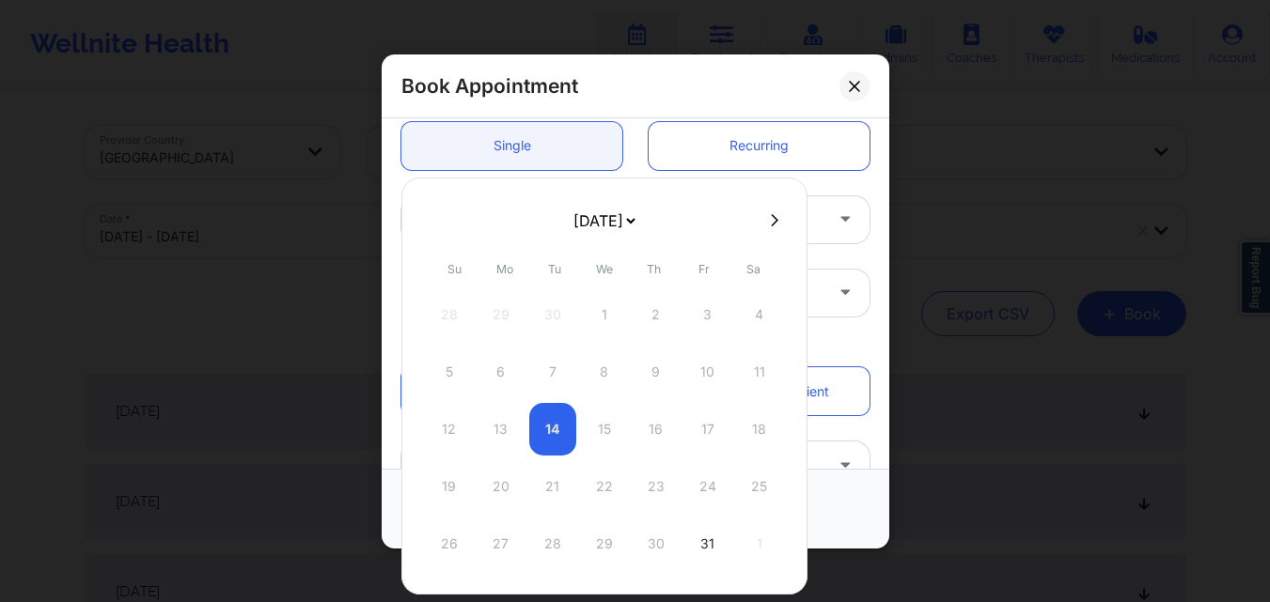
click at [771, 217] on icon at bounding box center [775, 220] width 8 height 14
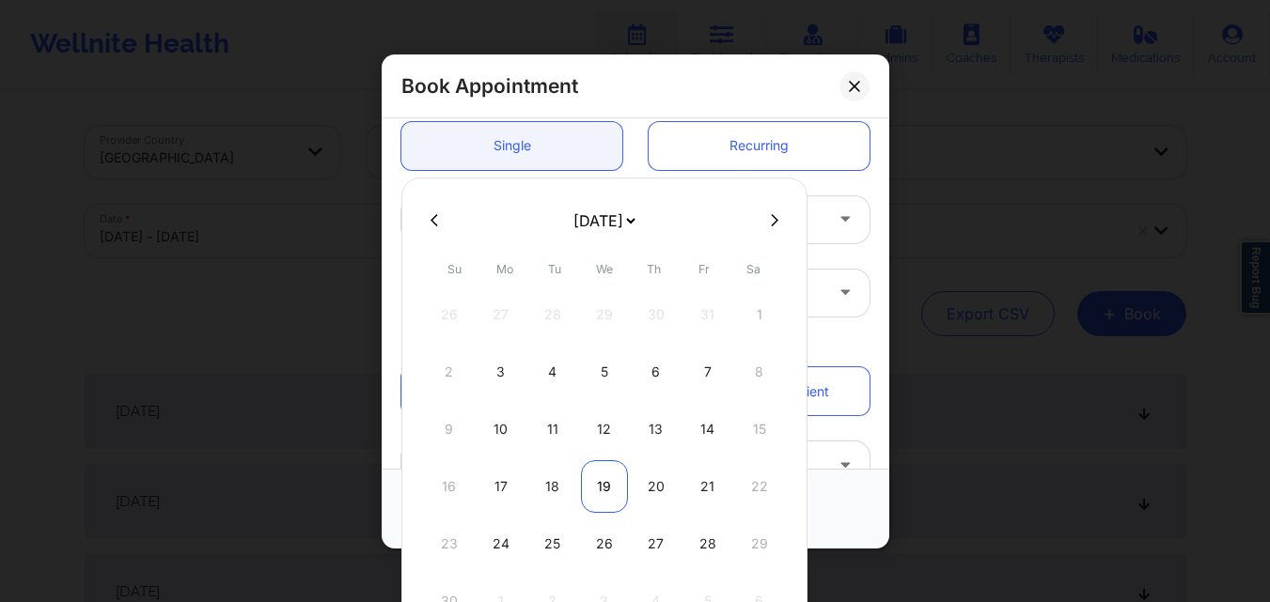
click at [587, 487] on div "19" at bounding box center [604, 486] width 47 height 53
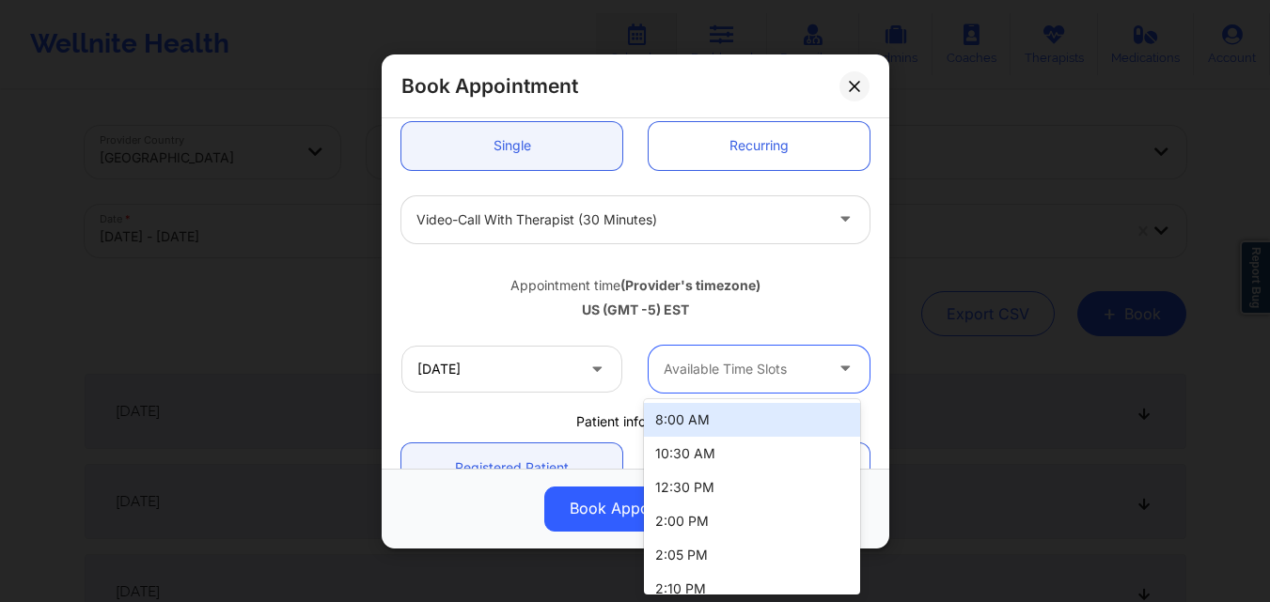
click at [775, 347] on div "Available Time Slots" at bounding box center [736, 368] width 176 height 47
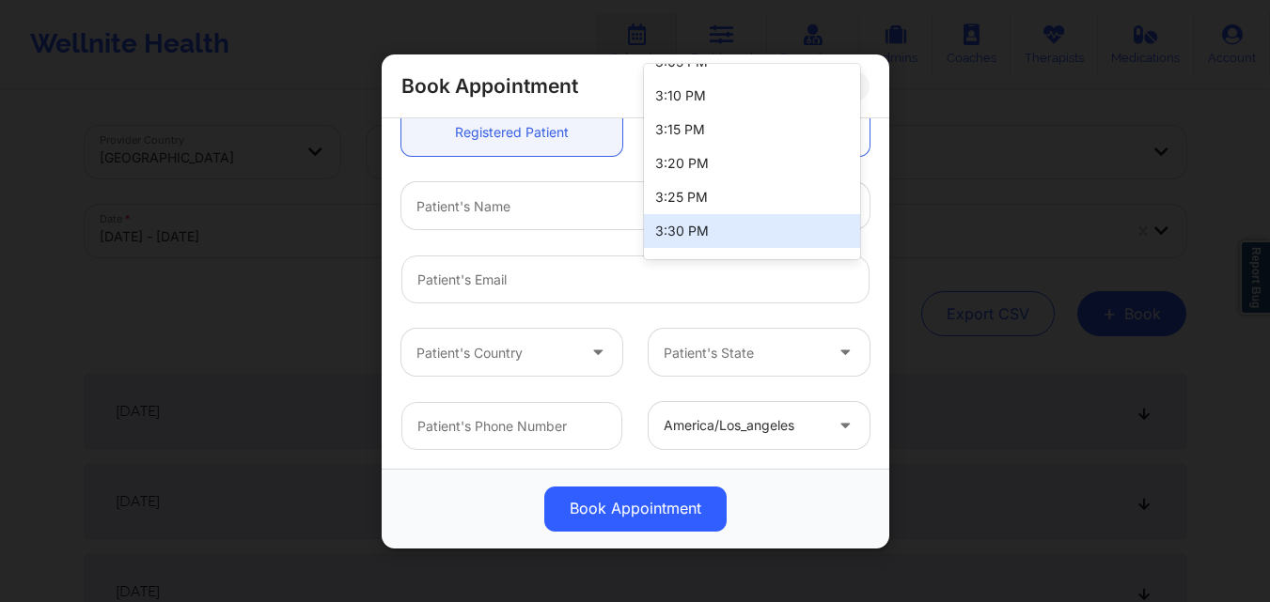
scroll to position [624, 0]
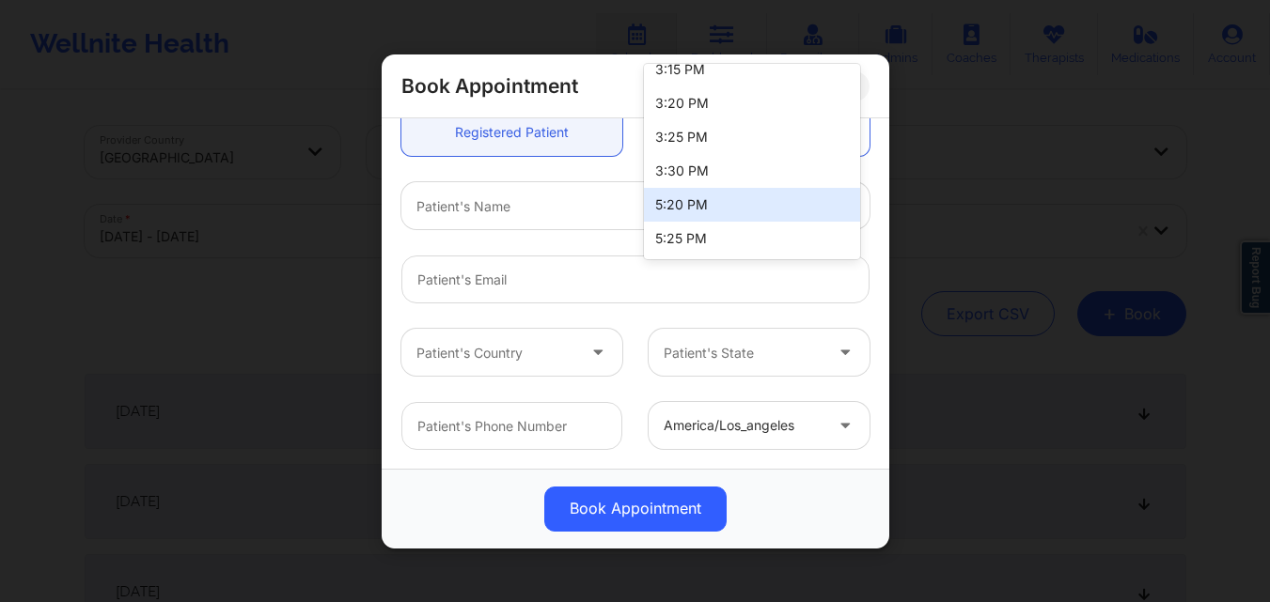
click at [767, 204] on div "5:20 PM" at bounding box center [752, 205] width 216 height 34
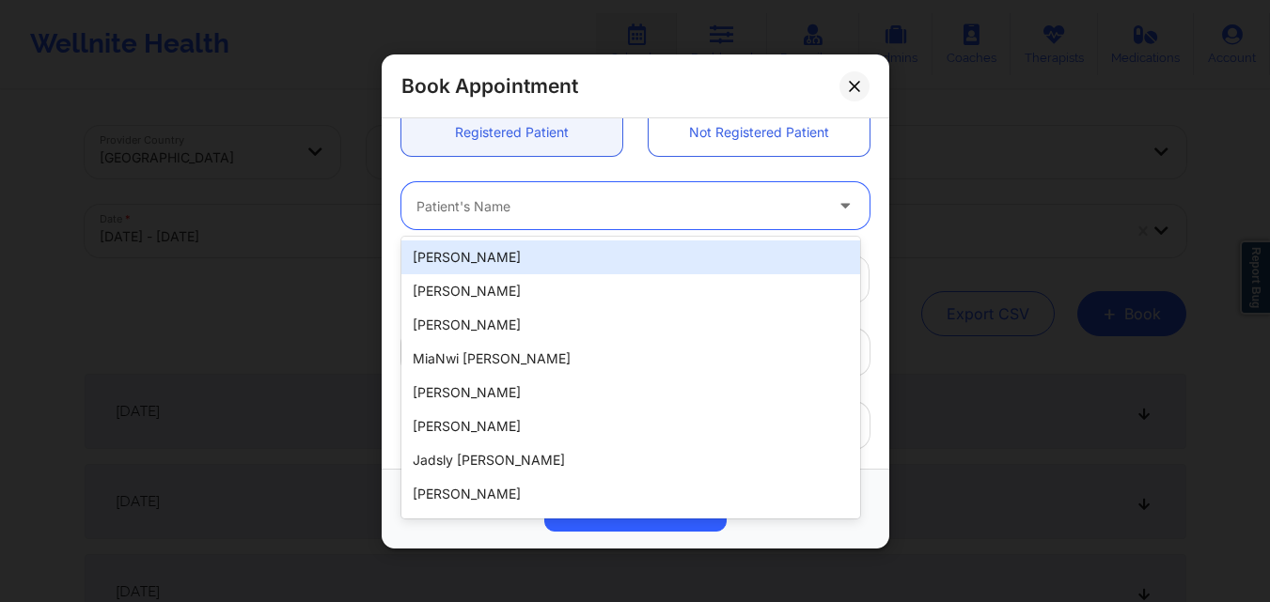
click at [484, 219] on div "Patient's Name" at bounding box center [612, 205] width 423 height 47
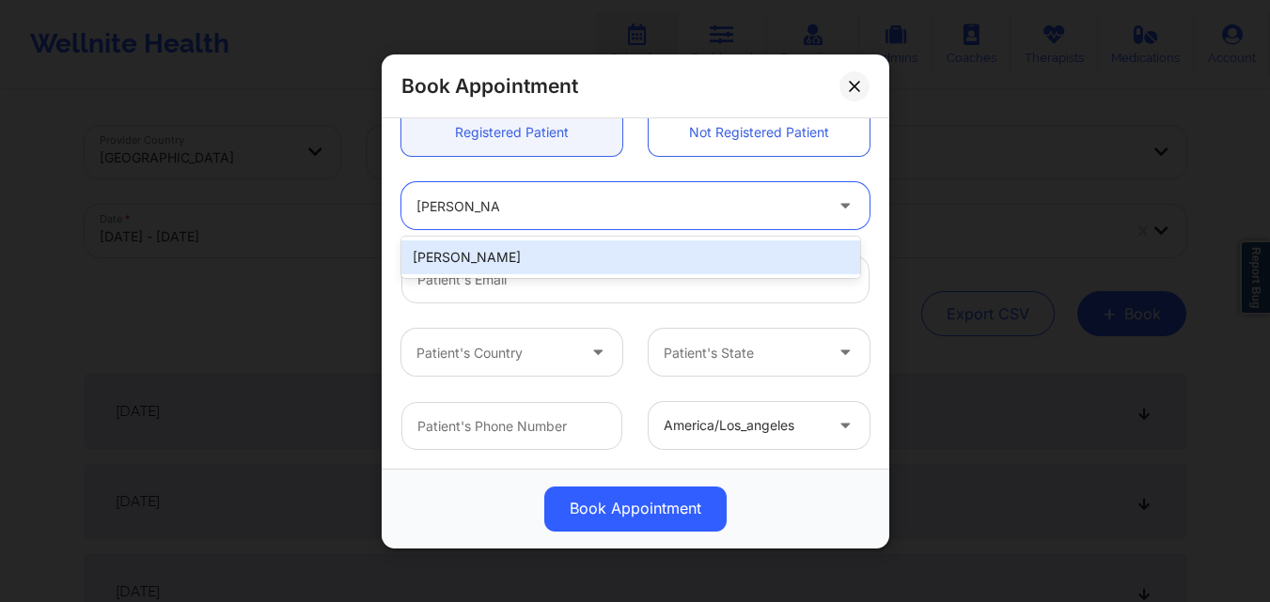
click at [504, 259] on div "Susan Bousquet" at bounding box center [630, 258] width 459 height 34
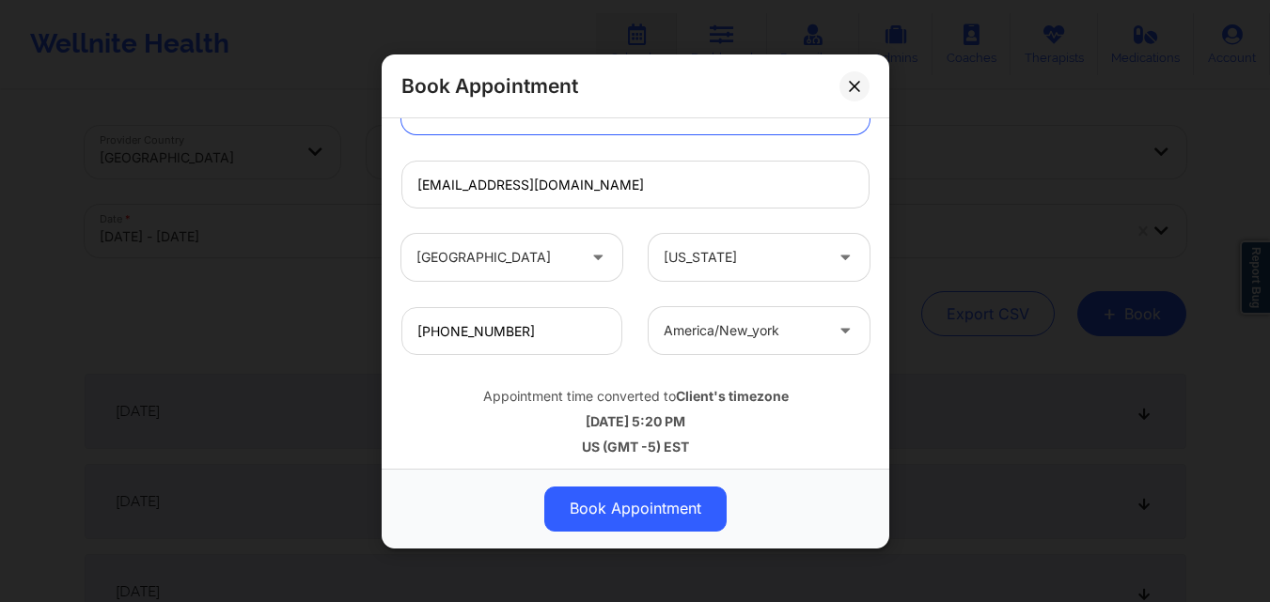
scroll to position [625, 0]
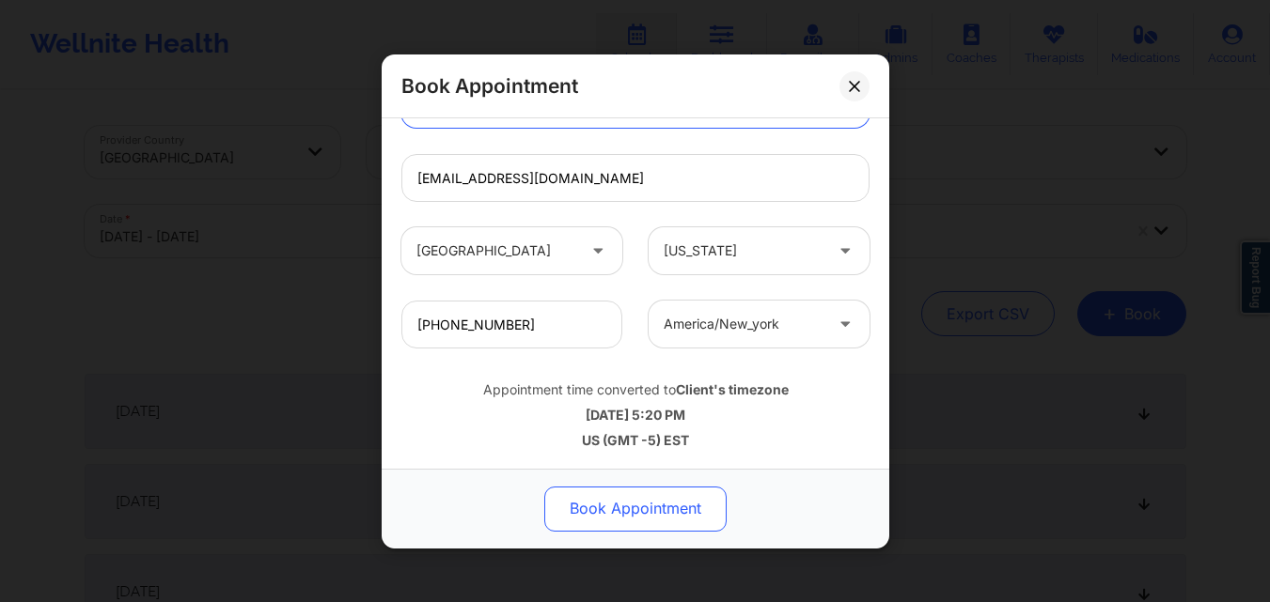
click at [649, 521] on button "Book Appointment" at bounding box center [635, 508] width 182 height 45
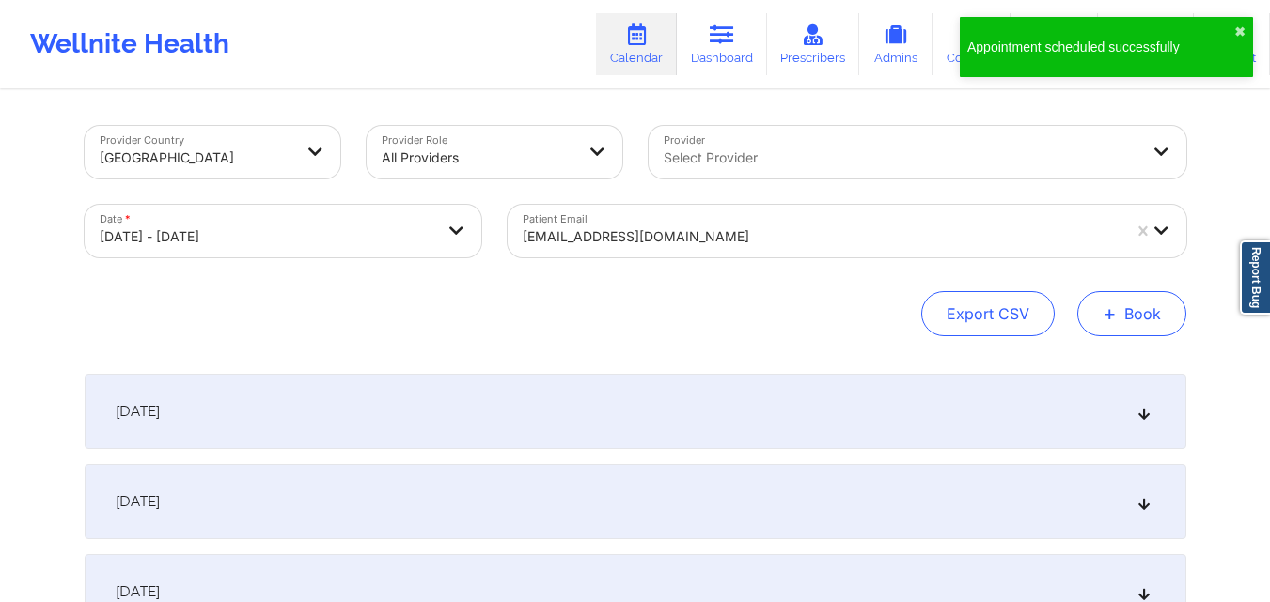
click at [1141, 309] on button "+ Book" at bounding box center [1131, 313] width 109 height 45
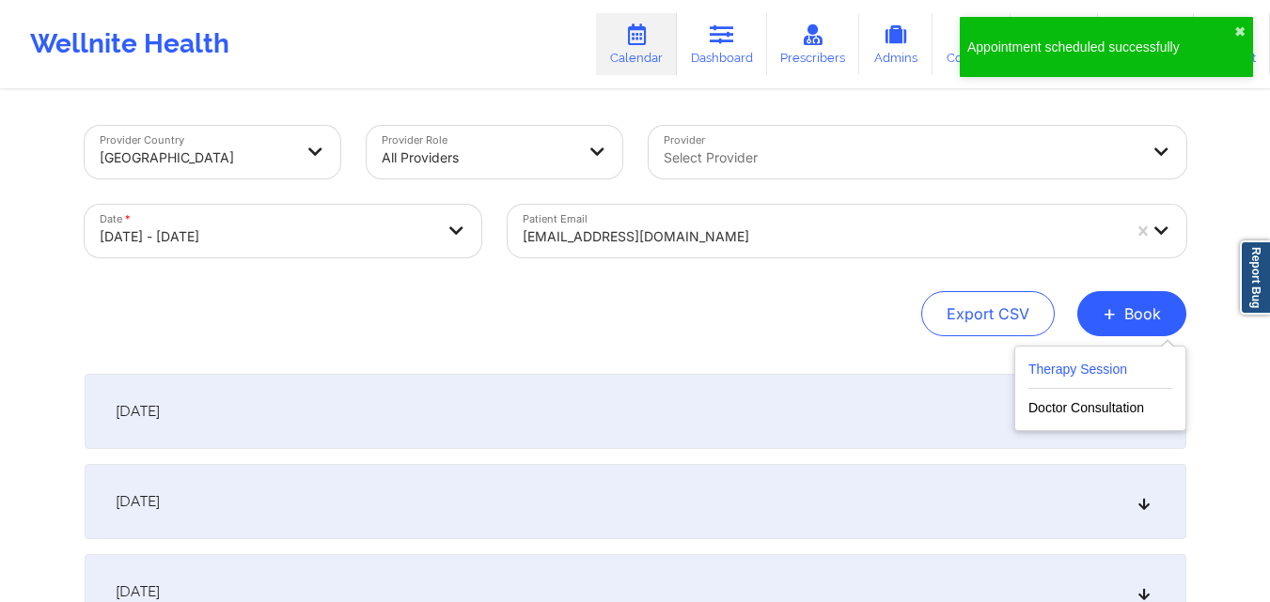
click at [1076, 358] on button "Therapy Session" at bounding box center [1100, 373] width 144 height 31
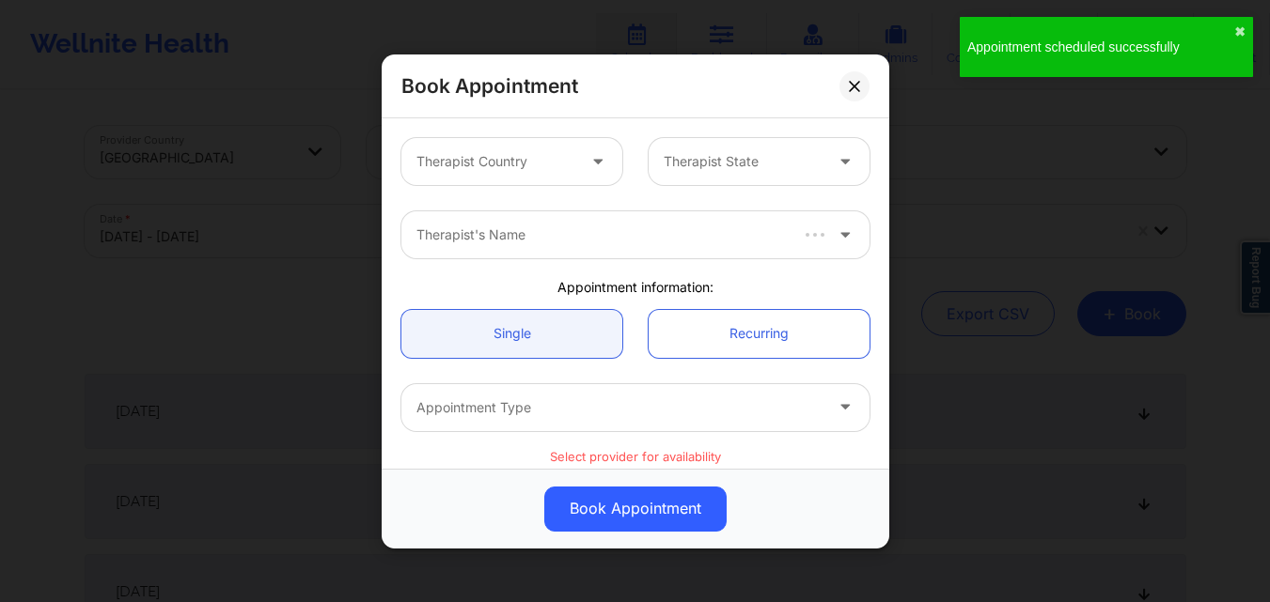
click at [520, 173] on div "Therapist Country" at bounding box center [489, 161] width 176 height 47
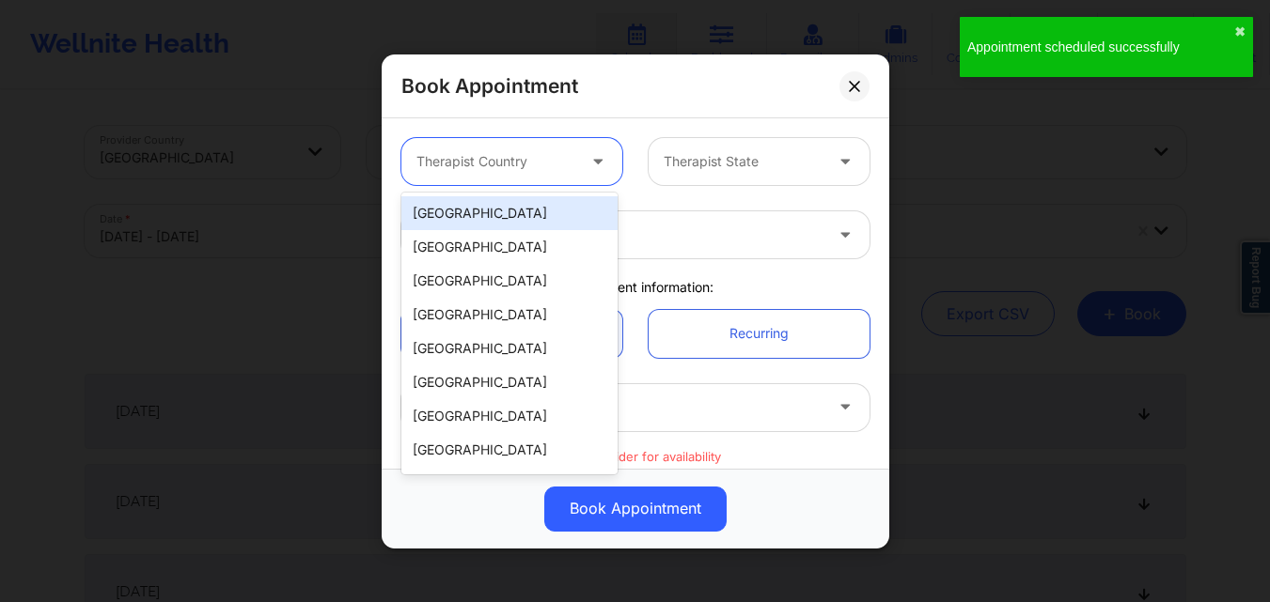
drag, startPoint x: 510, startPoint y: 207, endPoint x: 833, endPoint y: 125, distance: 332.5
click at [517, 206] on div "[GEOGRAPHIC_DATA]" at bounding box center [509, 213] width 216 height 34
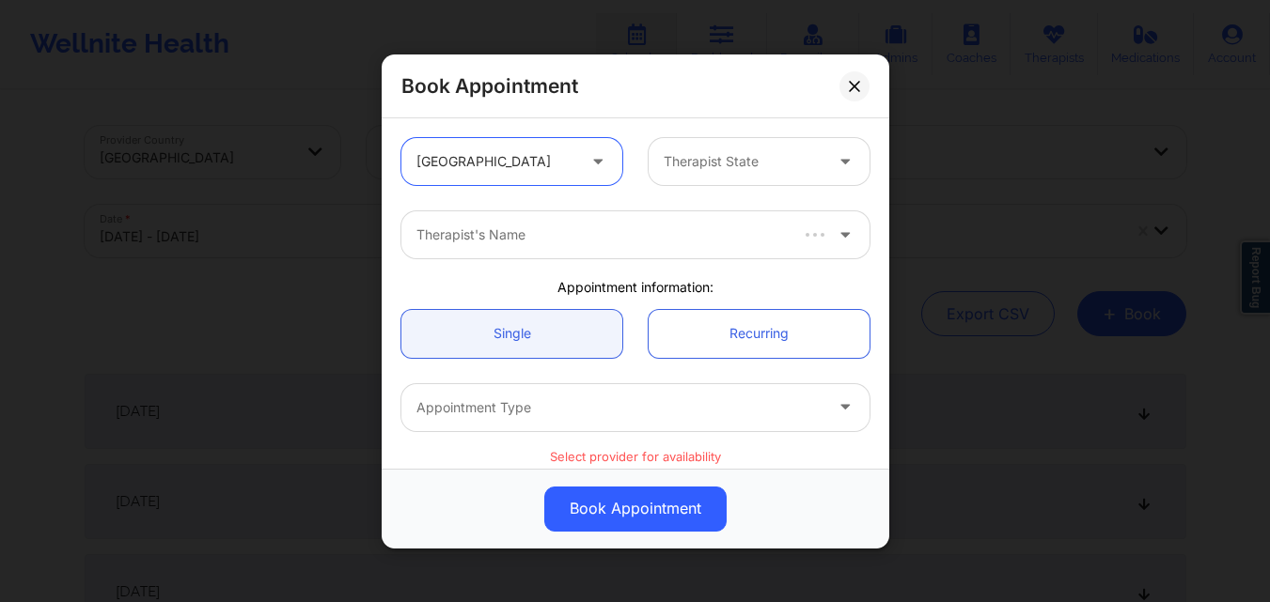
click at [743, 172] on div at bounding box center [742, 161] width 159 height 23
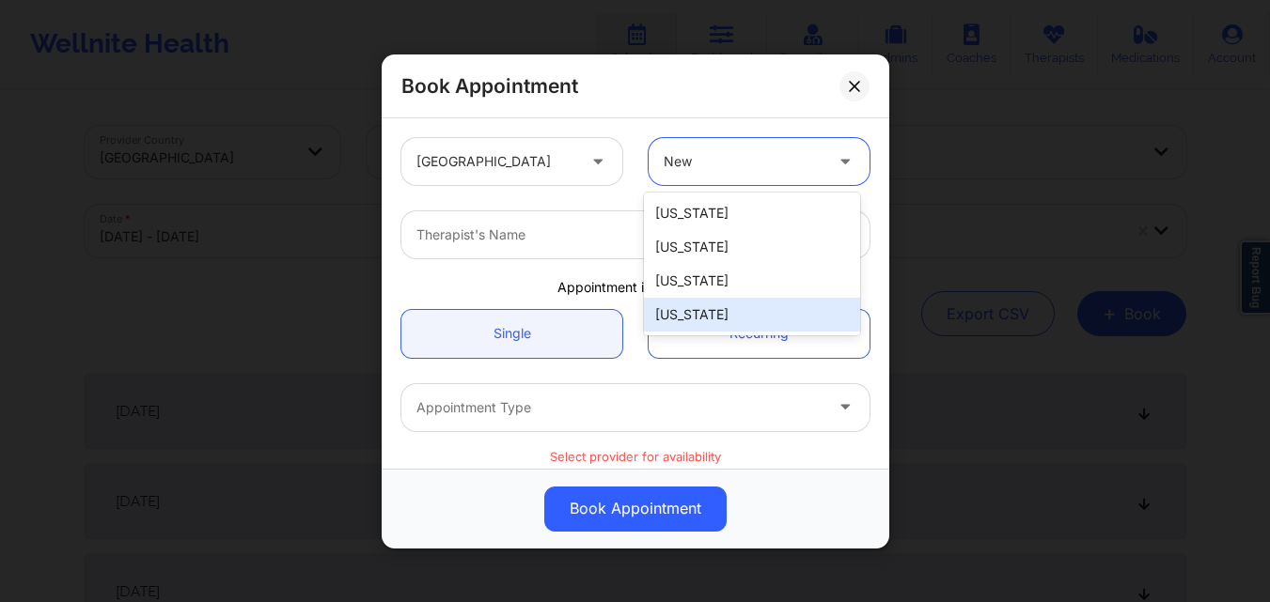
click at [692, 317] on div "[US_STATE]" at bounding box center [752, 315] width 216 height 34
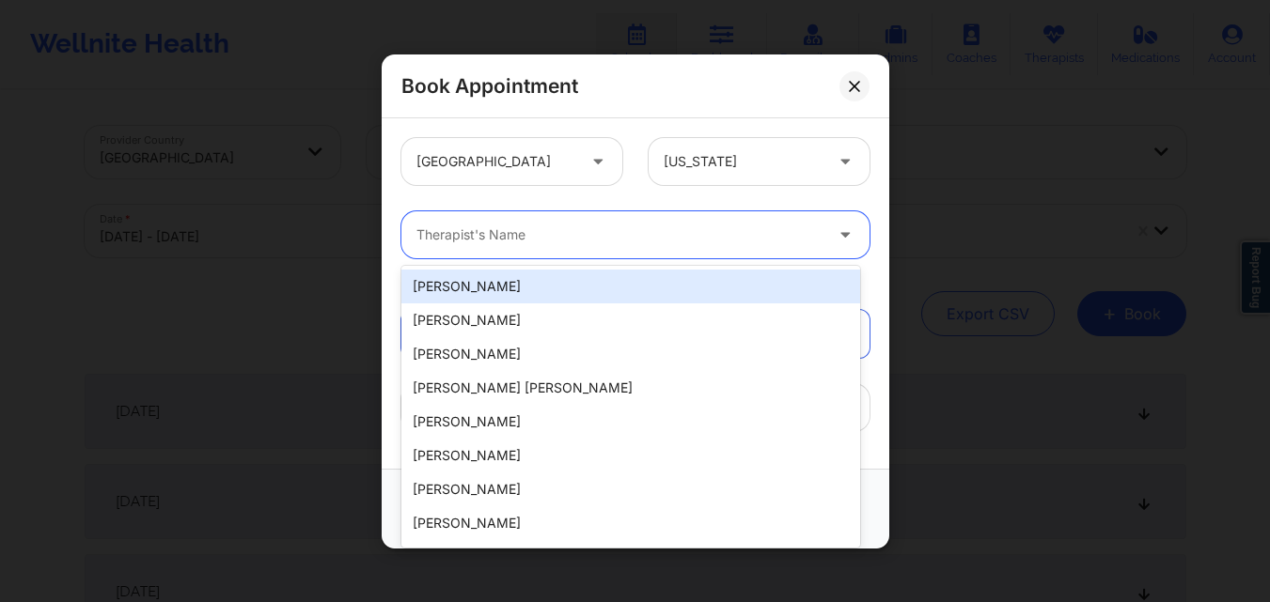
click at [598, 247] on div "Therapist's Name" at bounding box center [612, 234] width 423 height 47
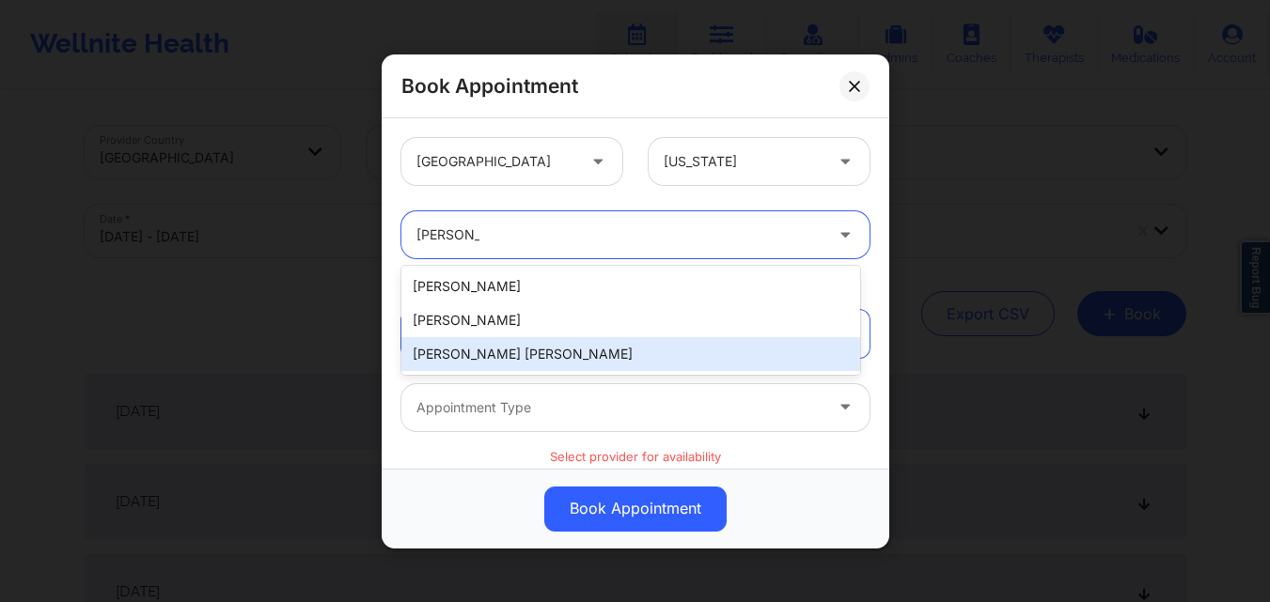
click at [524, 362] on div "[PERSON_NAME] [PERSON_NAME]" at bounding box center [630, 354] width 459 height 34
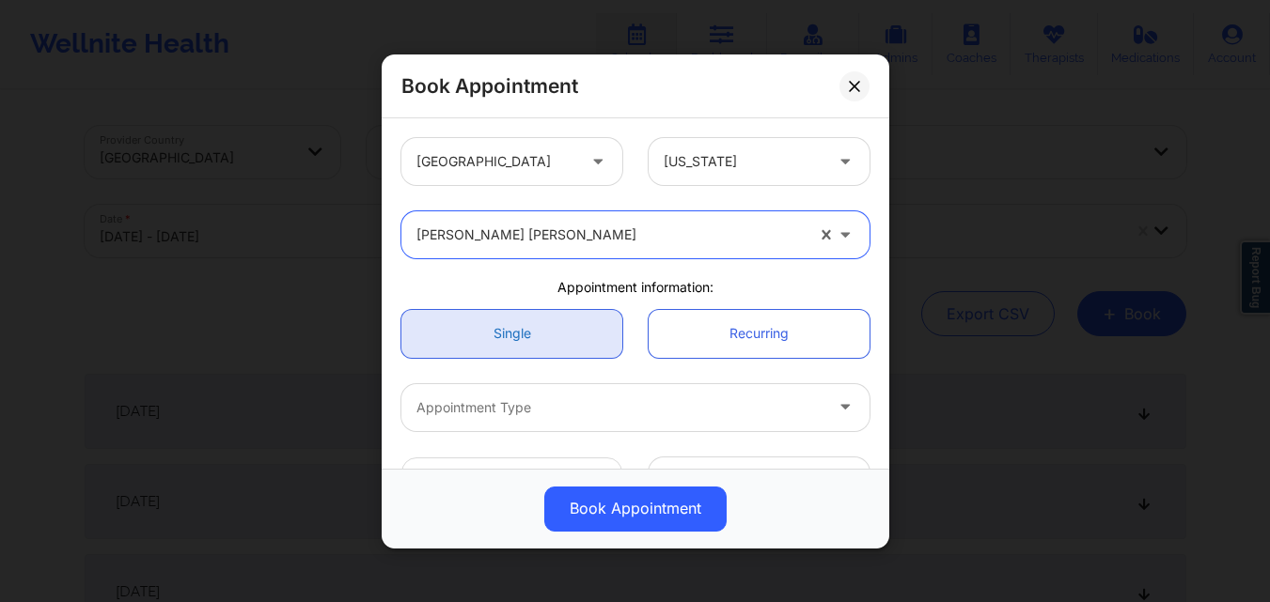
click at [525, 341] on link "Single" at bounding box center [511, 333] width 221 height 48
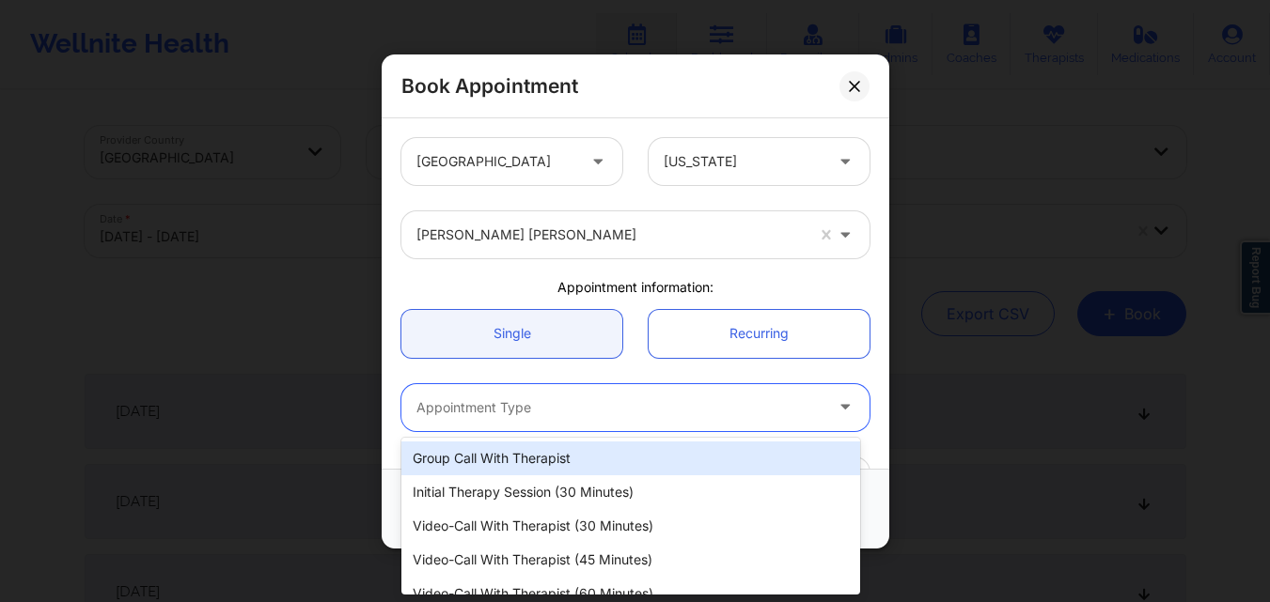
click at [552, 408] on div at bounding box center [619, 407] width 406 height 23
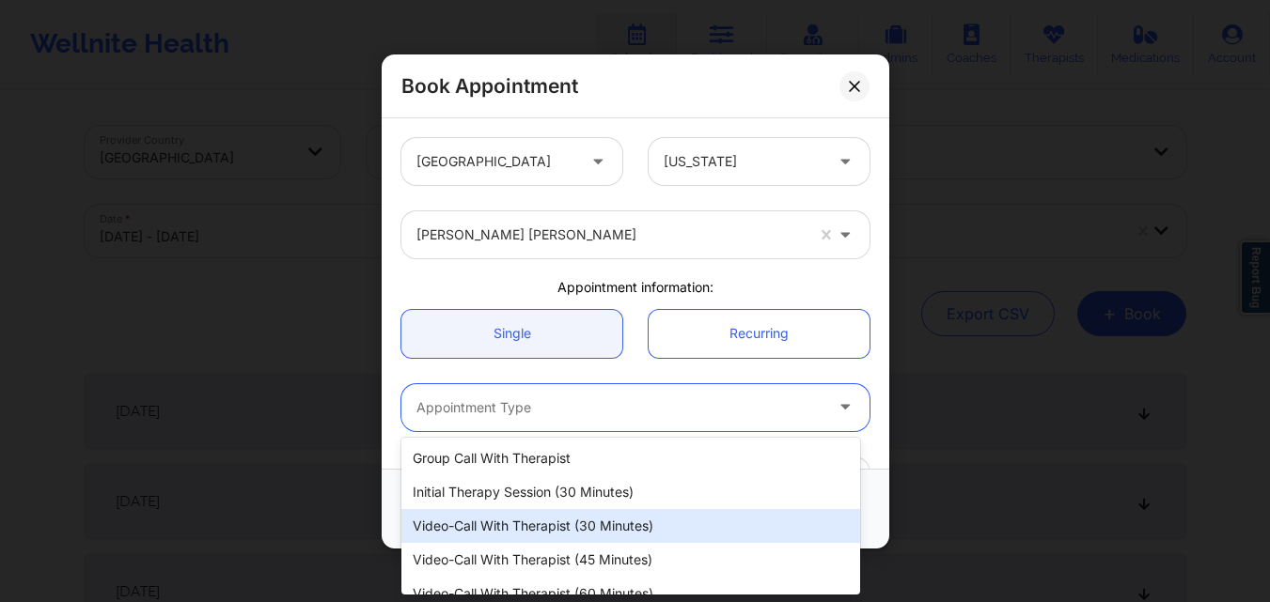
click at [592, 532] on div "Video-Call with Therapist (30 minutes)" at bounding box center [630, 526] width 459 height 34
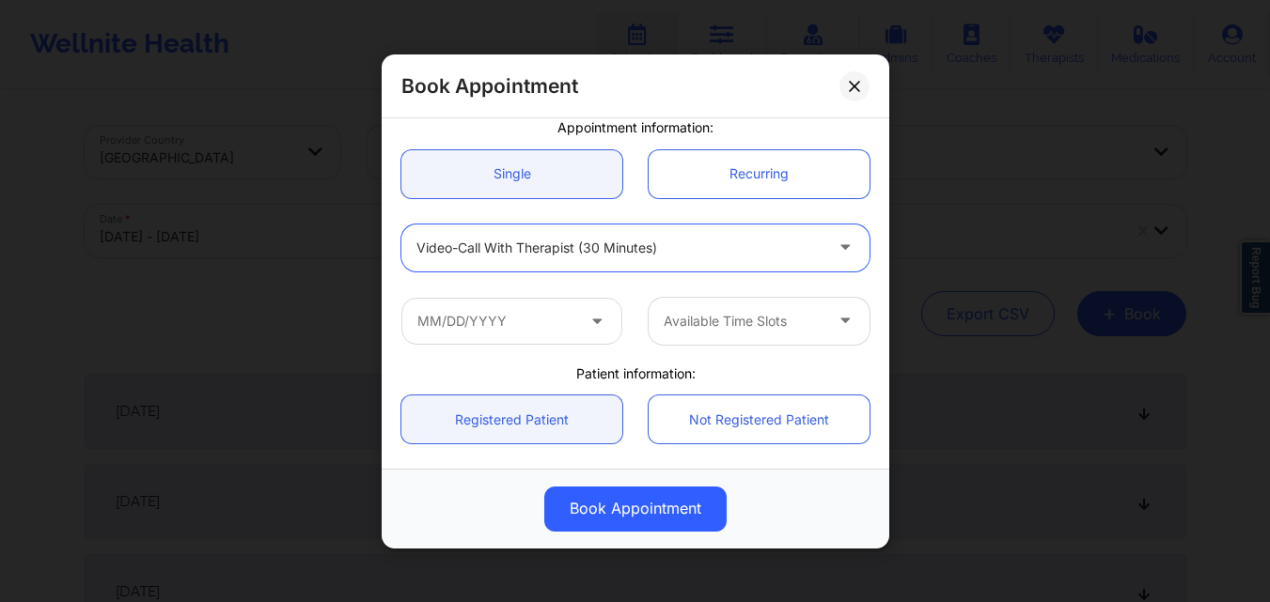
scroll to position [188, 0]
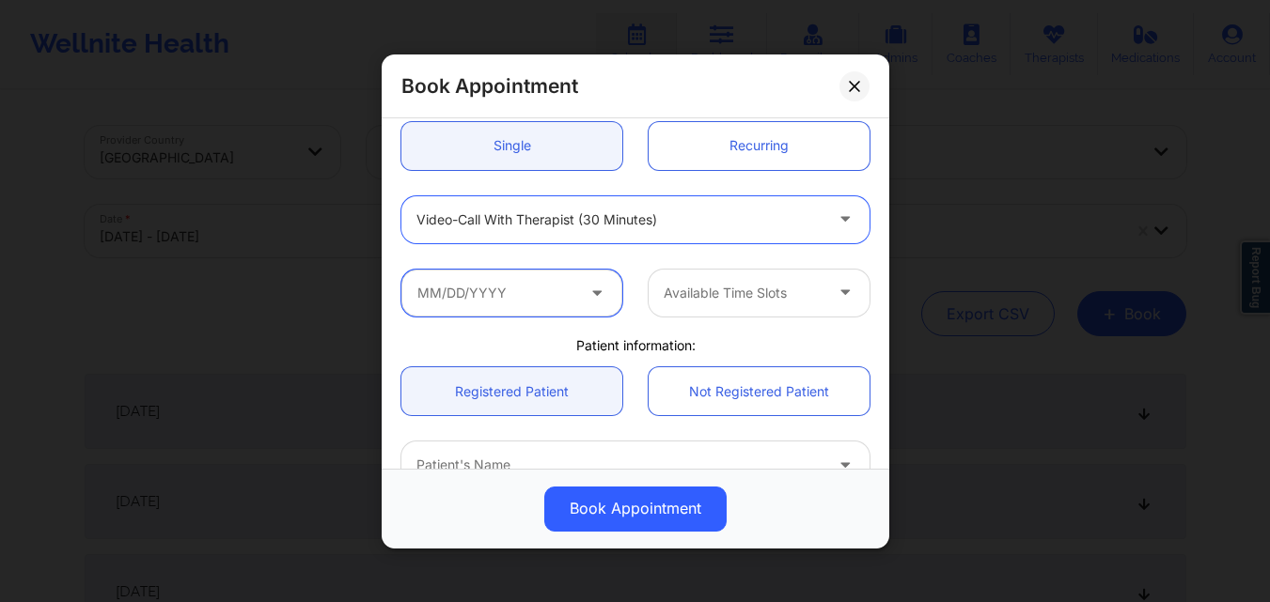
click at [536, 312] on input "text" at bounding box center [511, 292] width 221 height 47
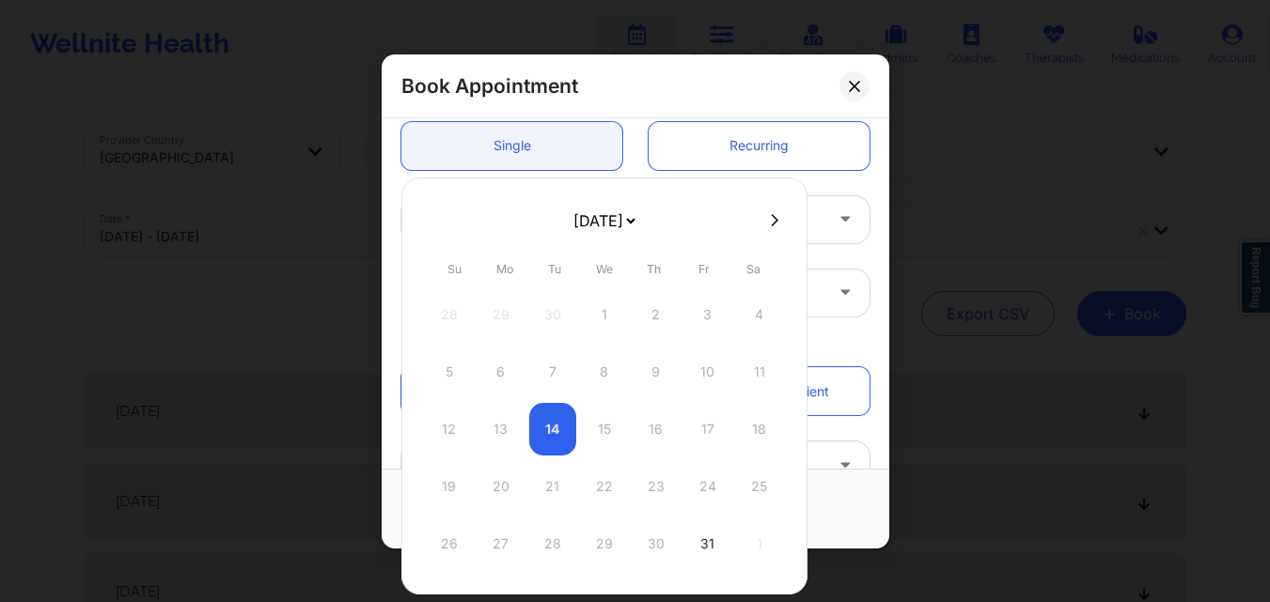
click at [763, 229] on div at bounding box center [604, 220] width 406 height 28
click at [771, 225] on icon at bounding box center [775, 219] width 8 height 12
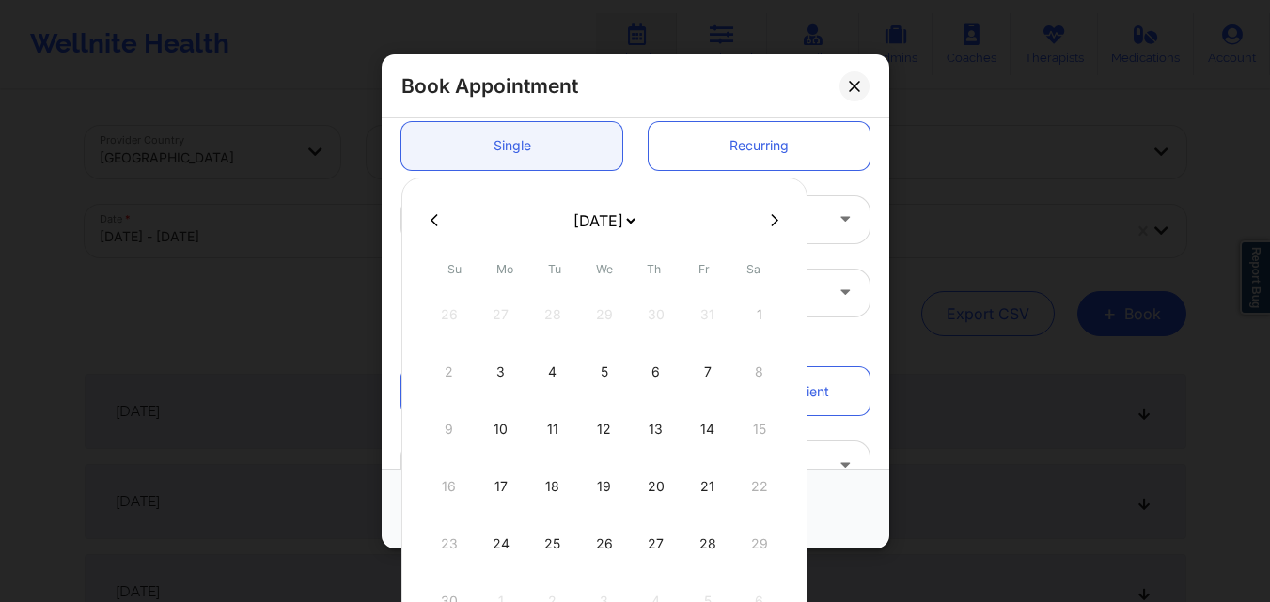
drag, startPoint x: 602, startPoint y: 542, endPoint x: 626, endPoint y: 537, distance: 24.2
click at [601, 542] on div "26" at bounding box center [604, 544] width 47 height 53
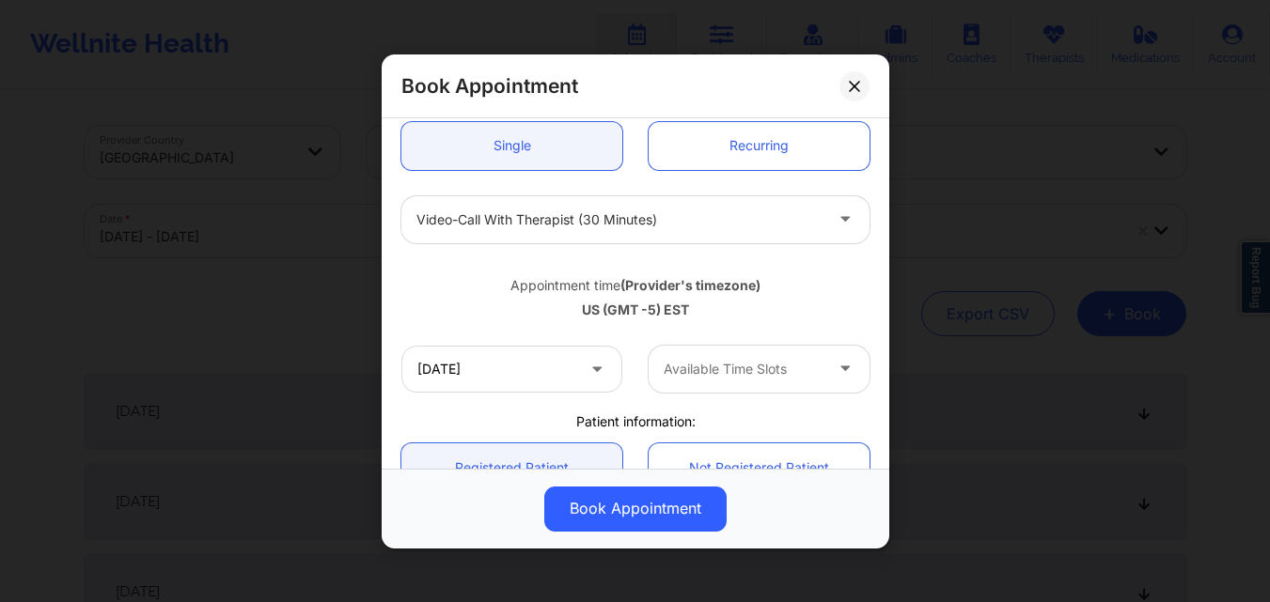
click at [725, 373] on div at bounding box center [742, 369] width 159 height 23
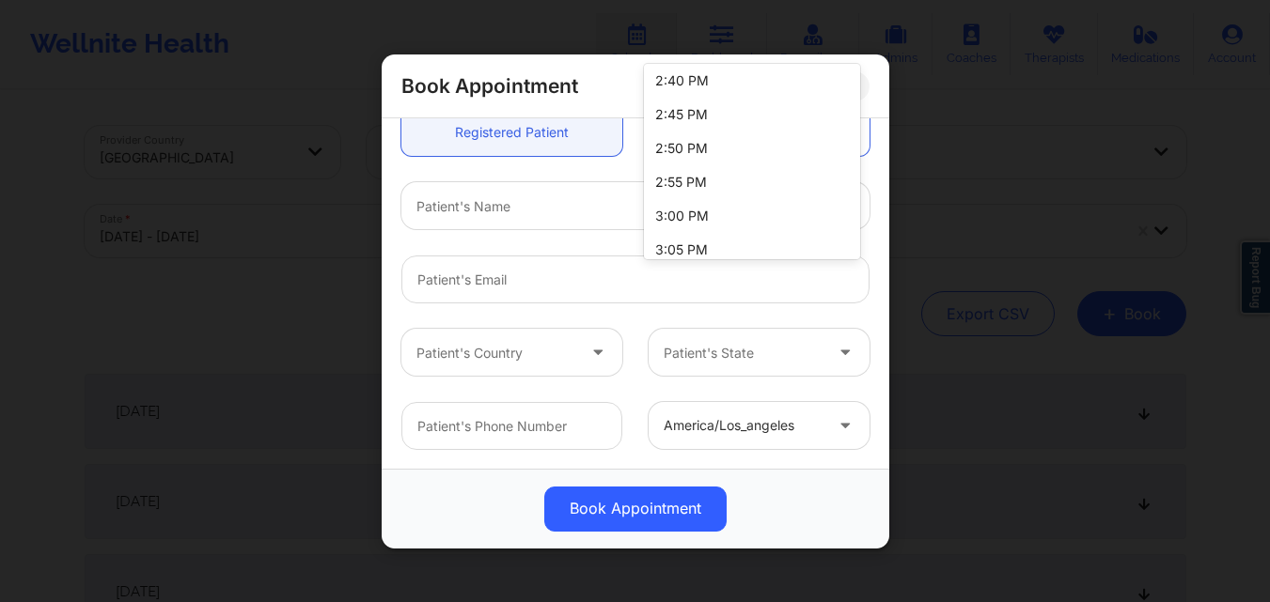
scroll to position [624, 0]
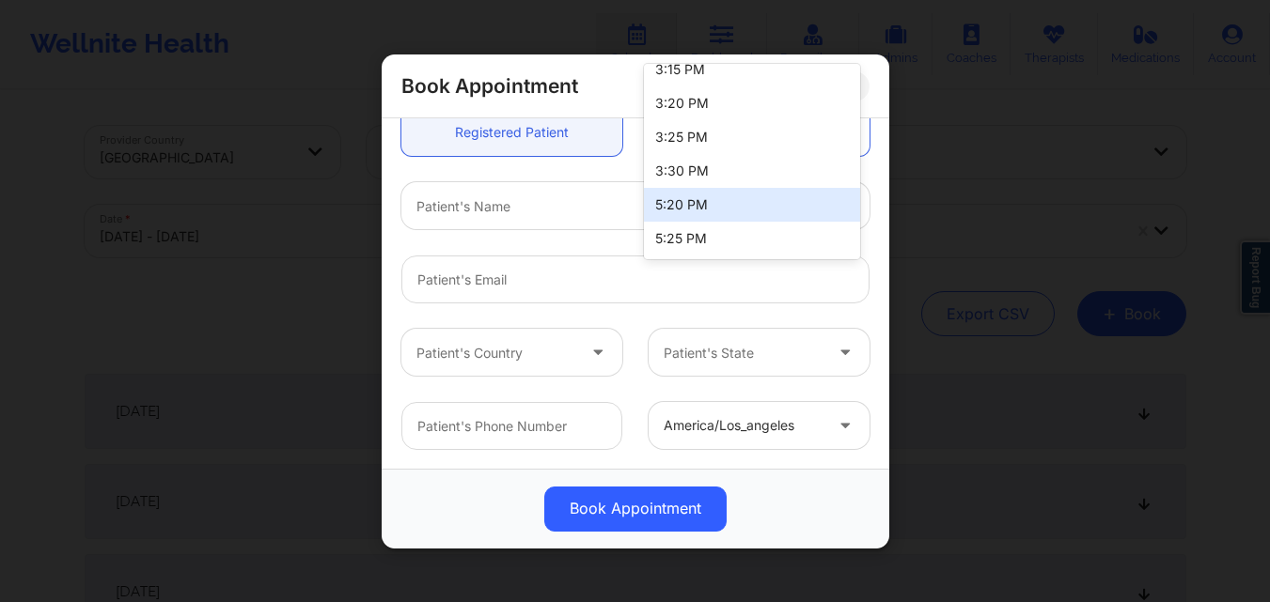
click at [705, 212] on div "5:20 PM" at bounding box center [752, 205] width 216 height 34
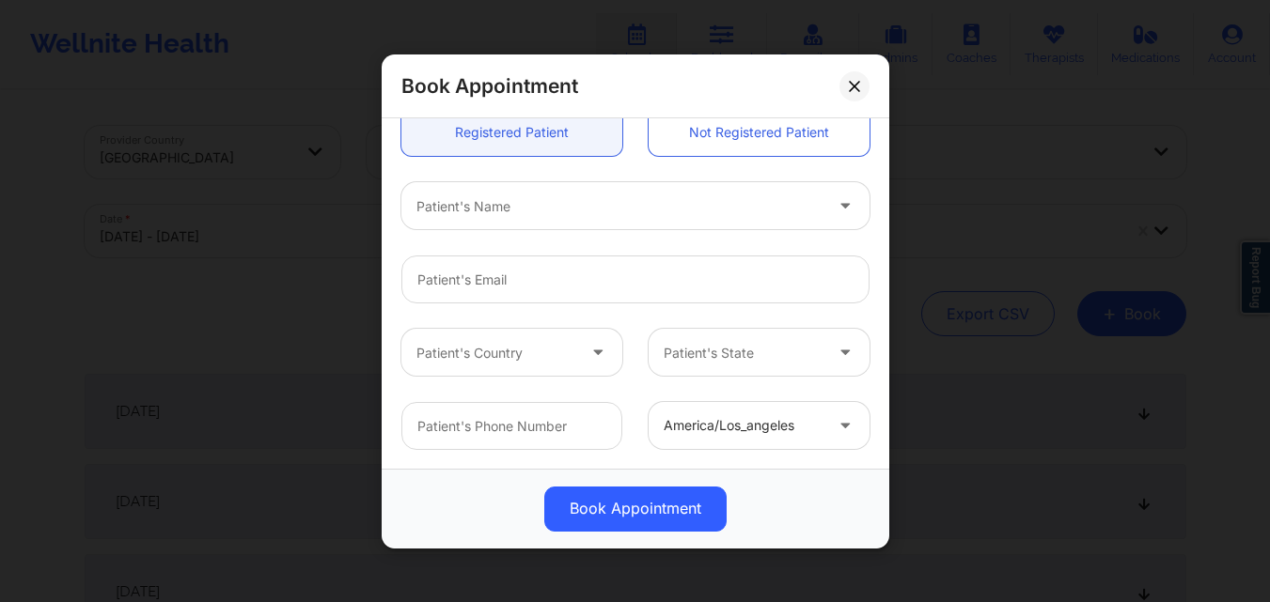
click at [541, 196] on div at bounding box center [619, 206] width 406 height 23
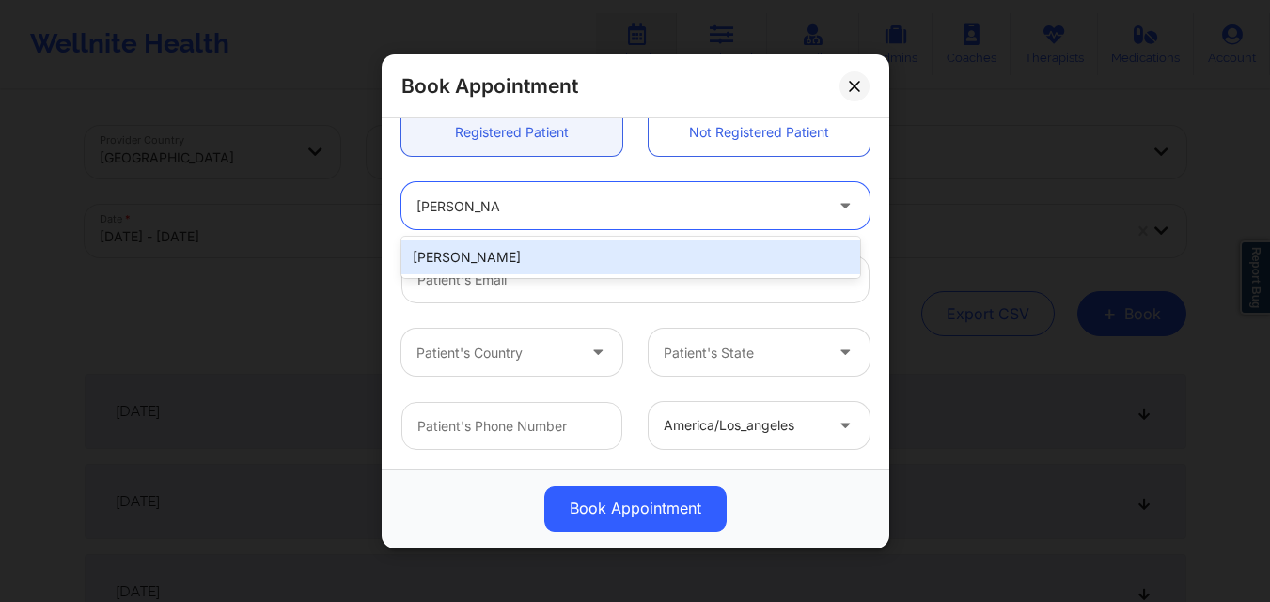
click at [497, 254] on div "Susan Bousquet" at bounding box center [630, 258] width 459 height 34
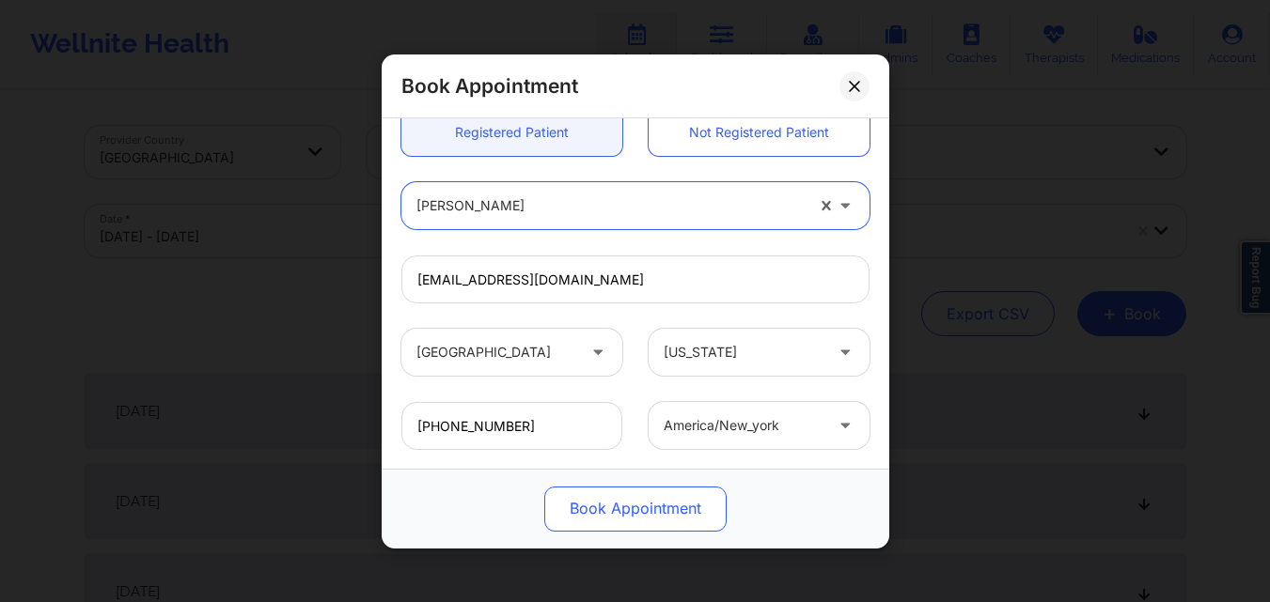
click at [633, 508] on button "Book Appointment" at bounding box center [635, 508] width 182 height 45
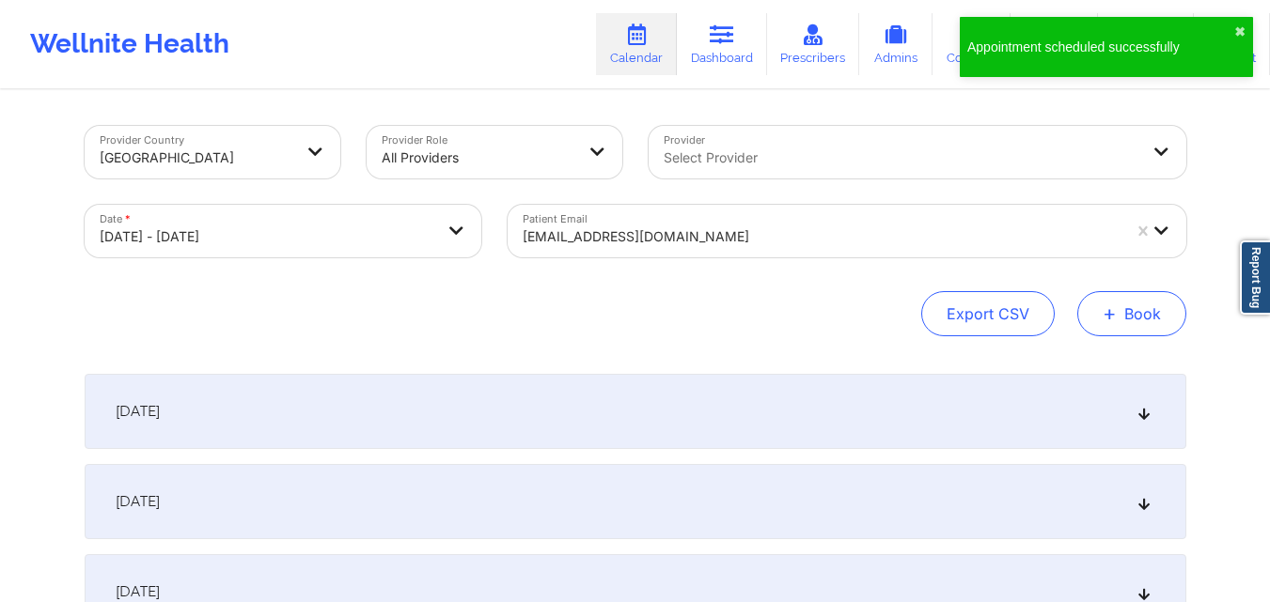
click at [1140, 313] on button "+ Book" at bounding box center [1131, 313] width 109 height 45
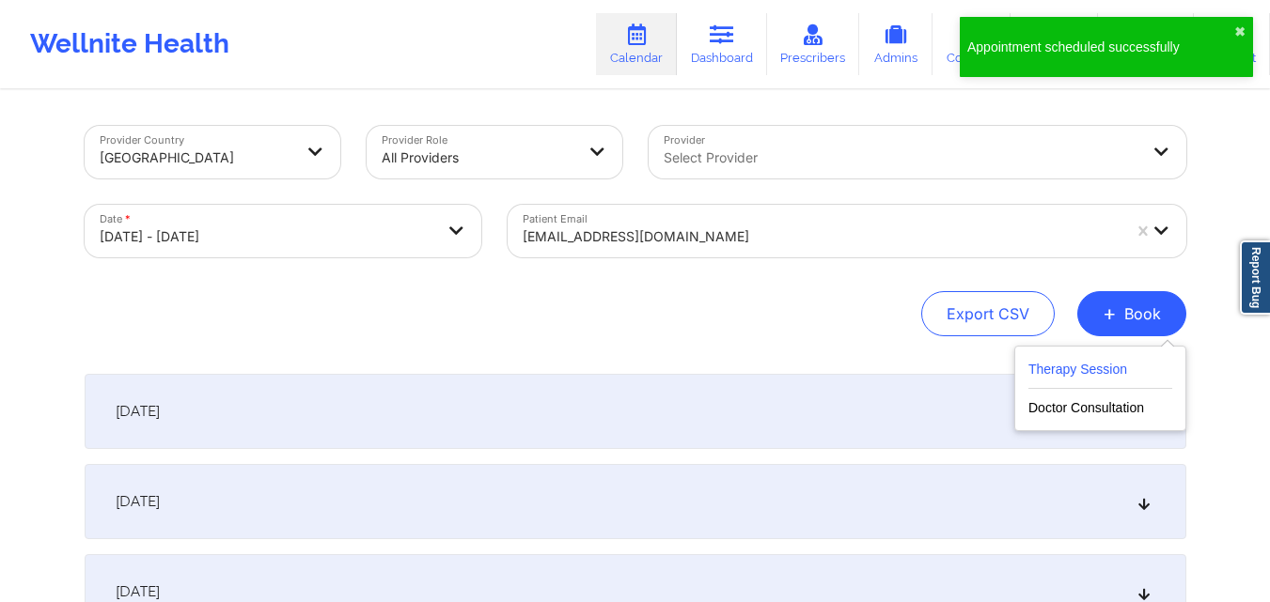
click at [1069, 365] on button "Therapy Session" at bounding box center [1100, 373] width 144 height 31
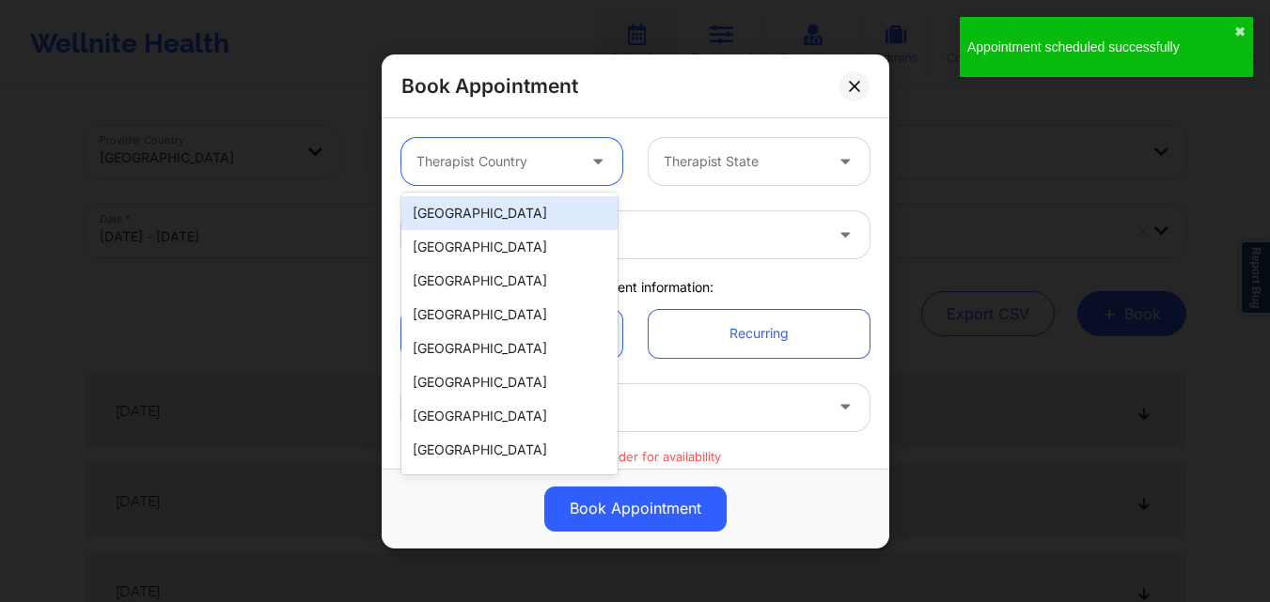
click at [514, 146] on div "Therapist Country" at bounding box center [489, 161] width 176 height 47
click at [514, 209] on div "[GEOGRAPHIC_DATA]" at bounding box center [509, 213] width 216 height 34
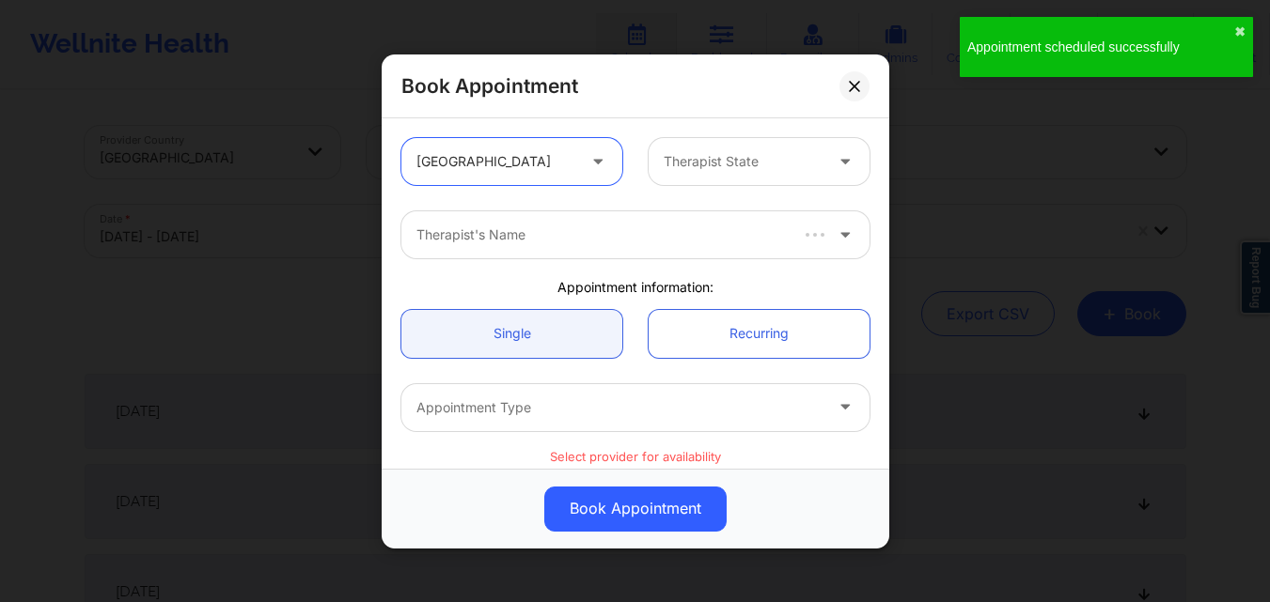
click at [689, 165] on div at bounding box center [742, 161] width 159 height 23
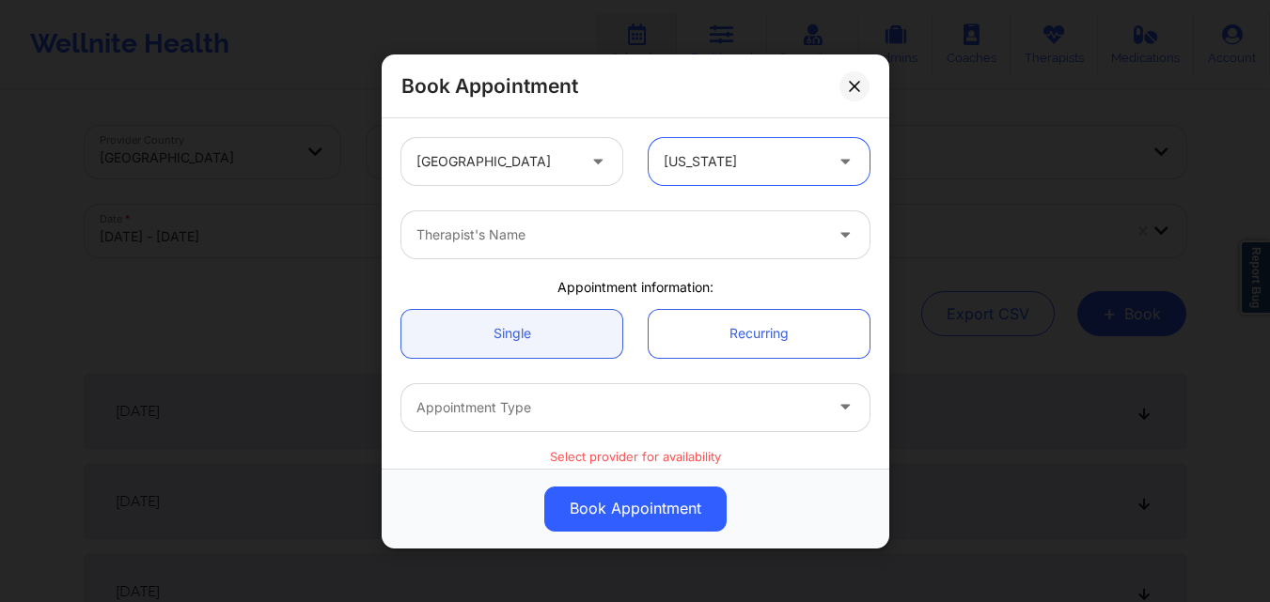
click at [578, 247] on div "Therapist's Name" at bounding box center [612, 234] width 423 height 47
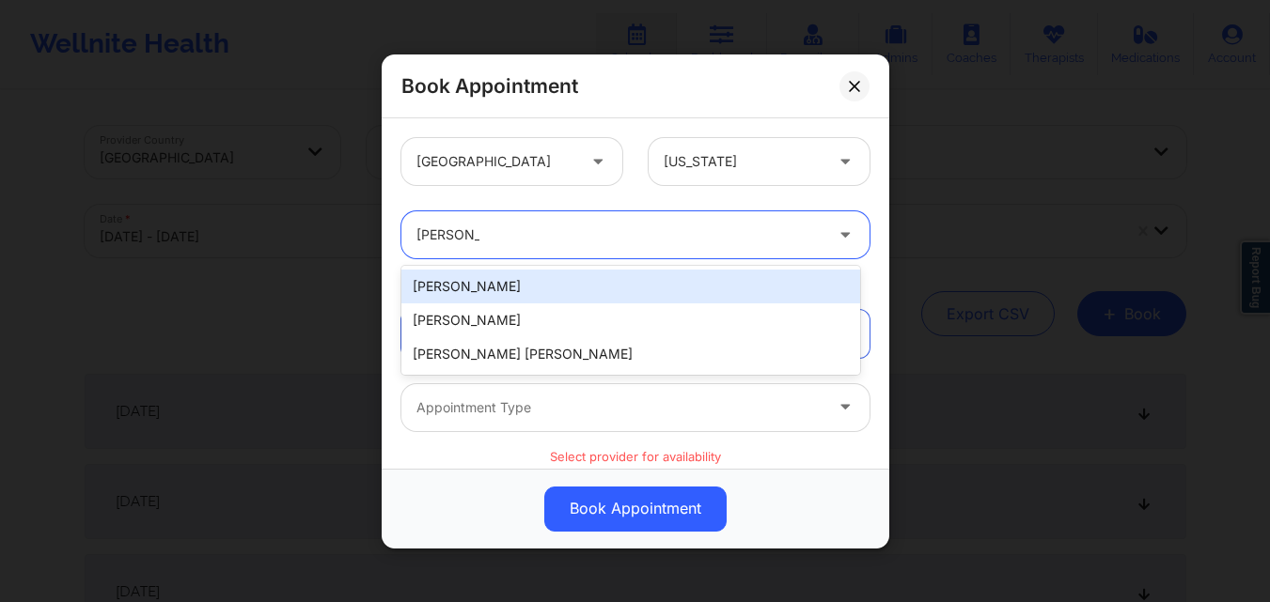
click at [557, 288] on div "Richard Robinson" at bounding box center [630, 287] width 459 height 34
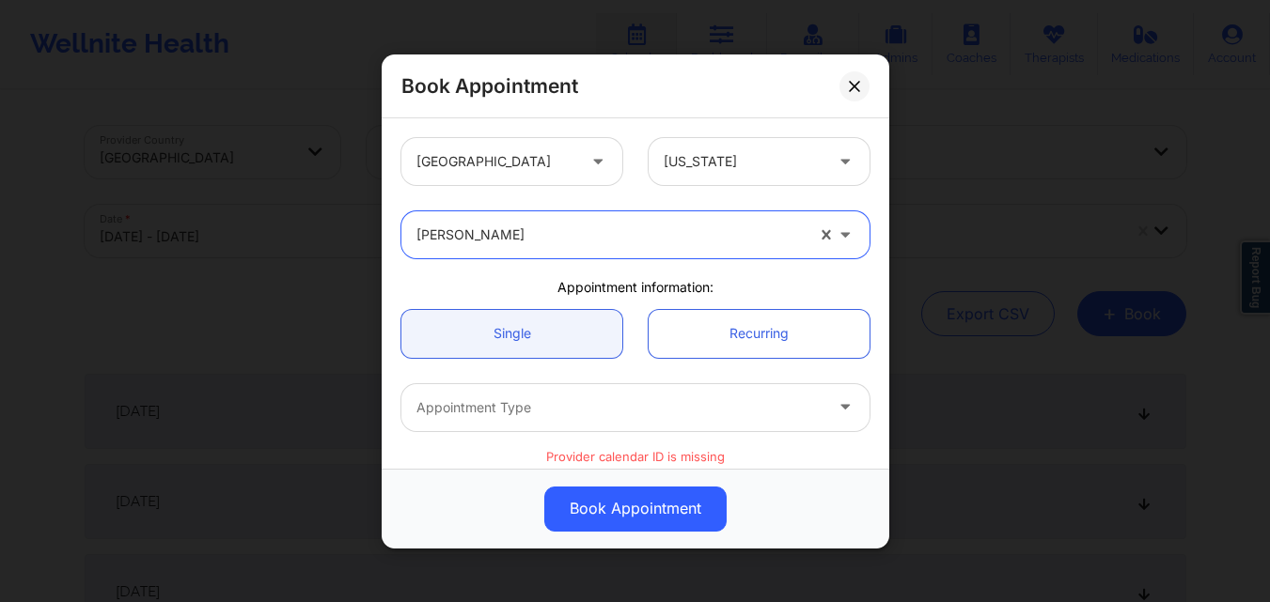
click at [534, 220] on div "Richard Robinson" at bounding box center [609, 234] width 387 height 47
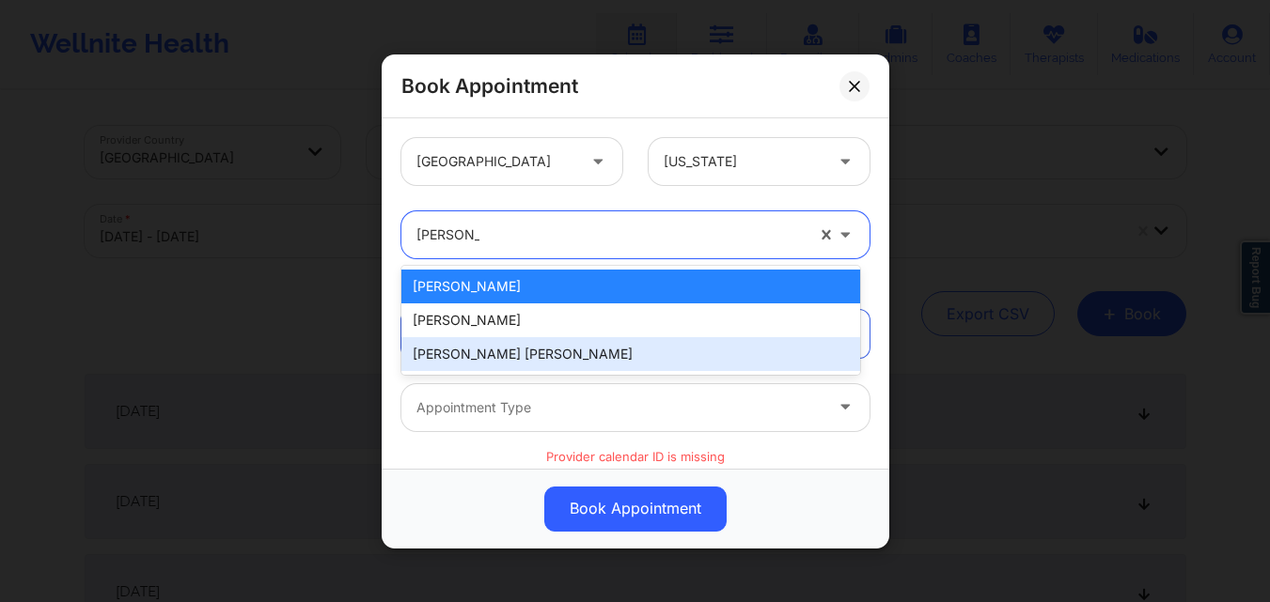
click at [522, 364] on div "[PERSON_NAME] [PERSON_NAME]" at bounding box center [630, 354] width 459 height 34
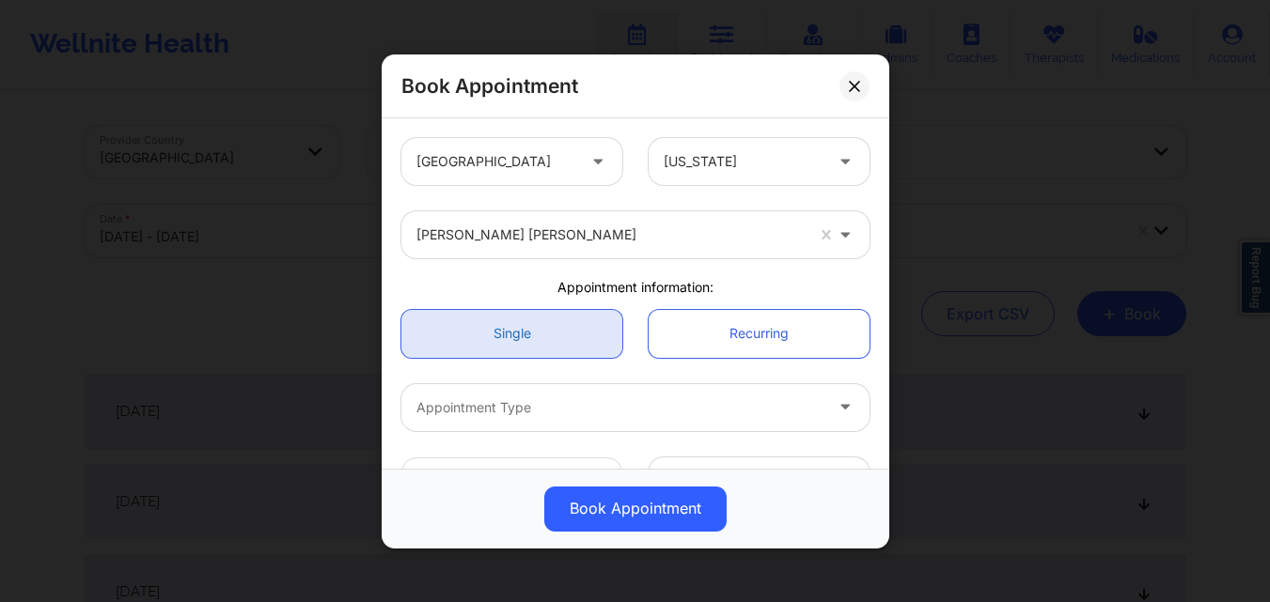
click at [505, 335] on link "Single" at bounding box center [511, 333] width 221 height 48
click at [530, 421] on div "Appointment Type" at bounding box center [612, 406] width 423 height 47
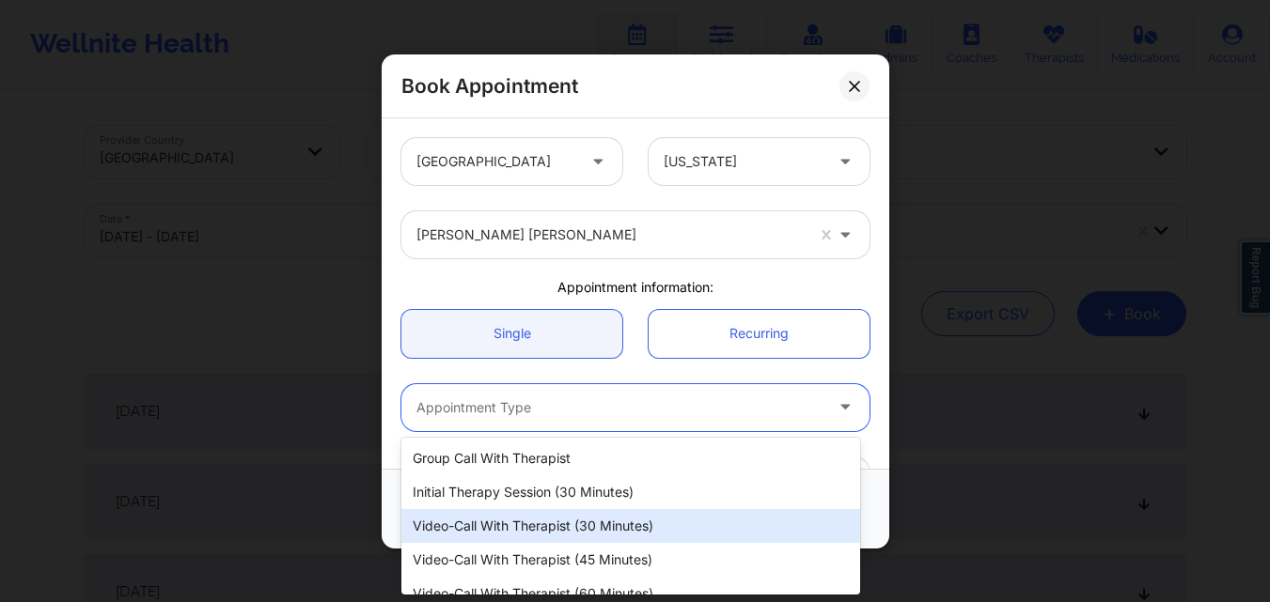
click at [559, 526] on div "Video-Call with Therapist (30 minutes)" at bounding box center [630, 526] width 459 height 34
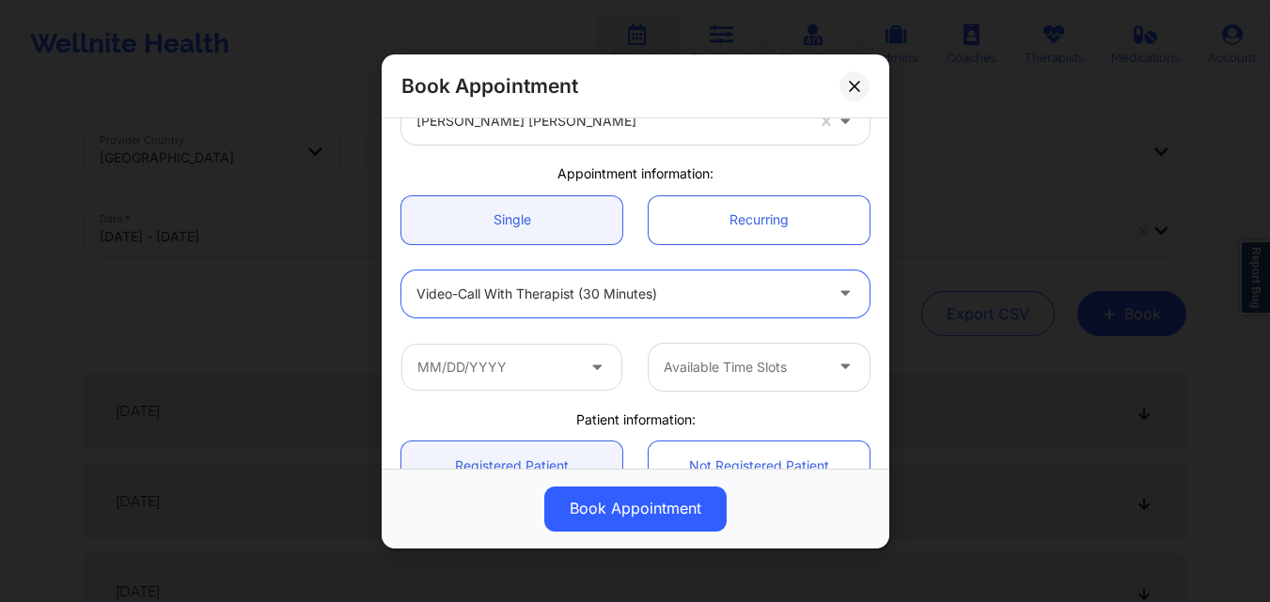
scroll to position [282, 0]
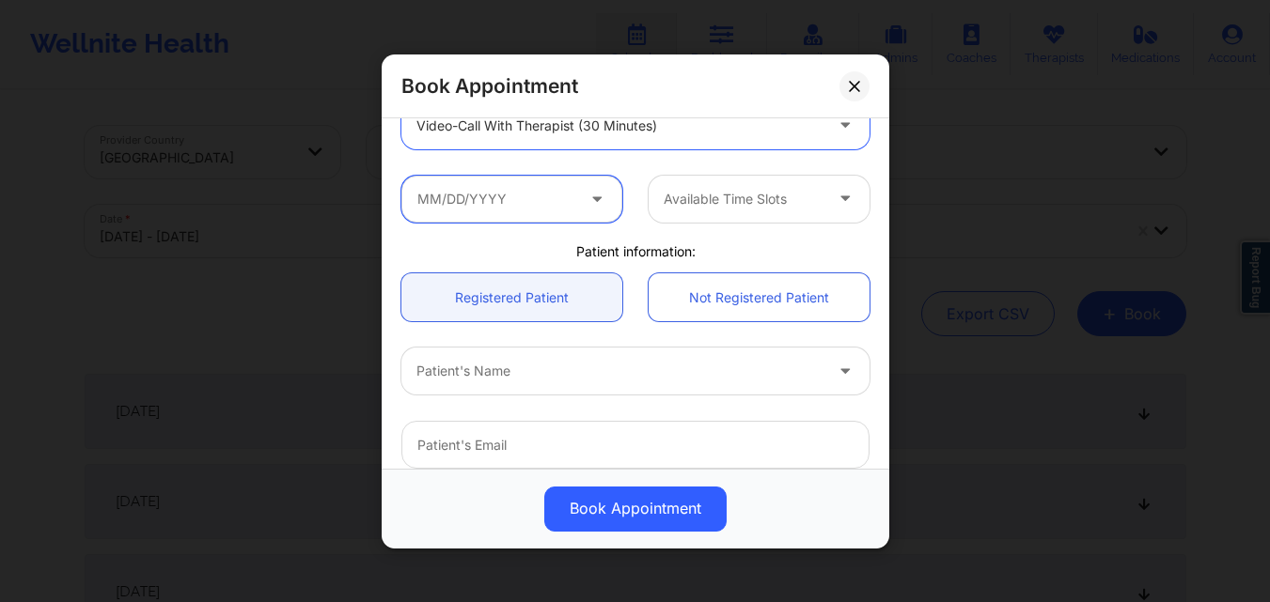
click at [501, 204] on input "text" at bounding box center [511, 198] width 221 height 47
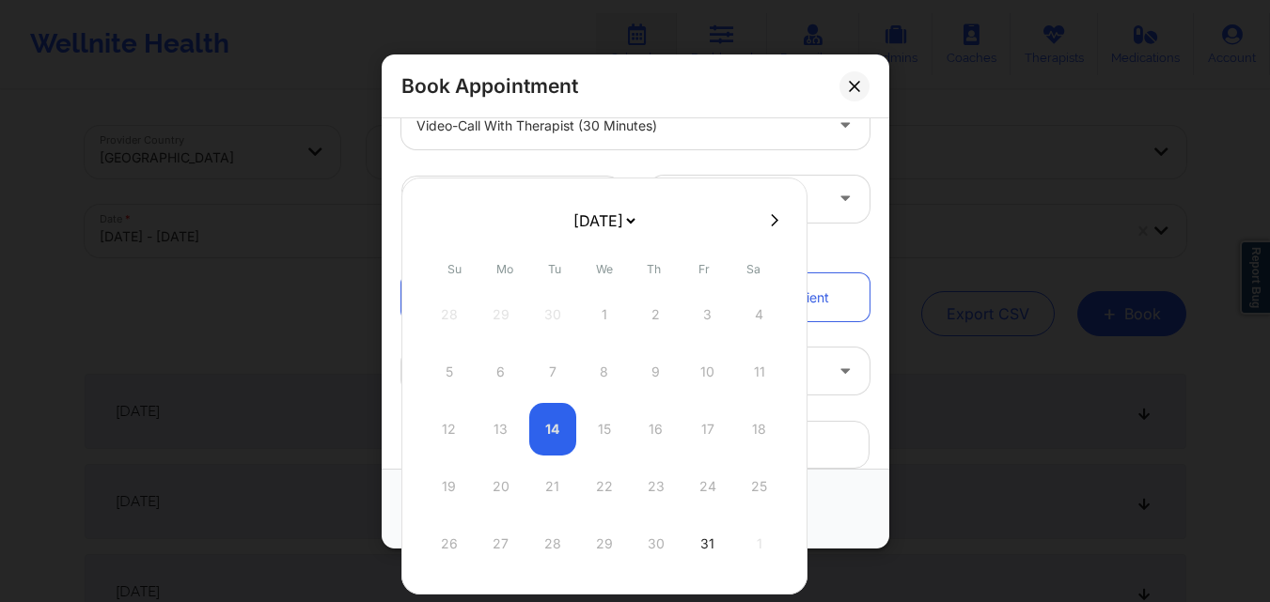
click at [765, 213] on button at bounding box center [774, 220] width 19 height 16
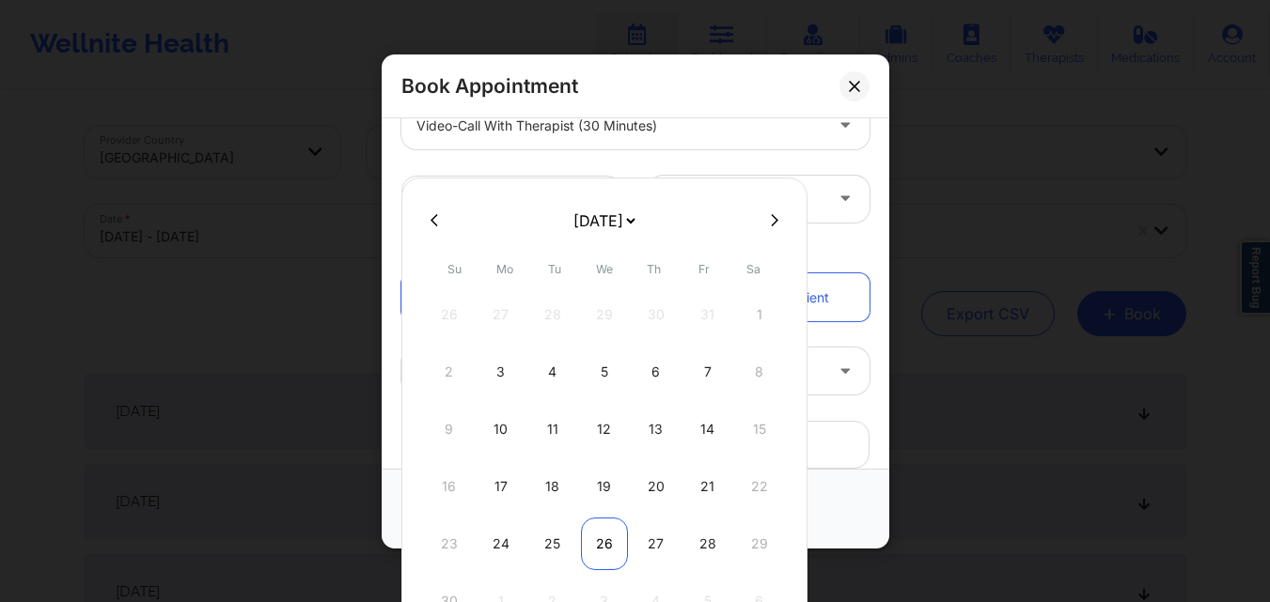
click at [605, 550] on div "26" at bounding box center [604, 544] width 47 height 53
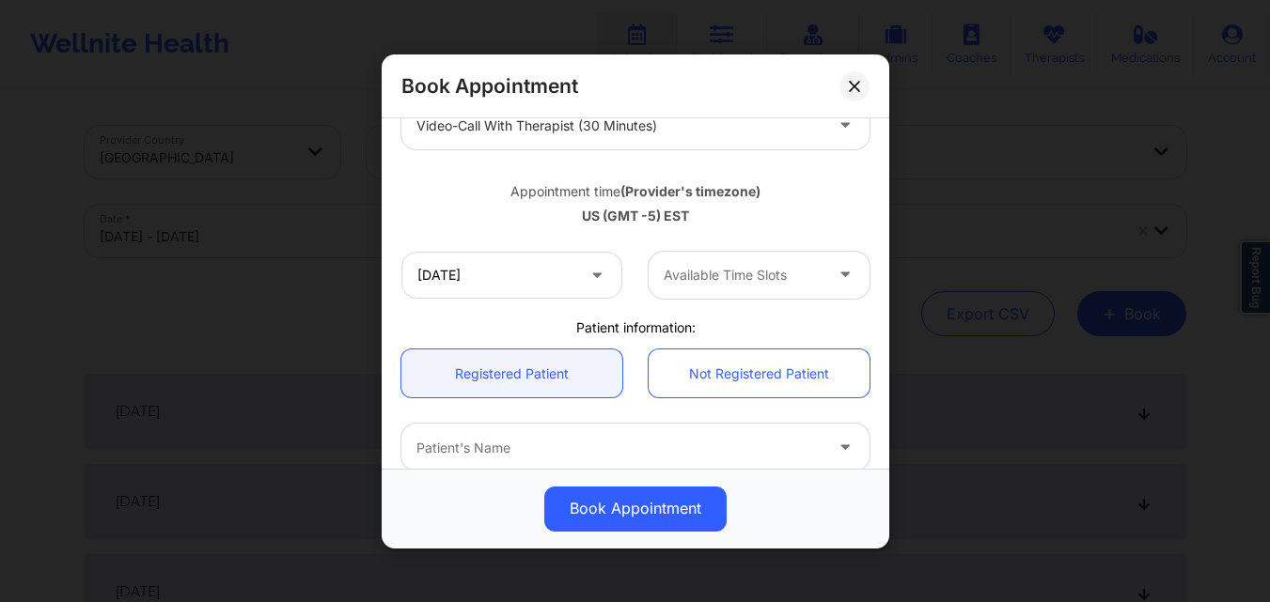
click at [760, 274] on div at bounding box center [742, 275] width 159 height 23
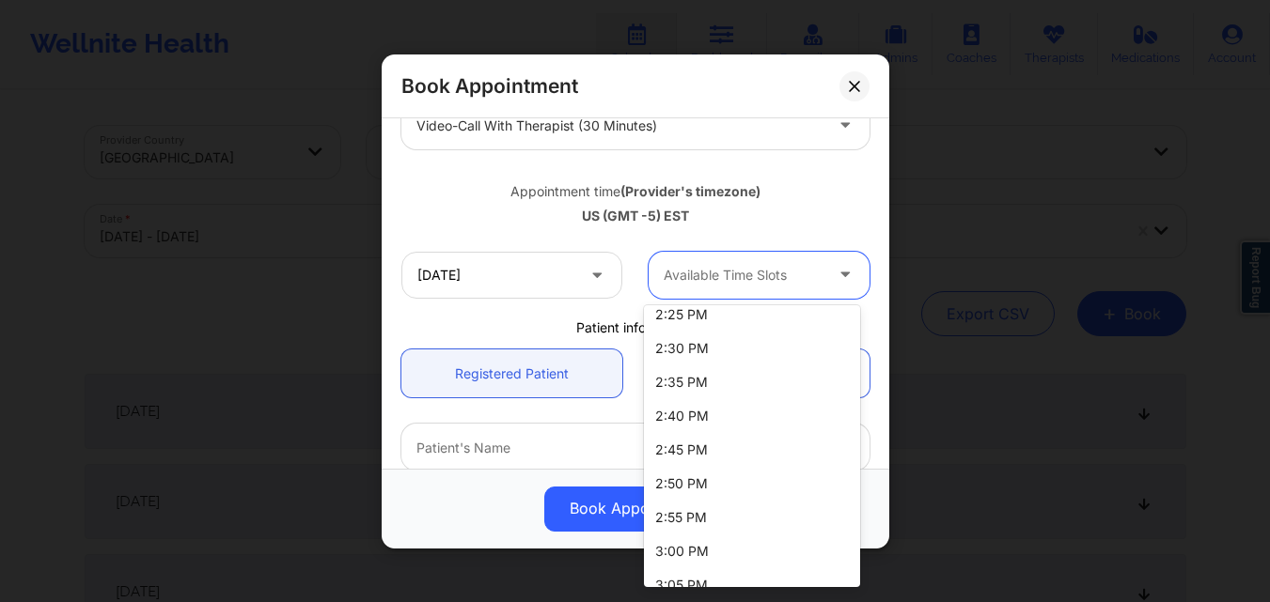
scroll to position [470, 0]
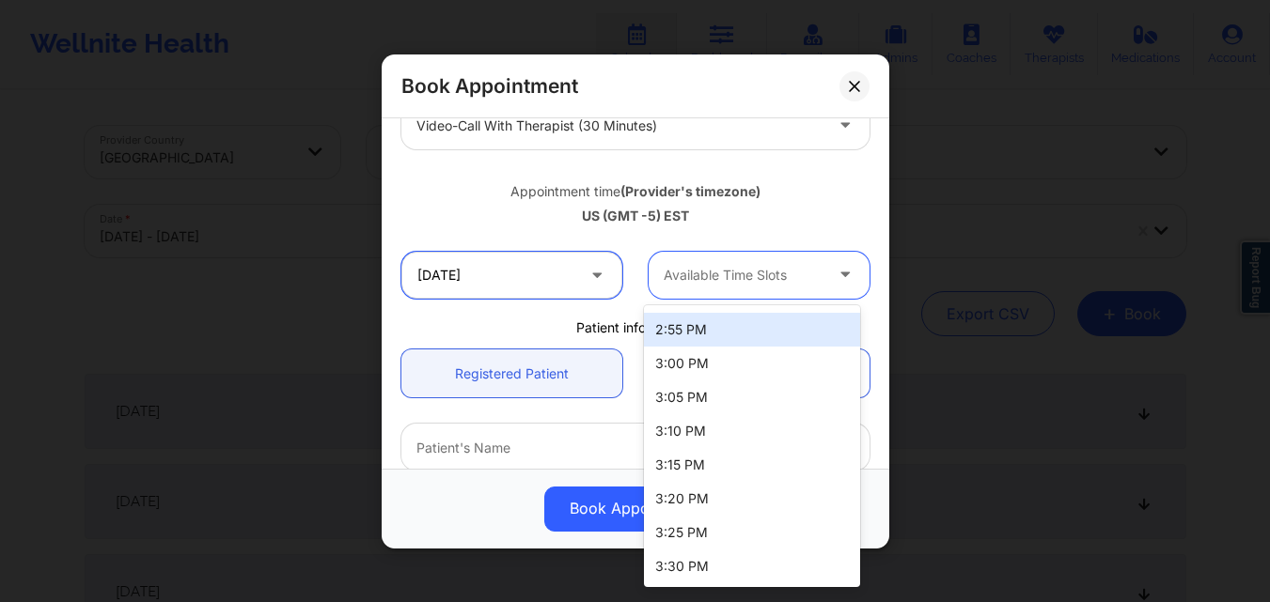
click at [549, 260] on input "11/26/2025" at bounding box center [511, 274] width 221 height 47
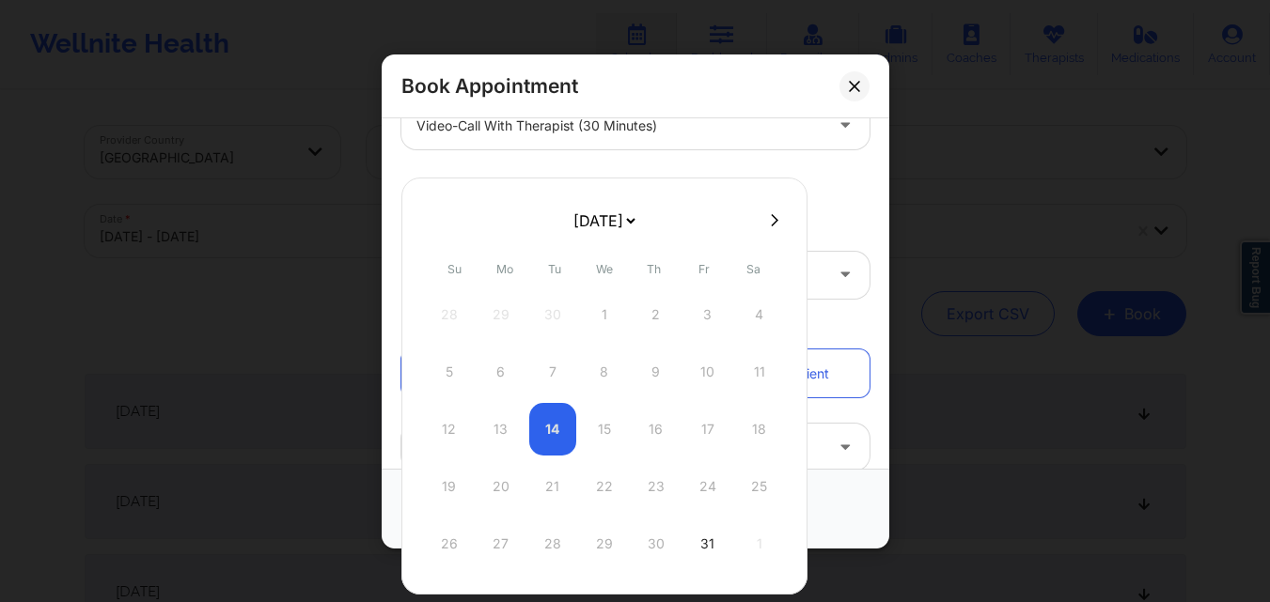
click at [771, 214] on icon at bounding box center [775, 219] width 8 height 12
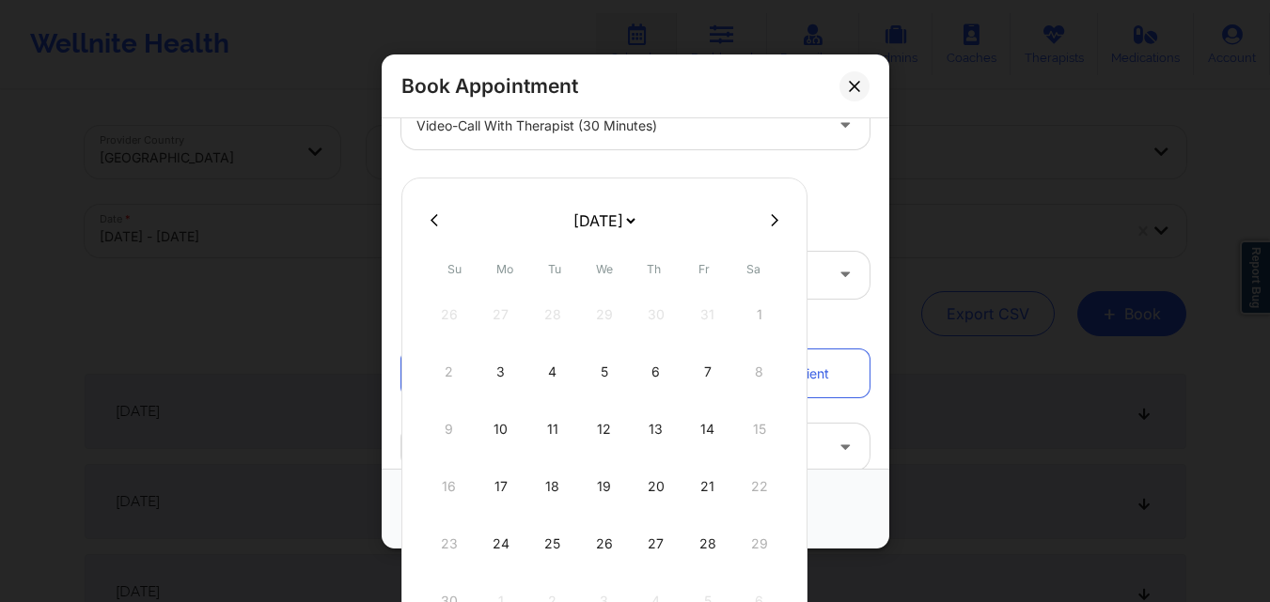
click at [771, 226] on icon at bounding box center [775, 220] width 8 height 14
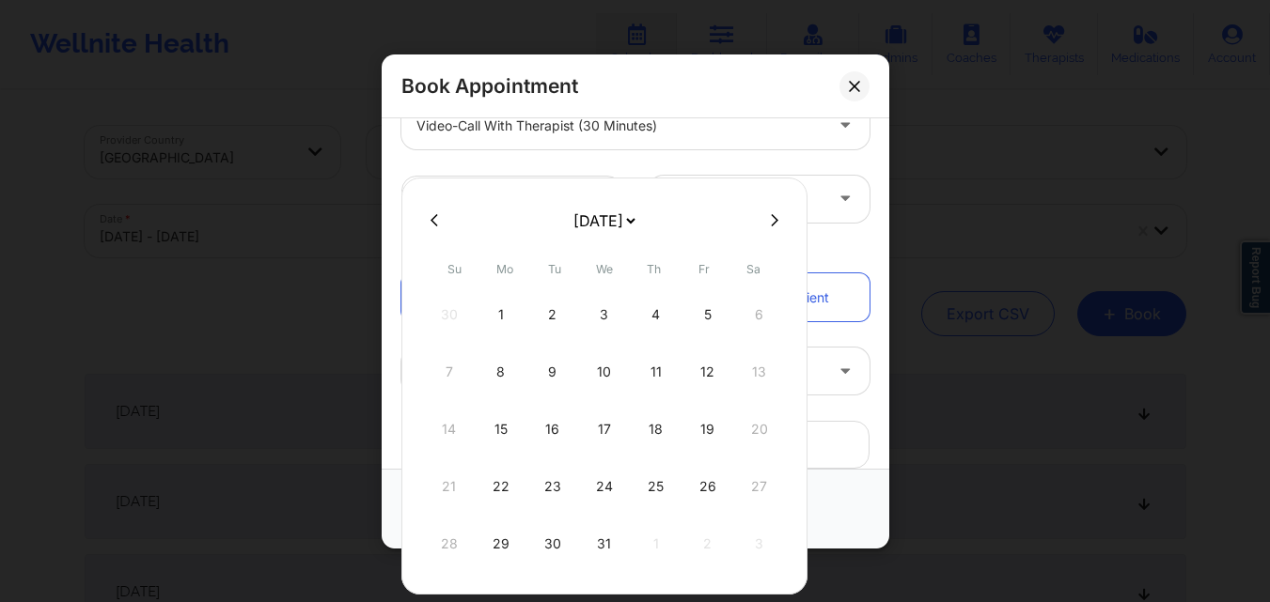
click at [602, 315] on div "3" at bounding box center [604, 314] width 47 height 53
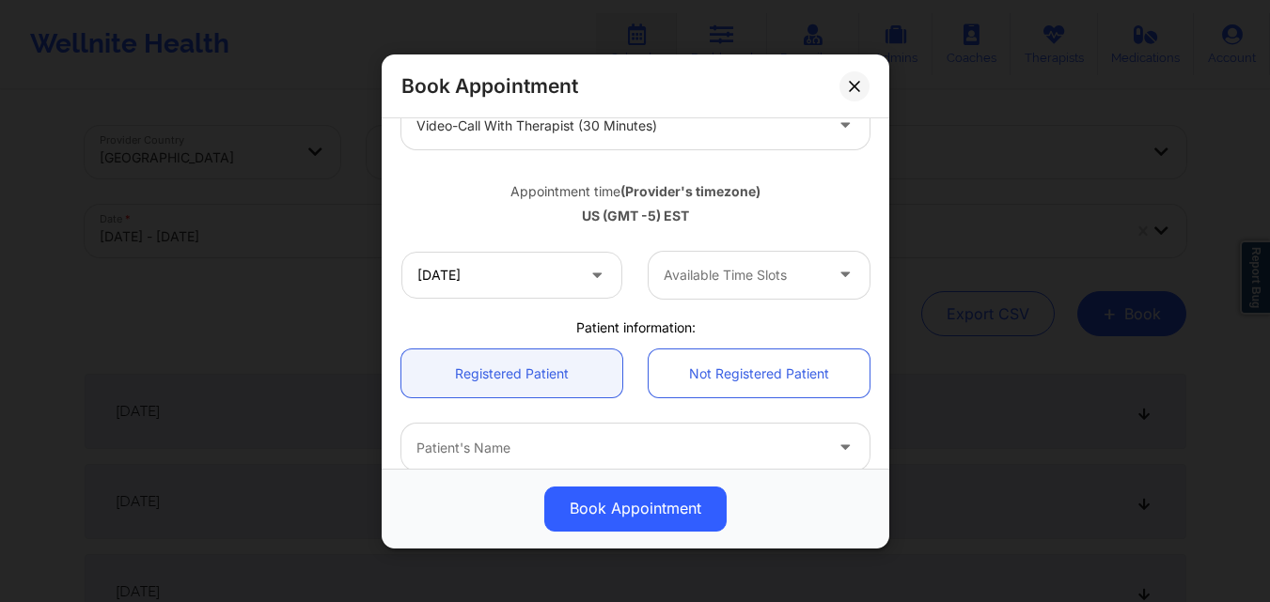
click at [721, 283] on div at bounding box center [742, 275] width 159 height 23
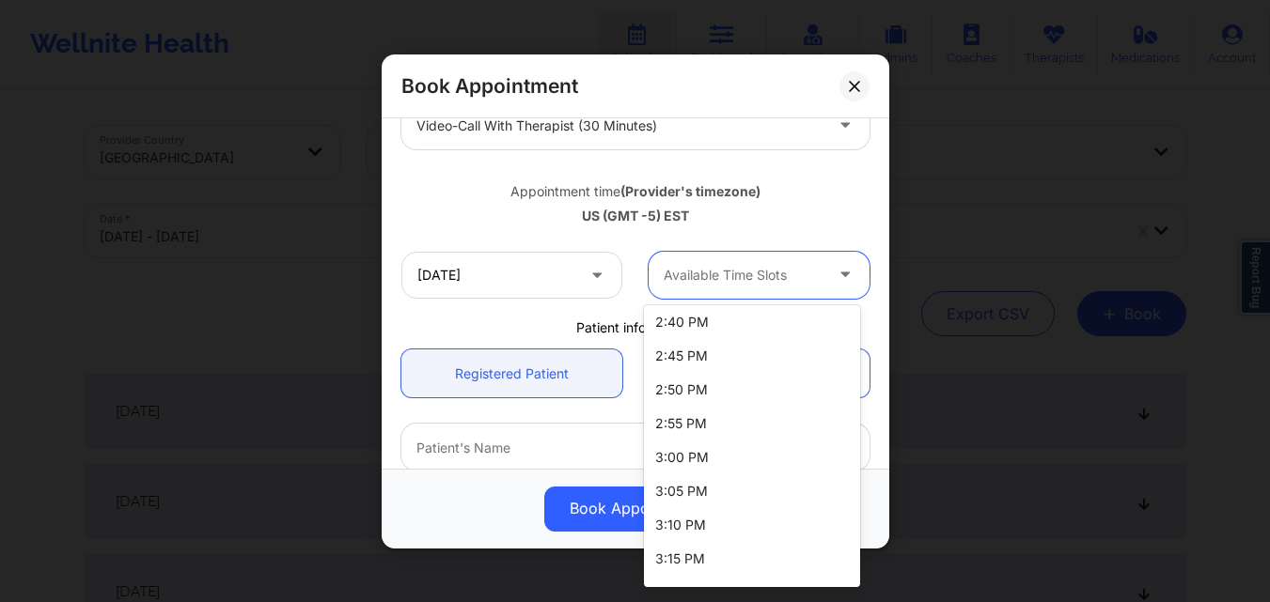
scroll to position [538, 0]
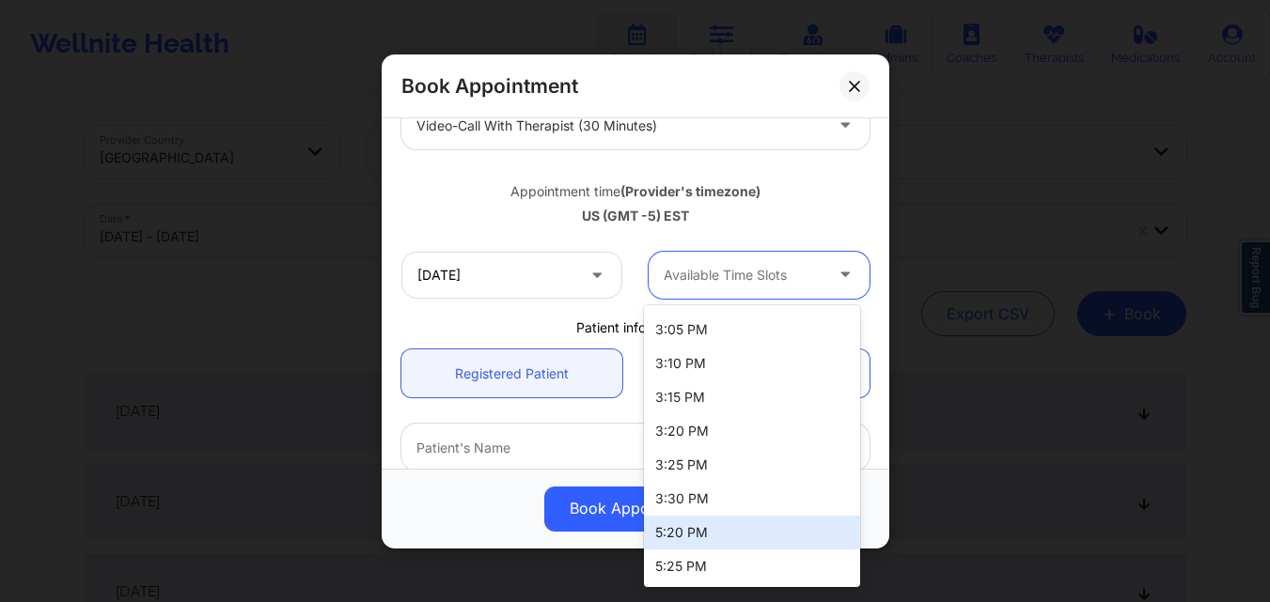
click at [737, 527] on div "5:20 PM" at bounding box center [752, 533] width 216 height 34
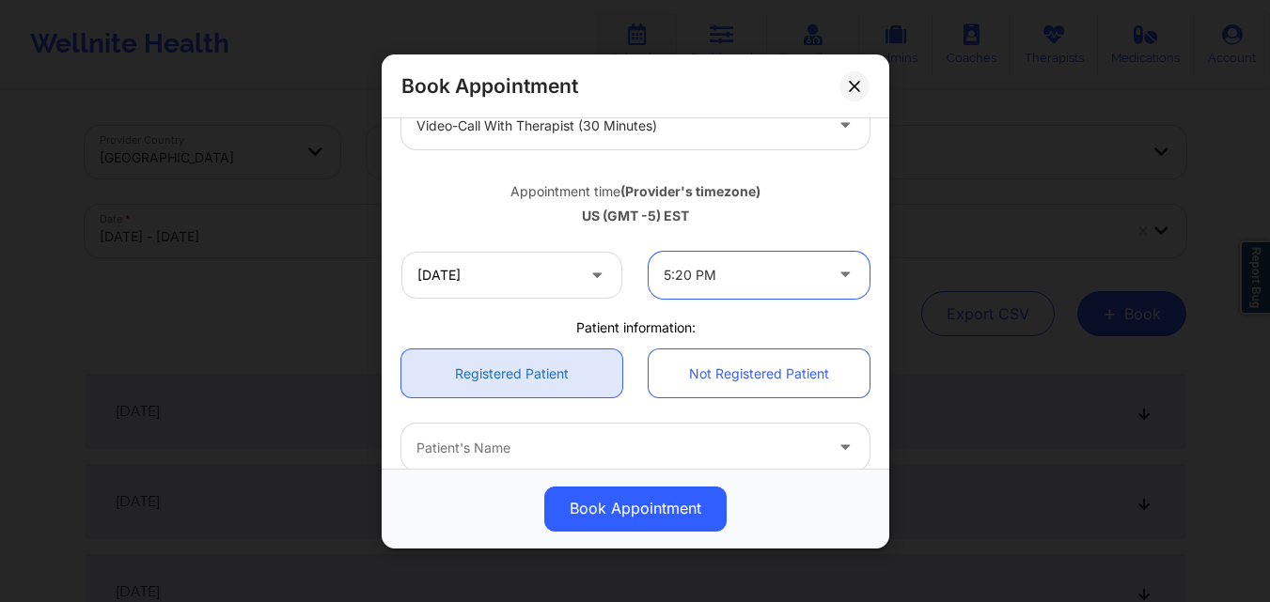
click at [530, 362] on link "Registered Patient" at bounding box center [511, 374] width 221 height 48
click at [545, 438] on div at bounding box center [619, 447] width 406 height 23
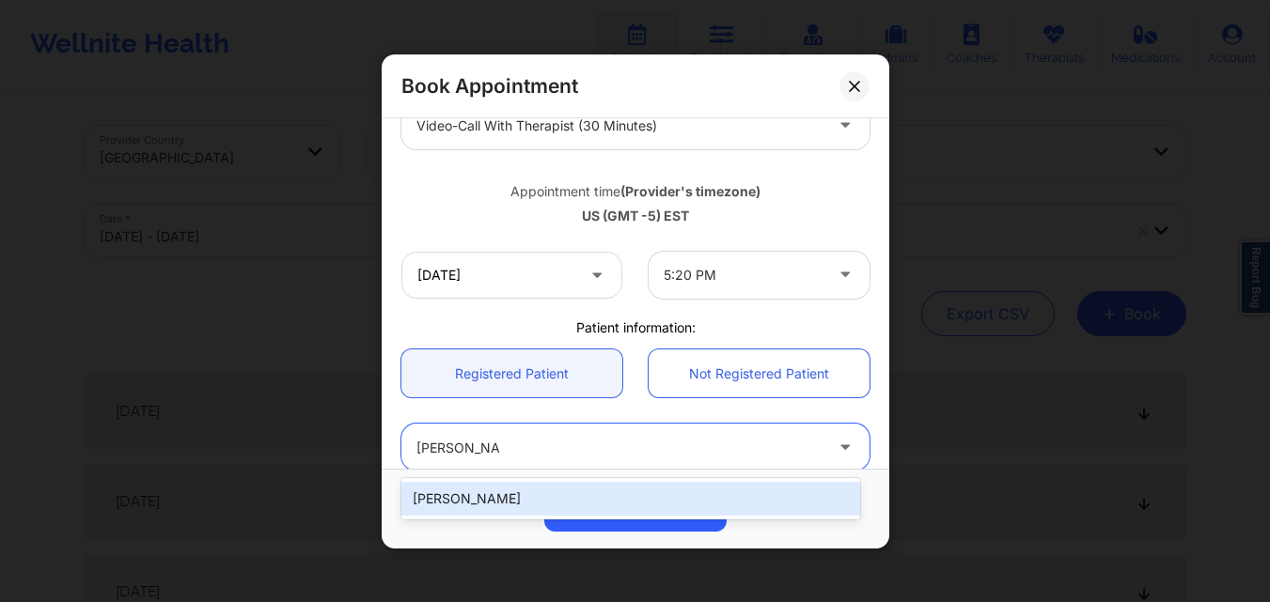
click at [546, 489] on div "Susan Bousquet" at bounding box center [630, 499] width 459 height 34
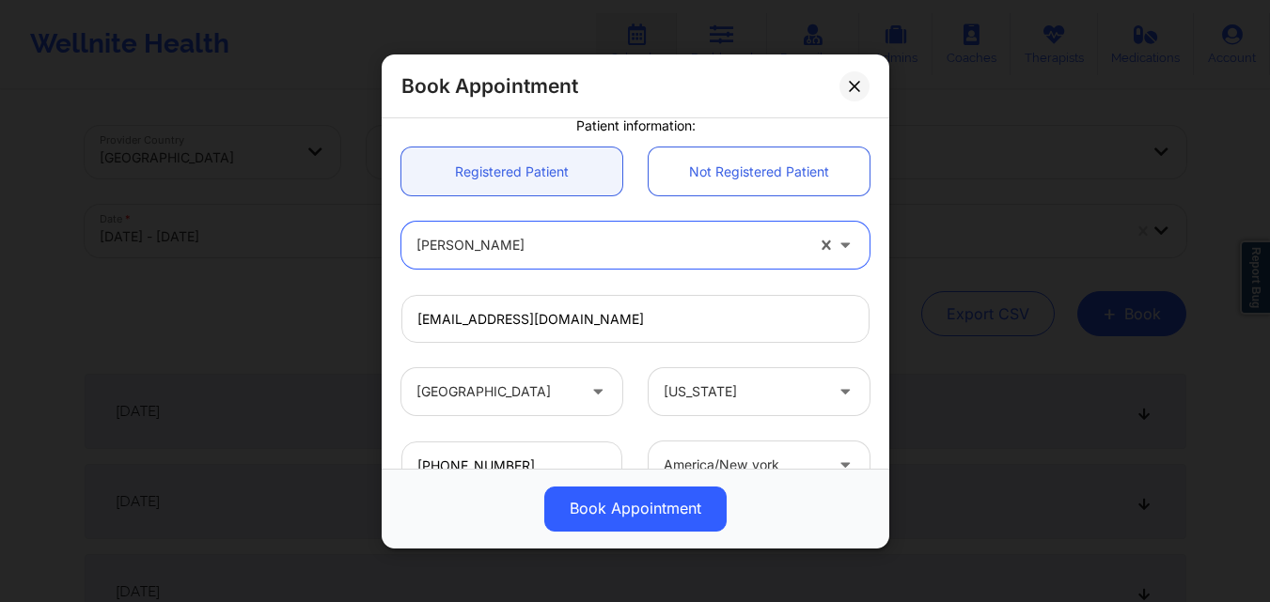
scroll to position [625, 0]
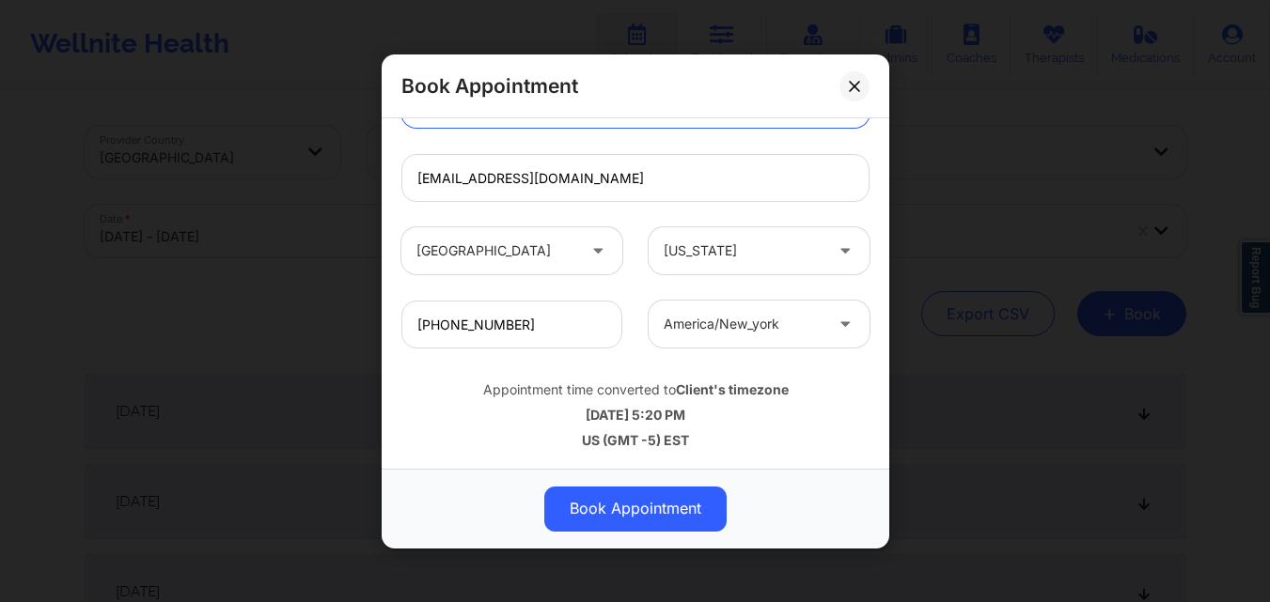
click at [624, 524] on button "Book Appointment" at bounding box center [635, 508] width 182 height 45
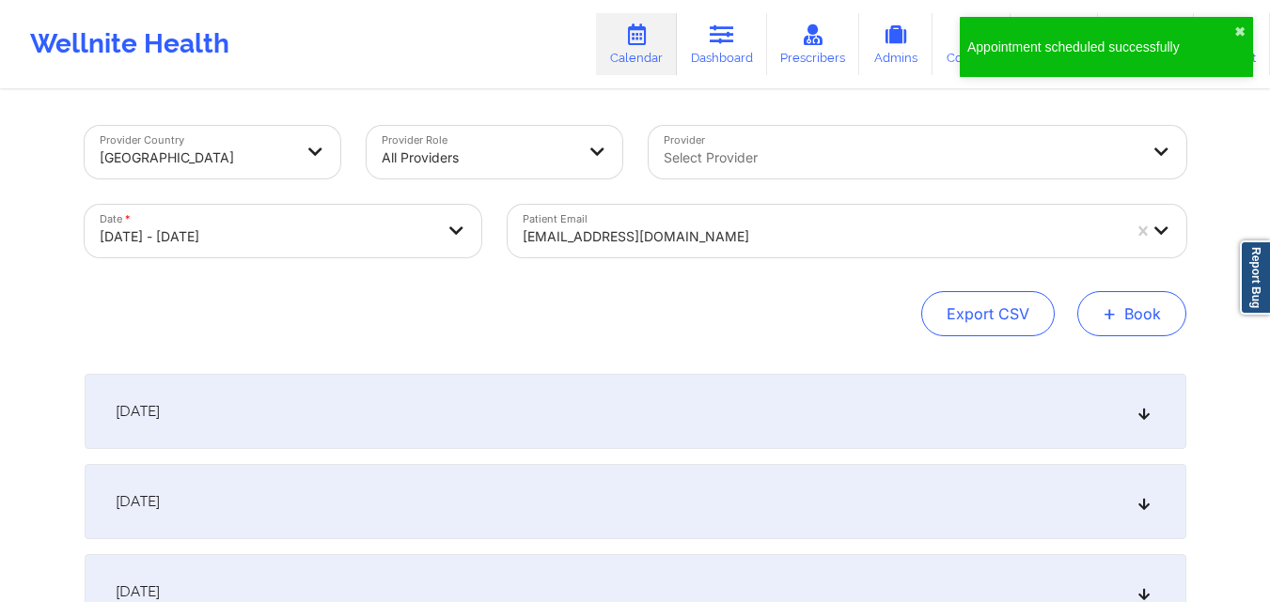
click at [1176, 305] on button "+ Book" at bounding box center [1131, 313] width 109 height 45
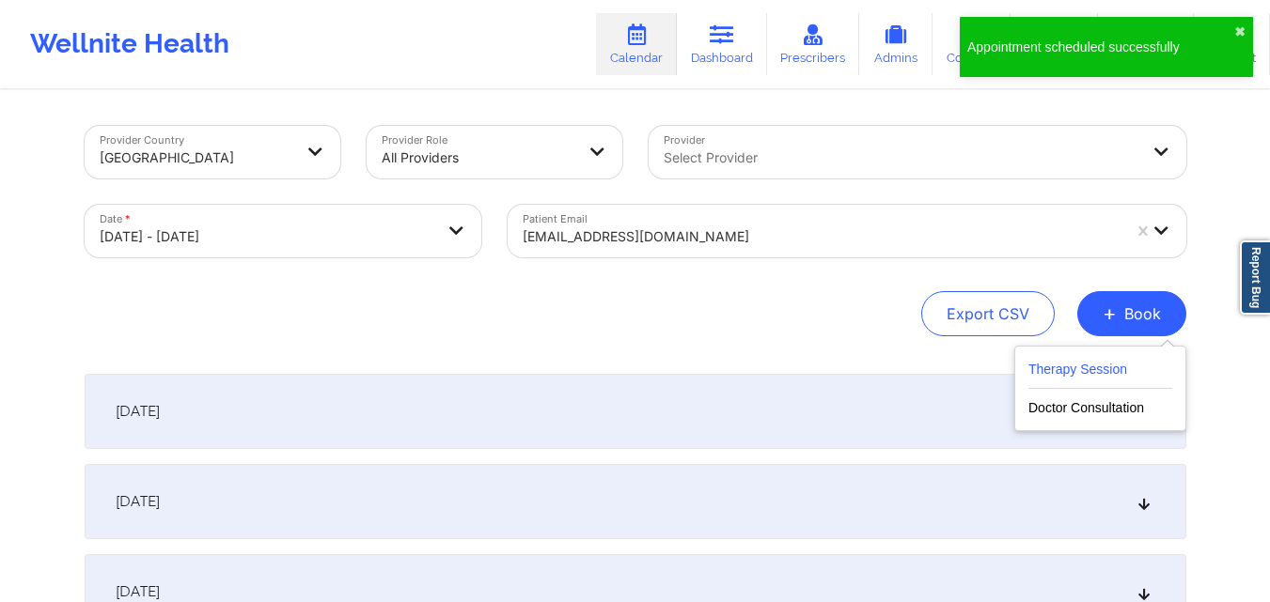
click at [1115, 380] on button "Therapy Session" at bounding box center [1100, 373] width 144 height 31
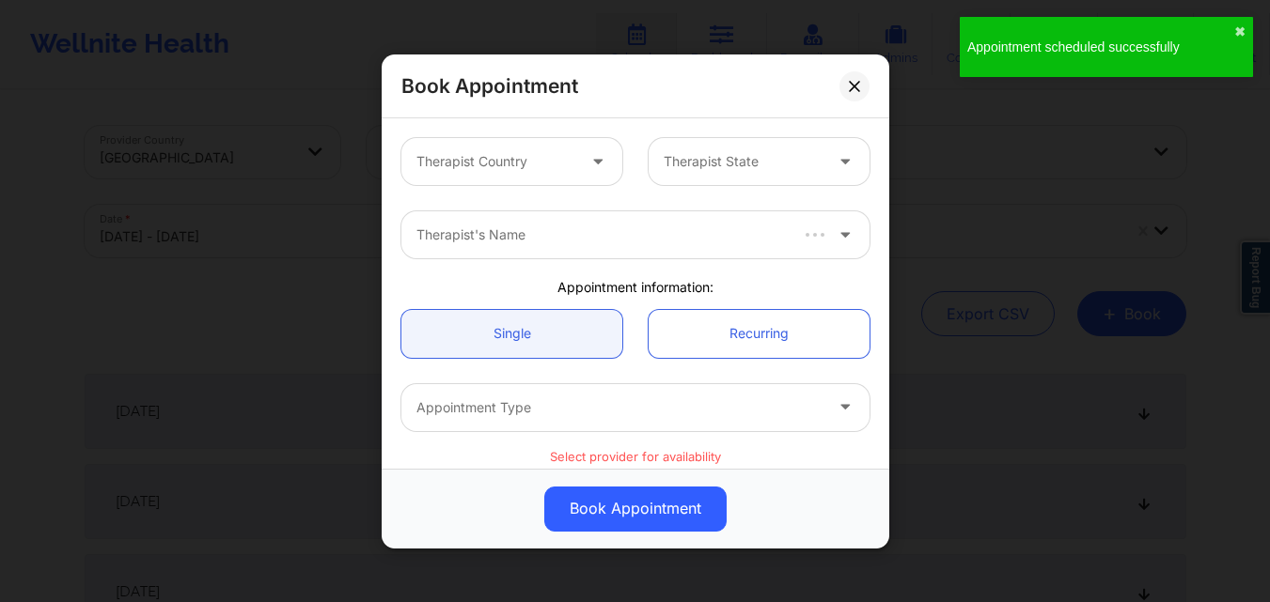
click at [536, 162] on div at bounding box center [495, 161] width 159 height 23
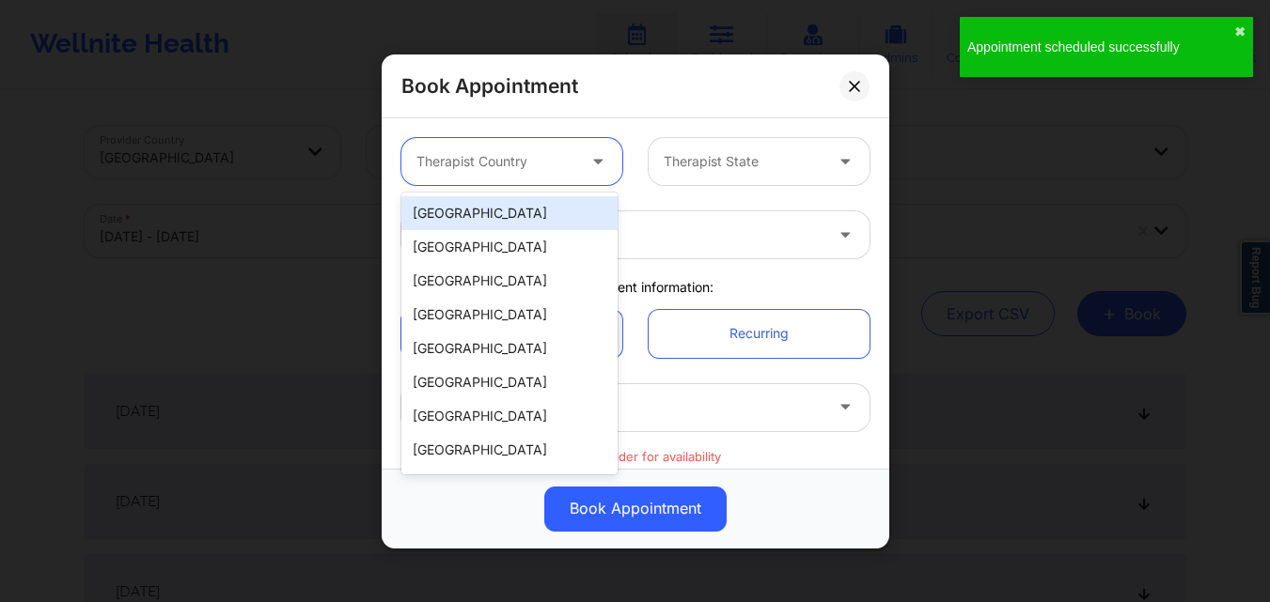
click at [519, 203] on div "[GEOGRAPHIC_DATA]" at bounding box center [509, 213] width 216 height 34
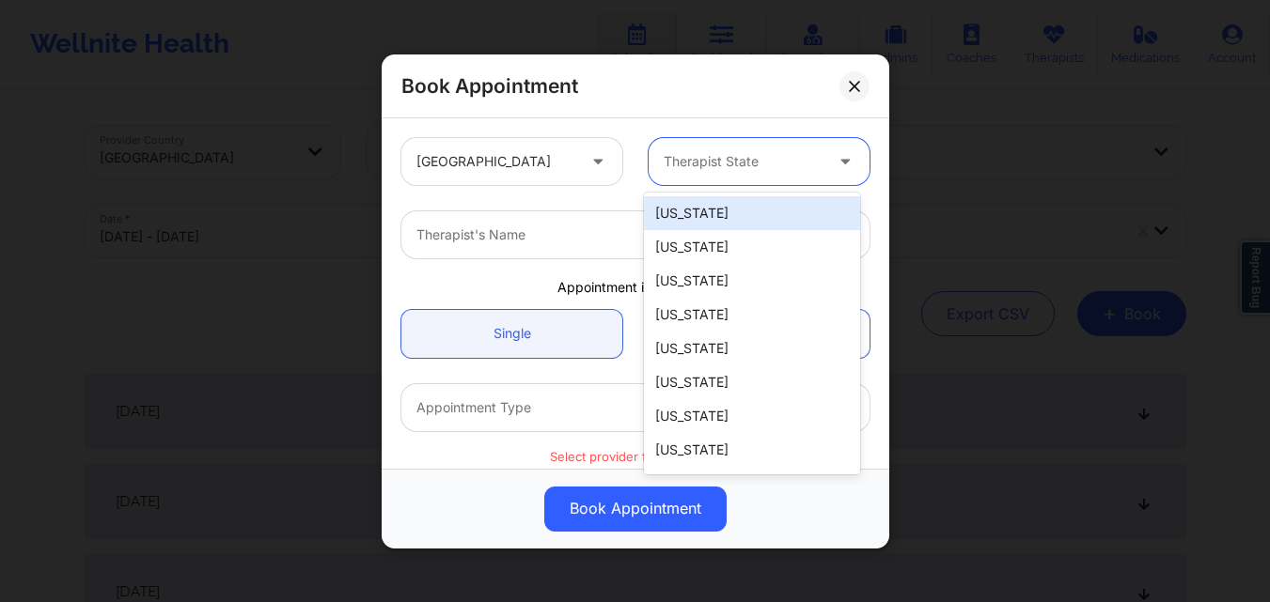
click at [753, 156] on div at bounding box center [742, 161] width 159 height 23
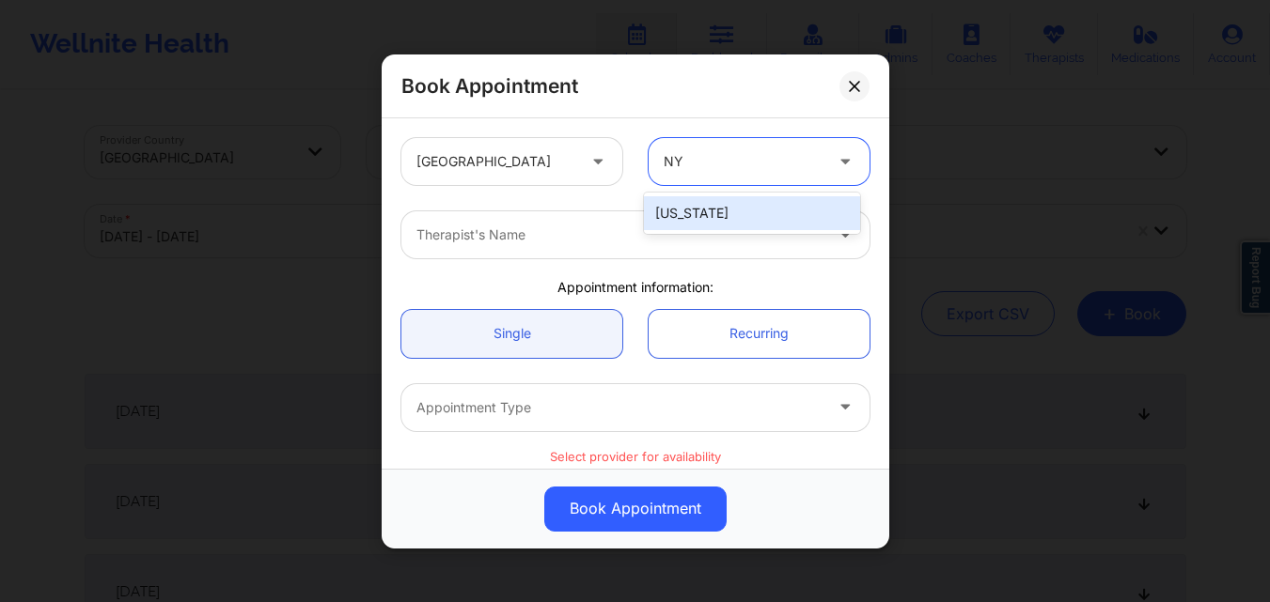
drag, startPoint x: 749, startPoint y: 212, endPoint x: 693, endPoint y: 243, distance: 63.5
click at [748, 212] on div "[US_STATE]" at bounding box center [752, 213] width 216 height 34
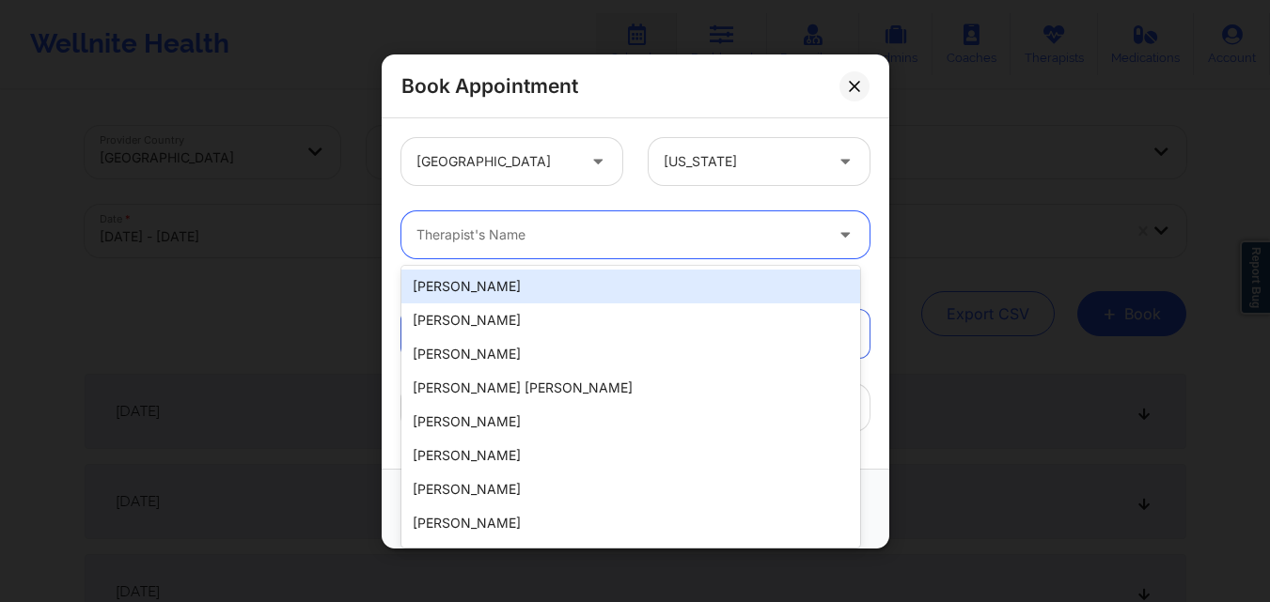
click at [557, 243] on div at bounding box center [619, 235] width 406 height 23
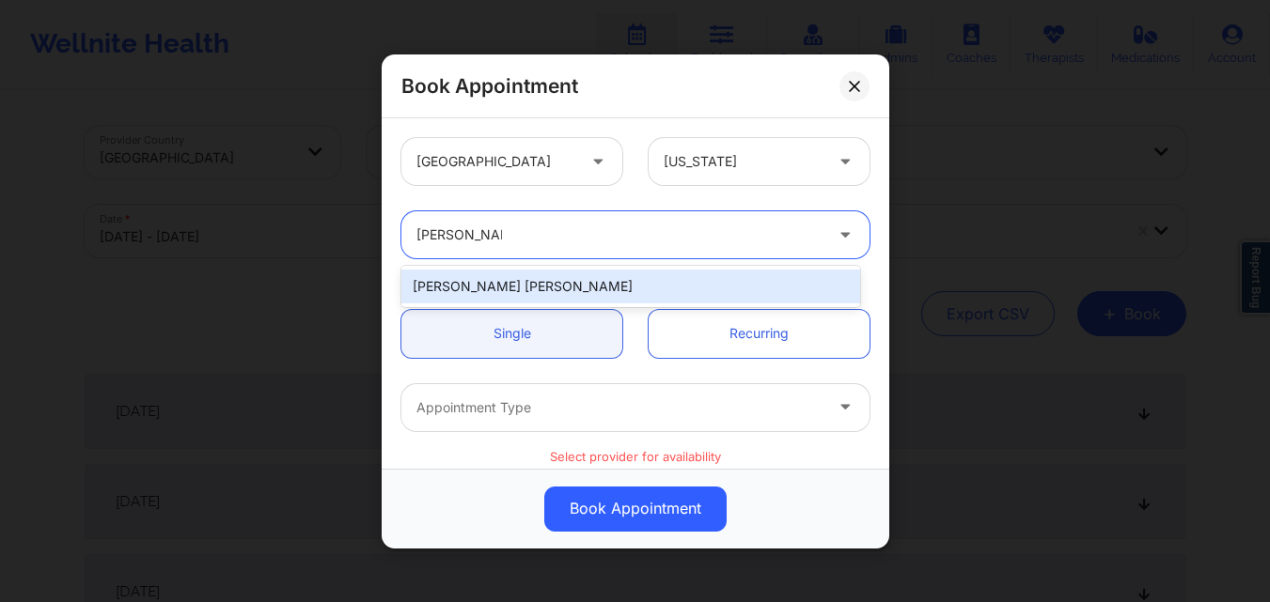
click at [545, 297] on div "[PERSON_NAME] [PERSON_NAME]" at bounding box center [630, 287] width 459 height 34
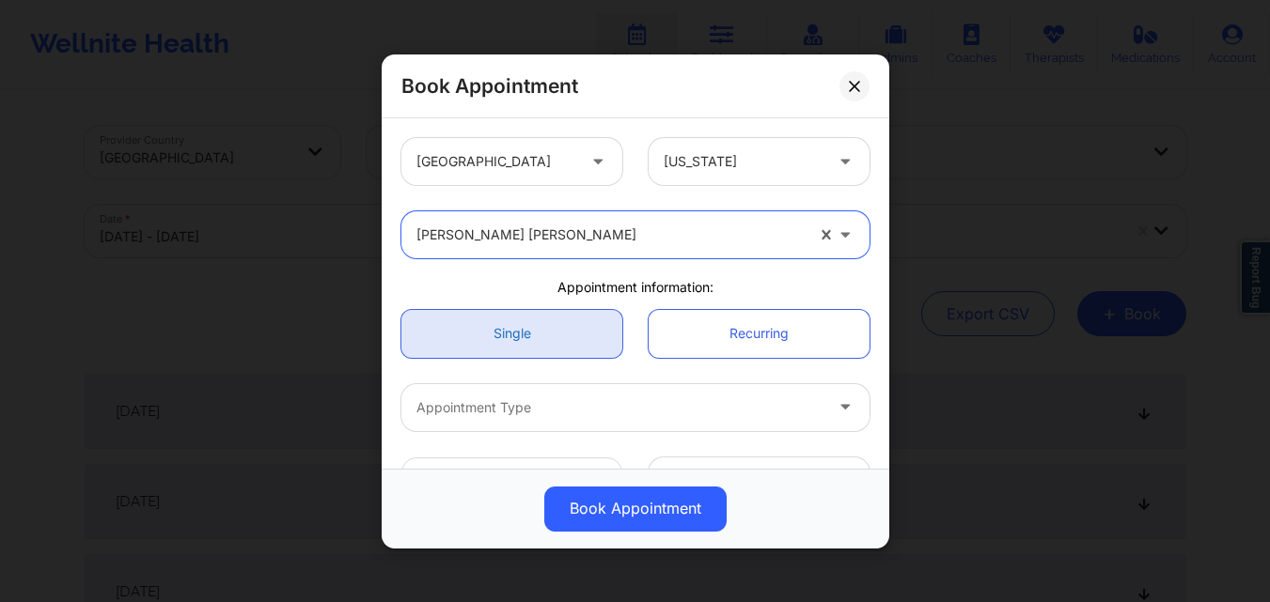
click at [536, 314] on link "Single" at bounding box center [511, 333] width 221 height 48
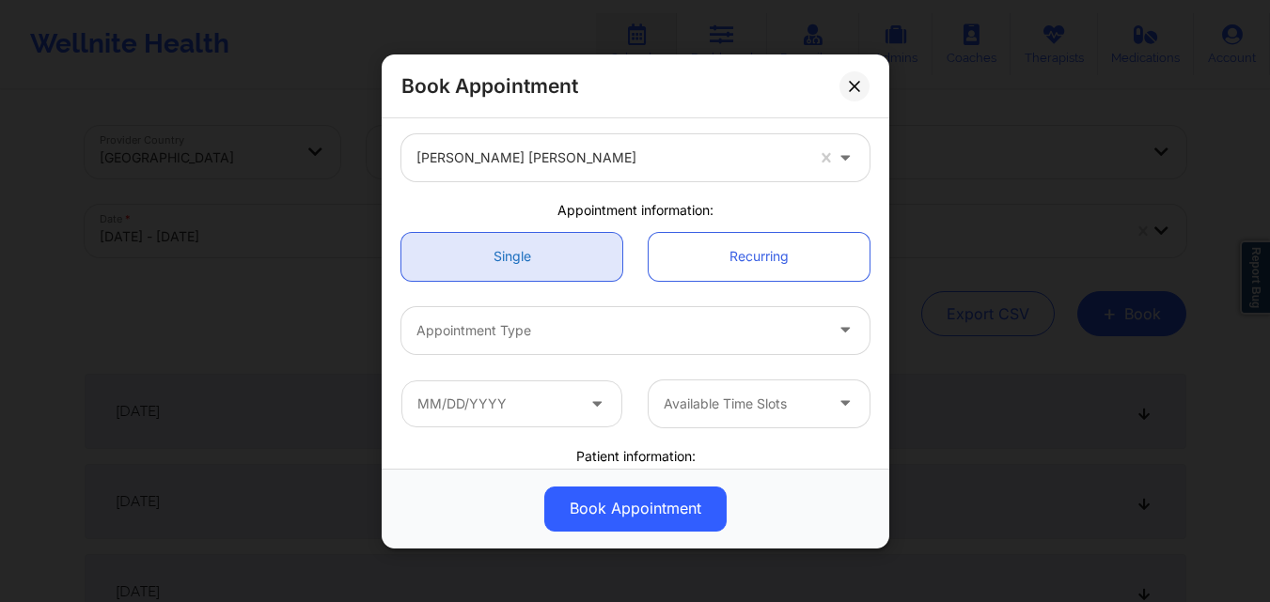
scroll to position [188, 0]
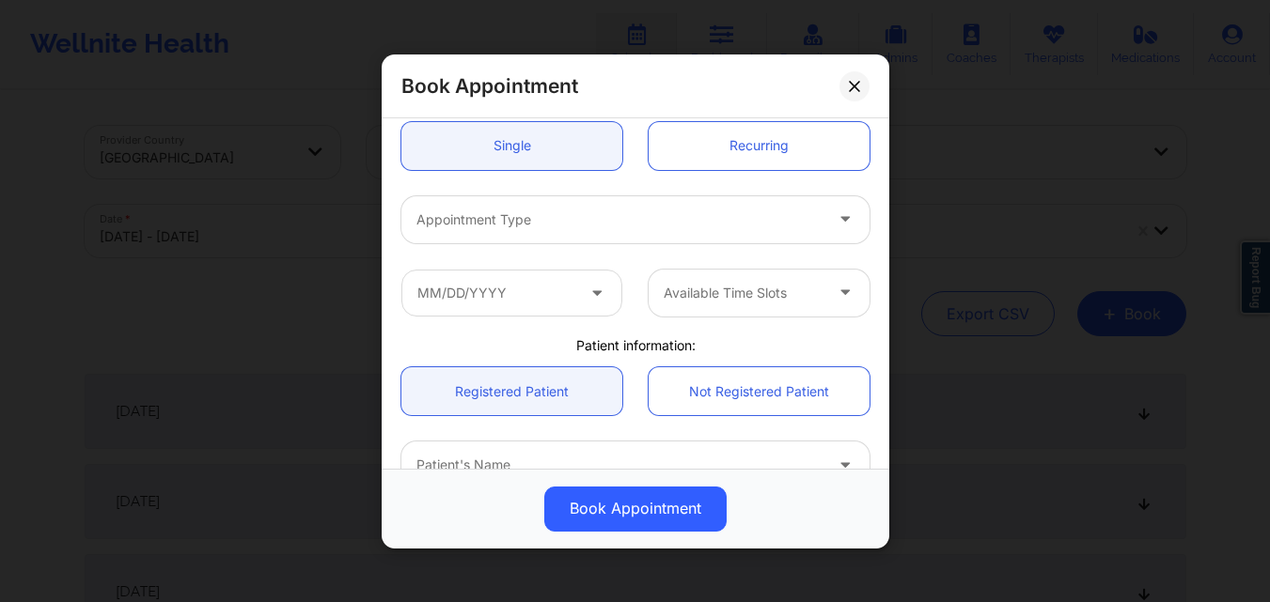
click at [543, 210] on div at bounding box center [619, 219] width 406 height 23
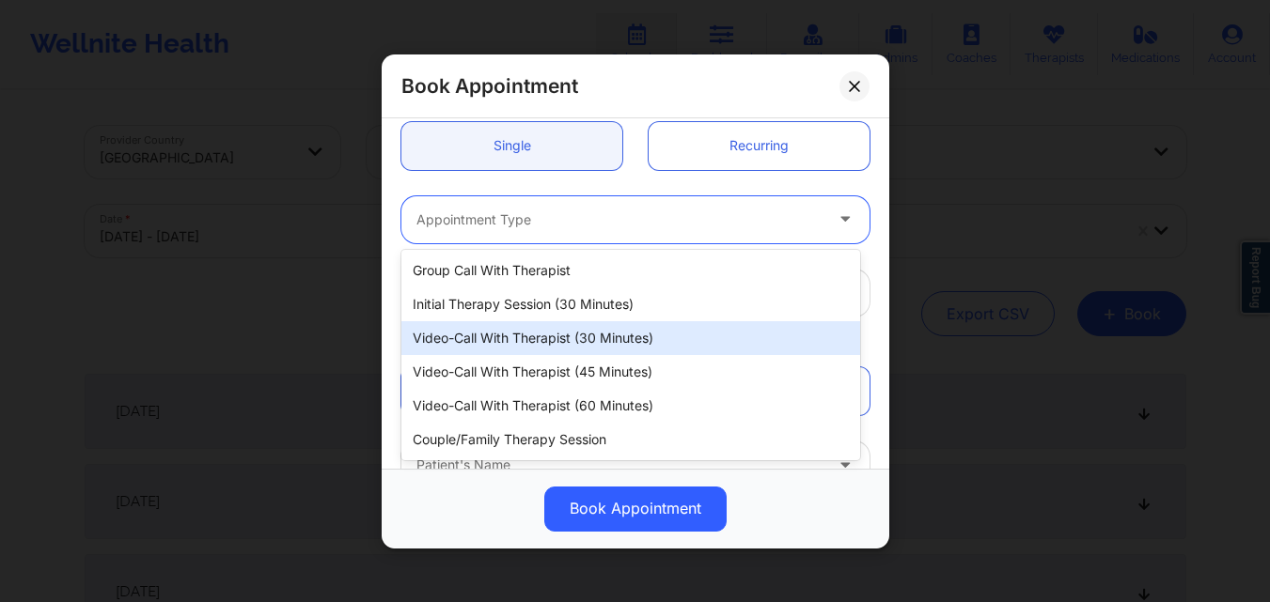
click at [535, 348] on div "Video-Call with Therapist (30 minutes)" at bounding box center [630, 338] width 459 height 34
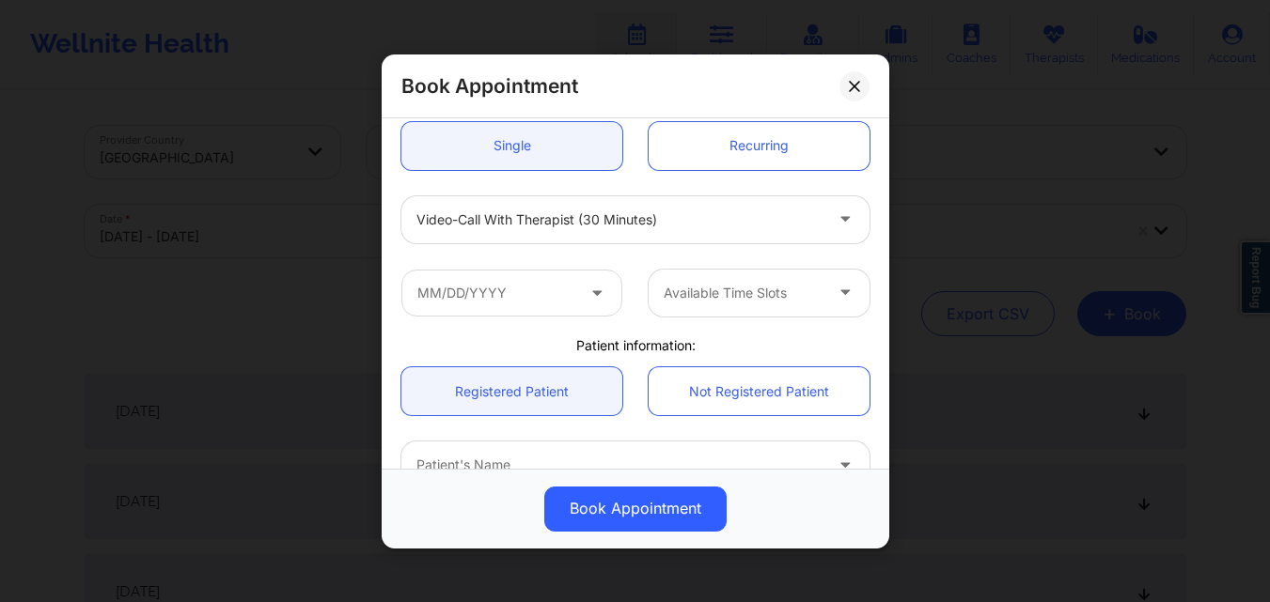
click at [525, 266] on div "Available Time Slots" at bounding box center [635, 292] width 494 height 73
click at [517, 297] on input "text" at bounding box center [511, 292] width 221 height 47
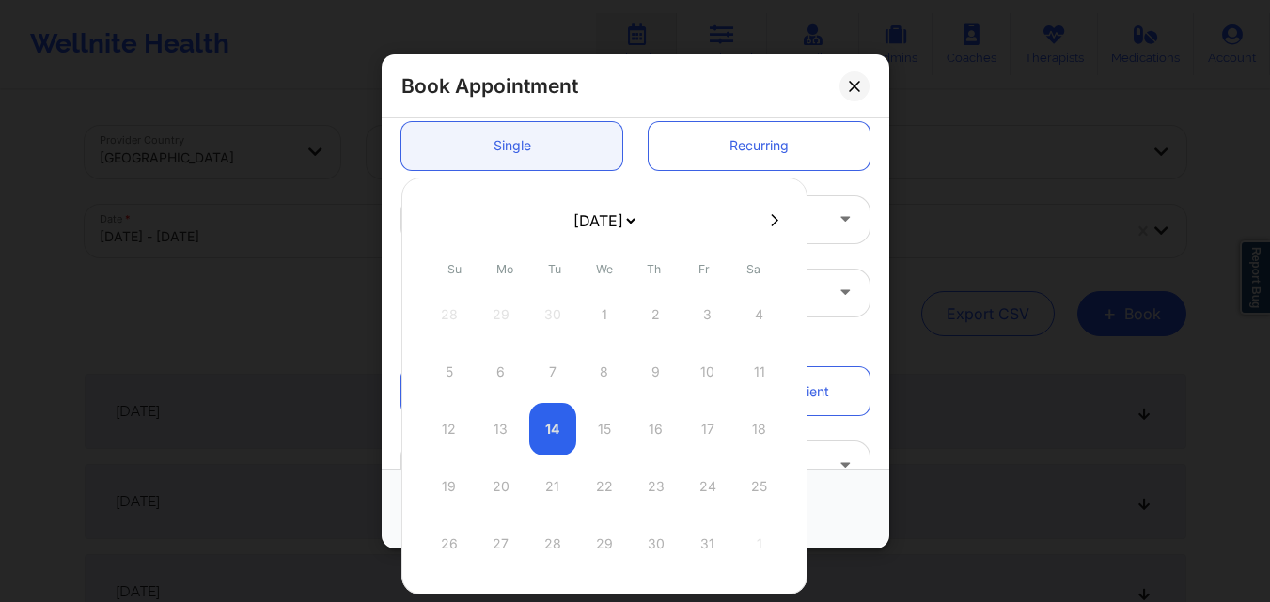
click at [771, 224] on icon at bounding box center [775, 219] width 8 height 12
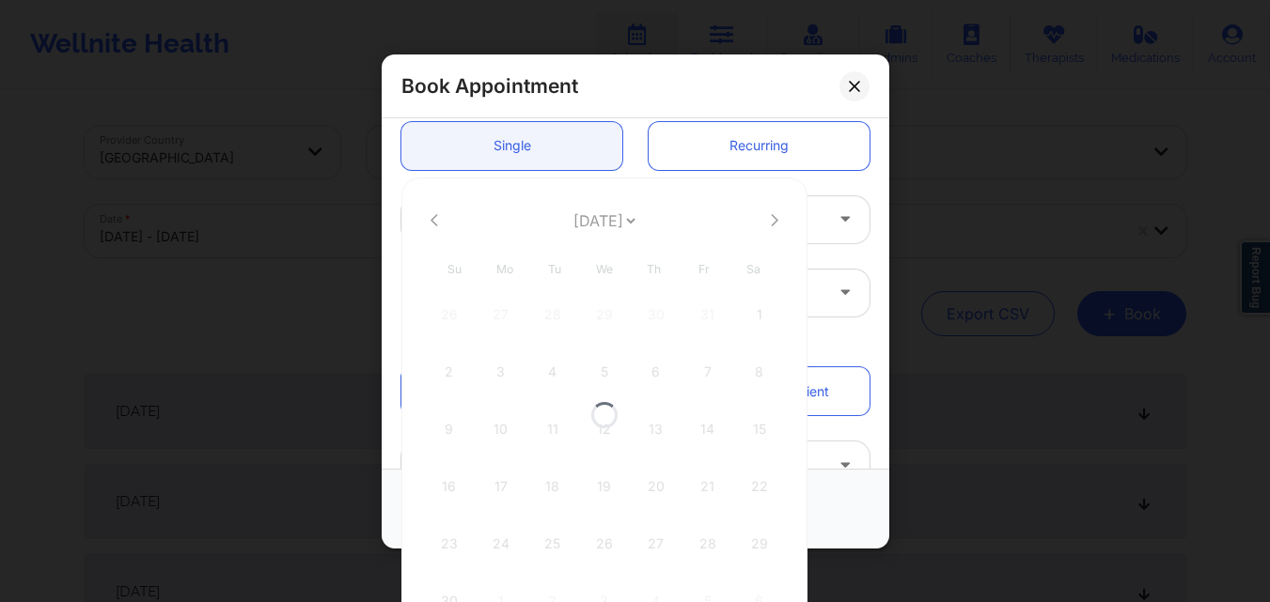
click at [769, 224] on div at bounding box center [604, 415] width 406 height 475
click at [771, 224] on icon at bounding box center [775, 219] width 8 height 12
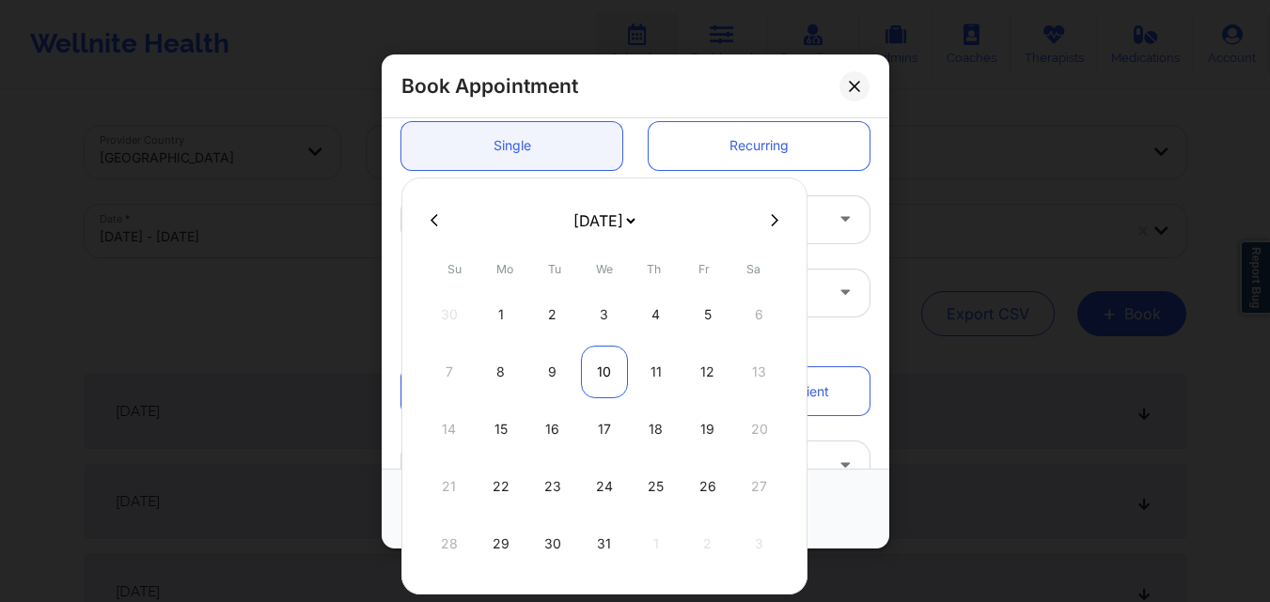
click at [601, 375] on div "10" at bounding box center [604, 372] width 47 height 53
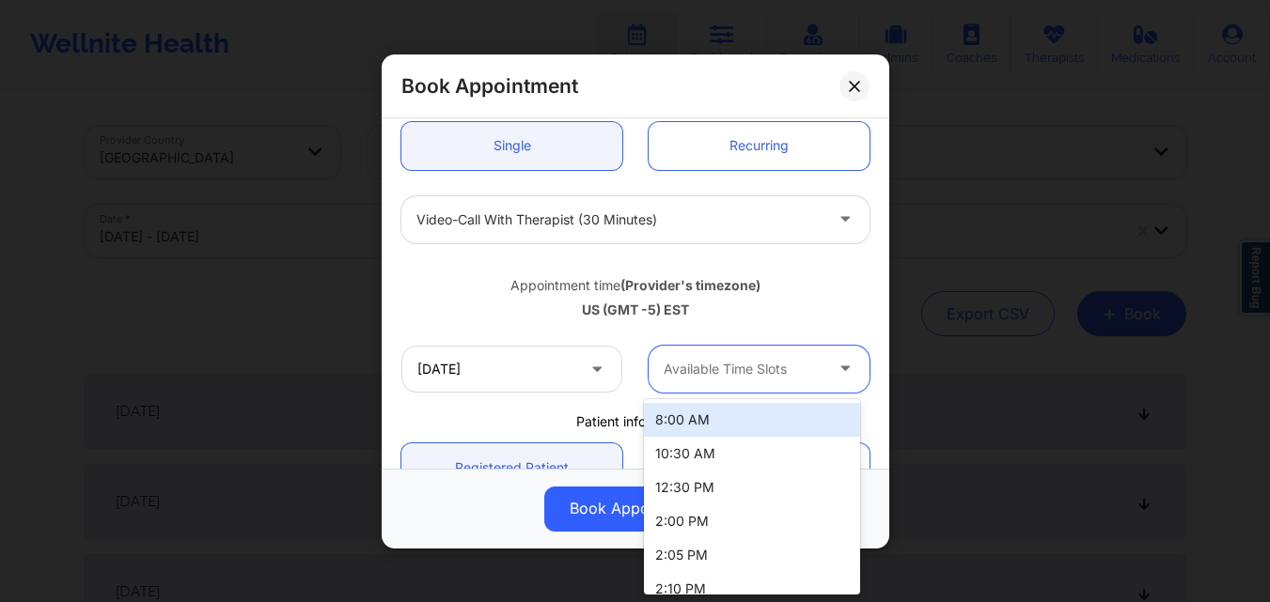
click at [767, 362] on div at bounding box center [742, 369] width 159 height 23
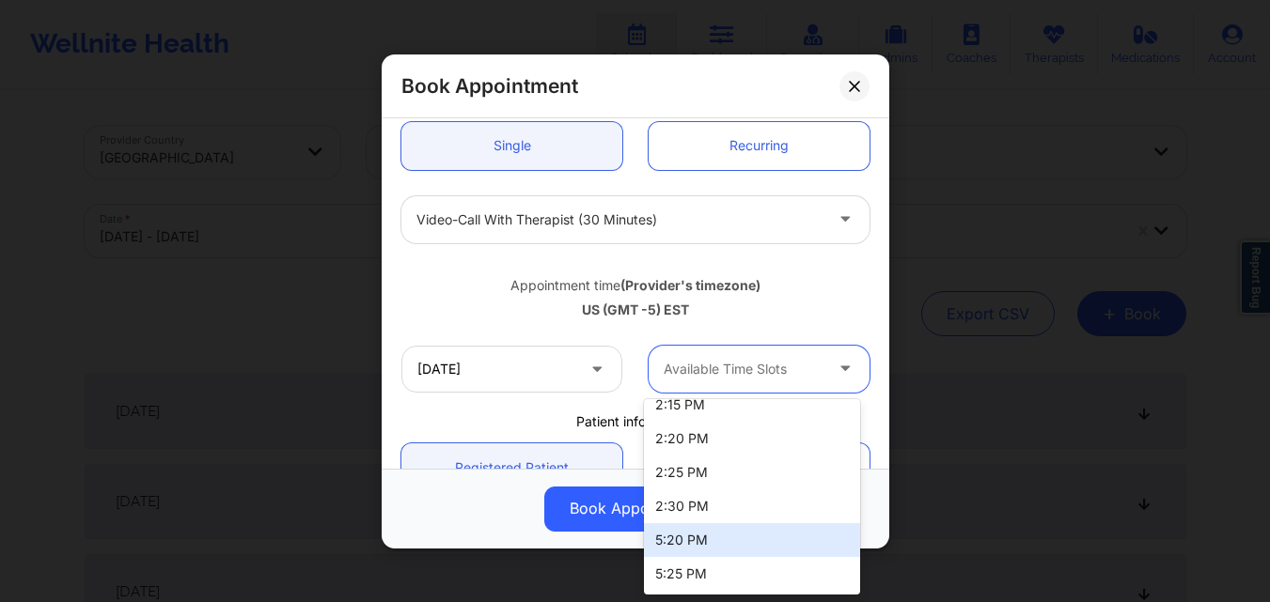
click at [756, 536] on div "5:20 PM" at bounding box center [752, 540] width 216 height 34
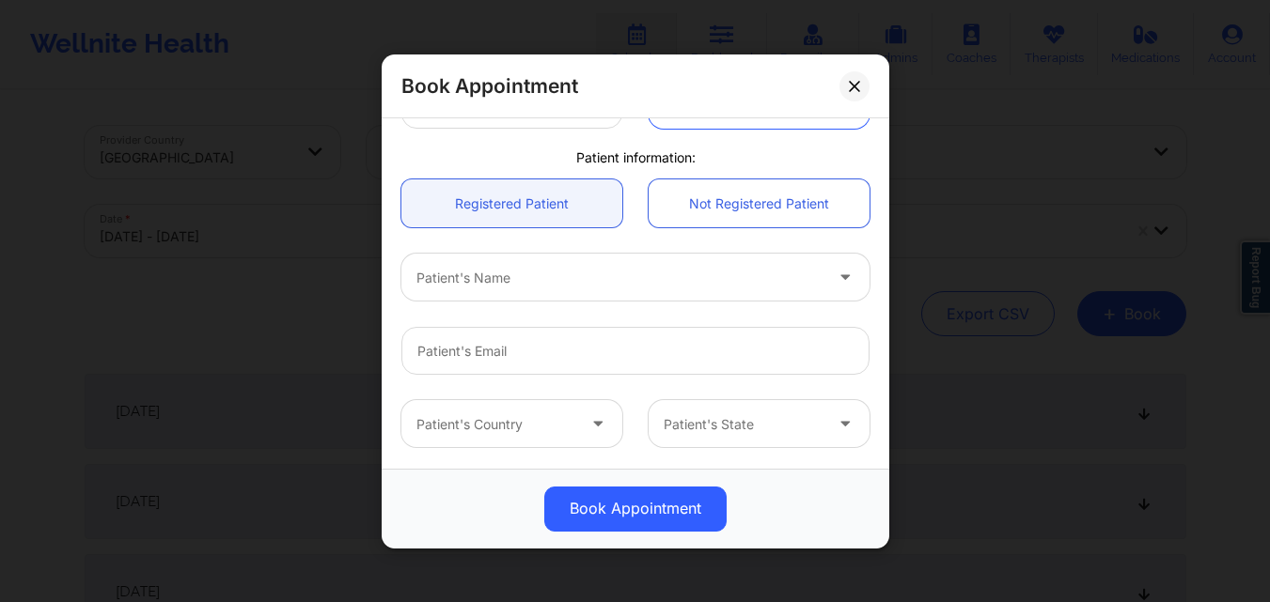
scroll to position [470, 0]
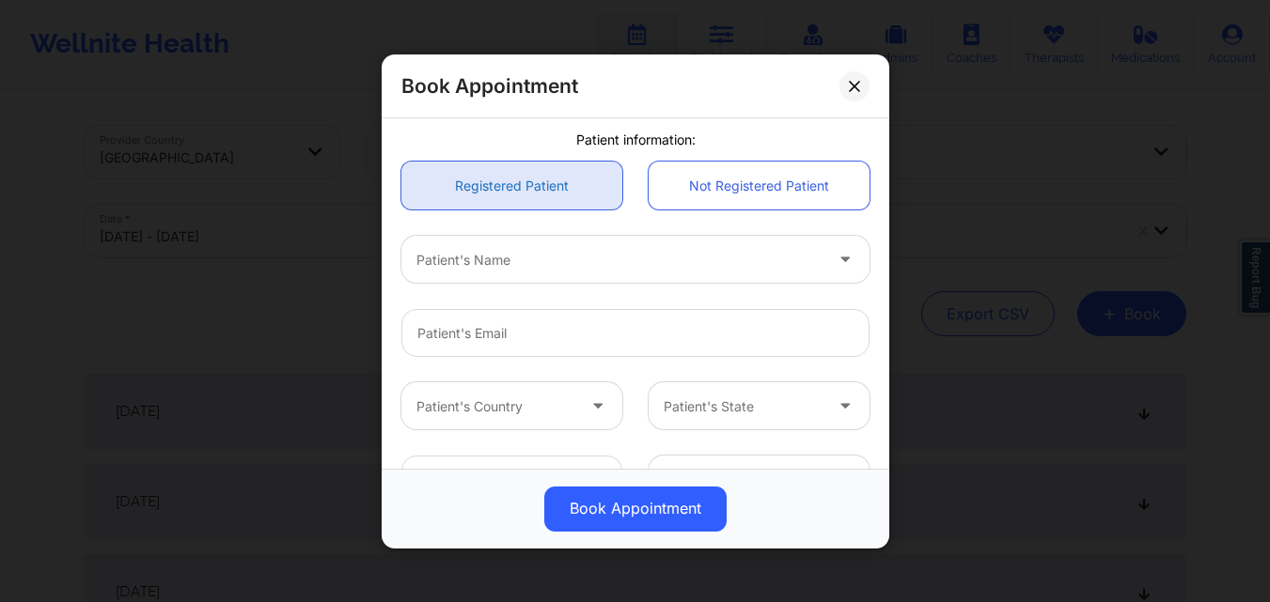
click at [496, 182] on link "Registered Patient" at bounding box center [511, 186] width 221 height 48
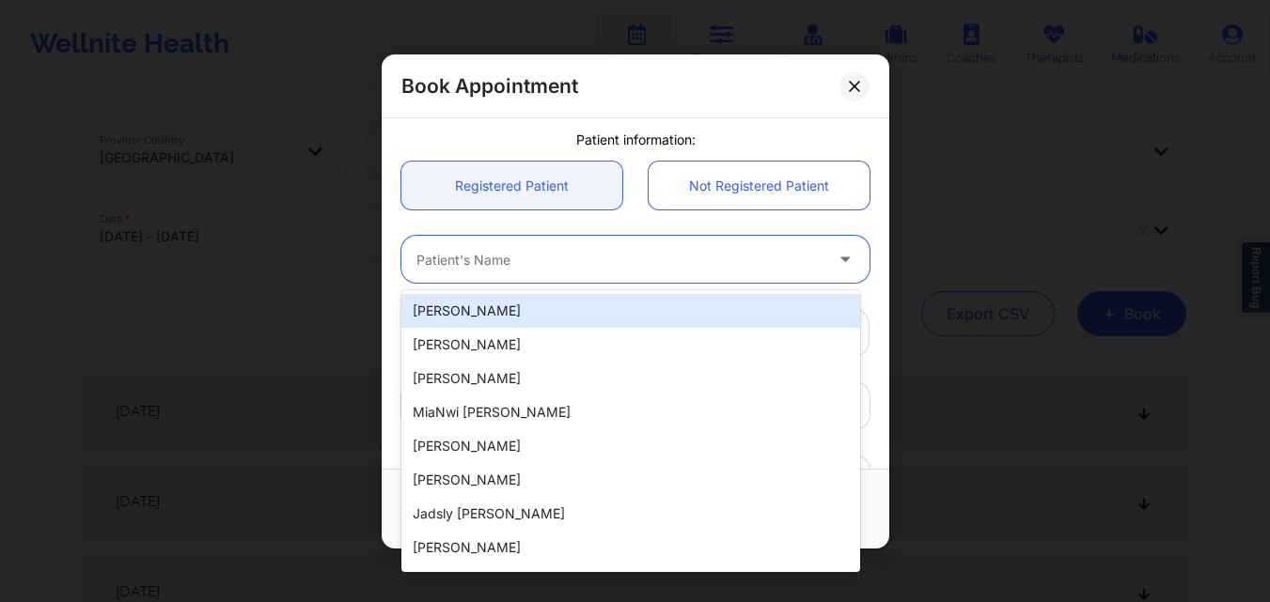
click at [549, 258] on div at bounding box center [619, 259] width 406 height 23
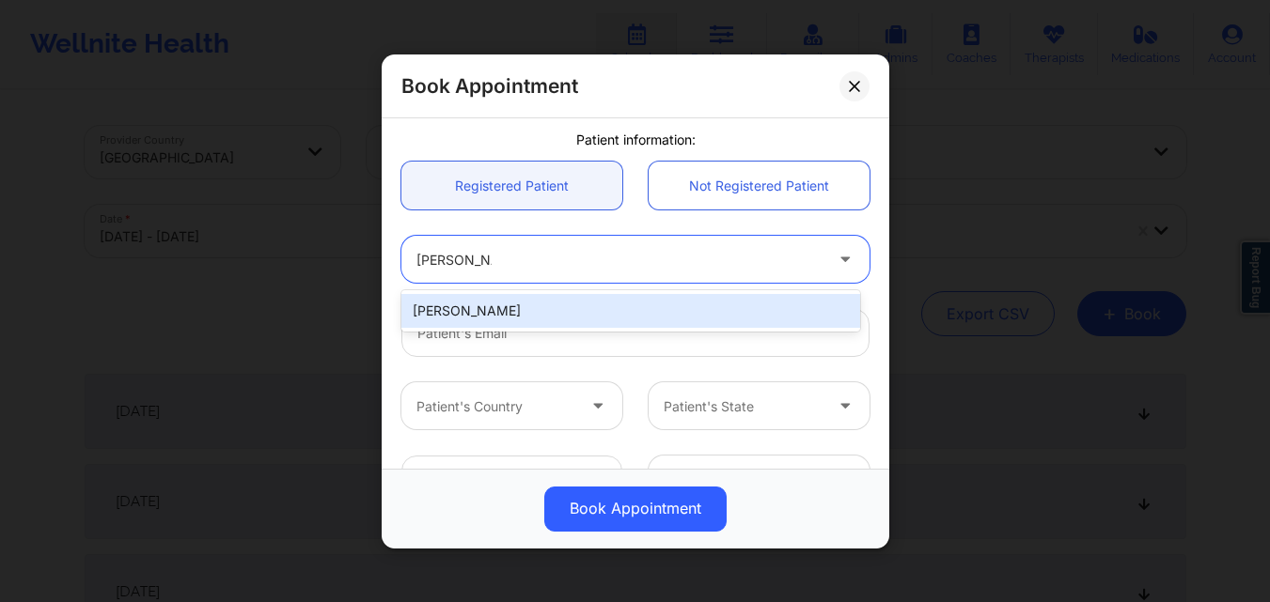
click at [560, 314] on div "Susan Bousquet" at bounding box center [630, 311] width 459 height 34
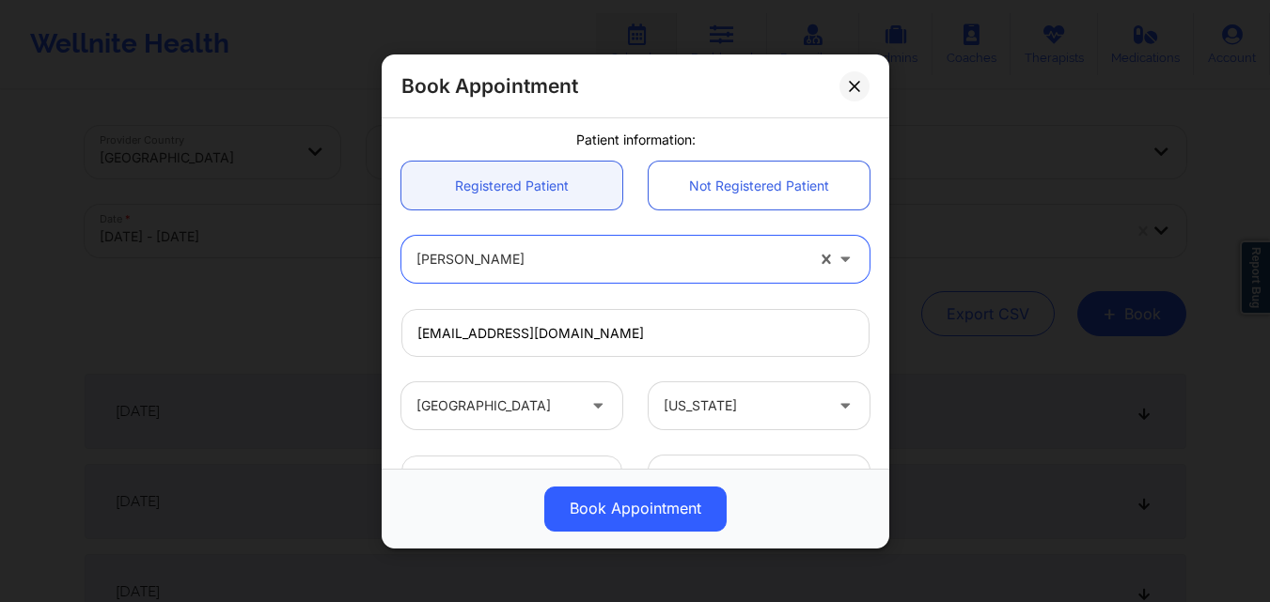
scroll to position [625, 0]
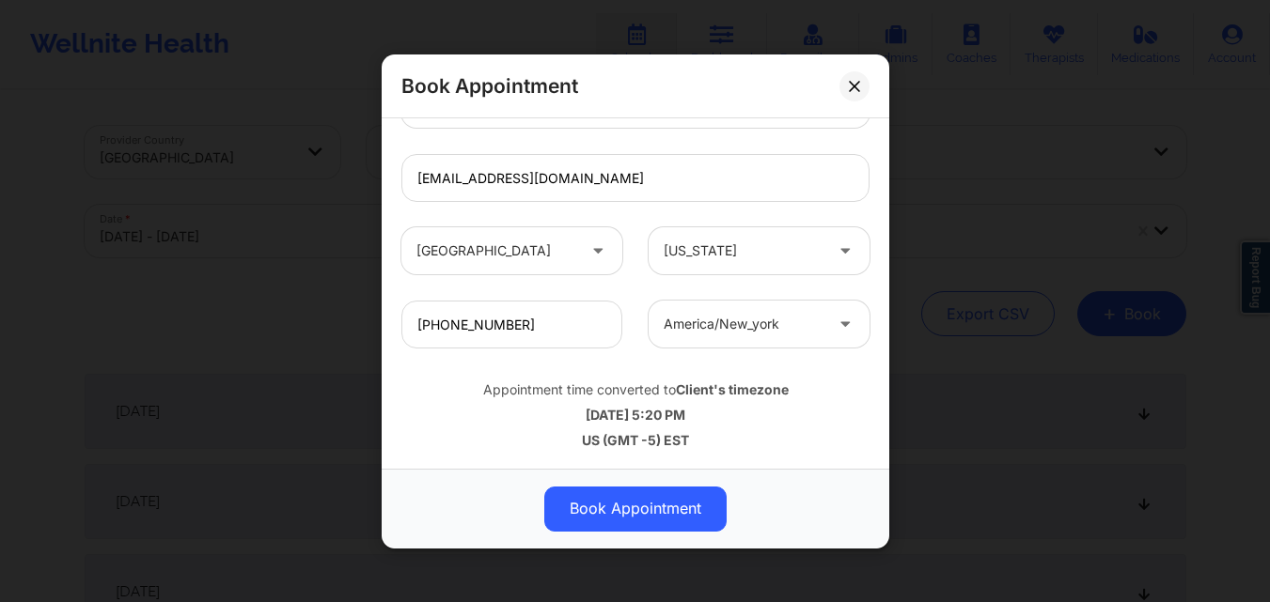
click at [637, 532] on div "Book Appointment" at bounding box center [635, 508] width 507 height 80
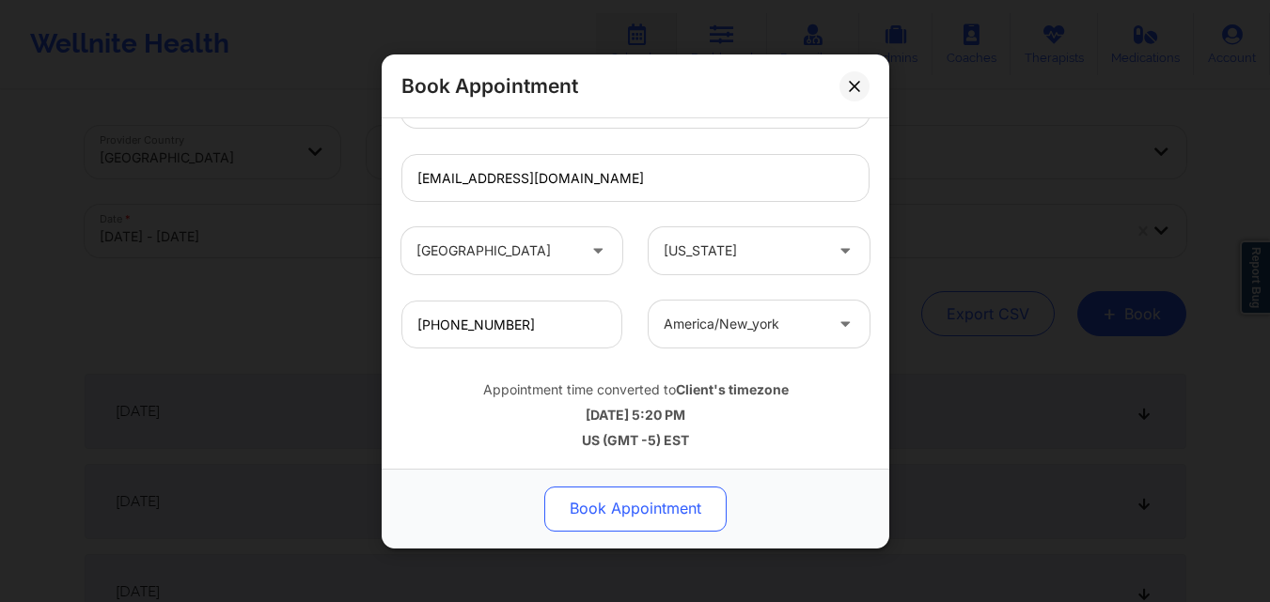
click at [646, 519] on button "Book Appointment" at bounding box center [635, 508] width 182 height 45
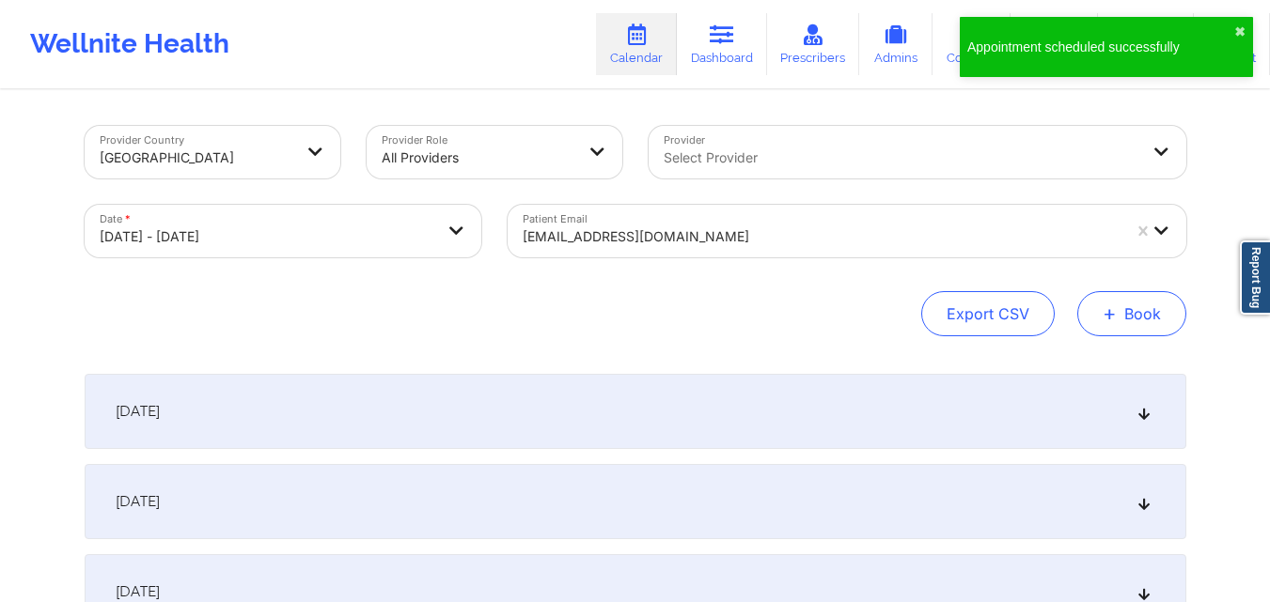
click at [1109, 308] on span "+" at bounding box center [1109, 313] width 14 height 10
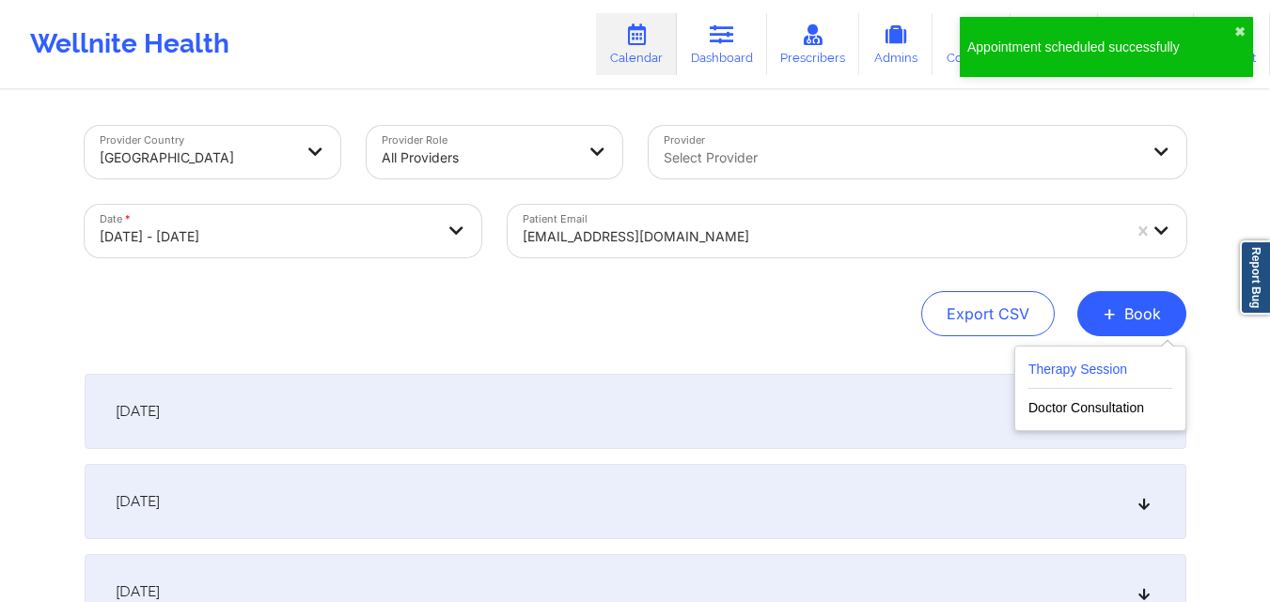
click at [1068, 377] on button "Therapy Session" at bounding box center [1100, 373] width 144 height 31
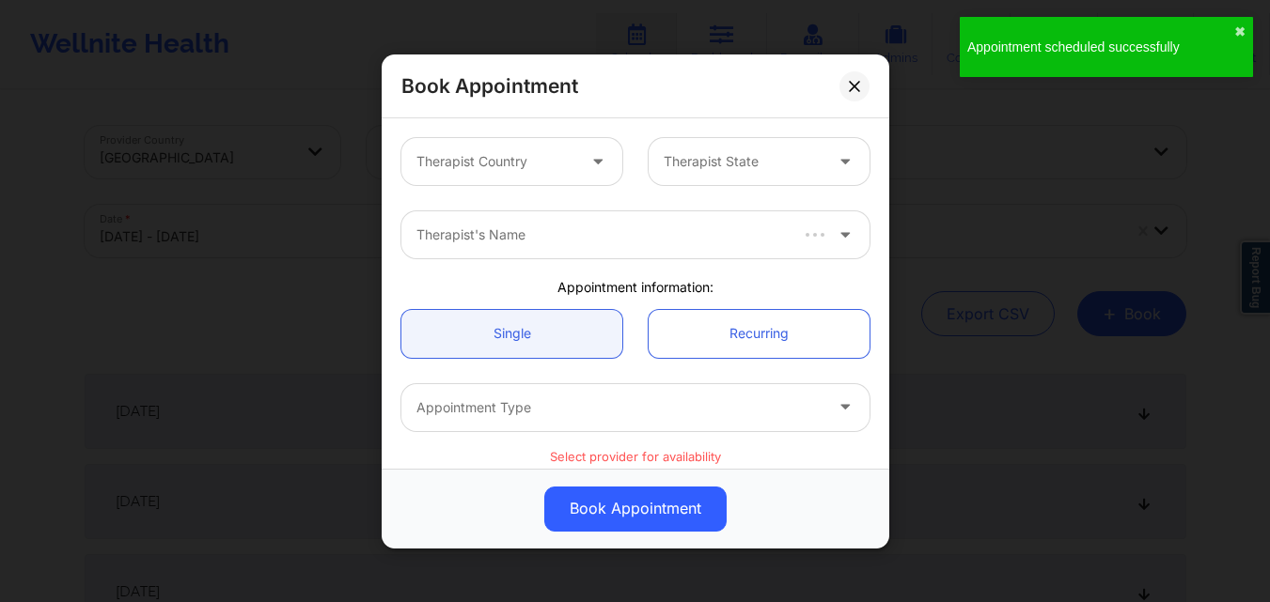
click at [510, 146] on div "Therapist Country" at bounding box center [489, 161] width 176 height 47
click at [520, 164] on div at bounding box center [495, 161] width 159 height 23
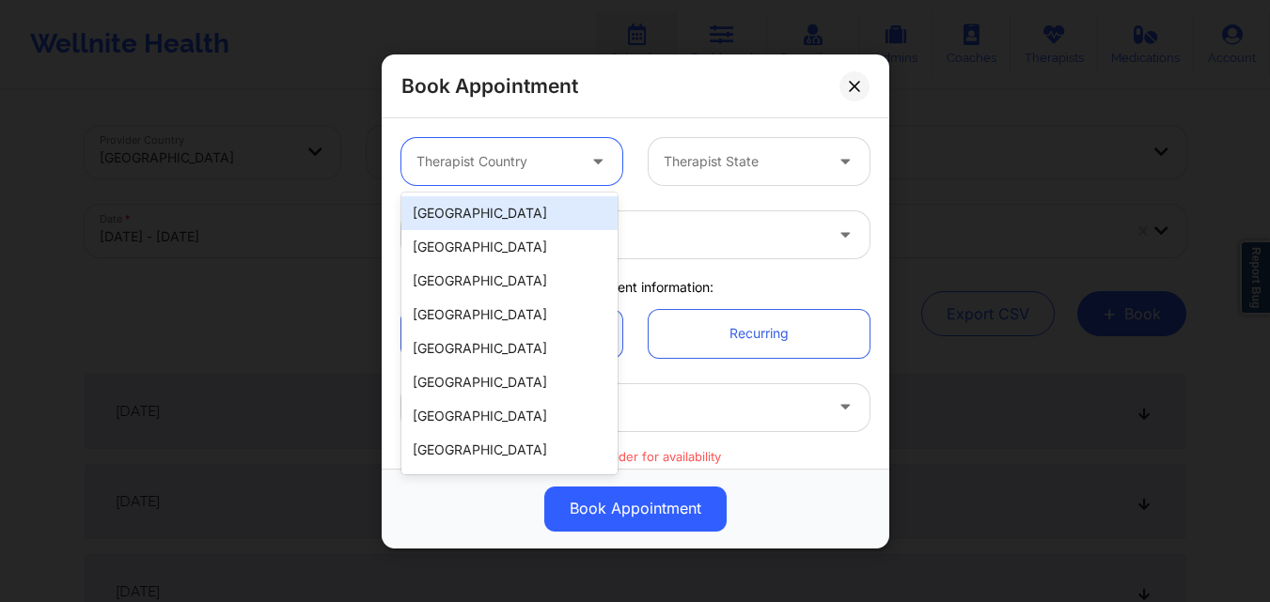
click at [515, 211] on div "[GEOGRAPHIC_DATA]" at bounding box center [509, 213] width 216 height 34
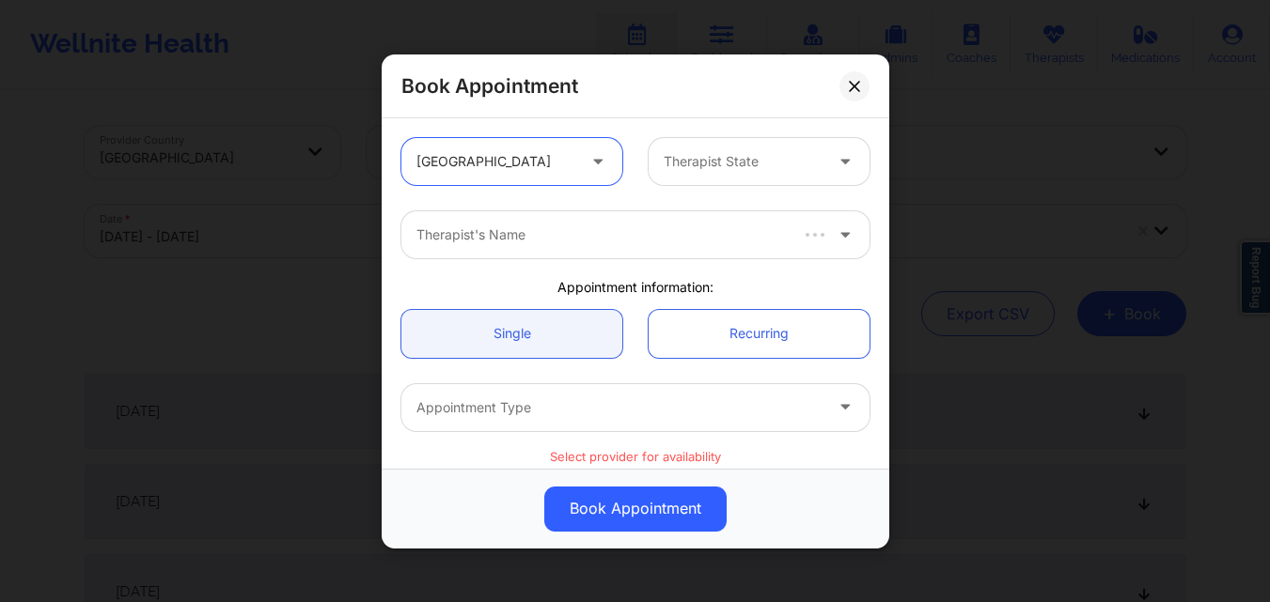
click at [680, 185] on div "option United States, selected. United States Therapist State" at bounding box center [635, 161] width 494 height 73
click at [687, 171] on div at bounding box center [742, 161] width 159 height 23
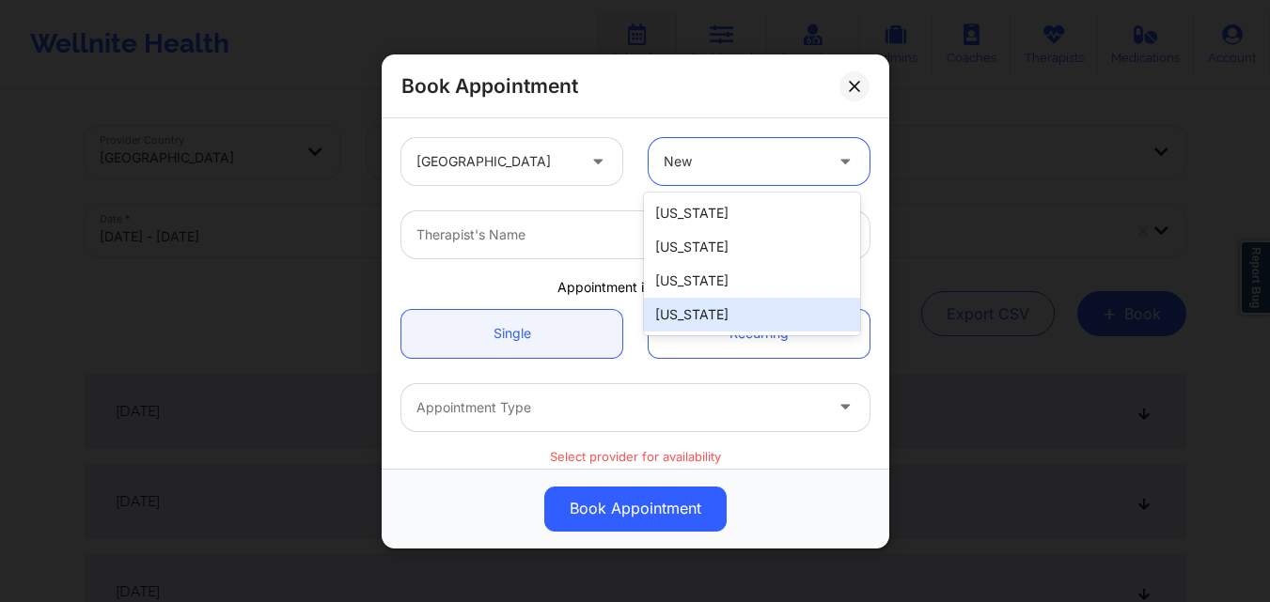
click at [692, 318] on div "[US_STATE]" at bounding box center [752, 315] width 216 height 34
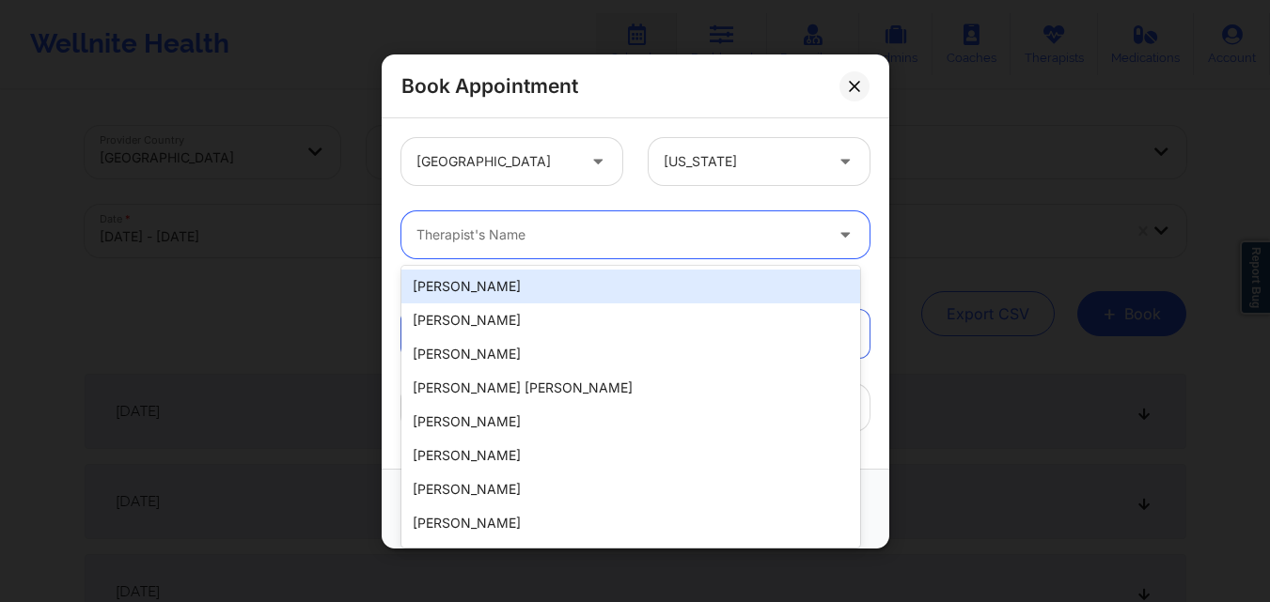
click at [544, 244] on div at bounding box center [619, 235] width 406 height 23
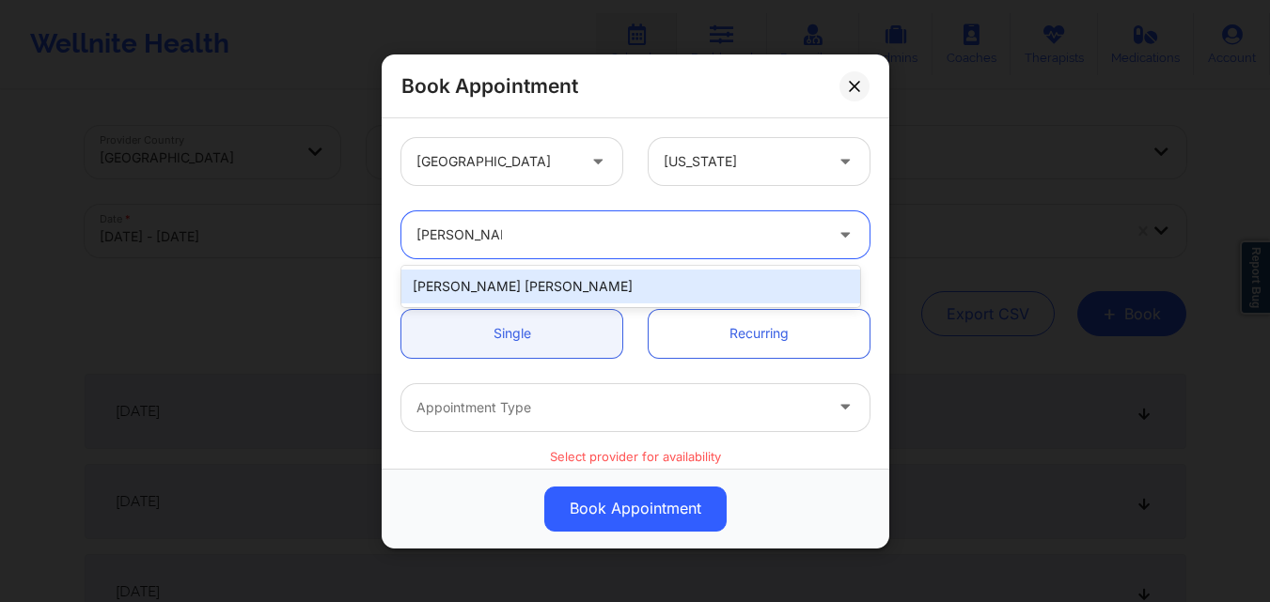
click at [539, 284] on div "[PERSON_NAME] [PERSON_NAME]" at bounding box center [630, 287] width 459 height 34
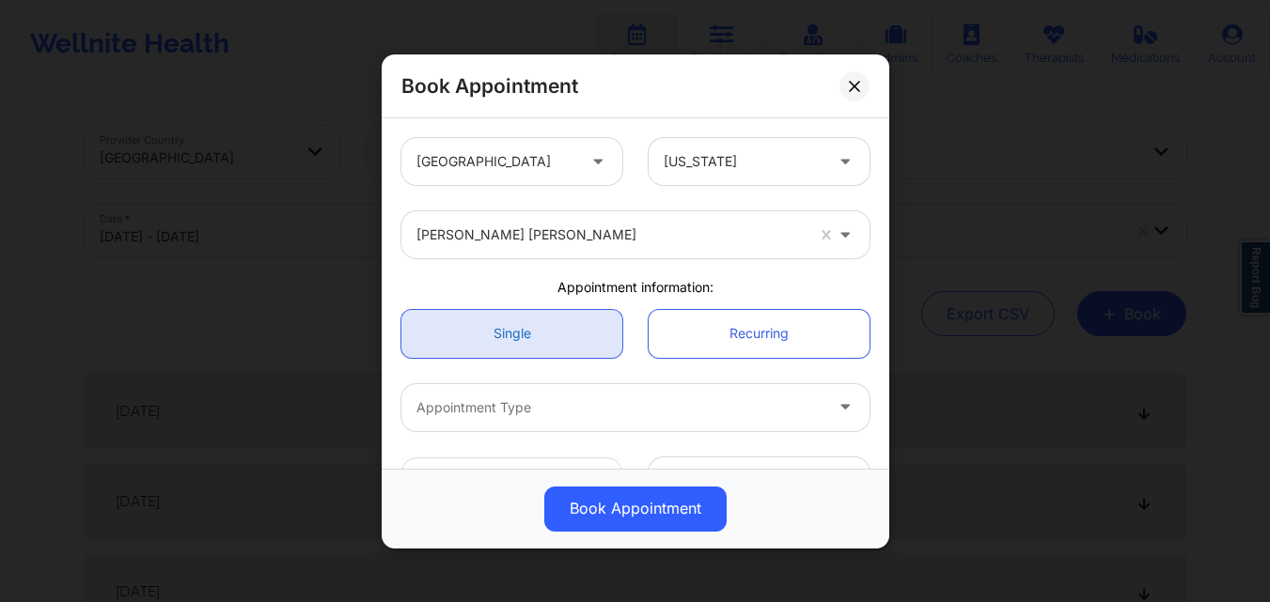
click at [539, 339] on link "Single" at bounding box center [511, 333] width 221 height 48
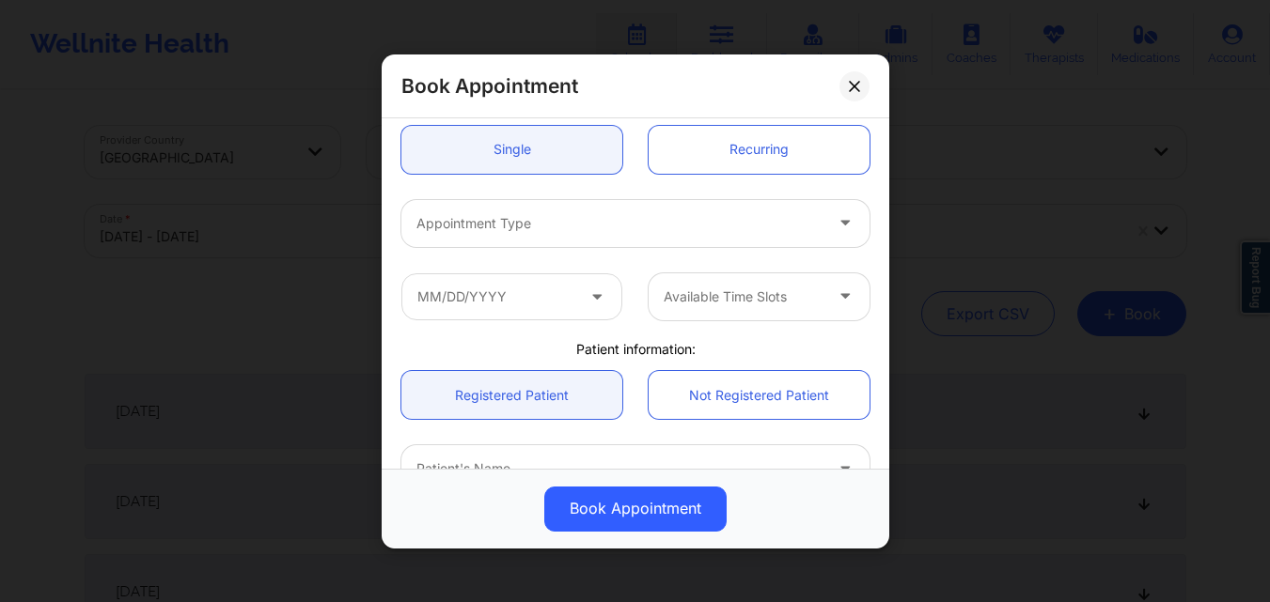
scroll to position [188, 0]
click at [562, 218] on div at bounding box center [619, 219] width 406 height 23
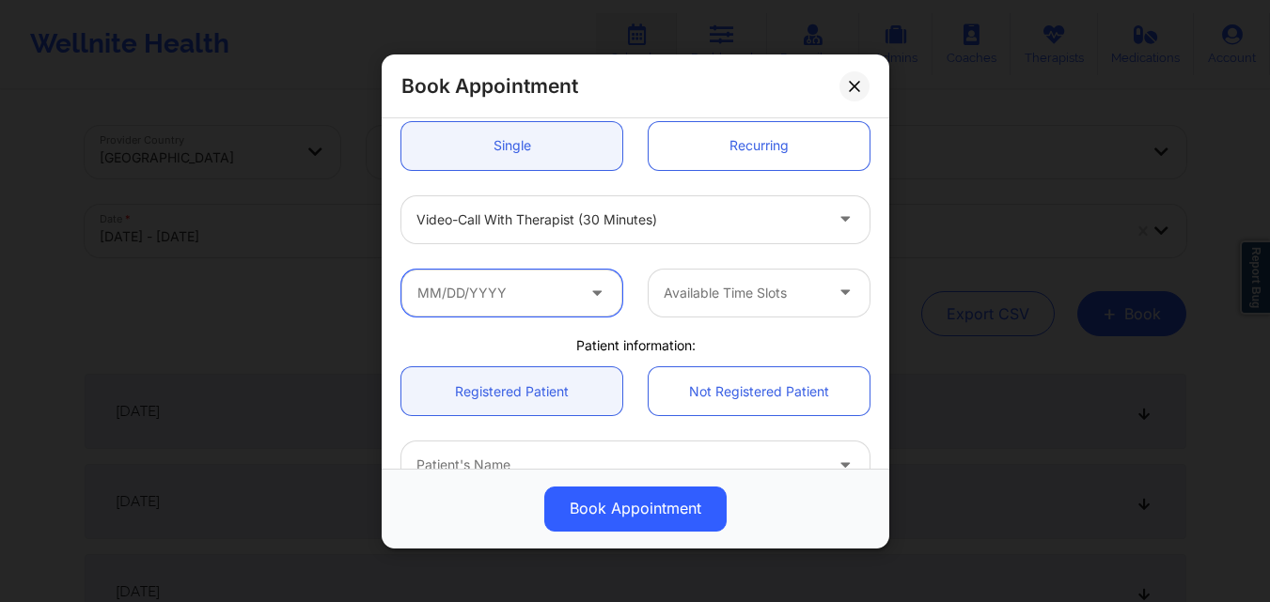
click at [540, 291] on input "text" at bounding box center [511, 292] width 221 height 47
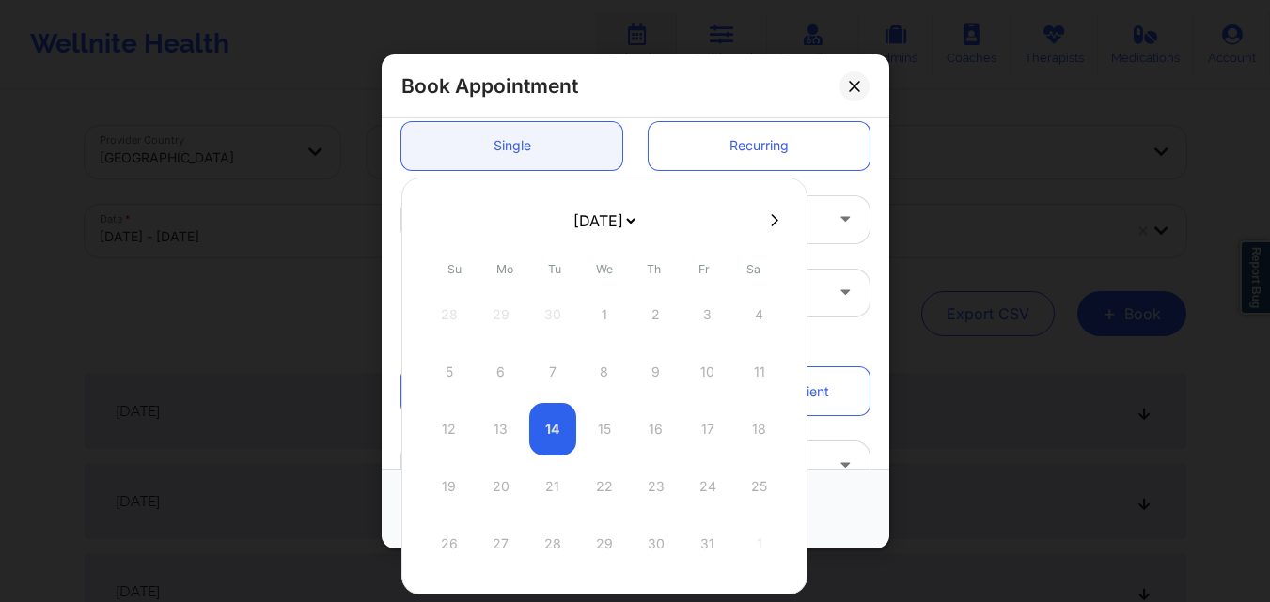
click at [771, 218] on icon at bounding box center [775, 220] width 8 height 14
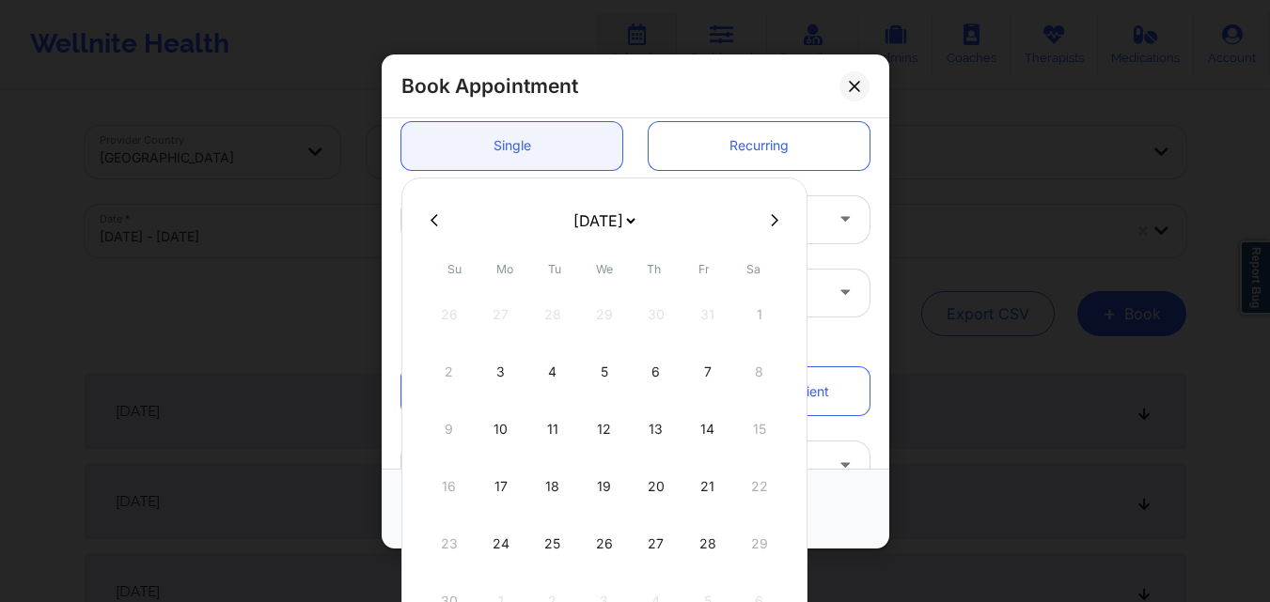
click at [771, 218] on icon at bounding box center [775, 220] width 8 height 14
click at [610, 429] on div "17" at bounding box center [604, 429] width 47 height 53
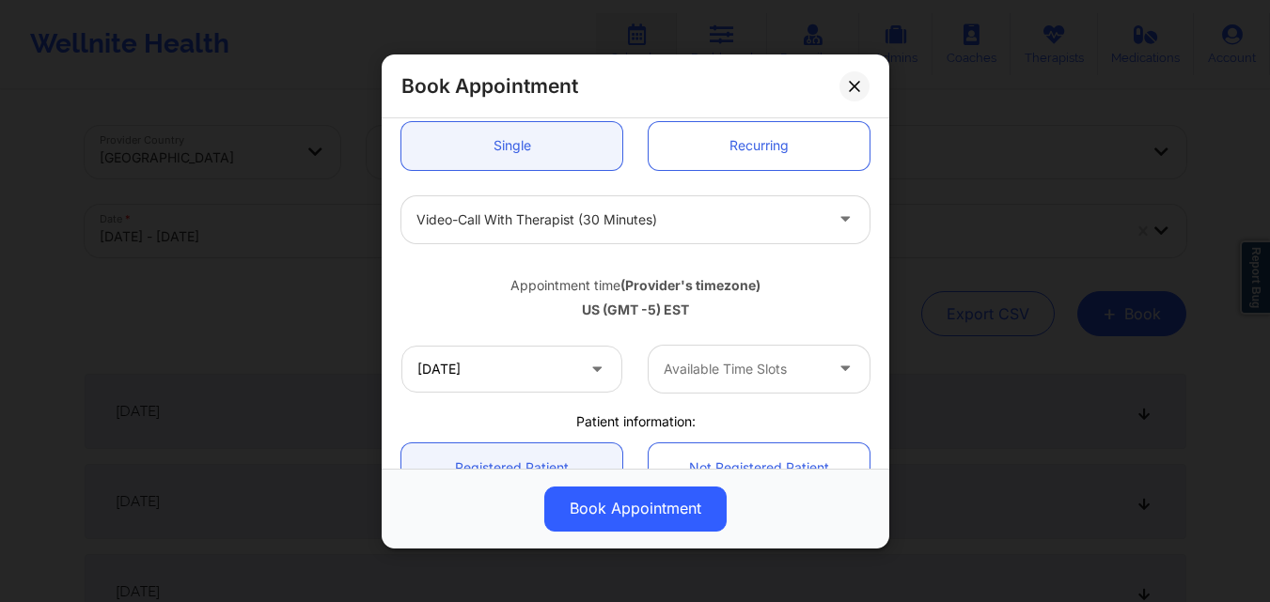
click at [762, 376] on div at bounding box center [742, 369] width 159 height 23
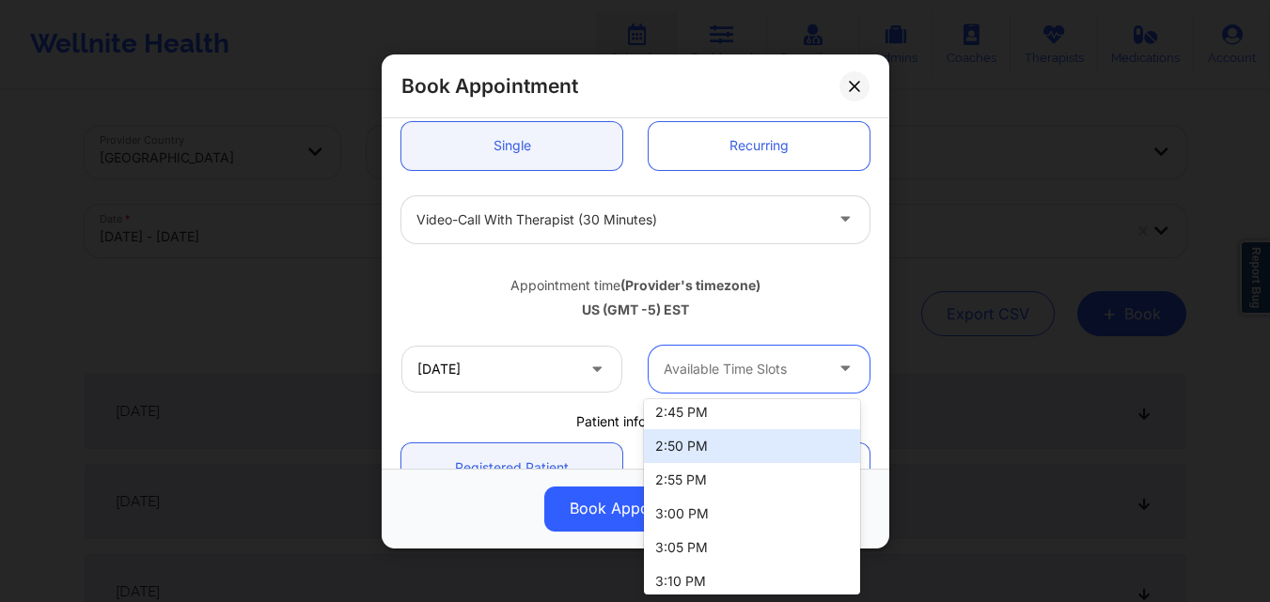
scroll to position [1808, 0]
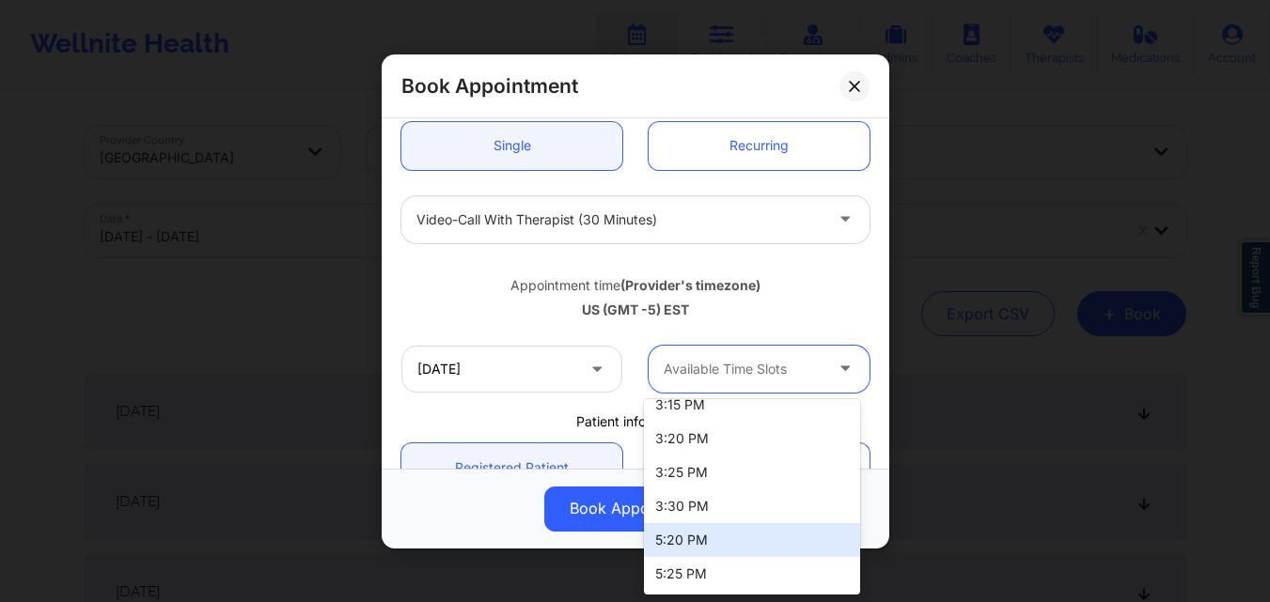
click at [721, 538] on div "5:20 PM" at bounding box center [752, 540] width 216 height 34
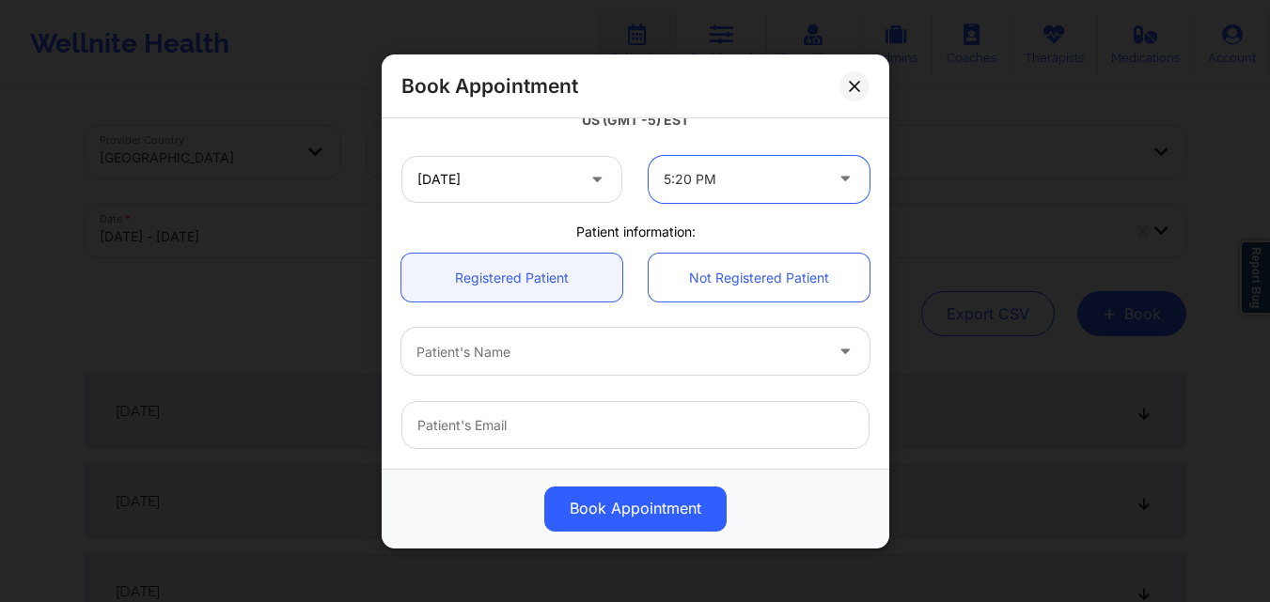
scroll to position [376, 0]
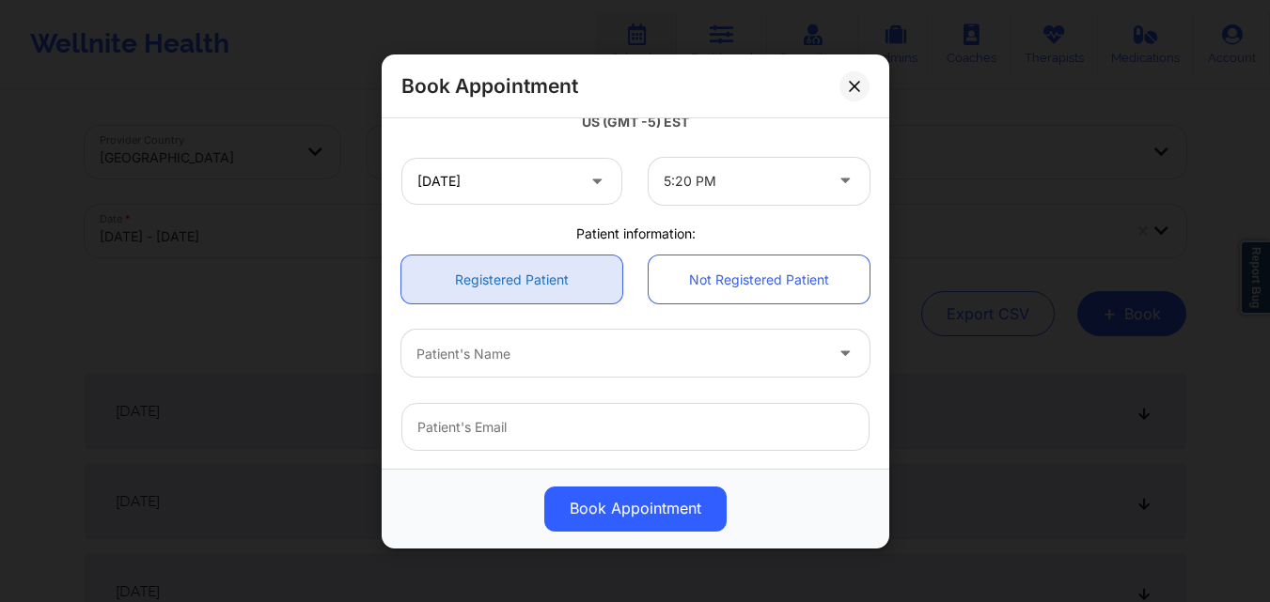
click at [518, 277] on link "Registered Patient" at bounding box center [511, 280] width 221 height 48
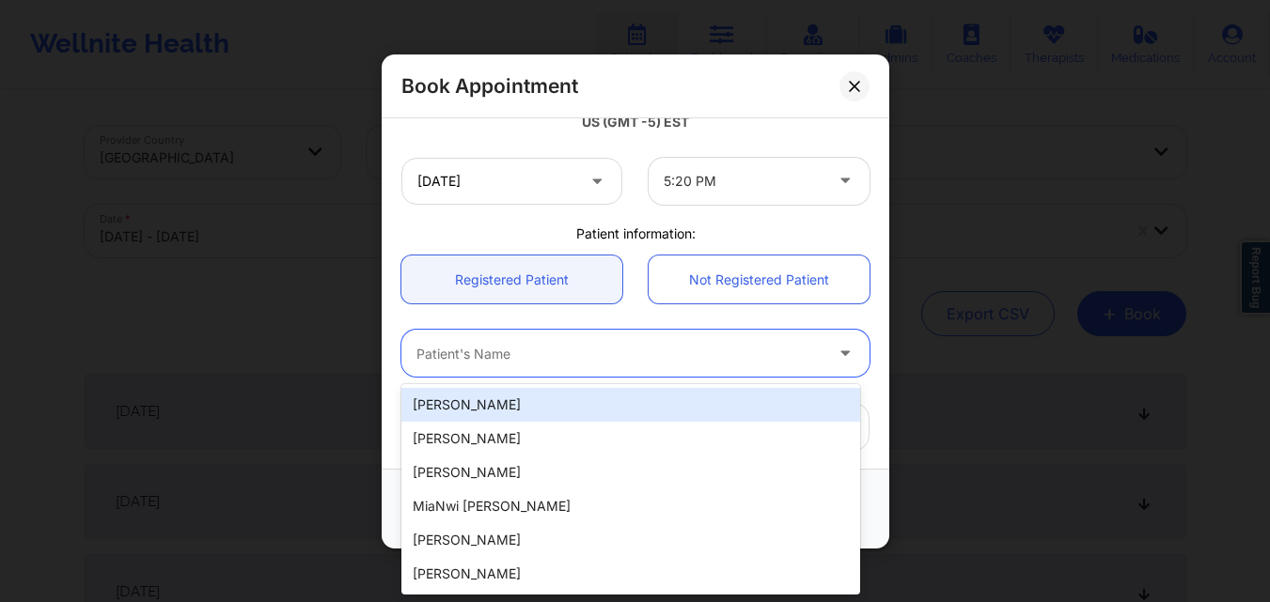
click at [553, 358] on div at bounding box center [619, 353] width 406 height 23
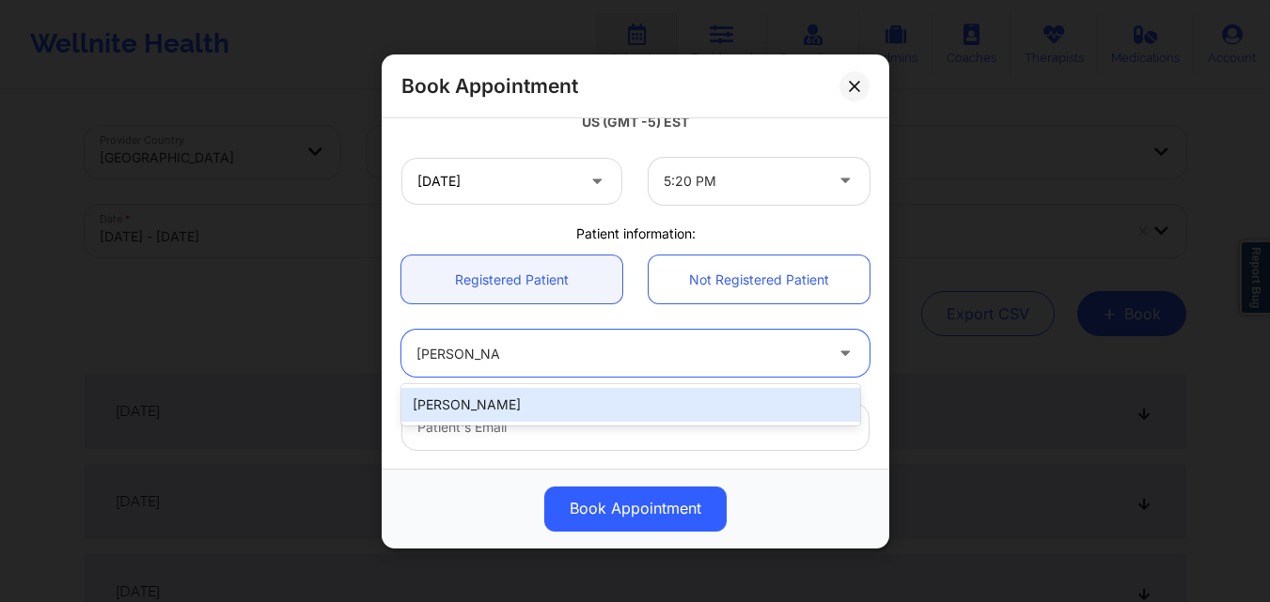
click at [548, 403] on div "Susan Bousquet" at bounding box center [630, 405] width 459 height 34
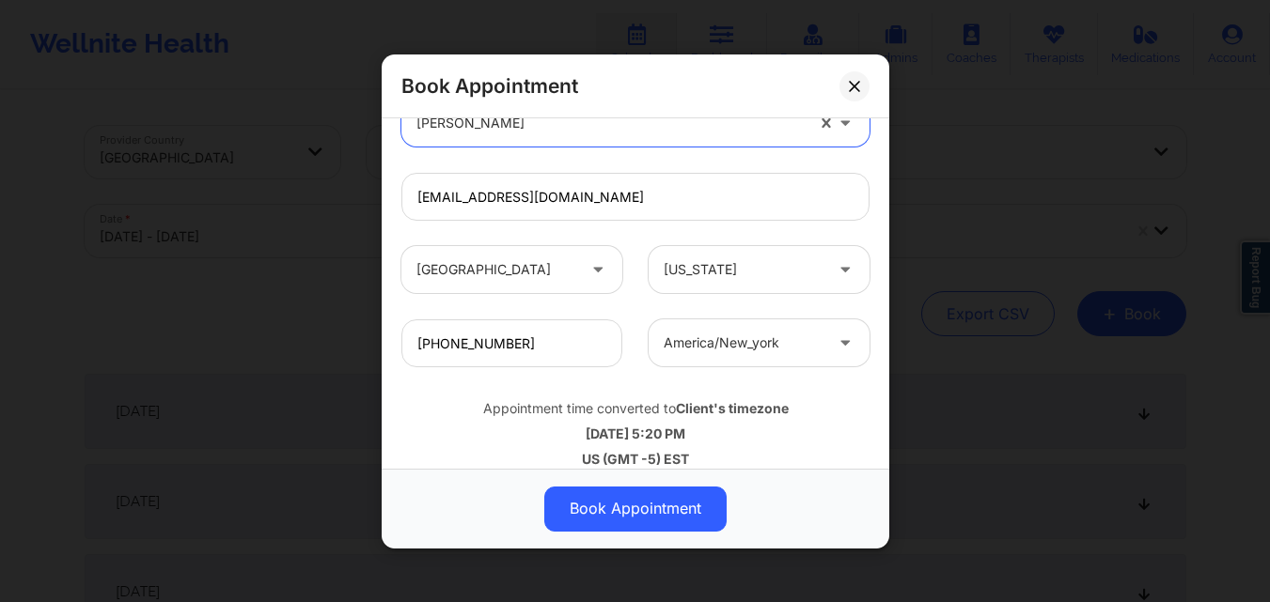
scroll to position [625, 0]
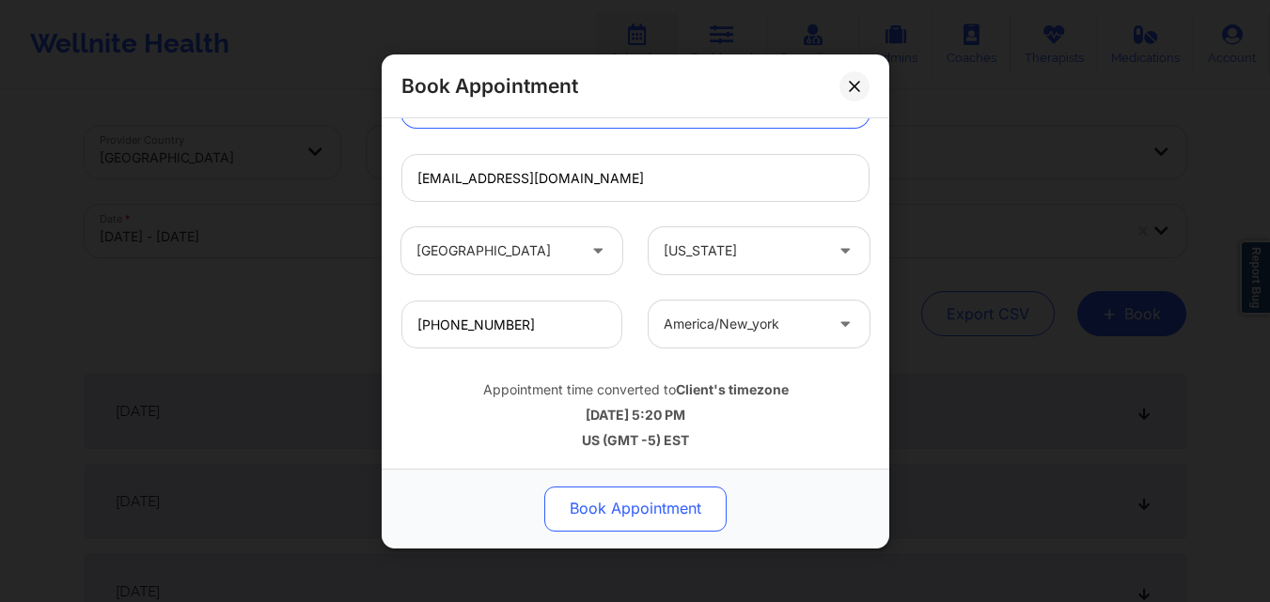
click at [641, 500] on button "Book Appointment" at bounding box center [635, 508] width 182 height 45
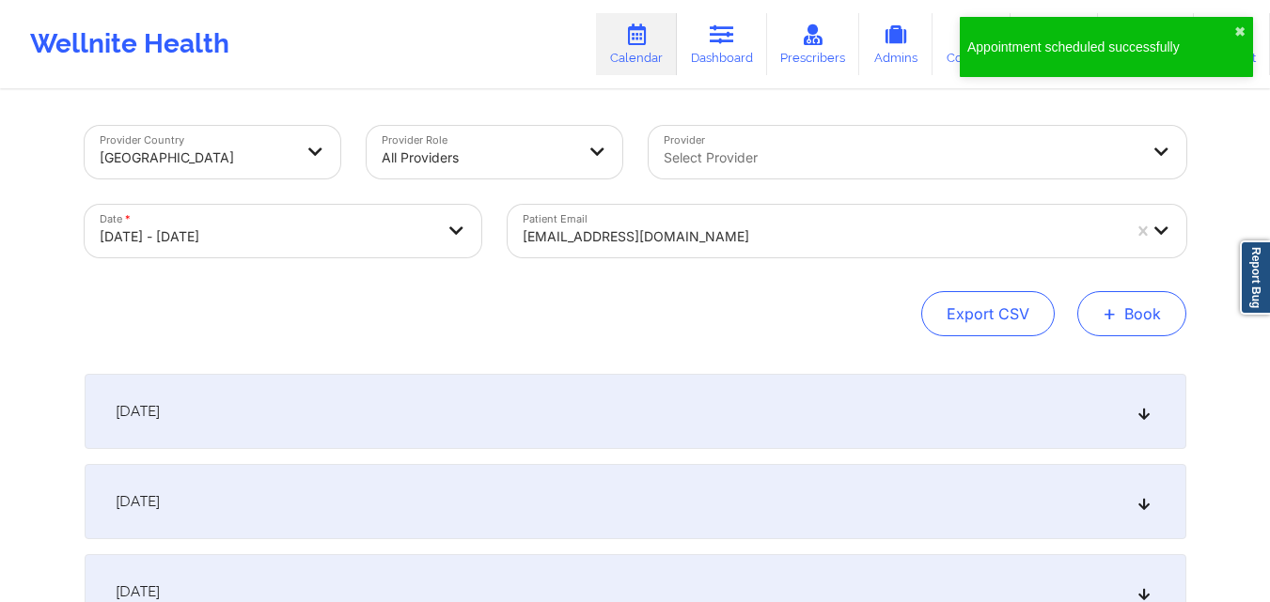
click at [1152, 323] on button "+ Book" at bounding box center [1131, 313] width 109 height 45
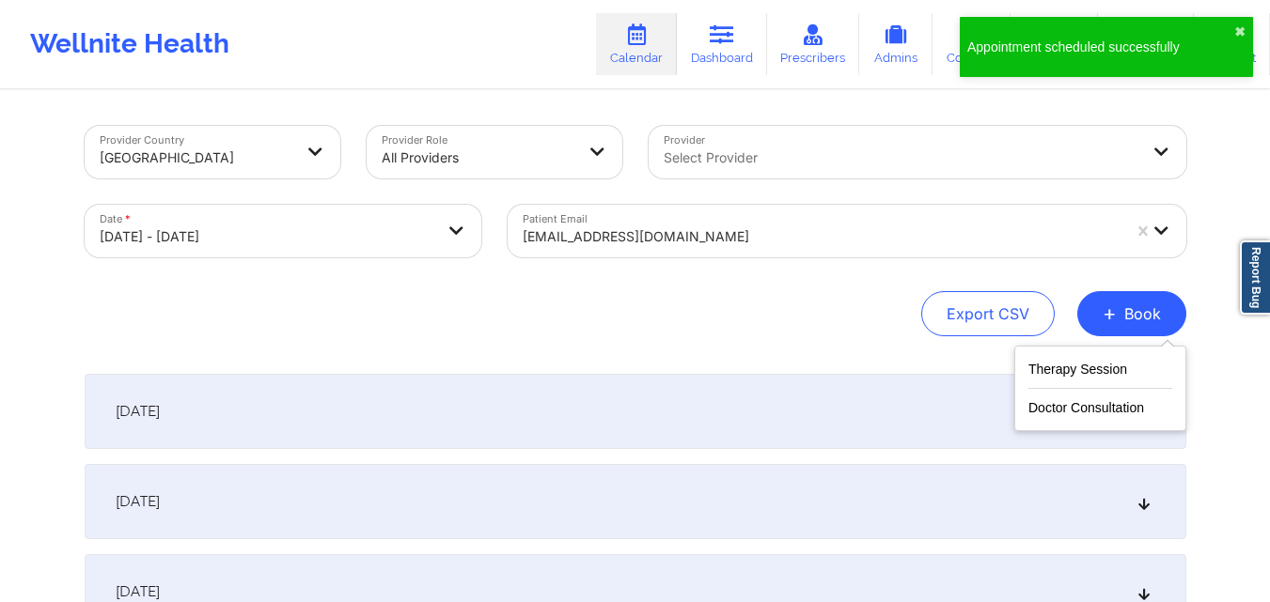
click at [1095, 355] on div "Therapy Session Doctor Consultation" at bounding box center [1100, 389] width 172 height 86
click at [1095, 369] on button "Therapy Session" at bounding box center [1100, 373] width 144 height 31
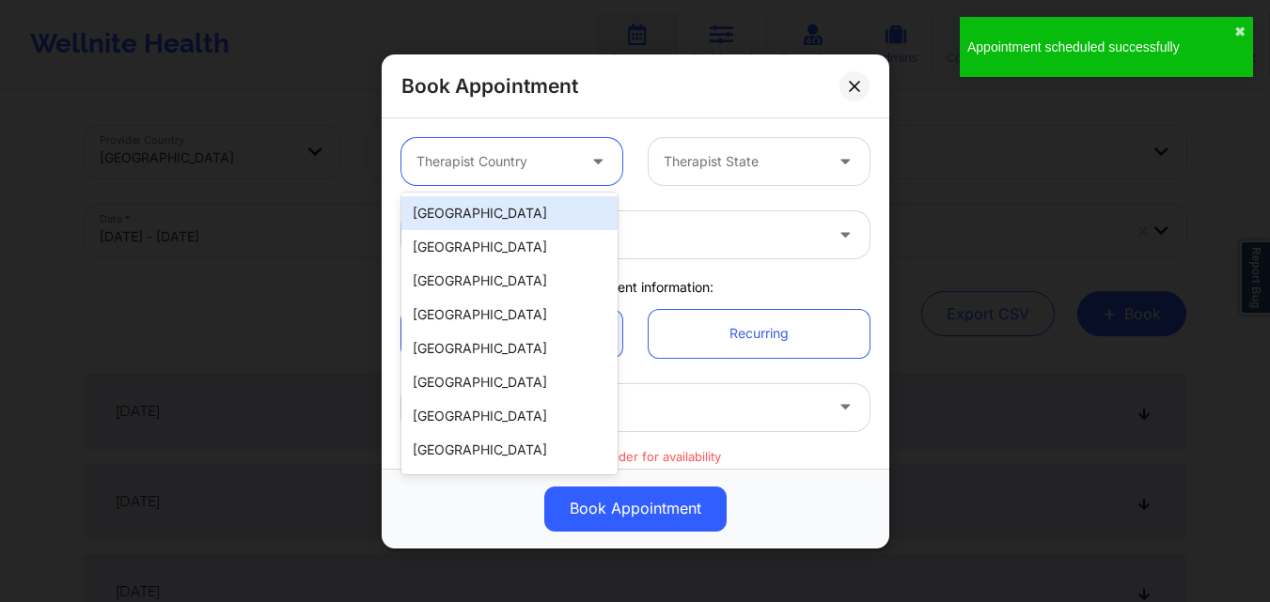
click at [511, 169] on div at bounding box center [495, 161] width 159 height 23
click at [538, 214] on div "[GEOGRAPHIC_DATA]" at bounding box center [509, 213] width 216 height 34
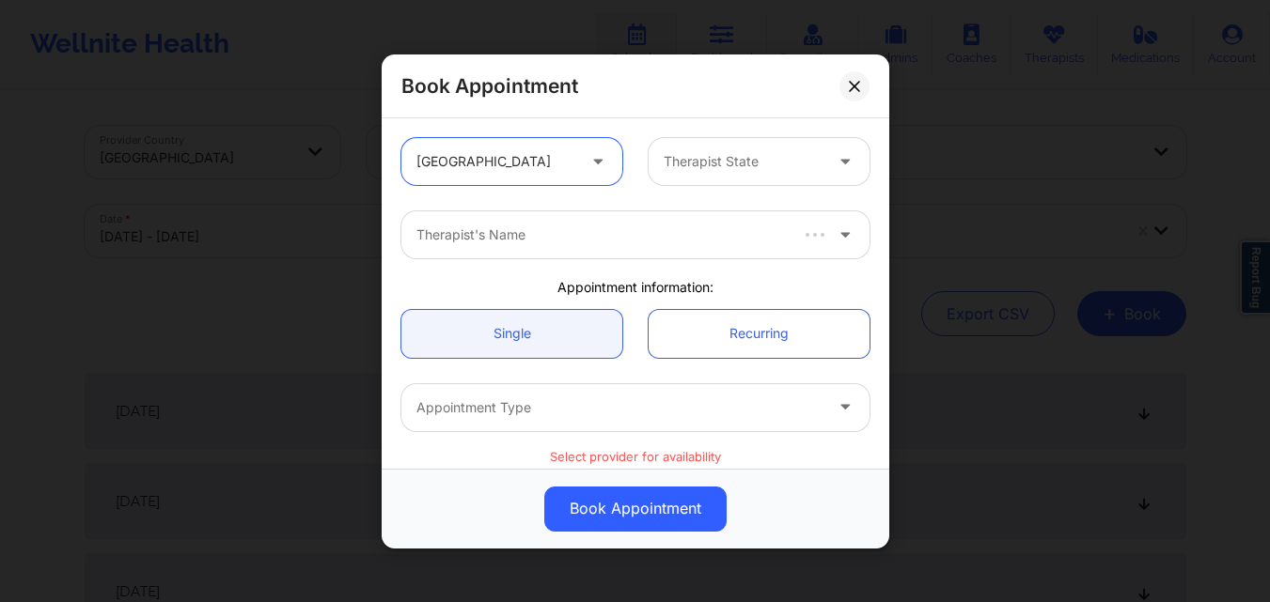
click at [796, 163] on div at bounding box center [742, 161] width 159 height 23
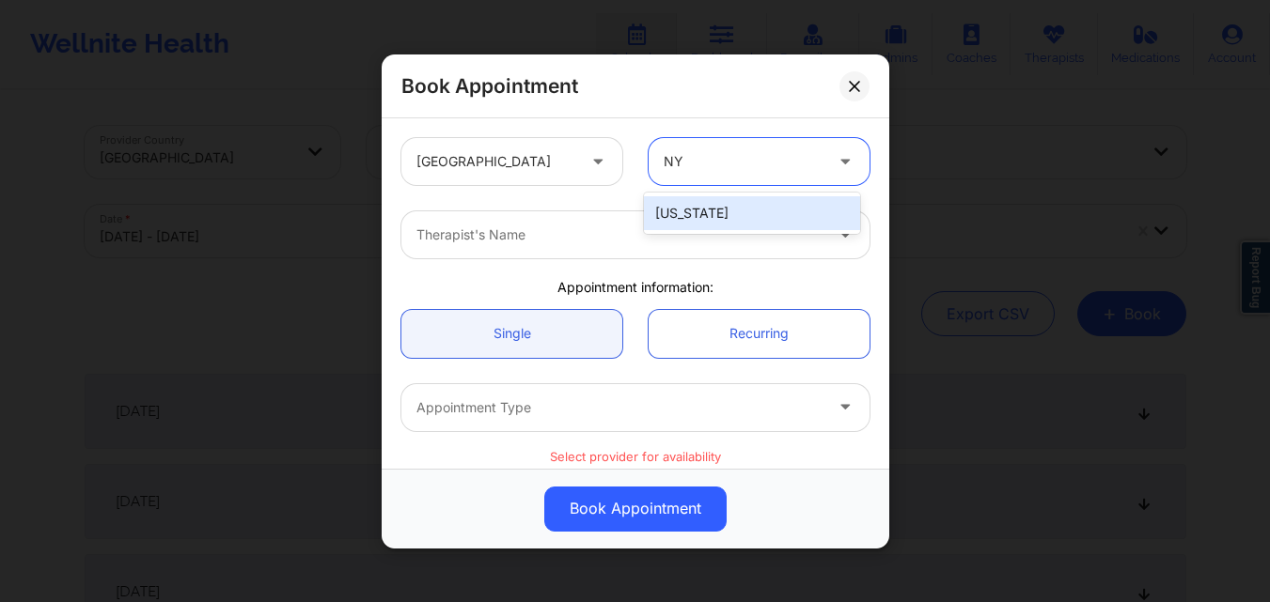
click at [763, 196] on div "[US_STATE]" at bounding box center [752, 213] width 216 height 34
click at [536, 248] on div "Therapist's Name" at bounding box center [612, 234] width 423 height 47
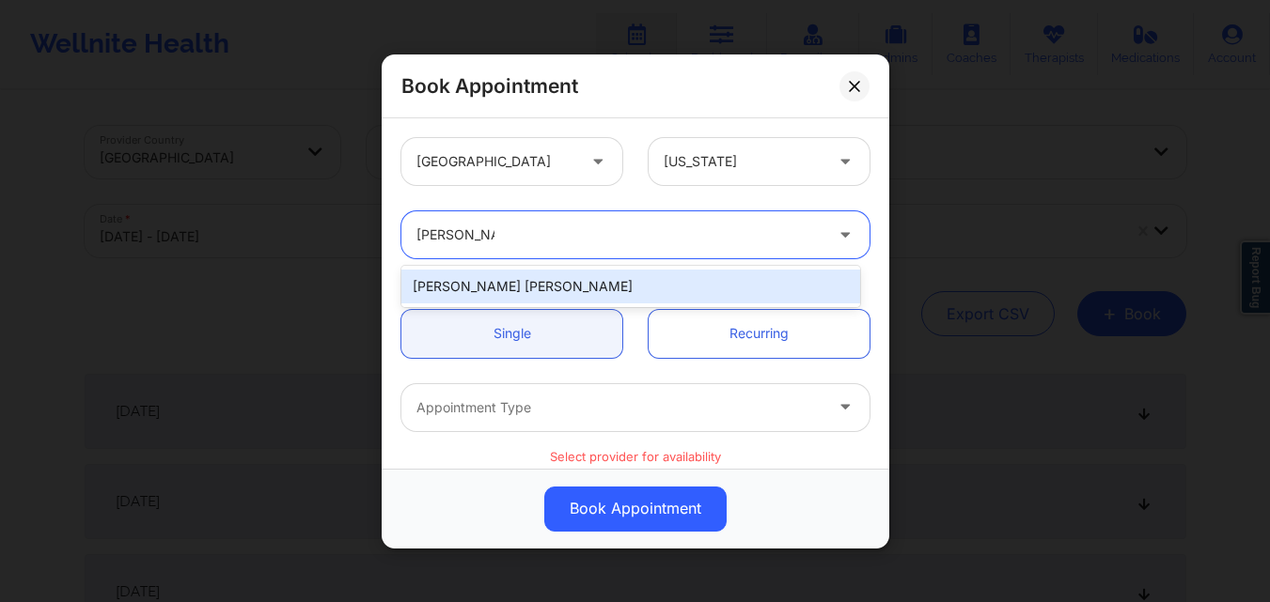
click at [497, 285] on div "[PERSON_NAME] [PERSON_NAME]" at bounding box center [630, 287] width 459 height 34
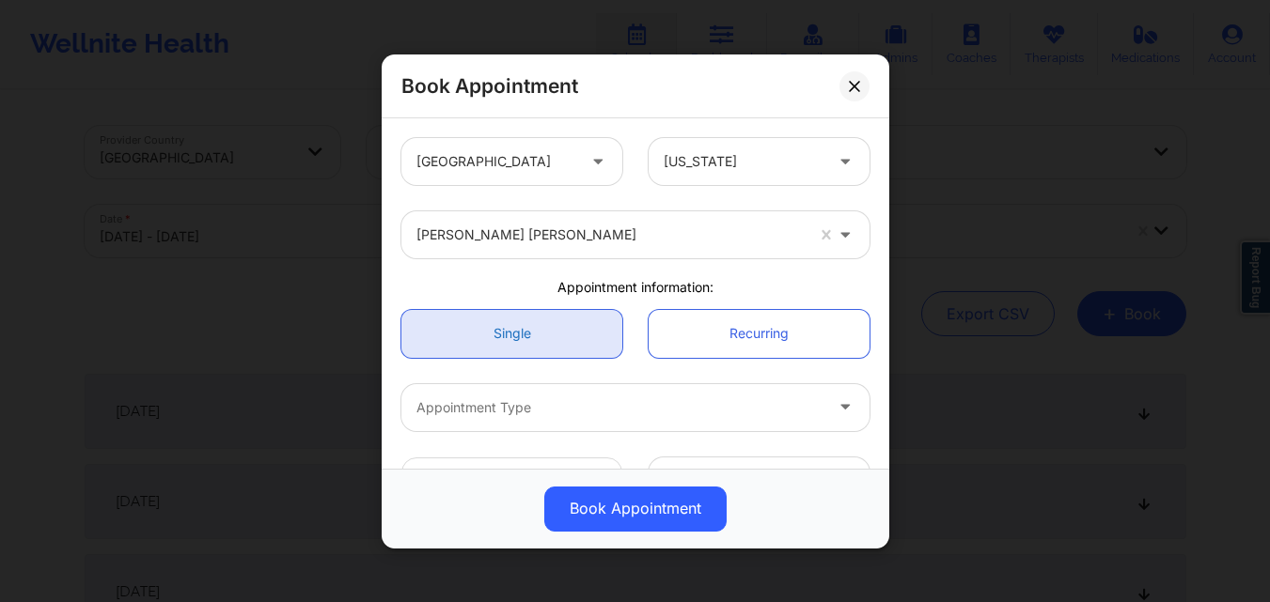
click at [493, 317] on link "Single" at bounding box center [511, 333] width 221 height 48
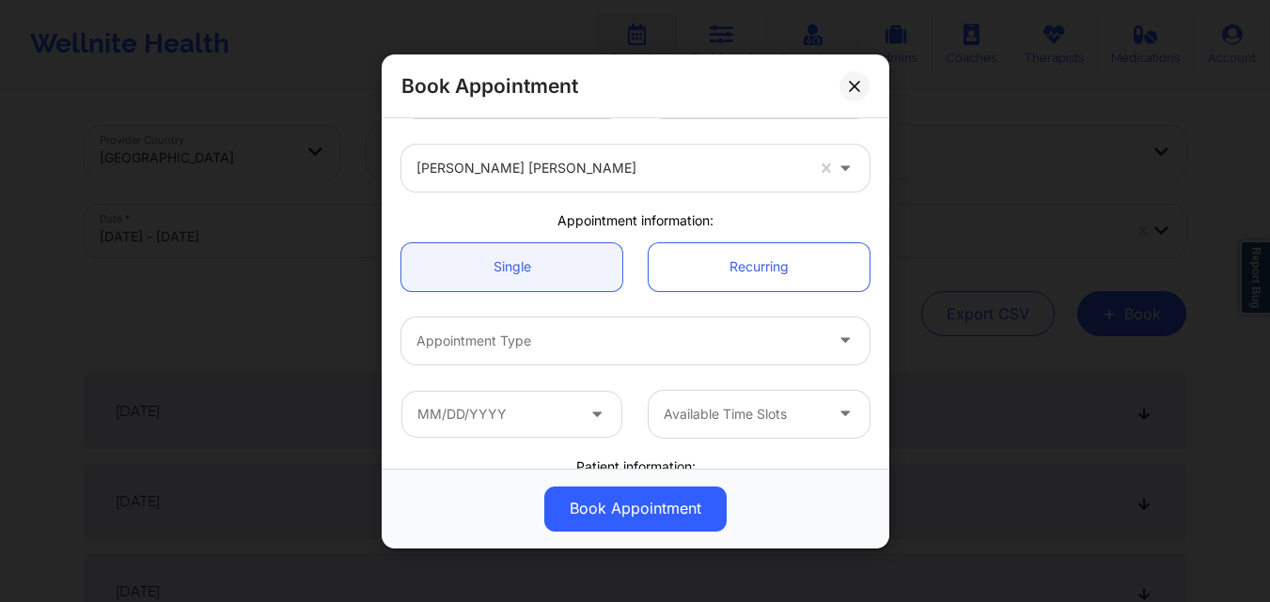
scroll to position [94, 0]
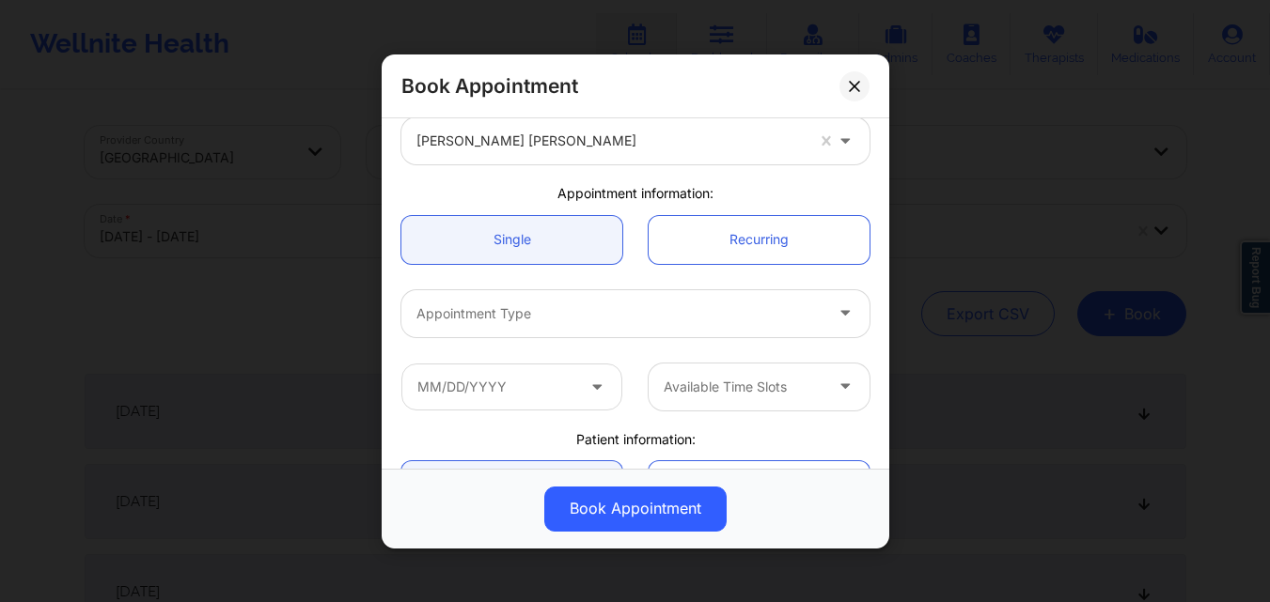
click at [541, 295] on div "Appointment Type" at bounding box center [612, 312] width 423 height 47
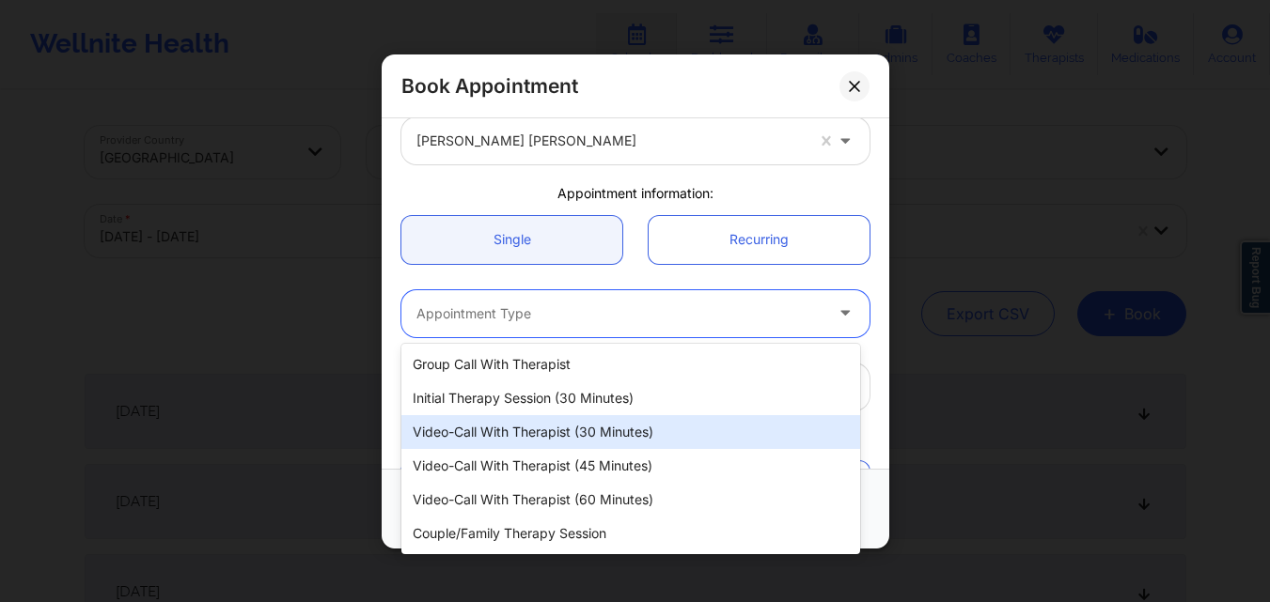
click at [566, 435] on div "Video-Call with Therapist (30 minutes)" at bounding box center [630, 432] width 459 height 34
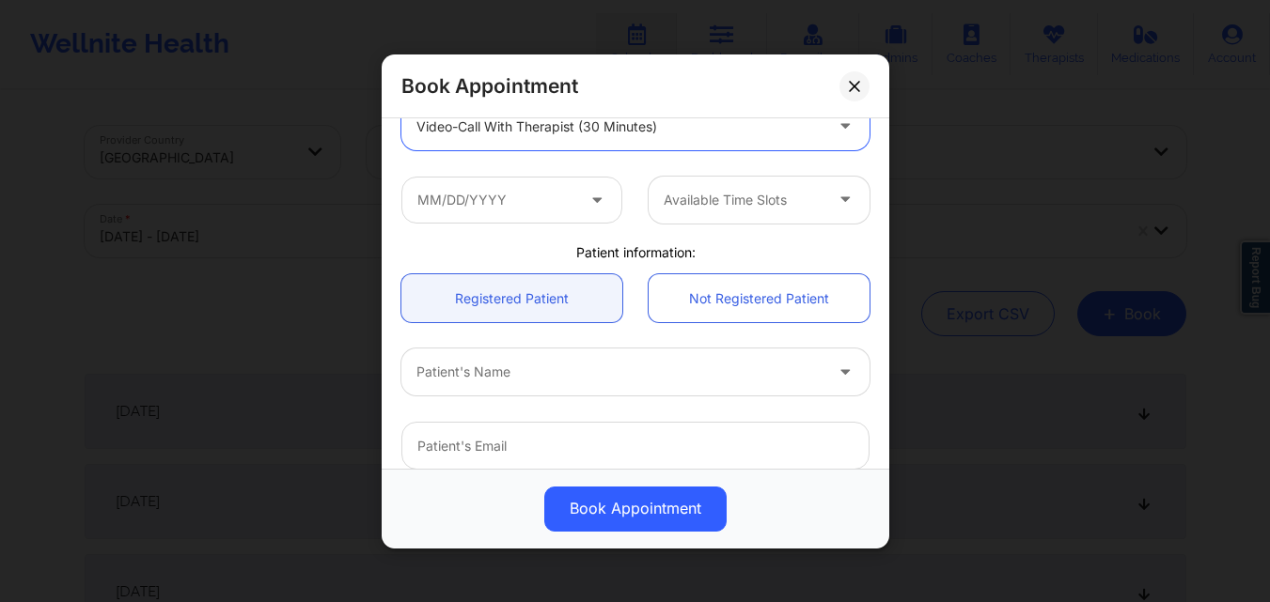
scroll to position [282, 0]
click at [484, 182] on input "text" at bounding box center [511, 198] width 221 height 47
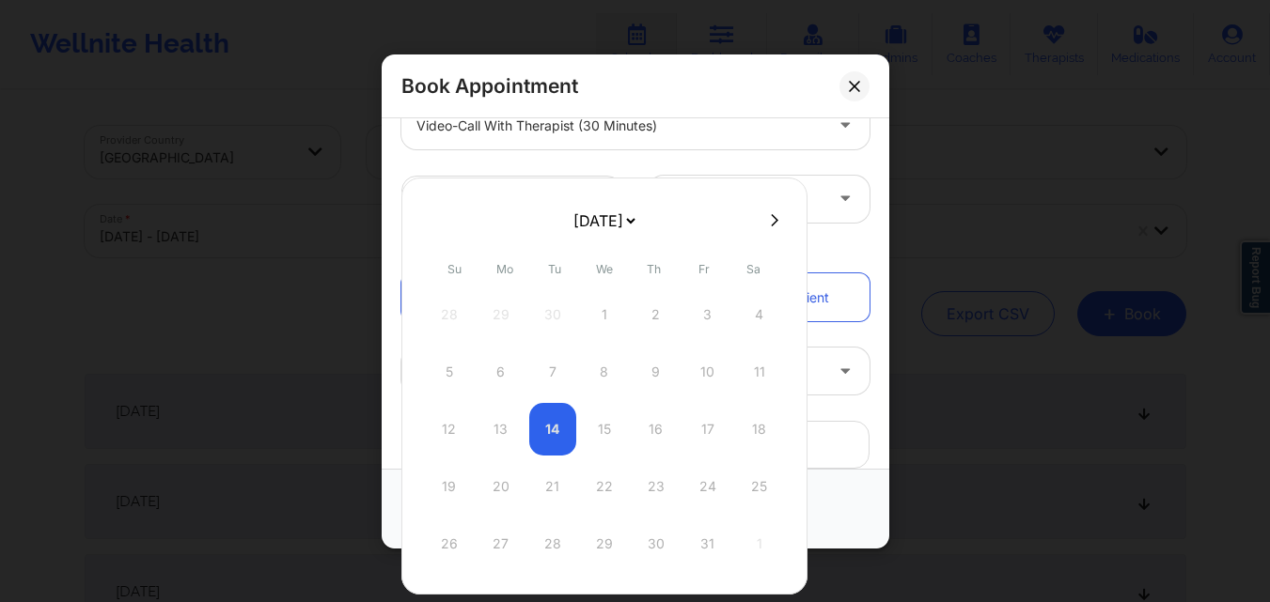
click at [774, 222] on button at bounding box center [774, 220] width 19 height 16
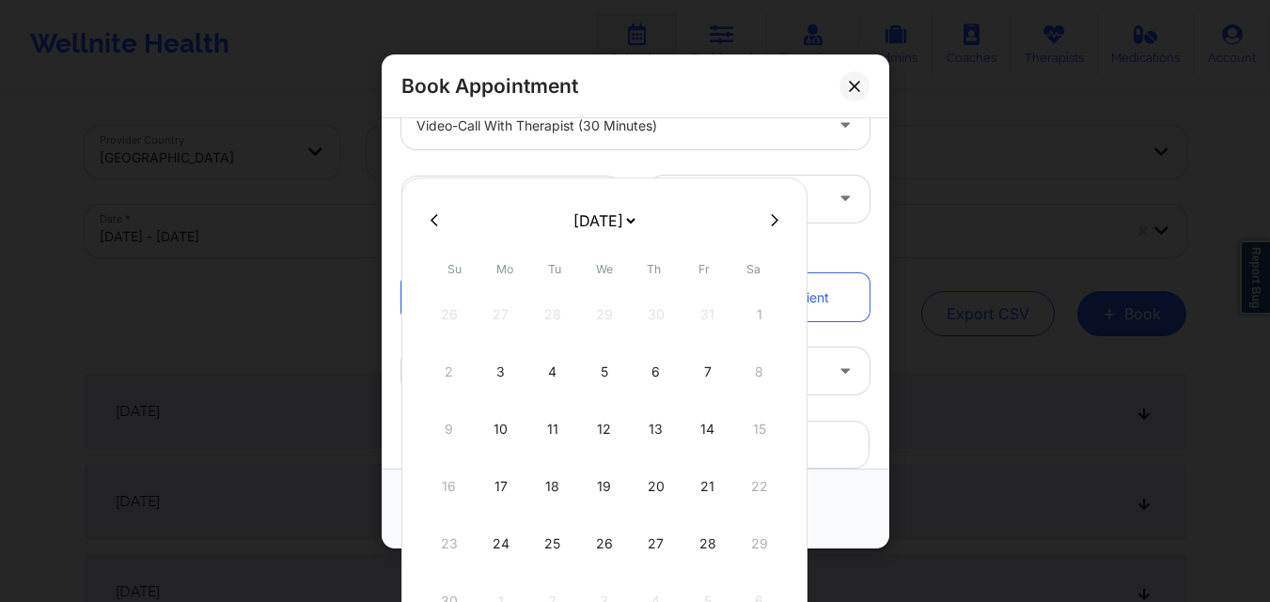
click at [774, 222] on button at bounding box center [774, 220] width 19 height 16
click at [608, 470] on div "24" at bounding box center [604, 486] width 47 height 53
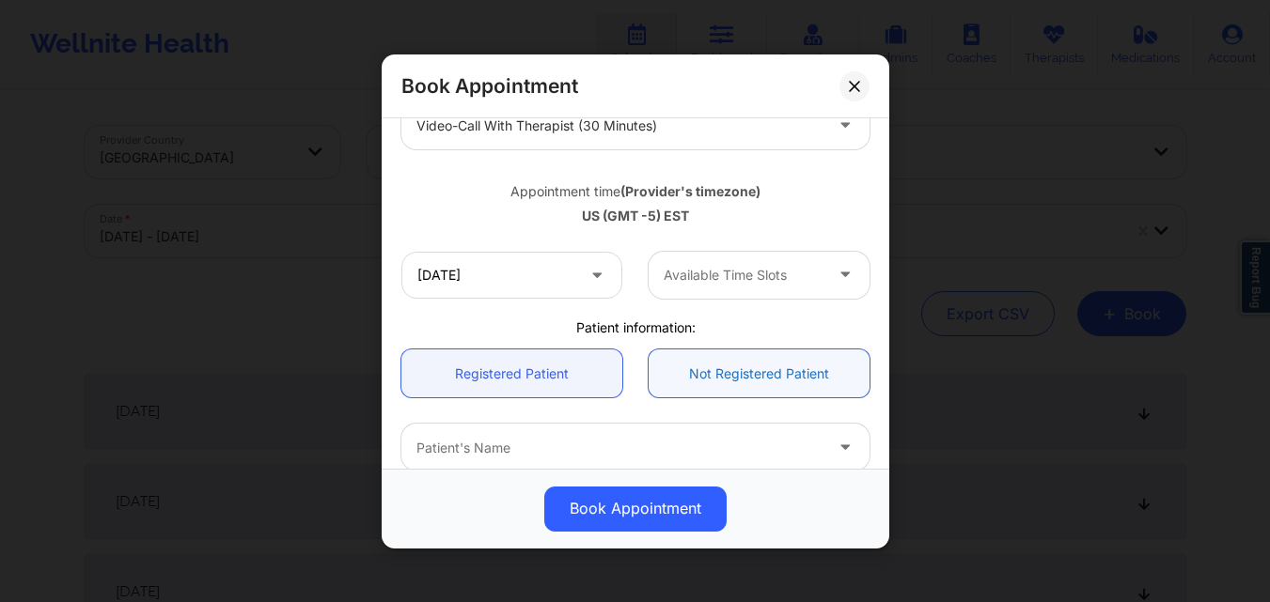
click at [759, 352] on link "Not Registered Patient" at bounding box center [758, 374] width 221 height 48
click at [581, 372] on link "Registered Patient" at bounding box center [511, 374] width 221 height 48
click at [689, 264] on div at bounding box center [742, 275] width 159 height 23
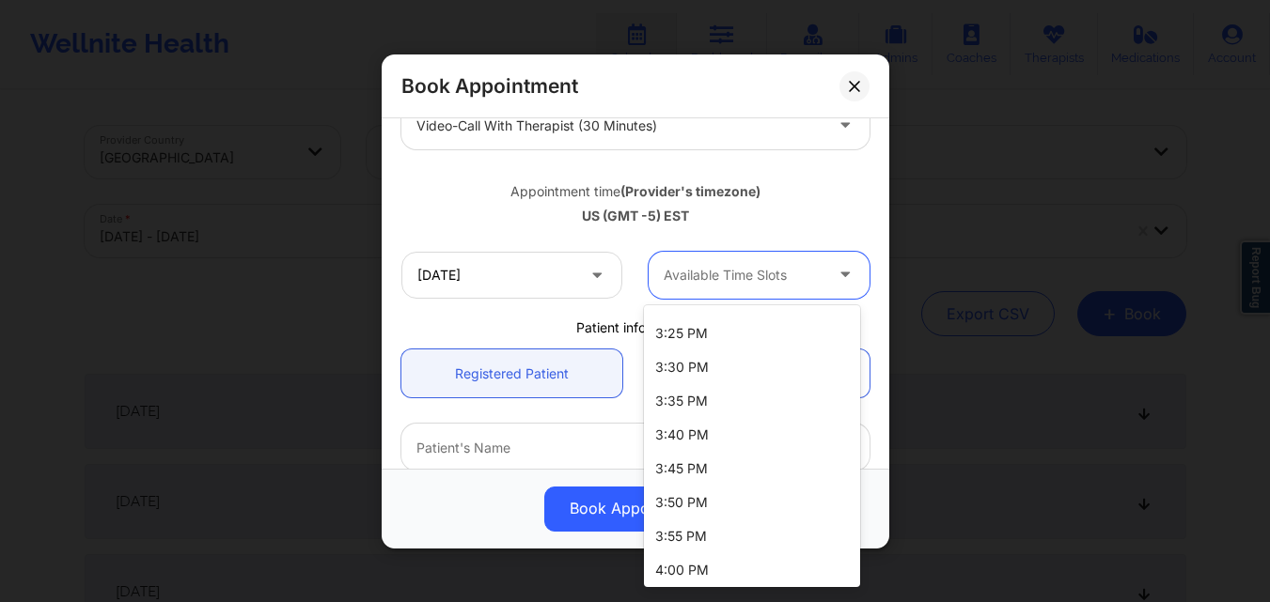
scroll to position [2060, 0]
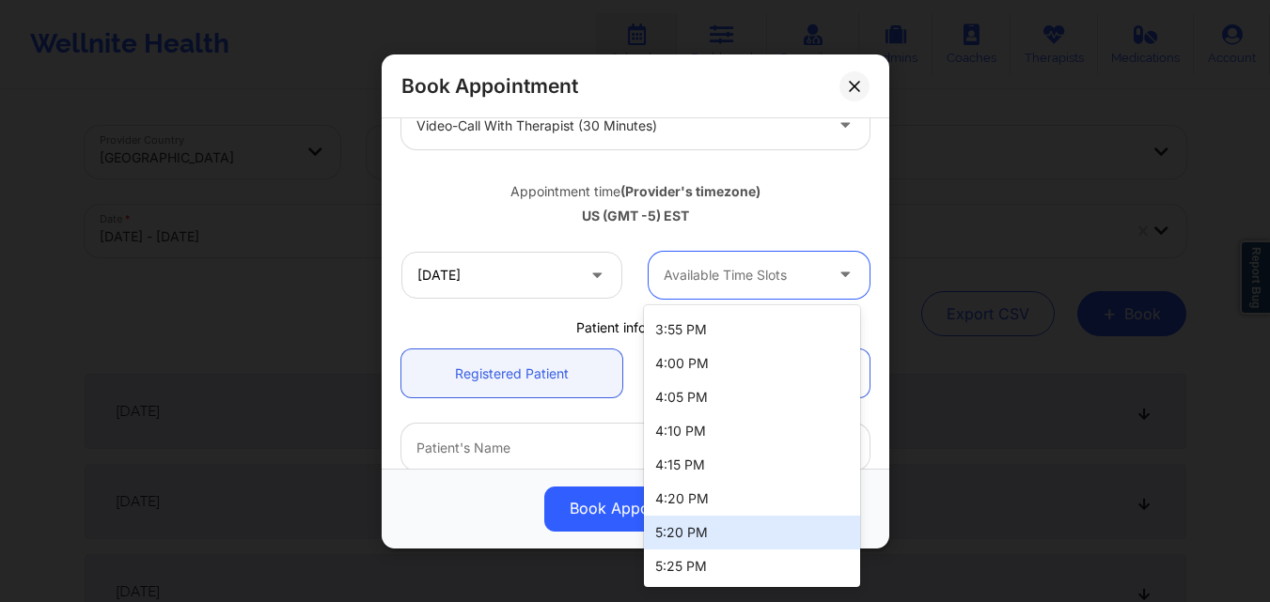
click at [739, 525] on div "5:20 PM" at bounding box center [752, 533] width 216 height 34
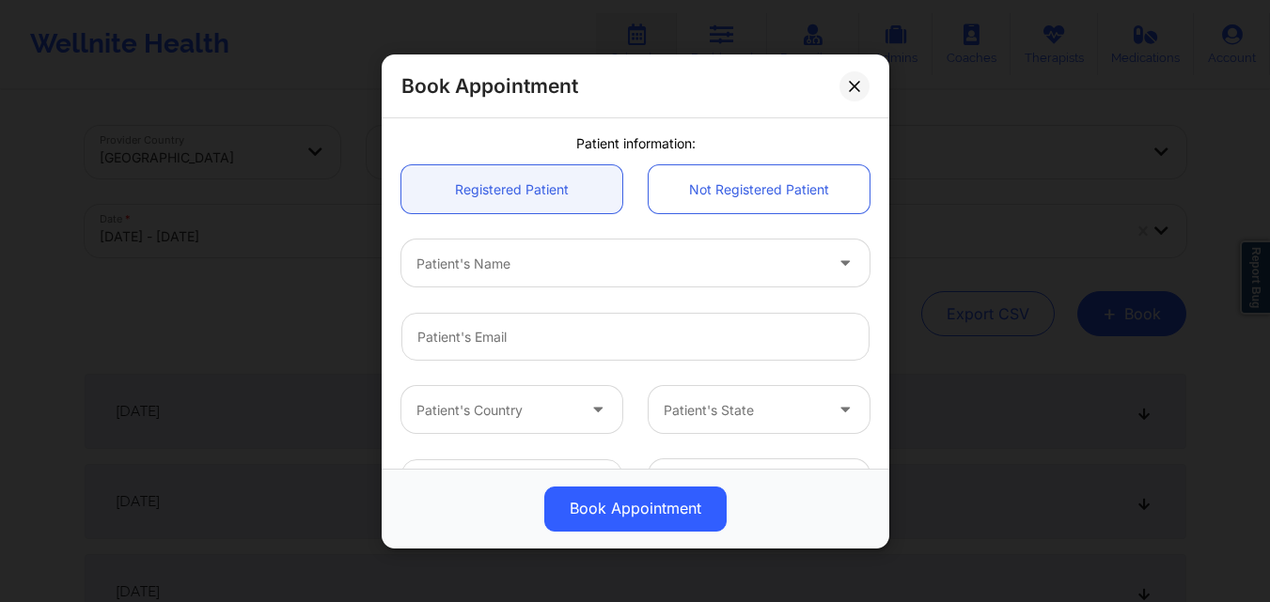
scroll to position [470, 0]
click at [552, 248] on div at bounding box center [619, 259] width 406 height 23
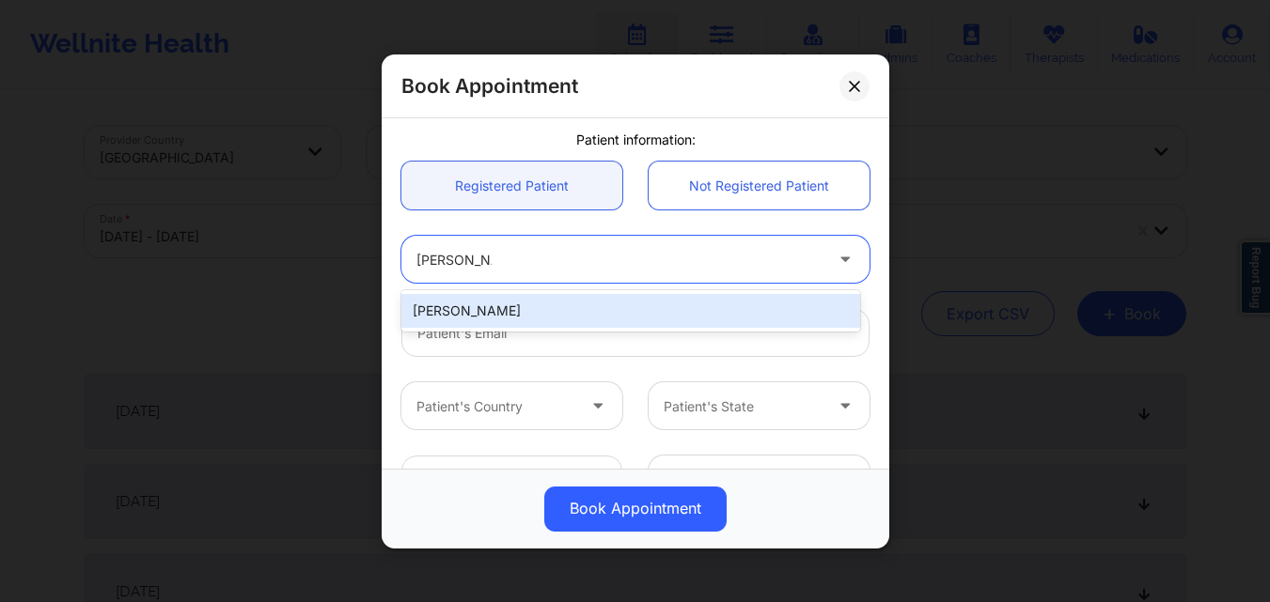
click at [514, 307] on div "Susan Bousquet" at bounding box center [630, 311] width 459 height 34
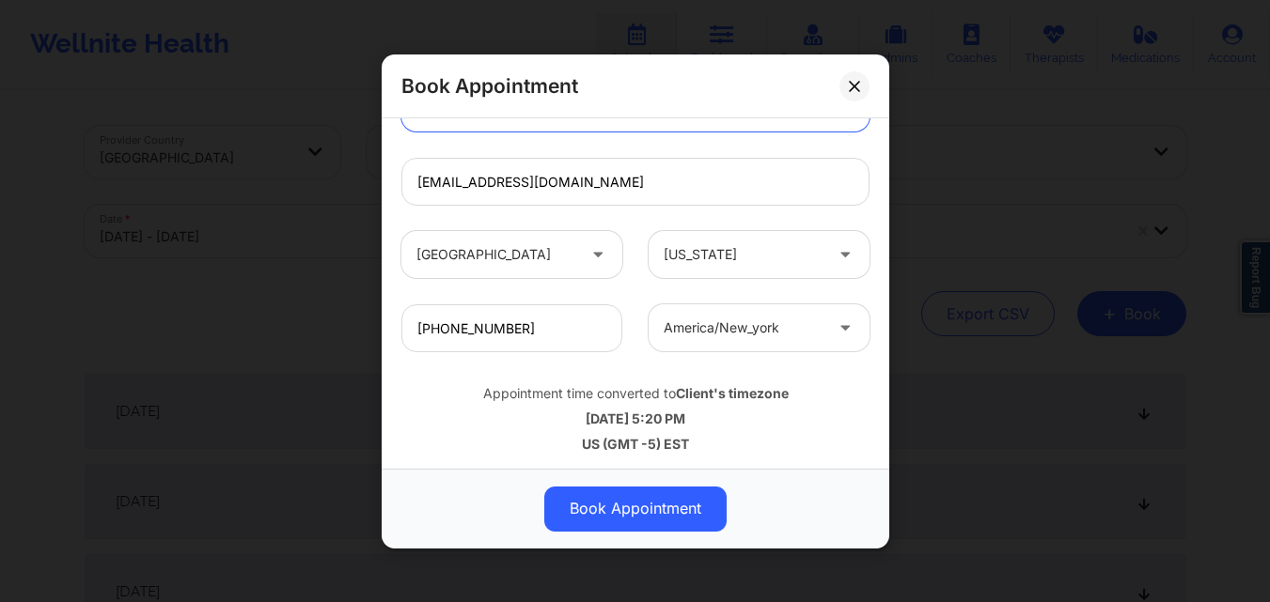
scroll to position [625, 0]
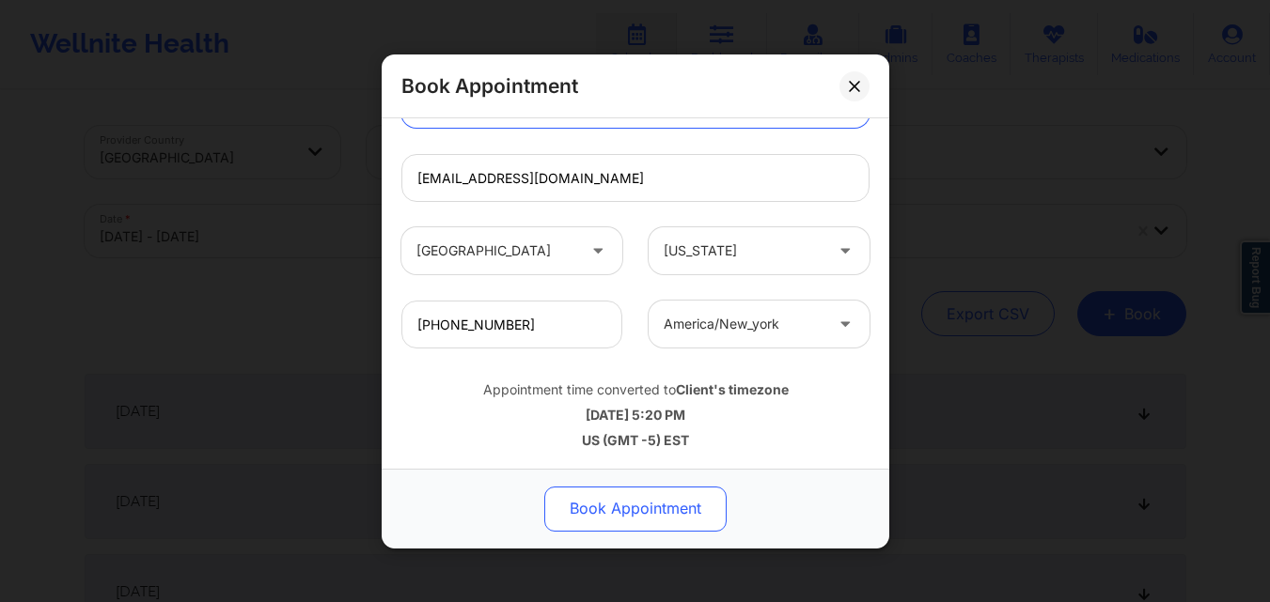
click at [665, 528] on button "Book Appointment" at bounding box center [635, 508] width 182 height 45
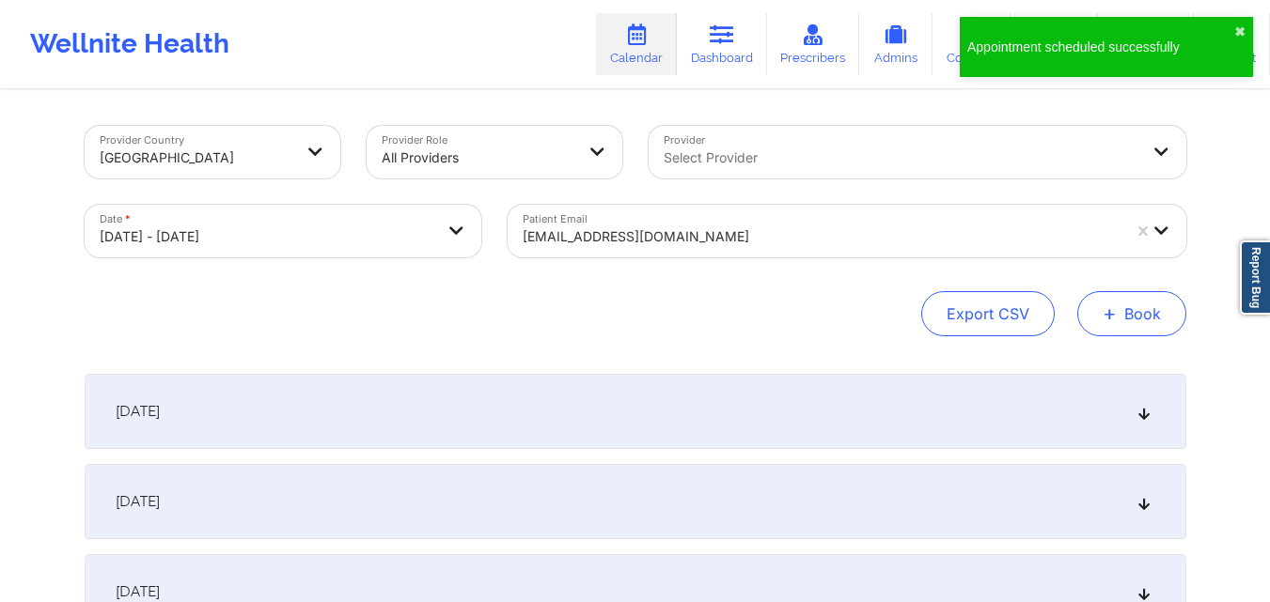
click at [1135, 308] on button "+ Book" at bounding box center [1131, 313] width 109 height 45
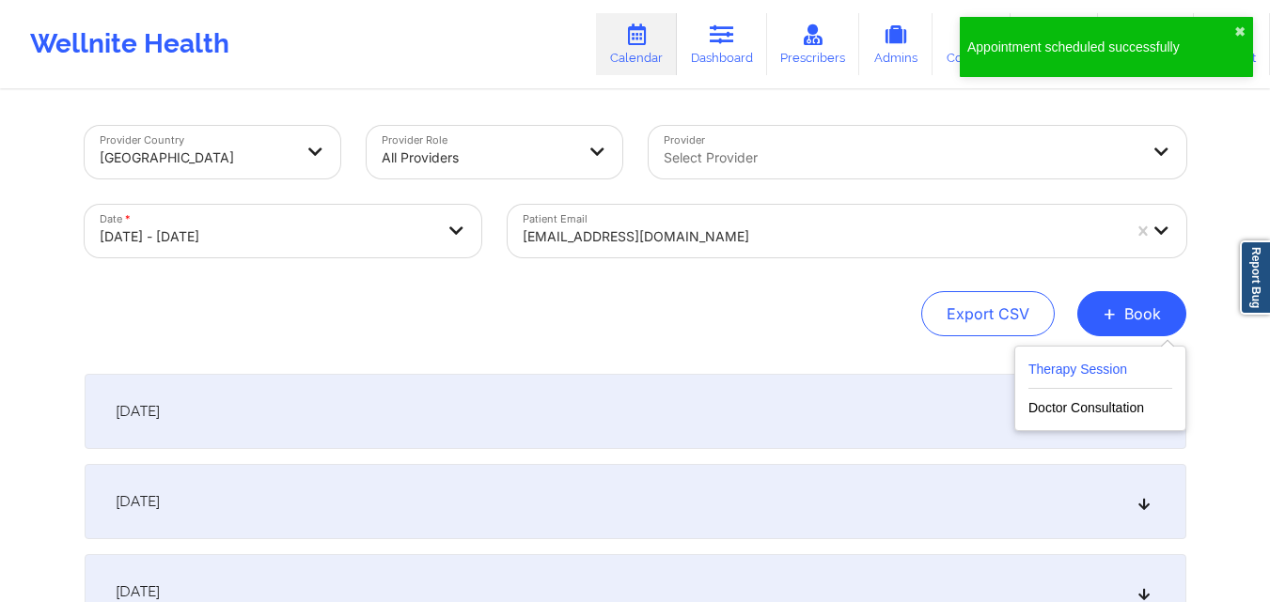
click at [1054, 366] on button "Therapy Session" at bounding box center [1100, 373] width 144 height 31
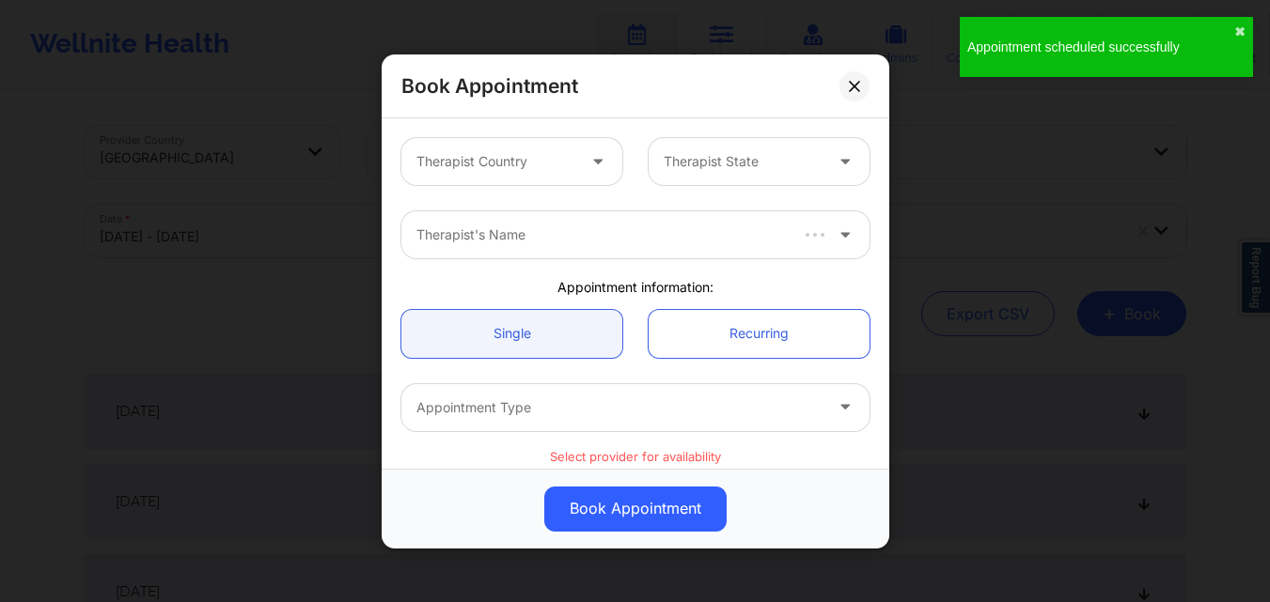
click at [579, 157] on div at bounding box center [599, 161] width 45 height 47
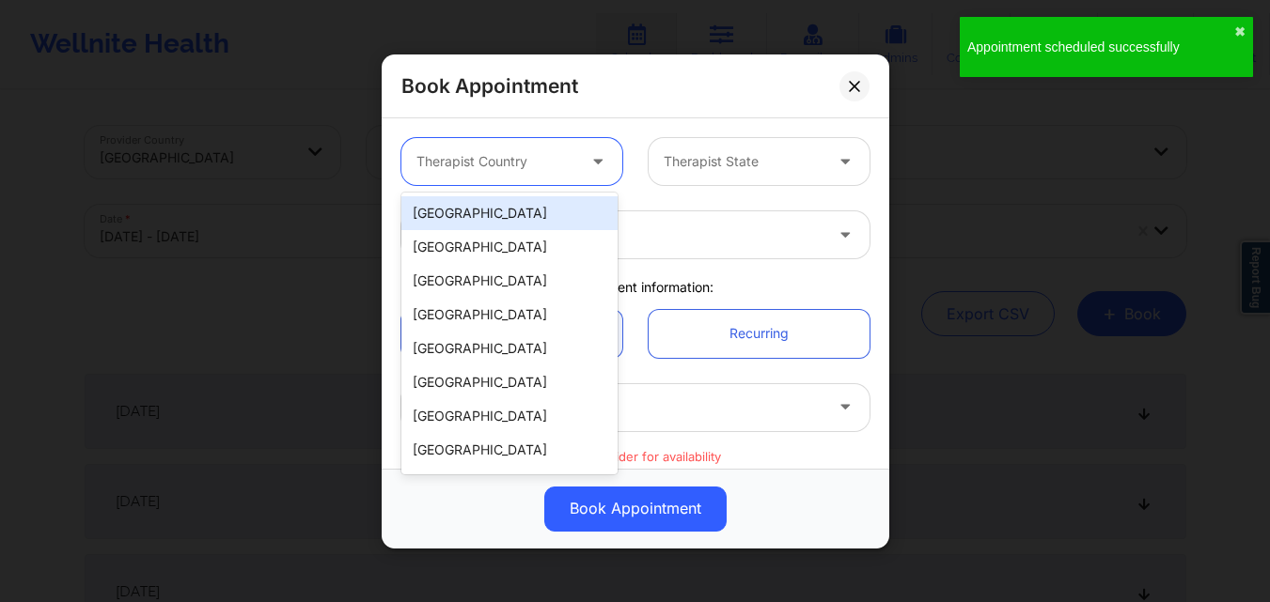
click at [548, 215] on div "[GEOGRAPHIC_DATA]" at bounding box center [509, 213] width 216 height 34
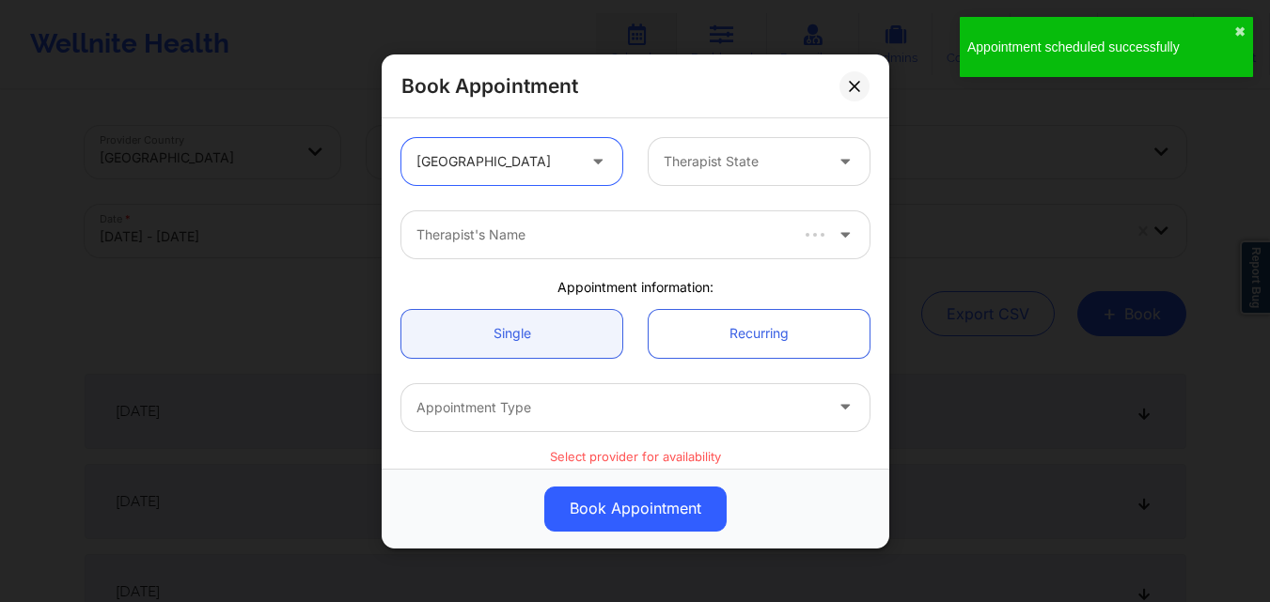
click at [676, 176] on div "Therapist State" at bounding box center [736, 161] width 176 height 47
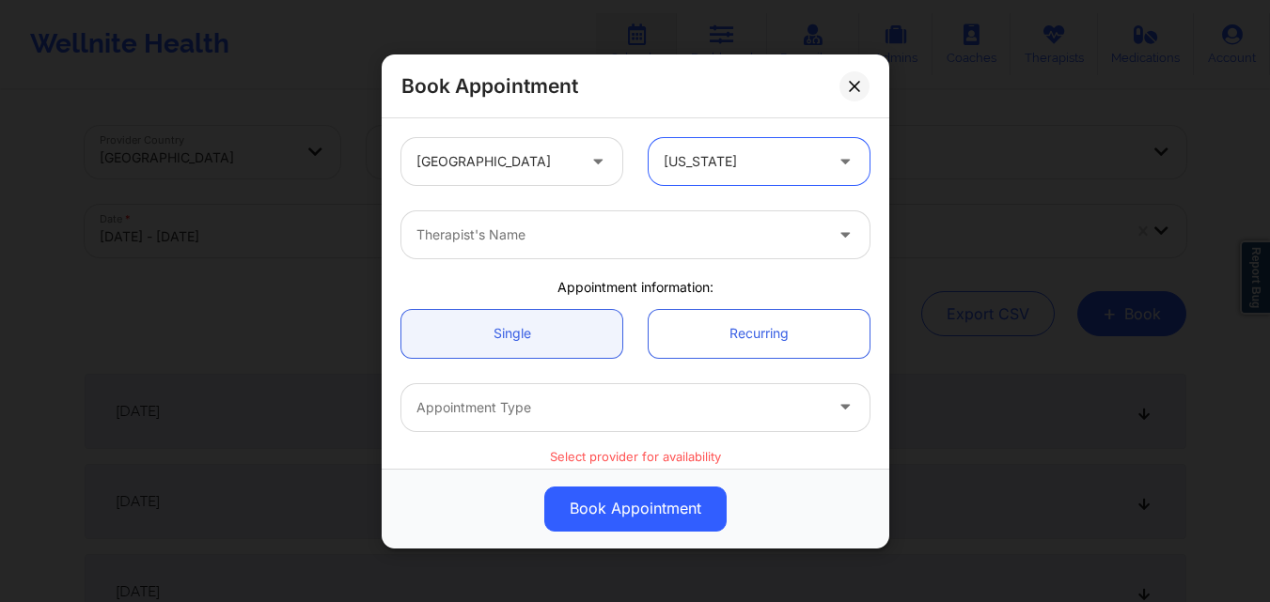
click at [597, 228] on div at bounding box center [619, 235] width 406 height 23
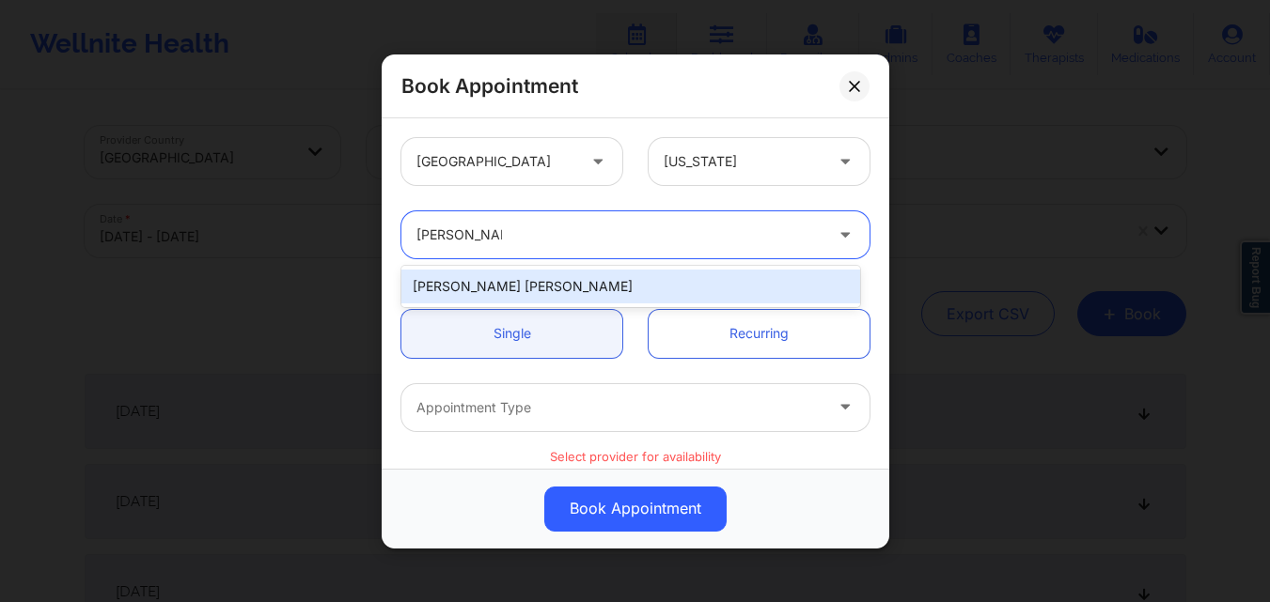
click at [527, 293] on div "[PERSON_NAME] [PERSON_NAME]" at bounding box center [630, 287] width 459 height 34
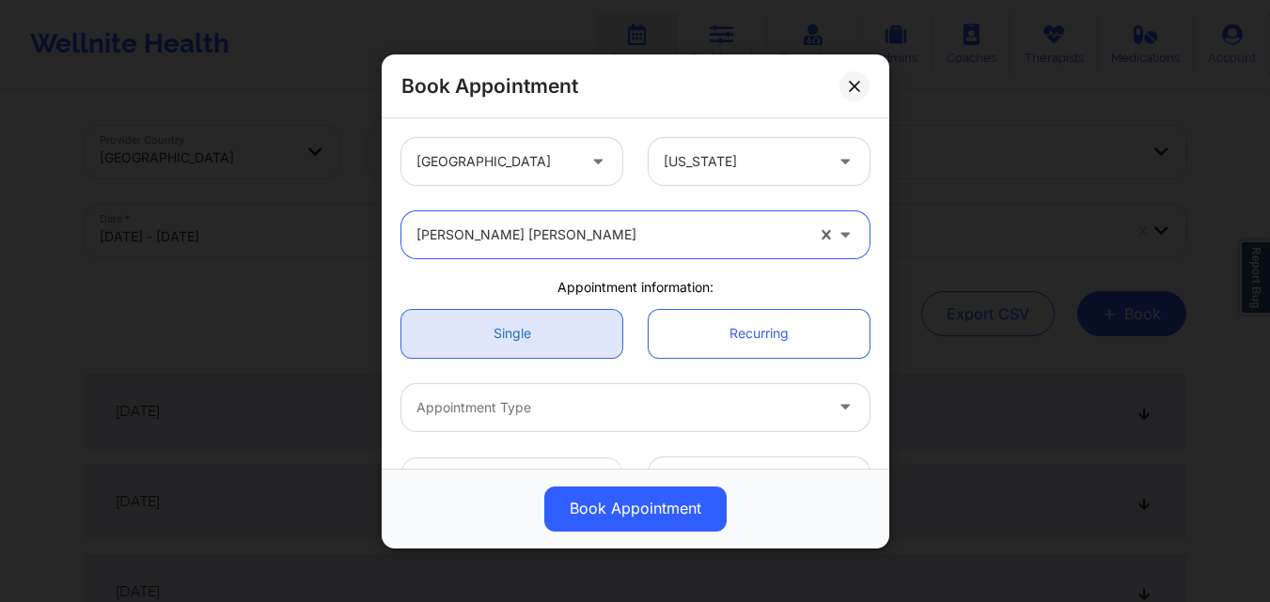
click at [509, 332] on link "Single" at bounding box center [511, 333] width 221 height 48
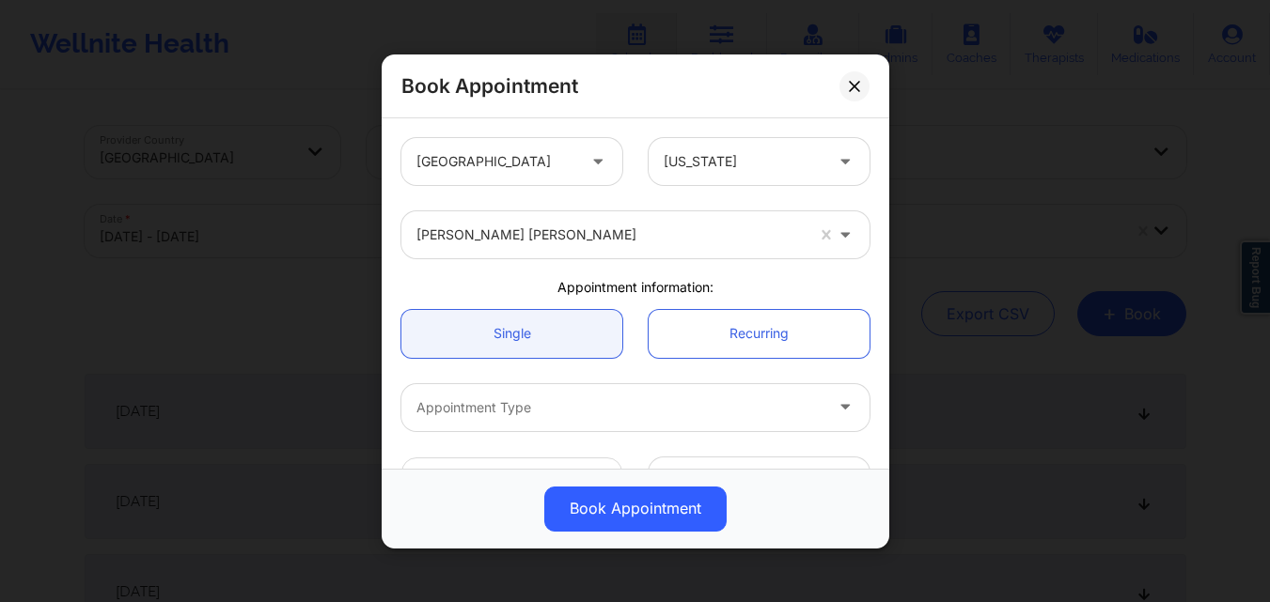
click at [511, 394] on div "Appointment Type" at bounding box center [612, 406] width 423 height 47
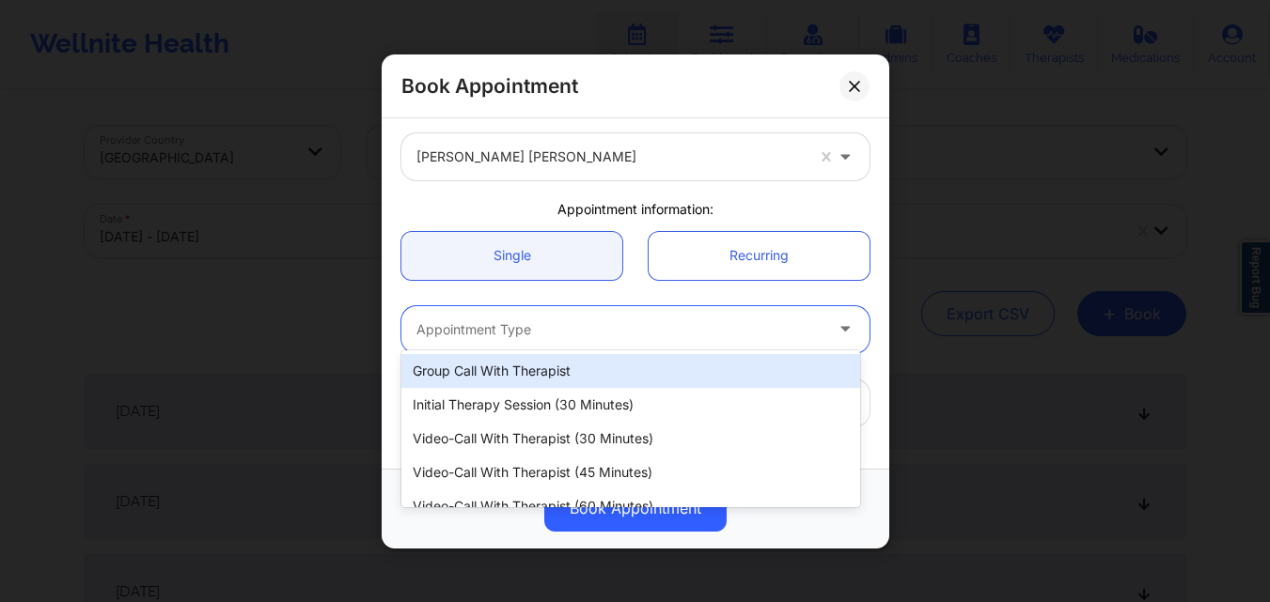
scroll to position [94, 0]
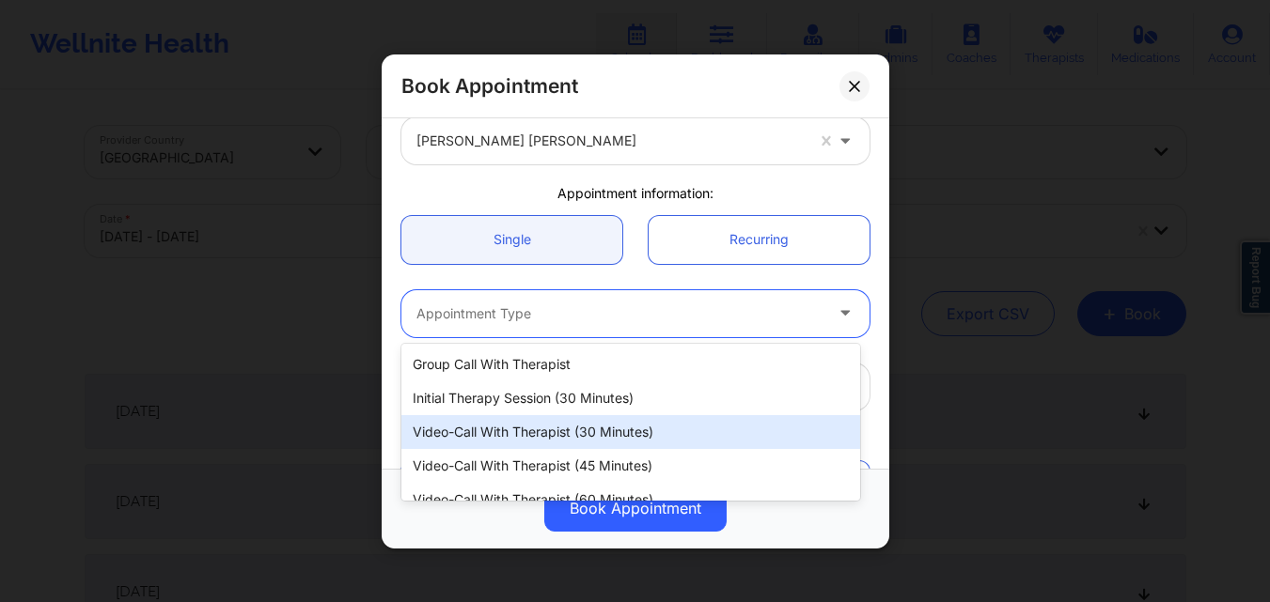
click at [591, 436] on div "Video-Call with Therapist (30 minutes)" at bounding box center [630, 432] width 459 height 34
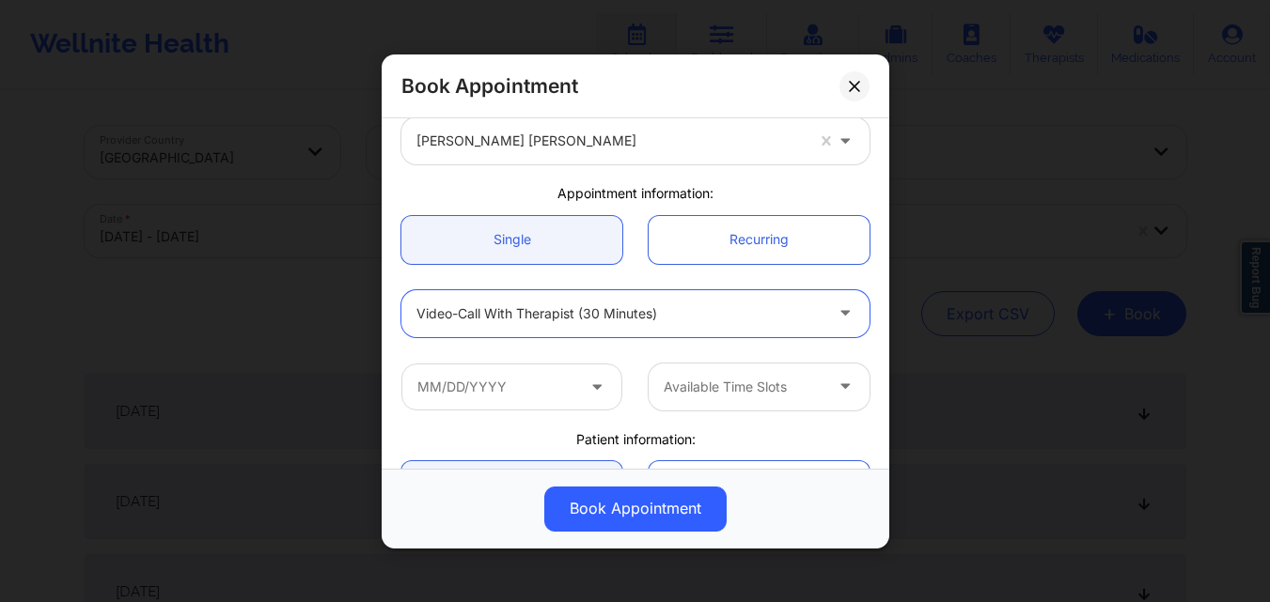
scroll to position [188, 0]
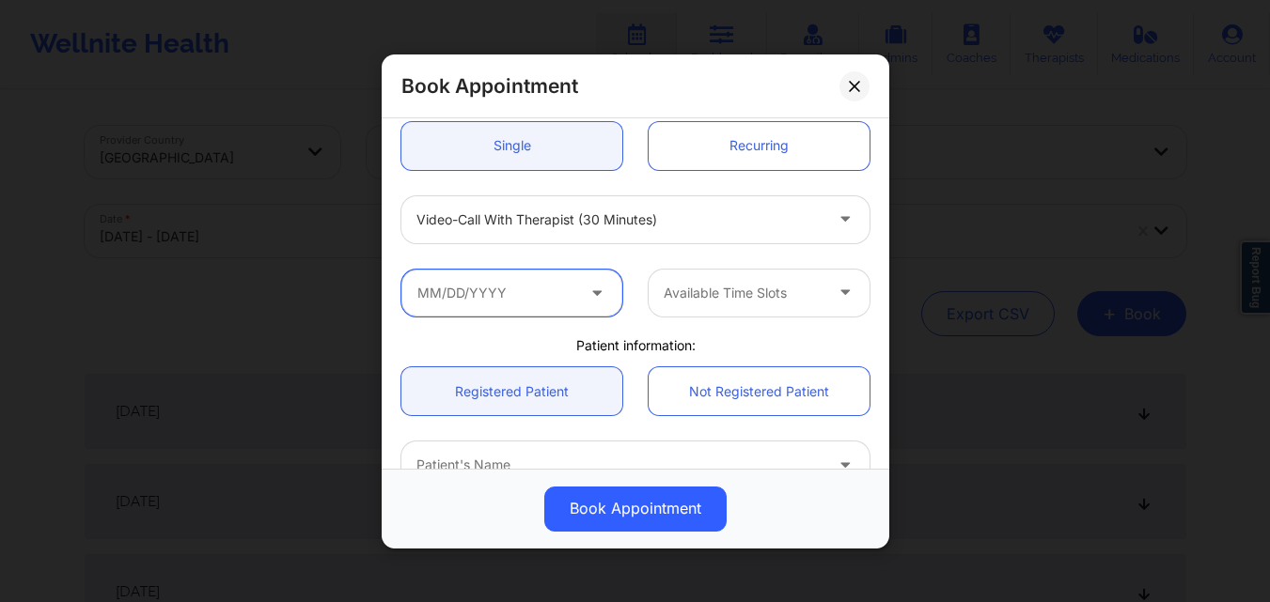
click at [540, 279] on input "text" at bounding box center [511, 292] width 221 height 47
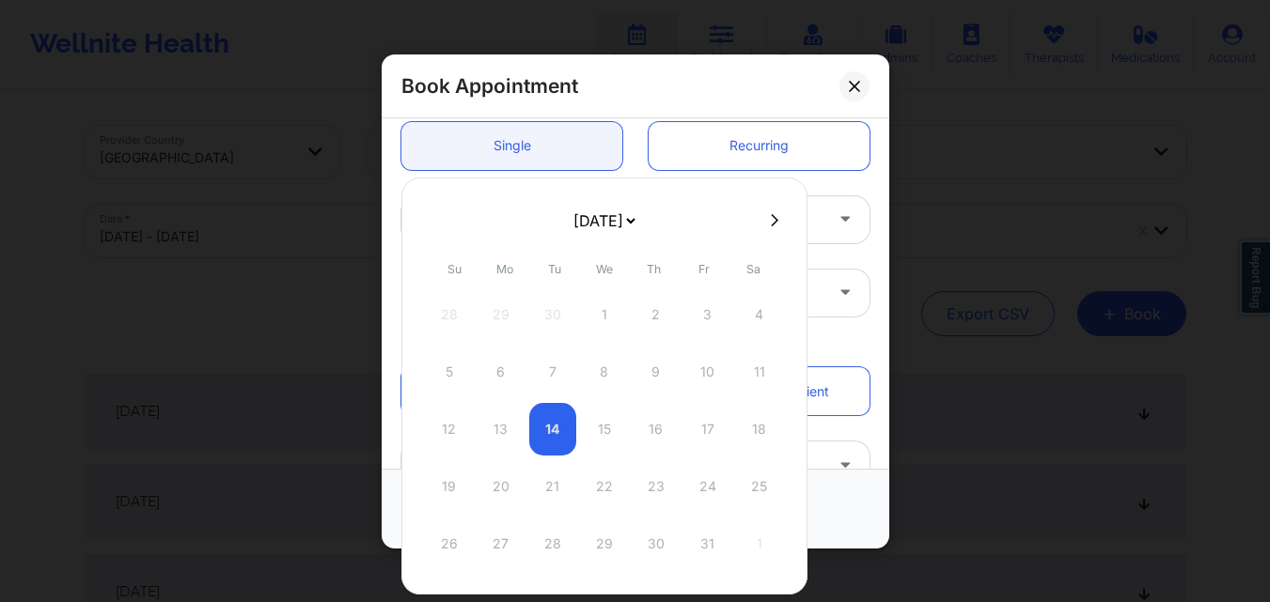
click at [771, 225] on icon at bounding box center [775, 220] width 8 height 14
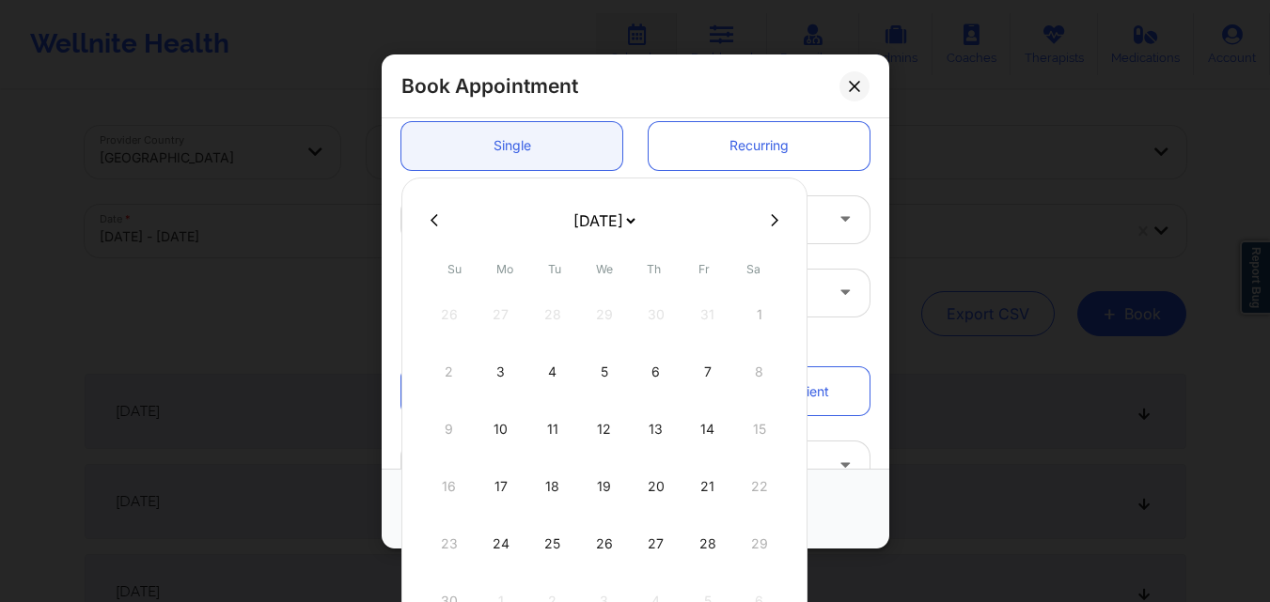
click at [771, 221] on icon at bounding box center [775, 219] width 8 height 12
click at [601, 545] on div "31" at bounding box center [604, 544] width 47 height 53
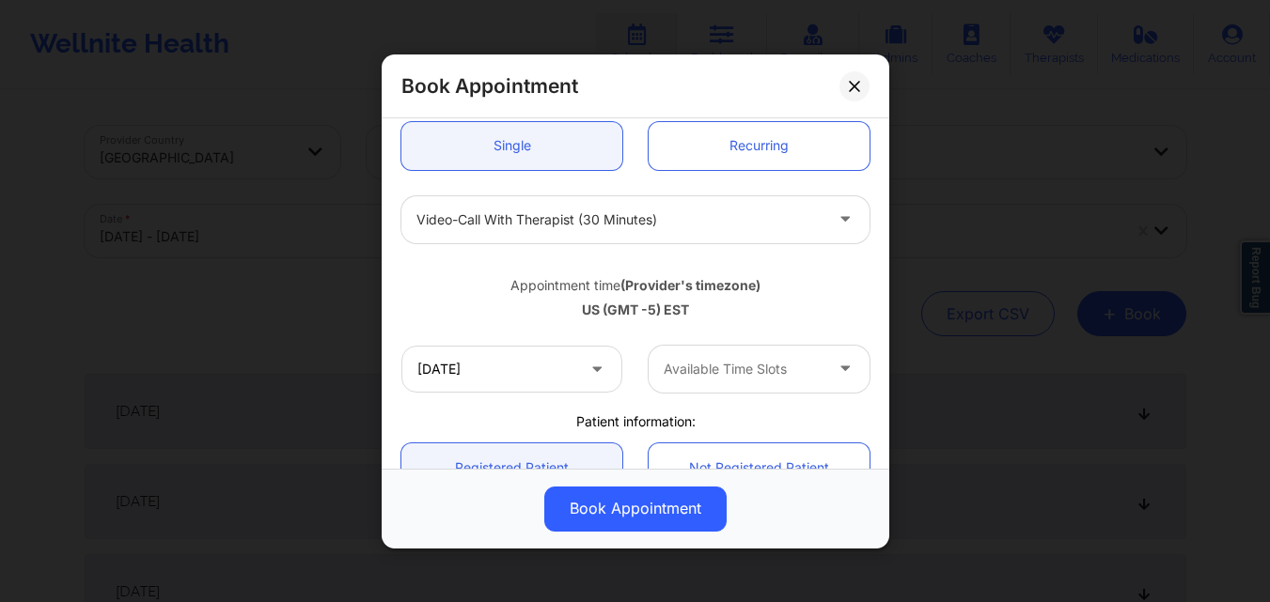
click at [747, 356] on div "Available Time Slots" at bounding box center [736, 368] width 176 height 47
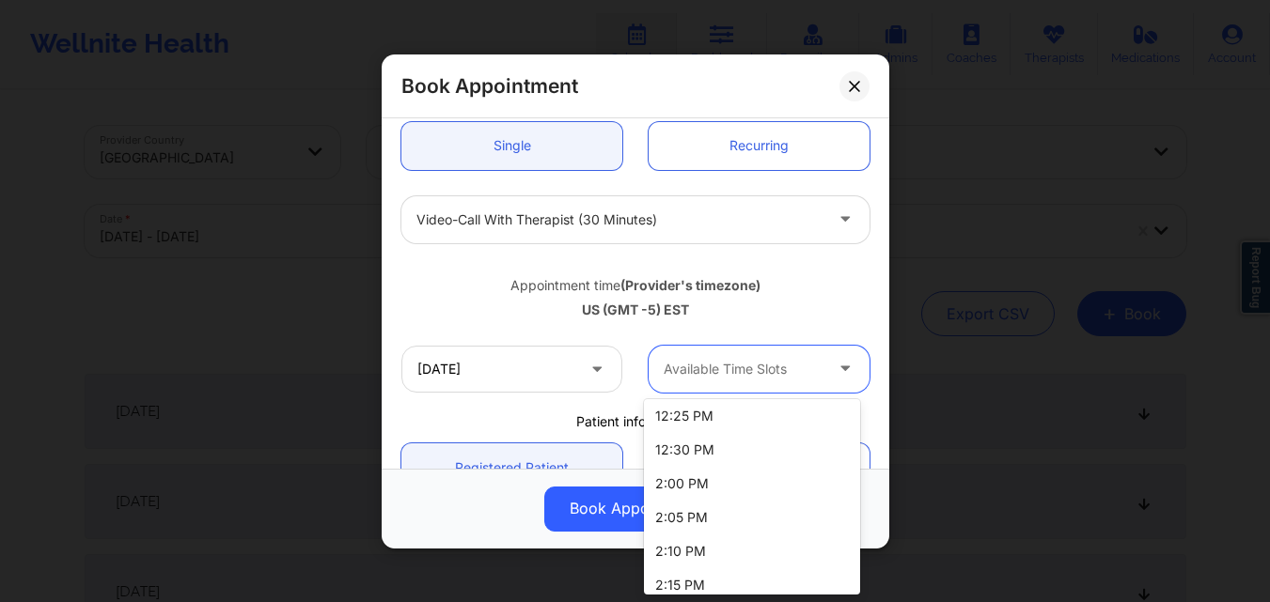
scroll to position [1774, 0]
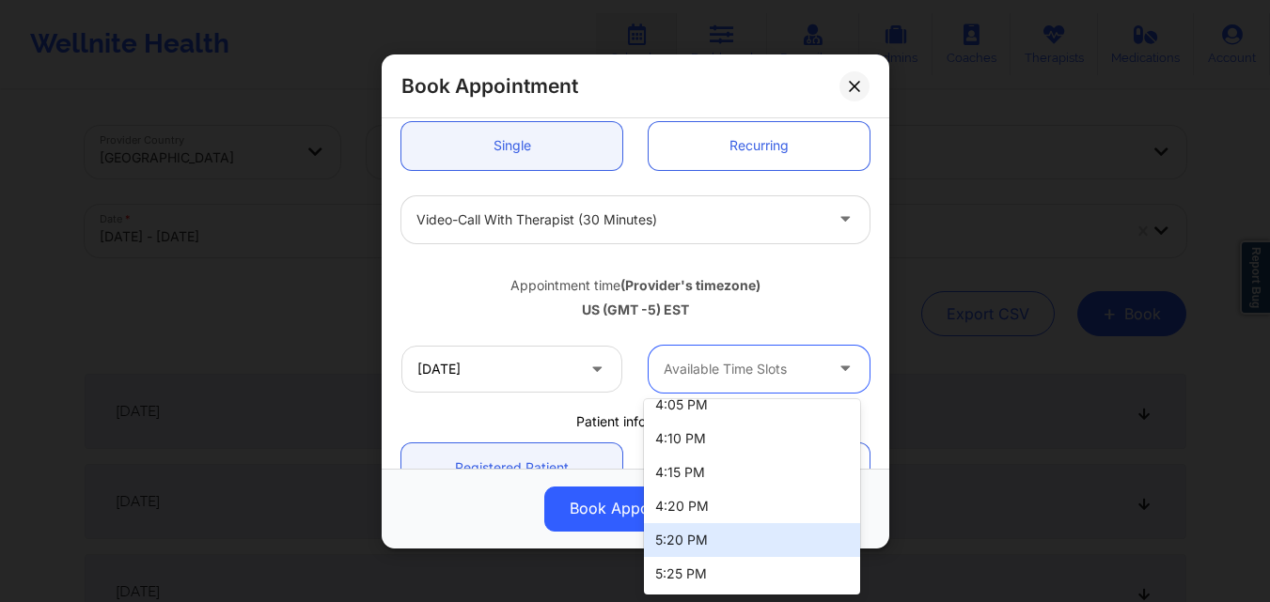
click at [723, 527] on div "5:20 PM" at bounding box center [752, 540] width 216 height 34
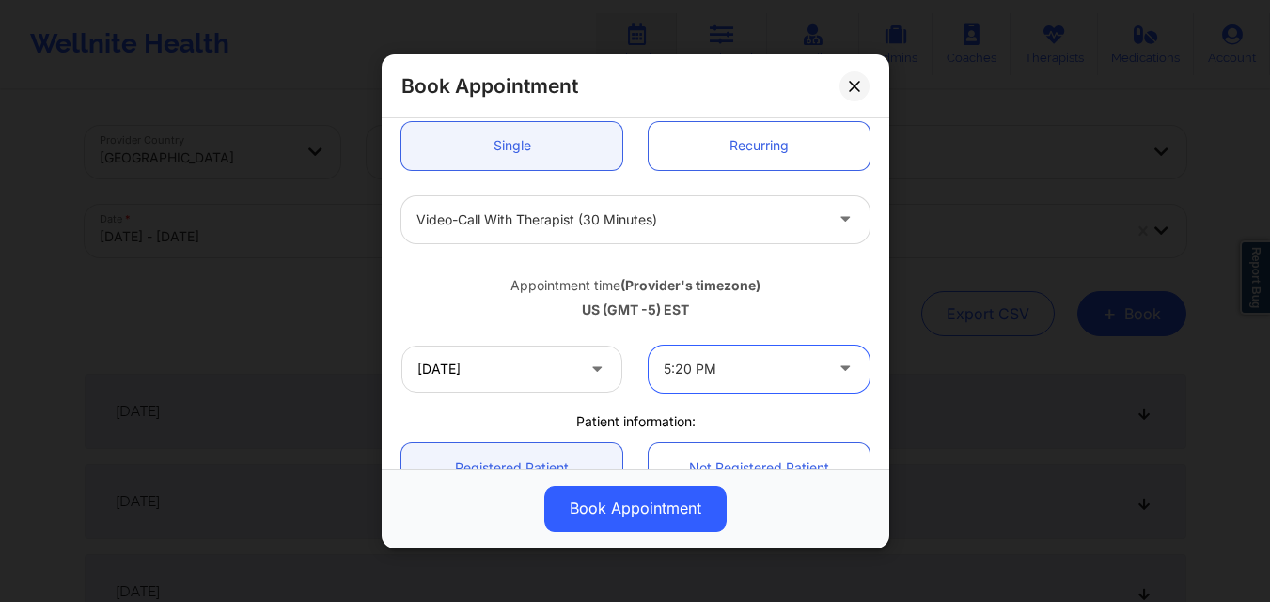
scroll to position [376, 0]
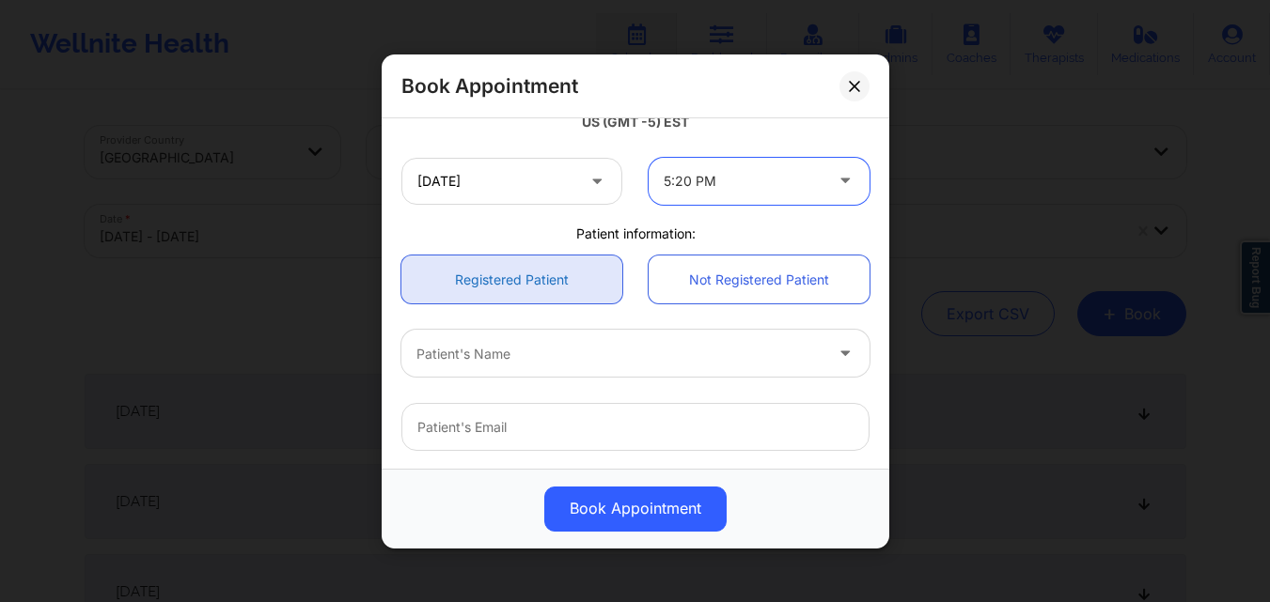
click at [523, 297] on link "Registered Patient" at bounding box center [511, 280] width 221 height 48
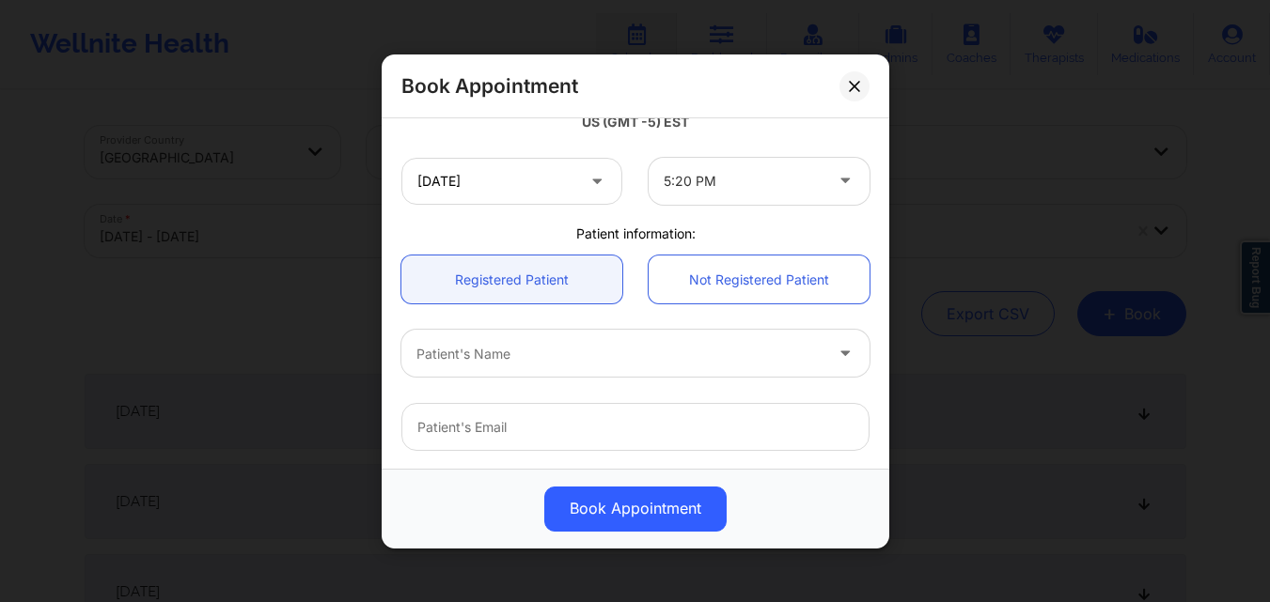
click at [538, 366] on div "Patient's Name" at bounding box center [612, 353] width 423 height 47
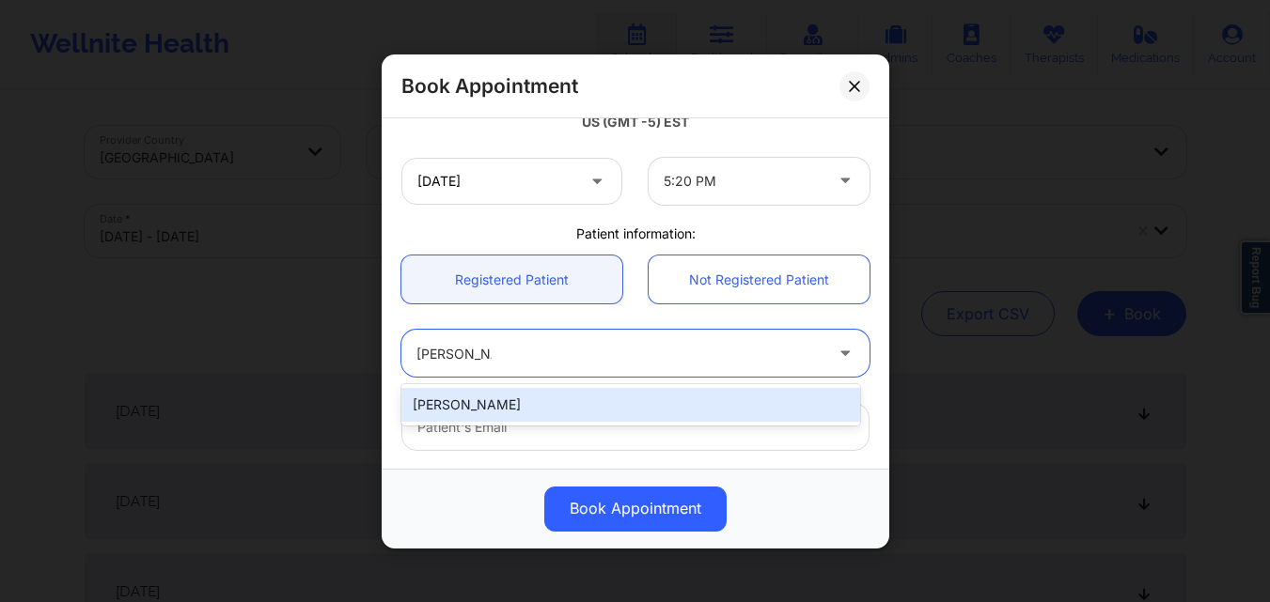
click at [530, 413] on div "Susan Bousquet" at bounding box center [630, 405] width 459 height 34
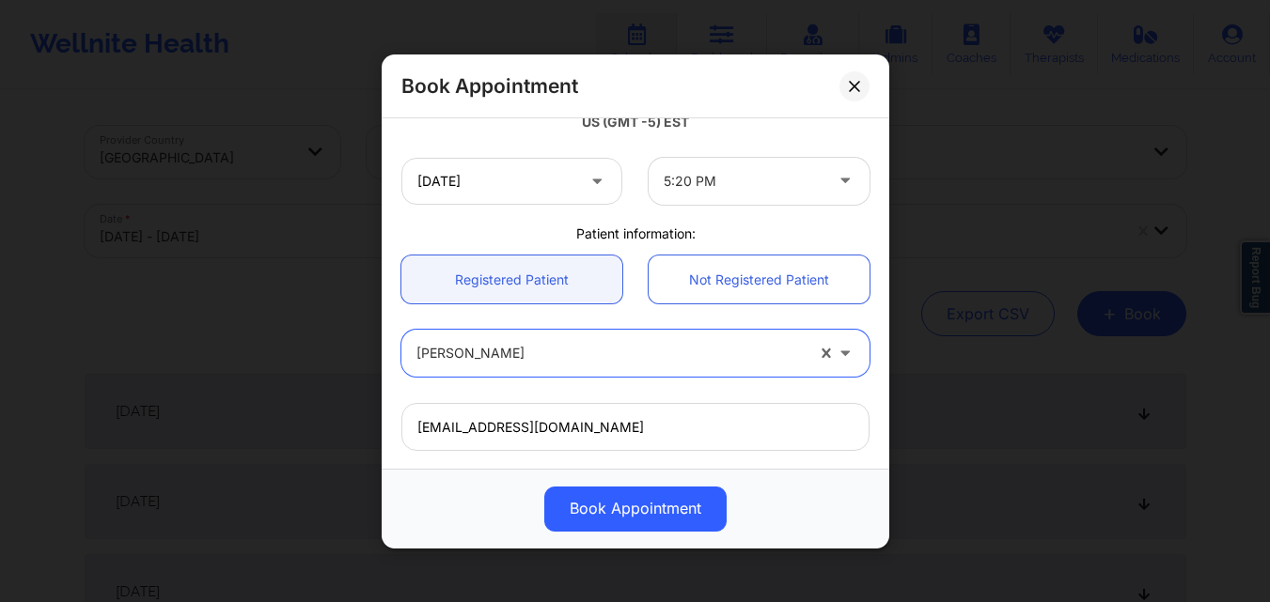
scroll to position [625, 0]
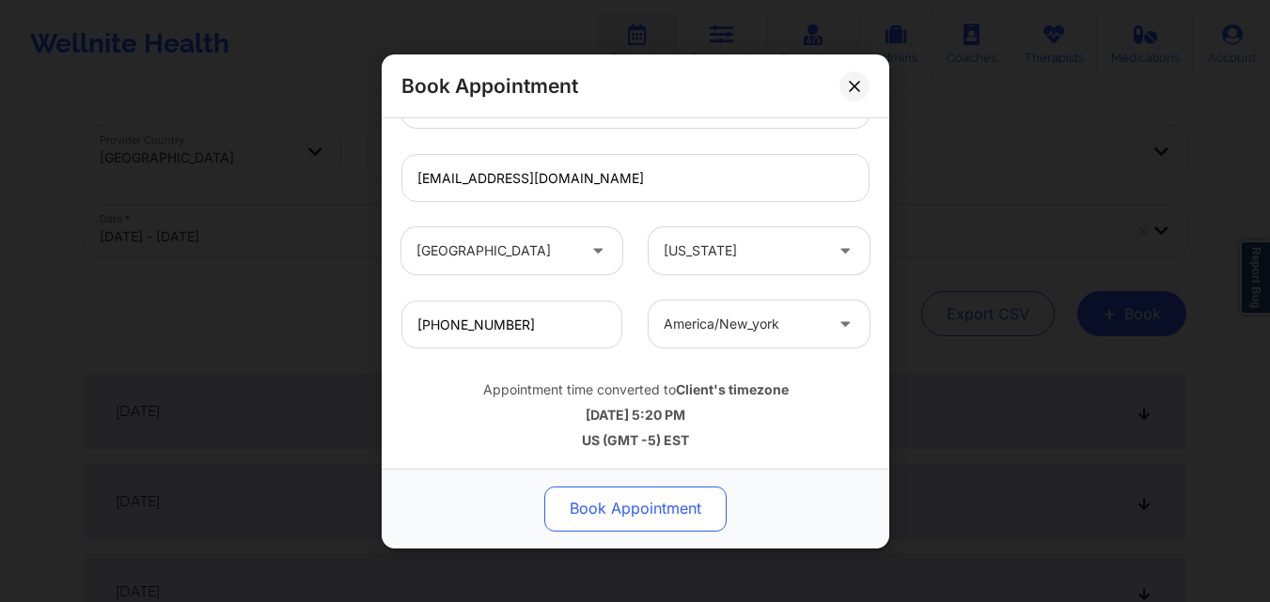
click at [630, 488] on button "Book Appointment" at bounding box center [635, 508] width 182 height 45
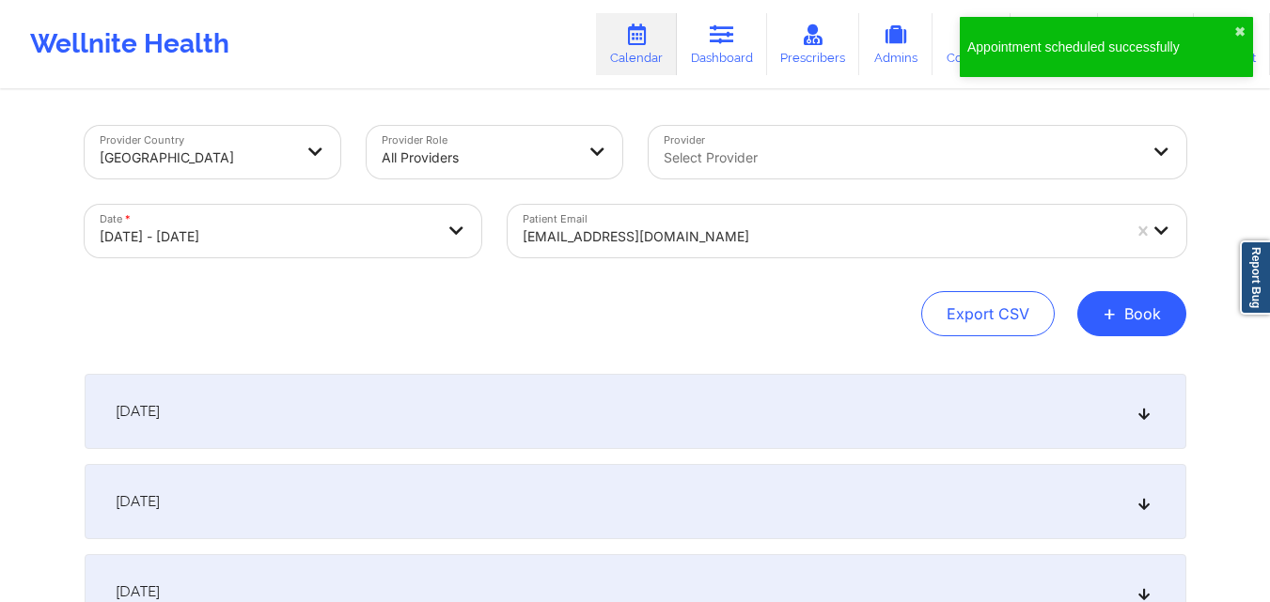
click at [860, 244] on div at bounding box center [821, 237] width 598 height 23
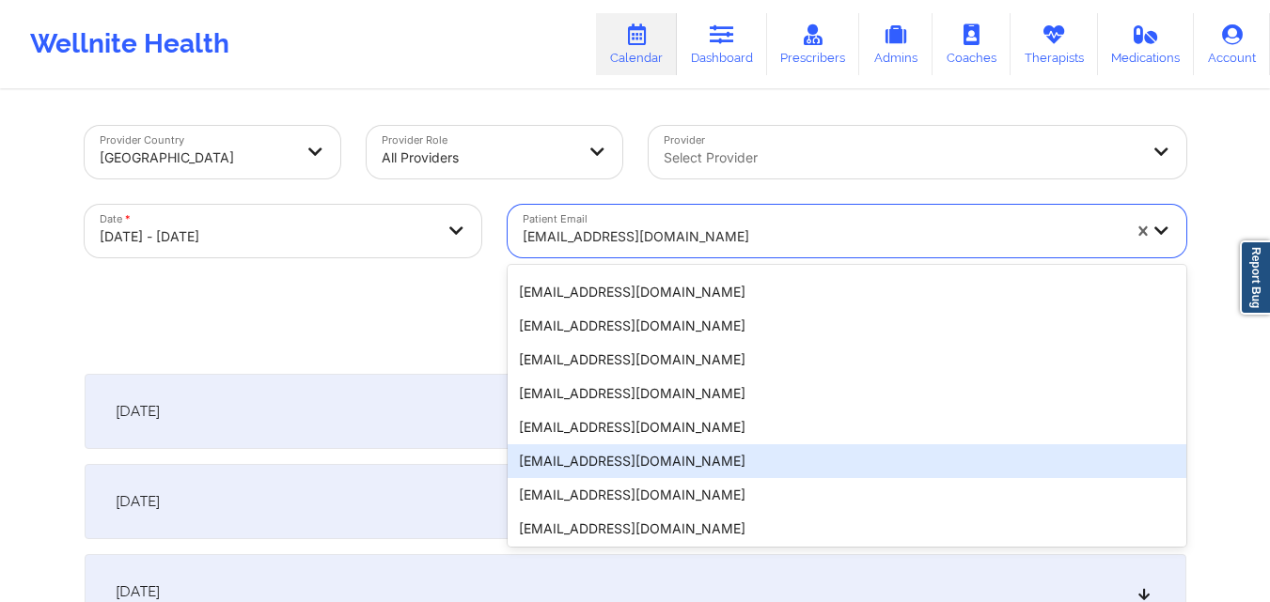
scroll to position [0, 0]
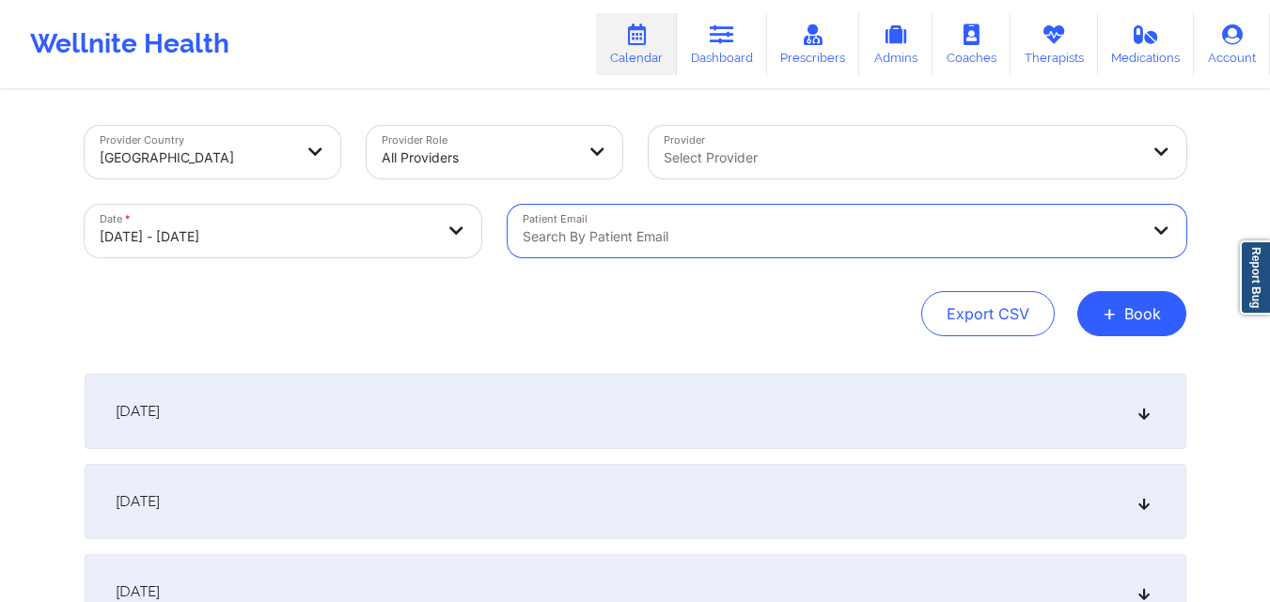
paste input "sb2creative4u@yahoo.com"
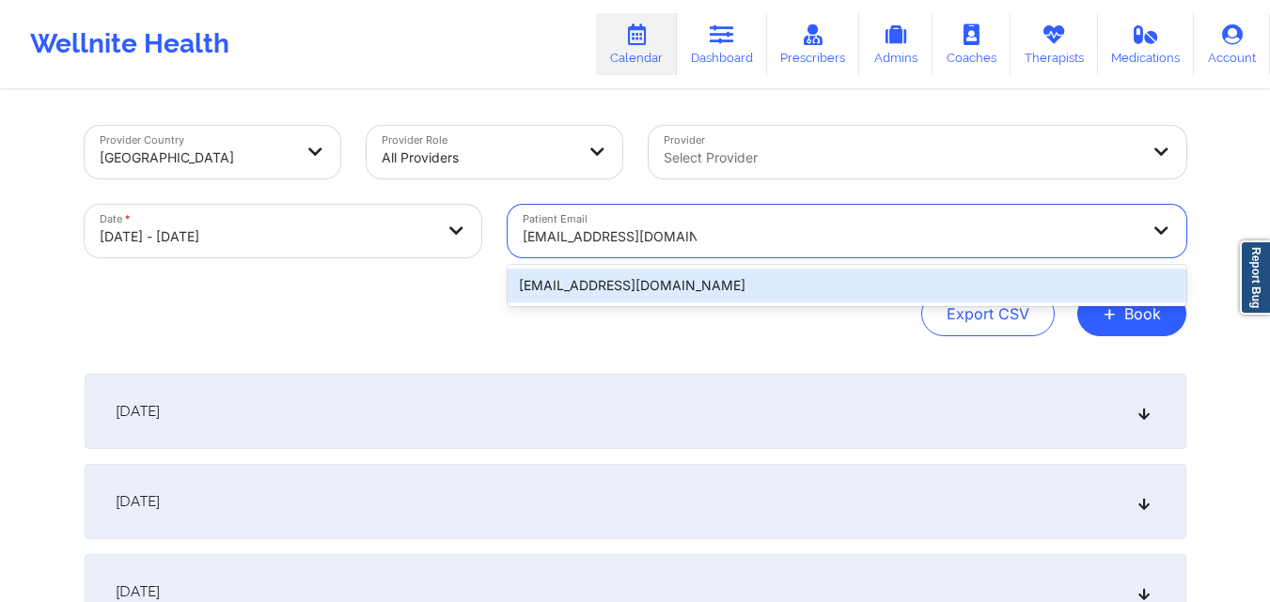
click at [708, 289] on div "sb2creative4u@yahoo.com" at bounding box center [846, 286] width 678 height 34
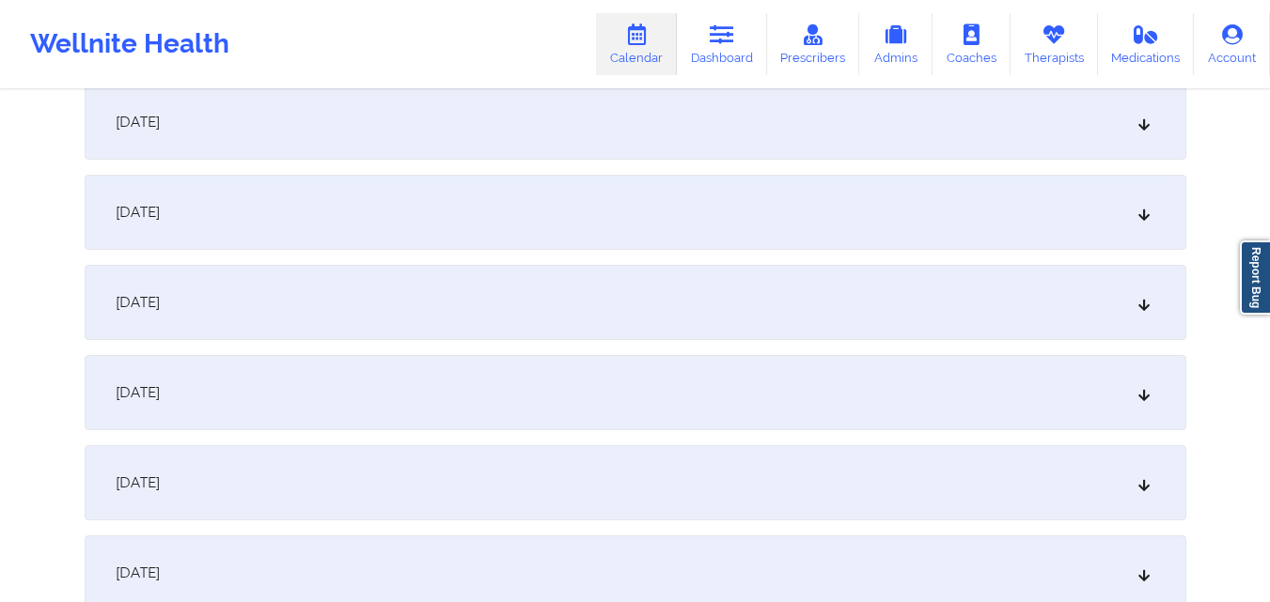
scroll to position [8208, 0]
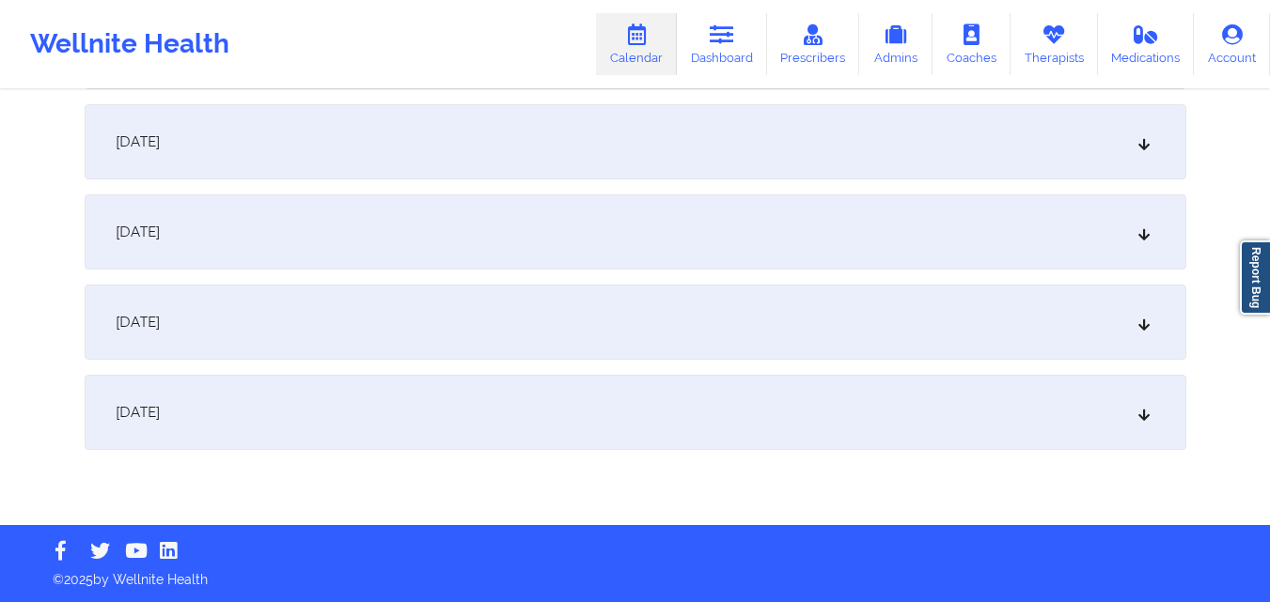
click at [676, 415] on div "[DATE]" at bounding box center [635, 412] width 1101 height 75
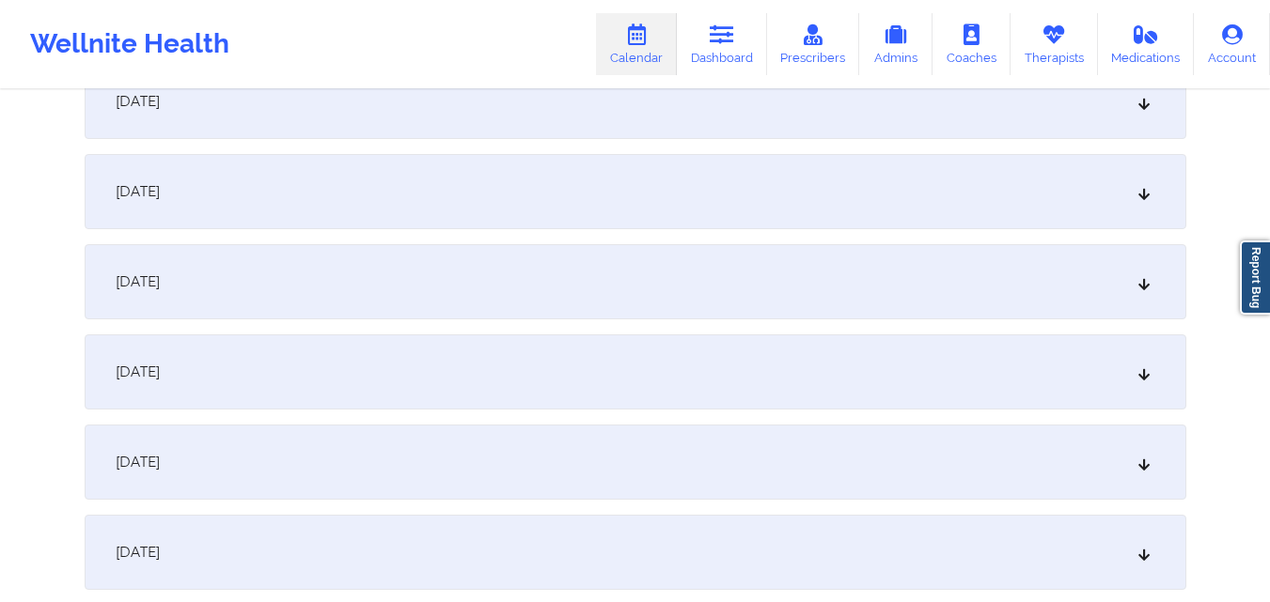
scroll to position [7738, 0]
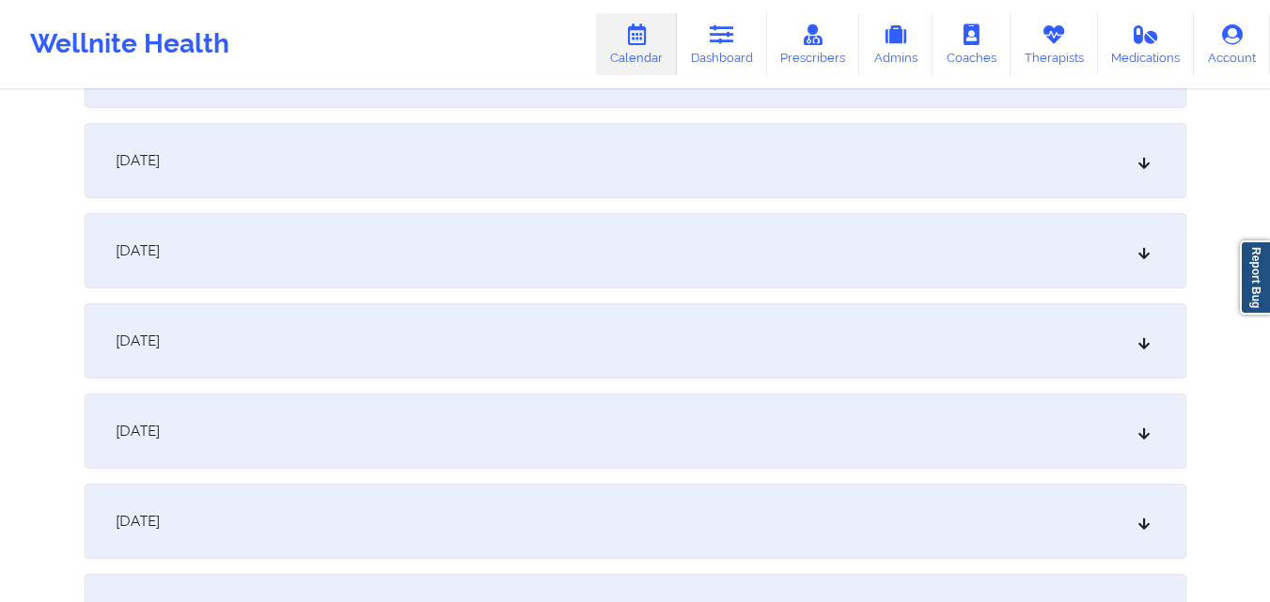
click at [623, 247] on div "[DATE]" at bounding box center [635, 250] width 1101 height 75
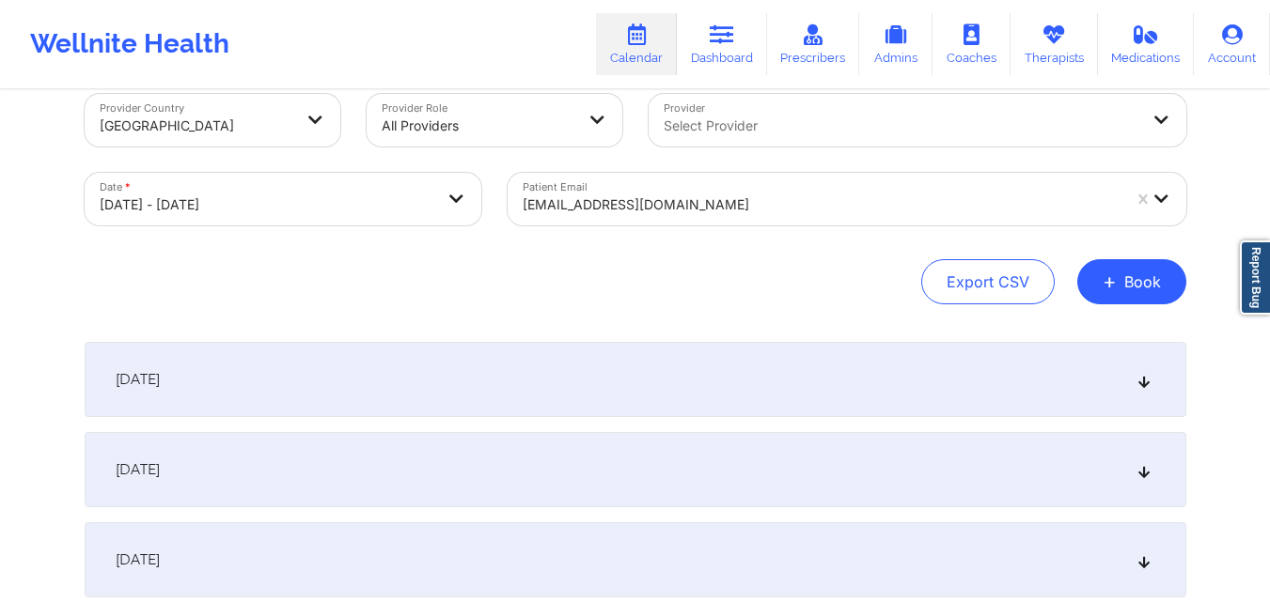
scroll to position [0, 0]
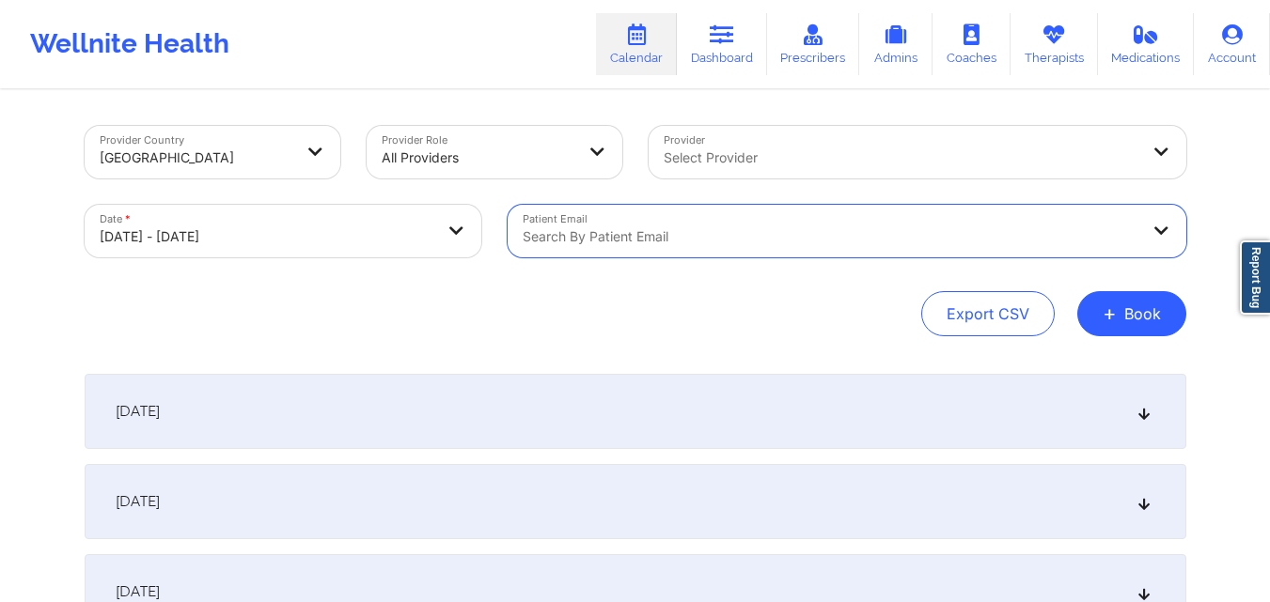
click at [1039, 159] on div at bounding box center [900, 158] width 475 height 23
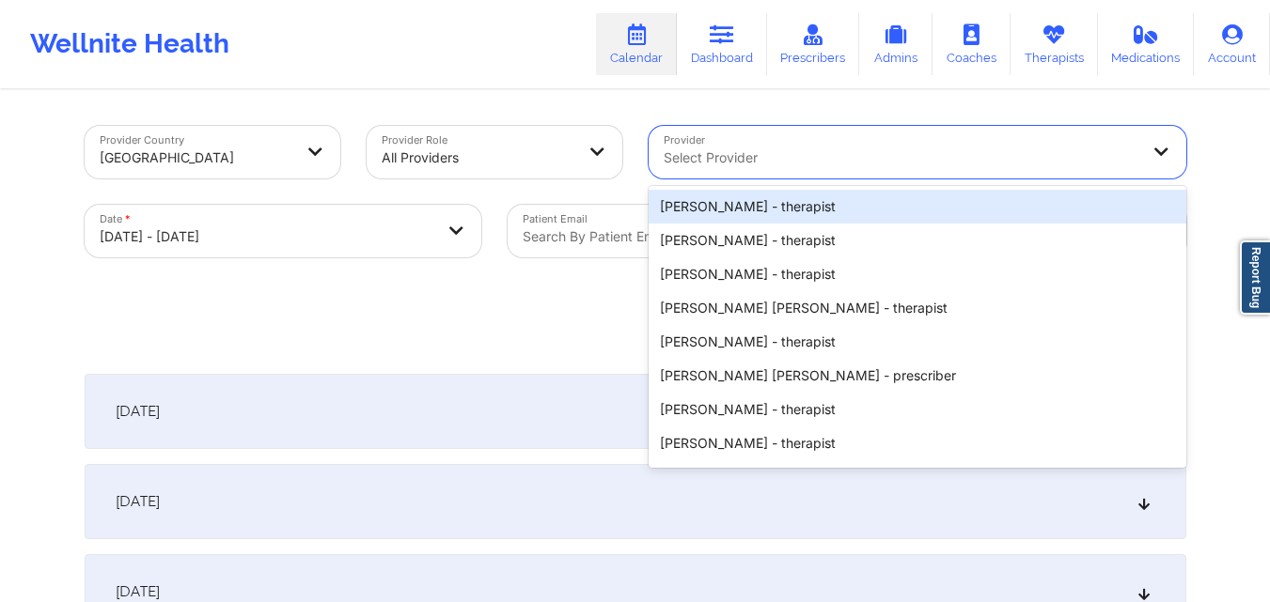
paste input "Shannon Pfeifle"
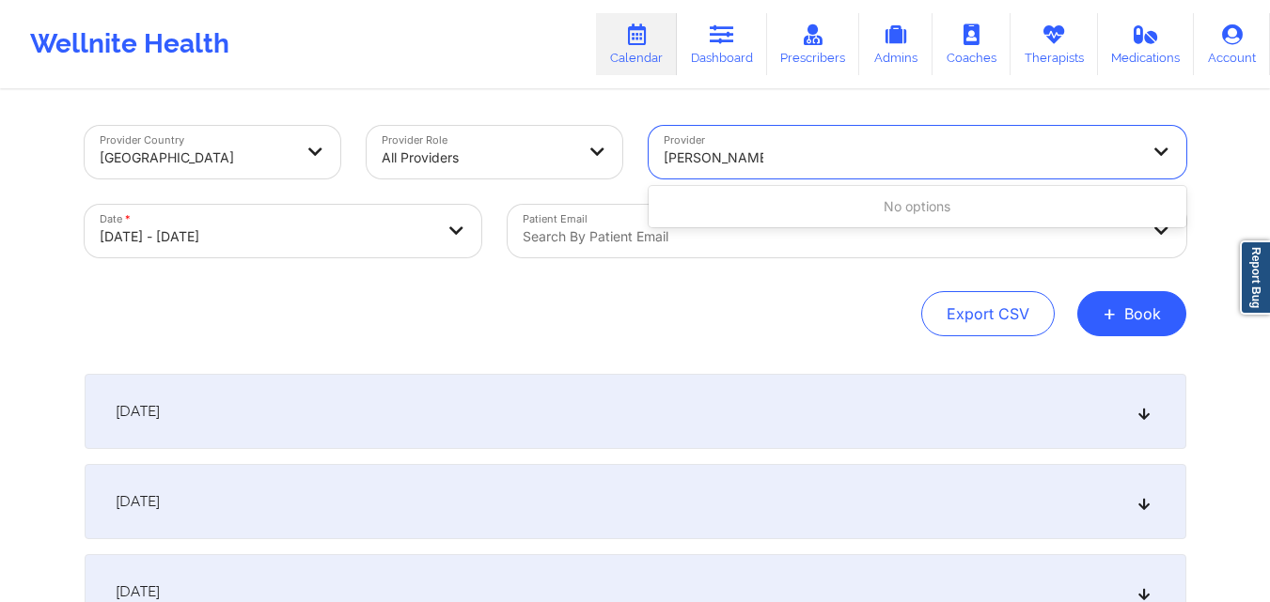
click at [724, 155] on input "Shannon Pfeifle" at bounding box center [713, 157] width 100 height 19
click at [821, 156] on div at bounding box center [900, 158] width 475 height 23
paste input "Shannon Pfeifle"
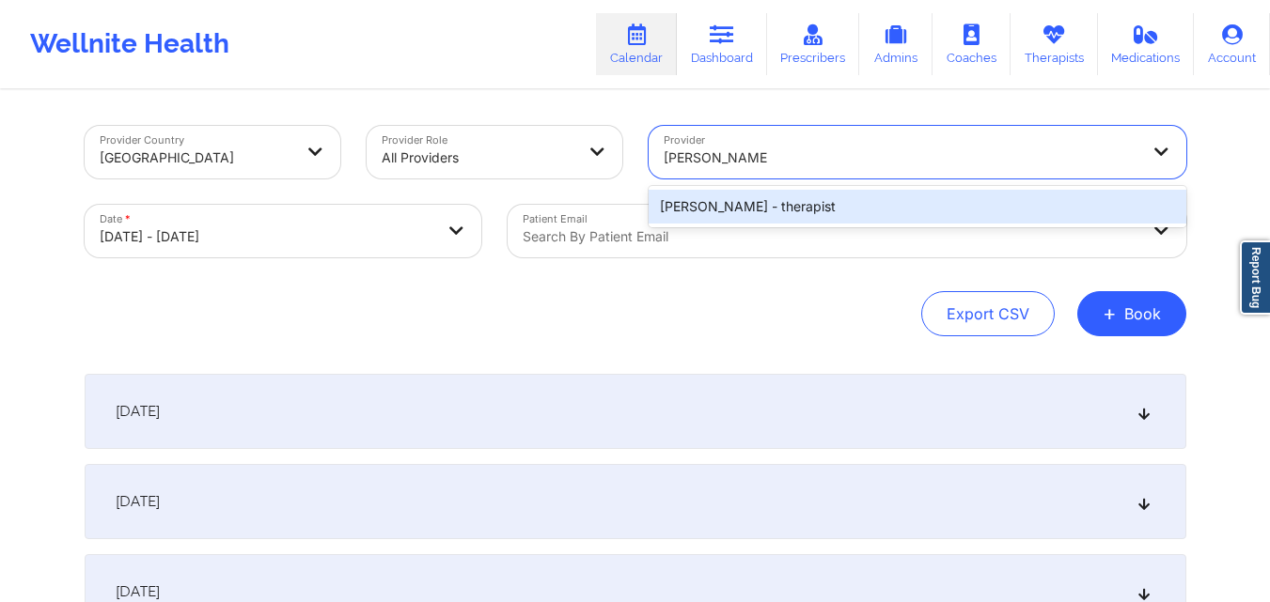
click at [879, 212] on div "Shannon Pfeifle - therapist" at bounding box center [917, 207] width 538 height 34
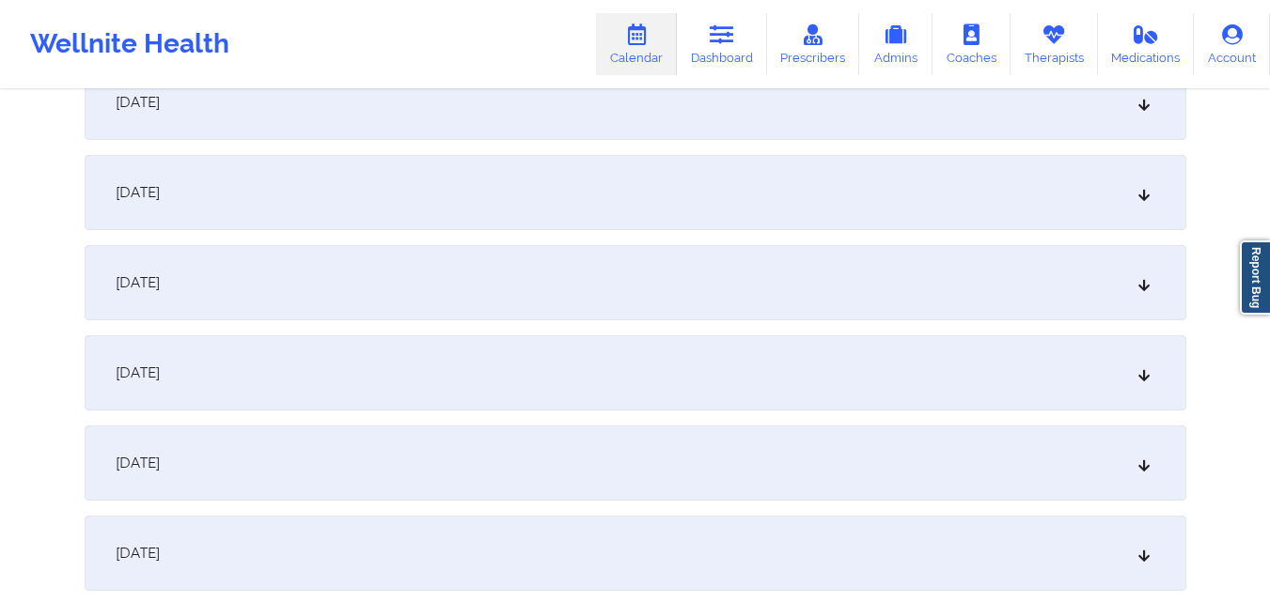
scroll to position [1410, 0]
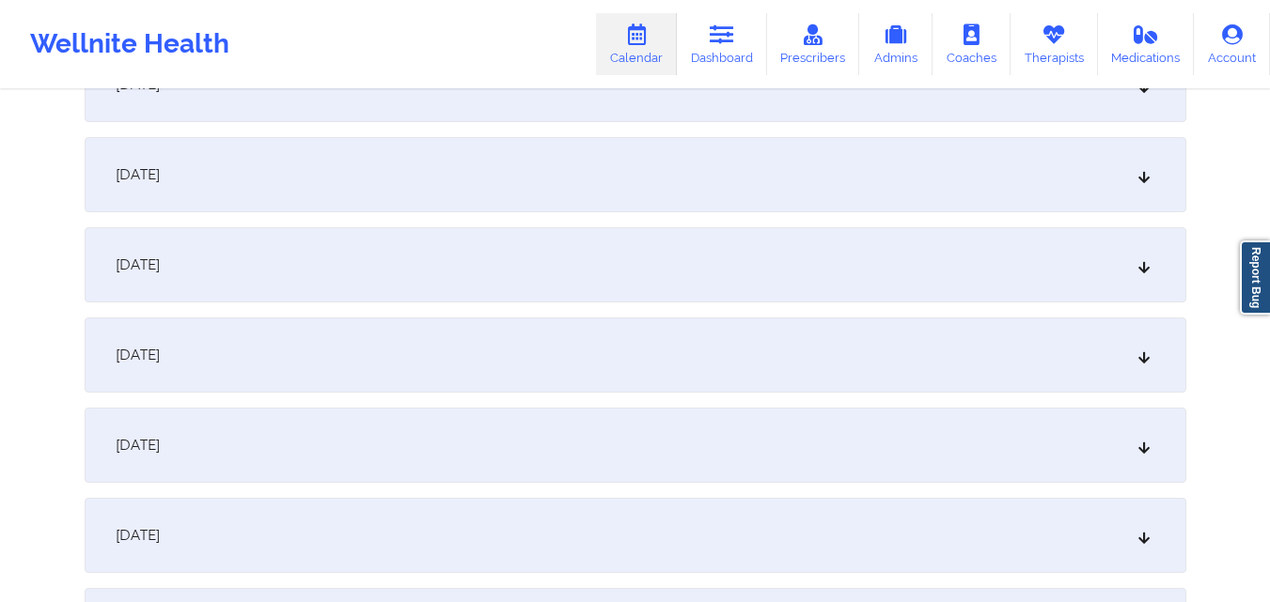
click at [507, 174] on div "[DATE]" at bounding box center [635, 174] width 1101 height 75
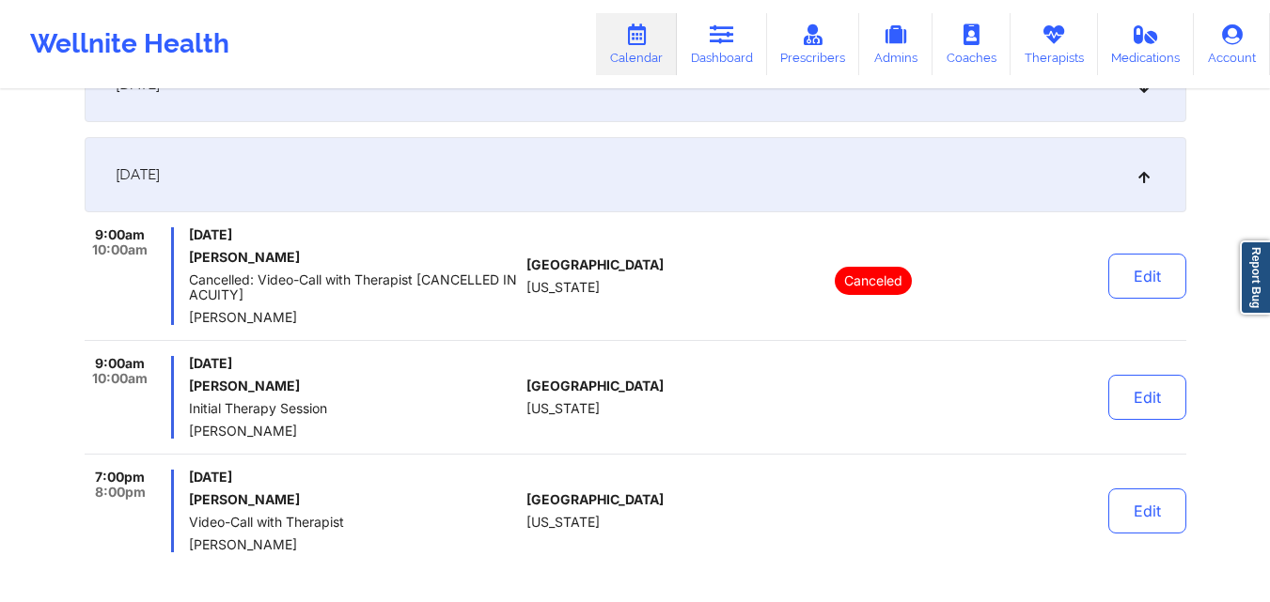
scroll to position [1504, 0]
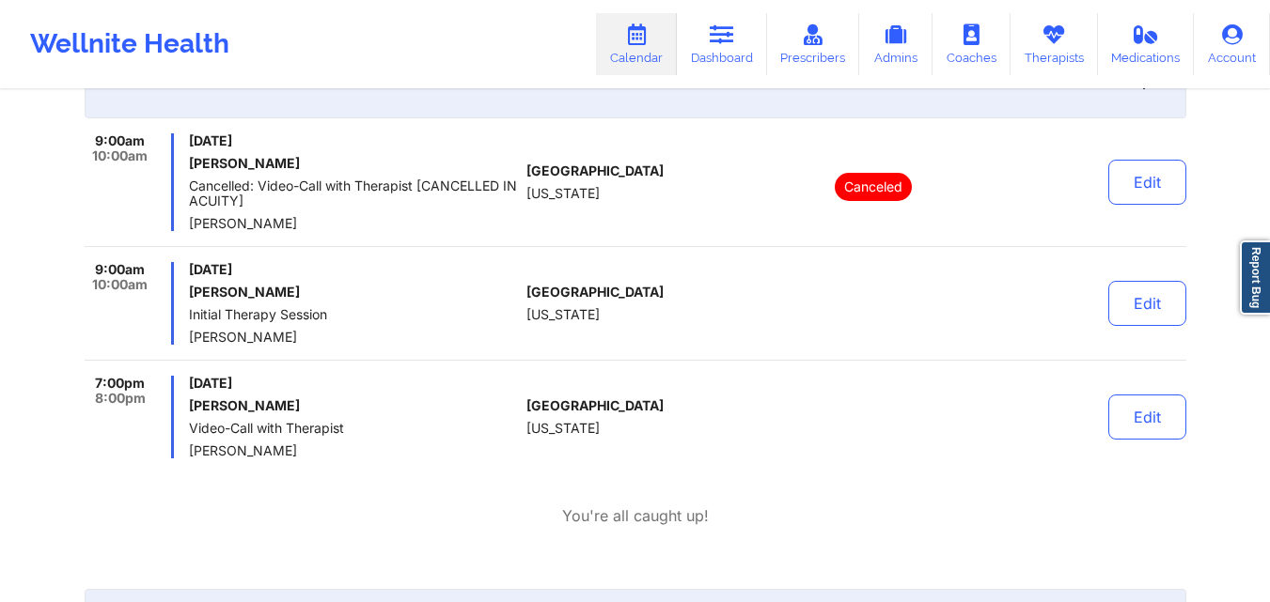
drag, startPoint x: 205, startPoint y: 294, endPoint x: 361, endPoint y: 294, distance: 156.0
click at [361, 294] on div "9:00am 10:00am Tuesday, October 14, 2025 Claudia Lundberg Initial Therapy Sessi…" at bounding box center [302, 303] width 435 height 83
copy h6 "Claudia Lundberg"
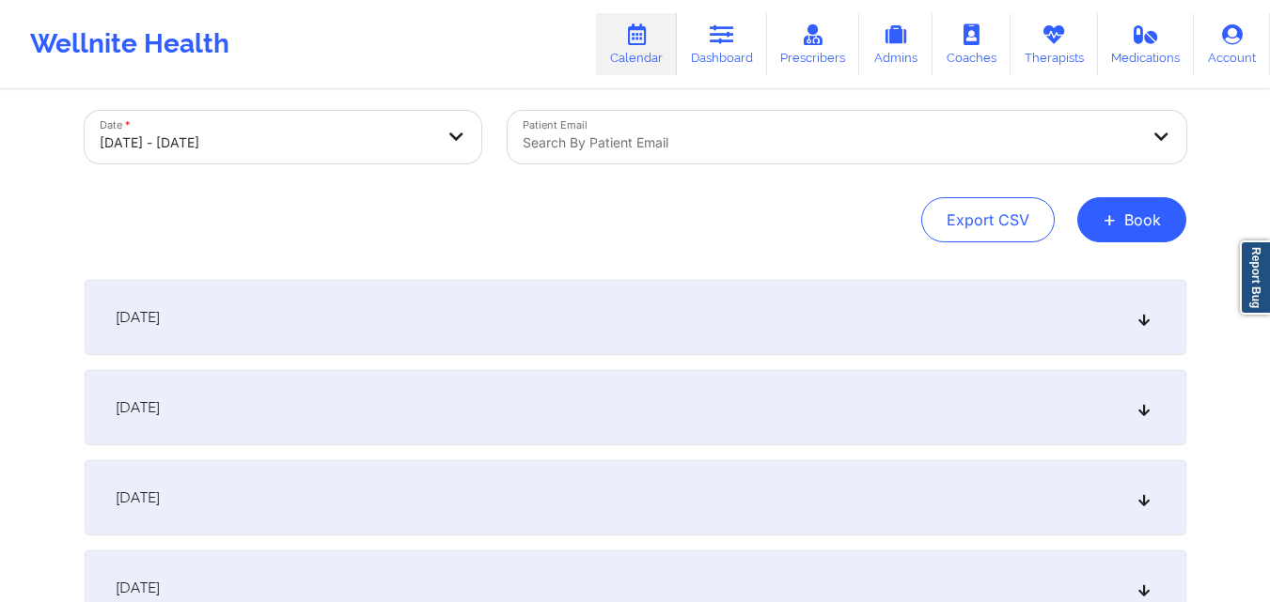
scroll to position [0, 0]
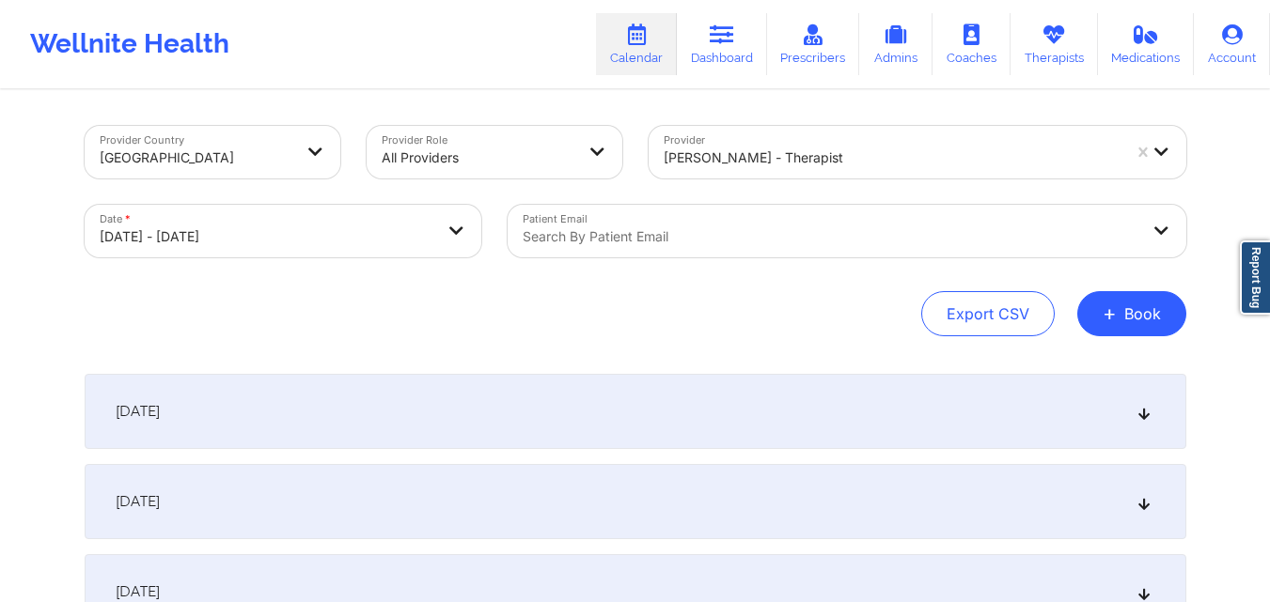
click at [747, 243] on div at bounding box center [830, 237] width 616 height 23
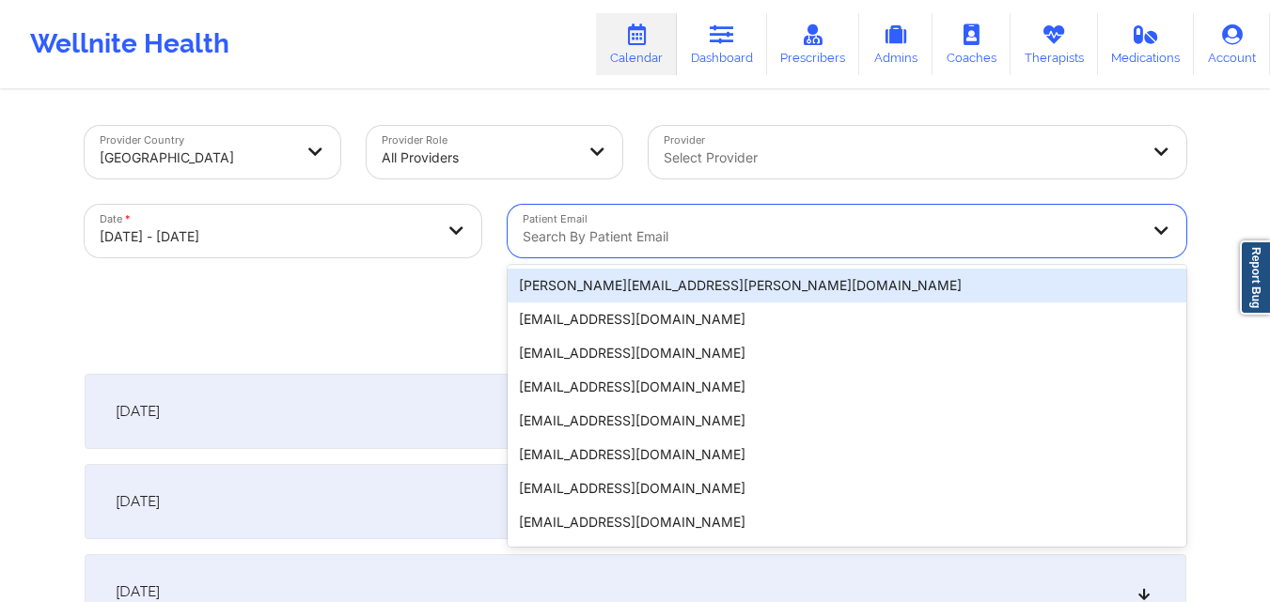
click at [762, 230] on div at bounding box center [830, 237] width 616 height 23
paste input "r.chandler1217@gmail.com"
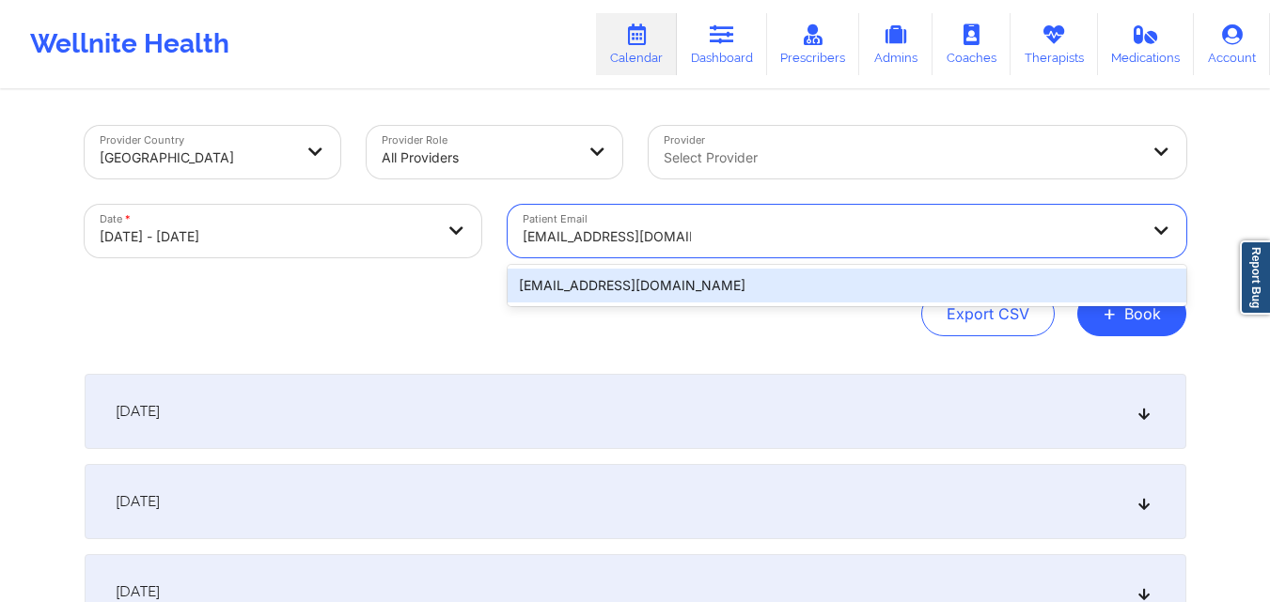
click at [721, 281] on div "r.chandler1217@gmail.com" at bounding box center [846, 286] width 678 height 34
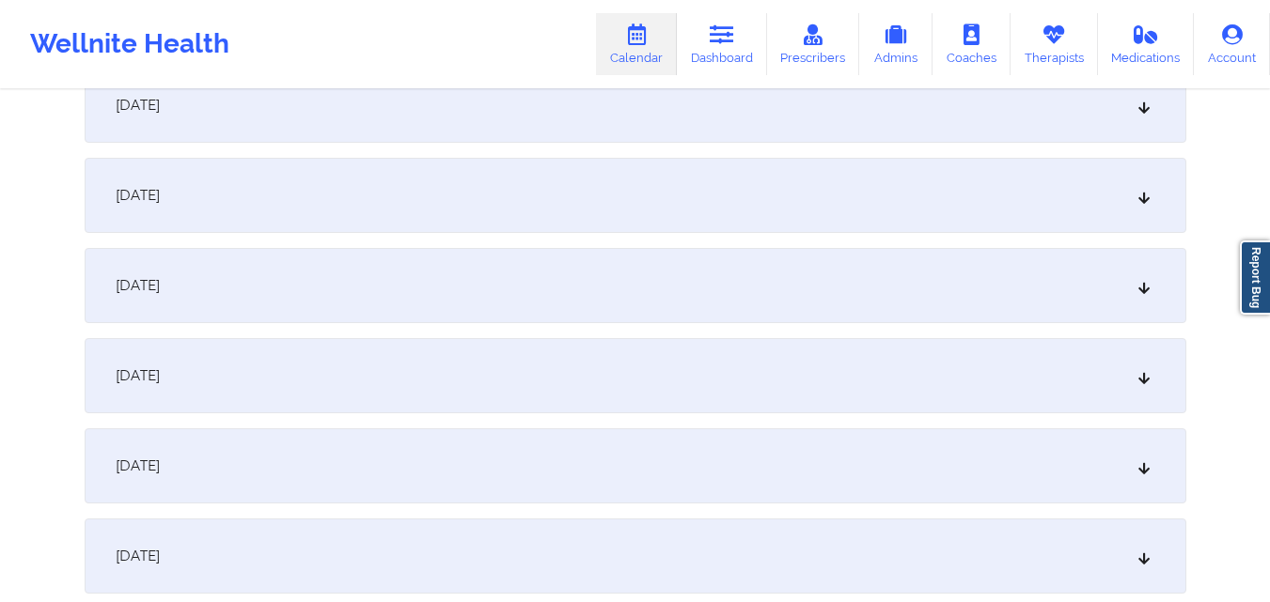
scroll to position [1410, 0]
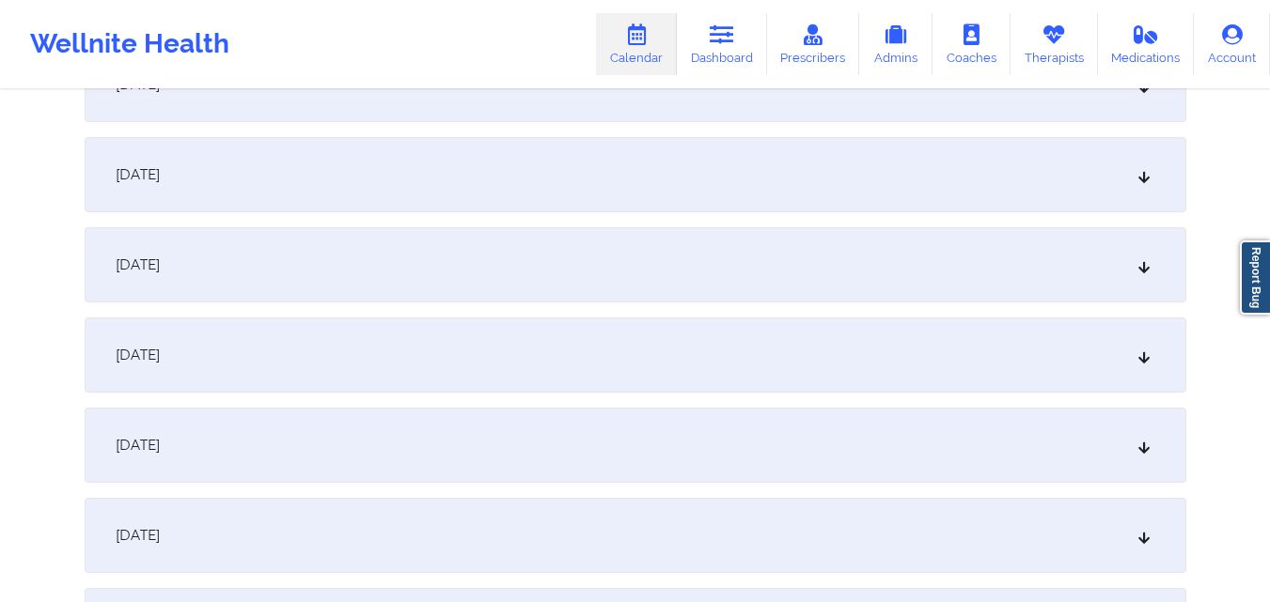
click at [721, 281] on div "[DATE]" at bounding box center [635, 264] width 1101 height 75
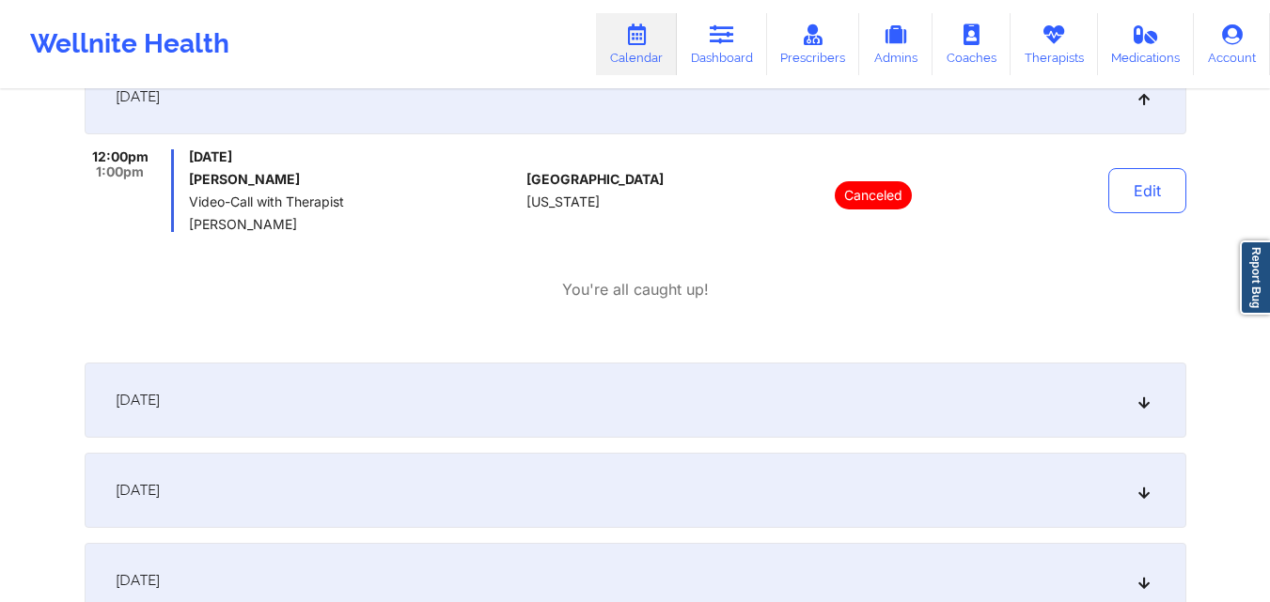
scroll to position [1691, 0]
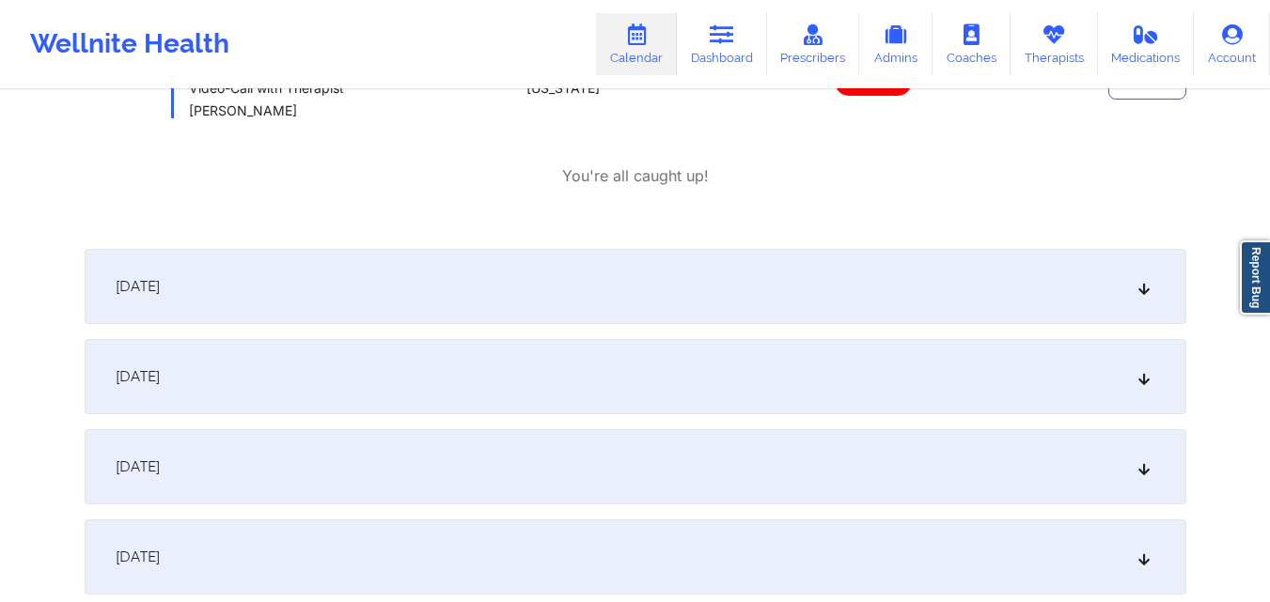
click at [723, 351] on div "[DATE]" at bounding box center [635, 376] width 1101 height 75
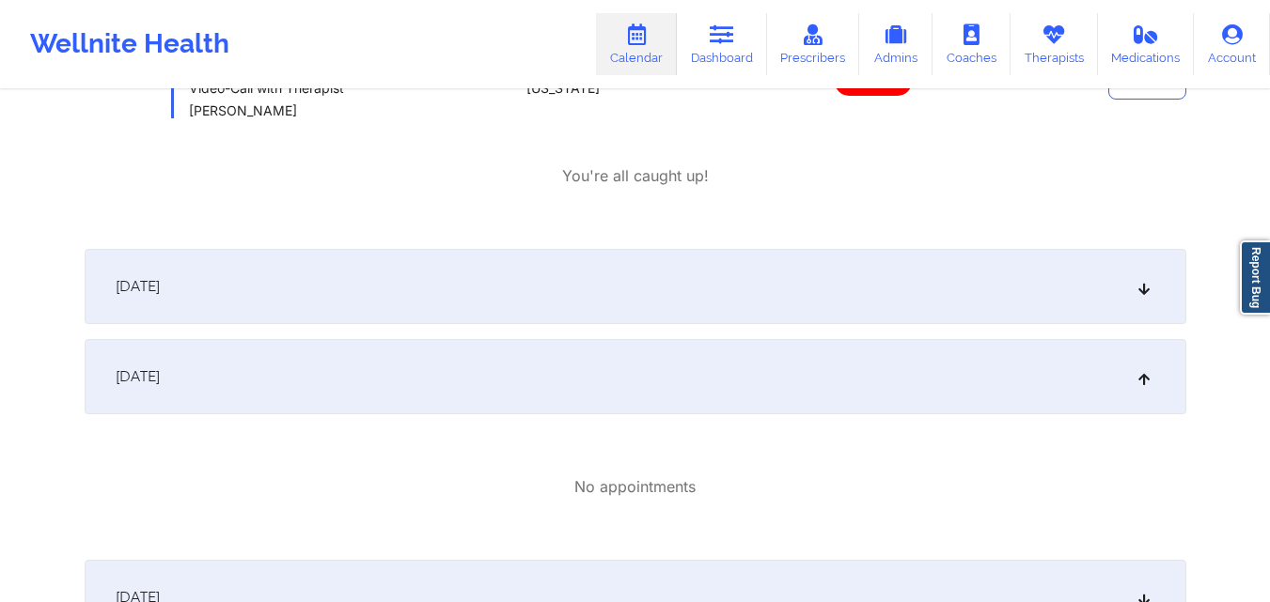
click at [742, 287] on div "[DATE]" at bounding box center [635, 286] width 1101 height 75
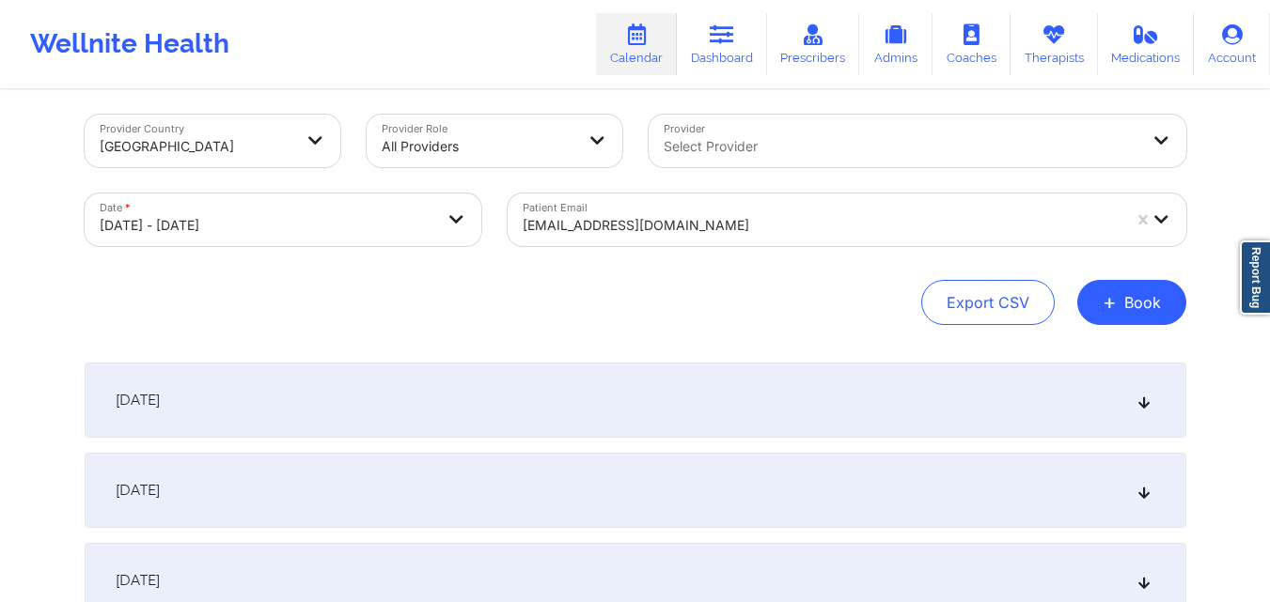
scroll to position [0, 0]
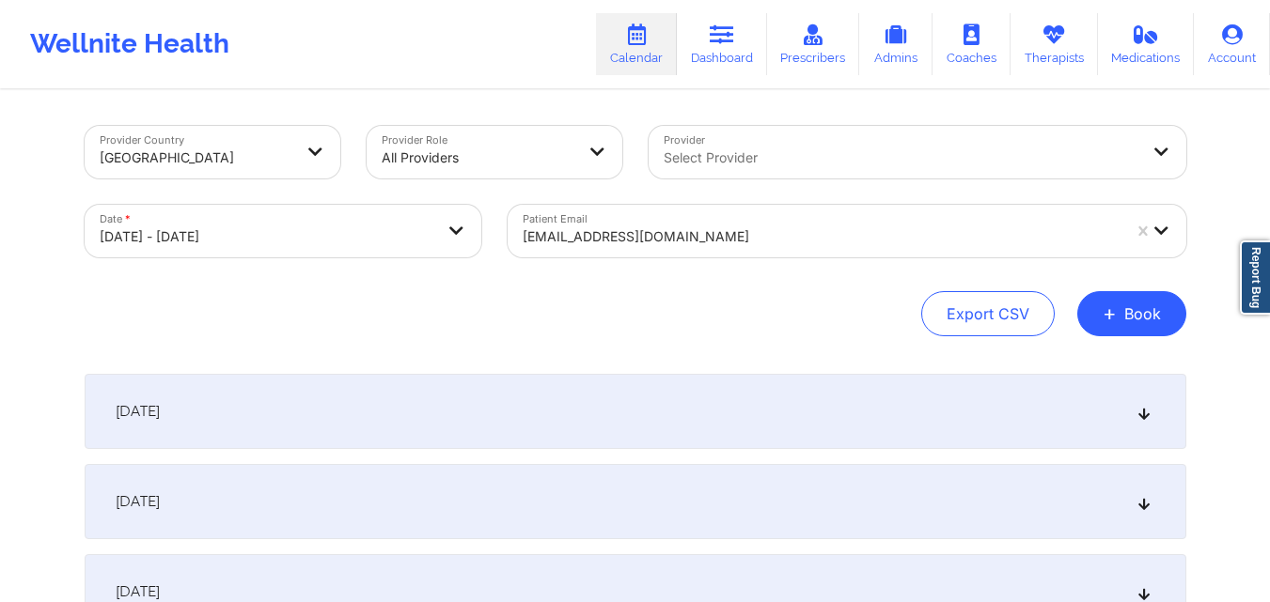
click at [784, 227] on div at bounding box center [821, 237] width 598 height 23
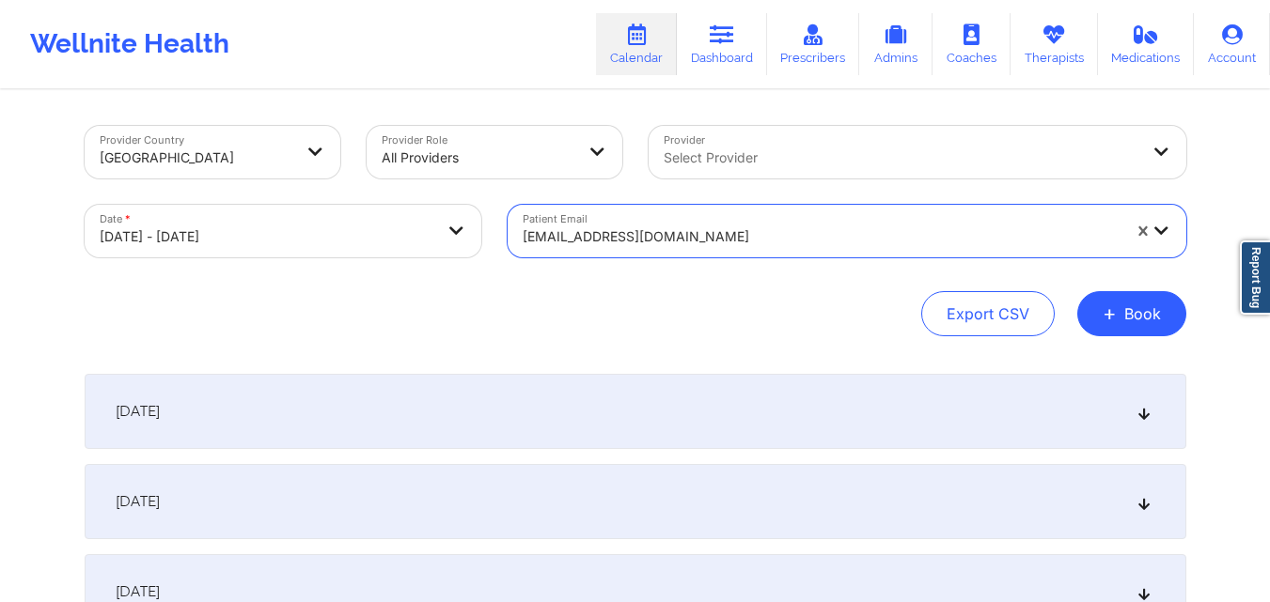
click at [784, 227] on div at bounding box center [821, 237] width 598 height 23
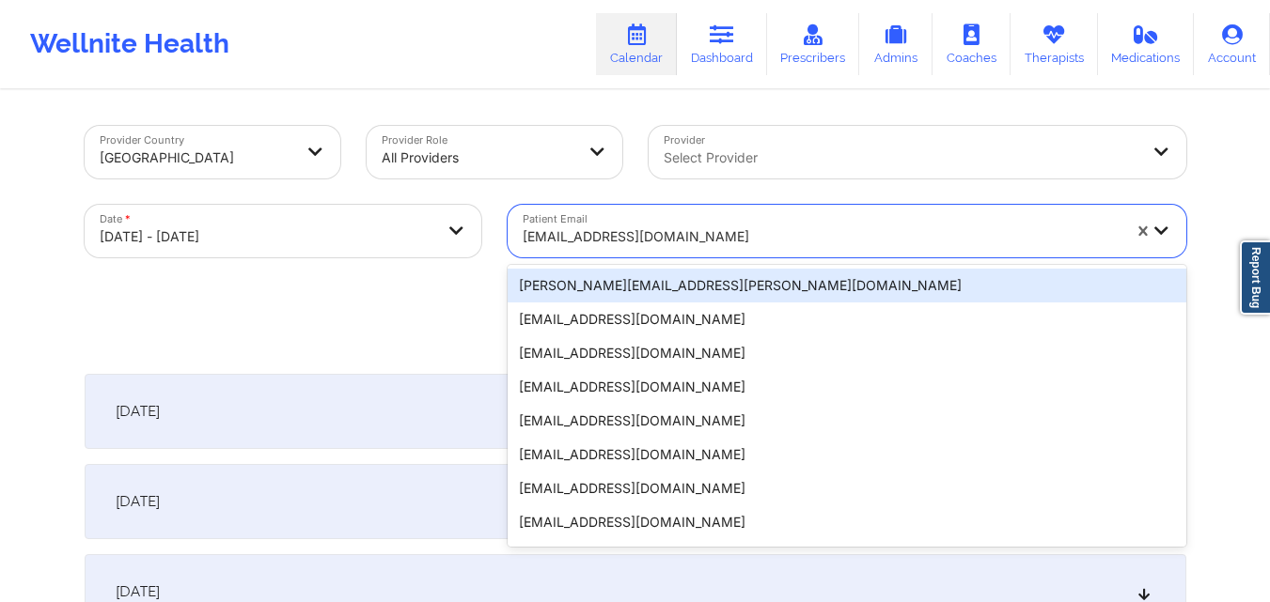
paste input "tevinromario@gmail.com"
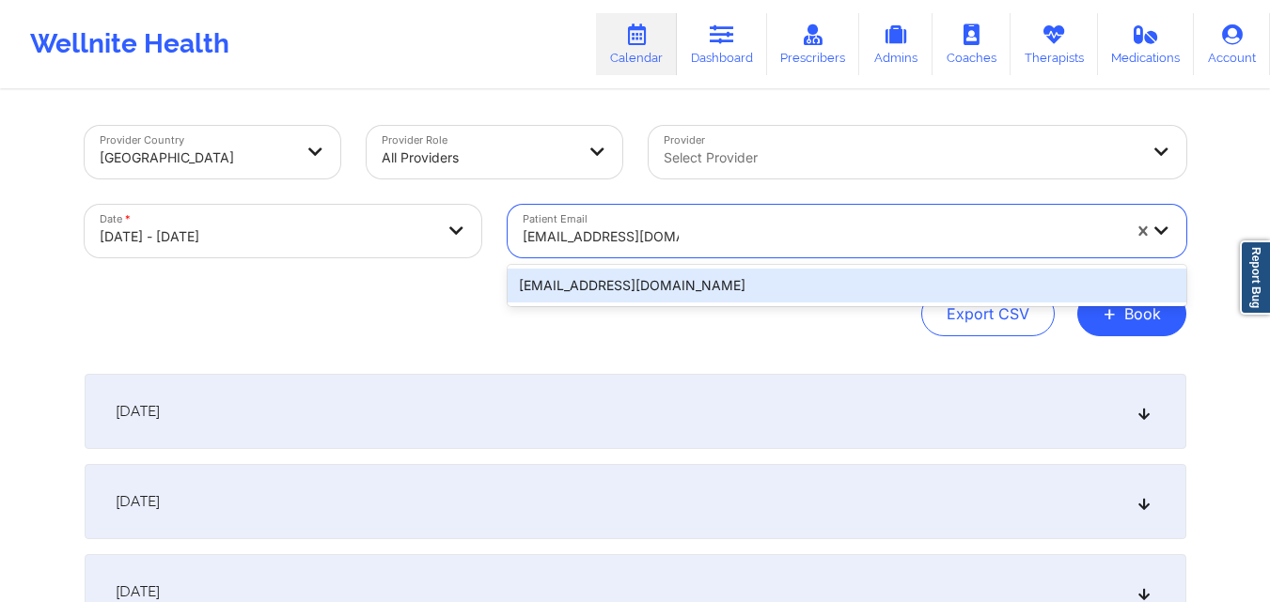
click at [670, 290] on div "tevinromario@gmail.com" at bounding box center [846, 286] width 678 height 34
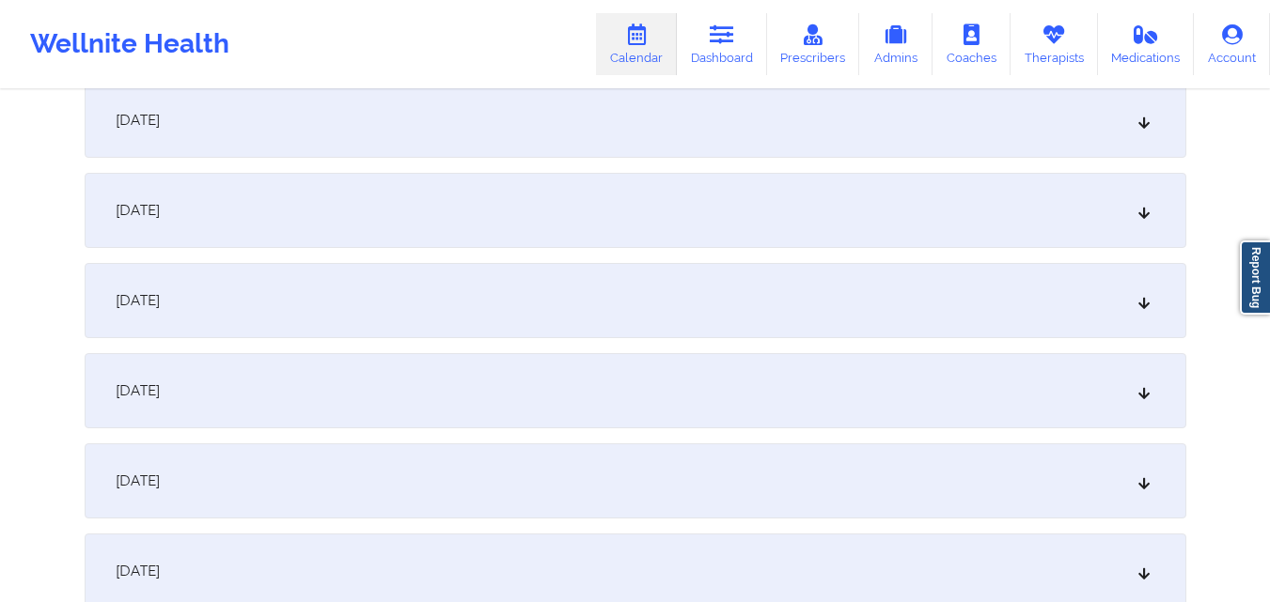
scroll to position [1128, 0]
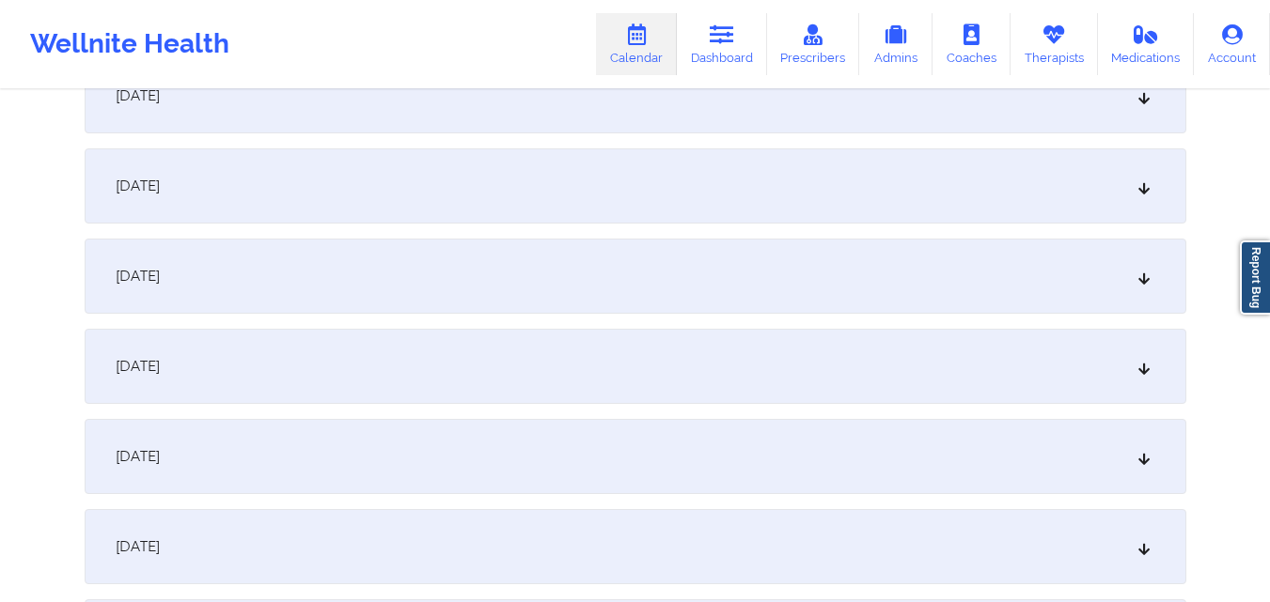
click at [474, 353] on div "[DATE]" at bounding box center [635, 366] width 1101 height 75
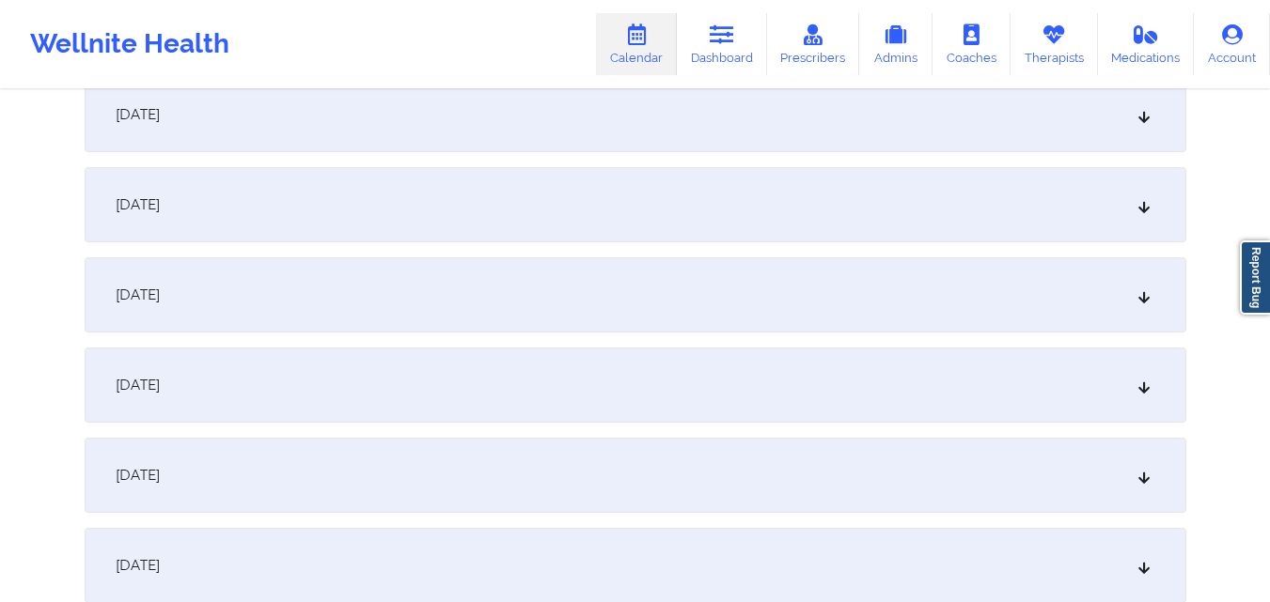
scroll to position [0, 0]
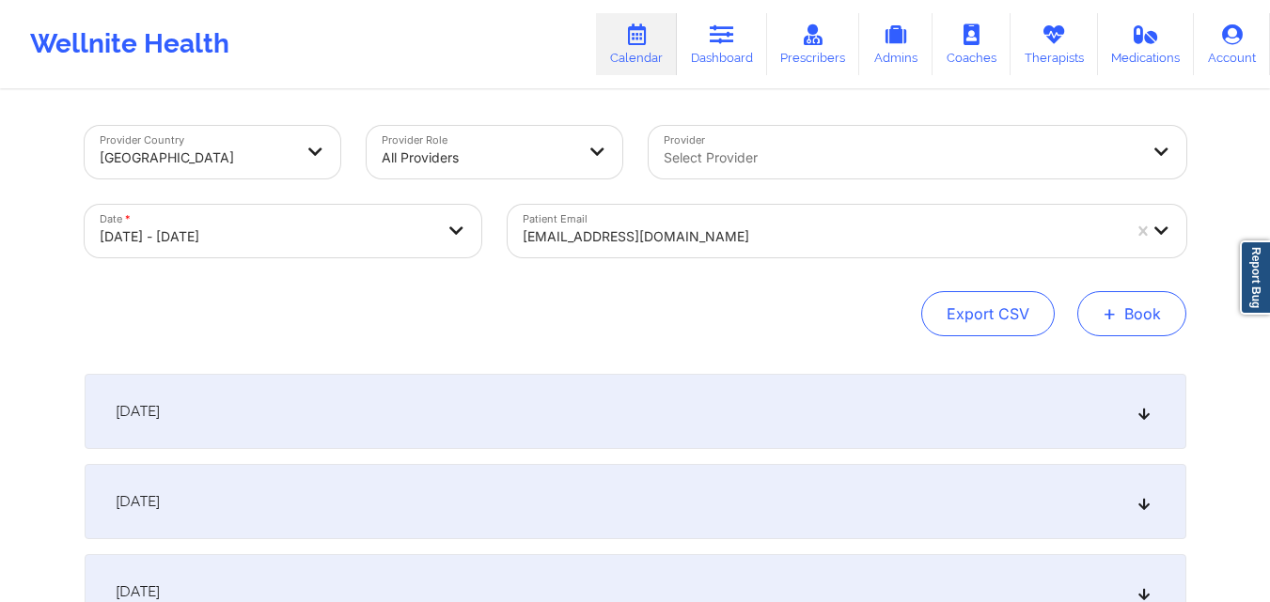
click at [1124, 319] on button "+ Book" at bounding box center [1131, 313] width 109 height 45
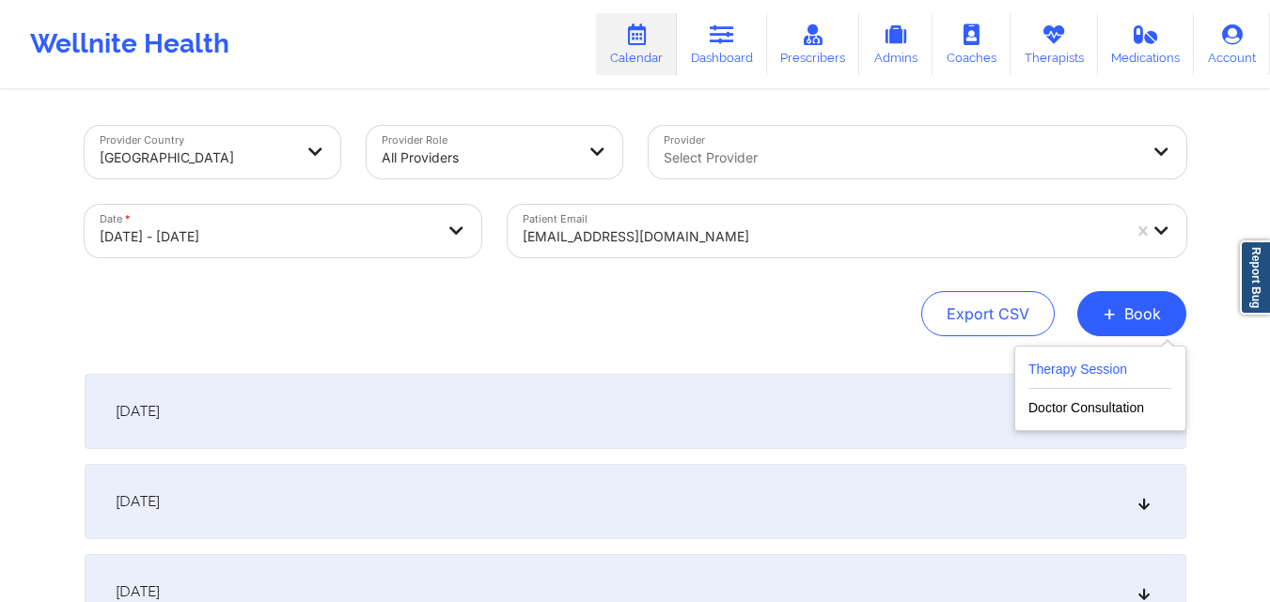
click at [1066, 366] on button "Therapy Session" at bounding box center [1100, 373] width 144 height 31
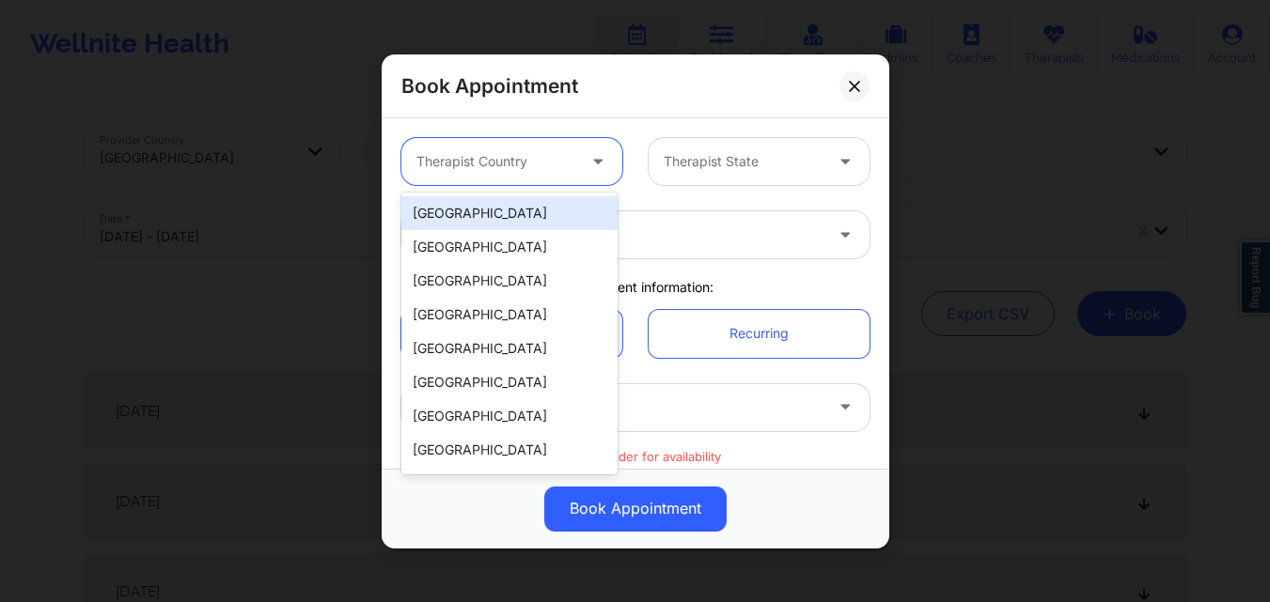
click at [551, 164] on div at bounding box center [495, 161] width 159 height 23
click at [546, 207] on div "[GEOGRAPHIC_DATA]" at bounding box center [509, 213] width 216 height 34
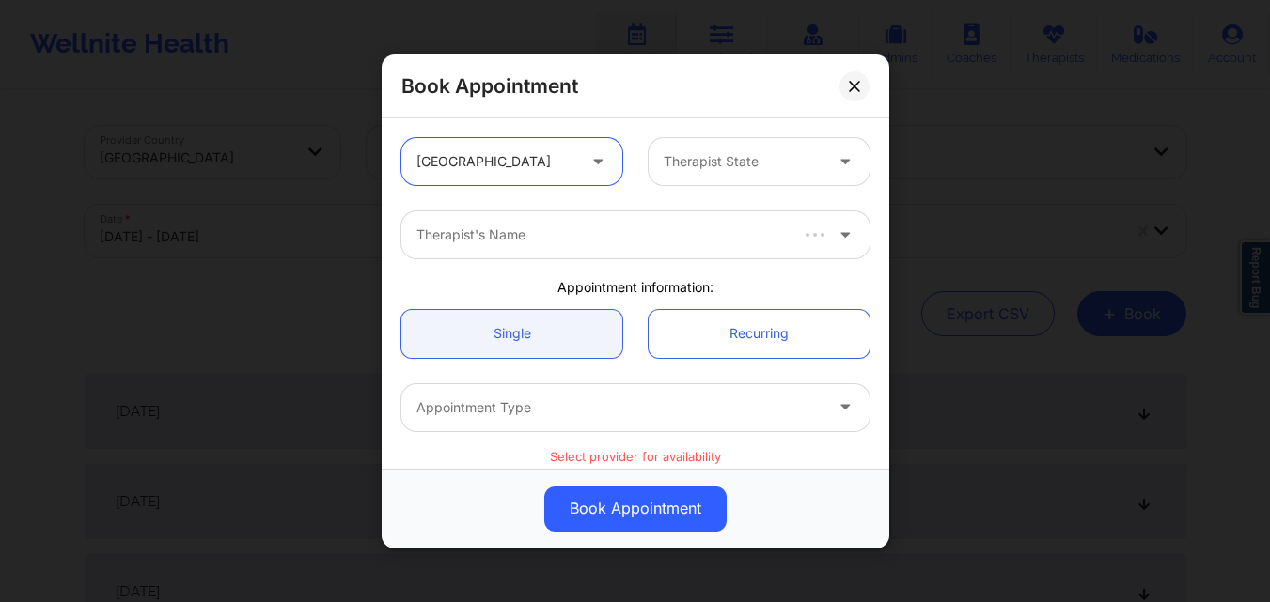
click at [689, 163] on div at bounding box center [742, 161] width 159 height 23
click at [552, 244] on div at bounding box center [619, 235] width 406 height 23
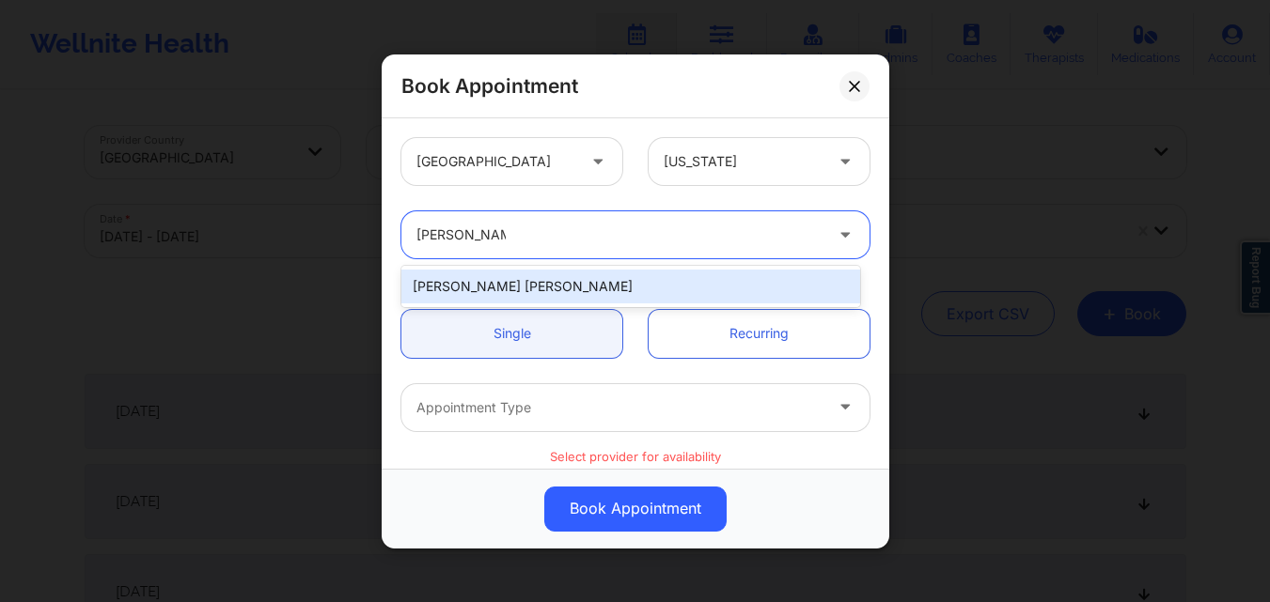
click at [522, 274] on div "[PERSON_NAME] [PERSON_NAME]" at bounding box center [630, 287] width 459 height 34
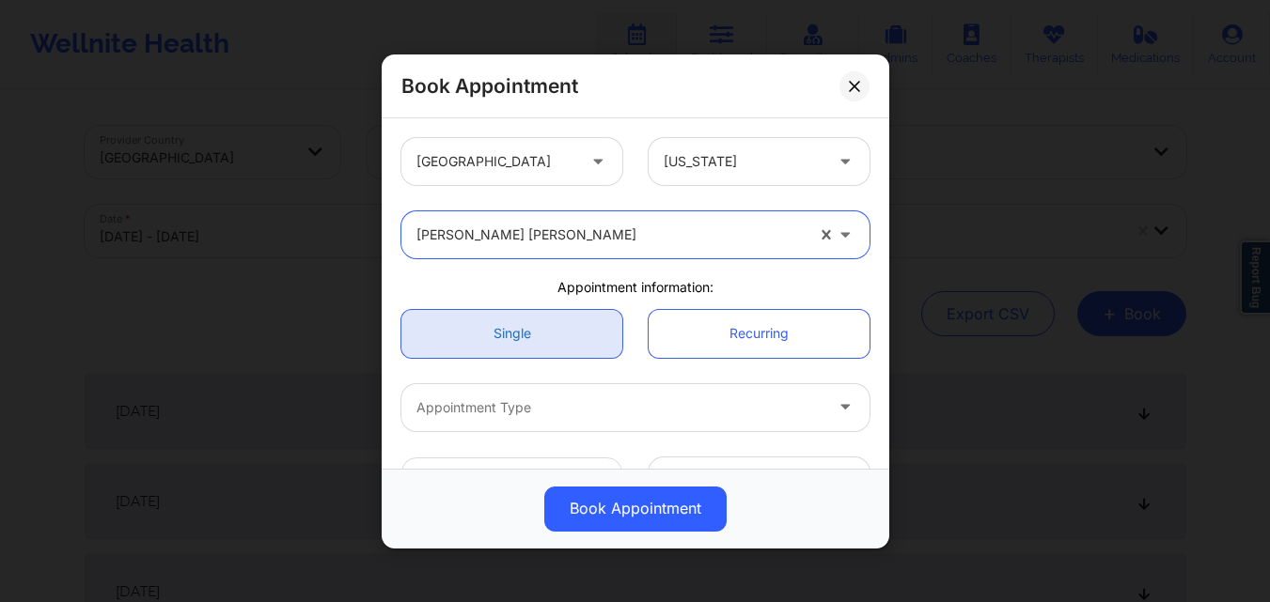
click at [529, 327] on link "Single" at bounding box center [511, 333] width 221 height 48
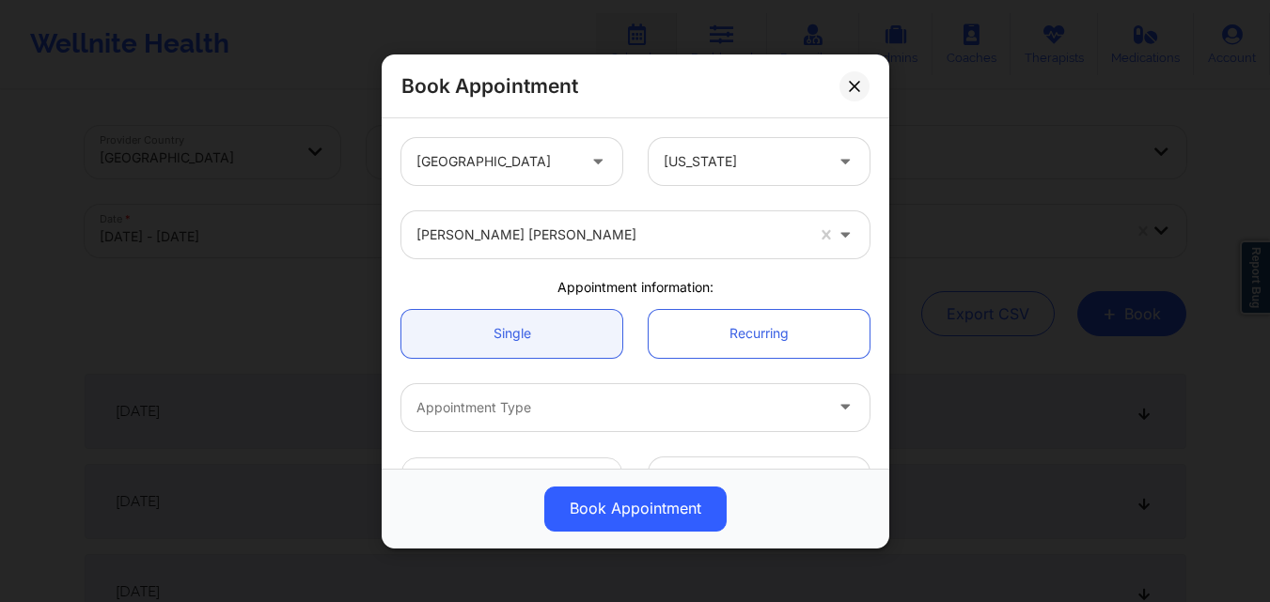
scroll to position [94, 0]
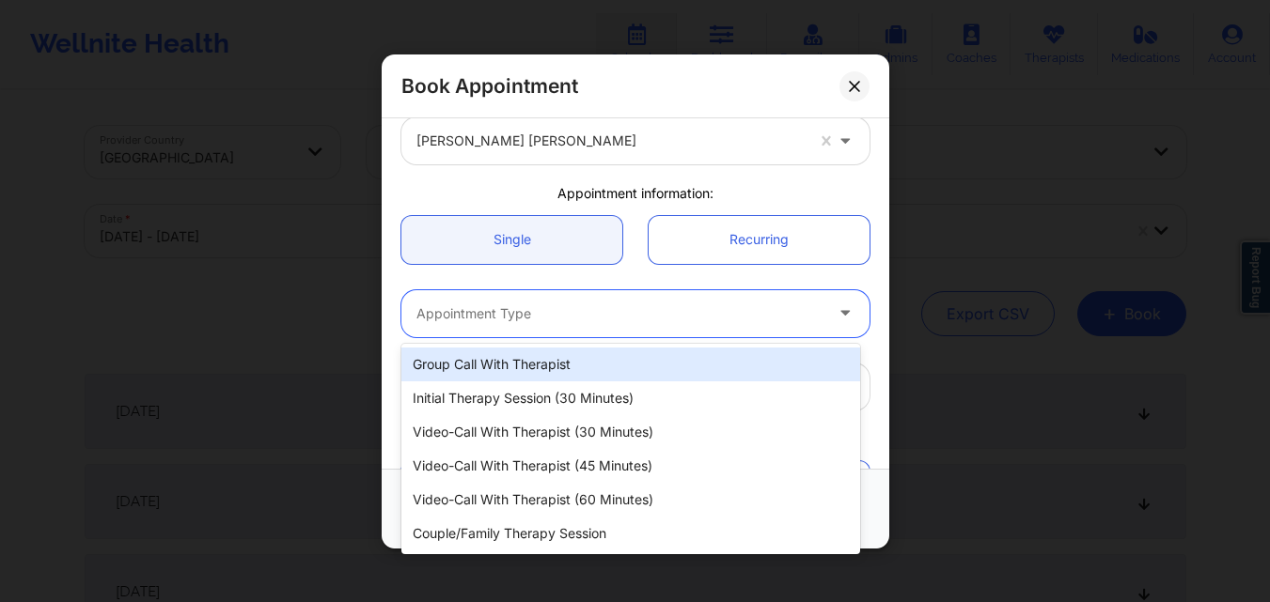
click at [580, 299] on div "Appointment Type" at bounding box center [612, 312] width 423 height 47
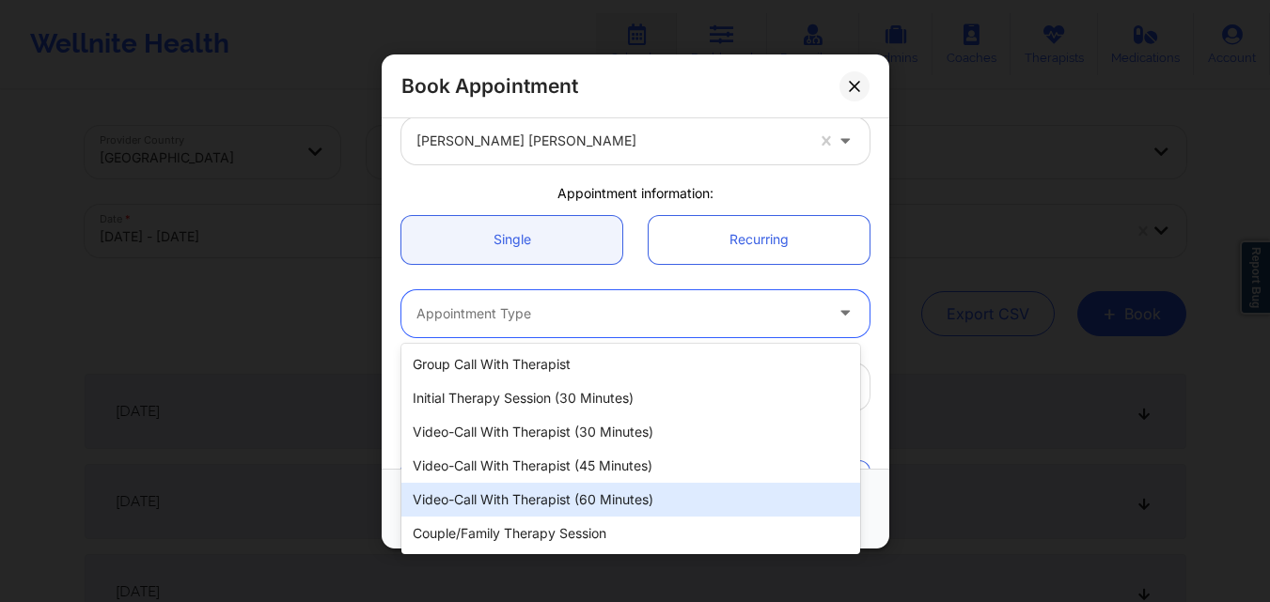
click at [531, 498] on div "Video-Call with Therapist (60 minutes)" at bounding box center [630, 500] width 459 height 34
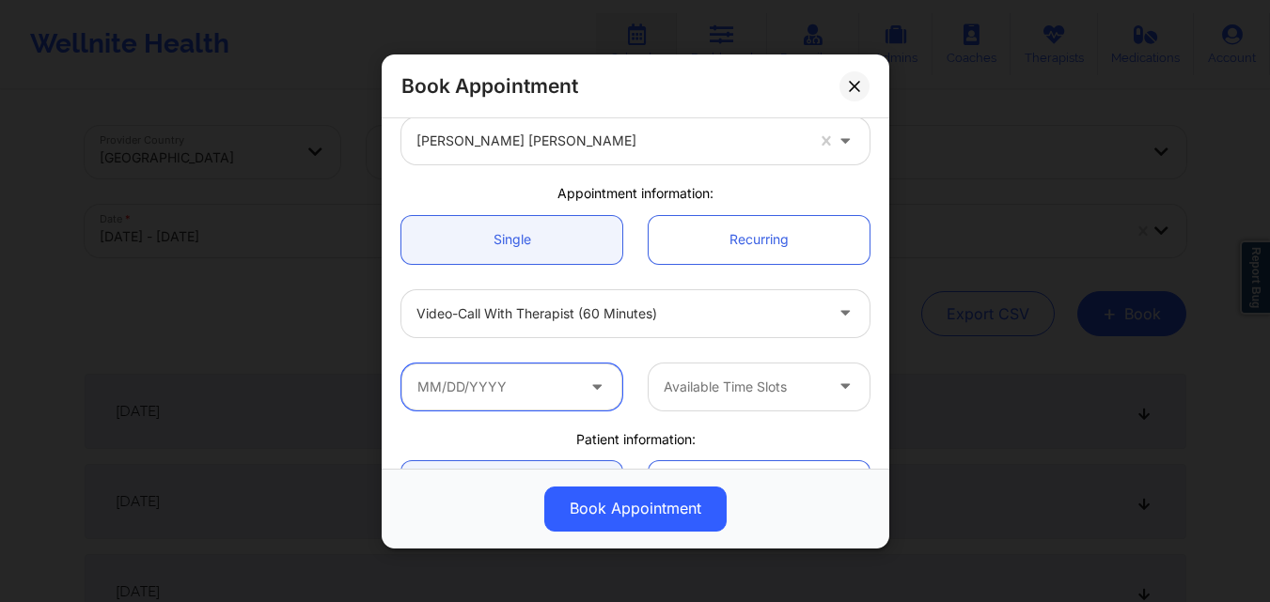
click at [522, 403] on input "text" at bounding box center [511, 386] width 221 height 47
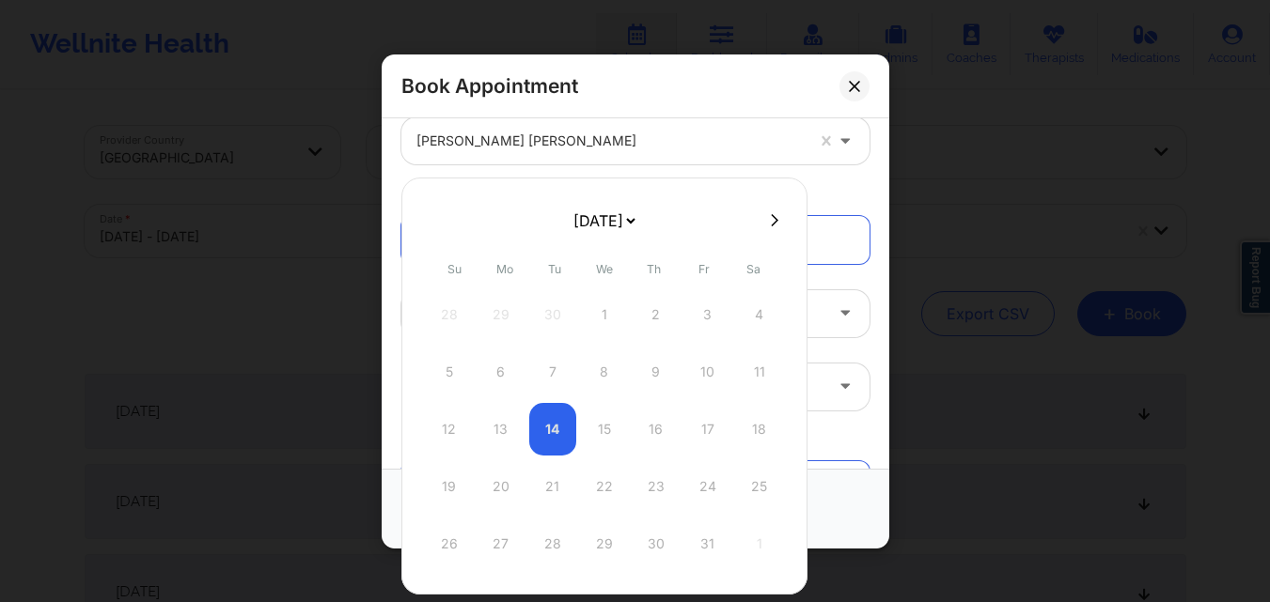
click at [771, 210] on div at bounding box center [604, 220] width 406 height 28
click at [771, 214] on icon at bounding box center [775, 220] width 8 height 14
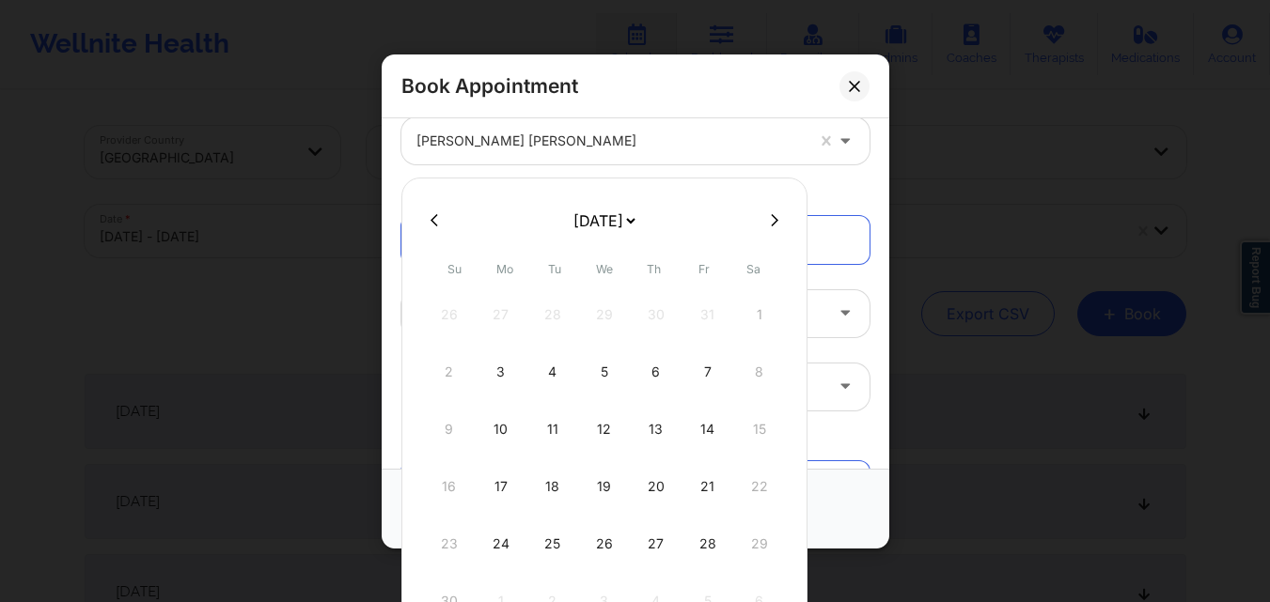
click at [433, 216] on icon at bounding box center [434, 220] width 8 height 14
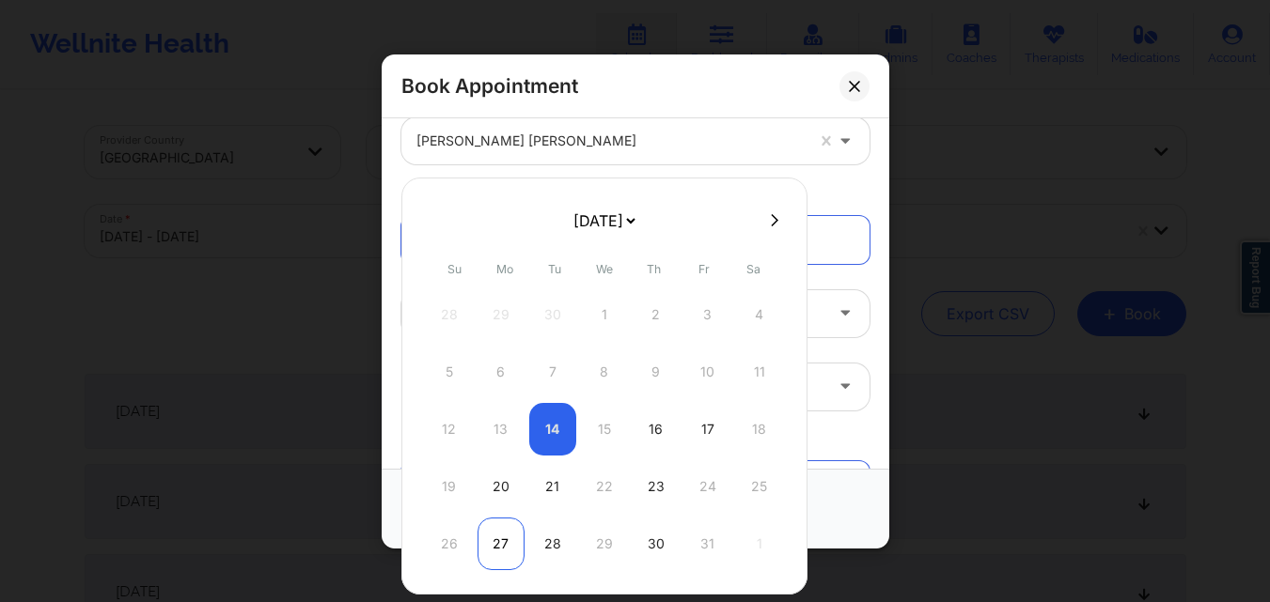
click at [504, 545] on div "27" at bounding box center [500, 544] width 47 height 53
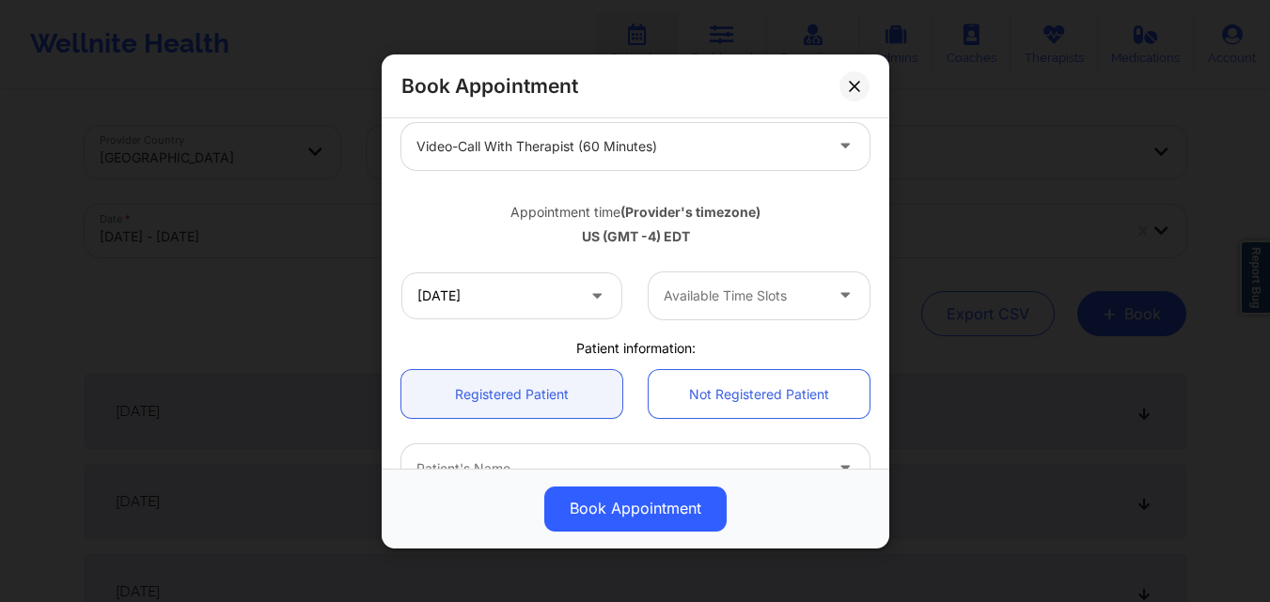
scroll to position [282, 0]
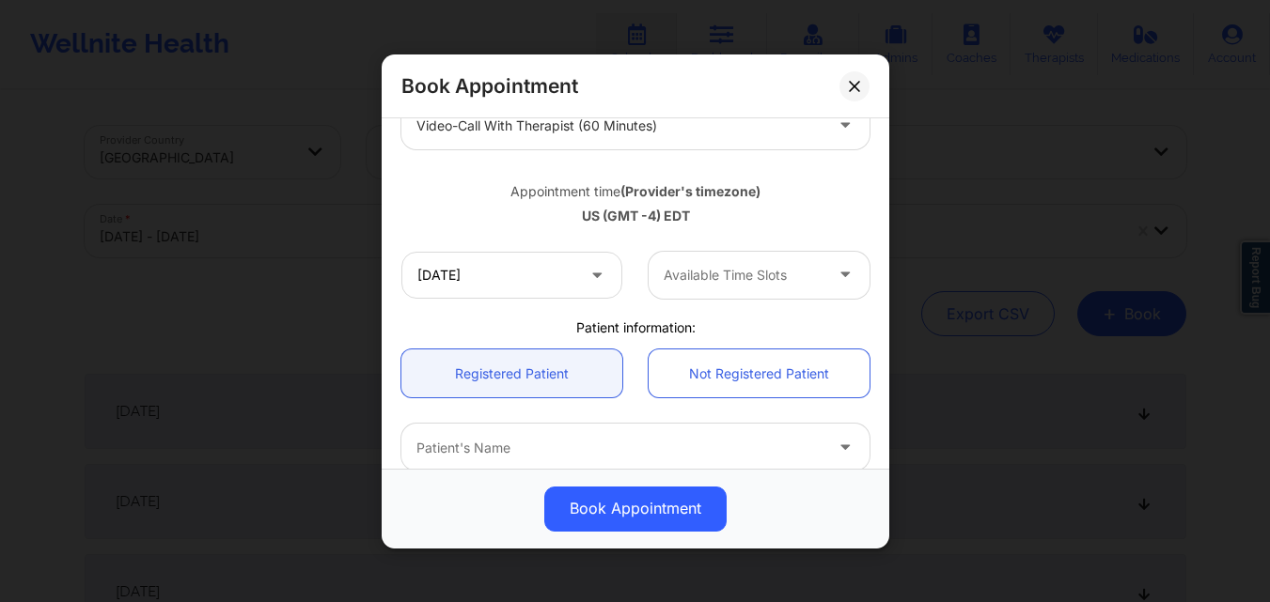
click at [756, 278] on div at bounding box center [742, 275] width 159 height 23
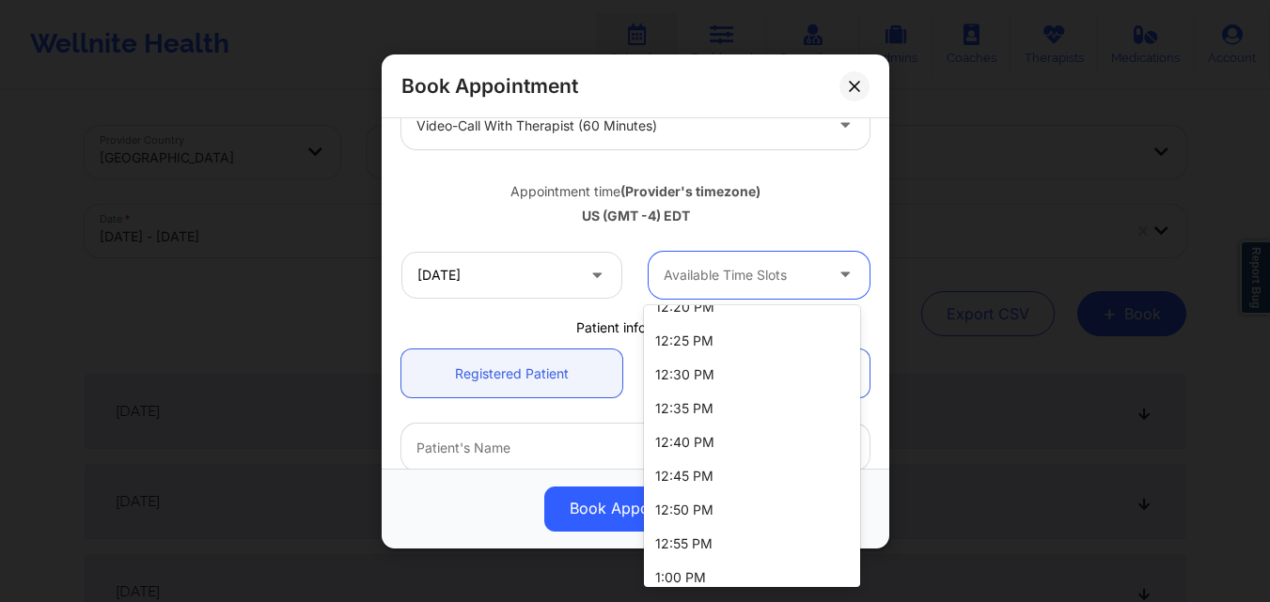
scroll to position [1079, 0]
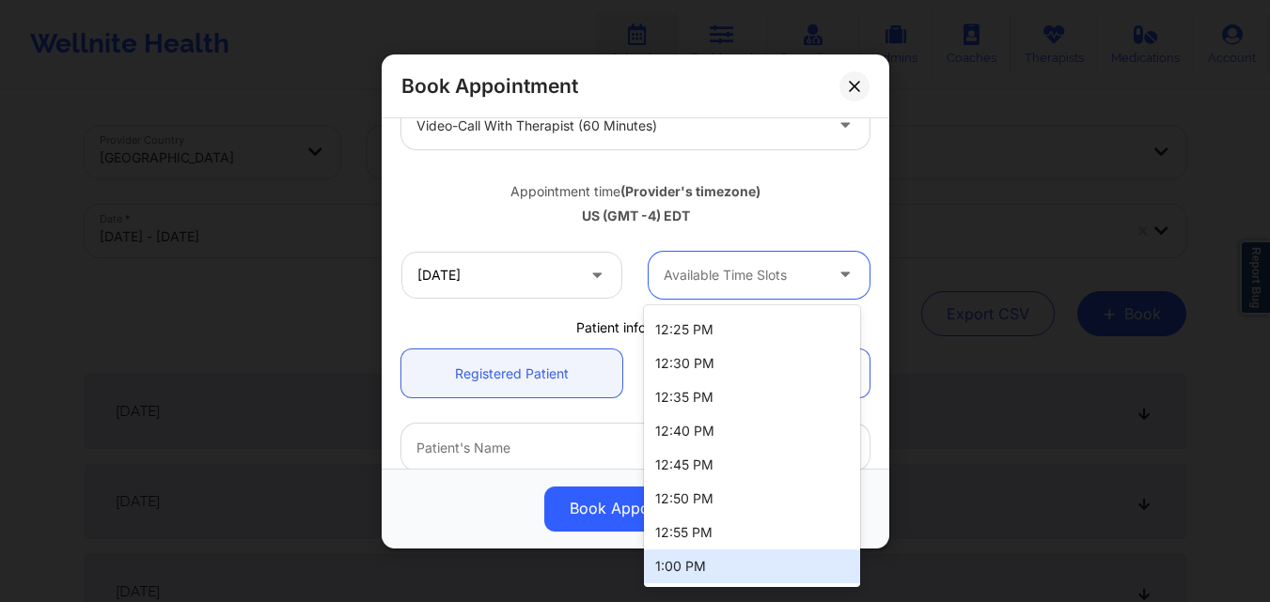
click at [723, 563] on div "1:00 PM" at bounding box center [752, 567] width 216 height 34
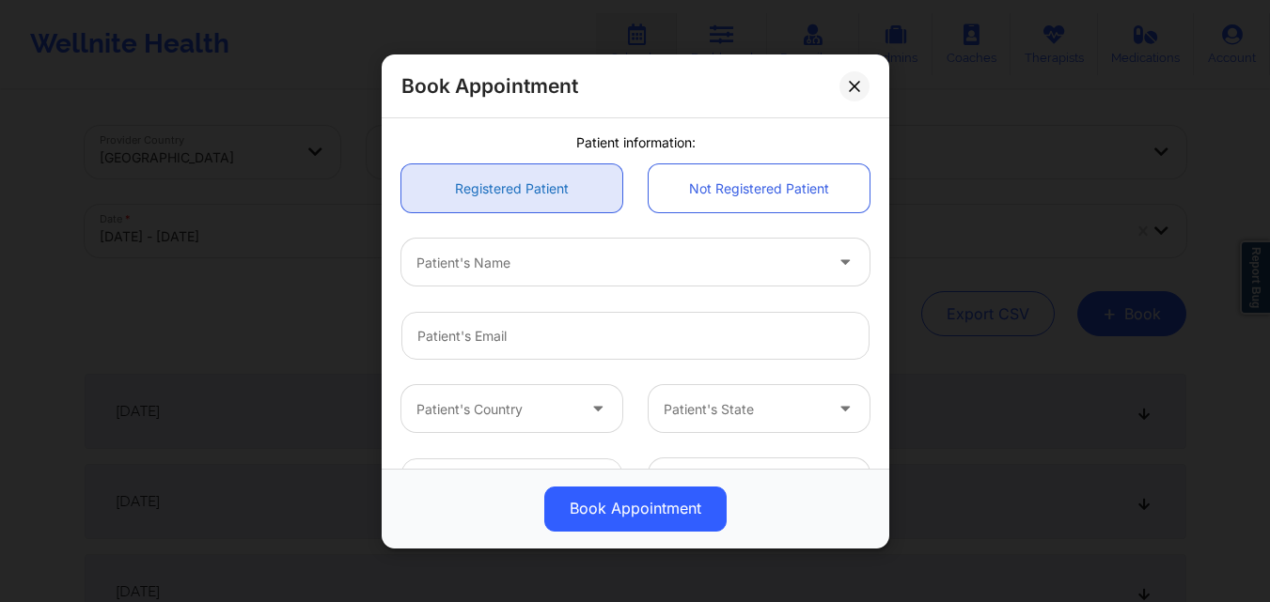
scroll to position [470, 0]
click at [516, 178] on link "Registered Patient" at bounding box center [511, 186] width 221 height 48
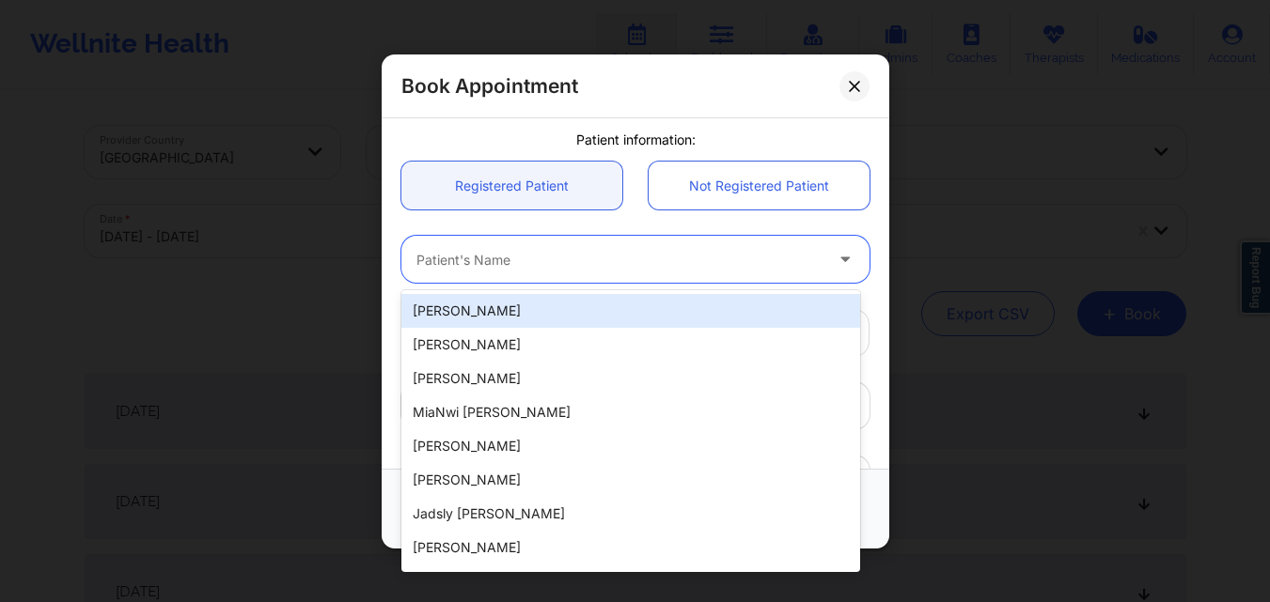
click at [544, 260] on div at bounding box center [619, 259] width 406 height 23
paste input "tevinromario@gmail.com"
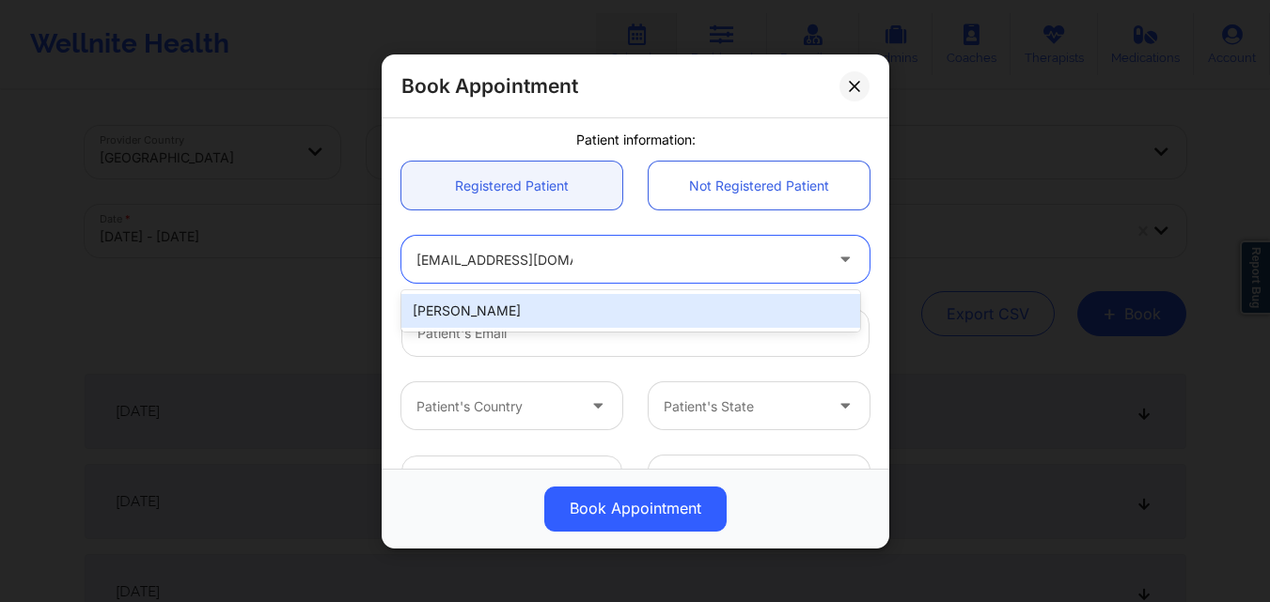
click at [543, 304] on div "Tevin Williams" at bounding box center [630, 311] width 459 height 34
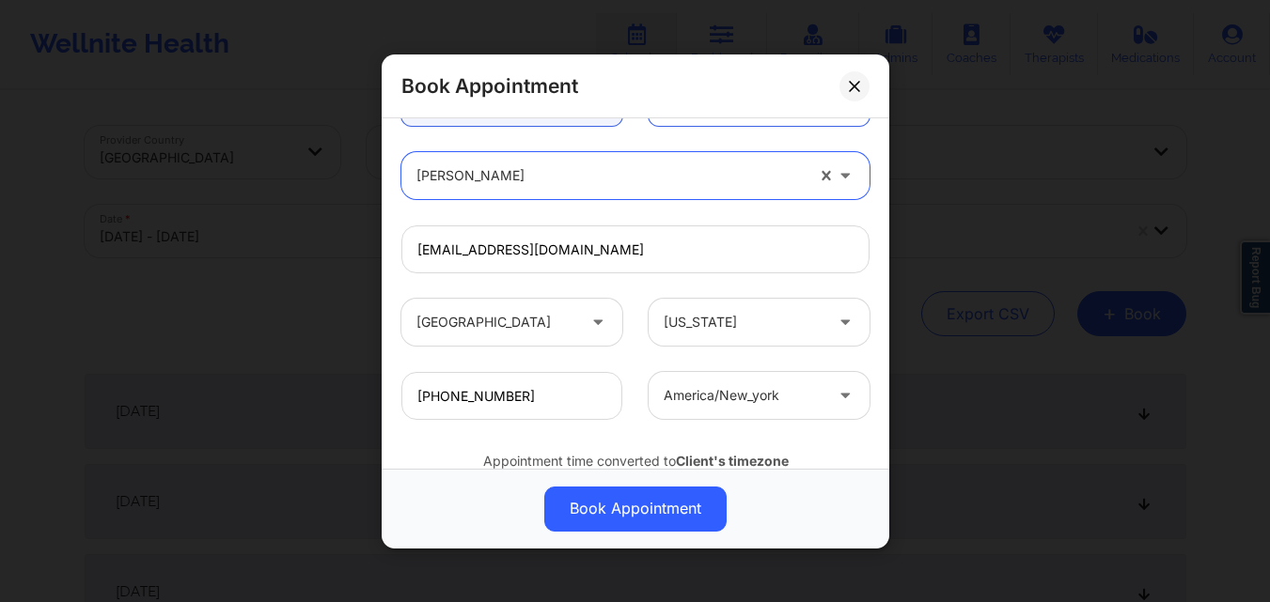
scroll to position [625, 0]
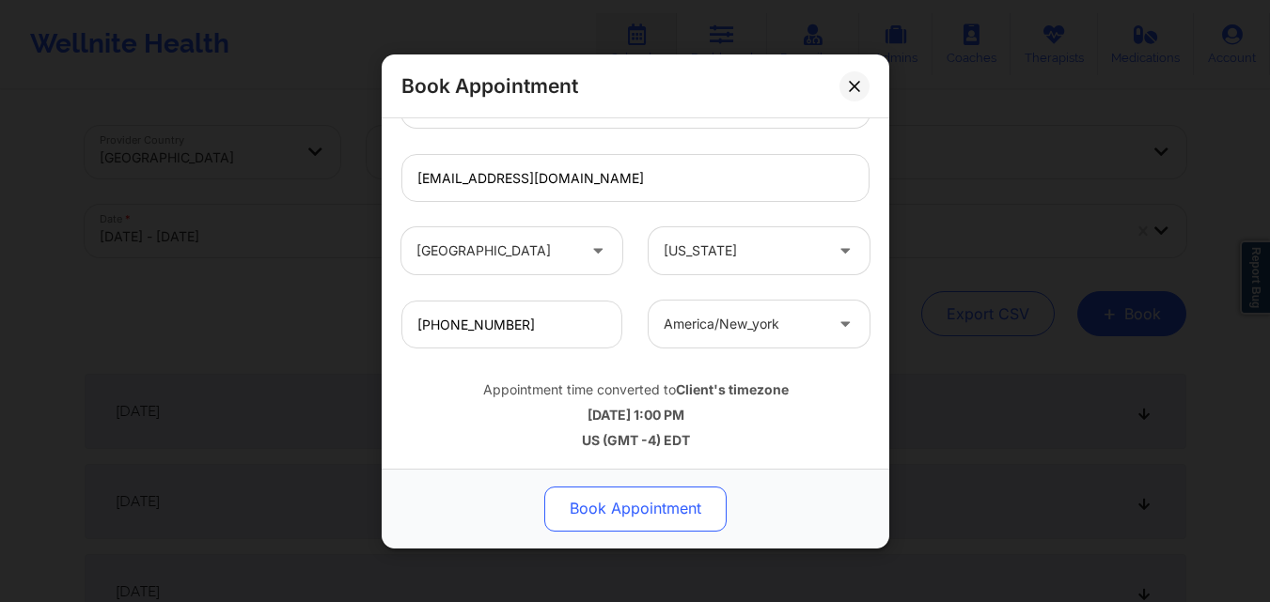
click at [647, 520] on button "Book Appointment" at bounding box center [635, 508] width 182 height 45
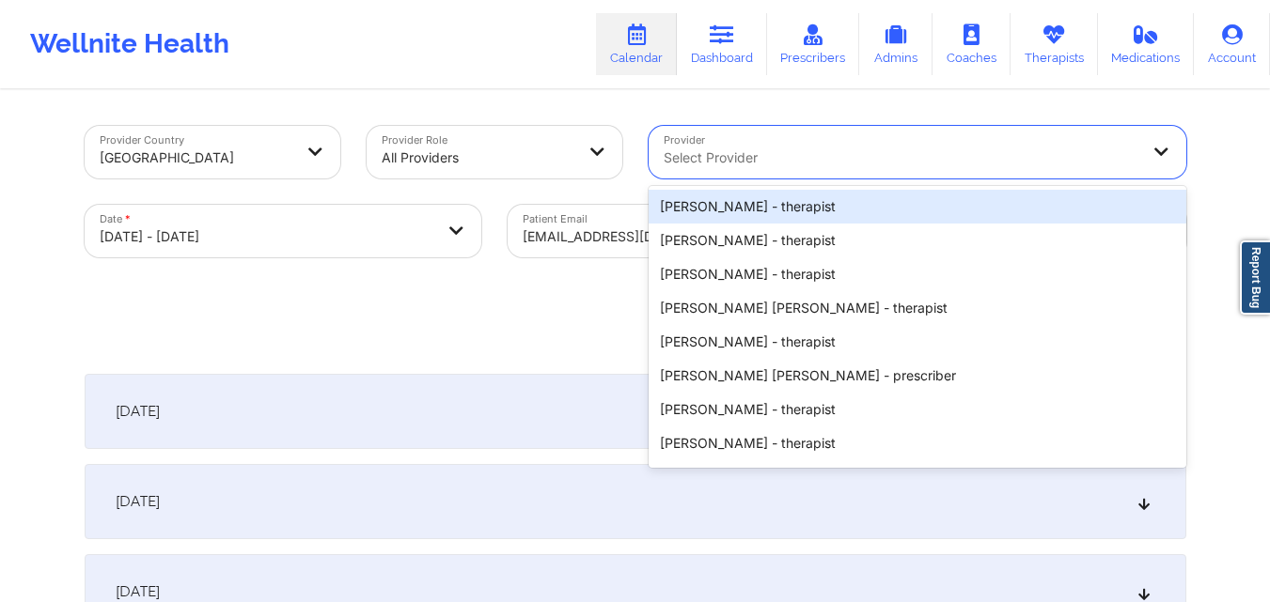
click at [820, 170] on div "Select Provider" at bounding box center [894, 152] width 492 height 53
paste input "Beverly Solomon"
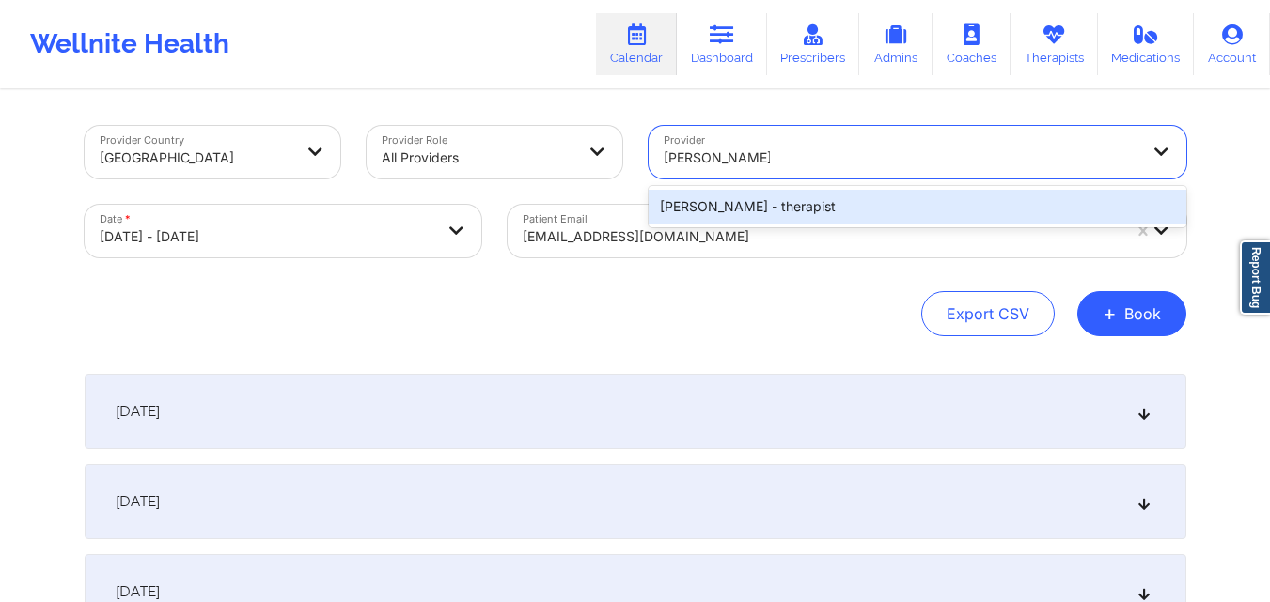
click at [906, 208] on div "Beverly Solomon - therapist" at bounding box center [917, 207] width 538 height 34
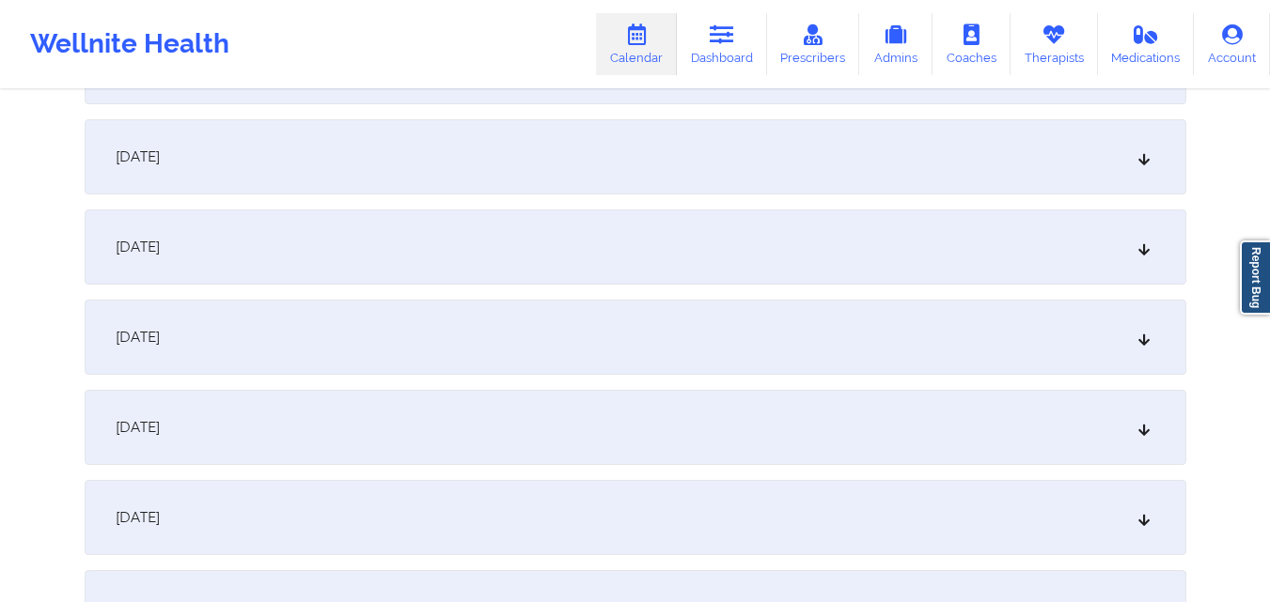
scroll to position [1222, 0]
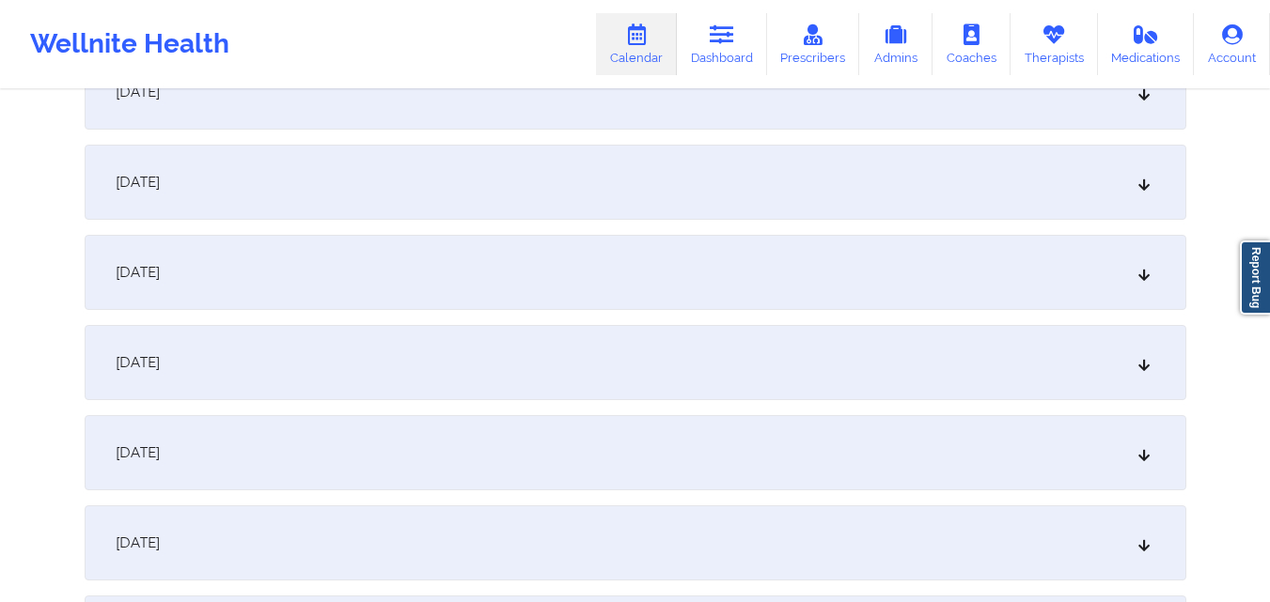
click at [548, 346] on div "[DATE]" at bounding box center [635, 362] width 1101 height 75
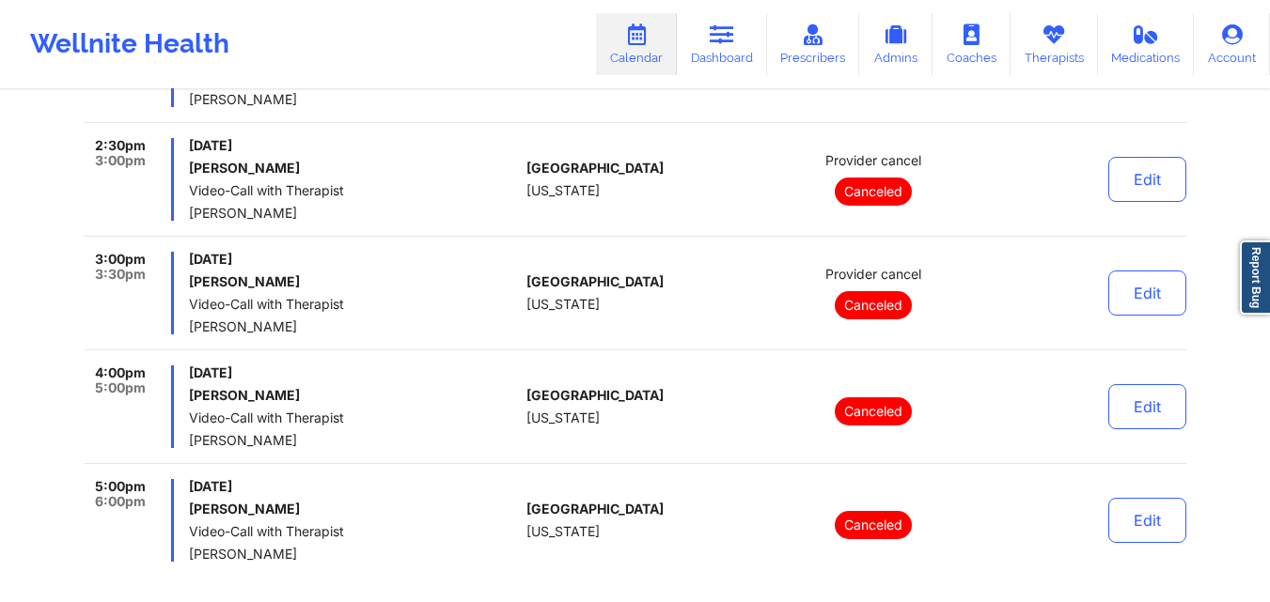
scroll to position [1973, 0]
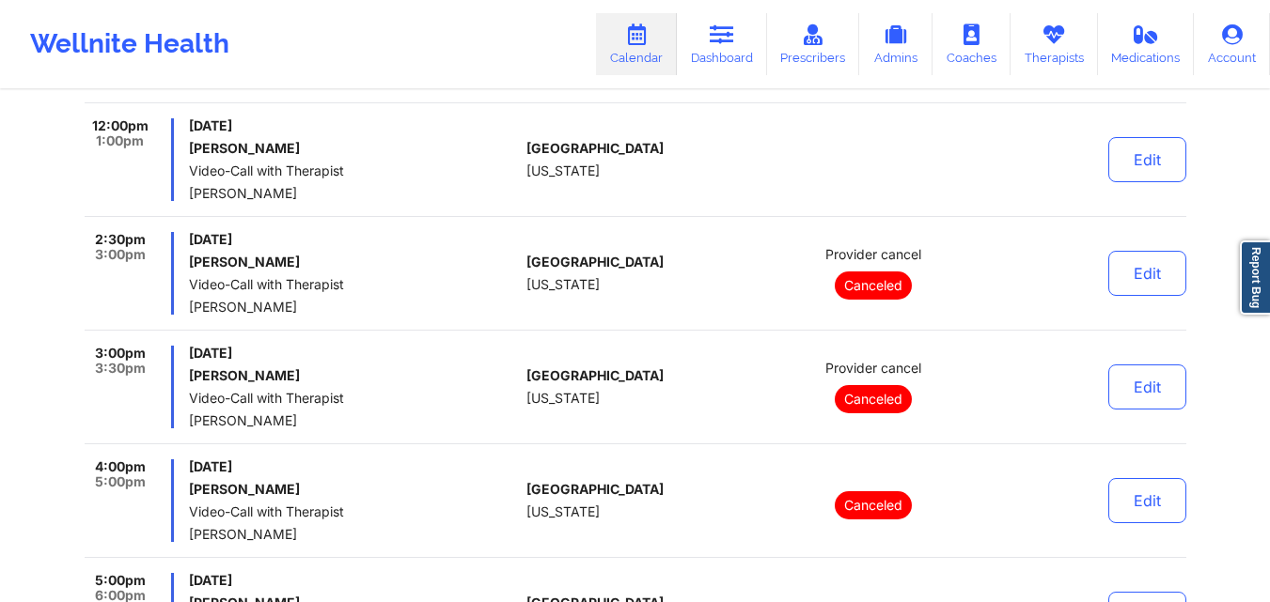
drag, startPoint x: 186, startPoint y: 258, endPoint x: 304, endPoint y: 271, distance: 118.1
click at [304, 271] on div "2:30pm 3:00pm Tuesday, October 14, 2025 Rubina Shrestha Video-Call with Therapi…" at bounding box center [302, 273] width 435 height 83
copy h6 "Rubina Shrestha"
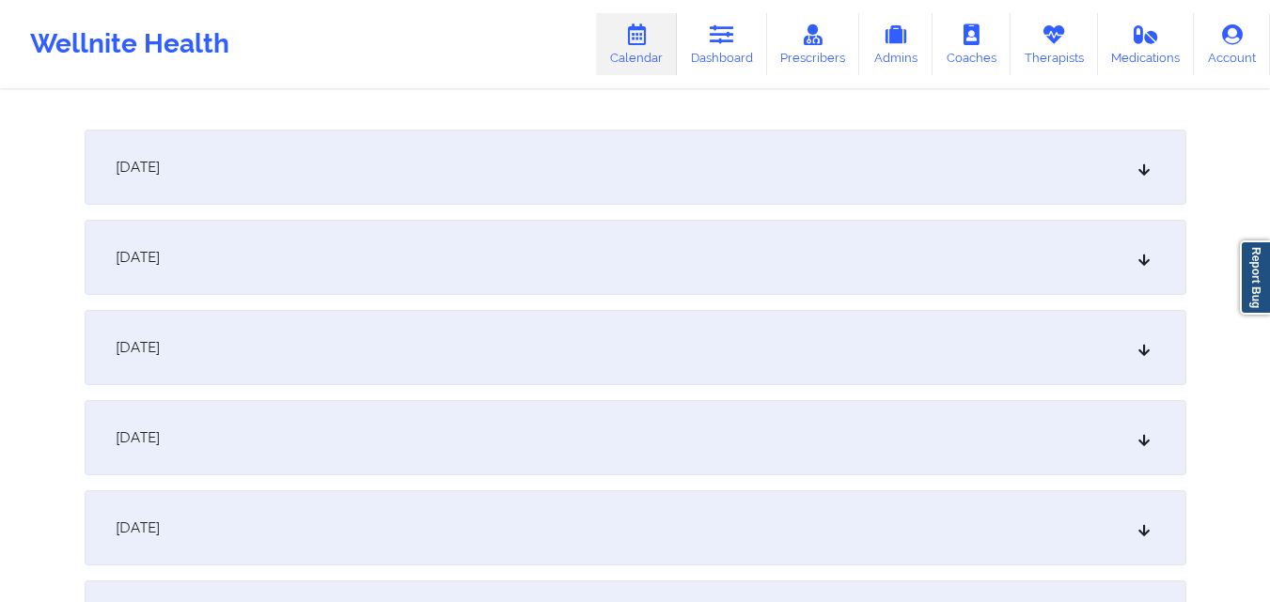
scroll to position [2631, 0]
click at [463, 168] on div "[DATE]" at bounding box center [635, 166] width 1101 height 75
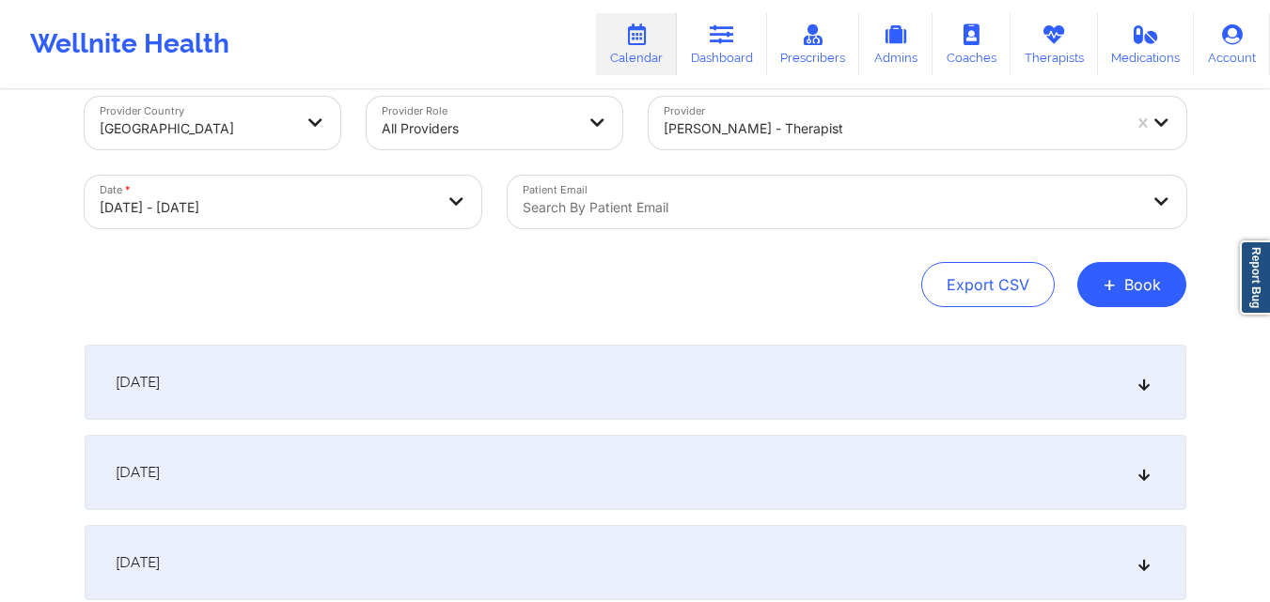
scroll to position [0, 0]
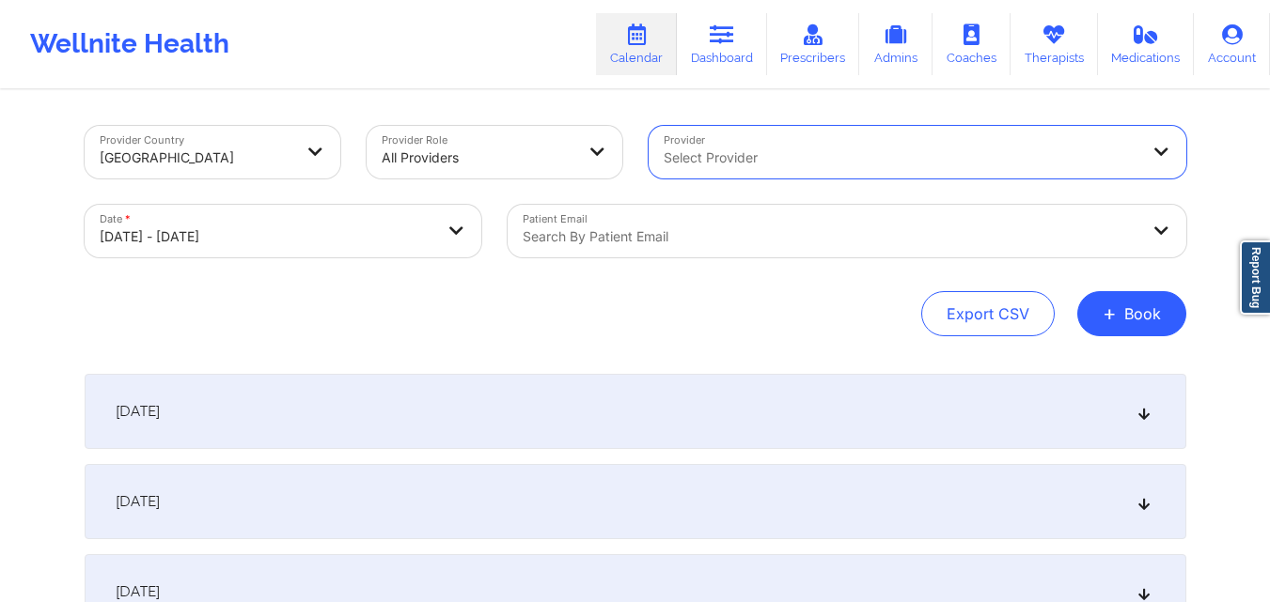
click at [774, 225] on div "Search by patient email" at bounding box center [823, 231] width 633 height 53
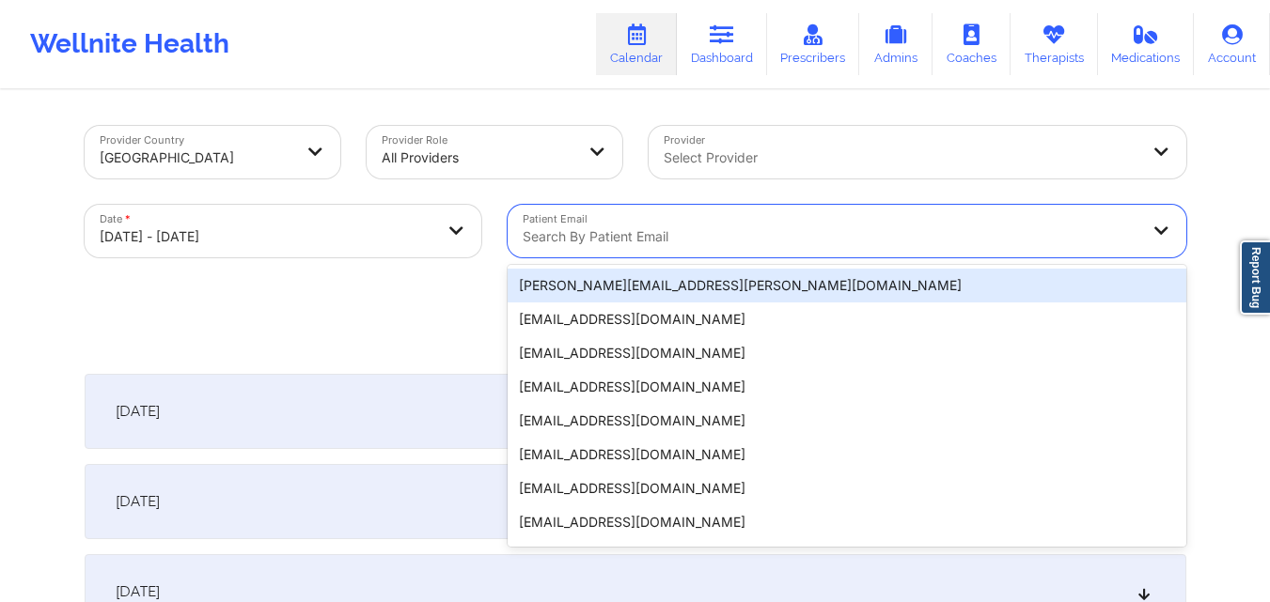
paste input "lydia.yenser@gmail.com"
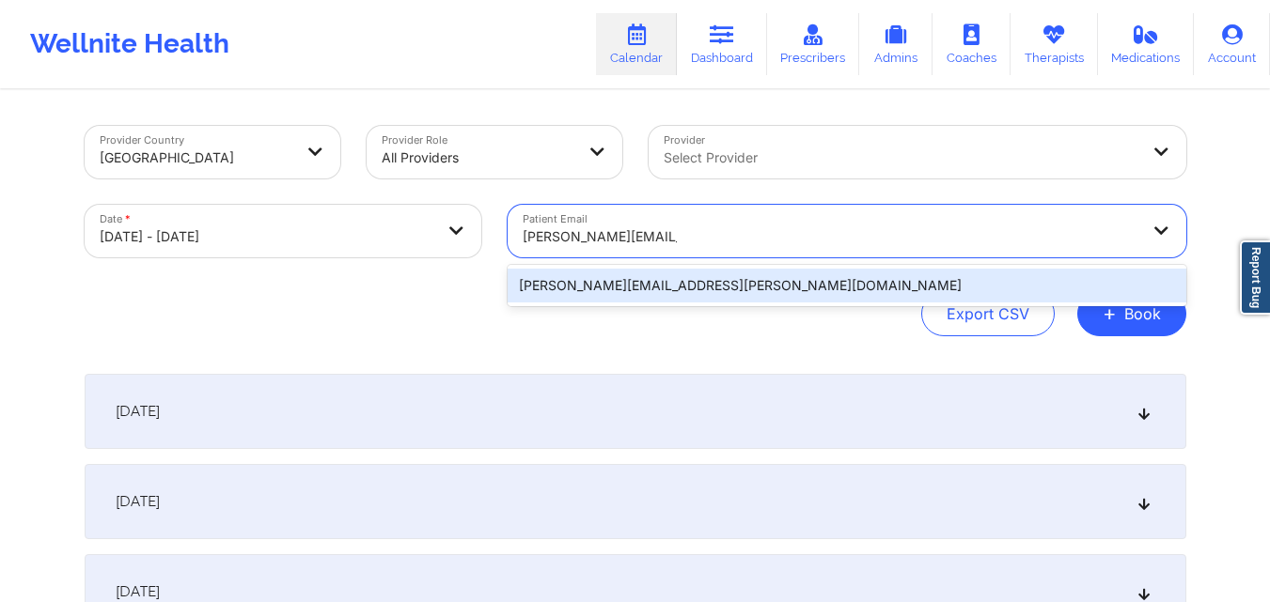
click at [742, 281] on div "lydia.yenser@gmail.com" at bounding box center [846, 286] width 678 height 34
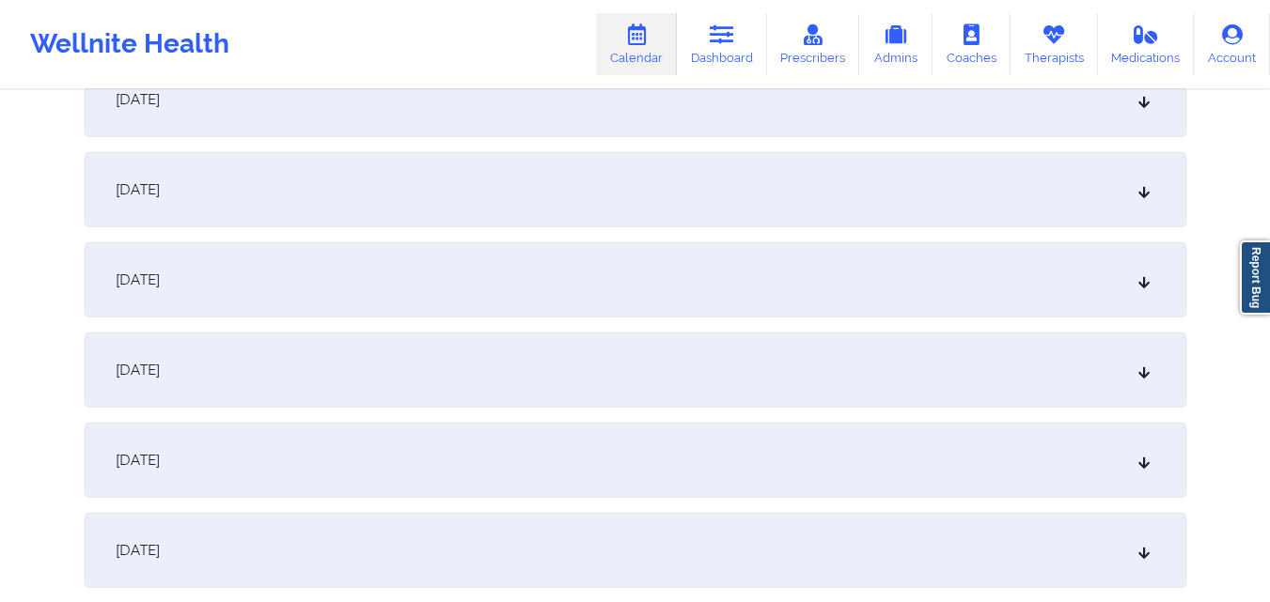
scroll to position [1222, 0]
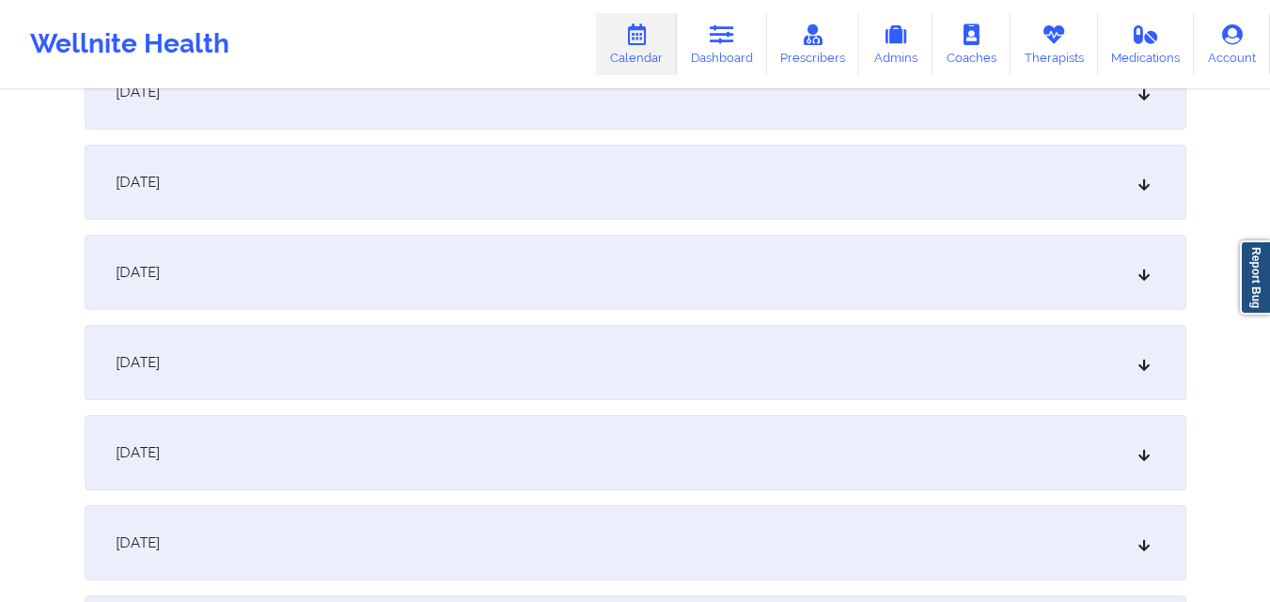
click at [742, 281] on div "[DATE]" at bounding box center [635, 272] width 1101 height 75
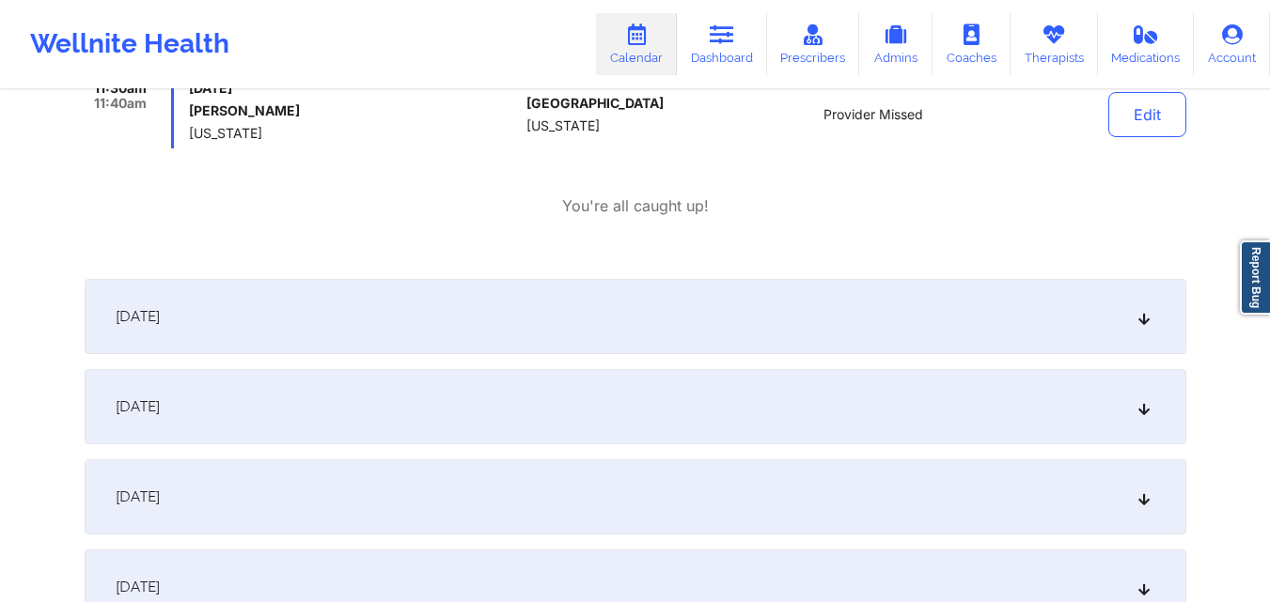
scroll to position [1504, 0]
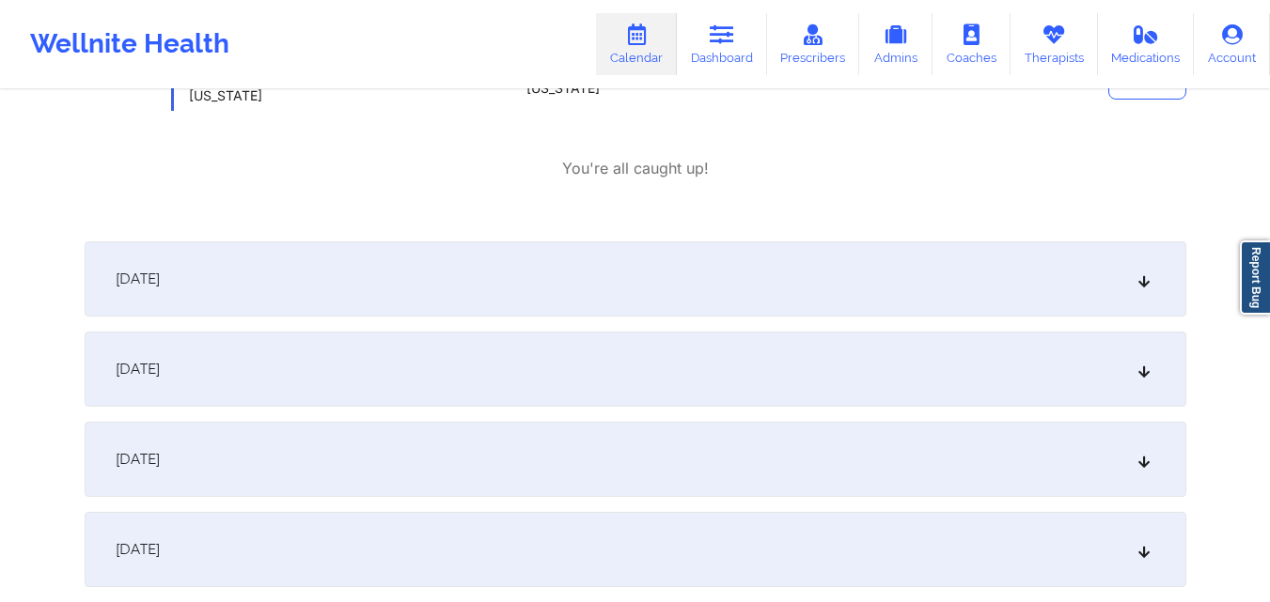
click at [757, 281] on div "[DATE]" at bounding box center [635, 279] width 1101 height 75
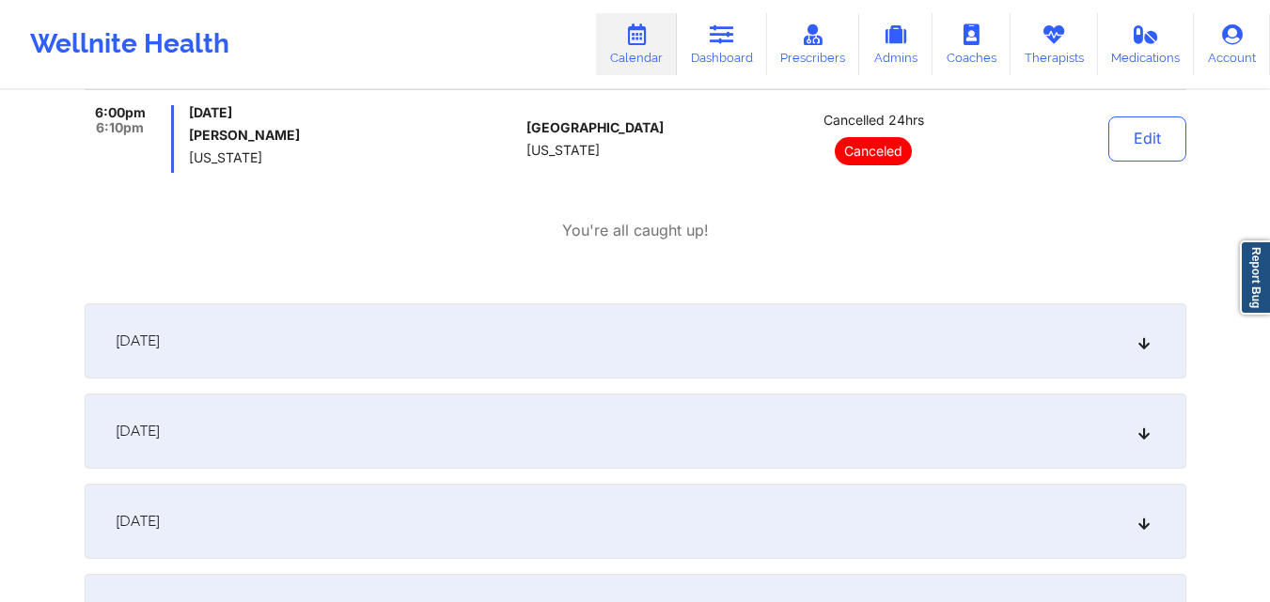
scroll to position [1879, 0]
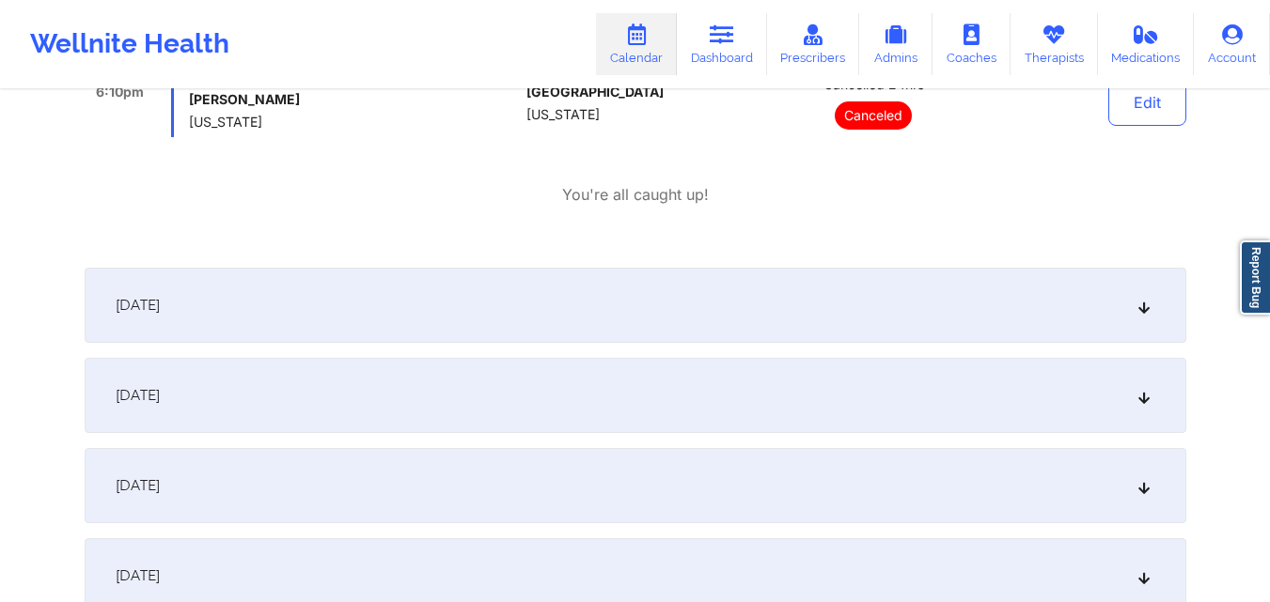
click at [716, 304] on div "[DATE]" at bounding box center [635, 305] width 1101 height 75
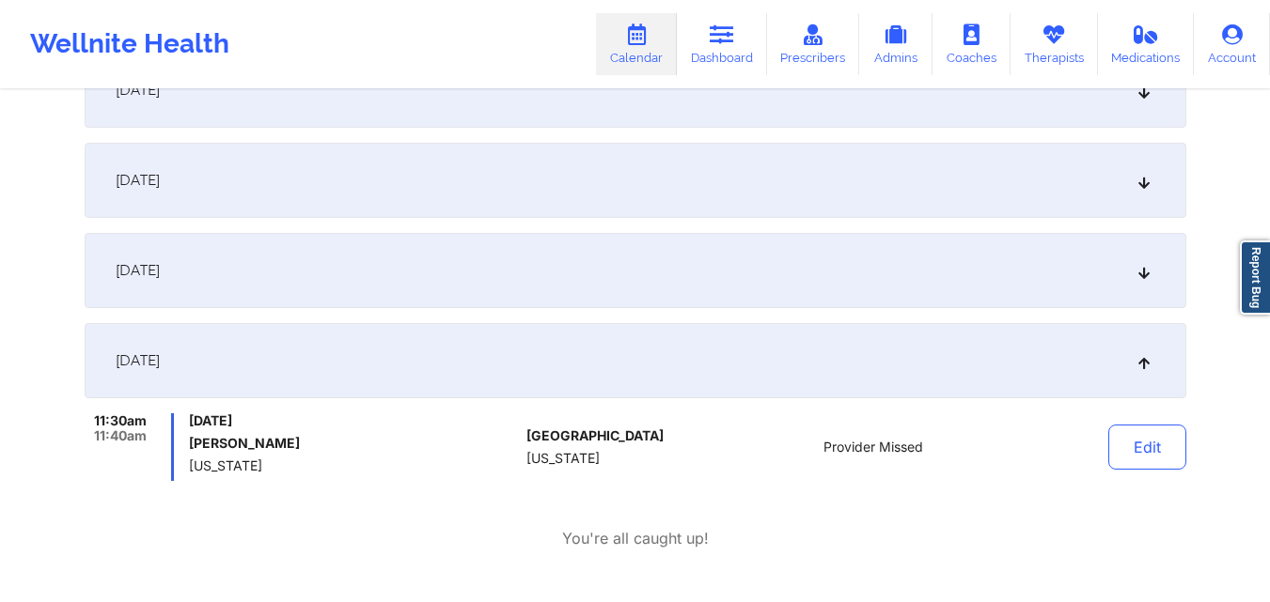
scroll to position [1128, 0]
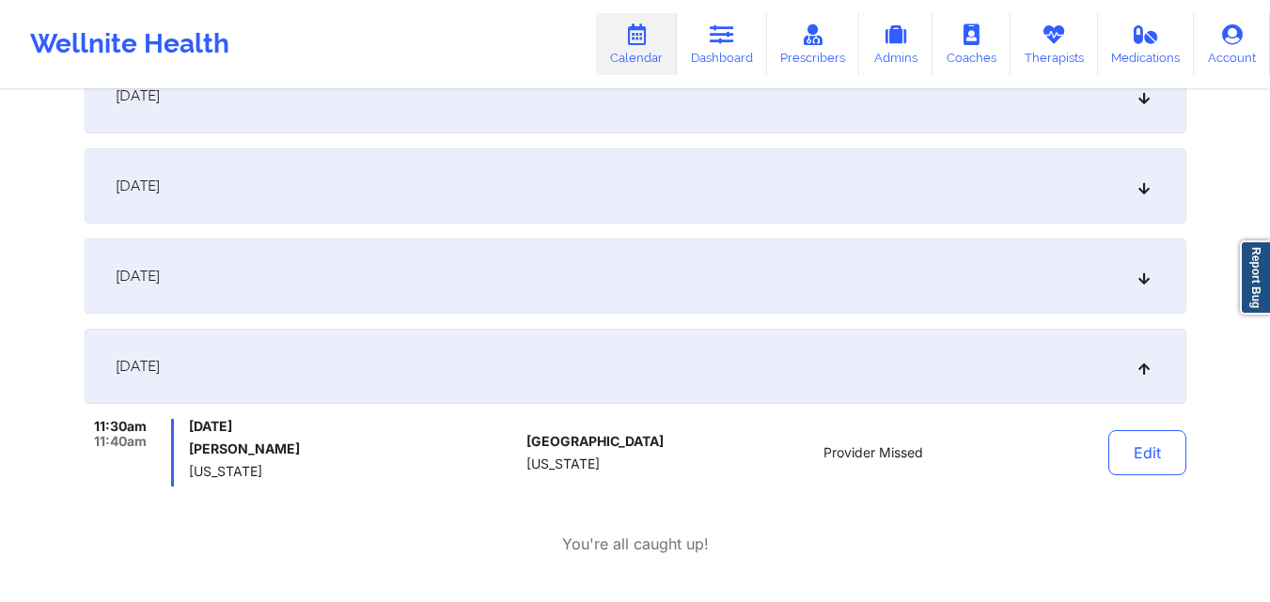
click at [753, 257] on div "[DATE]" at bounding box center [635, 276] width 1101 height 75
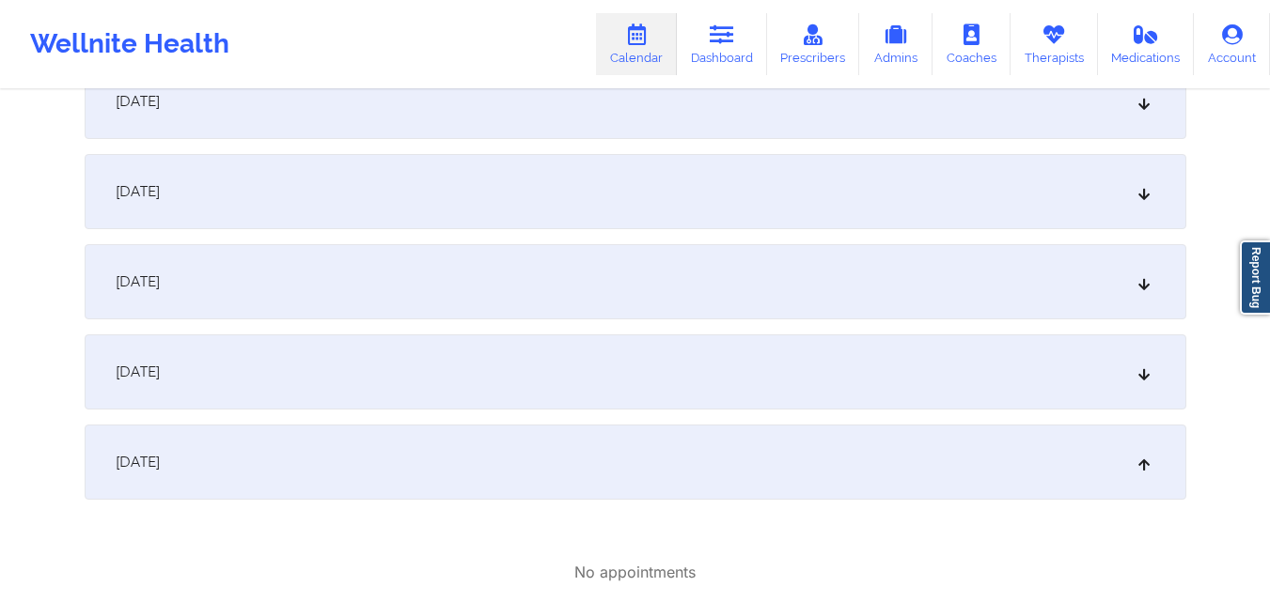
scroll to position [940, 0]
click at [717, 366] on div "[DATE]" at bounding box center [635, 373] width 1101 height 75
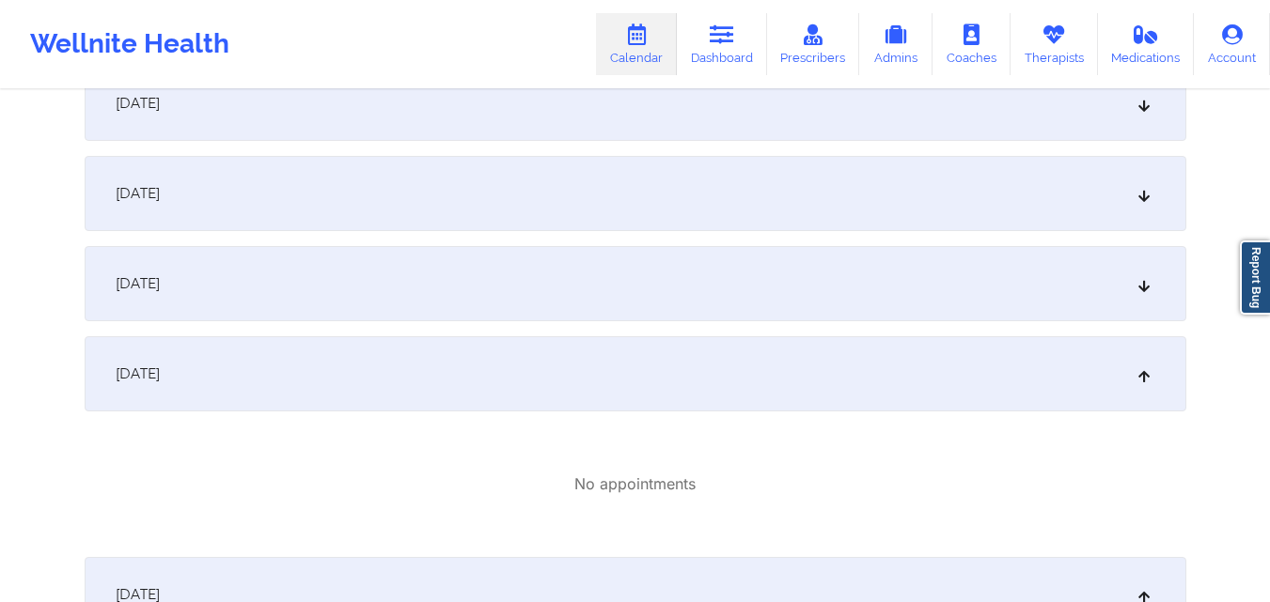
click at [719, 288] on div "[DATE]" at bounding box center [635, 283] width 1101 height 75
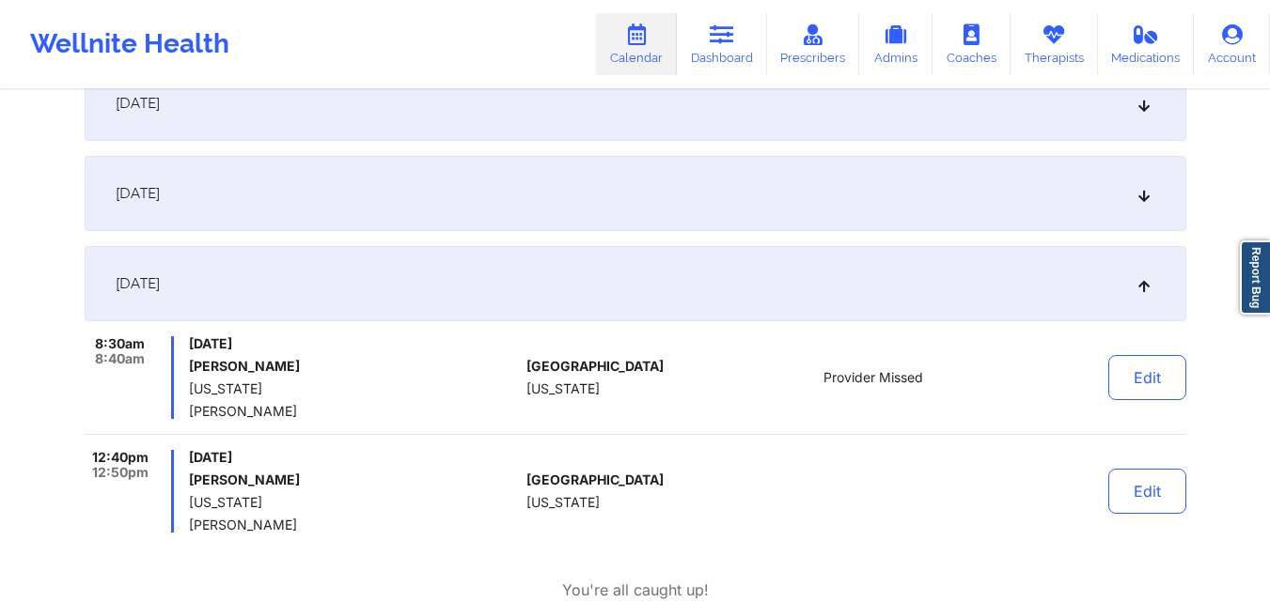
click at [740, 207] on div "[DATE]" at bounding box center [635, 193] width 1101 height 75
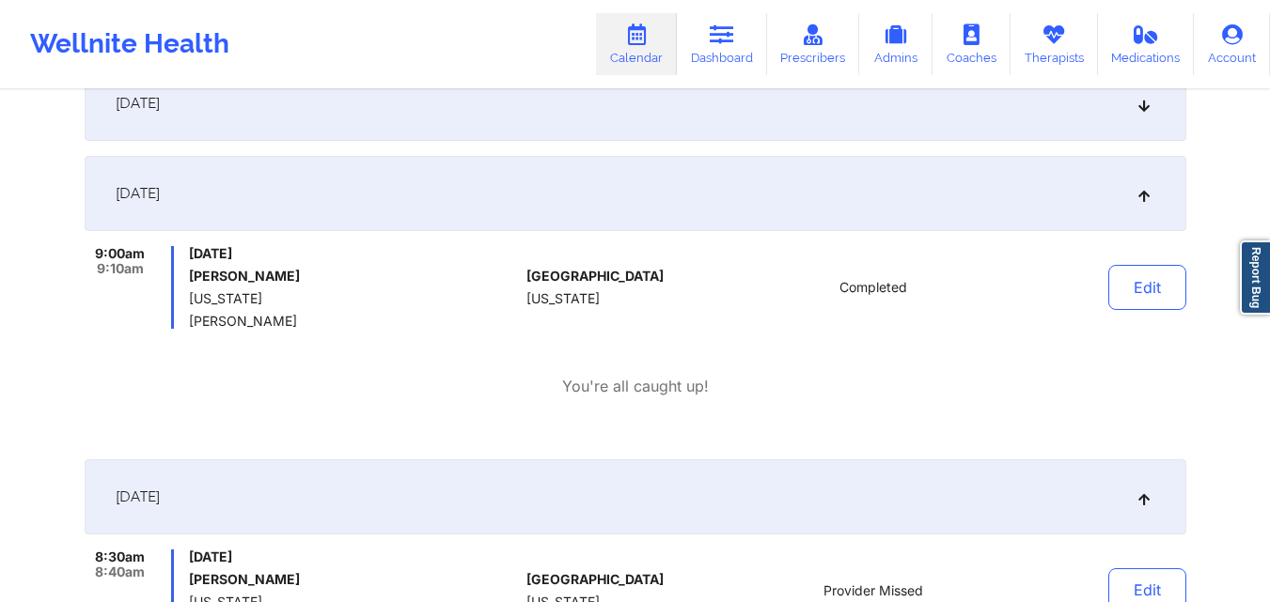
scroll to position [846, 0]
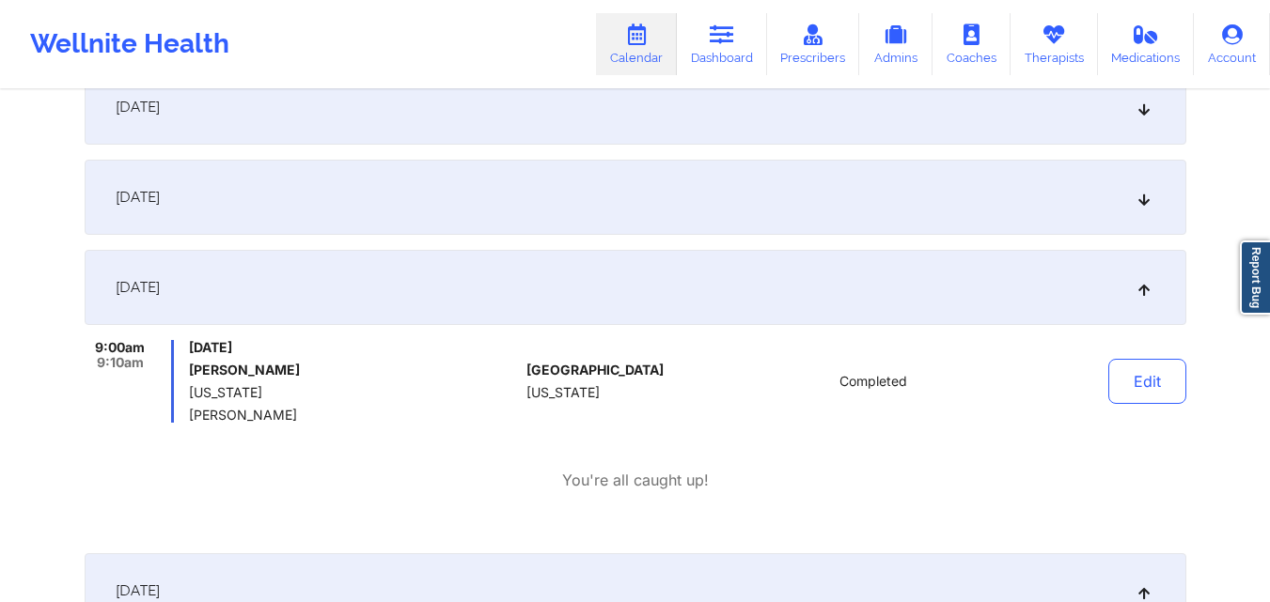
click at [740, 207] on div "[DATE]" at bounding box center [635, 197] width 1101 height 75
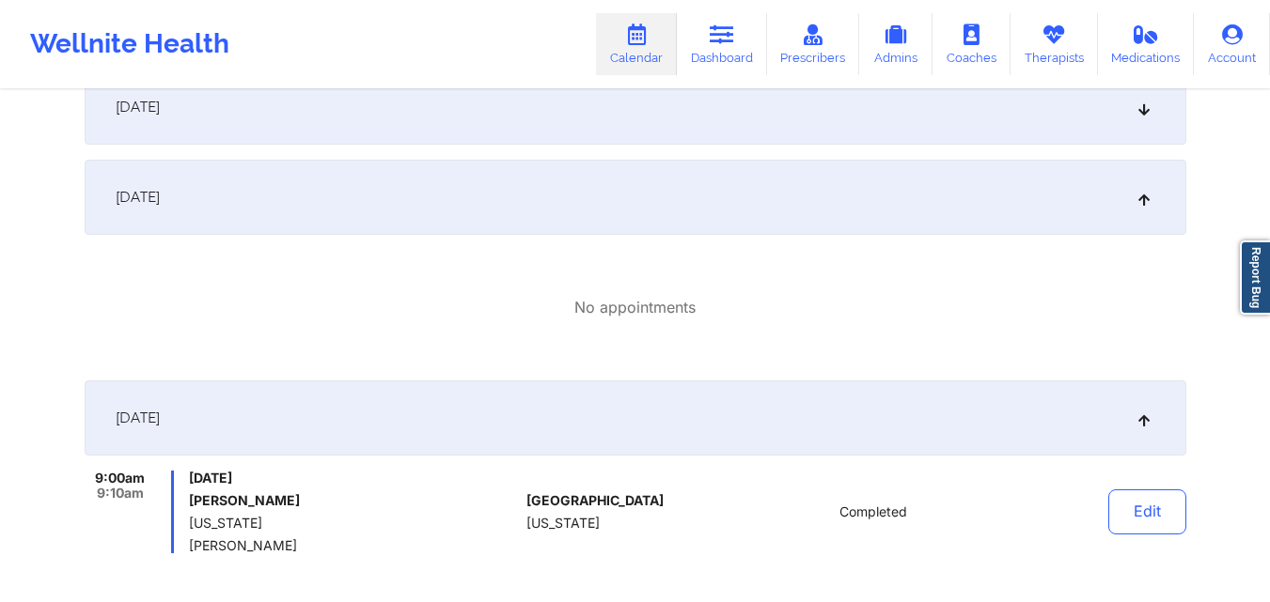
scroll to position [752, 0]
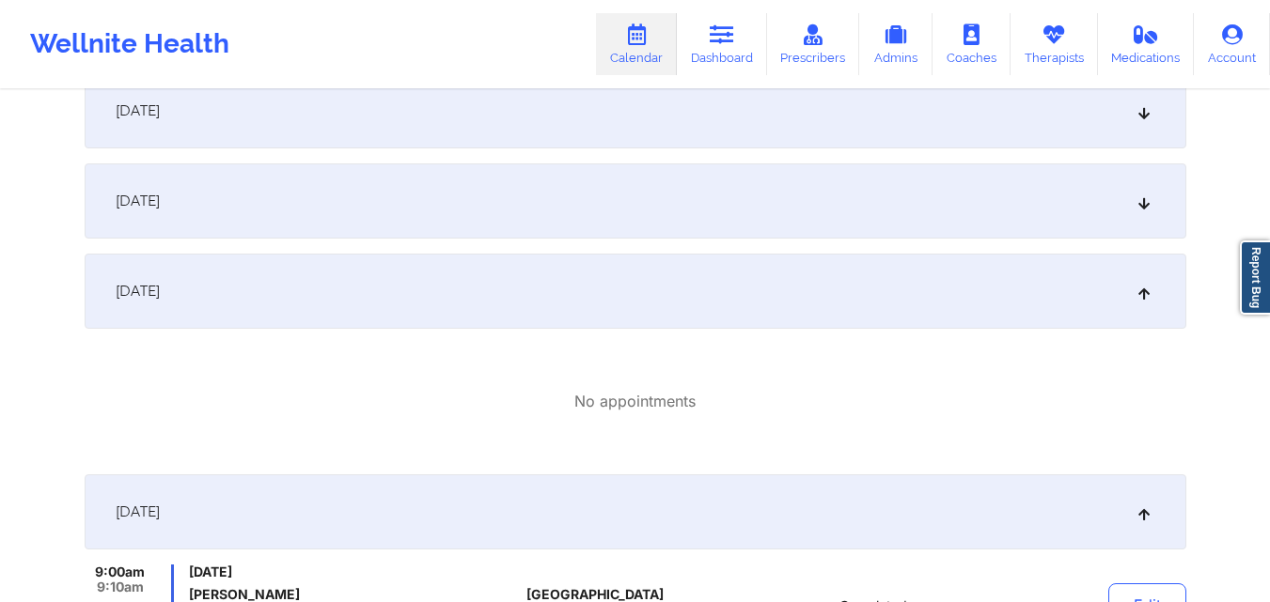
click at [740, 207] on div "[DATE]" at bounding box center [635, 201] width 1101 height 75
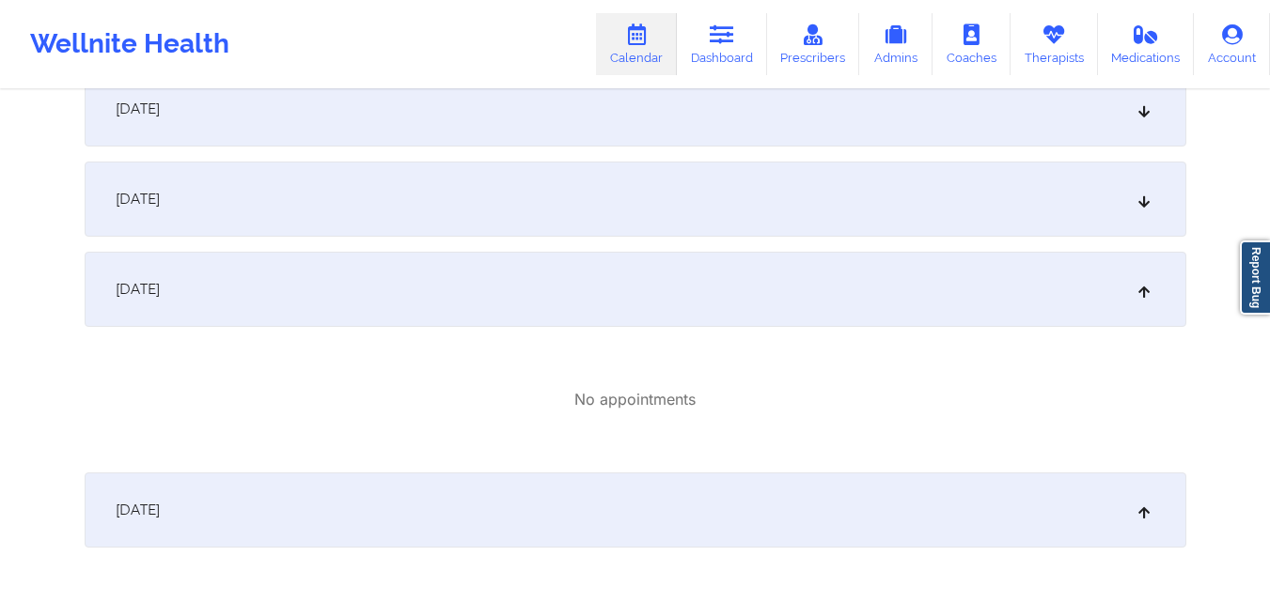
scroll to position [564, 0]
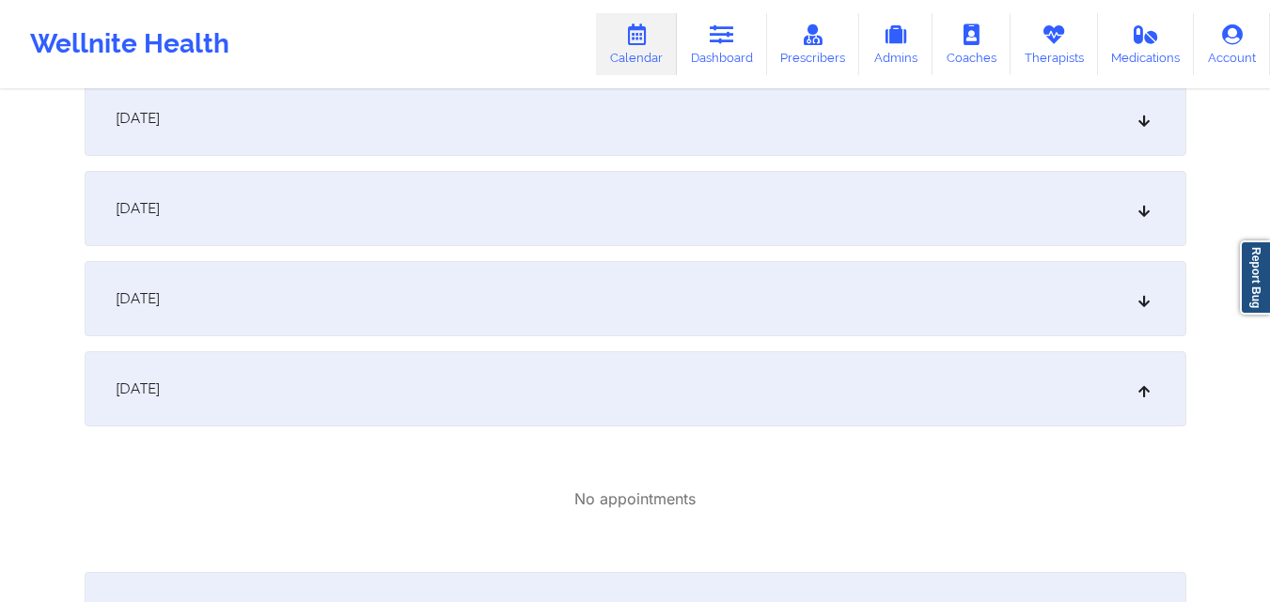
click at [689, 327] on div "[DATE]" at bounding box center [635, 298] width 1101 height 75
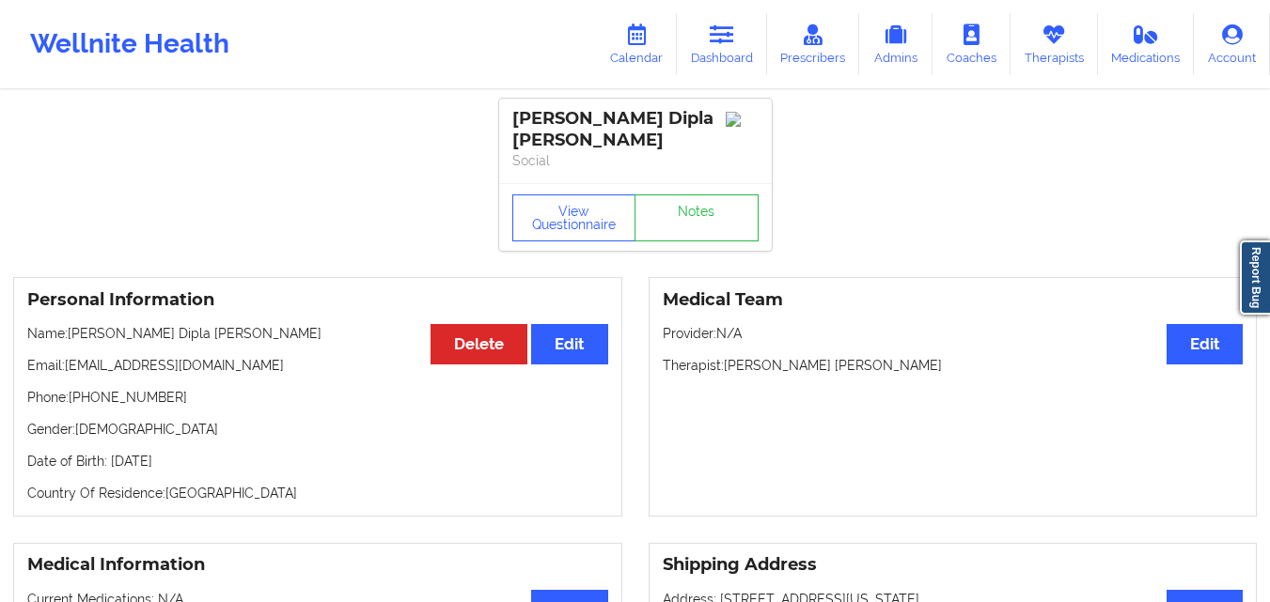
click at [742, 43] on link "Dashboard" at bounding box center [722, 44] width 90 height 62
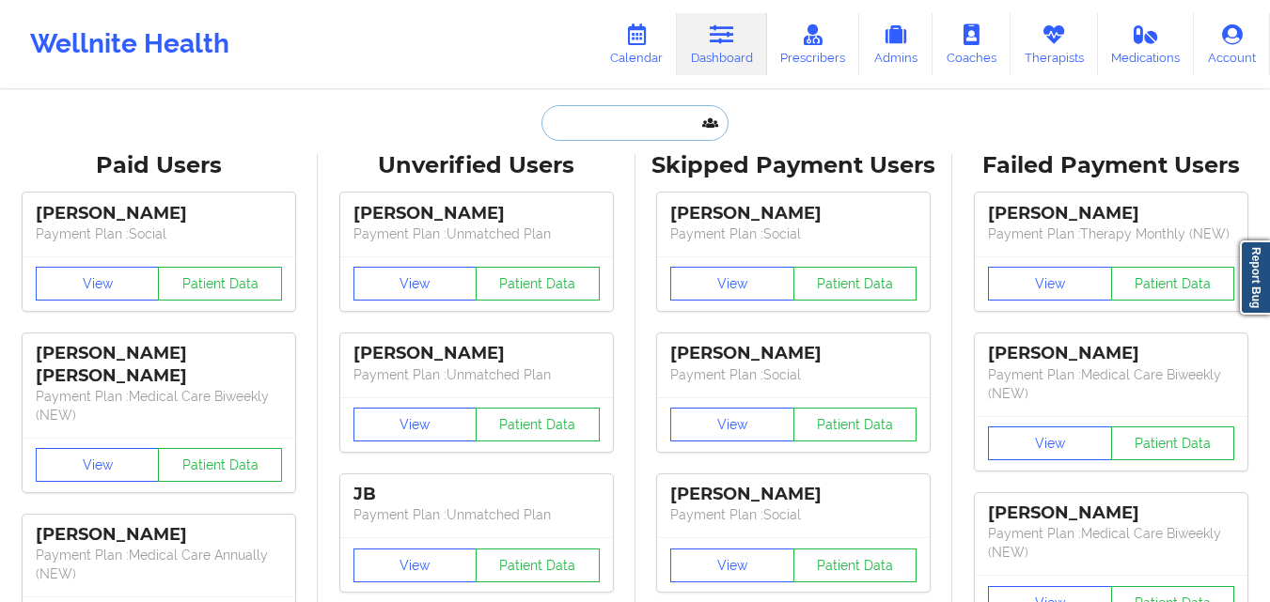
click at [583, 133] on input "text" at bounding box center [634, 123] width 186 height 36
paste input "[PHONE_NUMBER]"
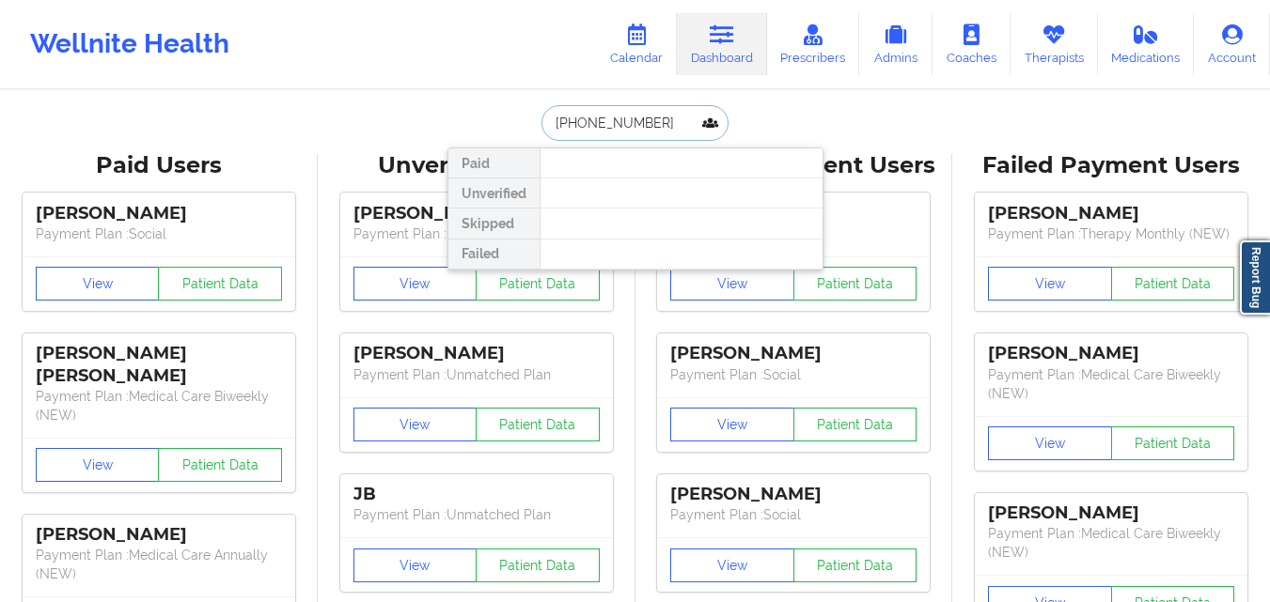
type input "[PHONE_NUMBER]"
click at [622, 128] on input "[PHONE_NUMBER]" at bounding box center [634, 123] width 186 height 36
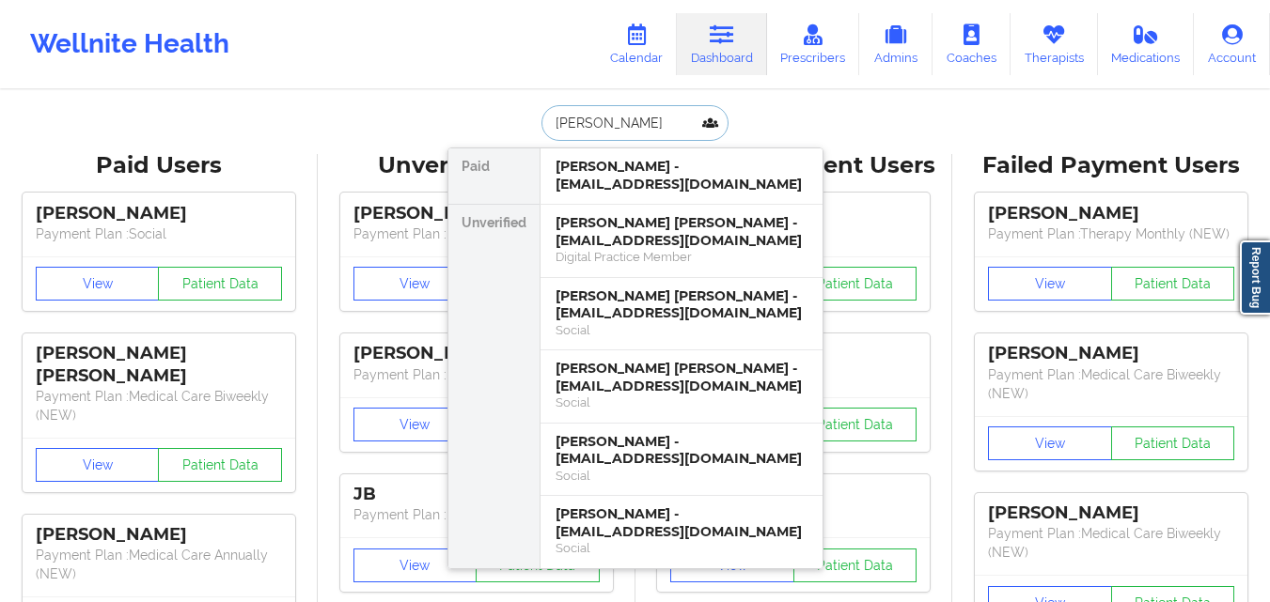
click at [605, 125] on input "[PERSON_NAME]" at bounding box center [634, 123] width 186 height 36
paste input "tsilas"
type input "[PERSON_NAME]"
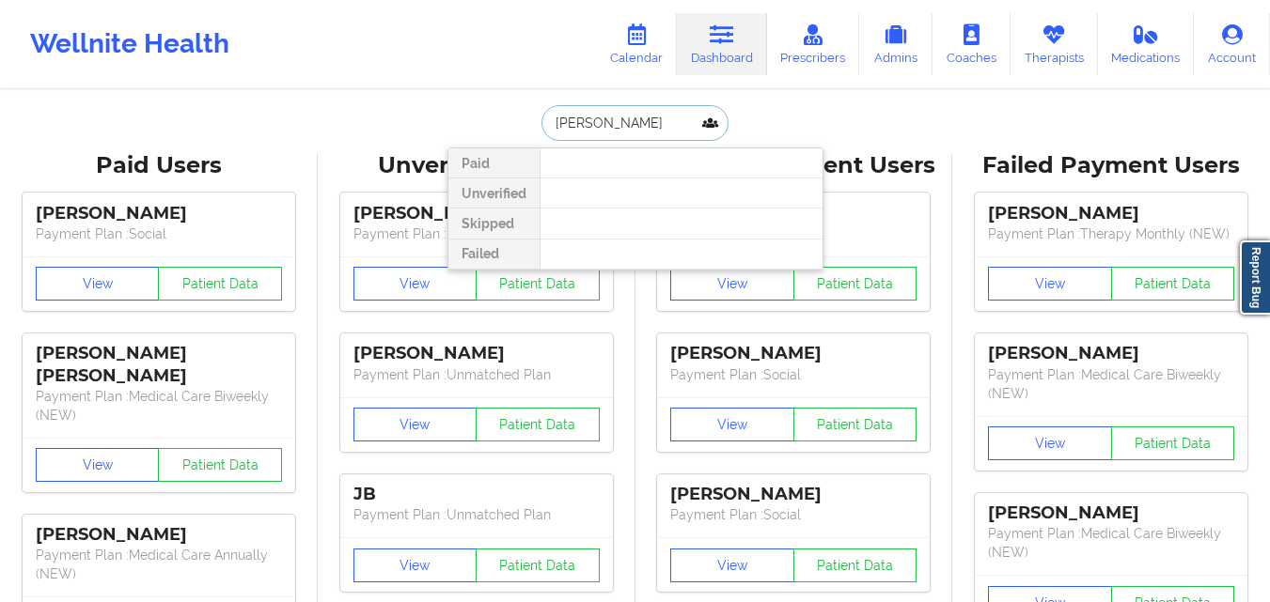
click at [668, 116] on input "[PERSON_NAME]" at bounding box center [634, 123] width 186 height 36
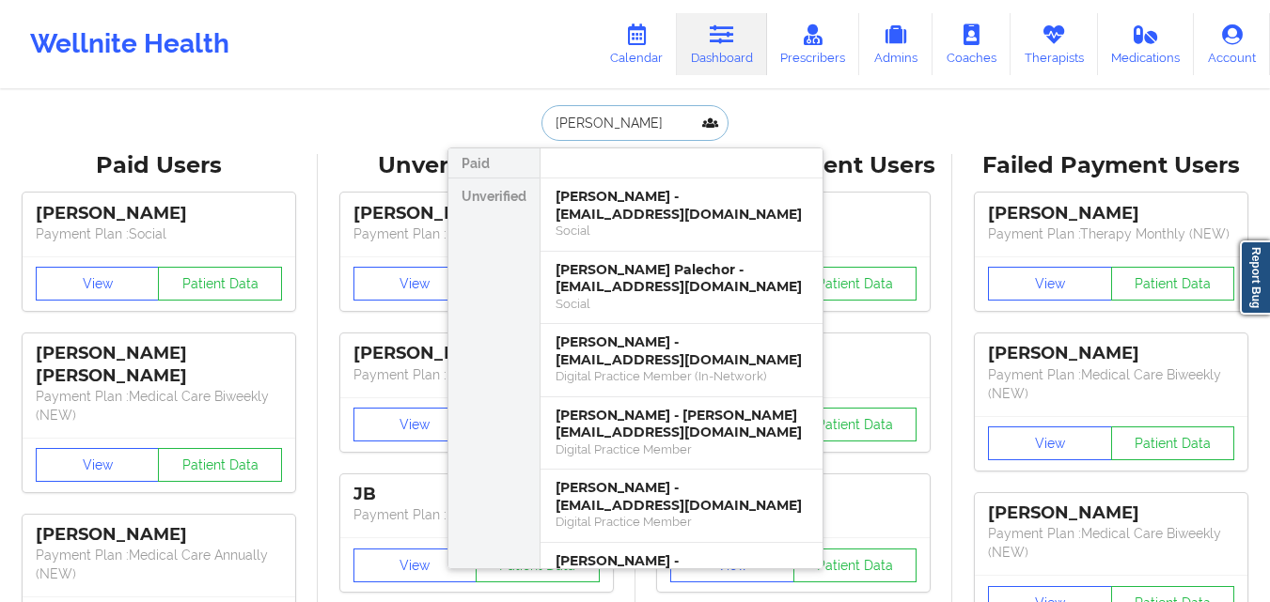
paste input "[PERSON_NAME]"
click at [634, 122] on input "[PERSON_NAME] [PERSON_NAME]" at bounding box center [634, 123] width 186 height 36
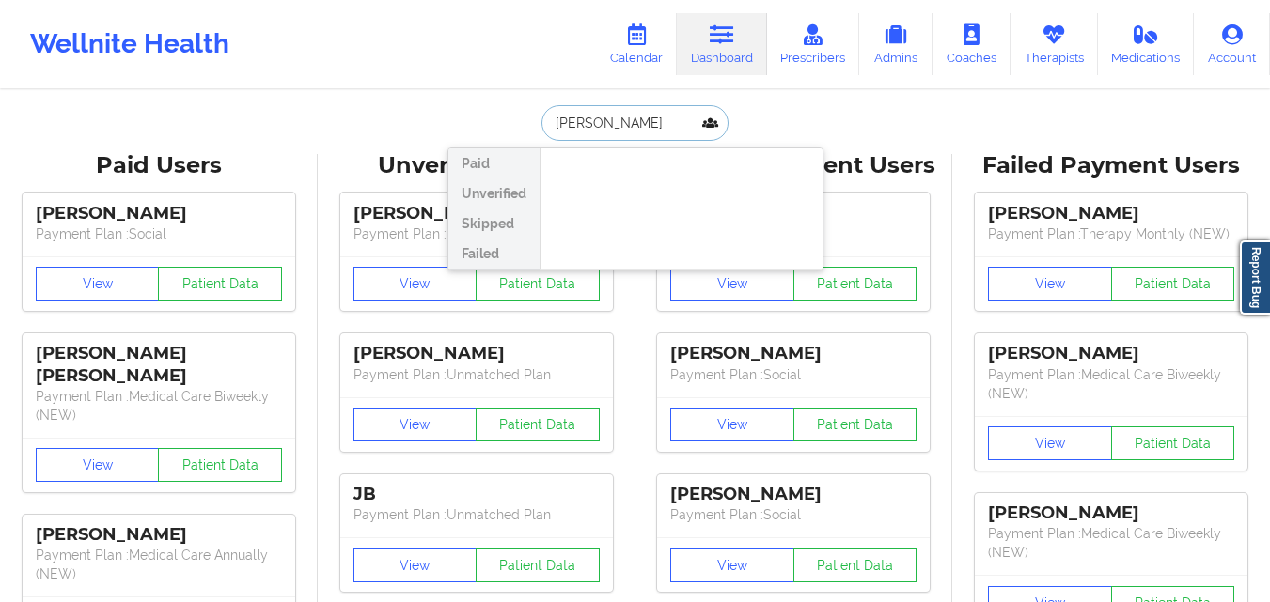
type input "[PERSON_NAME]"
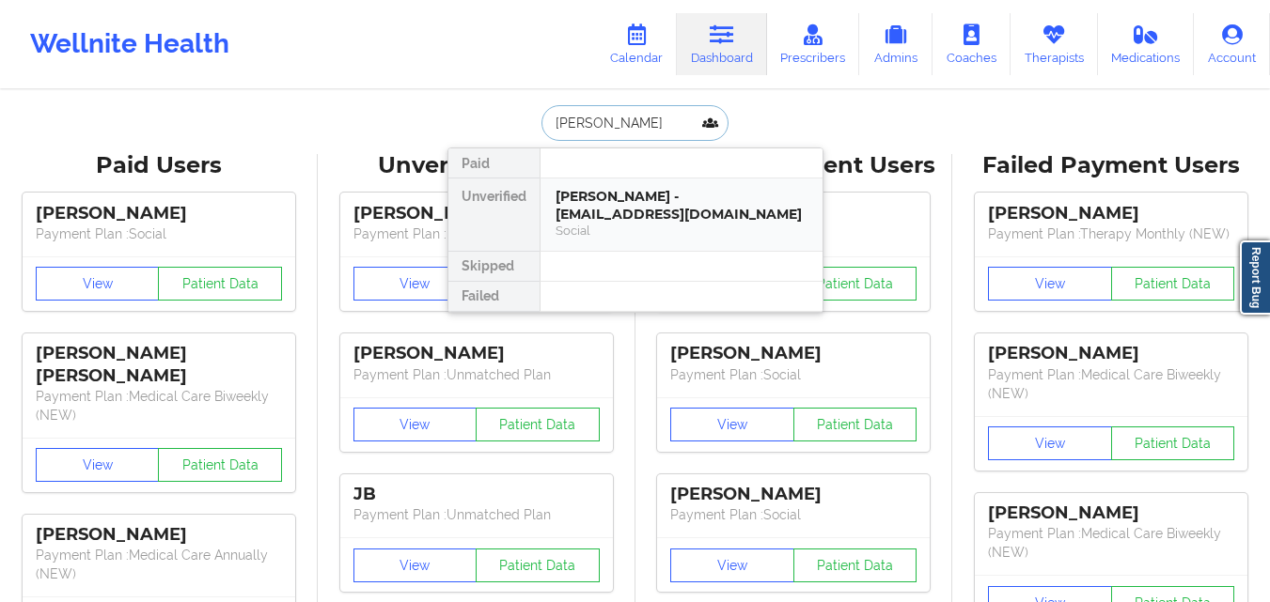
click at [733, 223] on div "Social" at bounding box center [681, 231] width 252 height 16
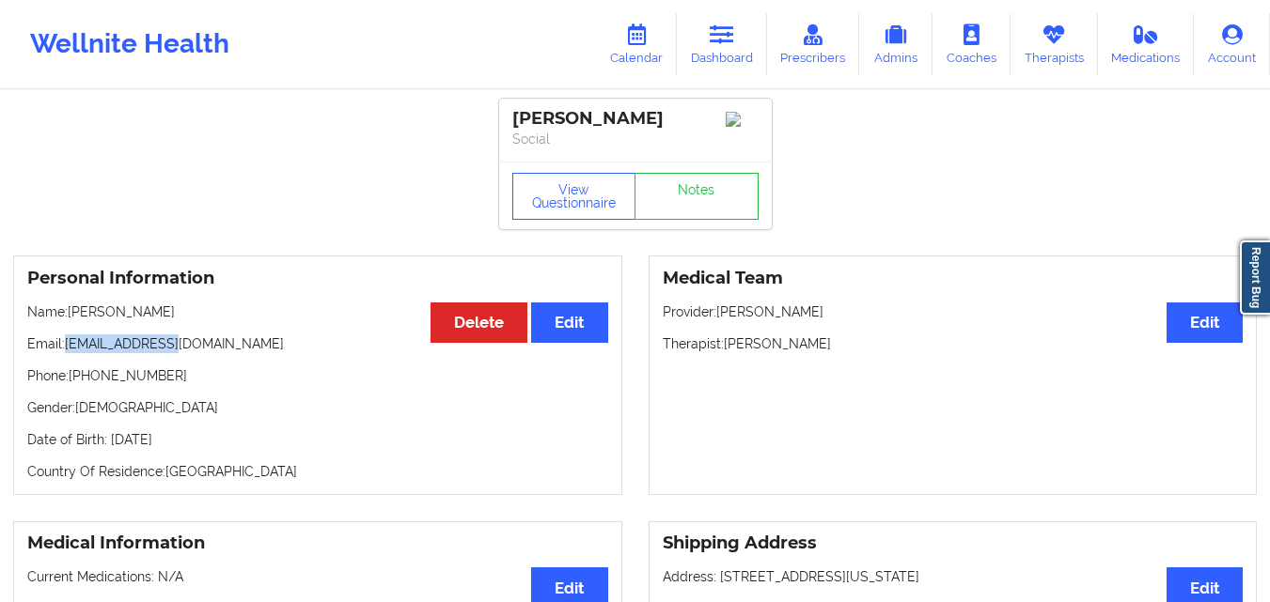
drag, startPoint x: 63, startPoint y: 349, endPoint x: 202, endPoint y: 346, distance: 139.1
click at [202, 346] on p "Email: [EMAIL_ADDRESS][DOMAIN_NAME]" at bounding box center [317, 344] width 581 height 19
drag, startPoint x: 70, startPoint y: 348, endPoint x: 224, endPoint y: 349, distance: 153.2
click at [224, 349] on p "Email: [EMAIL_ADDRESS][DOMAIN_NAME]" at bounding box center [317, 344] width 581 height 19
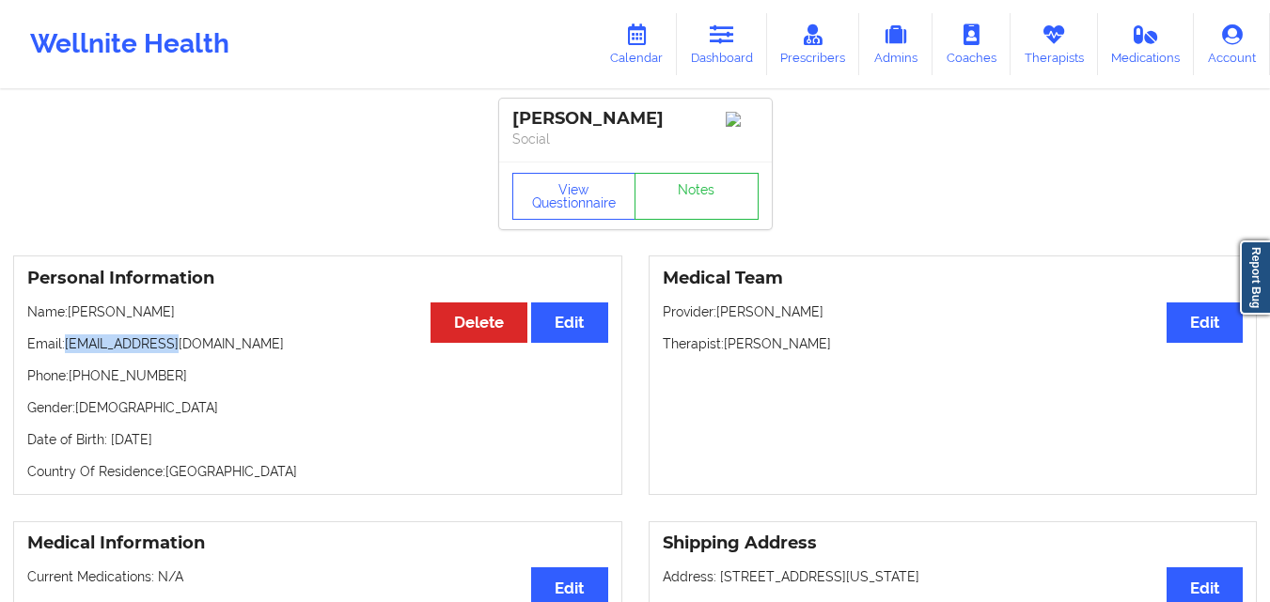
copy p "[EMAIL_ADDRESS][DOMAIN_NAME]"
drag, startPoint x: 512, startPoint y: 114, endPoint x: 679, endPoint y: 115, distance: 167.3
click at [679, 115] on div "[PERSON_NAME]" at bounding box center [635, 119] width 246 height 22
copy div "[PERSON_NAME]"
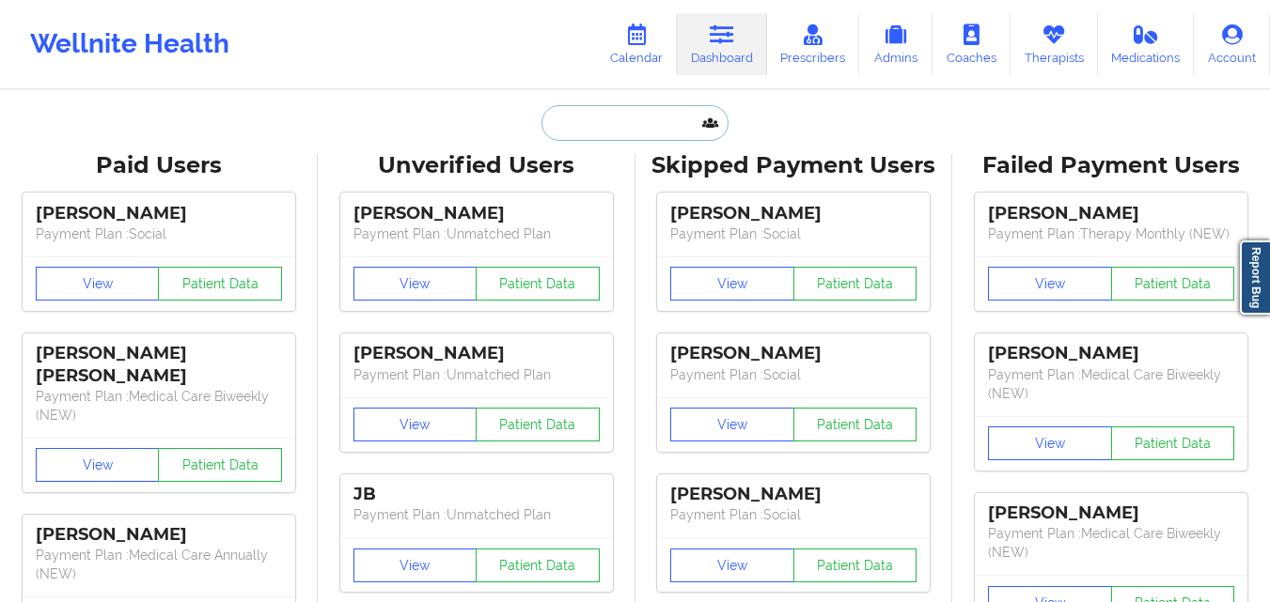
click at [609, 121] on input "text" at bounding box center [634, 123] width 186 height 36
paste input "[PERSON_NAME]"
type input "[PERSON_NAME]"
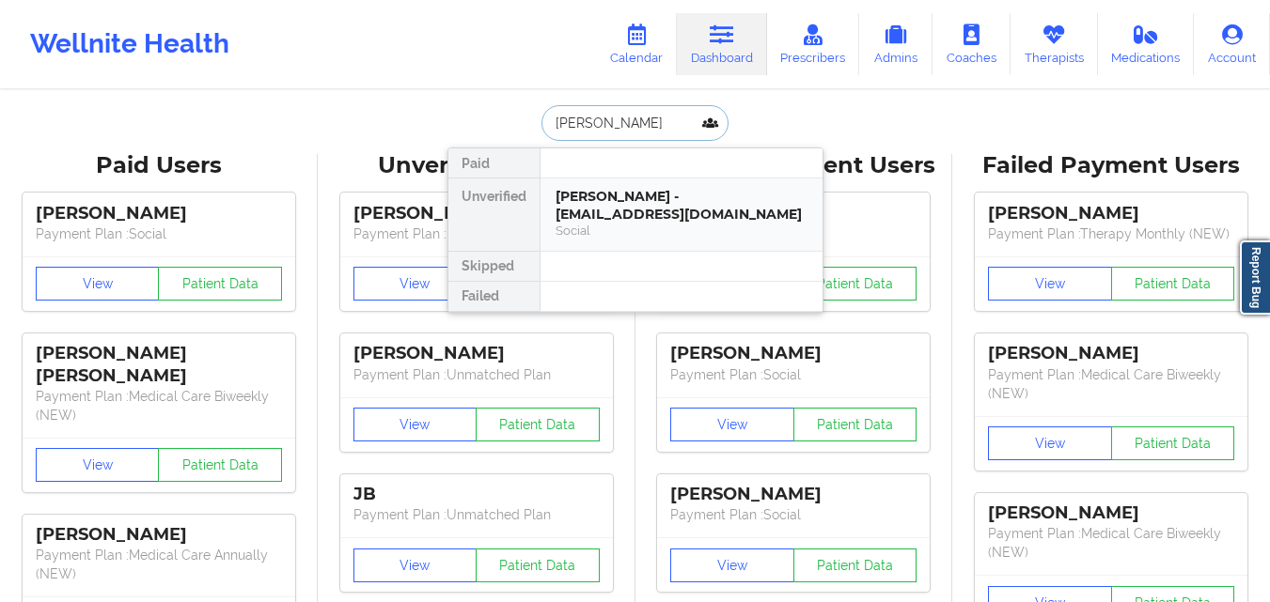
click at [620, 202] on div "[PERSON_NAME] - [EMAIL_ADDRESS][DOMAIN_NAME]" at bounding box center [681, 205] width 252 height 35
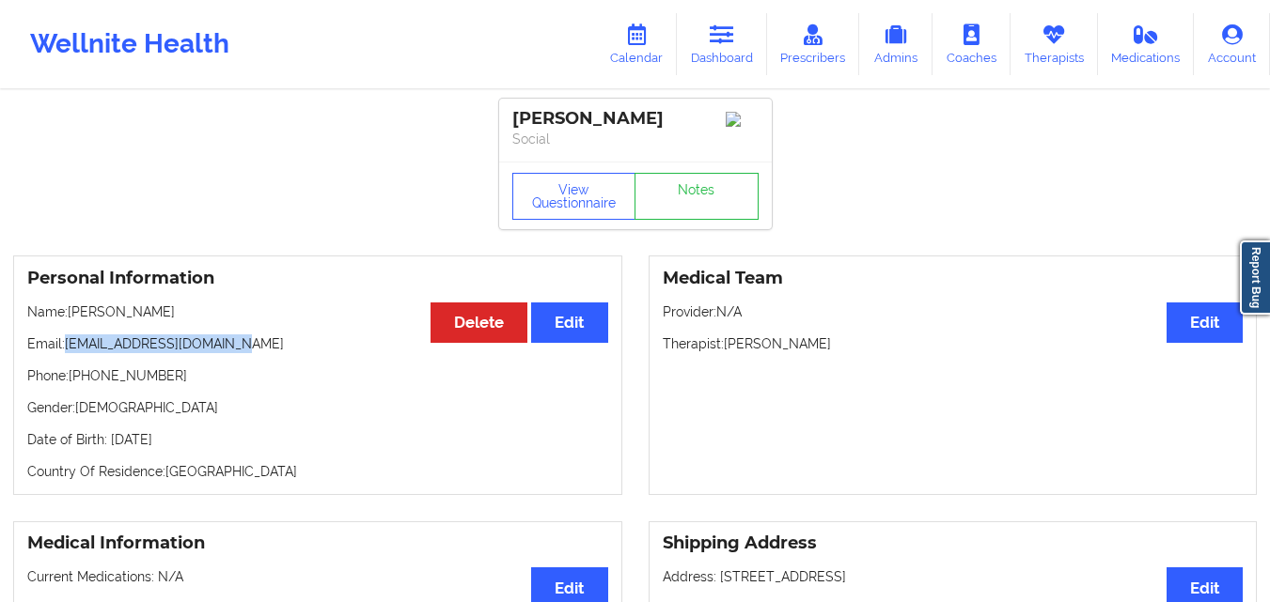
drag, startPoint x: 67, startPoint y: 351, endPoint x: 284, endPoint y: 359, distance: 217.2
click at [284, 353] on p "Email: [EMAIL_ADDRESS][DOMAIN_NAME]" at bounding box center [317, 344] width 581 height 19
copy p "[EMAIL_ADDRESS][DOMAIN_NAME]"
click at [732, 41] on icon at bounding box center [721, 34] width 24 height 21
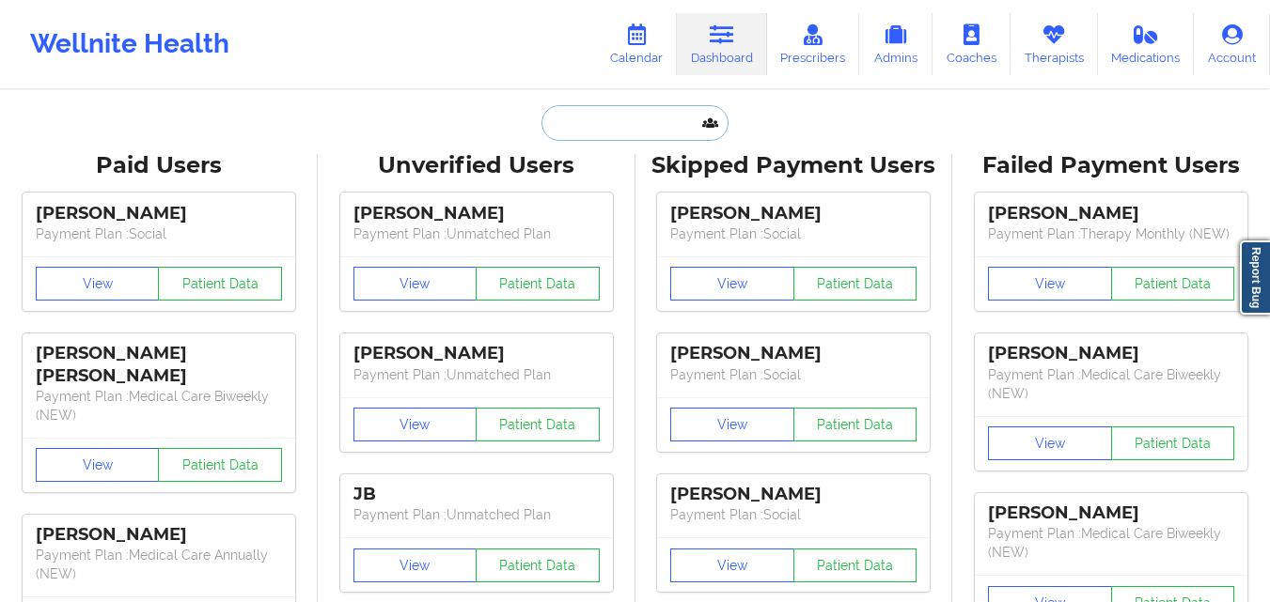
click at [575, 130] on input "text" at bounding box center [634, 123] width 186 height 36
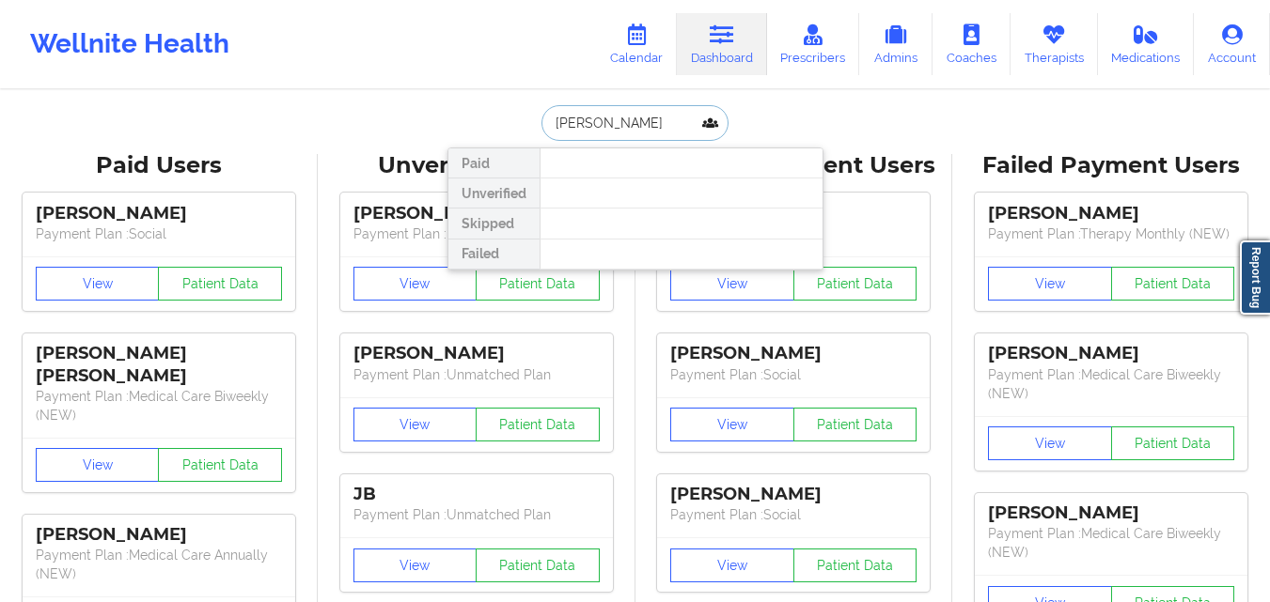
type input "[PERSON_NAME]"
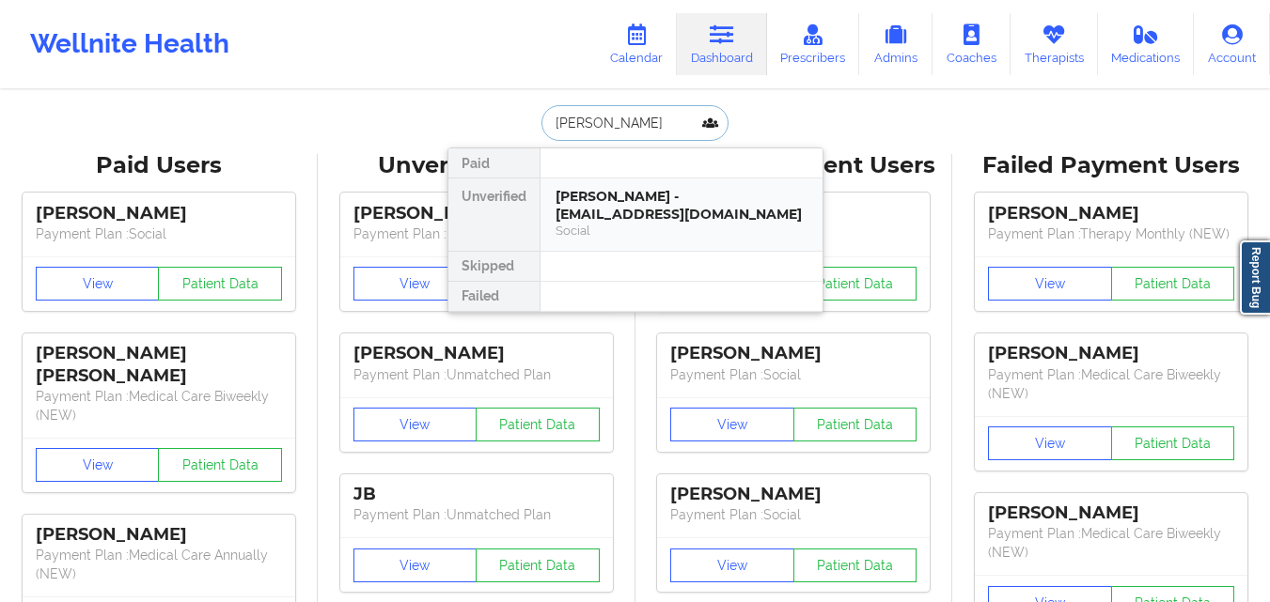
click at [635, 205] on div "[PERSON_NAME] - [EMAIL_ADDRESS][DOMAIN_NAME]" at bounding box center [681, 205] width 252 height 35
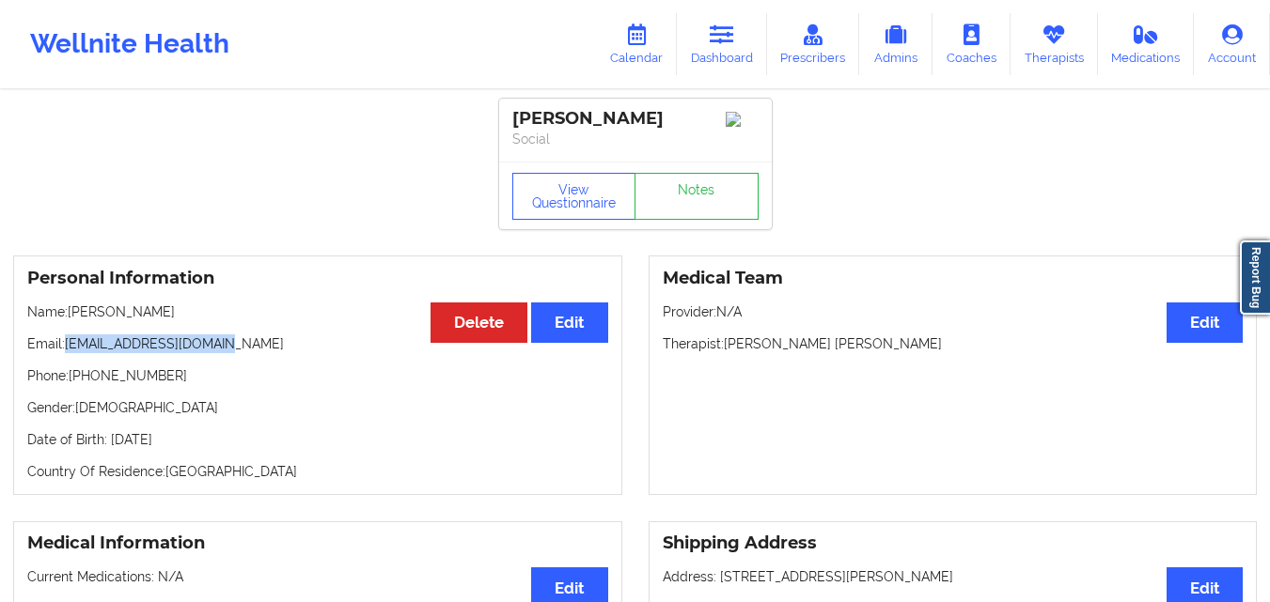
drag, startPoint x: 65, startPoint y: 351, endPoint x: 304, endPoint y: 350, distance: 238.7
click at [304, 350] on p "Email: [EMAIL_ADDRESS][DOMAIN_NAME]" at bounding box center [317, 344] width 581 height 19
drag, startPoint x: 68, startPoint y: 351, endPoint x: 285, endPoint y: 351, distance: 217.1
click at [285, 351] on p "Email: [EMAIL_ADDRESS][DOMAIN_NAME]" at bounding box center [317, 344] width 581 height 19
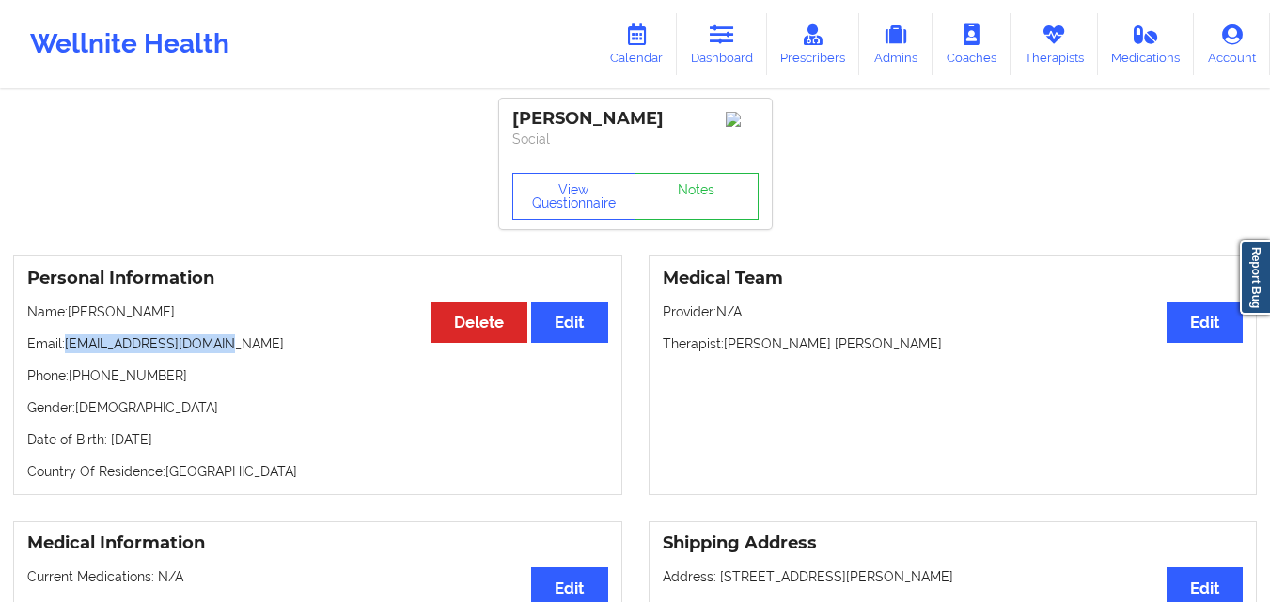
copy p "[EMAIL_ADDRESS][DOMAIN_NAME]"
click at [731, 55] on link "Dashboard" at bounding box center [722, 44] width 90 height 62
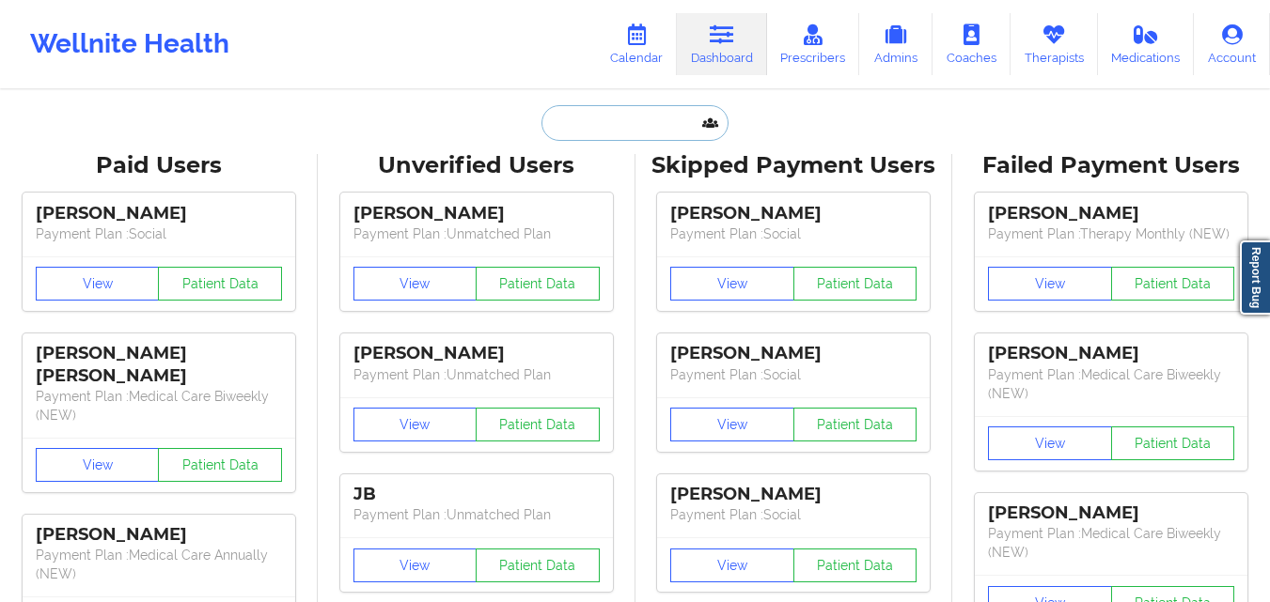
click at [589, 132] on input "text" at bounding box center [634, 123] width 186 height 36
paste input "[PERSON_NAME]"
type input "[PERSON_NAME]"
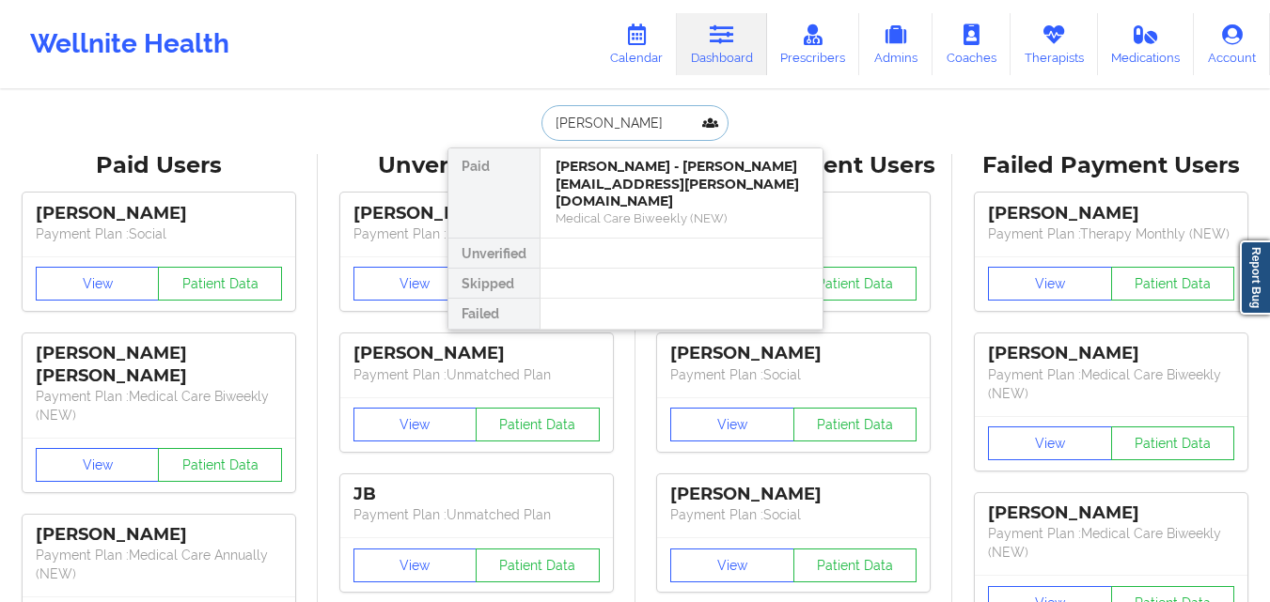
click at [625, 210] on div "Medical Care Biweekly (NEW)" at bounding box center [681, 218] width 252 height 16
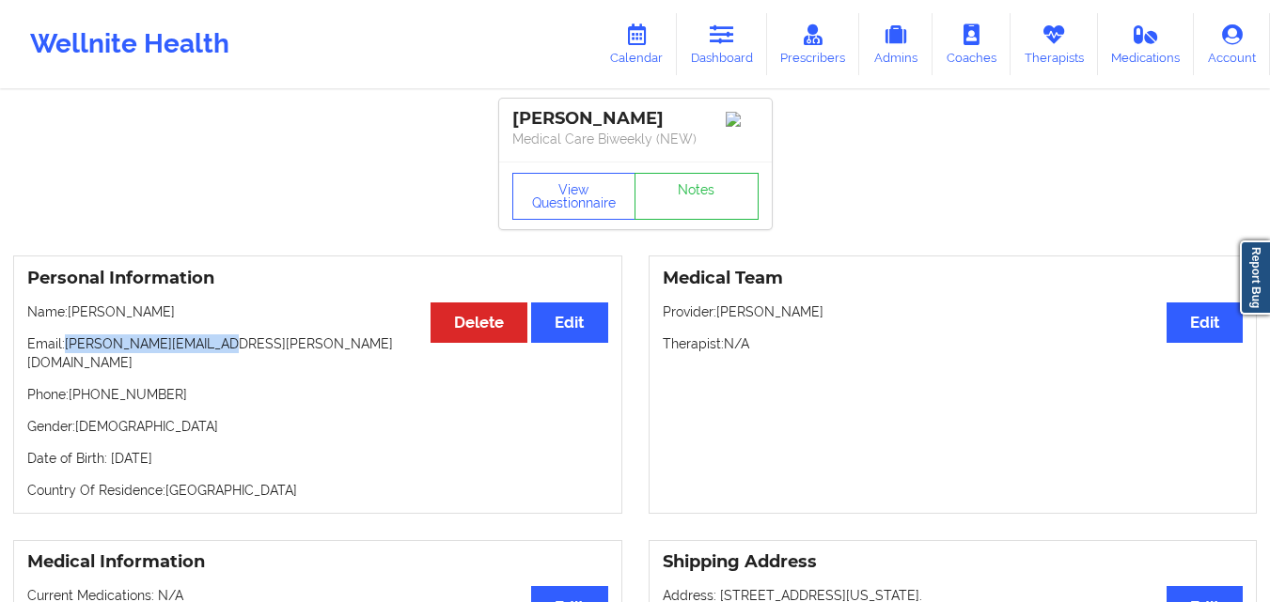
drag, startPoint x: 68, startPoint y: 351, endPoint x: 273, endPoint y: 351, distance: 204.9
click at [273, 351] on p "Email: [PERSON_NAME][EMAIL_ADDRESS][PERSON_NAME][DOMAIN_NAME]" at bounding box center [317, 354] width 581 height 38
copy p "[PERSON_NAME][EMAIL_ADDRESS][PERSON_NAME][DOMAIN_NAME]"
click at [743, 47] on link "Dashboard" at bounding box center [722, 44] width 90 height 62
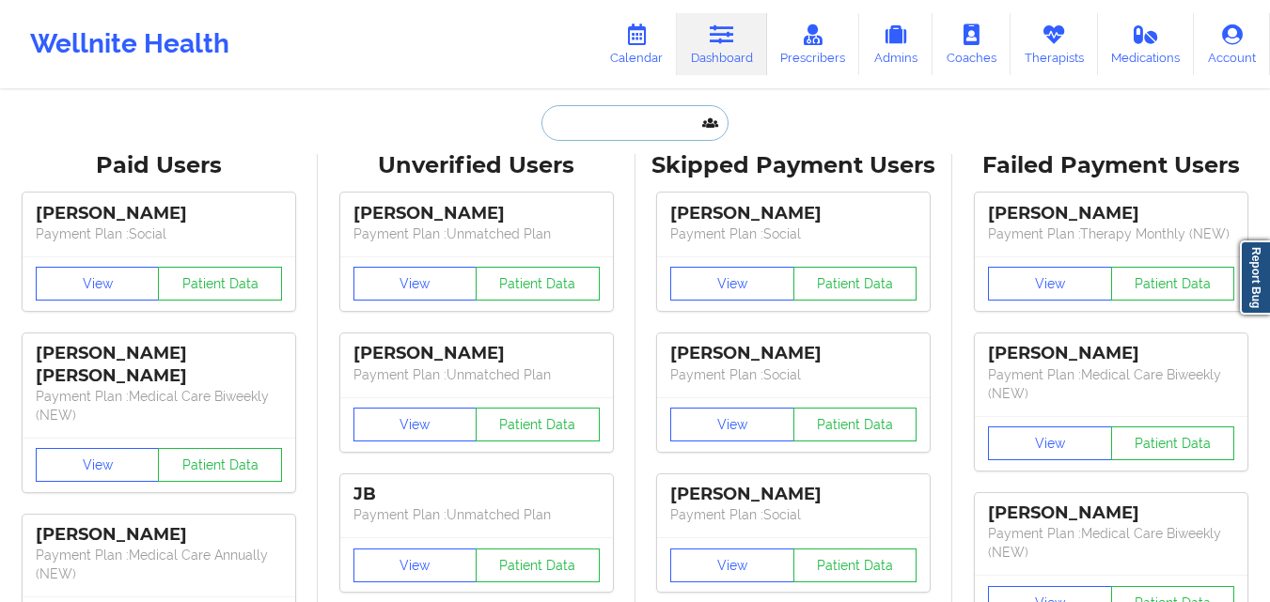
click at [608, 129] on input "text" at bounding box center [634, 123] width 186 height 36
paste input "Jeff Lander"
type input "Jeff Lander"
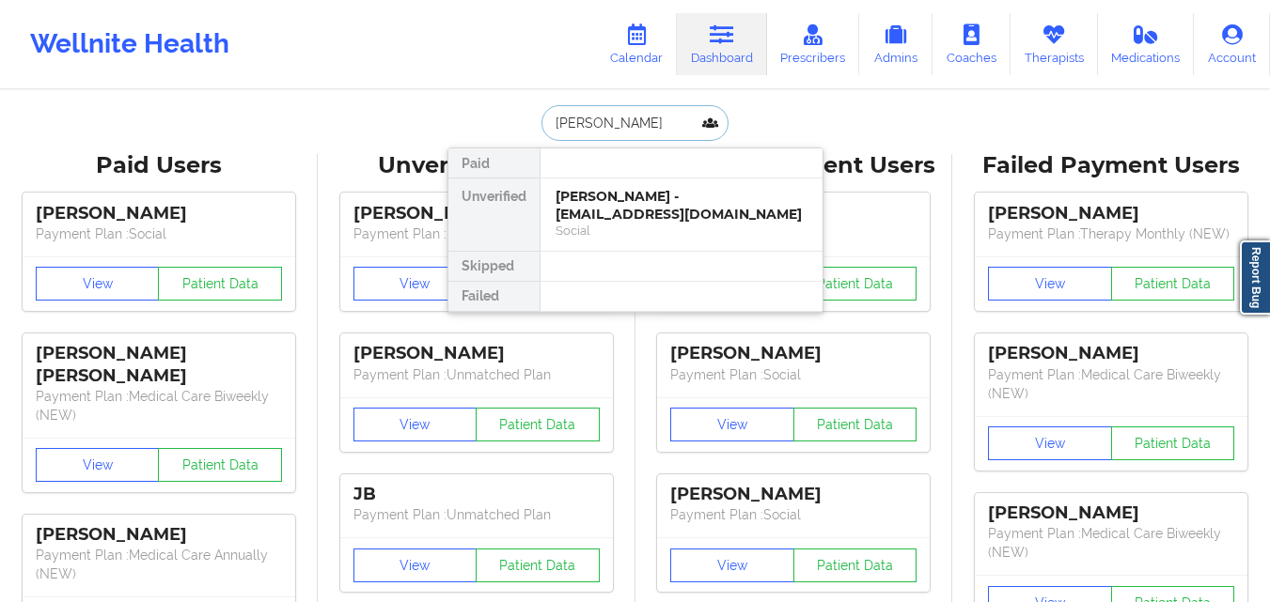
click at [616, 197] on div "Jeff Lander - beachgrub@gmail.com" at bounding box center [681, 205] width 252 height 35
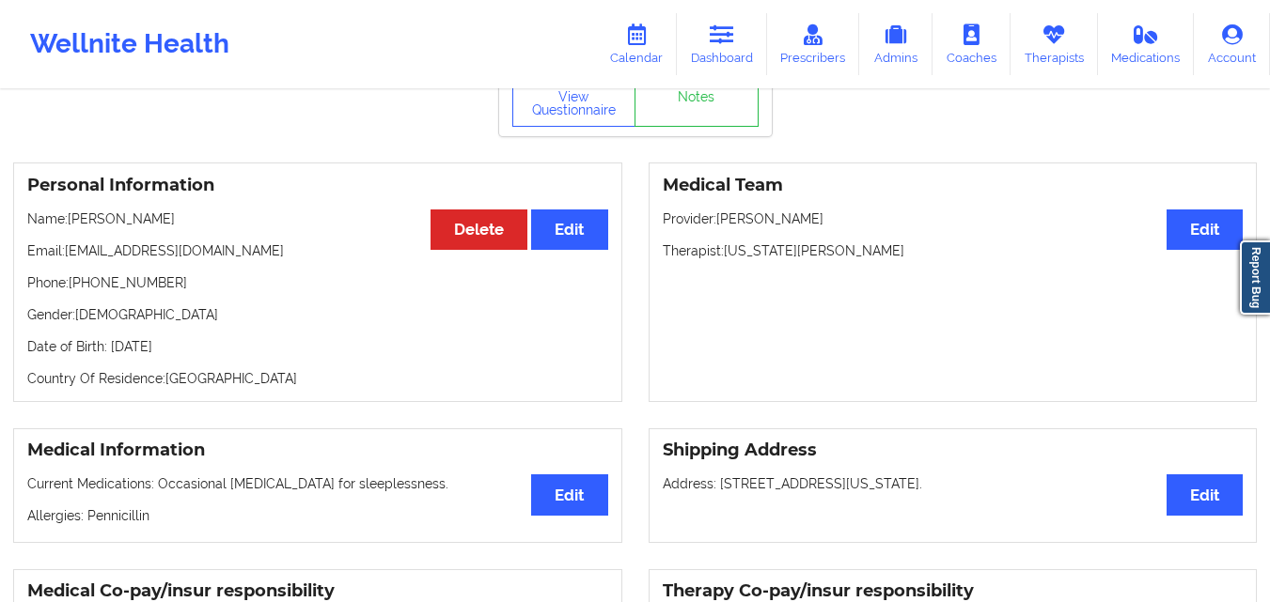
scroll to position [94, 0]
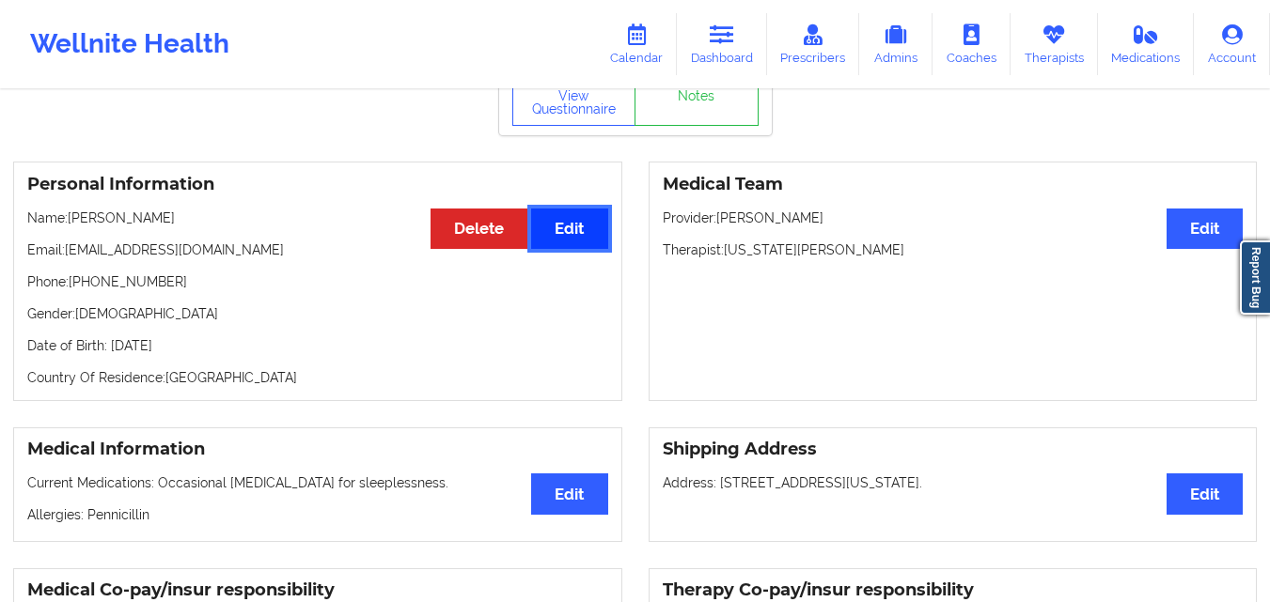
click at [570, 241] on button "Edit" at bounding box center [569, 229] width 76 height 40
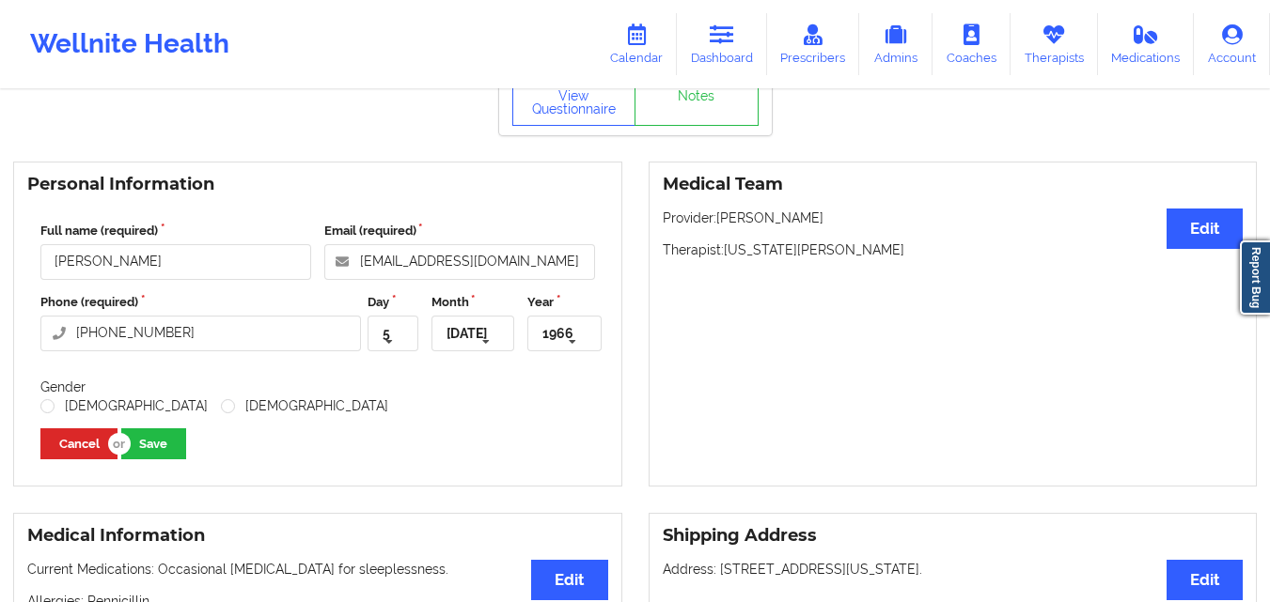
click at [369, 56] on div "Wellnite Health Calendar Dashboard Prescribers Admins Coaches Therapists Medica…" at bounding box center [635, 44] width 1270 height 75
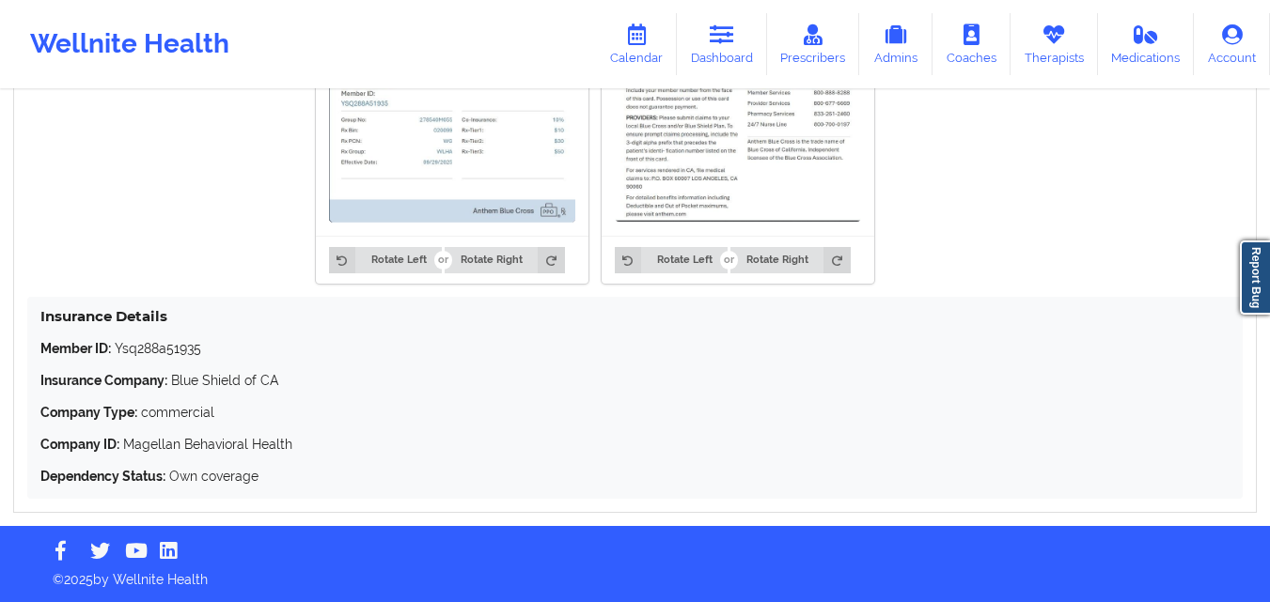
scroll to position [1504, 0]
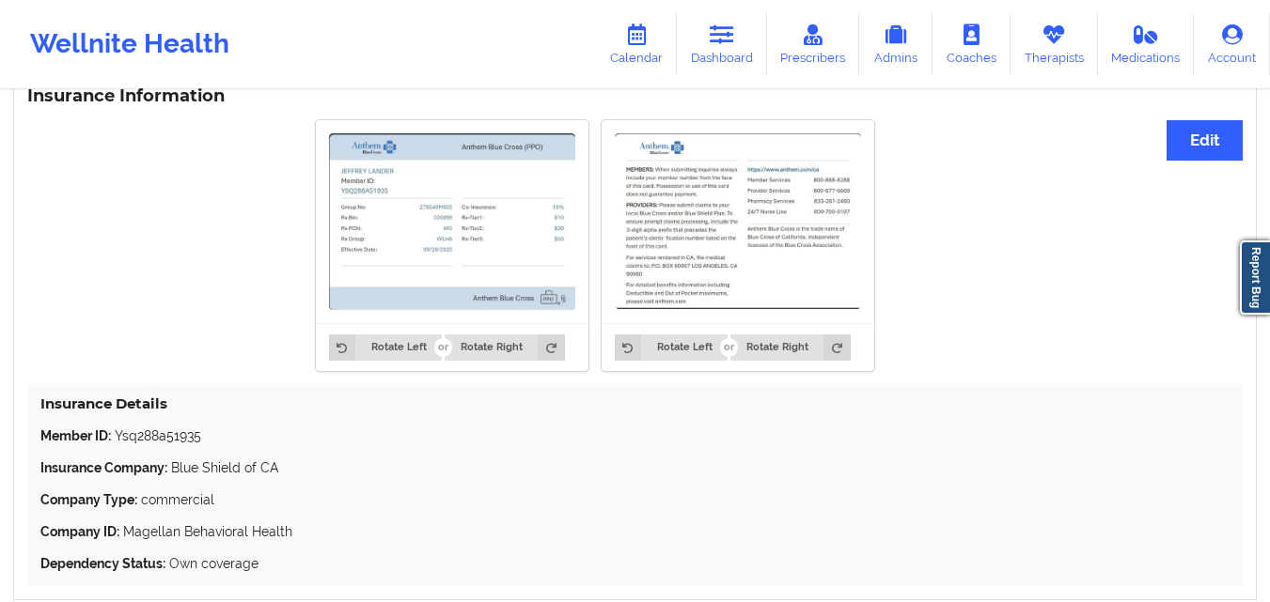
click at [466, 252] on img at bounding box center [452, 221] width 246 height 177
click at [713, 266] on img at bounding box center [738, 221] width 246 height 176
click at [538, 250] on img at bounding box center [452, 221] width 246 height 177
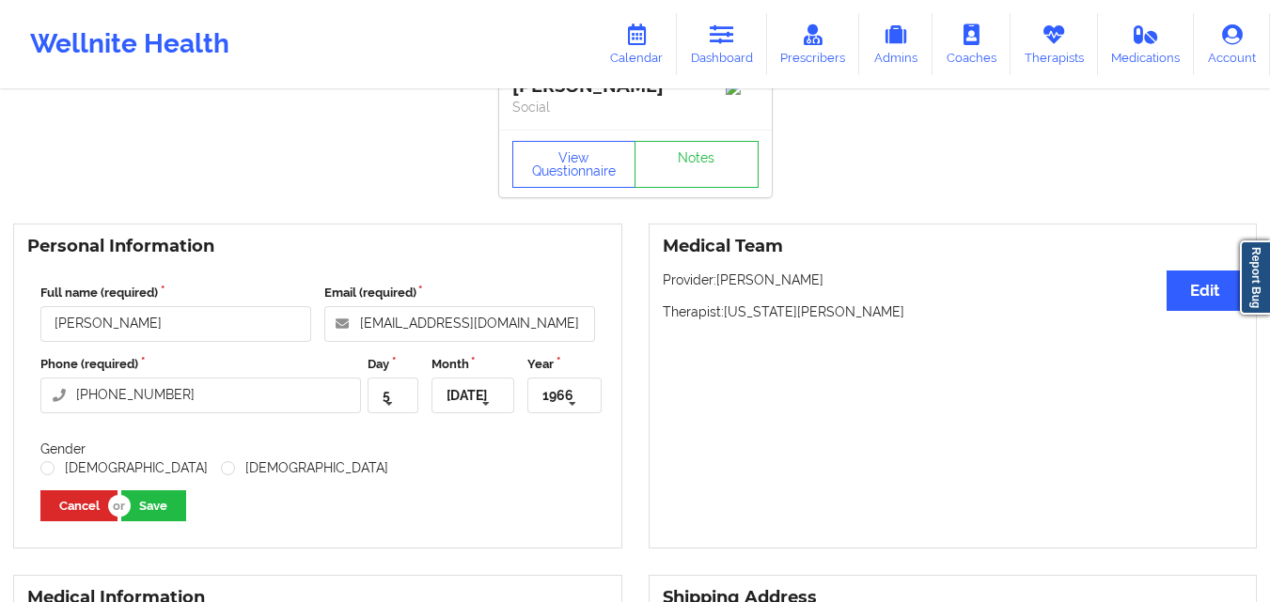
scroll to position [0, 0]
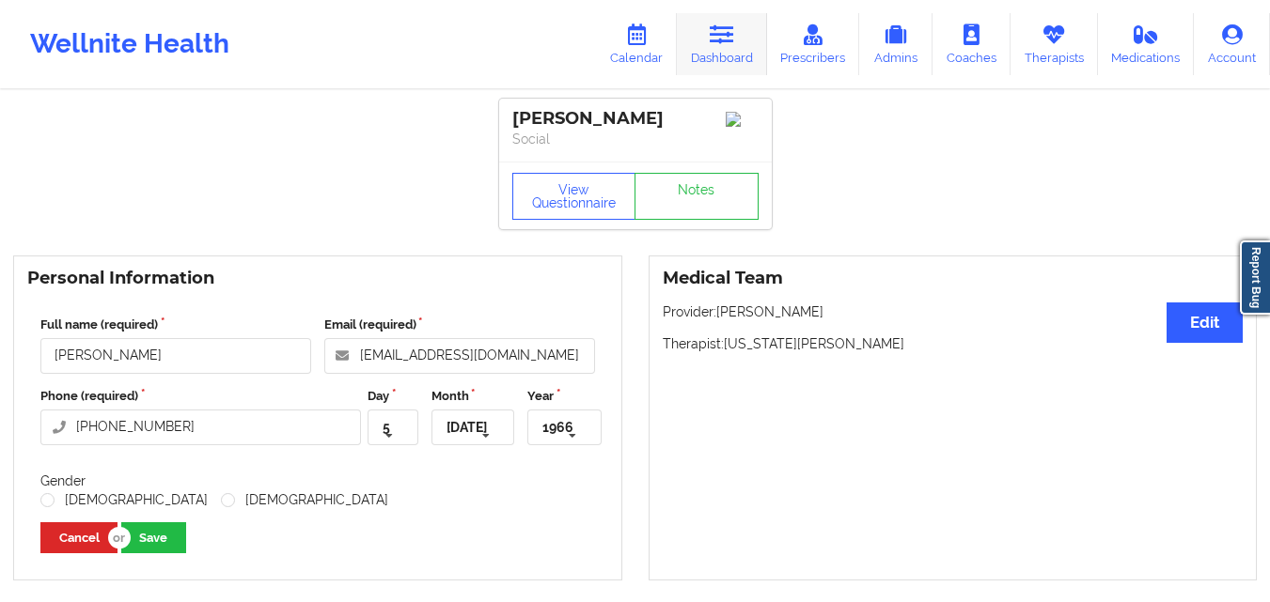
click at [720, 47] on link "Dashboard" at bounding box center [722, 44] width 90 height 62
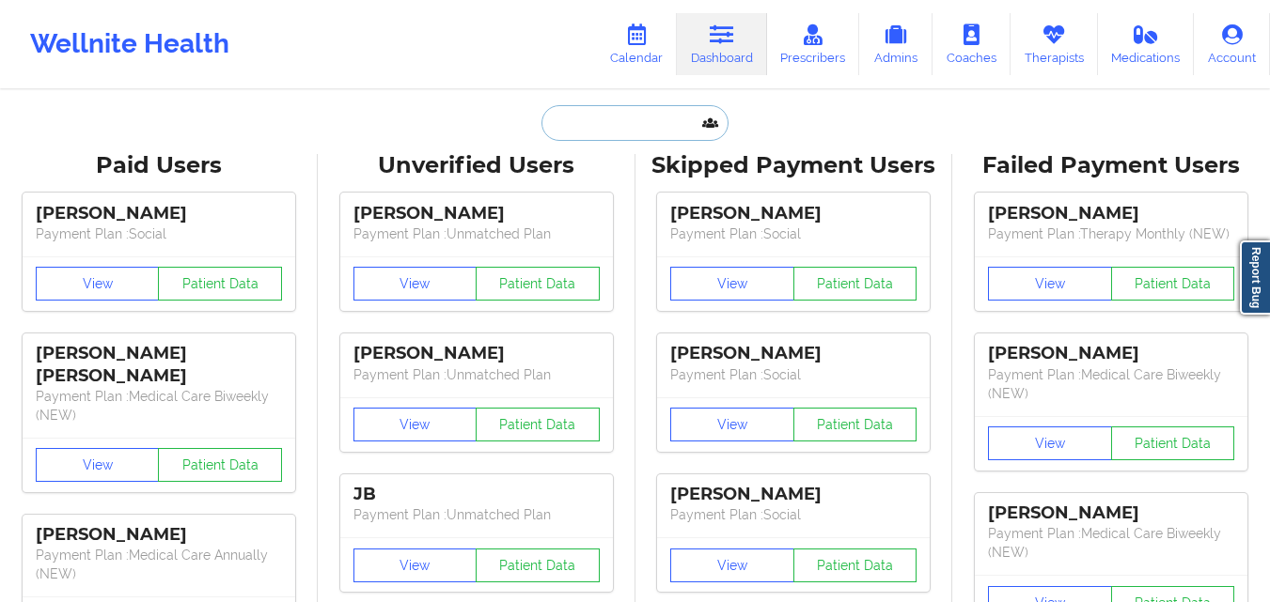
click at [644, 123] on input "text" at bounding box center [634, 123] width 186 height 36
paste input "[PERSON_NAME]"
type input "[PERSON_NAME]"
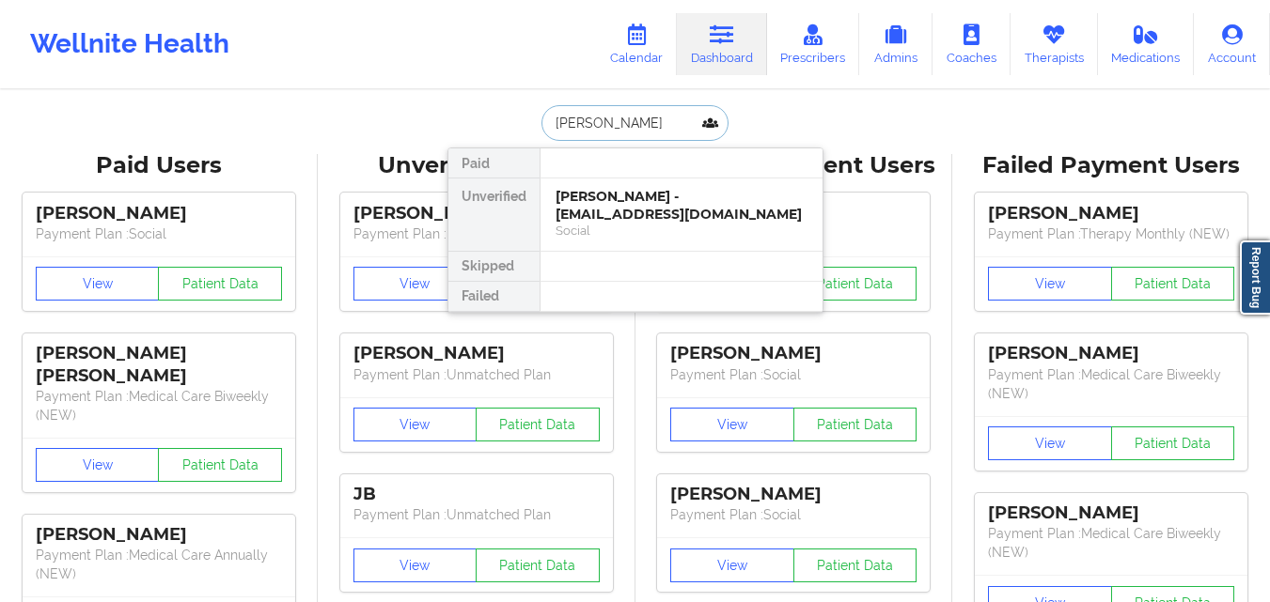
click at [673, 223] on div "Social" at bounding box center [681, 231] width 252 height 16
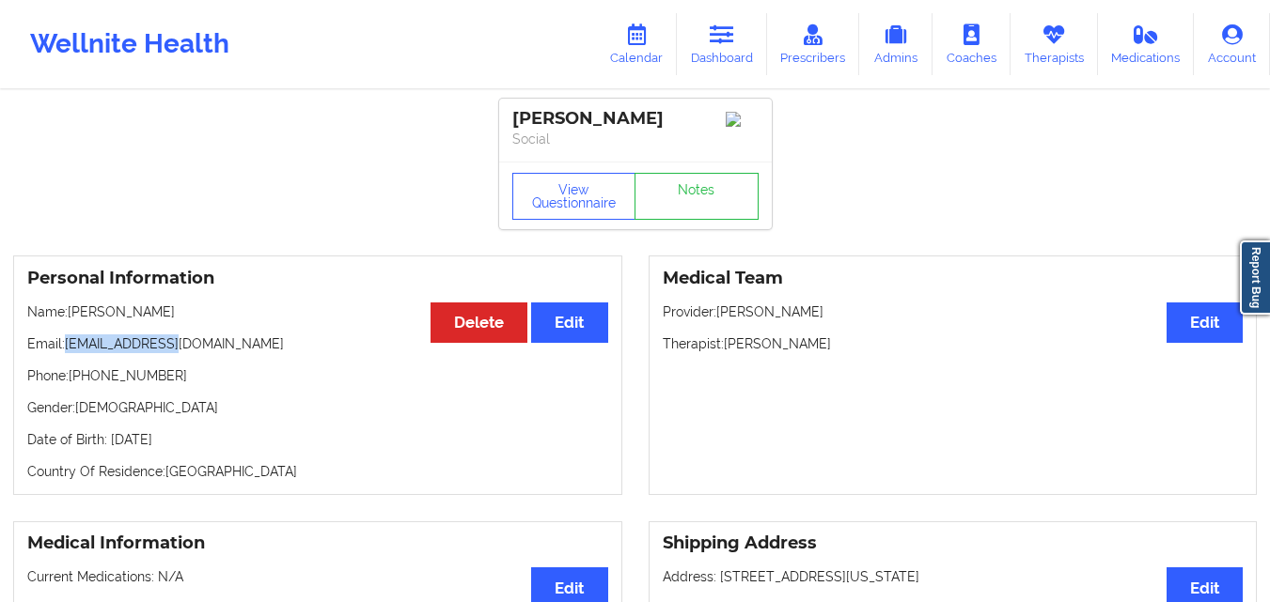
drag, startPoint x: 67, startPoint y: 355, endPoint x: 187, endPoint y: 358, distance: 120.3
click at [187, 353] on p "Email: bela28@live.com" at bounding box center [317, 344] width 581 height 19
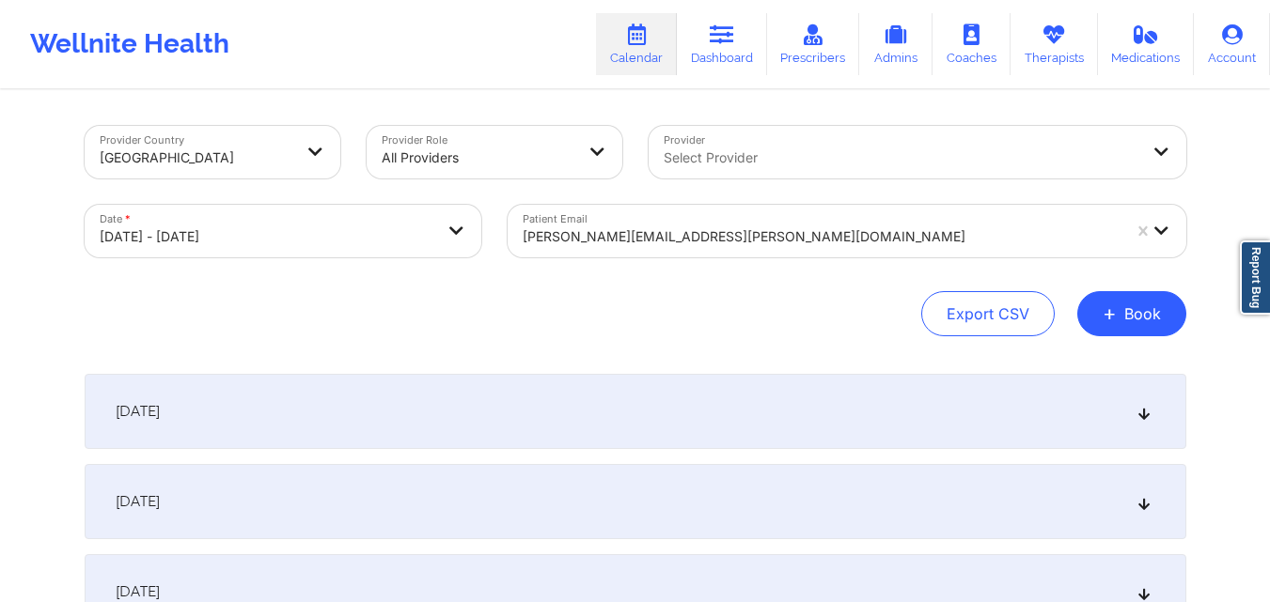
click at [737, 236] on div at bounding box center [821, 237] width 598 height 23
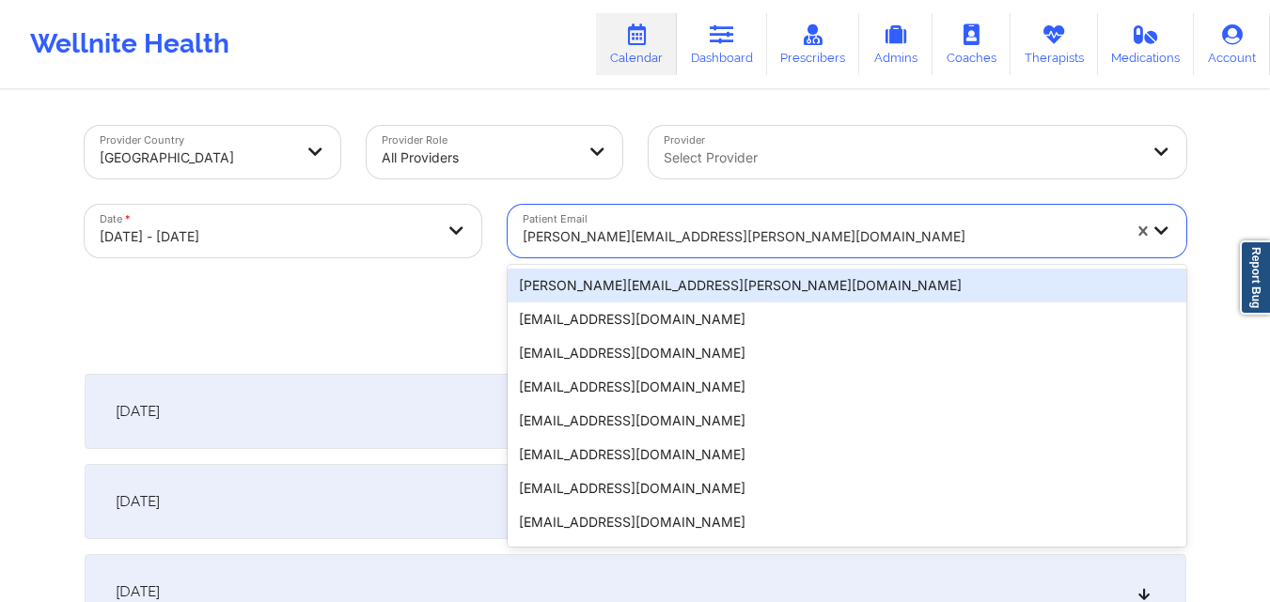
click at [737, 236] on div at bounding box center [821, 237] width 598 height 23
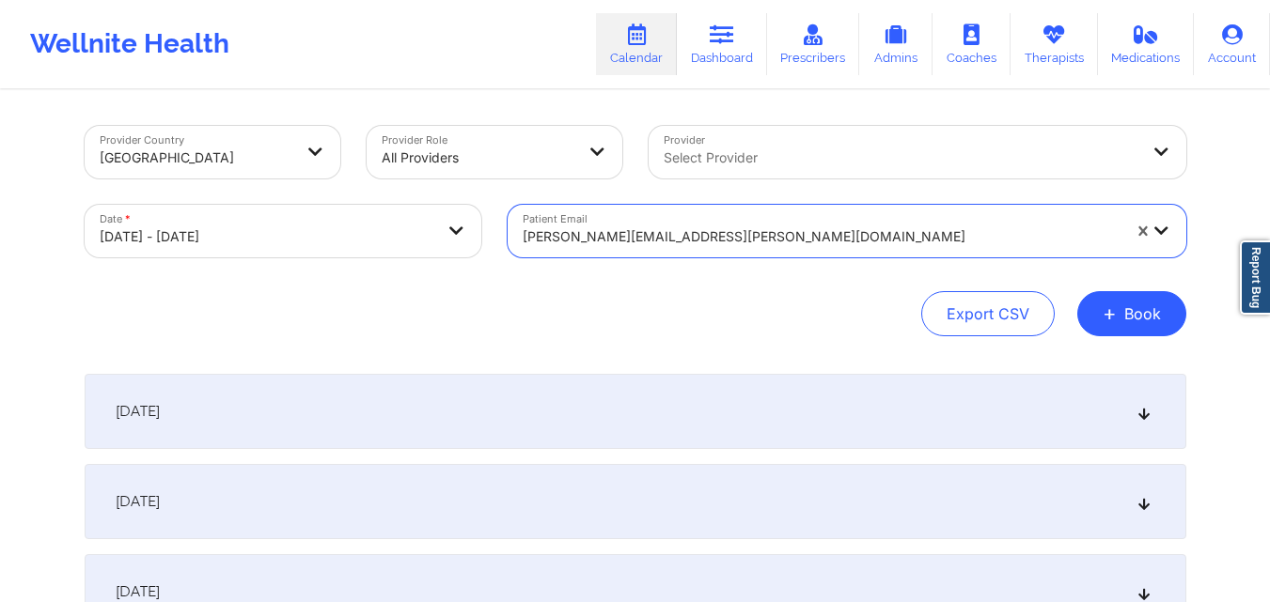
click at [737, 236] on div at bounding box center [821, 237] width 598 height 23
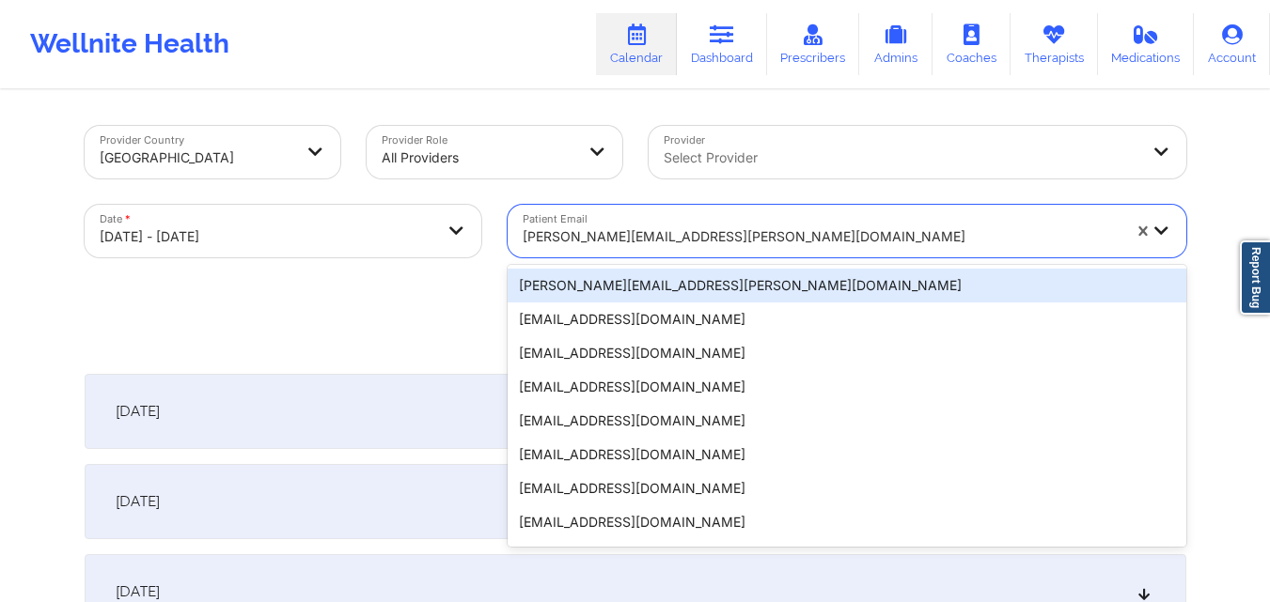
paste input "[EMAIL_ADDRESS][DOMAIN_NAME]"
type input "[EMAIL_ADDRESS][DOMAIN_NAME]"
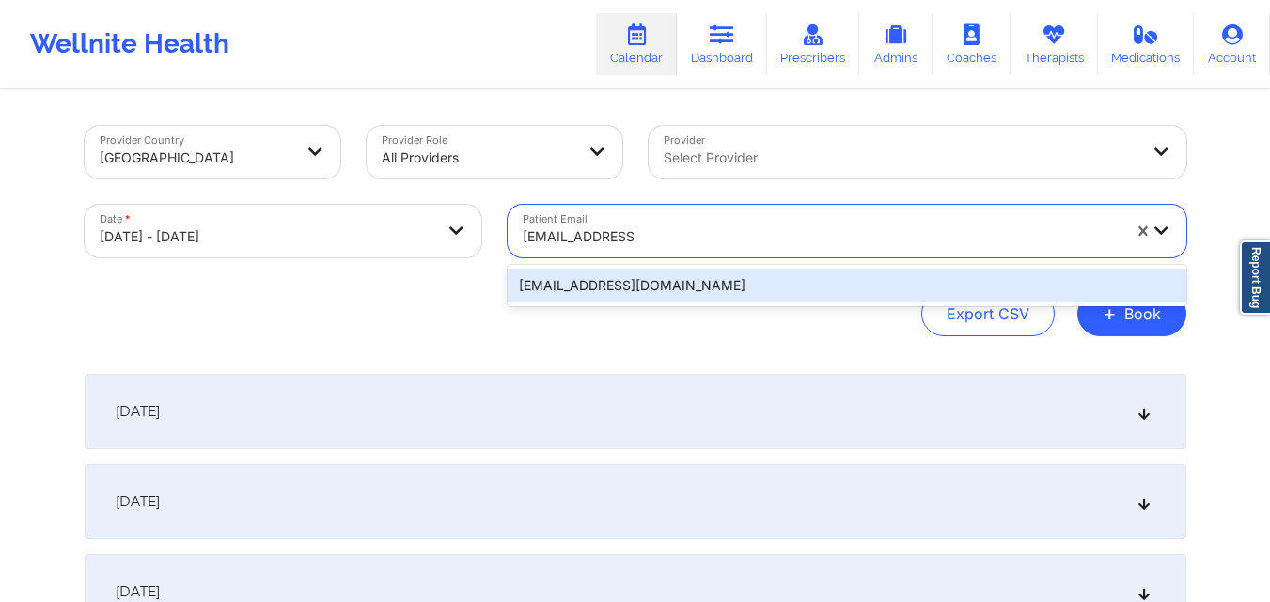
click at [715, 282] on div "[EMAIL_ADDRESS][DOMAIN_NAME]" at bounding box center [846, 286] width 678 height 34
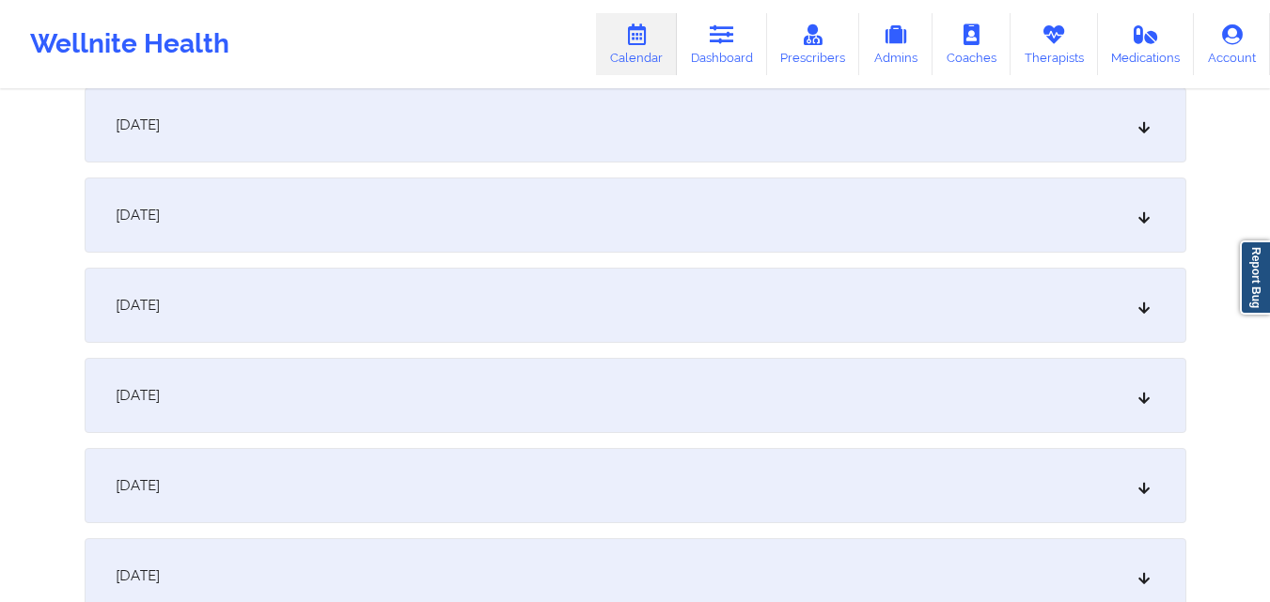
scroll to position [940, 0]
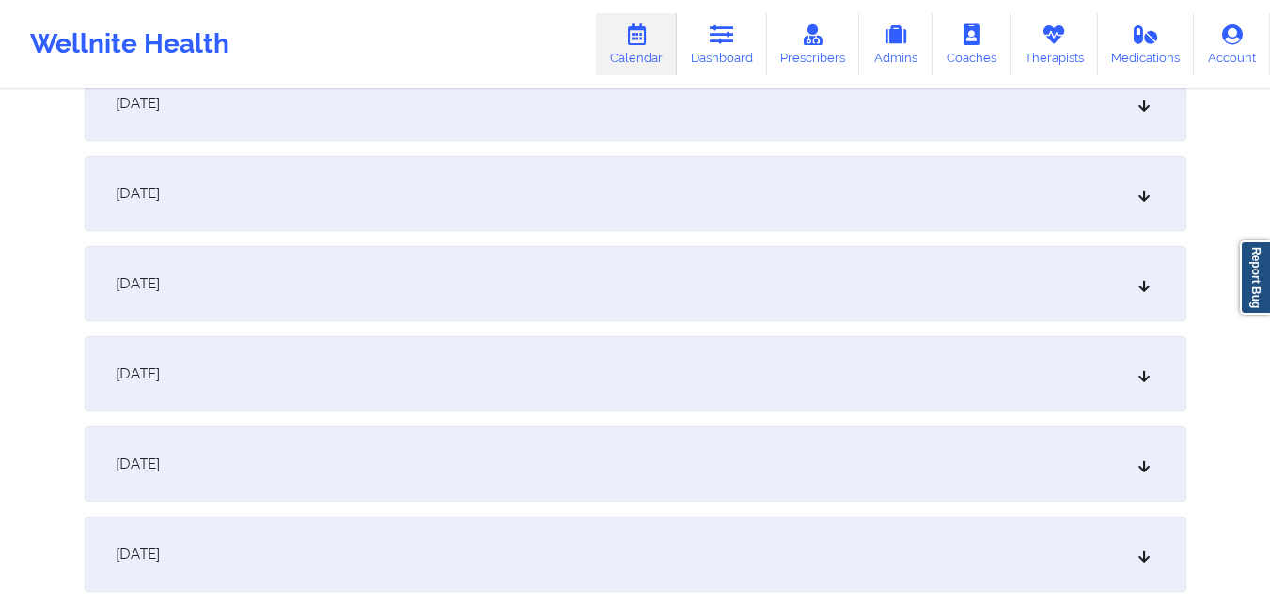
click at [737, 287] on div "[DATE]" at bounding box center [635, 283] width 1101 height 75
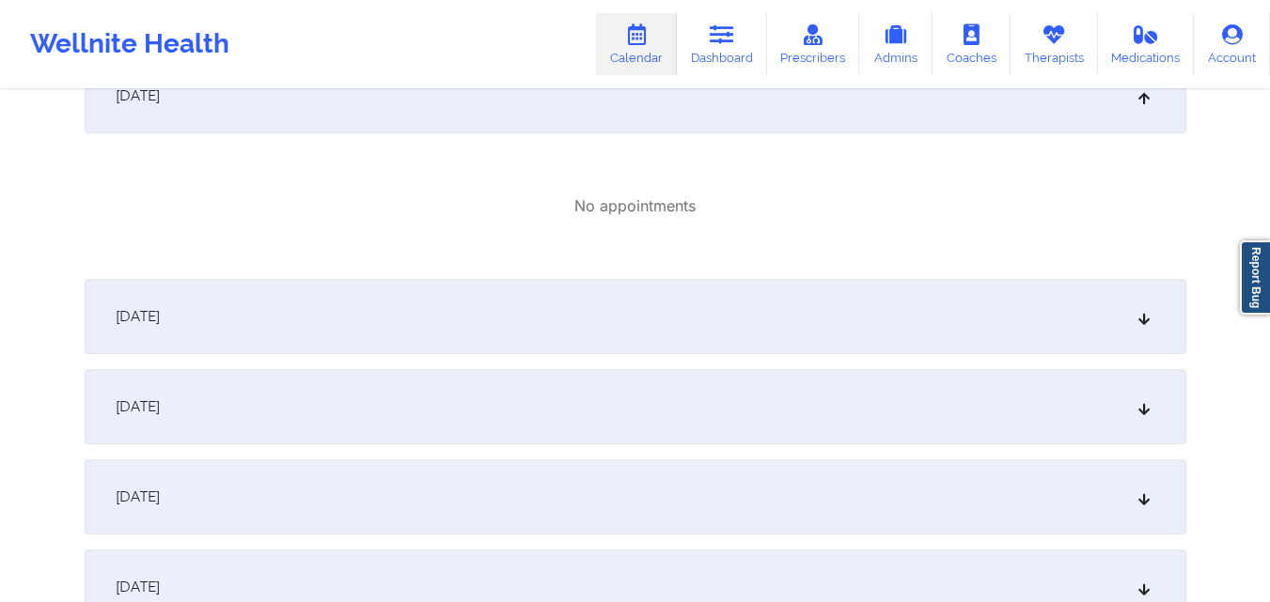
click at [707, 290] on div "[DATE]" at bounding box center [635, 316] width 1101 height 75
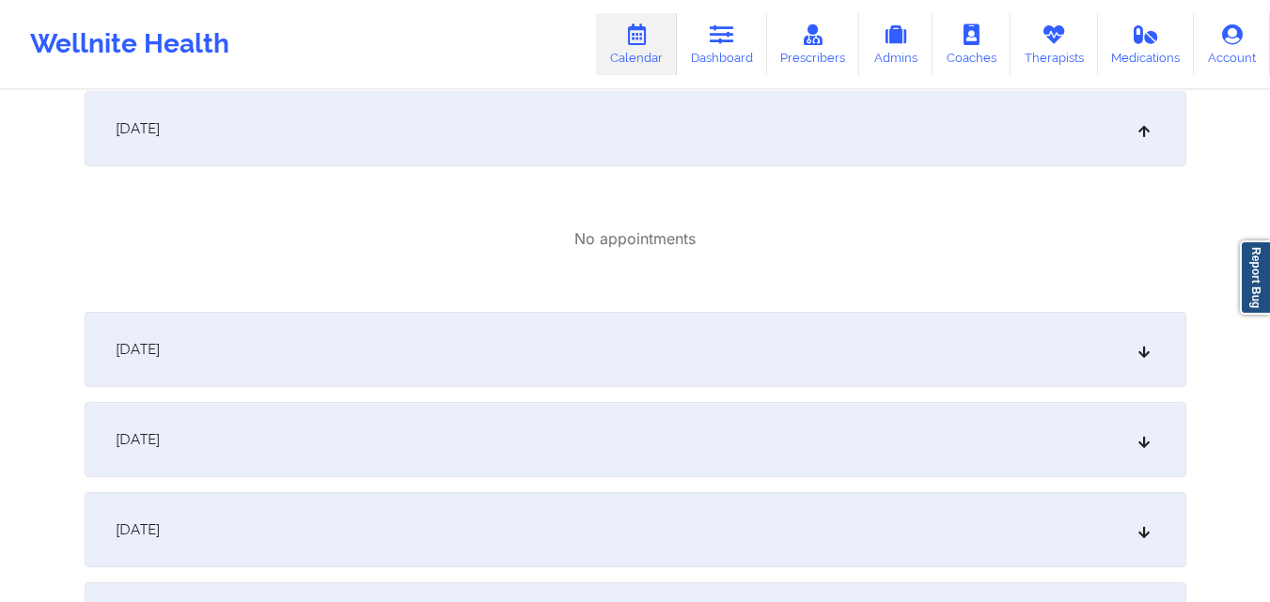
click at [693, 344] on div "[DATE]" at bounding box center [635, 349] width 1101 height 75
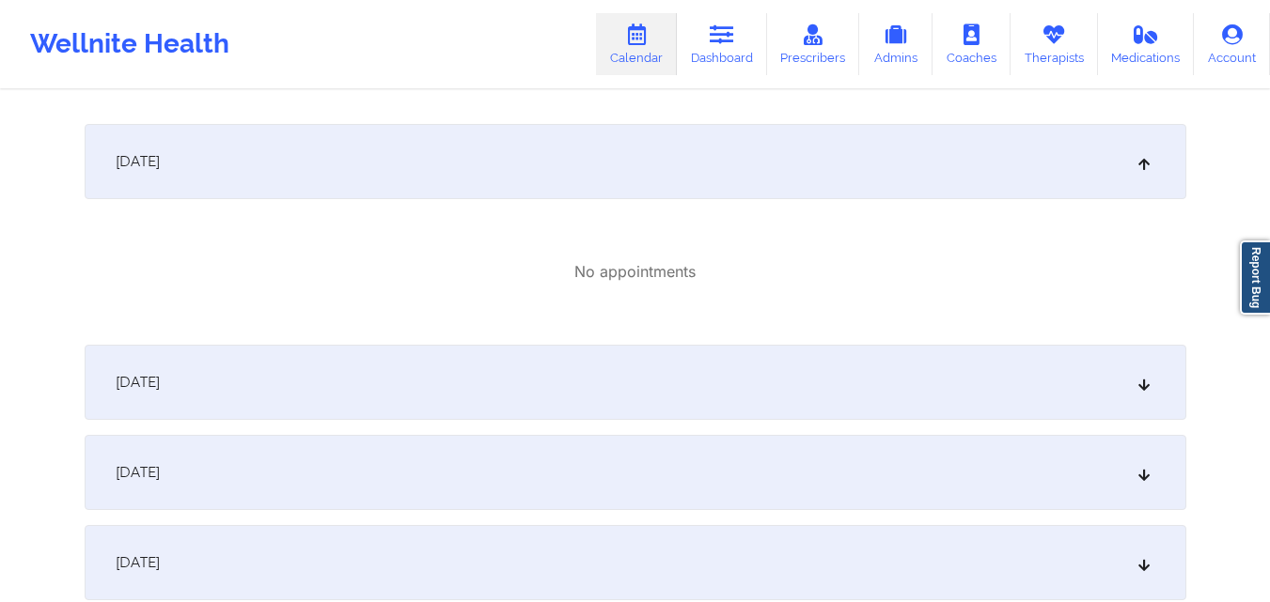
click at [698, 369] on div "[DATE]" at bounding box center [635, 382] width 1101 height 75
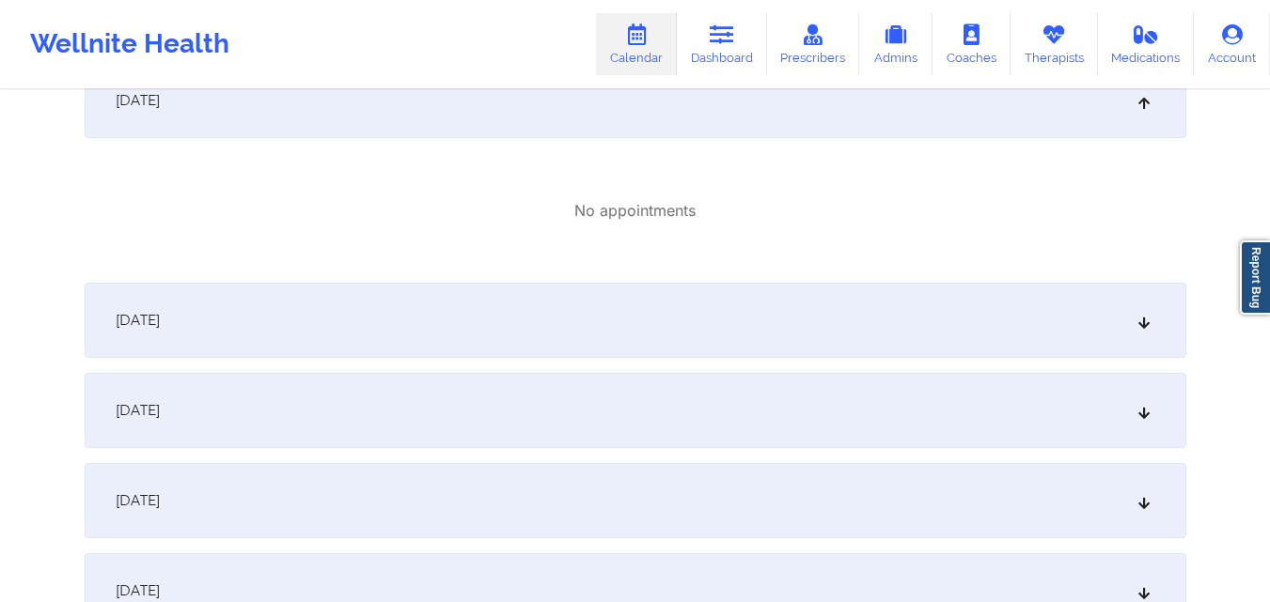
click at [706, 307] on div "[DATE]" at bounding box center [635, 320] width 1101 height 75
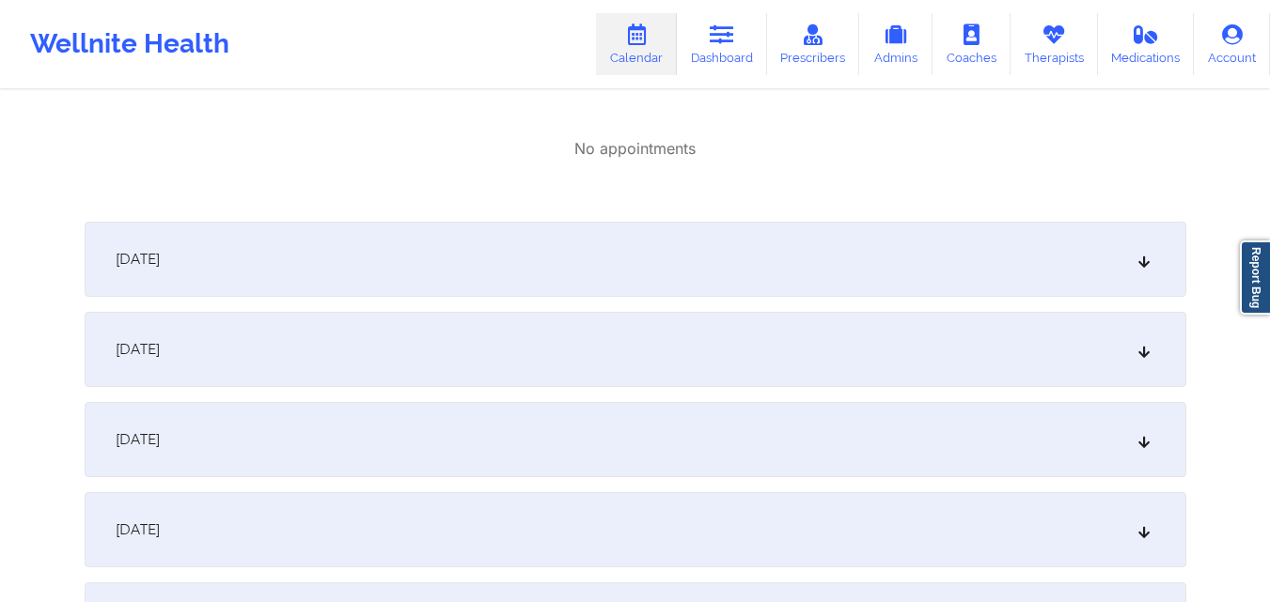
click at [722, 261] on div "[DATE]" at bounding box center [635, 259] width 1101 height 75
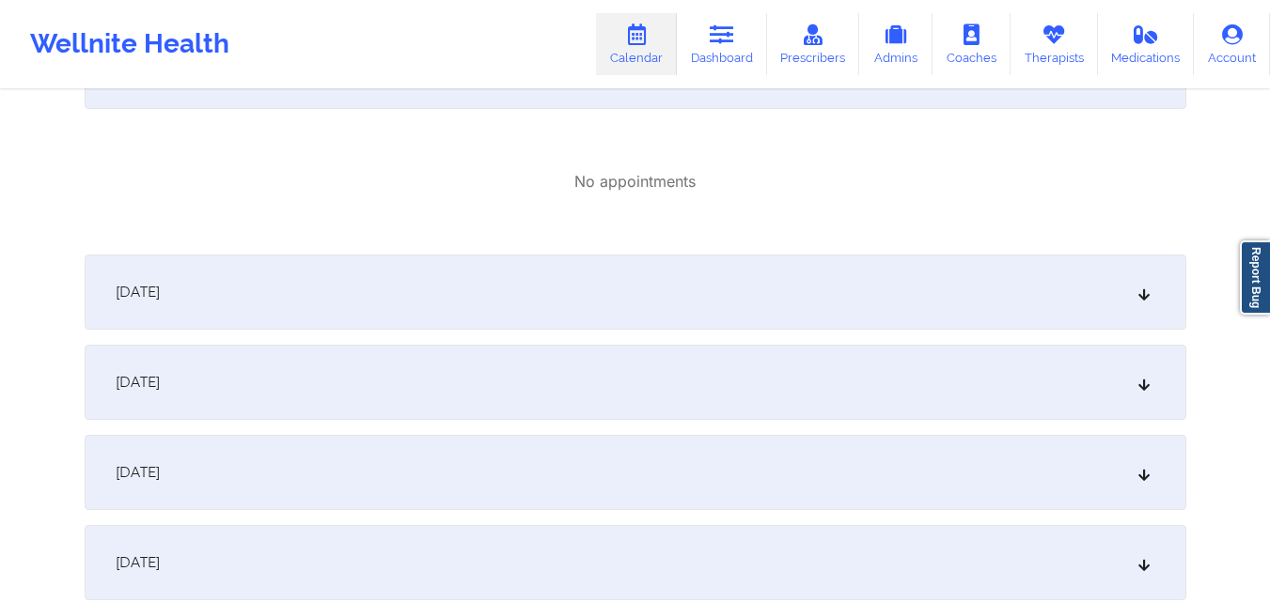
click at [707, 270] on div "[DATE]" at bounding box center [635, 292] width 1101 height 75
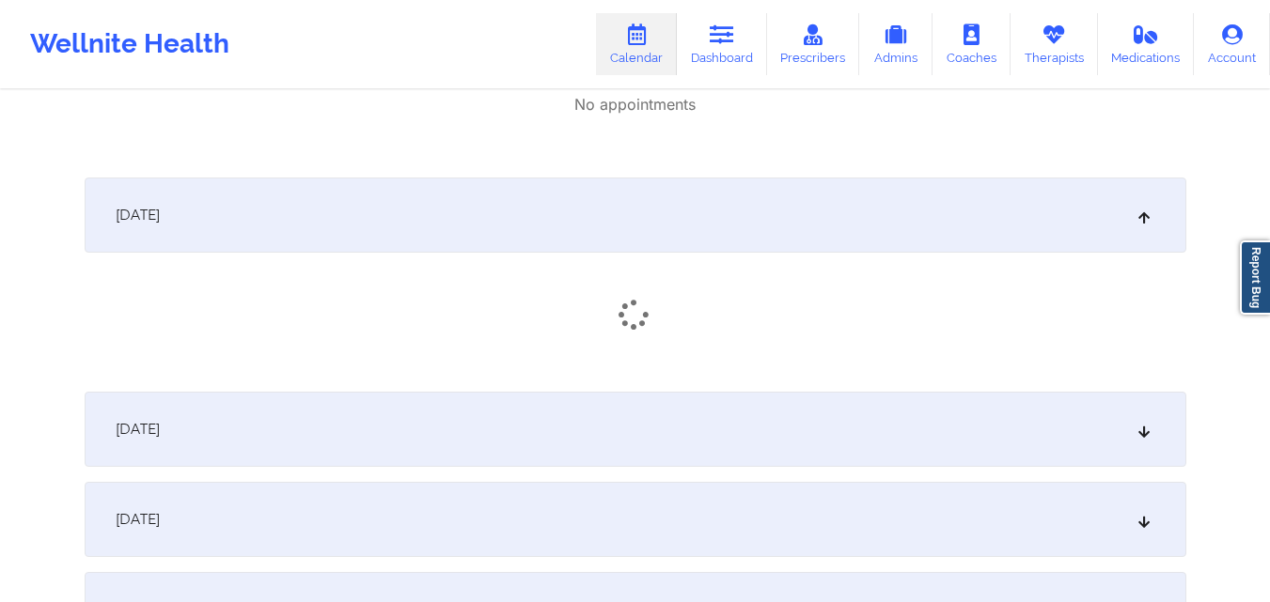
scroll to position [2443, 0]
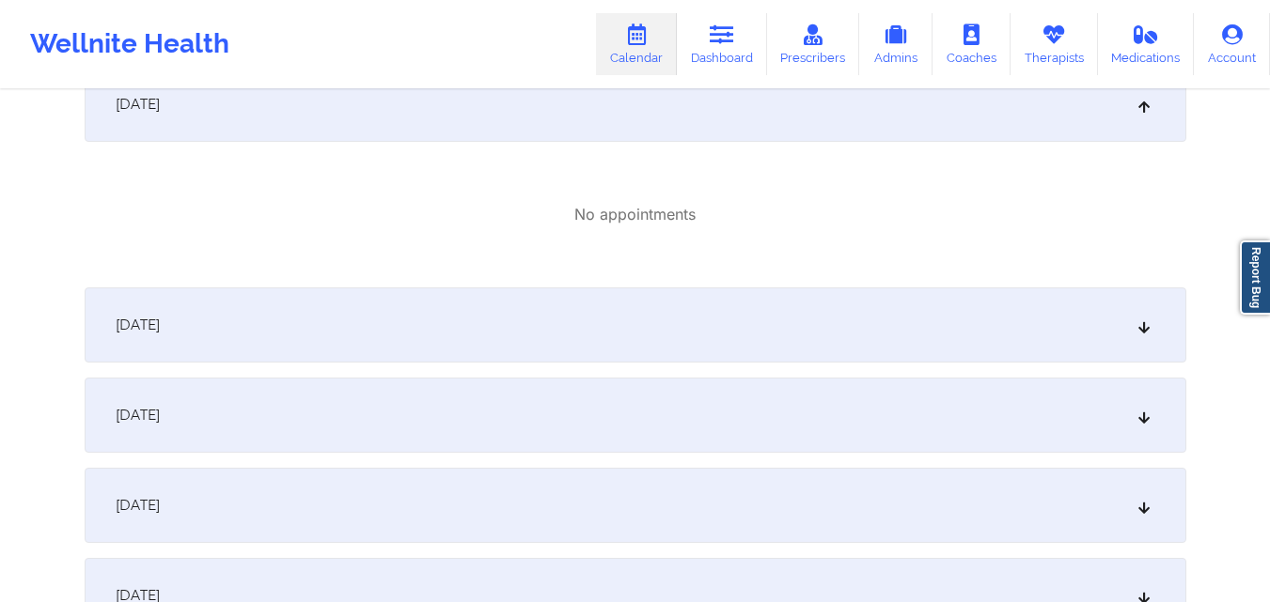
click at [703, 319] on div "[DATE]" at bounding box center [635, 325] width 1101 height 75
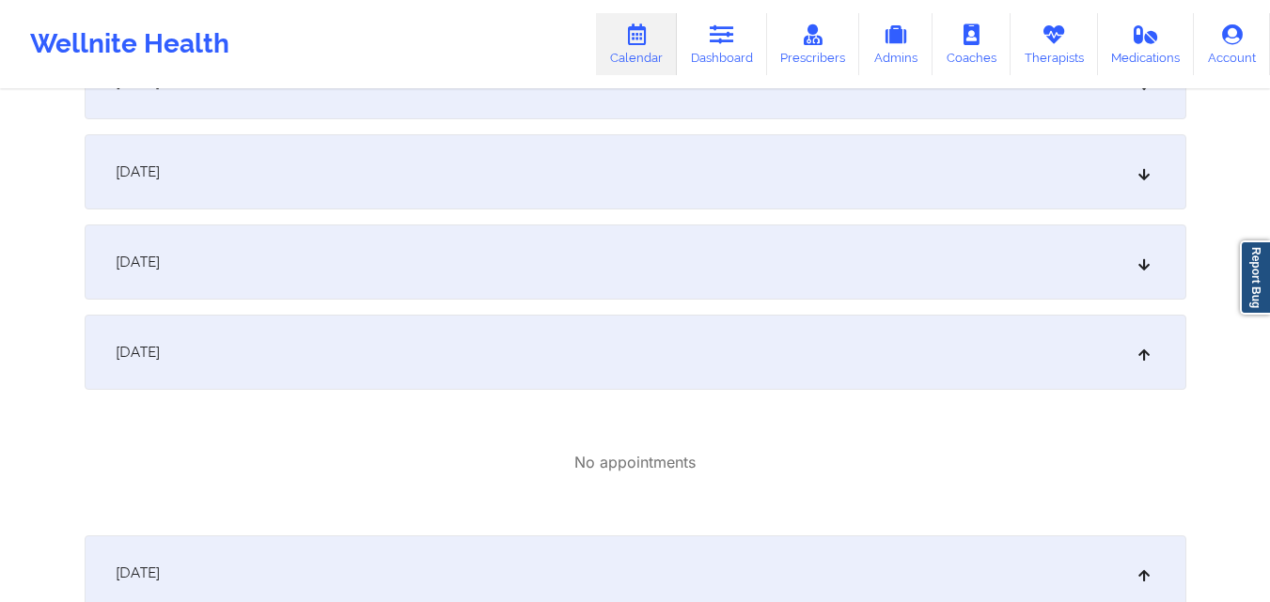
scroll to position [846, 0]
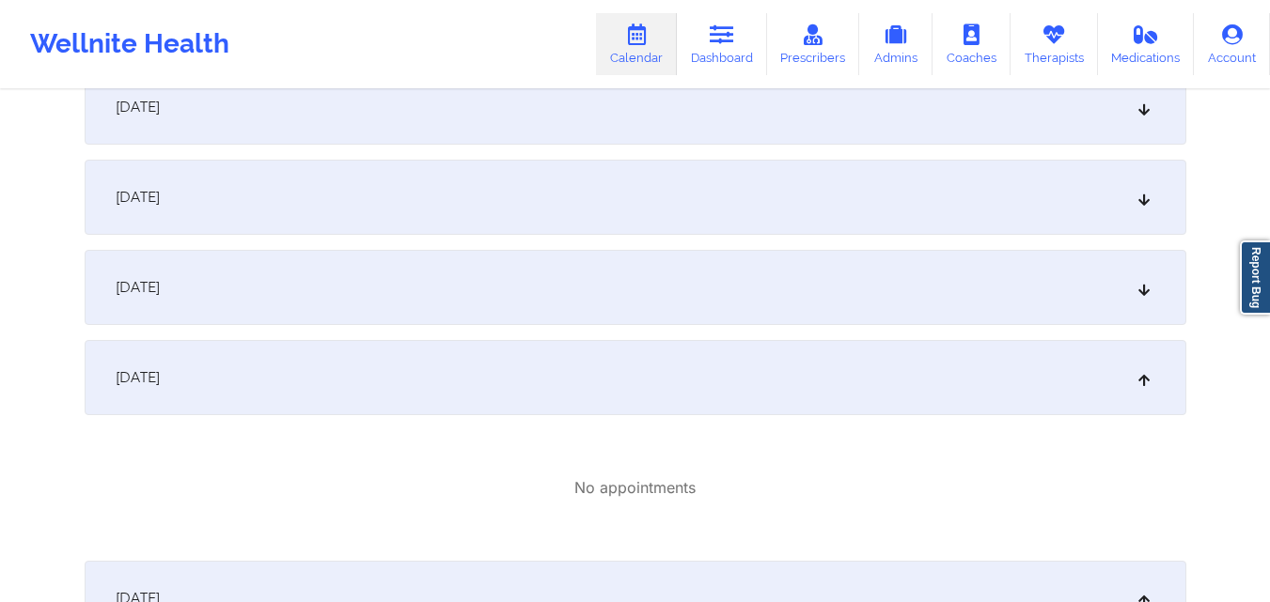
click at [555, 200] on div "[DATE]" at bounding box center [635, 197] width 1101 height 75
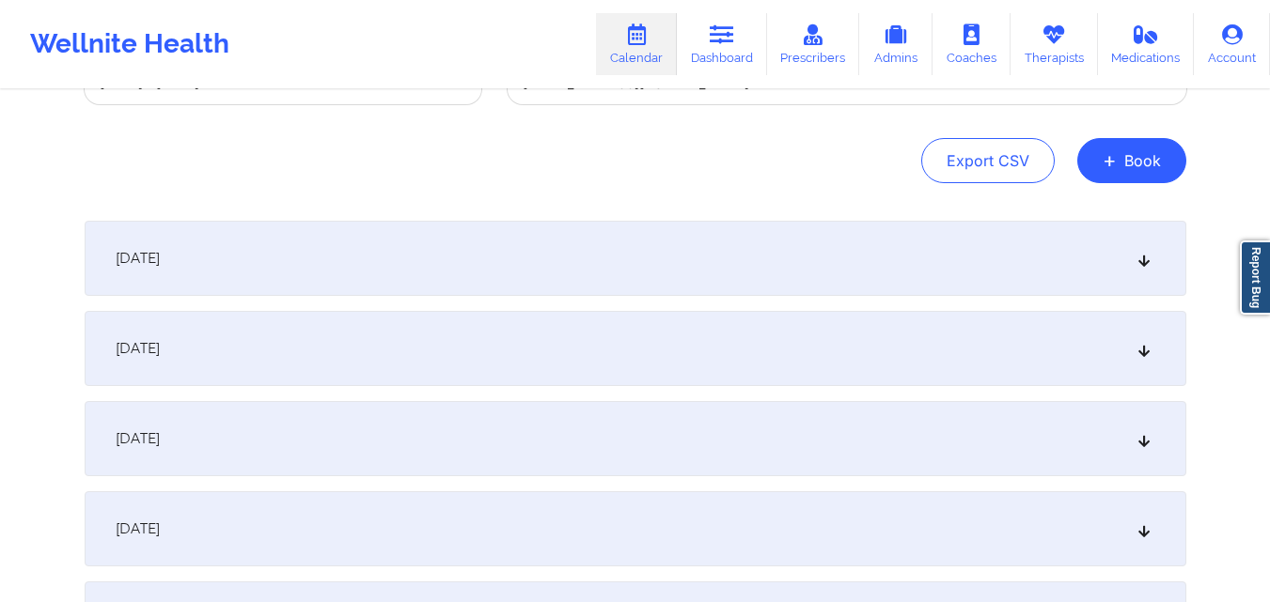
scroll to position [0, 0]
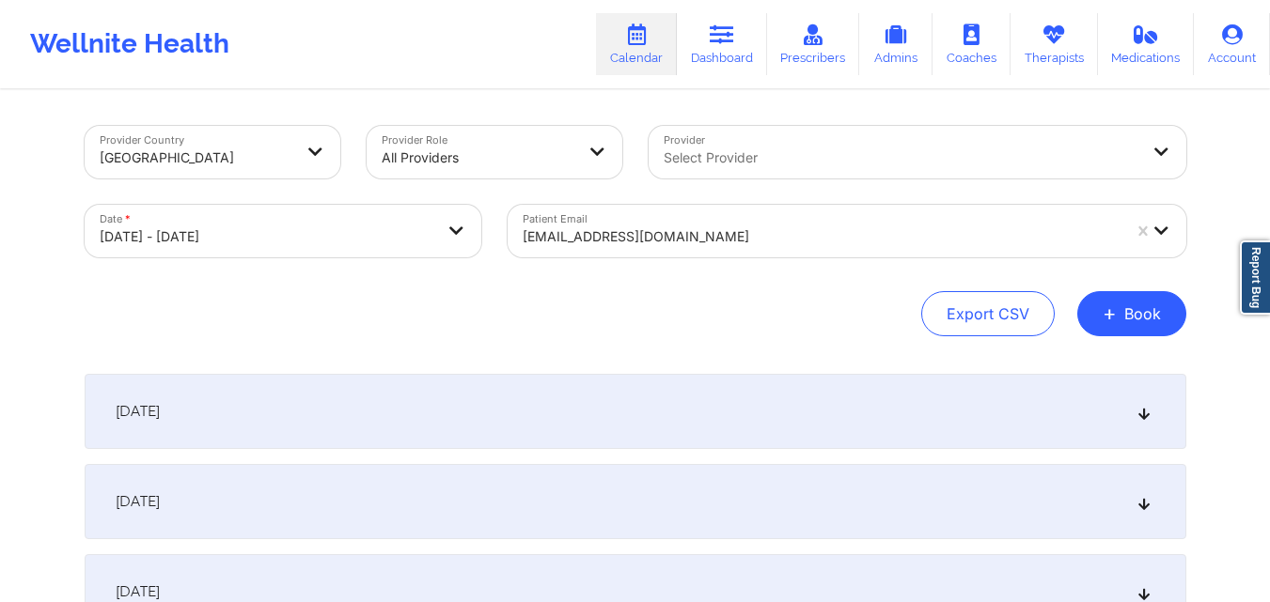
click at [734, 221] on div "[EMAIL_ADDRESS][DOMAIN_NAME]" at bounding box center [821, 236] width 598 height 41
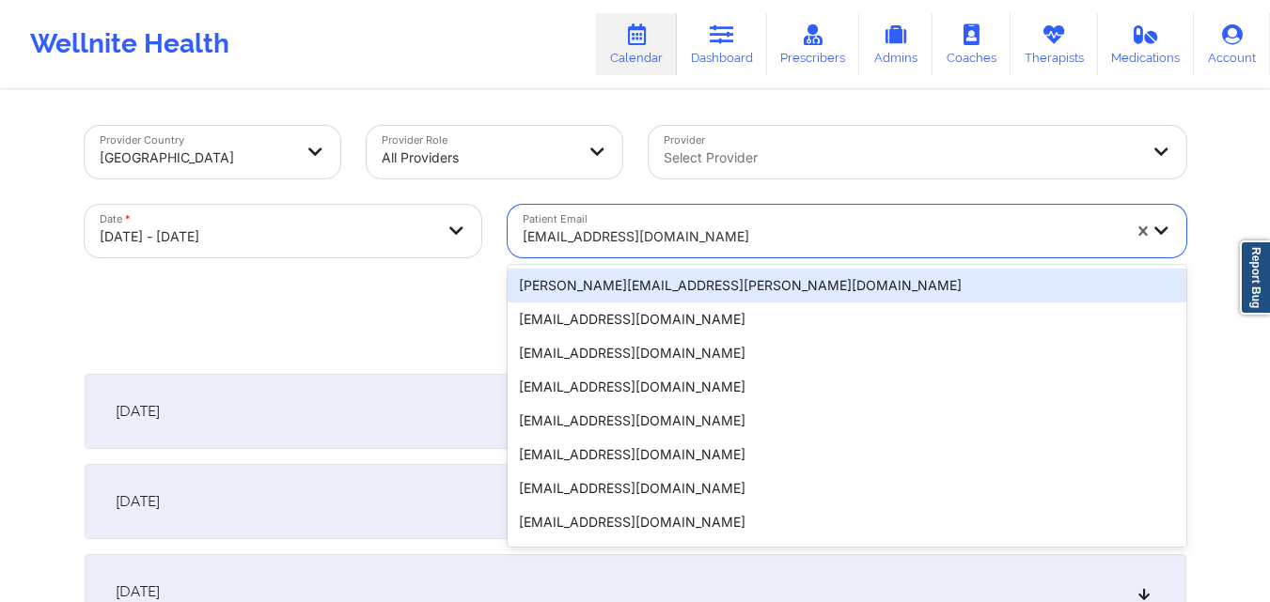
paste input "[EMAIL_ADDRESS][DOMAIN_NAME]"
type input "[EMAIL_ADDRESS][DOMAIN_NAME]"
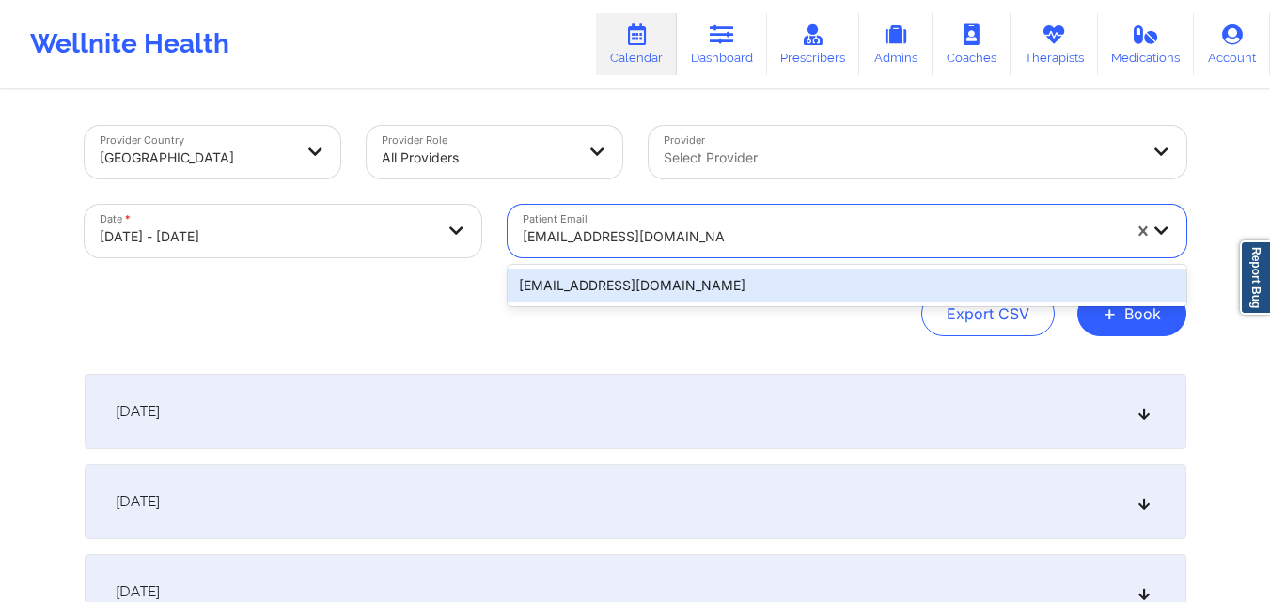
click at [734, 285] on div "[EMAIL_ADDRESS][DOMAIN_NAME]" at bounding box center [846, 286] width 678 height 34
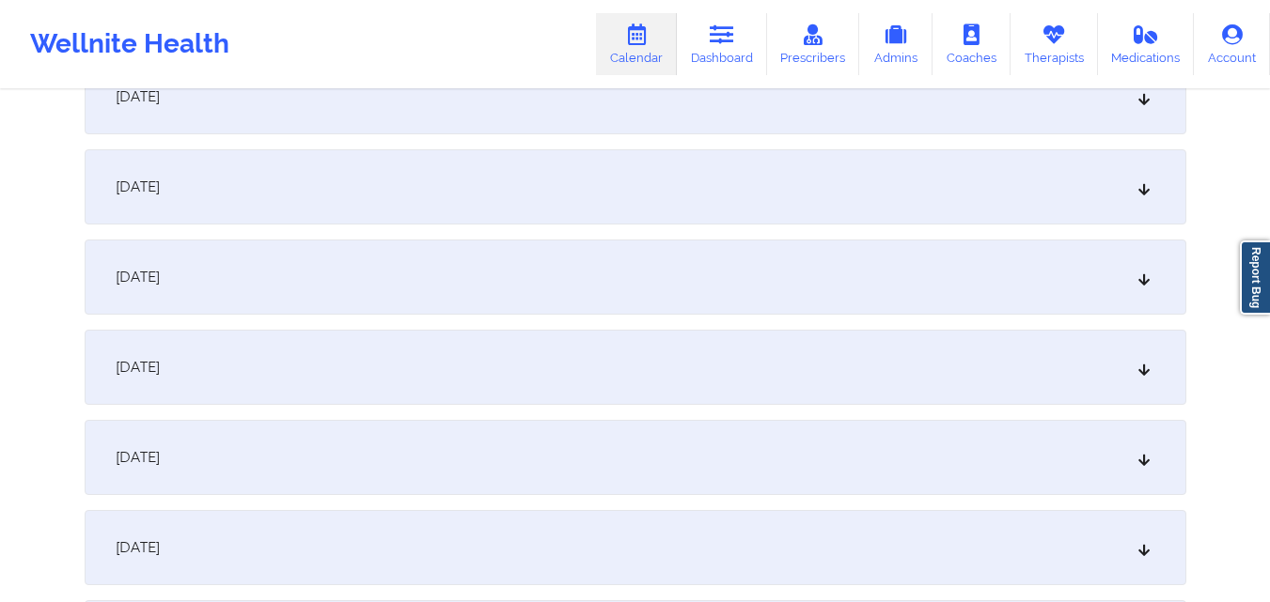
scroll to position [1410, 0]
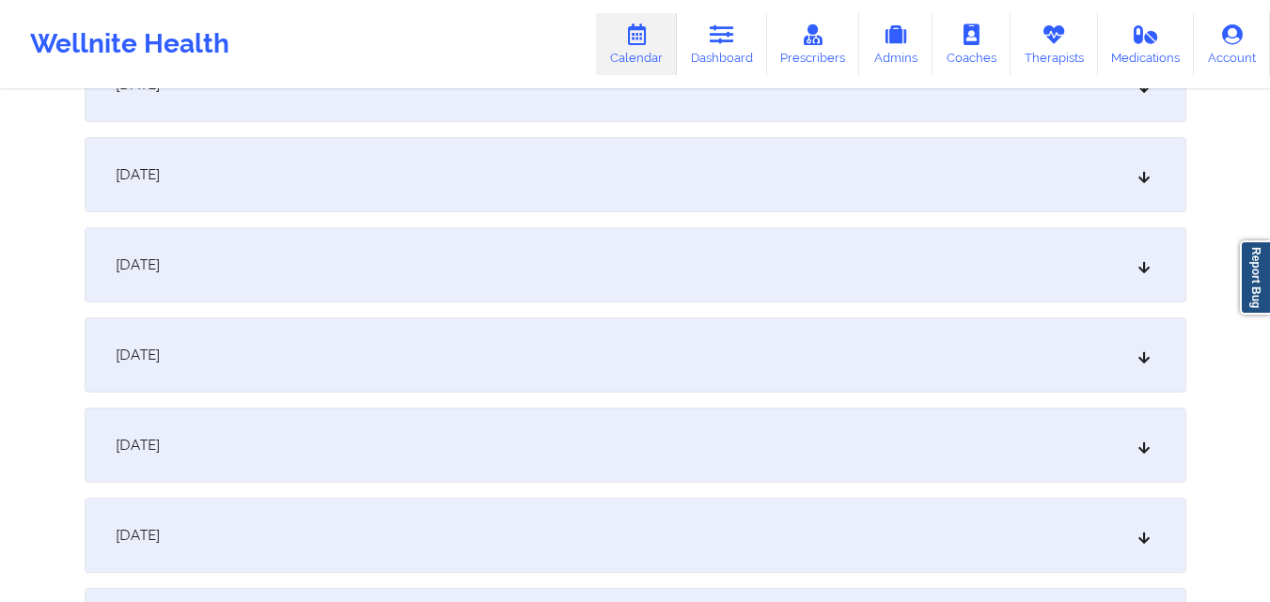
click at [545, 343] on div "[DATE]" at bounding box center [635, 355] width 1101 height 75
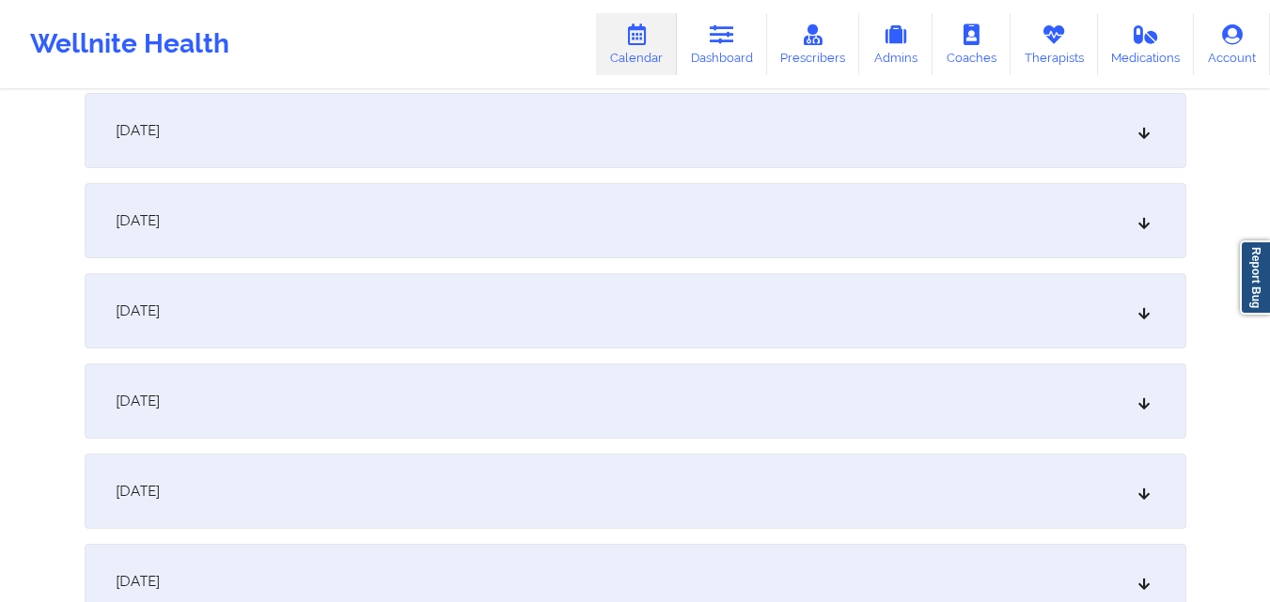
scroll to position [2349, 0]
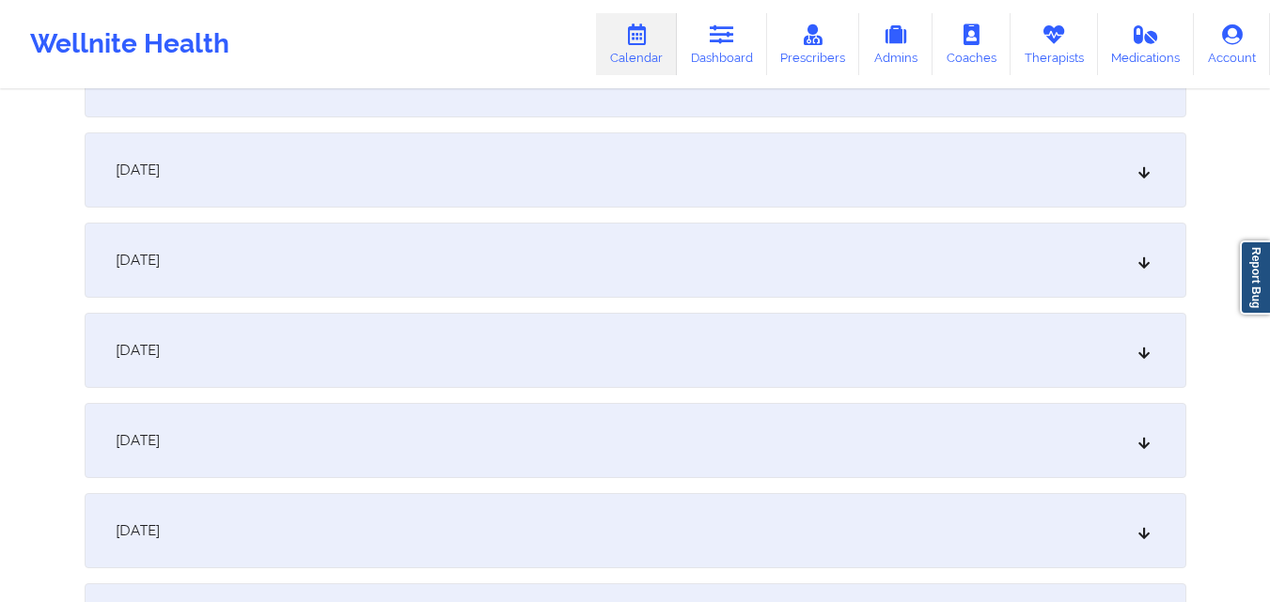
click at [646, 290] on div "[DATE]" at bounding box center [635, 260] width 1101 height 75
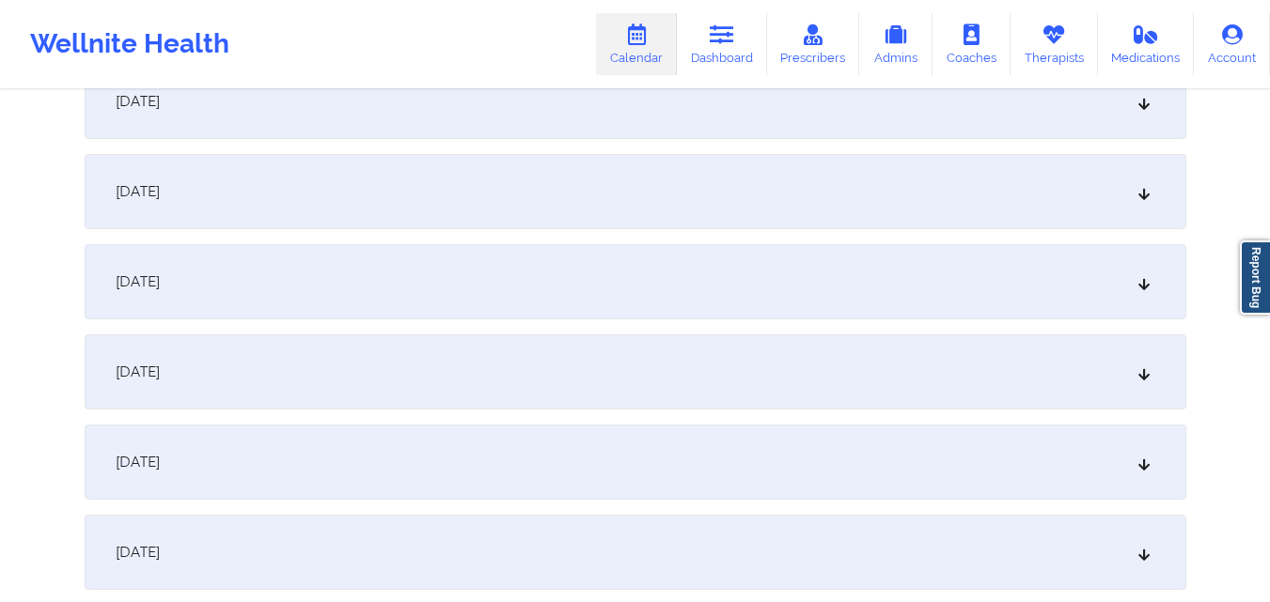
scroll to position [3101, 0]
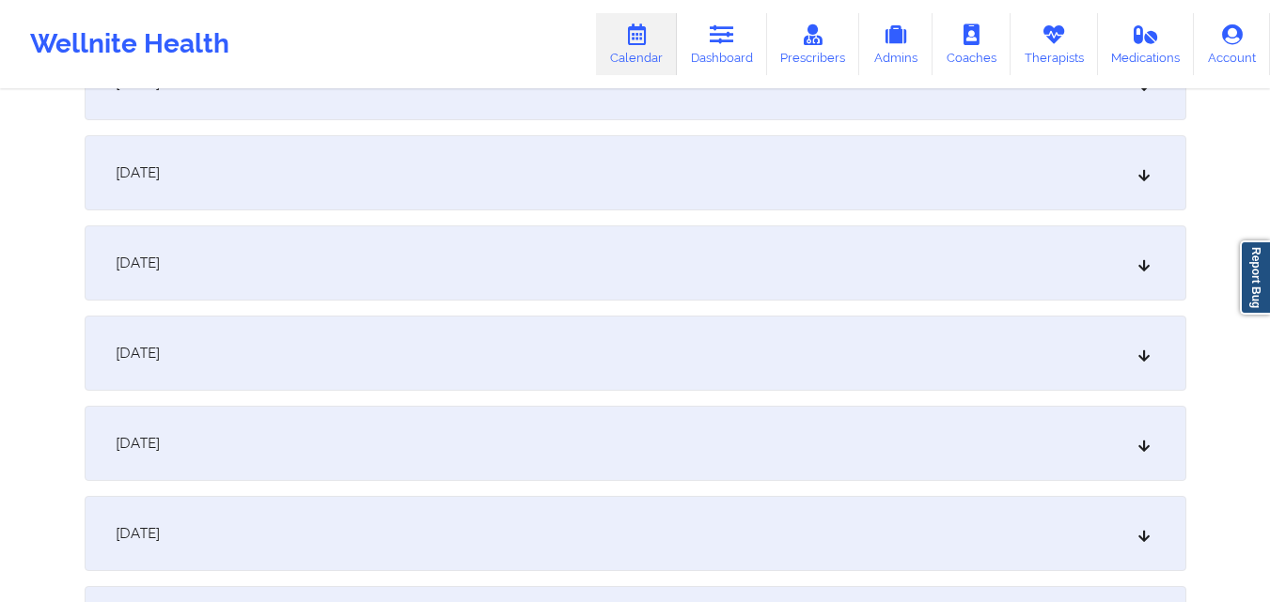
click at [520, 328] on div "[DATE]" at bounding box center [635, 353] width 1101 height 75
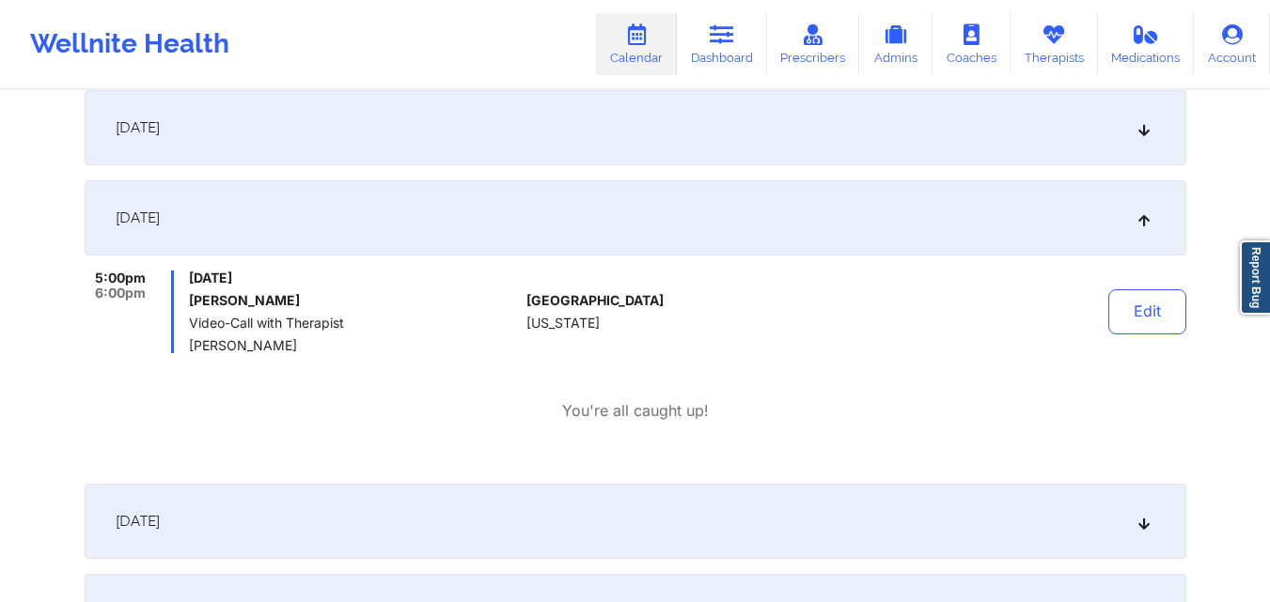
scroll to position [2161, 0]
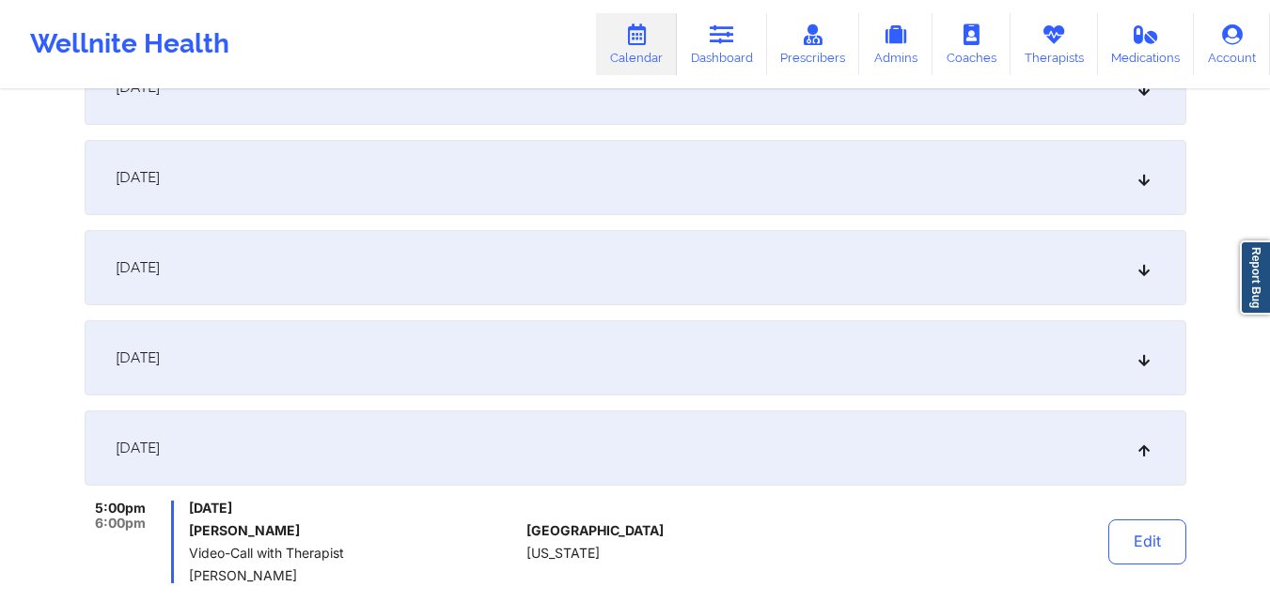
click at [197, 577] on span "Felicia Hill" at bounding box center [354, 576] width 330 height 15
drag, startPoint x: 188, startPoint y: 573, endPoint x: 252, endPoint y: 579, distance: 64.1
click at [252, 579] on div "5:00pm 6:00pm Thursday, October 23, 2025 Cortney Leatherwood Video-Call with Th…" at bounding box center [302, 542] width 435 height 83
copy span "Felicia Hill"
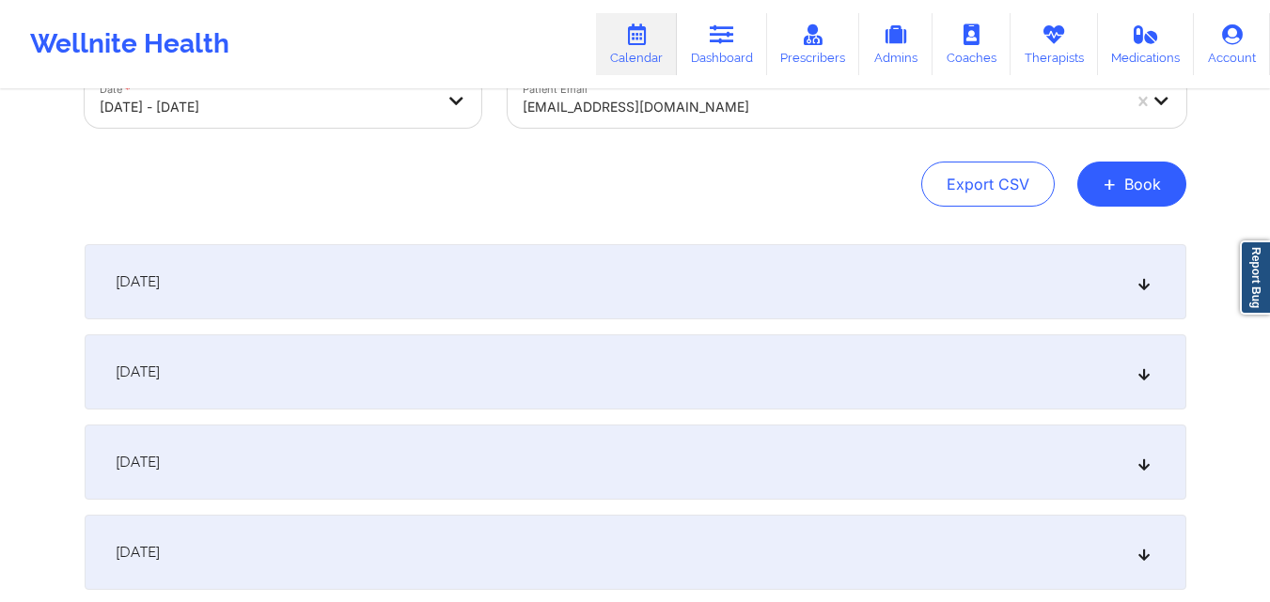
scroll to position [0, 0]
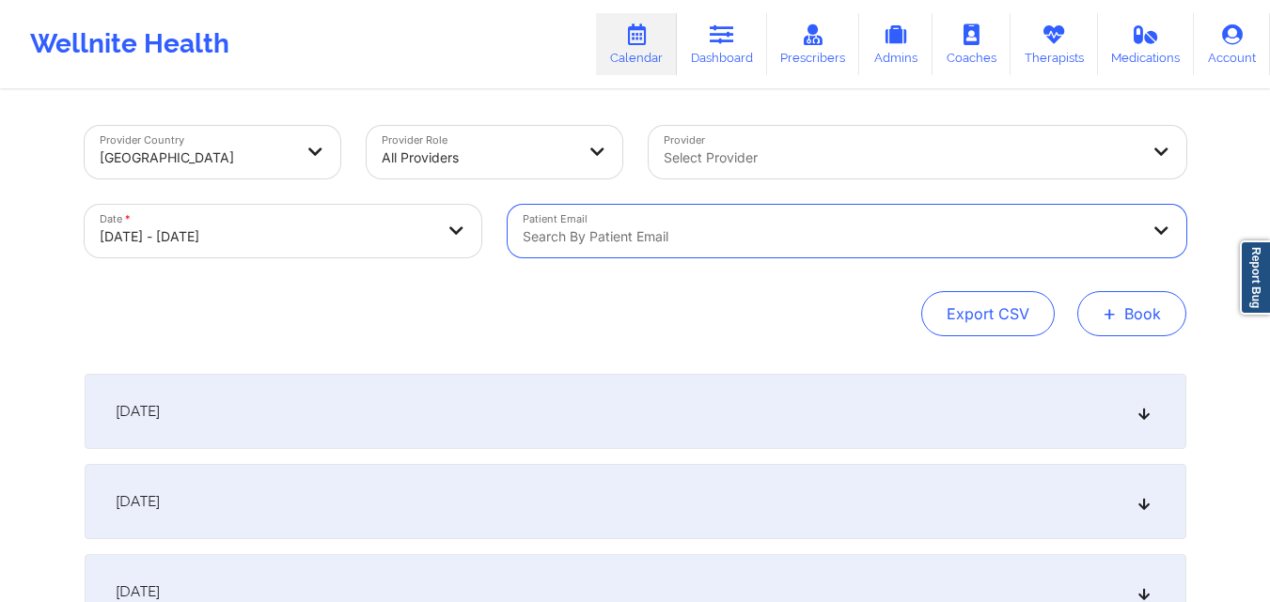
click at [1135, 331] on button "+ Book" at bounding box center [1131, 313] width 109 height 45
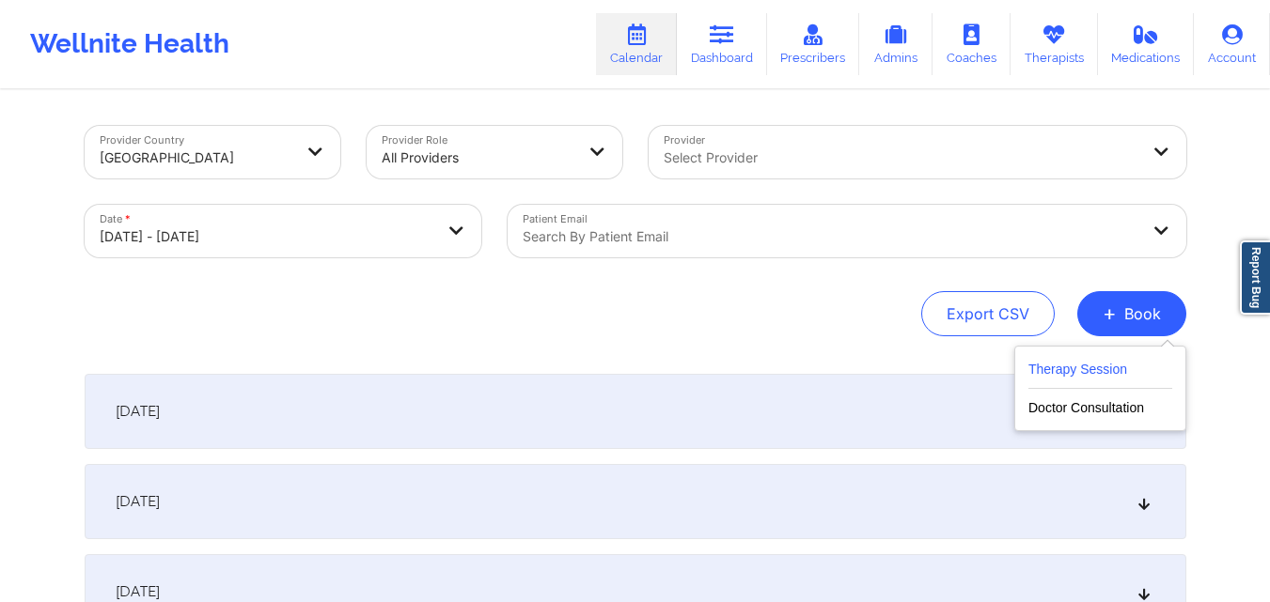
click at [1061, 367] on button "Therapy Session" at bounding box center [1100, 373] width 144 height 31
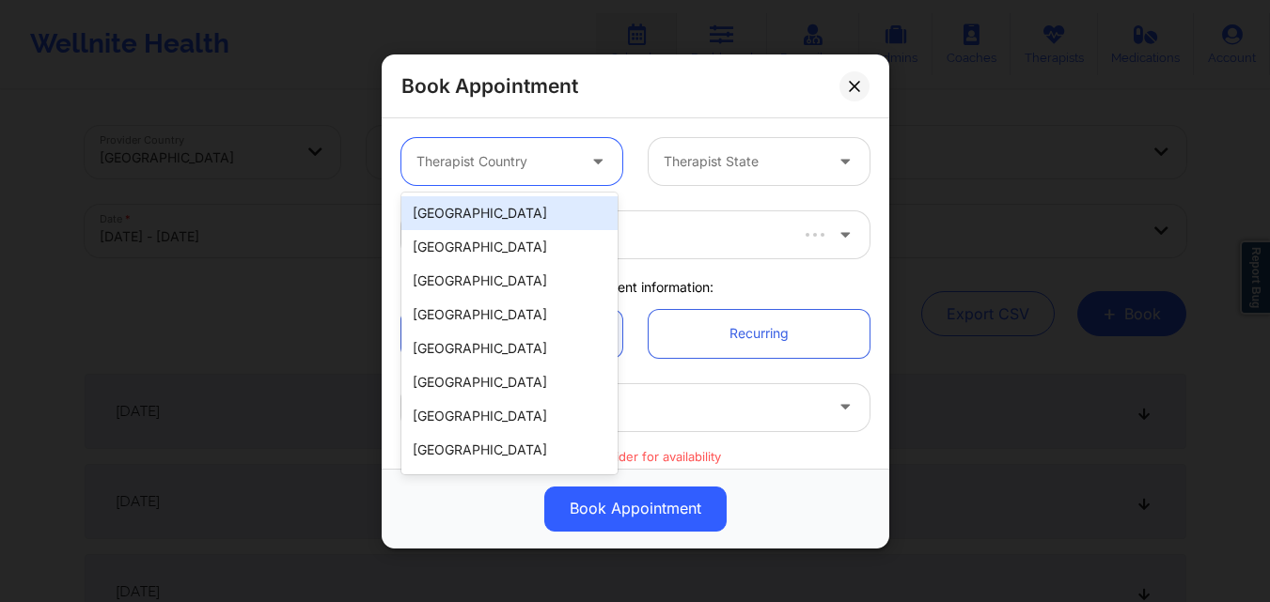
click at [530, 161] on div at bounding box center [495, 161] width 159 height 23
click at [531, 212] on div "[GEOGRAPHIC_DATA]" at bounding box center [509, 213] width 216 height 34
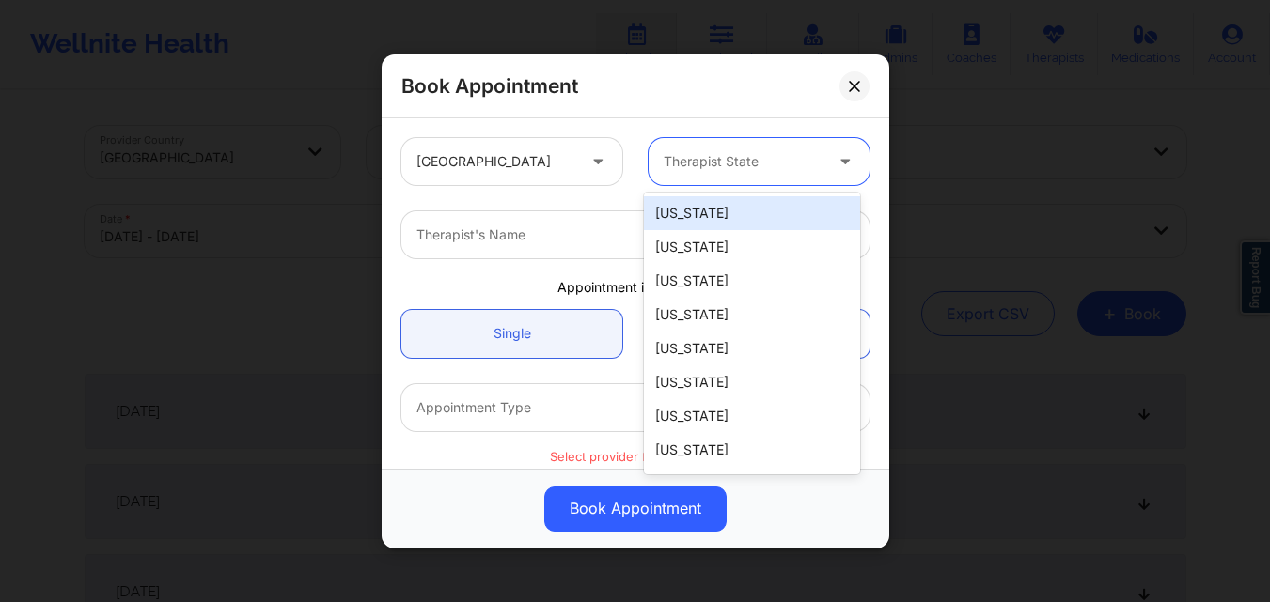
click at [717, 154] on div at bounding box center [742, 161] width 159 height 23
type input "New"
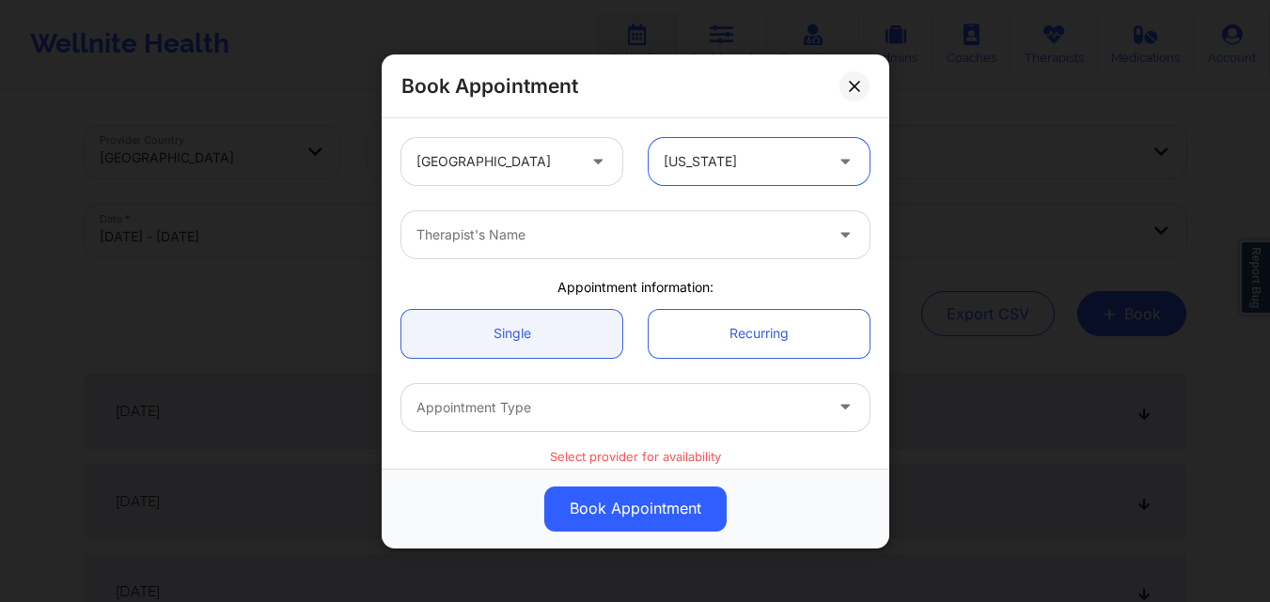
click at [675, 233] on div at bounding box center [619, 235] width 406 height 23
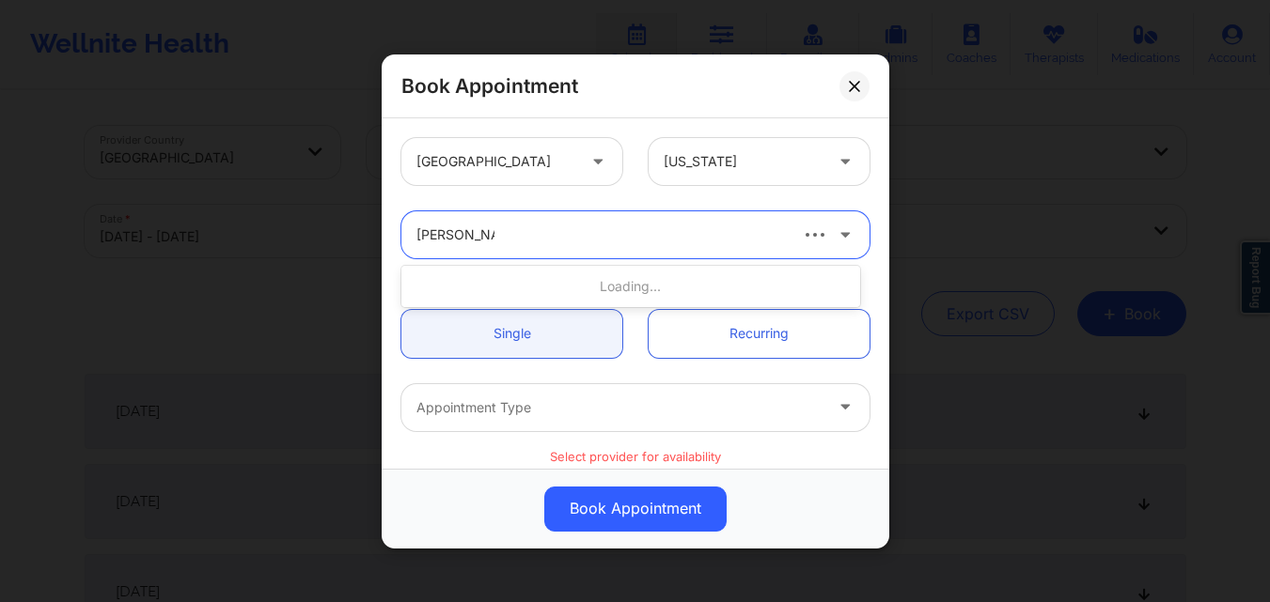
type input "[PERSON_NAME]"
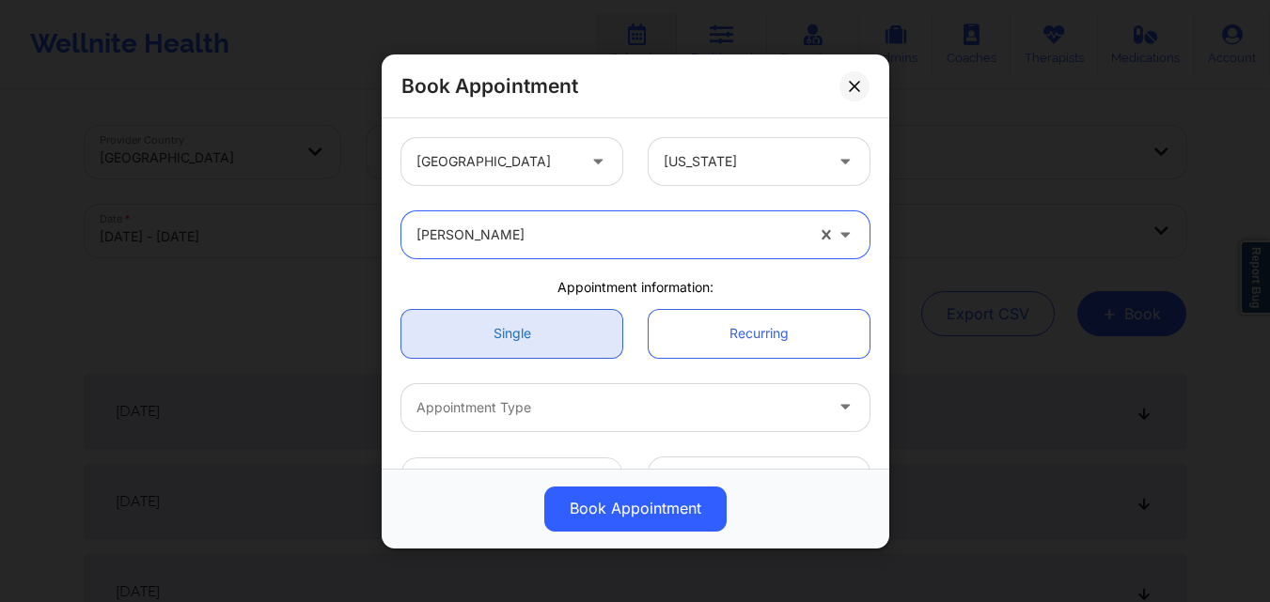
click at [522, 346] on link "Single" at bounding box center [511, 333] width 221 height 48
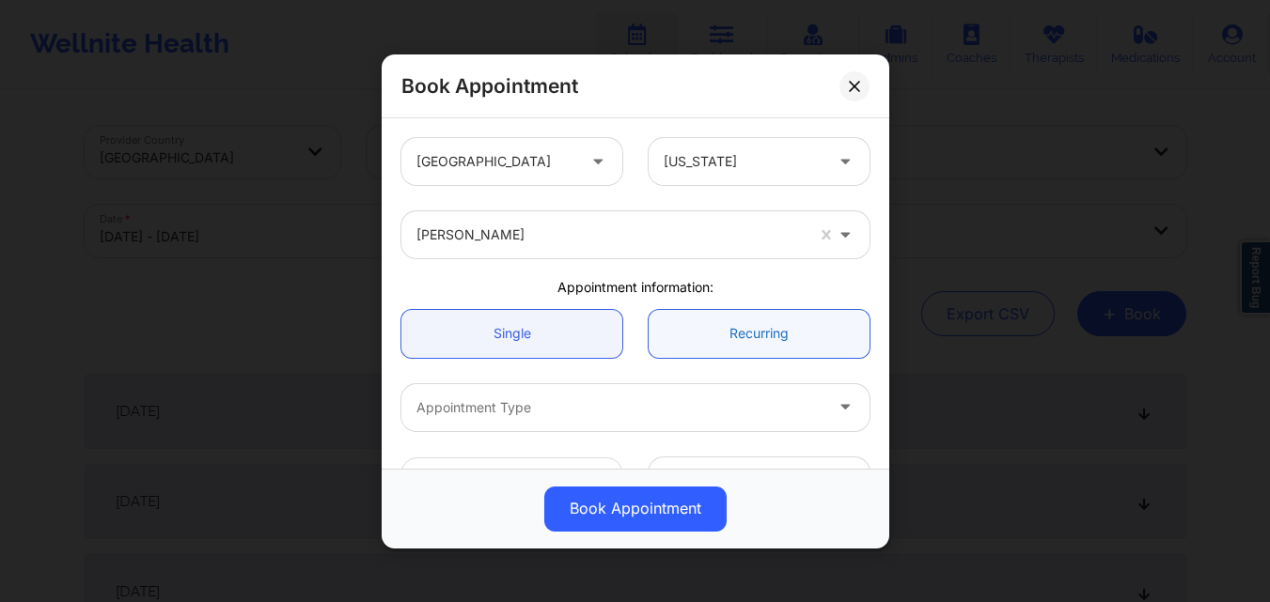
click at [719, 338] on link "Recurring" at bounding box center [758, 333] width 221 height 48
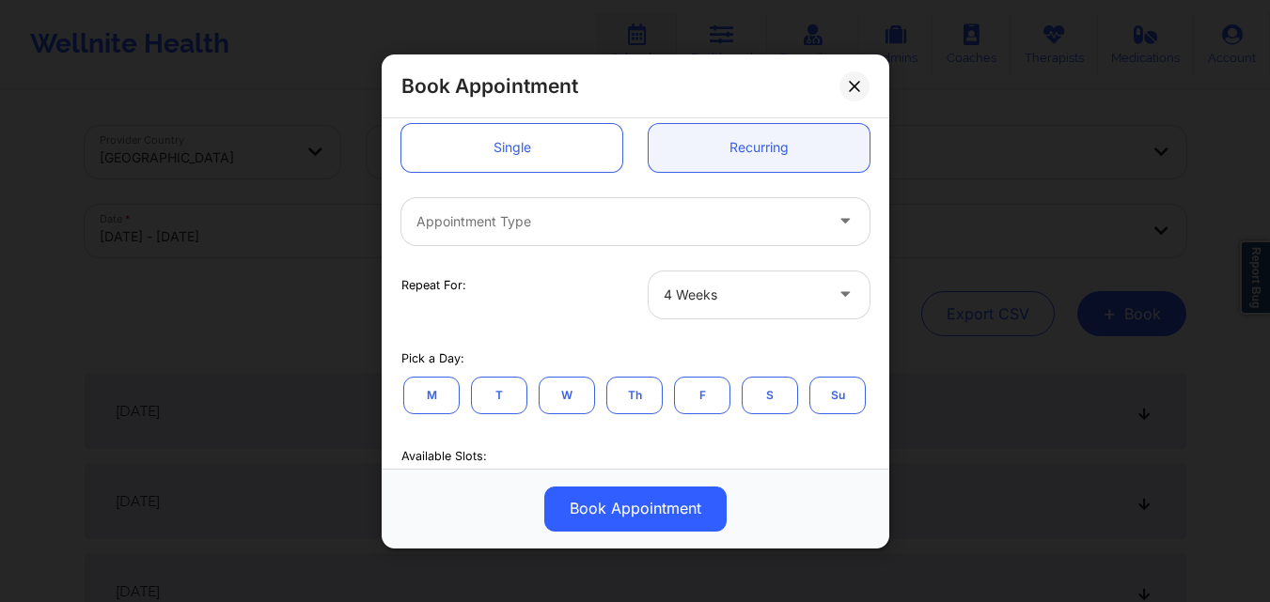
scroll to position [188, 0]
click at [660, 233] on div "Appointment Type" at bounding box center [612, 218] width 423 height 47
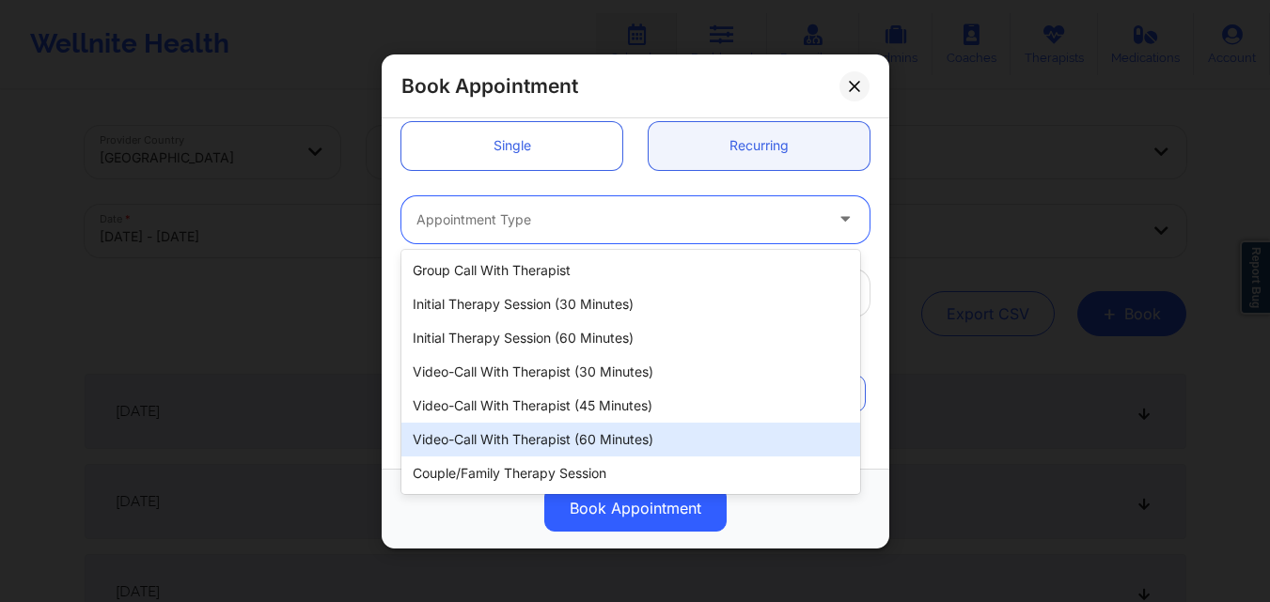
click at [596, 436] on div "Video-Call with Therapist (60 minutes)" at bounding box center [630, 440] width 459 height 34
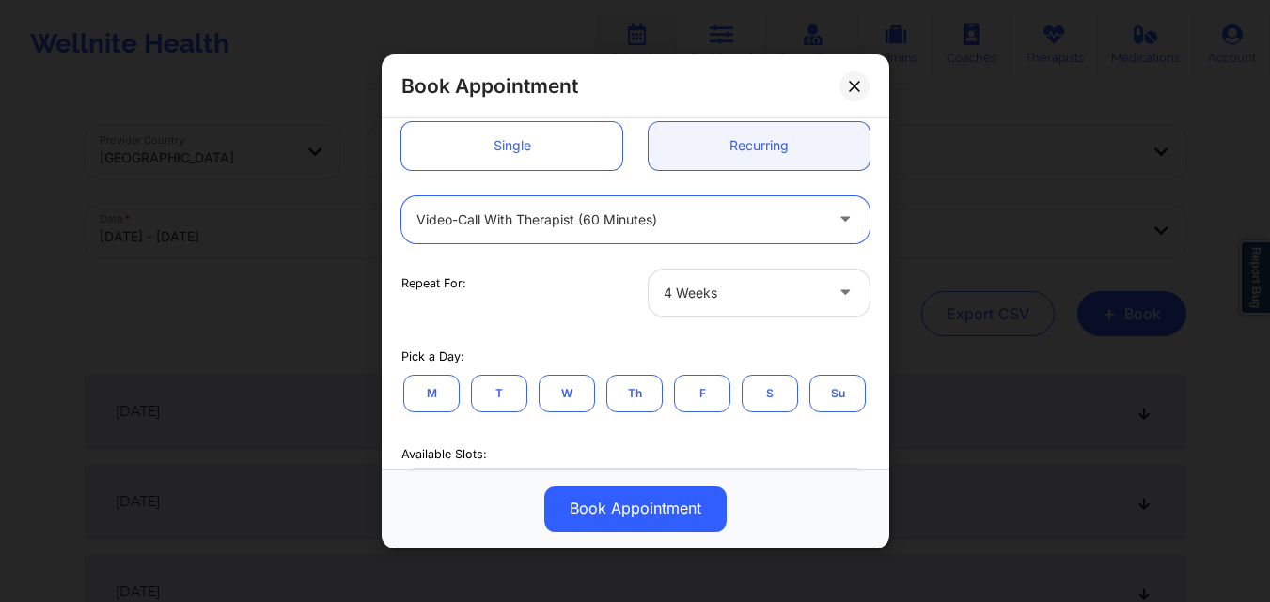
click at [760, 307] on div "4 Weeks" at bounding box center [742, 292] width 159 height 47
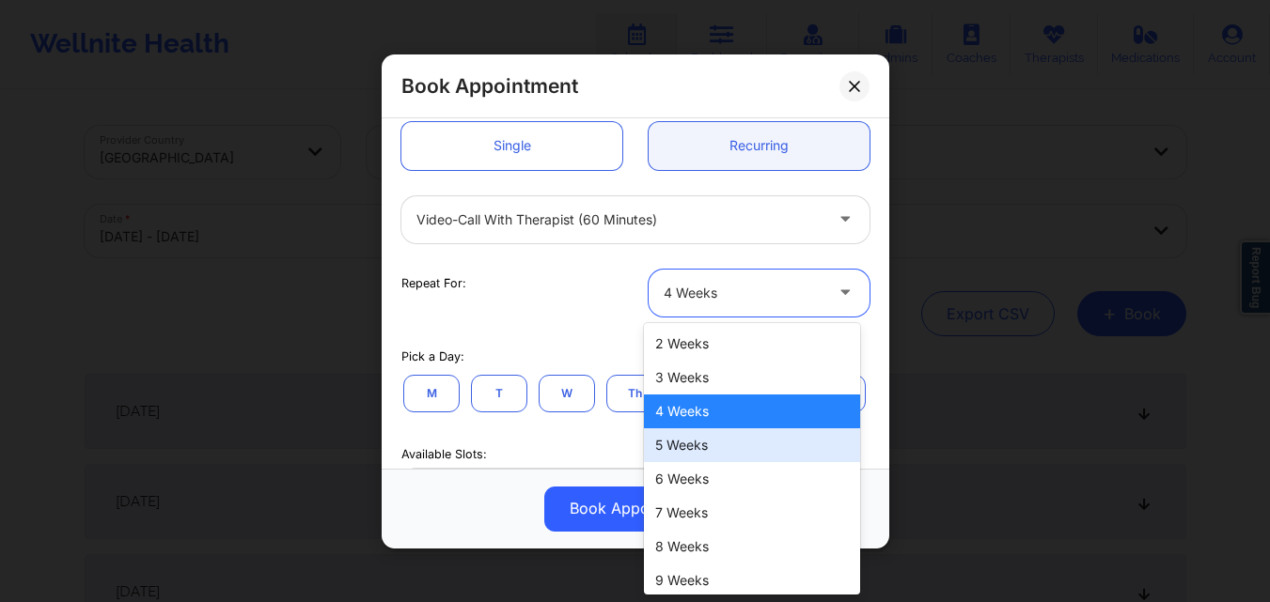
scroll to position [108, 0]
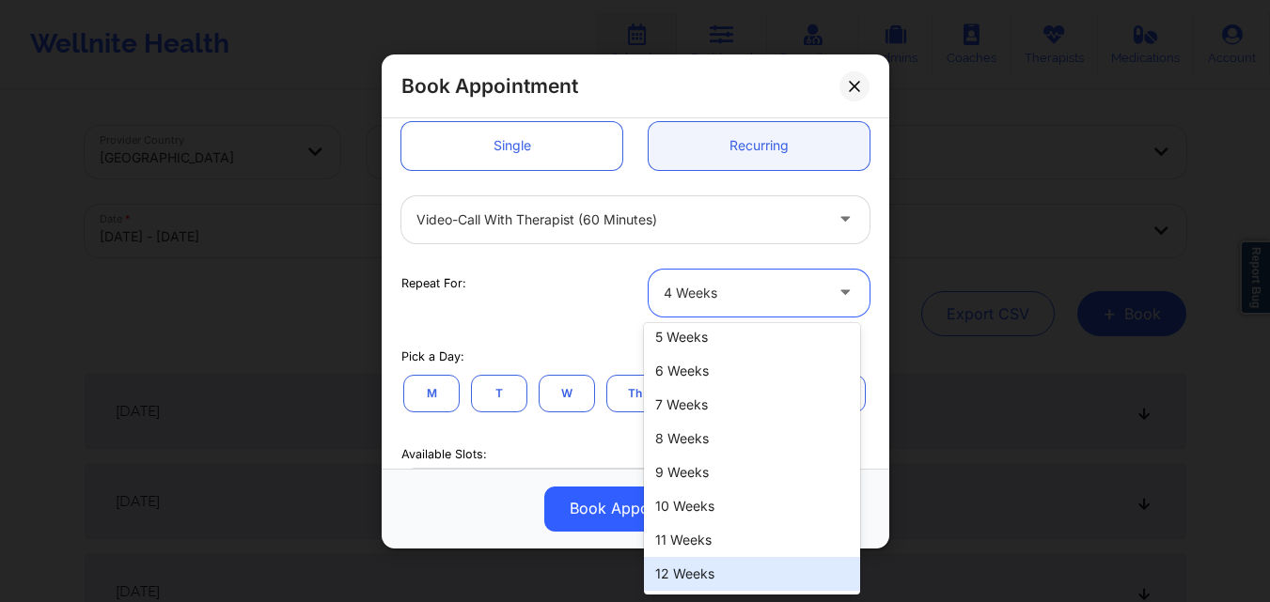
click at [726, 570] on div "12 Weeks" at bounding box center [752, 574] width 216 height 34
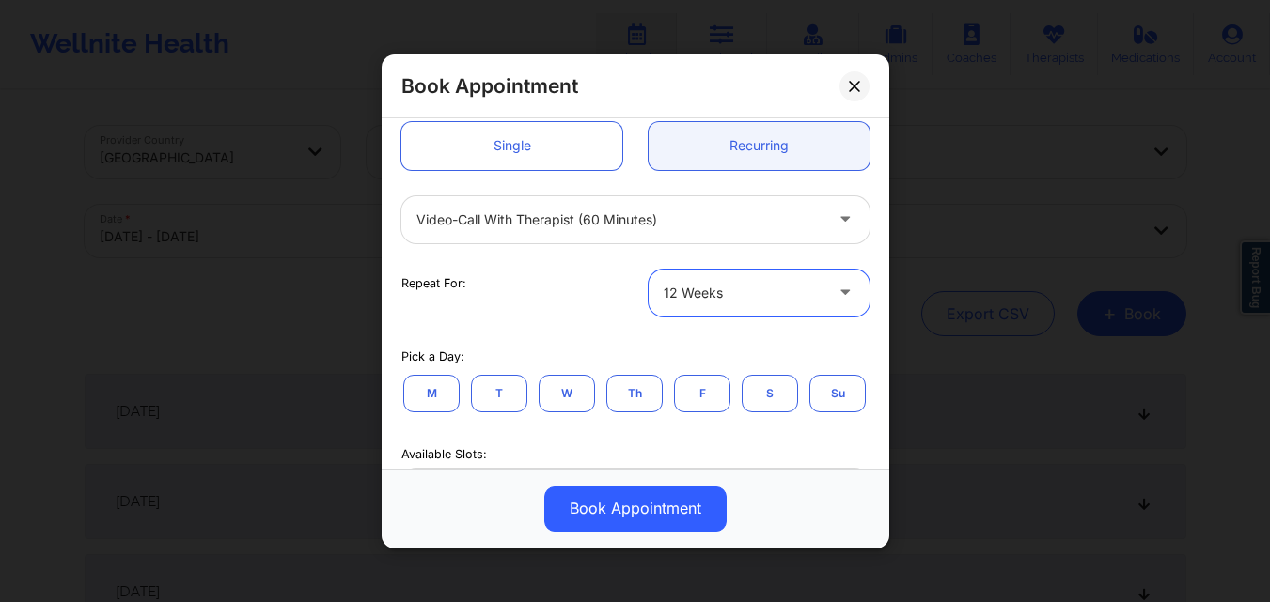
click at [426, 378] on button "M" at bounding box center [431, 393] width 56 height 38
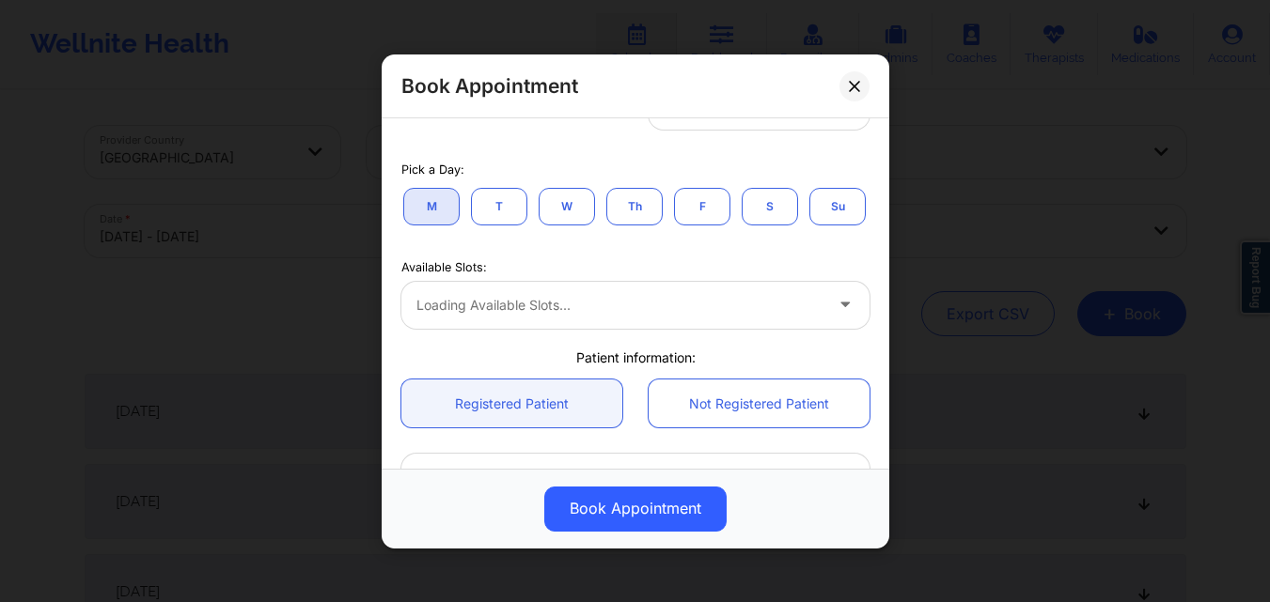
scroll to position [376, 0]
click at [690, 206] on button "F" at bounding box center [702, 205] width 56 height 38
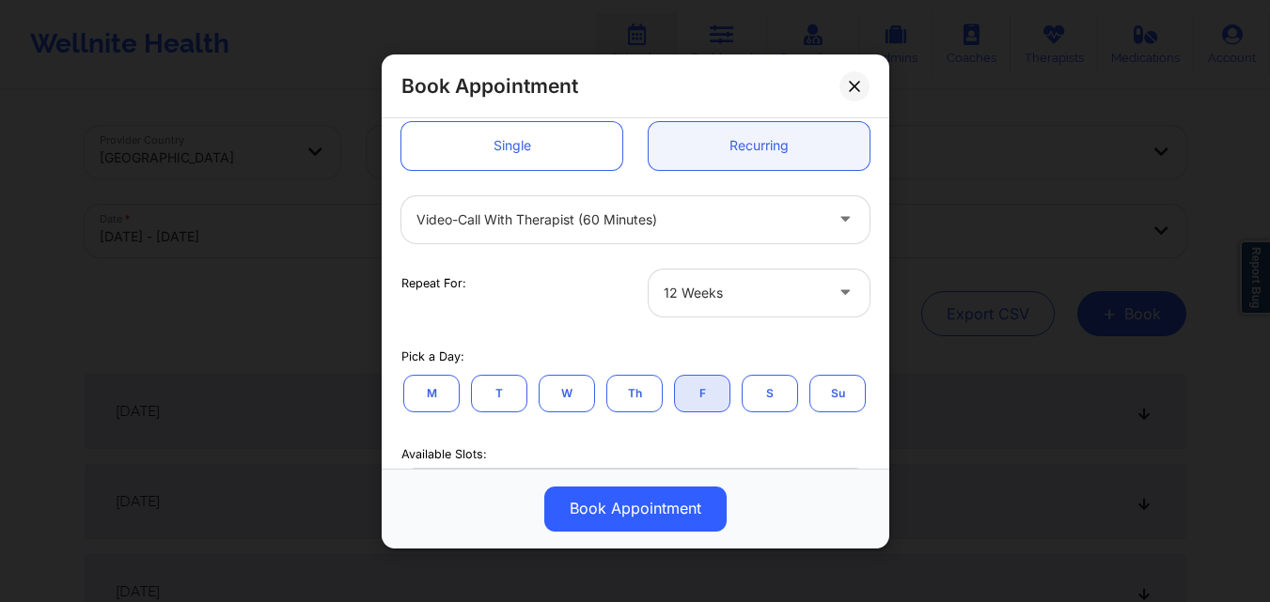
click at [745, 308] on div "12 Weeks" at bounding box center [742, 292] width 159 height 47
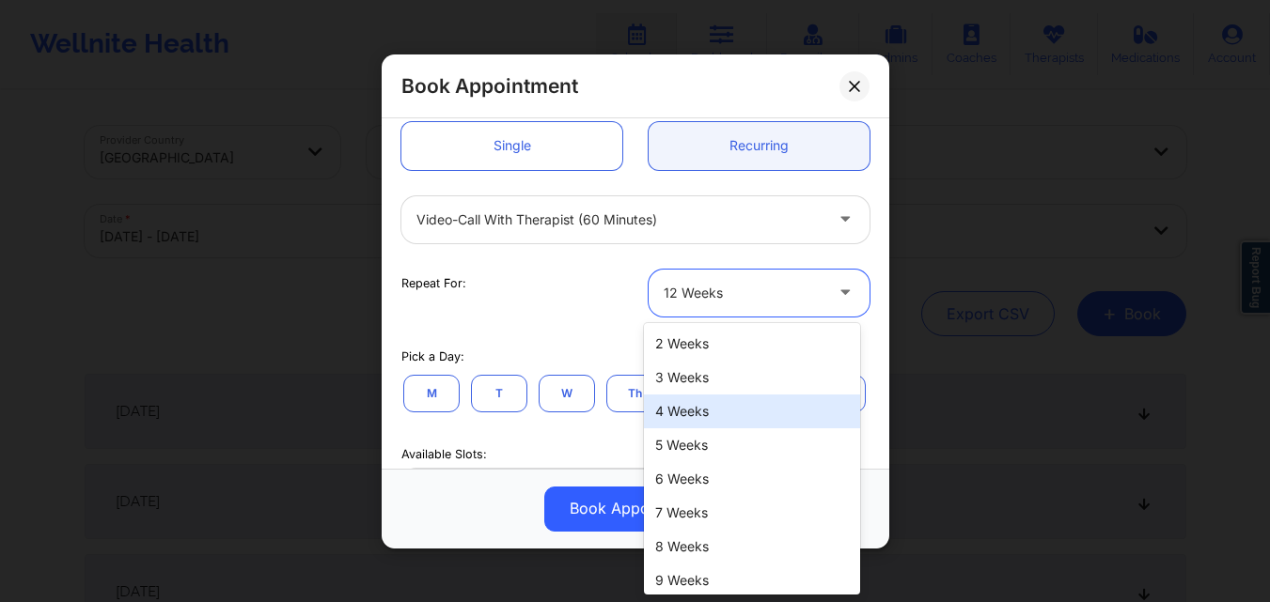
click at [722, 420] on div "4 Weeks" at bounding box center [752, 412] width 216 height 34
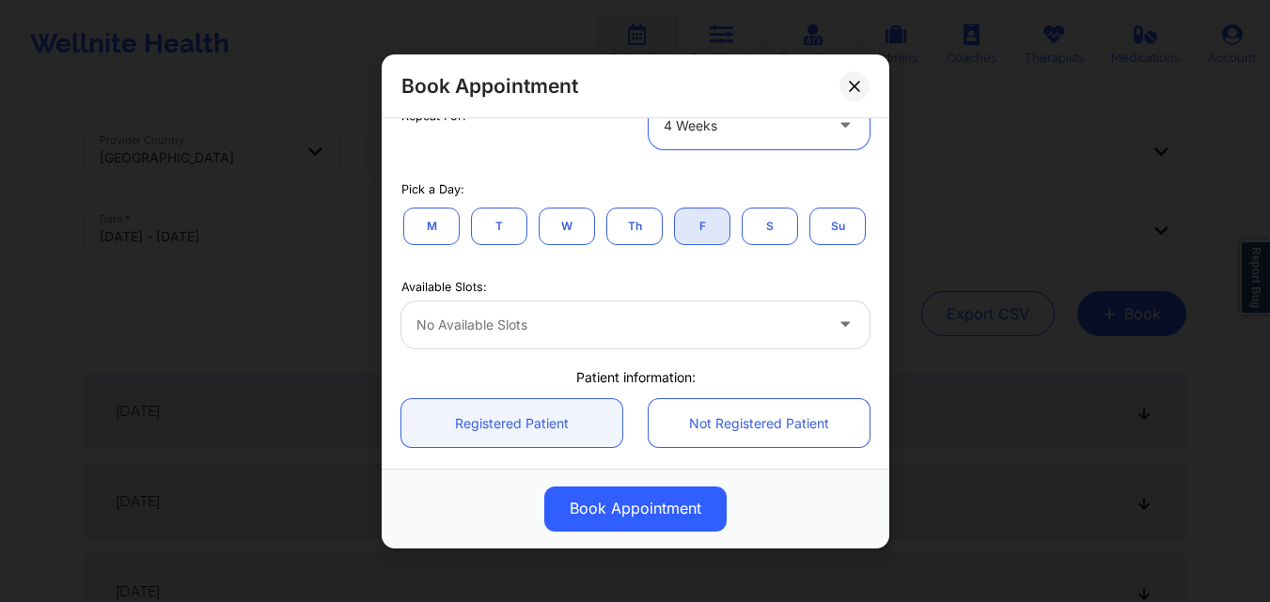
scroll to position [376, 0]
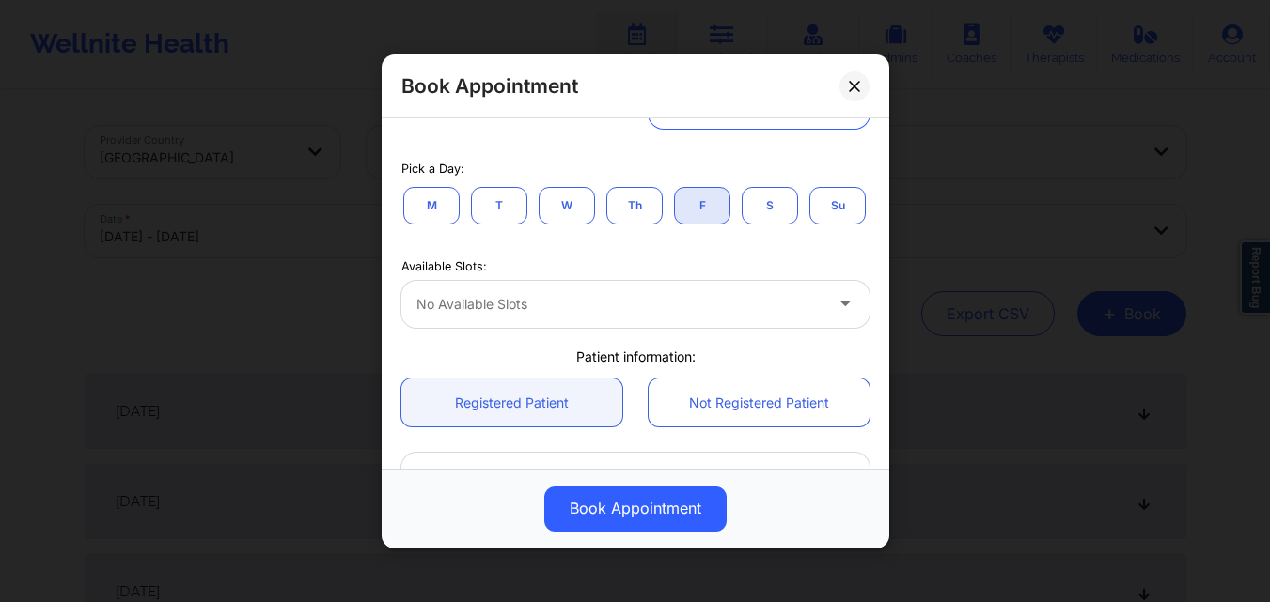
click at [691, 206] on button "F" at bounding box center [702, 205] width 56 height 38
click at [440, 206] on button "M" at bounding box center [431, 205] width 56 height 38
click at [688, 198] on button "F" at bounding box center [702, 205] width 56 height 38
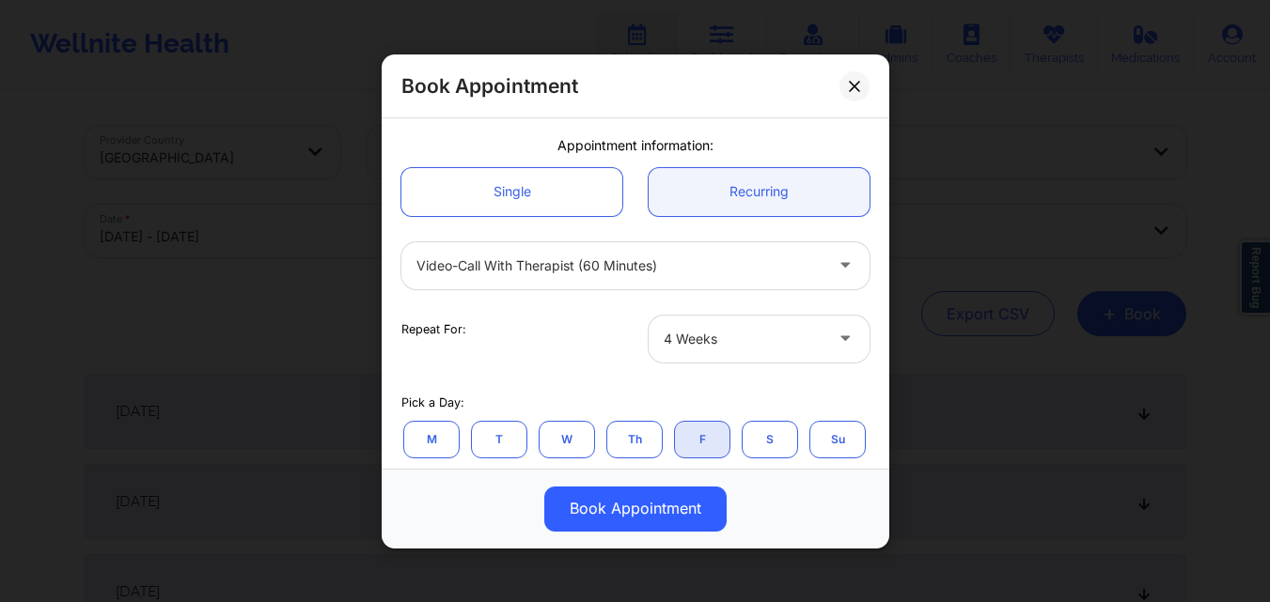
scroll to position [0, 0]
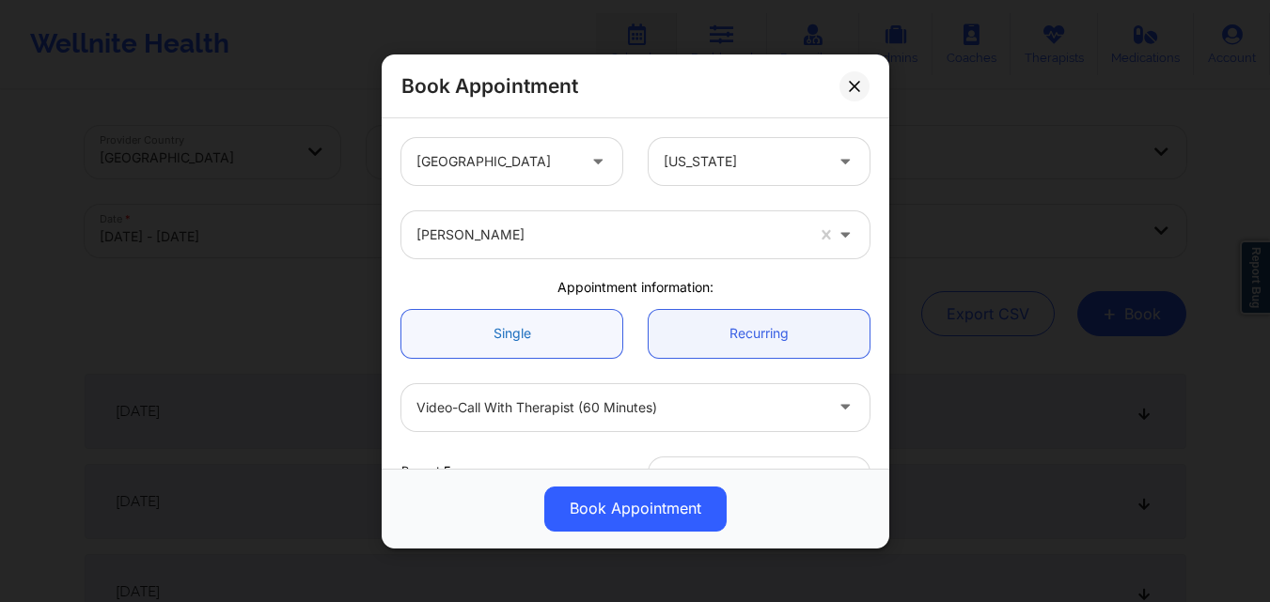
click at [521, 338] on link "Single" at bounding box center [511, 333] width 221 height 48
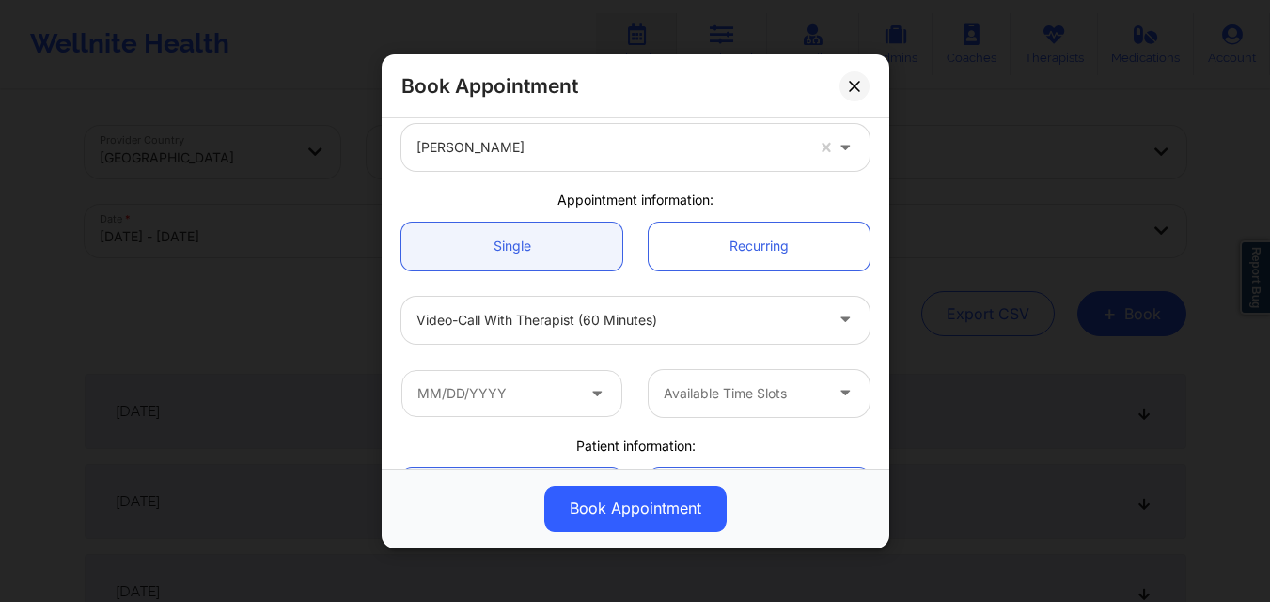
scroll to position [188, 0]
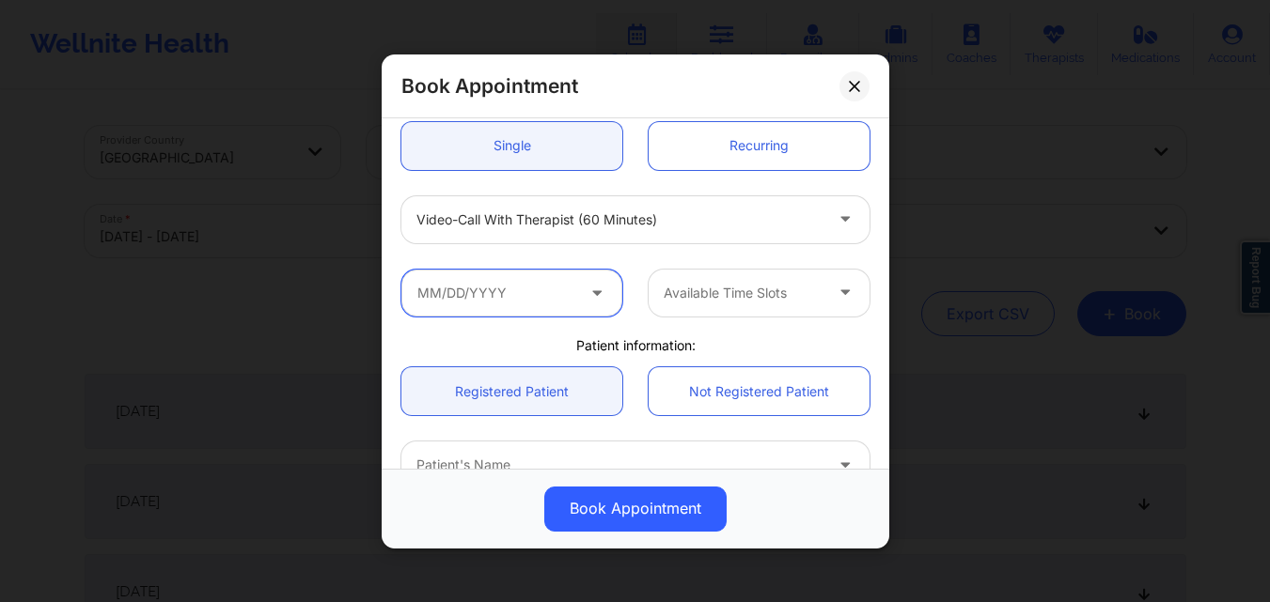
click at [530, 297] on input "text" at bounding box center [511, 292] width 221 height 47
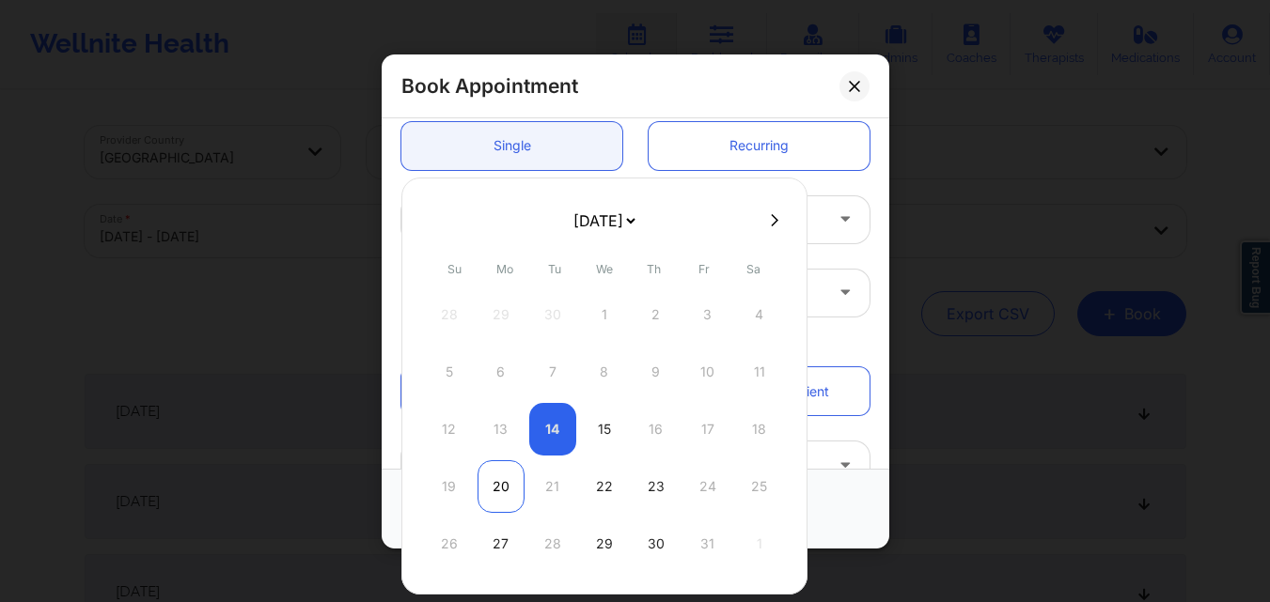
click at [495, 486] on div "20" at bounding box center [500, 486] width 47 height 53
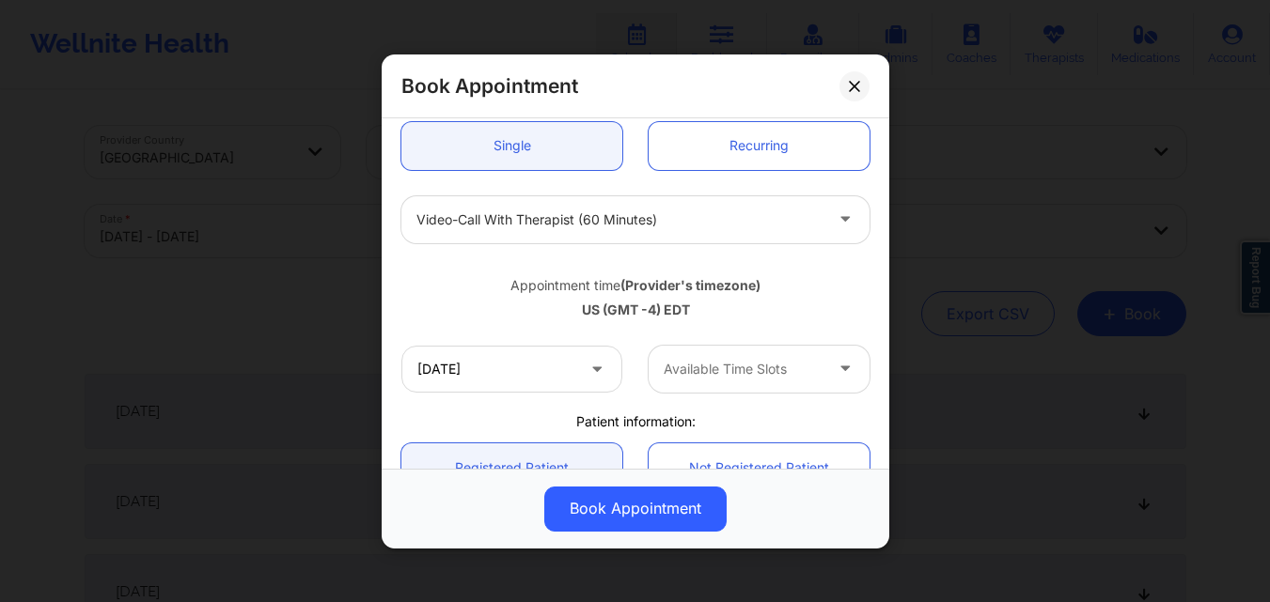
click at [753, 375] on div at bounding box center [742, 369] width 159 height 23
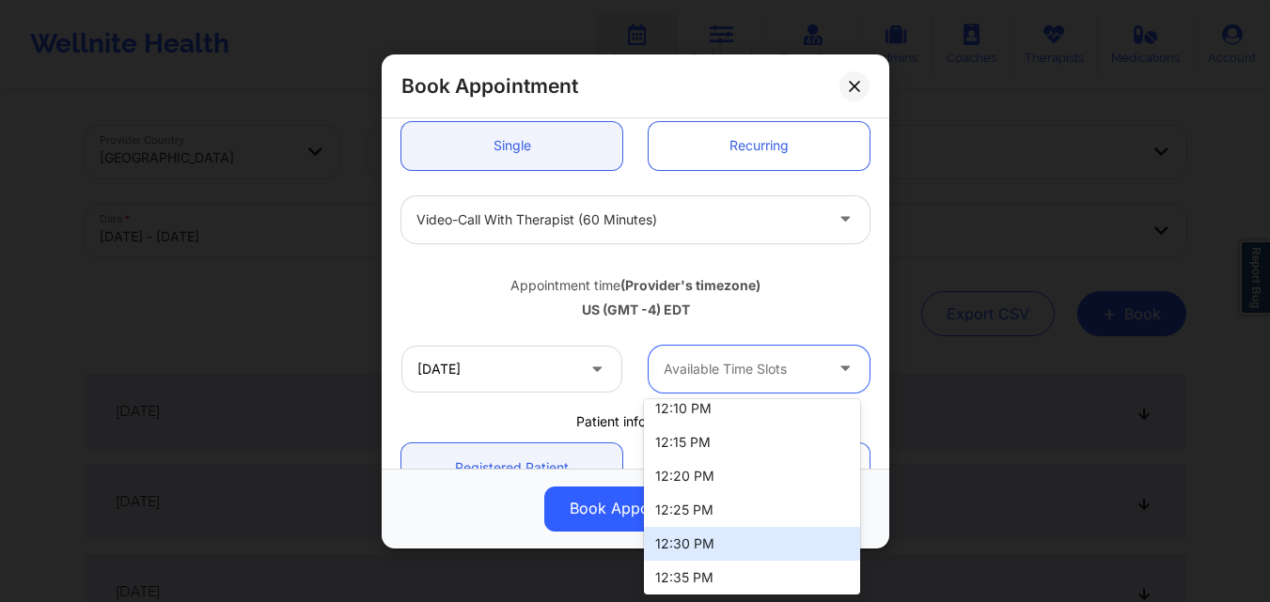
scroll to position [489, 0]
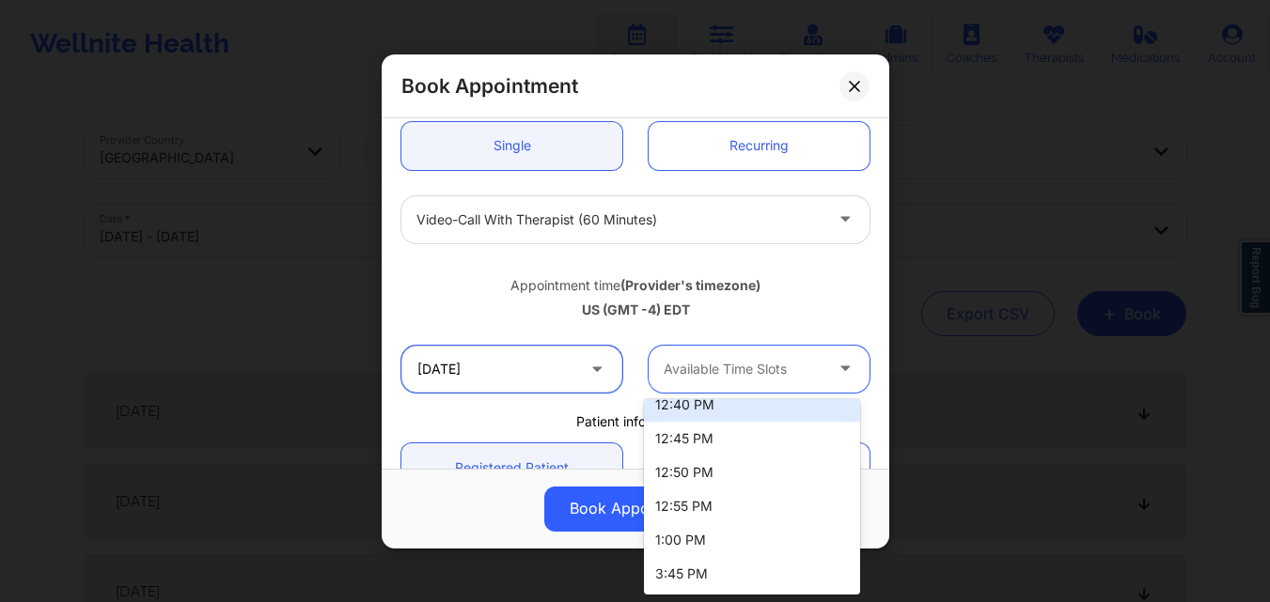
click at [510, 366] on input "[DATE]" at bounding box center [511, 368] width 221 height 47
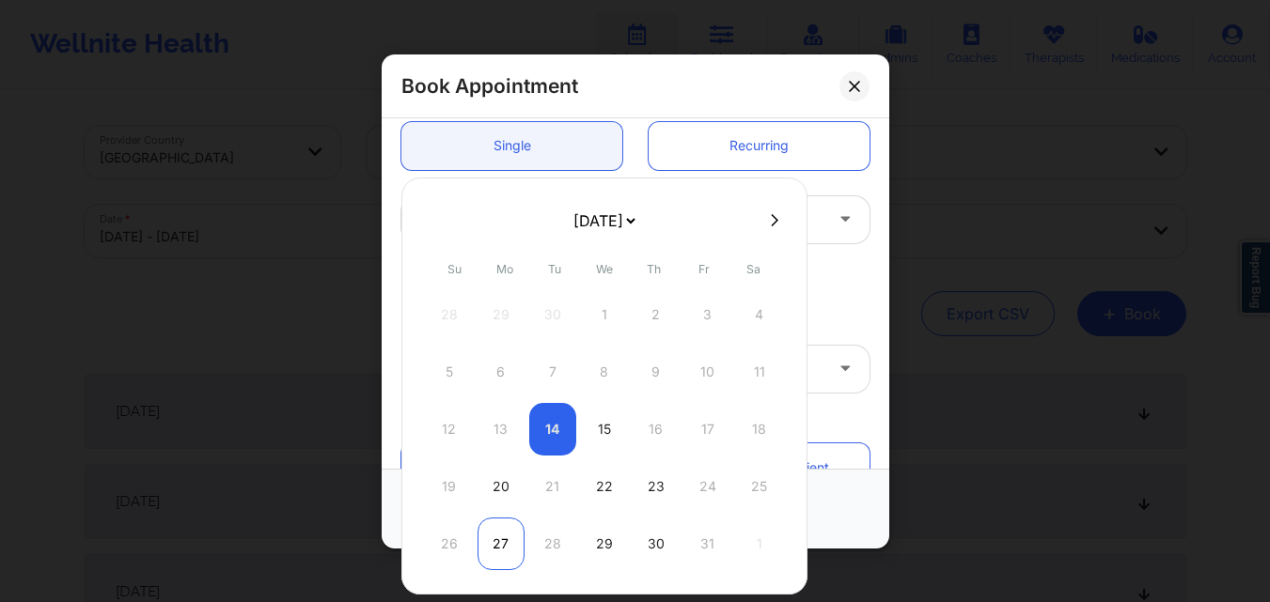
click at [491, 550] on div "27" at bounding box center [500, 544] width 47 height 53
type input "[DATE]"
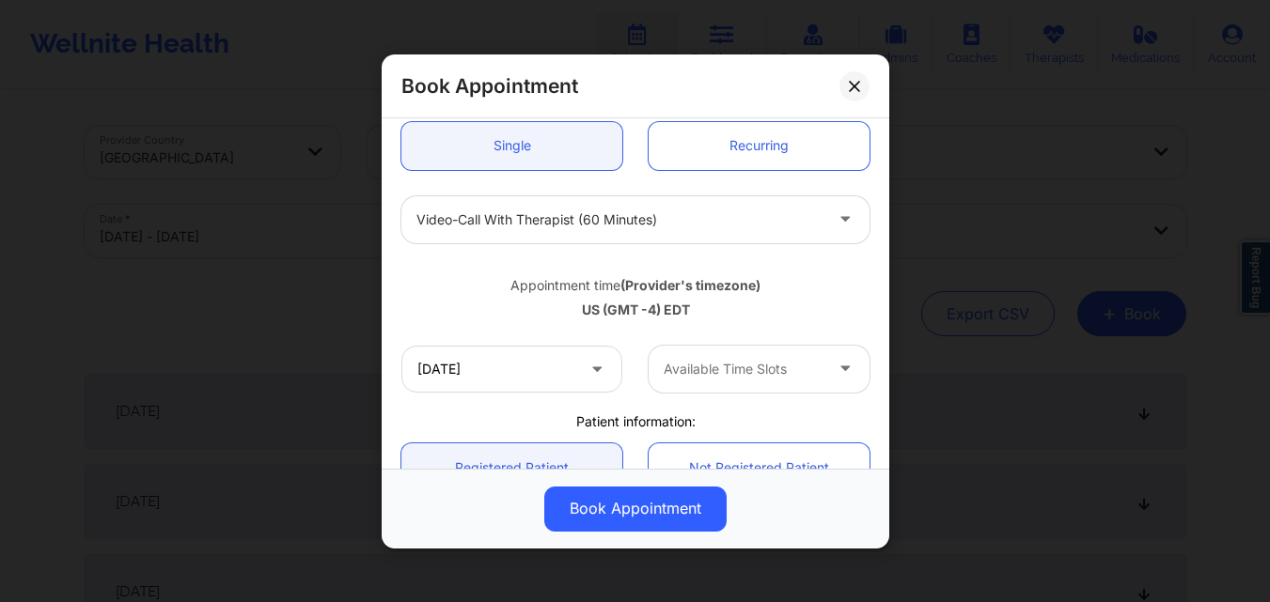
click at [738, 378] on div at bounding box center [742, 369] width 159 height 23
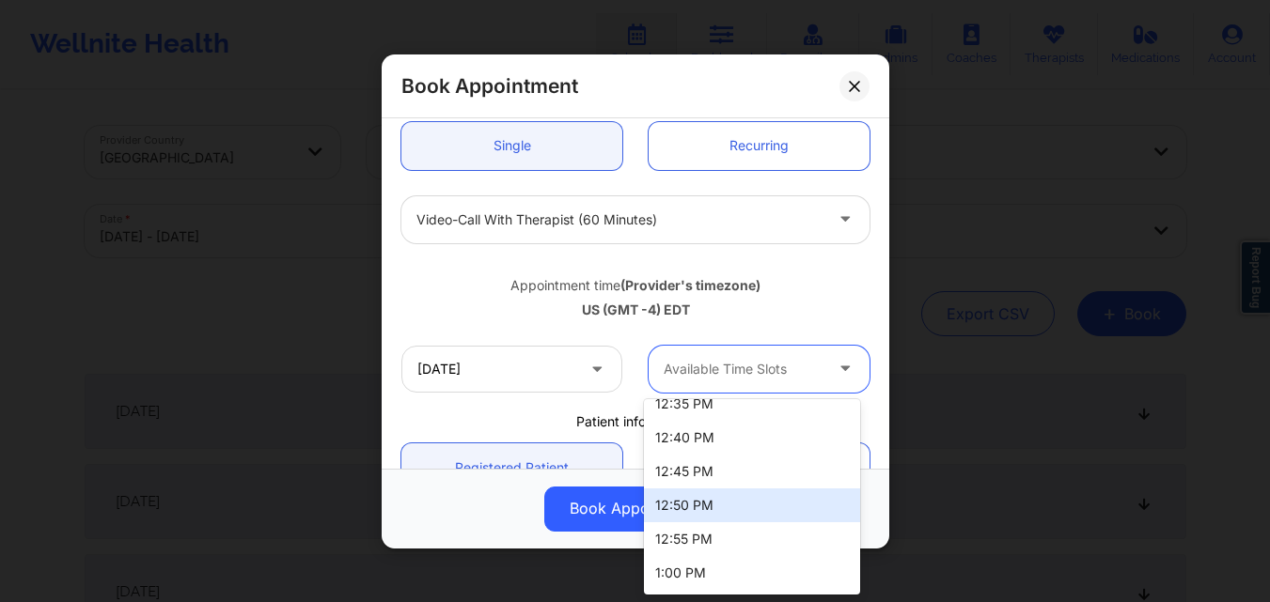
scroll to position [1098, 0]
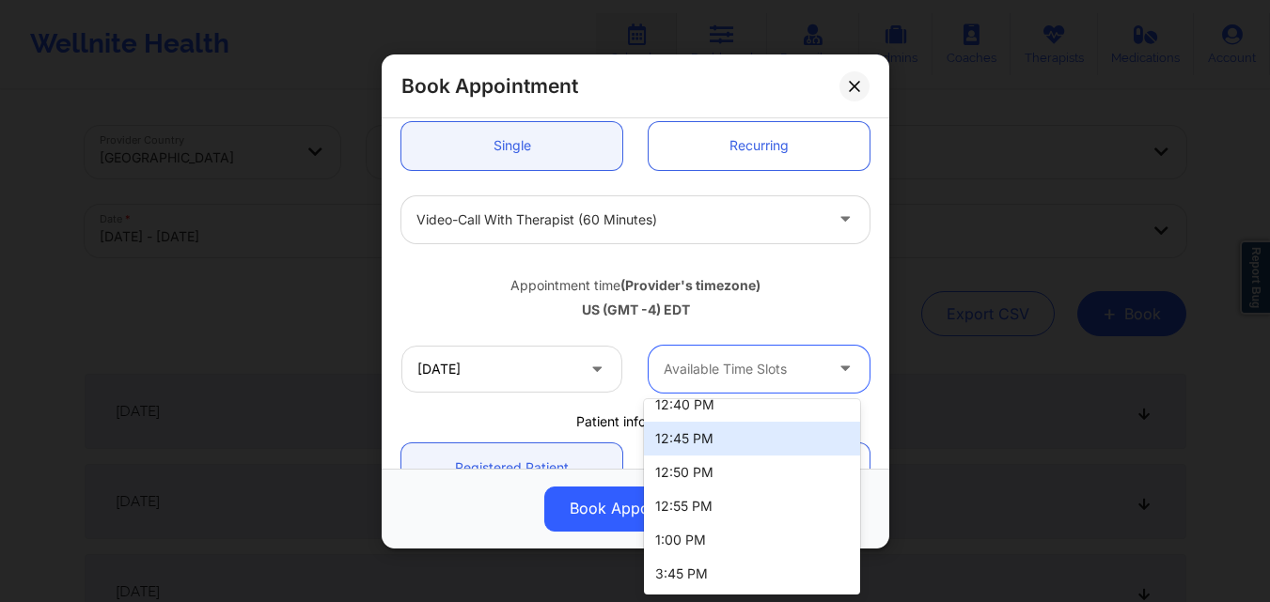
click at [461, 295] on div "Appointment time (Provider's timezone) US (GMT -4) EDT" at bounding box center [635, 294] width 494 height 50
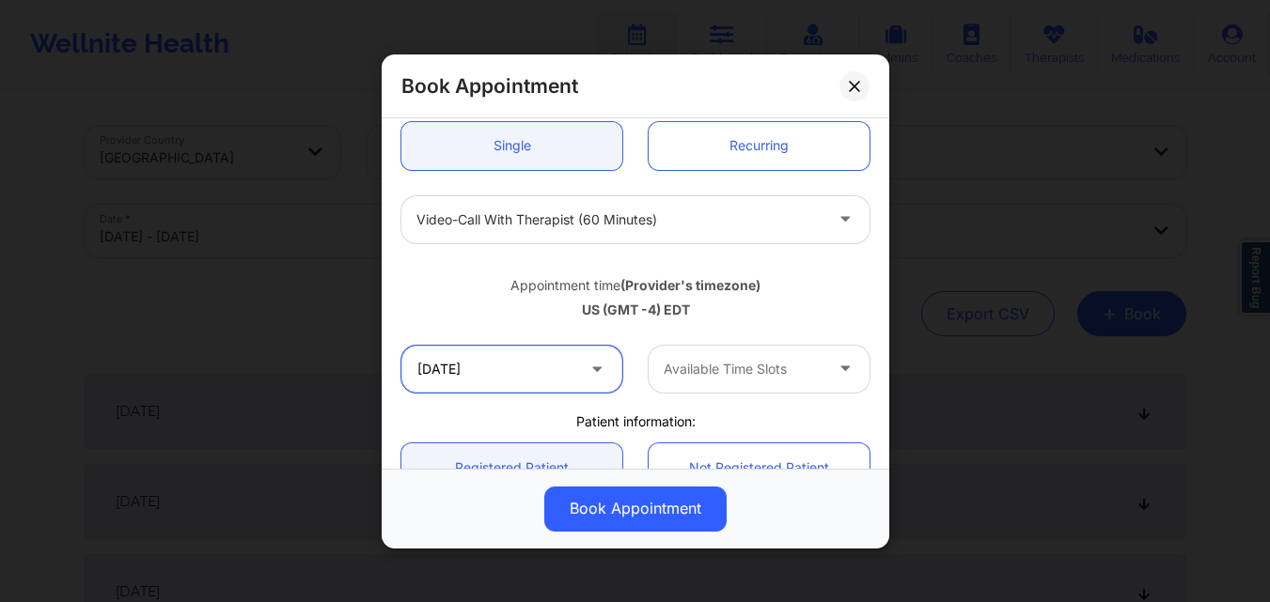
click at [545, 376] on input "[DATE]" at bounding box center [511, 368] width 221 height 47
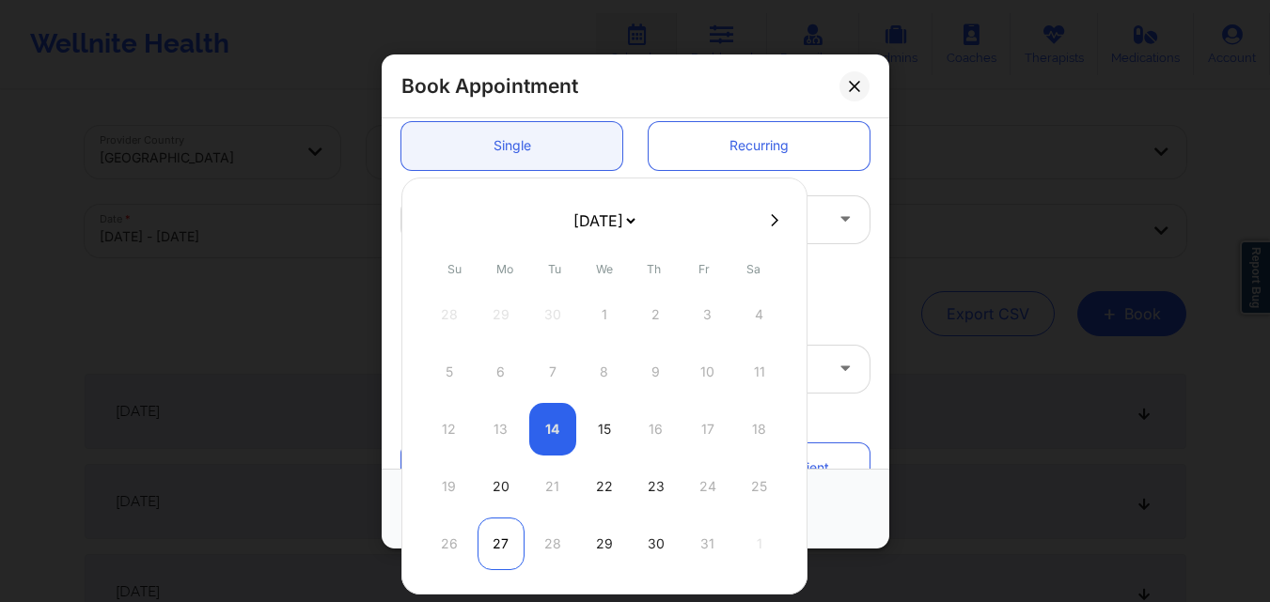
click at [494, 539] on div "27" at bounding box center [500, 544] width 47 height 53
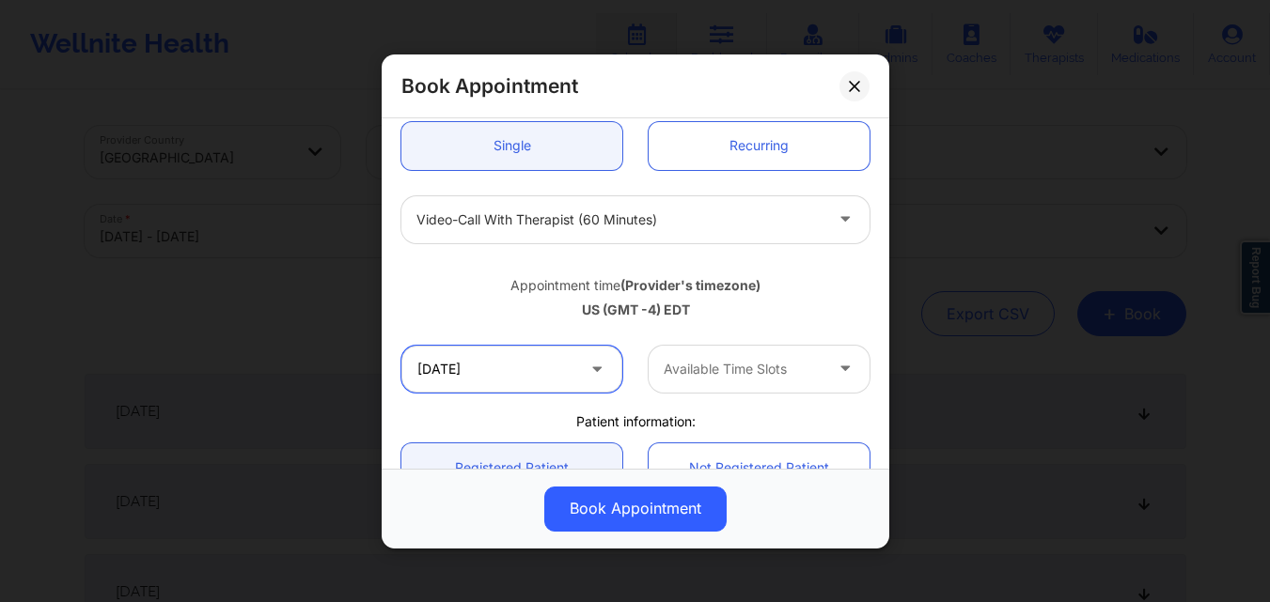
click at [529, 387] on input "[DATE]" at bounding box center [511, 368] width 221 height 47
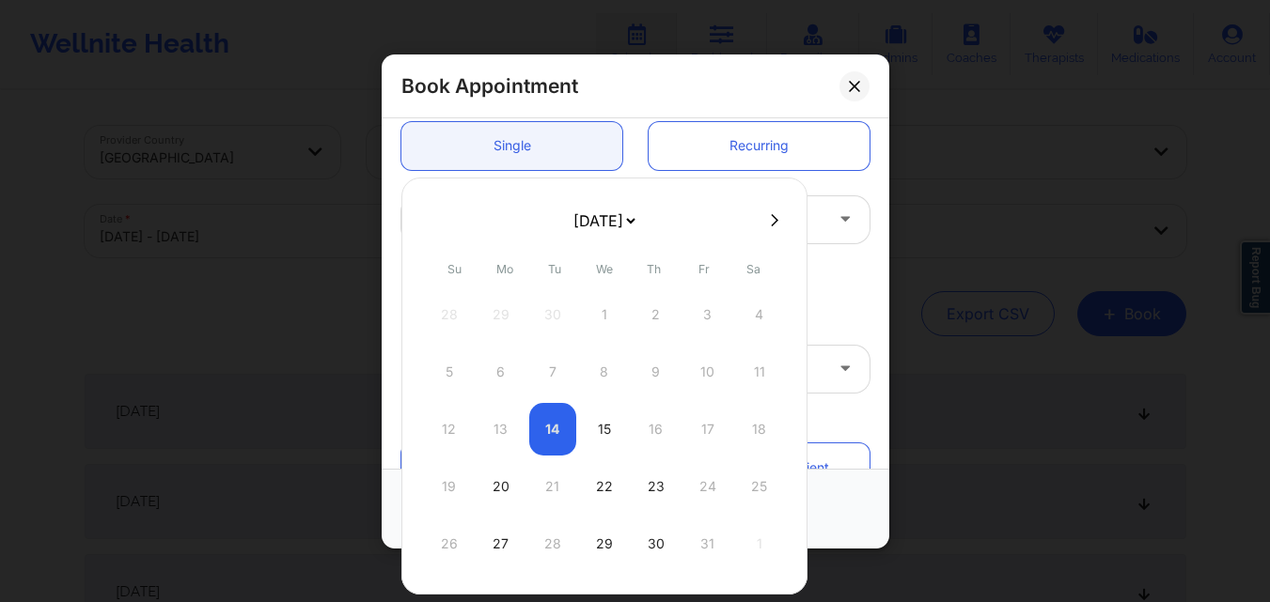
click at [771, 220] on icon at bounding box center [775, 220] width 8 height 14
select select "2025-10"
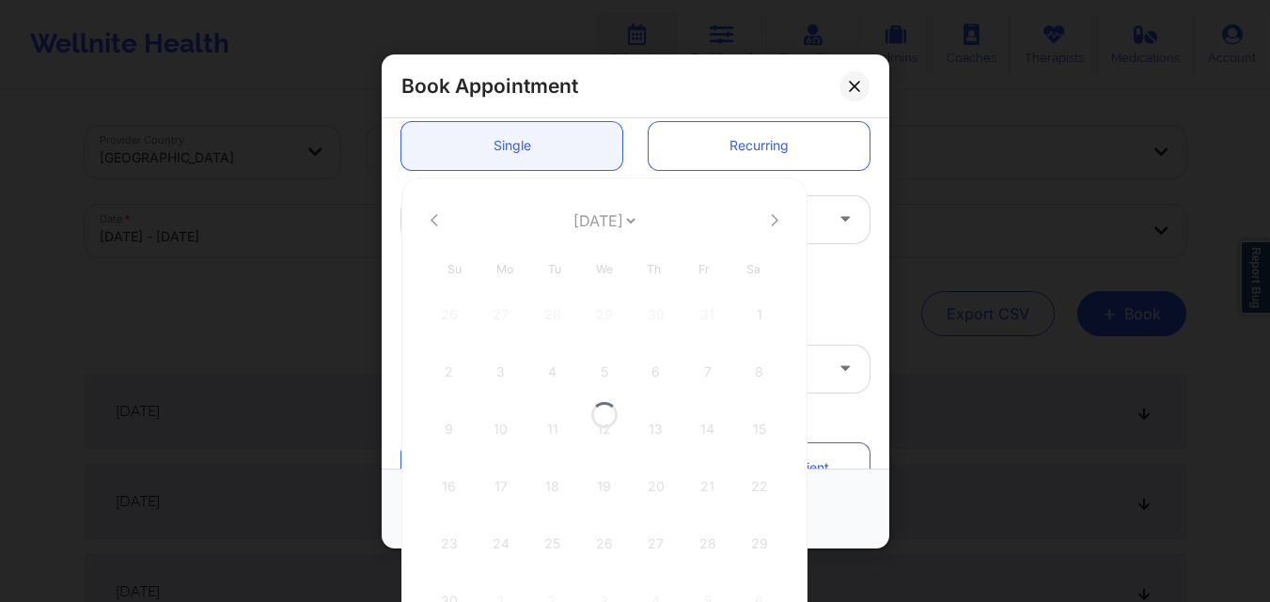
select select "2025-10"
click at [494, 371] on div "3" at bounding box center [500, 372] width 47 height 53
type input "[DATE]"
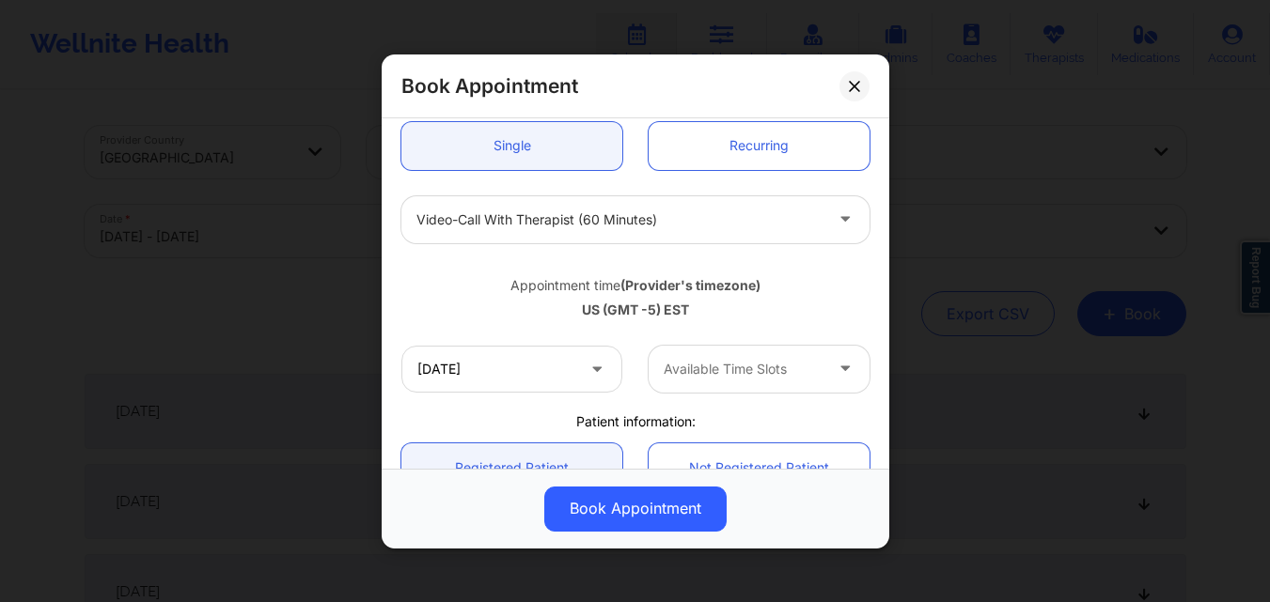
click at [736, 382] on div "Available Time Slots" at bounding box center [736, 368] width 176 height 47
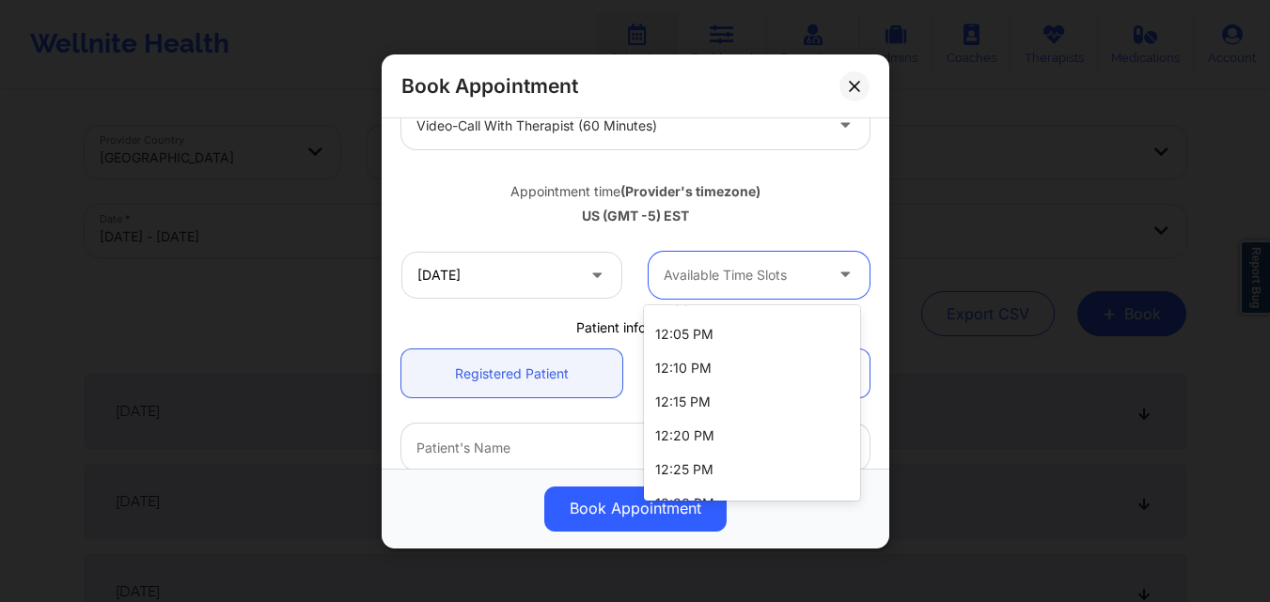
scroll to position [1233, 0]
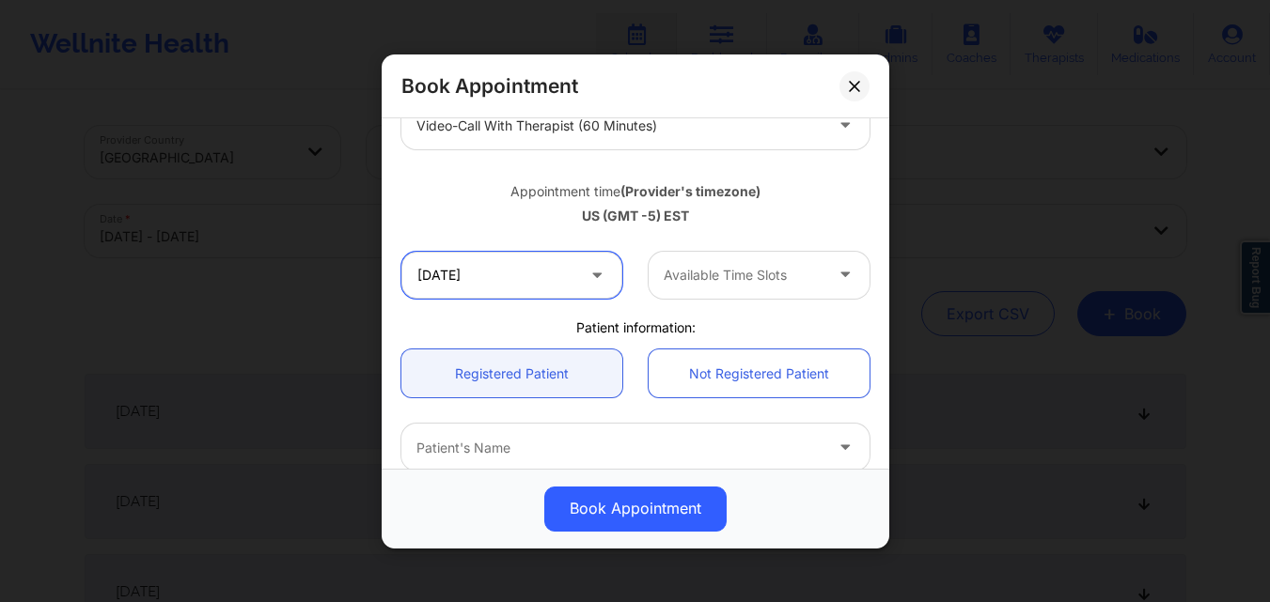
click at [549, 283] on input "[DATE]" at bounding box center [511, 274] width 221 height 47
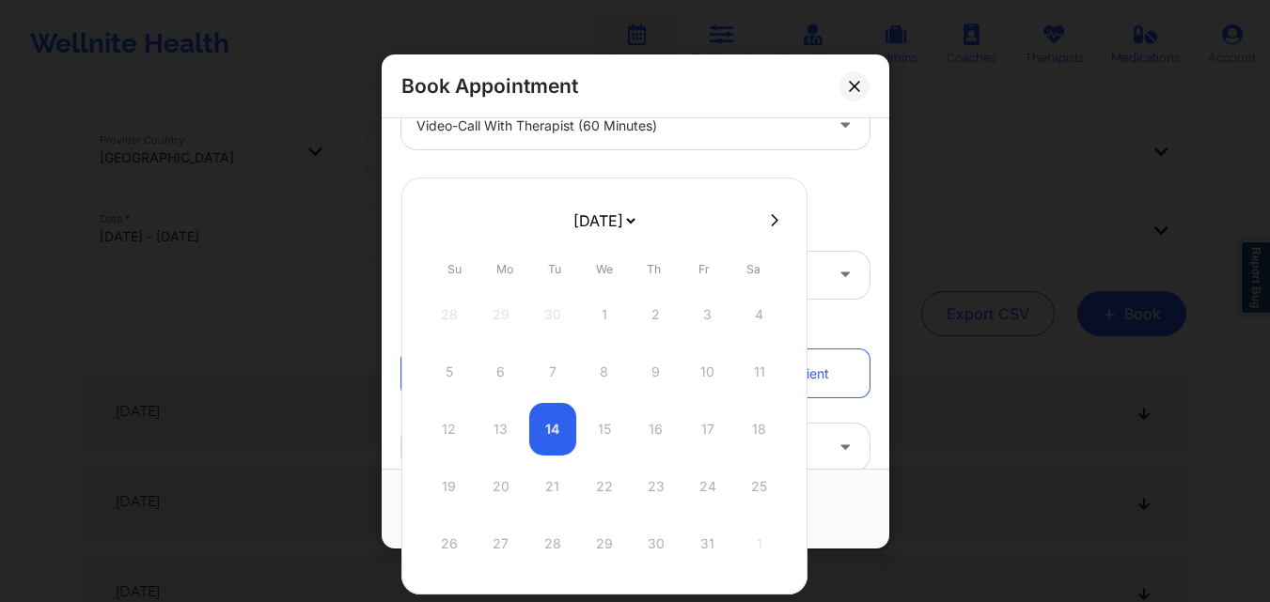
click at [771, 223] on icon at bounding box center [775, 219] width 8 height 12
select select "2025-10"
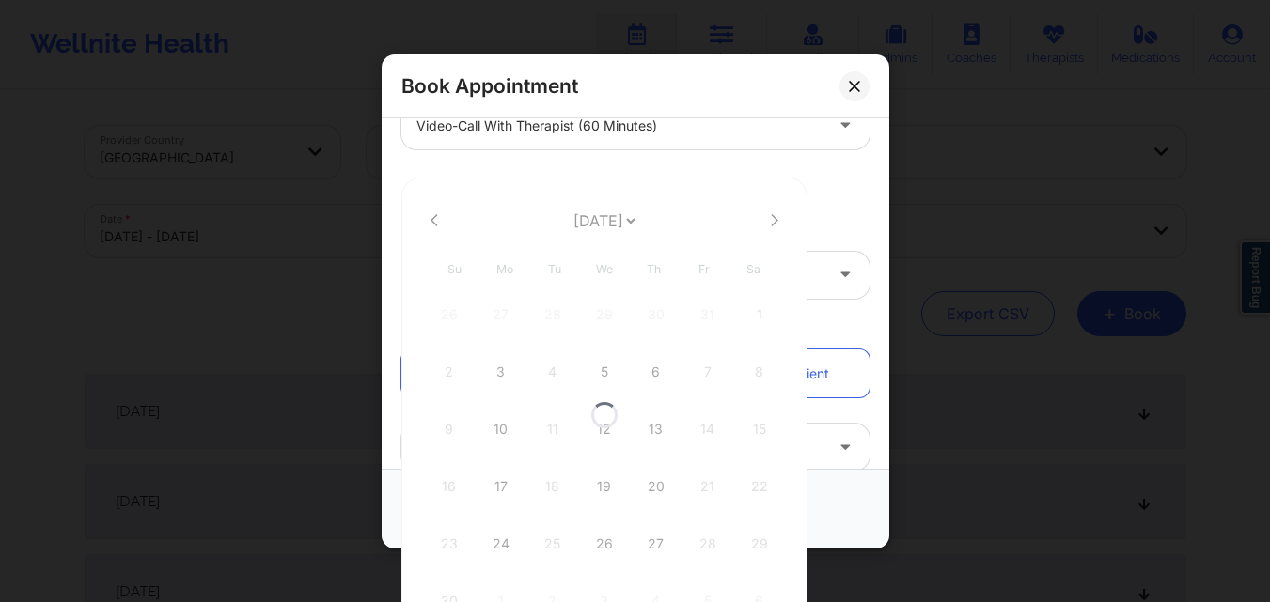
select select "2025-10"
click at [495, 431] on div "10" at bounding box center [500, 429] width 47 height 53
type input "[DATE]"
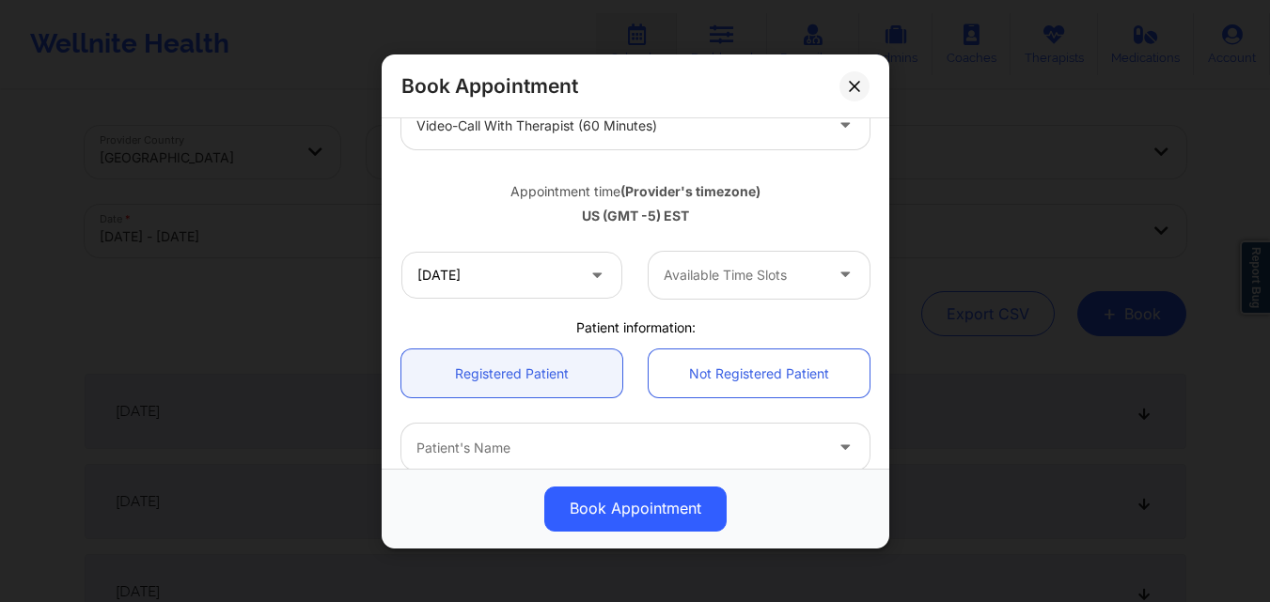
click at [740, 275] on div at bounding box center [742, 275] width 159 height 23
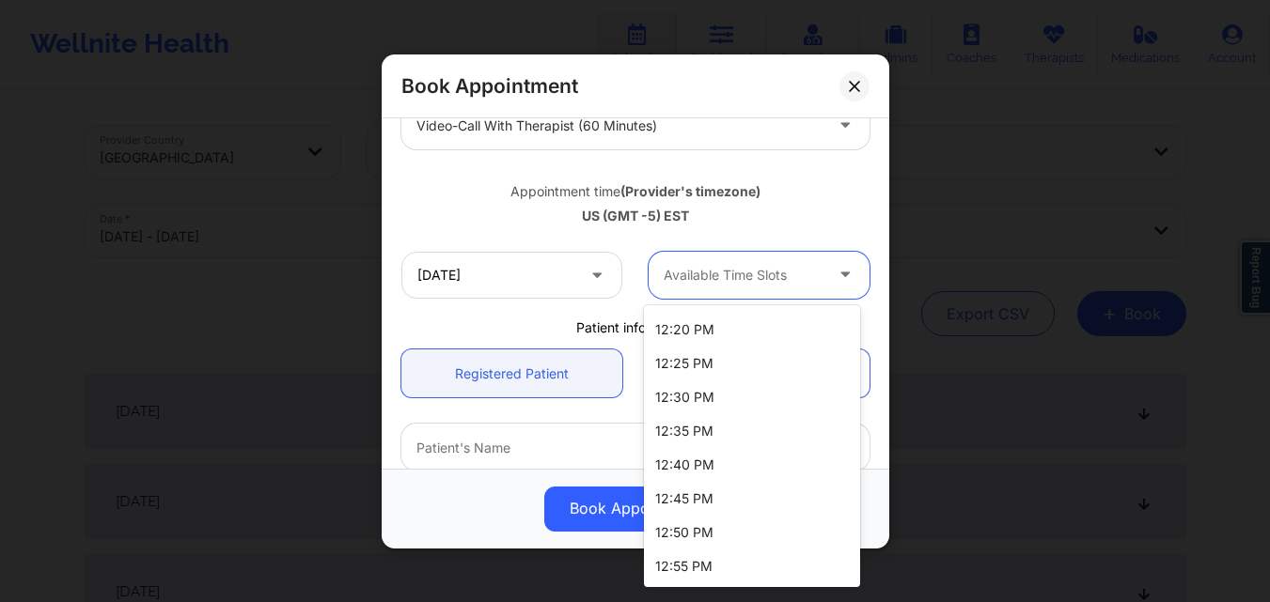
scroll to position [538, 0]
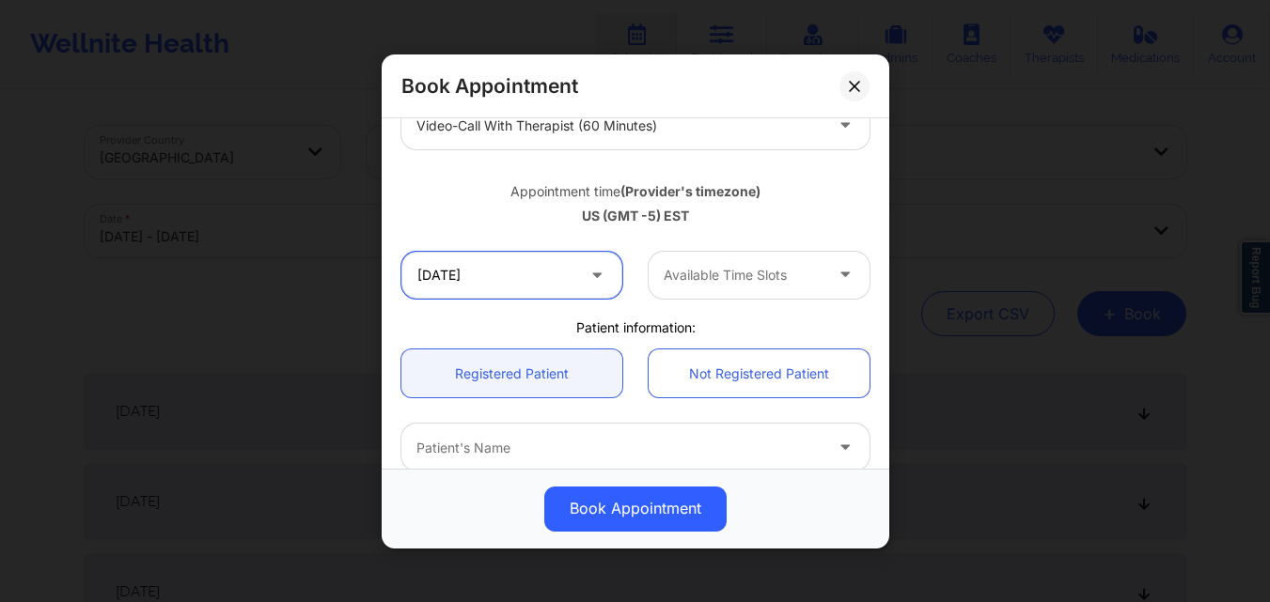
click at [514, 257] on input "[DATE]" at bounding box center [511, 274] width 221 height 47
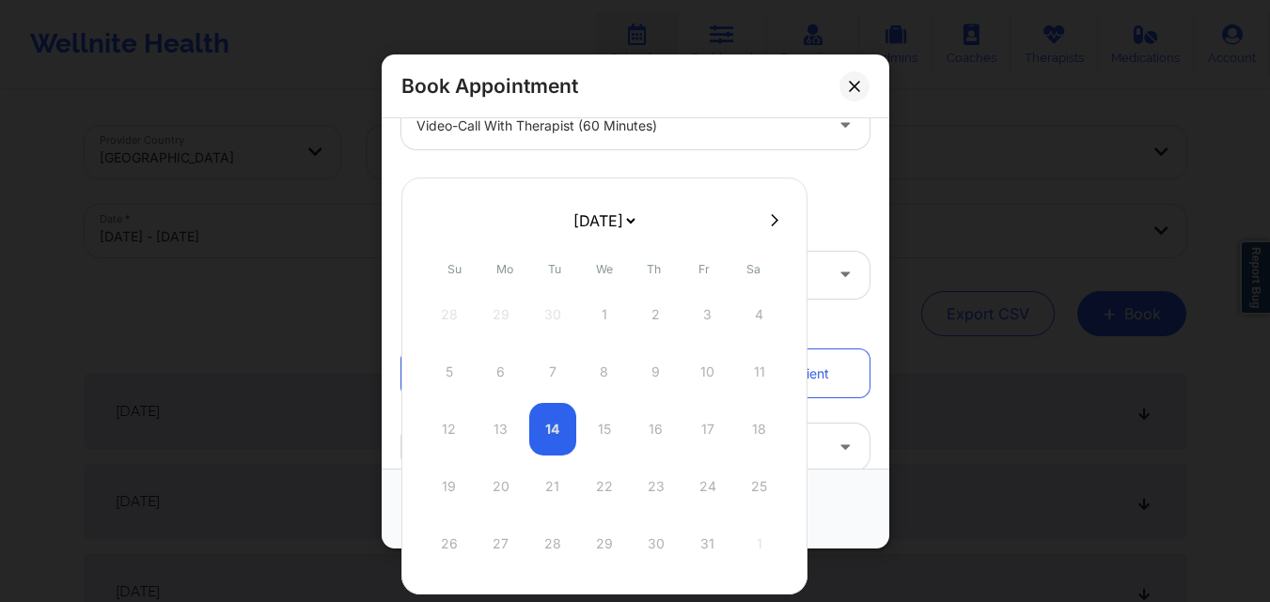
click at [771, 217] on icon at bounding box center [775, 220] width 8 height 14
select select "2025-10"
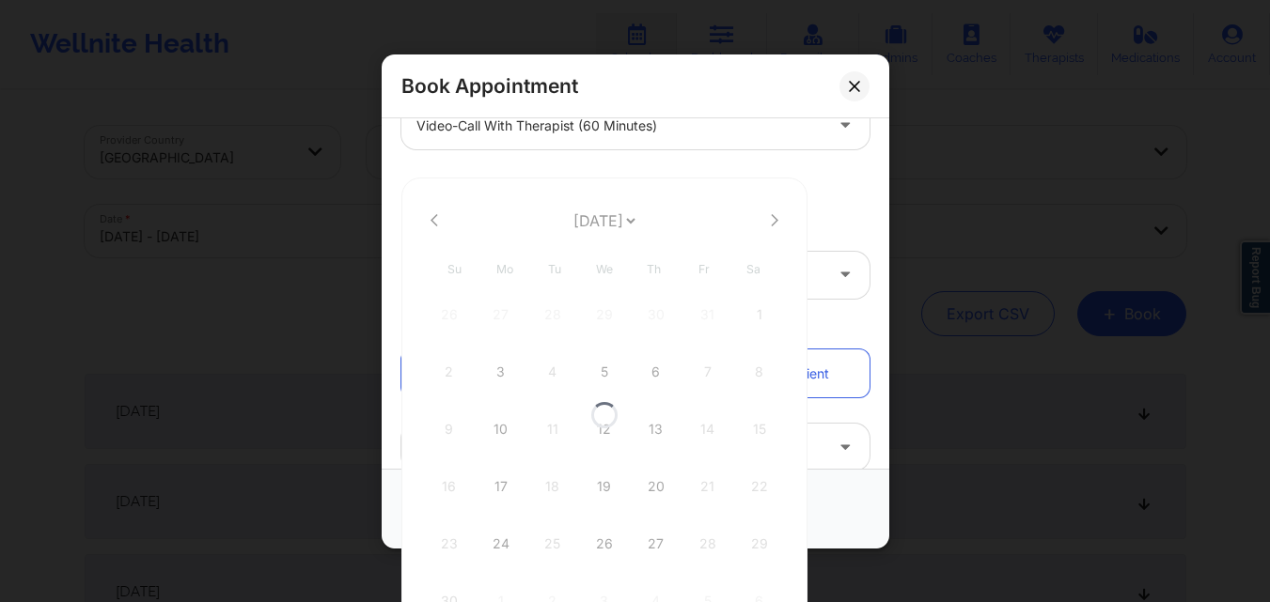
select select "2025-10"
click at [499, 547] on div "24" at bounding box center [500, 544] width 47 height 53
type input "[DATE]"
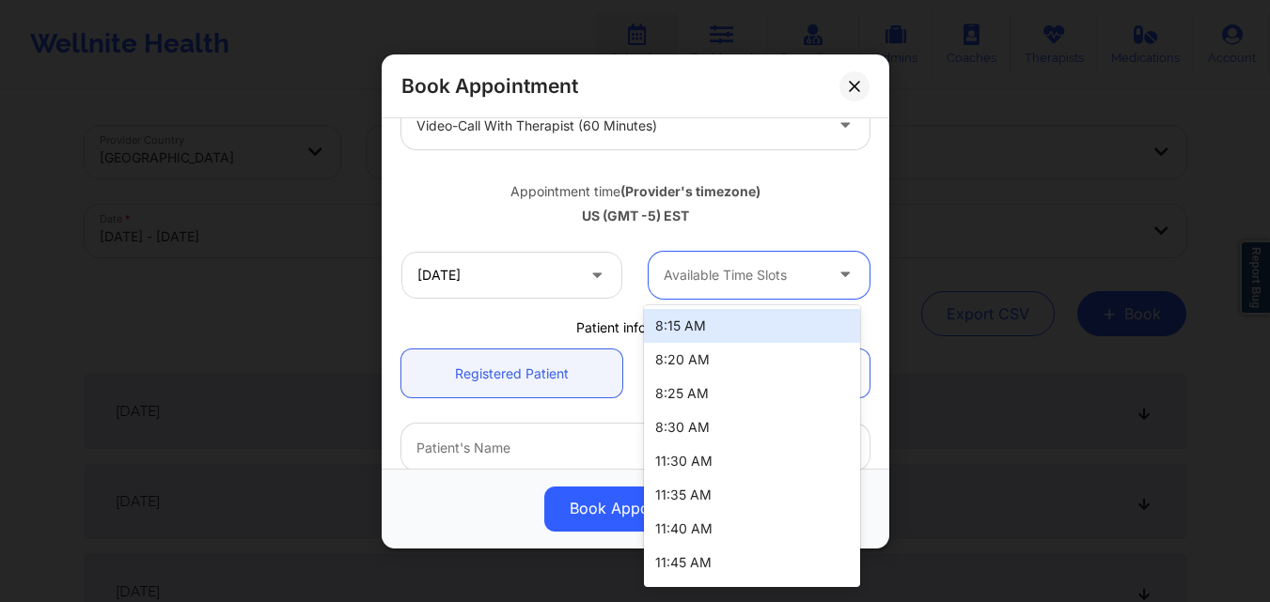
click at [772, 270] on div at bounding box center [742, 275] width 159 height 23
click at [783, 205] on div "Appointment time (Provider's timezone) US (GMT -5) EST" at bounding box center [635, 200] width 494 height 50
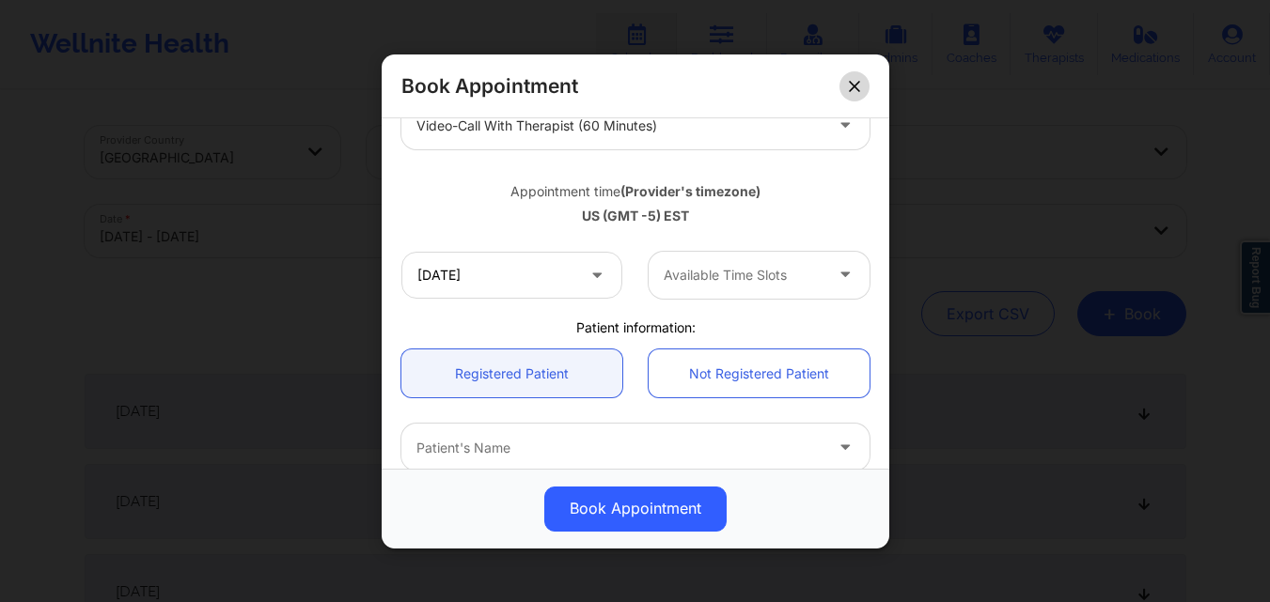
click at [856, 84] on icon at bounding box center [854, 85] width 10 height 10
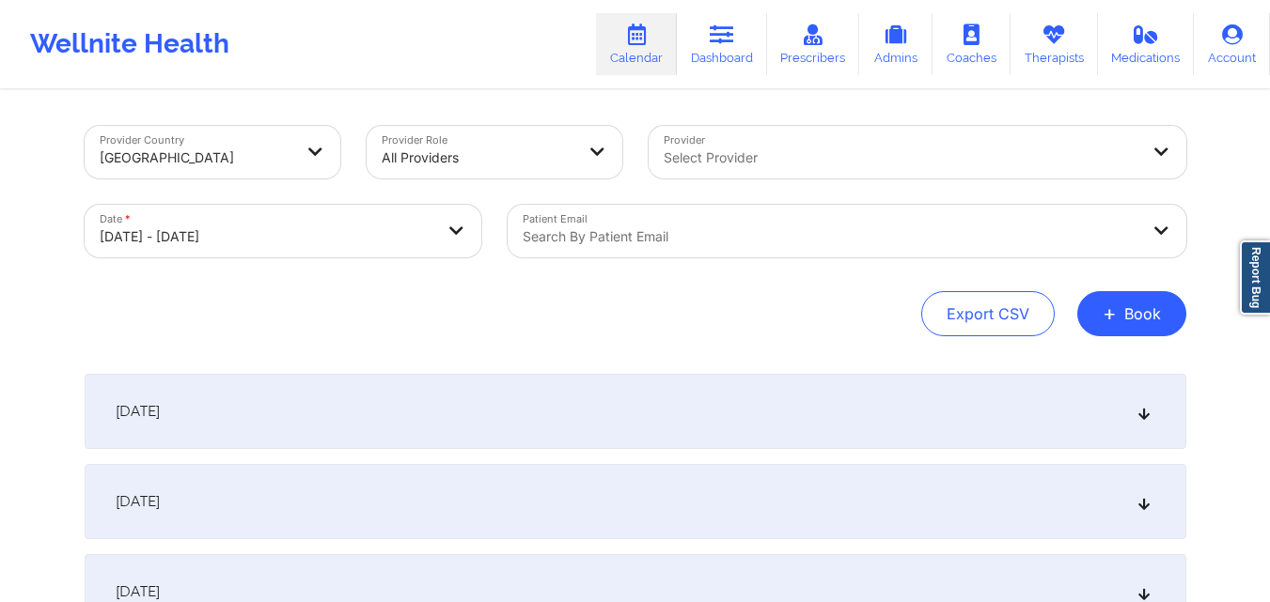
click at [773, 238] on div at bounding box center [830, 237] width 616 height 23
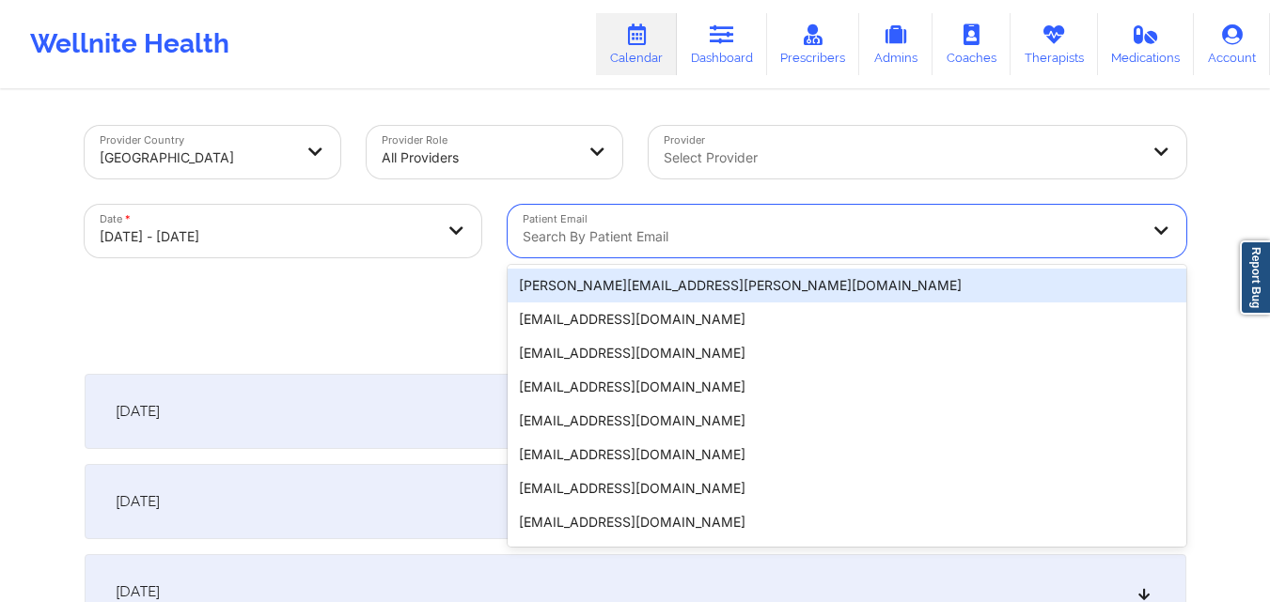
paste input "IBejah Clendinen"
type input "IBejah Clendinen"
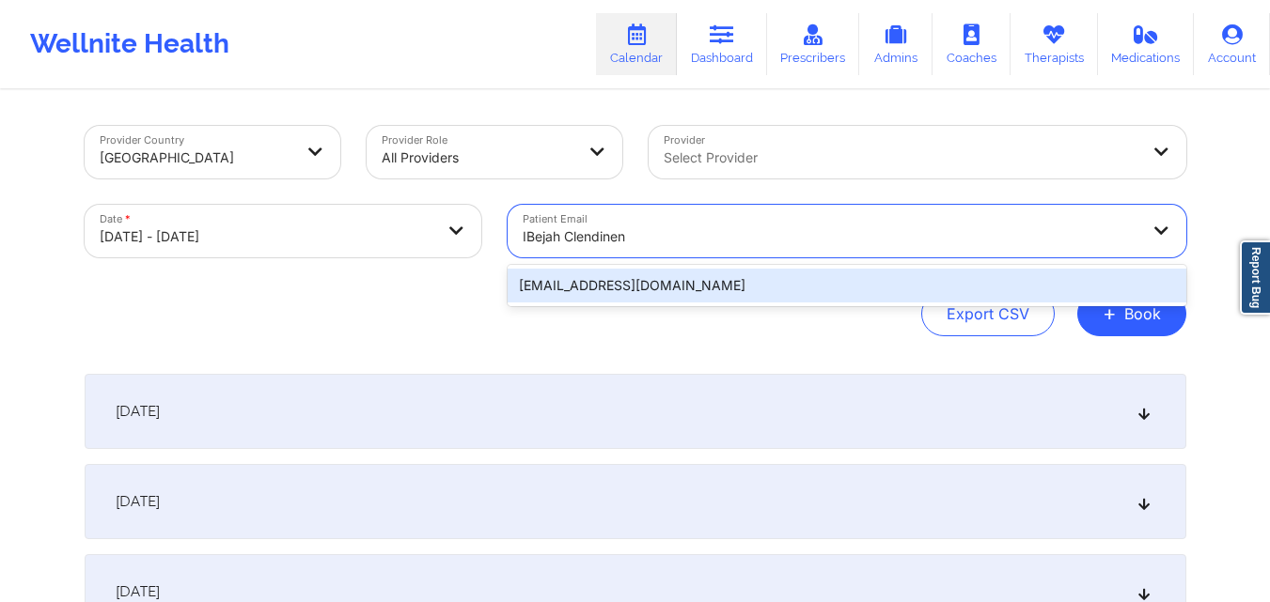
click at [737, 287] on div "[EMAIL_ADDRESS][DOMAIN_NAME]" at bounding box center [846, 286] width 678 height 34
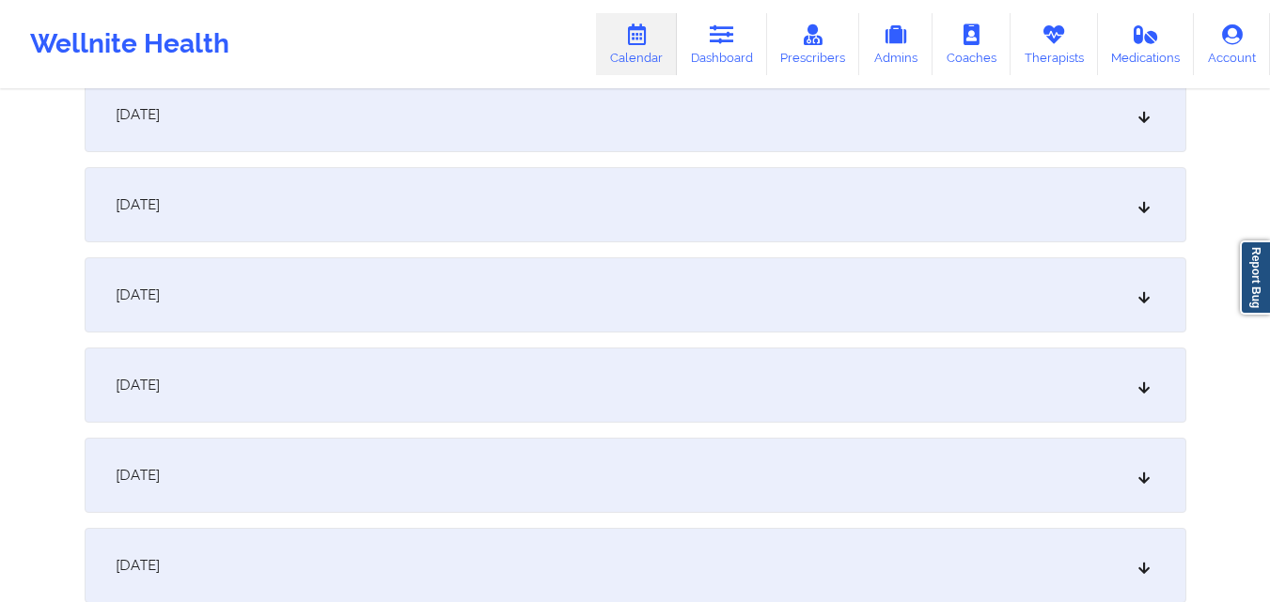
scroll to position [1222, 0]
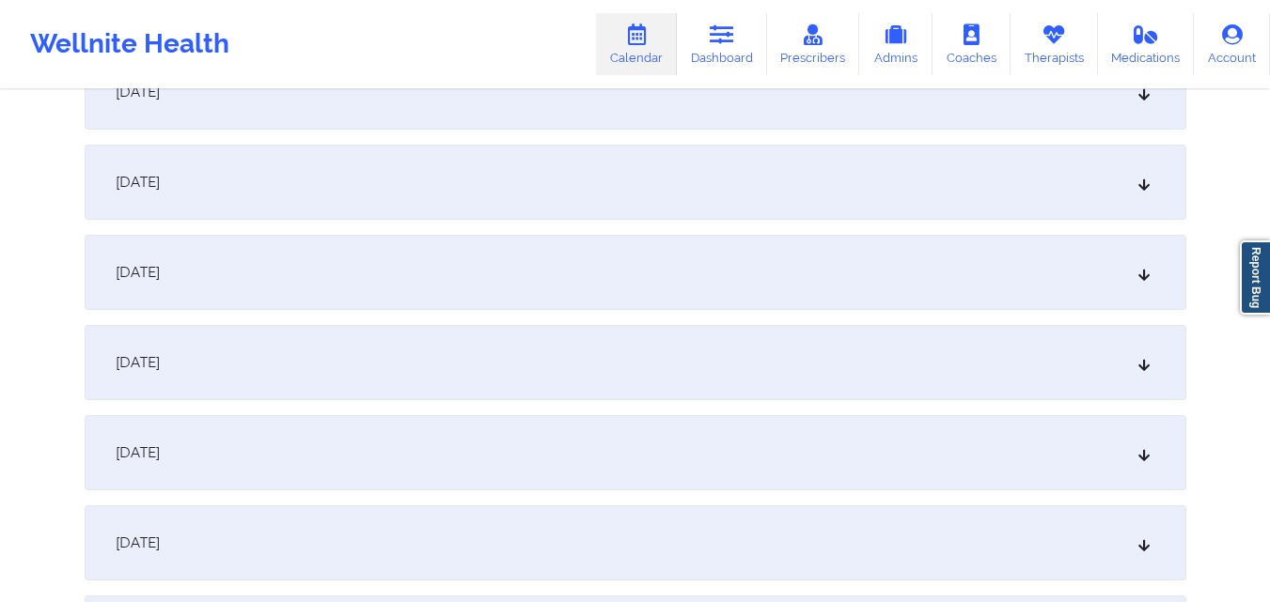
click at [510, 386] on div "[DATE]" at bounding box center [635, 362] width 1101 height 75
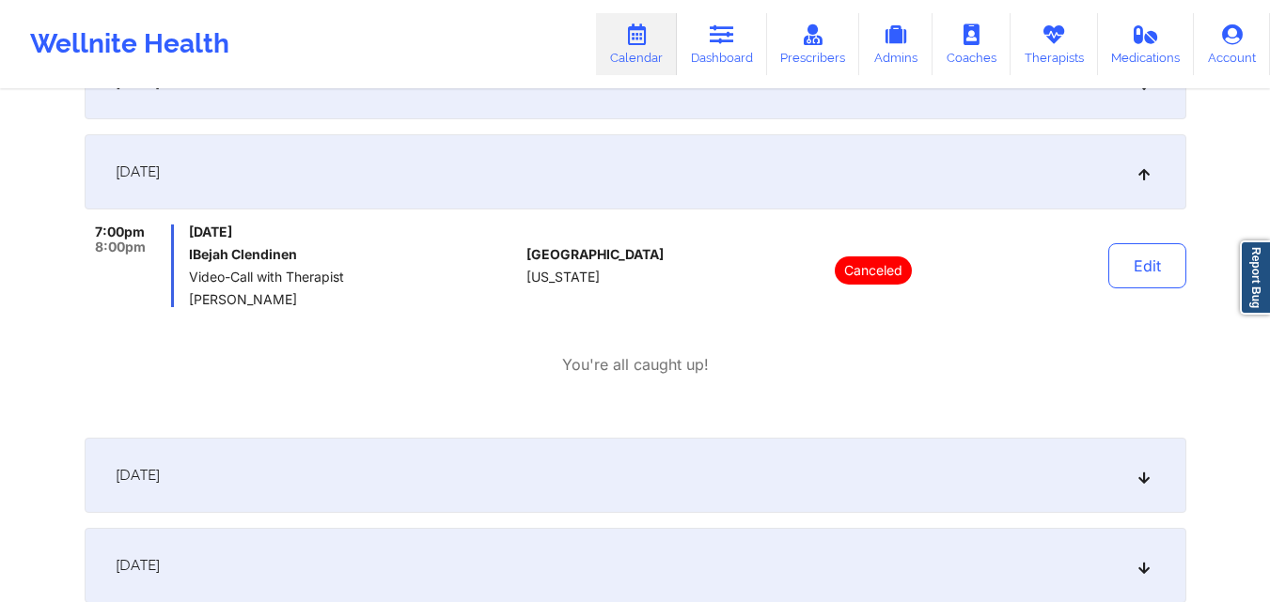
scroll to position [1410, 0]
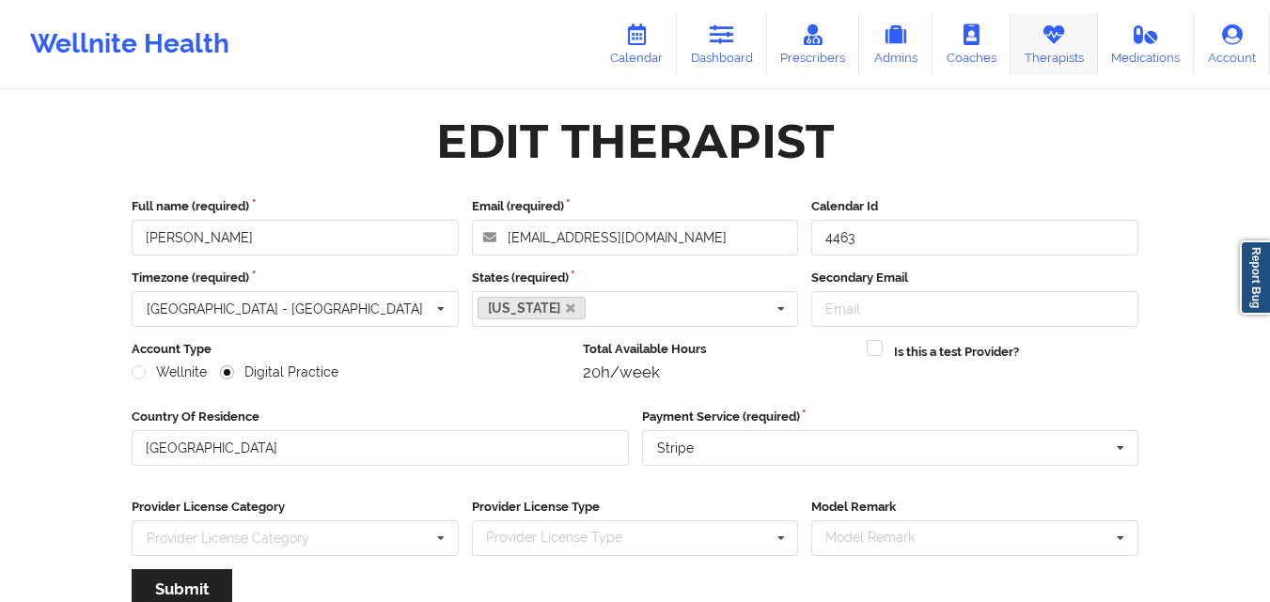
click at [1051, 39] on icon at bounding box center [1053, 34] width 24 height 21
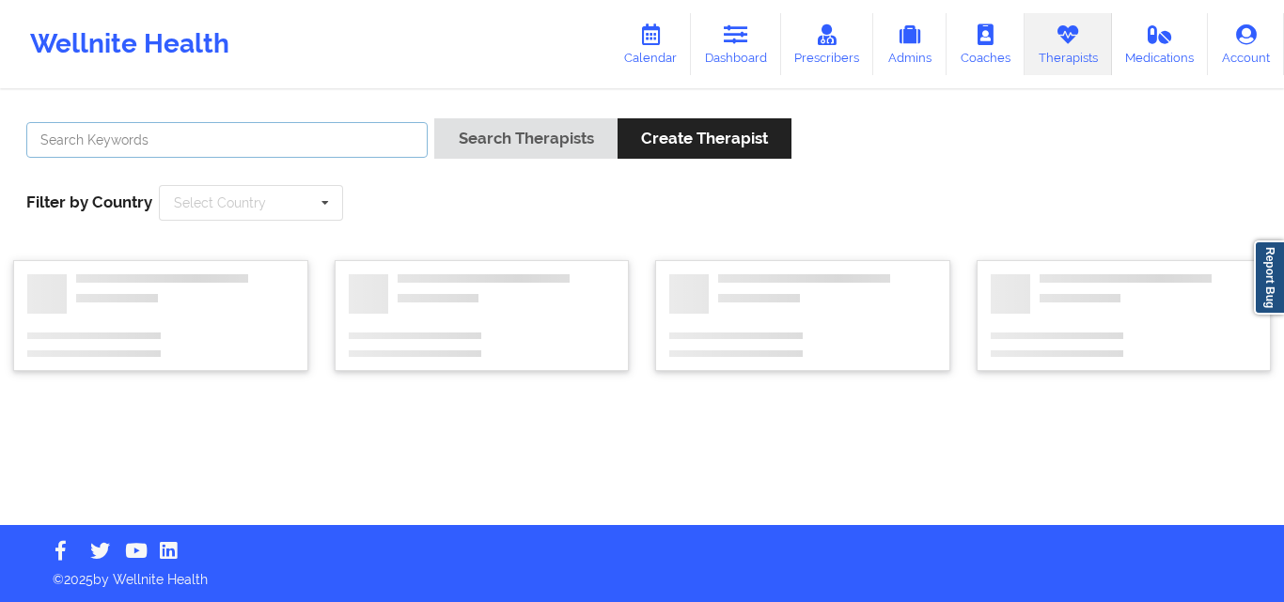
click at [359, 140] on input "text" at bounding box center [226, 140] width 401 height 36
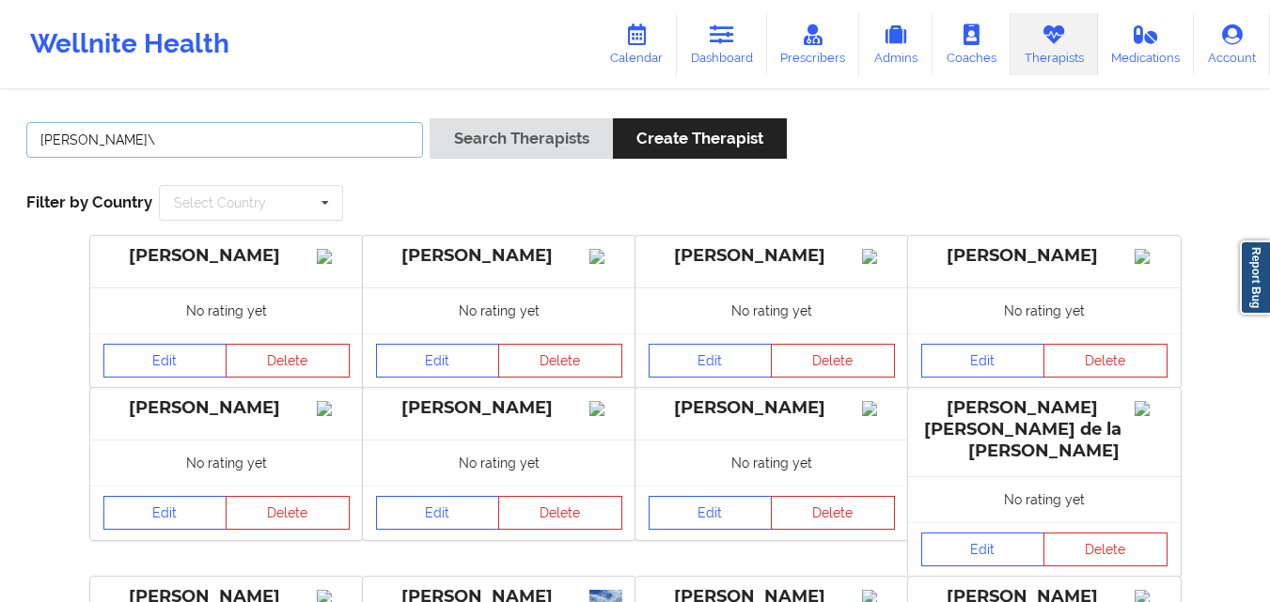
type input "Mashonda Waddell"
click at [429, 118] on button "Search Therapists" at bounding box center [520, 138] width 182 height 40
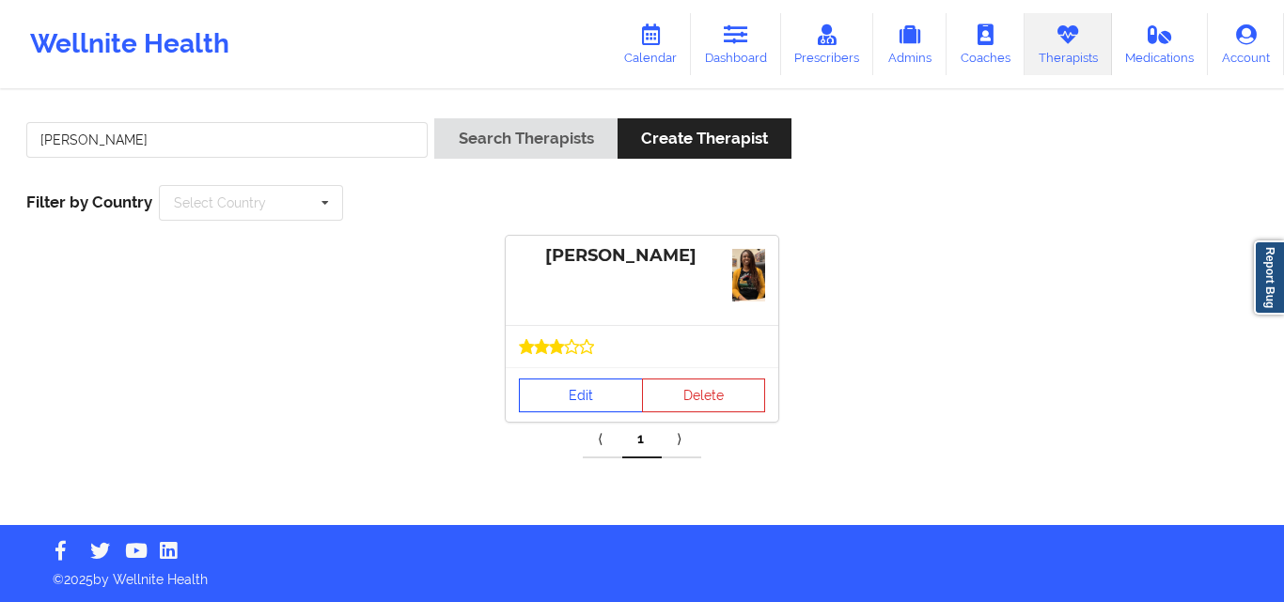
click at [571, 349] on icon at bounding box center [571, 346] width 15 height 15
click at [593, 387] on link "Edit" at bounding box center [581, 396] width 124 height 34
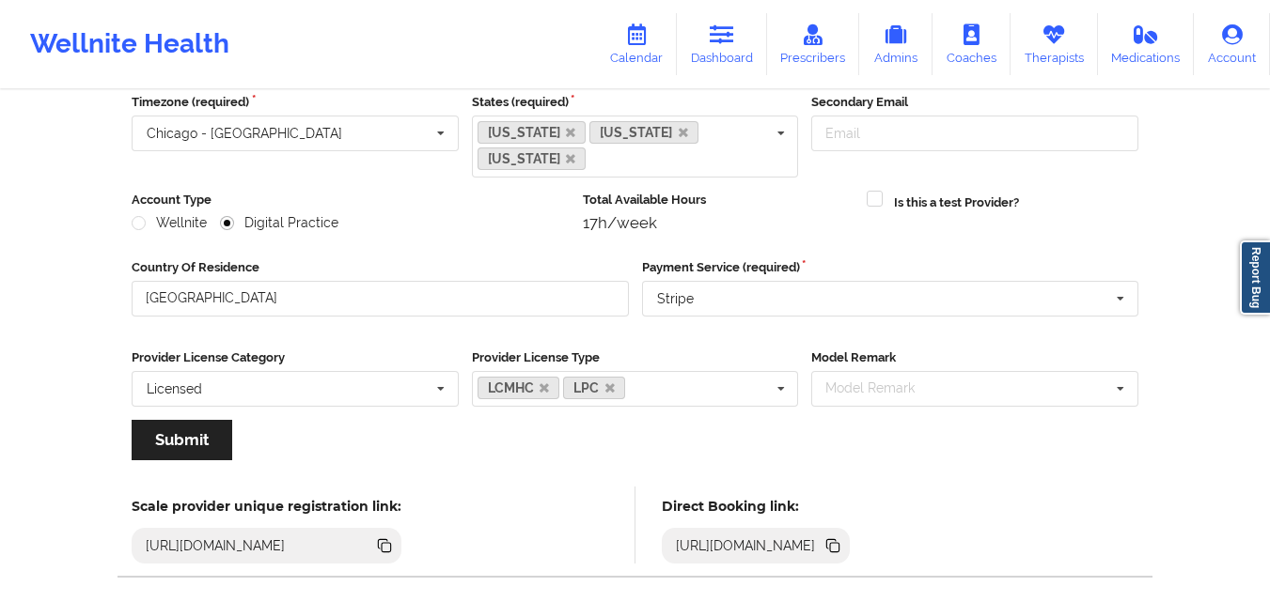
scroll to position [267, 0]
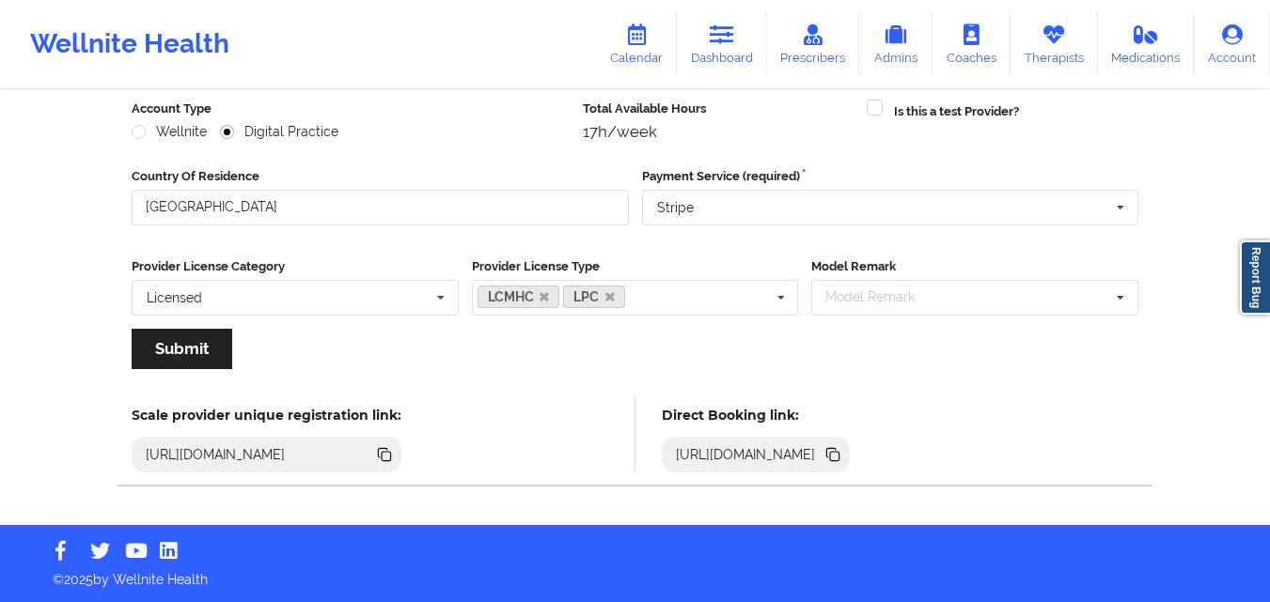
click at [843, 456] on icon at bounding box center [832, 454] width 21 height 21
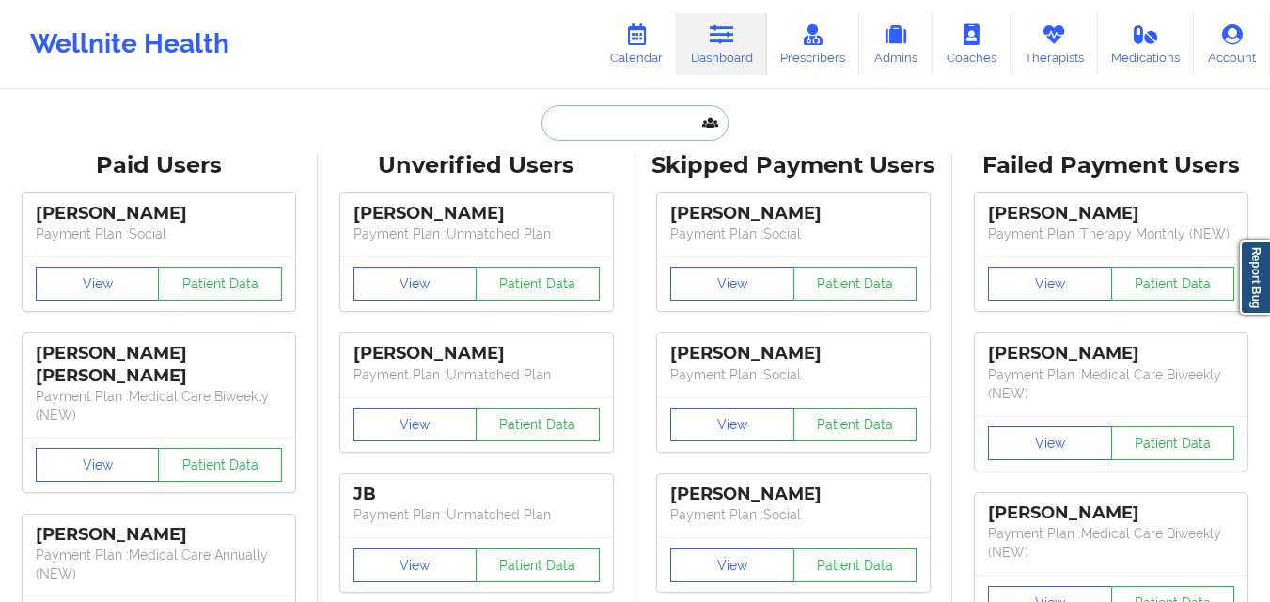
click at [629, 129] on input "text" at bounding box center [634, 123] width 186 height 36
paste input "[EMAIL_ADDRESS][DOMAIN_NAME]"
type input "[EMAIL_ADDRESS][DOMAIN_NAME]"
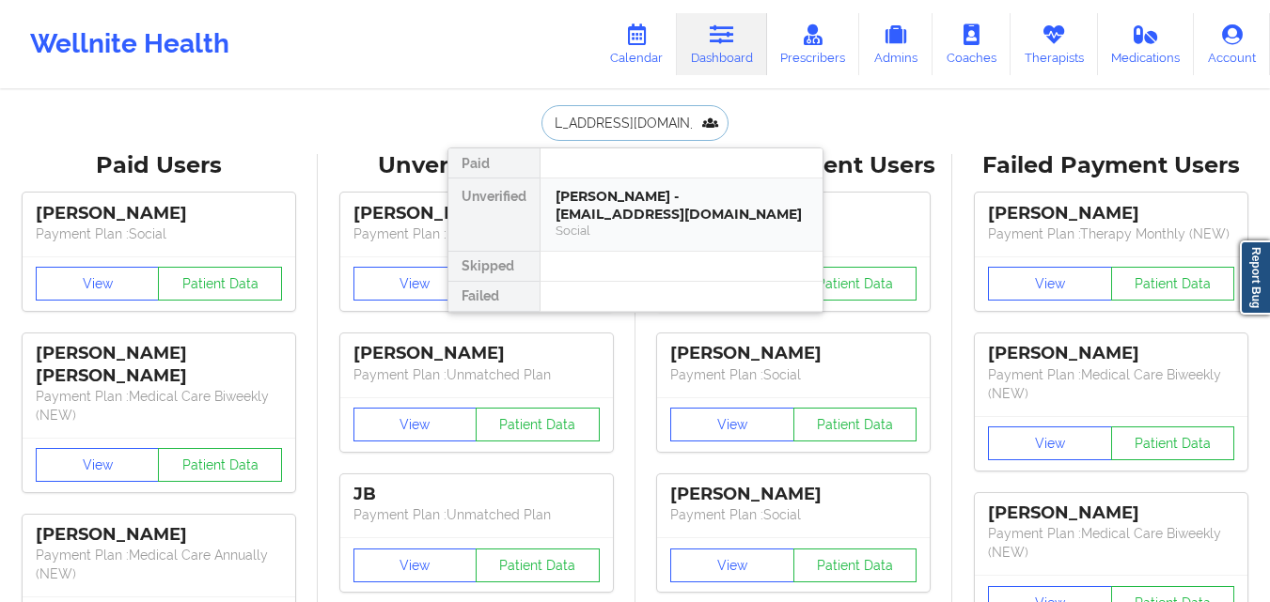
click at [760, 203] on div "[PERSON_NAME] - [EMAIL_ADDRESS][DOMAIN_NAME]" at bounding box center [681, 205] width 252 height 35
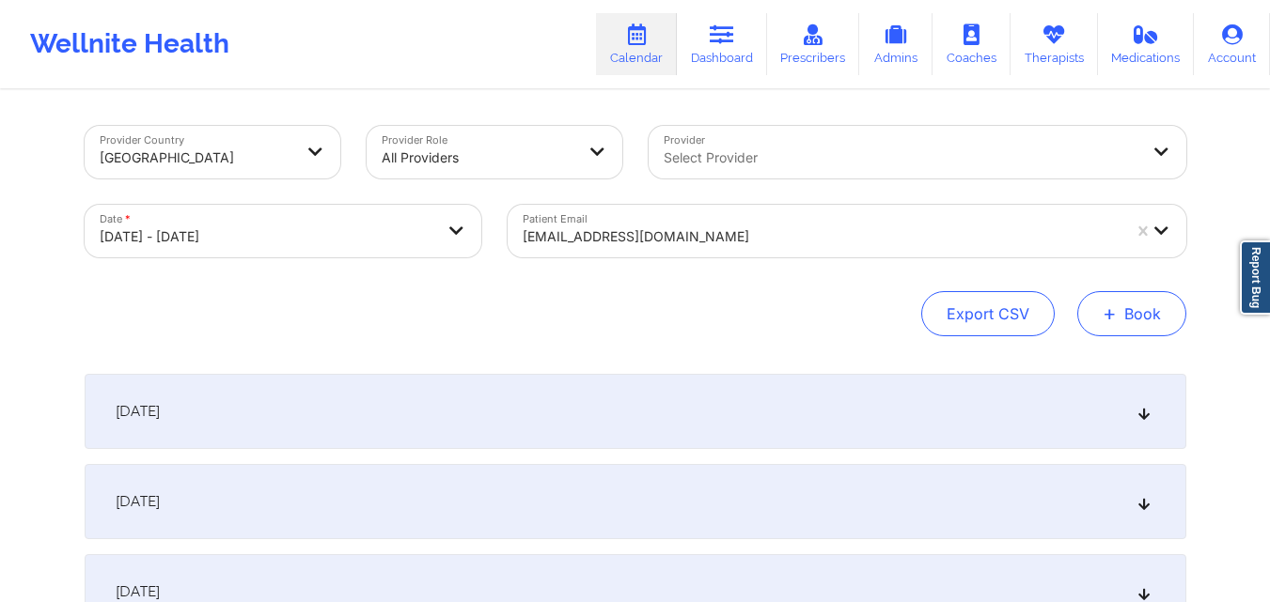
click at [1119, 318] on button "+ Book" at bounding box center [1131, 313] width 109 height 45
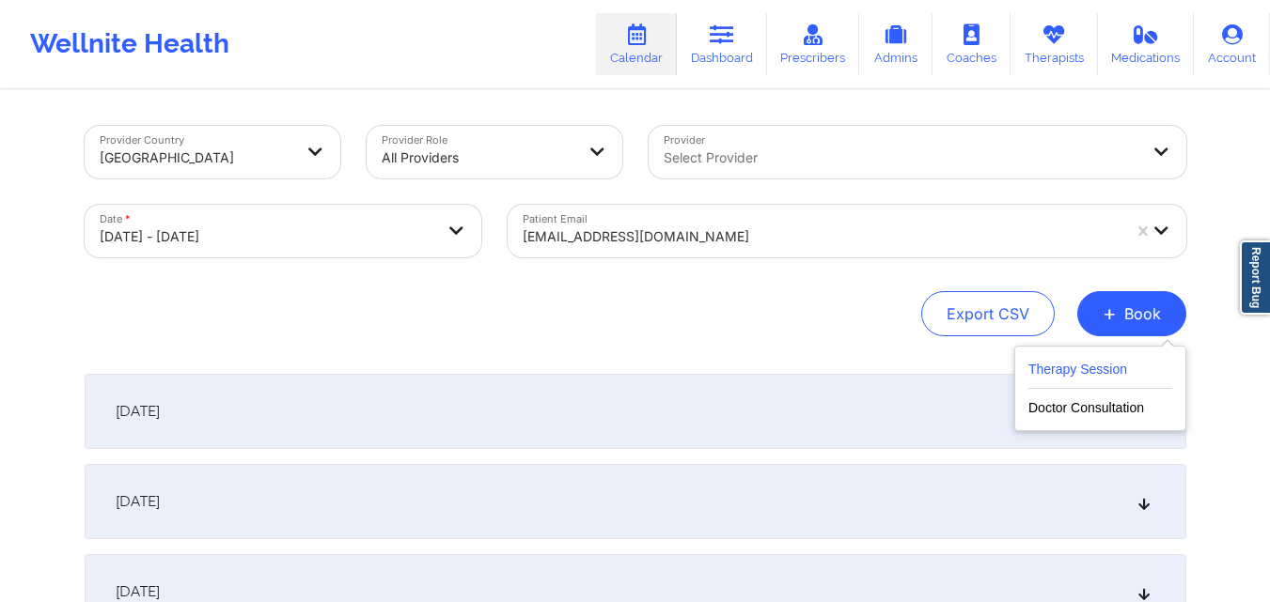
click at [1088, 369] on button "Therapy Session" at bounding box center [1100, 373] width 144 height 31
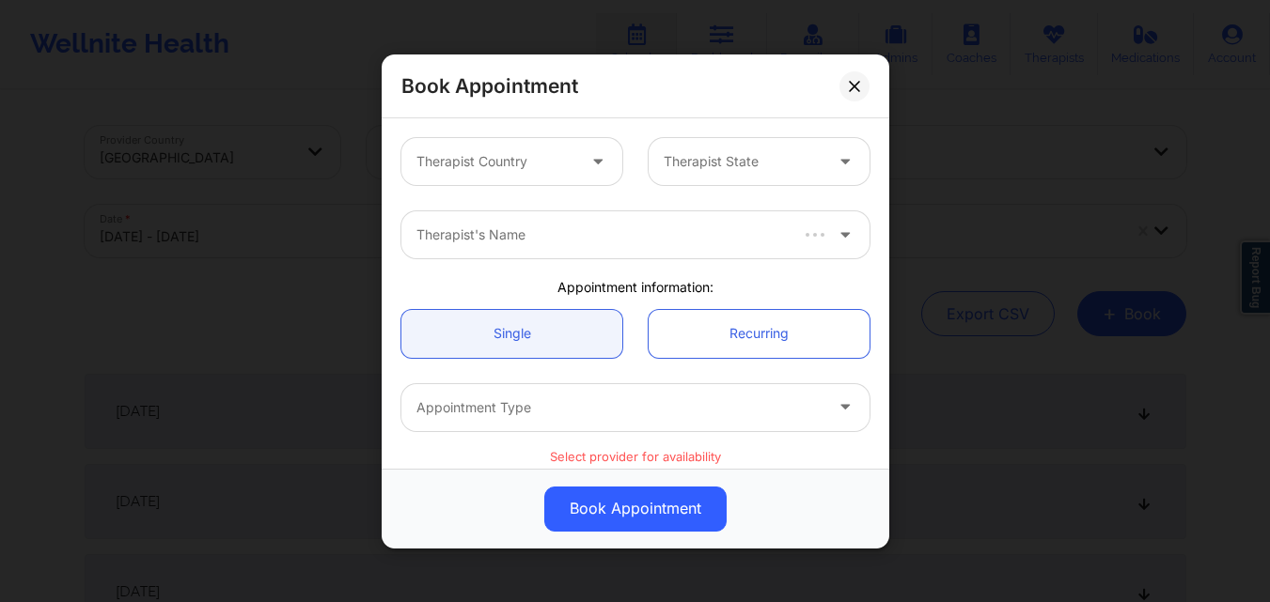
click at [499, 176] on div "Therapist Country" at bounding box center [489, 161] width 176 height 47
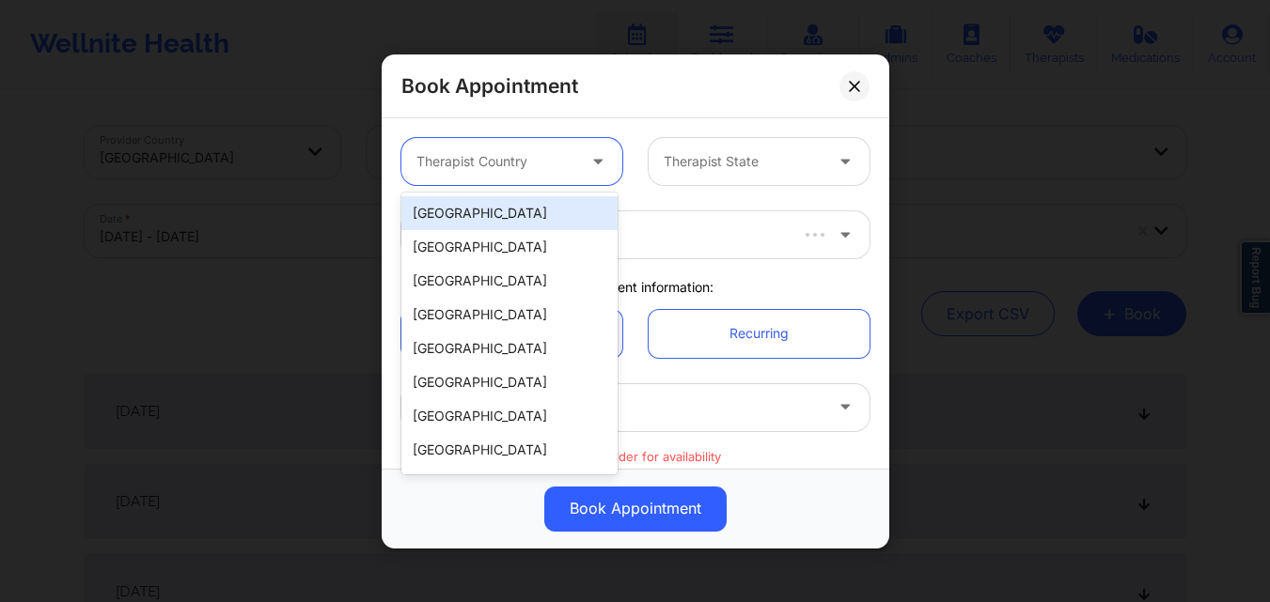
click at [561, 223] on div "[GEOGRAPHIC_DATA]" at bounding box center [509, 213] width 216 height 34
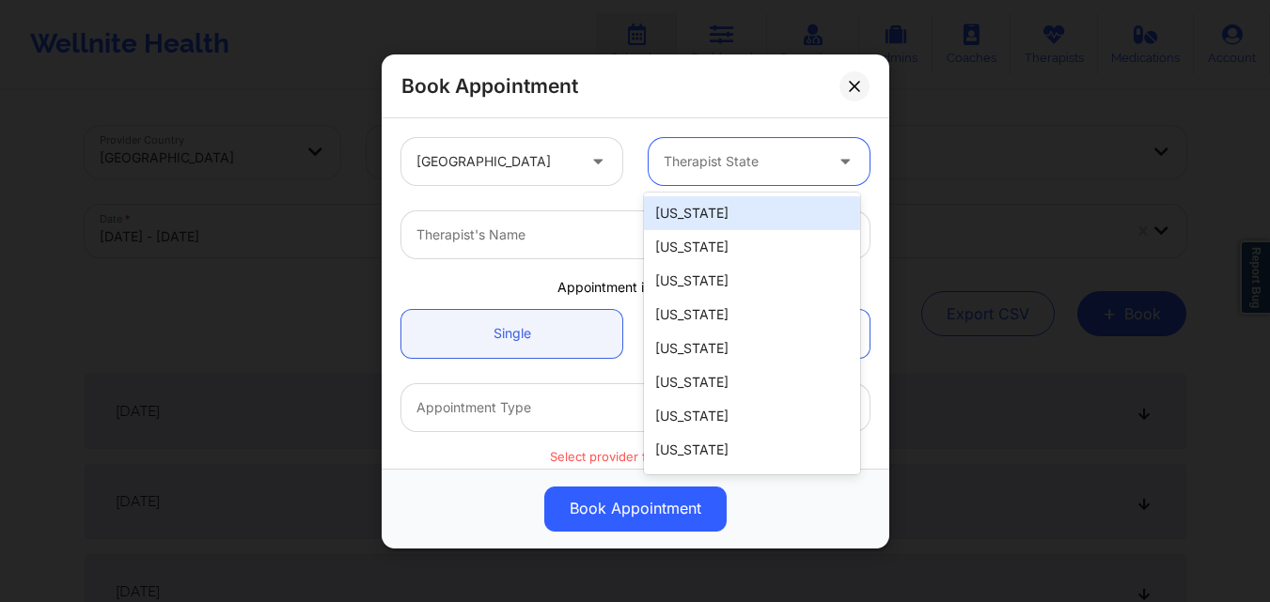
click at [785, 168] on div at bounding box center [742, 161] width 159 height 23
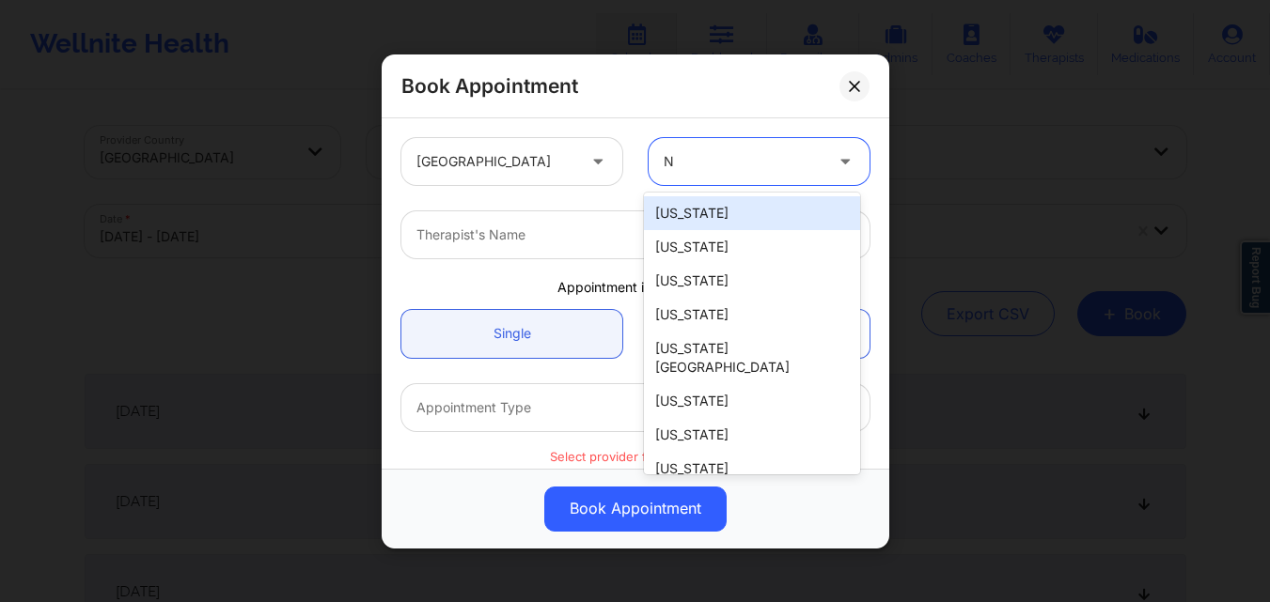
type input "N"
type input "NEW"
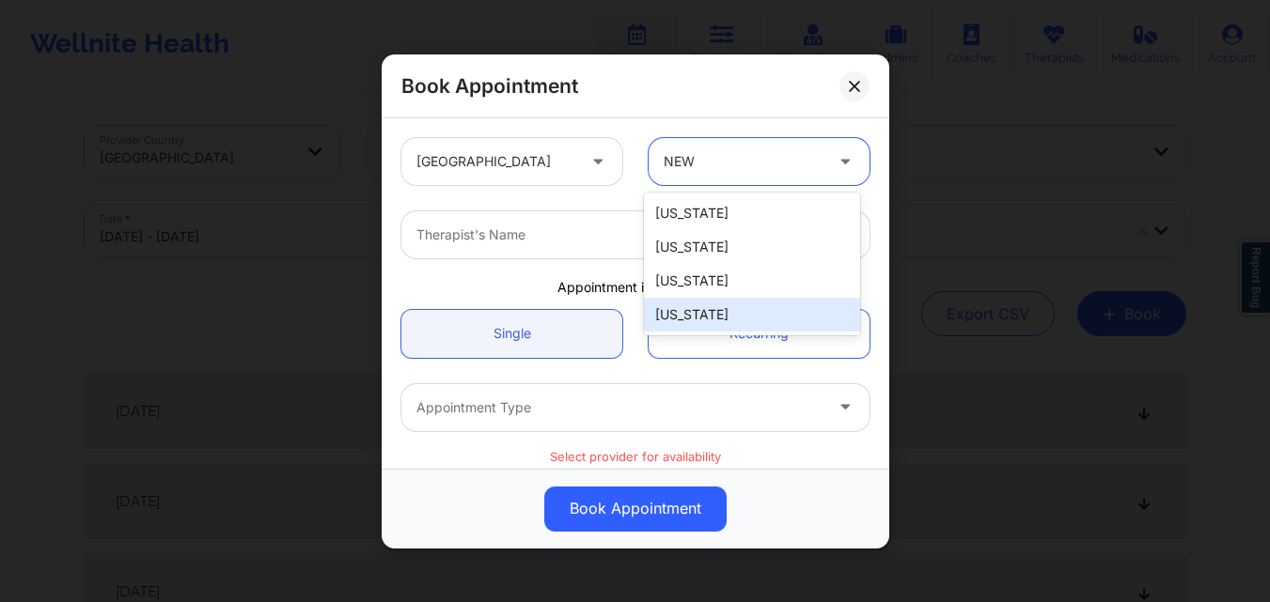
click at [740, 327] on div "[US_STATE]" at bounding box center [752, 315] width 216 height 34
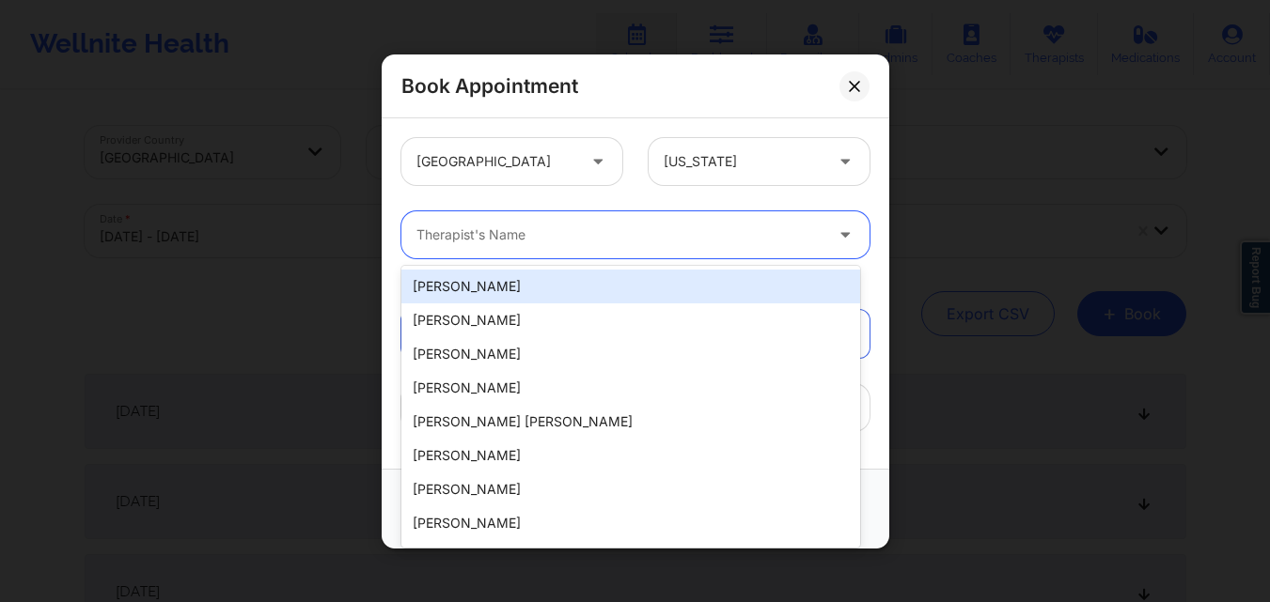
click at [560, 231] on div at bounding box center [619, 235] width 406 height 23
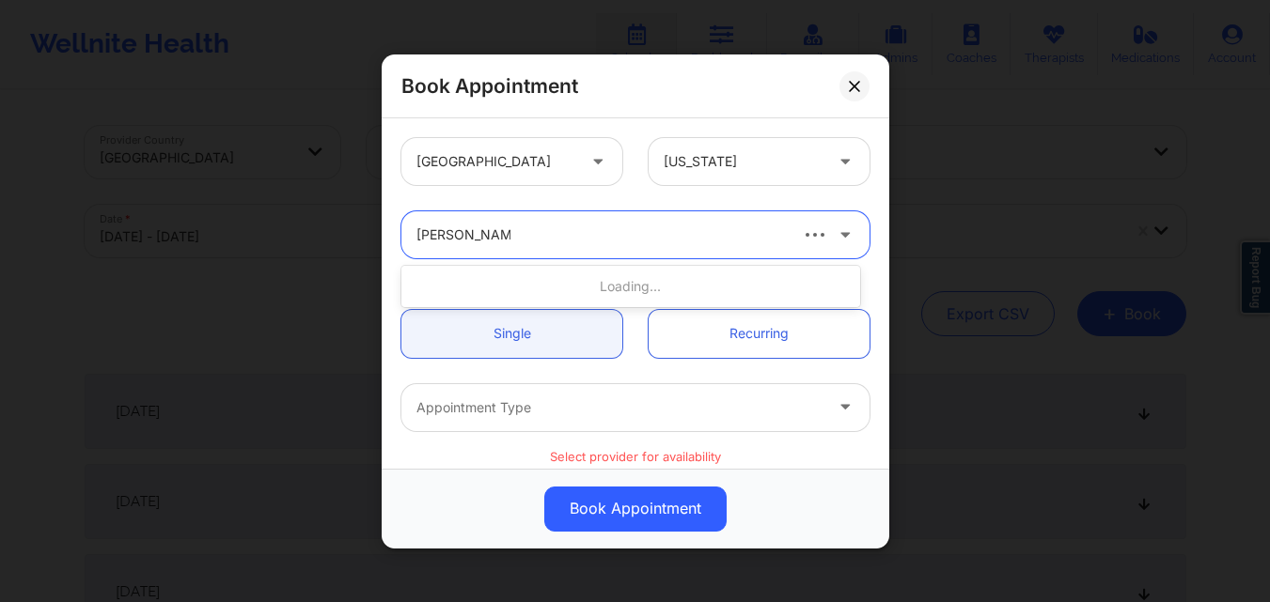
type input "[PERSON_NAME]"
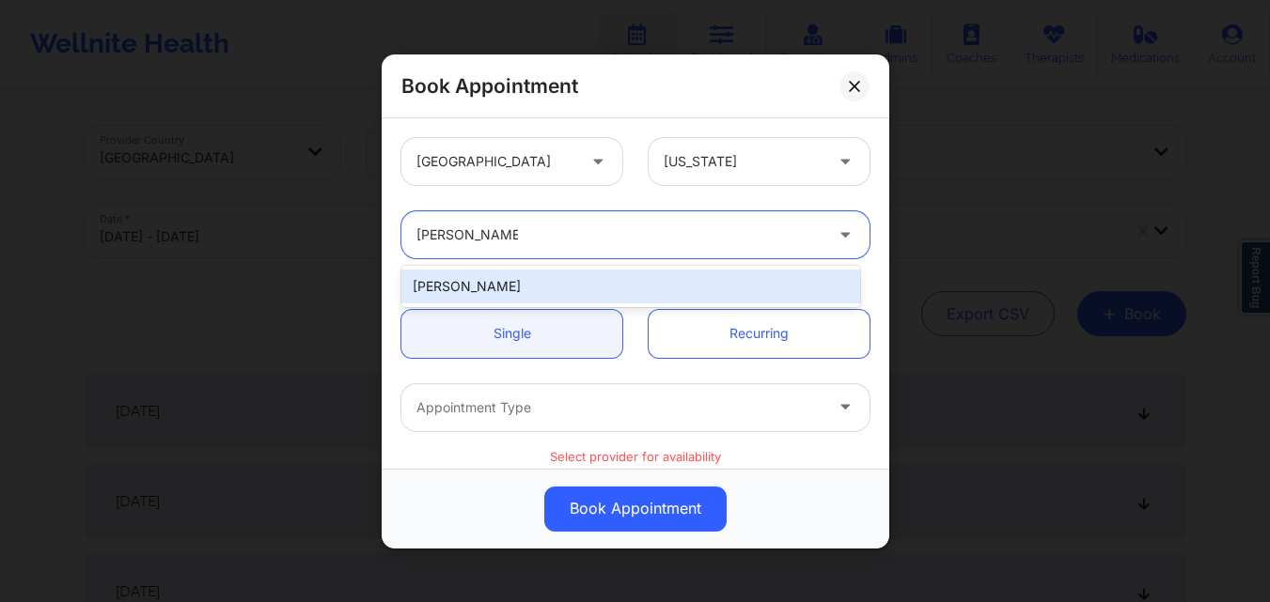
click at [589, 292] on div "[PERSON_NAME]" at bounding box center [630, 287] width 459 height 34
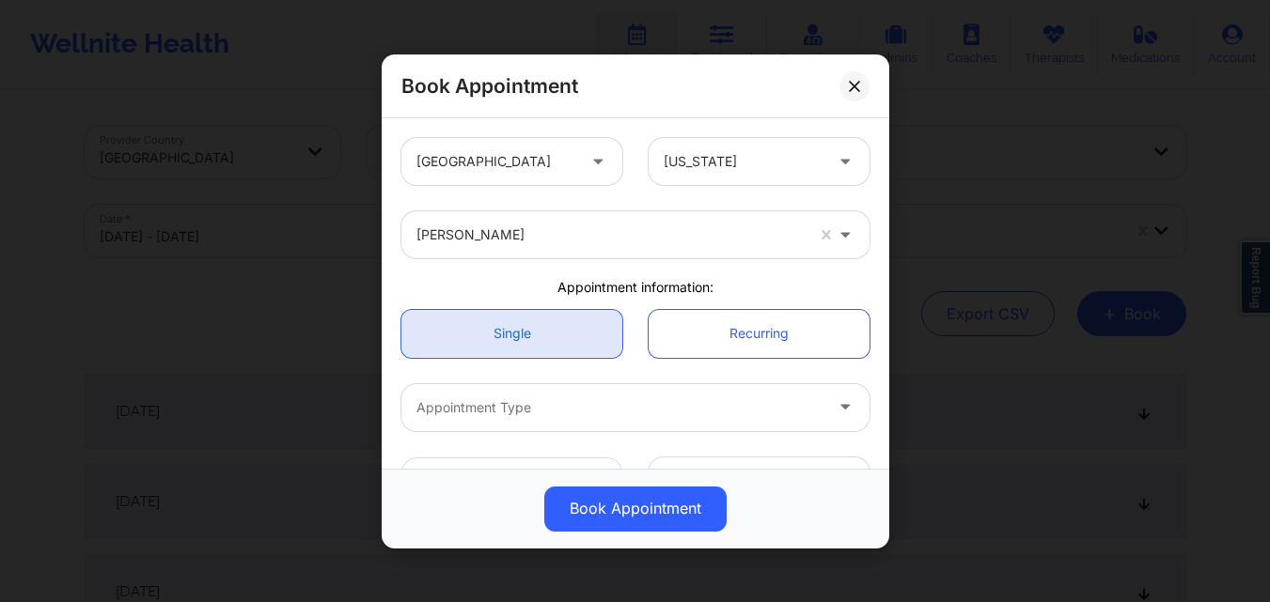
click at [553, 326] on link "Single" at bounding box center [511, 333] width 221 height 48
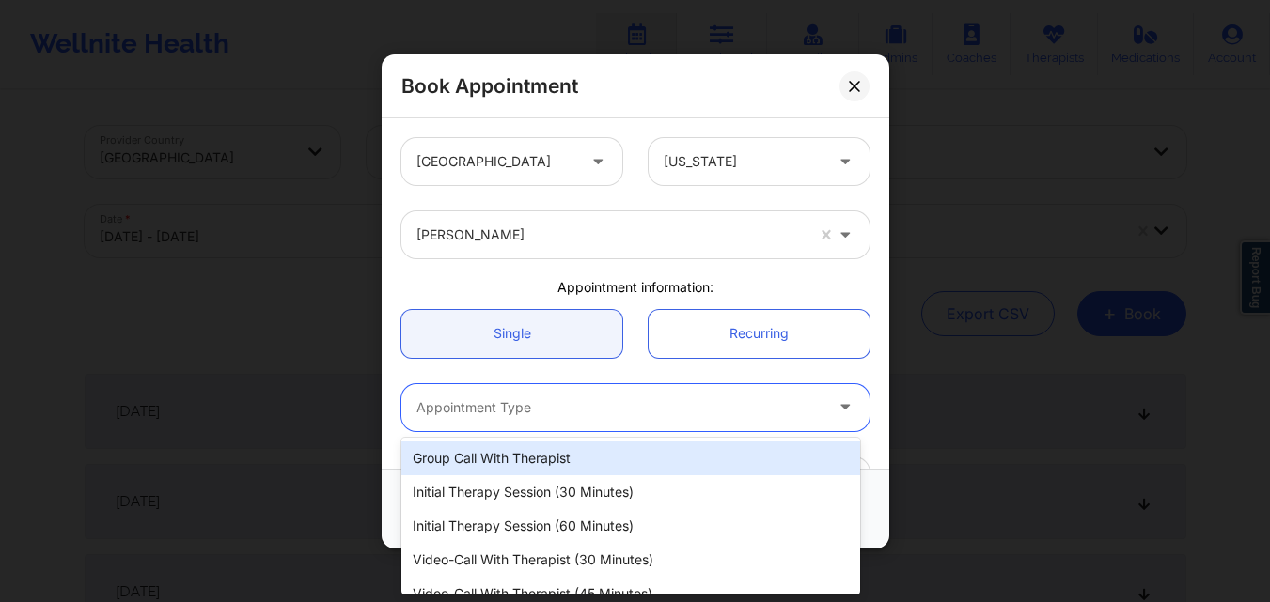
click at [518, 429] on div "Appointment Type" at bounding box center [612, 406] width 423 height 47
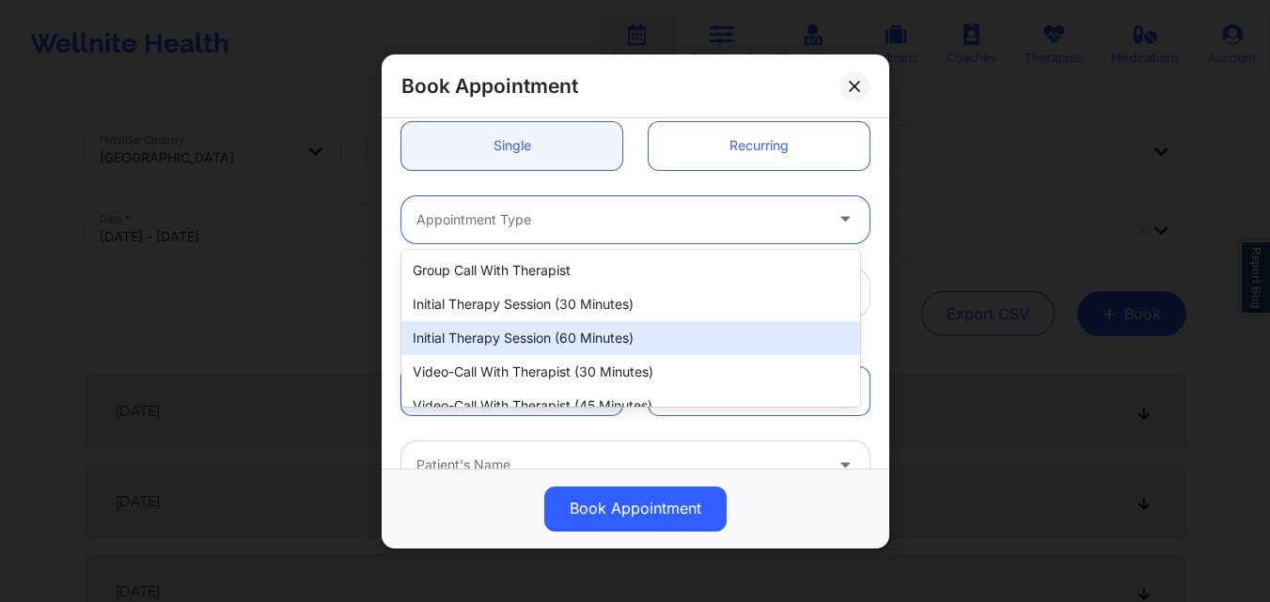
scroll to position [87, 0]
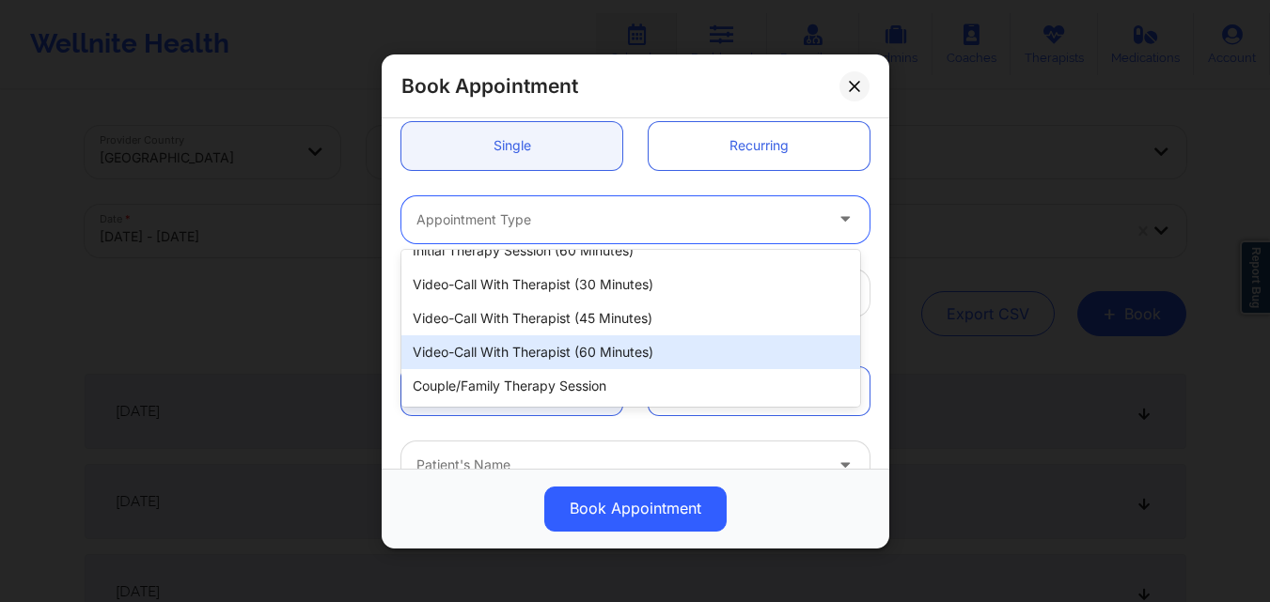
click at [571, 353] on div "Video-Call with Therapist (60 minutes)" at bounding box center [630, 352] width 459 height 34
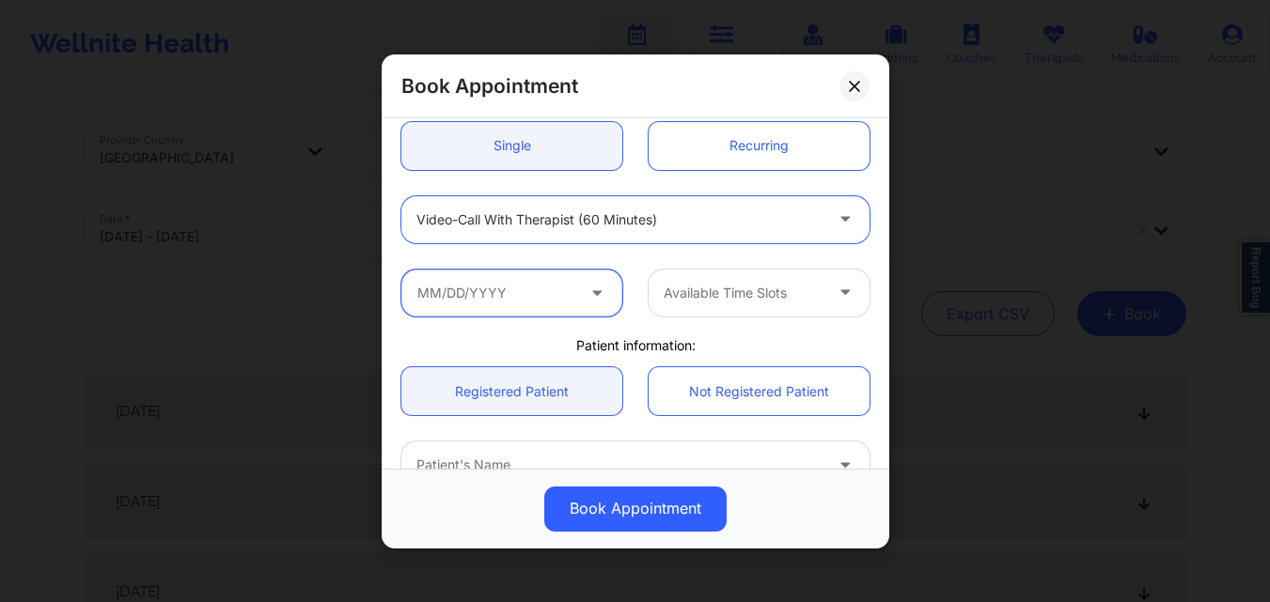
click at [510, 295] on input "text" at bounding box center [511, 292] width 221 height 47
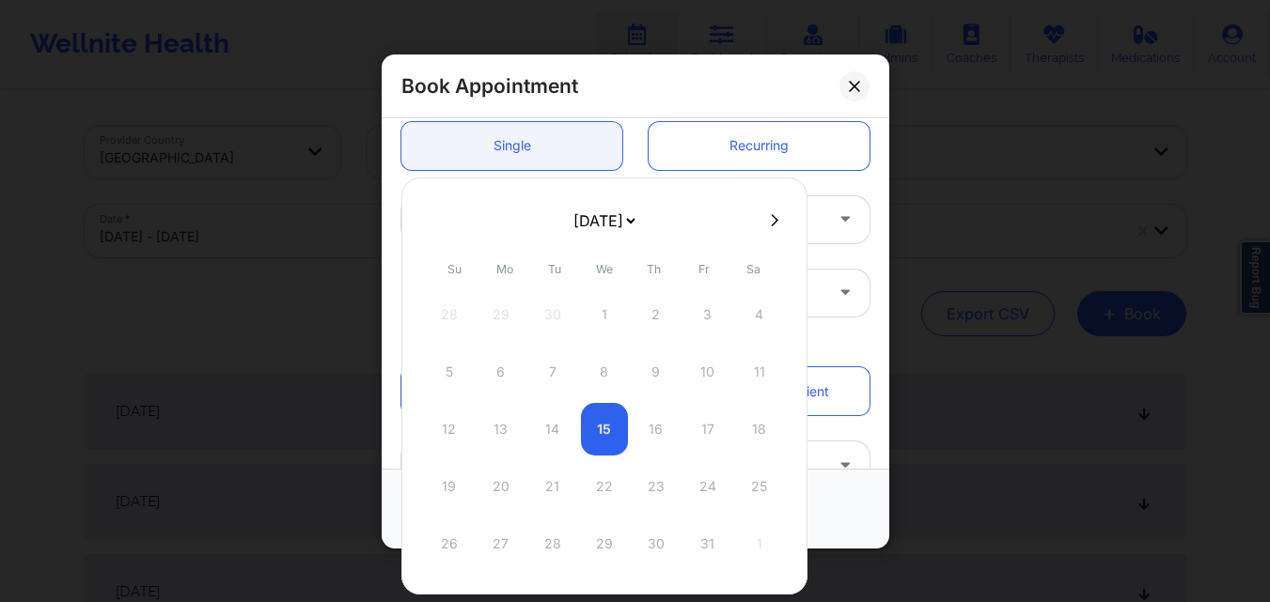
click at [771, 220] on icon at bounding box center [775, 220] width 8 height 14
select select "2025-10"
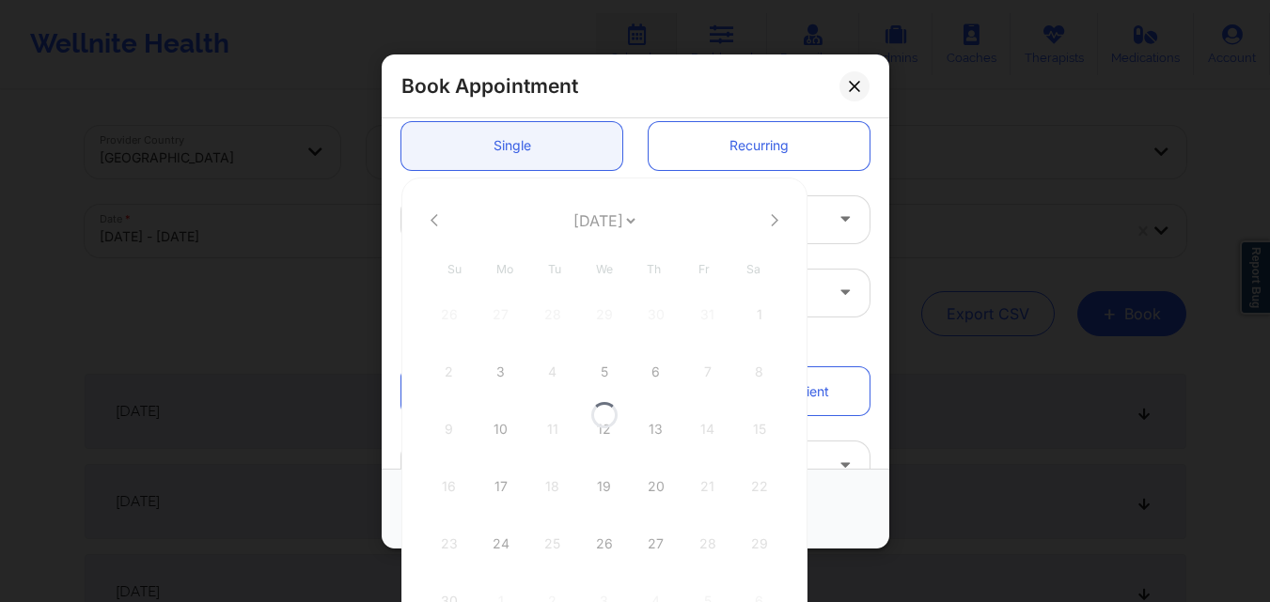
select select "2025-10"
click at [431, 220] on icon at bounding box center [434, 219] width 8 height 12
click at [499, 487] on div "20" at bounding box center [500, 486] width 47 height 53
type input "[DATE]"
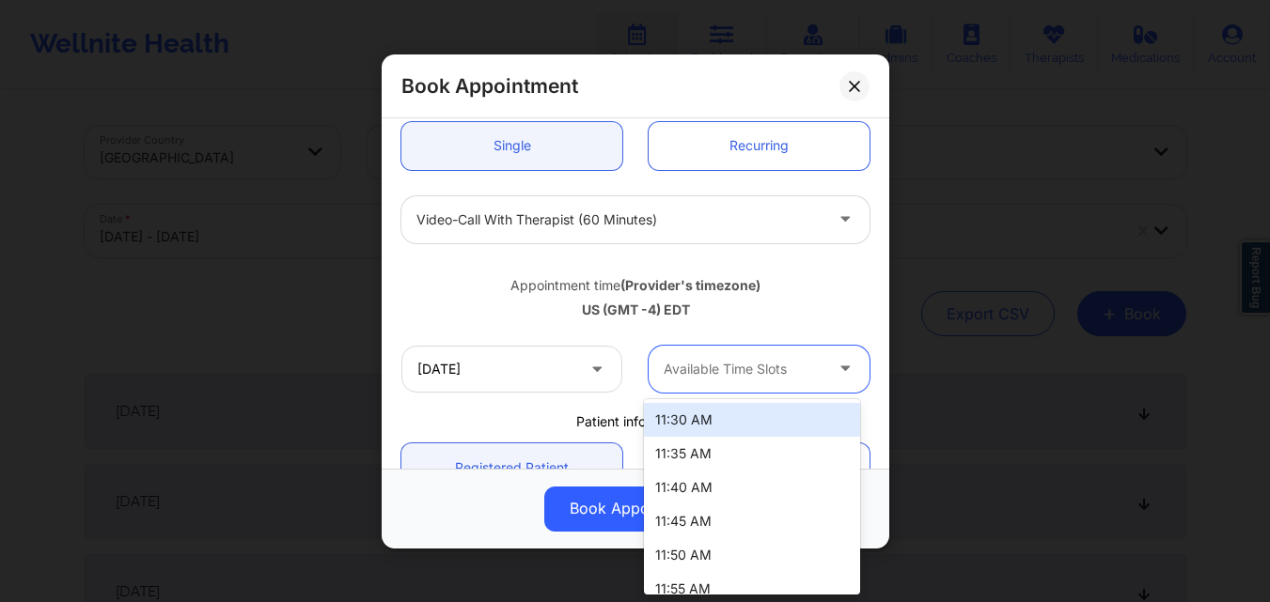
click at [804, 366] on div at bounding box center [742, 369] width 159 height 23
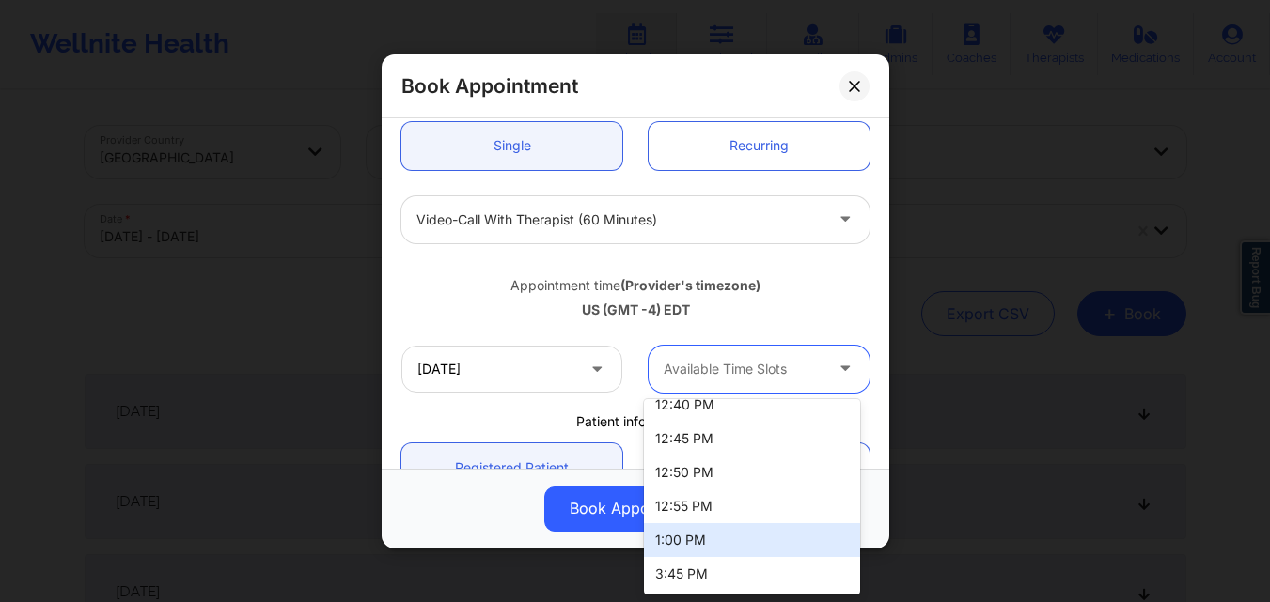
click at [742, 533] on div "1:00 PM" at bounding box center [752, 540] width 216 height 34
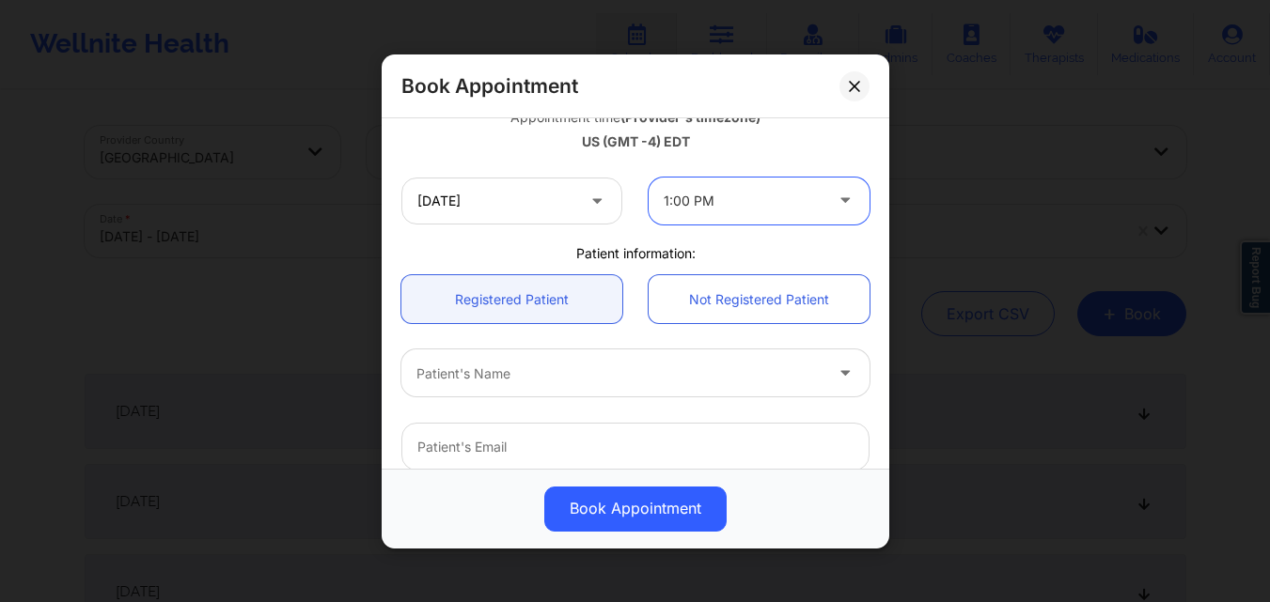
scroll to position [376, 0]
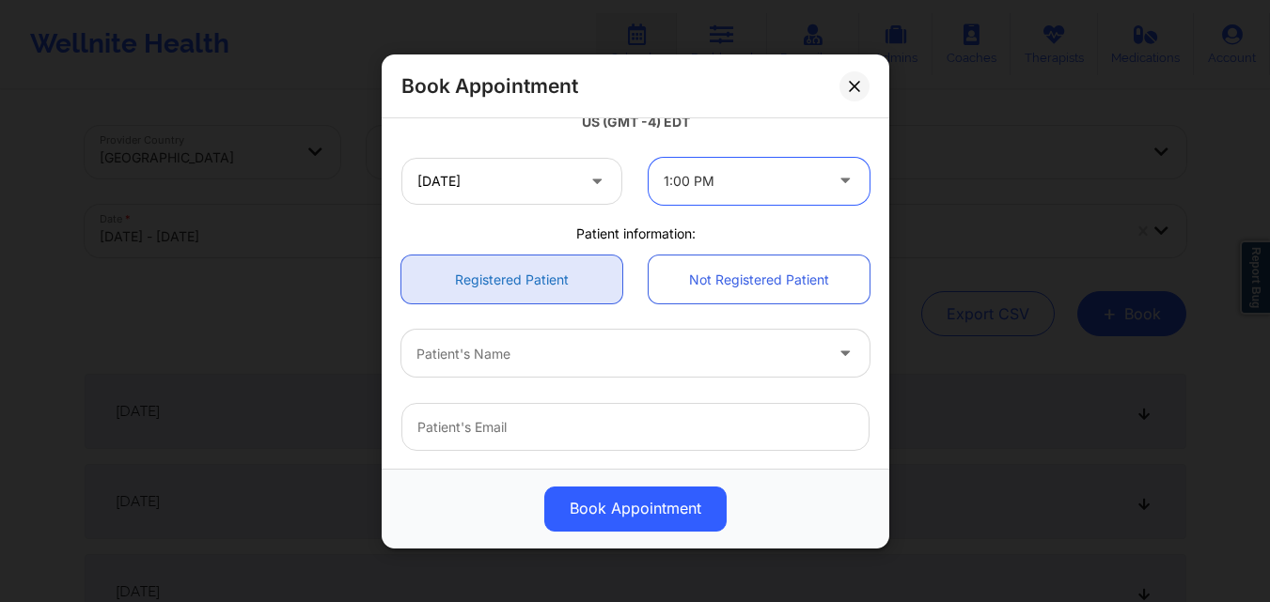
click at [533, 278] on link "Registered Patient" at bounding box center [511, 280] width 221 height 48
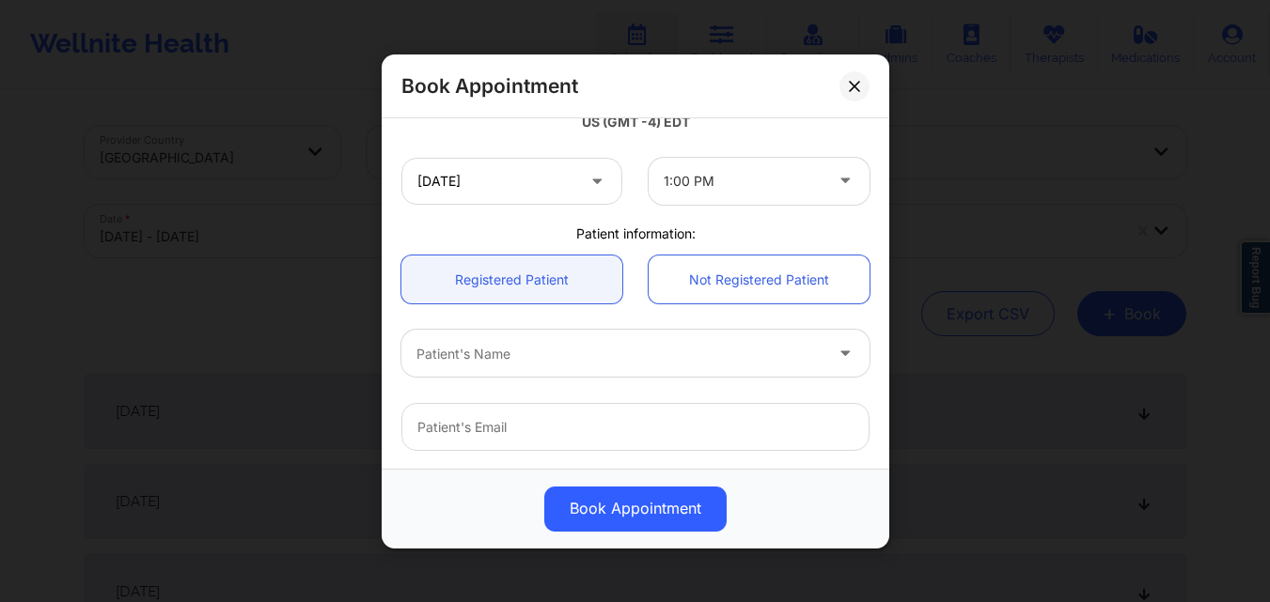
click at [537, 351] on div at bounding box center [619, 353] width 406 height 23
type input "[PERSON_NAME]"
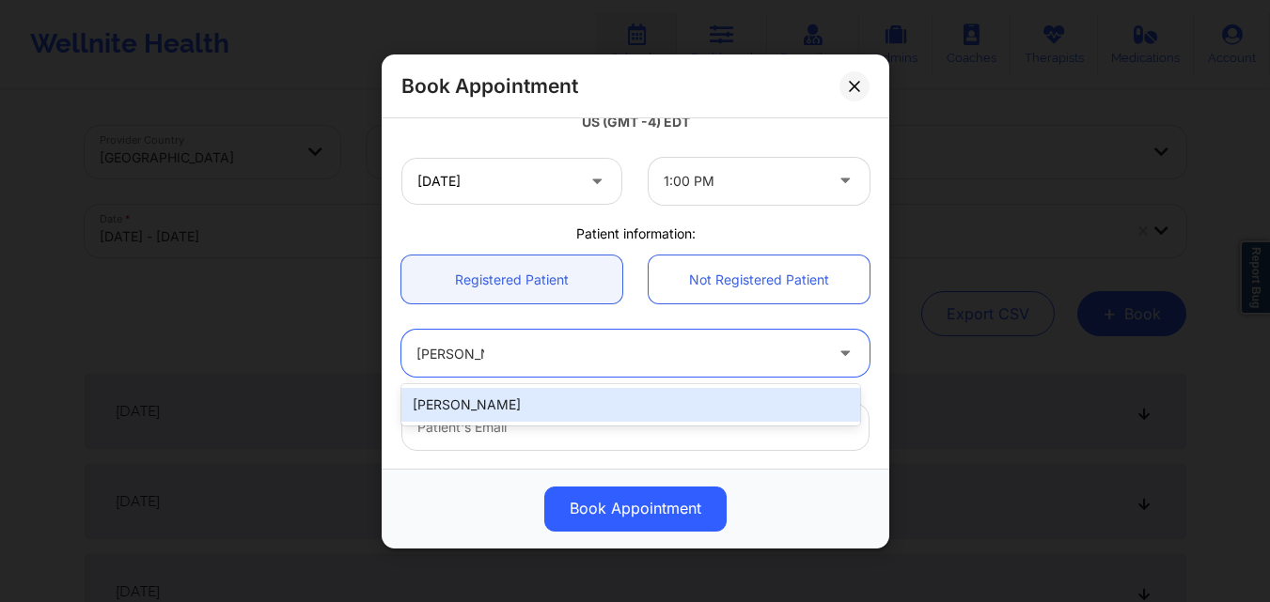
click at [542, 413] on div "[PERSON_NAME]" at bounding box center [630, 405] width 459 height 34
type input "[EMAIL_ADDRESS][DOMAIN_NAME]"
type input "[PHONE_NUMBER]"
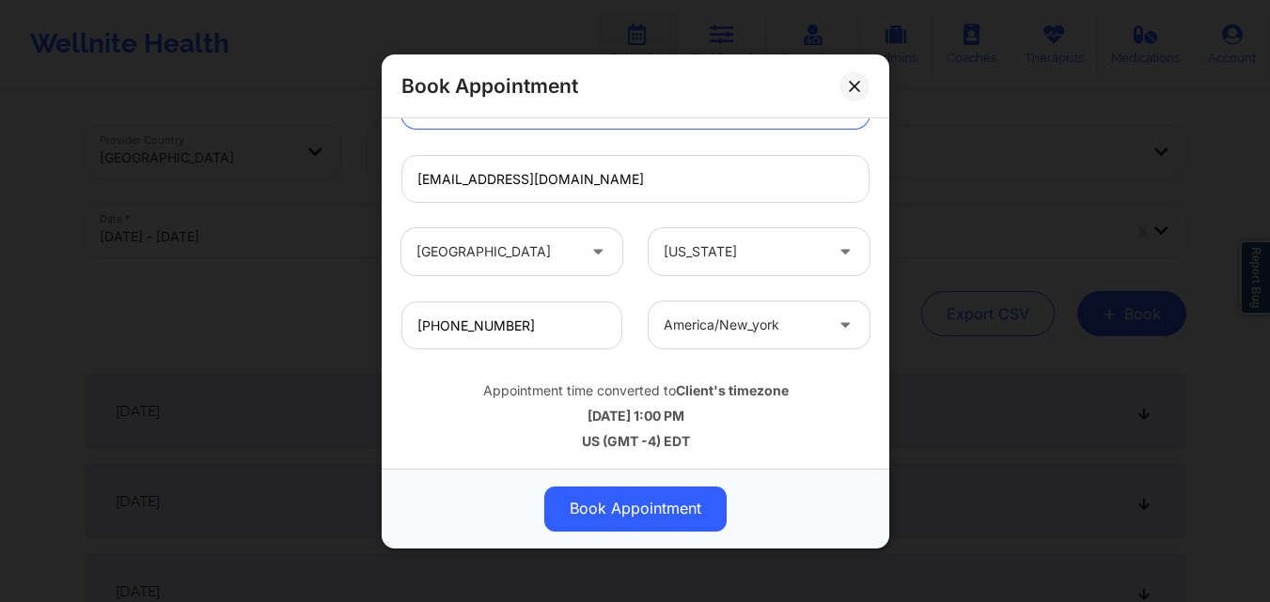
scroll to position [625, 0]
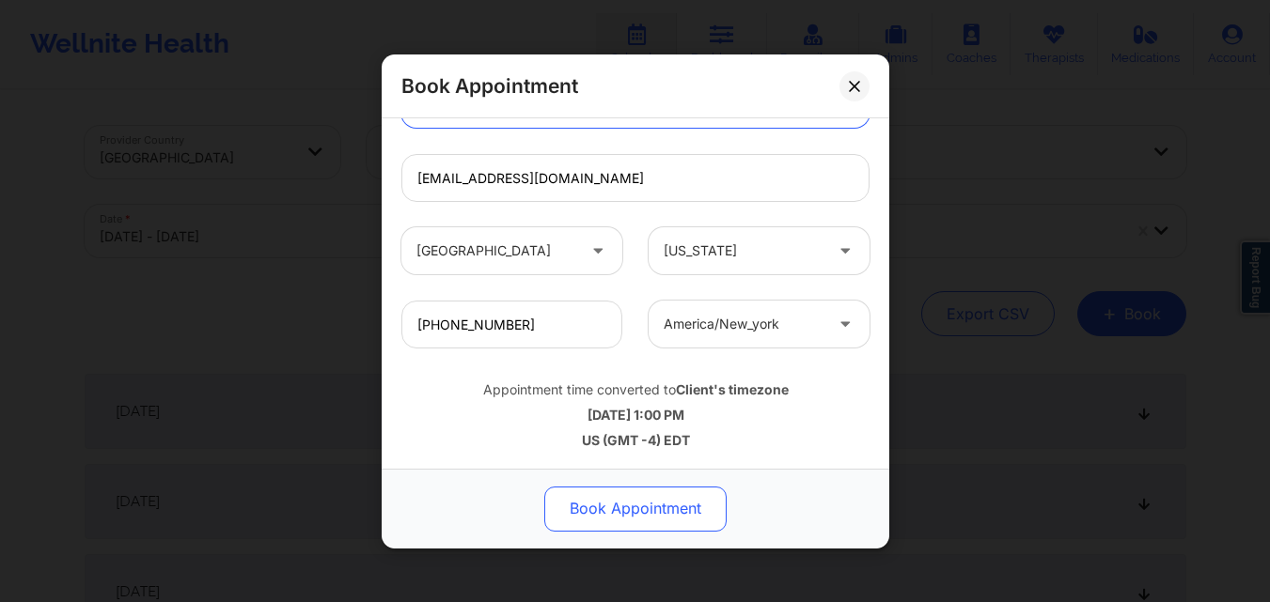
click at [655, 512] on button "Book Appointment" at bounding box center [635, 508] width 182 height 45
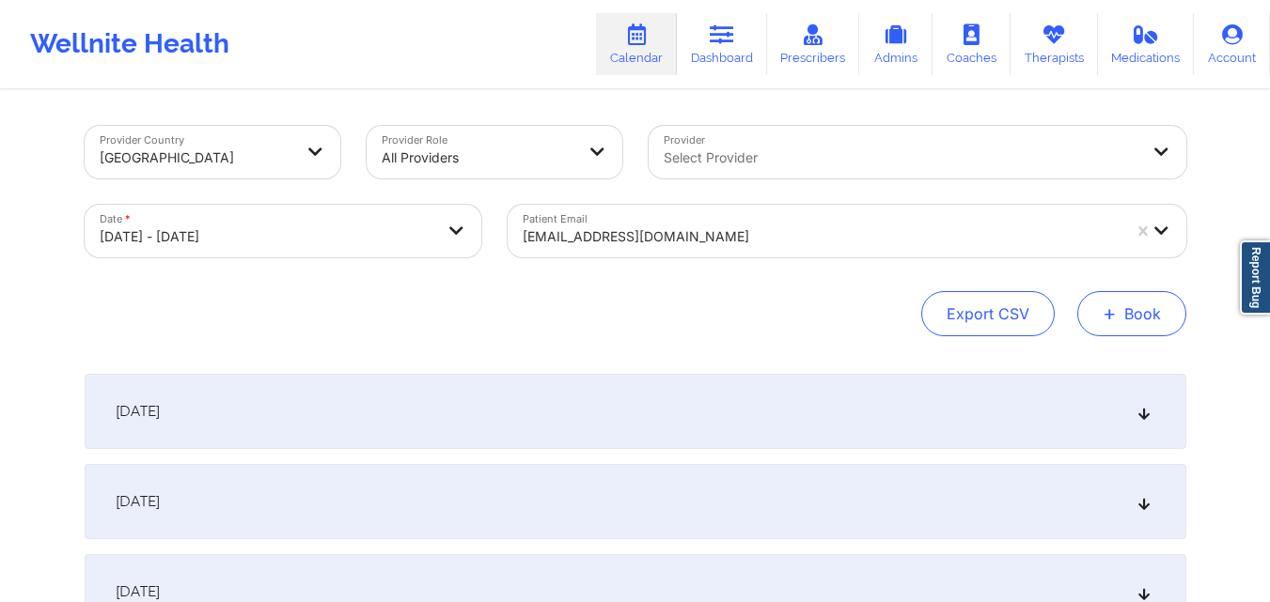
click at [1120, 312] on button "+ Book" at bounding box center [1131, 313] width 109 height 45
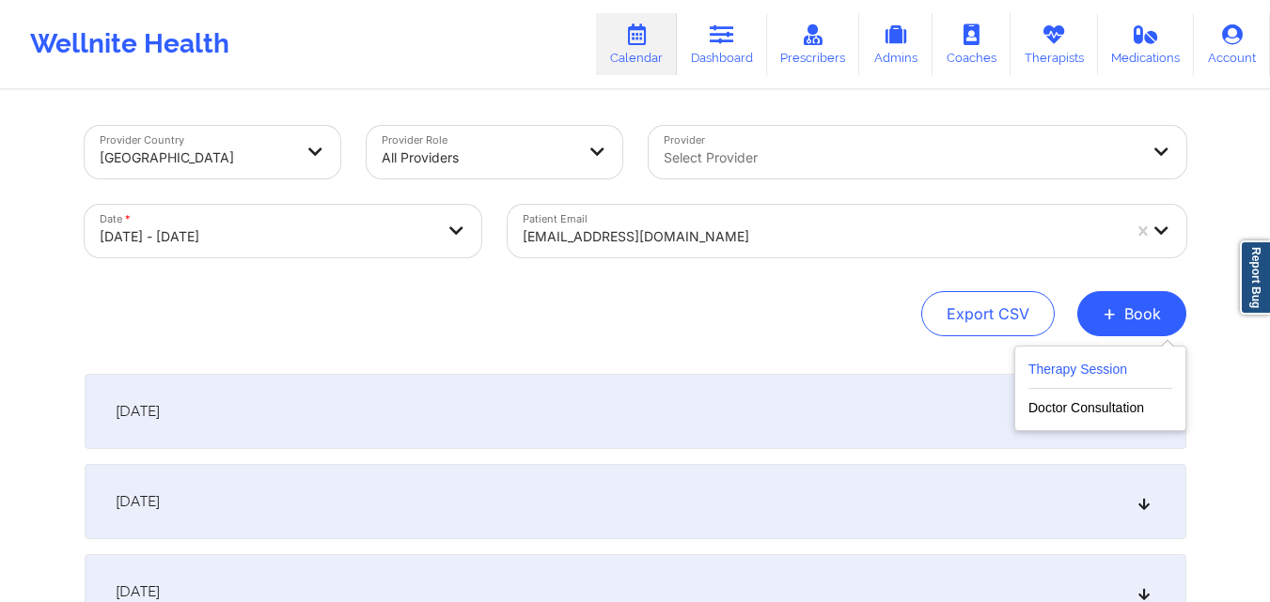
click at [1088, 362] on button "Therapy Session" at bounding box center [1100, 373] width 144 height 31
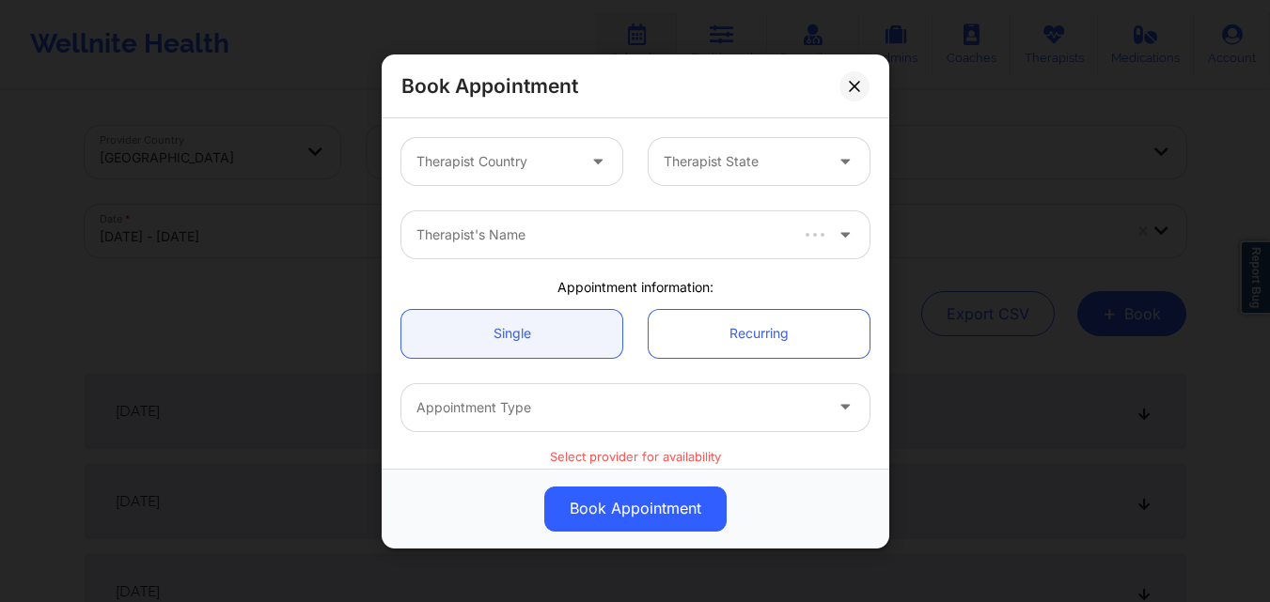
click at [517, 164] on div at bounding box center [495, 161] width 159 height 23
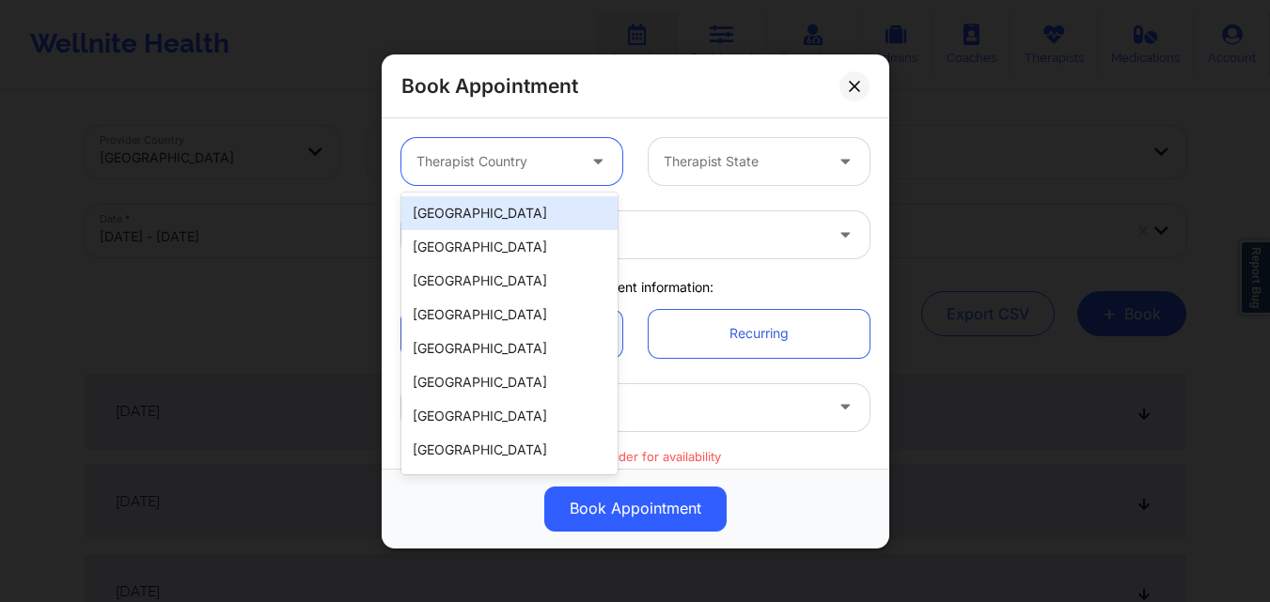
click at [513, 208] on div "[GEOGRAPHIC_DATA]" at bounding box center [509, 213] width 216 height 34
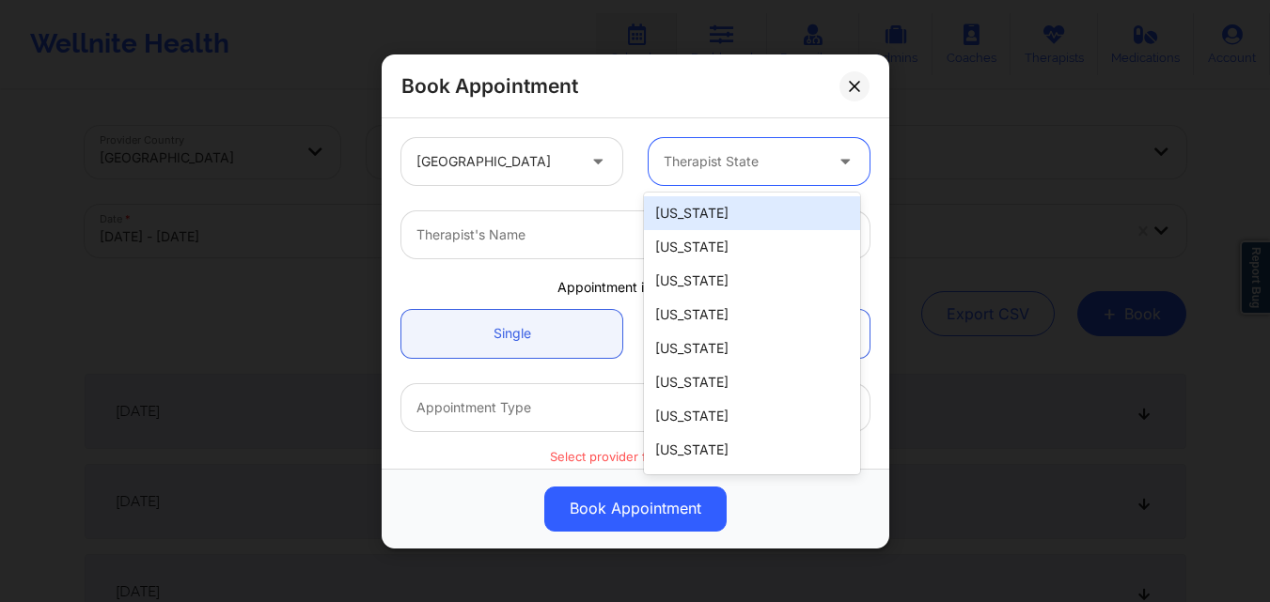
click at [794, 155] on div at bounding box center [742, 161] width 159 height 23
type input "New"
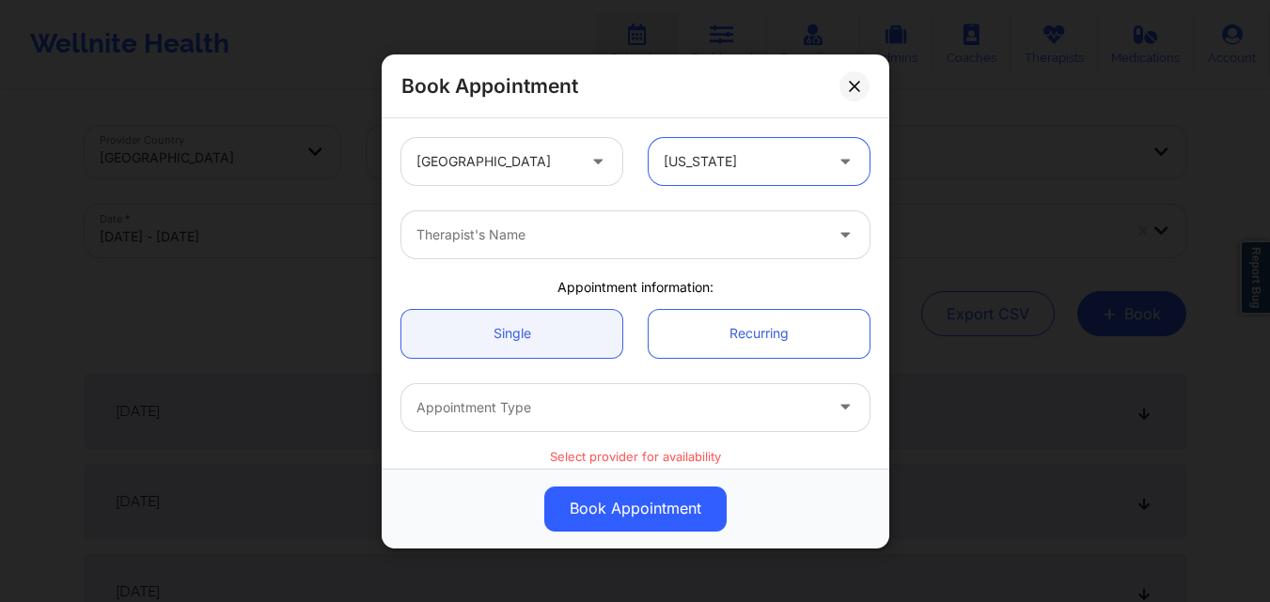
click at [673, 240] on div at bounding box center [619, 235] width 406 height 23
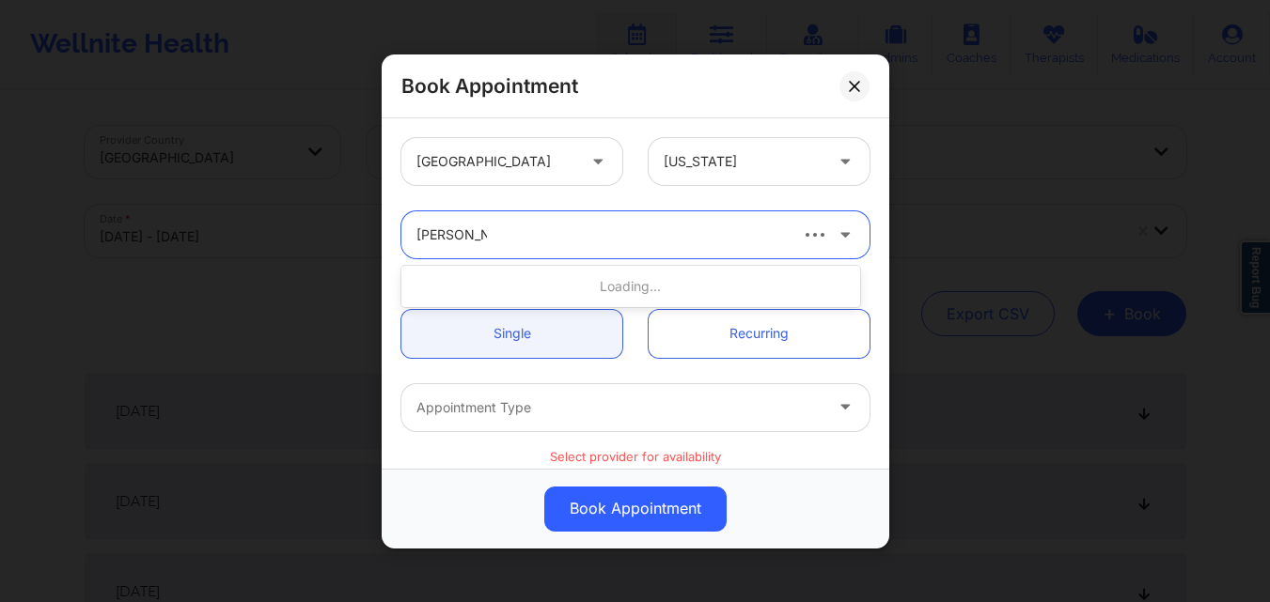
type input "[PERSON_NAME]"
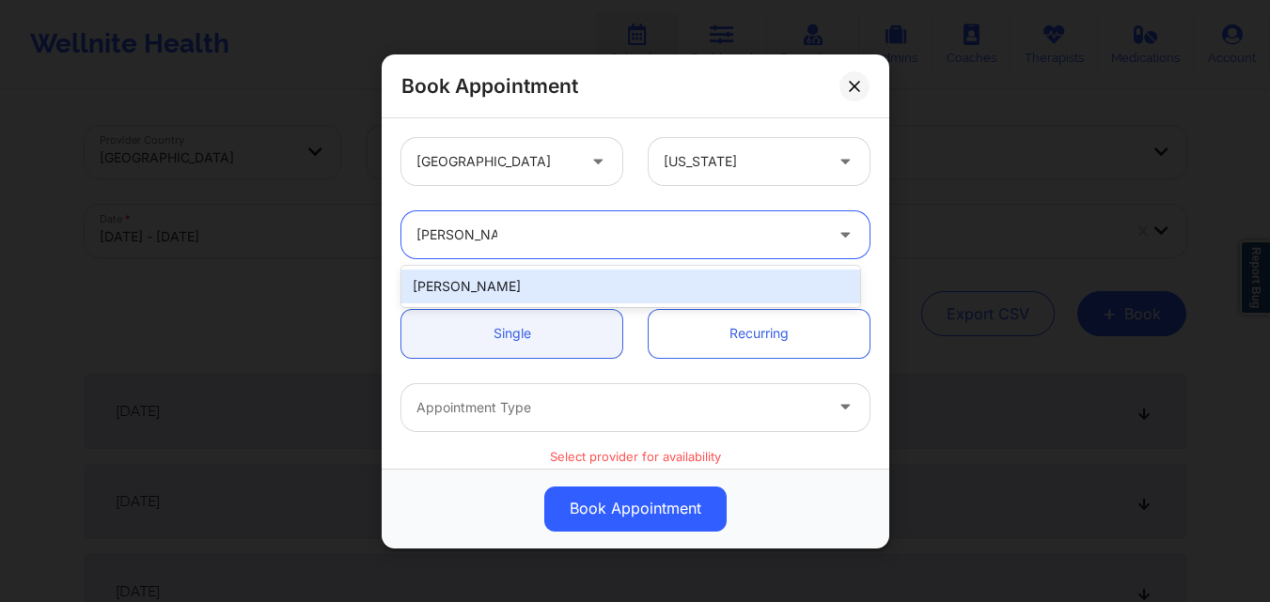
click at [628, 288] on div "[PERSON_NAME]" at bounding box center [630, 287] width 459 height 34
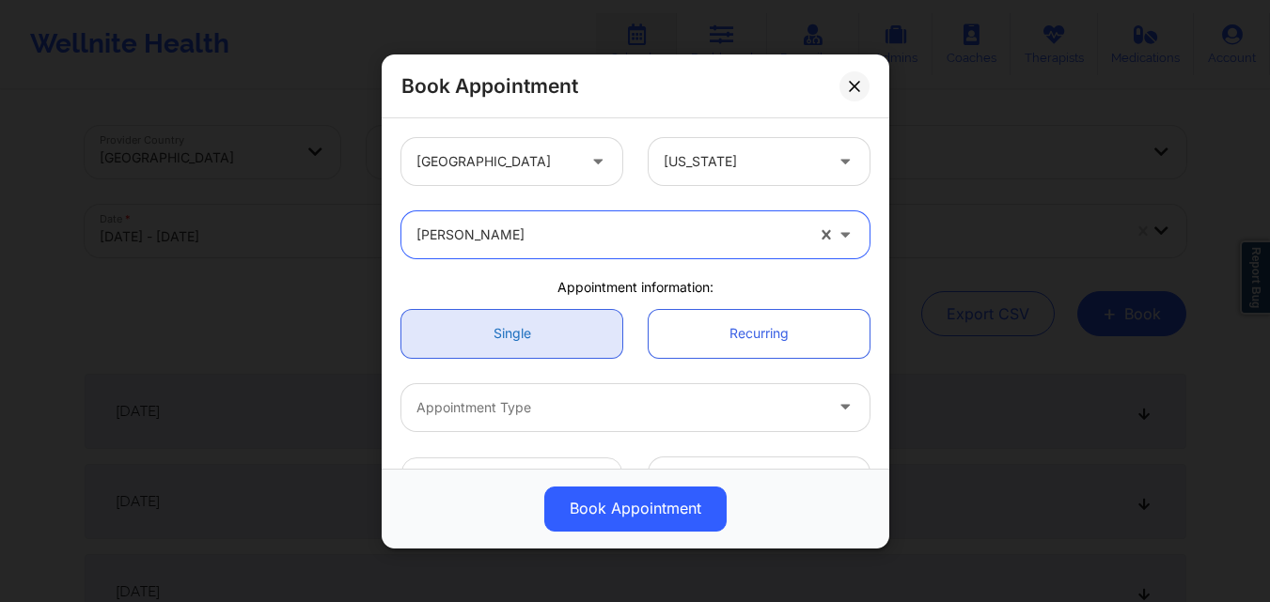
click at [514, 342] on link "Single" at bounding box center [511, 333] width 221 height 48
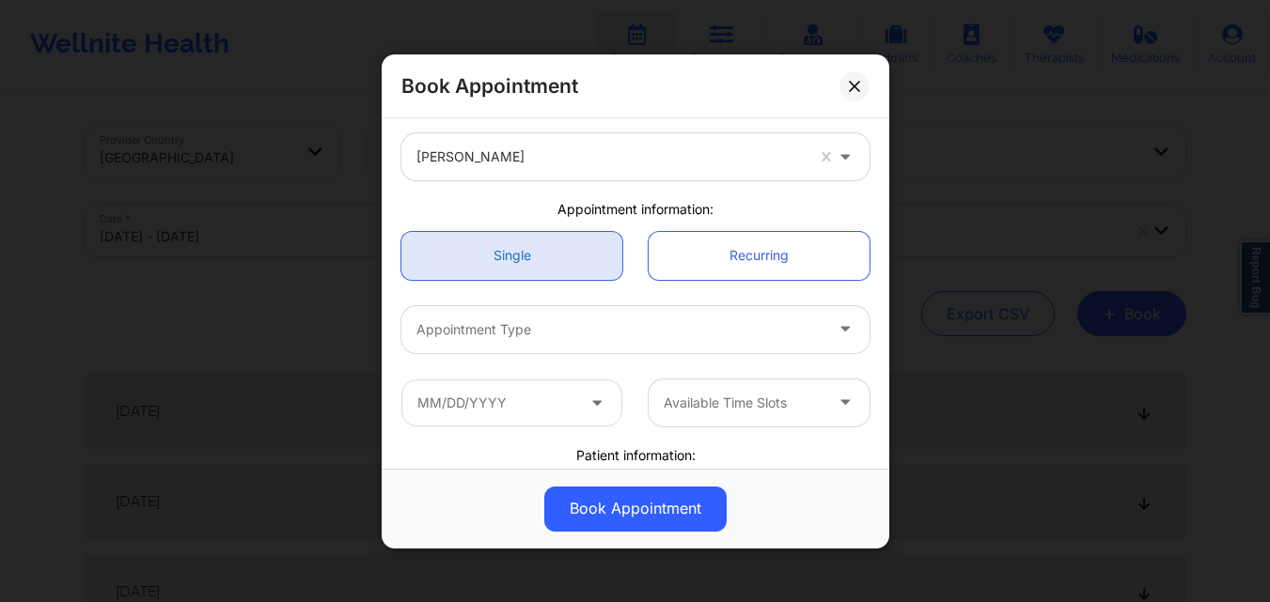
scroll to position [94, 0]
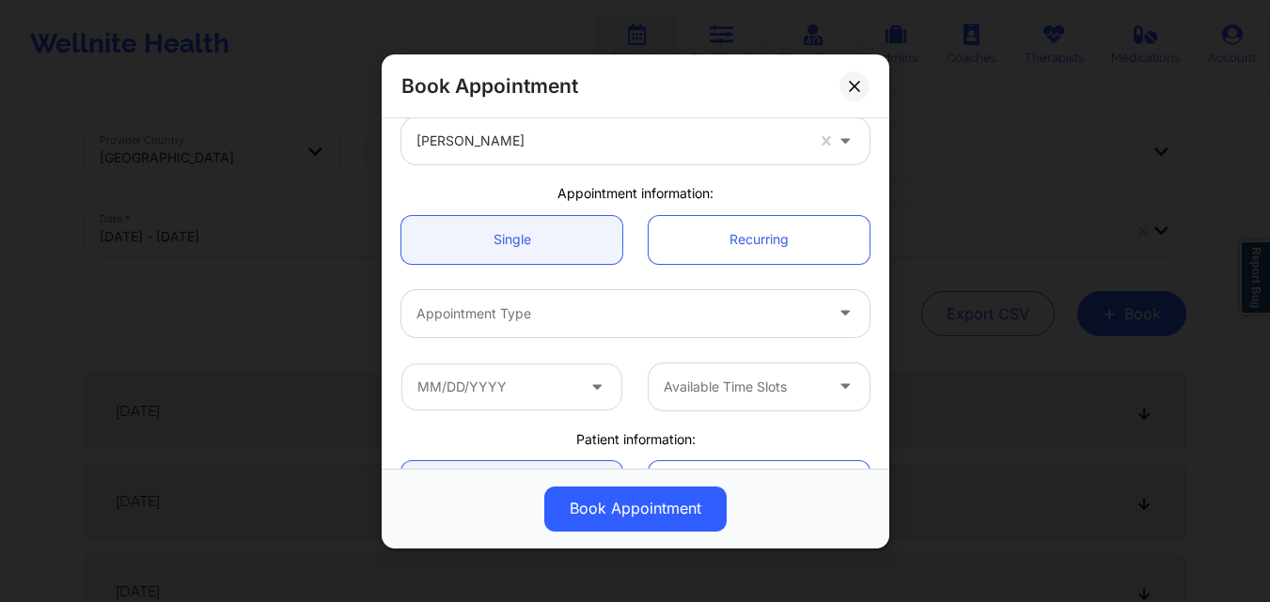
click at [526, 331] on div "Appointment Type" at bounding box center [612, 312] width 423 height 47
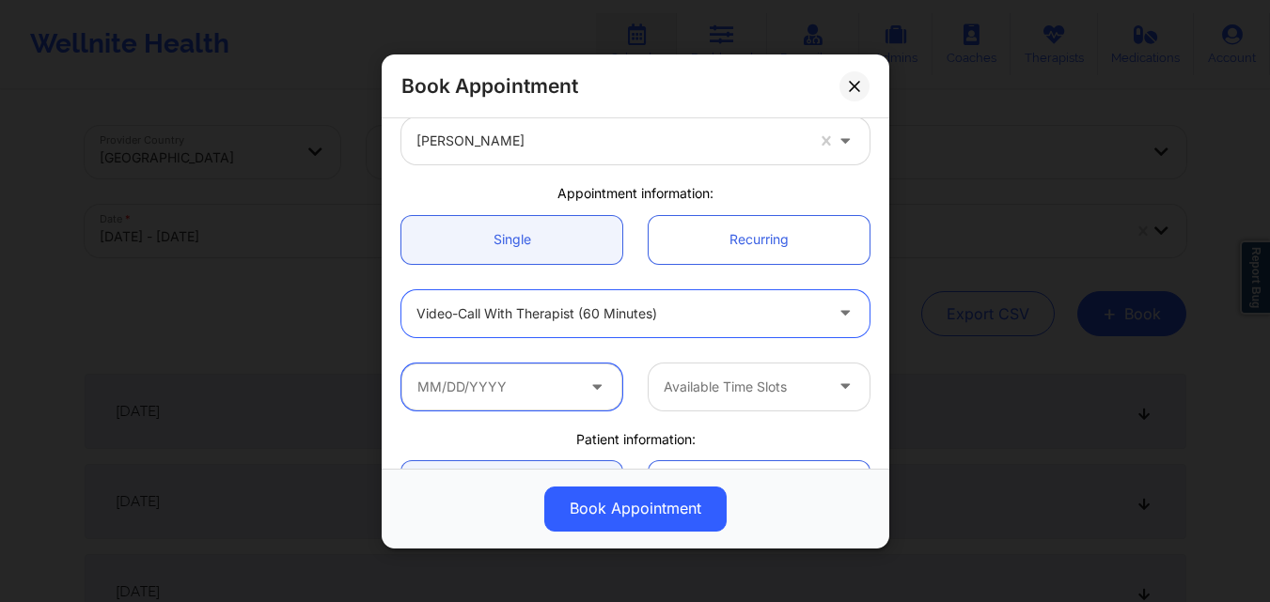
click at [534, 410] on input "text" at bounding box center [511, 386] width 221 height 47
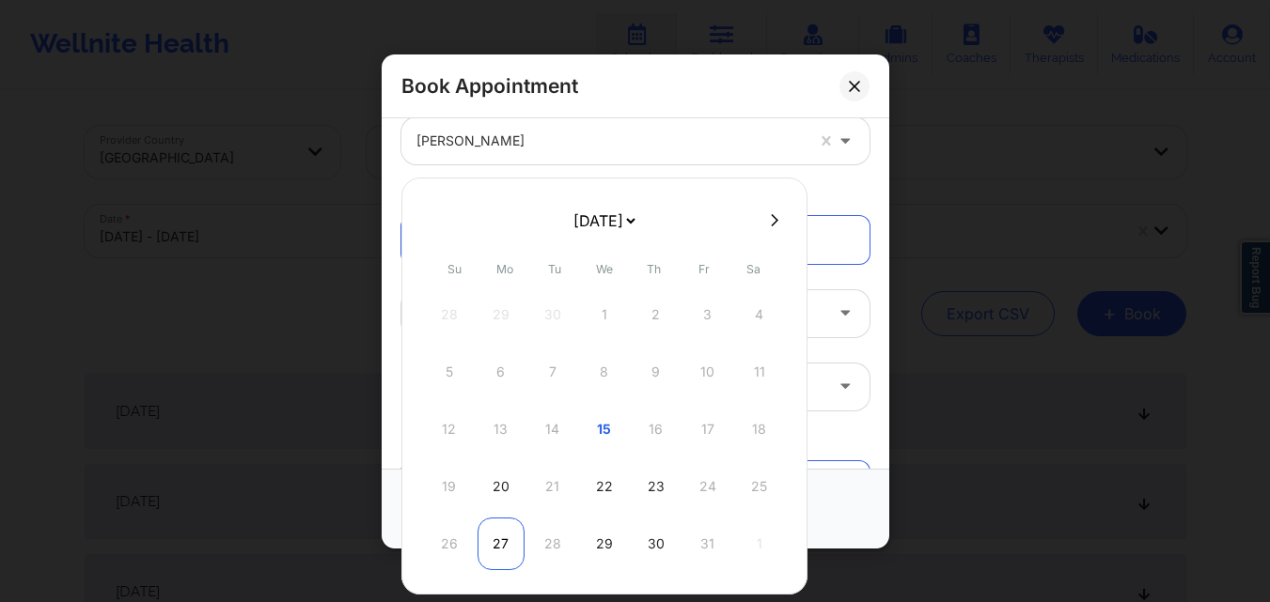
click at [510, 557] on div "27" at bounding box center [500, 544] width 47 height 53
type input "[DATE]"
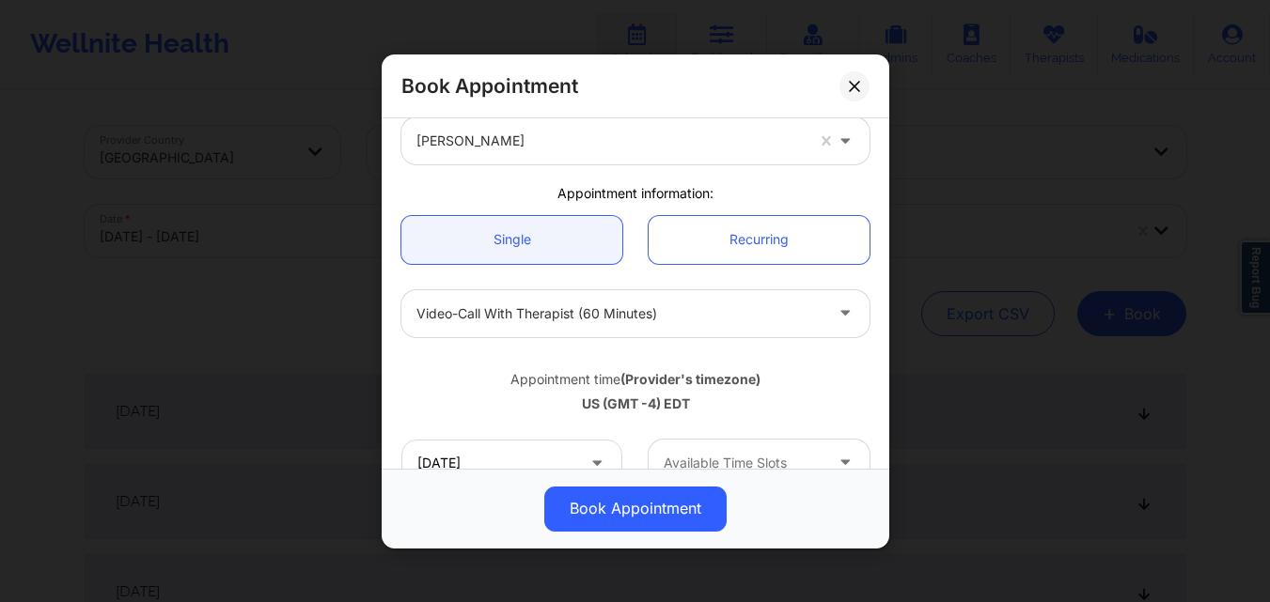
scroll to position [282, 0]
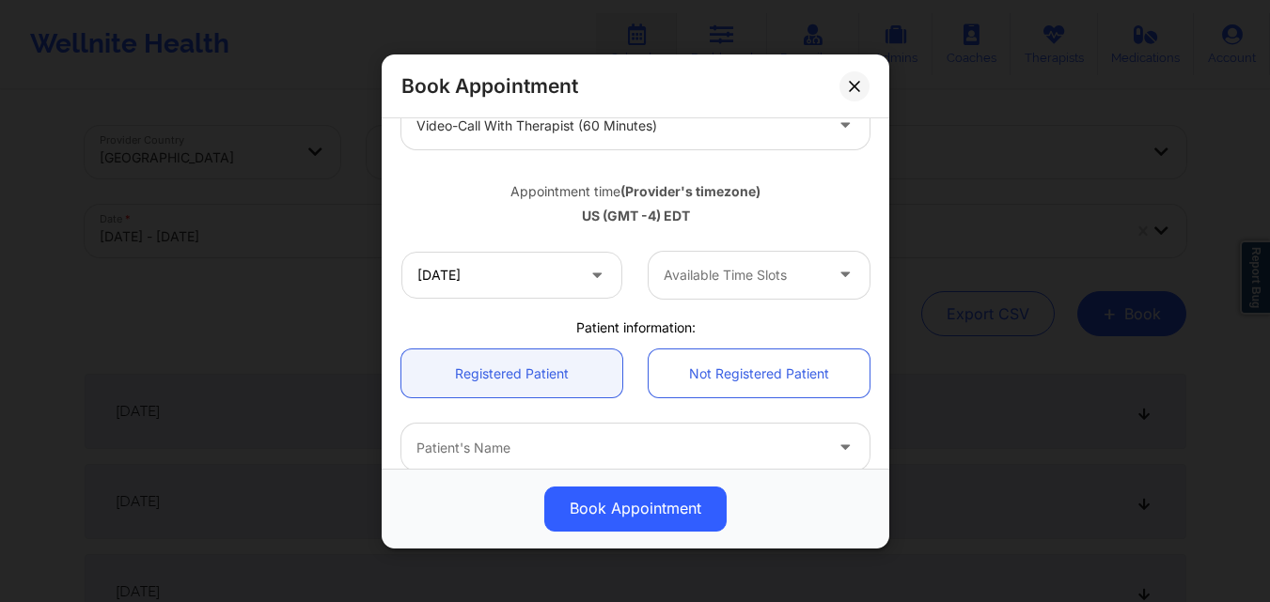
click at [770, 285] on div at bounding box center [742, 275] width 159 height 23
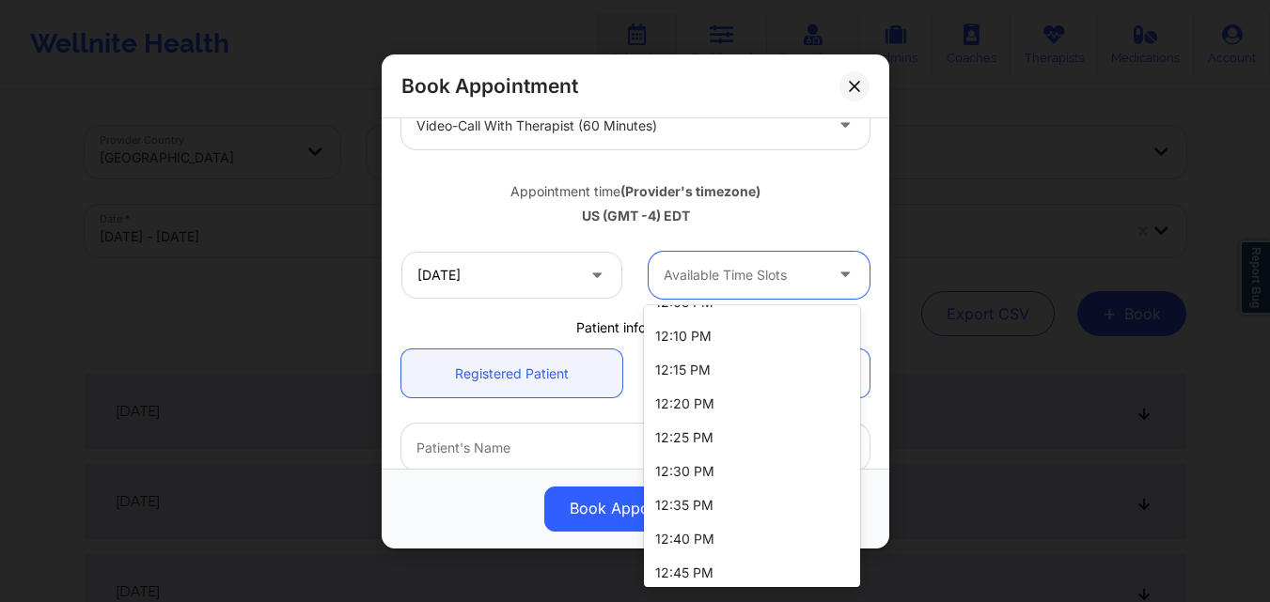
scroll to position [1011, 0]
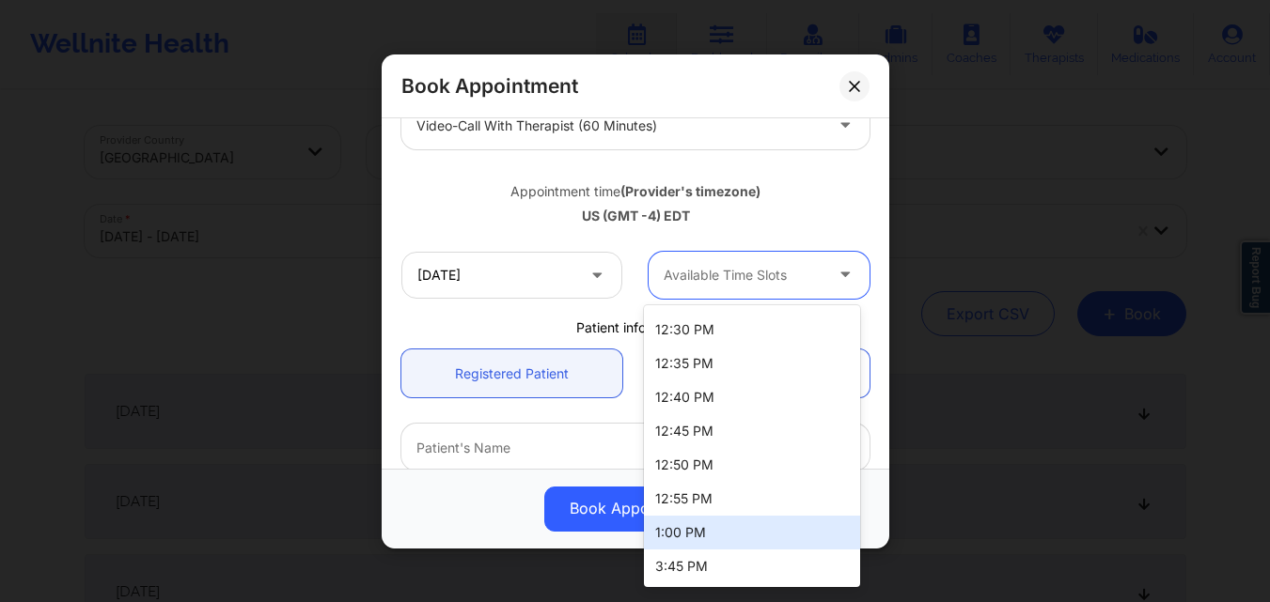
click at [743, 544] on div "1:00 PM" at bounding box center [752, 533] width 216 height 34
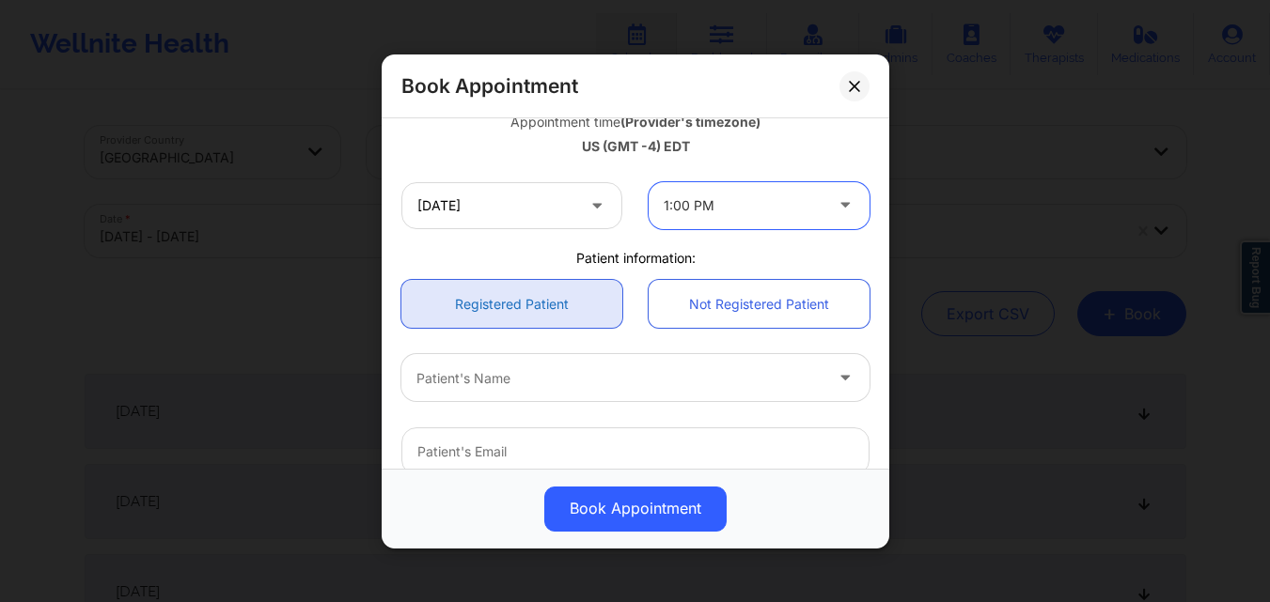
scroll to position [376, 0]
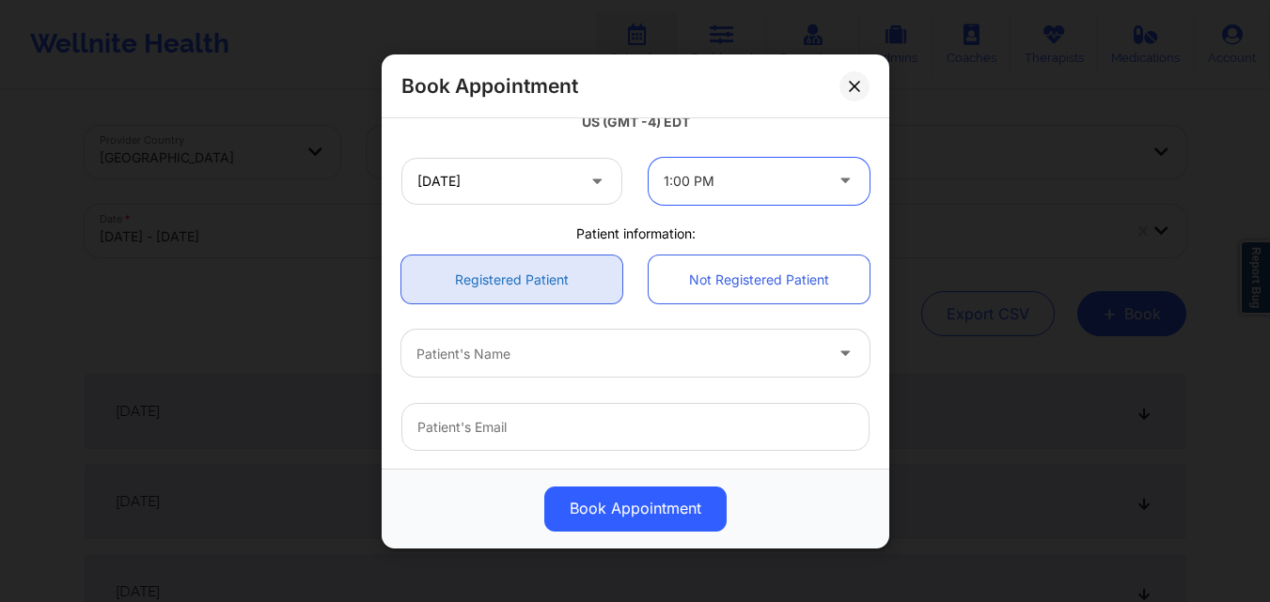
click at [537, 270] on link "Registered Patient" at bounding box center [511, 280] width 221 height 48
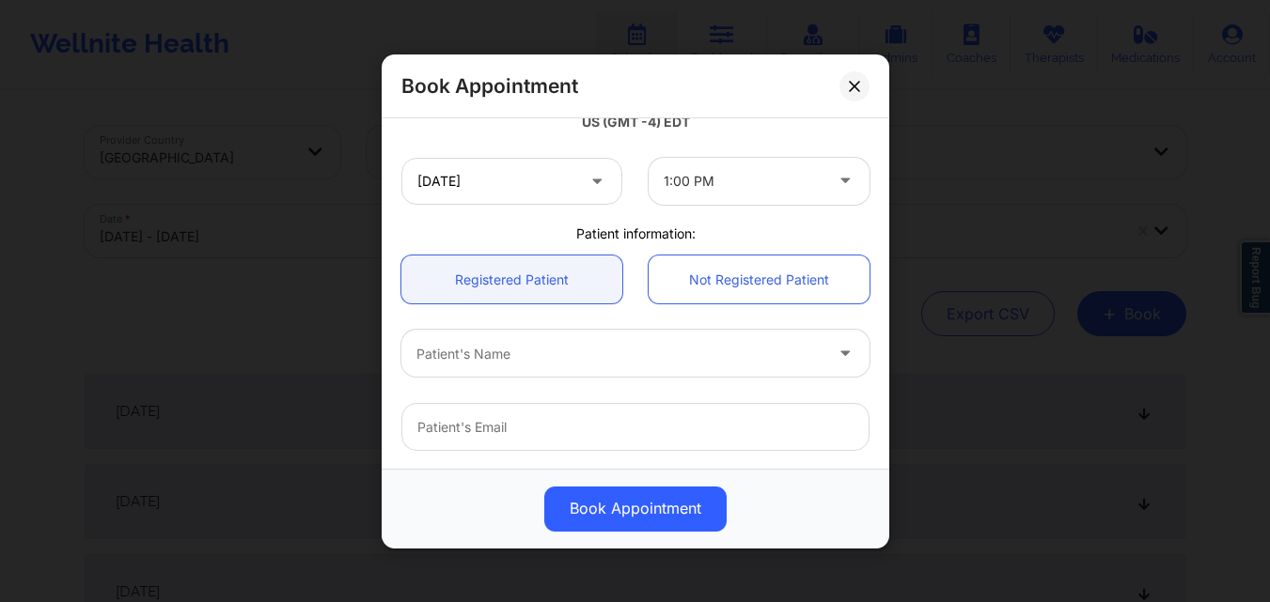
click at [544, 372] on div "Patient's Name" at bounding box center [612, 353] width 423 height 47
type input "[PERSON_NAME]"
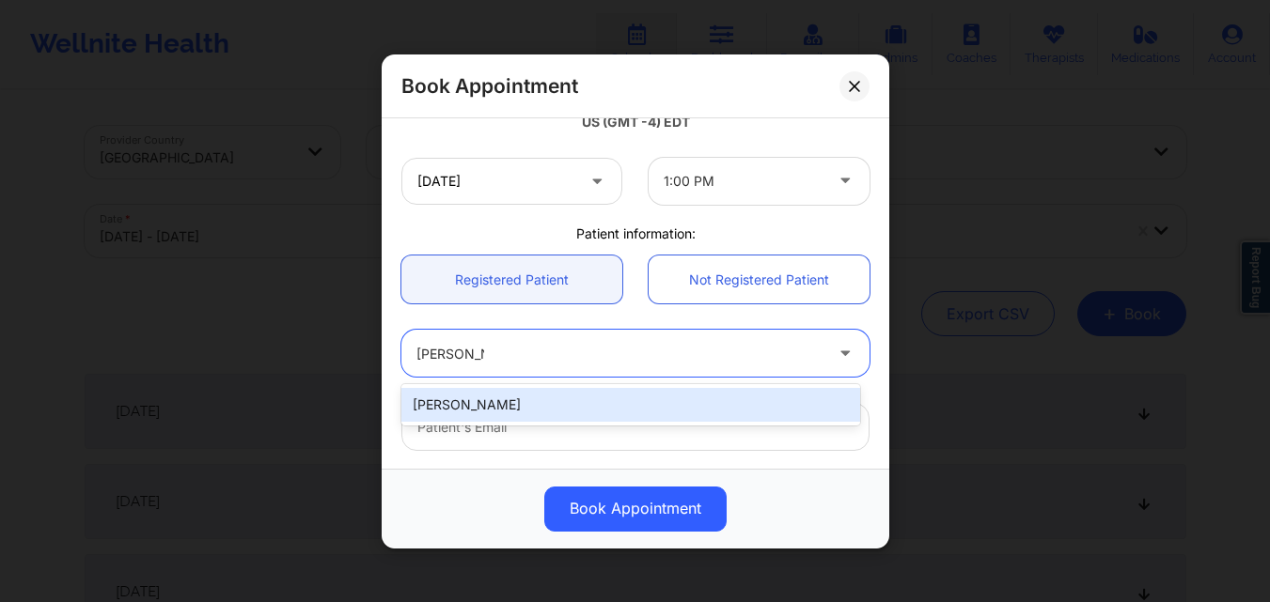
click at [564, 410] on div "[PERSON_NAME]" at bounding box center [630, 405] width 459 height 34
type input "[EMAIL_ADDRESS][DOMAIN_NAME]"
type input "[PHONE_NUMBER]"
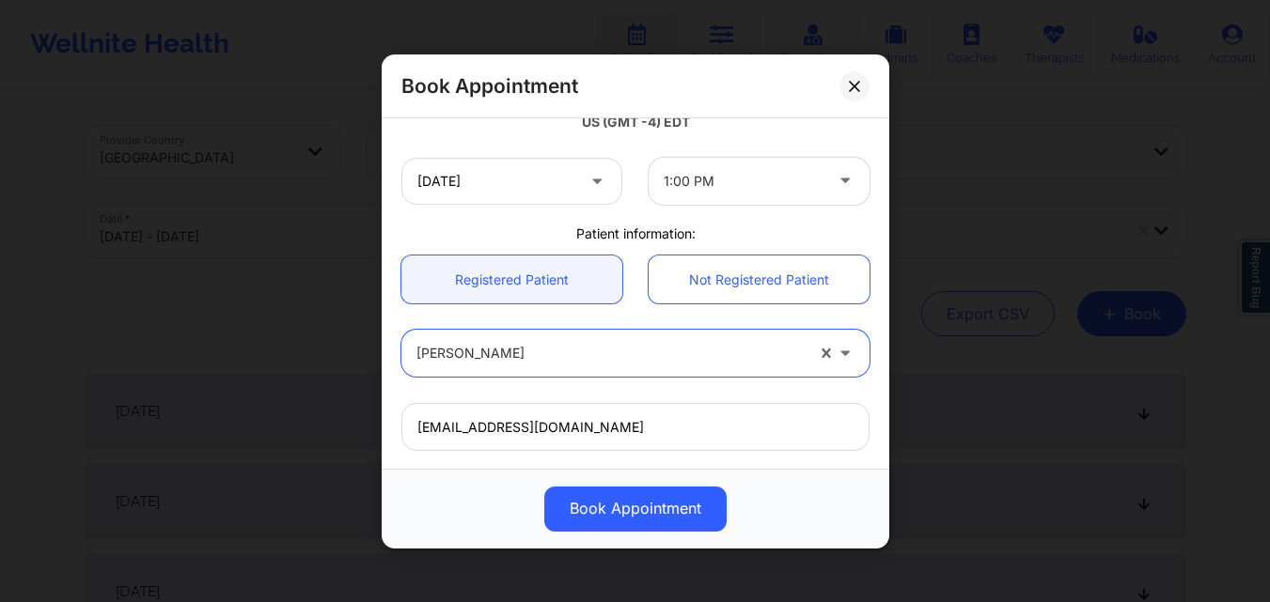
scroll to position [625, 0]
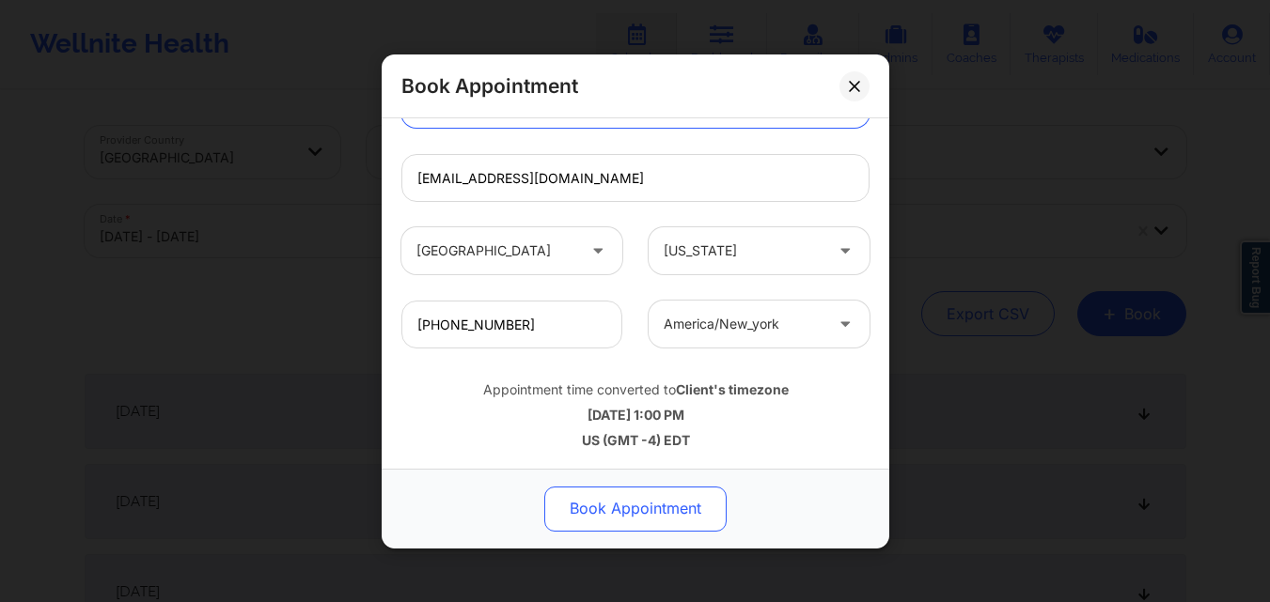
click at [668, 514] on button "Book Appointment" at bounding box center [635, 508] width 182 height 45
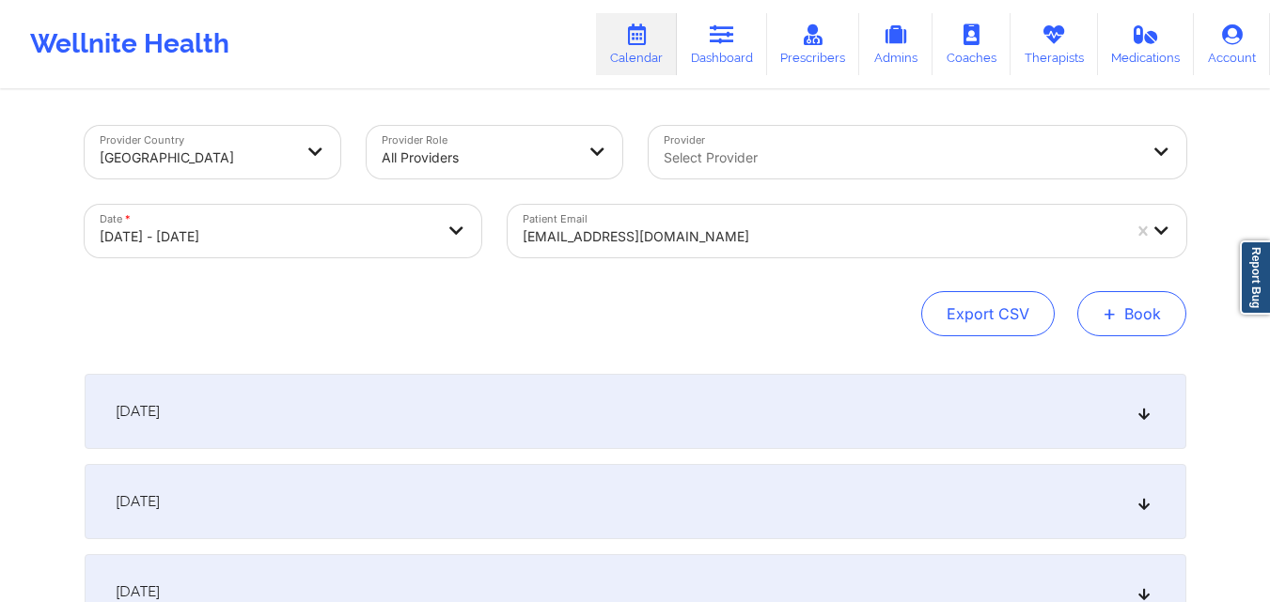
click at [1105, 300] on button "+ Book" at bounding box center [1131, 313] width 109 height 45
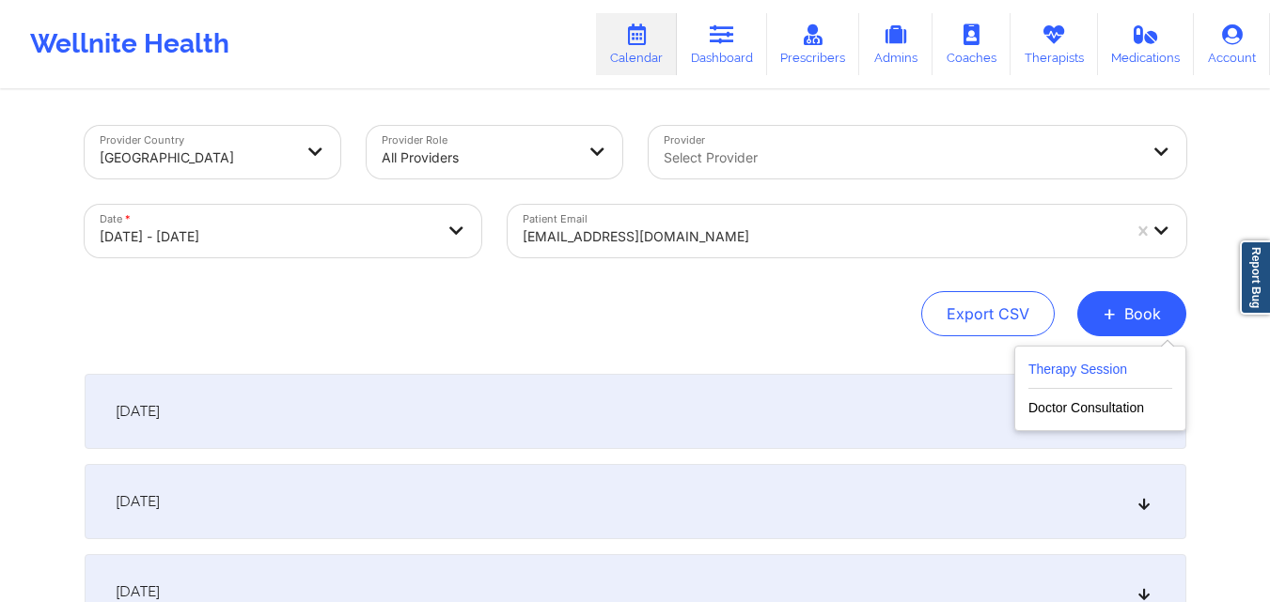
click at [1069, 358] on button "Therapy Session" at bounding box center [1100, 373] width 144 height 31
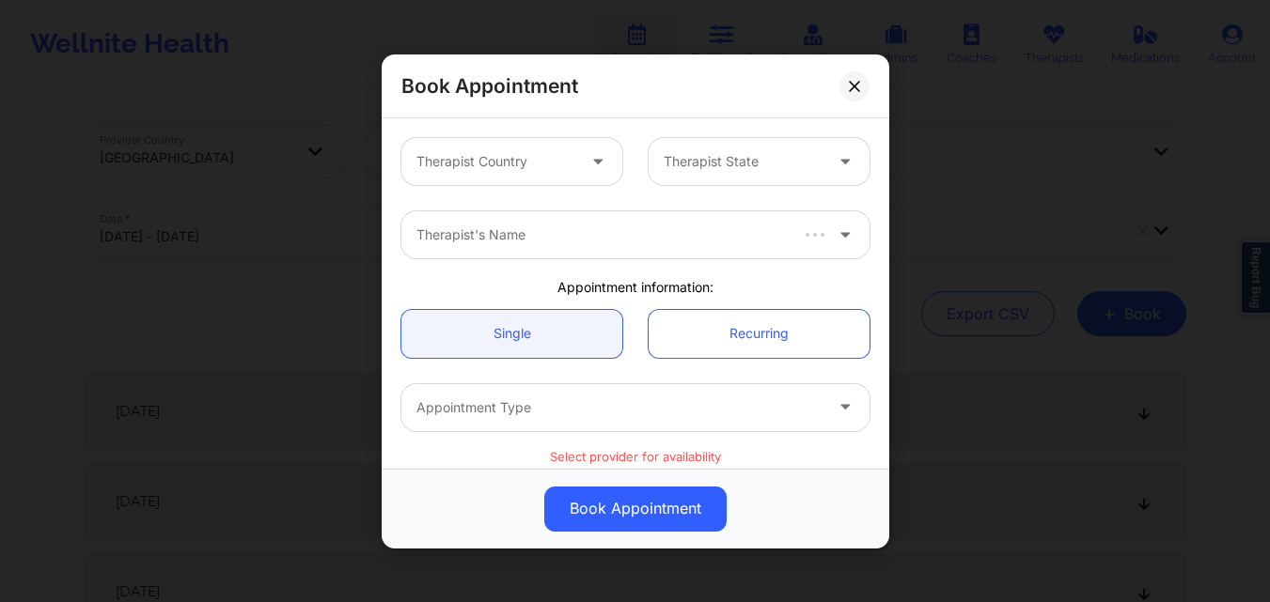
click at [481, 149] on div "Therapist Country" at bounding box center [489, 161] width 176 height 47
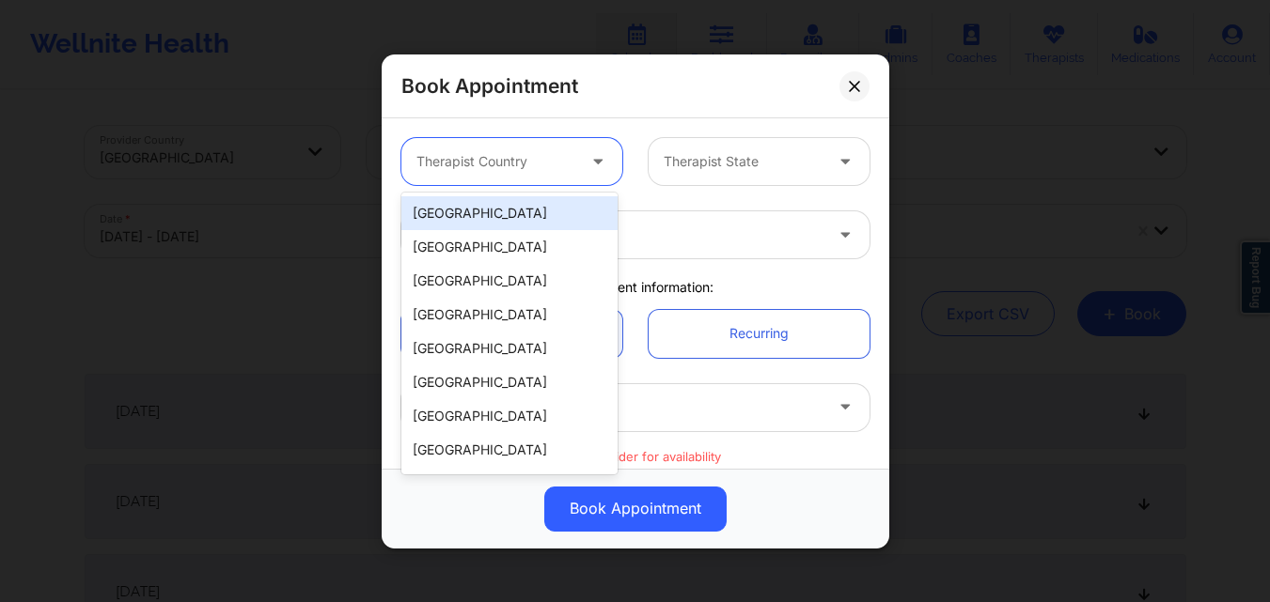
click at [476, 203] on div "[GEOGRAPHIC_DATA]" at bounding box center [509, 213] width 216 height 34
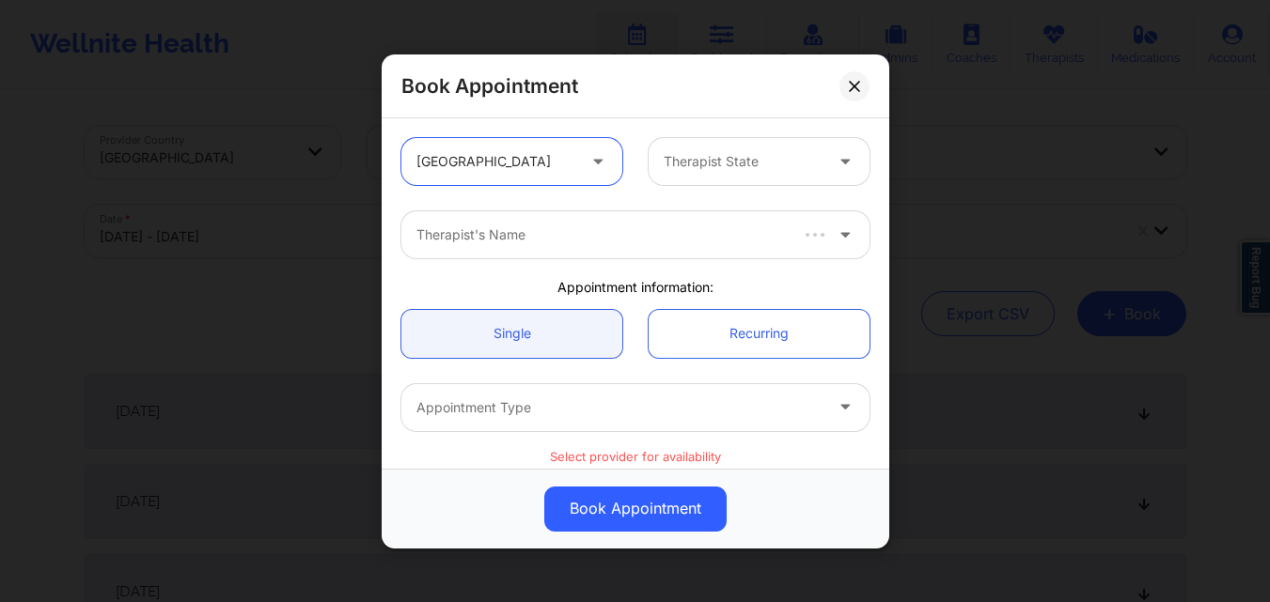
click at [736, 162] on div at bounding box center [742, 161] width 159 height 23
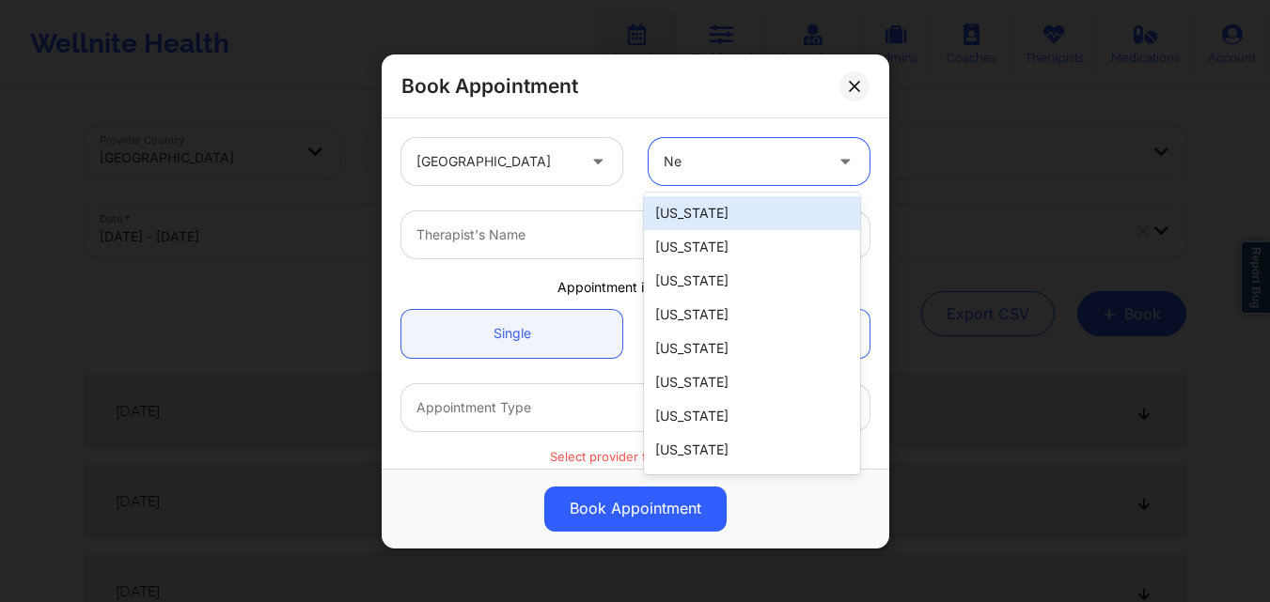
type input "New"
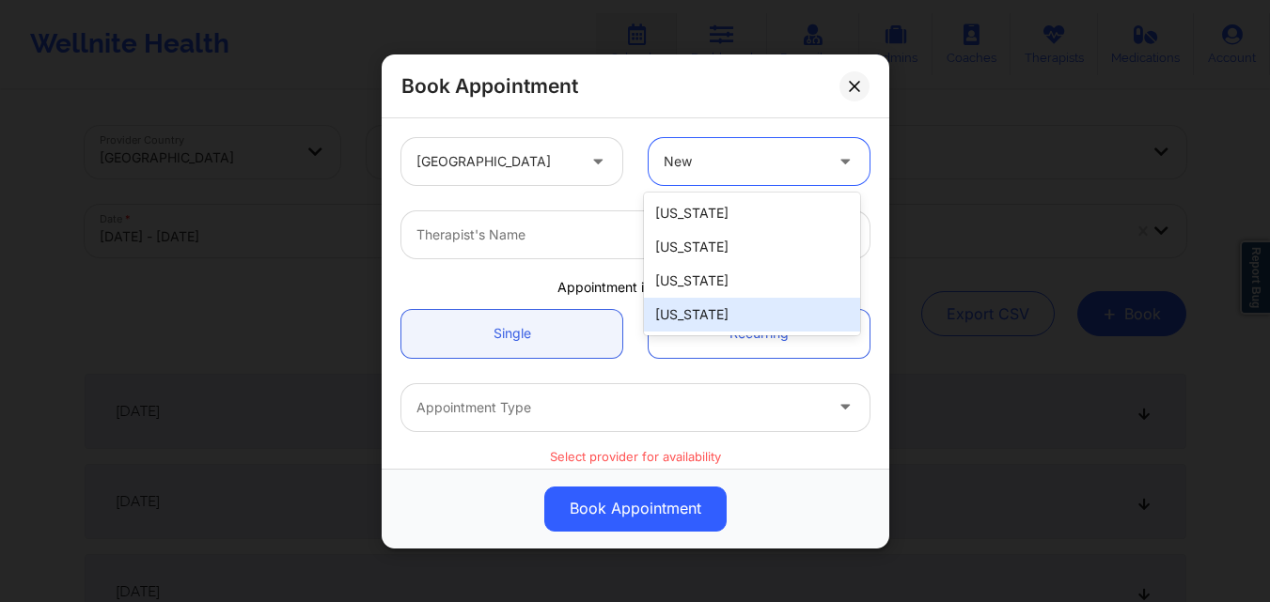
click at [704, 319] on div "[US_STATE]" at bounding box center [752, 315] width 216 height 34
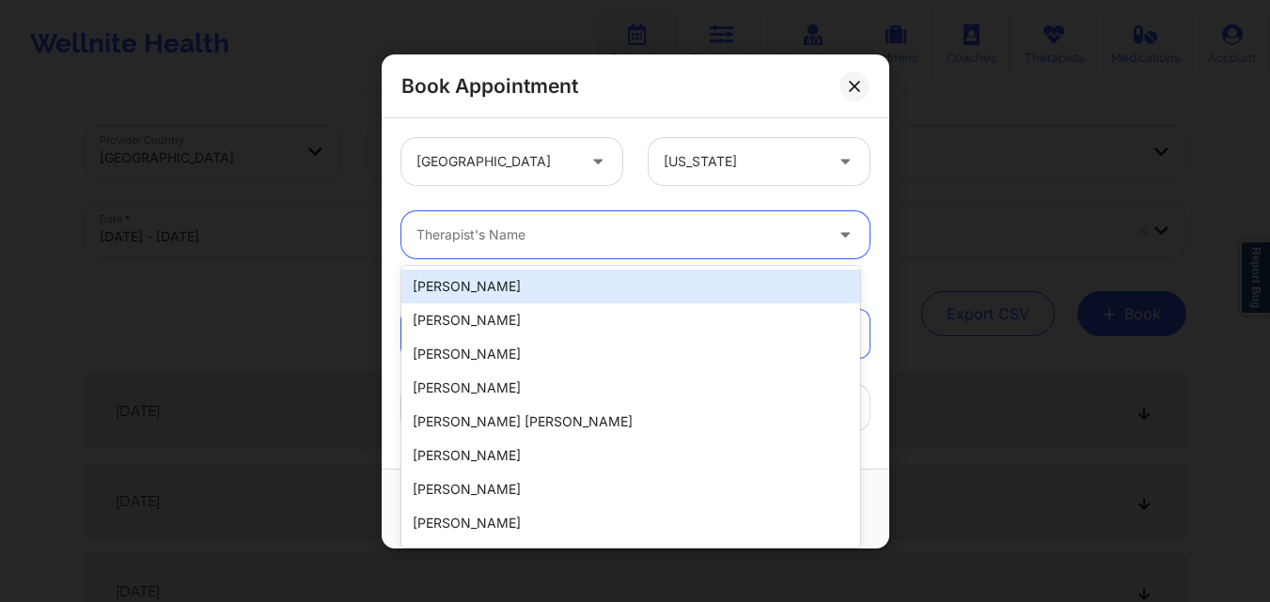
click at [476, 237] on div at bounding box center [619, 235] width 406 height 23
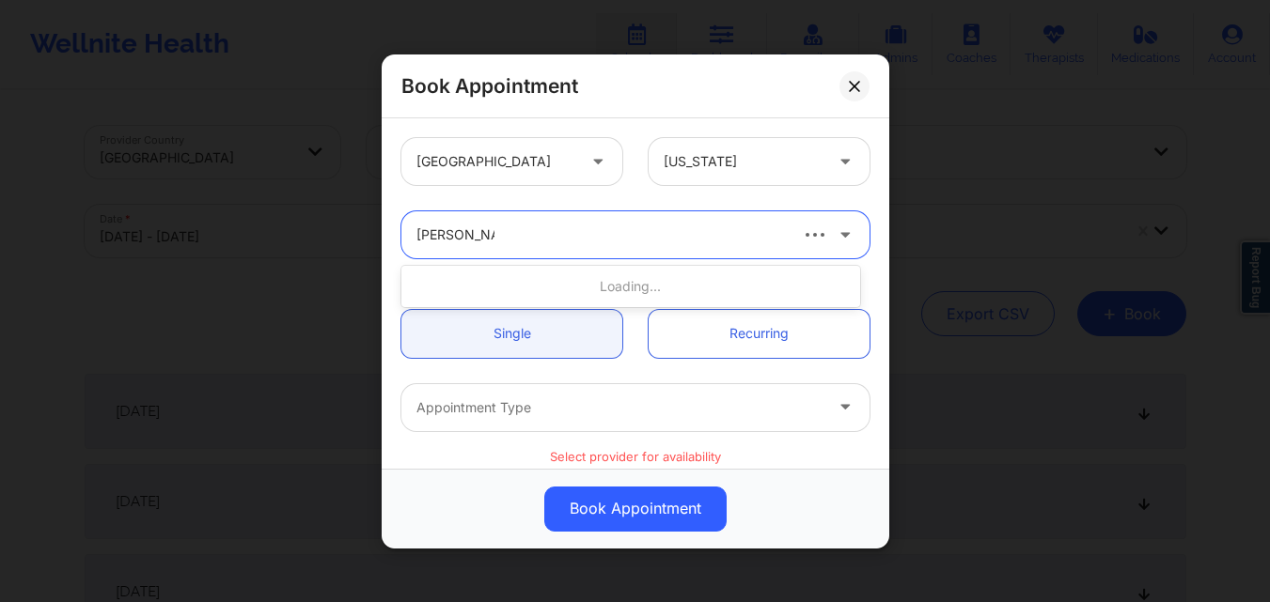
type input "[PERSON_NAME]"
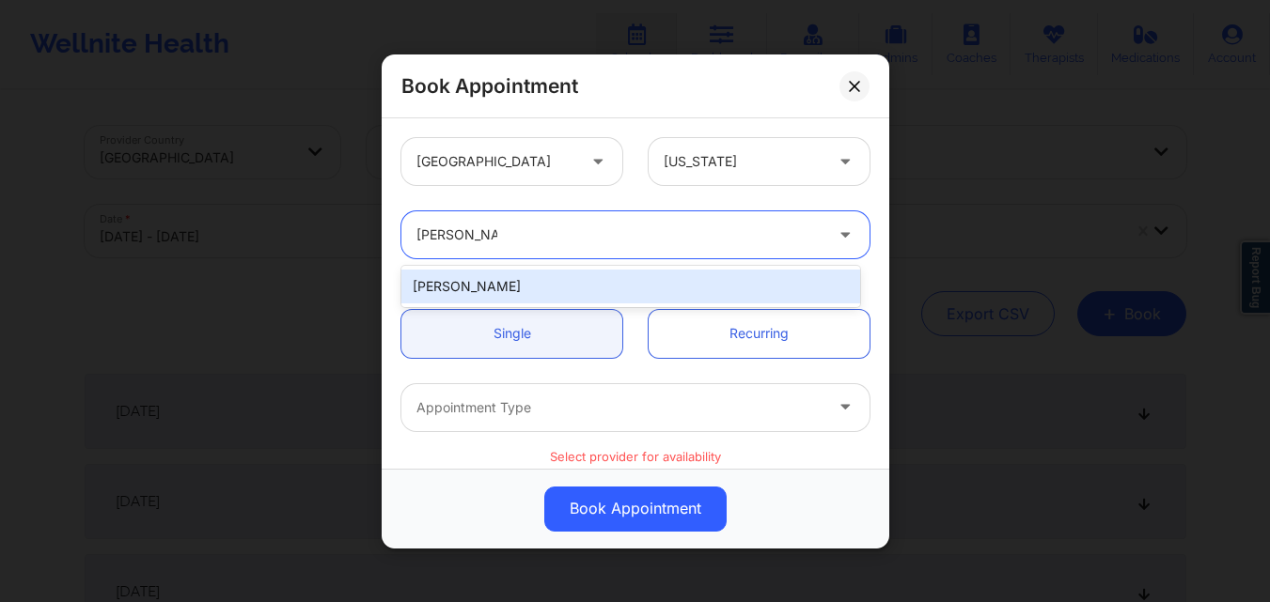
click at [546, 293] on div "[PERSON_NAME]" at bounding box center [630, 287] width 459 height 34
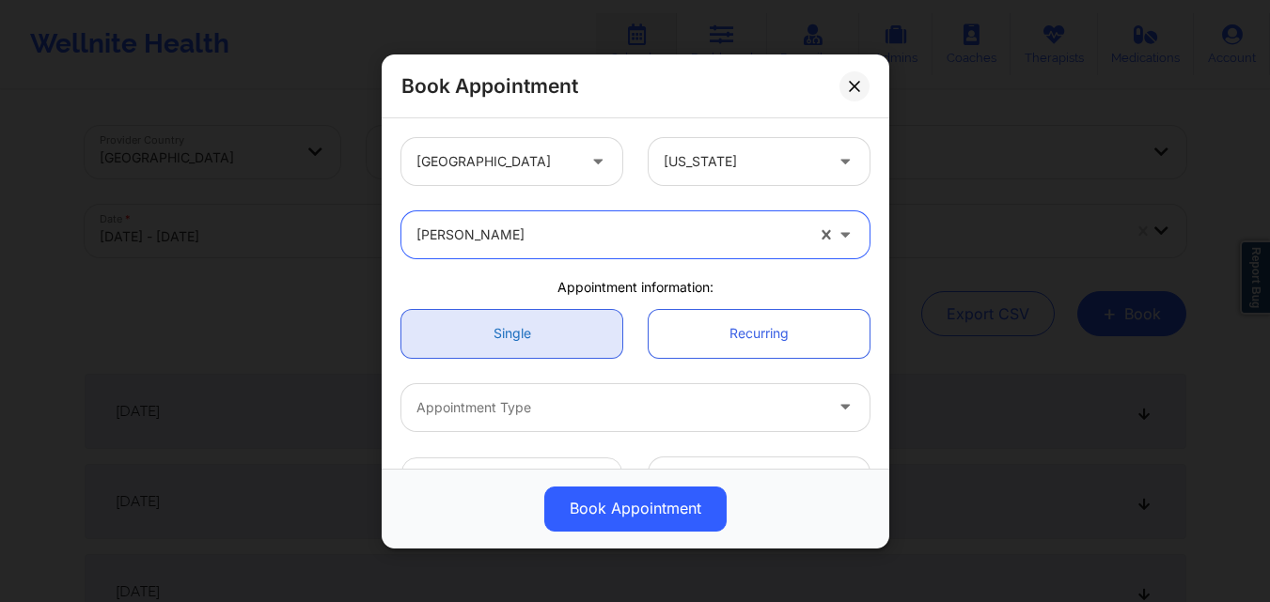
click at [526, 342] on link "Single" at bounding box center [511, 333] width 221 height 48
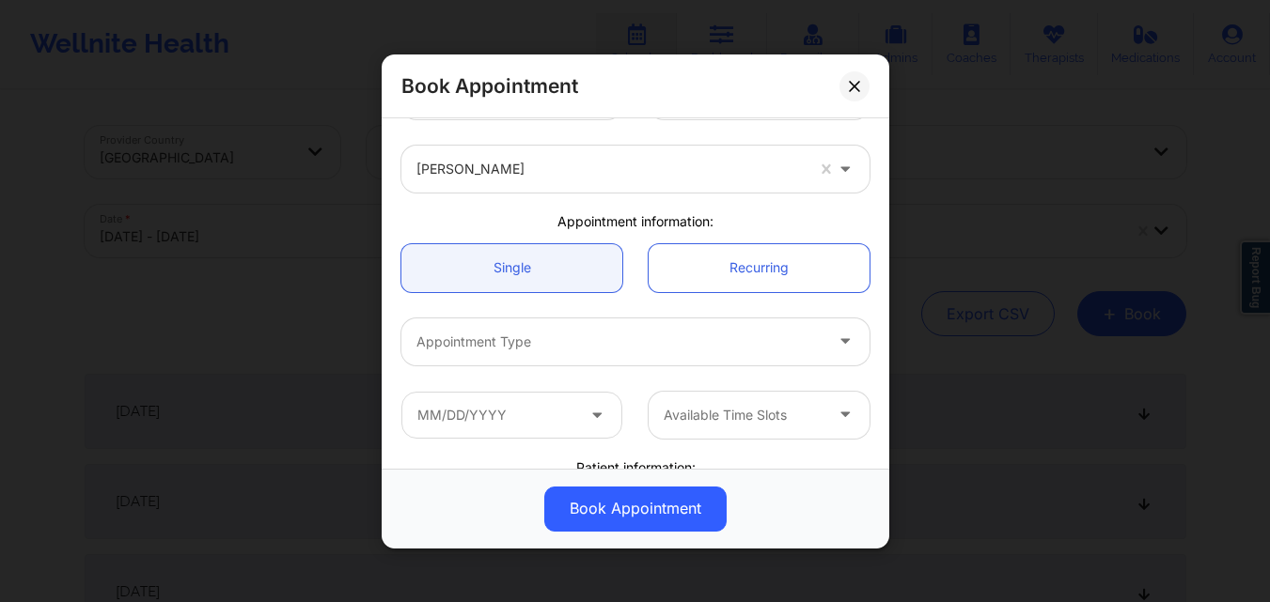
scroll to position [94, 0]
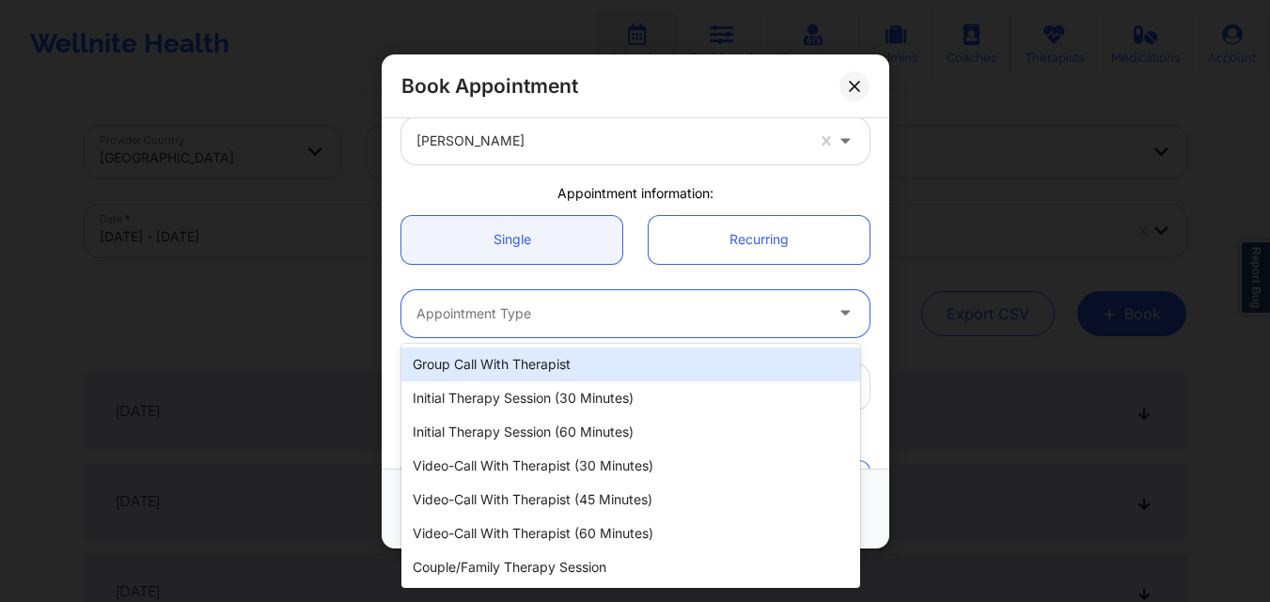
click at [552, 305] on div at bounding box center [619, 313] width 406 height 23
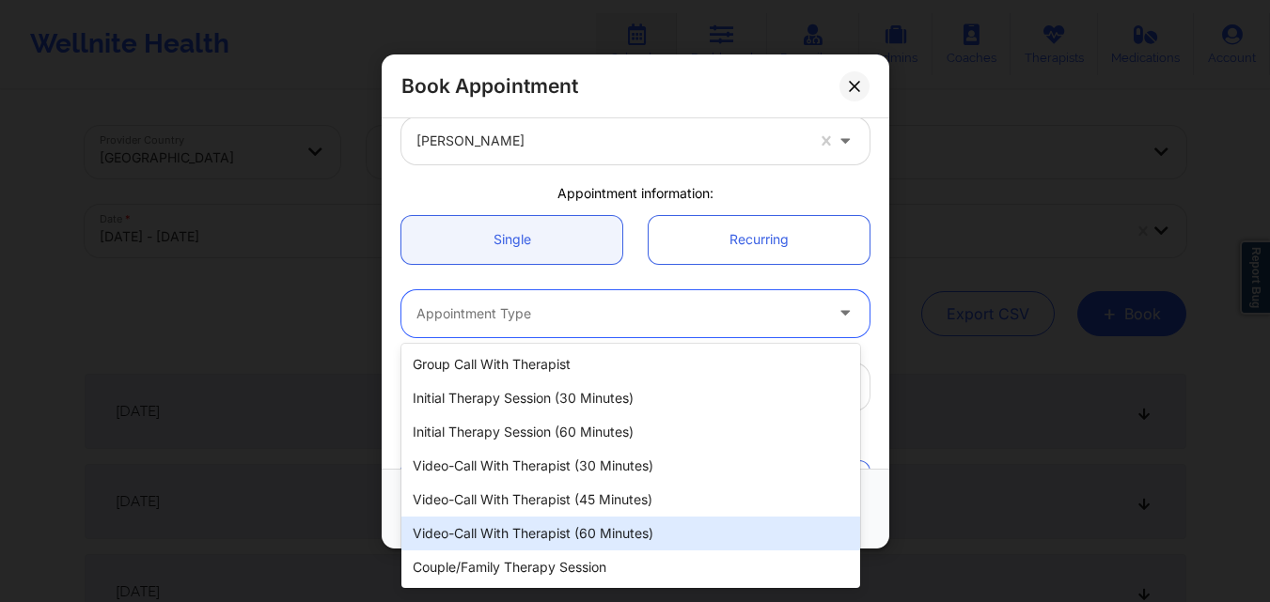
click at [535, 537] on div "Video-Call with Therapist (60 minutes)" at bounding box center [630, 534] width 459 height 34
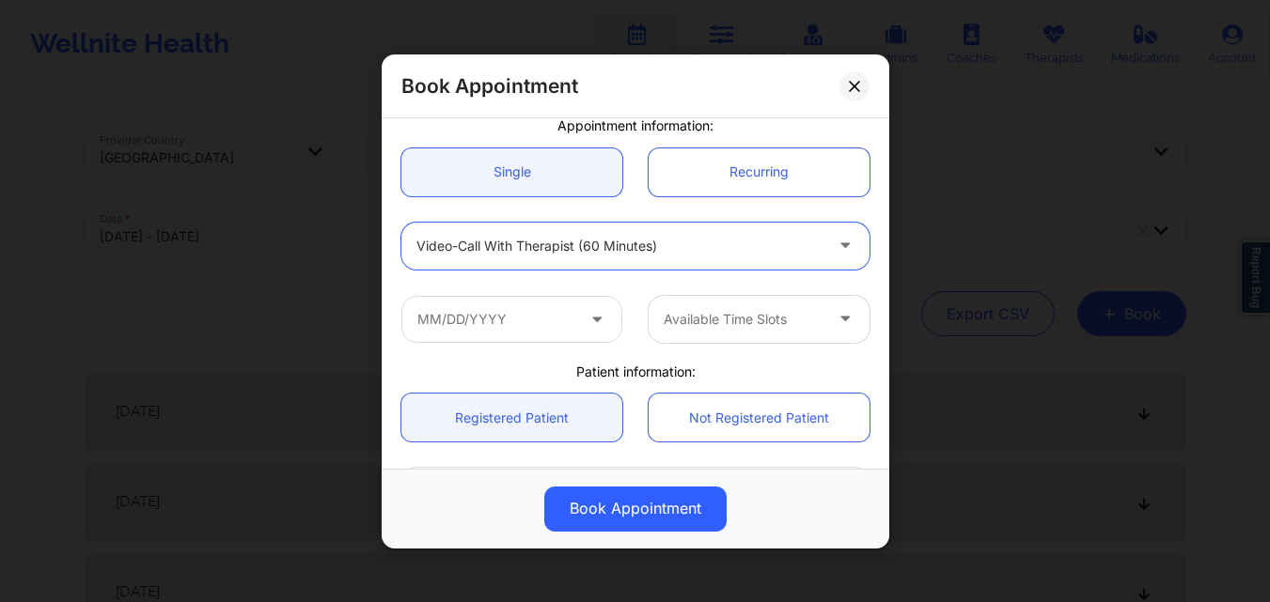
scroll to position [188, 0]
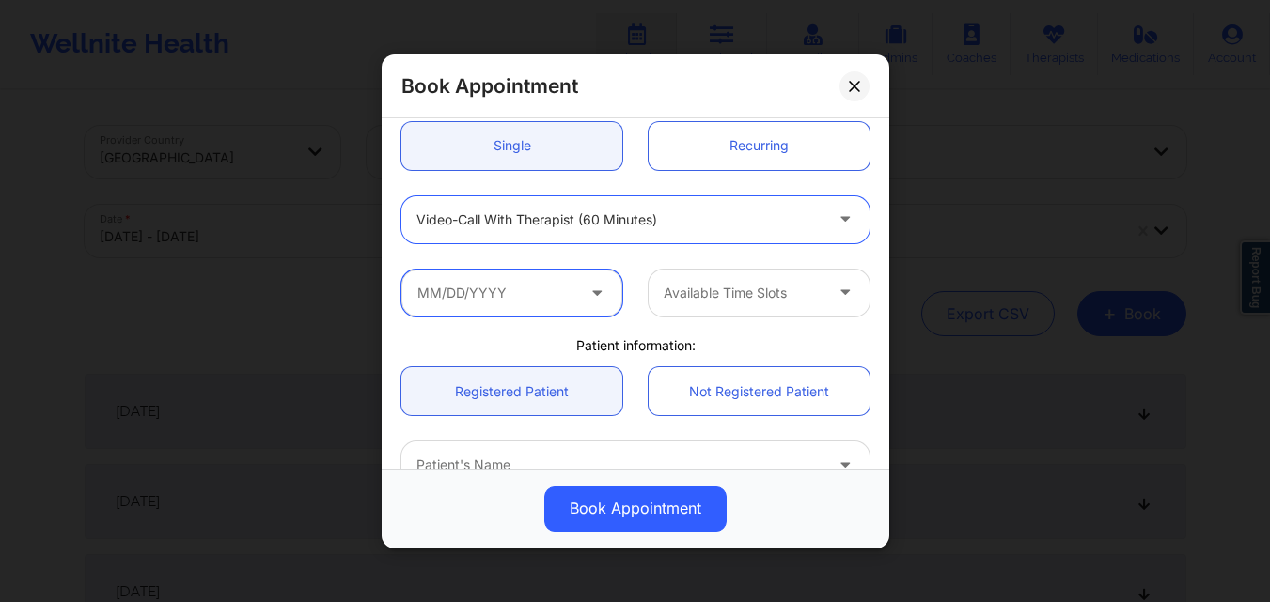
click at [519, 289] on input "text" at bounding box center [511, 292] width 221 height 47
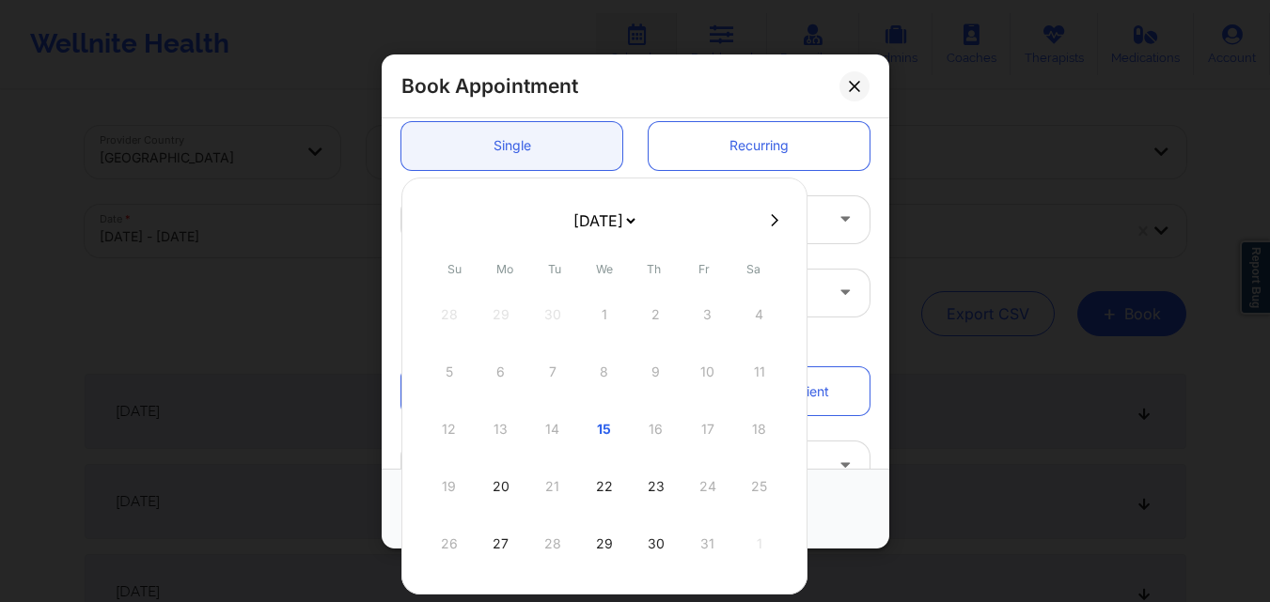
click at [771, 220] on icon at bounding box center [775, 220] width 8 height 14
select select "2025-10"
click at [502, 374] on div "3" at bounding box center [500, 372] width 47 height 53
type input "[DATE]"
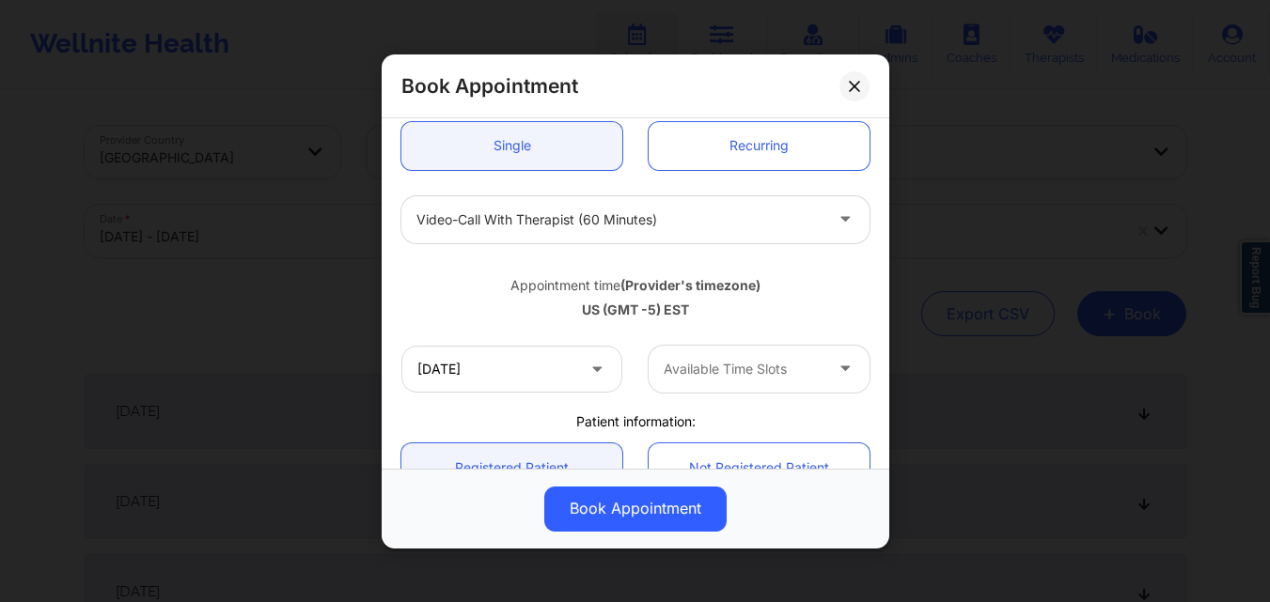
click at [708, 374] on div at bounding box center [742, 369] width 159 height 23
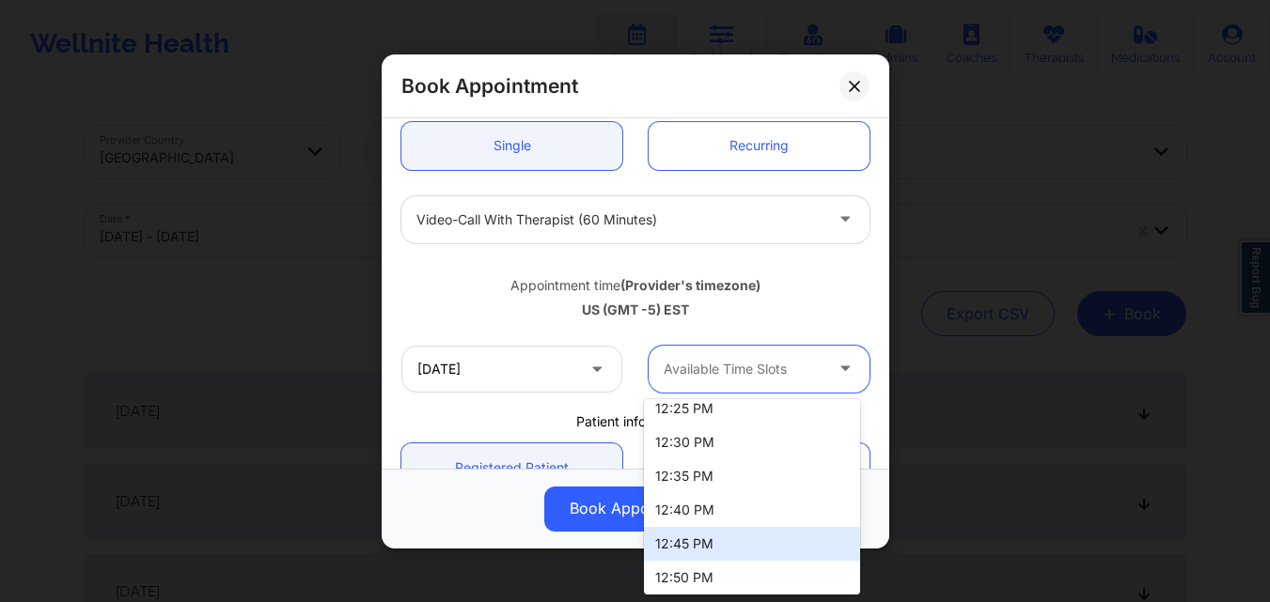
scroll to position [1233, 0]
click at [716, 551] on div "1:00 PM" at bounding box center [752, 540] width 216 height 34
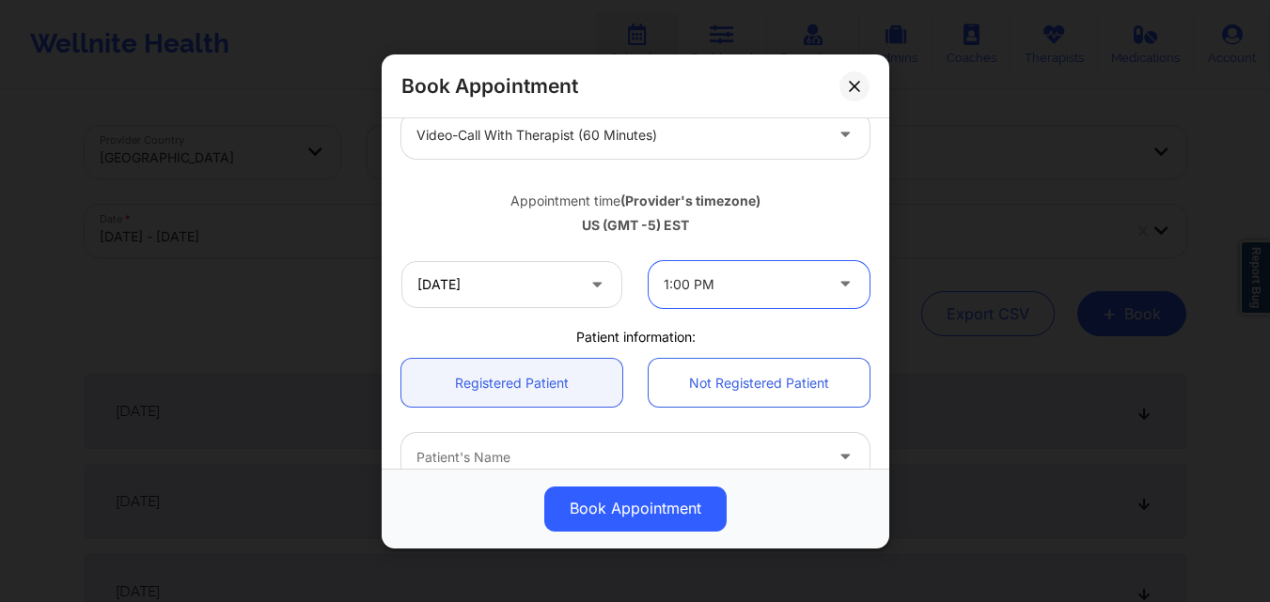
scroll to position [376, 0]
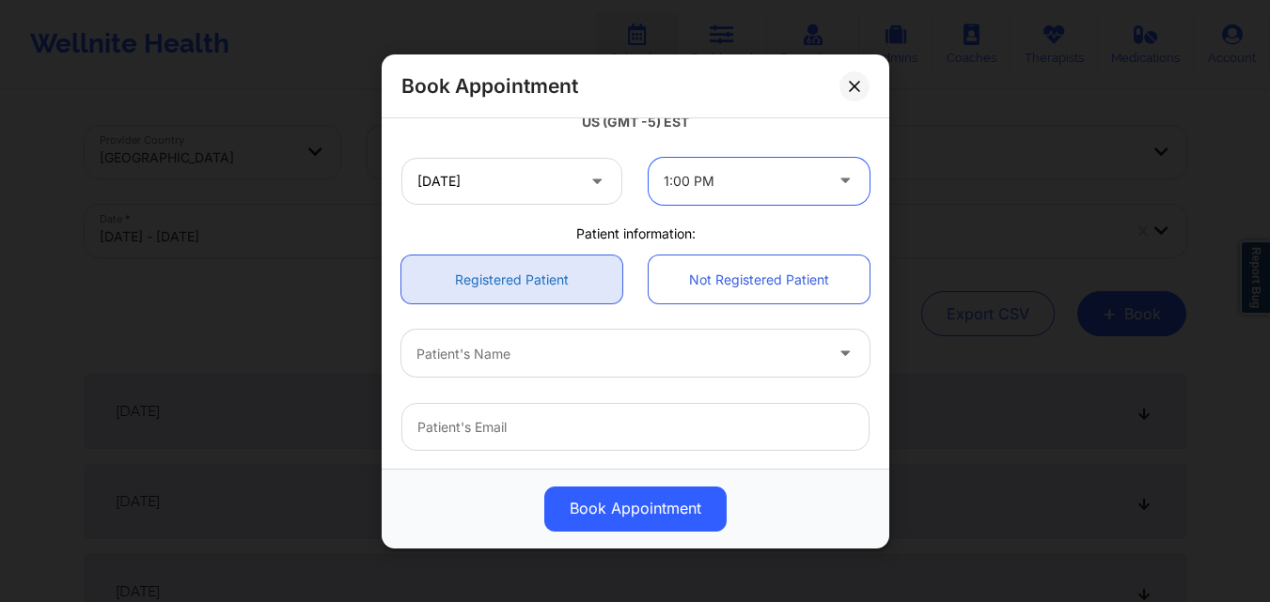
click at [506, 274] on link "Registered Patient" at bounding box center [511, 280] width 221 height 48
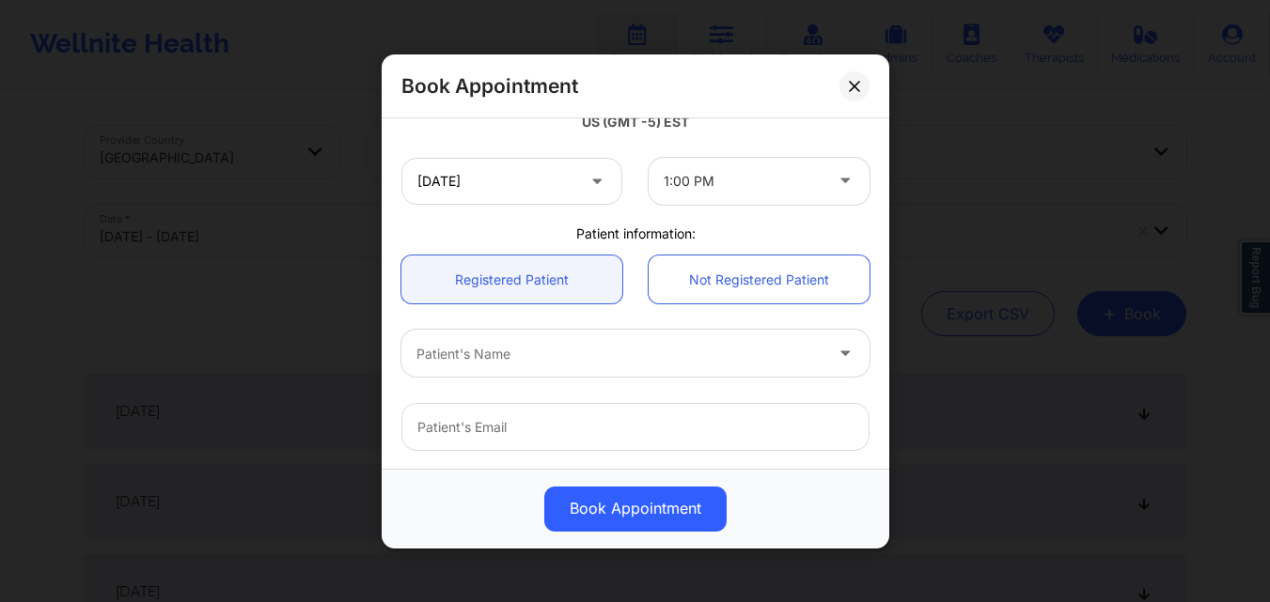
click at [530, 365] on div at bounding box center [619, 353] width 406 height 23
type input "[PERSON_NAME]"
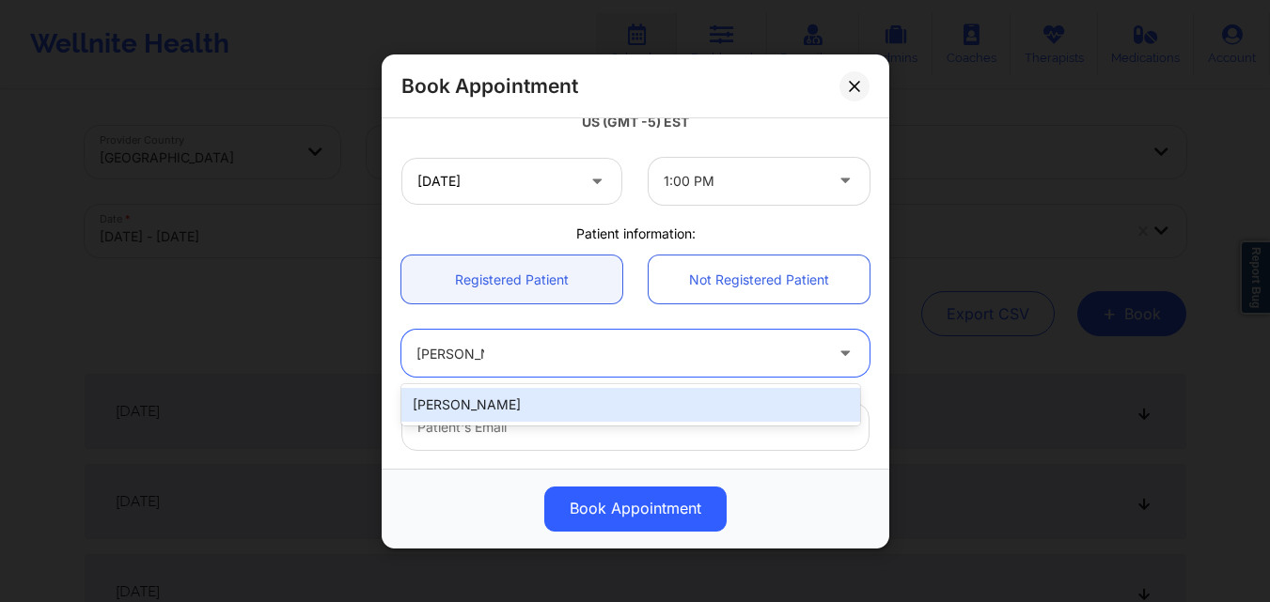
click at [516, 399] on div "[PERSON_NAME]" at bounding box center [630, 405] width 459 height 34
type input "[EMAIL_ADDRESS][DOMAIN_NAME]"
type input "[PHONE_NUMBER]"
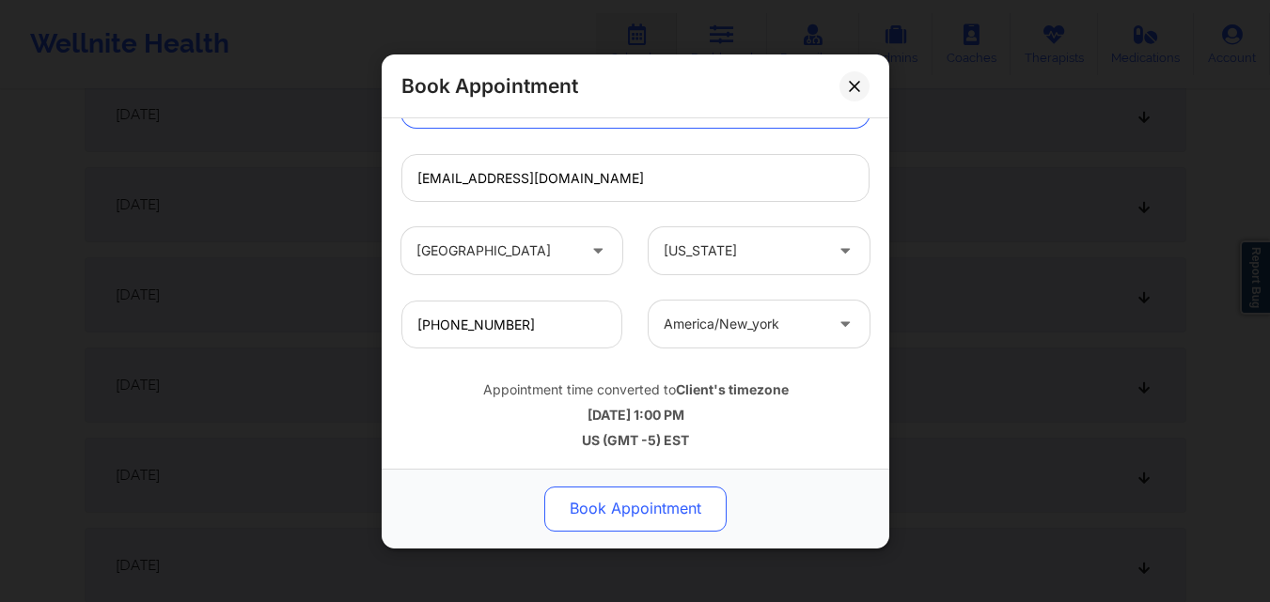
scroll to position [470, 0]
click at [670, 505] on button "Book Appointment" at bounding box center [635, 508] width 182 height 45
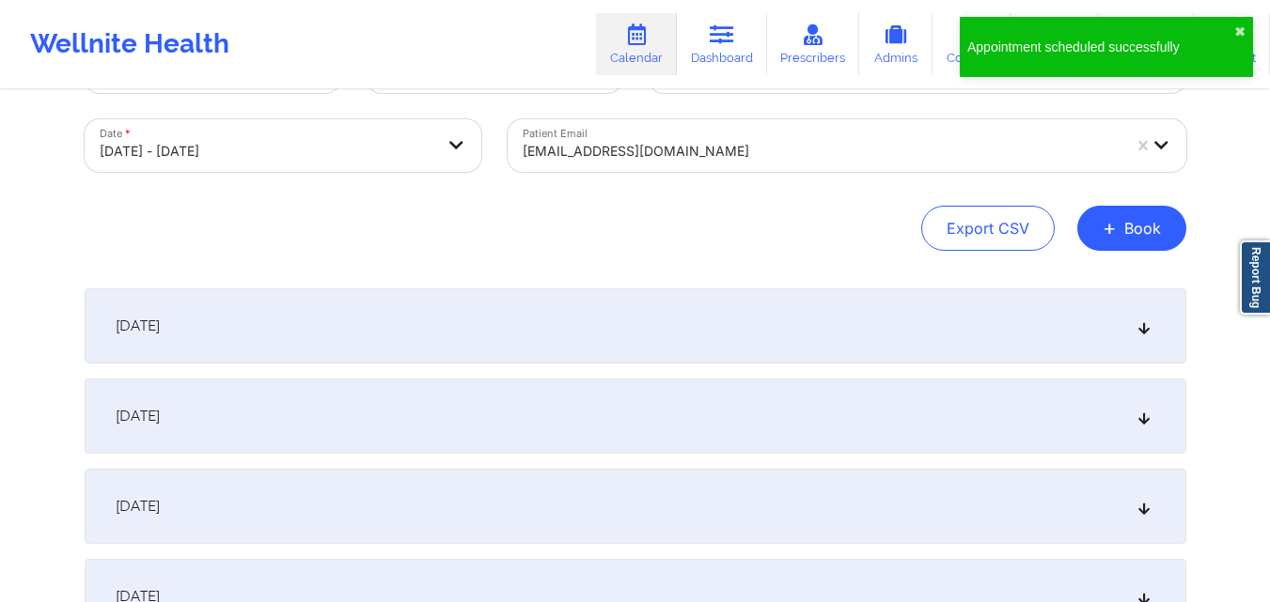
scroll to position [0, 0]
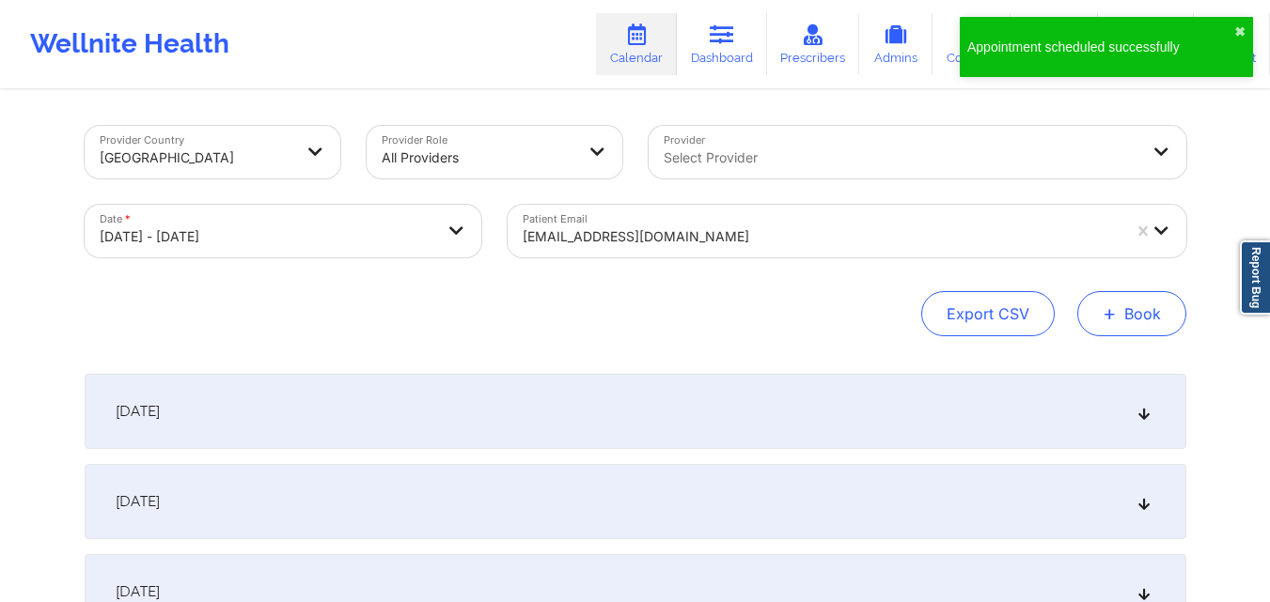
click at [1143, 331] on button "+ Book" at bounding box center [1131, 313] width 109 height 45
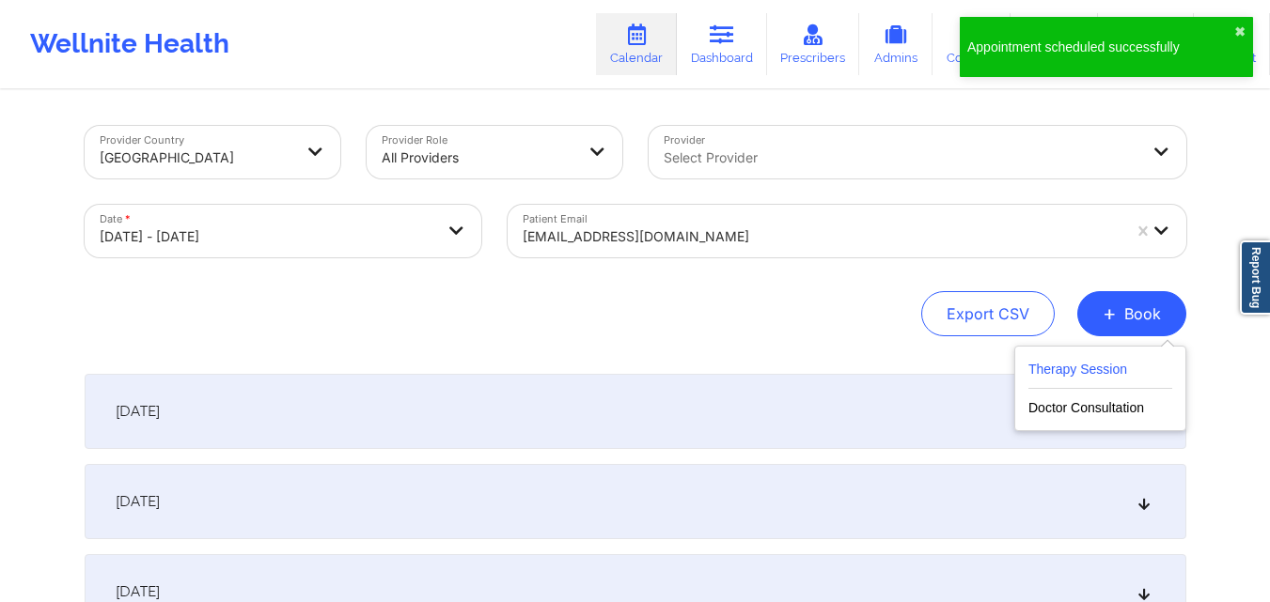
click at [1088, 370] on button "Therapy Session" at bounding box center [1100, 373] width 144 height 31
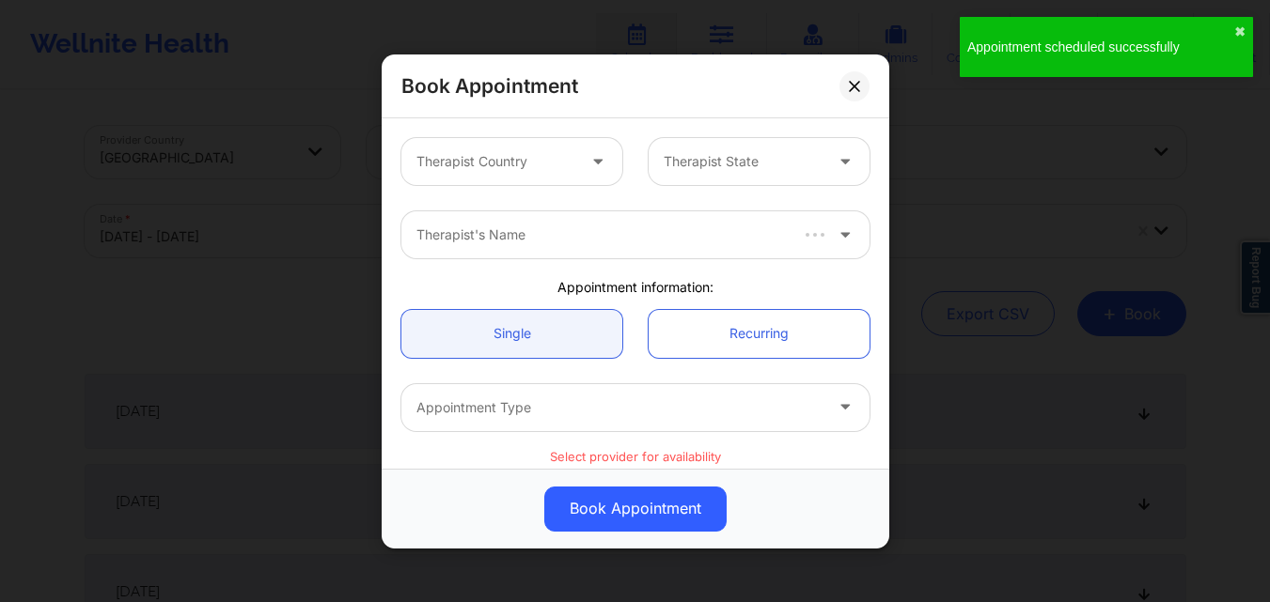
click at [516, 154] on div at bounding box center [495, 161] width 159 height 23
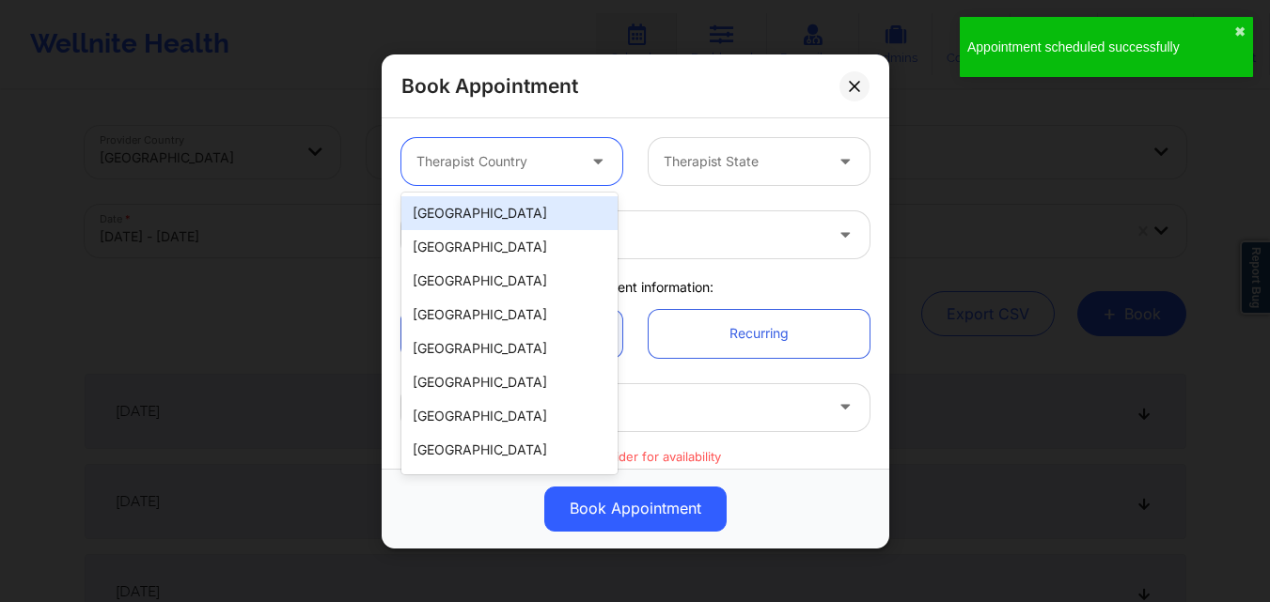
click at [522, 214] on div "[GEOGRAPHIC_DATA]" at bounding box center [509, 213] width 216 height 34
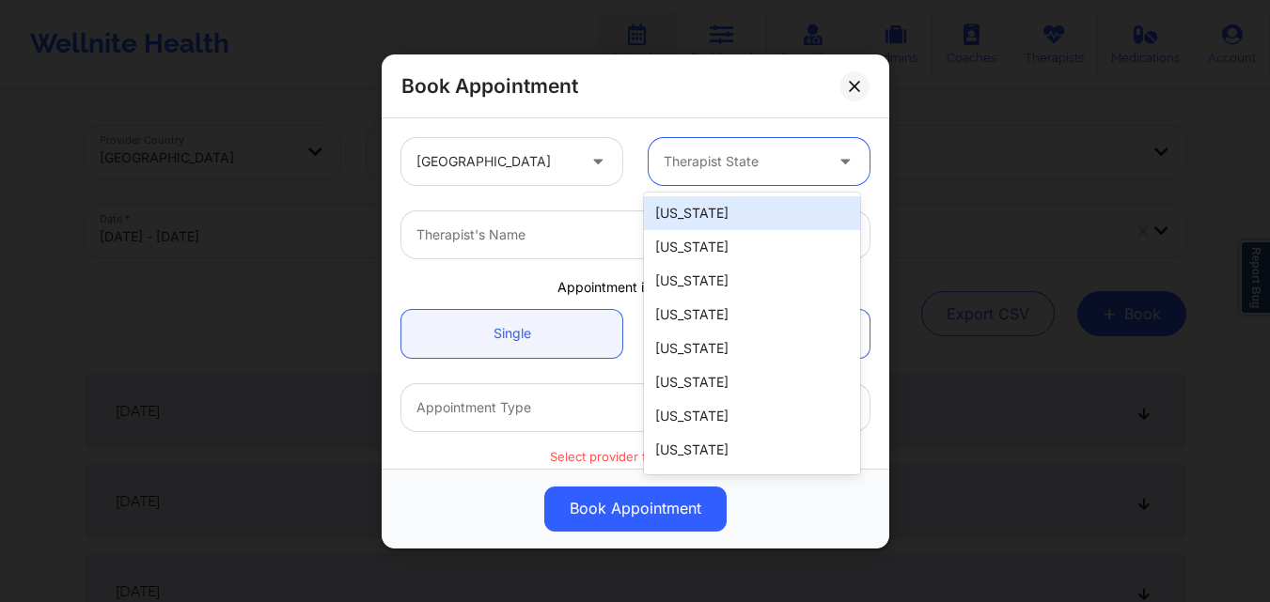
click at [654, 156] on div "Therapist State" at bounding box center [736, 161] width 176 height 47
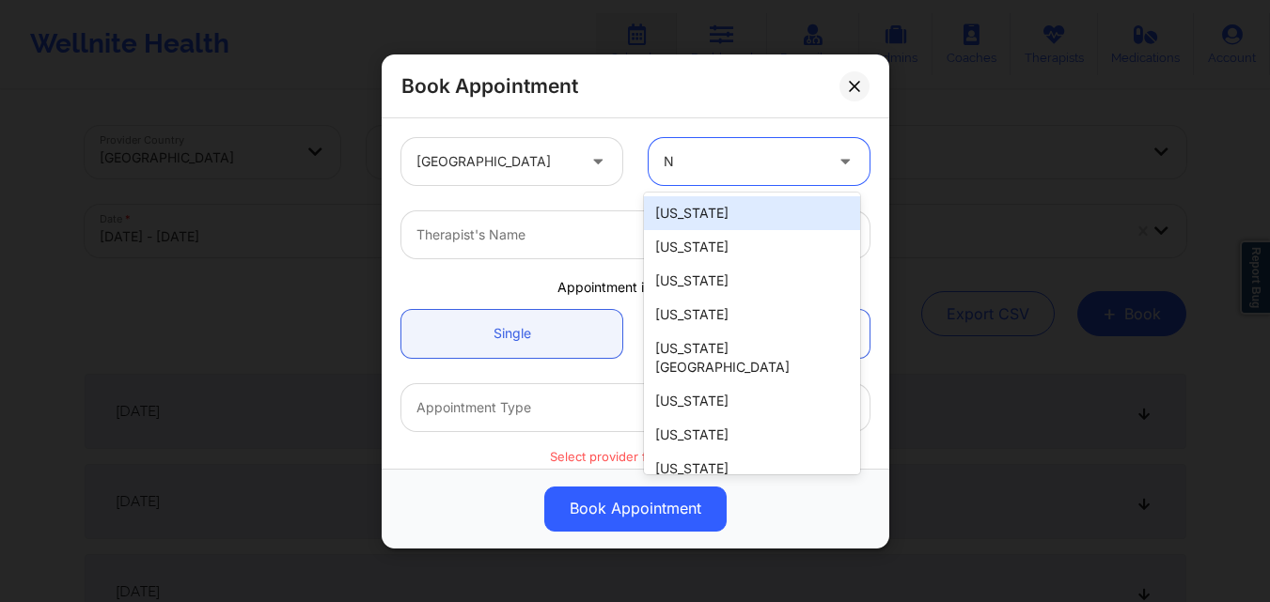
type input "NY"
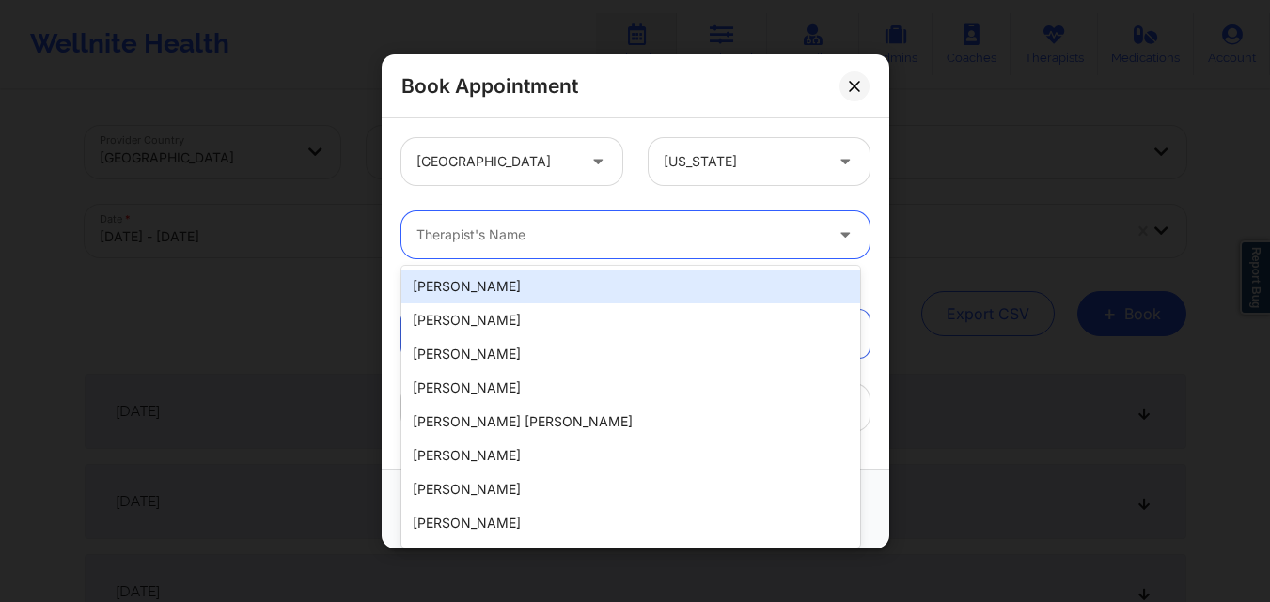
click at [687, 226] on div at bounding box center [619, 235] width 406 height 23
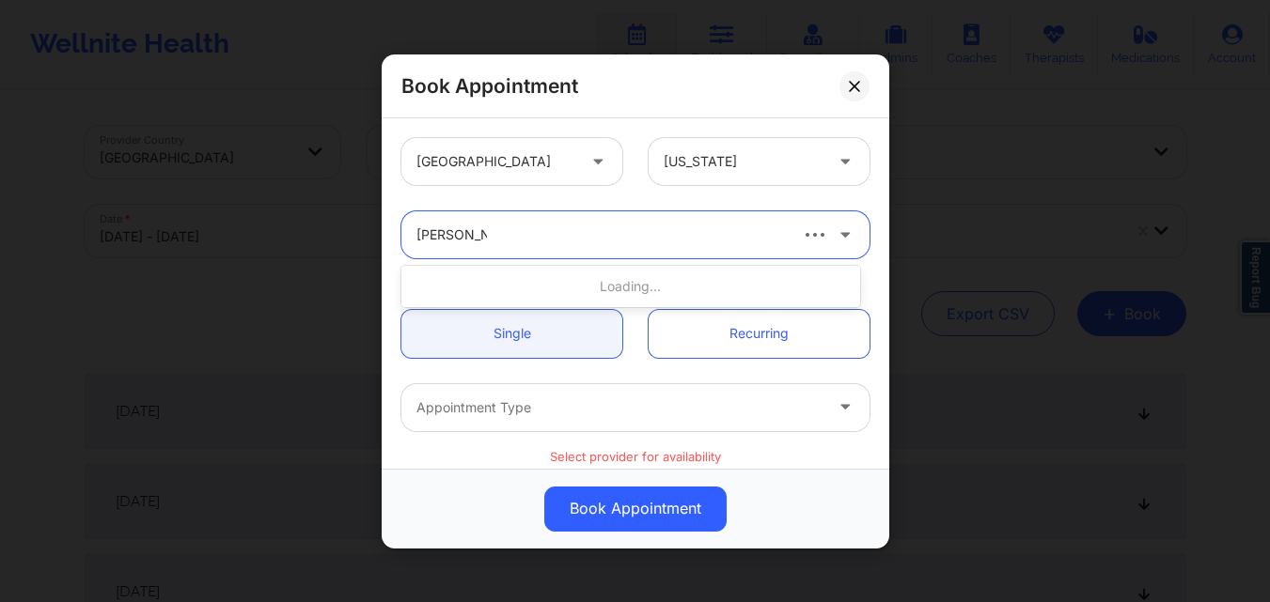
type input "[PERSON_NAME]"
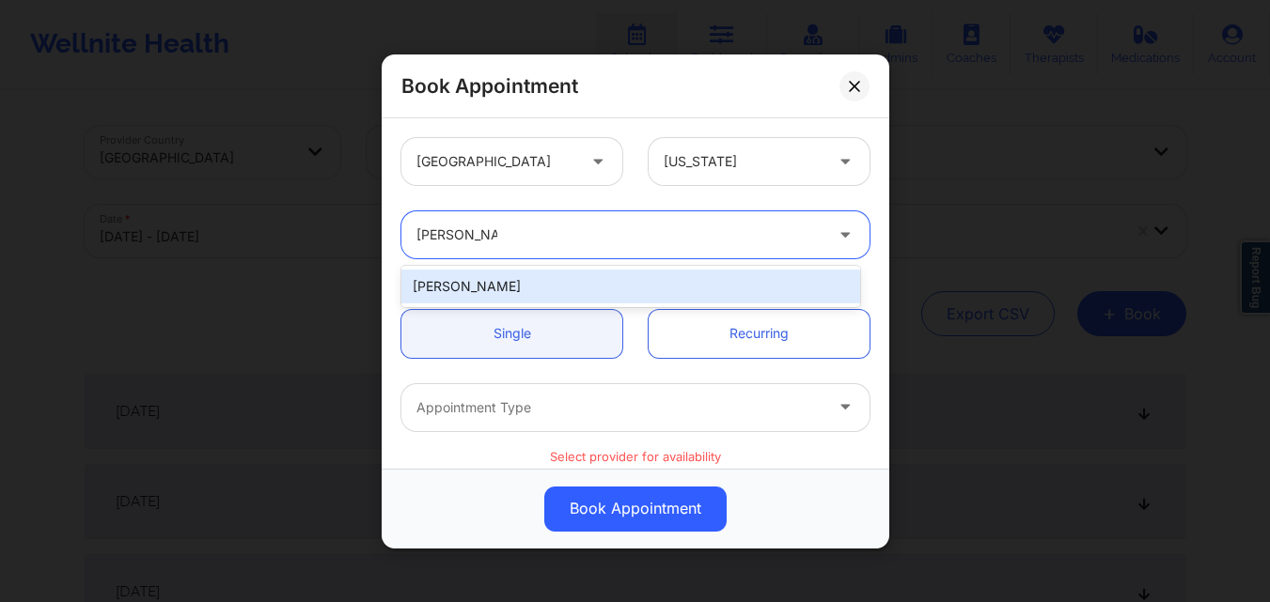
click at [525, 296] on div "[PERSON_NAME]" at bounding box center [630, 287] width 459 height 34
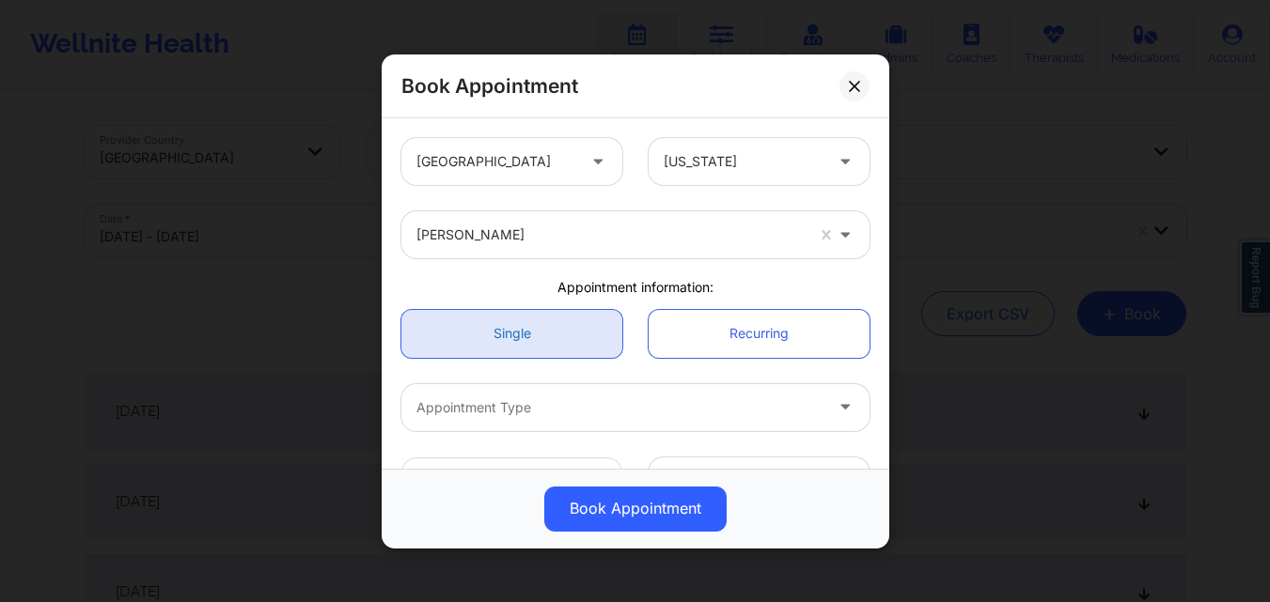
click at [521, 319] on link "Single" at bounding box center [511, 333] width 221 height 48
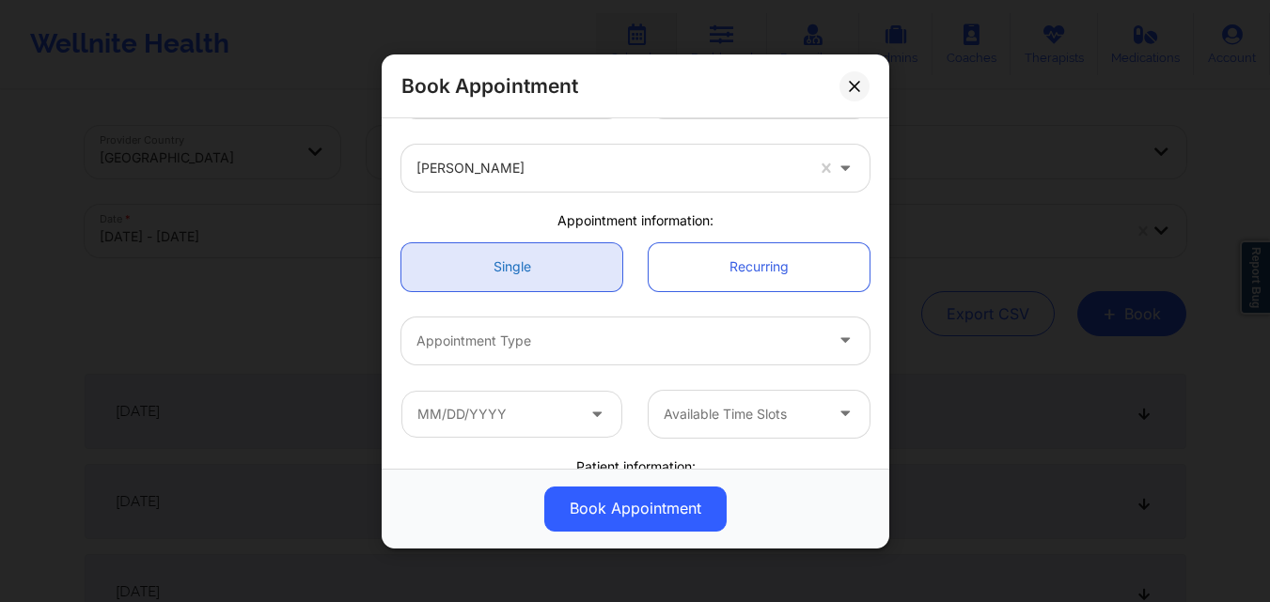
scroll to position [94, 0]
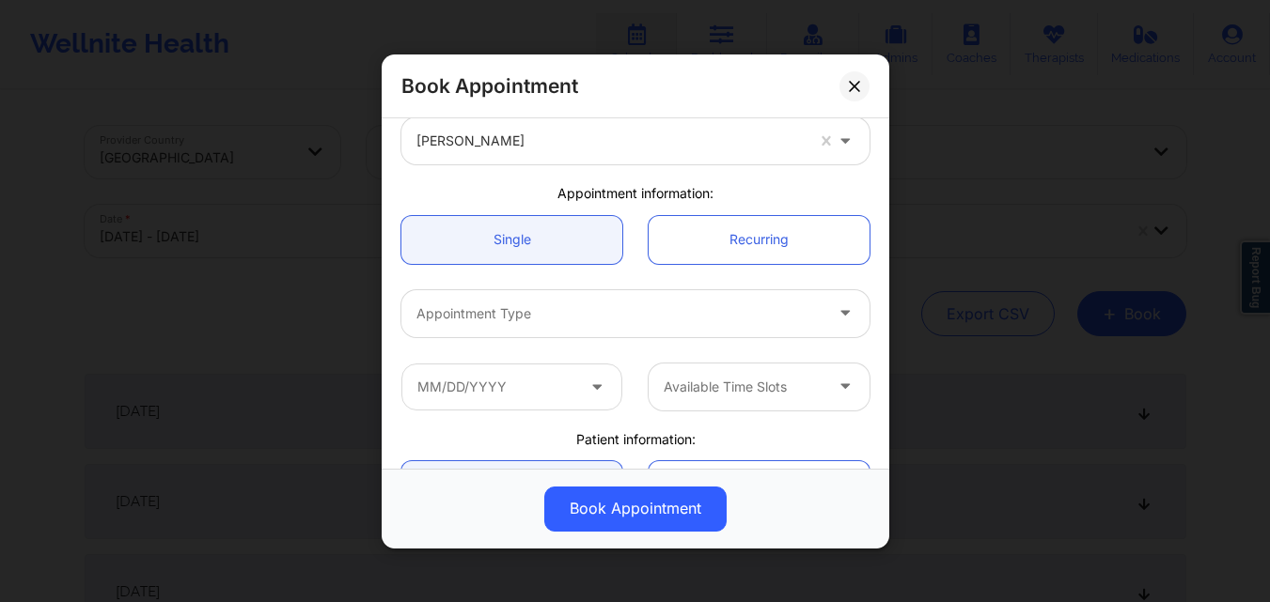
click at [578, 321] on div at bounding box center [619, 313] width 406 height 23
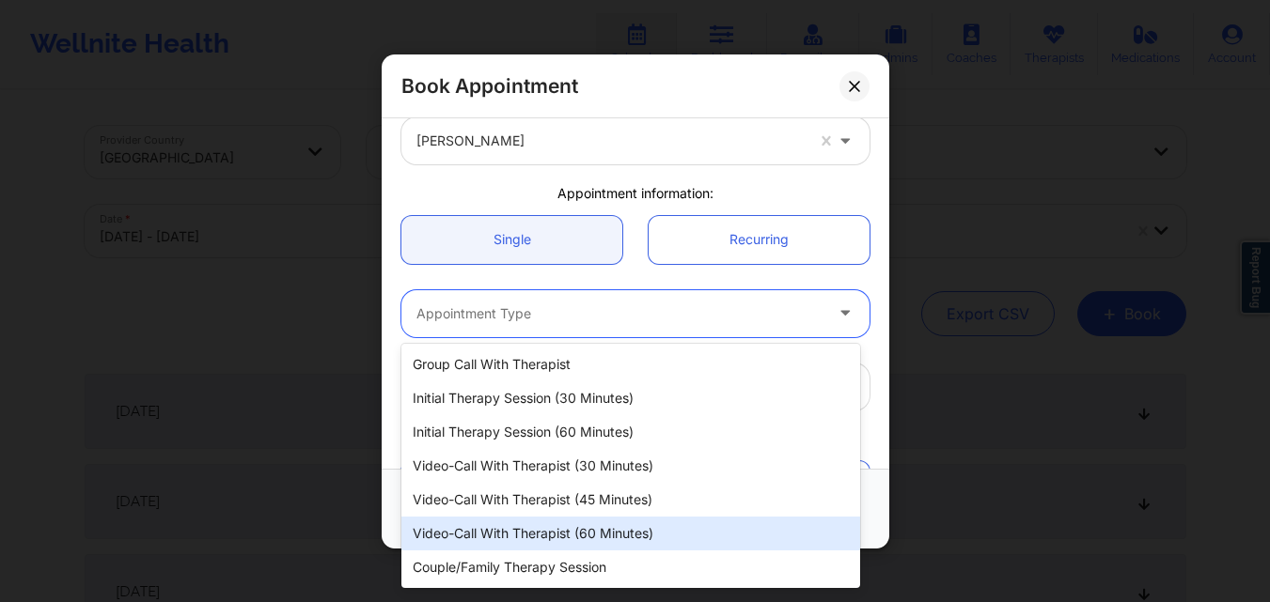
click at [615, 536] on div "Video-Call with Therapist (60 minutes)" at bounding box center [630, 534] width 459 height 34
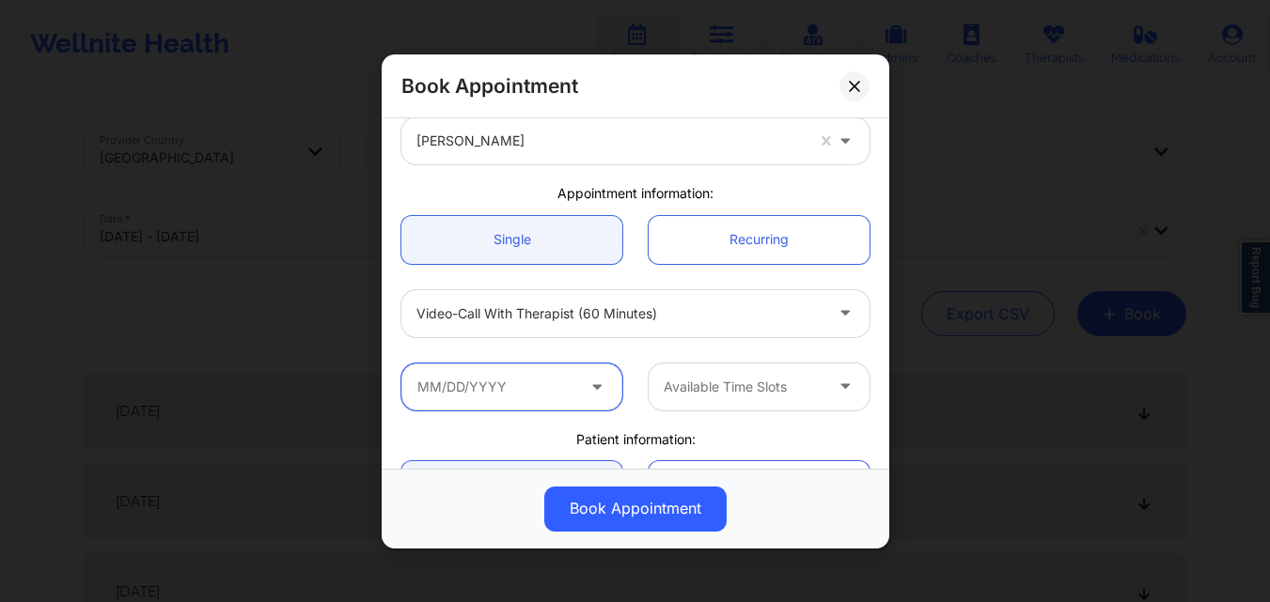
click at [541, 393] on input "text" at bounding box center [511, 386] width 221 height 47
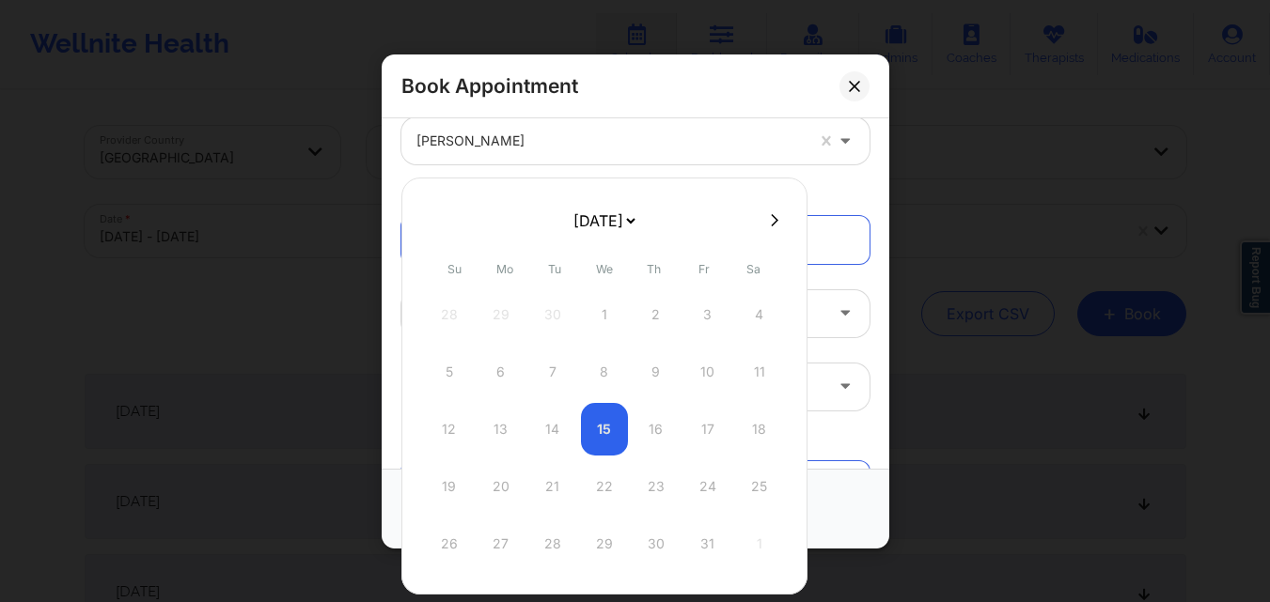
click at [772, 219] on icon at bounding box center [775, 219] width 8 height 12
select select "2025-10"
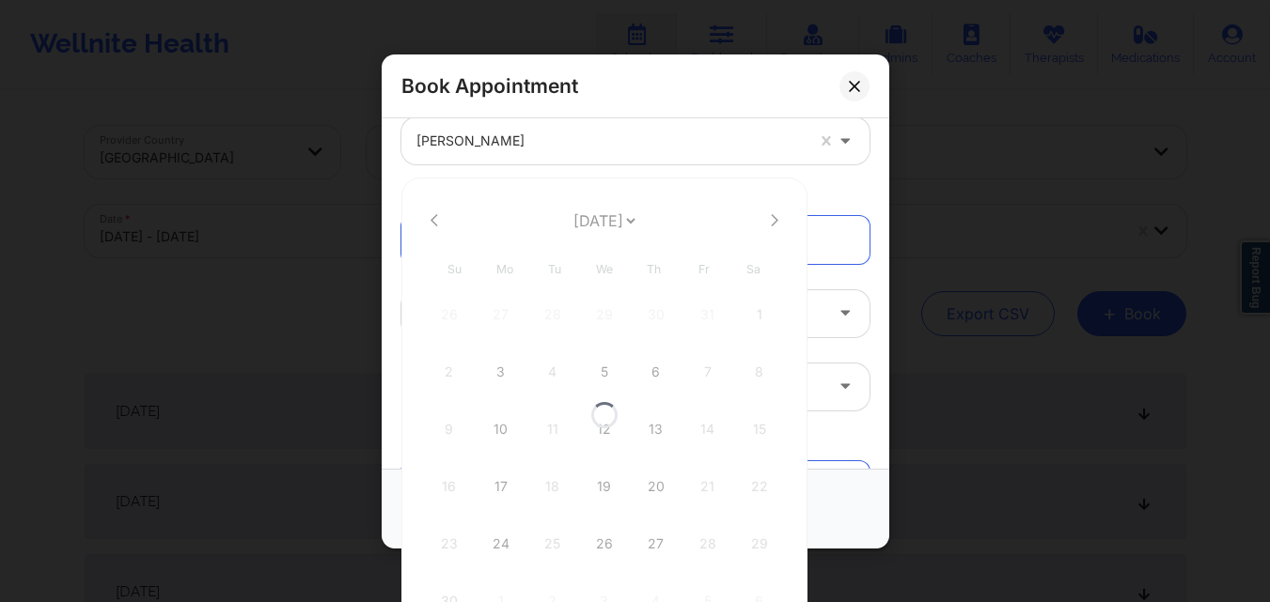
select select "2025-10"
click at [506, 427] on div "10" at bounding box center [500, 429] width 47 height 53
type input "[DATE]"
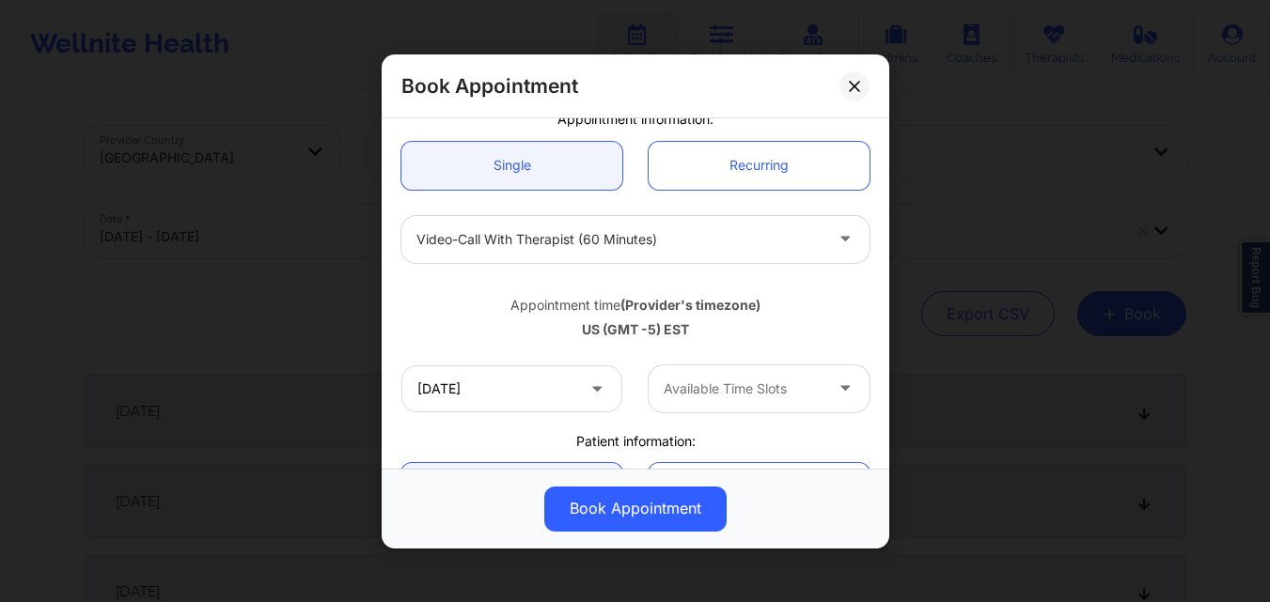
scroll to position [282, 0]
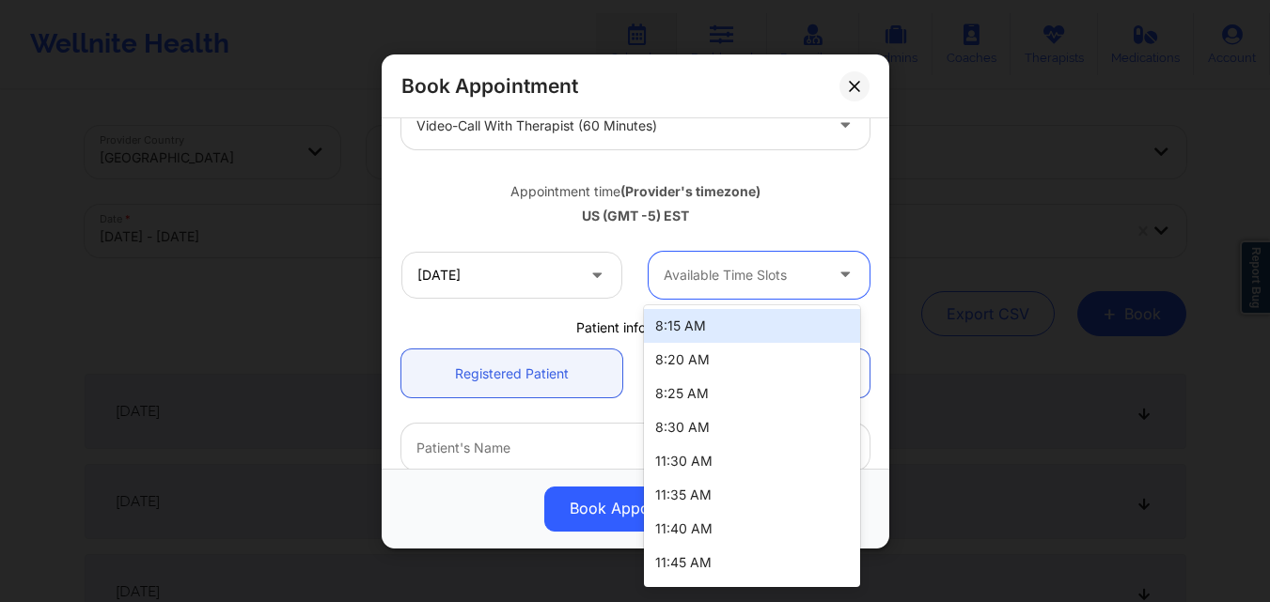
click at [687, 280] on div at bounding box center [742, 275] width 159 height 23
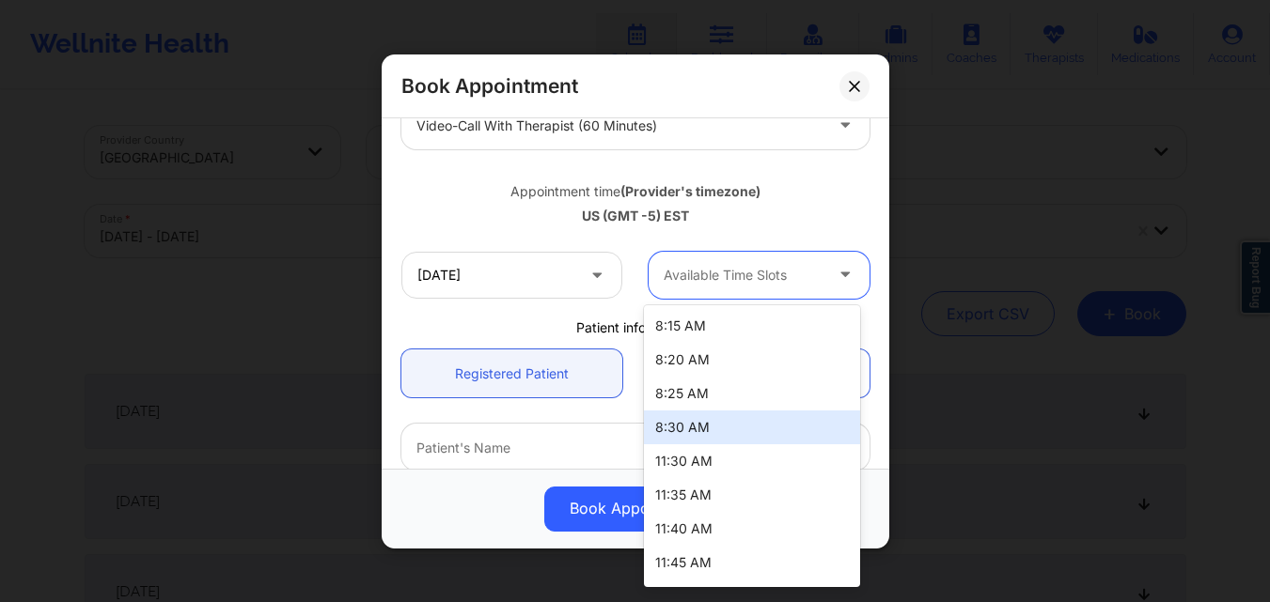
scroll to position [538, 0]
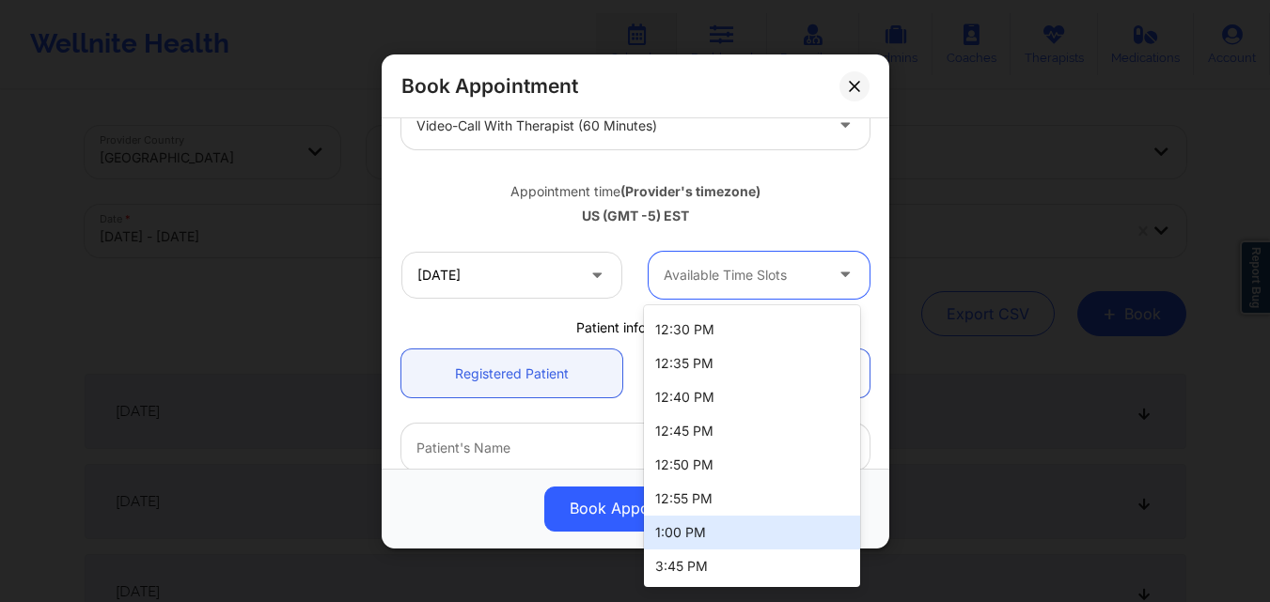
click at [687, 531] on div "1:00 PM" at bounding box center [752, 533] width 216 height 34
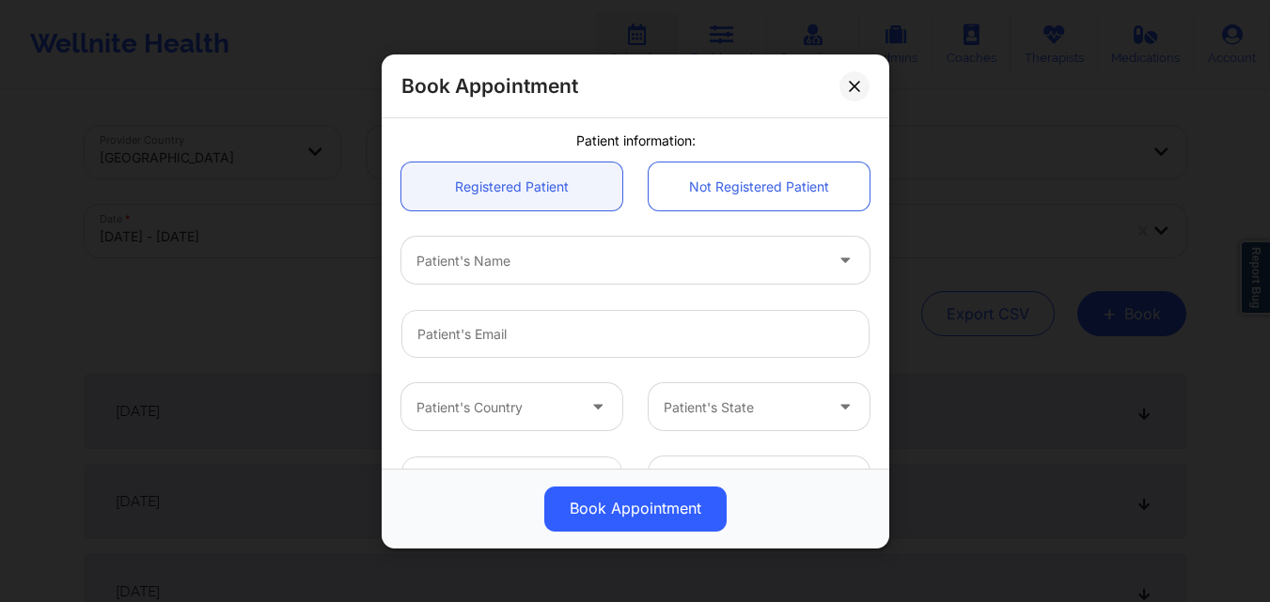
scroll to position [470, 0]
click at [486, 186] on link "Registered Patient" at bounding box center [511, 186] width 221 height 48
click at [509, 280] on div "Patient's Name" at bounding box center [612, 259] width 423 height 47
type input "[PERSON_NAME]"
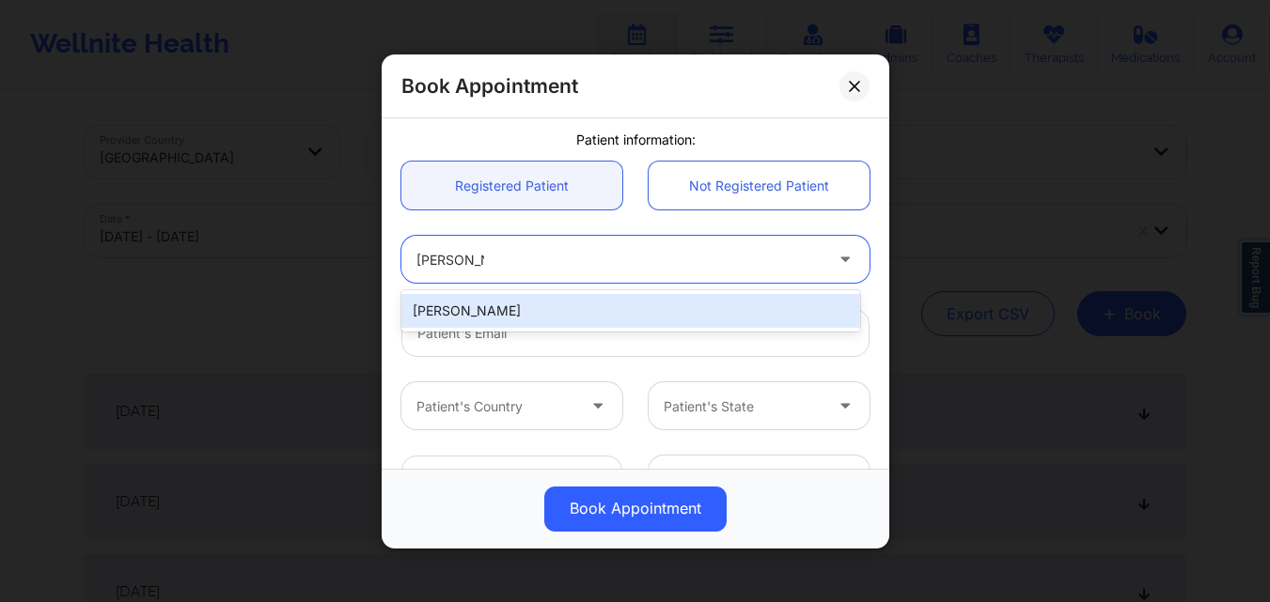
click at [515, 314] on div "[PERSON_NAME]" at bounding box center [630, 311] width 459 height 34
type input "[EMAIL_ADDRESS][DOMAIN_NAME]"
type input "[PHONE_NUMBER]"
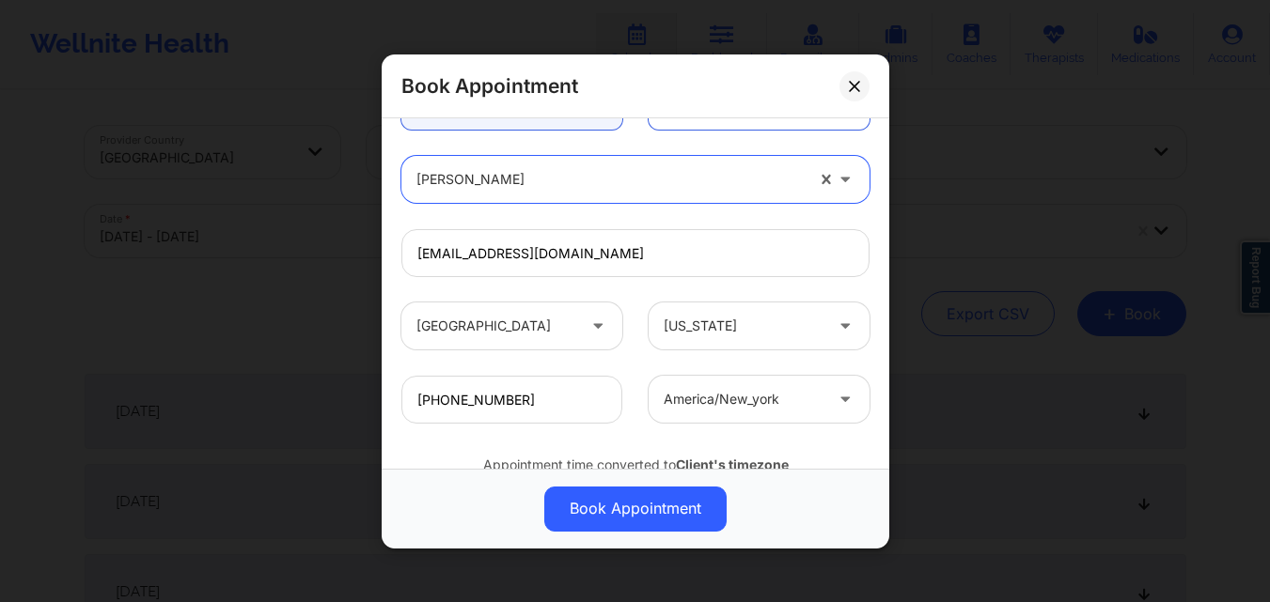
scroll to position [625, 0]
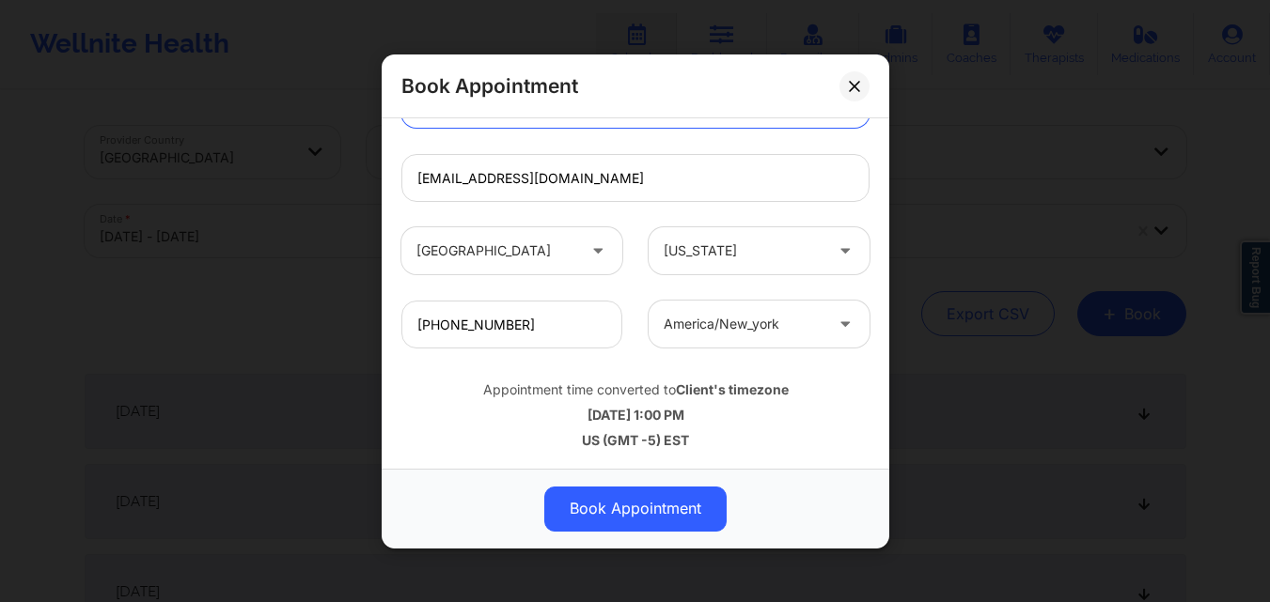
click at [626, 510] on button "Book Appointment" at bounding box center [635, 508] width 182 height 45
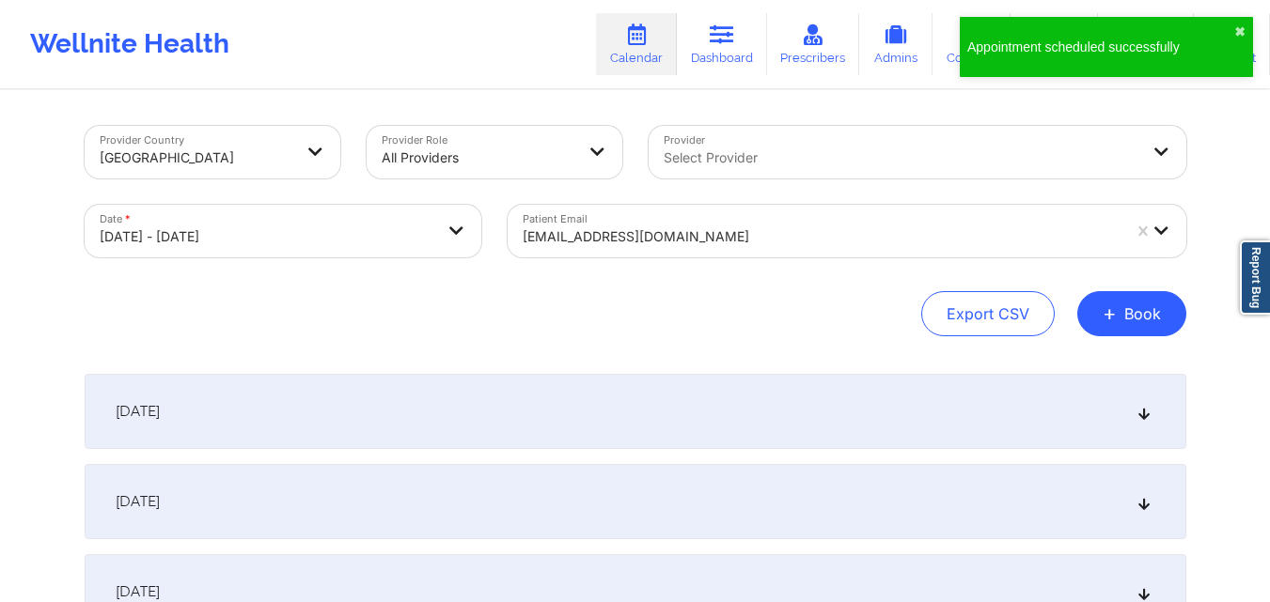
click at [710, 218] on div "[EMAIL_ADDRESS][DOMAIN_NAME]" at bounding box center [821, 236] width 598 height 41
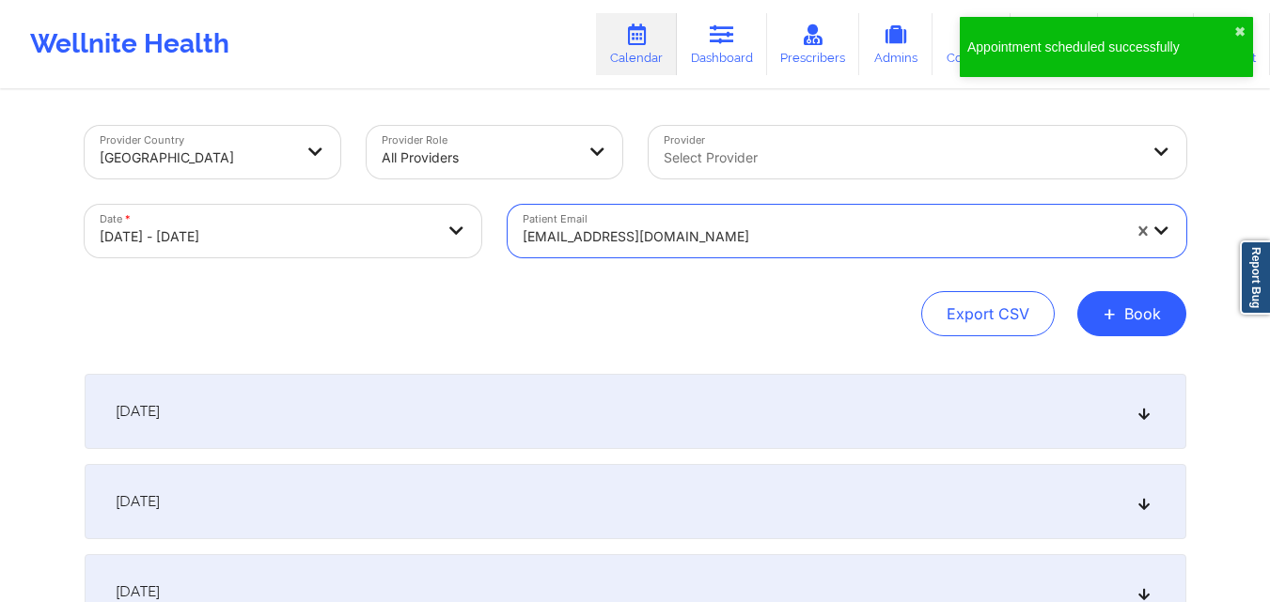
click at [710, 218] on div "[EMAIL_ADDRESS][DOMAIN_NAME]" at bounding box center [821, 236] width 598 height 41
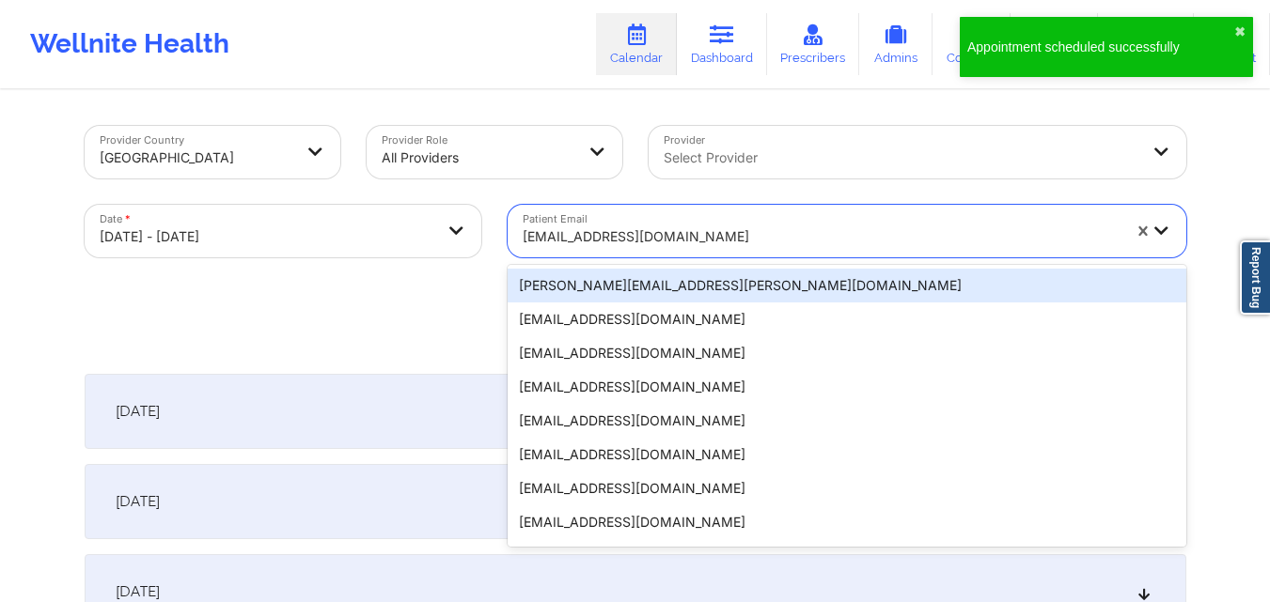
click at [711, 218] on div "[EMAIL_ADDRESS][DOMAIN_NAME]" at bounding box center [821, 236] width 598 height 41
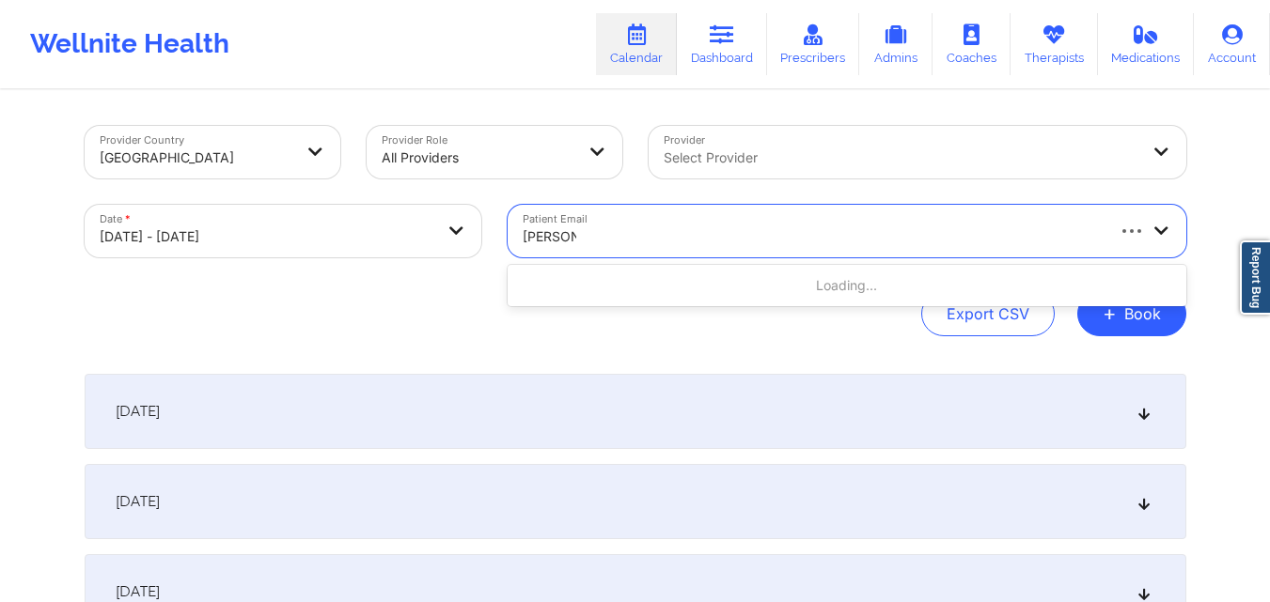
type input "[PERSON_NAME]"
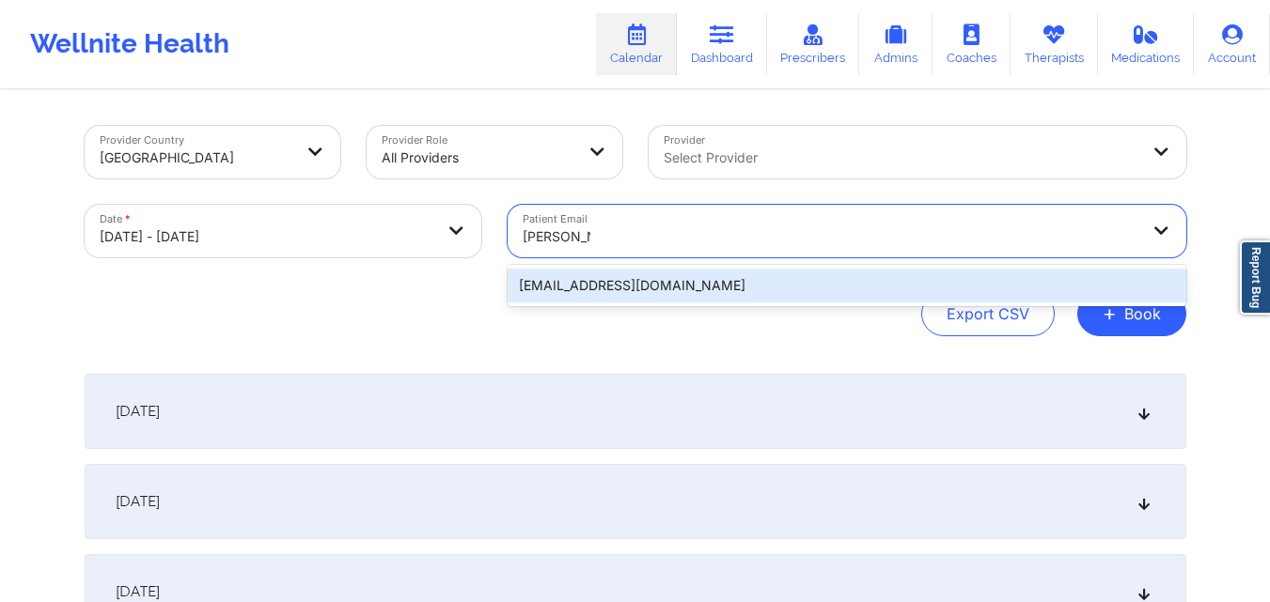
click at [702, 285] on div "[EMAIL_ADDRESS][DOMAIN_NAME]" at bounding box center [846, 286] width 678 height 34
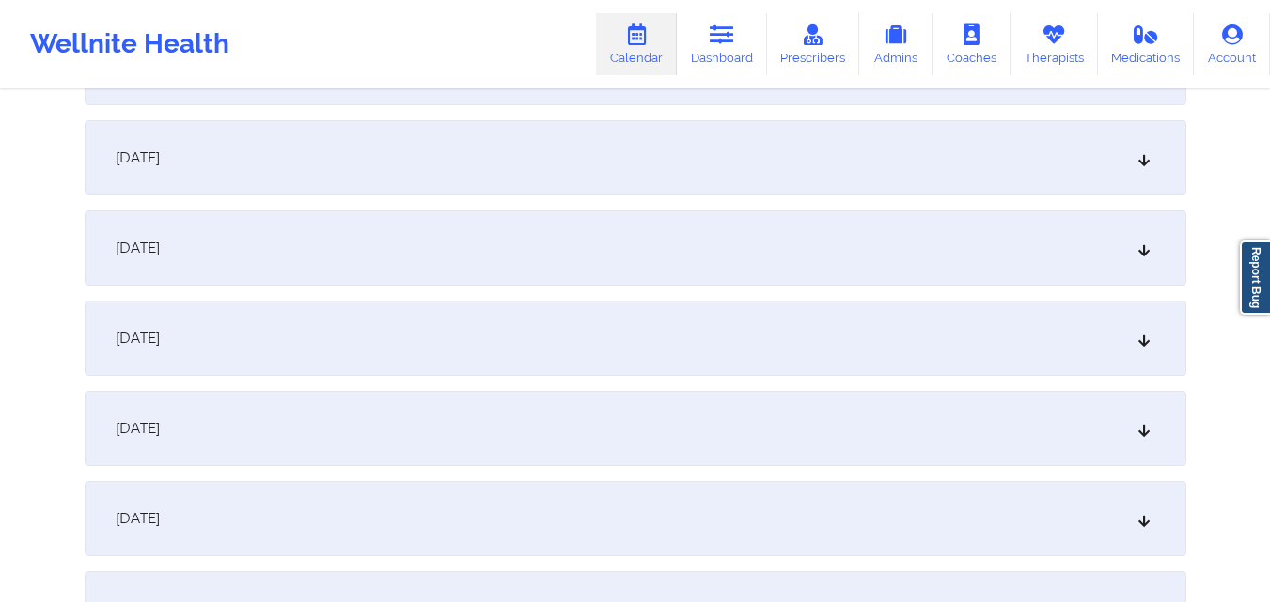
scroll to position [1785, 0]
click at [634, 361] on div "[DATE]" at bounding box center [635, 340] width 1101 height 75
click at [711, 158] on div "[DATE]" at bounding box center [635, 151] width 1101 height 75
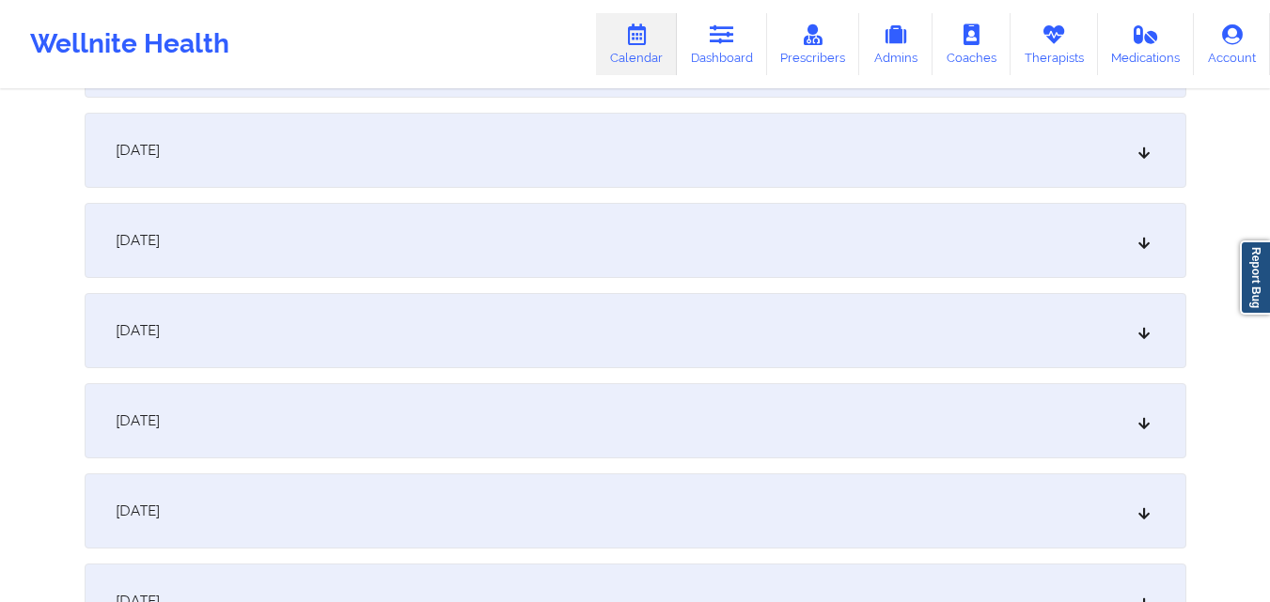
click at [711, 158] on div "[DATE]" at bounding box center [635, 150] width 1101 height 75
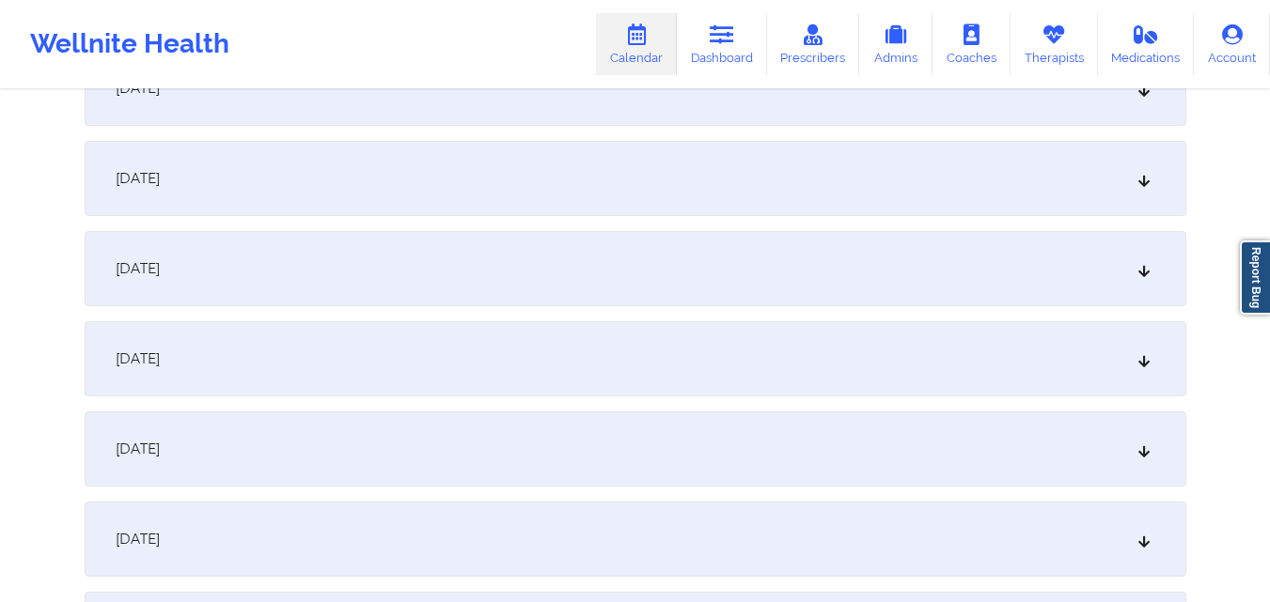
scroll to position [4511, 0]
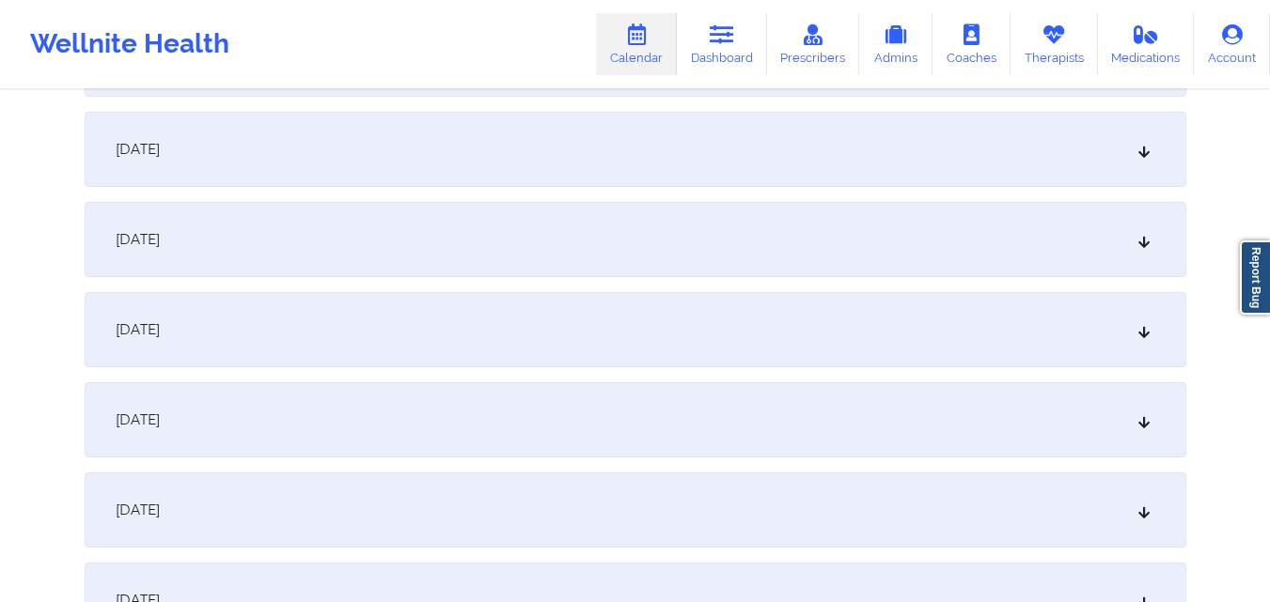
click at [711, 158] on div "[DATE]" at bounding box center [635, 149] width 1101 height 75
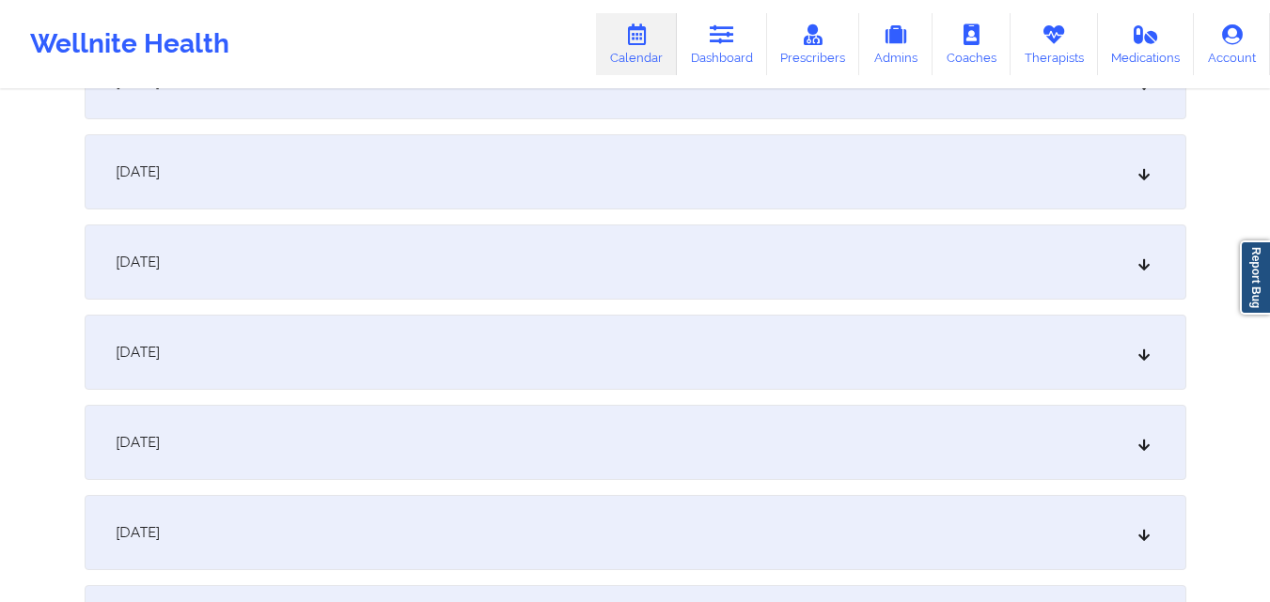
scroll to position [5356, 0]
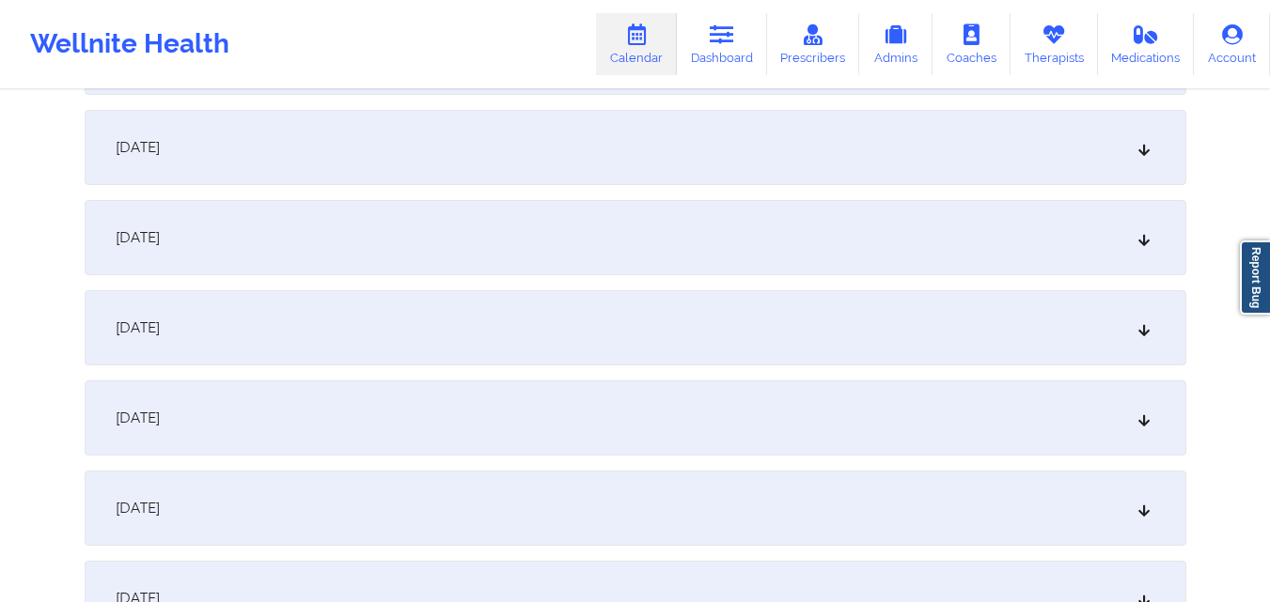
click at [711, 158] on div "[DATE]" at bounding box center [635, 147] width 1101 height 75
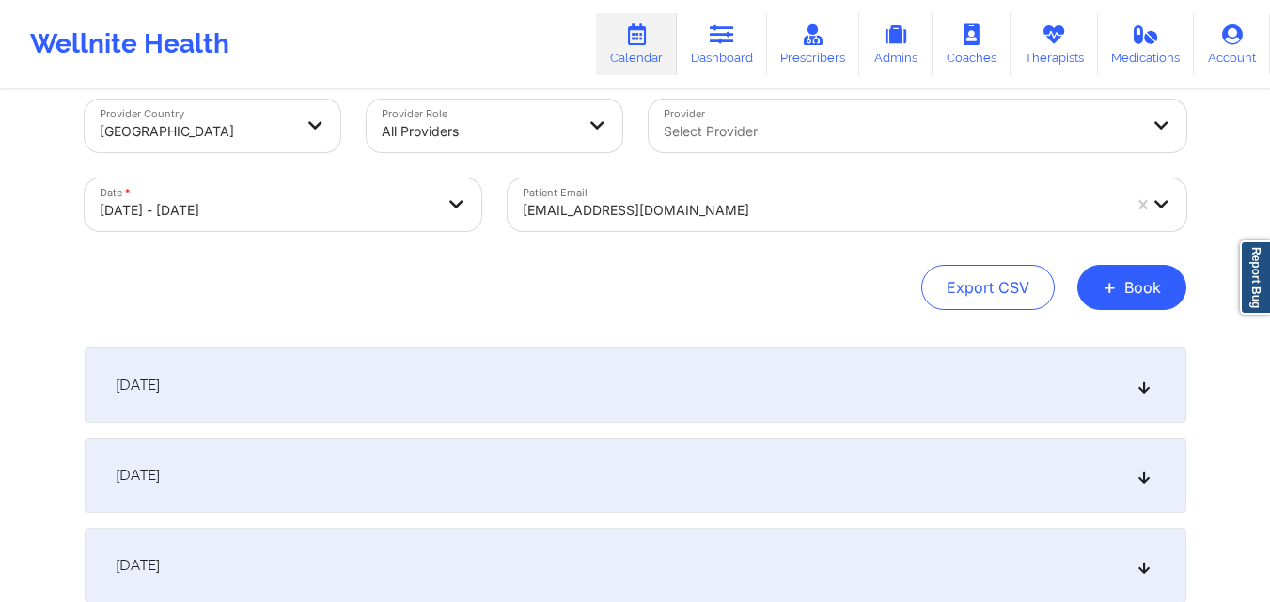
scroll to position [0, 0]
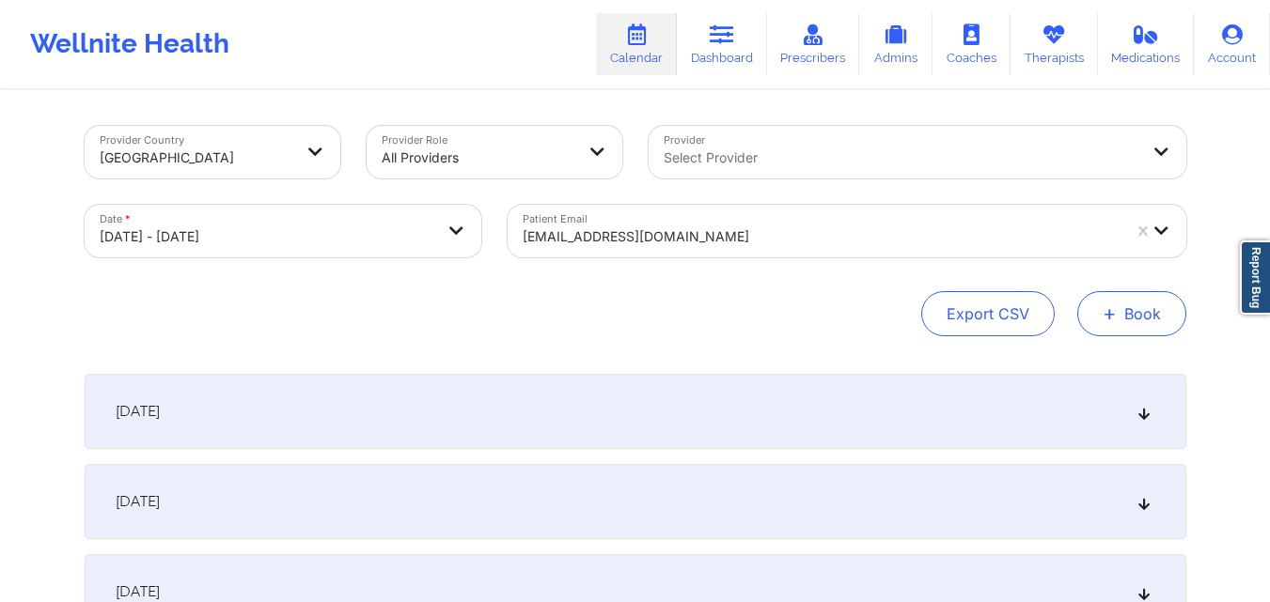
click at [1161, 311] on button "+ Book" at bounding box center [1131, 313] width 109 height 45
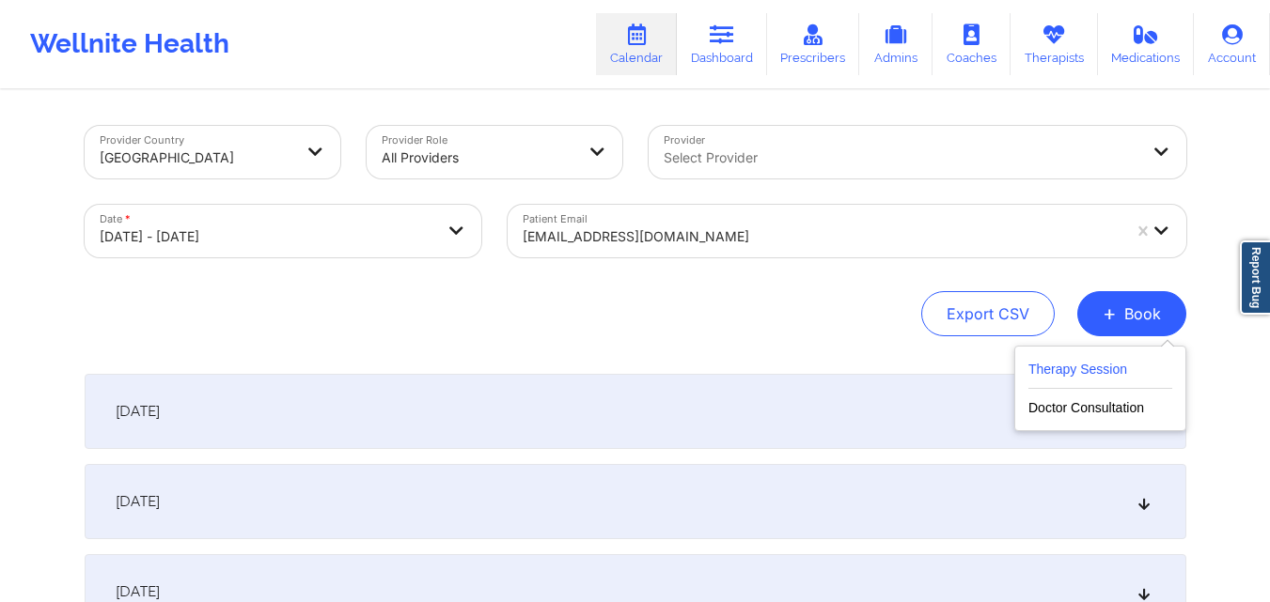
click at [1107, 370] on button "Therapy Session" at bounding box center [1100, 373] width 144 height 31
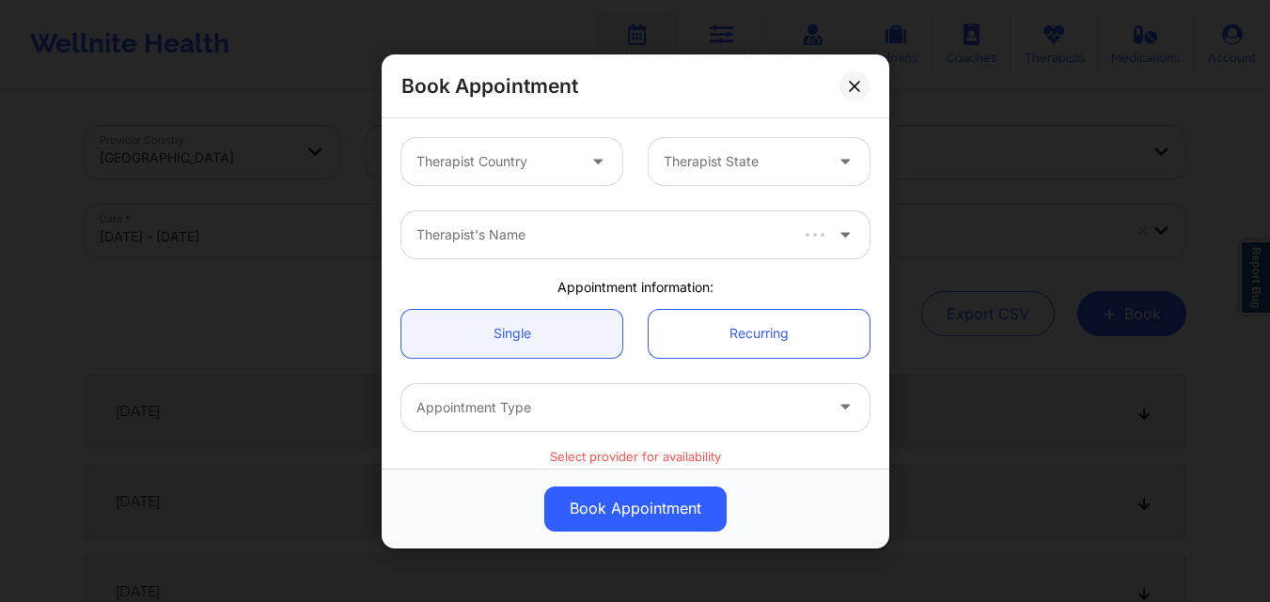
click at [521, 165] on div at bounding box center [495, 161] width 159 height 23
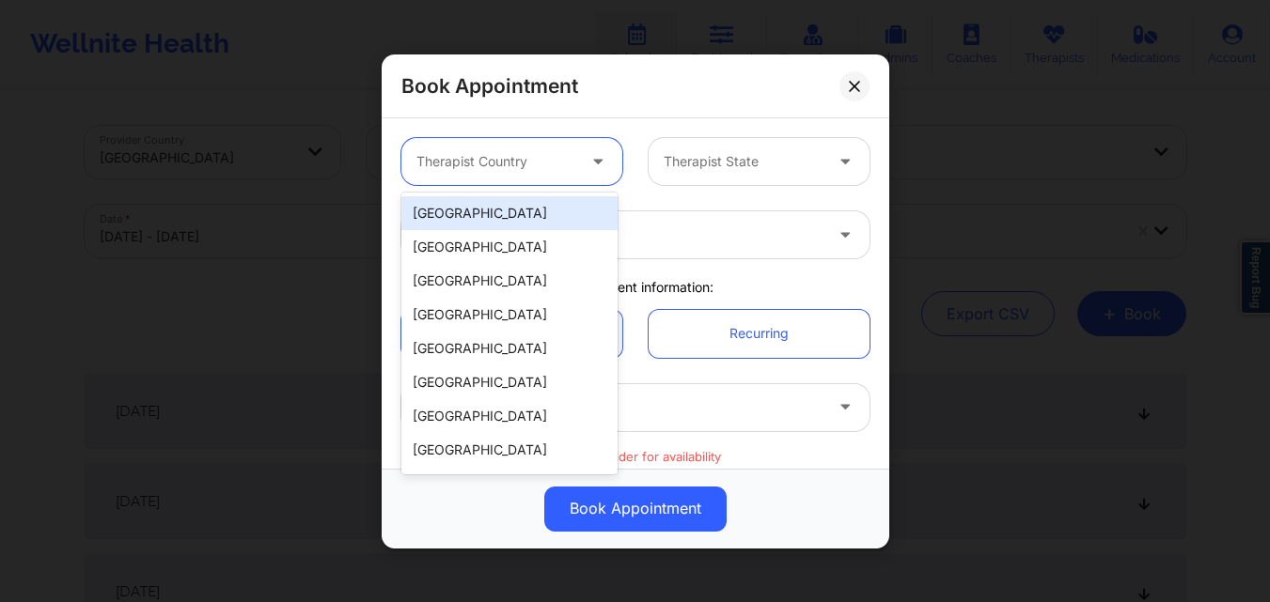
click at [532, 215] on div "[GEOGRAPHIC_DATA]" at bounding box center [509, 213] width 216 height 34
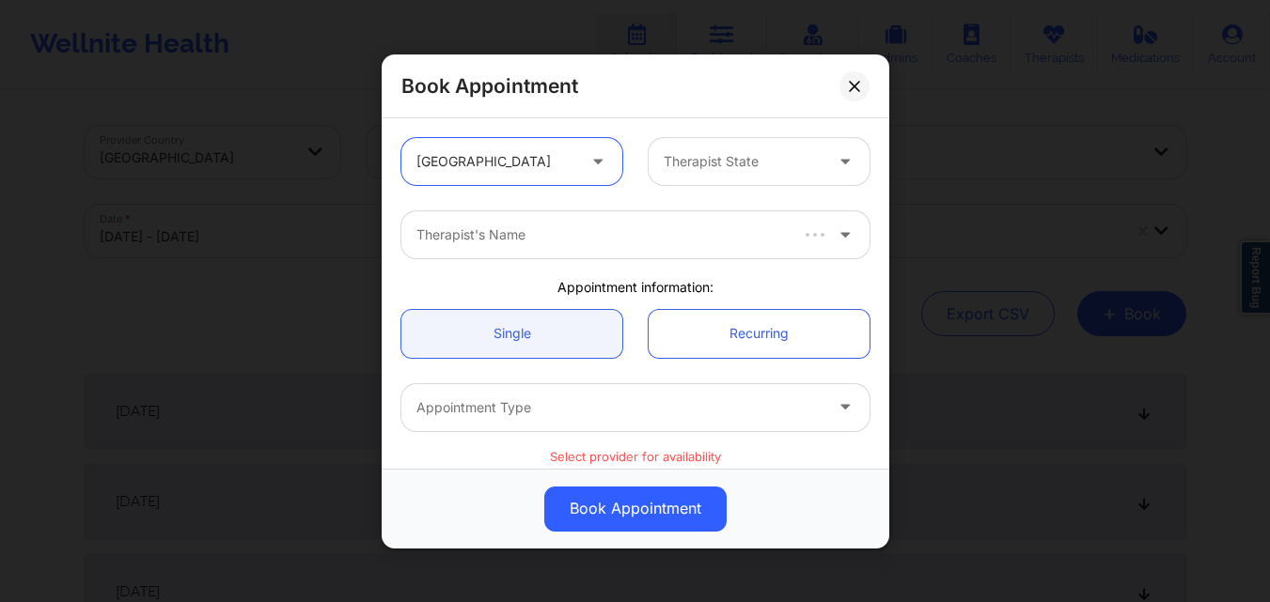
click at [687, 183] on div "Therapist State" at bounding box center [736, 161] width 176 height 47
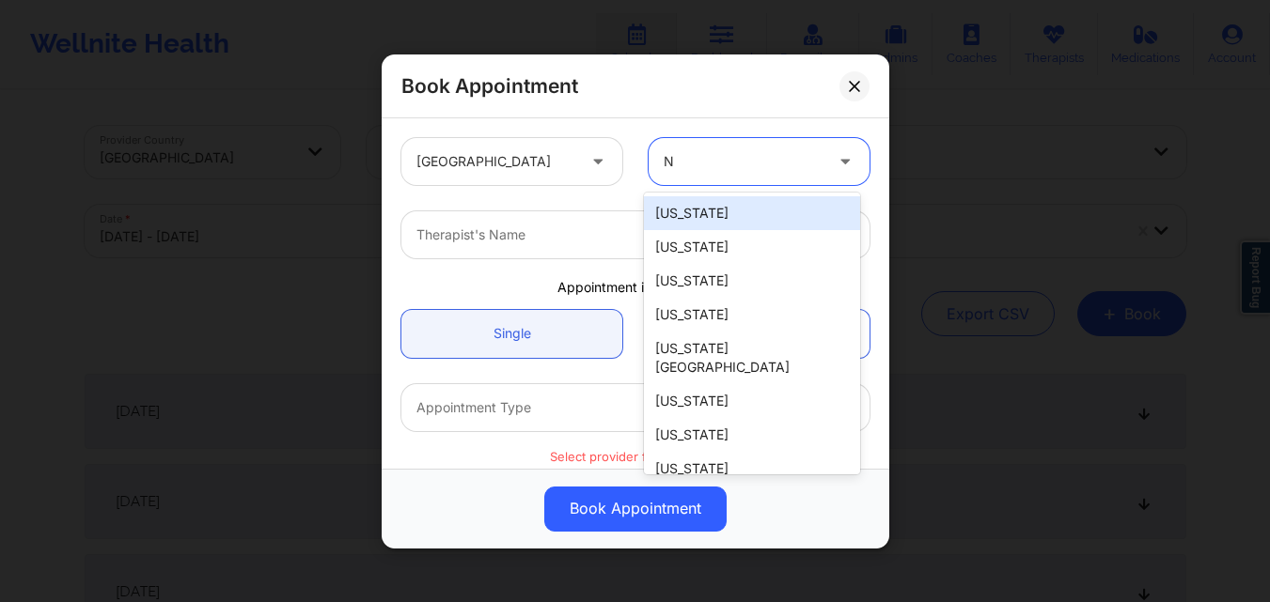
type input "NY"
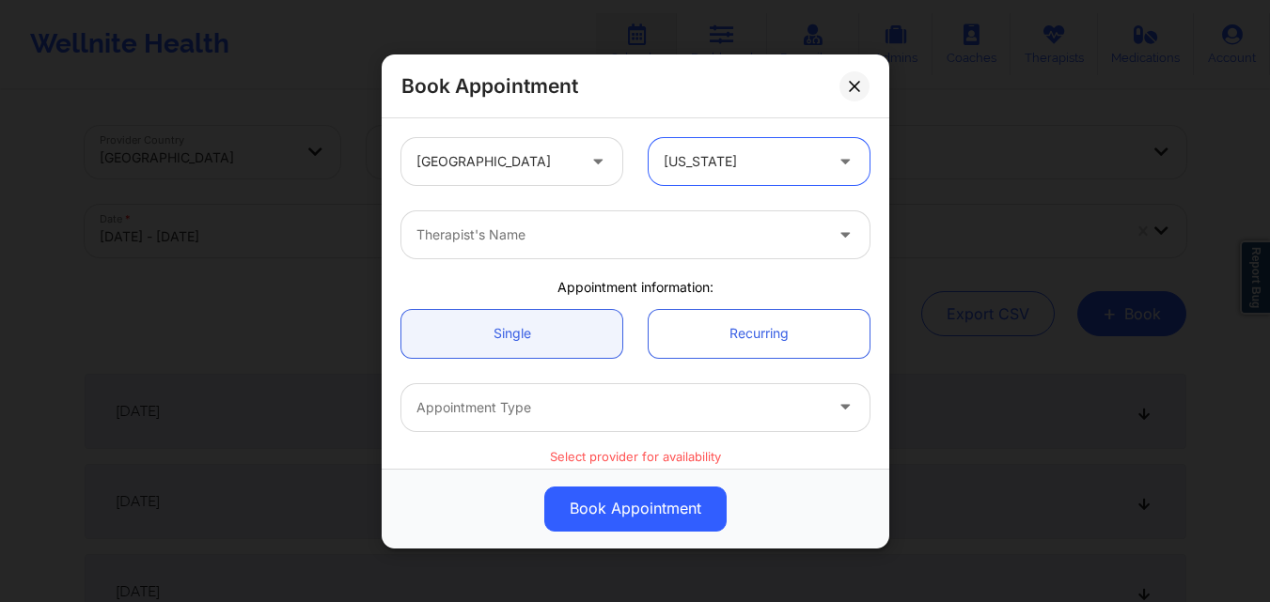
click at [615, 238] on div at bounding box center [619, 235] width 406 height 23
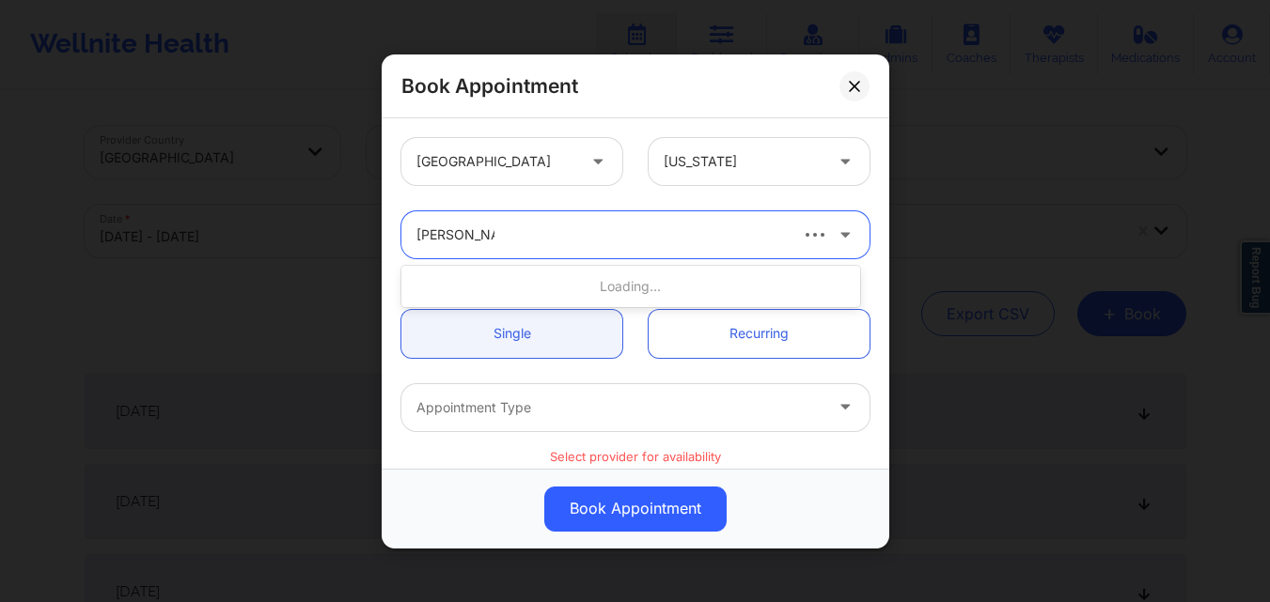
type input "[PERSON_NAME]"
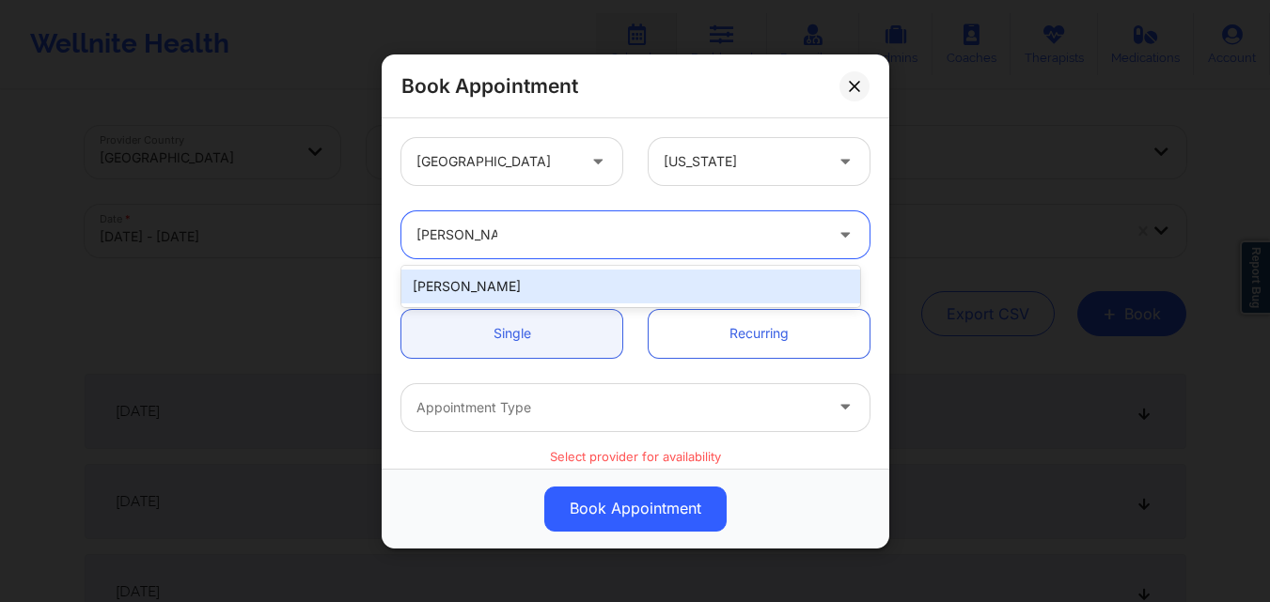
click at [590, 287] on div "[PERSON_NAME]" at bounding box center [630, 287] width 459 height 34
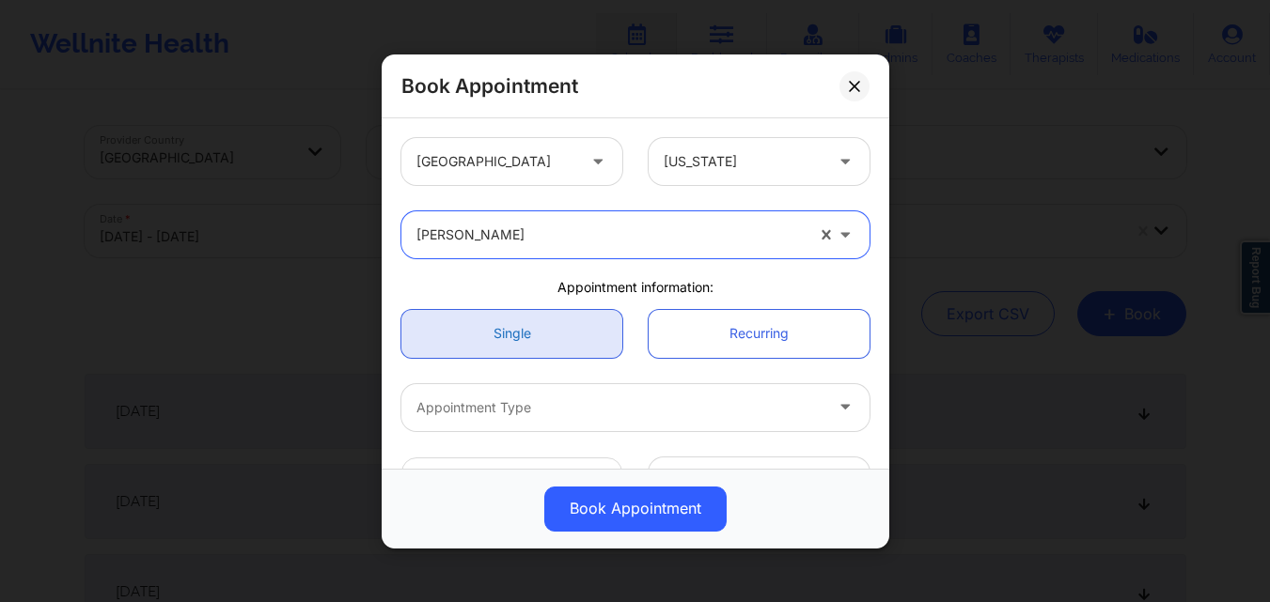
click at [569, 337] on link "Single" at bounding box center [511, 333] width 221 height 48
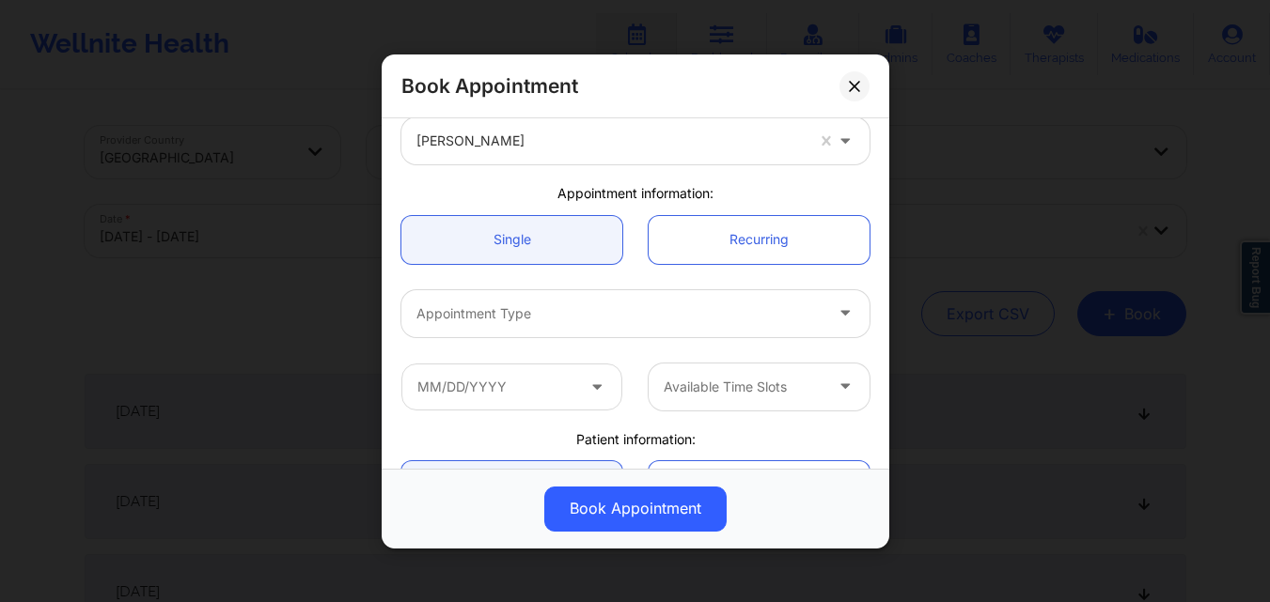
click at [577, 314] on div at bounding box center [619, 313] width 406 height 23
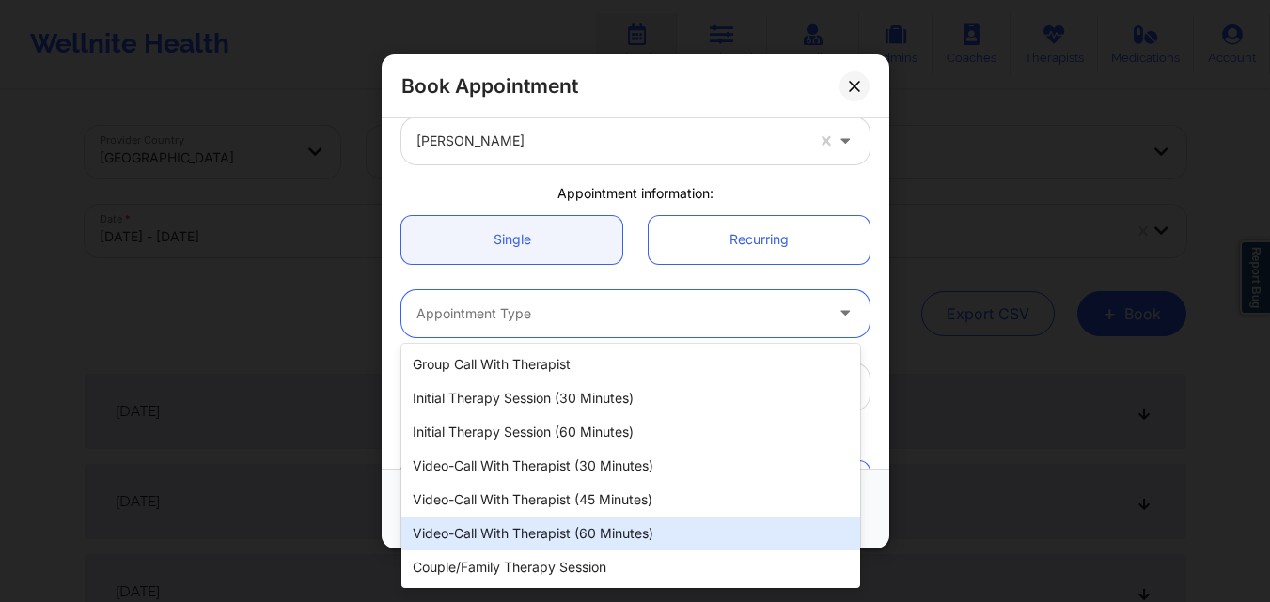
click at [538, 537] on div "Video-Call with Therapist (60 minutes)" at bounding box center [630, 534] width 459 height 34
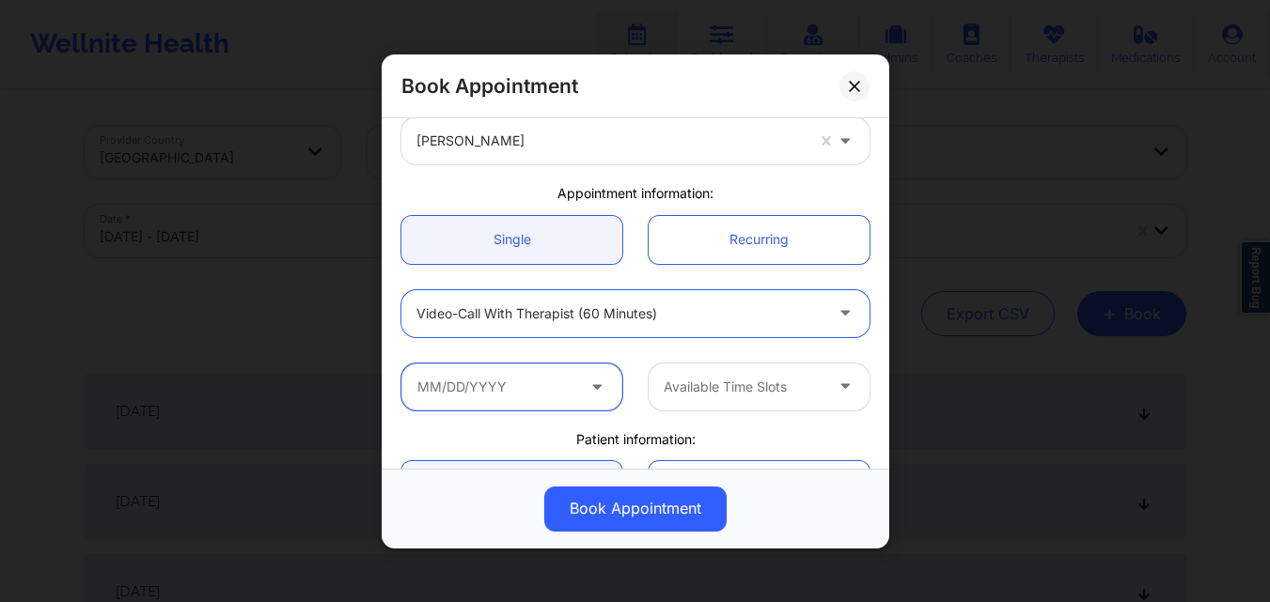
click at [523, 387] on input "text" at bounding box center [511, 386] width 221 height 47
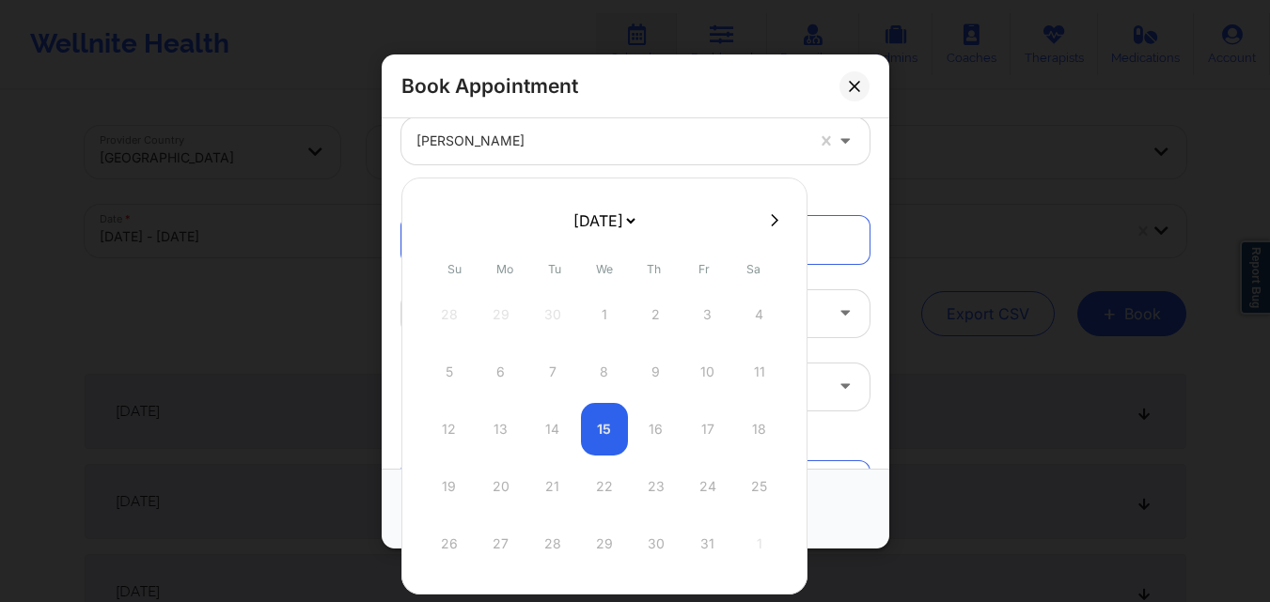
click at [774, 216] on button at bounding box center [774, 220] width 19 height 16
select select "2025-10"
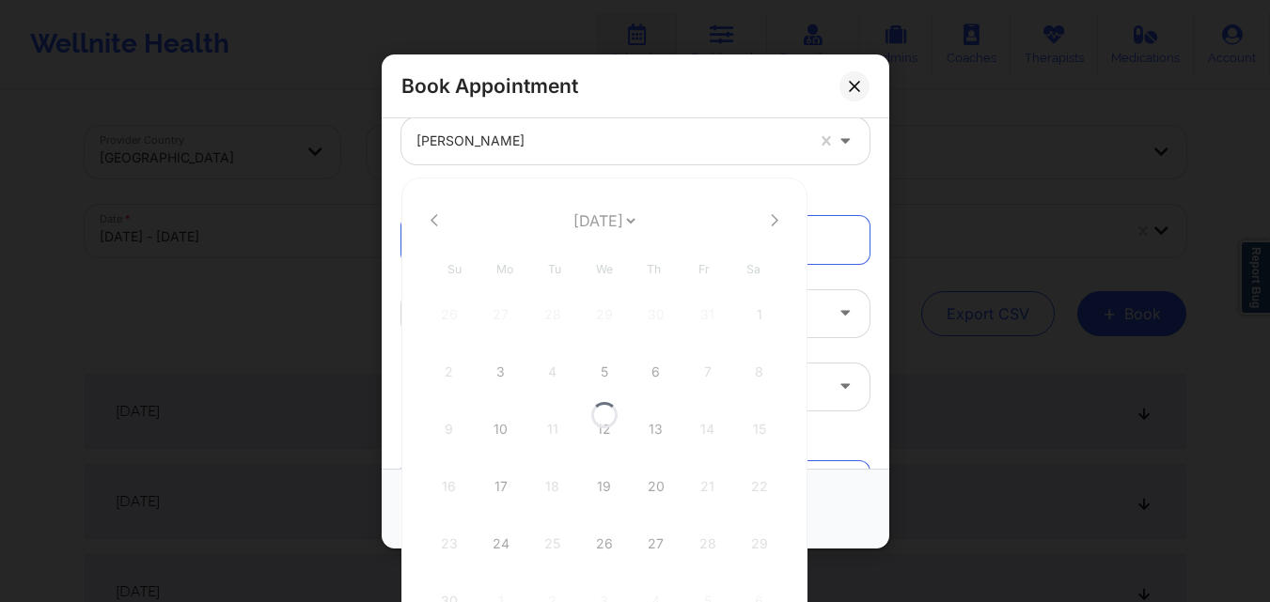
select select "2025-10"
click at [491, 490] on div "17" at bounding box center [500, 486] width 47 height 53
type input "[DATE]"
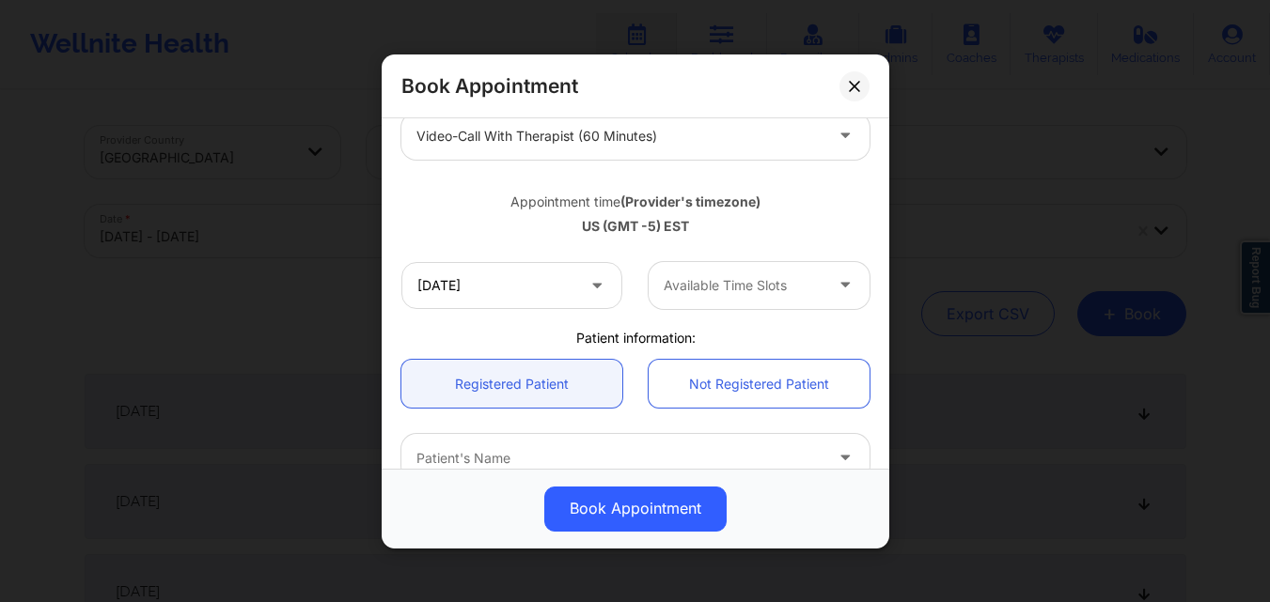
scroll to position [282, 0]
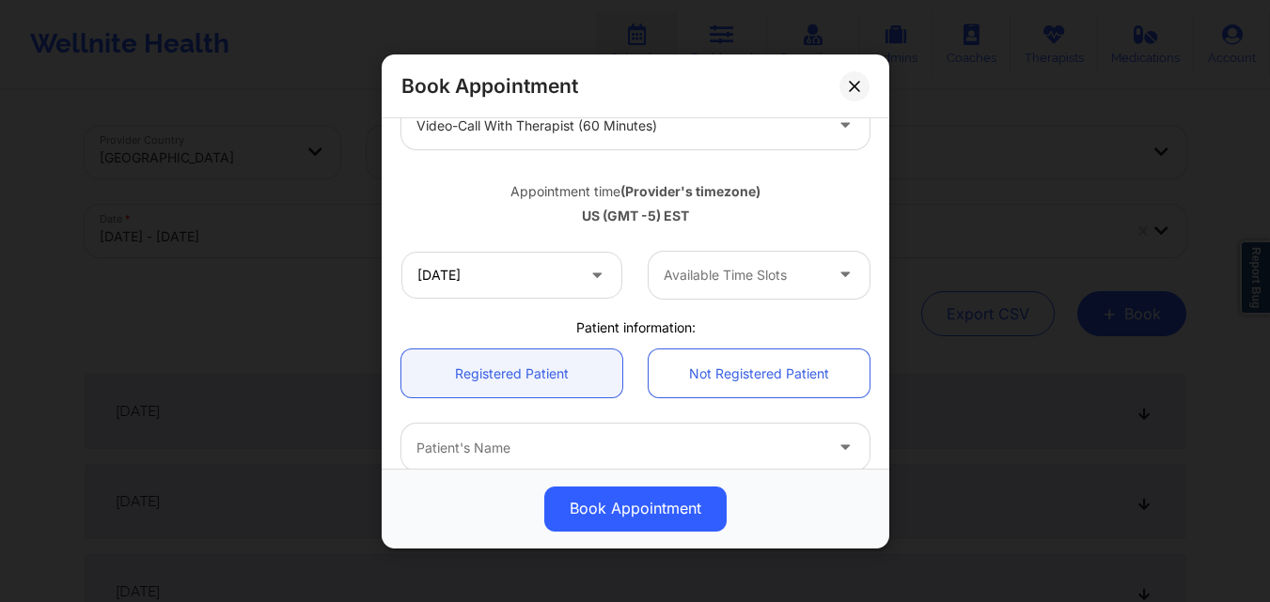
click at [768, 282] on div at bounding box center [742, 275] width 159 height 23
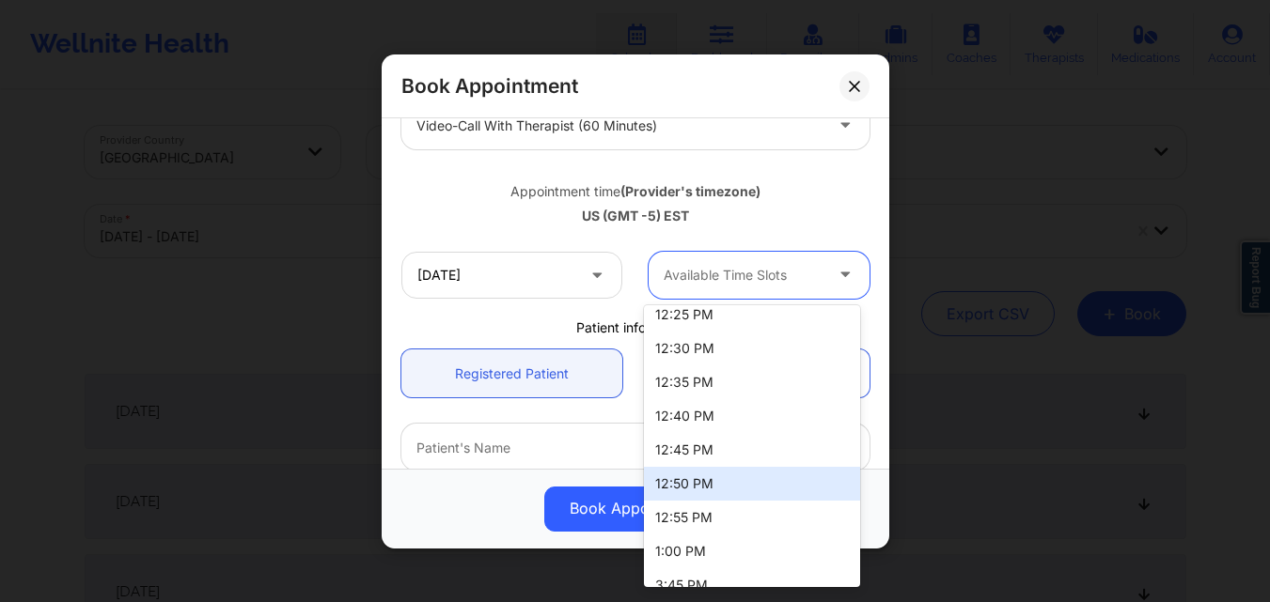
scroll to position [1146, 0]
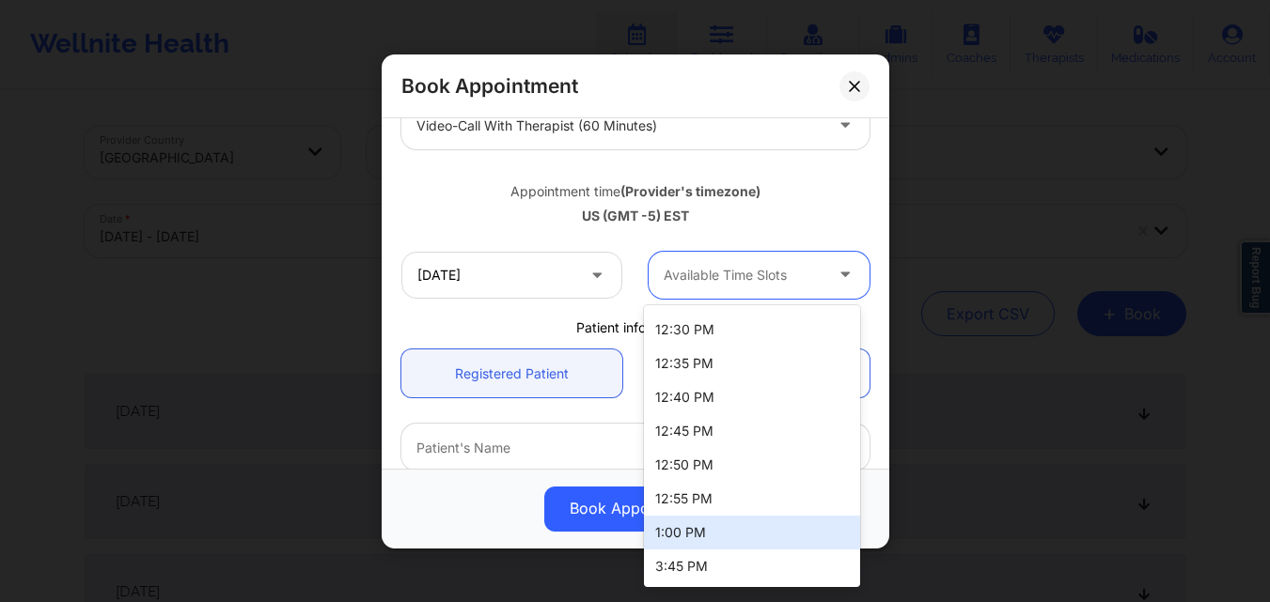
click at [728, 524] on div "1:00 PM" at bounding box center [752, 533] width 216 height 34
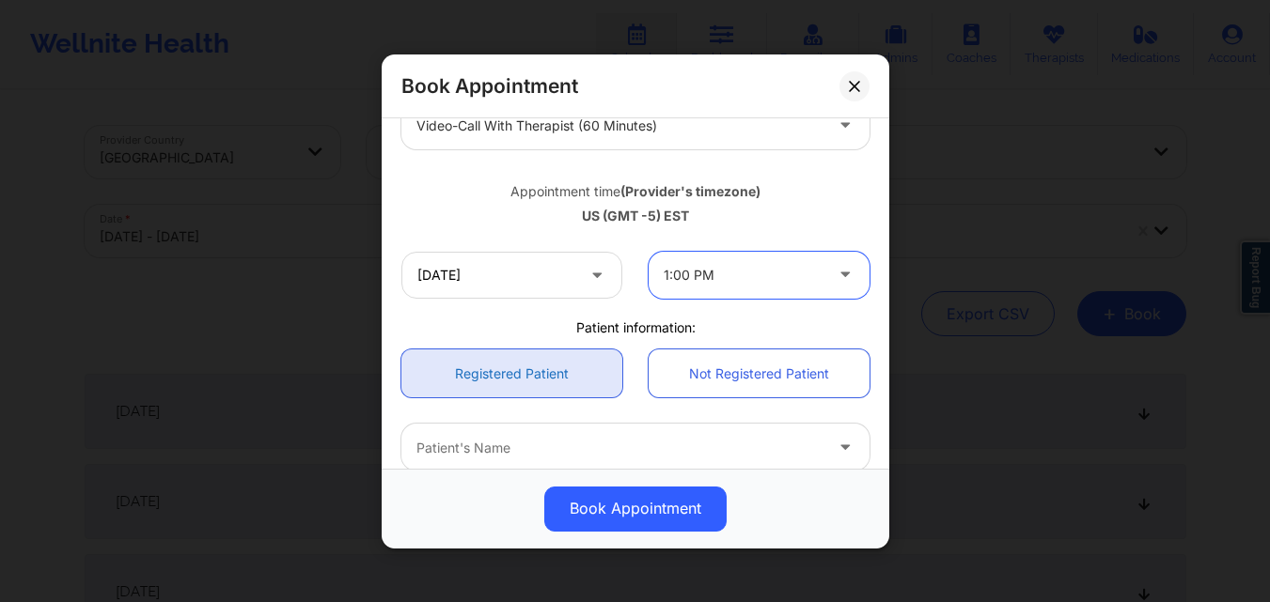
drag, startPoint x: 491, startPoint y: 364, endPoint x: 514, endPoint y: 396, distance: 39.7
click at [491, 363] on link "Registered Patient" at bounding box center [511, 374] width 221 height 48
click at [534, 442] on div at bounding box center [619, 447] width 406 height 23
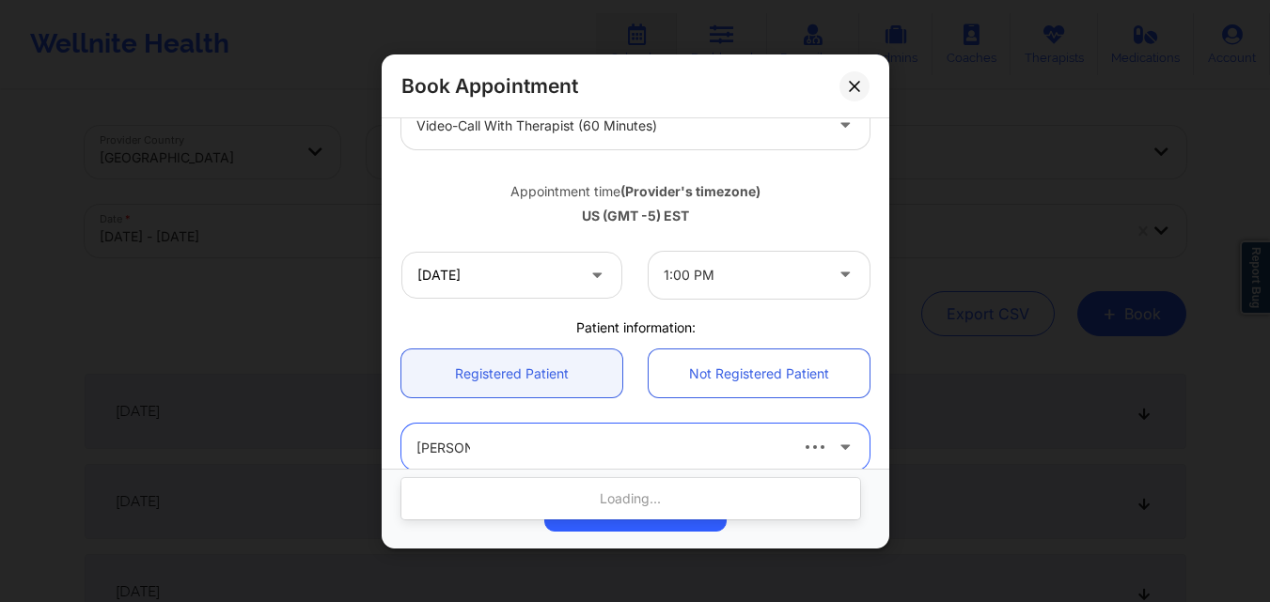
type input "[PERSON_NAME]"
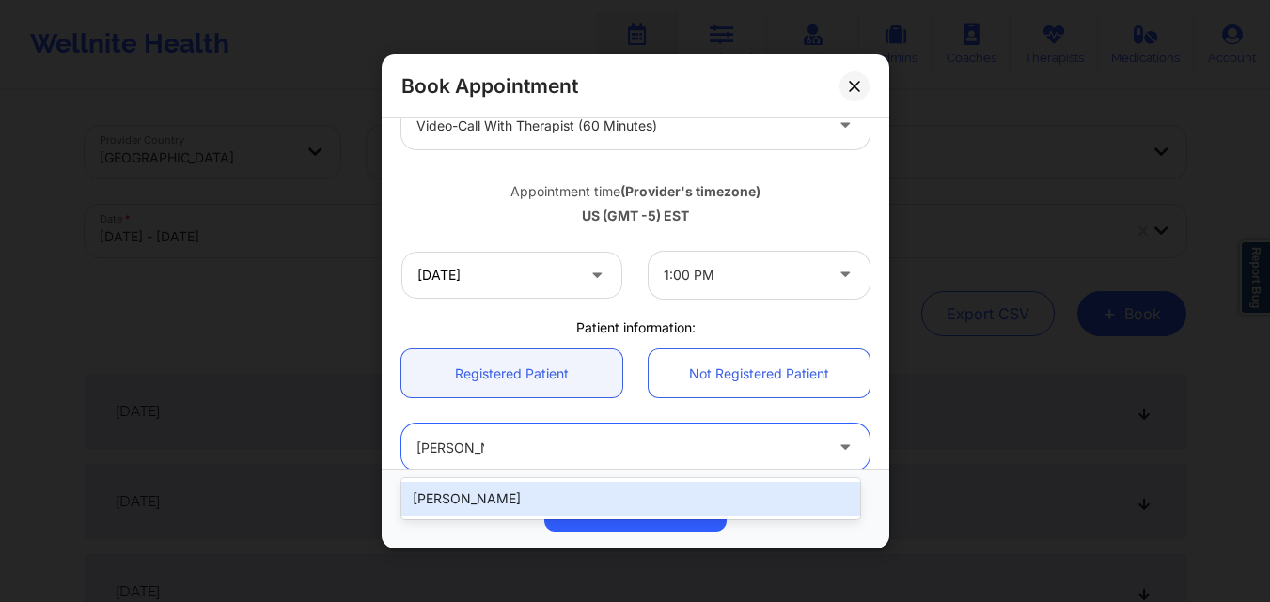
click at [564, 499] on div "[PERSON_NAME]" at bounding box center [630, 499] width 459 height 34
type input "[EMAIL_ADDRESS][DOMAIN_NAME]"
type input "[PHONE_NUMBER]"
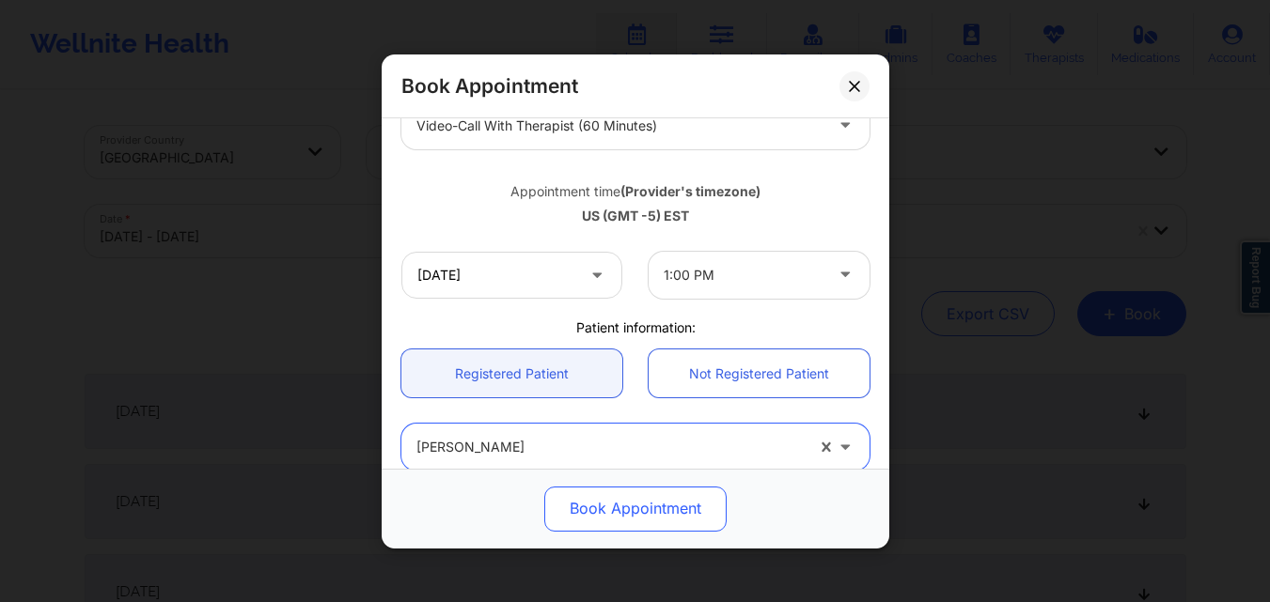
click at [600, 508] on button "Book Appointment" at bounding box center [635, 508] width 182 height 45
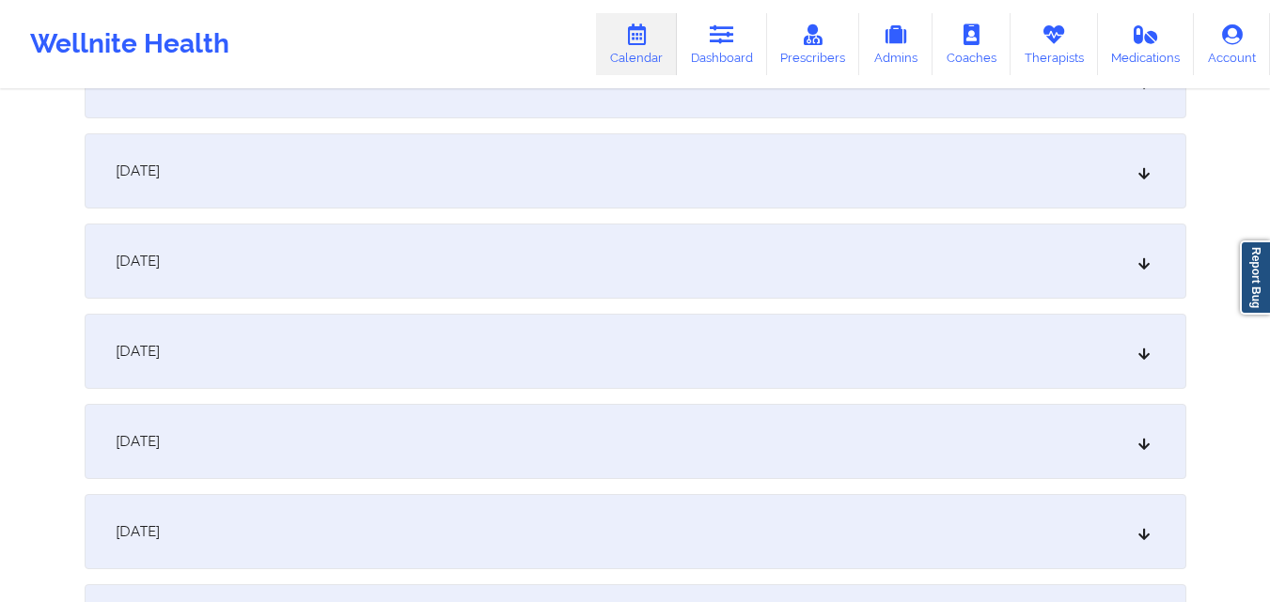
scroll to position [3665, 0]
click at [483, 344] on div "[DATE]" at bounding box center [635, 355] width 1101 height 75
click at [502, 283] on div "[DATE]" at bounding box center [635, 260] width 1101 height 75
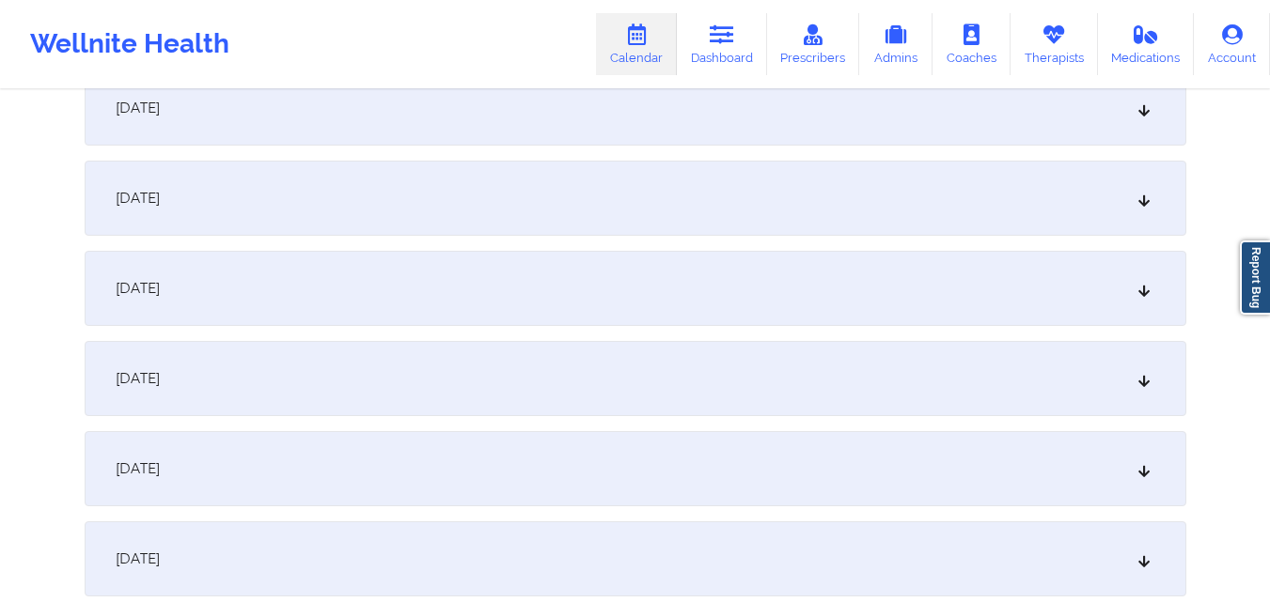
scroll to position [5450, 0]
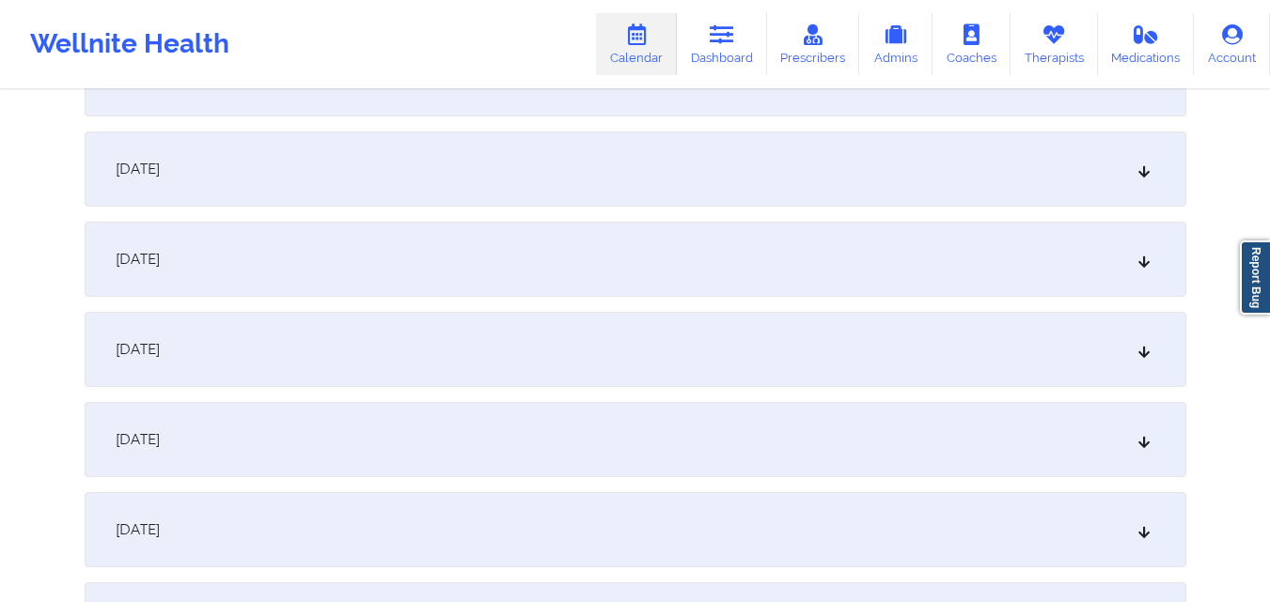
click at [509, 264] on div "[DATE]" at bounding box center [635, 259] width 1101 height 75
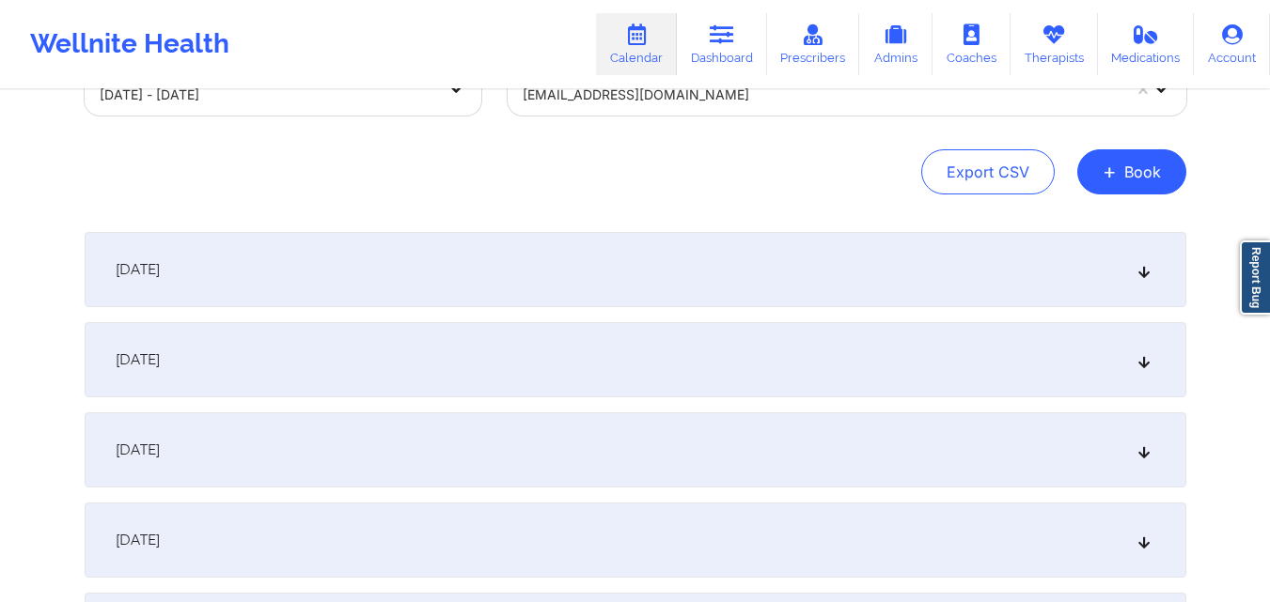
scroll to position [0, 0]
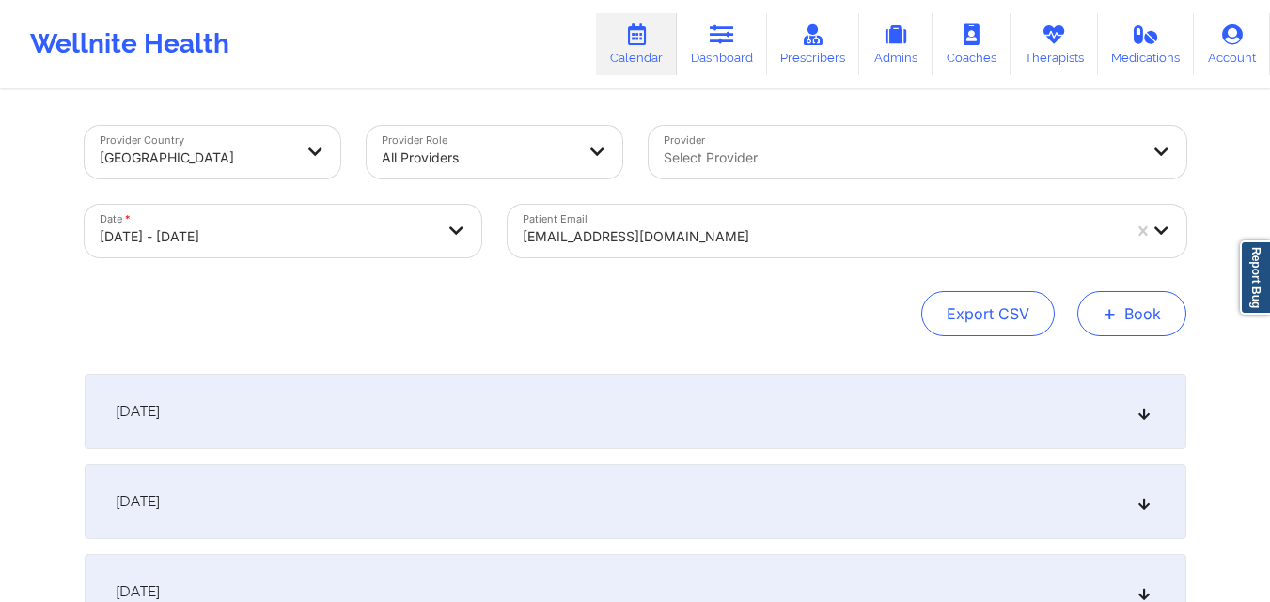
click at [1118, 311] on button "+ Book" at bounding box center [1131, 313] width 109 height 45
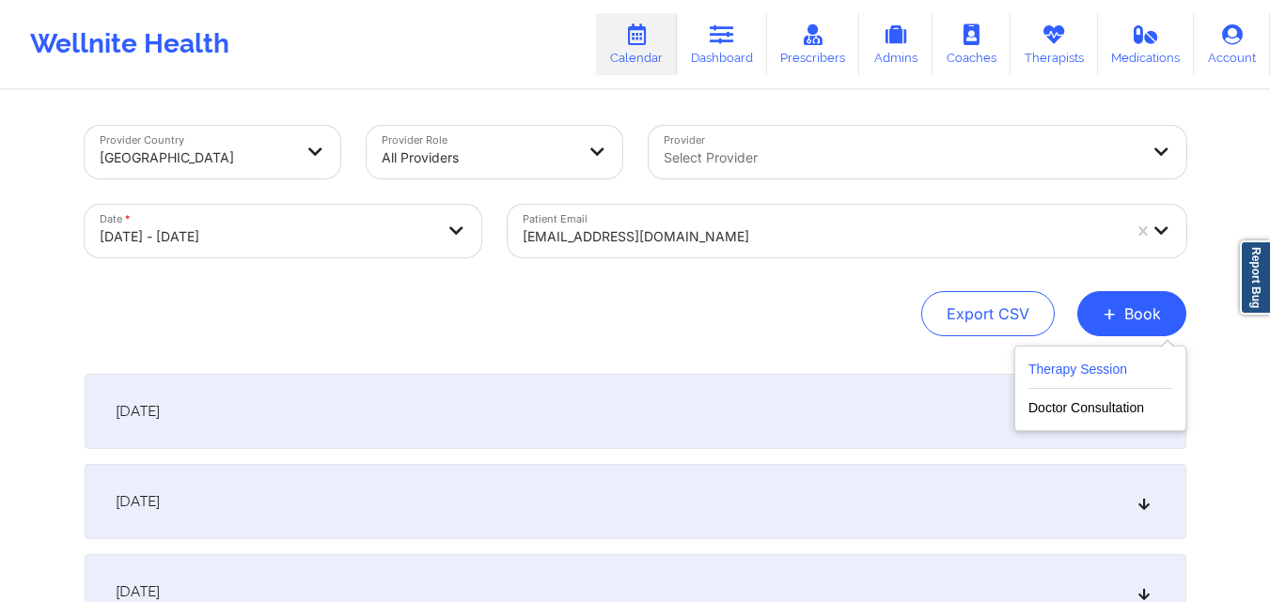
click at [1083, 373] on button "Therapy Session" at bounding box center [1100, 373] width 144 height 31
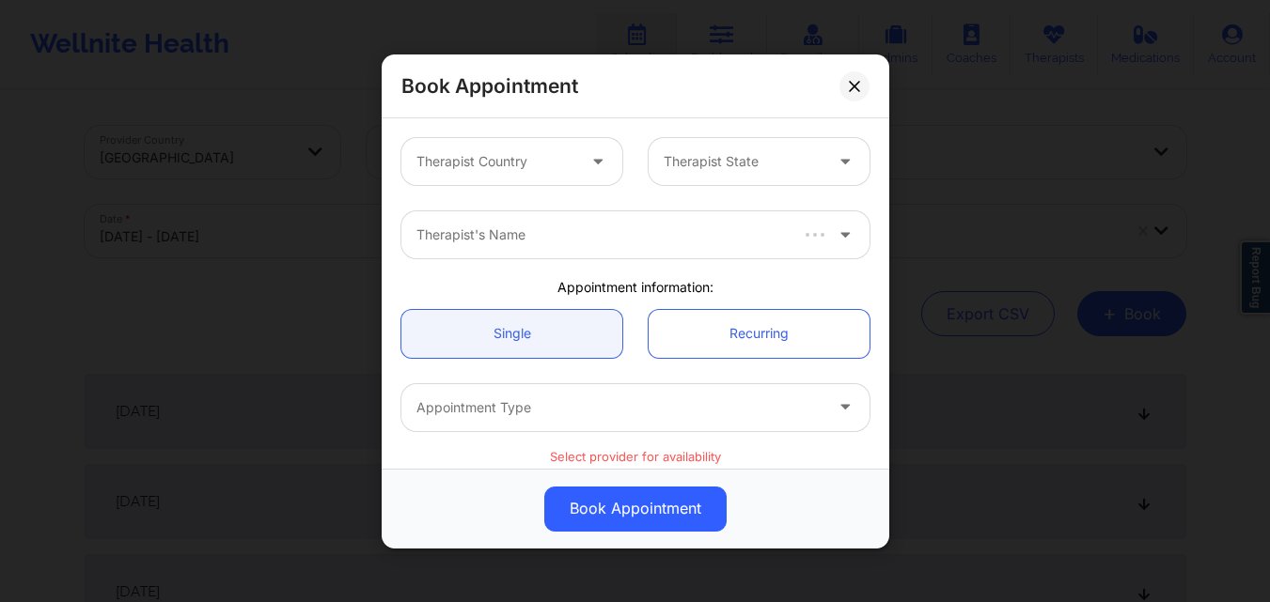
click at [512, 141] on div "Therapist Country" at bounding box center [489, 161] width 176 height 47
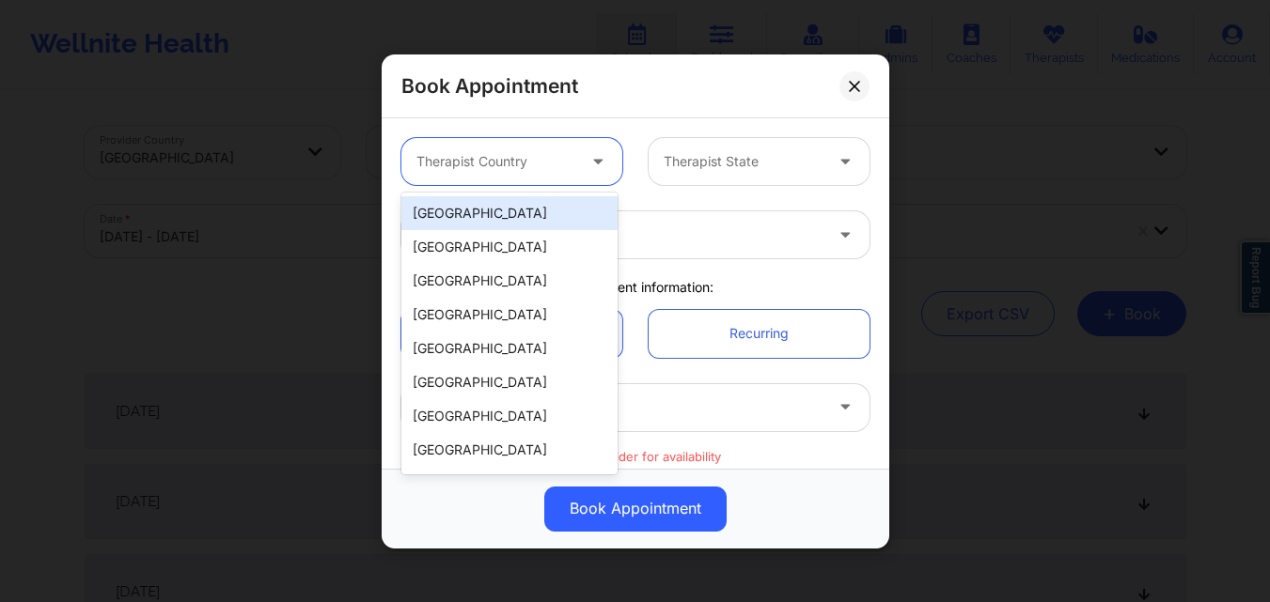
click at [531, 223] on div "[GEOGRAPHIC_DATA]" at bounding box center [509, 213] width 216 height 34
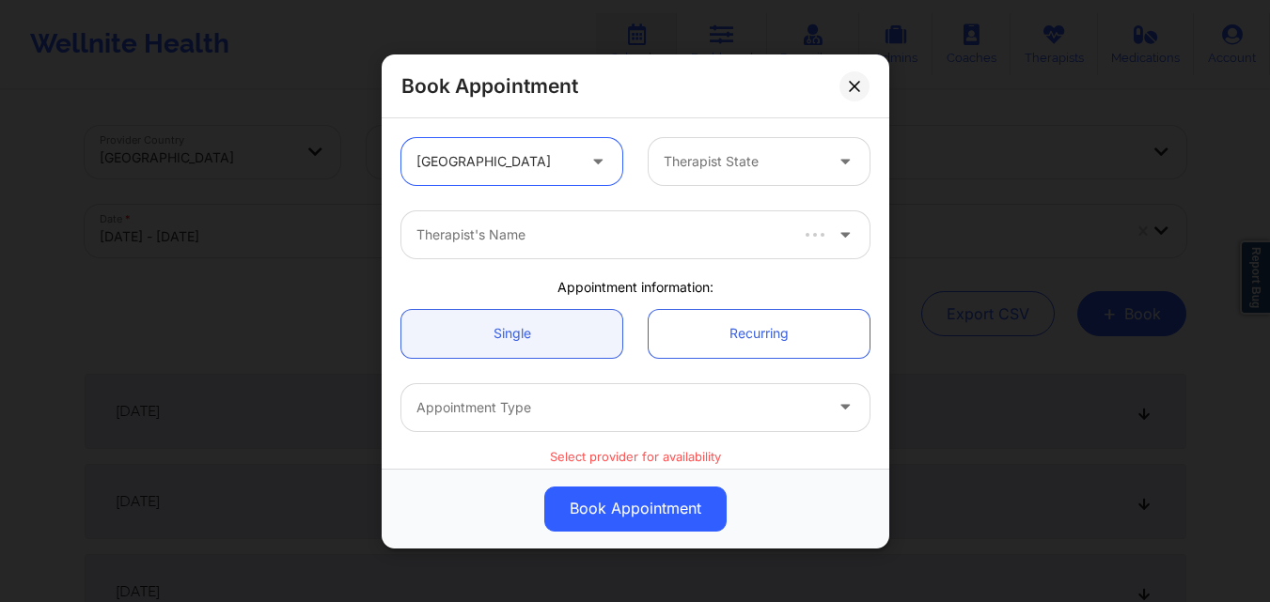
click at [760, 166] on div at bounding box center [742, 161] width 159 height 23
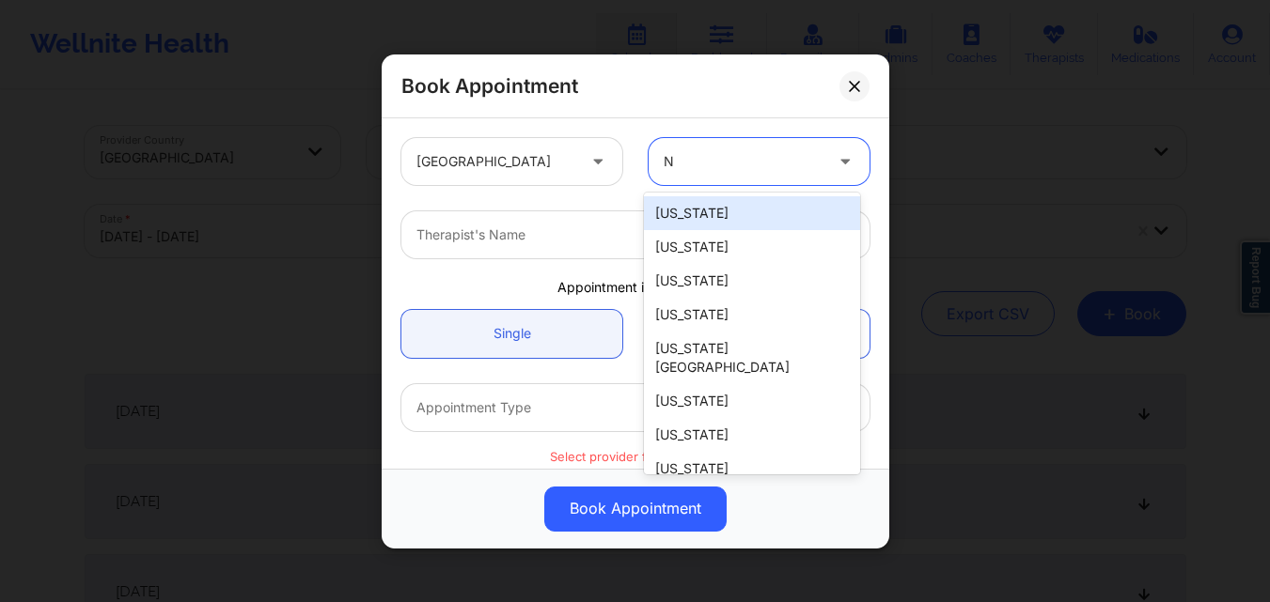
type input "NY"
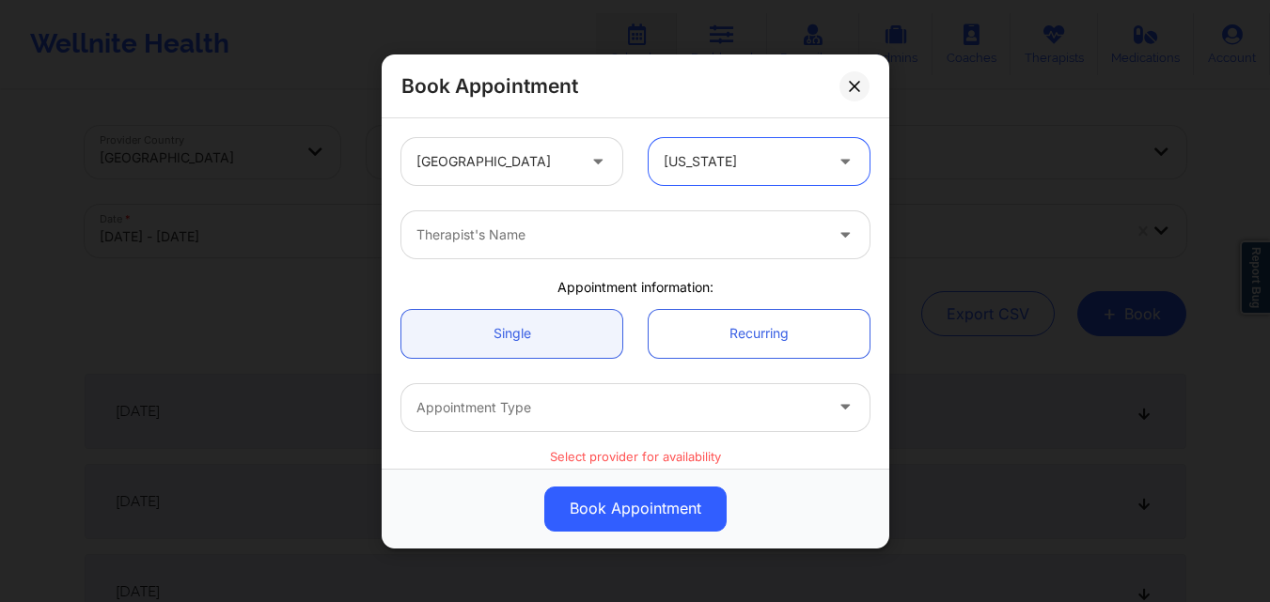
click at [629, 227] on div at bounding box center [619, 235] width 406 height 23
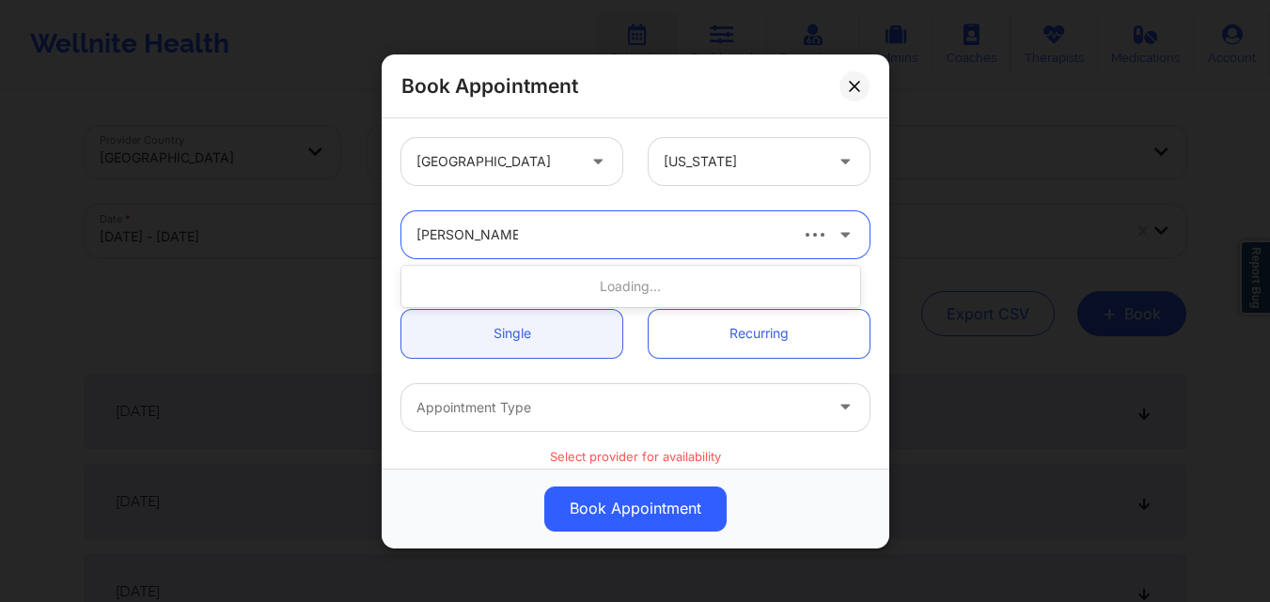
type input "[PERSON_NAME]"
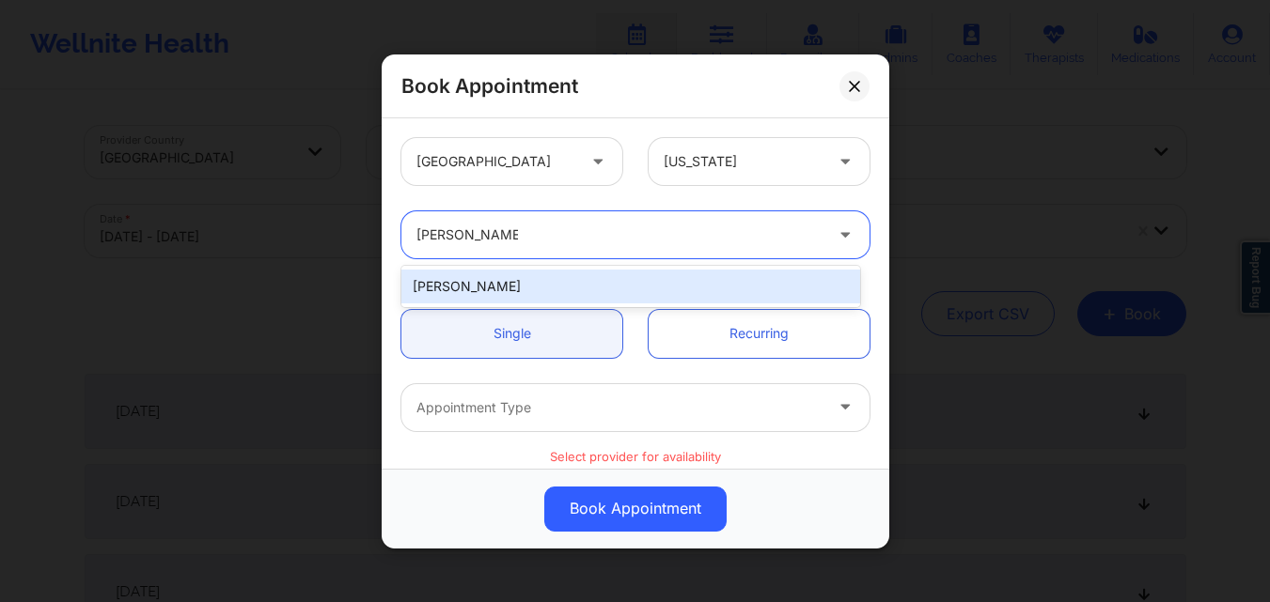
click at [546, 273] on div "[PERSON_NAME]" at bounding box center [630, 287] width 459 height 34
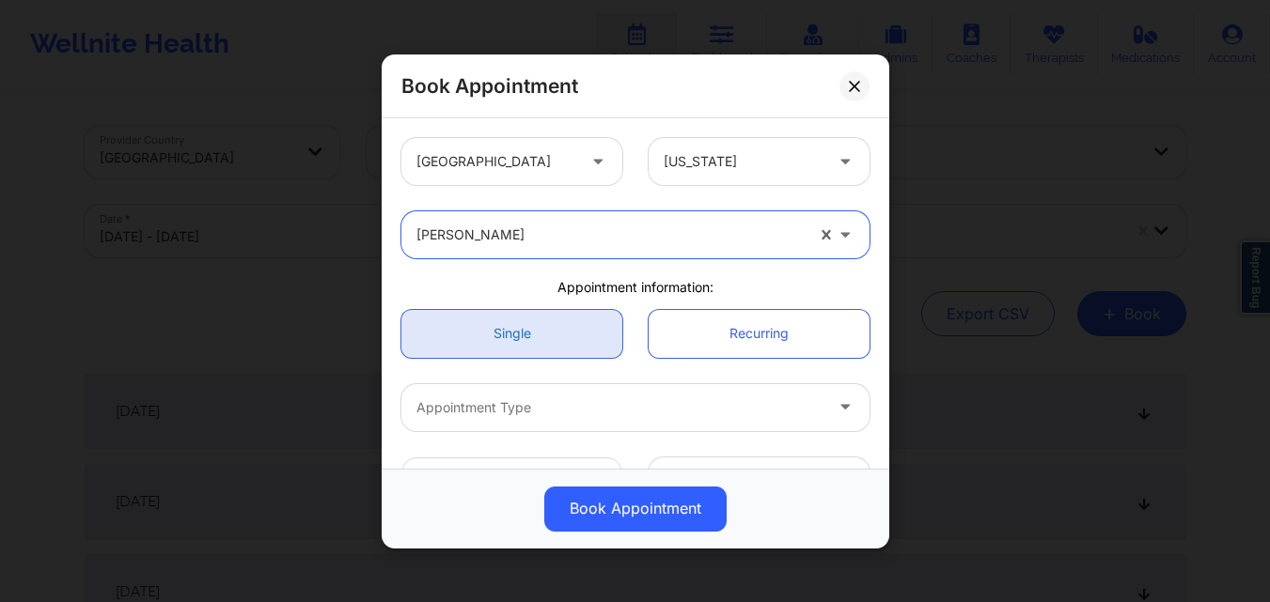
click at [545, 344] on link "Single" at bounding box center [511, 333] width 221 height 48
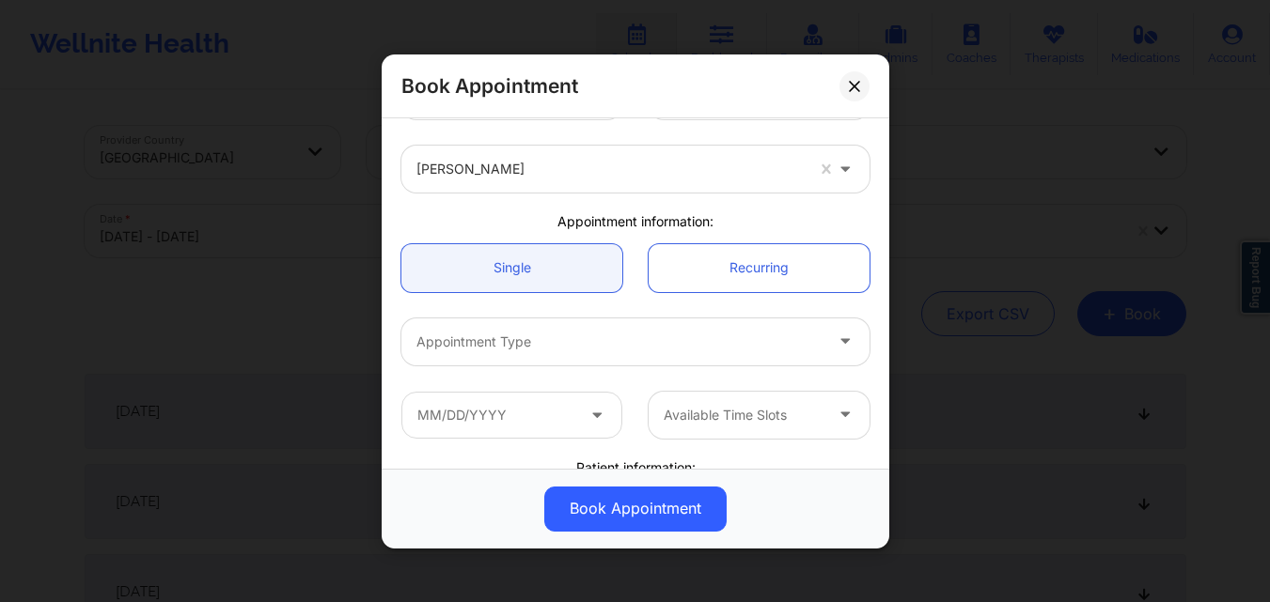
scroll to position [94, 0]
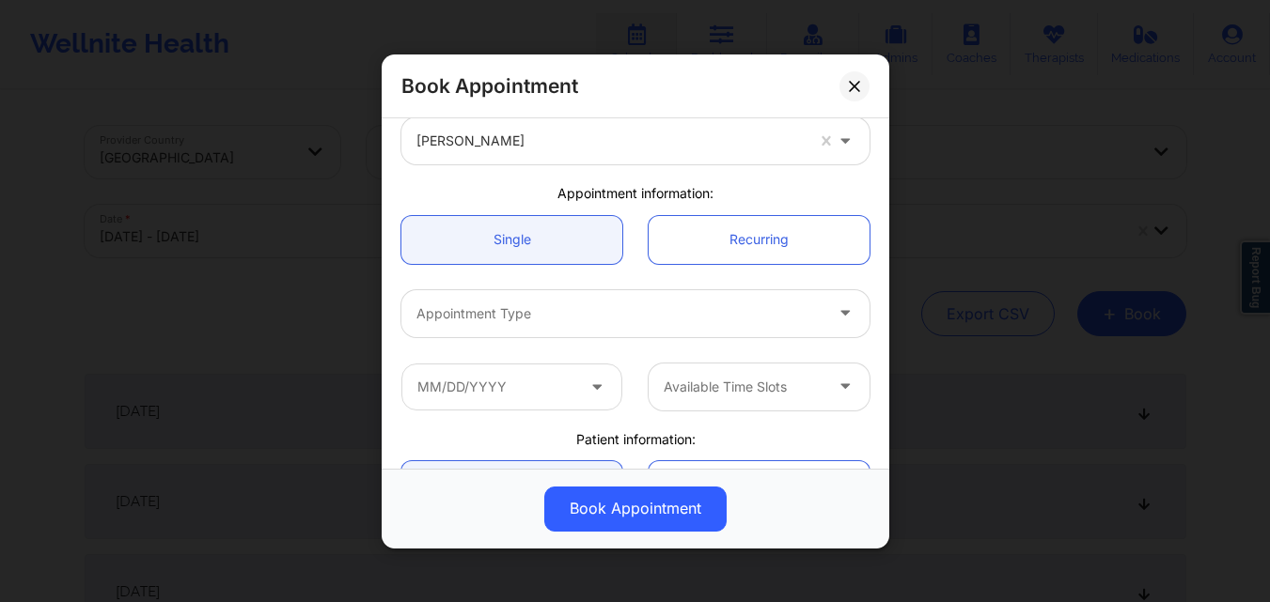
click at [553, 322] on div at bounding box center [619, 313] width 406 height 23
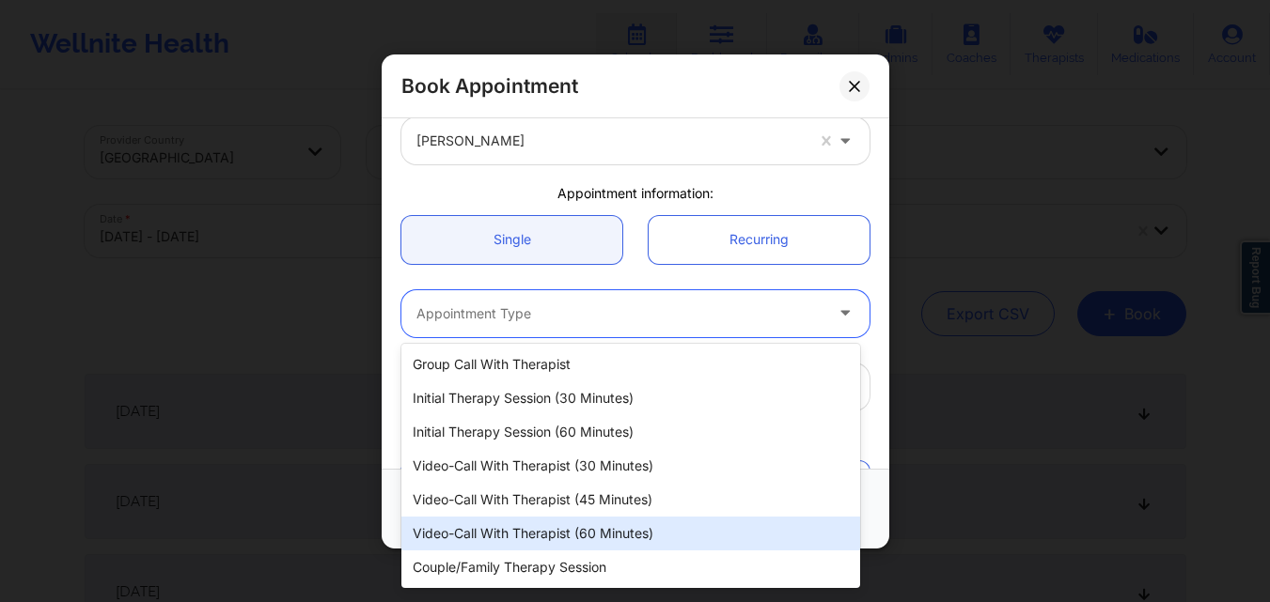
click at [593, 525] on div "Video-Call with Therapist (60 minutes)" at bounding box center [630, 534] width 459 height 34
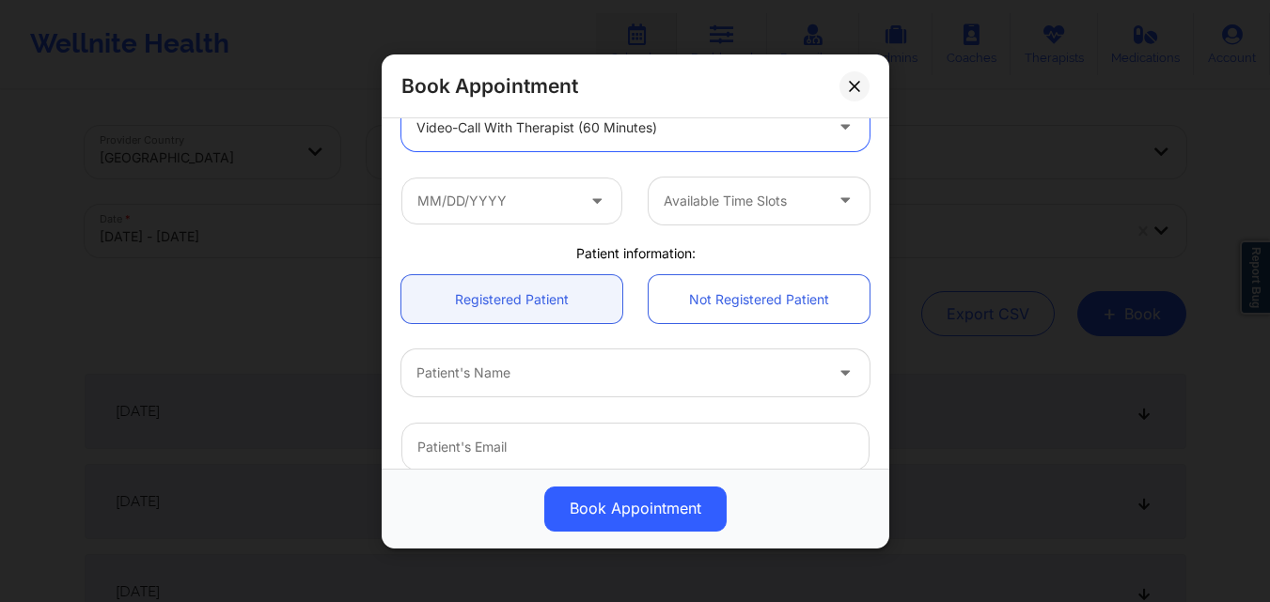
scroll to position [282, 0]
click at [529, 210] on input "text" at bounding box center [511, 198] width 221 height 47
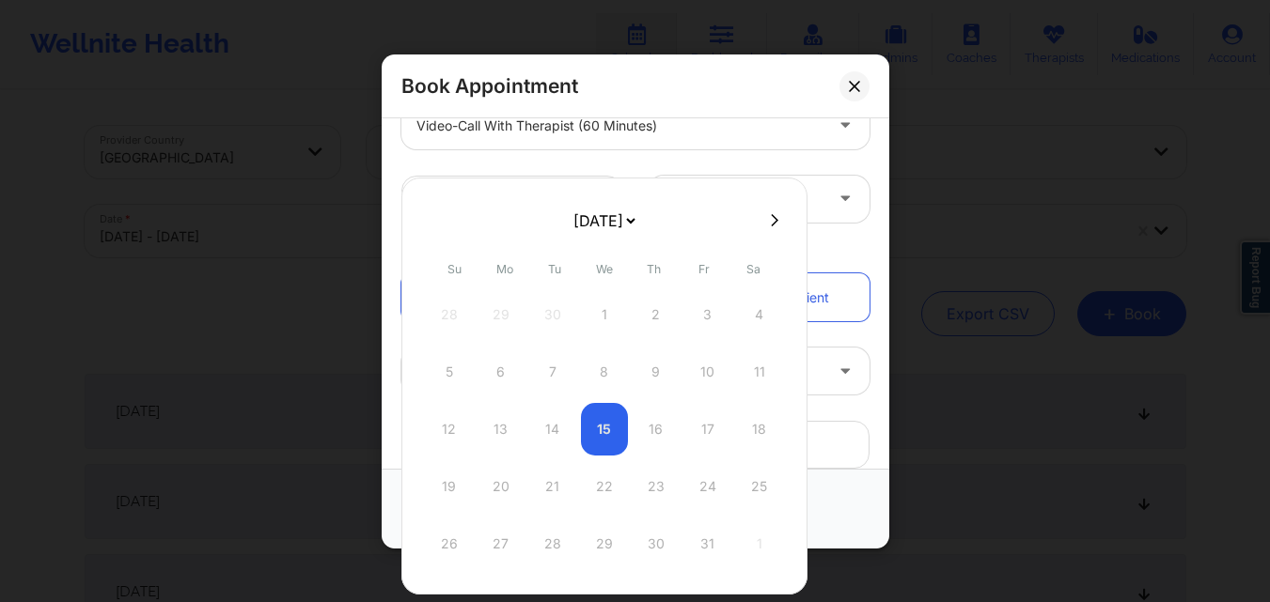
click at [772, 221] on icon at bounding box center [775, 219] width 8 height 12
select select "2025-10"
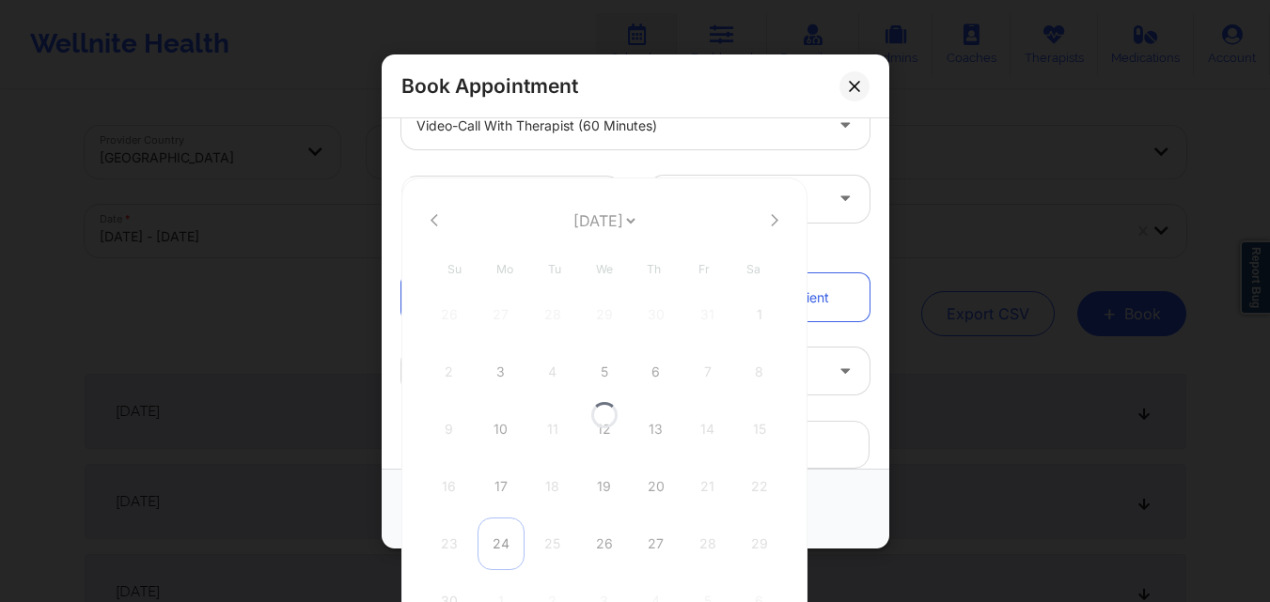
select select "2025-10"
click at [505, 537] on div "24" at bounding box center [500, 544] width 47 height 53
type input "[DATE]"
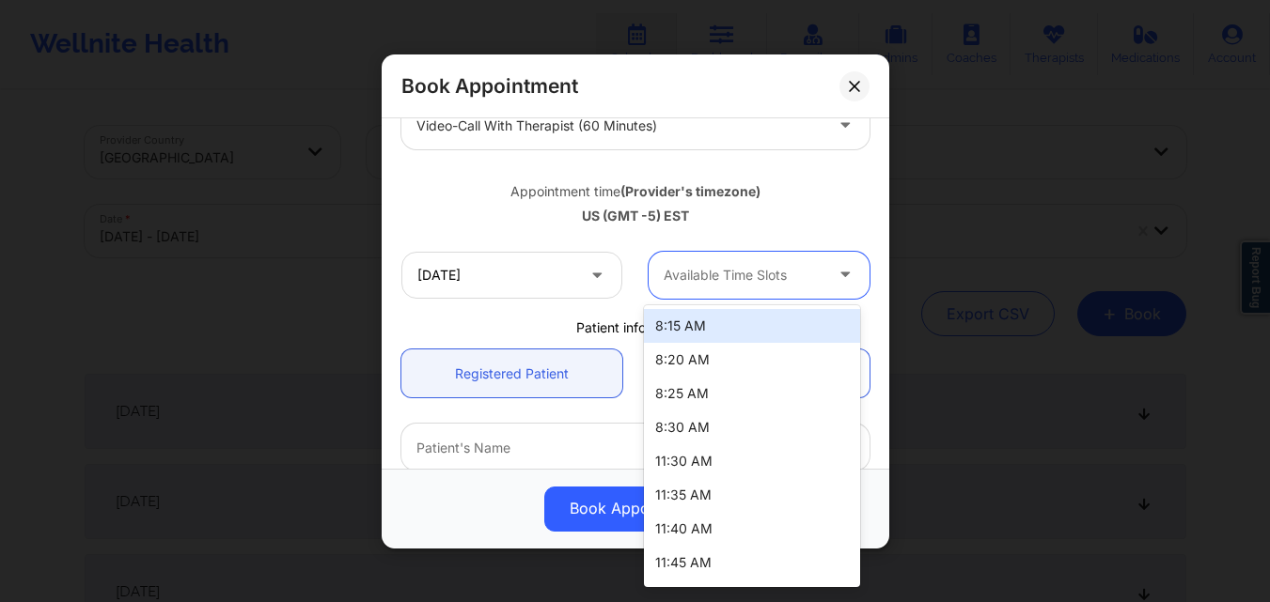
click at [729, 264] on div at bounding box center [742, 275] width 159 height 23
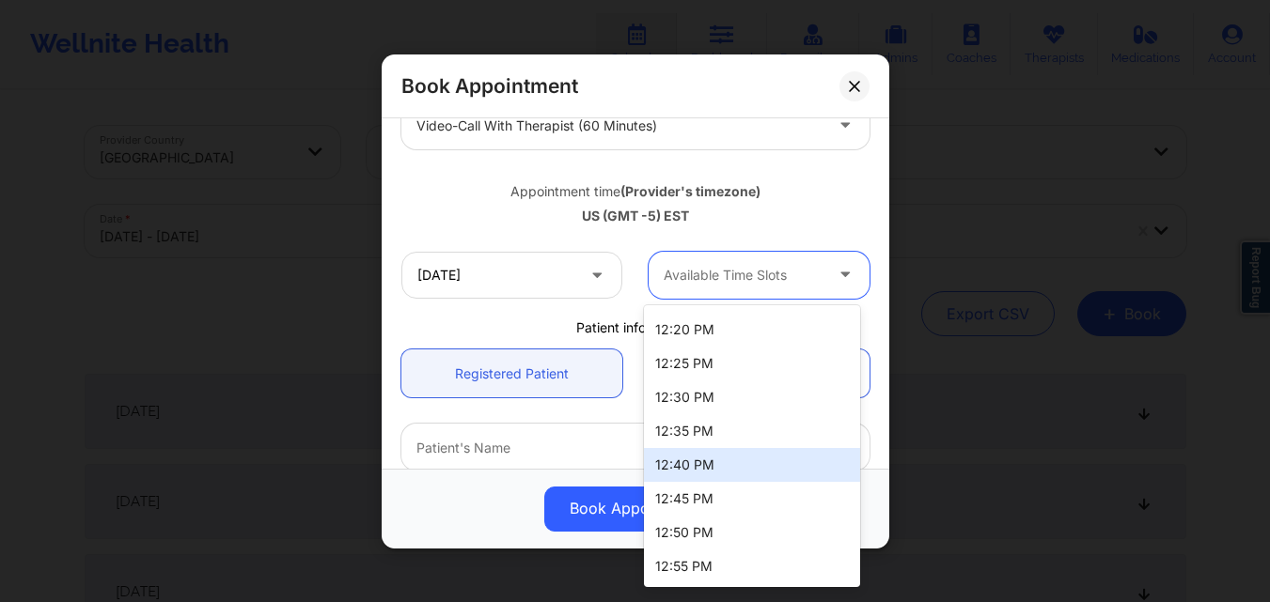
scroll to position [538, 0]
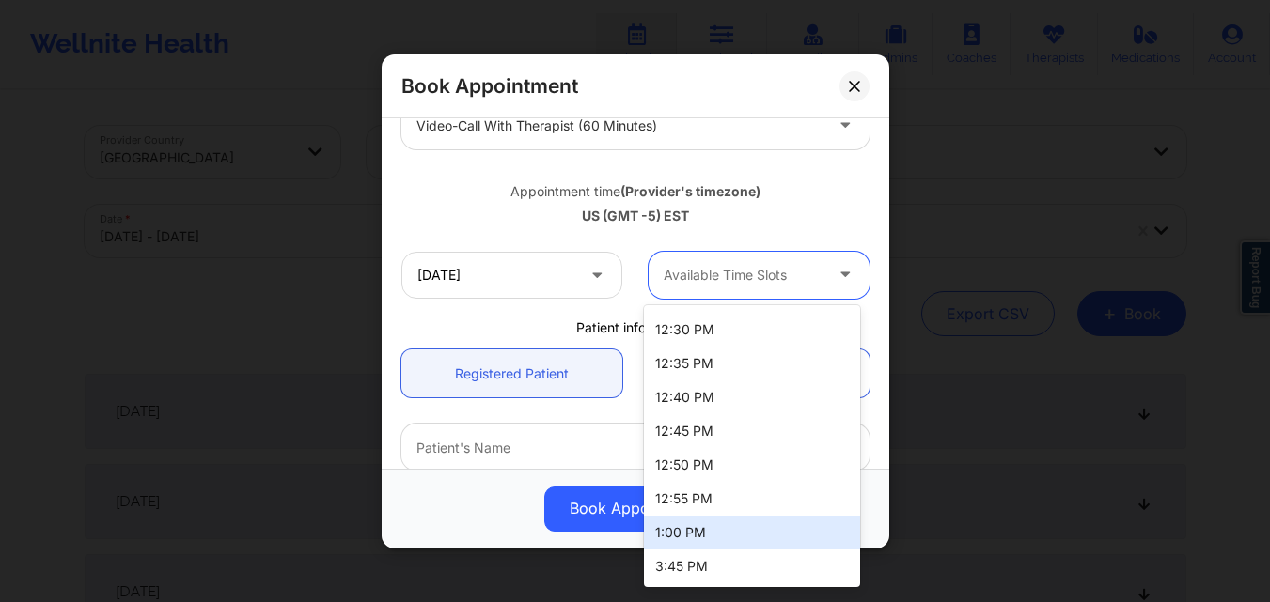
click at [720, 532] on div "1:00 PM" at bounding box center [752, 533] width 216 height 34
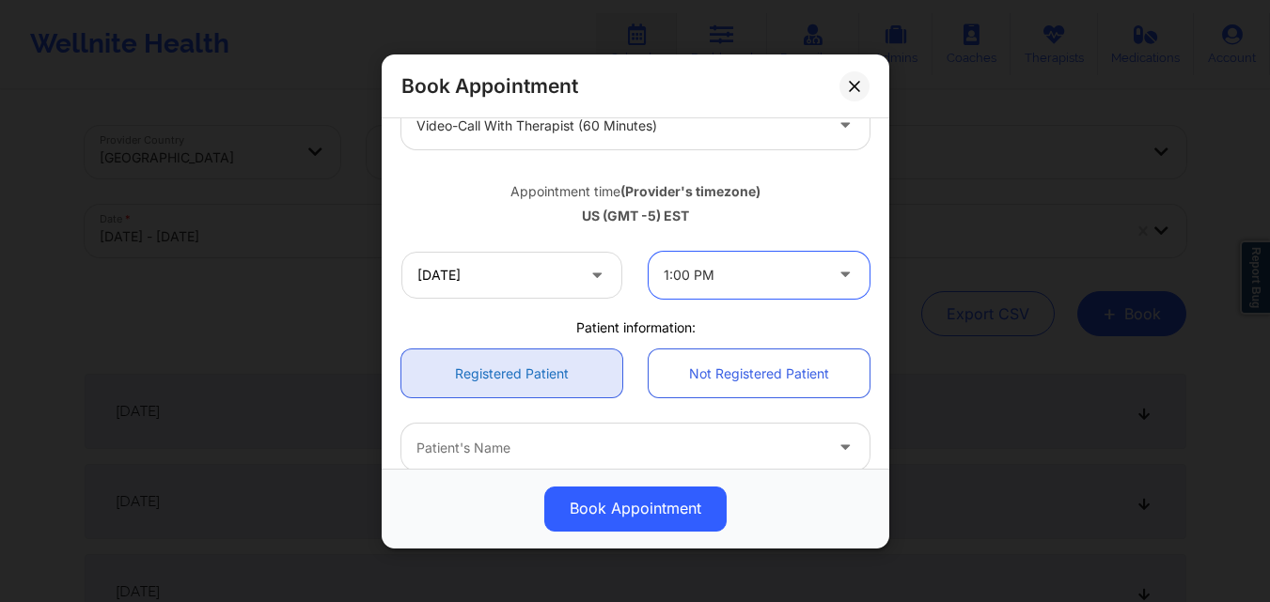
click at [475, 365] on link "Registered Patient" at bounding box center [511, 374] width 221 height 48
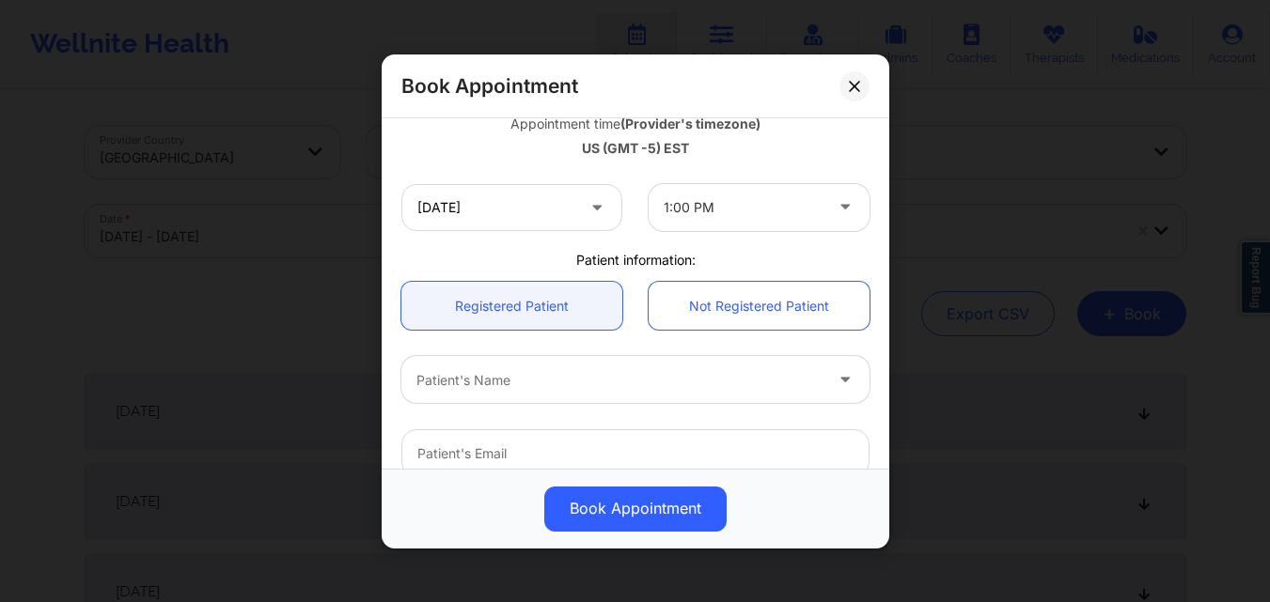
scroll to position [376, 0]
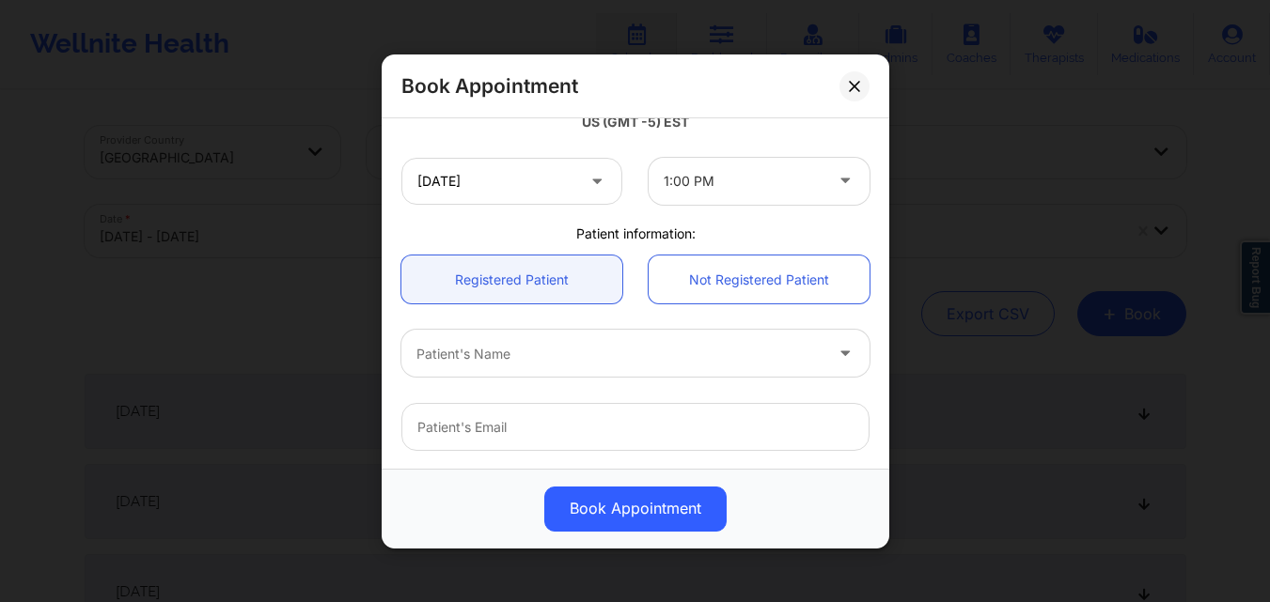
click at [614, 344] on div at bounding box center [619, 353] width 406 height 23
type input "[PERSON_NAME]"
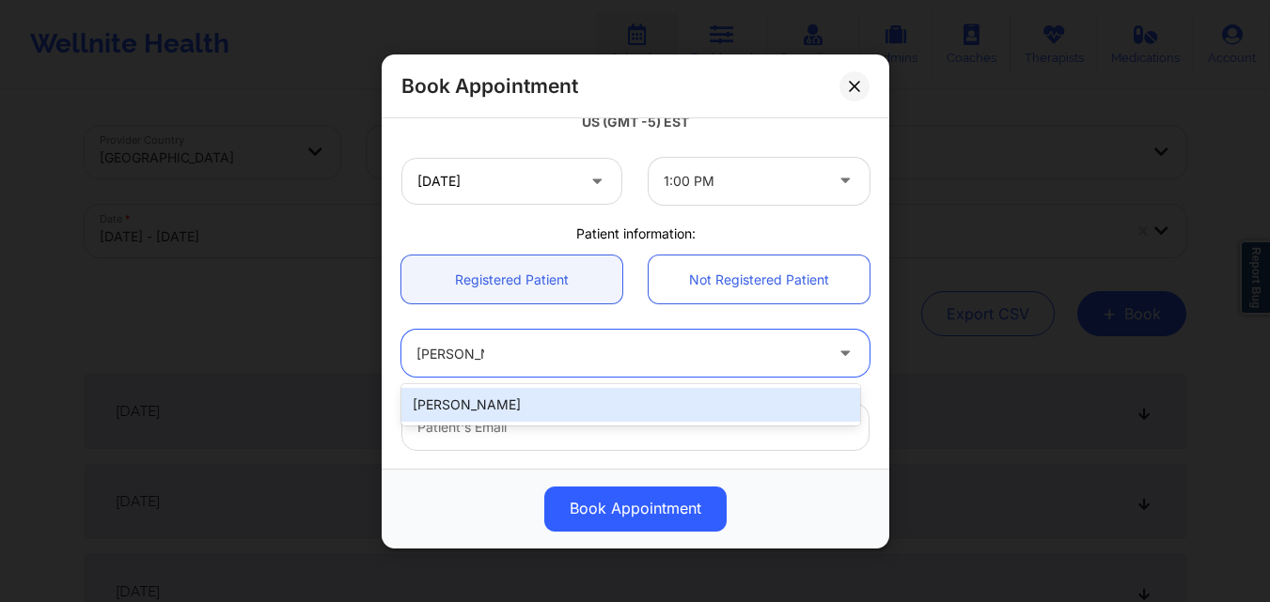
click at [579, 420] on div "[PERSON_NAME]" at bounding box center [630, 405] width 459 height 34
type input "[EMAIL_ADDRESS][DOMAIN_NAME]"
type input "[PHONE_NUMBER]"
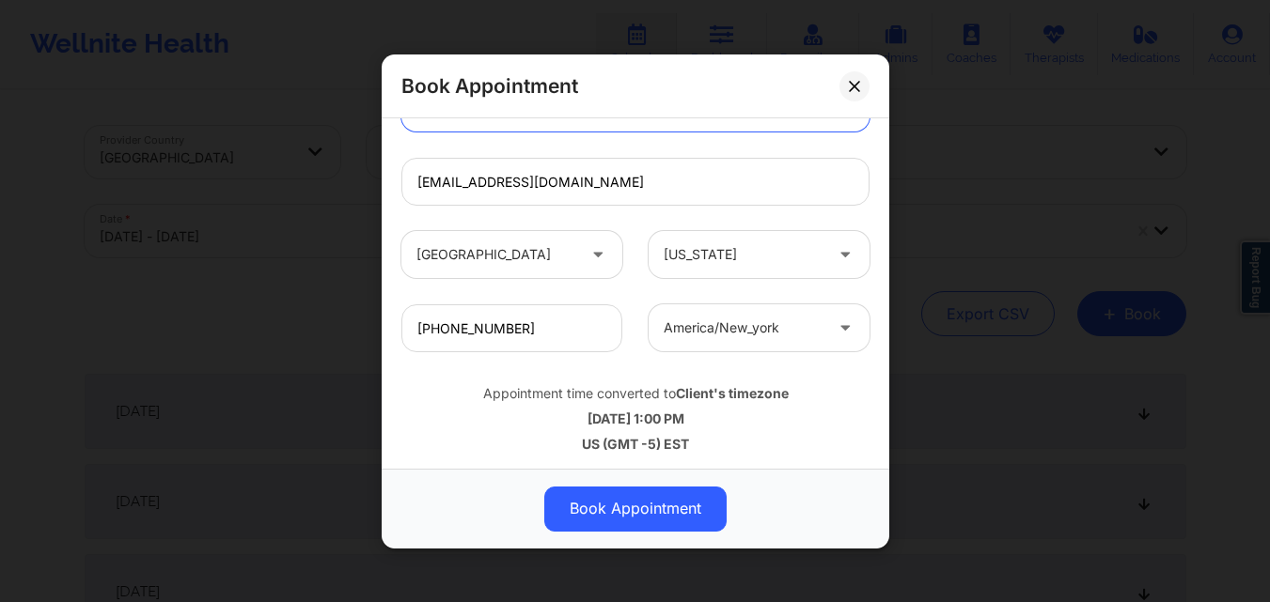
scroll to position [625, 0]
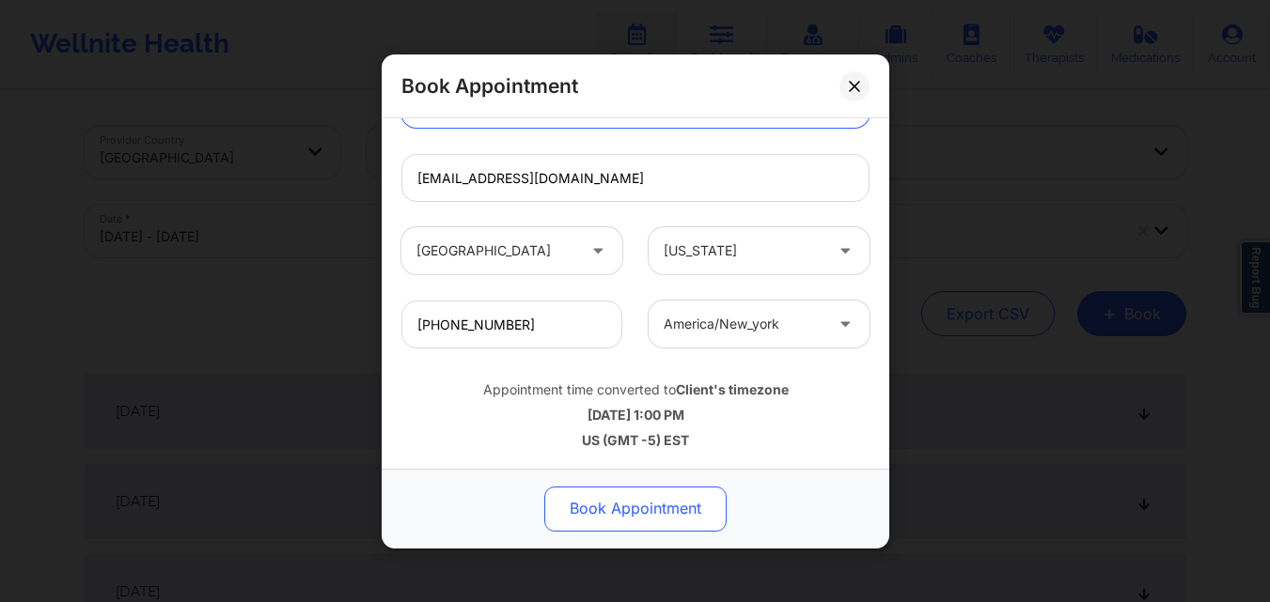
click at [630, 508] on button "Book Appointment" at bounding box center [635, 508] width 182 height 45
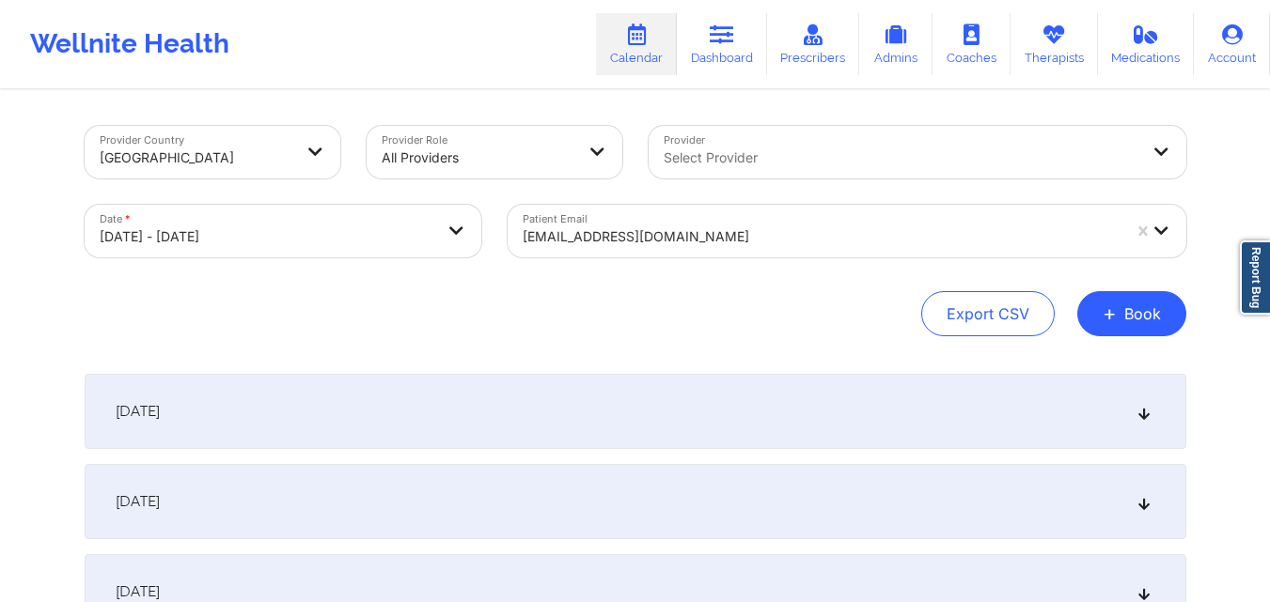
click at [970, 161] on div at bounding box center [900, 158] width 475 height 23
drag, startPoint x: 549, startPoint y: 287, endPoint x: 662, endPoint y: 287, distance: 113.7
click at [552, 287] on div "Provider Country [GEOGRAPHIC_DATA] Provider Role All Providers Provider Select …" at bounding box center [635, 231] width 1101 height 210
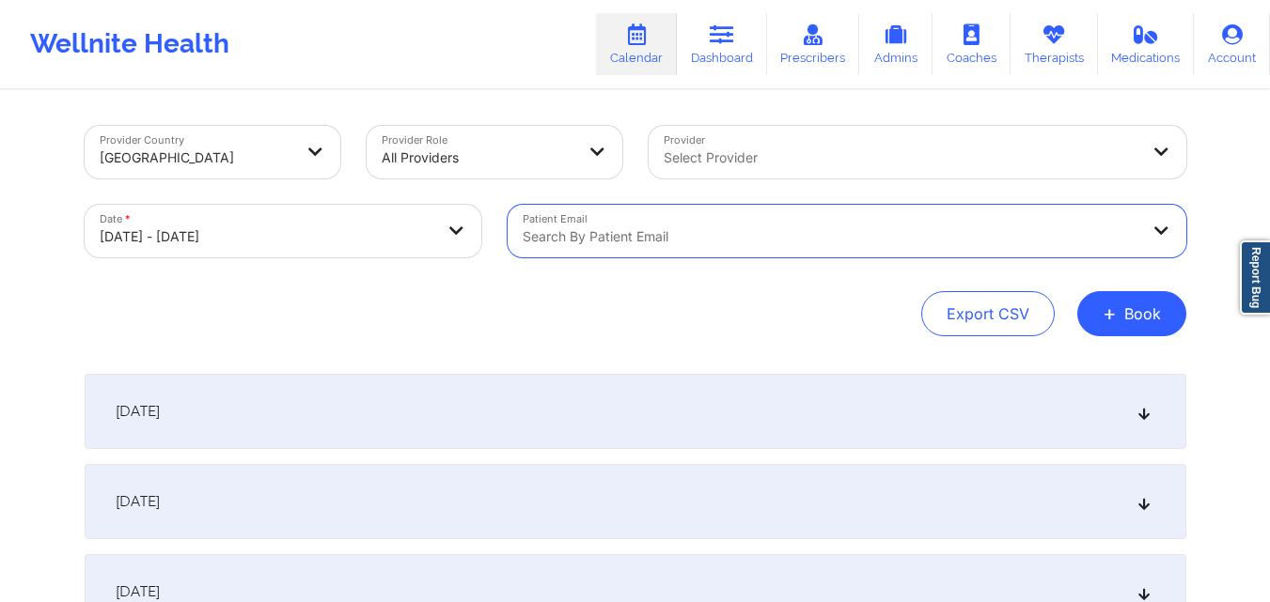
click at [1011, 162] on div at bounding box center [900, 158] width 475 height 23
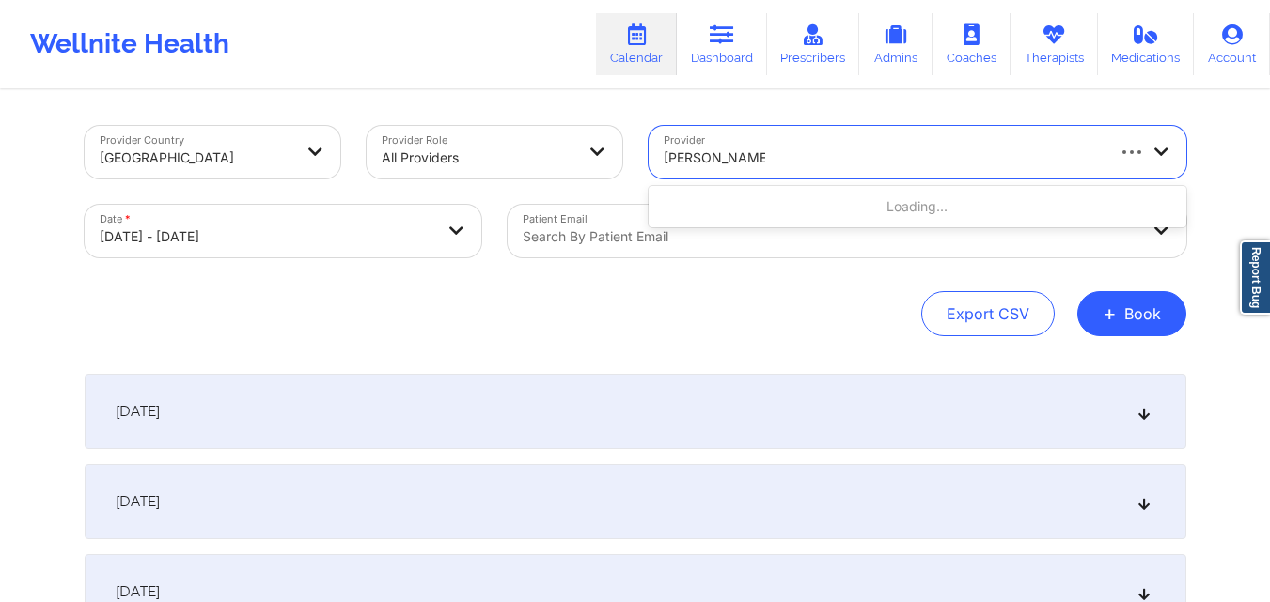
type input "[PERSON_NAME]"
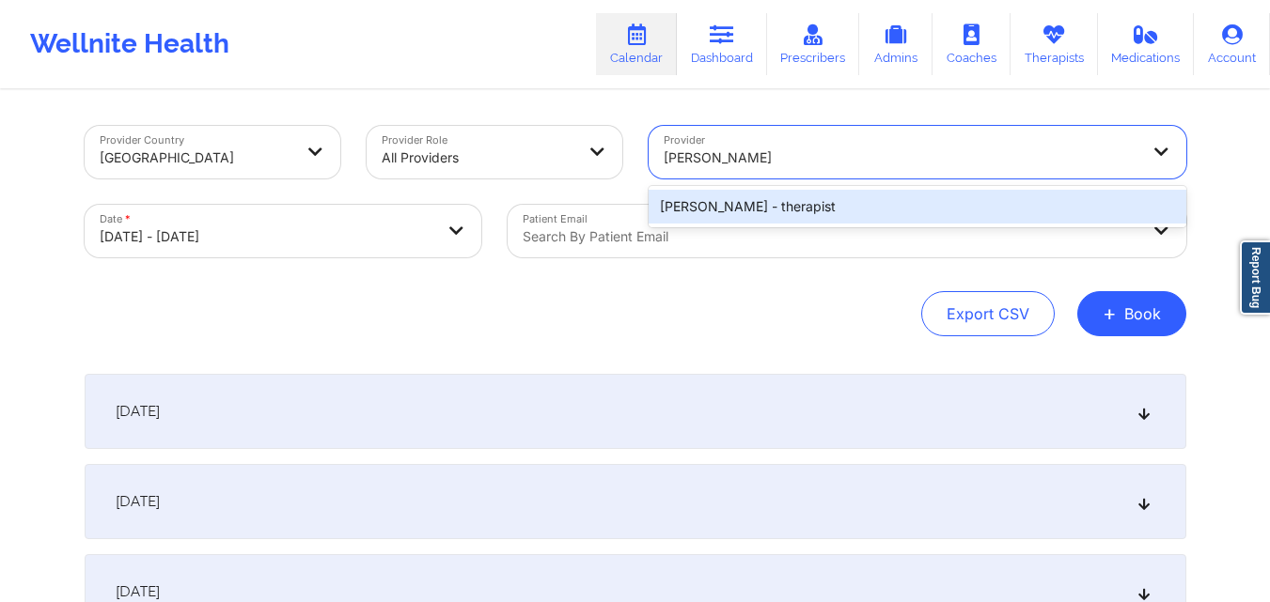
click at [840, 199] on div "[PERSON_NAME] - therapist" at bounding box center [917, 207] width 538 height 34
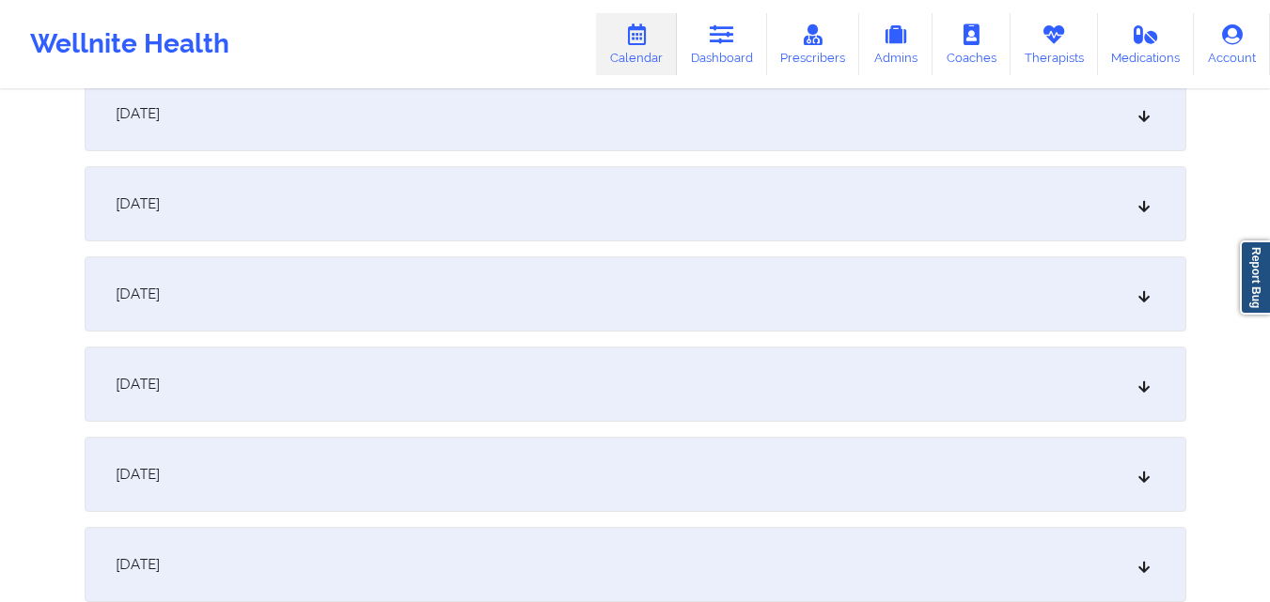
scroll to position [1504, 0]
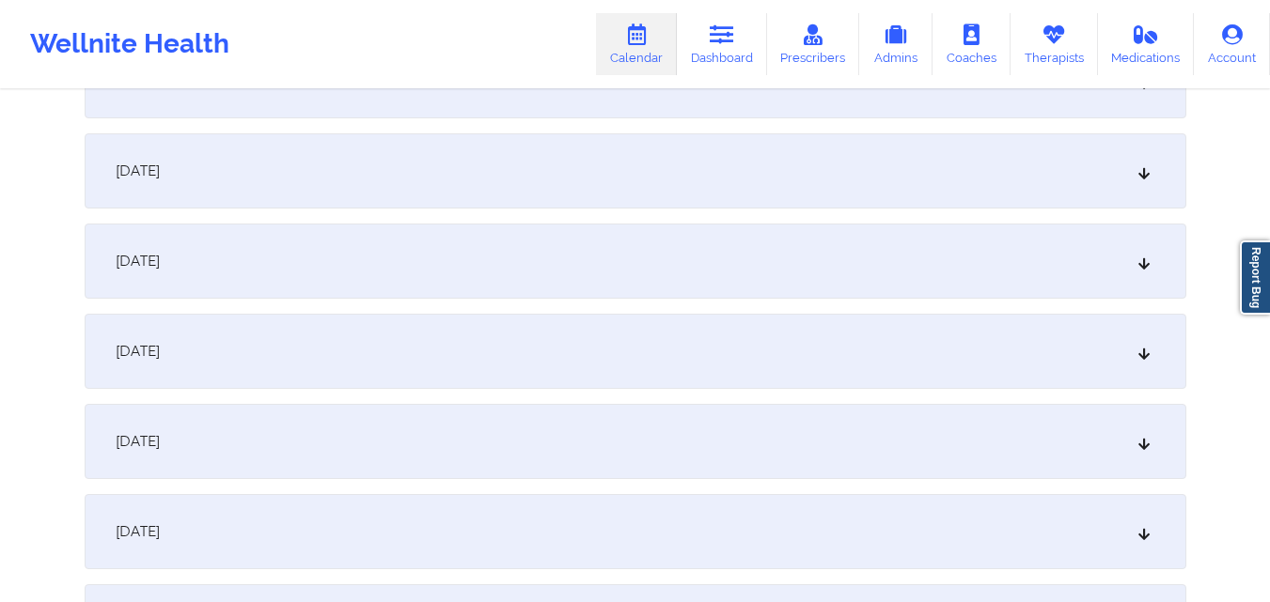
click at [664, 162] on div "[DATE]" at bounding box center [635, 170] width 1101 height 75
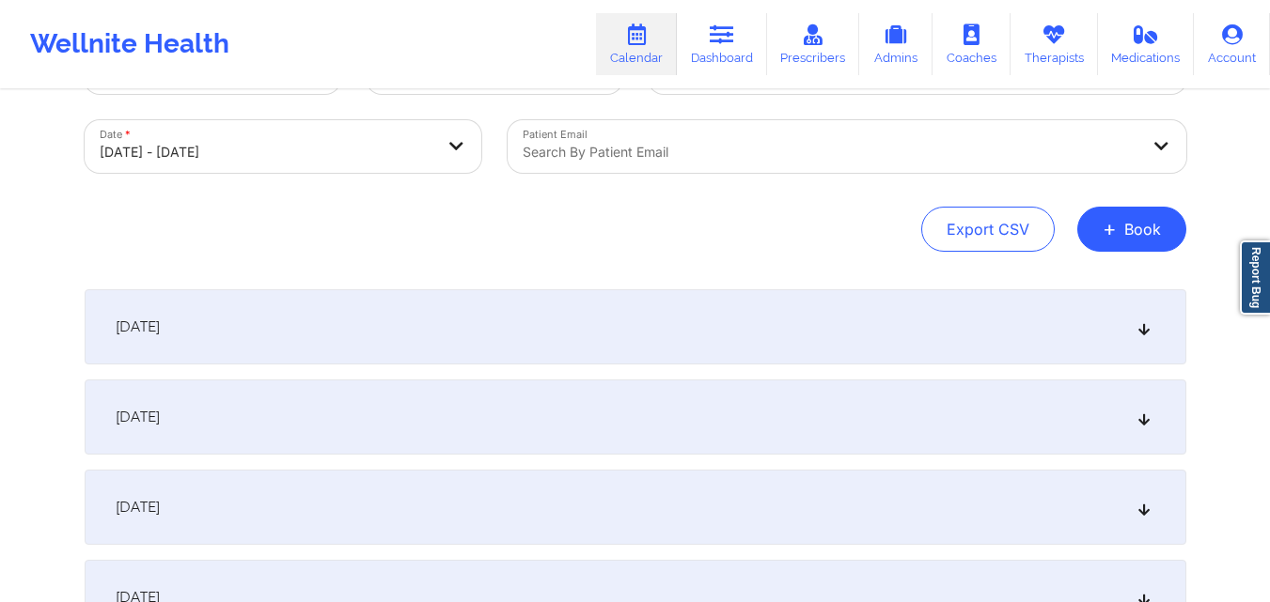
scroll to position [0, 0]
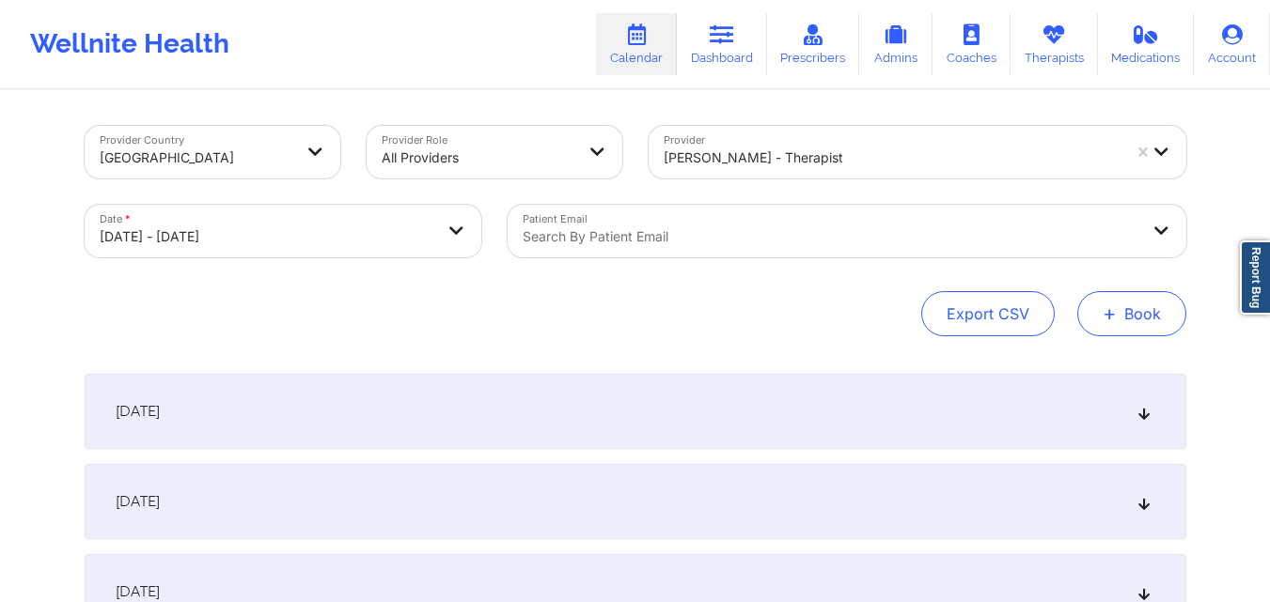
click at [1164, 313] on button "+ Book" at bounding box center [1131, 313] width 109 height 45
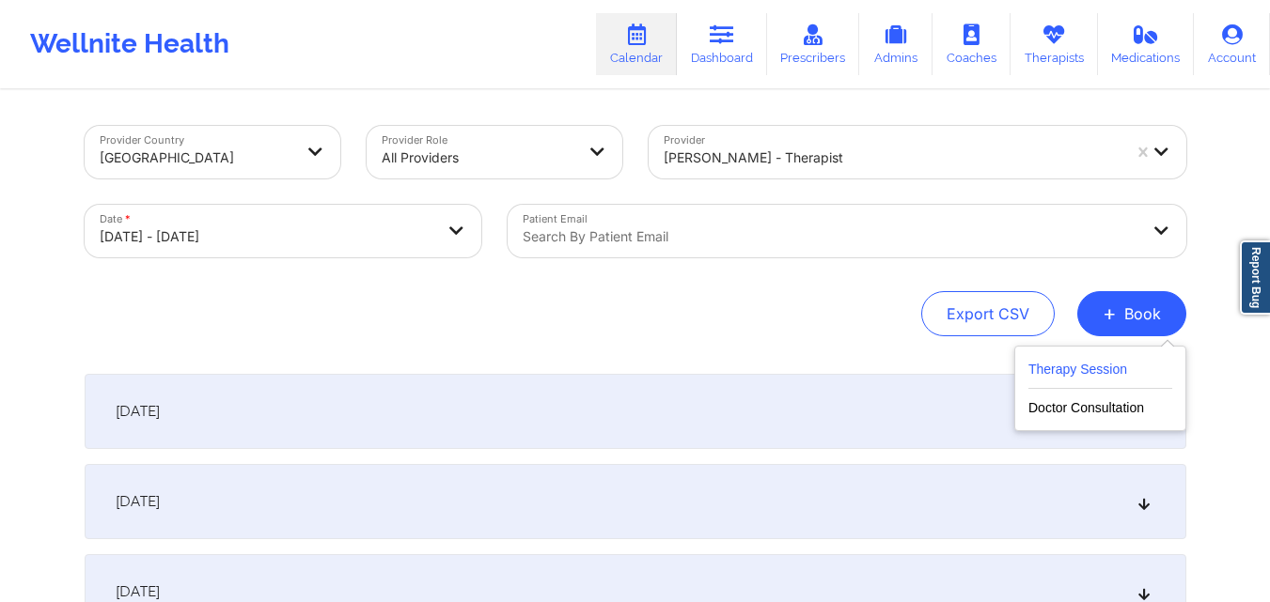
click at [1082, 372] on button "Therapy Session" at bounding box center [1100, 373] width 144 height 31
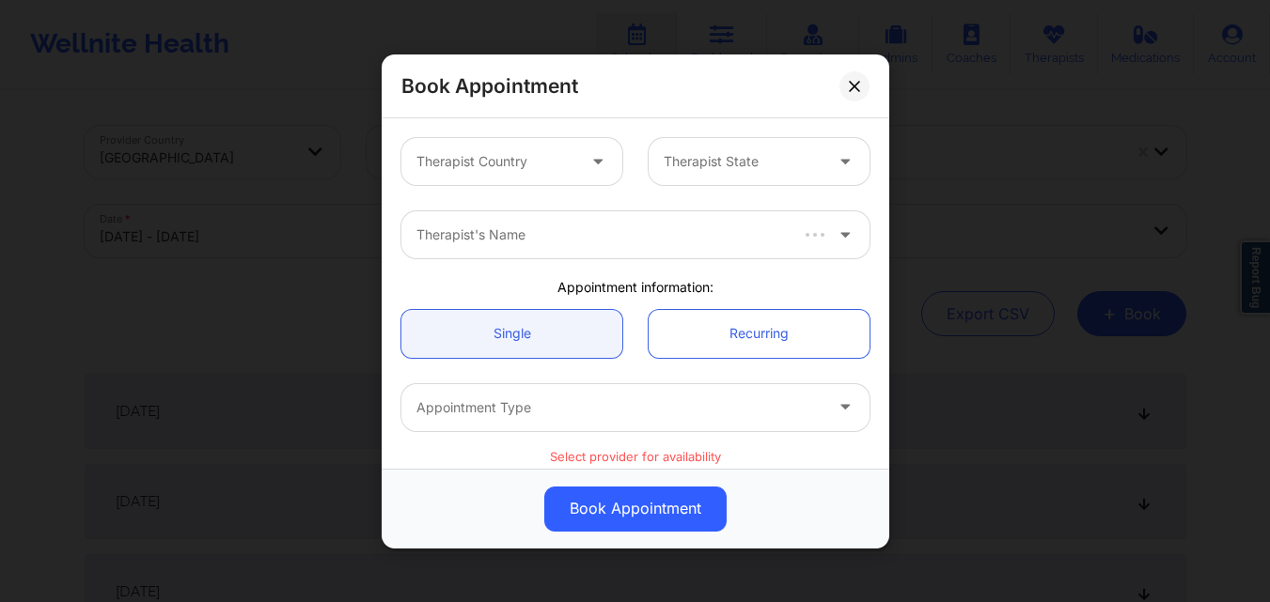
click at [579, 166] on div at bounding box center [599, 161] width 45 height 47
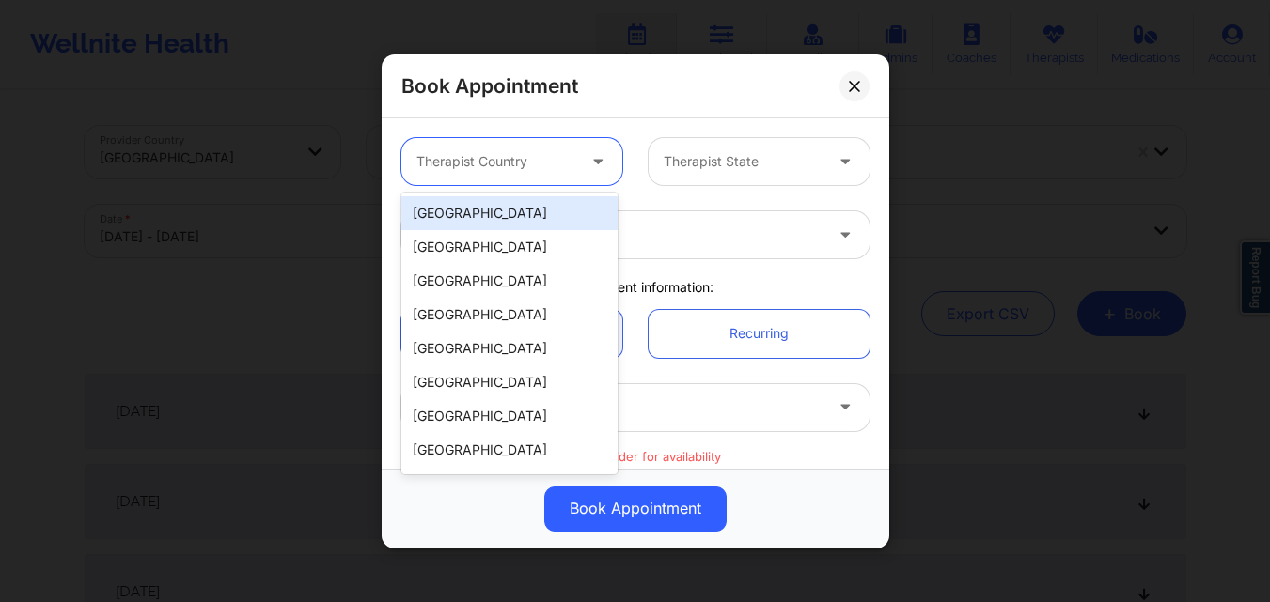
click at [480, 216] on div "[GEOGRAPHIC_DATA]" at bounding box center [509, 213] width 216 height 34
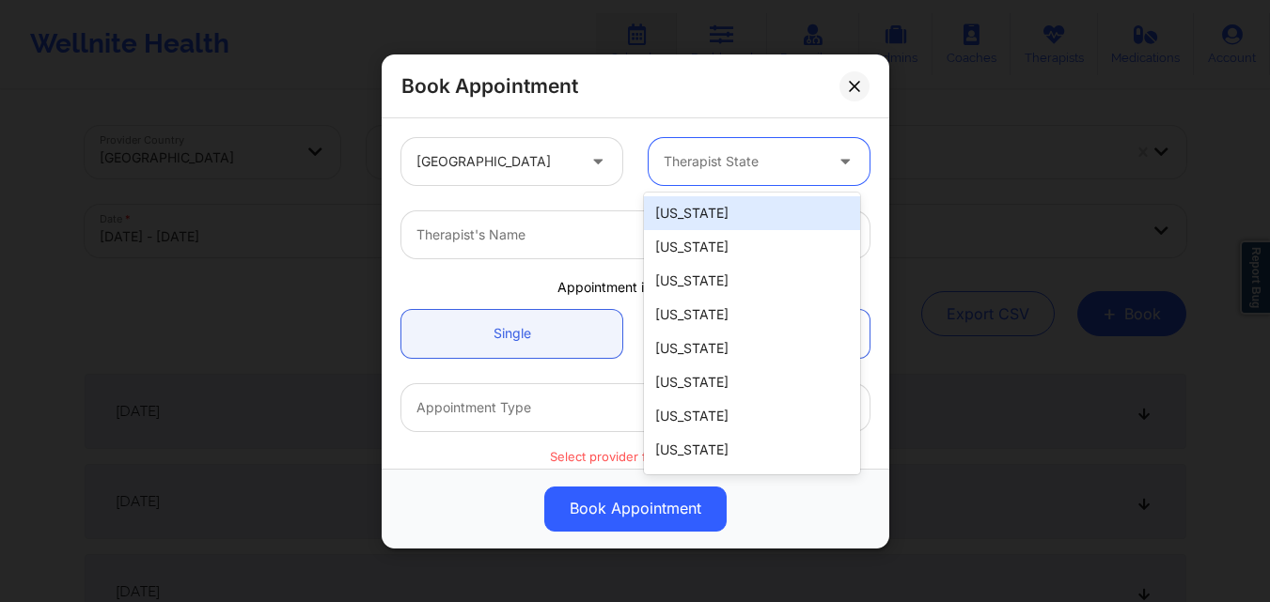
click at [702, 174] on div "Therapist State" at bounding box center [736, 161] width 176 height 47
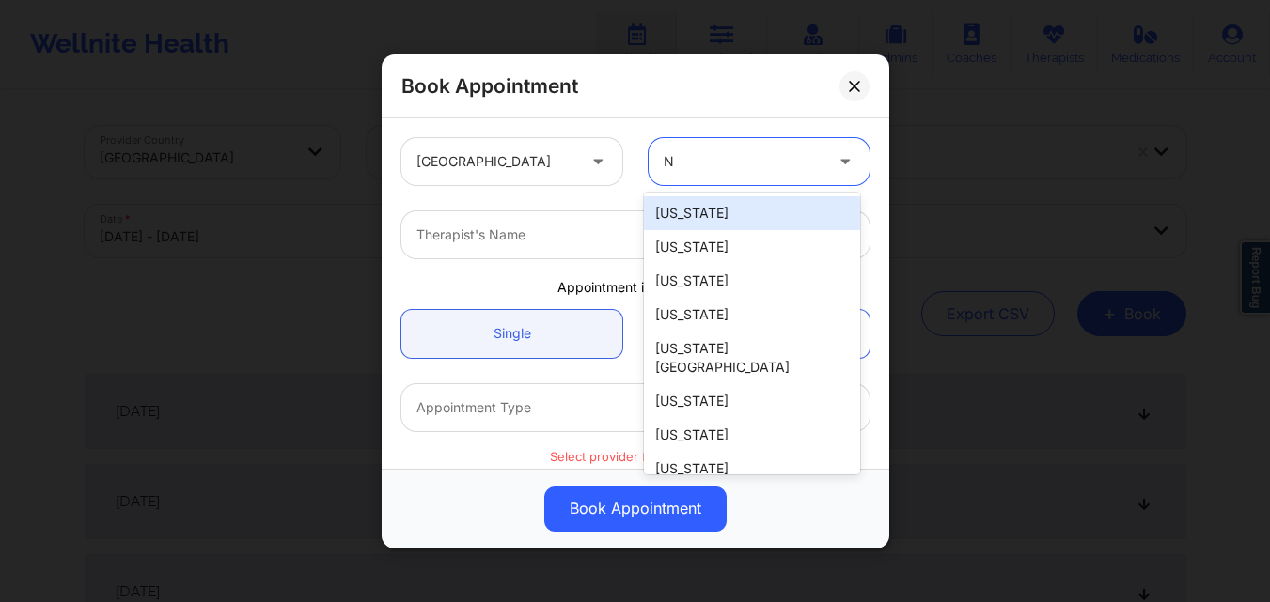
type input "NY"
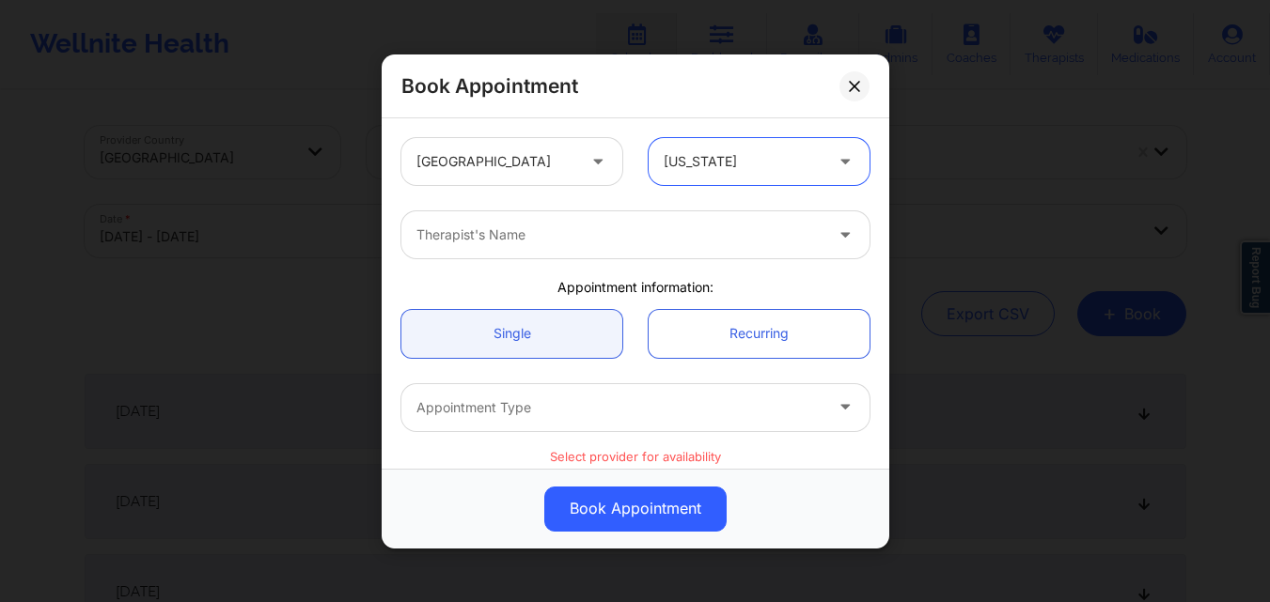
click at [647, 220] on div "Therapist's Name" at bounding box center [612, 234] width 423 height 47
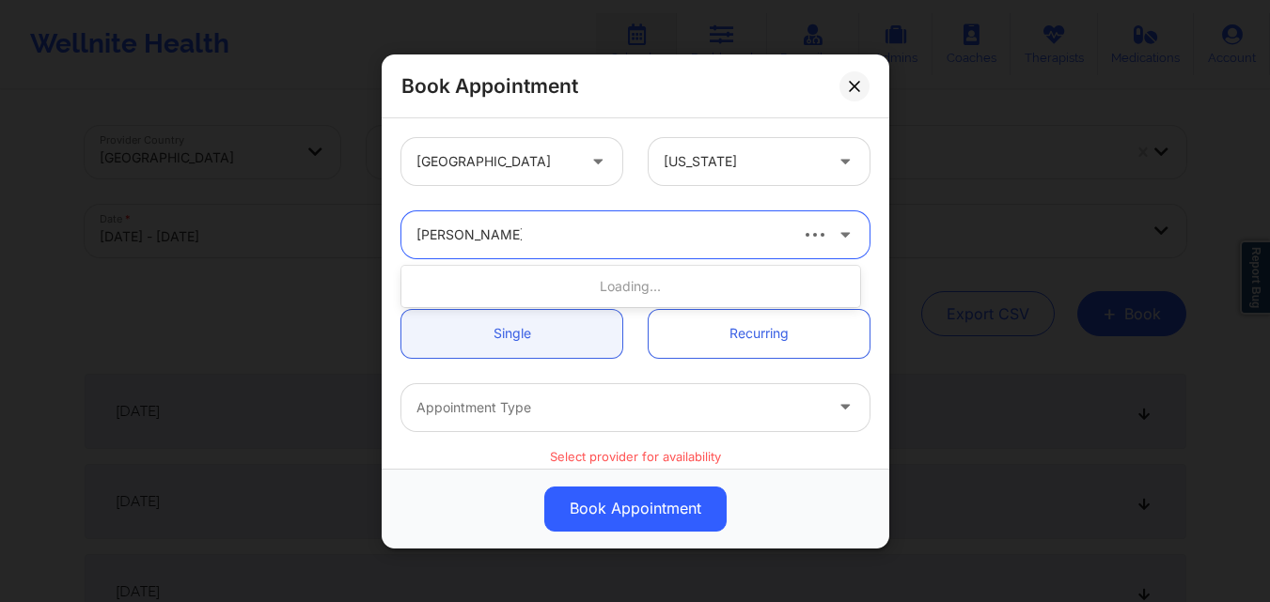
type input "[PERSON_NAME]"
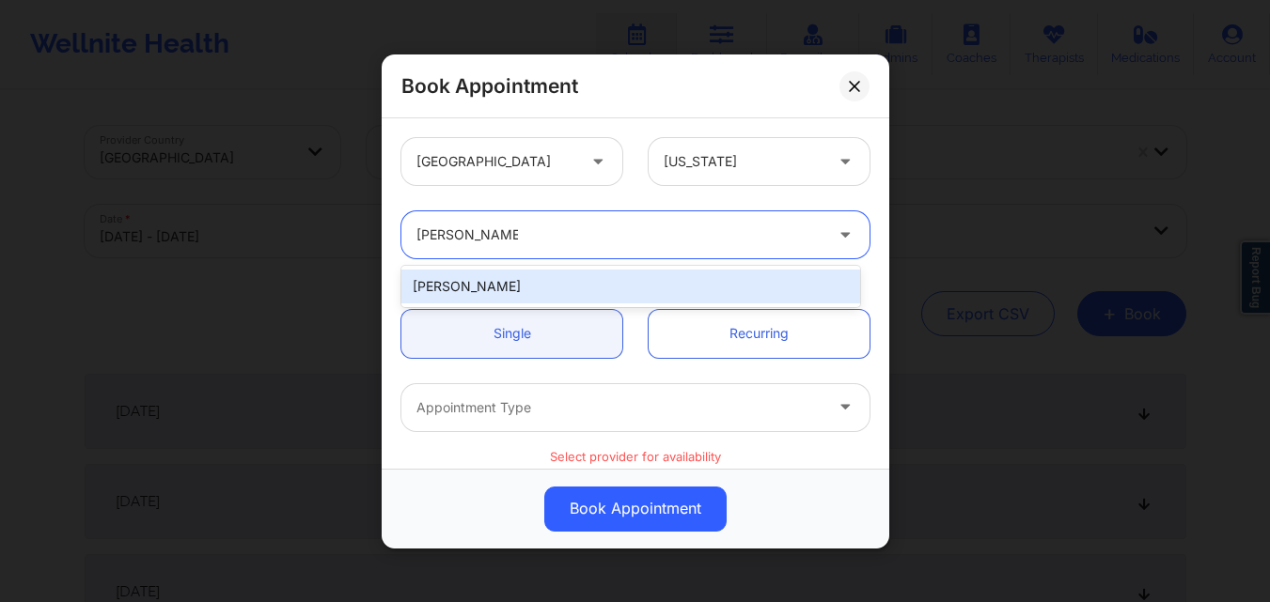
click at [517, 278] on div "[PERSON_NAME]" at bounding box center [630, 287] width 459 height 34
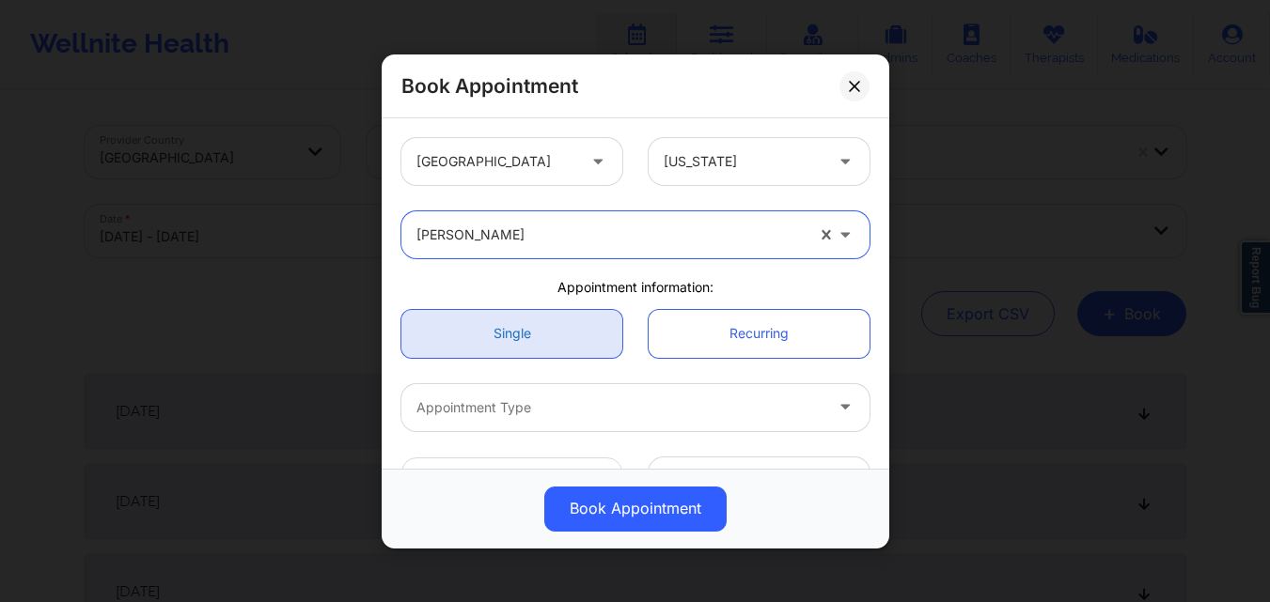
click at [521, 341] on link "Single" at bounding box center [511, 333] width 221 height 48
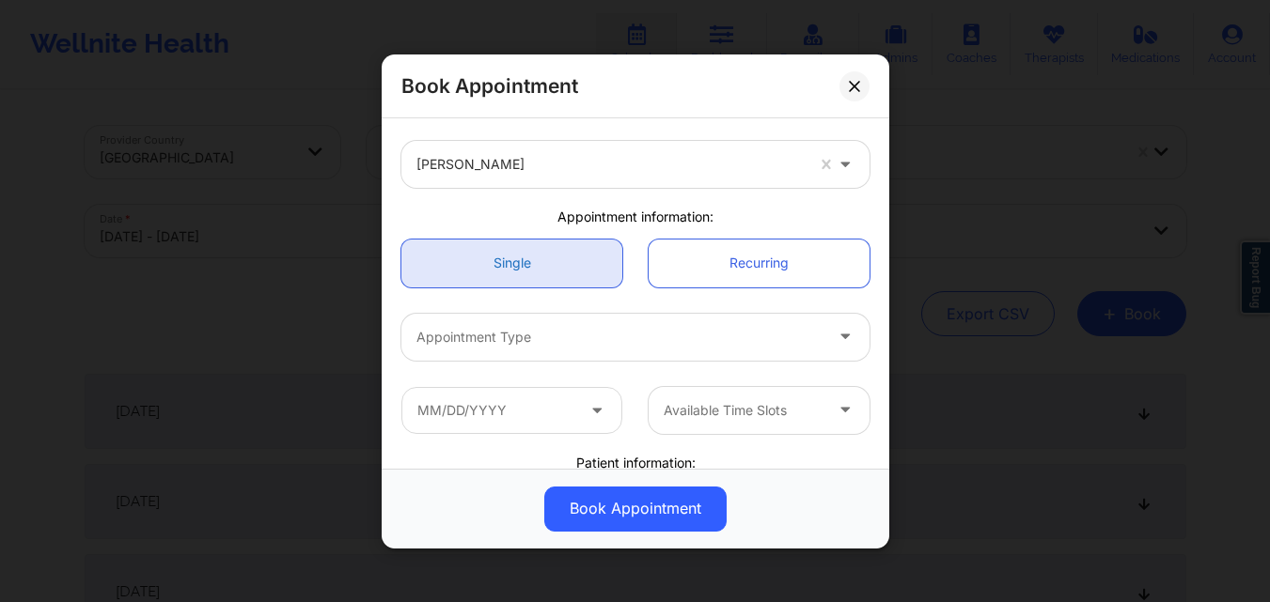
scroll to position [94, 0]
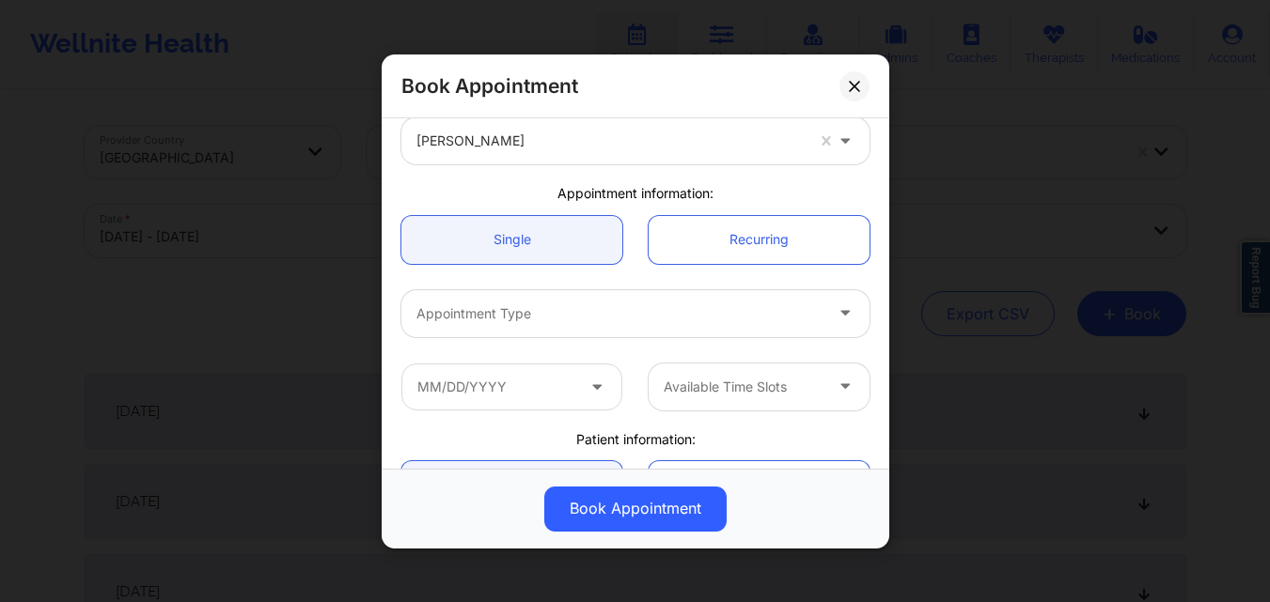
click at [555, 305] on div at bounding box center [619, 313] width 406 height 23
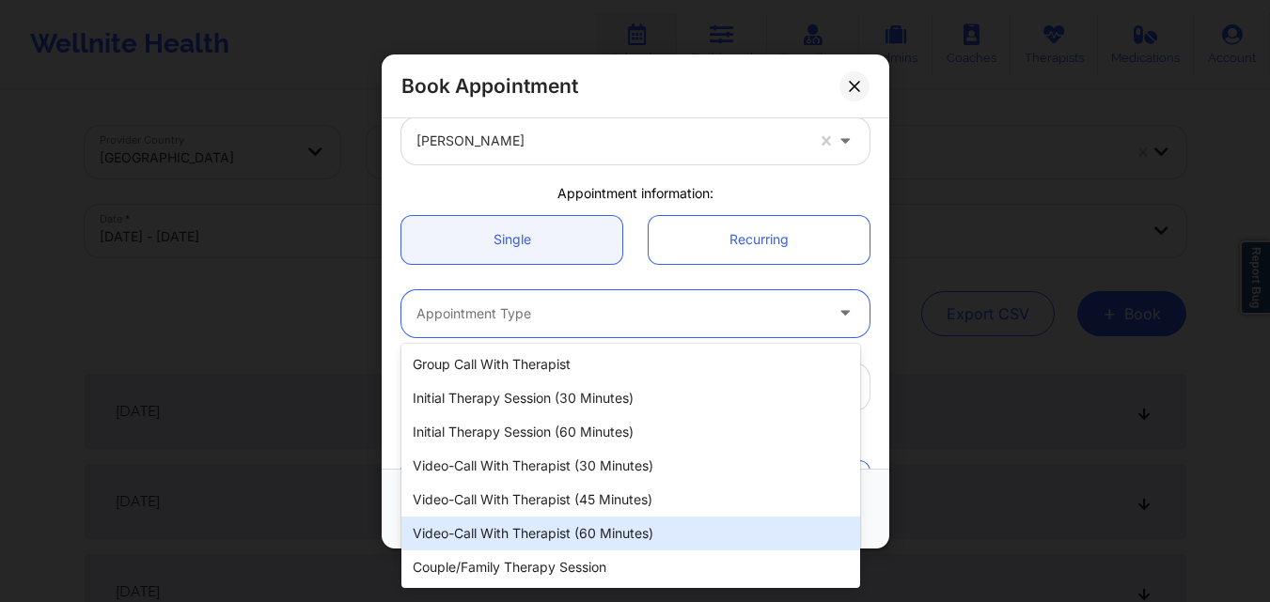
click at [550, 529] on div "Video-Call with Therapist (60 minutes)" at bounding box center [630, 534] width 459 height 34
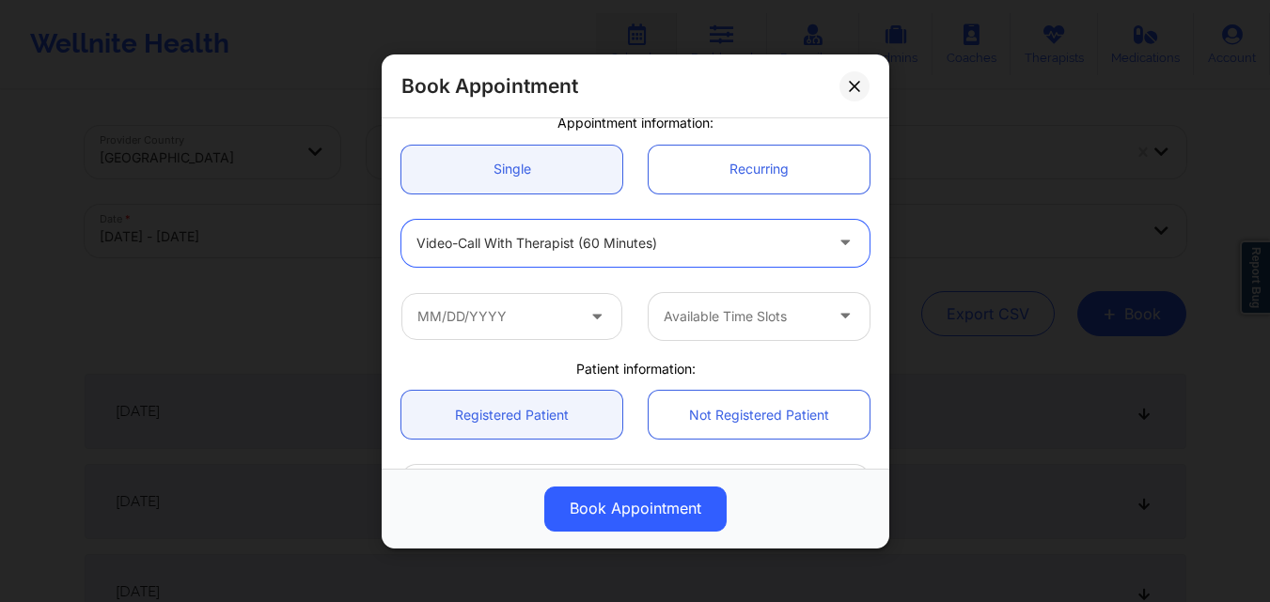
scroll to position [188, 0]
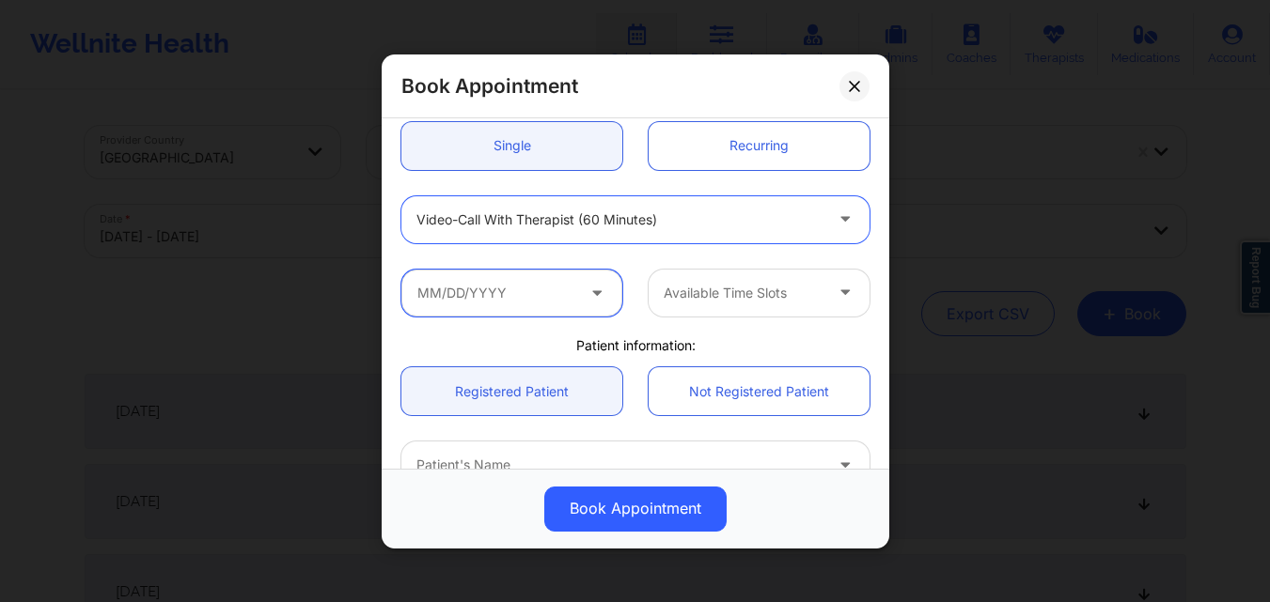
click at [514, 305] on input "text" at bounding box center [511, 292] width 221 height 47
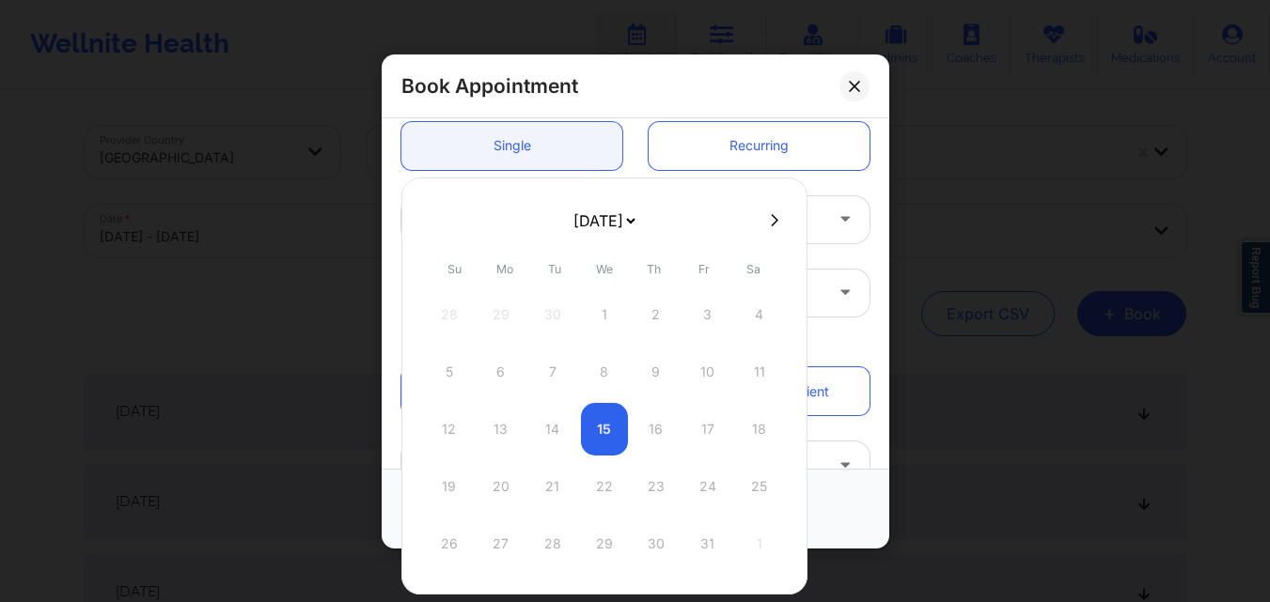
click at [771, 223] on icon at bounding box center [775, 219] width 8 height 12
select select "2025-10"
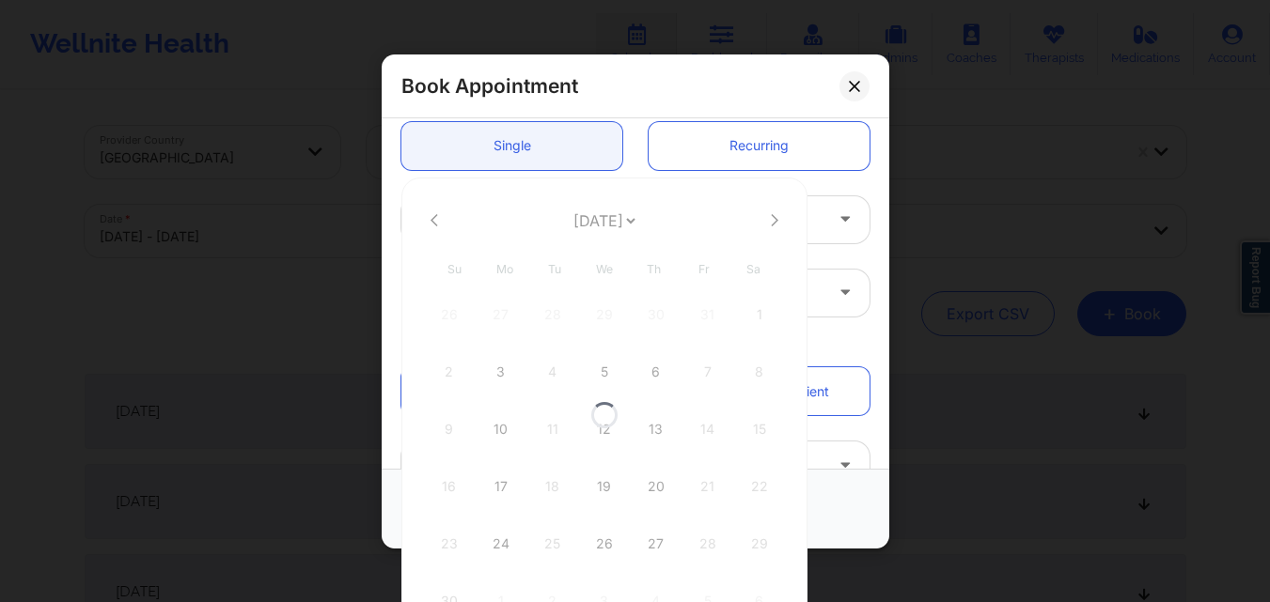
select select "2025-10"
click at [771, 217] on icon at bounding box center [775, 220] width 8 height 14
select select "2025-11"
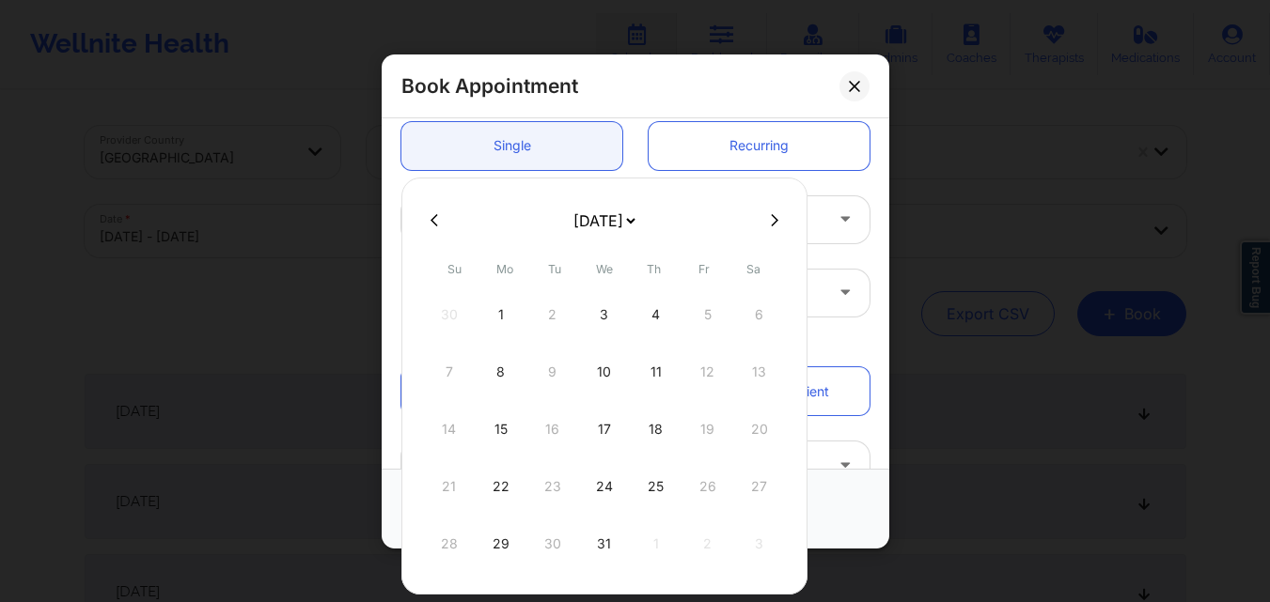
click at [500, 320] on div "1" at bounding box center [500, 314] width 47 height 53
type input "[DATE]"
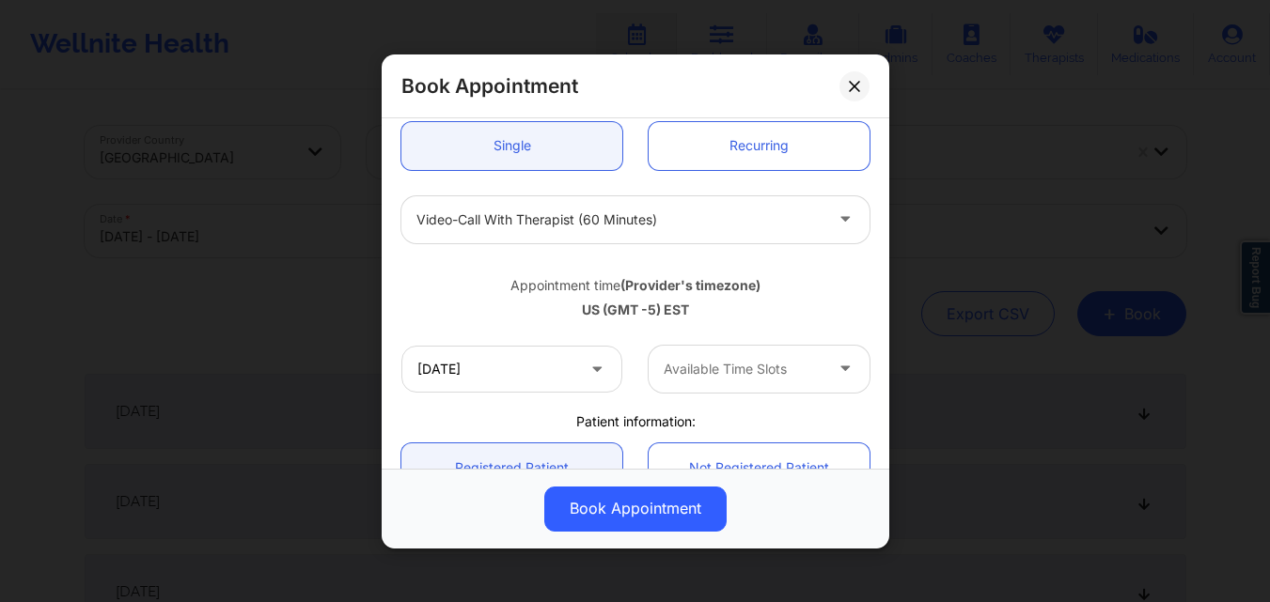
click at [735, 367] on div at bounding box center [742, 369] width 159 height 23
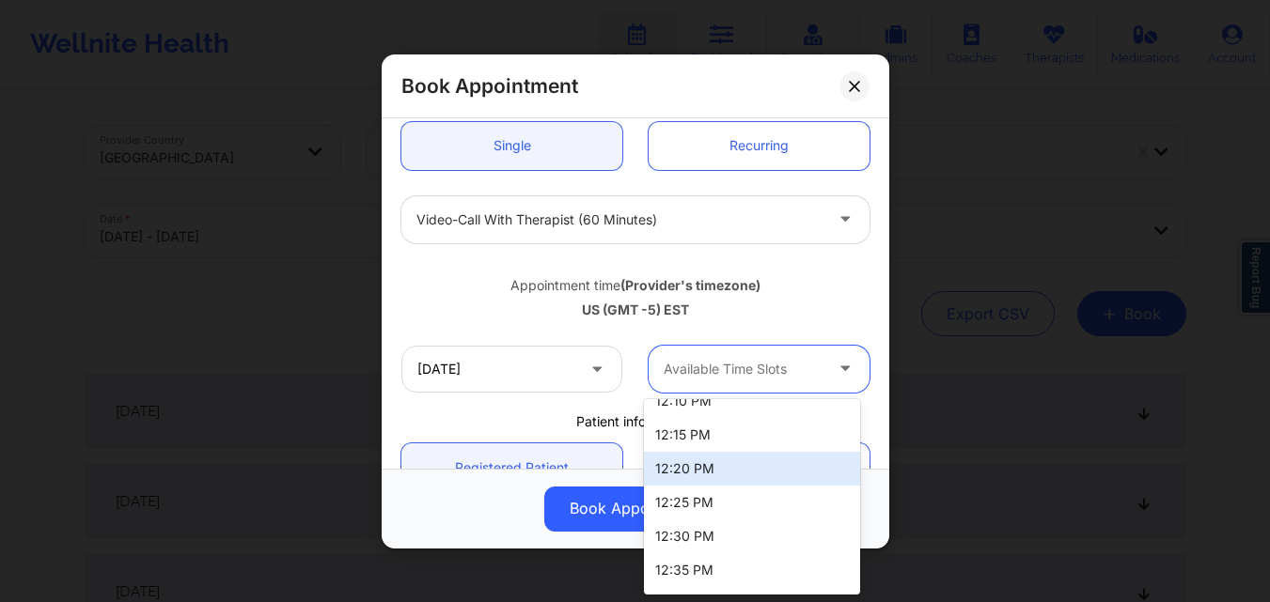
scroll to position [1233, 0]
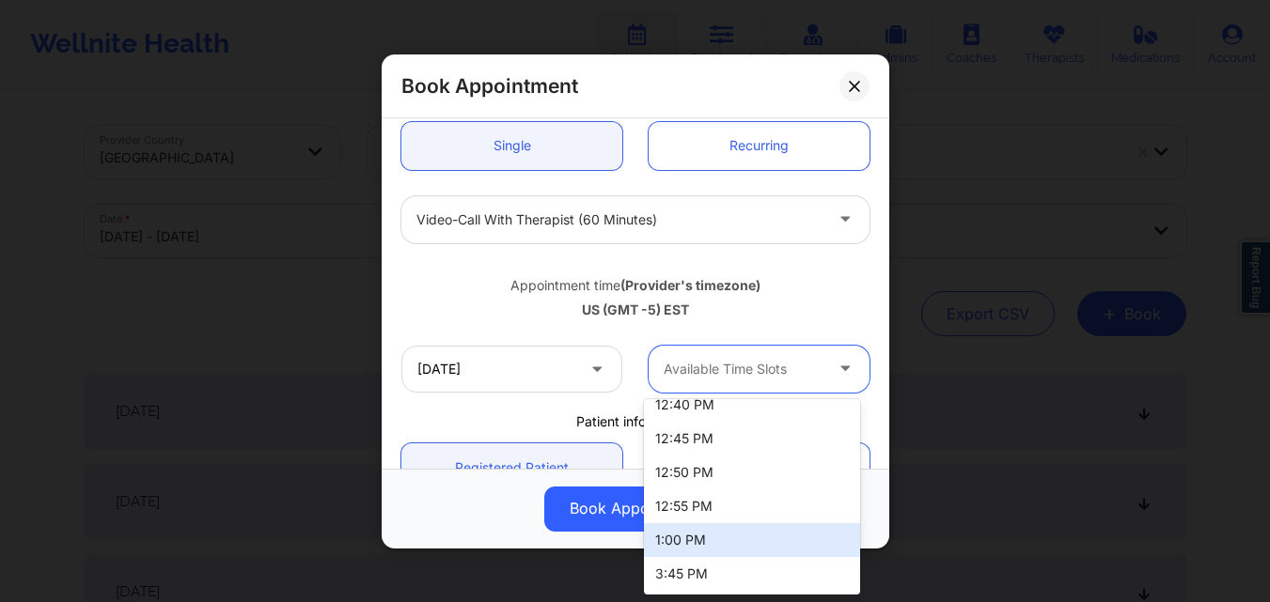
click at [766, 539] on div "1:00 PM" at bounding box center [752, 540] width 216 height 34
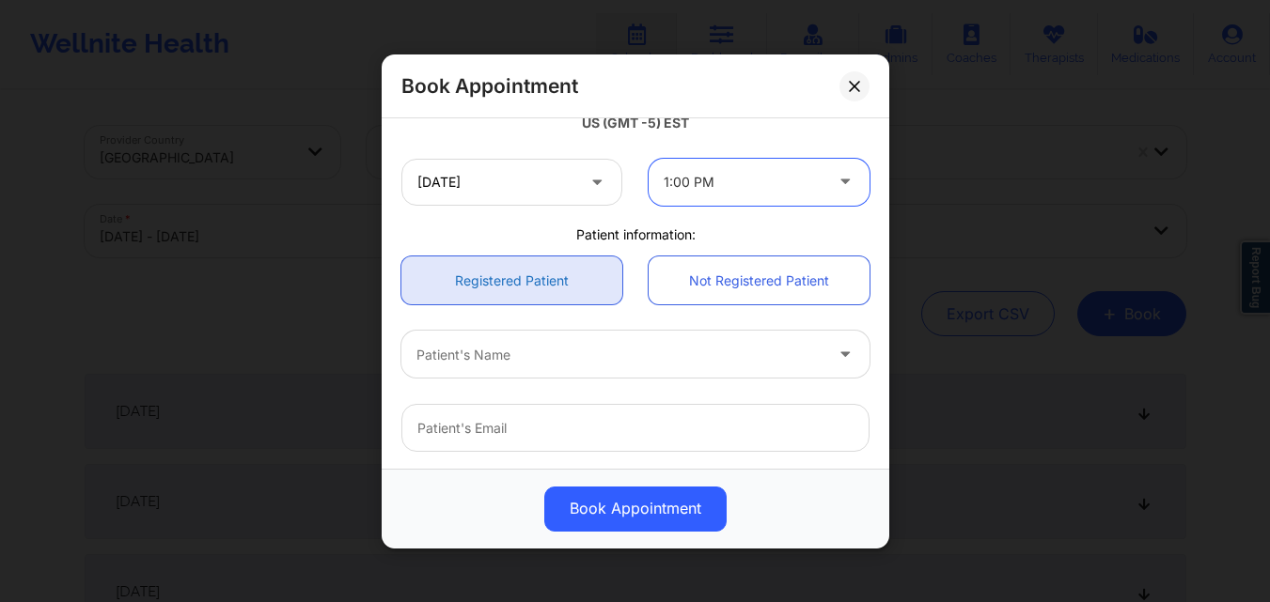
scroll to position [376, 0]
click at [534, 269] on link "Registered Patient" at bounding box center [511, 280] width 221 height 48
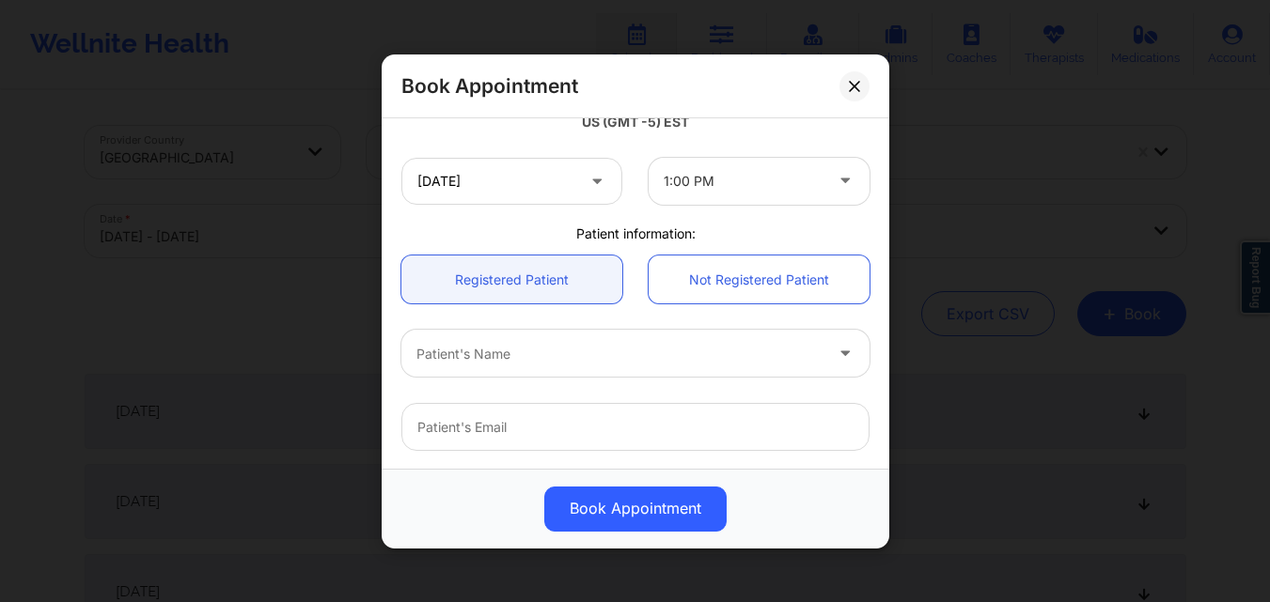
click at [553, 351] on div at bounding box center [619, 353] width 406 height 23
type input "[PERSON_NAME]"
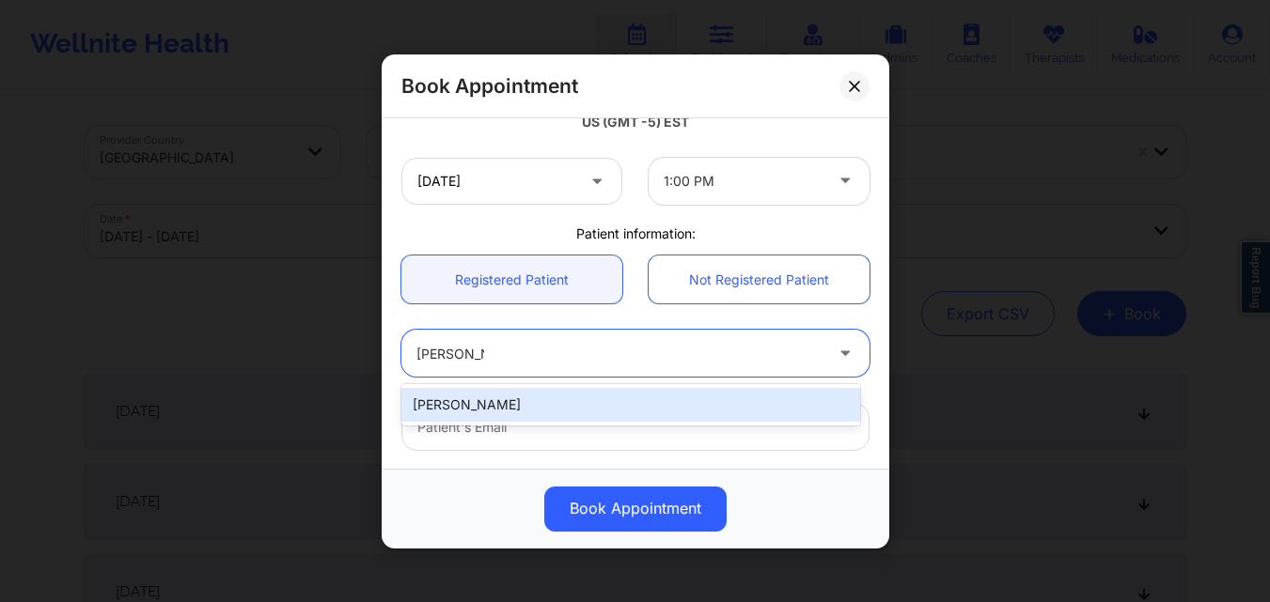
click at [555, 396] on div "[PERSON_NAME]" at bounding box center [630, 405] width 459 height 34
type input "[EMAIL_ADDRESS][DOMAIN_NAME]"
type input "[PHONE_NUMBER]"
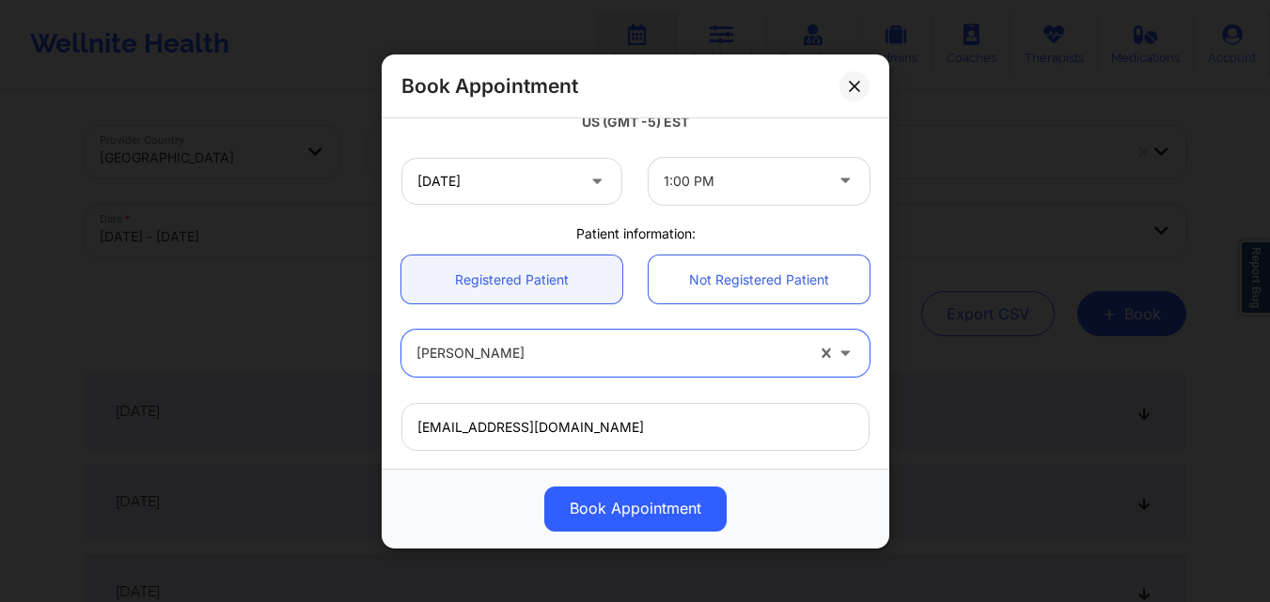
click at [603, 536] on div "Book Appointment" at bounding box center [635, 508] width 507 height 80
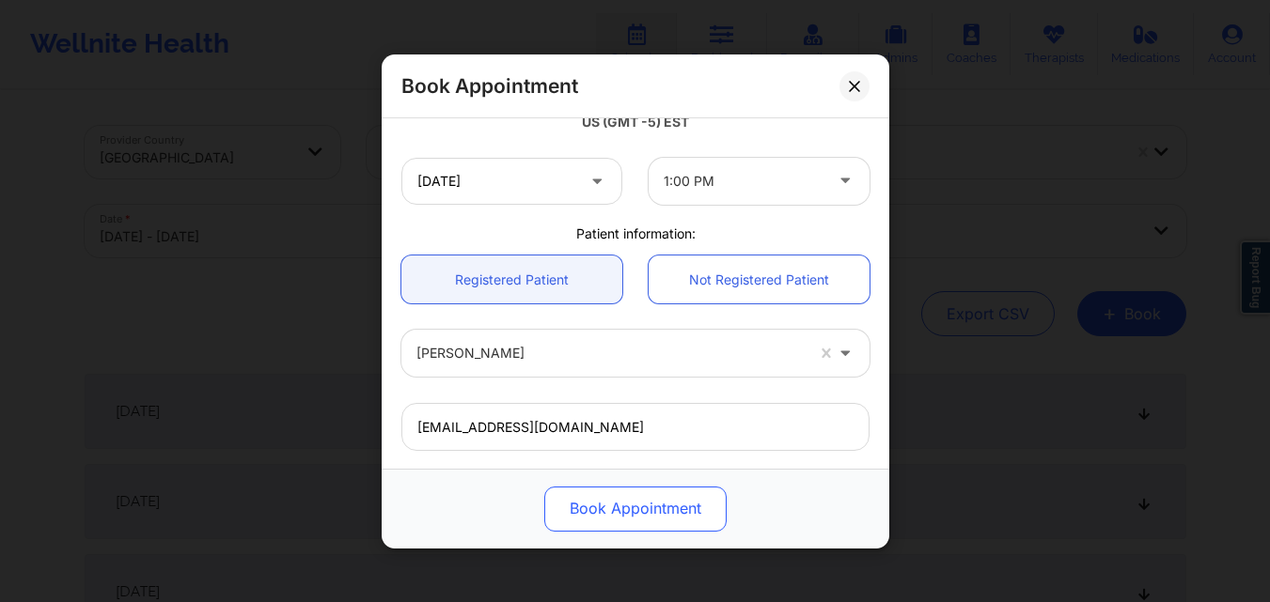
click at [615, 519] on button "Book Appointment" at bounding box center [635, 508] width 182 height 45
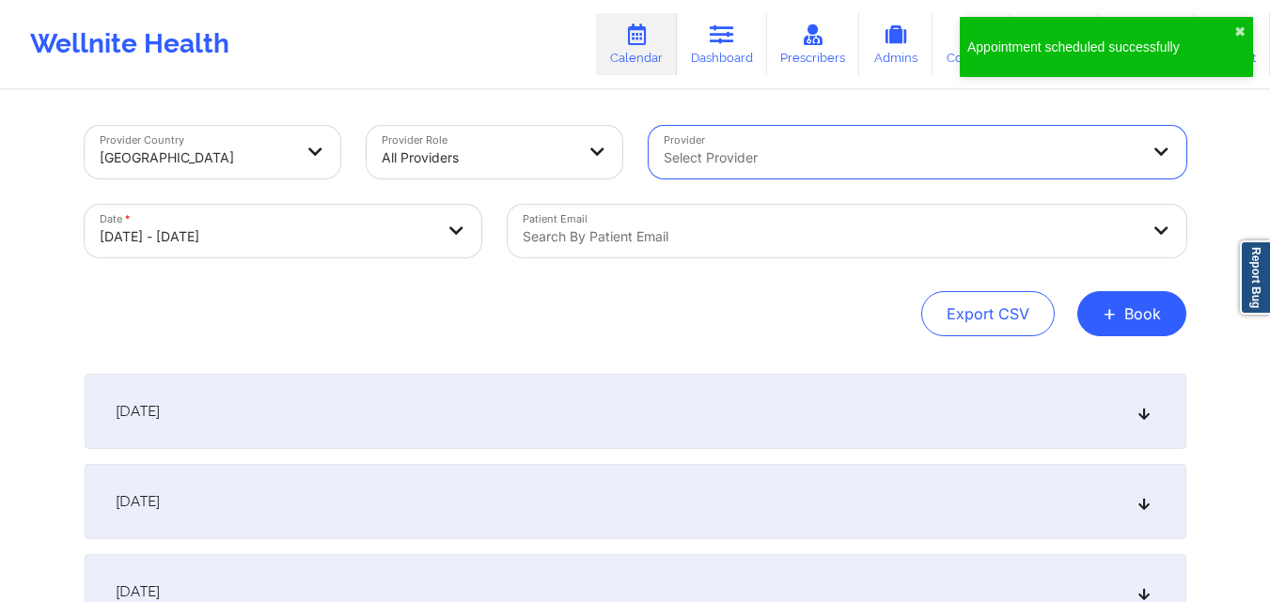
click at [926, 248] on div "Search by patient email" at bounding box center [823, 231] width 633 height 53
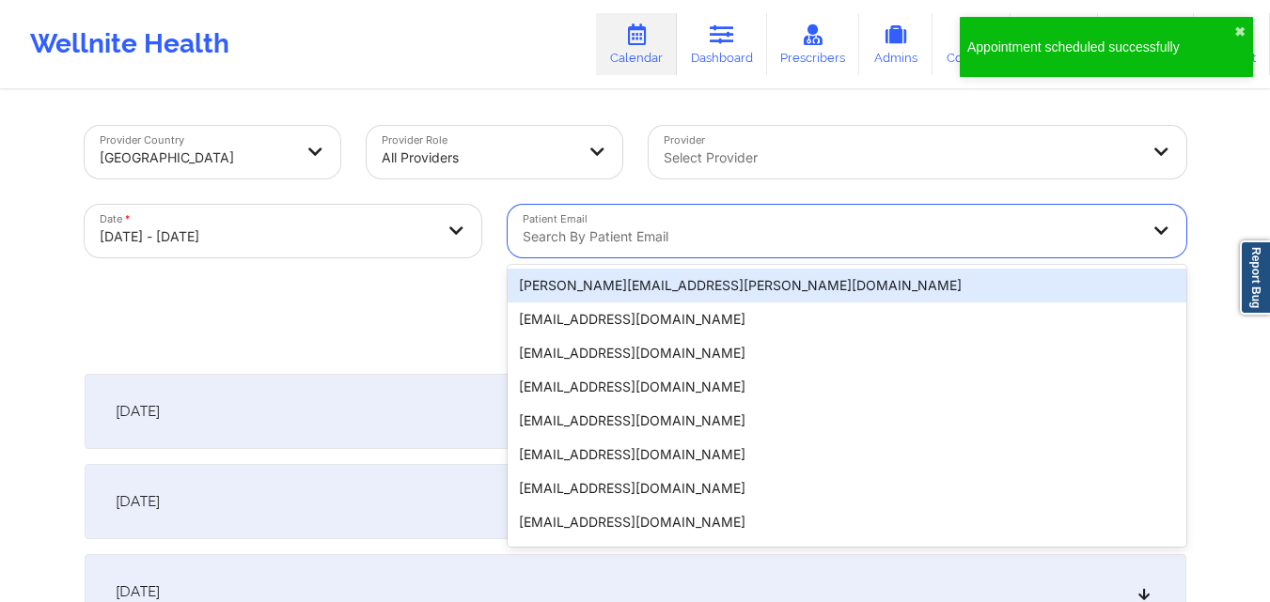
paste input "[EMAIL_ADDRESS][DOMAIN_NAME]"
type input "[EMAIL_ADDRESS][DOMAIN_NAME]"
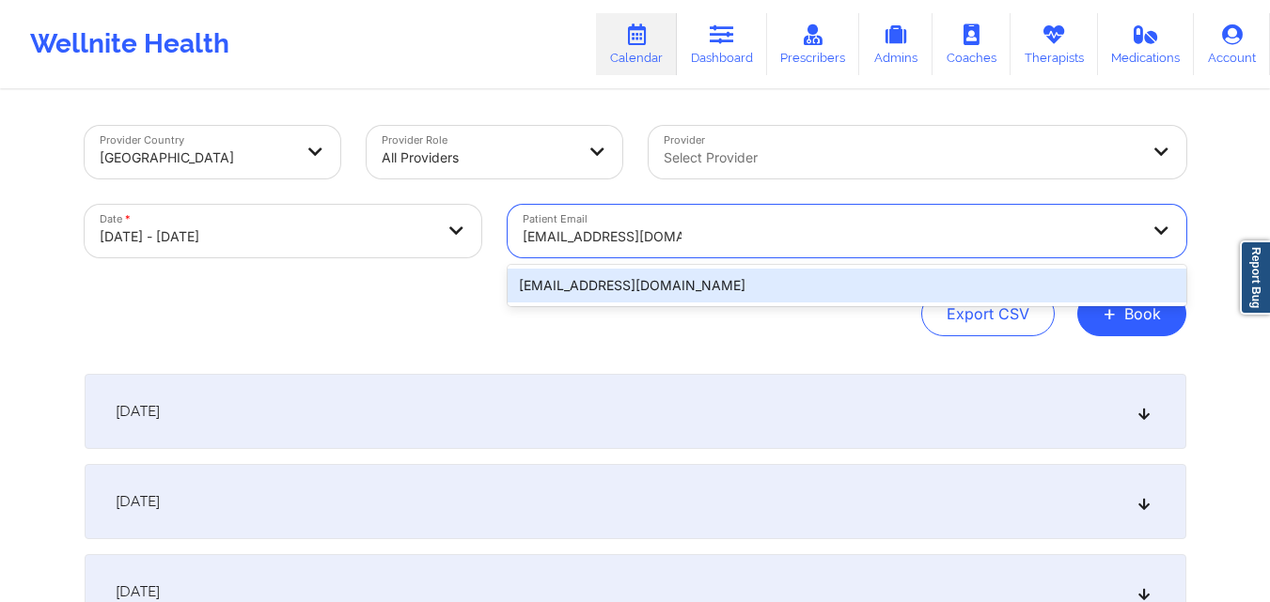
click at [788, 277] on div "[EMAIL_ADDRESS][DOMAIN_NAME]" at bounding box center [846, 286] width 678 height 34
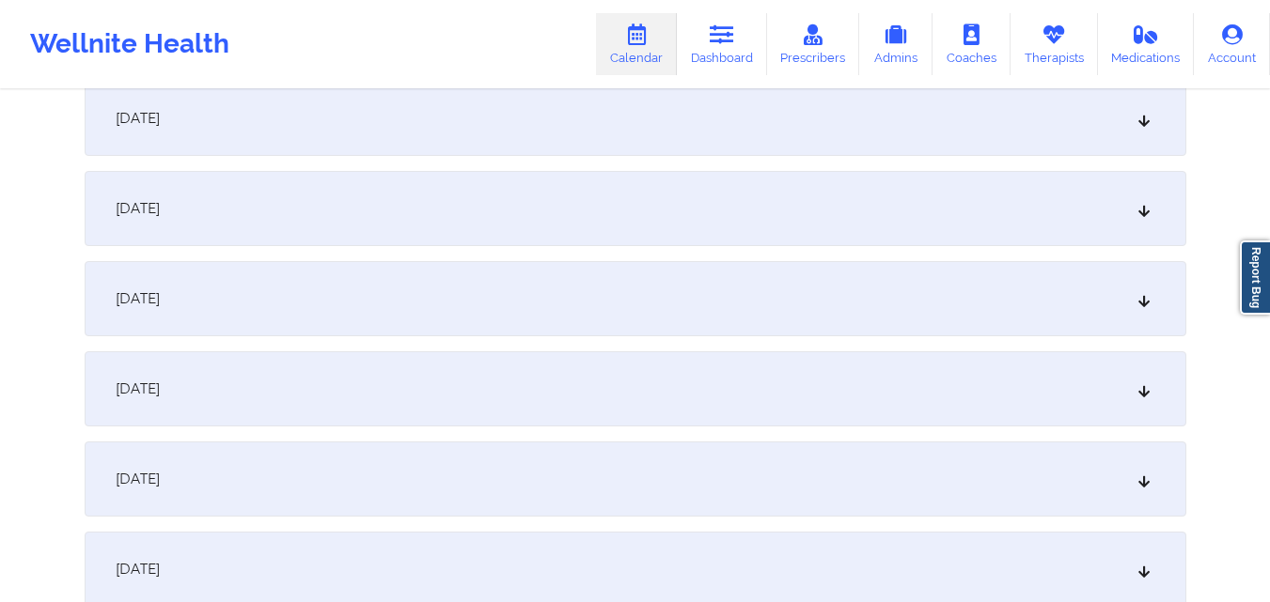
scroll to position [1504, 0]
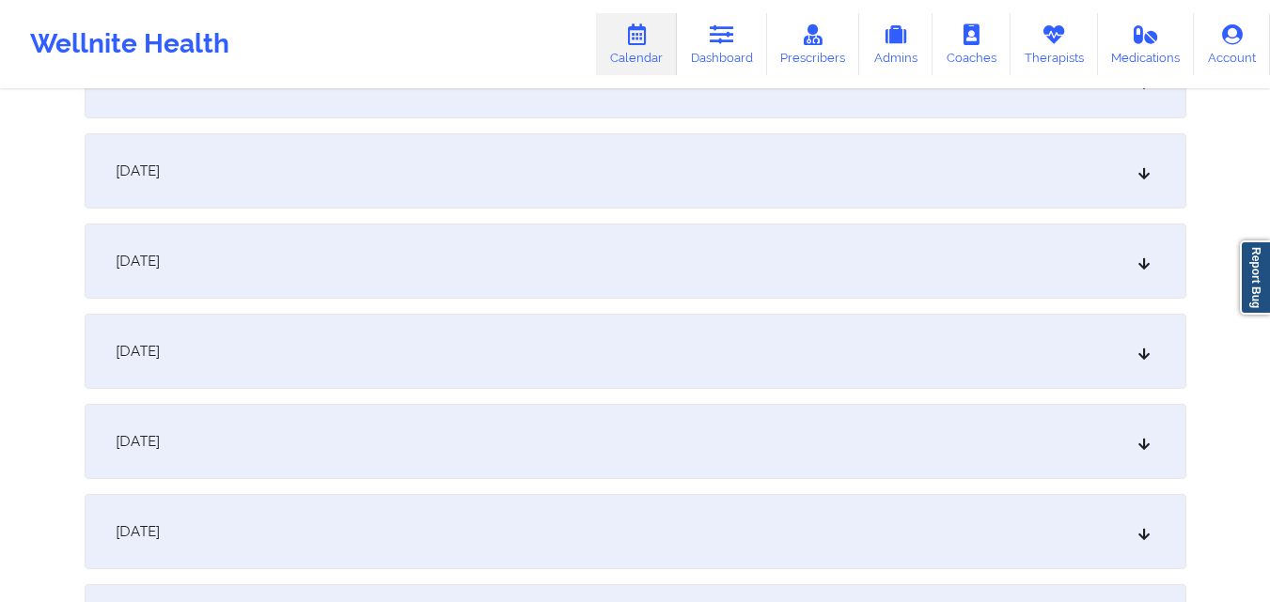
click at [455, 265] on div "[DATE]" at bounding box center [635, 261] width 1101 height 75
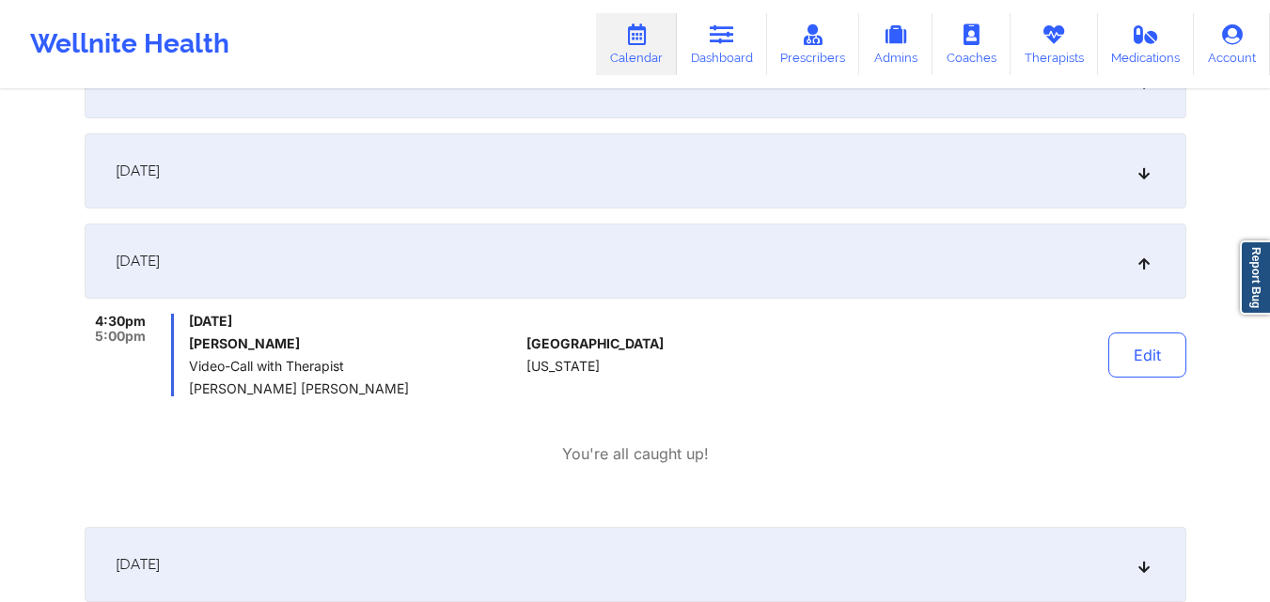
click at [1117, 351] on button "Edit" at bounding box center [1147, 355] width 78 height 45
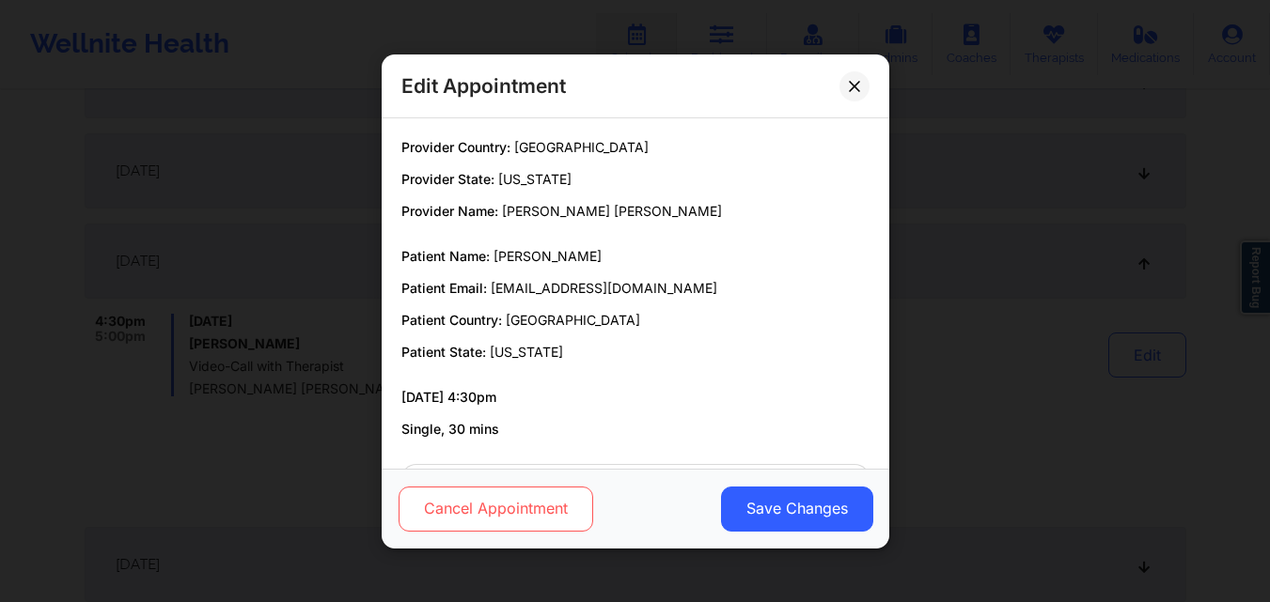
click at [479, 498] on button "Cancel Appointment" at bounding box center [494, 508] width 195 height 45
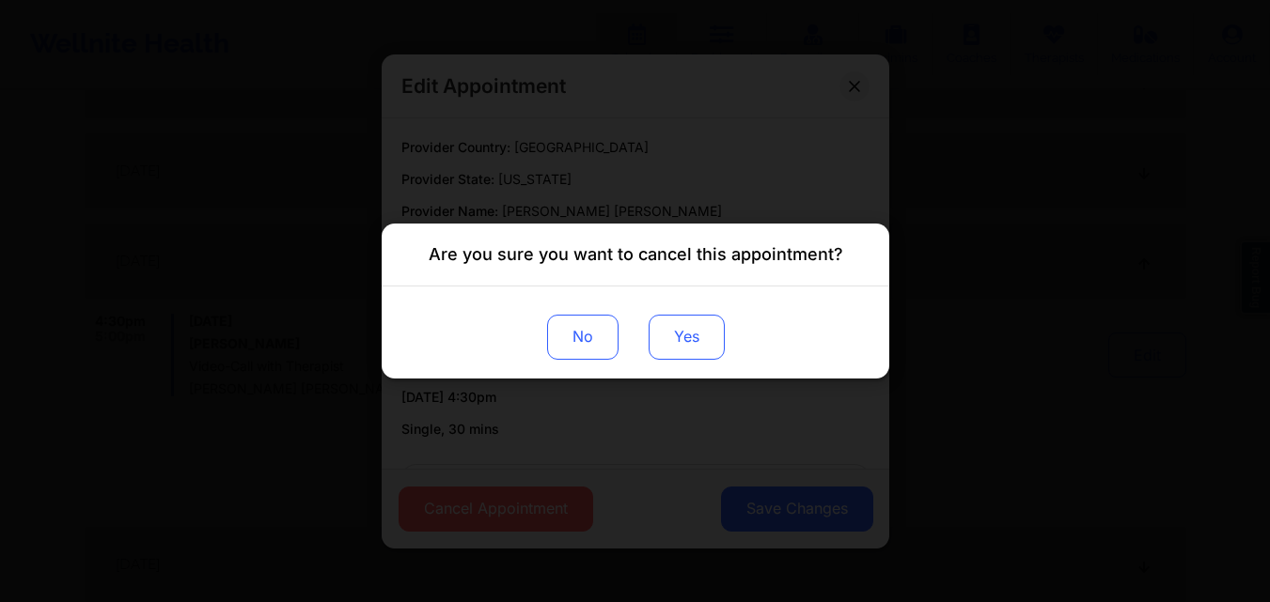
click at [709, 325] on button "Yes" at bounding box center [685, 337] width 76 height 45
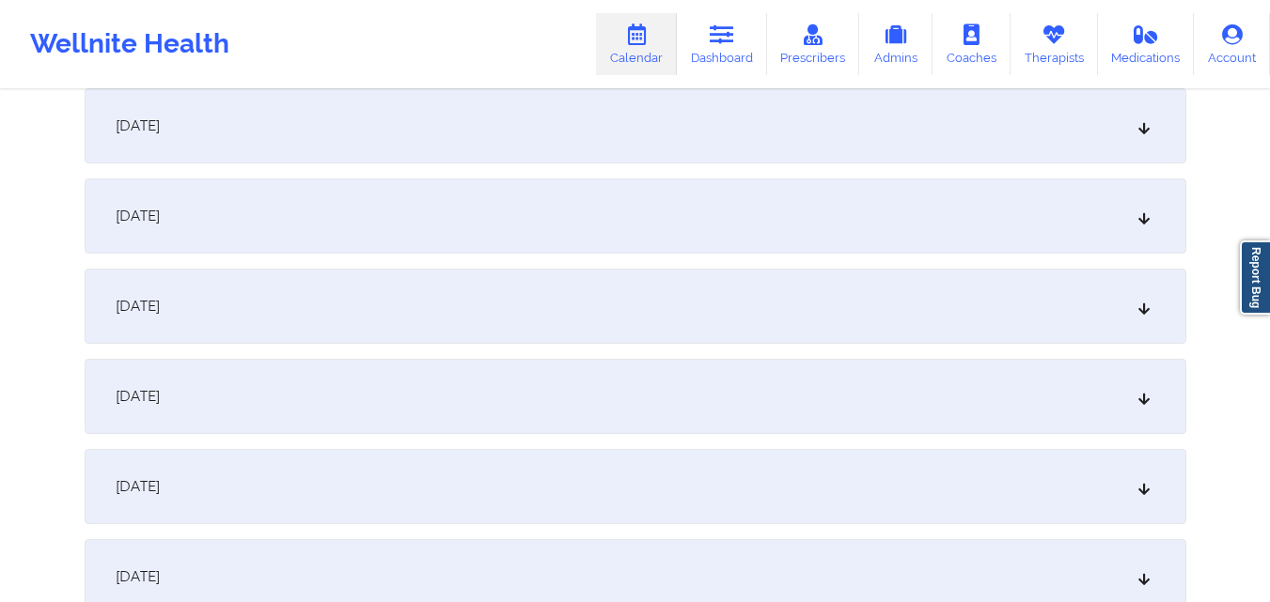
scroll to position [0, 0]
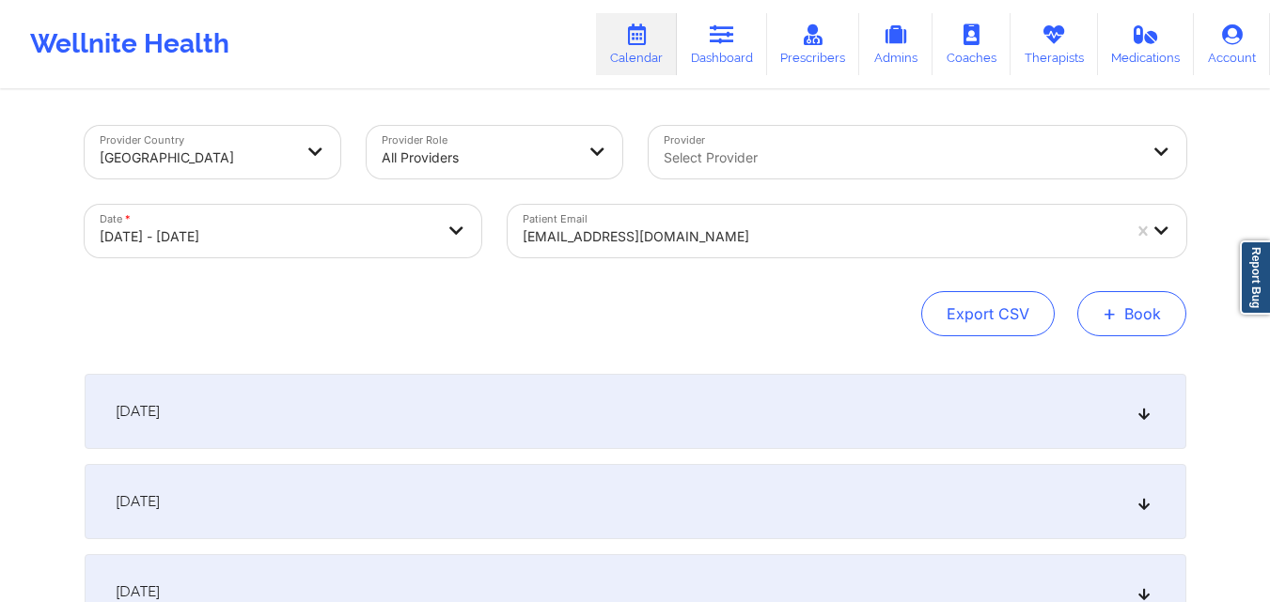
click at [1110, 319] on span "+" at bounding box center [1109, 313] width 14 height 10
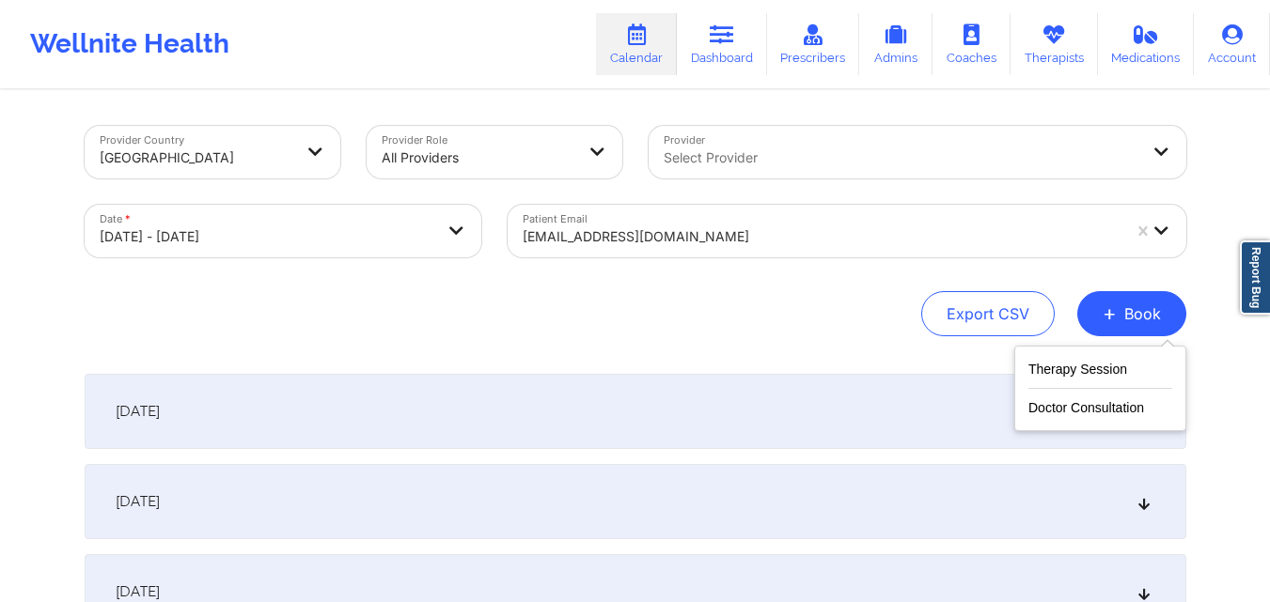
click at [1044, 355] on div "Therapy Session Doctor Consultation" at bounding box center [1100, 389] width 172 height 86
click at [1035, 374] on button "Therapy Session" at bounding box center [1100, 373] width 144 height 31
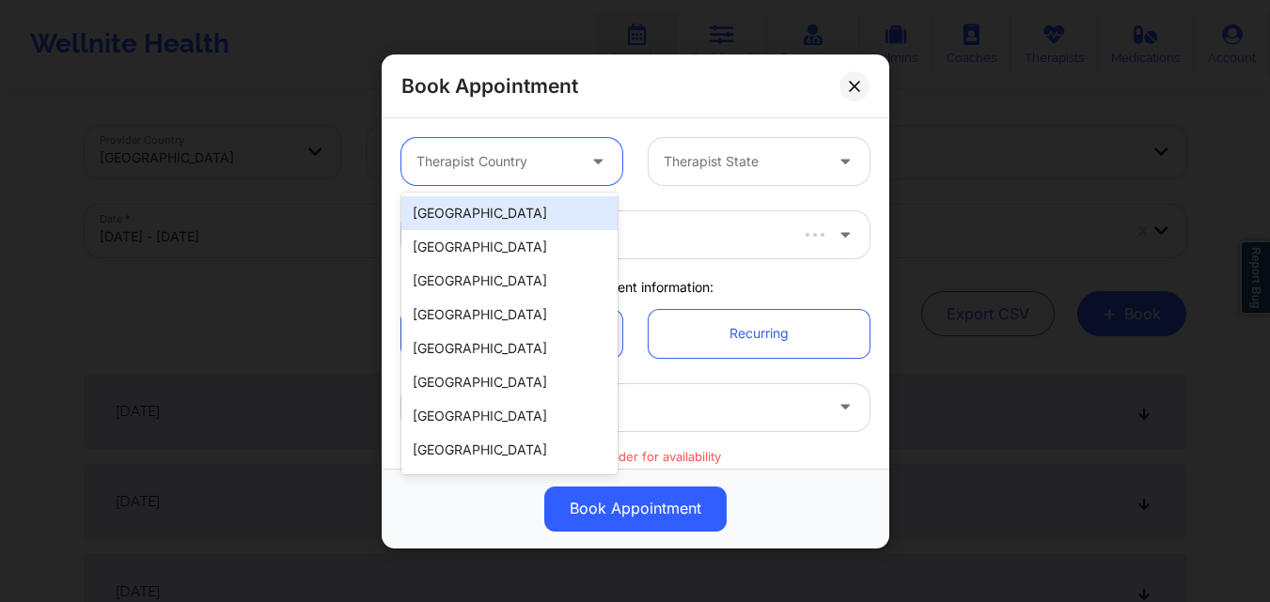
click at [447, 157] on div at bounding box center [495, 161] width 159 height 23
click at [529, 211] on div "[GEOGRAPHIC_DATA]" at bounding box center [509, 213] width 216 height 34
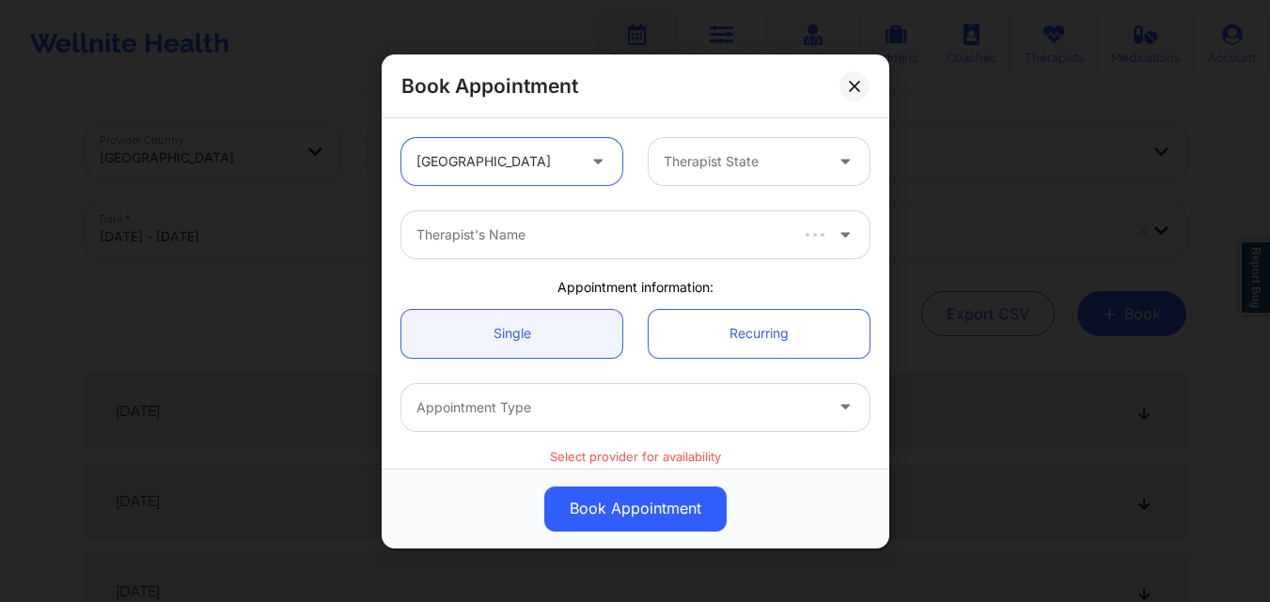
click at [648, 158] on div "Therapist State" at bounding box center [736, 161] width 176 height 47
type input "V"
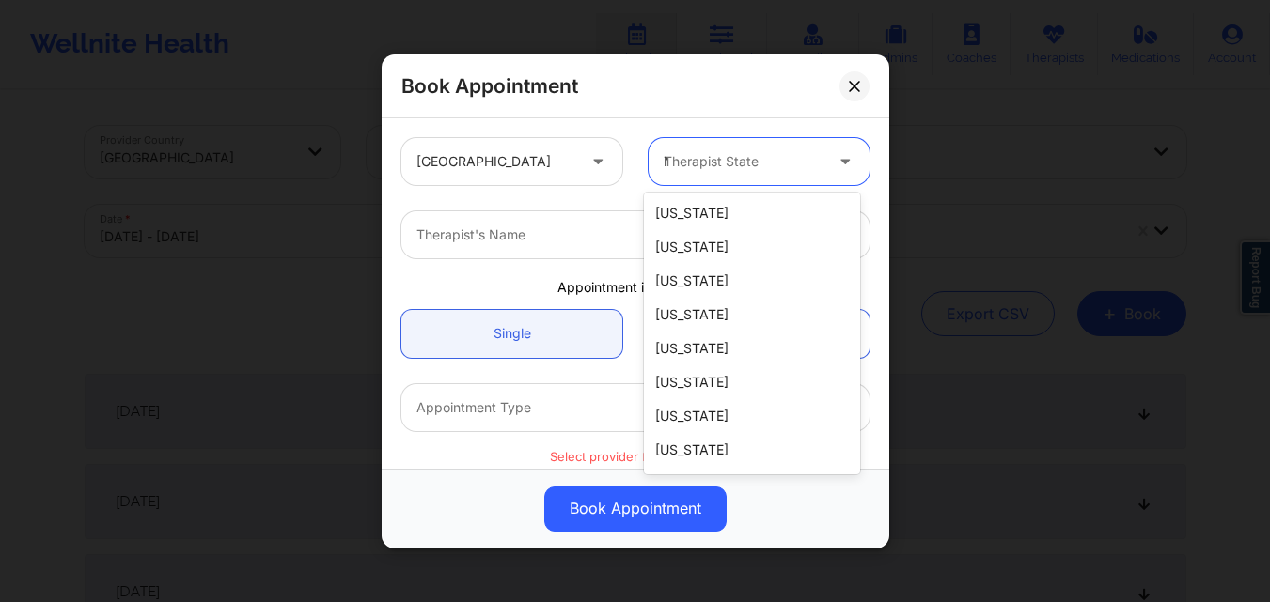
type input "NY"
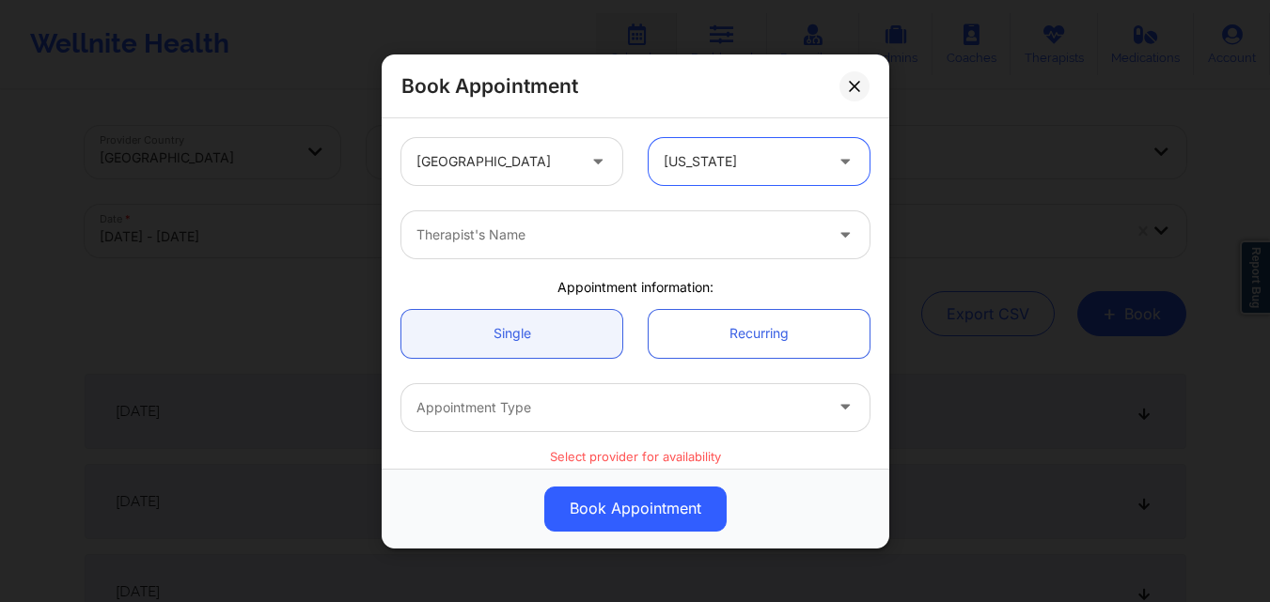
click at [598, 231] on div at bounding box center [619, 235] width 406 height 23
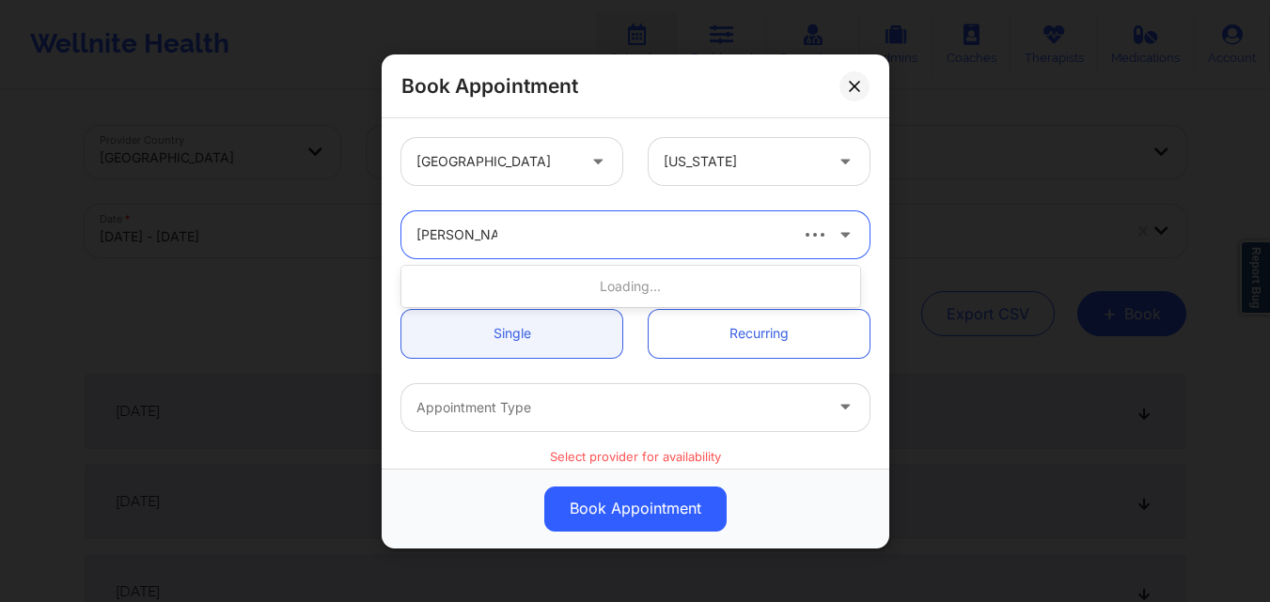
type input "[PERSON_NAME]"
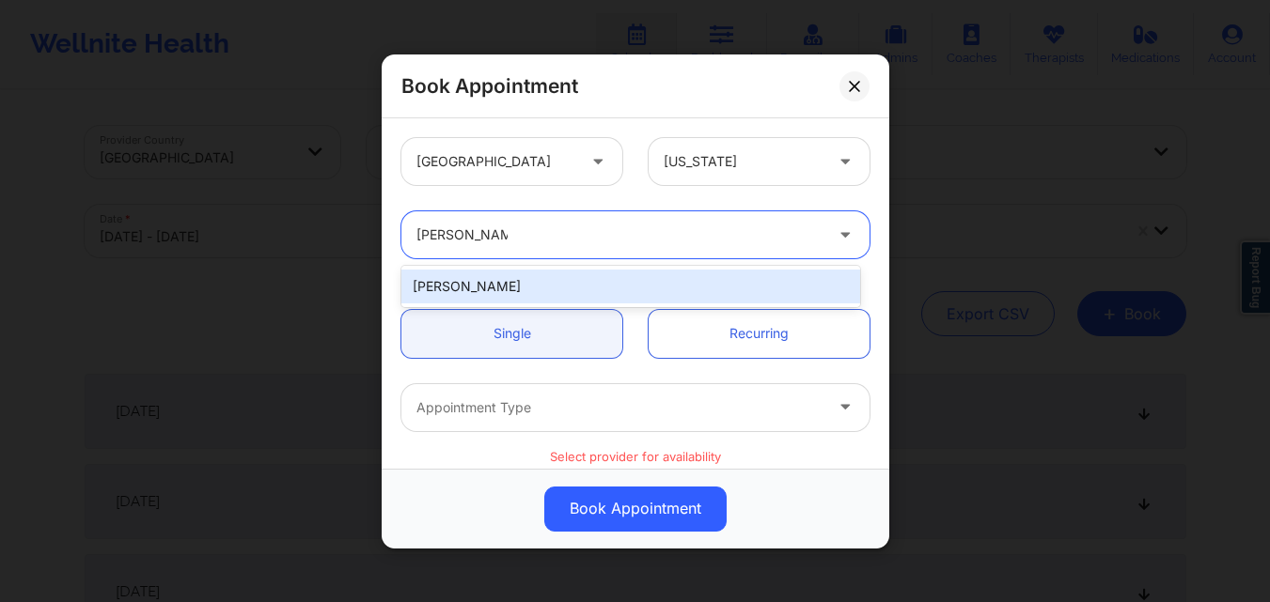
click at [493, 298] on div "[PERSON_NAME]" at bounding box center [630, 287] width 459 height 34
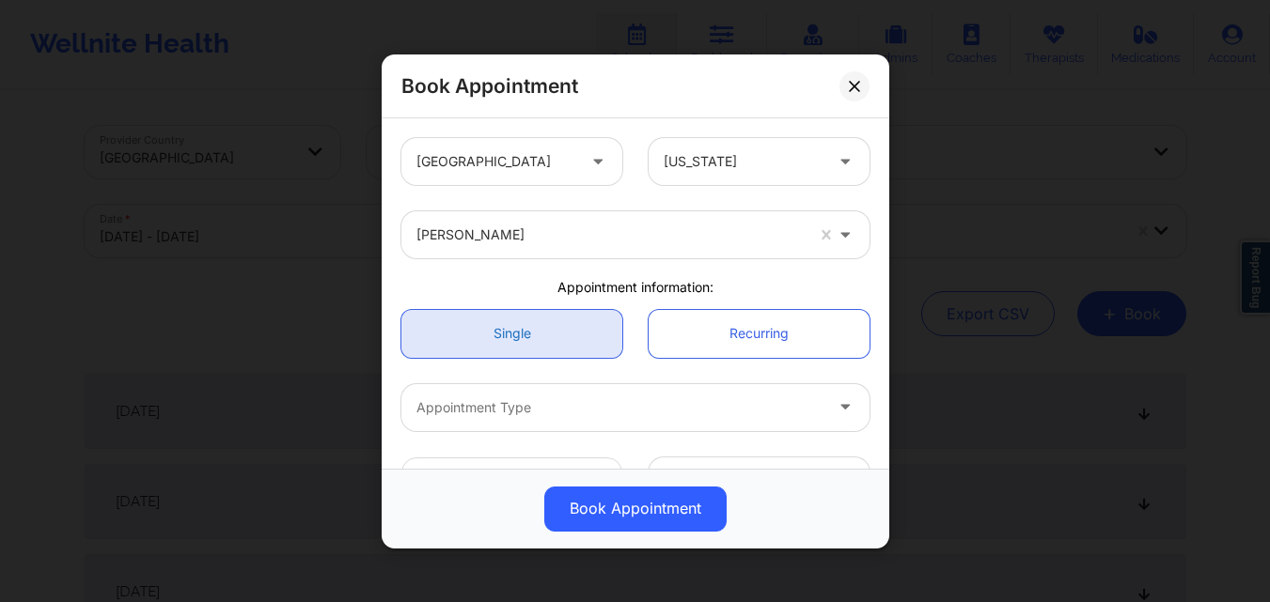
click at [493, 338] on link "Single" at bounding box center [511, 333] width 221 height 48
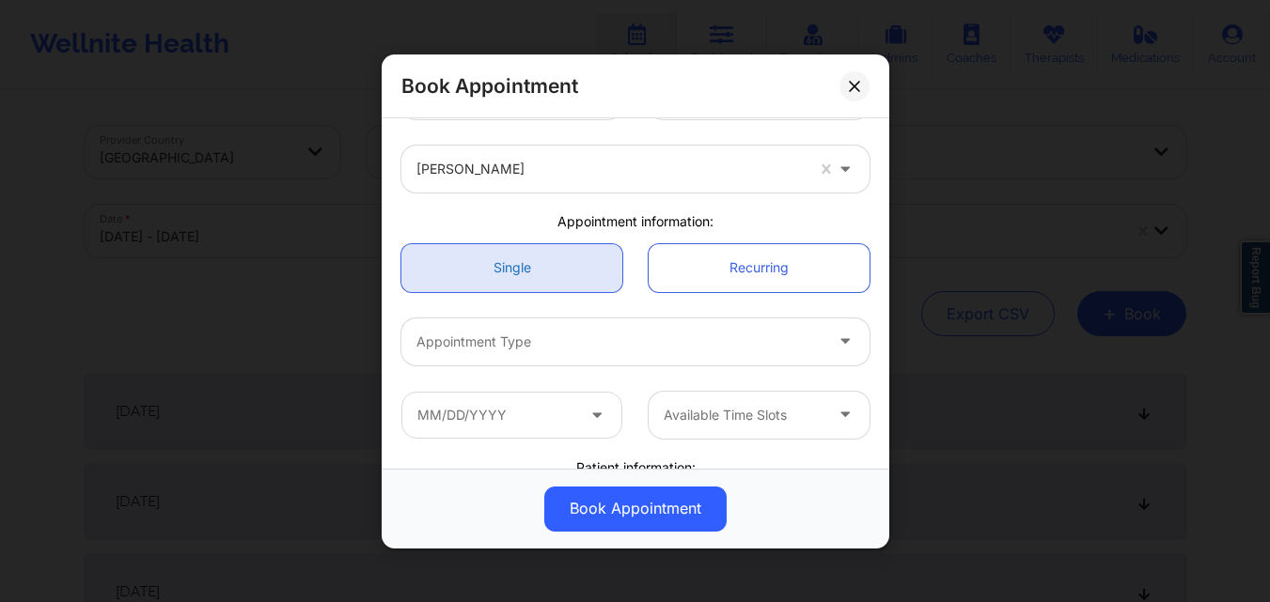
scroll to position [94, 0]
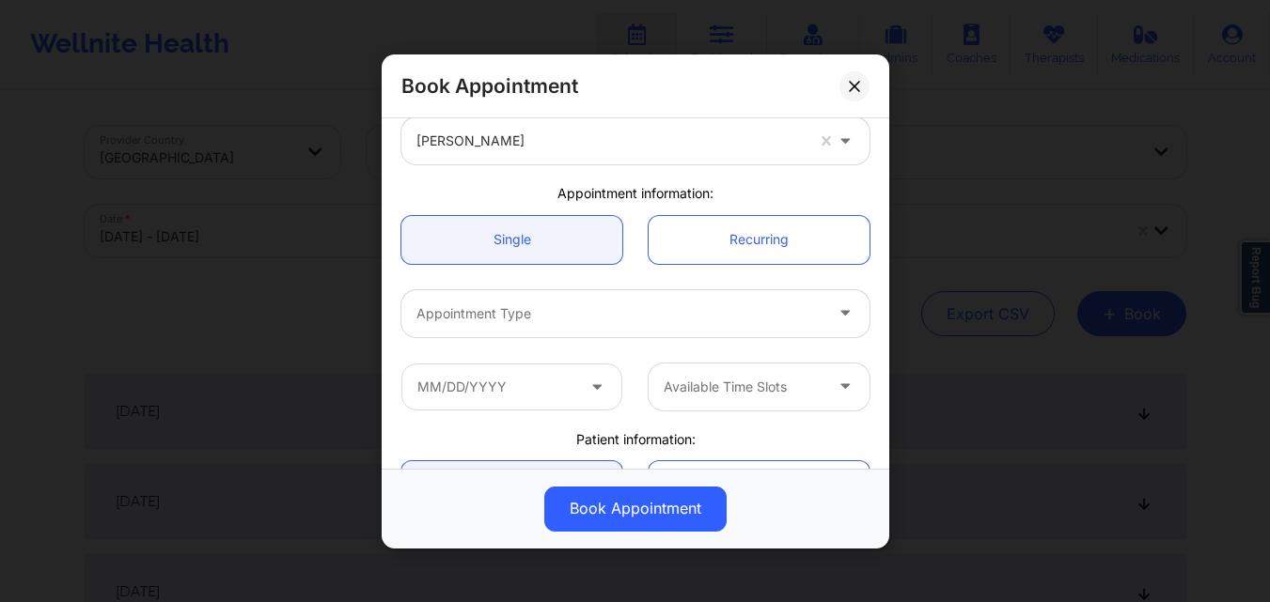
click at [511, 320] on div at bounding box center [619, 313] width 406 height 23
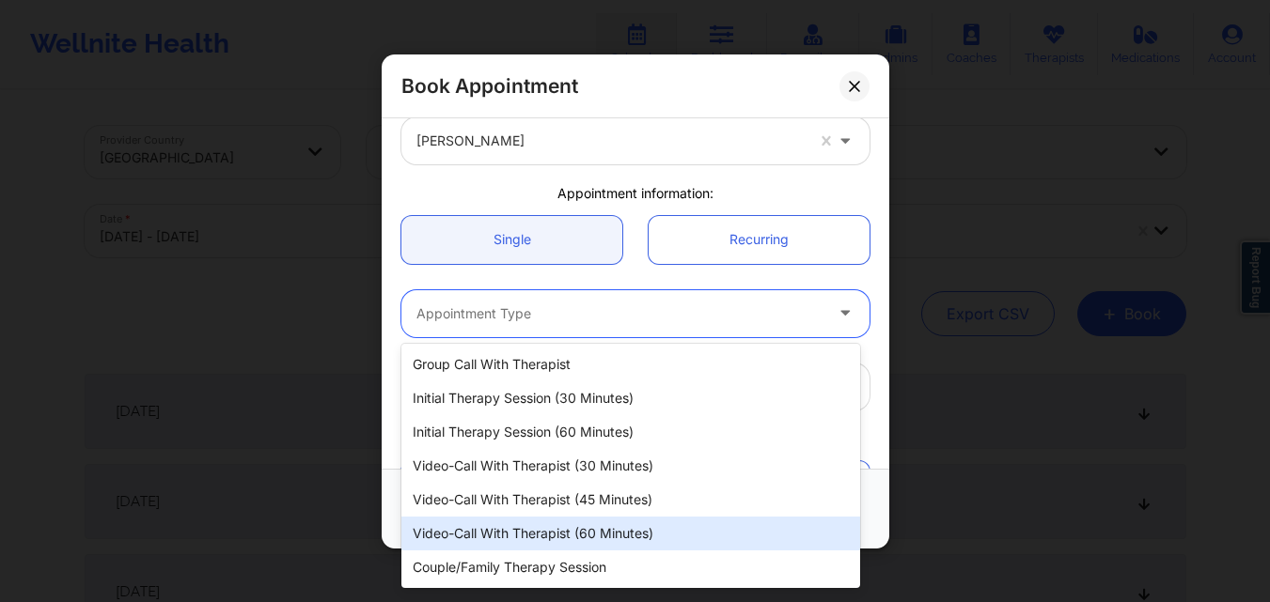
click at [569, 534] on div "Video-Call with Therapist (60 minutes)" at bounding box center [630, 534] width 459 height 34
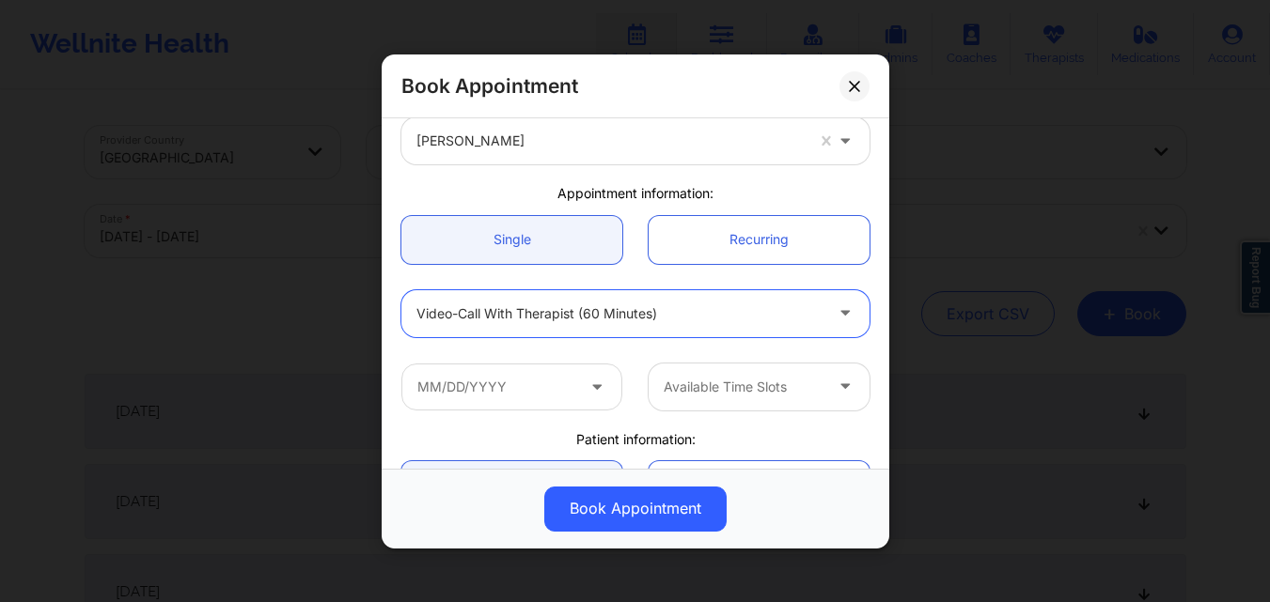
scroll to position [188, 0]
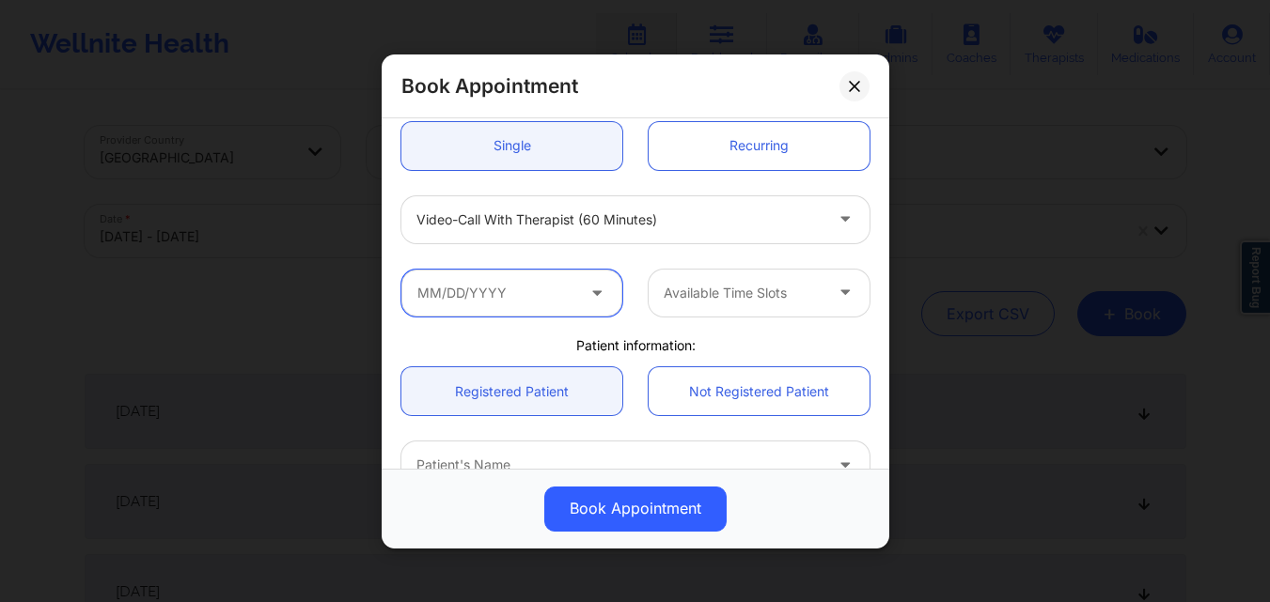
click at [542, 296] on input "text" at bounding box center [511, 292] width 221 height 47
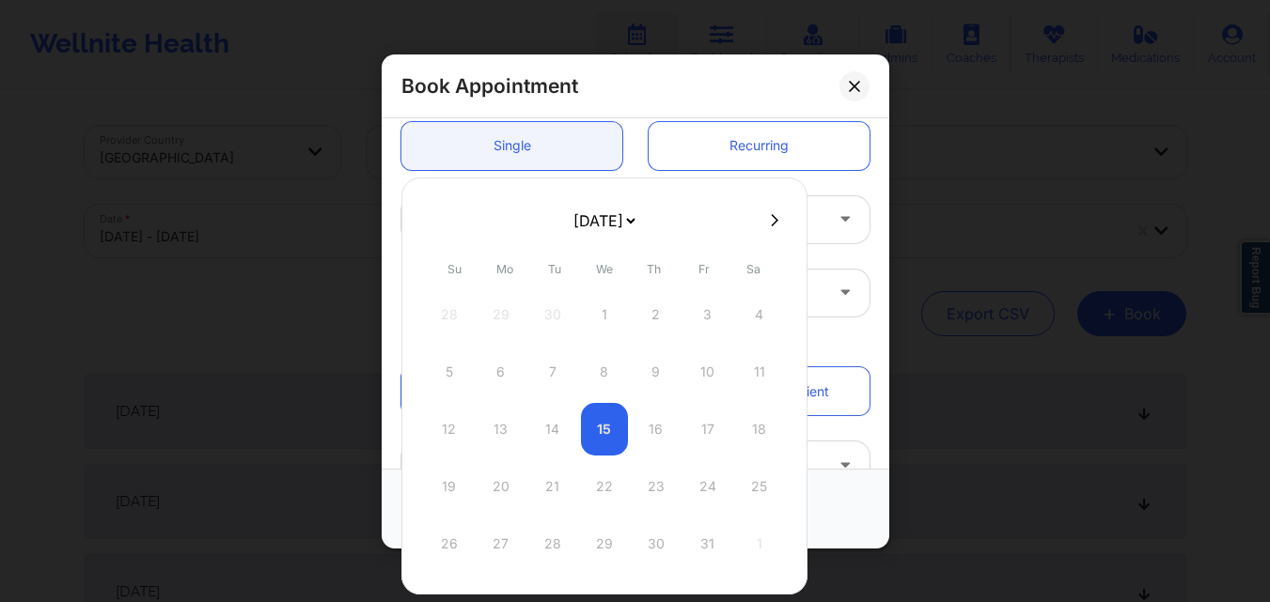
click at [774, 212] on button at bounding box center [774, 220] width 19 height 16
select select "2025-10"
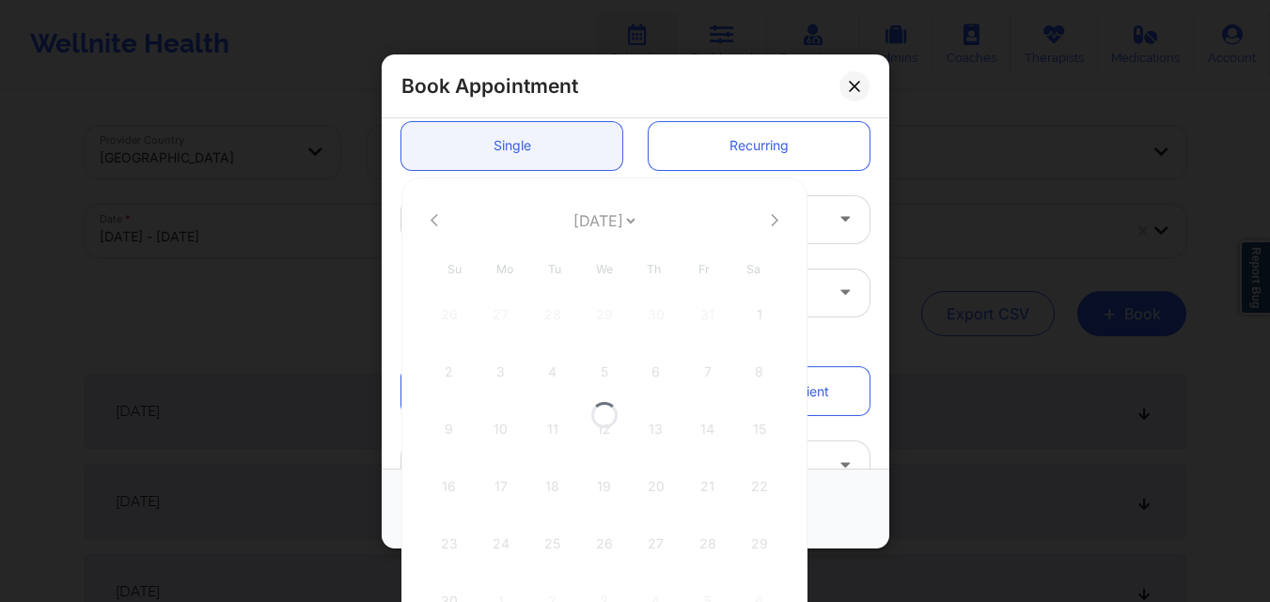
select select "2025-10"
click at [771, 218] on icon at bounding box center [775, 220] width 8 height 14
select select "2025-11"
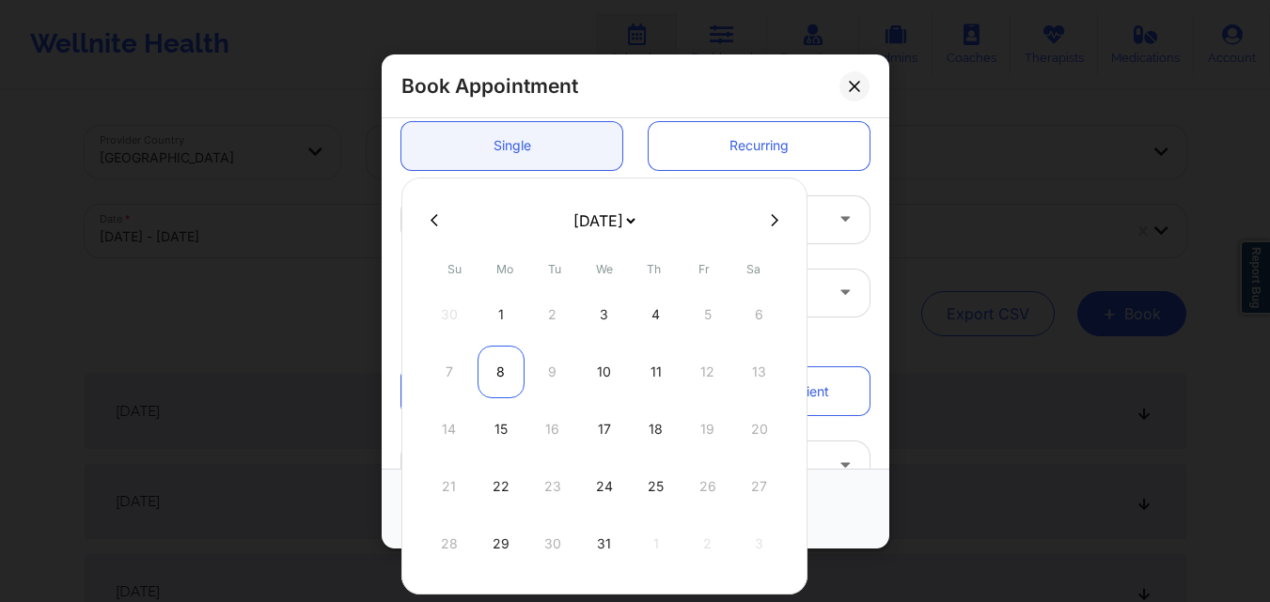
click at [506, 371] on div "8" at bounding box center [500, 372] width 47 height 53
type input "[DATE]"
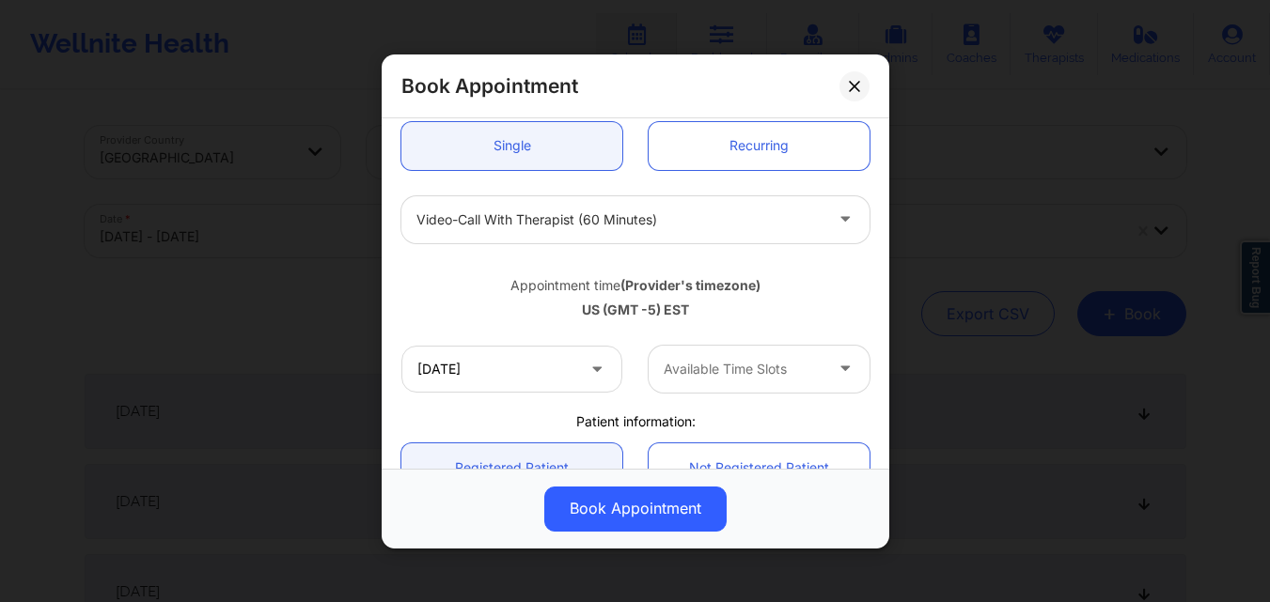
click at [745, 362] on div at bounding box center [742, 369] width 159 height 23
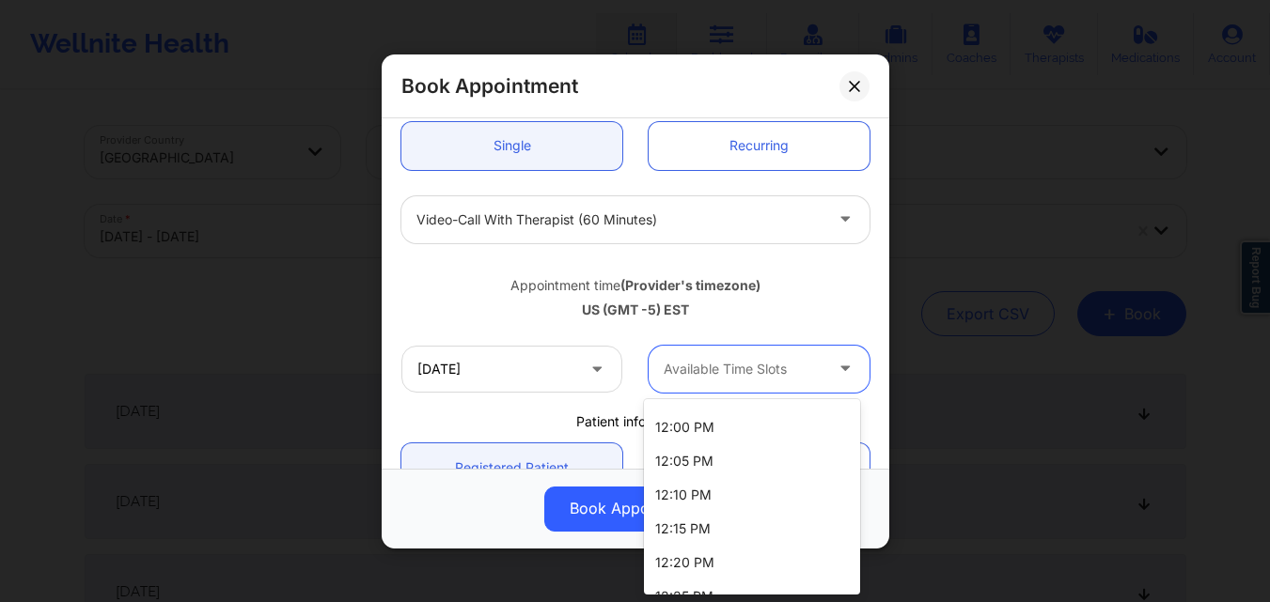
scroll to position [1233, 0]
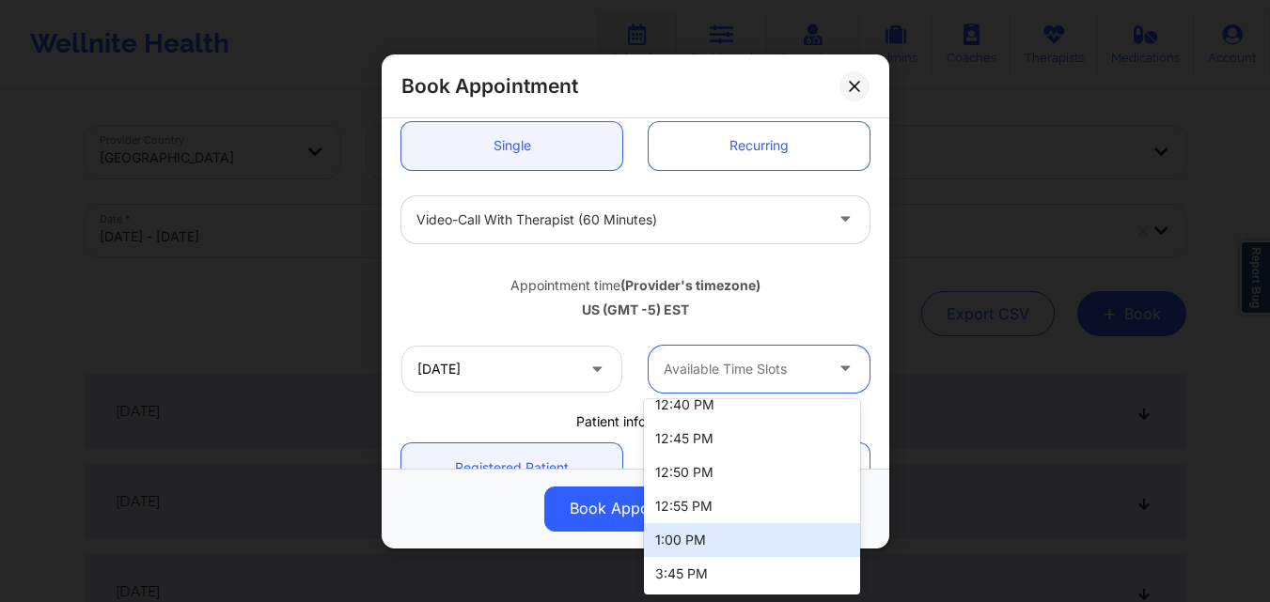
click at [698, 540] on div "1:00 PM" at bounding box center [752, 540] width 216 height 34
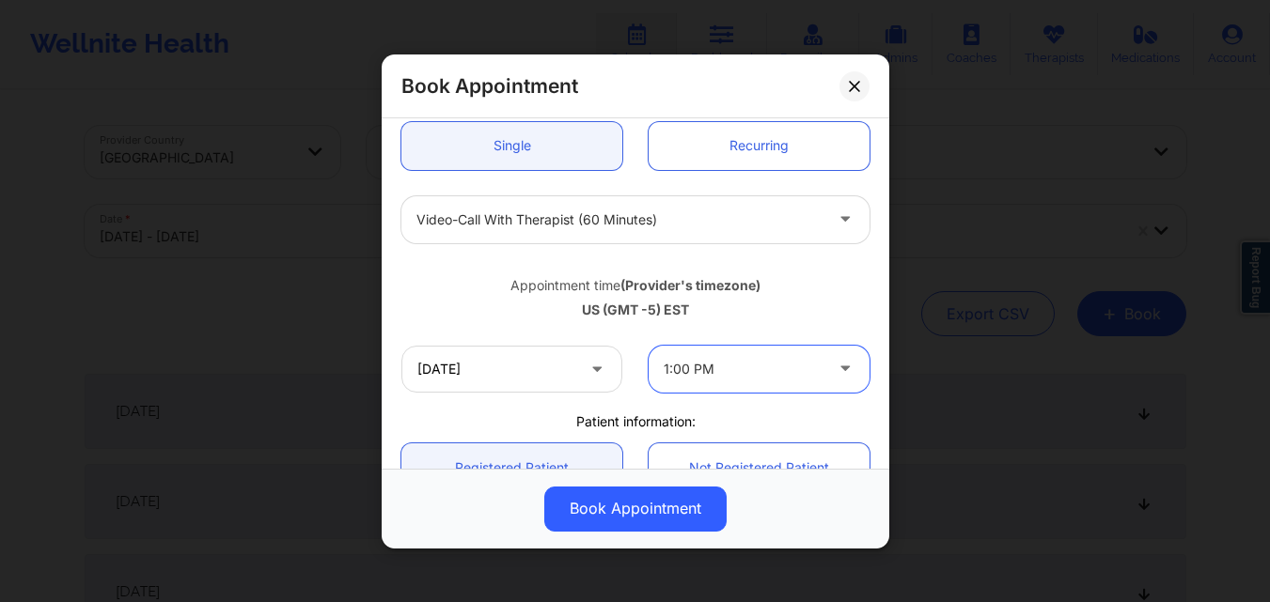
scroll to position [470, 0]
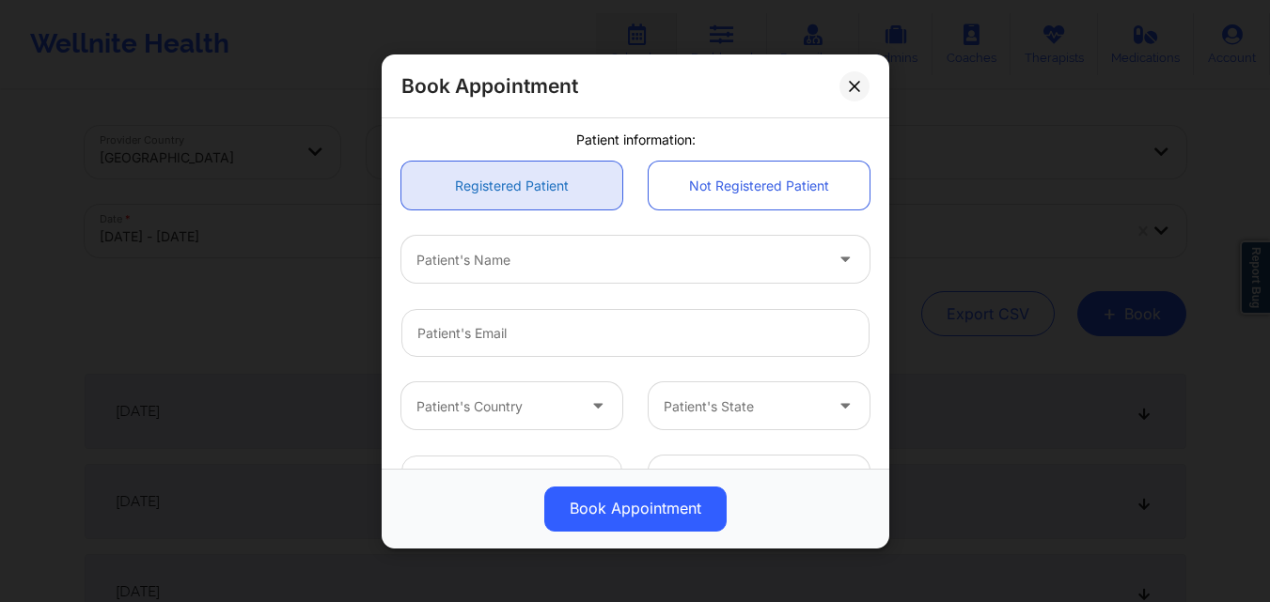
click at [533, 200] on link "Registered Patient" at bounding box center [511, 186] width 221 height 48
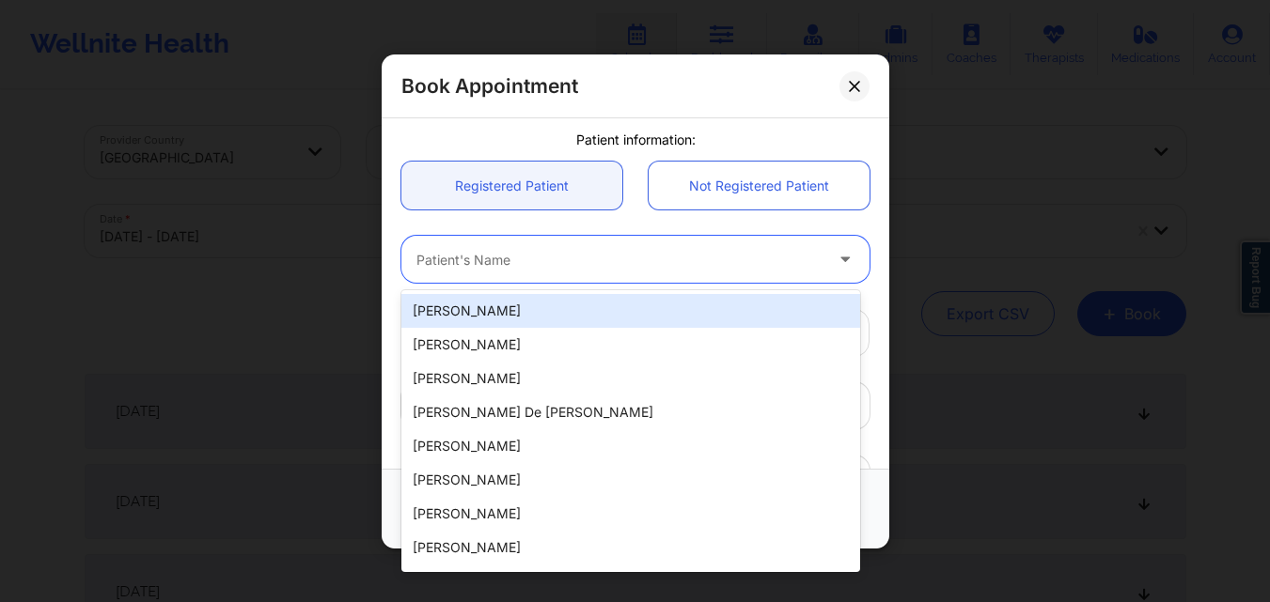
click at [549, 257] on div at bounding box center [619, 259] width 406 height 23
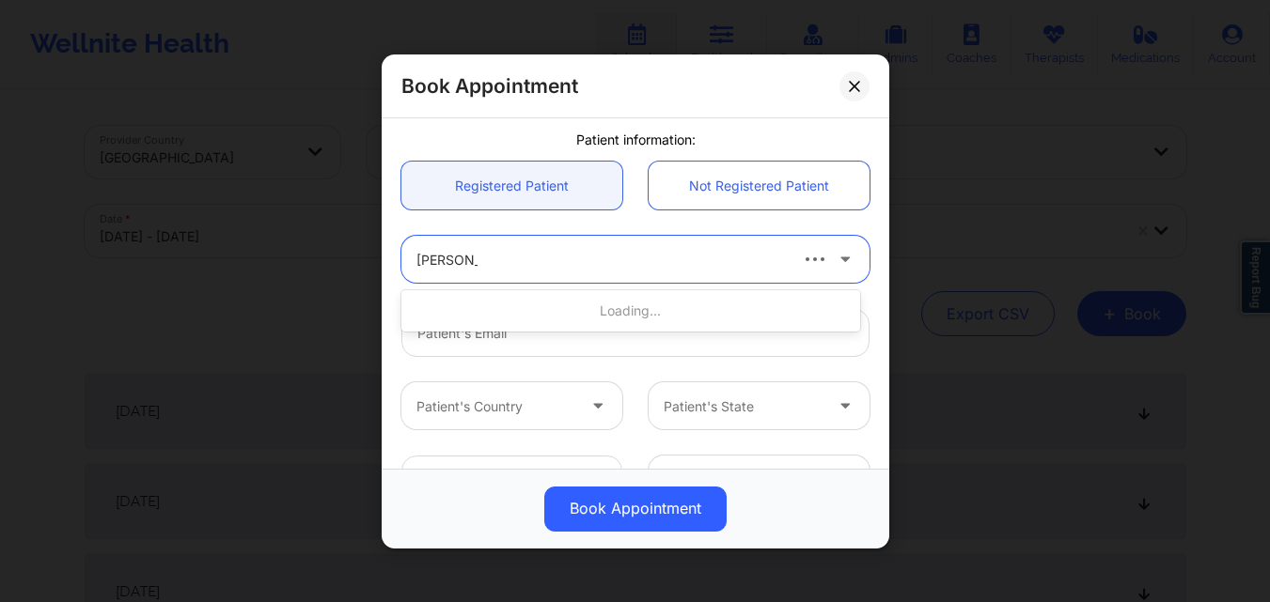
type input "[PERSON_NAME]"
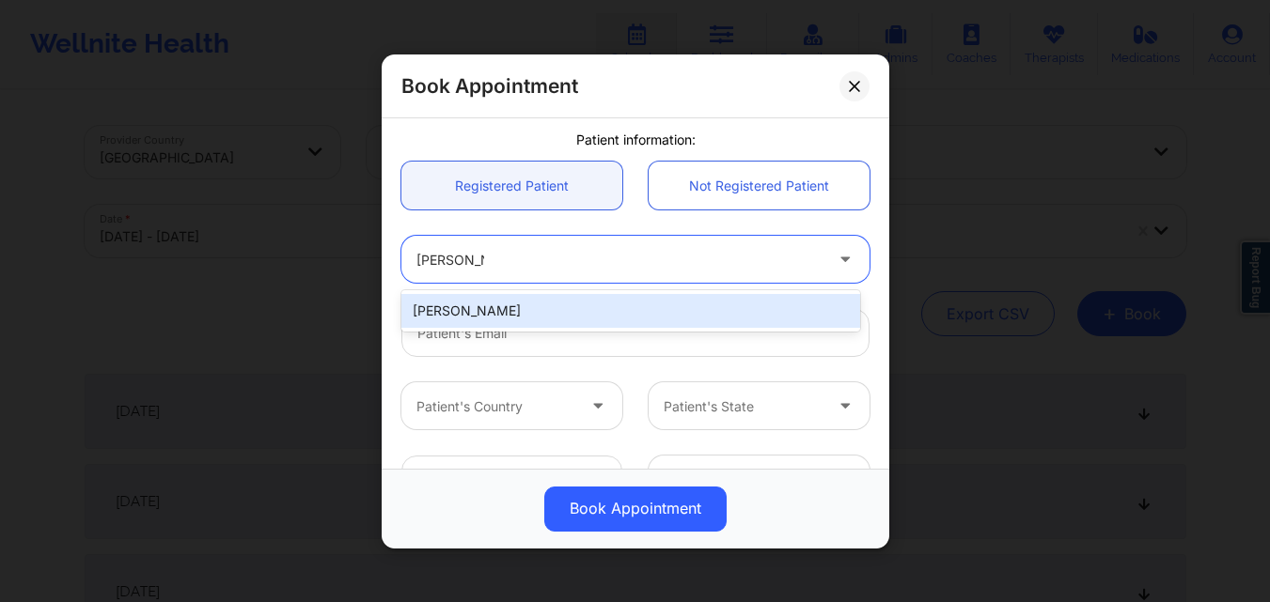
click at [555, 318] on div "[PERSON_NAME]" at bounding box center [630, 311] width 459 height 34
type input "[EMAIL_ADDRESS][DOMAIN_NAME]"
type input "[PHONE_NUMBER]"
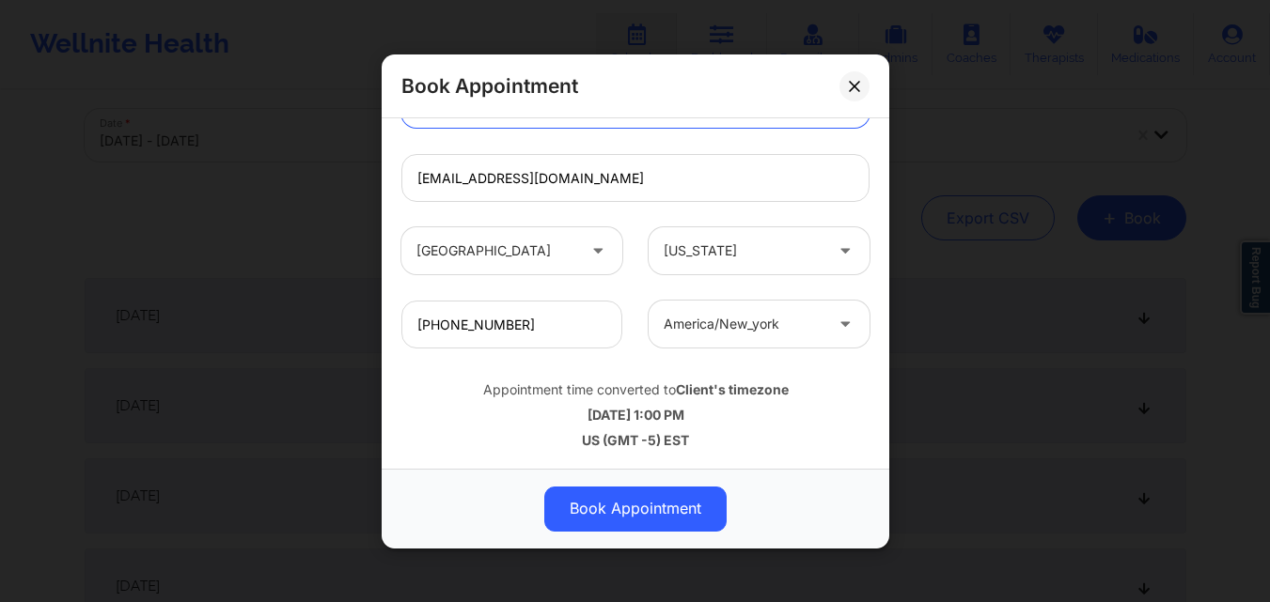
scroll to position [282, 0]
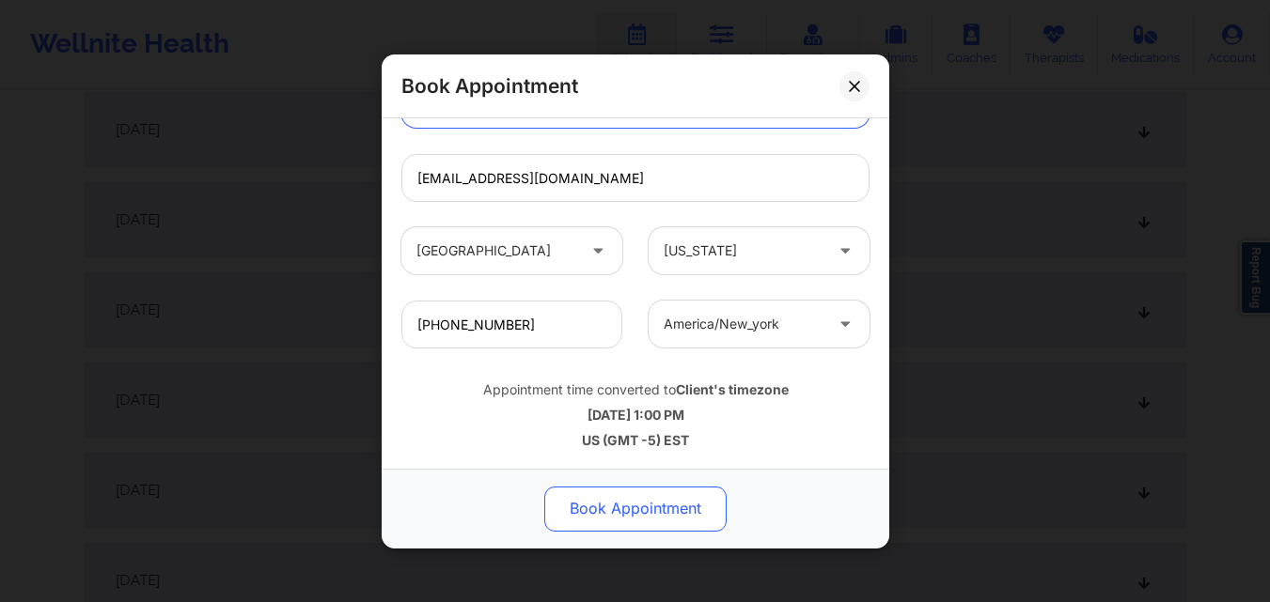
click at [599, 502] on button "Book Appointment" at bounding box center [635, 508] width 182 height 45
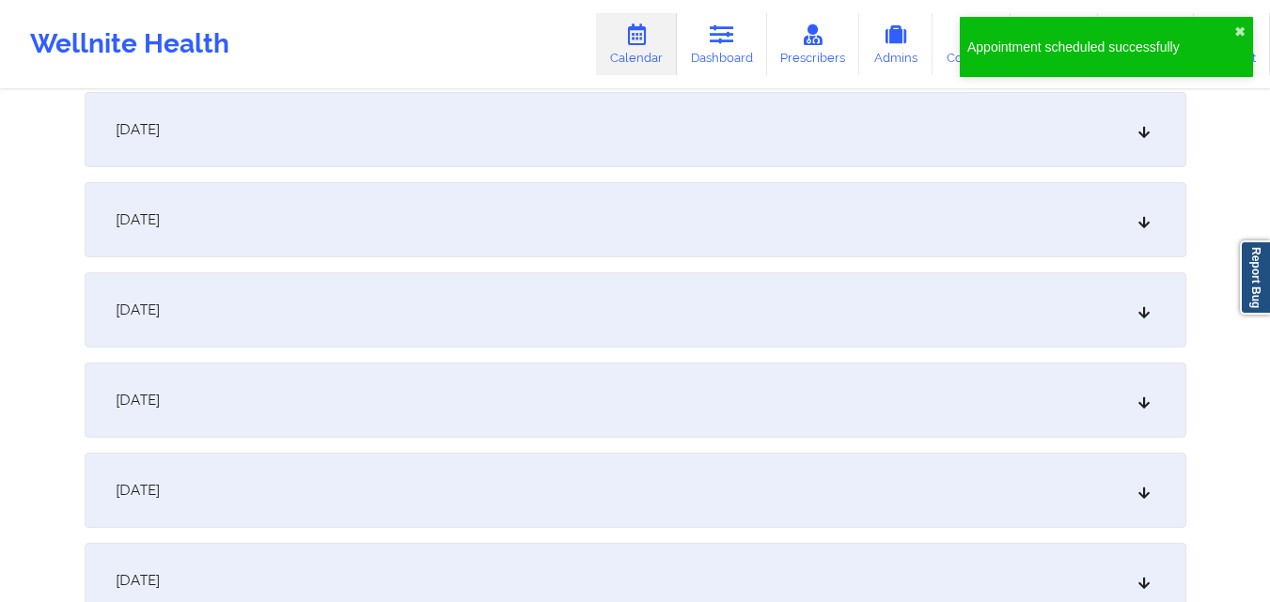
scroll to position [0, 0]
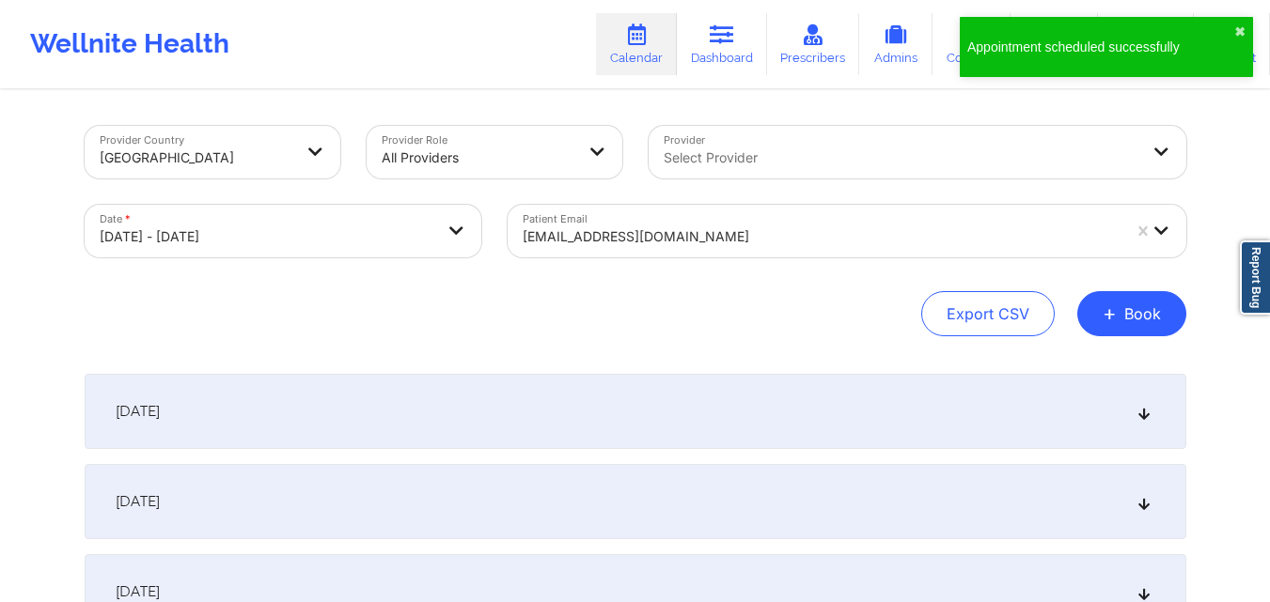
click at [762, 234] on div at bounding box center [821, 237] width 598 height 23
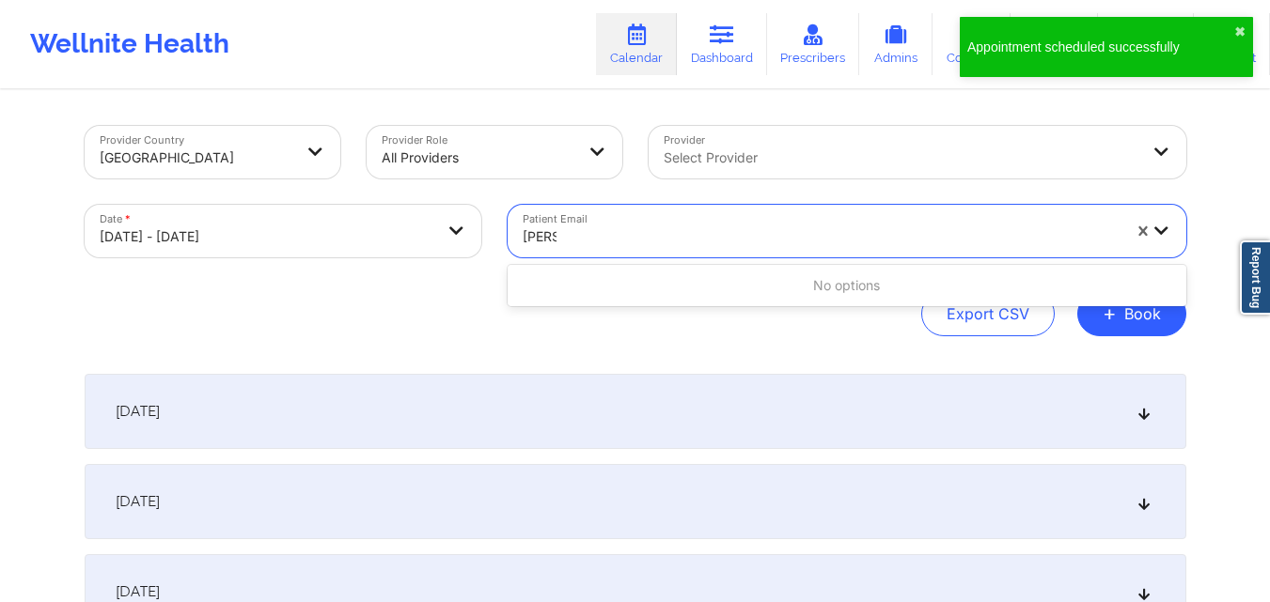
type input "[PERSON_NAME]"
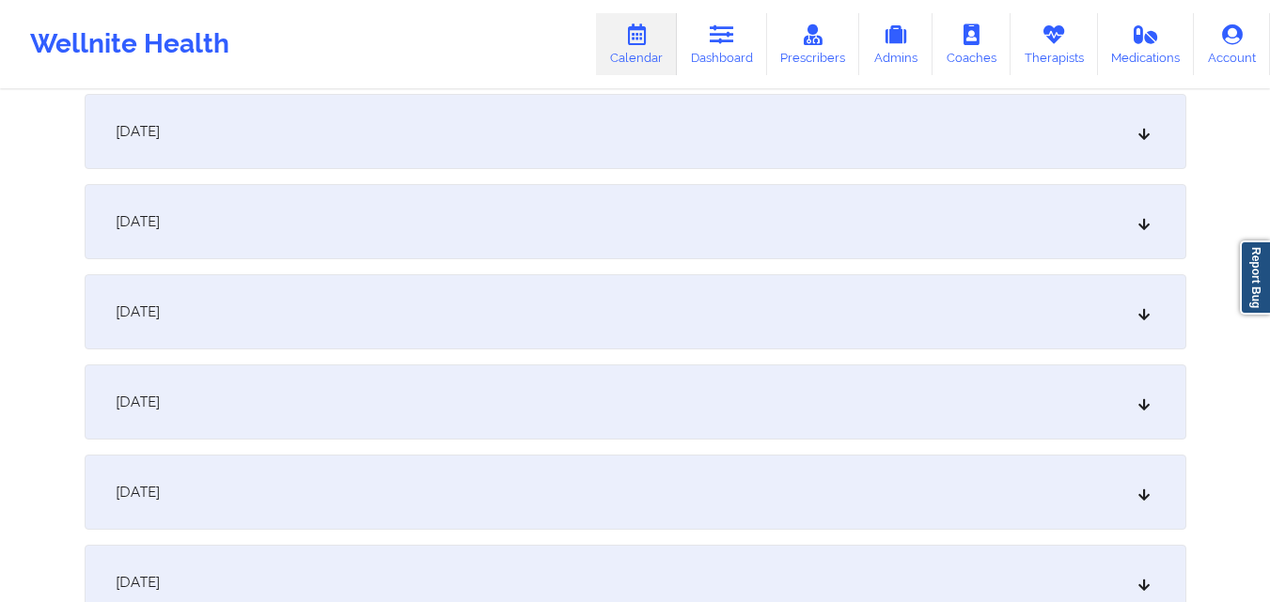
scroll to position [5732, 0]
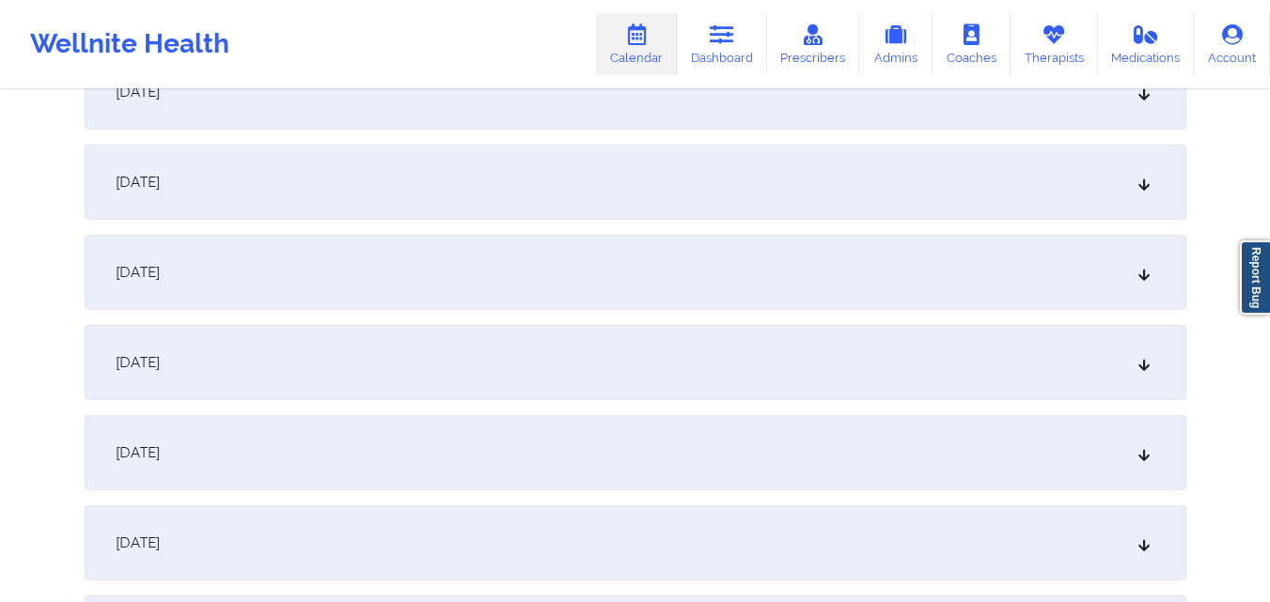
click at [621, 190] on div "[DATE]" at bounding box center [635, 182] width 1101 height 75
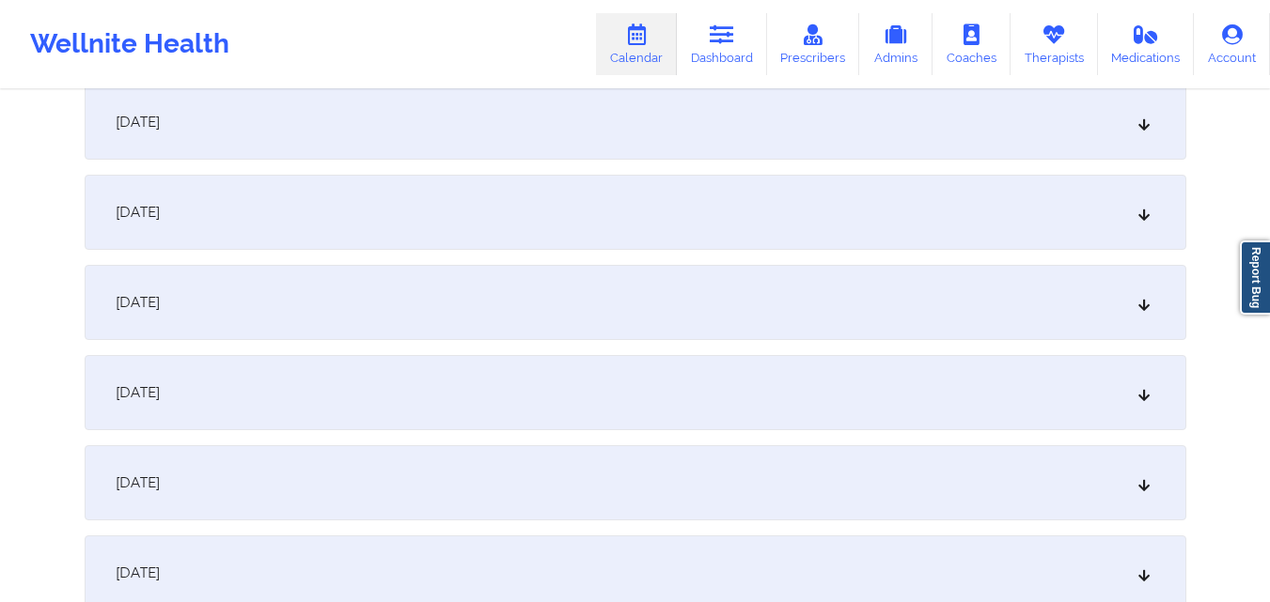
scroll to position [6390, 0]
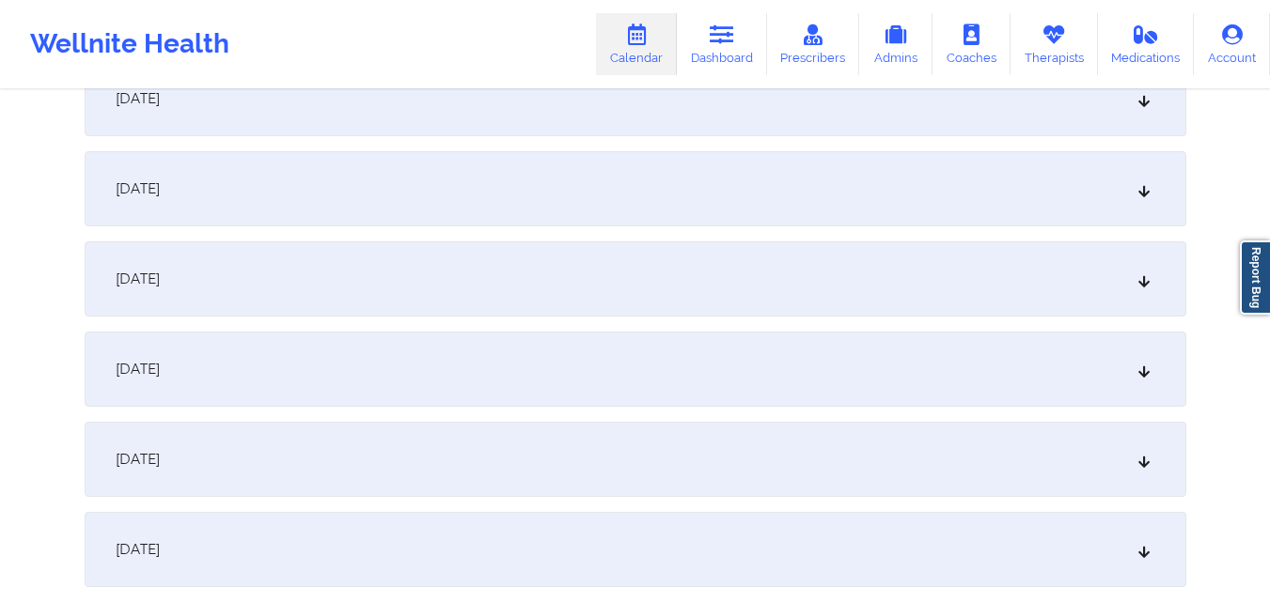
click at [637, 377] on div "[DATE]" at bounding box center [635, 369] width 1101 height 75
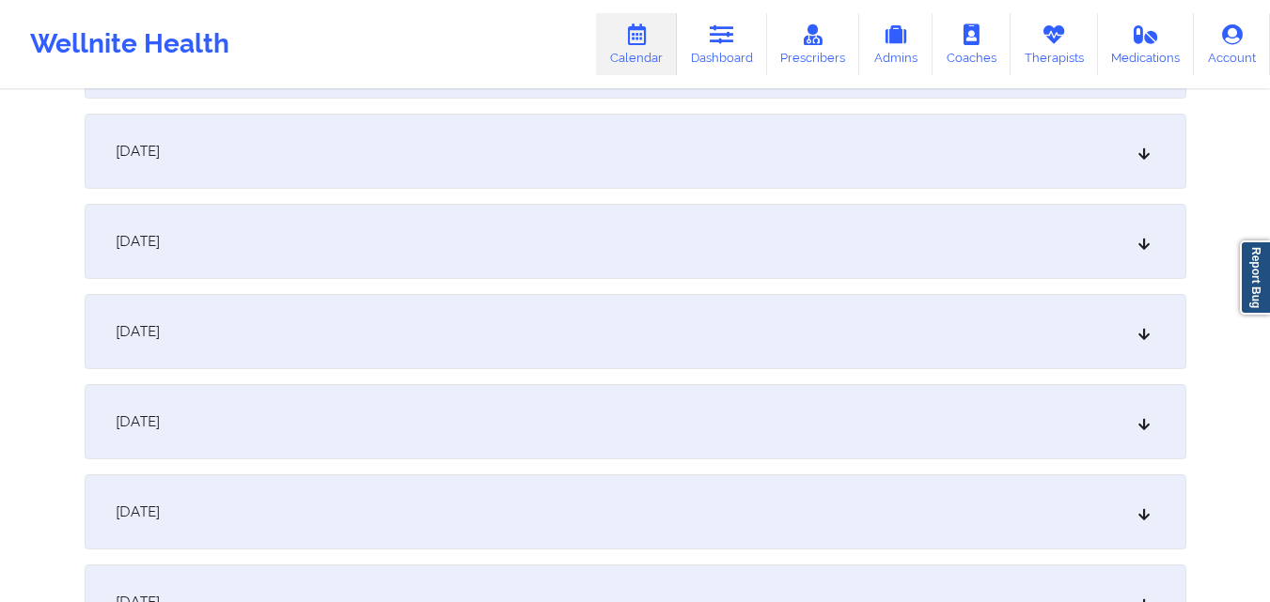
scroll to position [0, 0]
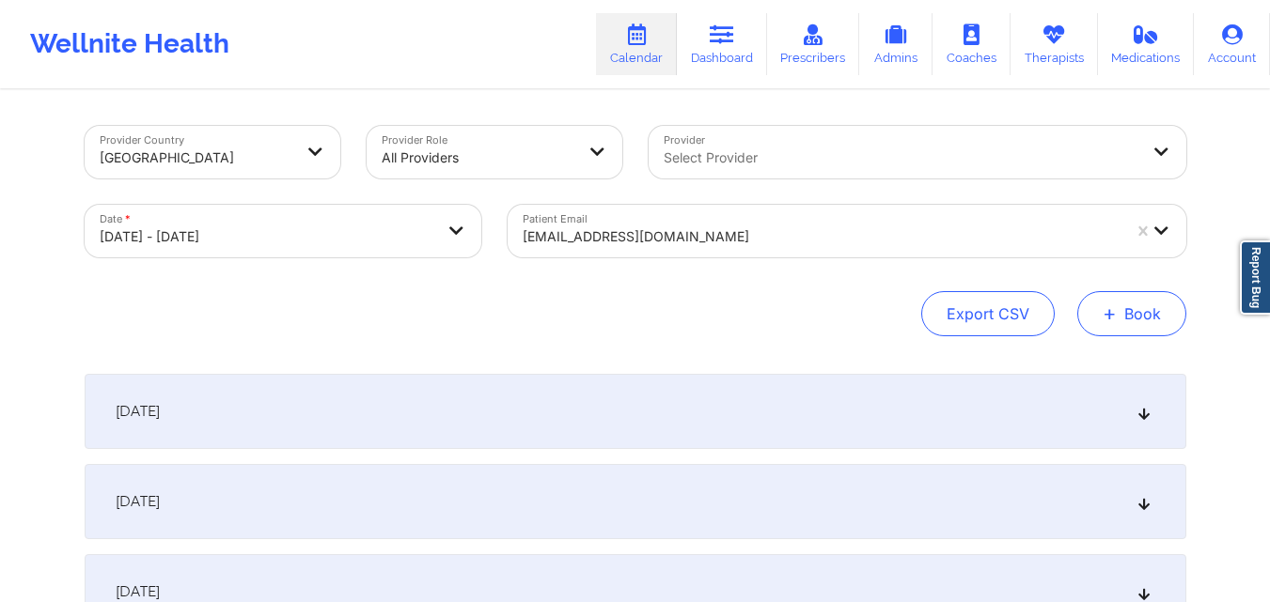
click at [1116, 314] on span "+" at bounding box center [1109, 313] width 14 height 10
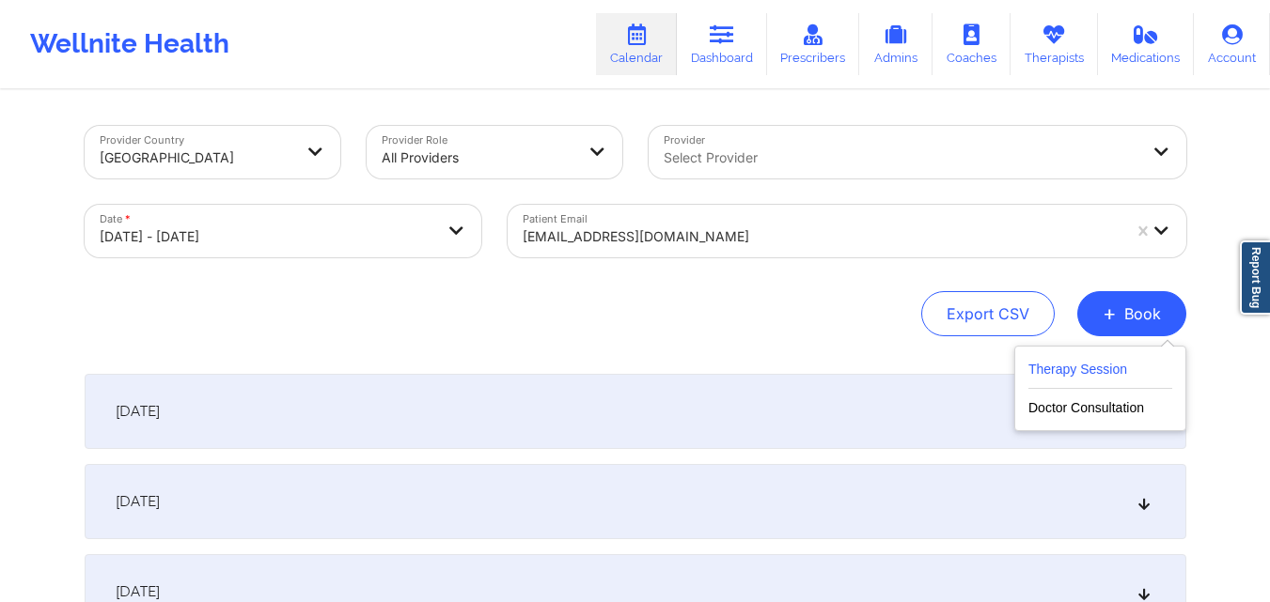
click at [1069, 362] on button "Therapy Session" at bounding box center [1100, 373] width 144 height 31
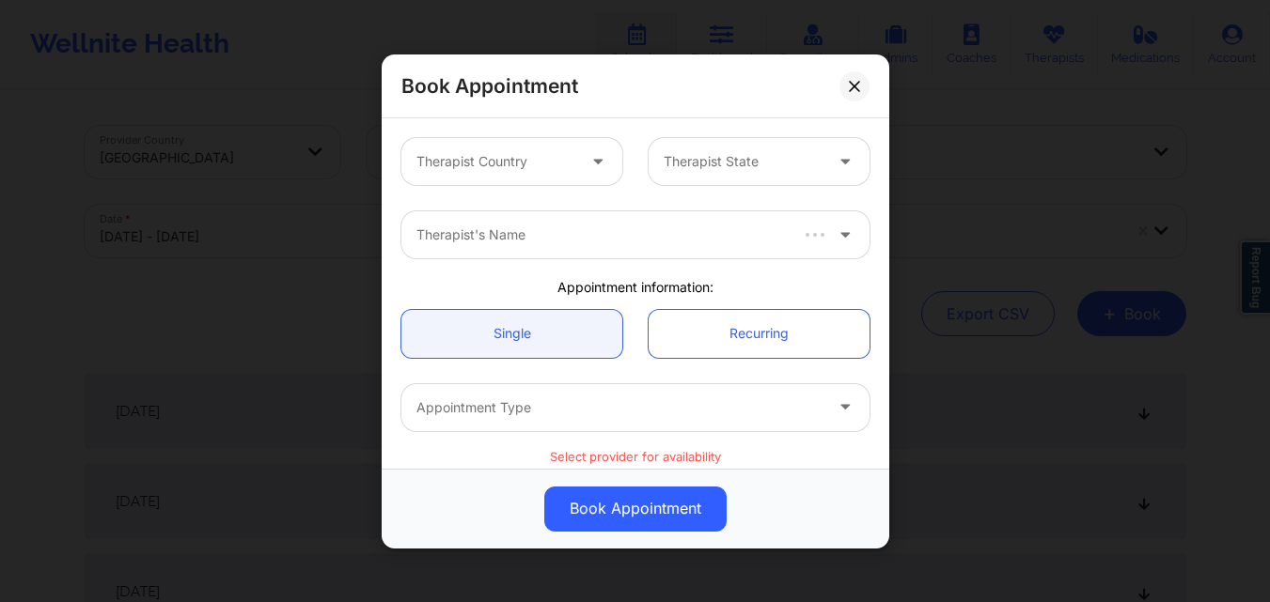
click at [486, 152] on div at bounding box center [495, 161] width 159 height 23
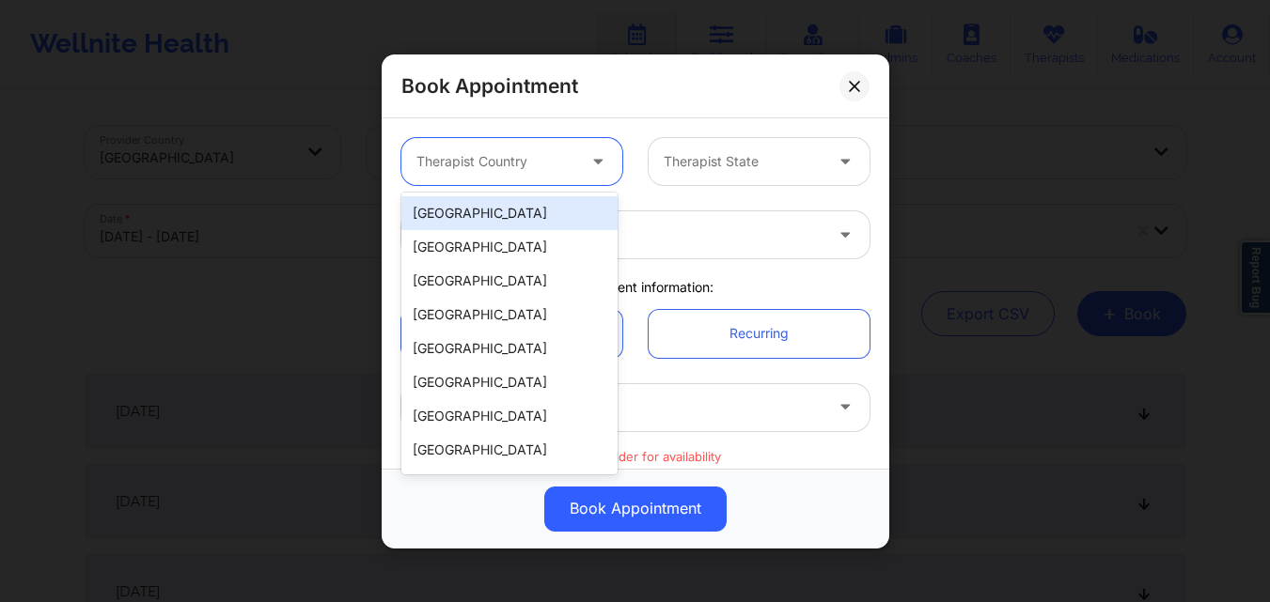
click at [506, 205] on div "[GEOGRAPHIC_DATA]" at bounding box center [509, 213] width 216 height 34
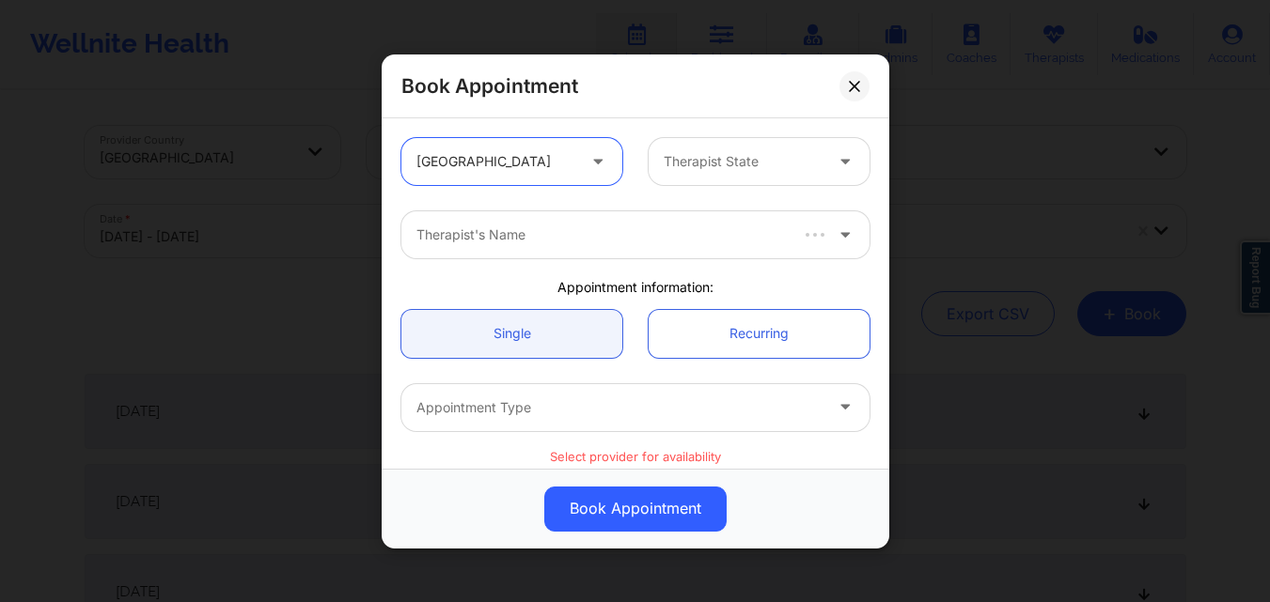
click at [756, 158] on div at bounding box center [742, 161] width 159 height 23
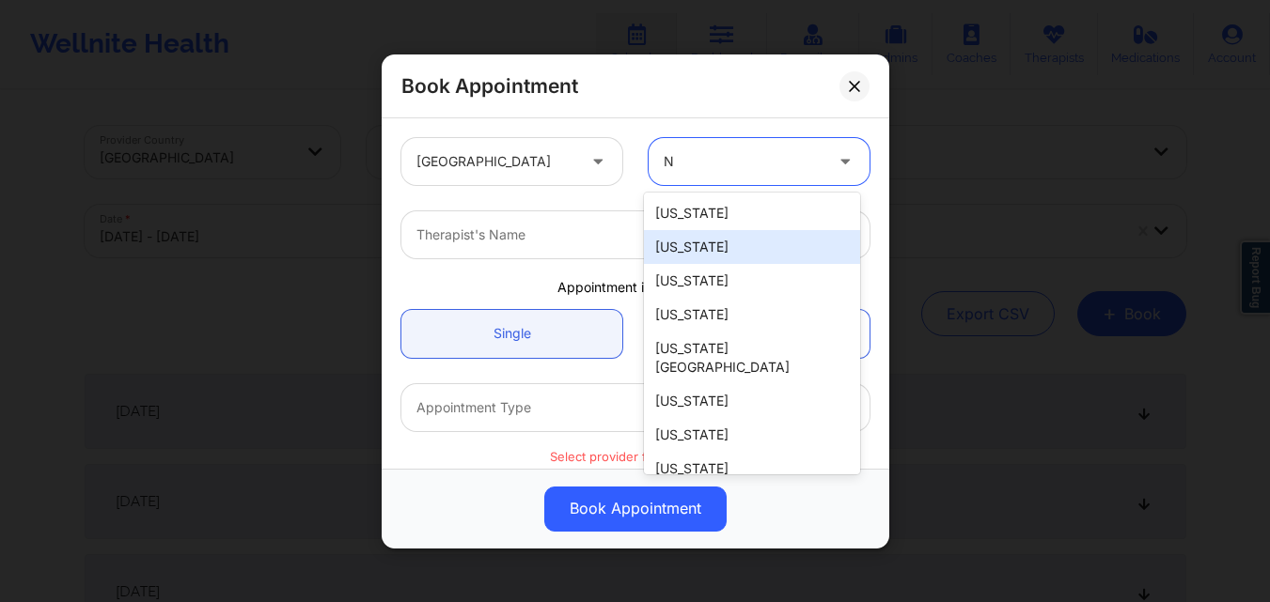
type input "NY"
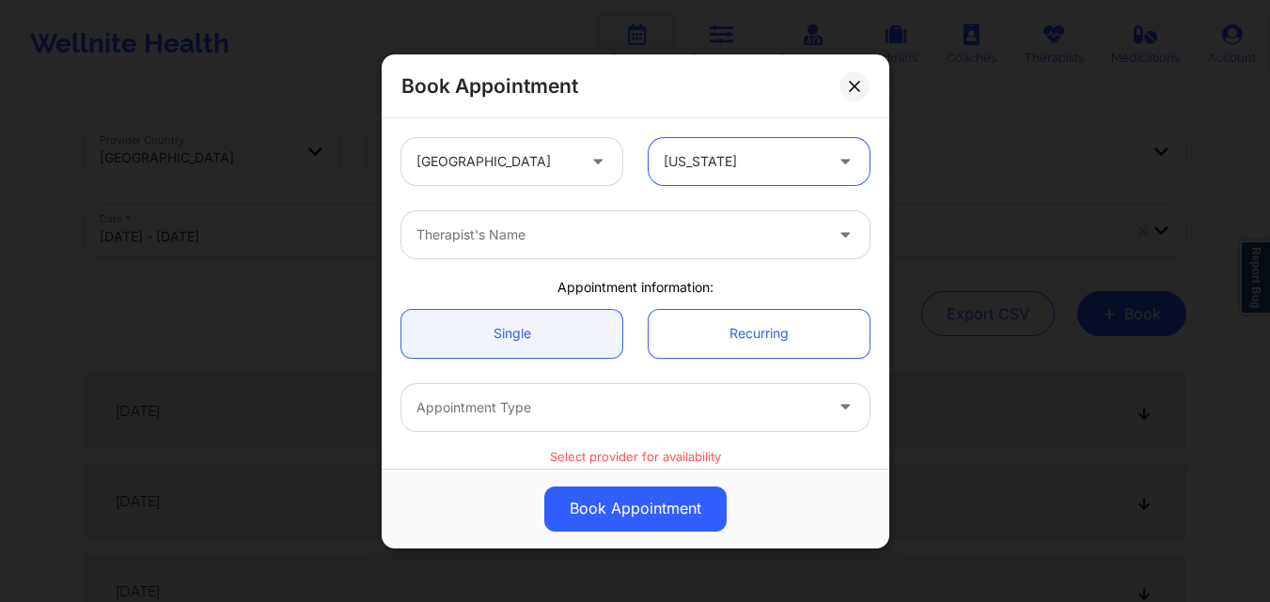
click at [683, 231] on div at bounding box center [619, 235] width 406 height 23
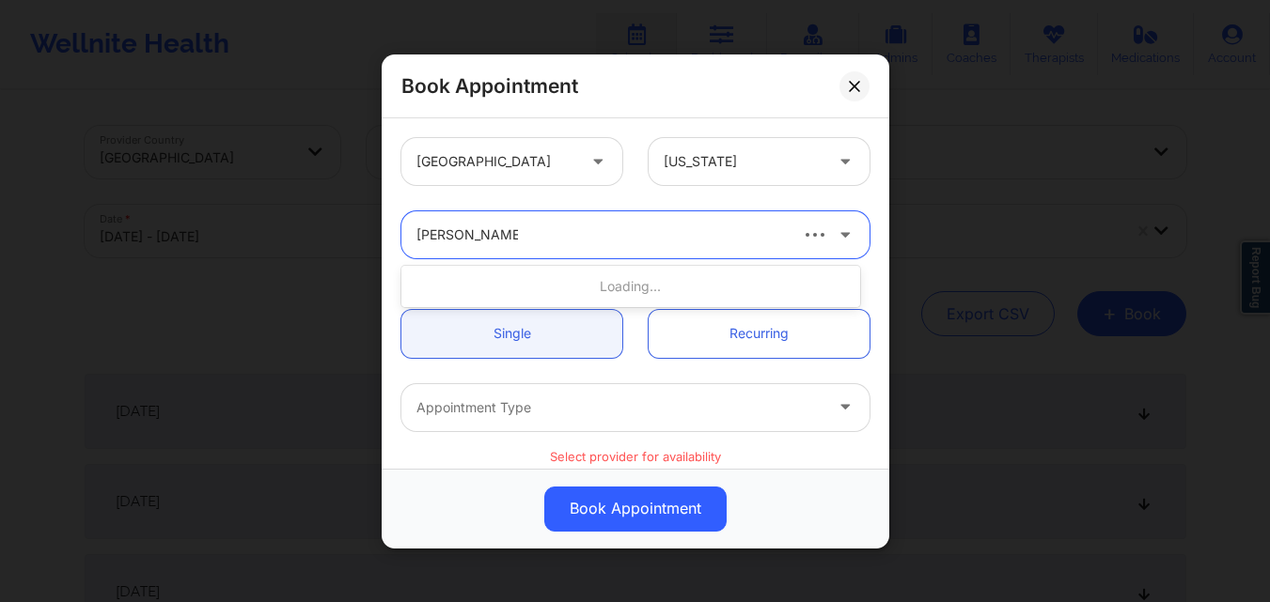
type input "[PERSON_NAME]"
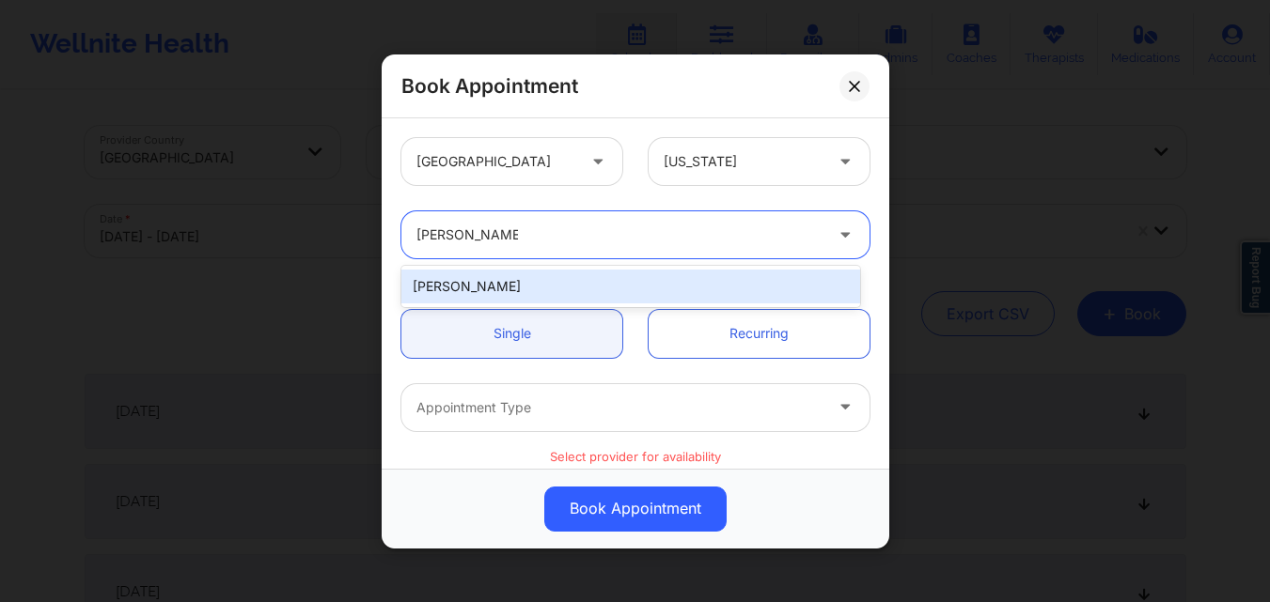
click at [612, 283] on div "[PERSON_NAME]" at bounding box center [630, 287] width 459 height 34
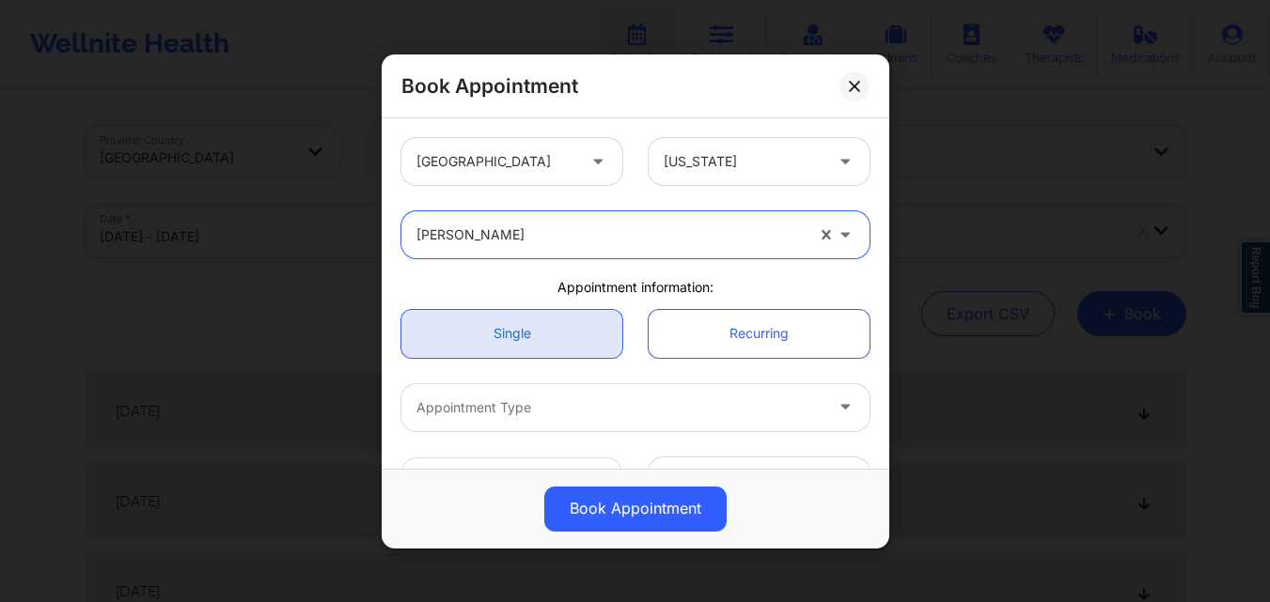
click at [528, 332] on link "Single" at bounding box center [511, 333] width 221 height 48
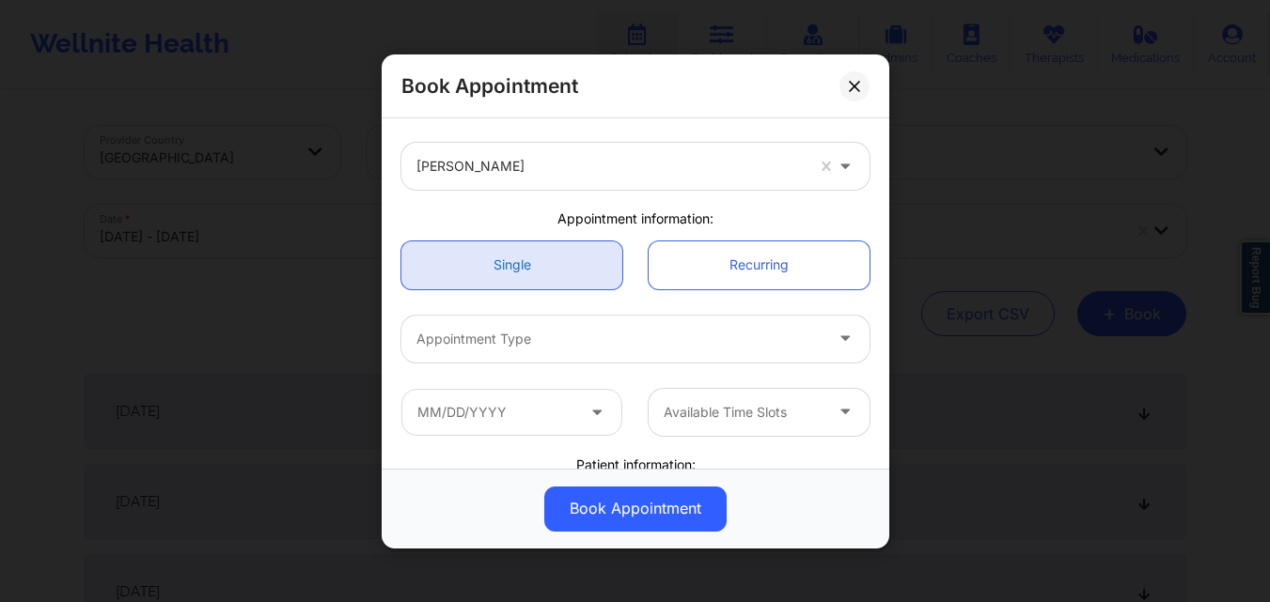
scroll to position [94, 0]
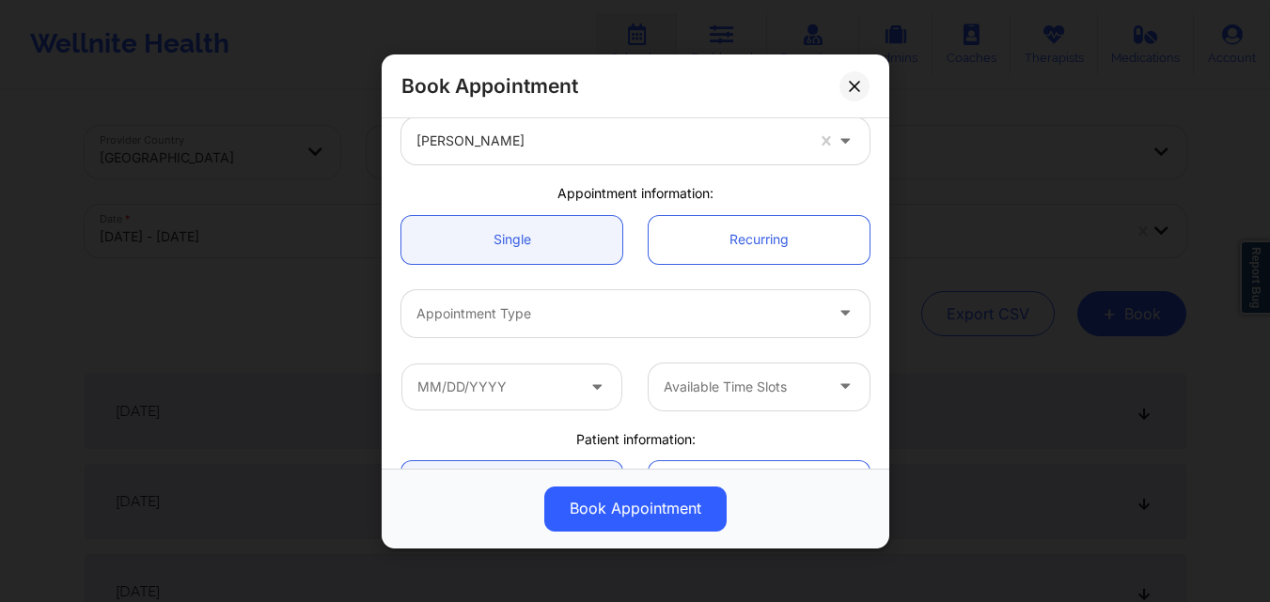
click at [528, 327] on div "Appointment Type" at bounding box center [612, 312] width 423 height 47
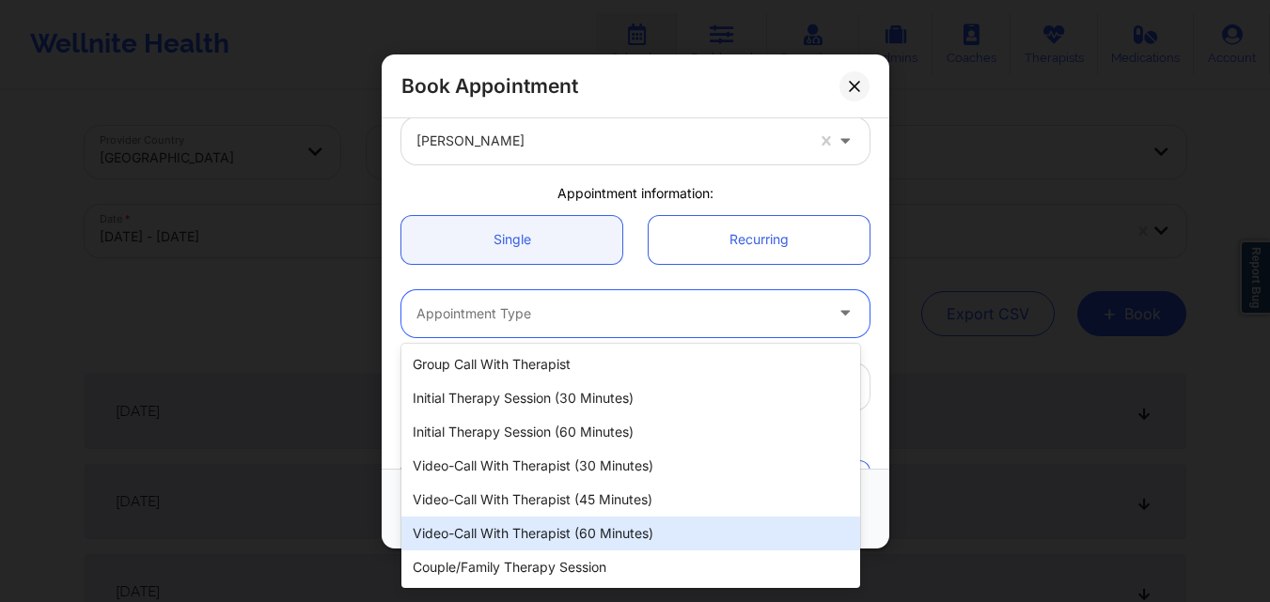
click at [550, 530] on div "Video-Call with Therapist (60 minutes)" at bounding box center [630, 534] width 459 height 34
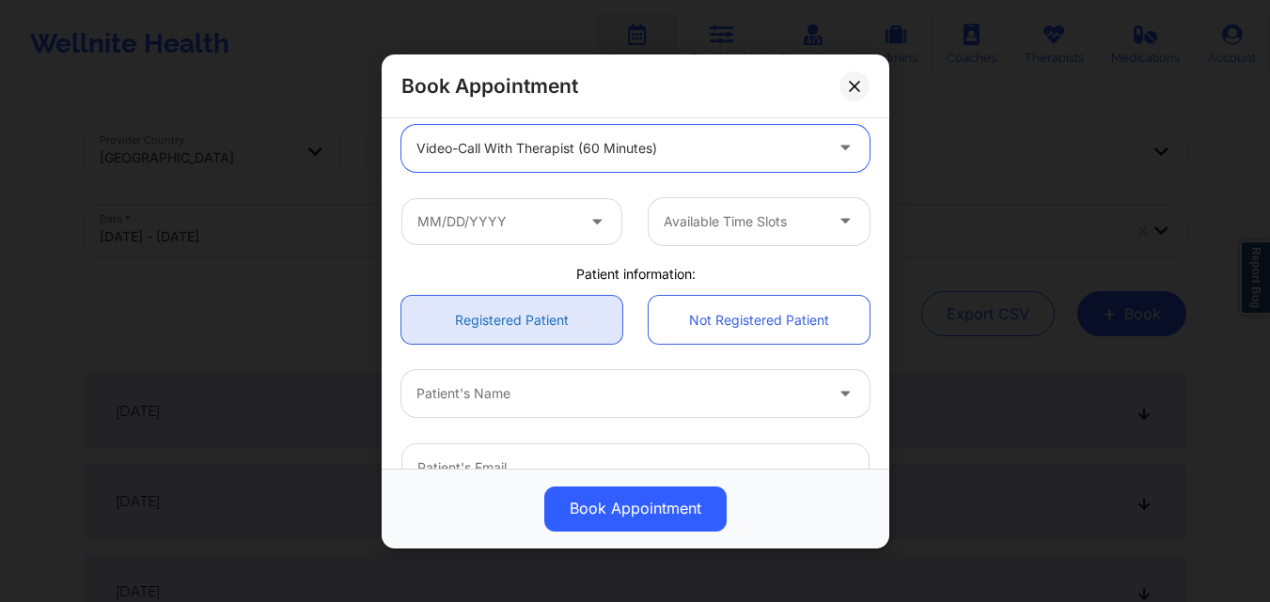
scroll to position [282, 0]
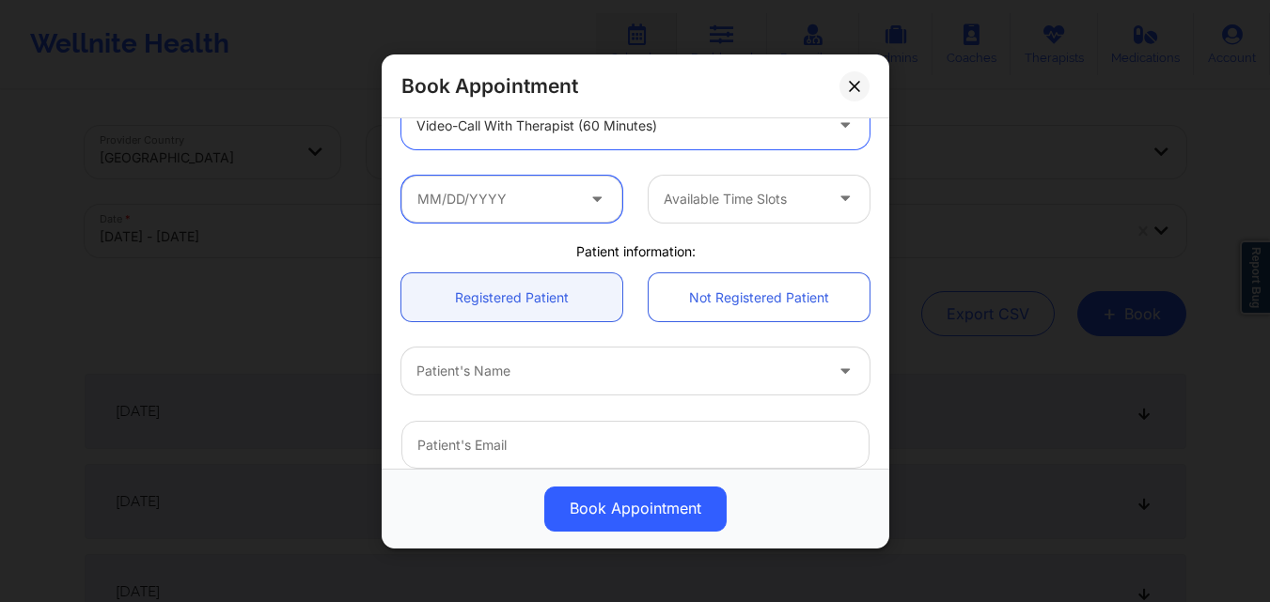
click at [517, 208] on input "text" at bounding box center [511, 198] width 221 height 47
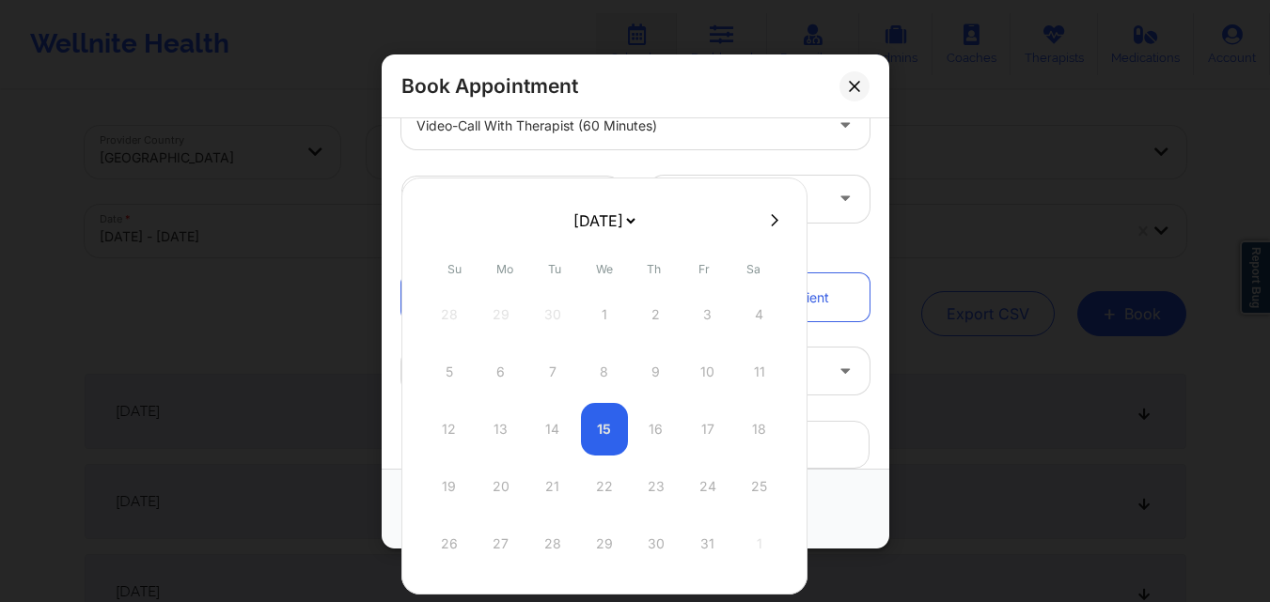
click at [775, 222] on button at bounding box center [774, 220] width 19 height 16
select select "2025-10"
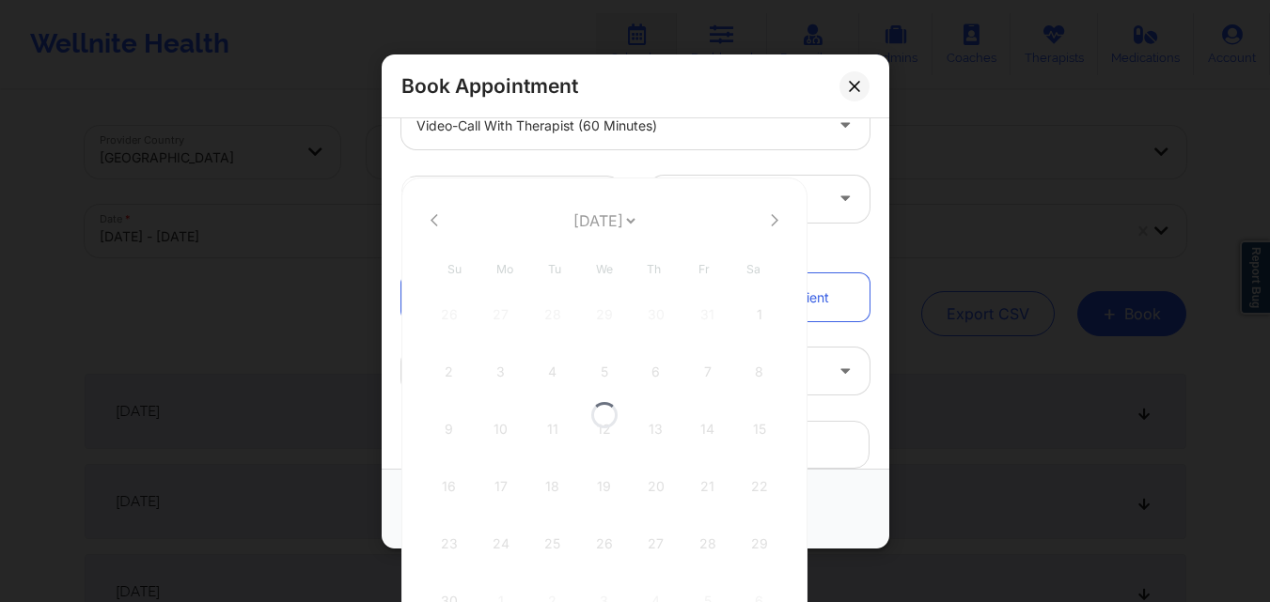
select select "2025-10"
click at [775, 222] on button at bounding box center [774, 220] width 19 height 16
select select "2025-11"
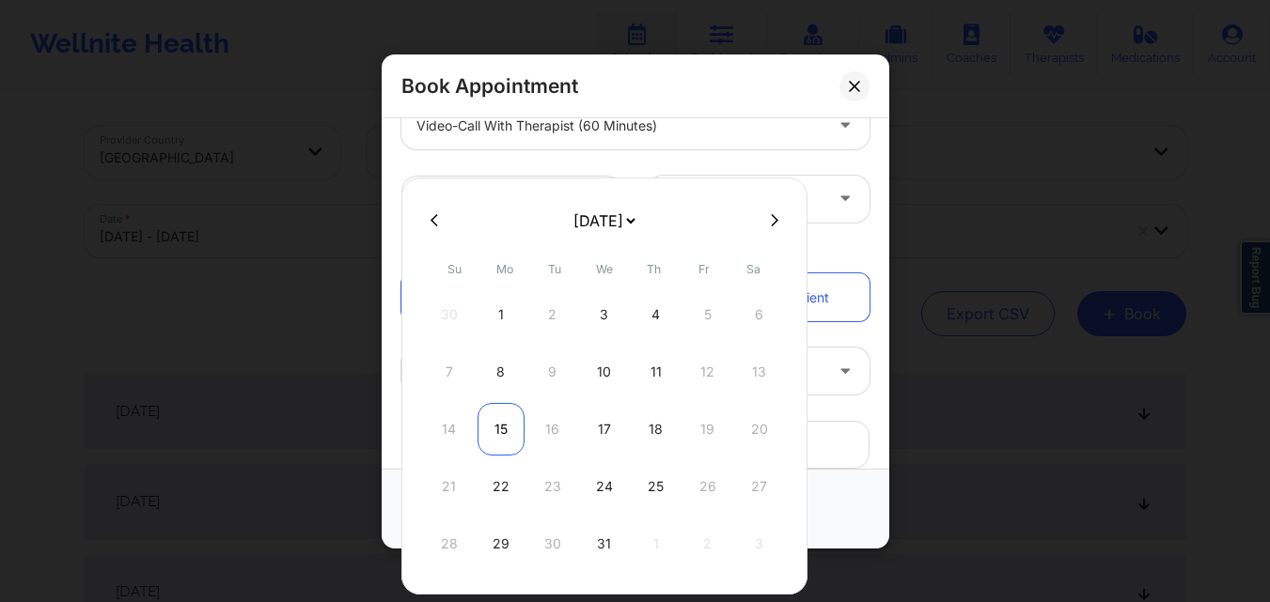
click at [499, 432] on div "15" at bounding box center [500, 429] width 47 height 53
type input "[DATE]"
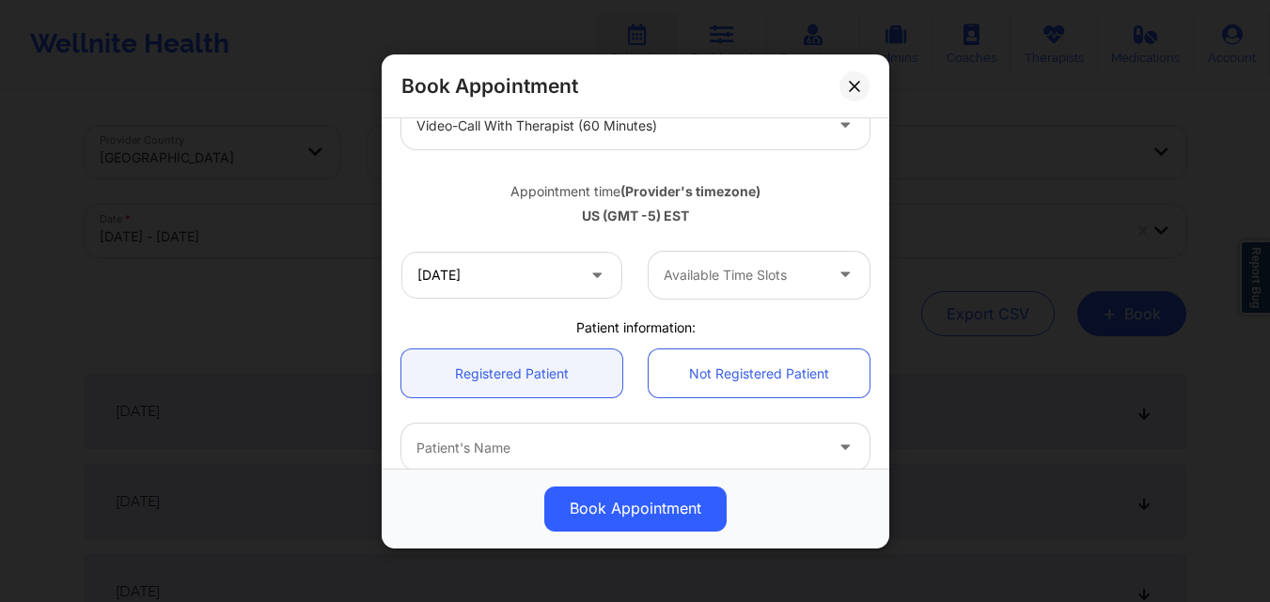
click at [744, 268] on div at bounding box center [742, 275] width 159 height 23
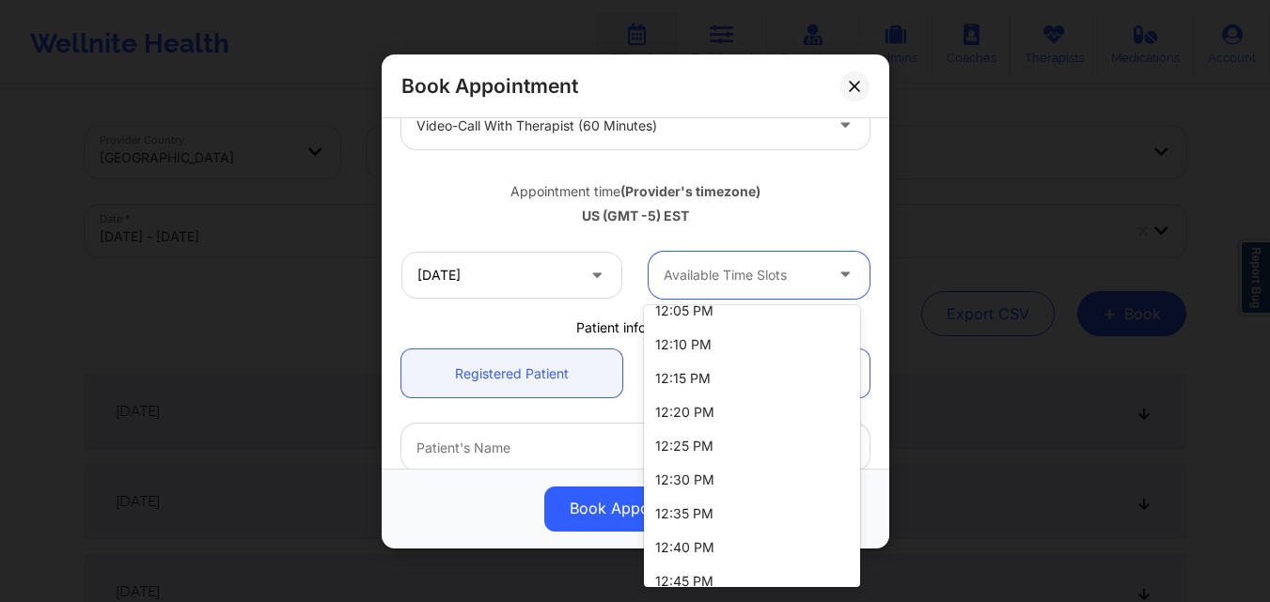
scroll to position [1146, 0]
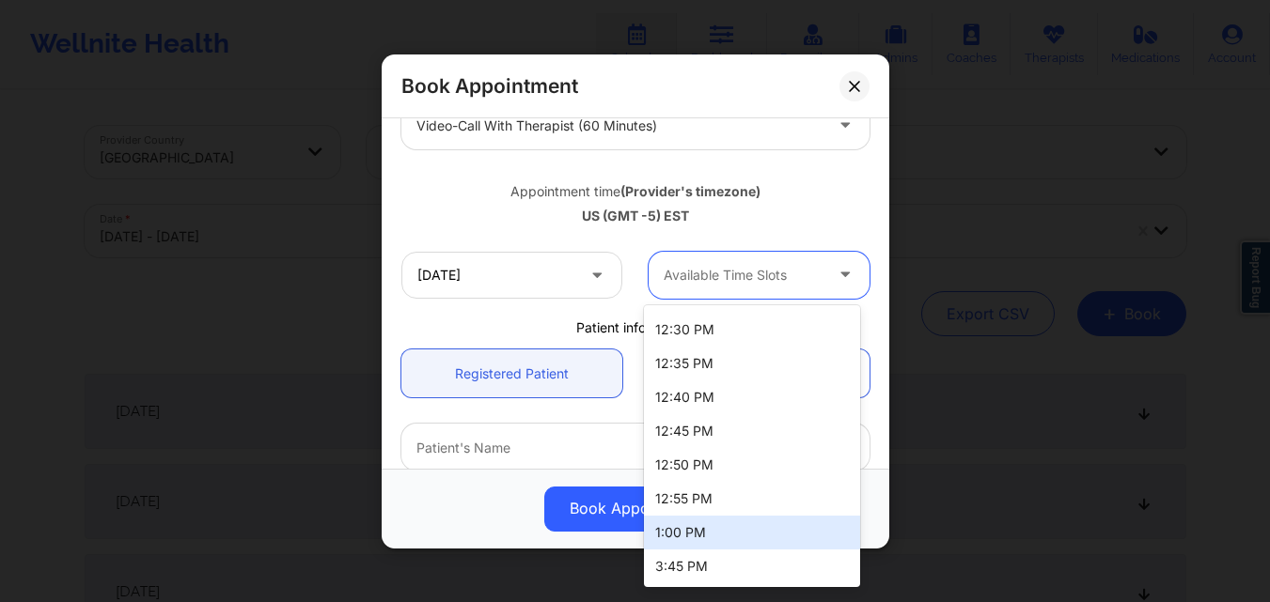
click at [742, 531] on div "1:00 PM" at bounding box center [752, 533] width 216 height 34
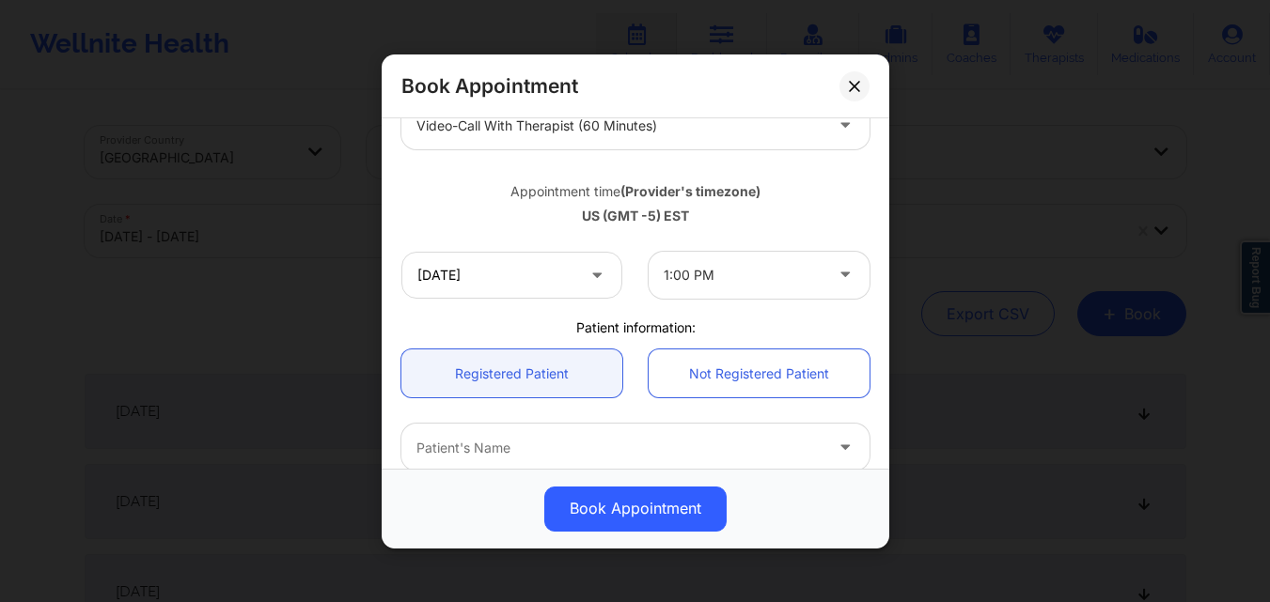
drag, startPoint x: 439, startPoint y: 354, endPoint x: 462, endPoint y: 400, distance: 51.7
click at [440, 354] on link "Registered Patient" at bounding box center [511, 374] width 221 height 48
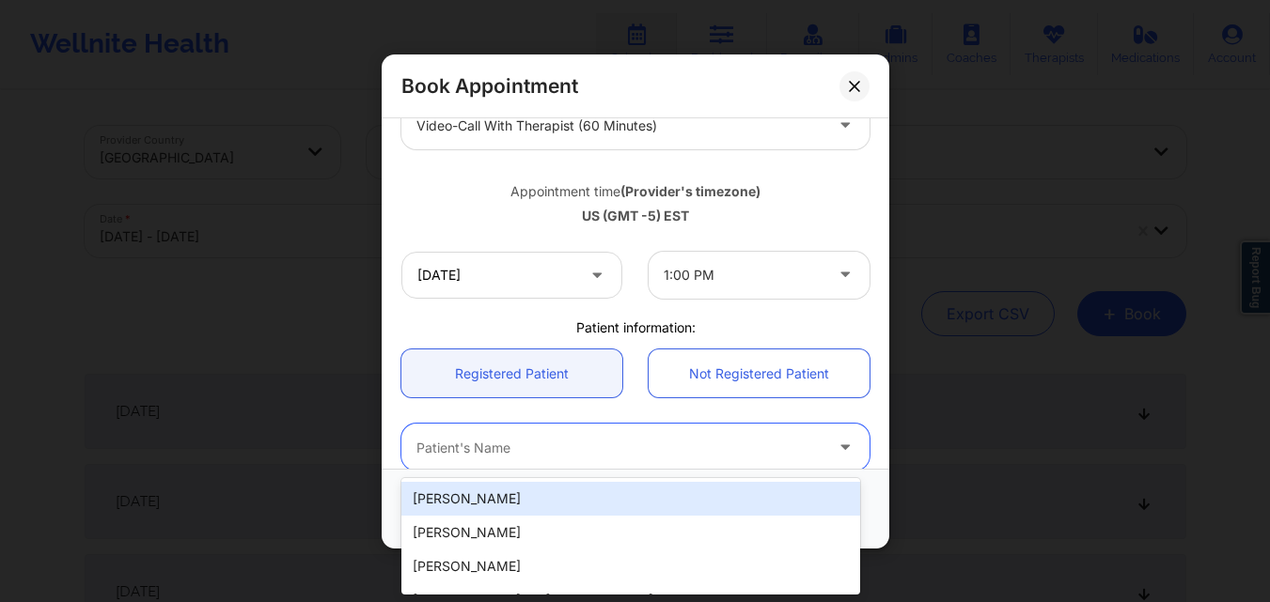
click at [482, 433] on div "Patient's Name" at bounding box center [612, 447] width 423 height 47
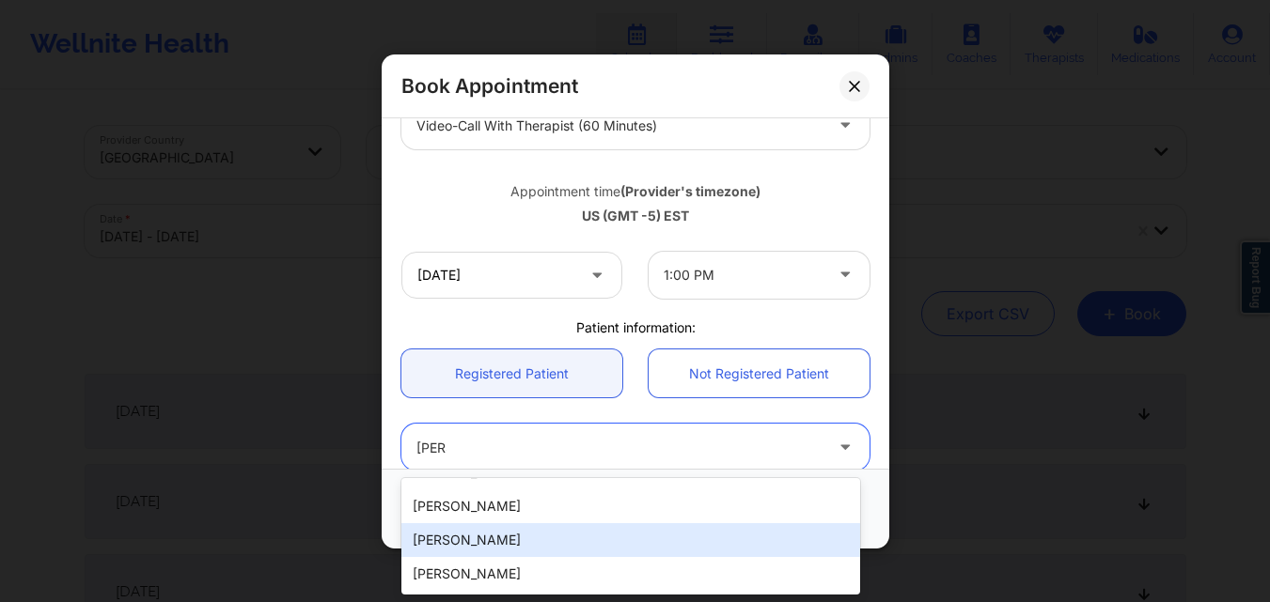
scroll to position [0, 0]
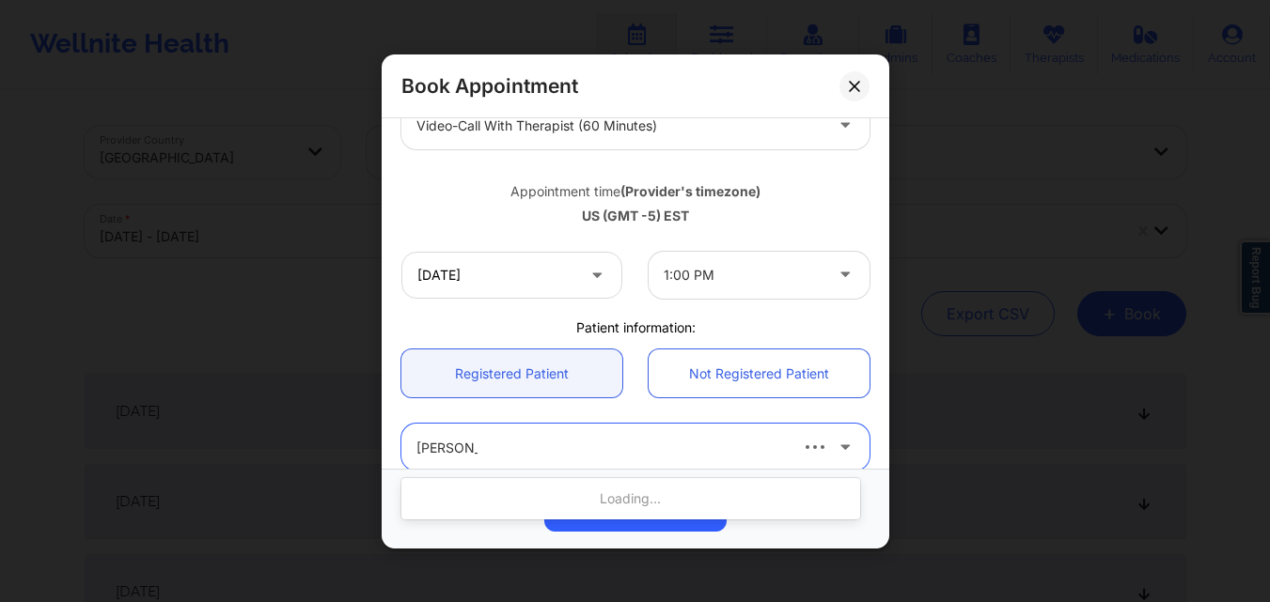
type input "[PERSON_NAME]"
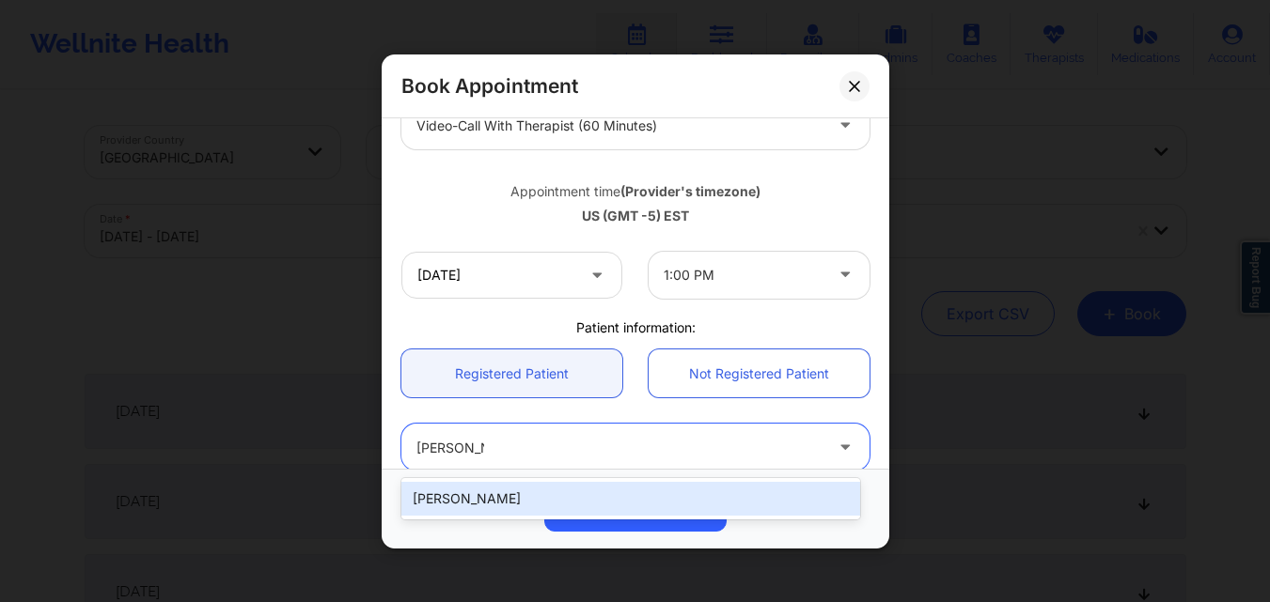
click at [536, 501] on div "[PERSON_NAME]" at bounding box center [630, 499] width 459 height 34
type input "[EMAIL_ADDRESS][DOMAIN_NAME]"
type input "[PHONE_NUMBER]"
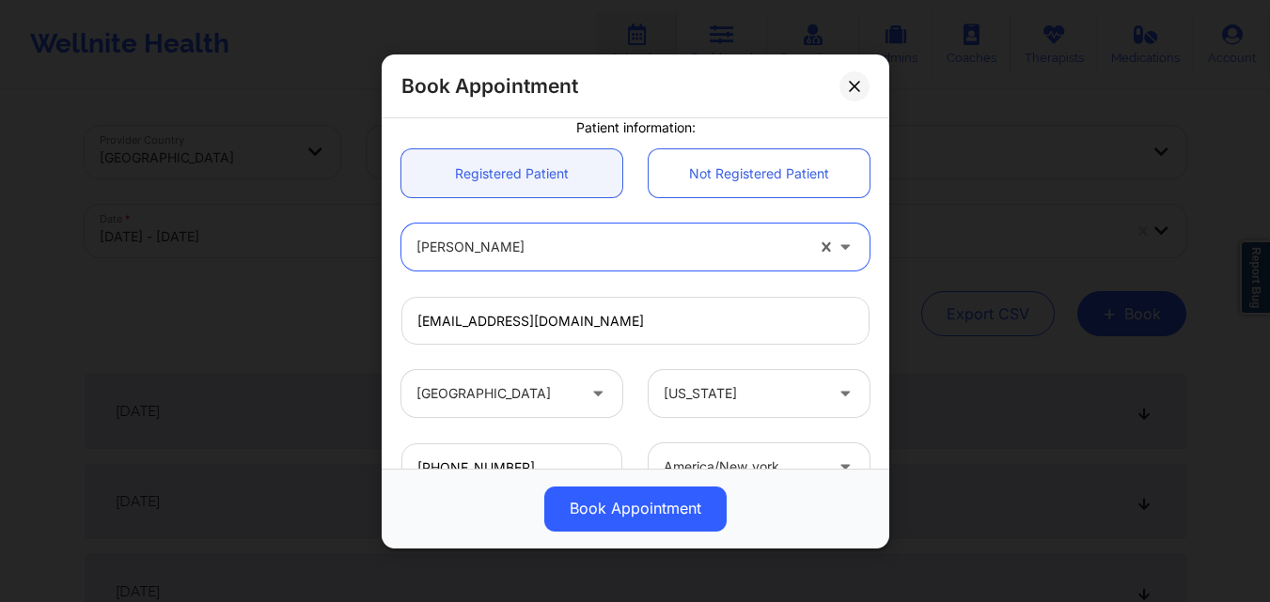
scroll to position [625, 0]
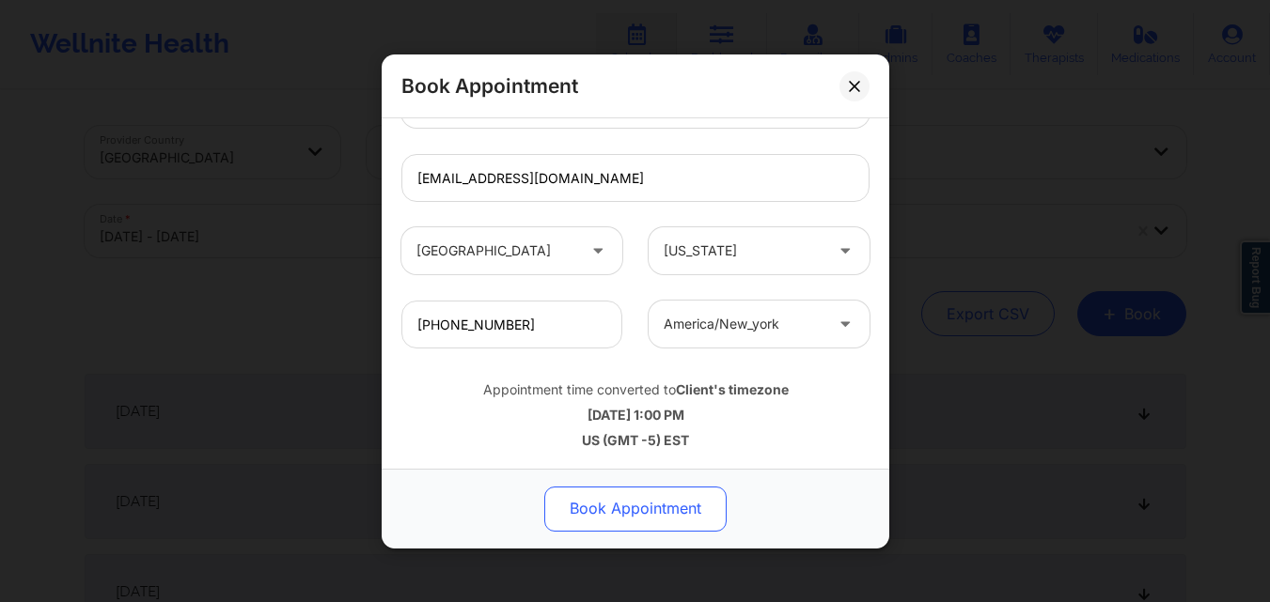
click at [655, 511] on button "Book Appointment" at bounding box center [635, 508] width 182 height 45
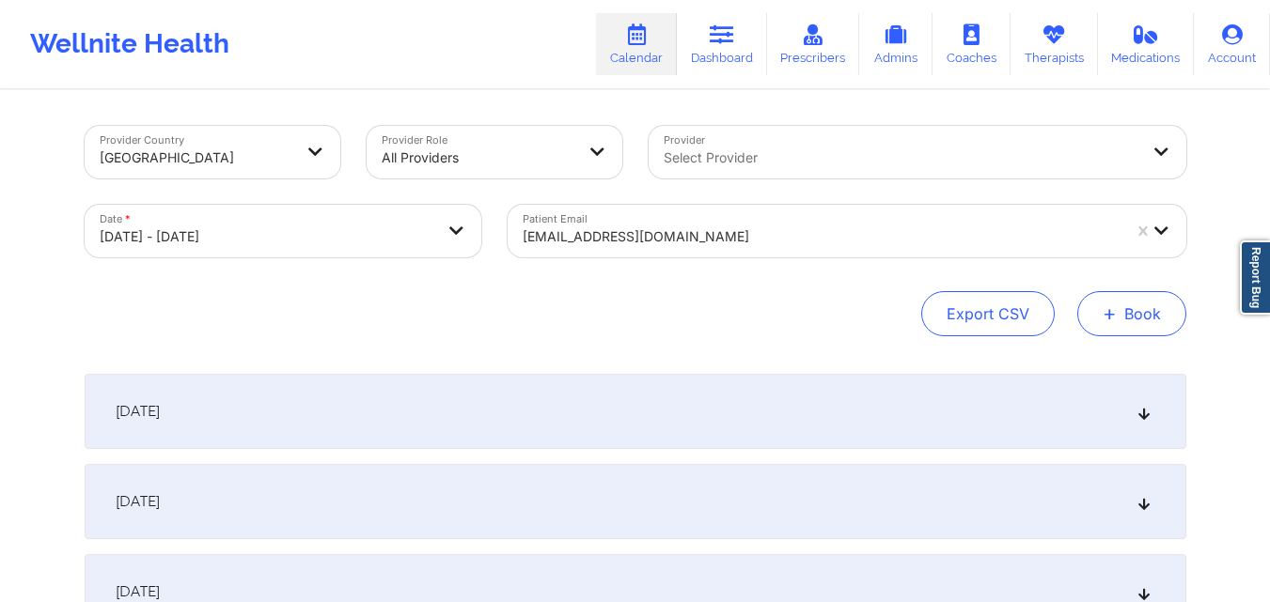
click at [1133, 327] on button "+ Book" at bounding box center [1131, 313] width 109 height 45
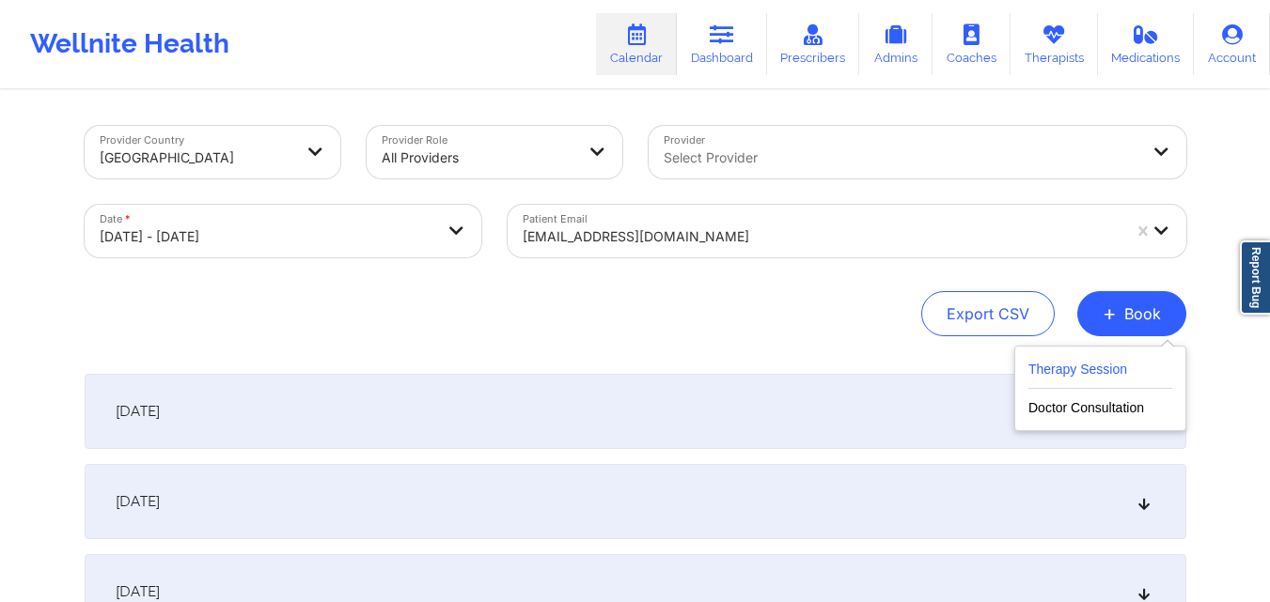
click at [1129, 373] on button "Therapy Session" at bounding box center [1100, 373] width 144 height 31
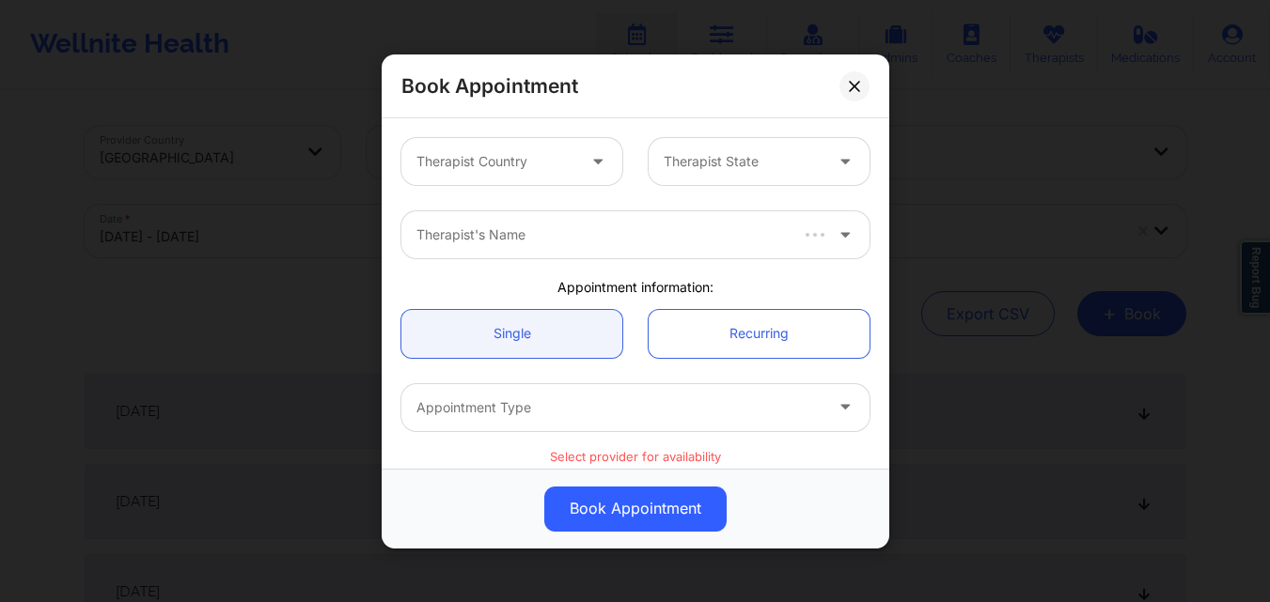
click at [527, 148] on div "Therapist Country" at bounding box center [489, 161] width 176 height 47
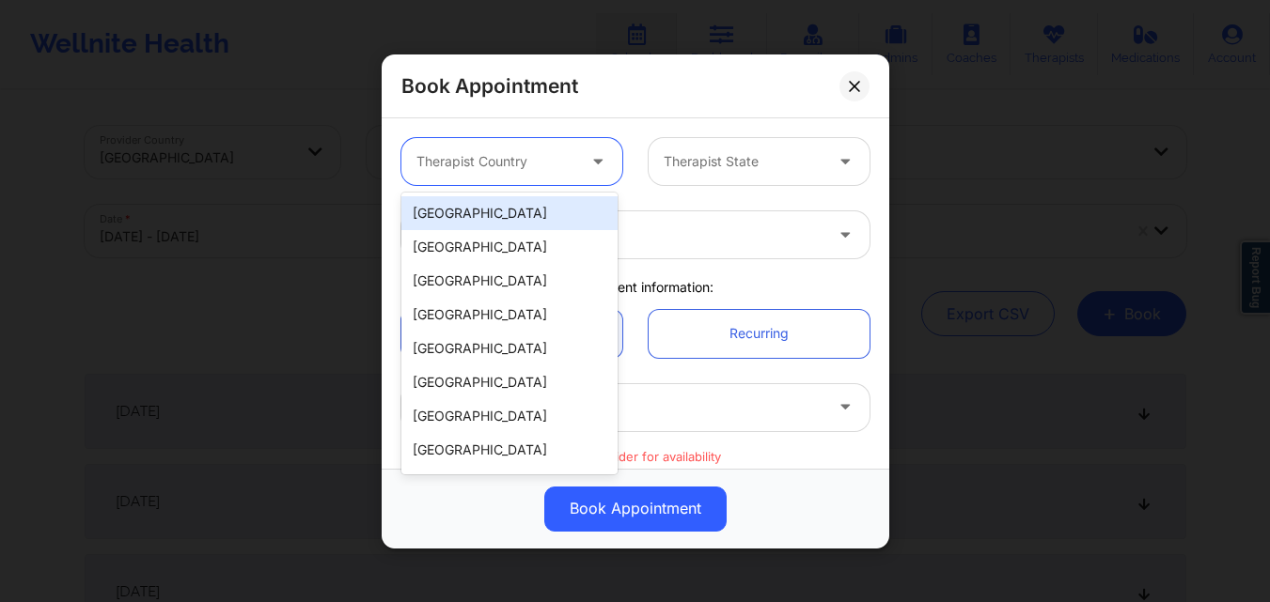
click at [537, 212] on div "[GEOGRAPHIC_DATA]" at bounding box center [509, 213] width 216 height 34
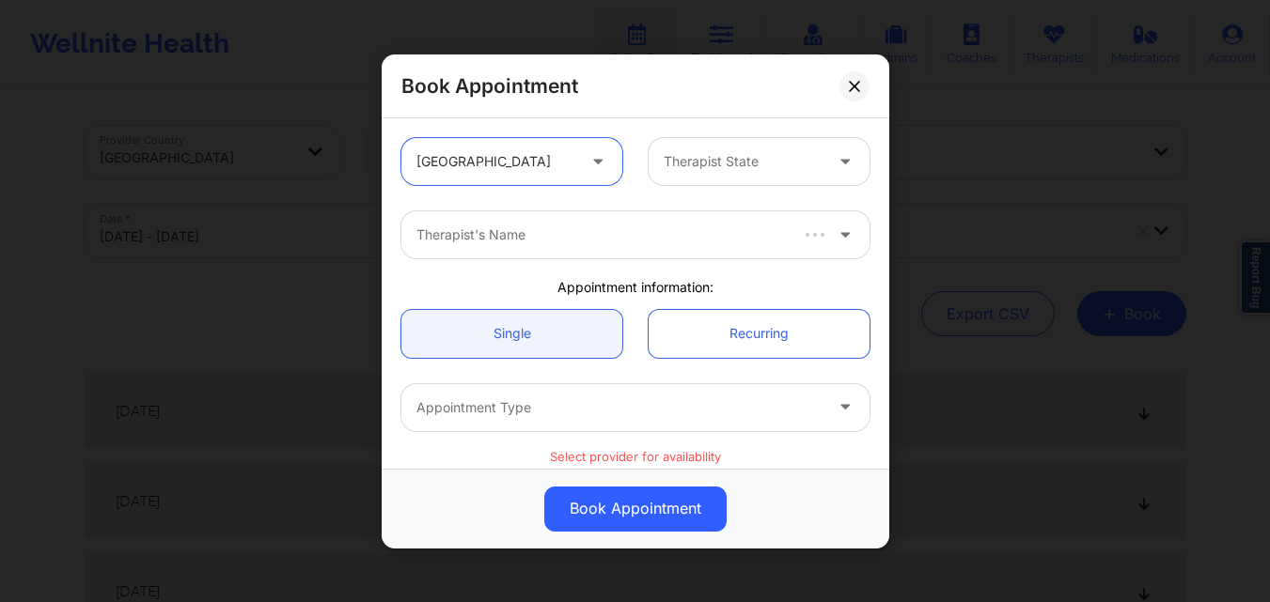
click at [766, 149] on div "Therapist State" at bounding box center [736, 161] width 176 height 47
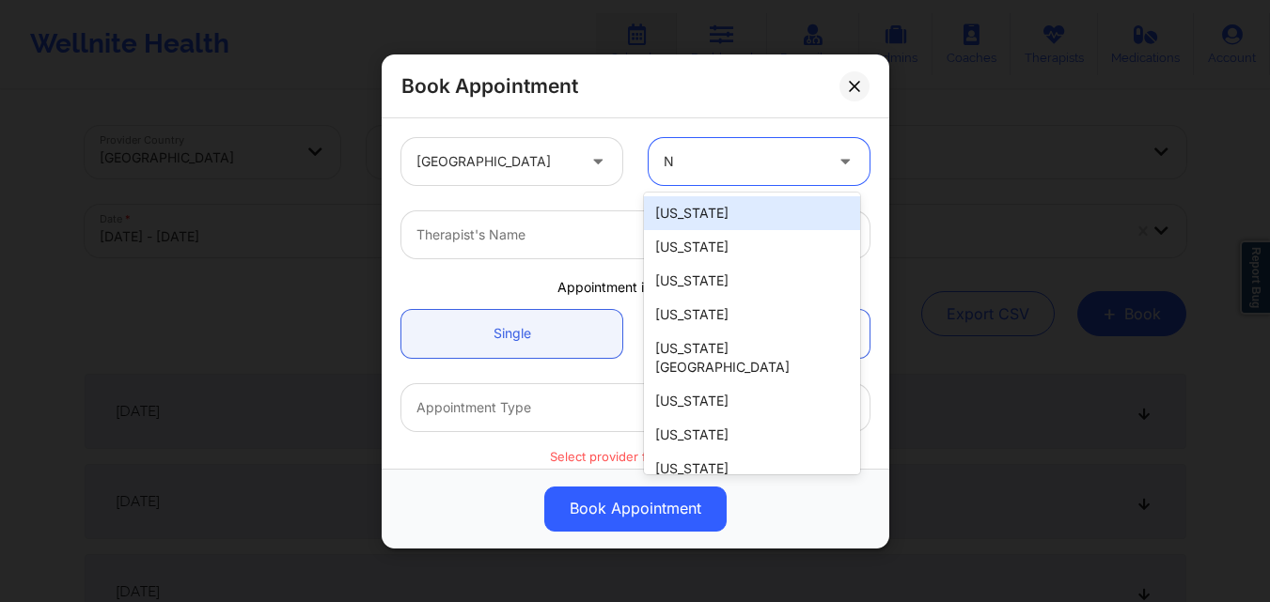
type input "Ny"
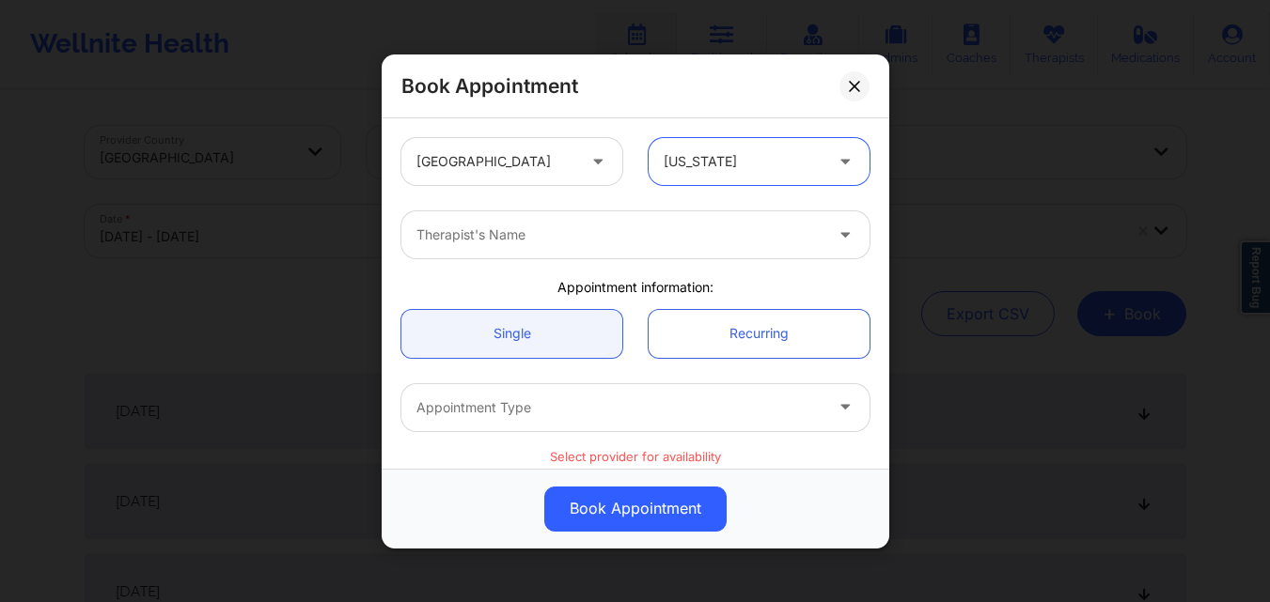
click at [580, 226] on div at bounding box center [619, 235] width 406 height 23
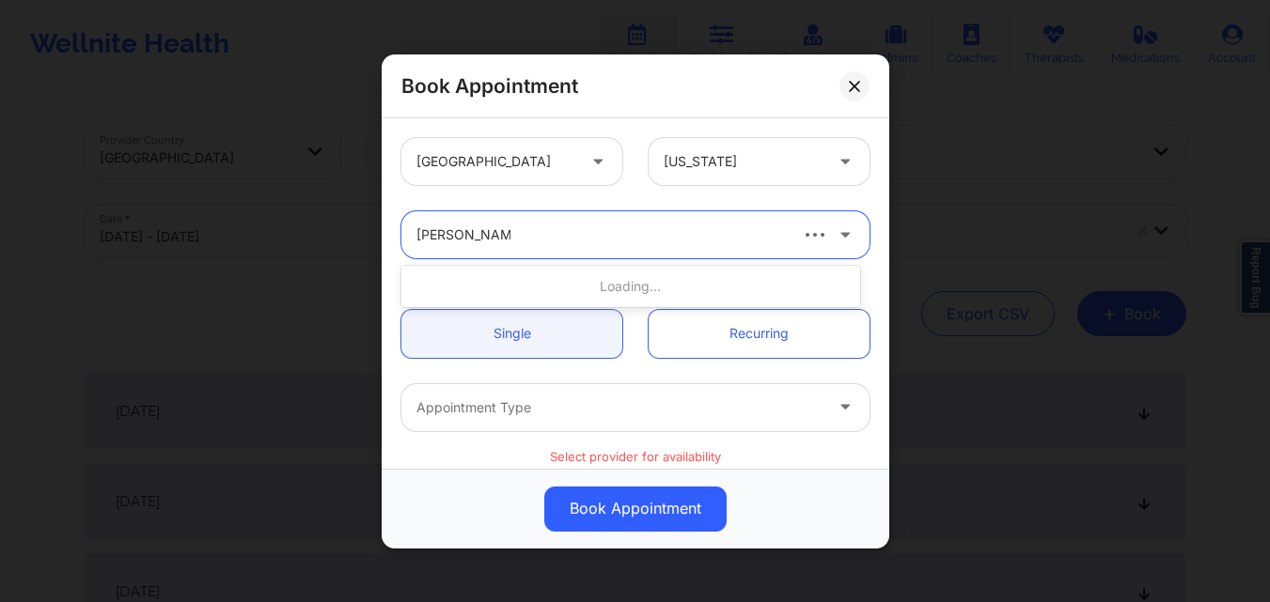
type input "[PERSON_NAME]"
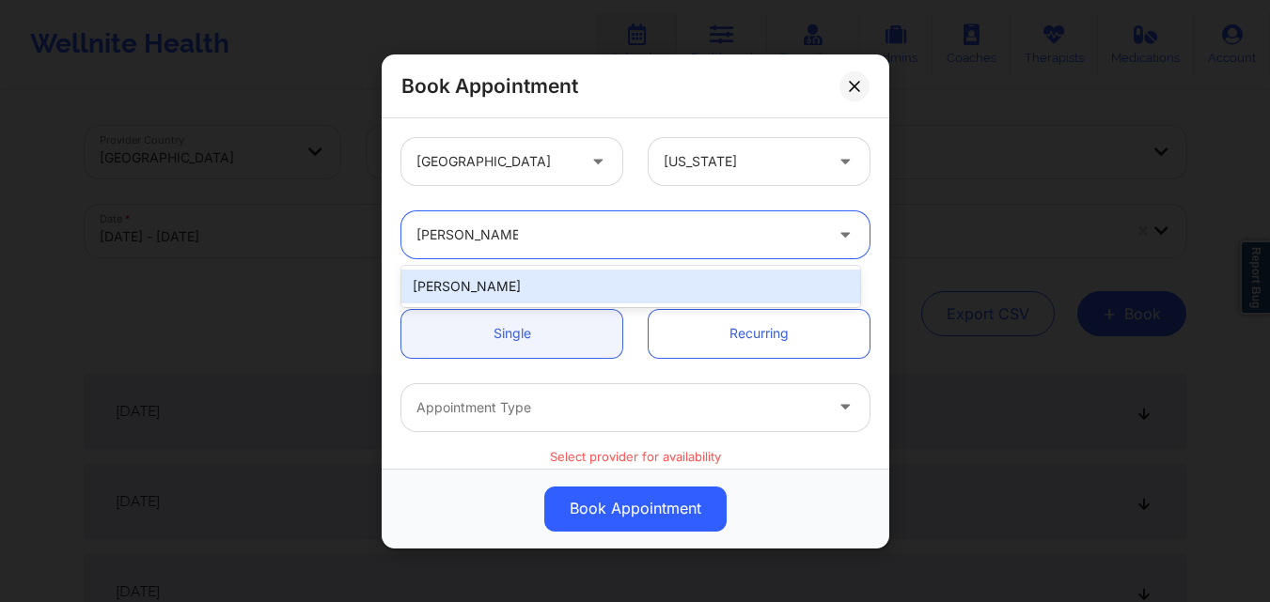
click at [517, 300] on div "[PERSON_NAME]" at bounding box center [630, 287] width 459 height 34
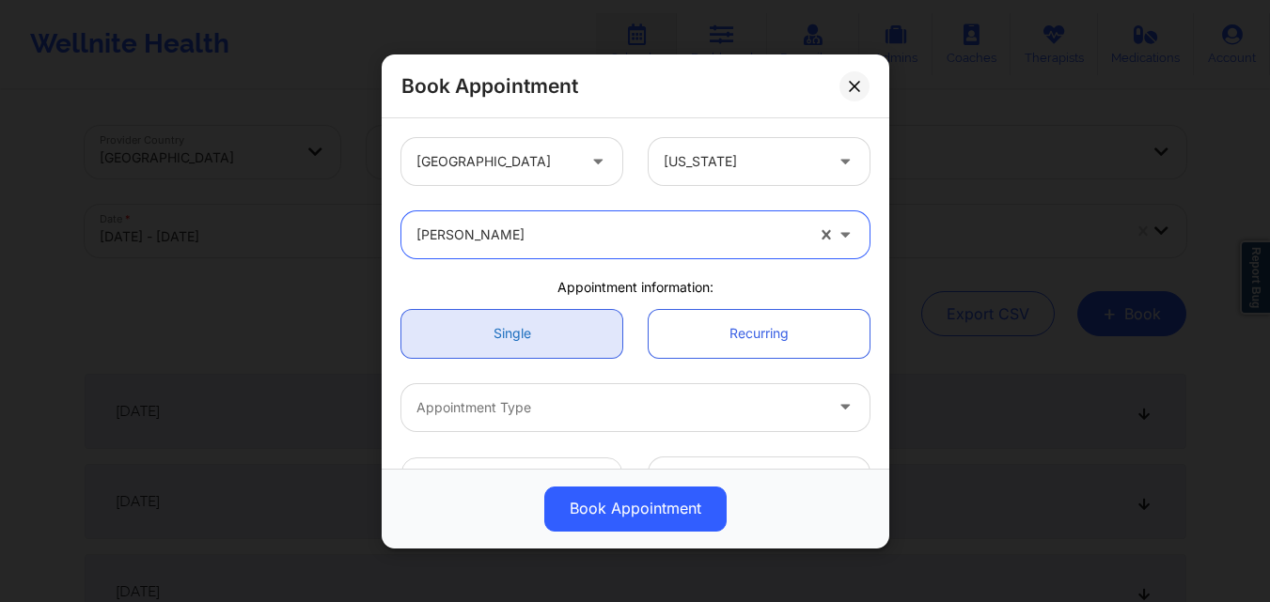
click at [517, 322] on link "Single" at bounding box center [511, 333] width 221 height 48
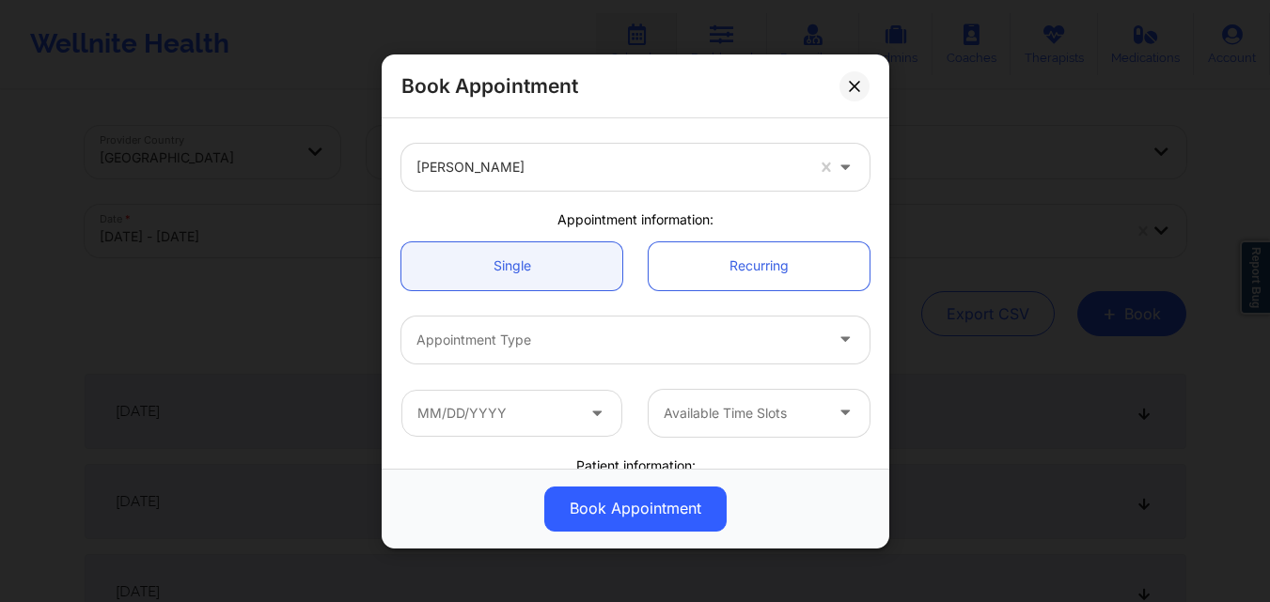
scroll to position [94, 0]
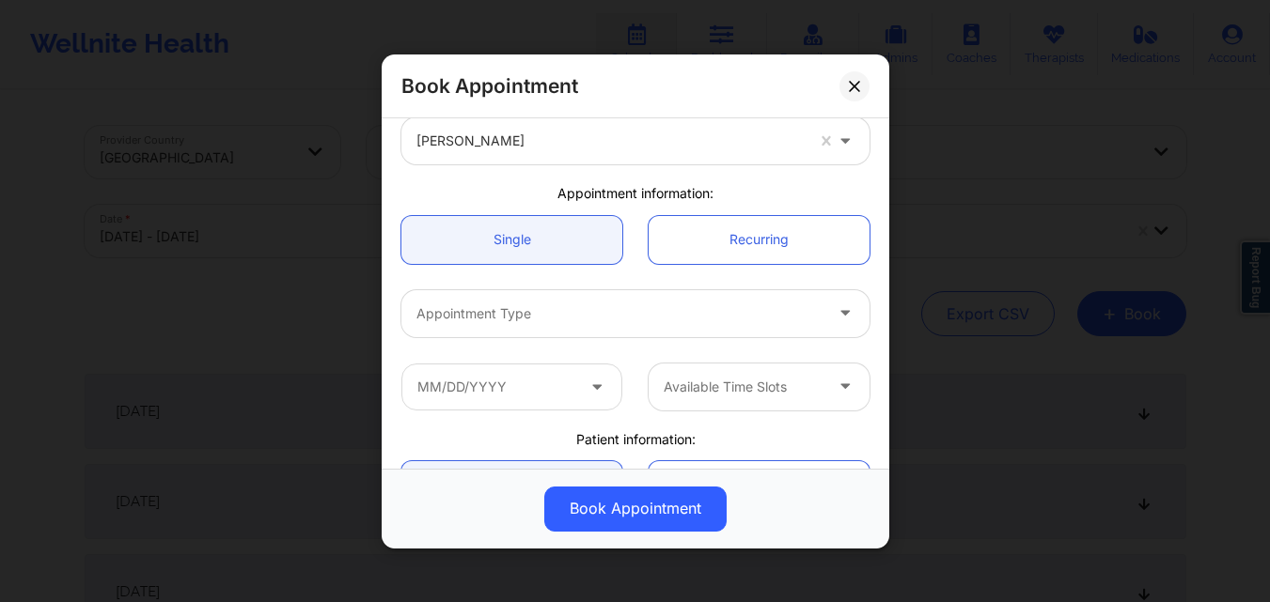
click at [517, 329] on div "Appointment Type" at bounding box center [612, 312] width 423 height 47
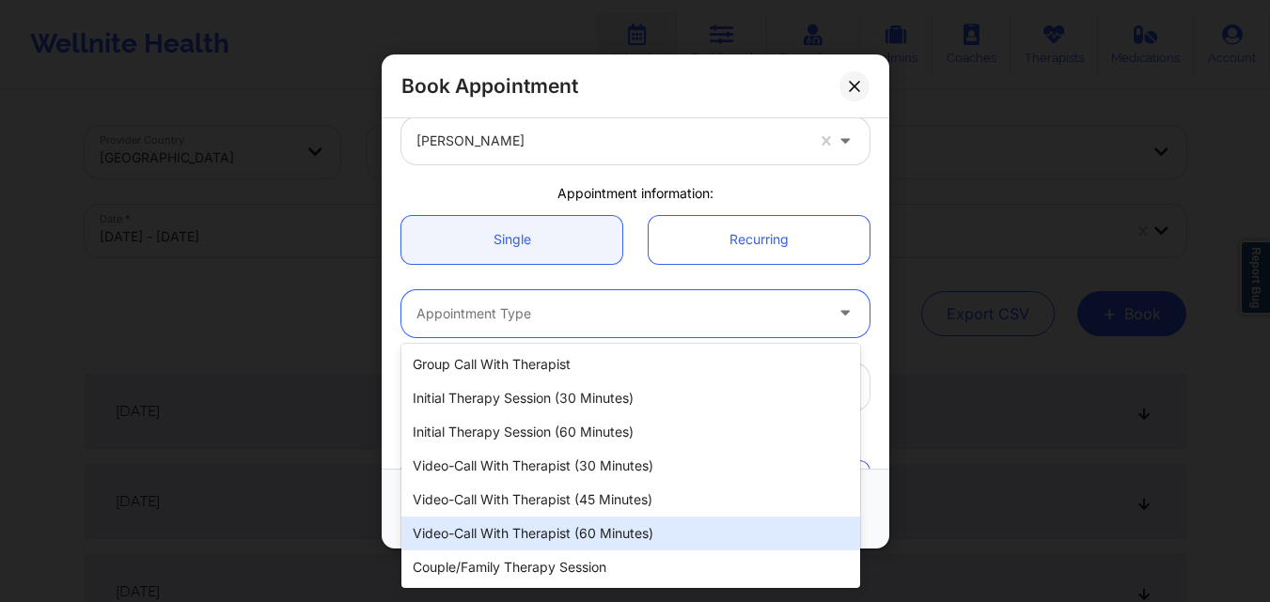
click at [539, 535] on div "Video-Call with Therapist (60 minutes)" at bounding box center [630, 534] width 459 height 34
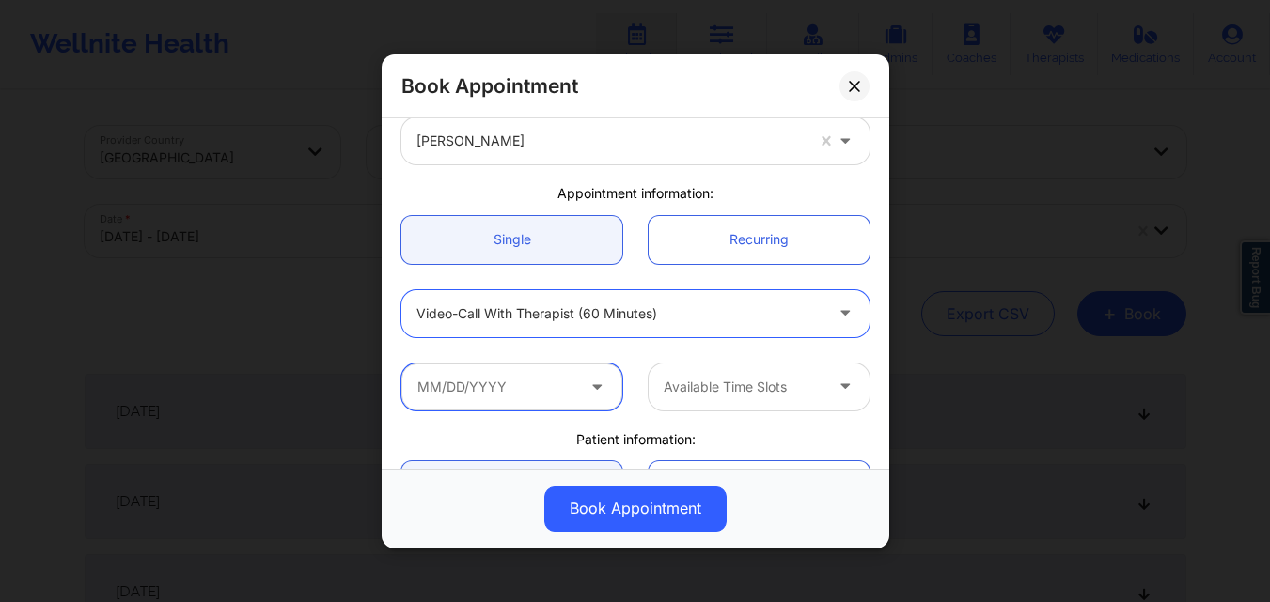
click at [526, 401] on input "text" at bounding box center [511, 386] width 221 height 47
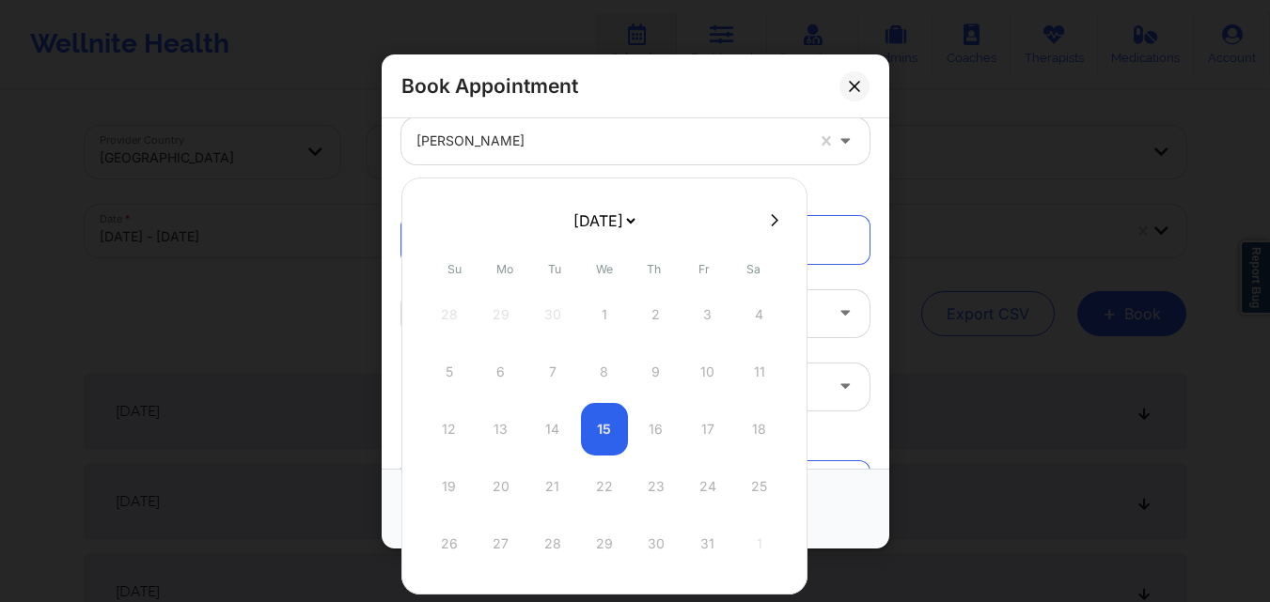
click at [765, 213] on button at bounding box center [774, 220] width 19 height 16
select select "2025-10"
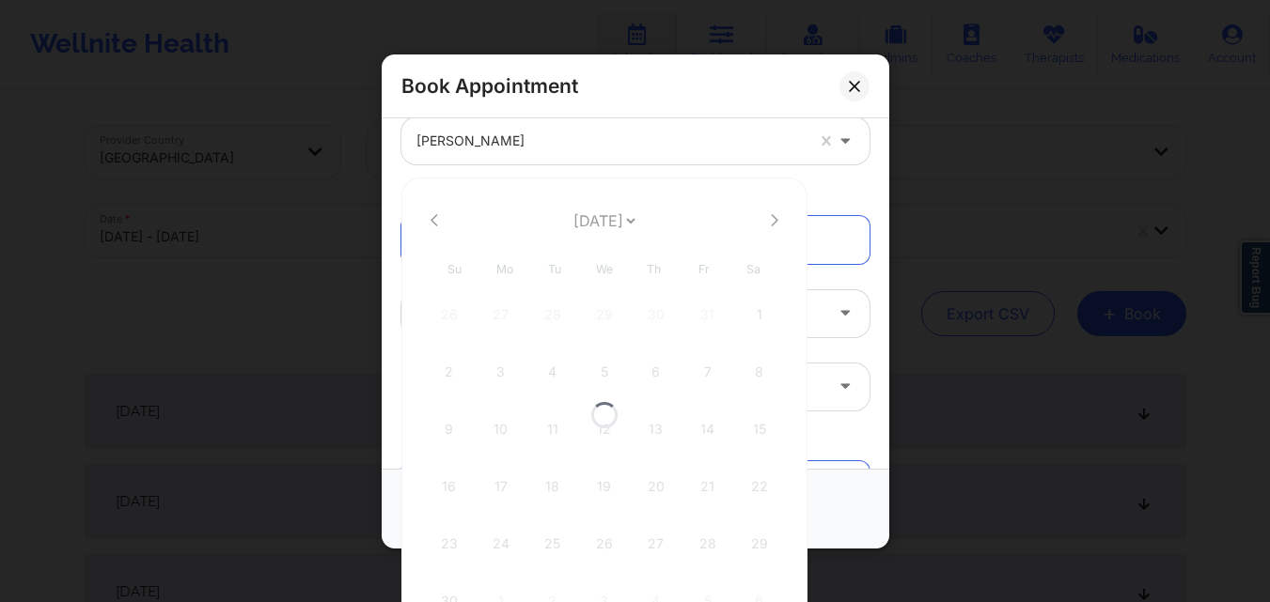
select select "2025-10"
click at [771, 214] on icon at bounding box center [775, 220] width 8 height 14
select select "2025-11"
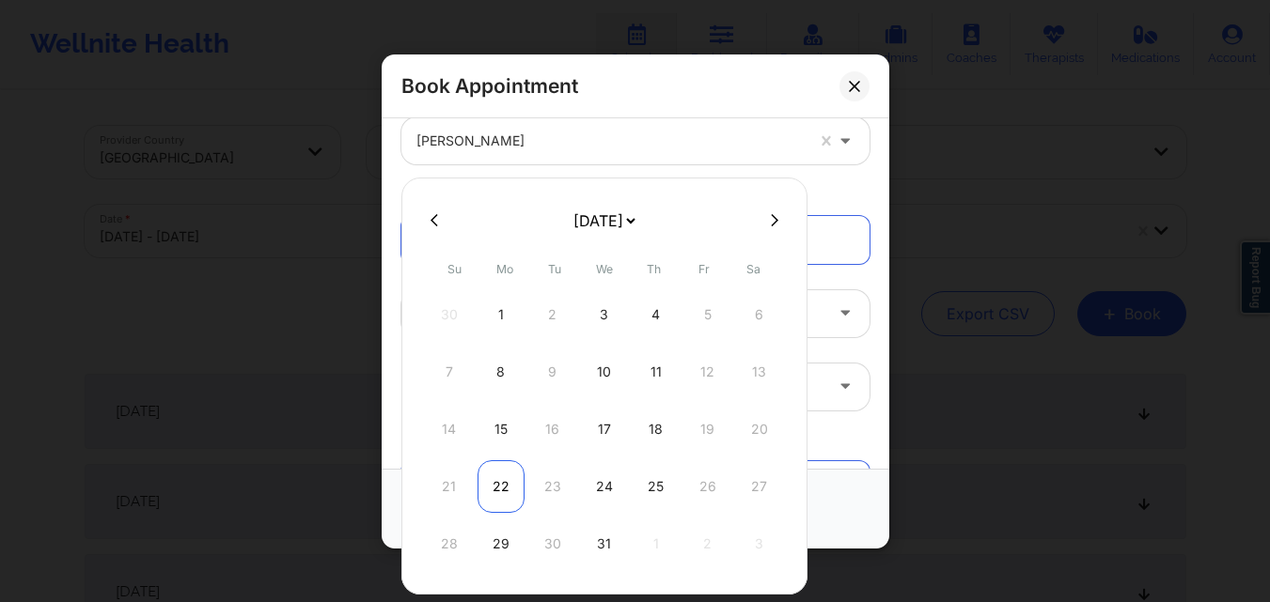
click at [495, 490] on div "22" at bounding box center [500, 486] width 47 height 53
type input "[DATE]"
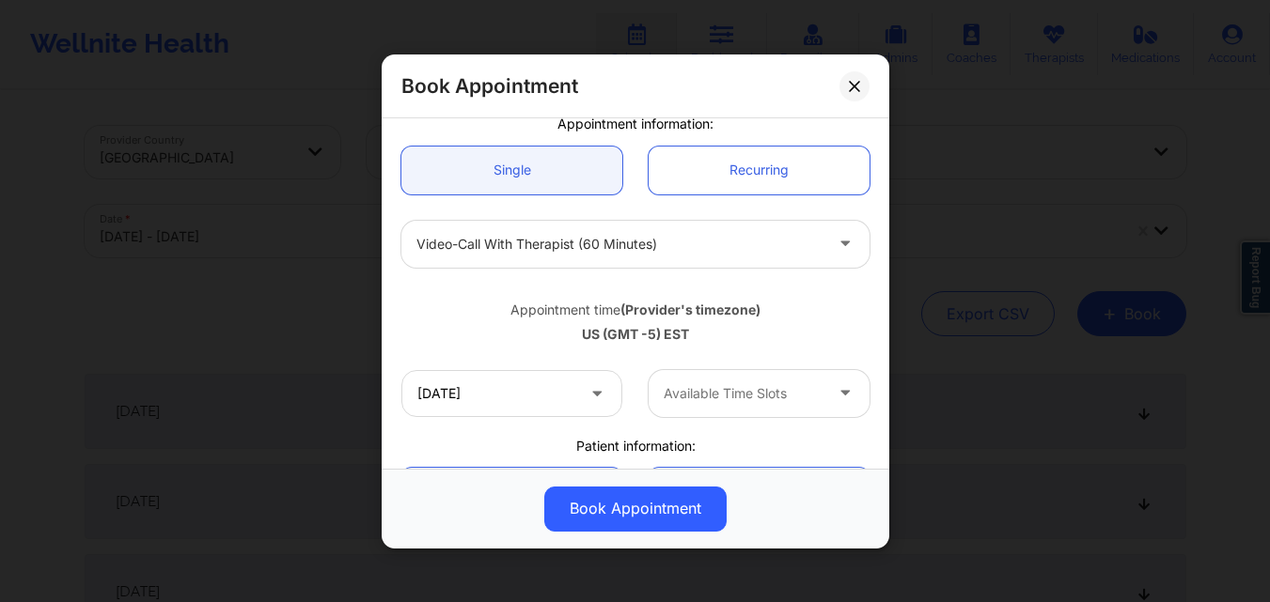
scroll to position [188, 0]
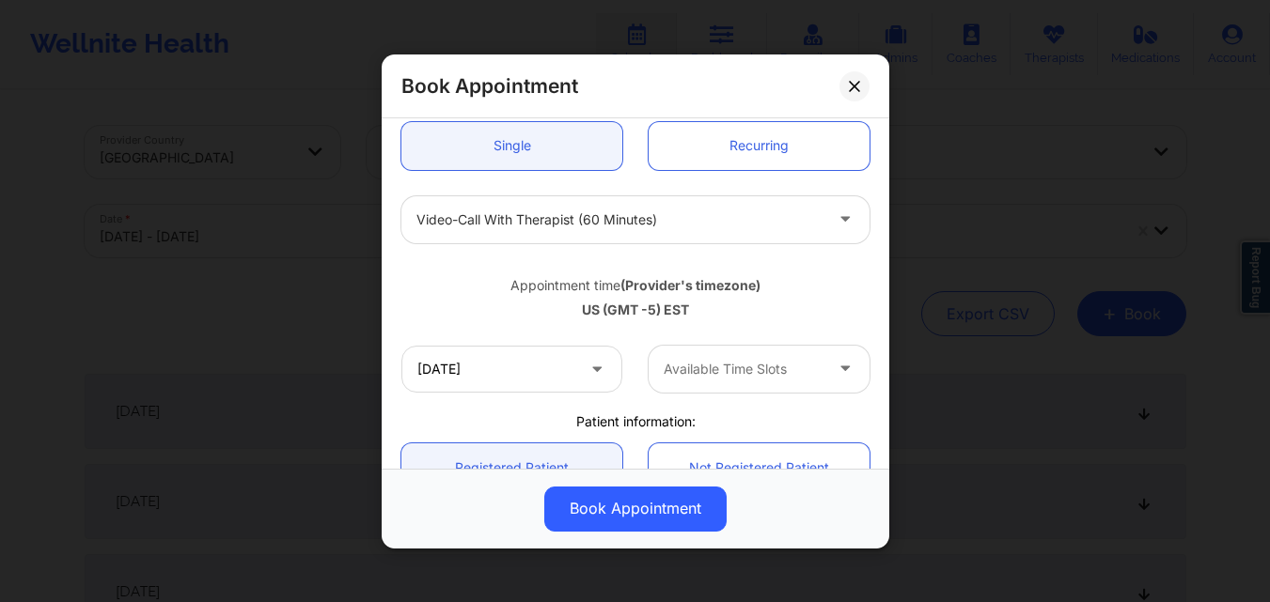
click at [764, 366] on div at bounding box center [742, 369] width 159 height 23
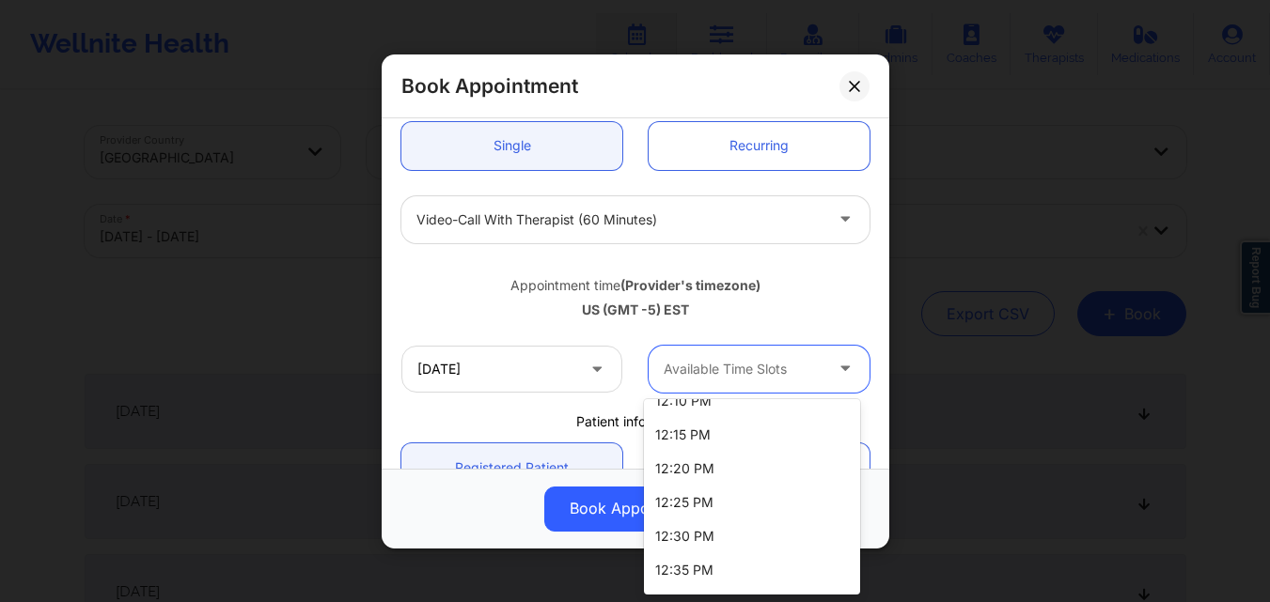
scroll to position [1233, 0]
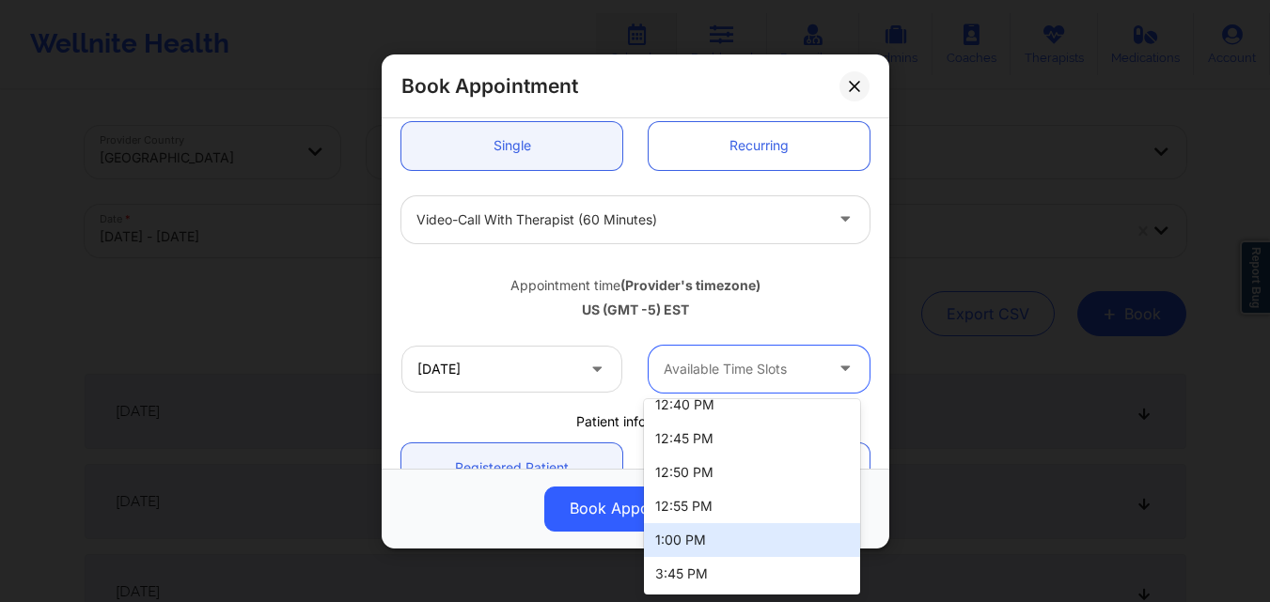
click at [712, 537] on div "1:00 PM" at bounding box center [752, 540] width 216 height 34
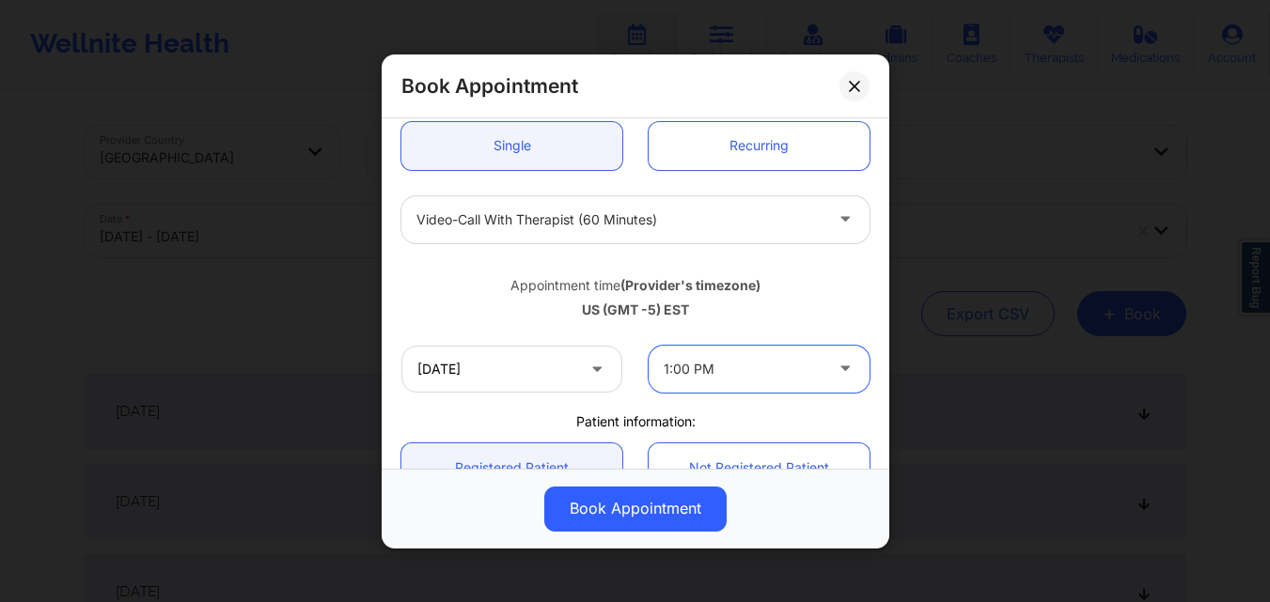
scroll to position [282, 0]
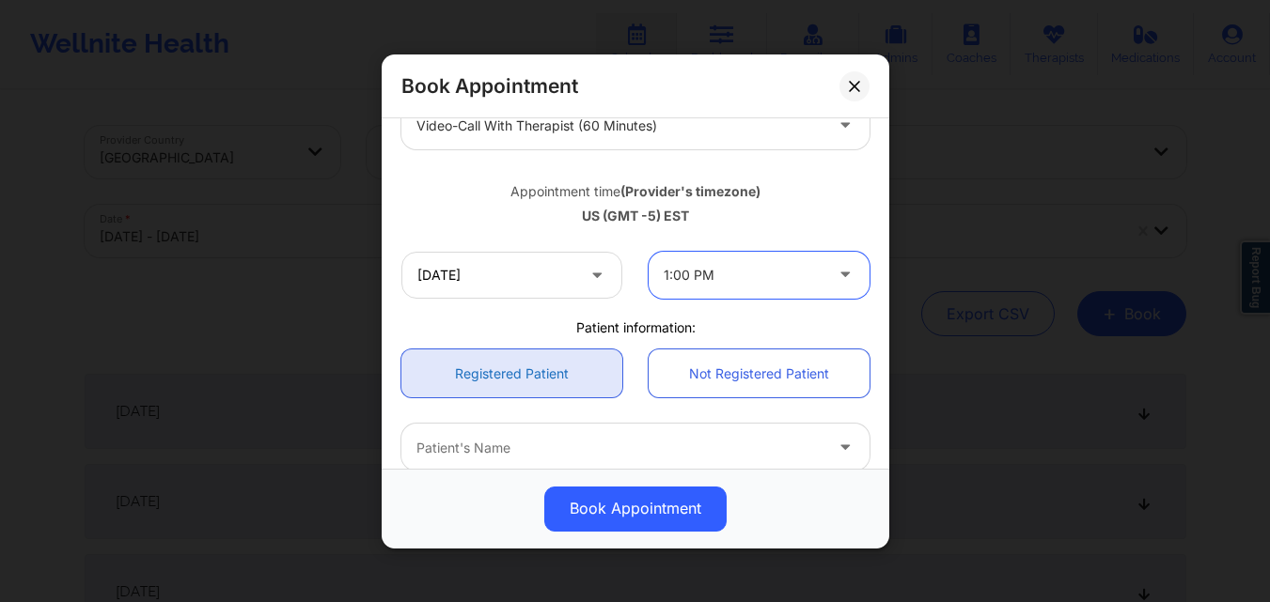
click at [491, 382] on link "Registered Patient" at bounding box center [511, 374] width 221 height 48
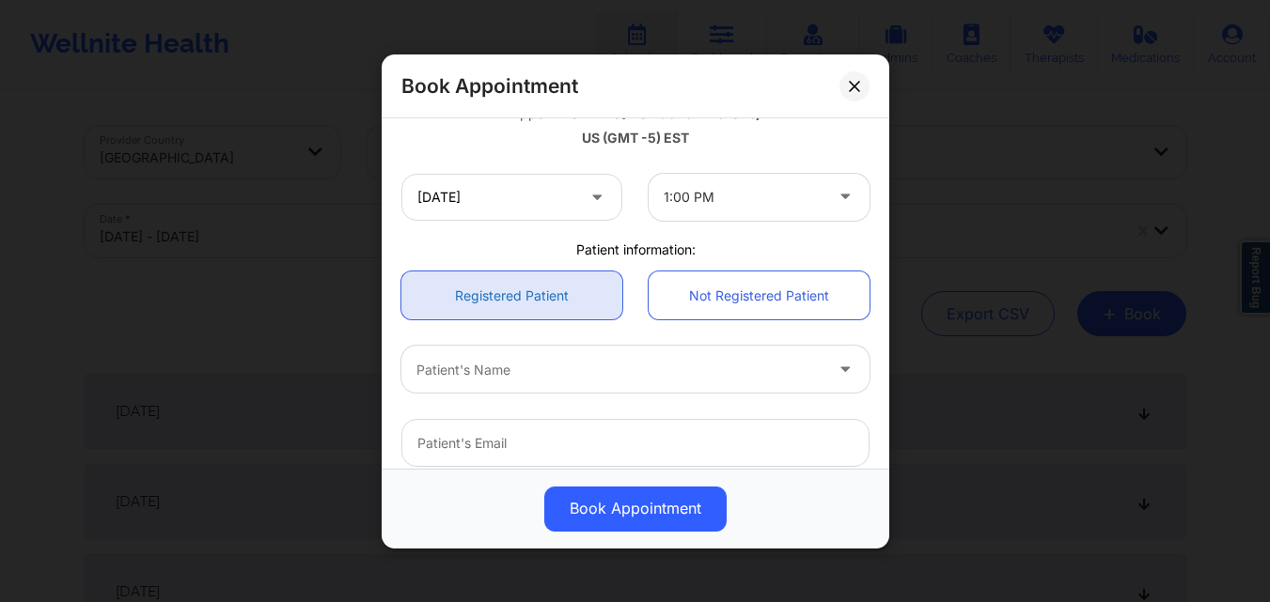
scroll to position [376, 0]
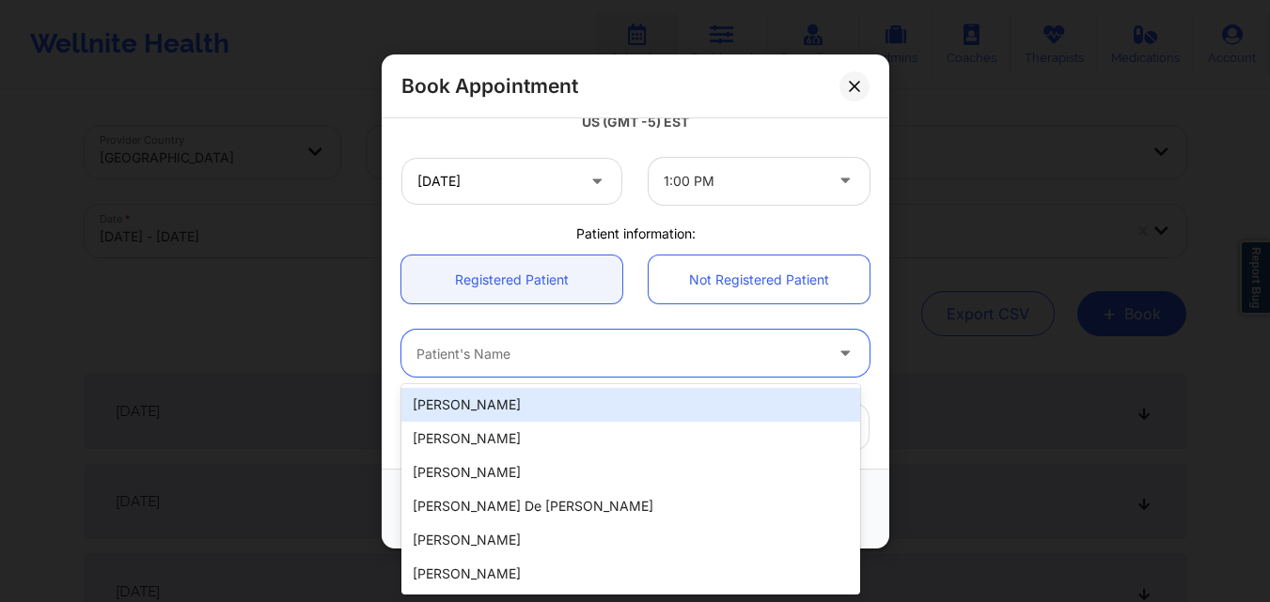
click at [551, 354] on div at bounding box center [619, 353] width 406 height 23
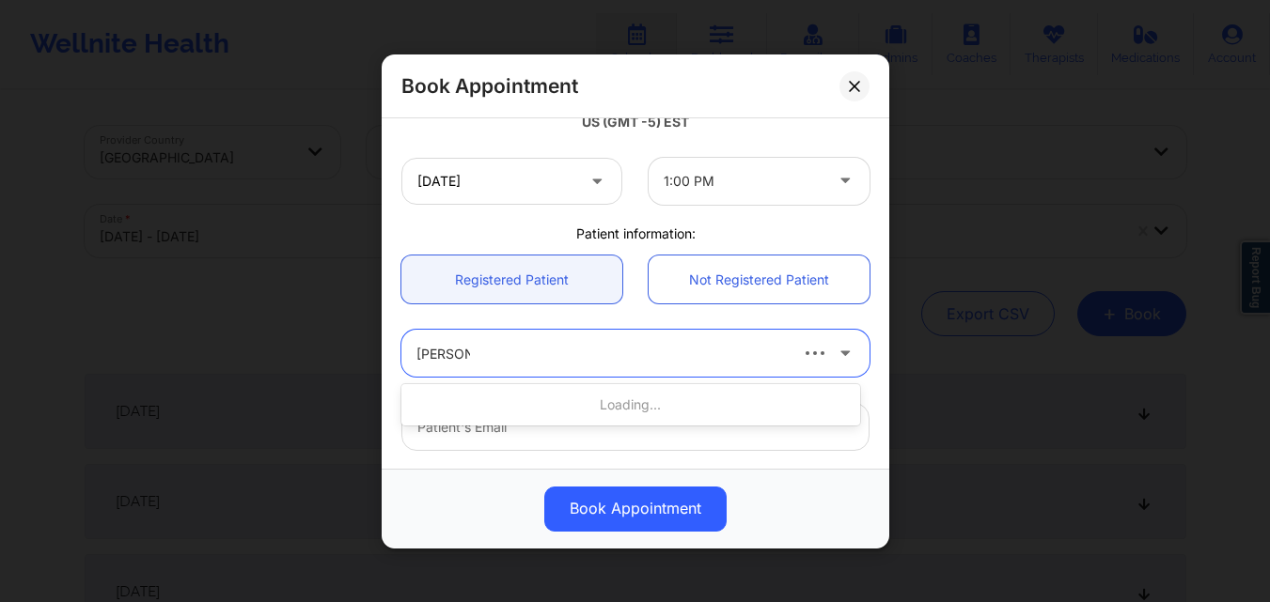
type input "[PERSON_NAME]"
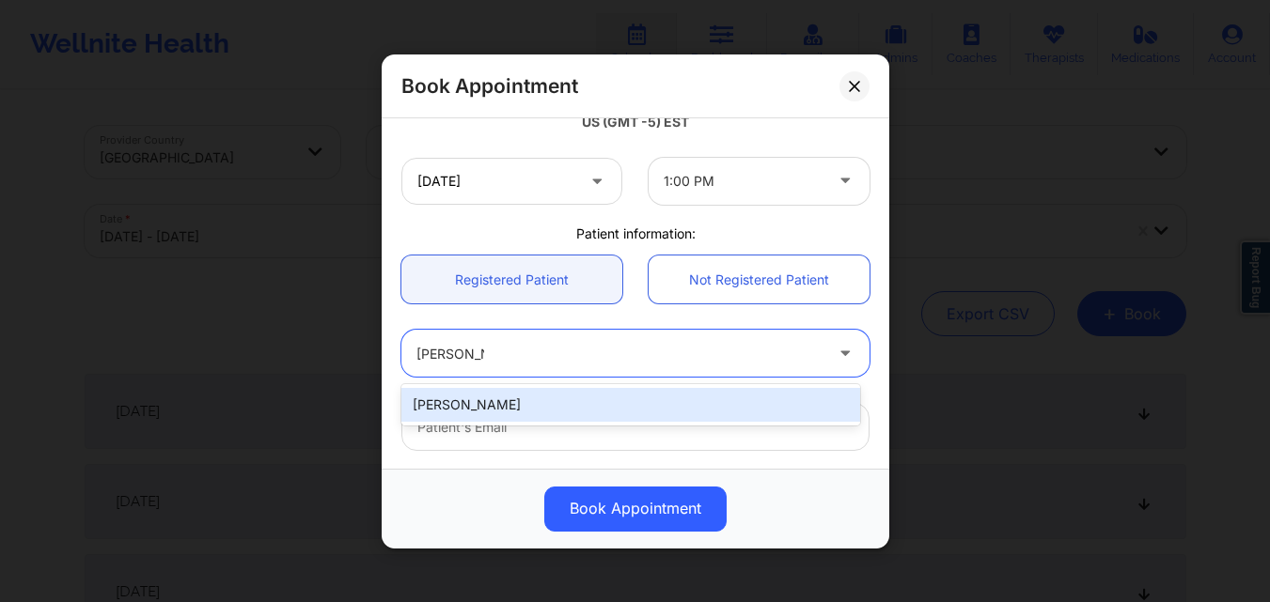
click at [577, 396] on div "[PERSON_NAME]" at bounding box center [630, 405] width 459 height 34
type input "[EMAIL_ADDRESS][DOMAIN_NAME]"
type input "[PHONE_NUMBER]"
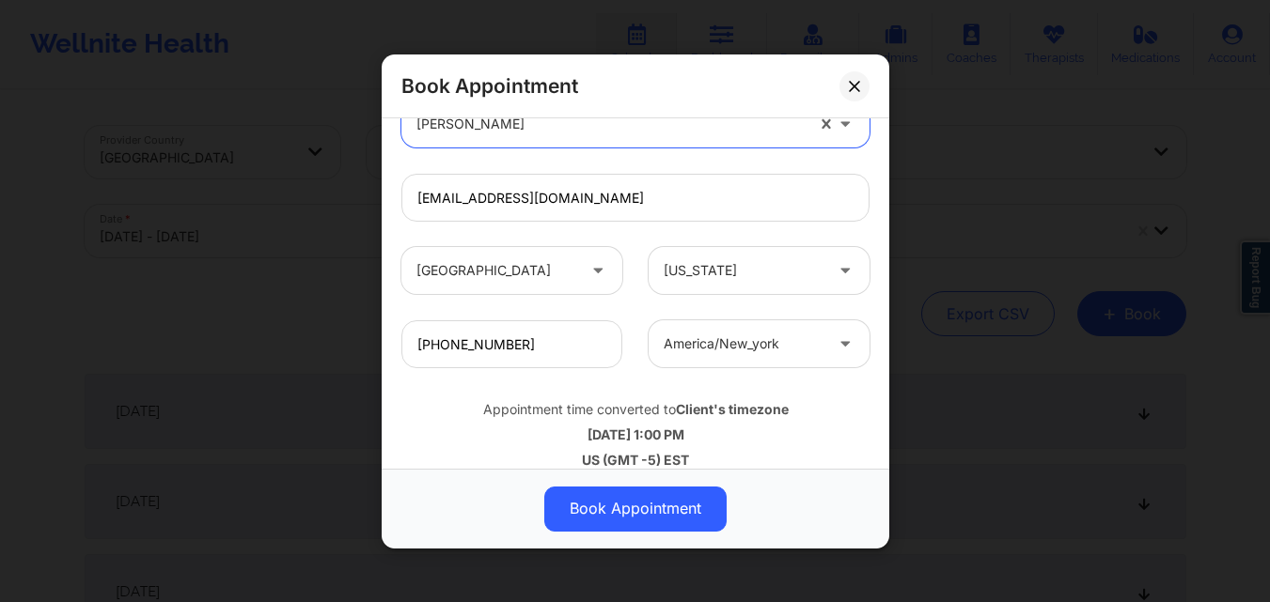
scroll to position [625, 0]
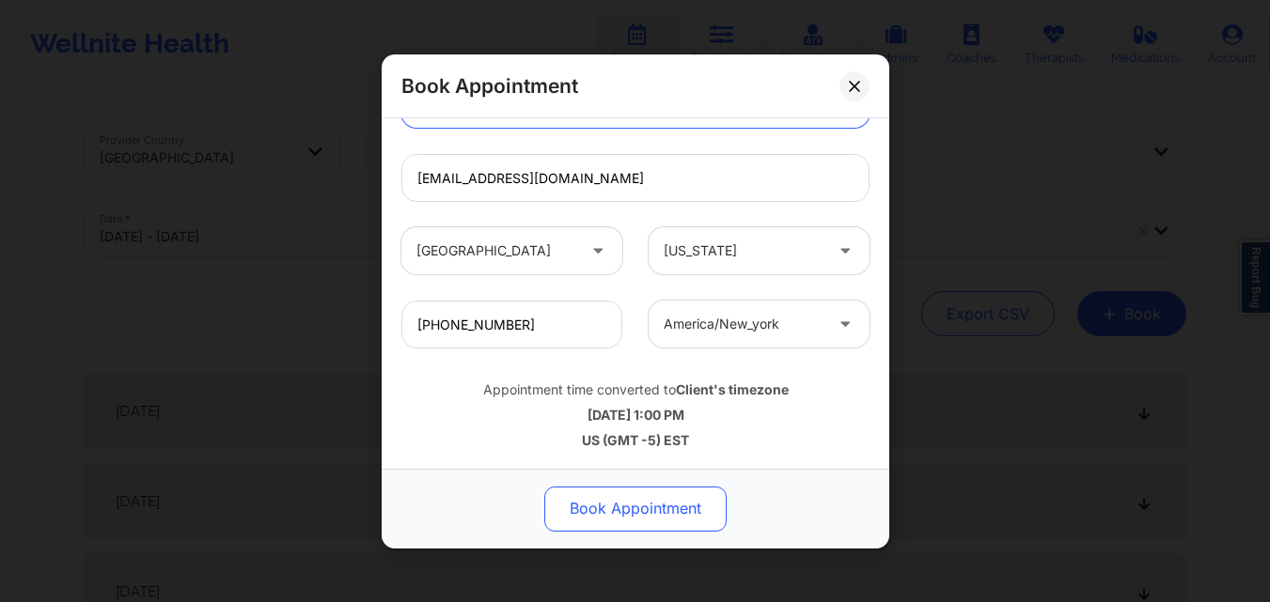
click at [659, 522] on button "Book Appointment" at bounding box center [635, 508] width 182 height 45
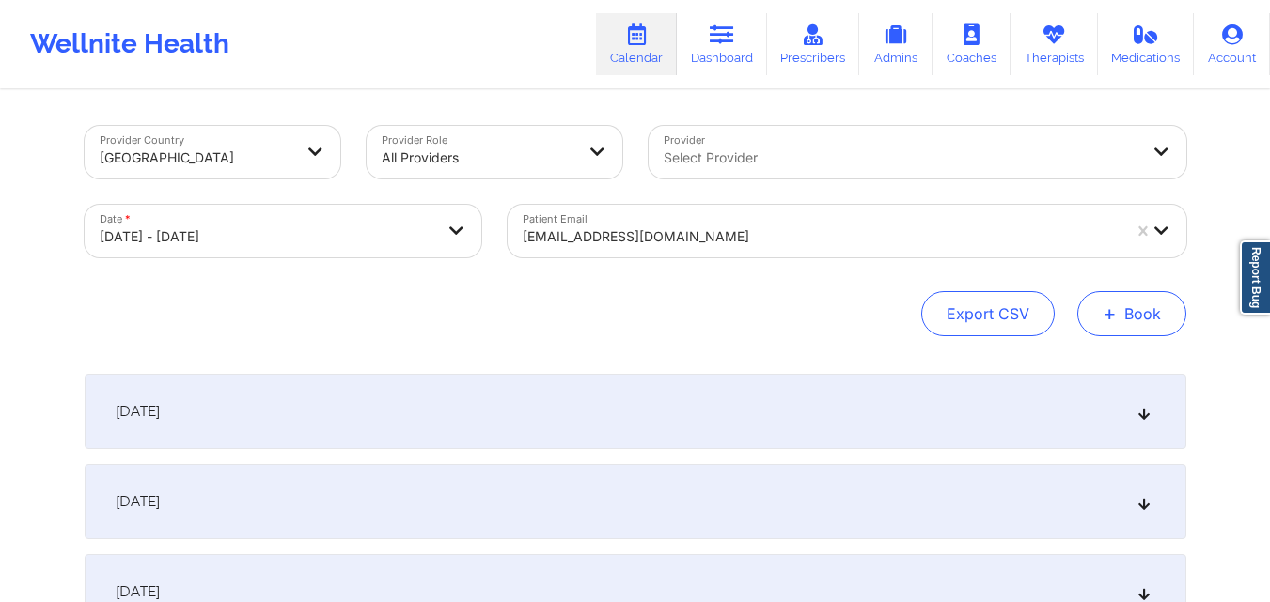
click at [1145, 315] on button "+ Book" at bounding box center [1131, 313] width 109 height 45
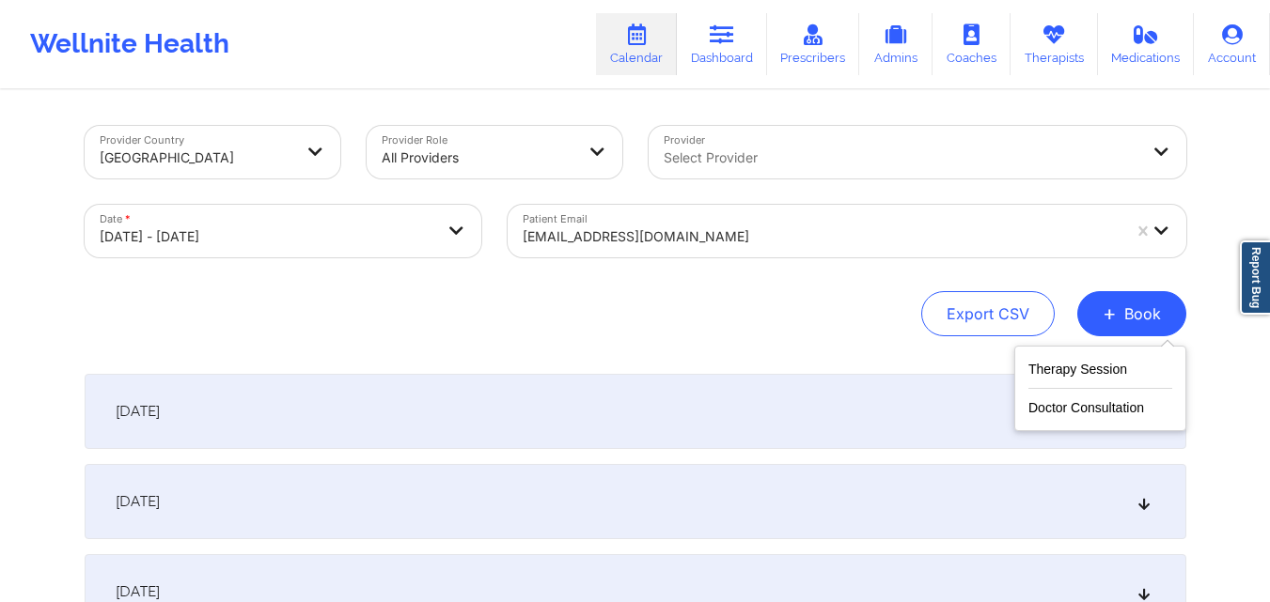
click at [1064, 356] on div "Therapy Session Doctor Consultation" at bounding box center [1100, 389] width 172 height 86
click at [1058, 367] on button "Therapy Session" at bounding box center [1100, 373] width 144 height 31
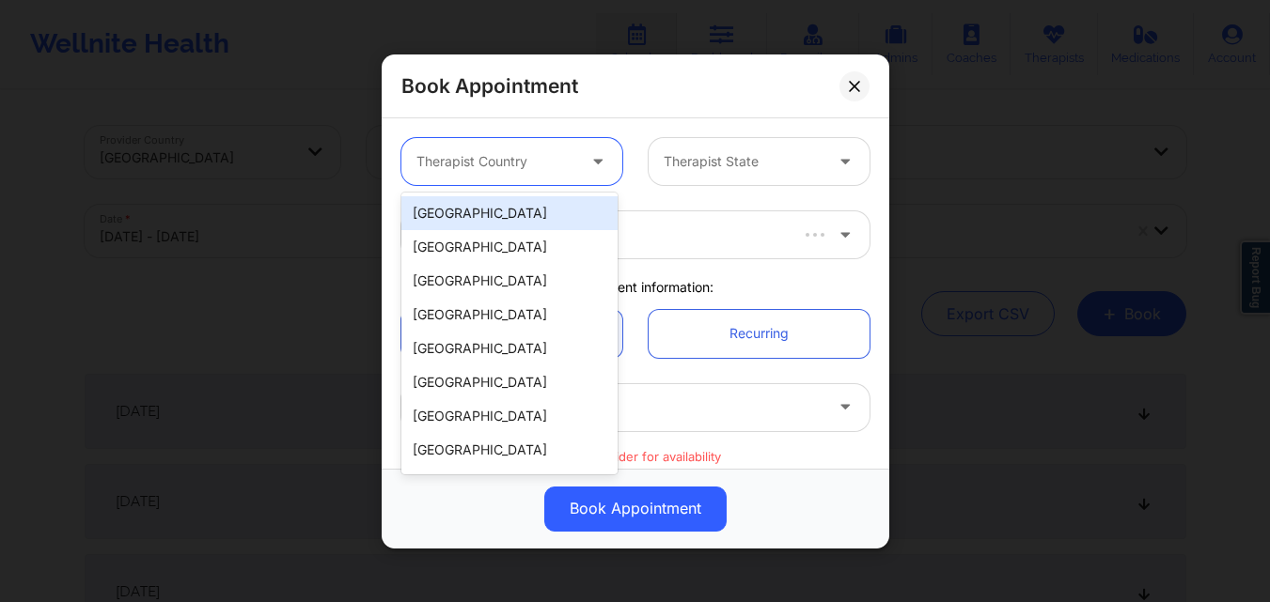
click at [513, 153] on div at bounding box center [495, 161] width 159 height 23
click at [526, 210] on div "[GEOGRAPHIC_DATA]" at bounding box center [509, 213] width 216 height 34
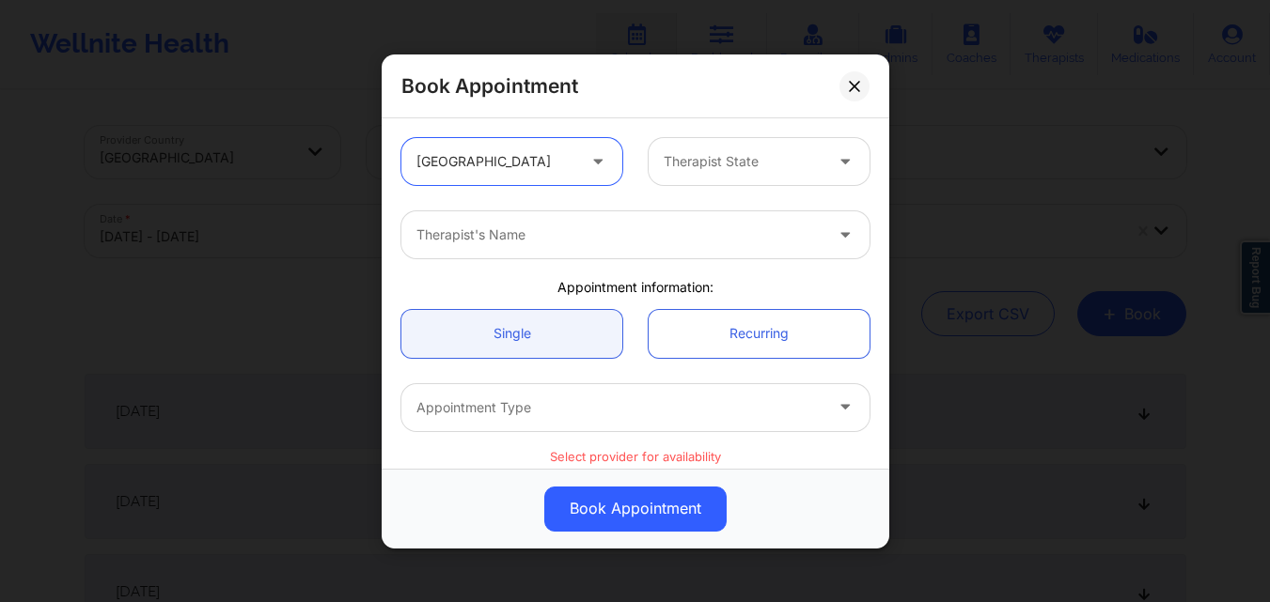
click at [785, 156] on div at bounding box center [742, 161] width 159 height 23
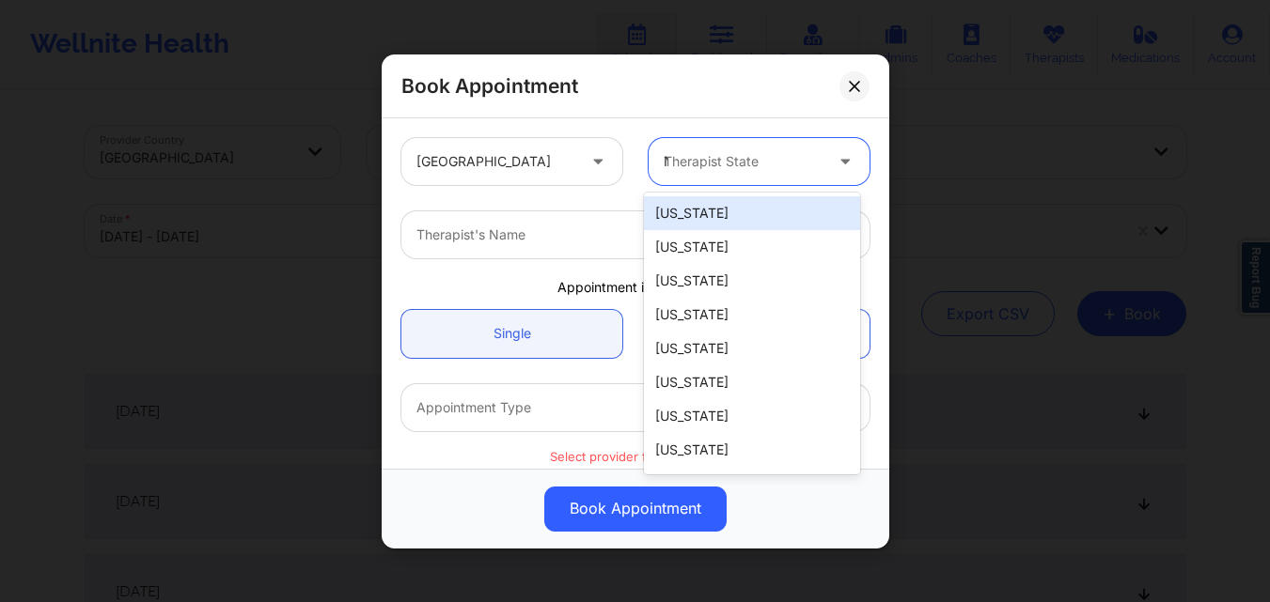
type input "NY"
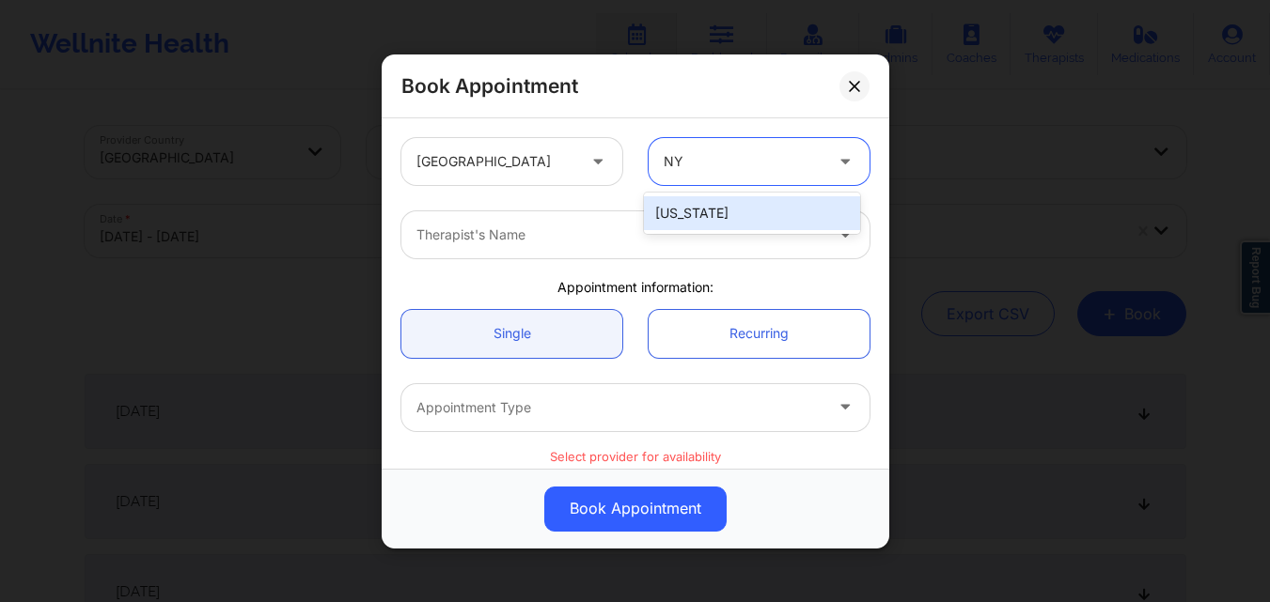
click at [725, 205] on div "[US_STATE]" at bounding box center [752, 213] width 216 height 34
click at [504, 225] on div at bounding box center [619, 235] width 406 height 23
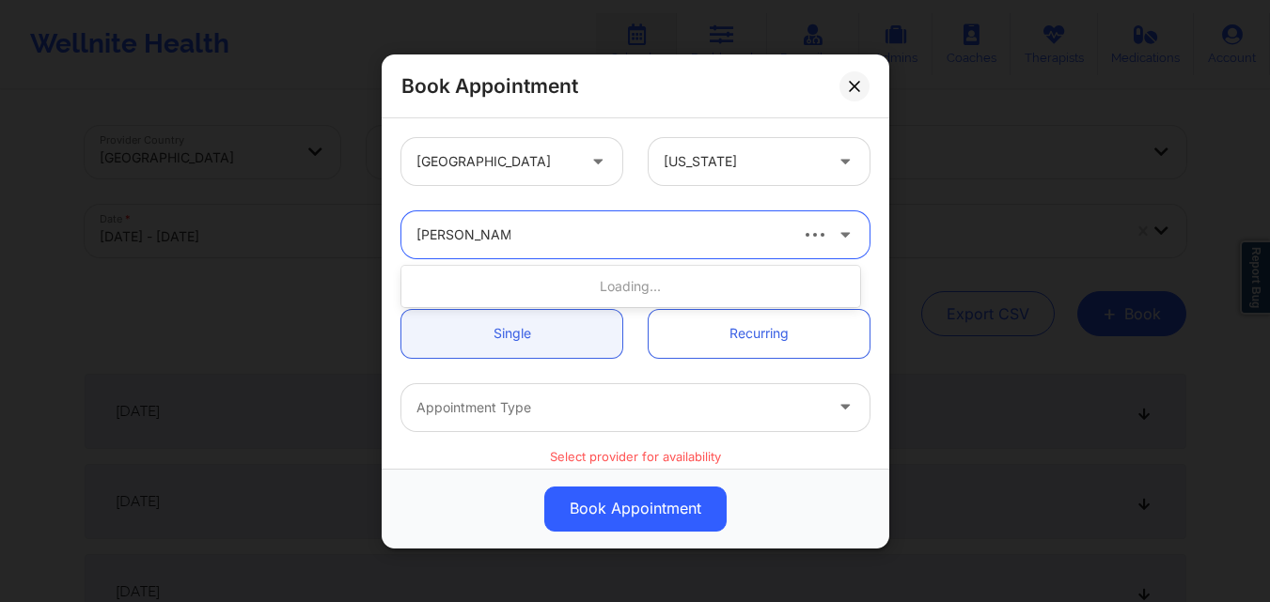
type input "[PERSON_NAME]"
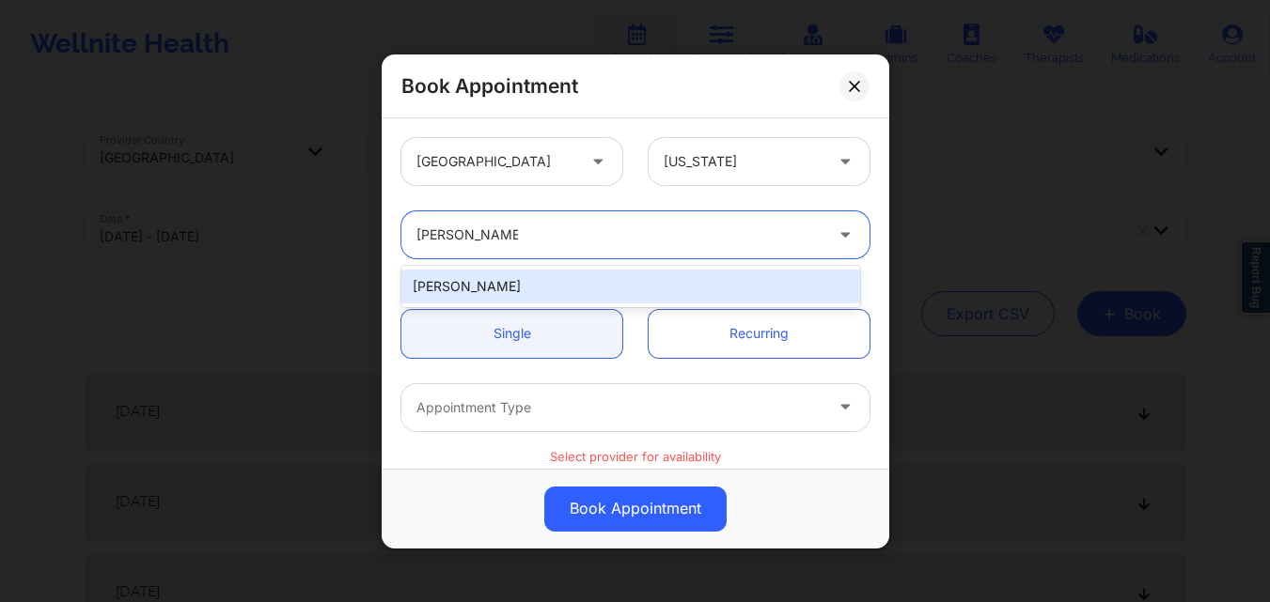
click at [571, 282] on div "[PERSON_NAME]" at bounding box center [630, 287] width 459 height 34
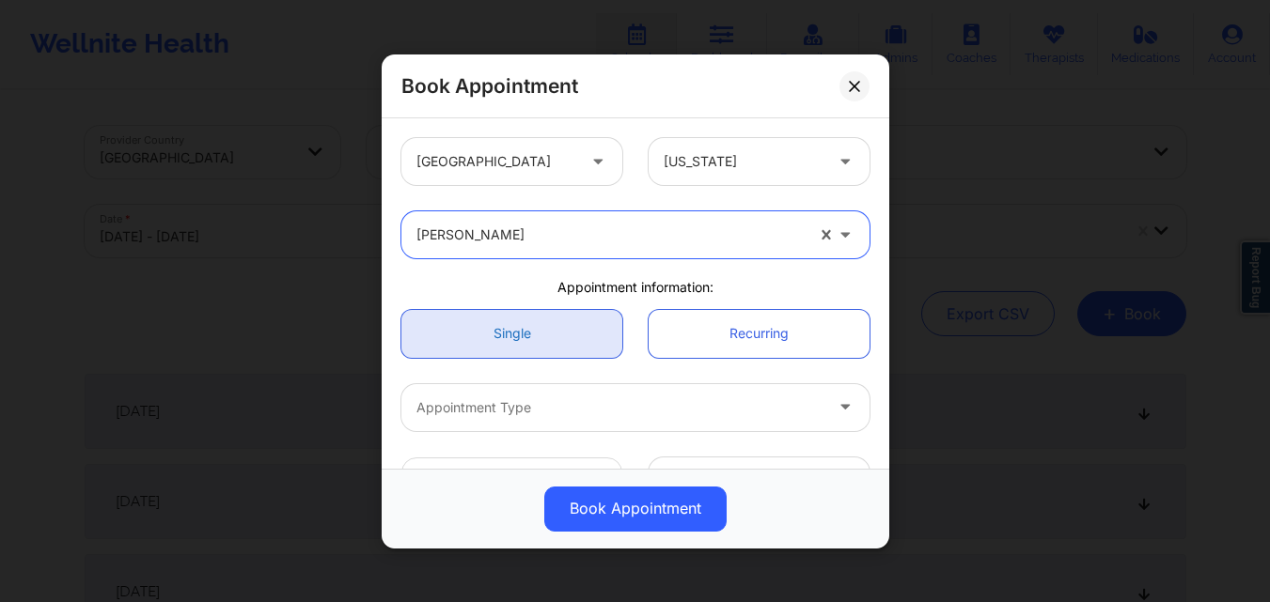
click at [548, 319] on link "Single" at bounding box center [511, 333] width 221 height 48
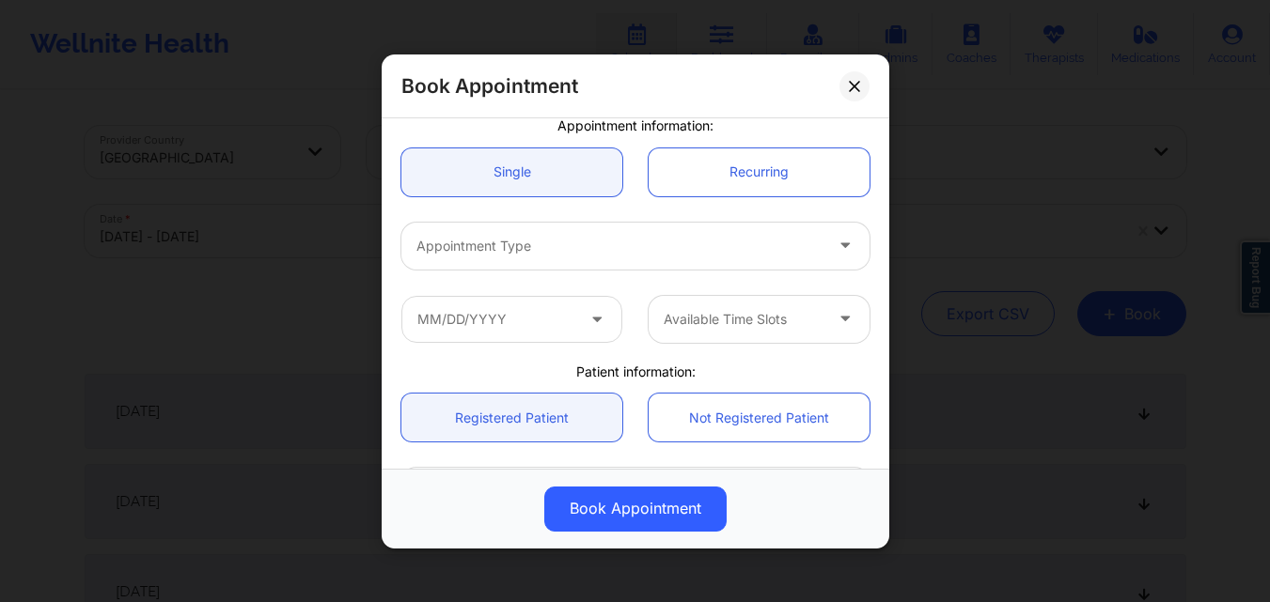
scroll to position [188, 0]
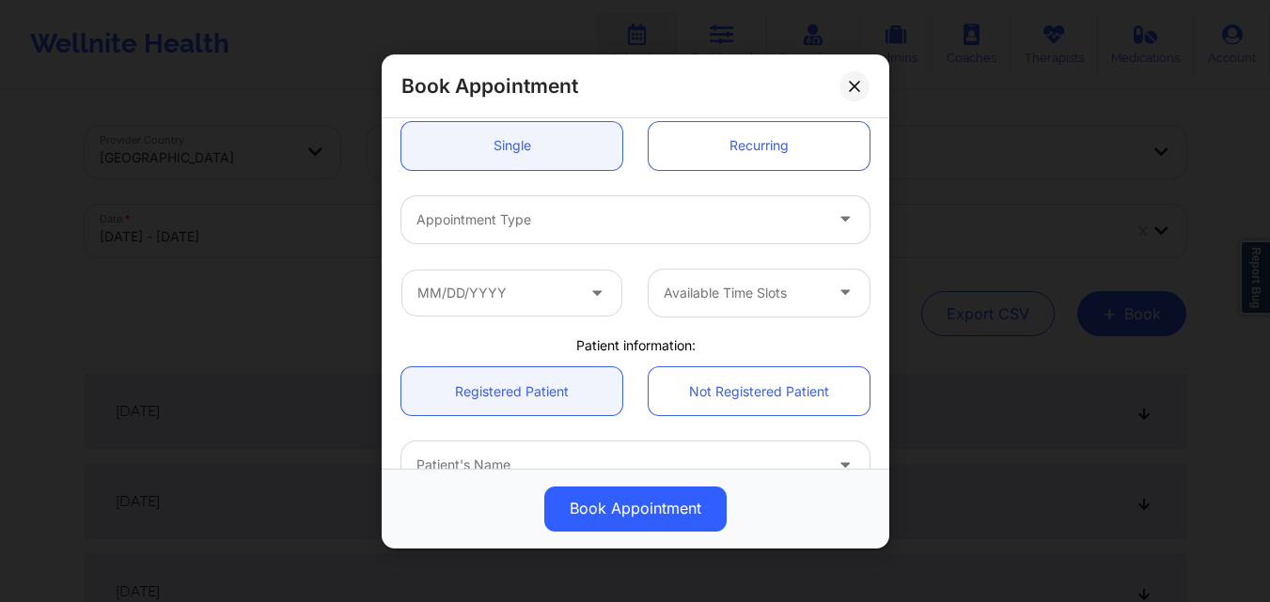
click at [551, 226] on div at bounding box center [619, 219] width 406 height 23
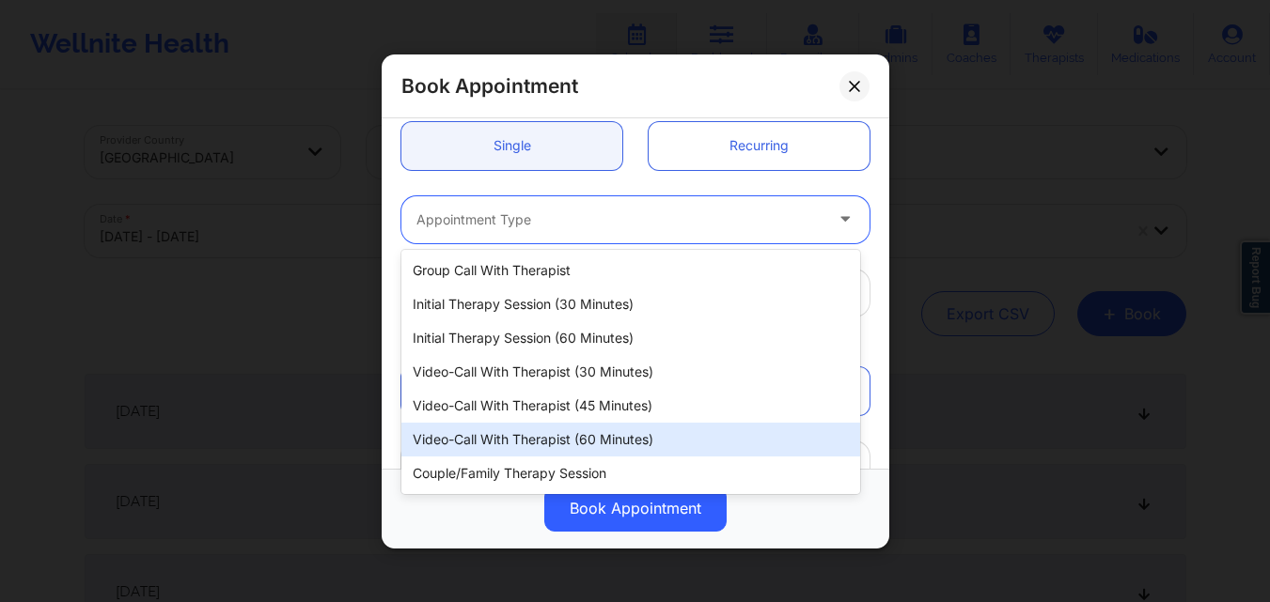
click at [515, 437] on div "Video-Call with Therapist (60 minutes)" at bounding box center [630, 440] width 459 height 34
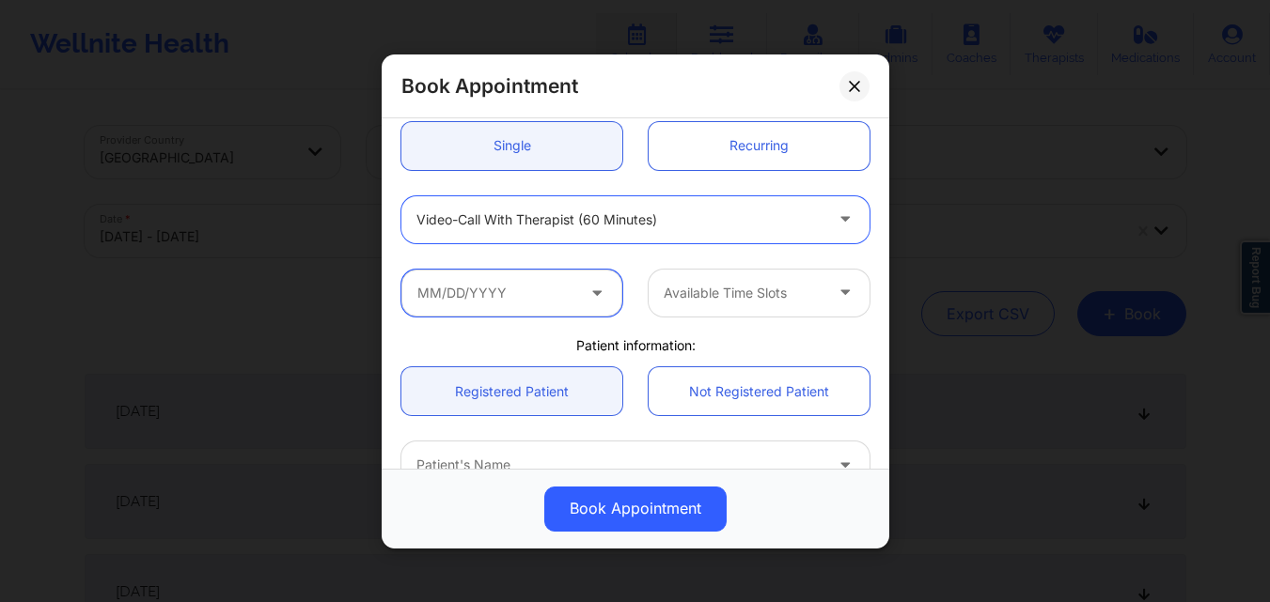
click at [517, 291] on input "text" at bounding box center [511, 292] width 221 height 47
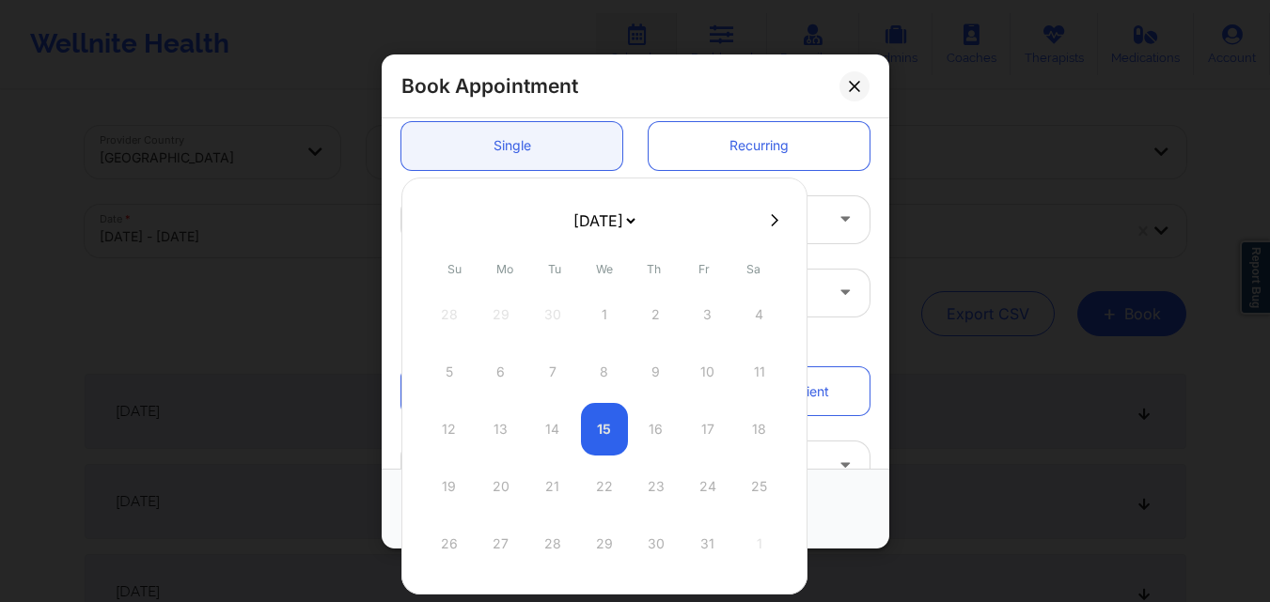
click at [771, 219] on icon at bounding box center [775, 220] width 8 height 14
select select "2025-10"
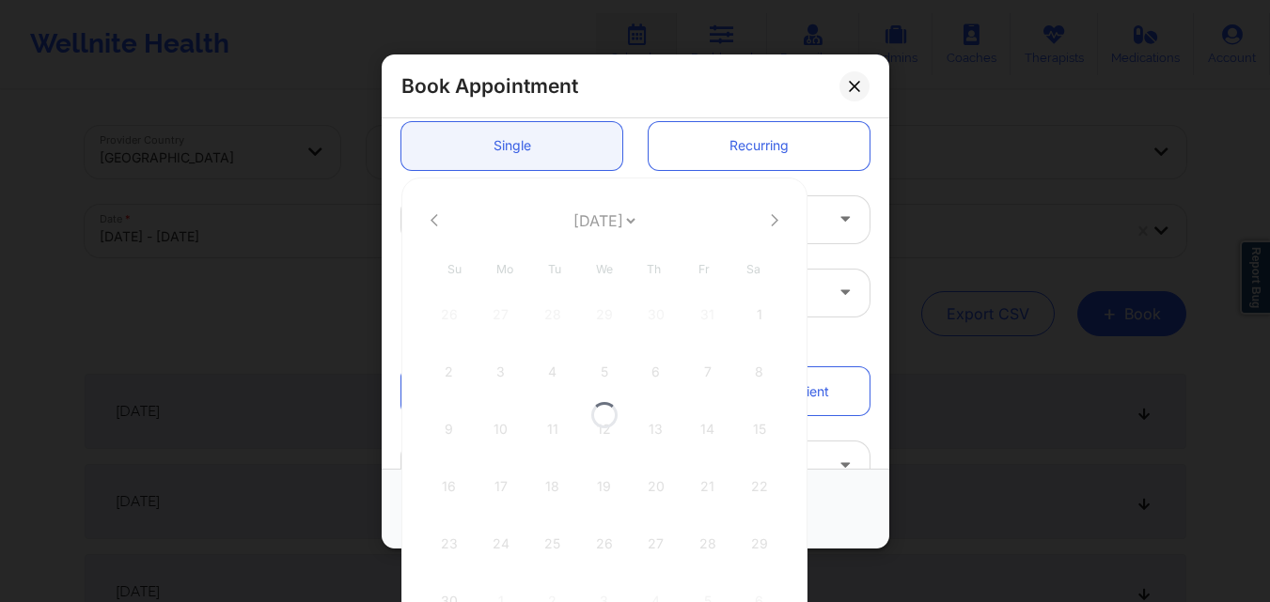
select select "2025-10"
click at [771, 219] on icon at bounding box center [775, 220] width 8 height 14
select select "2025-11"
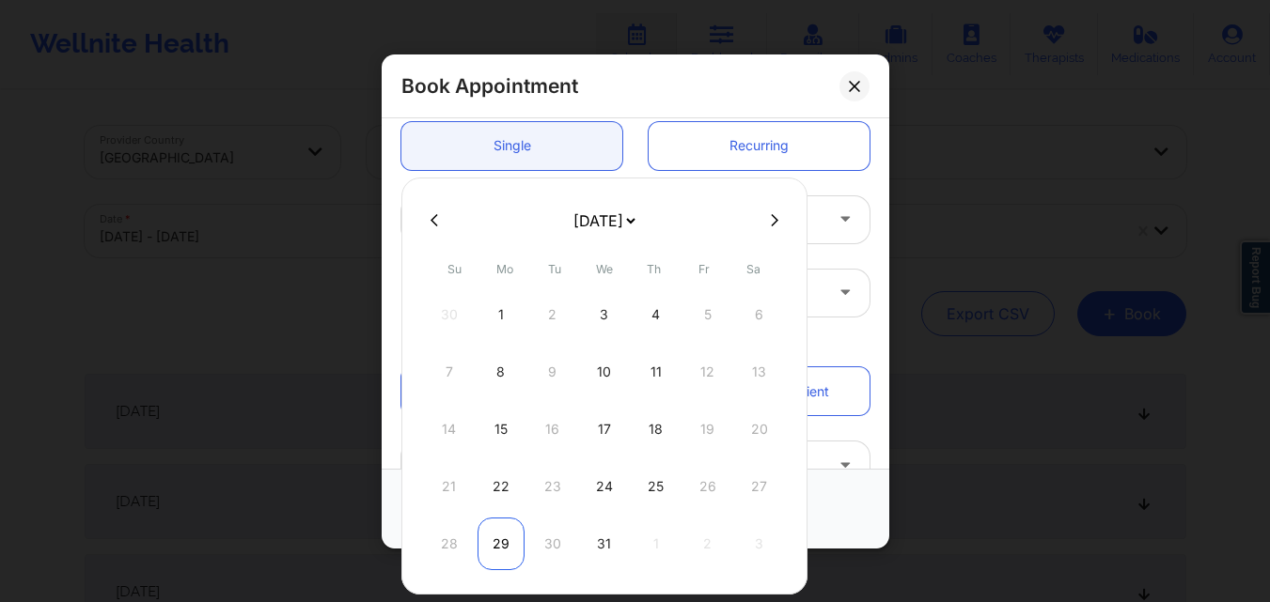
click at [501, 544] on div "29" at bounding box center [500, 544] width 47 height 53
type input "[DATE]"
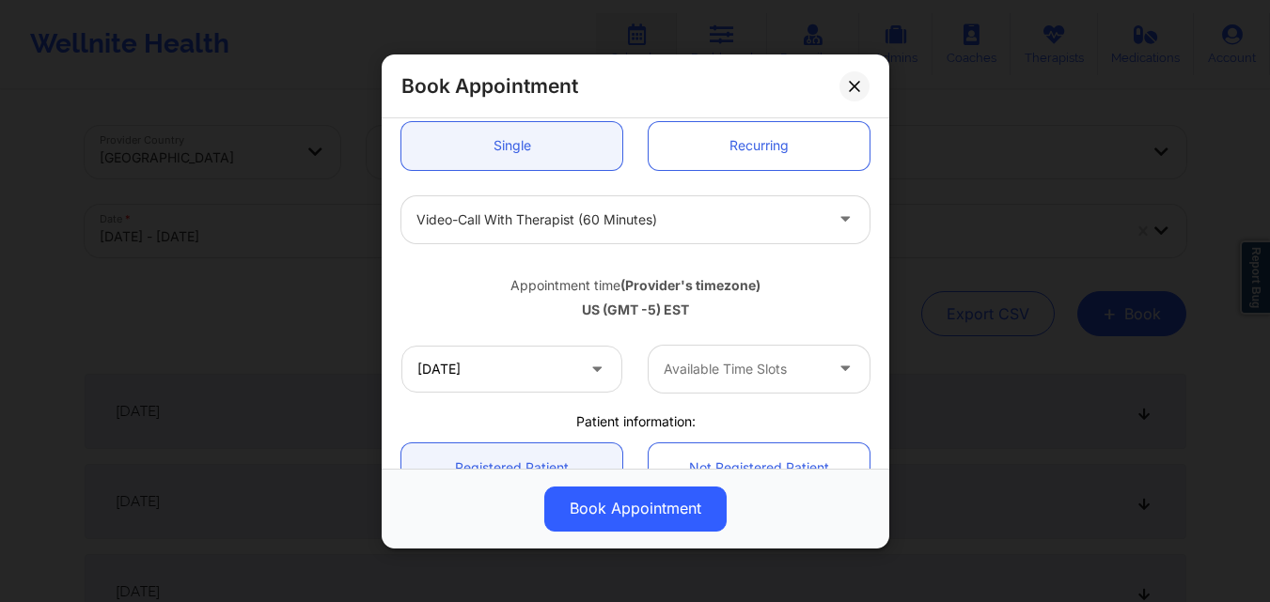
click at [716, 369] on div at bounding box center [742, 369] width 159 height 23
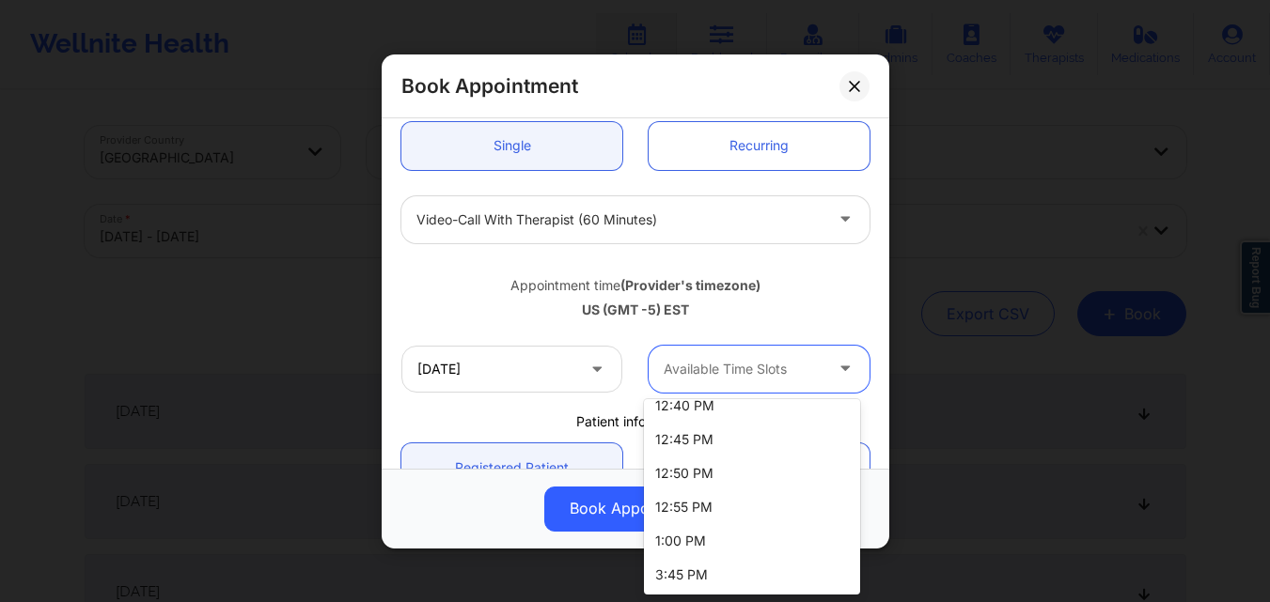
scroll to position [1233, 0]
click at [740, 539] on div "1:00 PM" at bounding box center [752, 540] width 216 height 34
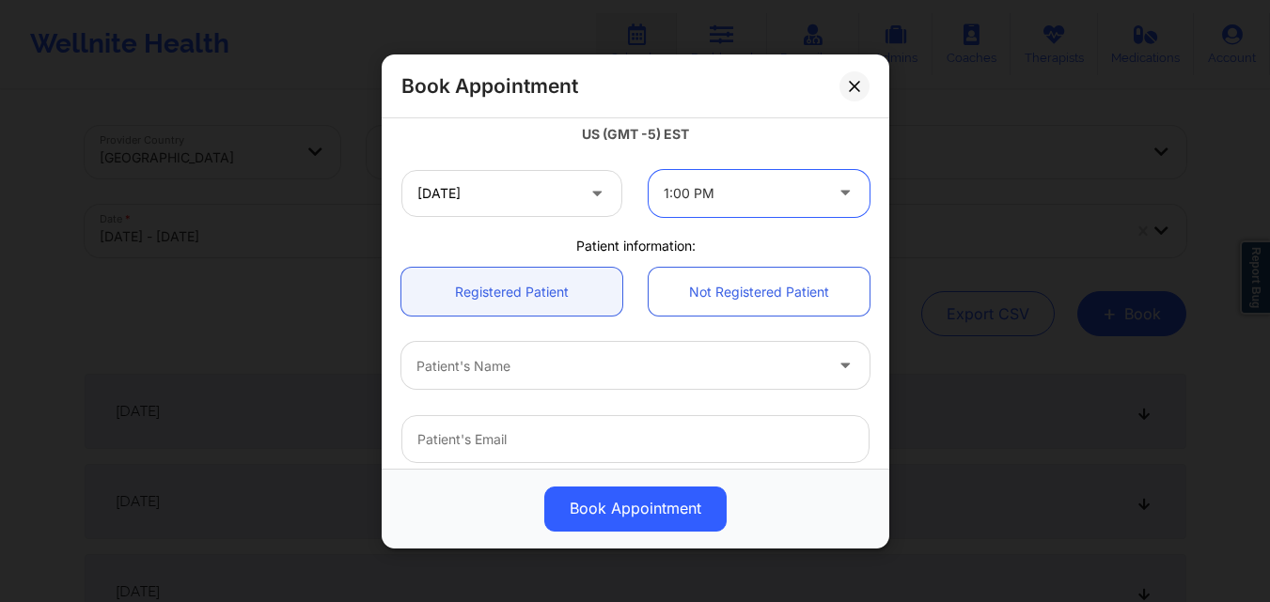
scroll to position [376, 0]
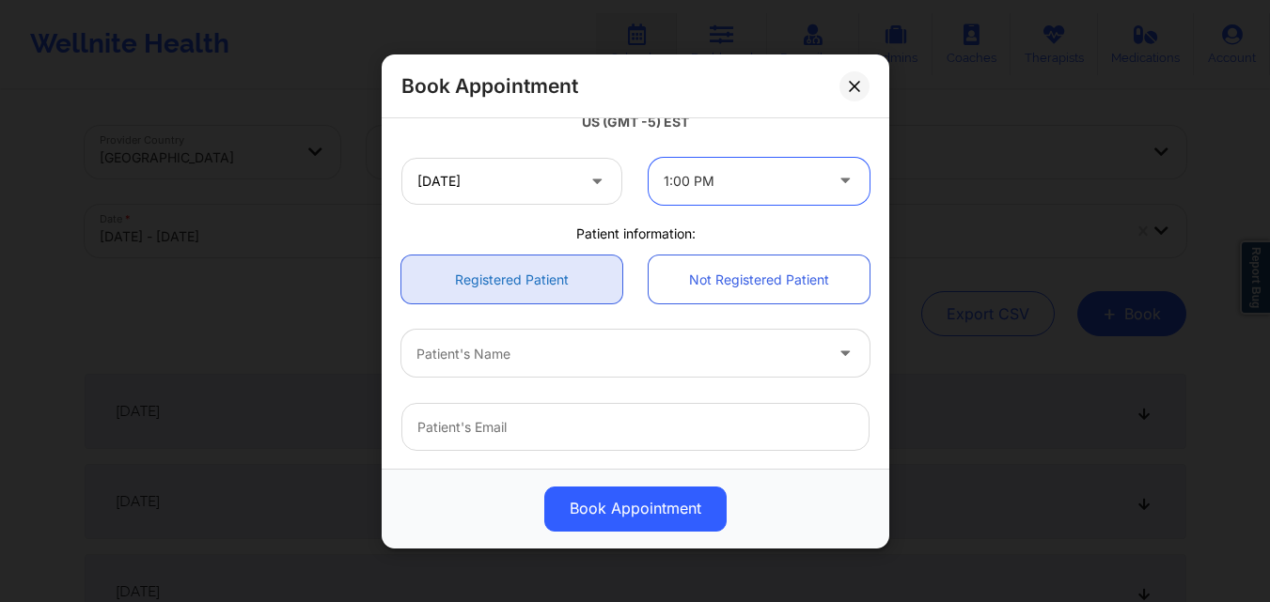
click at [526, 278] on link "Registered Patient" at bounding box center [511, 280] width 221 height 48
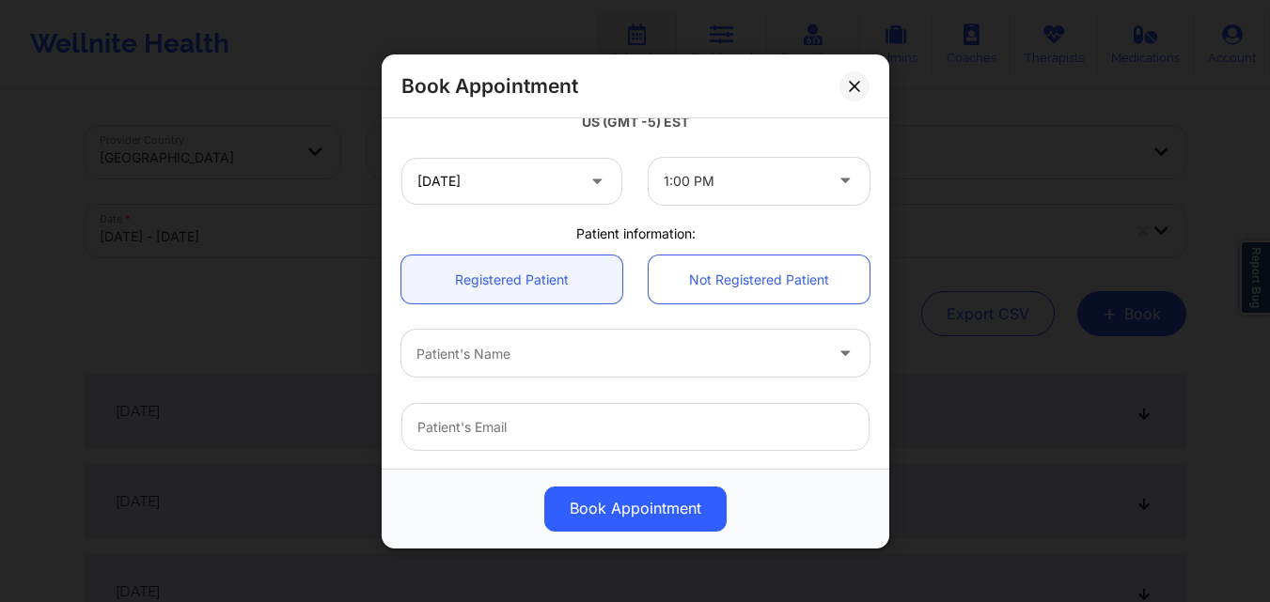
click at [525, 342] on div at bounding box center [619, 353] width 406 height 23
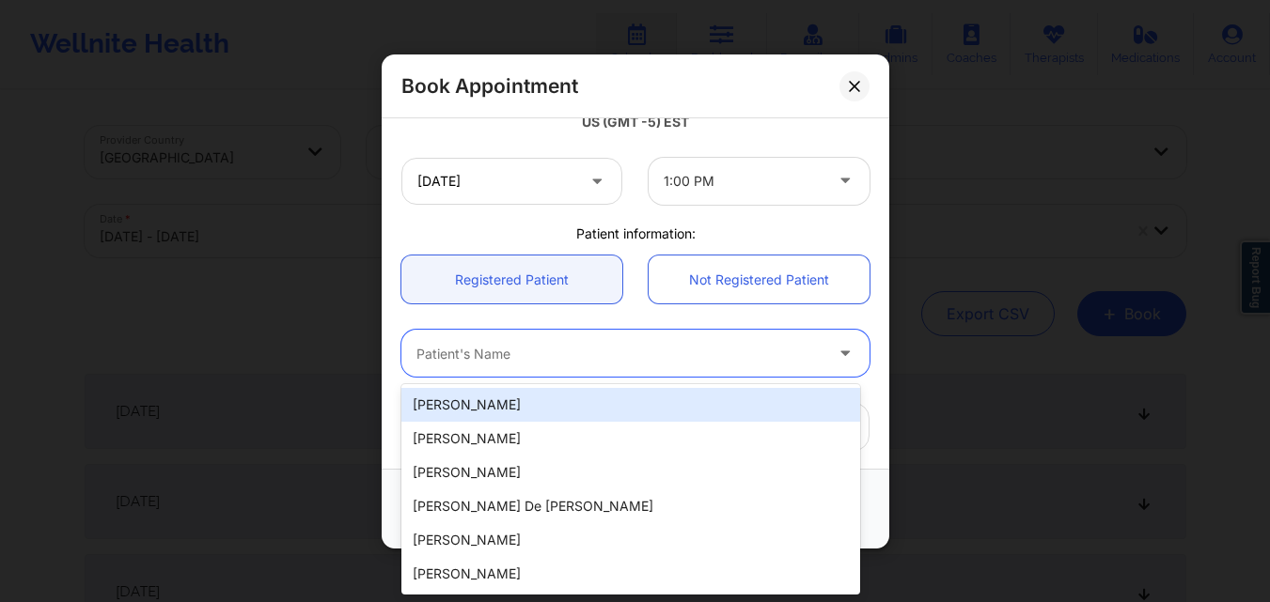
type input "Z"
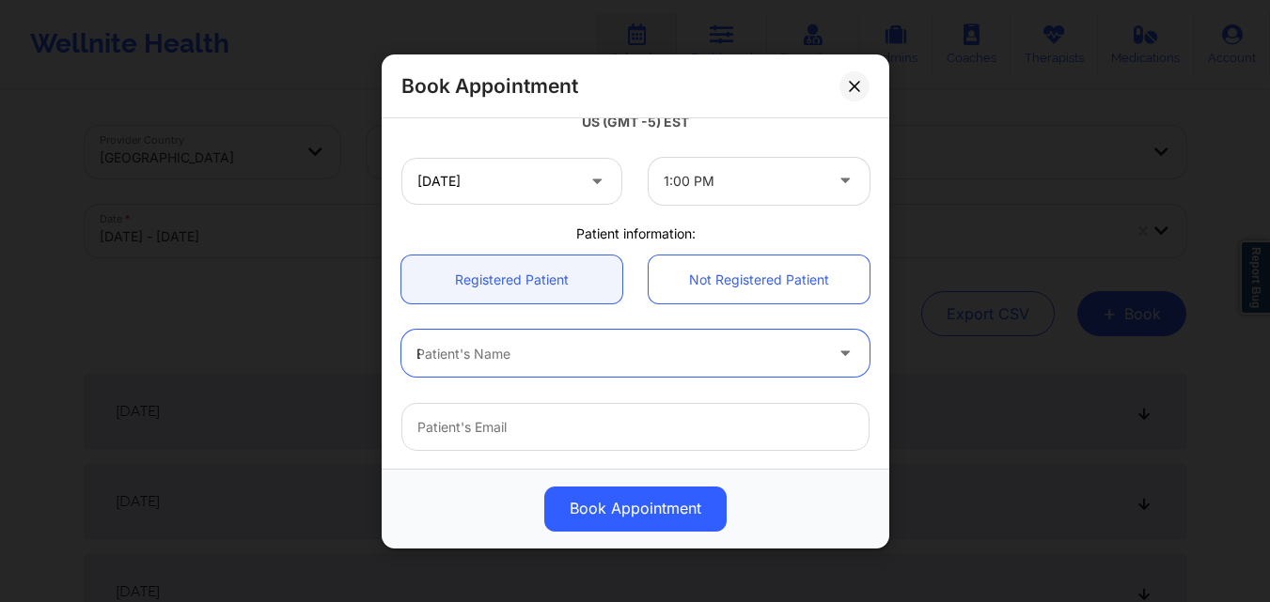
click at [539, 336] on div "Patient's Name B" at bounding box center [612, 353] width 423 height 47
type input "[PERSON_NAME]"
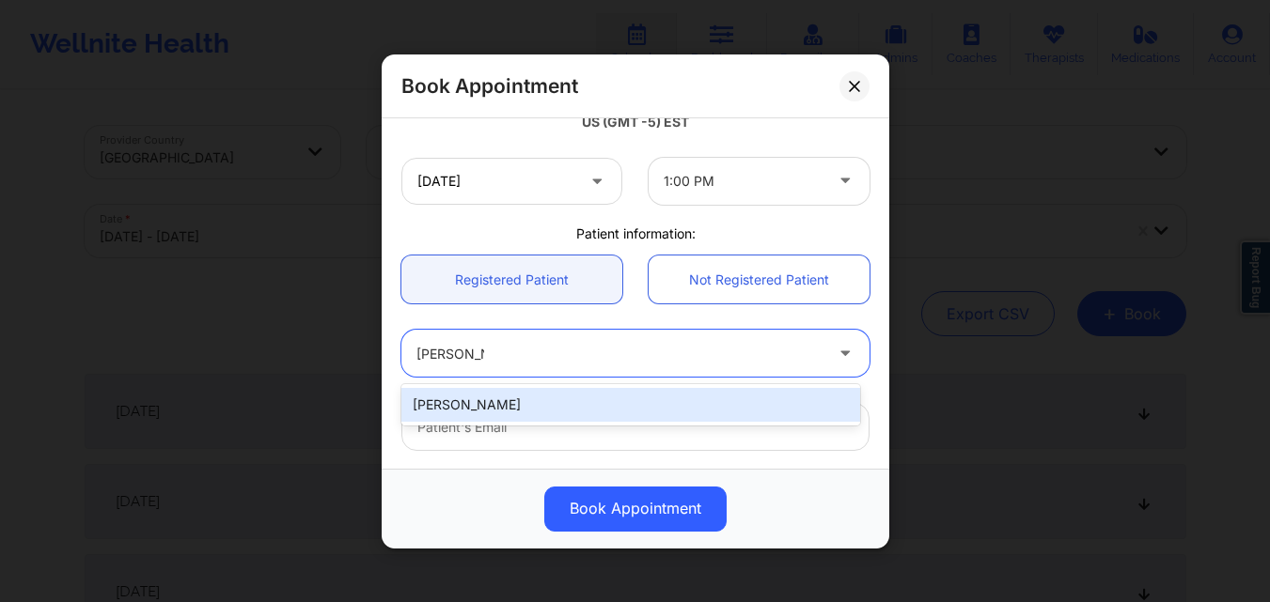
click at [506, 401] on div "[PERSON_NAME]" at bounding box center [630, 405] width 459 height 34
type input "[EMAIL_ADDRESS][DOMAIN_NAME]"
type input "[PHONE_NUMBER]"
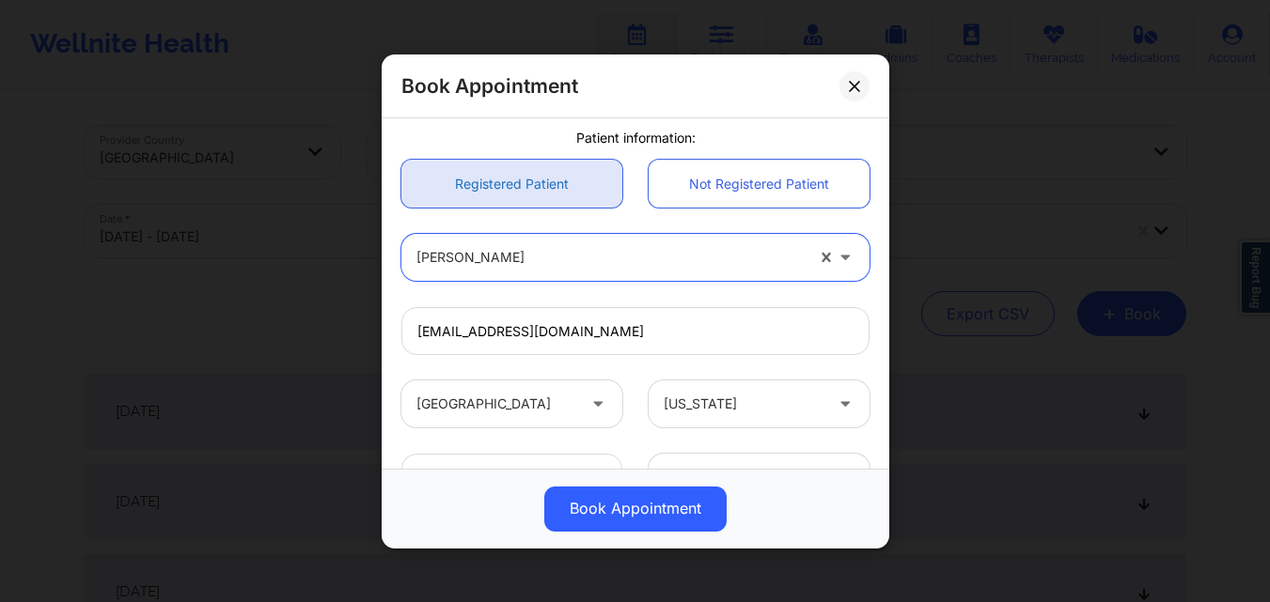
scroll to position [625, 0]
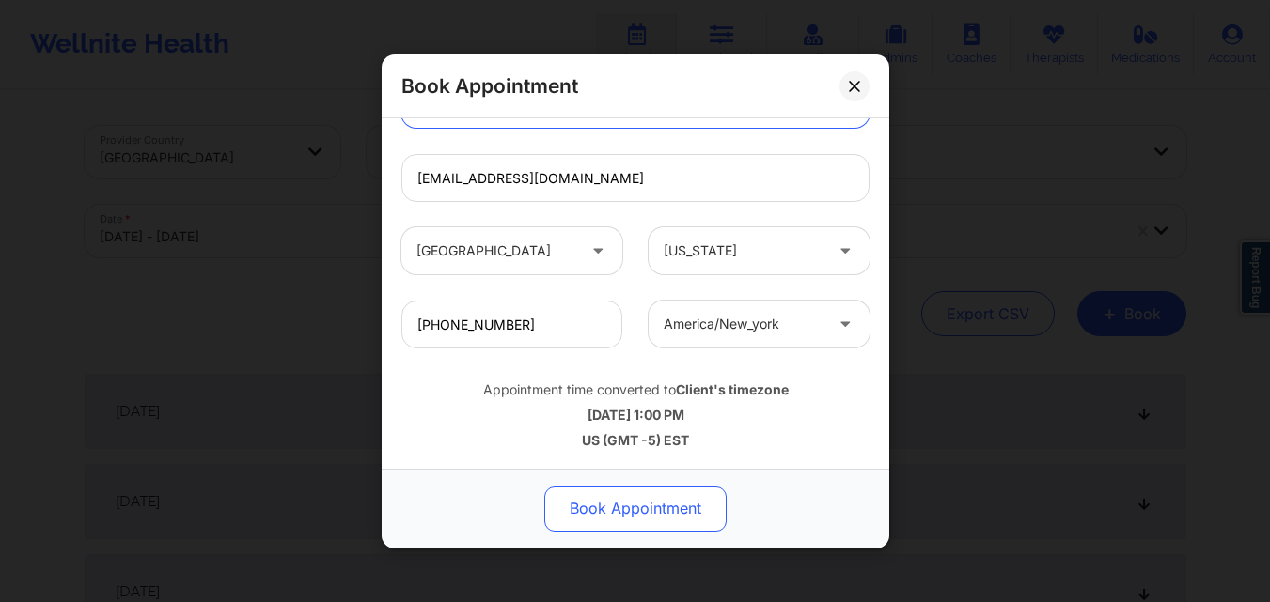
click at [639, 506] on button "Book Appointment" at bounding box center [635, 508] width 182 height 45
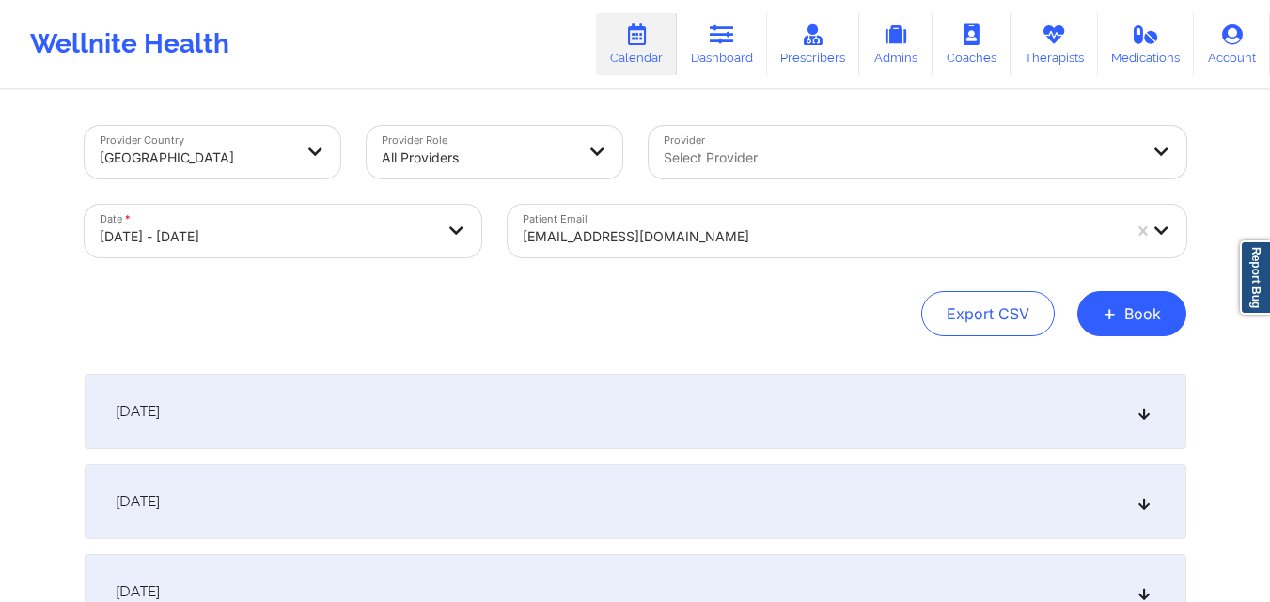
click at [569, 335] on div "Export CSV + Book" at bounding box center [635, 313] width 1101 height 45
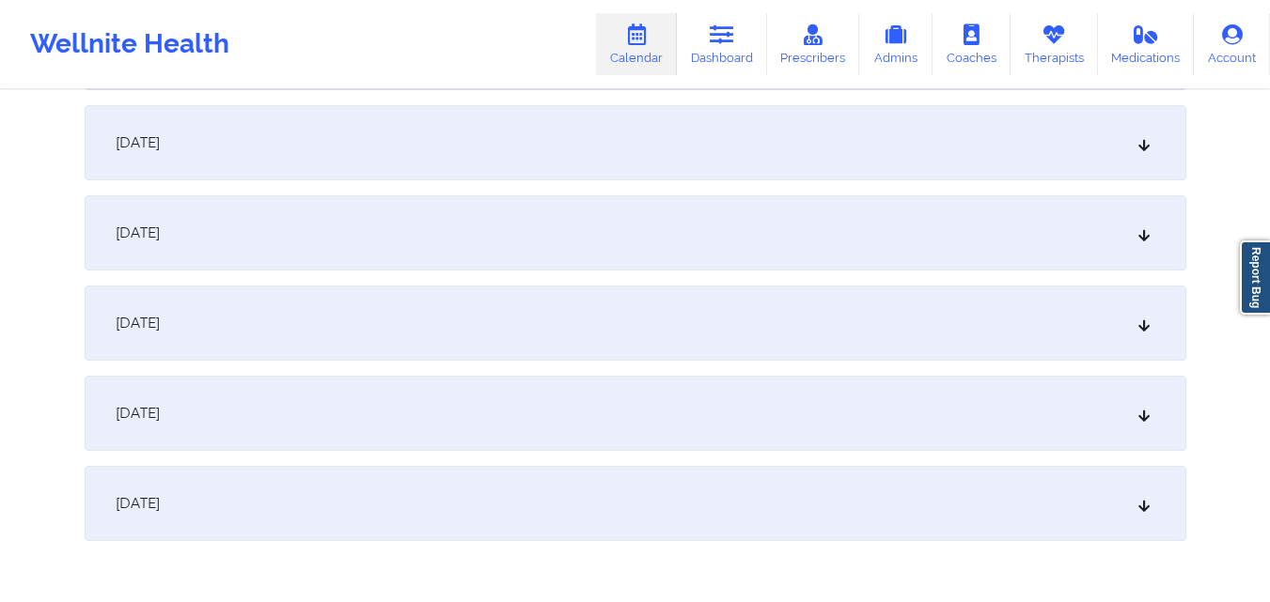
scroll to position [8208, 0]
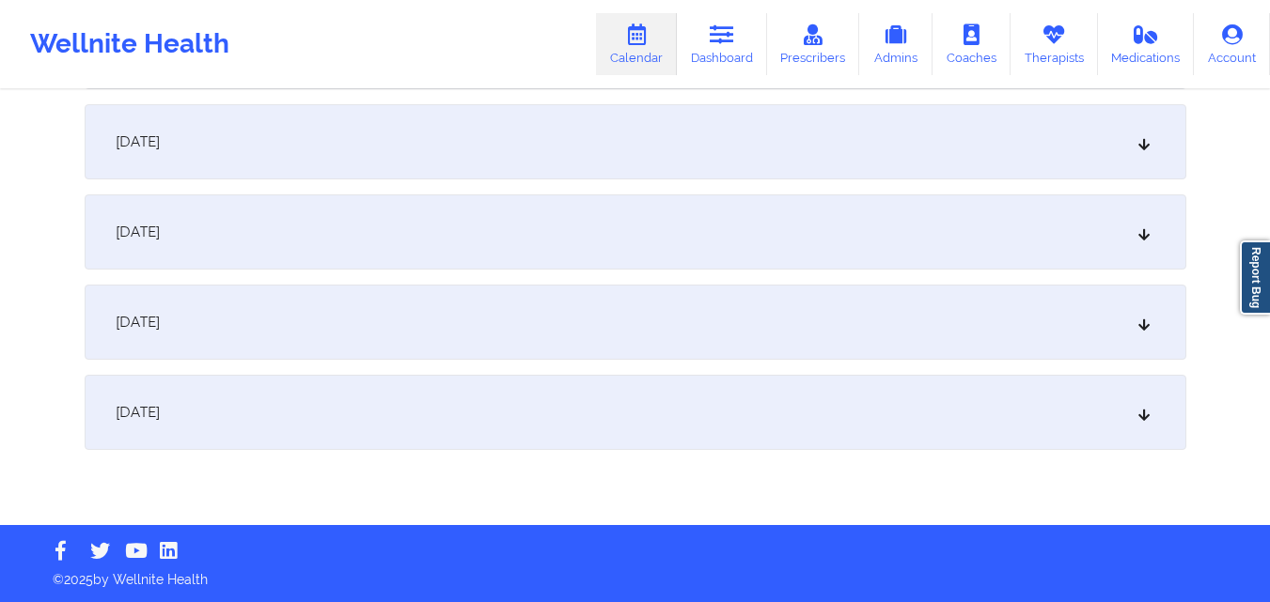
click at [564, 338] on div "[DATE]" at bounding box center [635, 322] width 1101 height 75
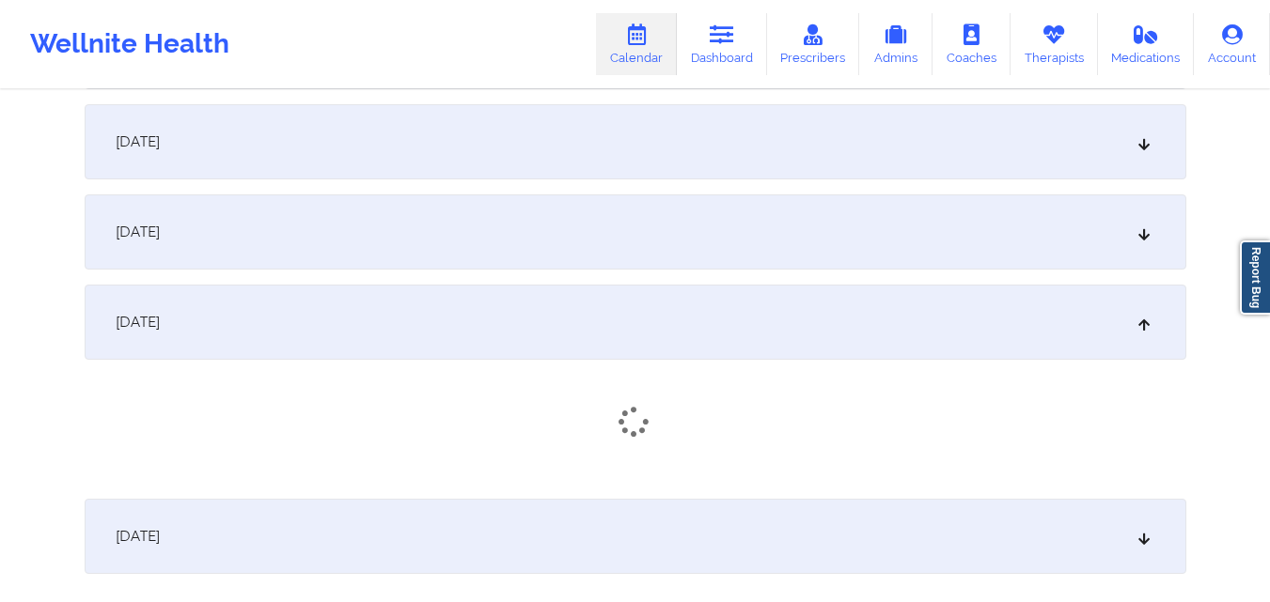
click at [553, 226] on div "[DATE]" at bounding box center [635, 232] width 1101 height 75
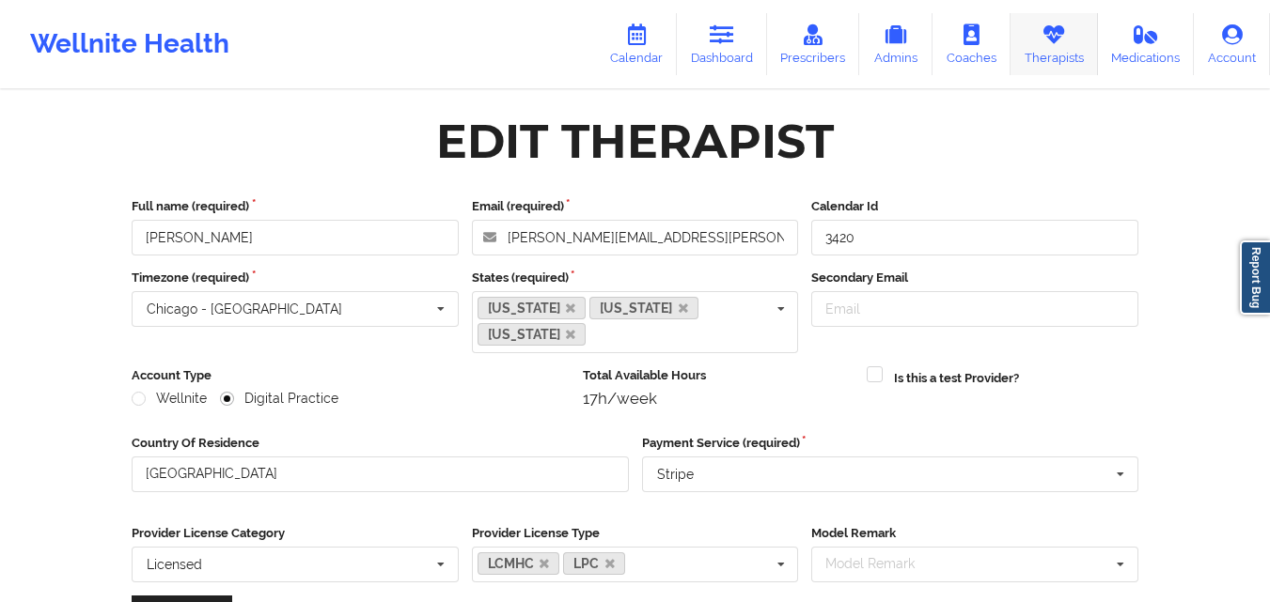
click at [1064, 49] on link "Therapists" at bounding box center [1053, 44] width 87 height 62
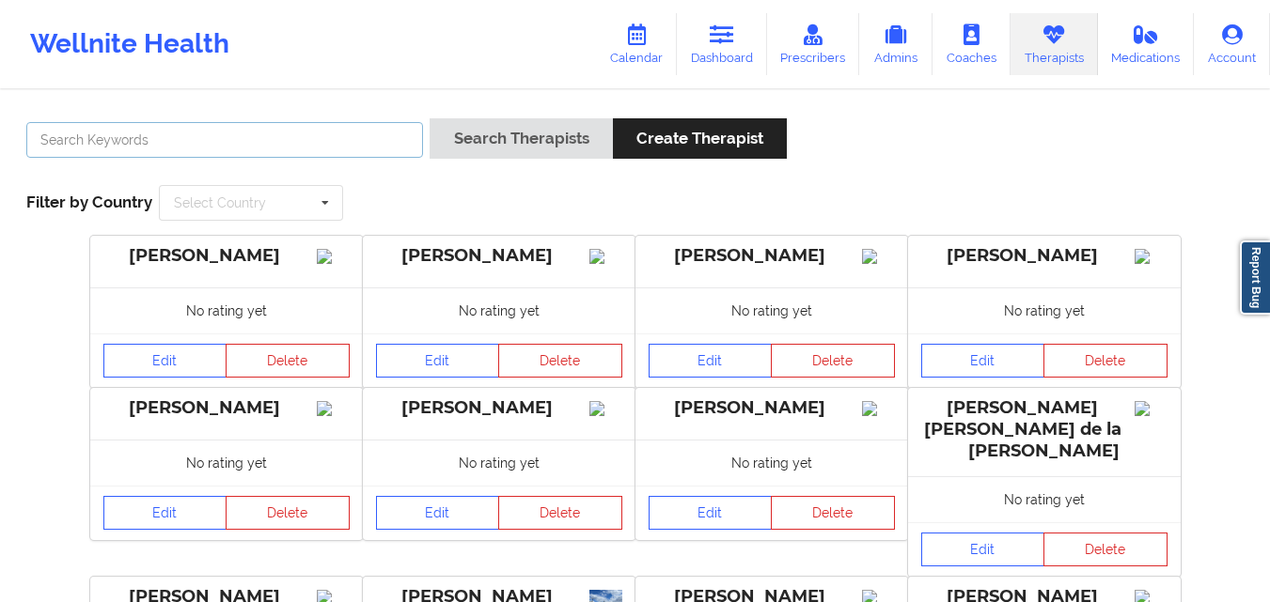
click at [345, 138] on input "text" at bounding box center [224, 140] width 397 height 36
type input "[PERSON_NAME]"
click at [429, 118] on button "Search Therapists" at bounding box center [520, 138] width 182 height 40
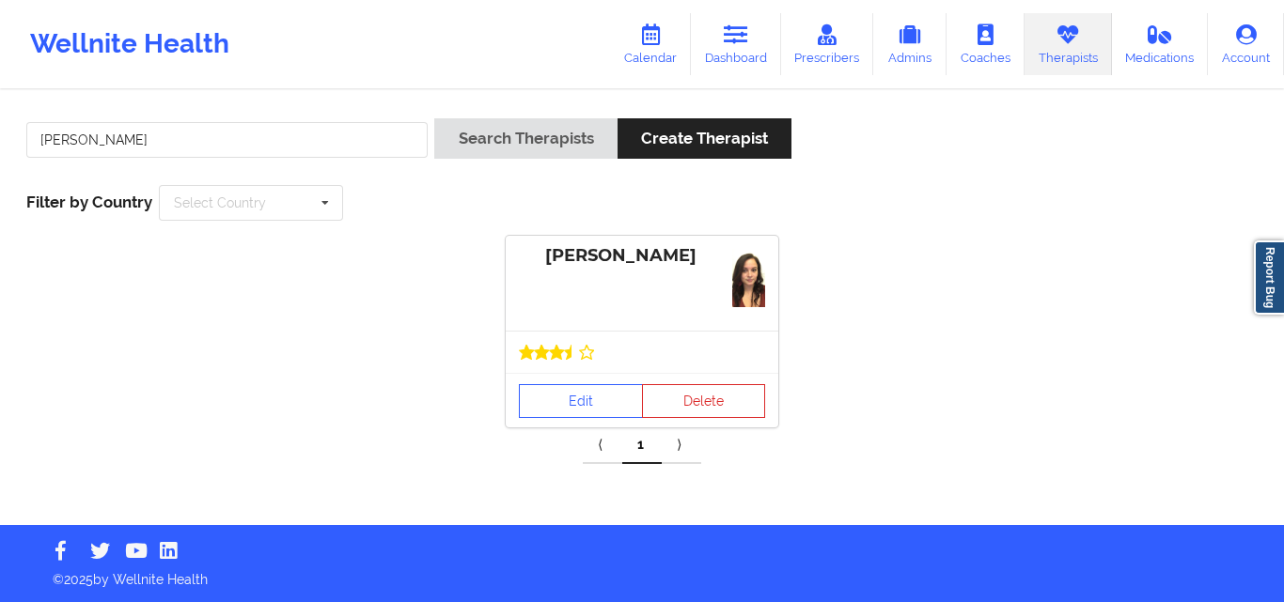
click at [566, 350] on icon at bounding box center [571, 352] width 15 height 15
click at [570, 399] on link "Edit" at bounding box center [581, 401] width 124 height 34
